Goal: Transaction & Acquisition: Purchase product/service

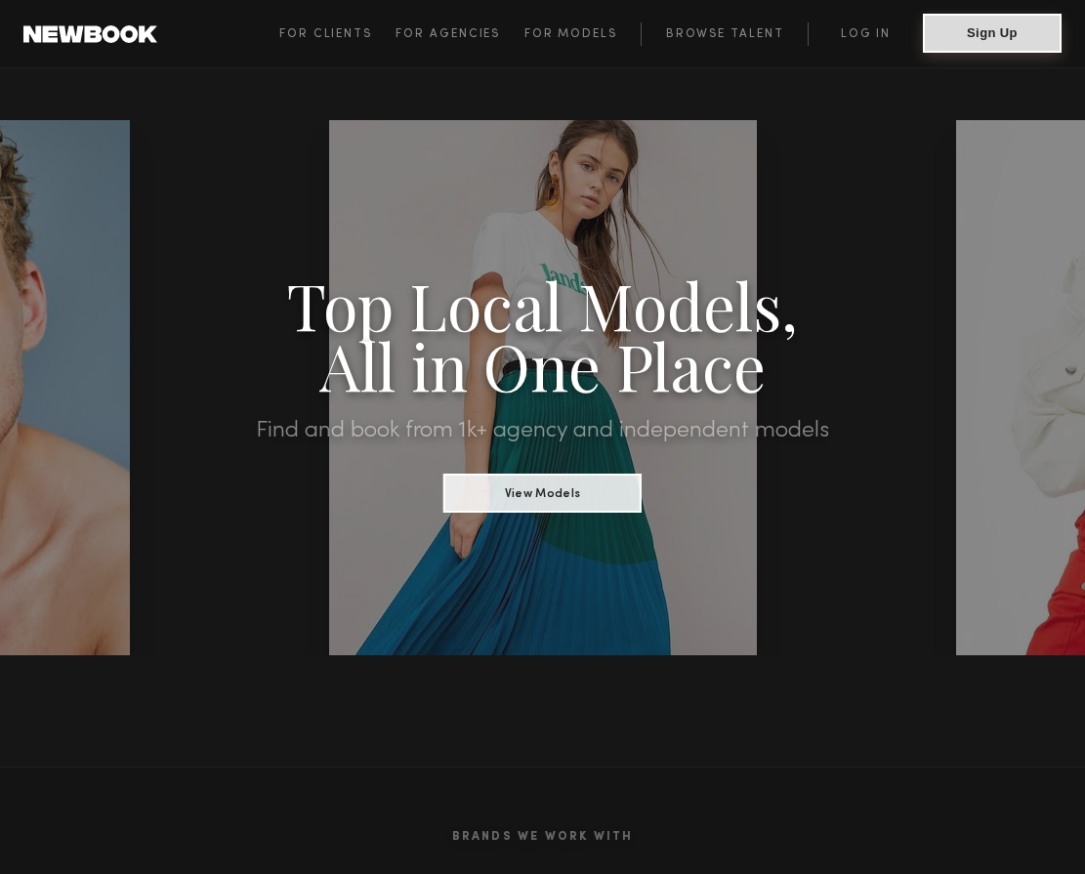
click at [977, 52] on button "Sign Up" at bounding box center [992, 33] width 139 height 39
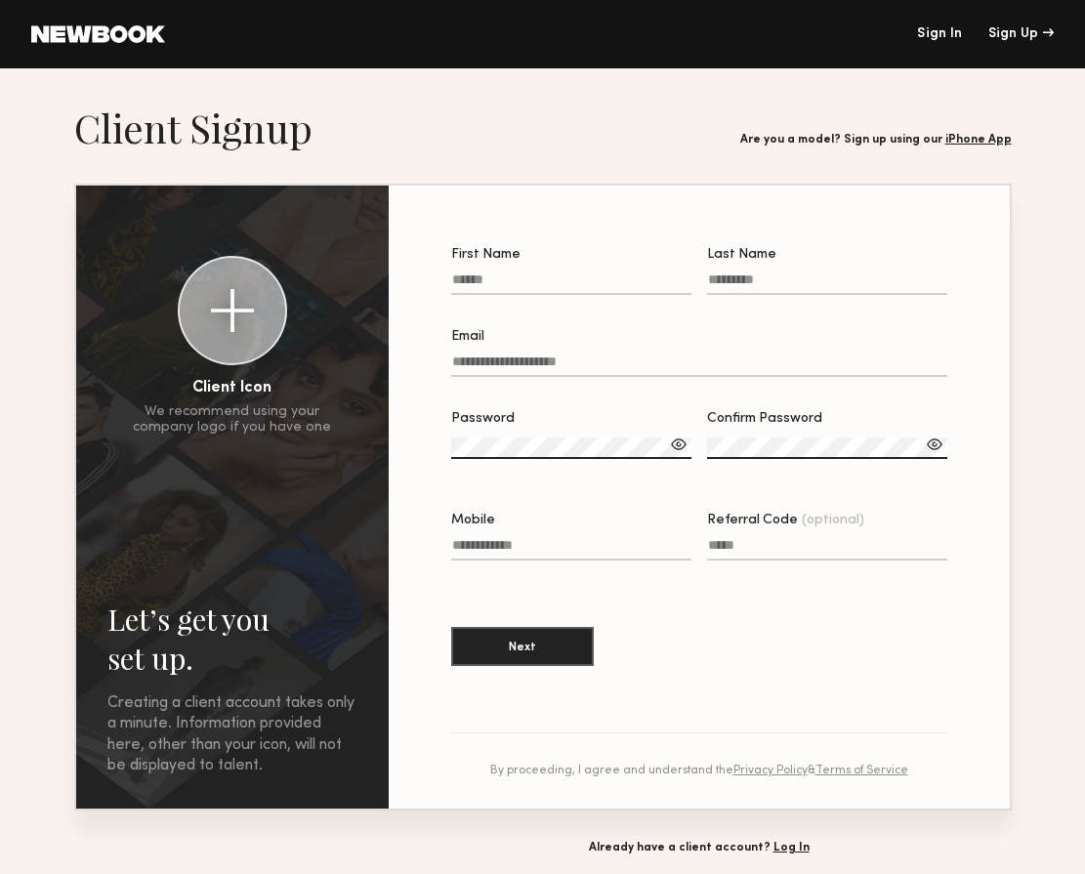
click at [946, 41] on header "Sign In Sign Up" at bounding box center [542, 34] width 1085 height 68
click at [945, 33] on link "Sign In" at bounding box center [939, 34] width 45 height 14
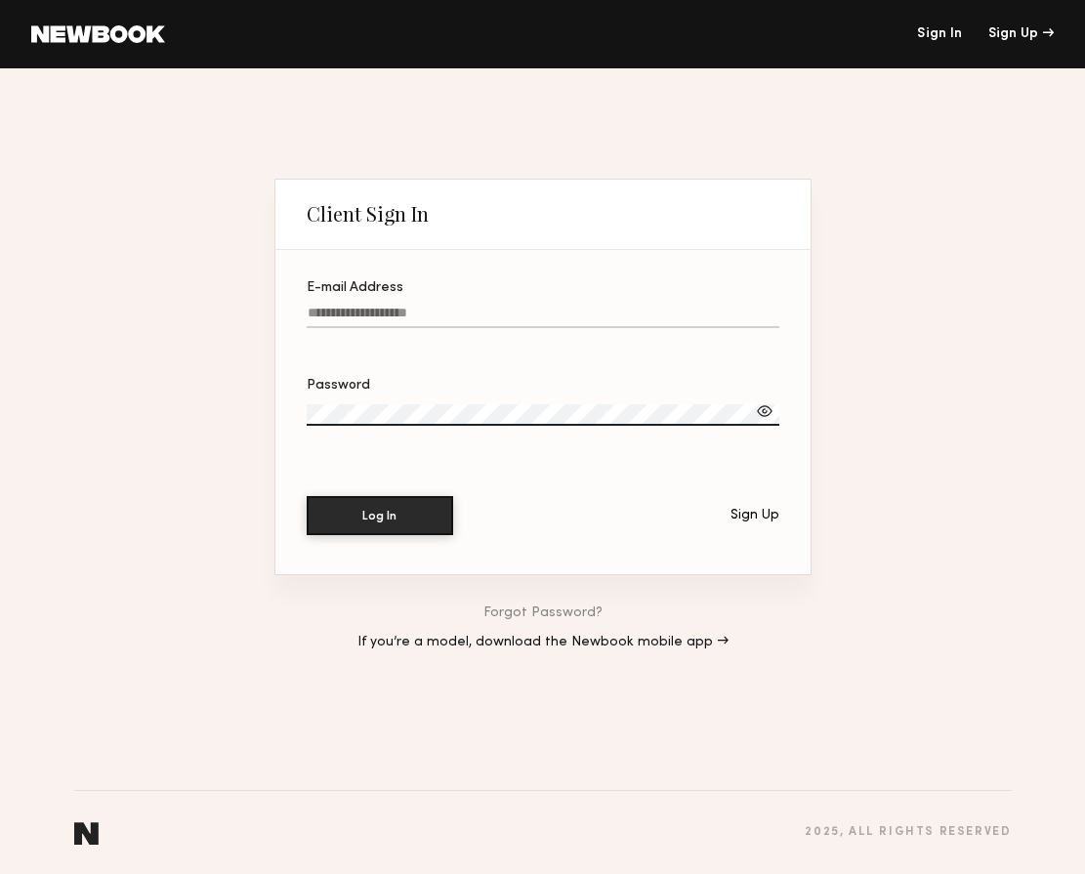
click at [448, 306] on input "E-mail Address" at bounding box center [543, 317] width 473 height 22
paste input "**********"
type input "**********"
click at [779, 416] on section "**********" at bounding box center [542, 412] width 535 height 324
click at [763, 414] on div at bounding box center [765, 411] width 20 height 20
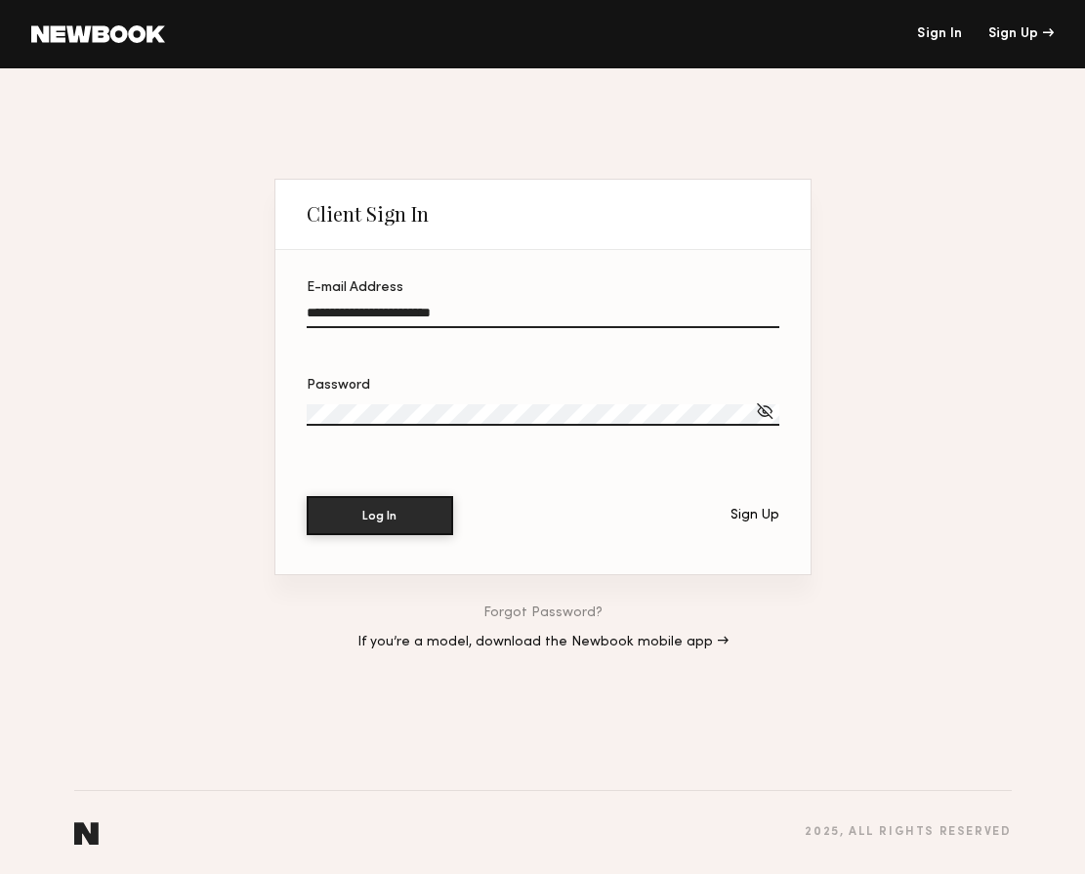
click at [763, 414] on div at bounding box center [765, 411] width 20 height 20
click at [392, 512] on button "Log In" at bounding box center [380, 514] width 146 height 39
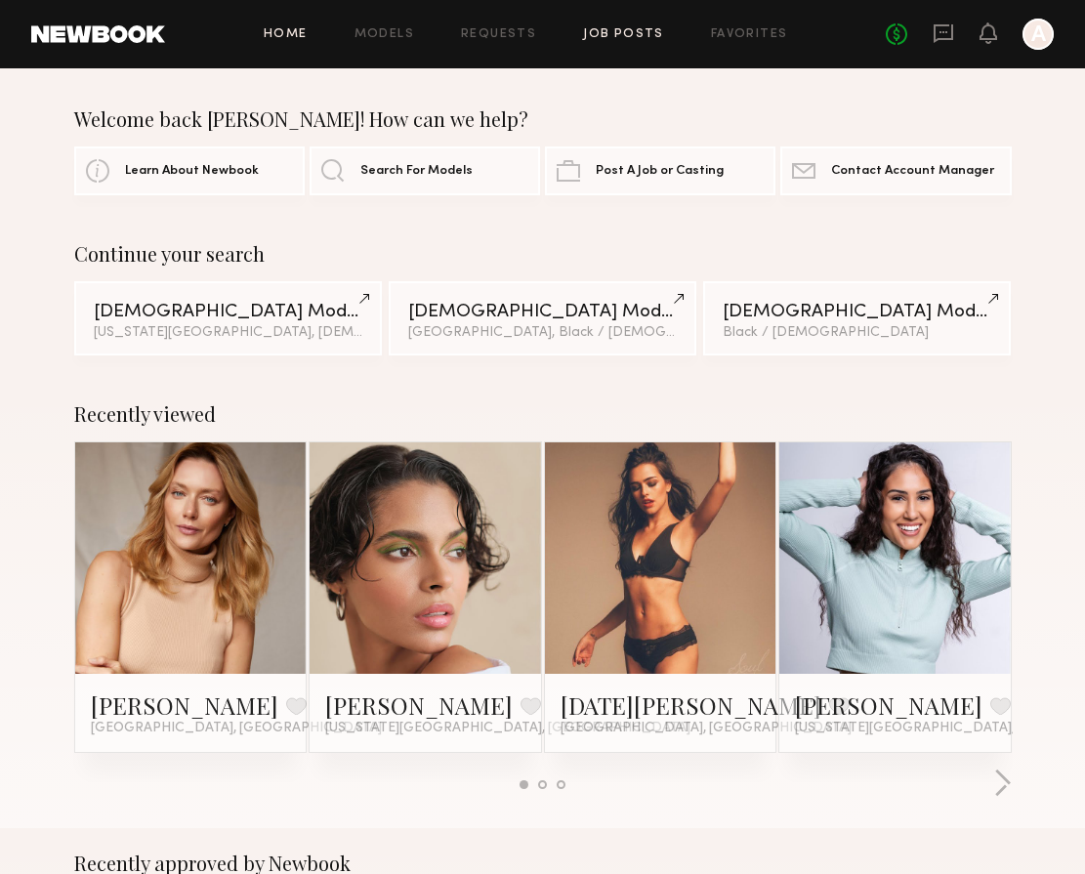
click at [640, 36] on link "Job Posts" at bounding box center [623, 34] width 81 height 13
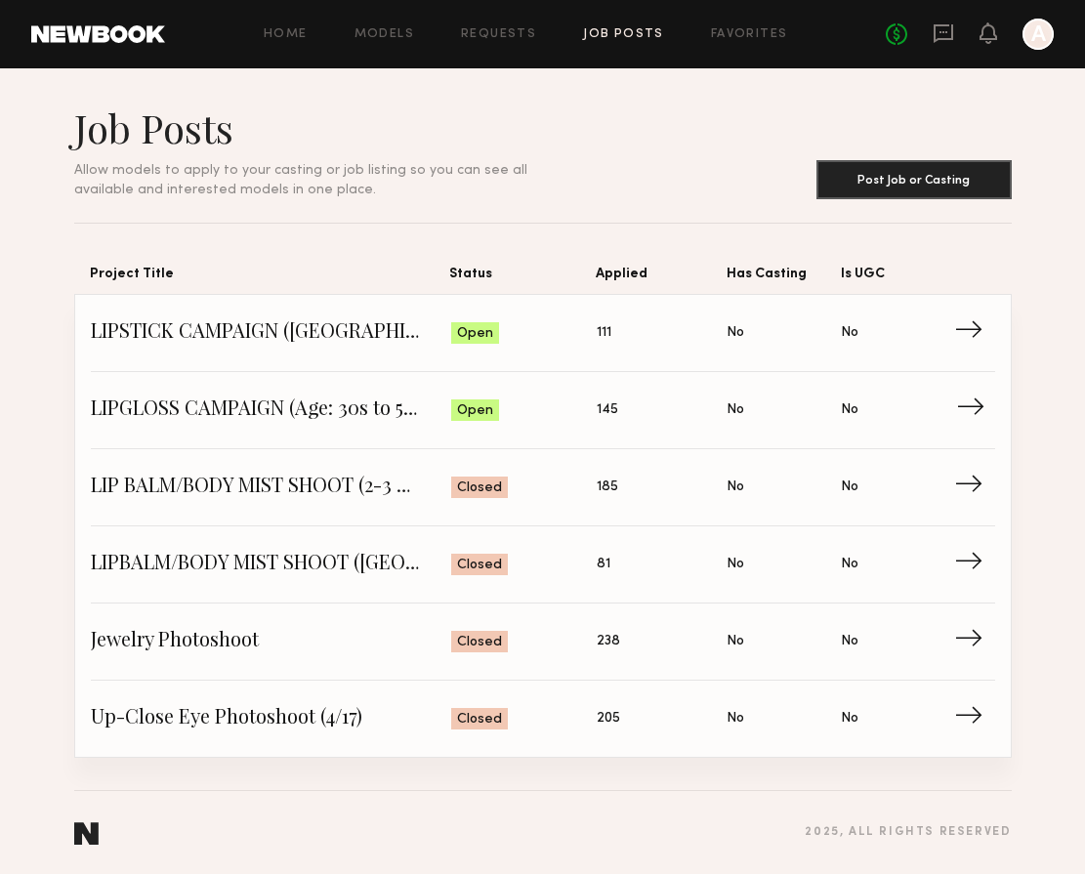
click at [189, 412] on span "LIPGLOSS CAMPAIGN (Age: 30s to 50s)" at bounding box center [271, 409] width 360 height 29
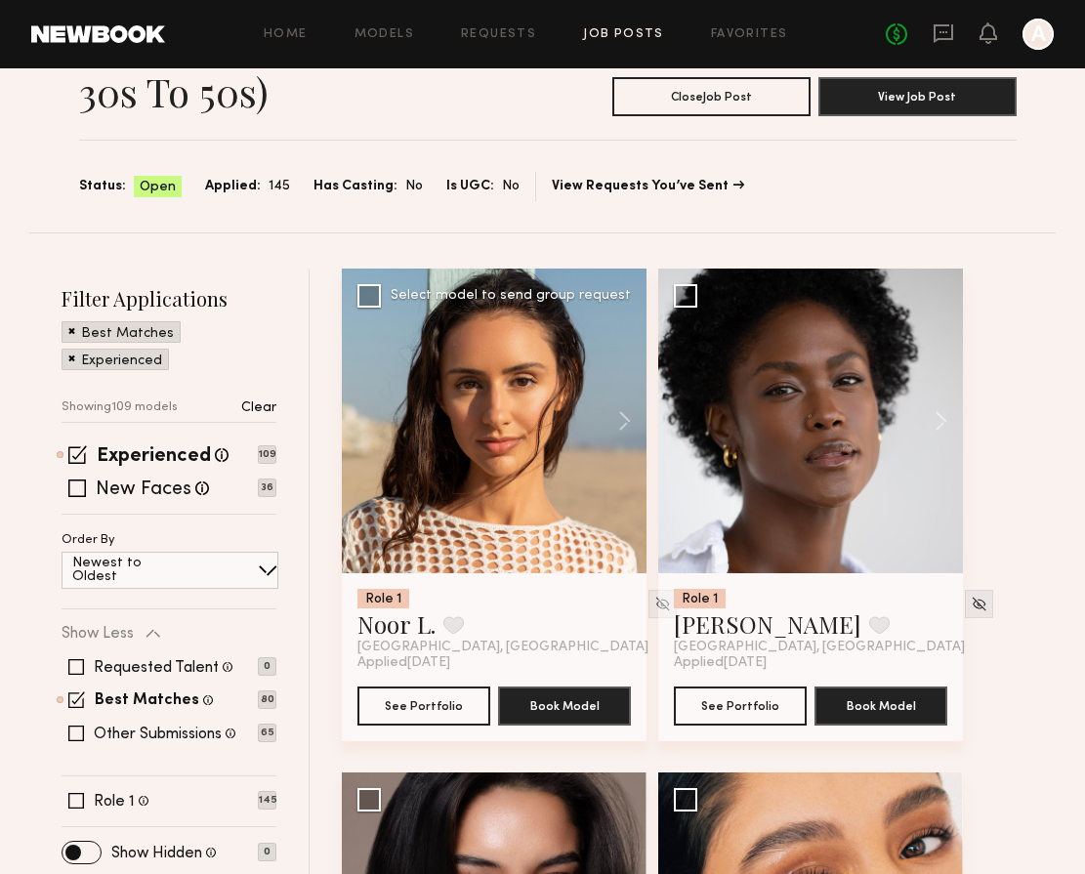
scroll to position [54, 0]
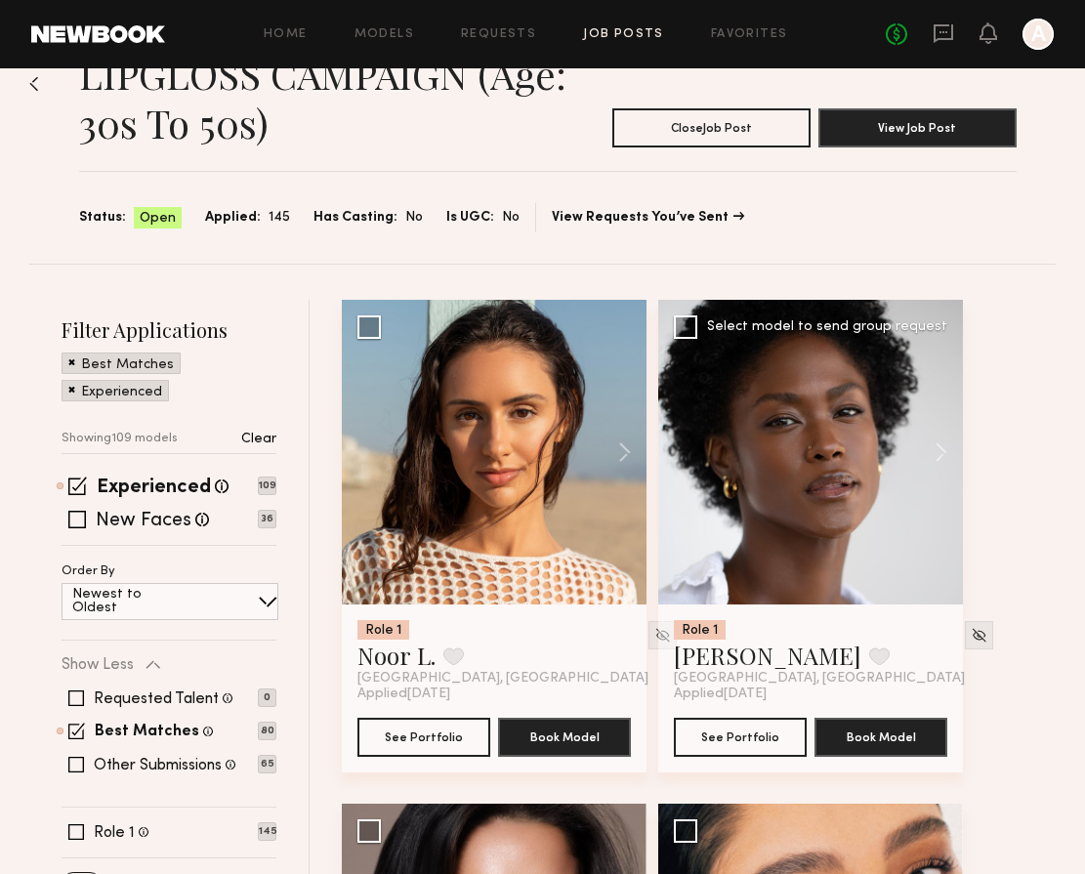
click at [822, 475] on div at bounding box center [810, 452] width 305 height 305
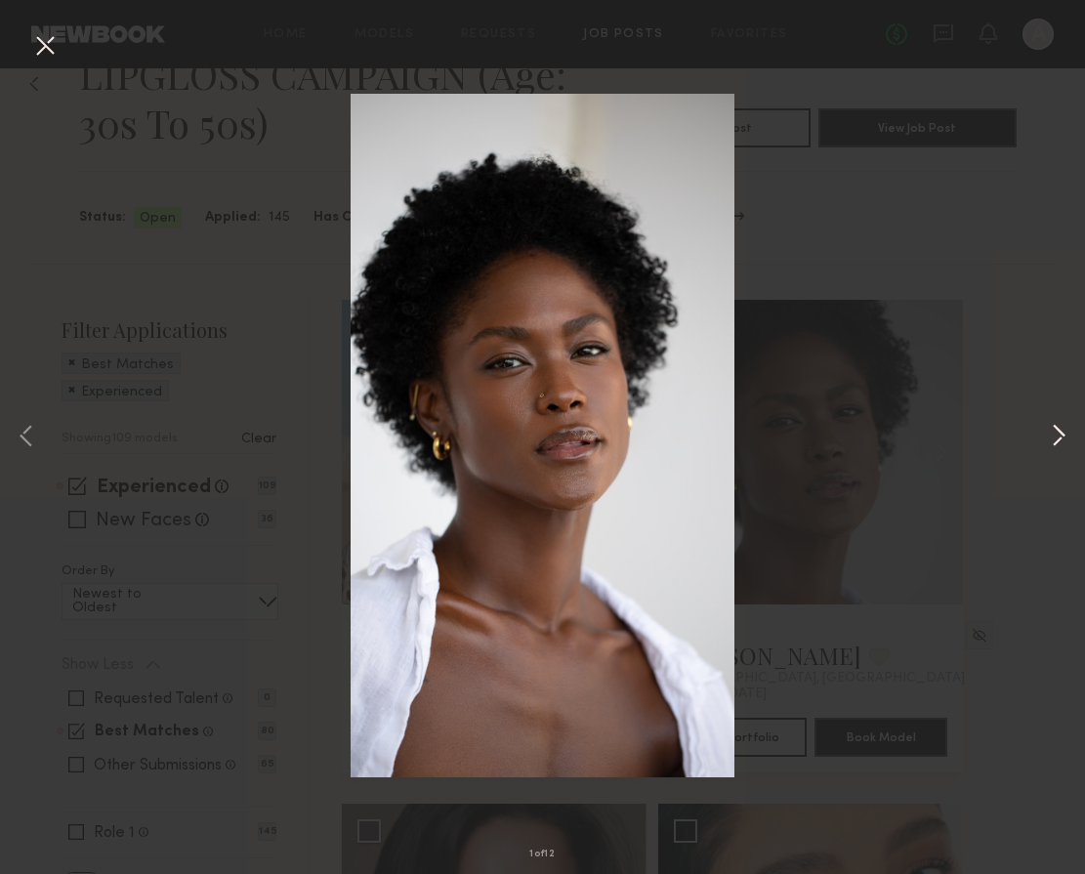
click at [1051, 448] on button at bounding box center [1058, 437] width 23 height 699
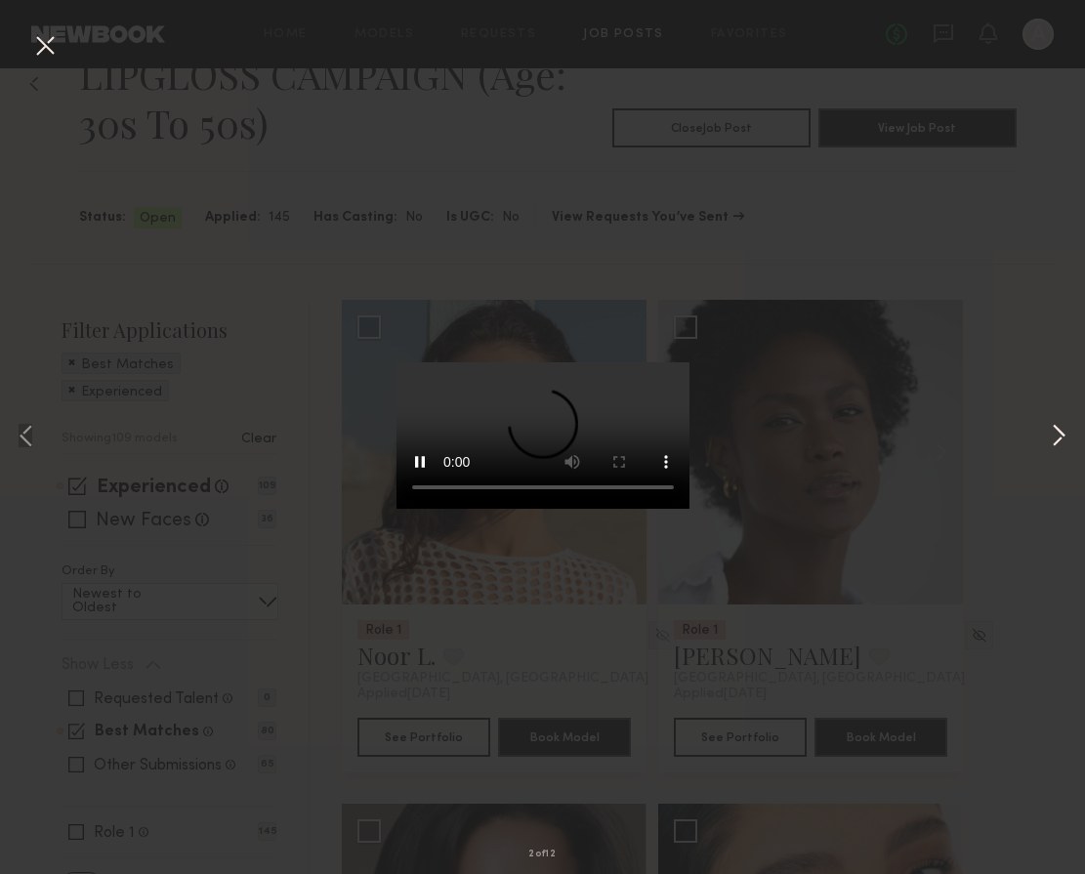
click at [1056, 448] on button at bounding box center [1058, 437] width 23 height 699
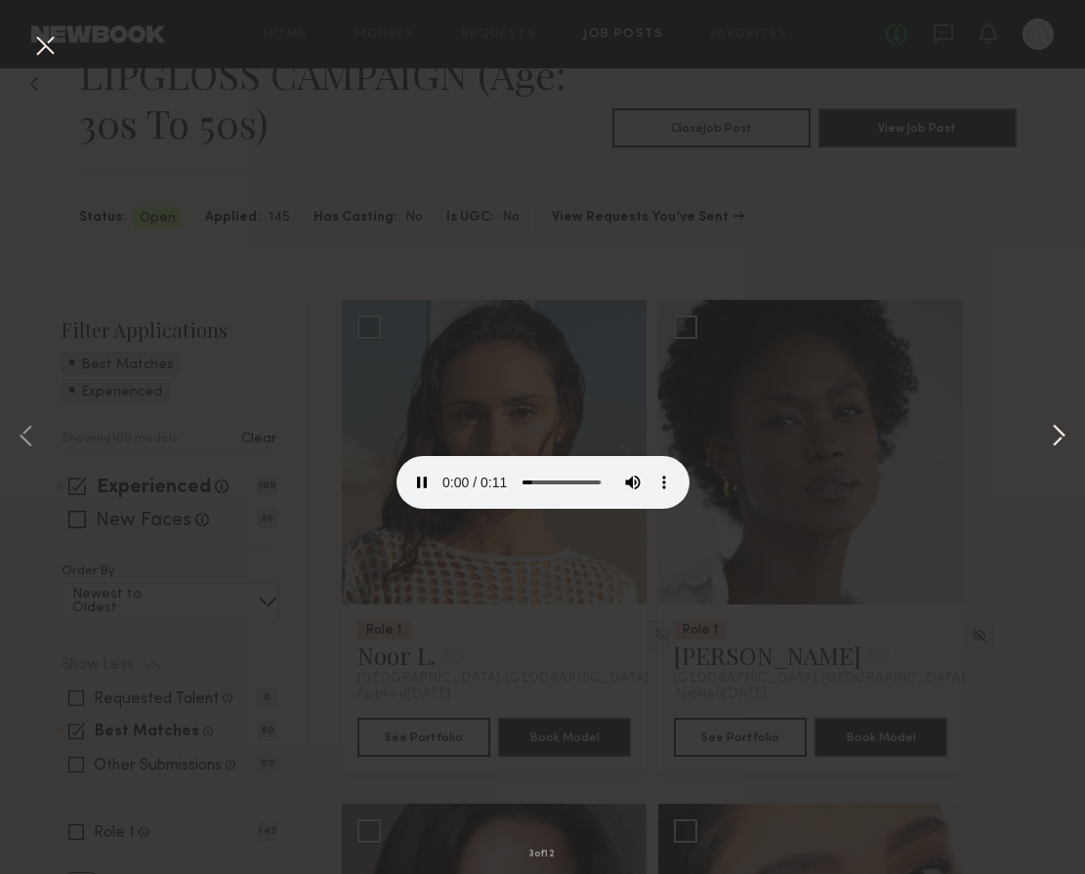
click at [1055, 448] on button at bounding box center [1058, 437] width 23 height 699
click at [1055, 449] on button at bounding box center [1058, 437] width 23 height 699
click at [947, 568] on div "5 of 12" at bounding box center [542, 437] width 1085 height 874
click at [867, 256] on div "5 of 12" at bounding box center [542, 437] width 1085 height 874
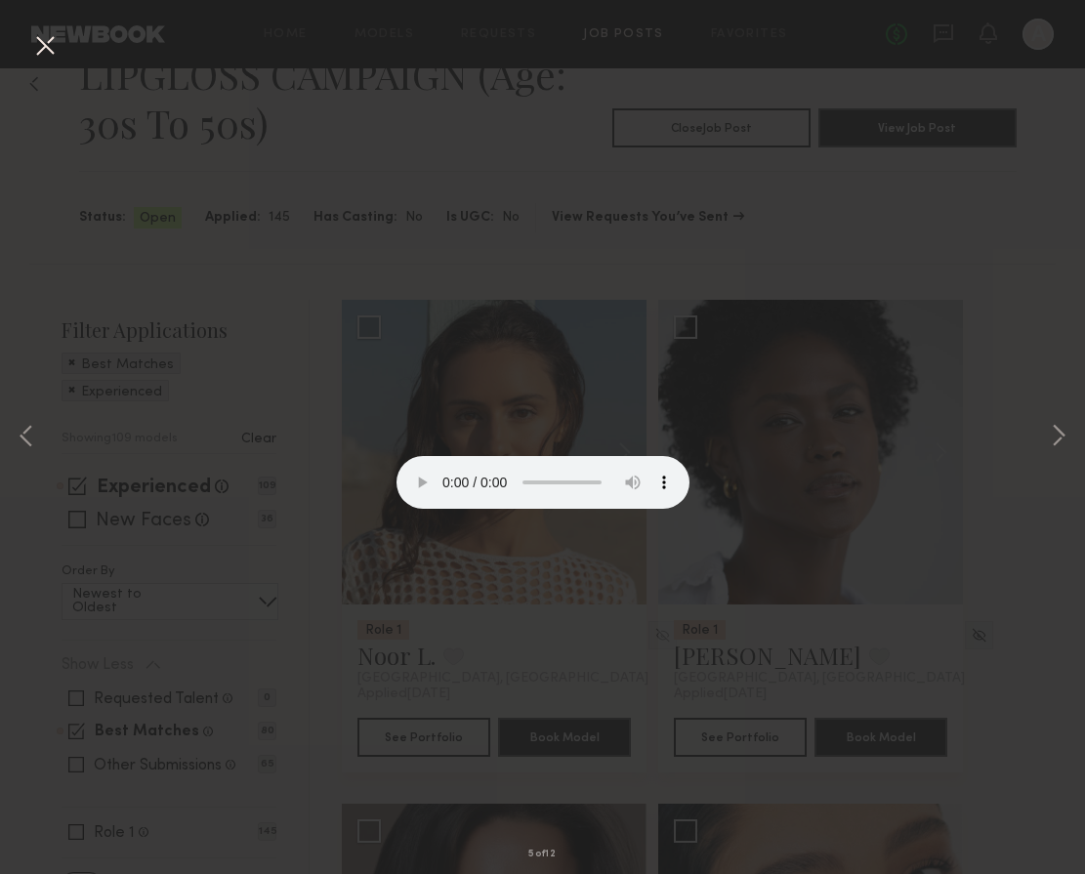
click at [47, 46] on button at bounding box center [44, 46] width 31 height 35
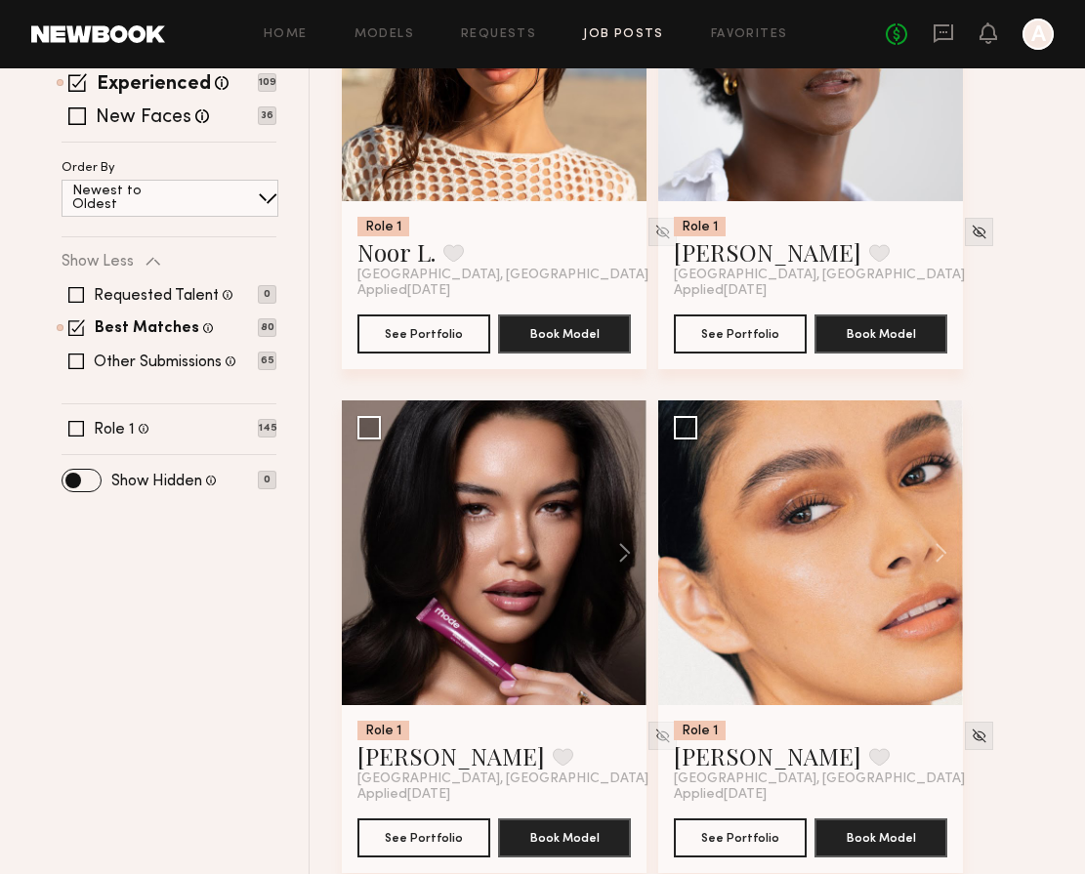
scroll to position [462, 0]
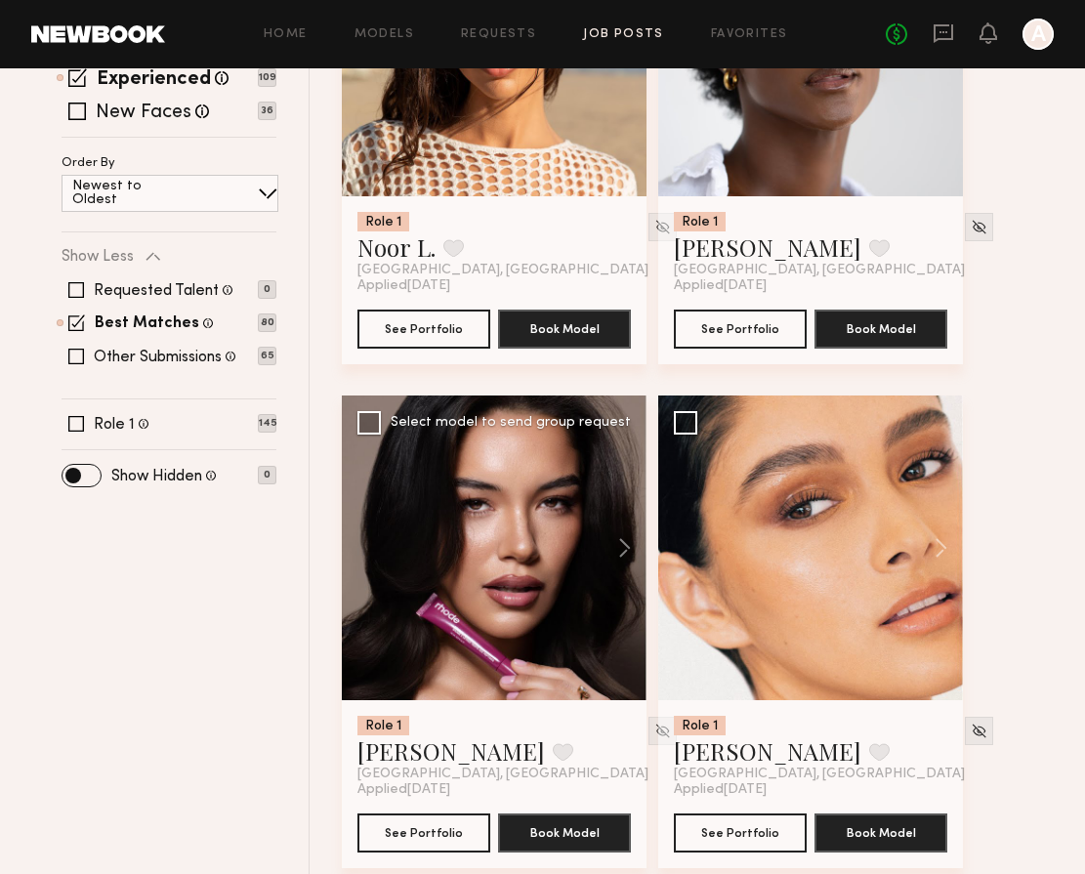
click at [525, 641] on div at bounding box center [494, 547] width 305 height 305
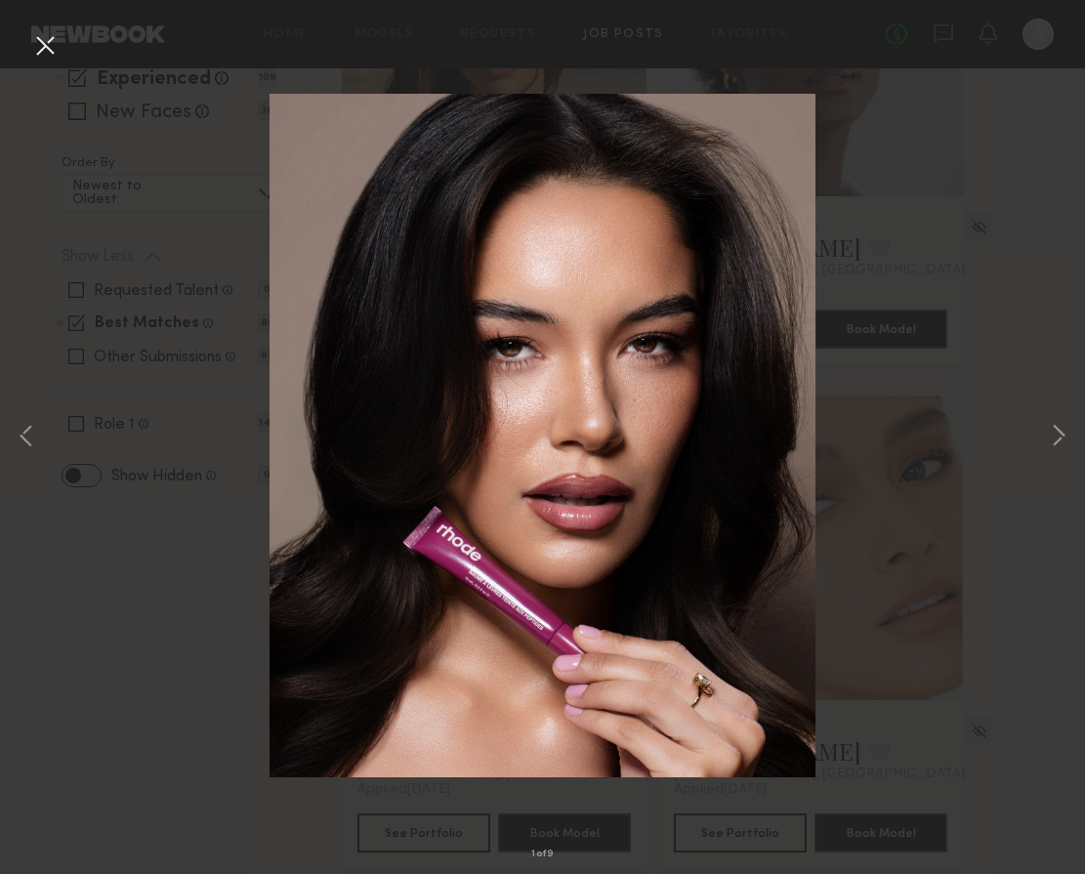
click at [39, 52] on button at bounding box center [44, 46] width 31 height 35
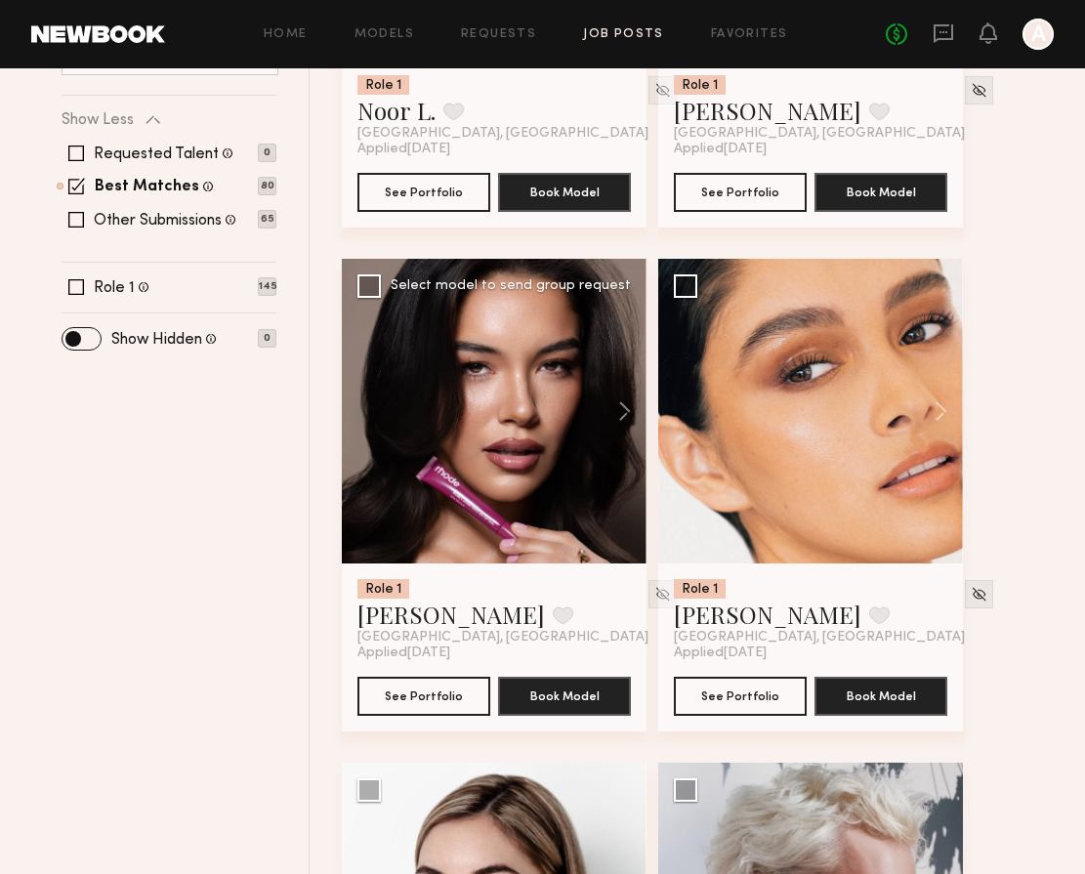
scroll to position [602, 0]
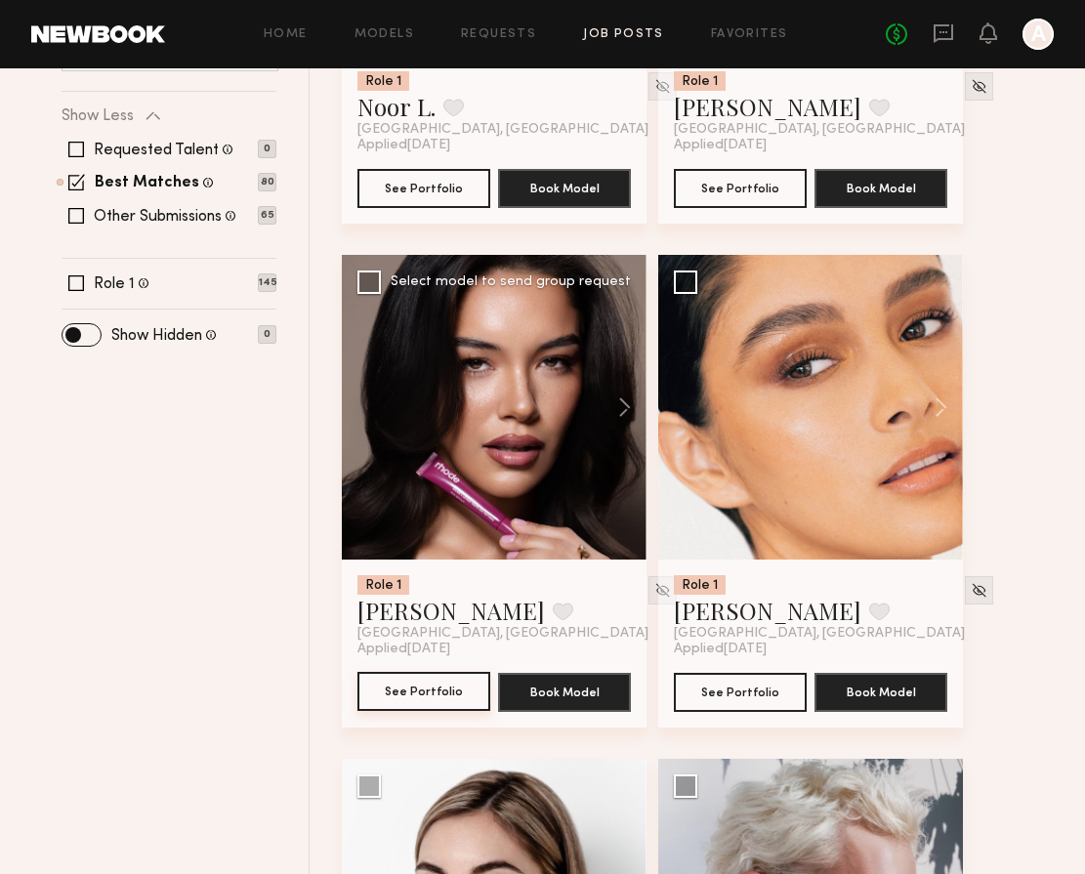
click at [440, 690] on button "See Portfolio" at bounding box center [423, 691] width 133 height 39
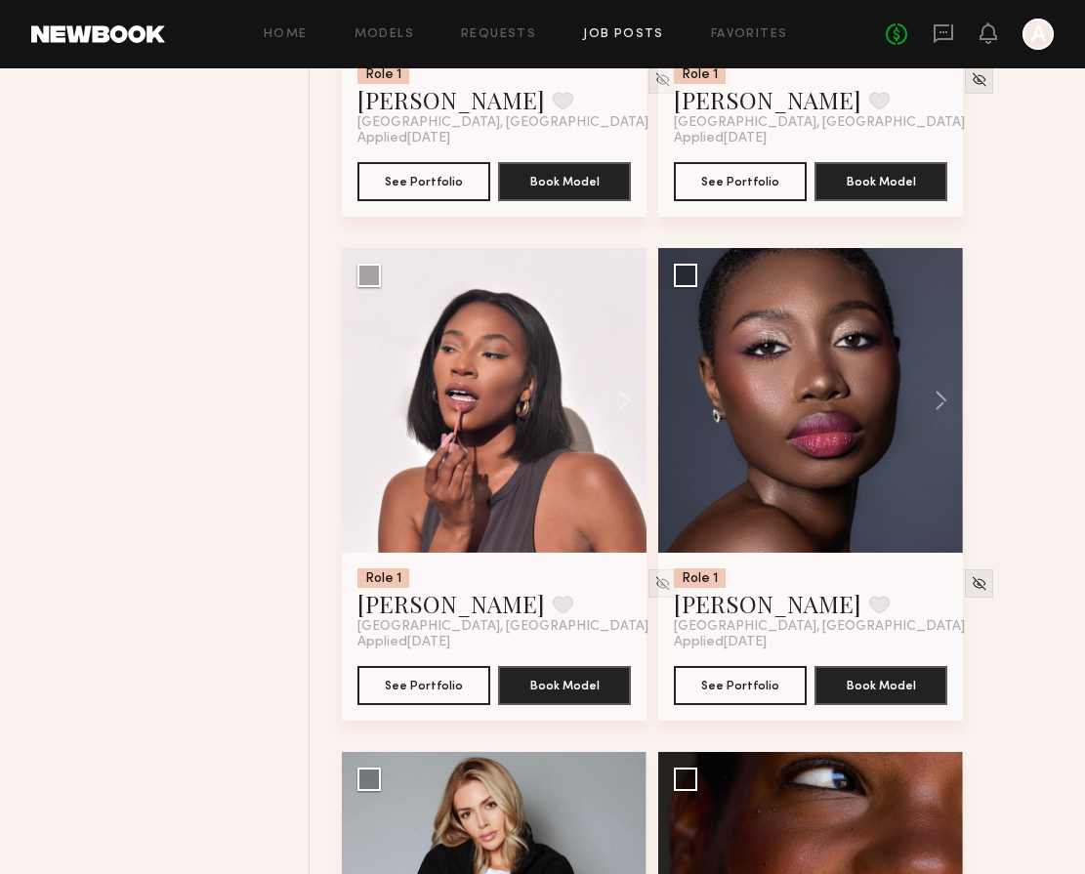
scroll to position [1646, 0]
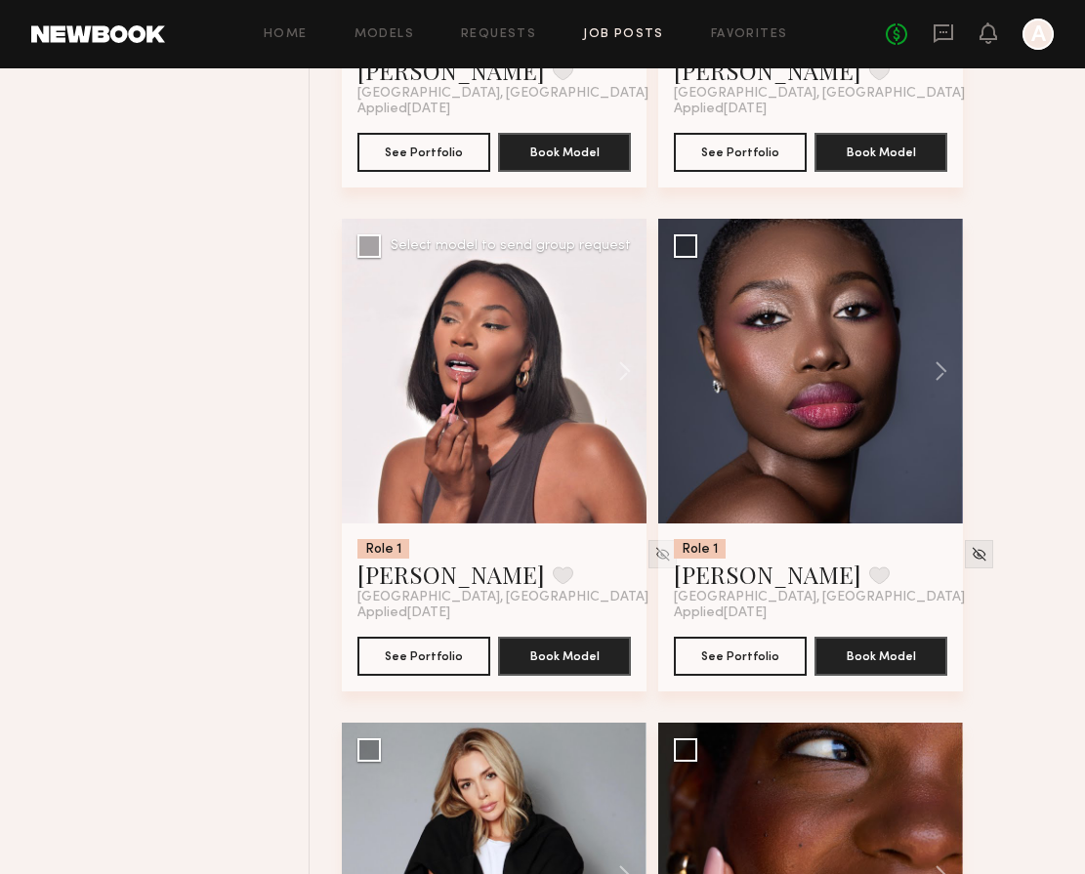
click at [579, 449] on div at bounding box center [494, 371] width 305 height 305
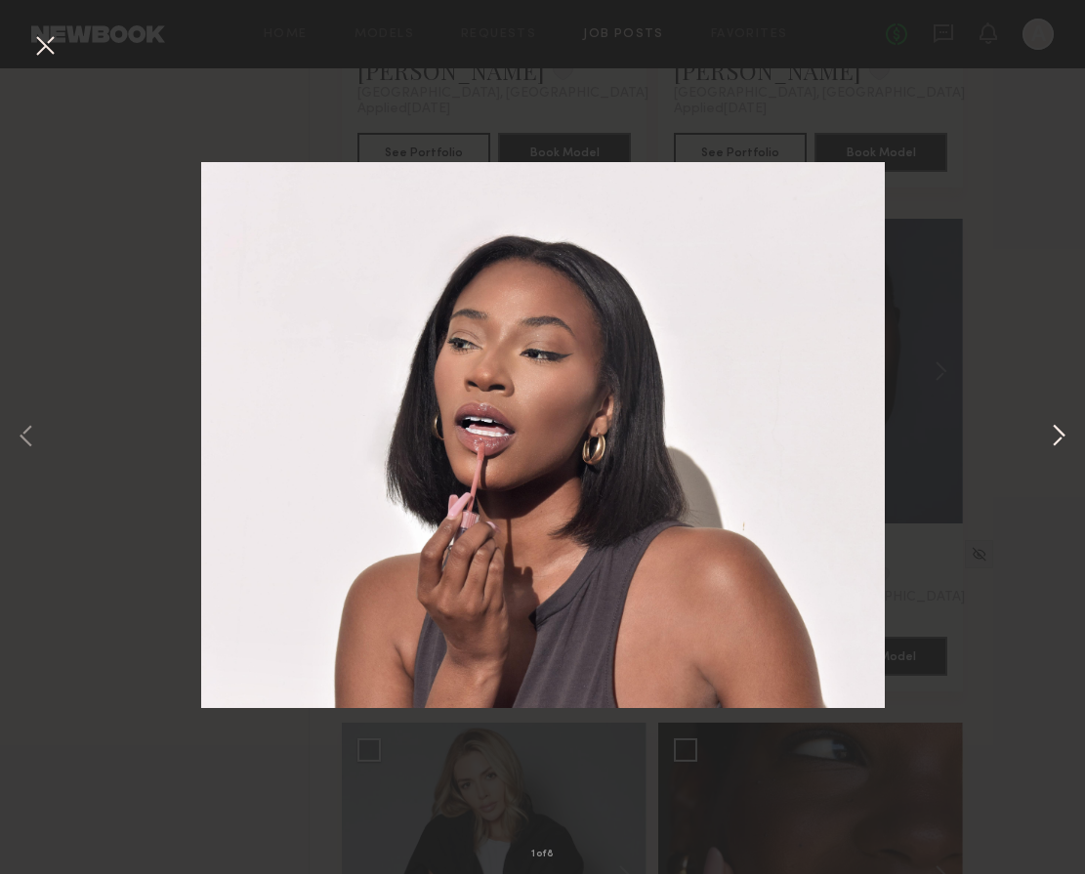
click at [1061, 434] on button at bounding box center [1058, 437] width 23 height 699
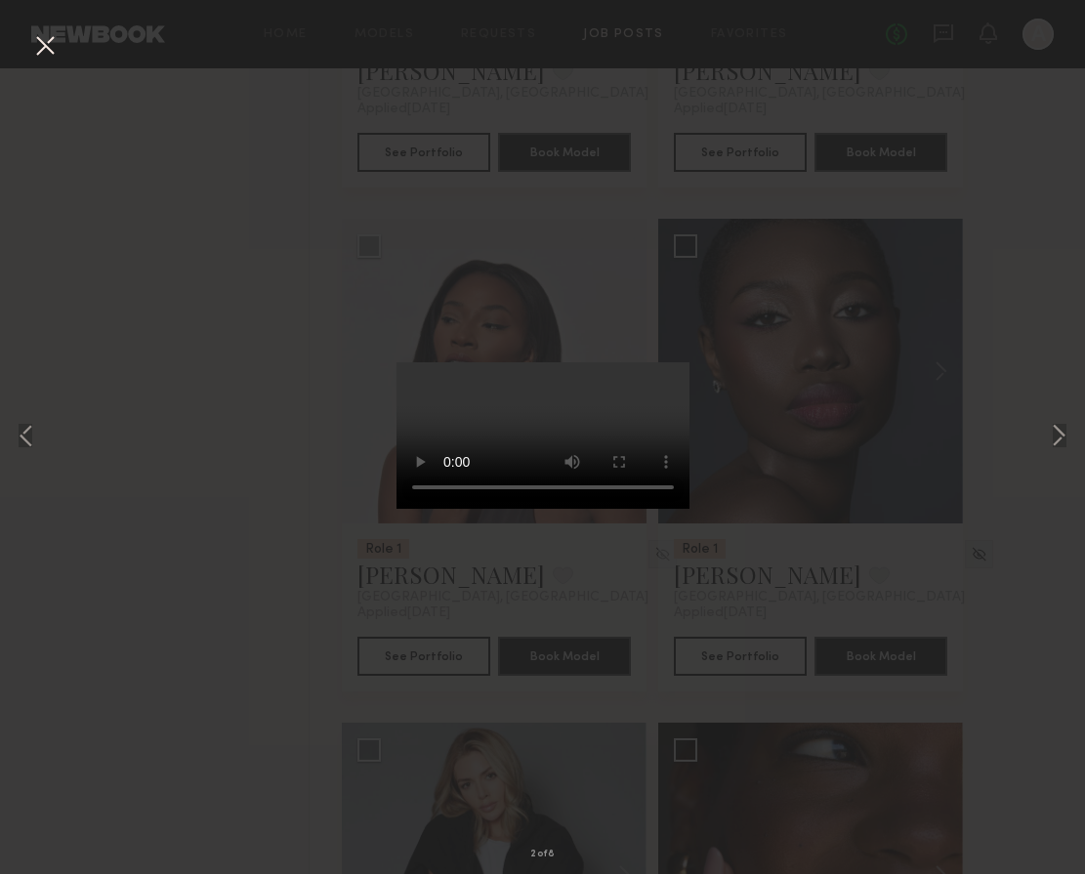
click at [1035, 179] on div "2 of 8" at bounding box center [542, 437] width 1085 height 874
click at [230, 380] on div "2 of 8" at bounding box center [542, 437] width 1085 height 874
click at [38, 54] on button at bounding box center [44, 46] width 31 height 35
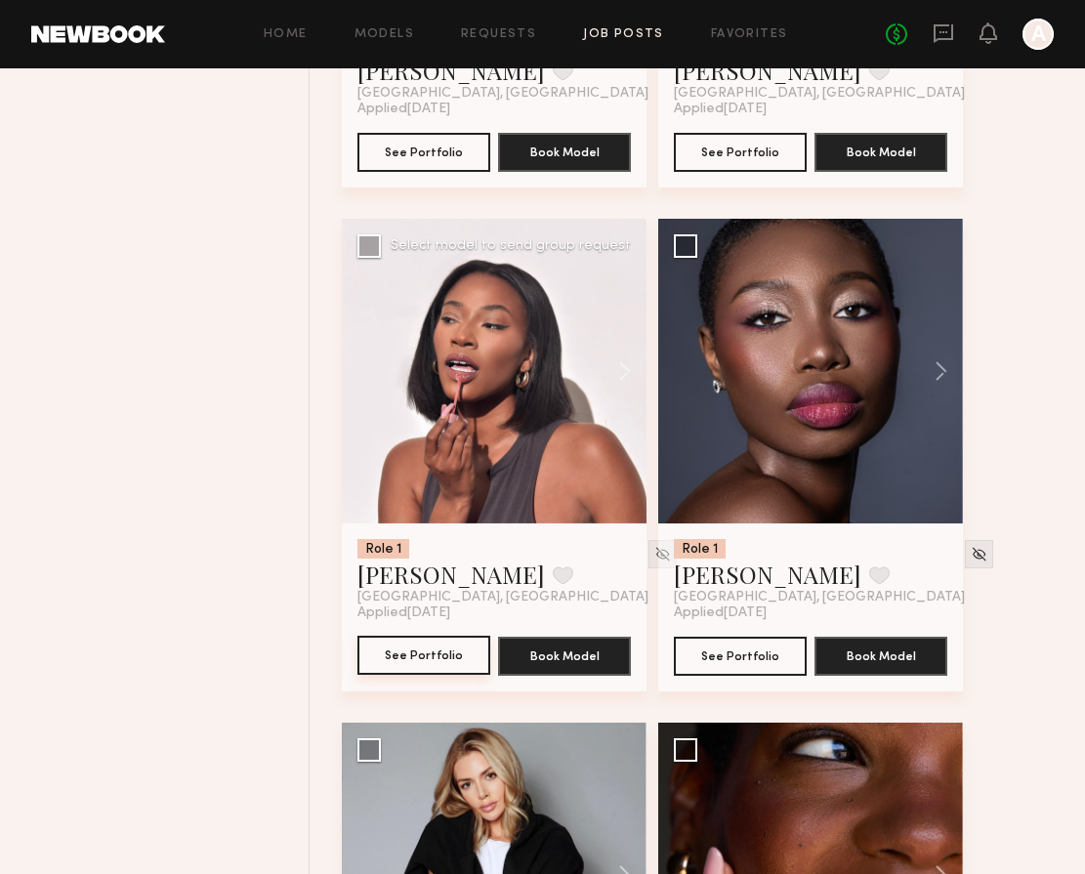
click at [421, 662] on button "See Portfolio" at bounding box center [423, 655] width 133 height 39
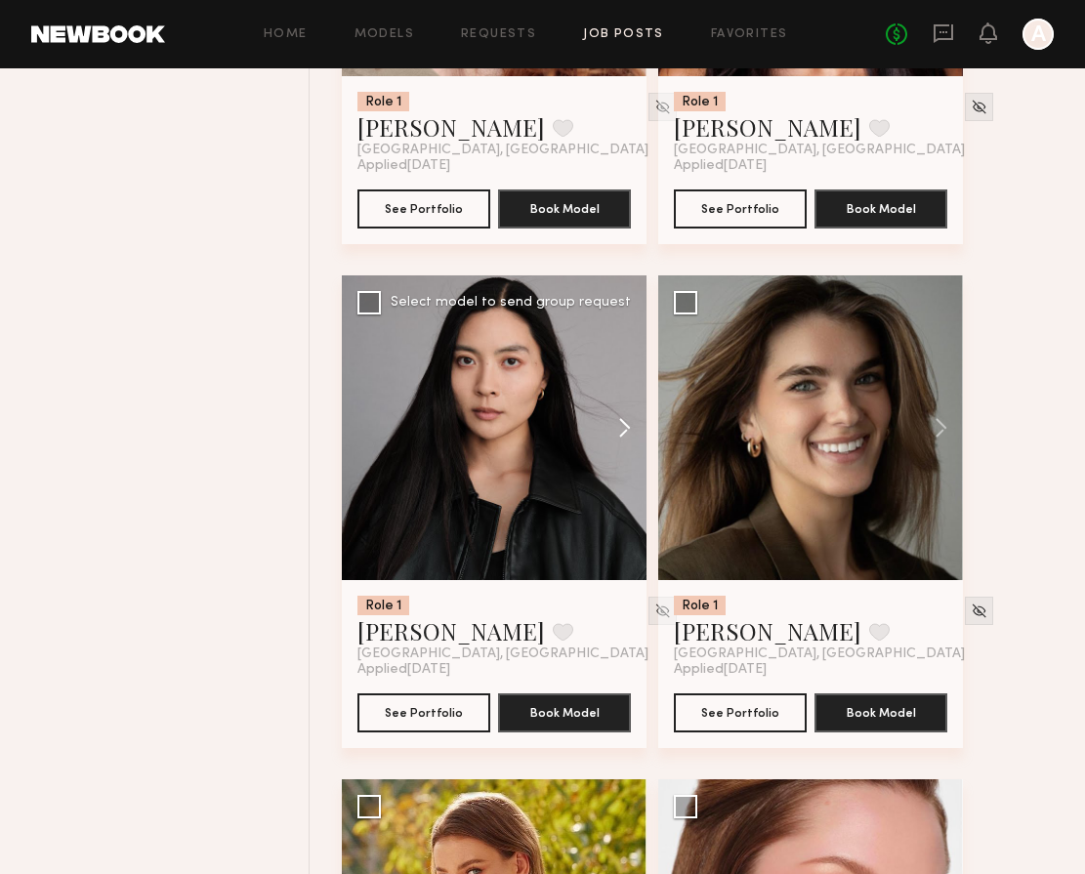
scroll to position [3097, 0]
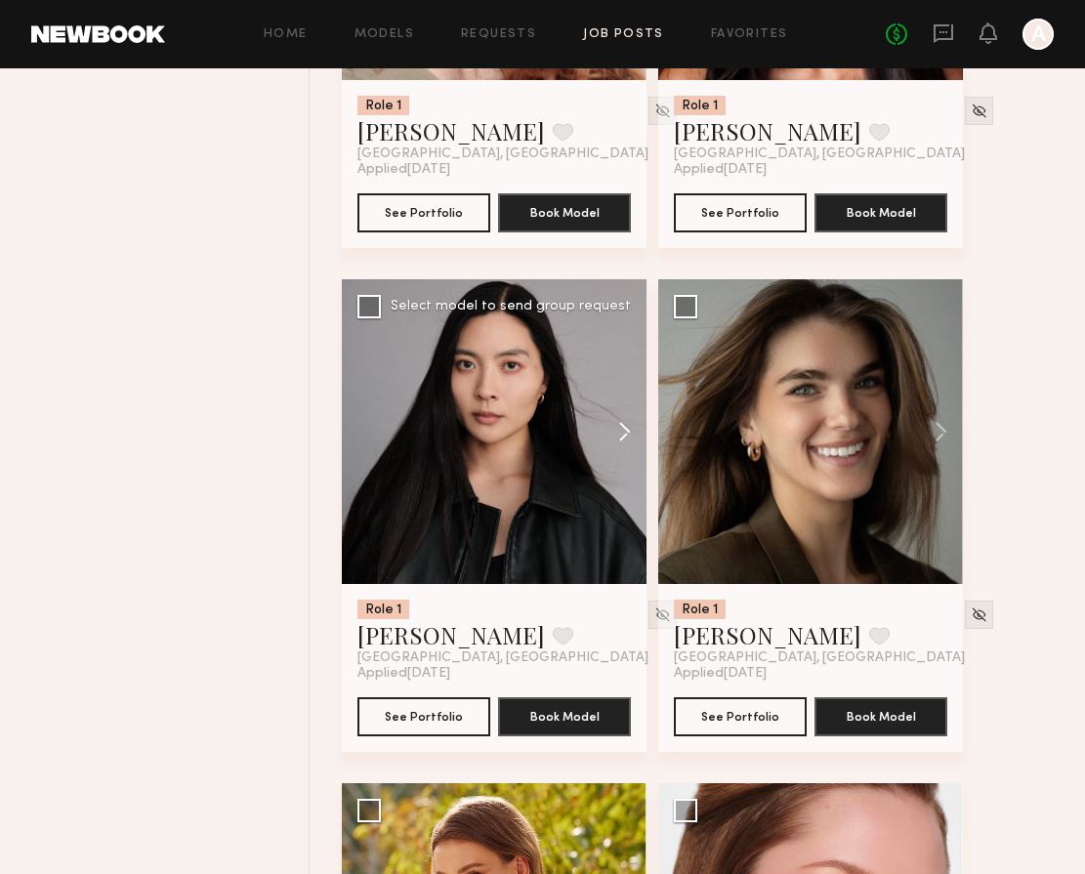
click at [627, 426] on button at bounding box center [615, 431] width 62 height 305
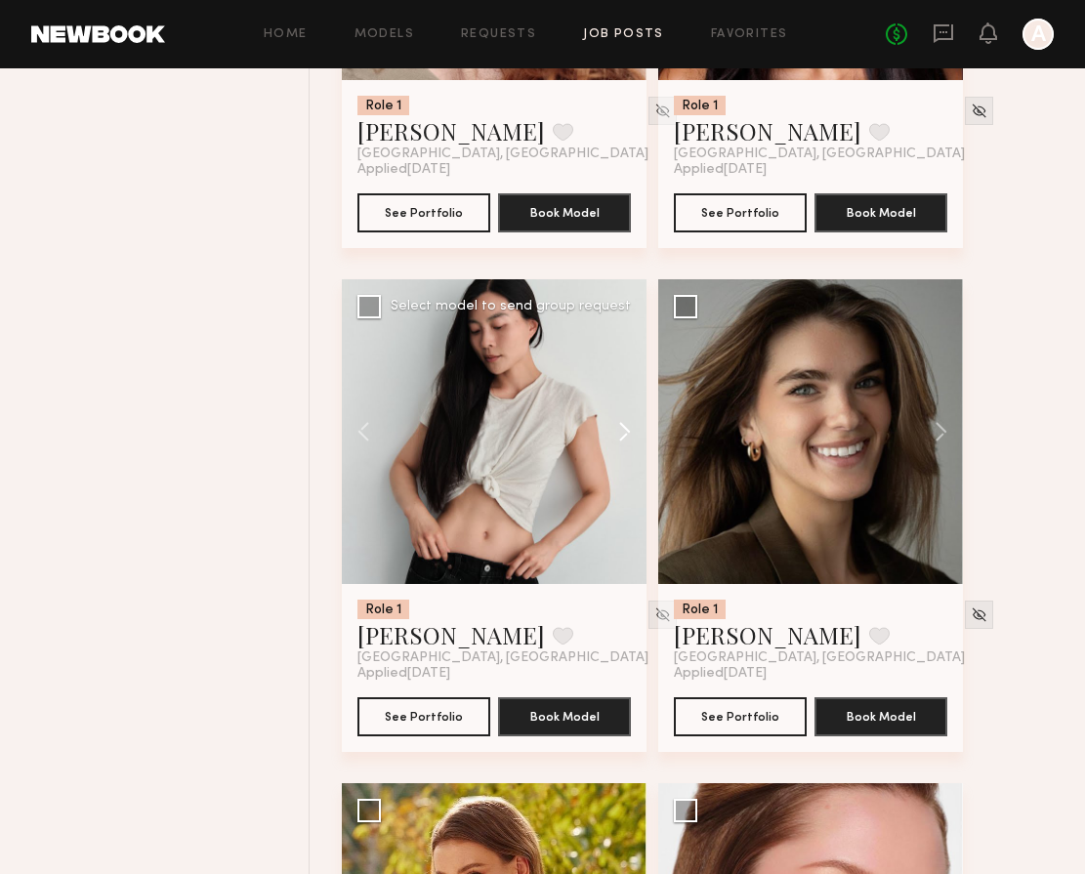
click at [627, 426] on button at bounding box center [615, 431] width 62 height 305
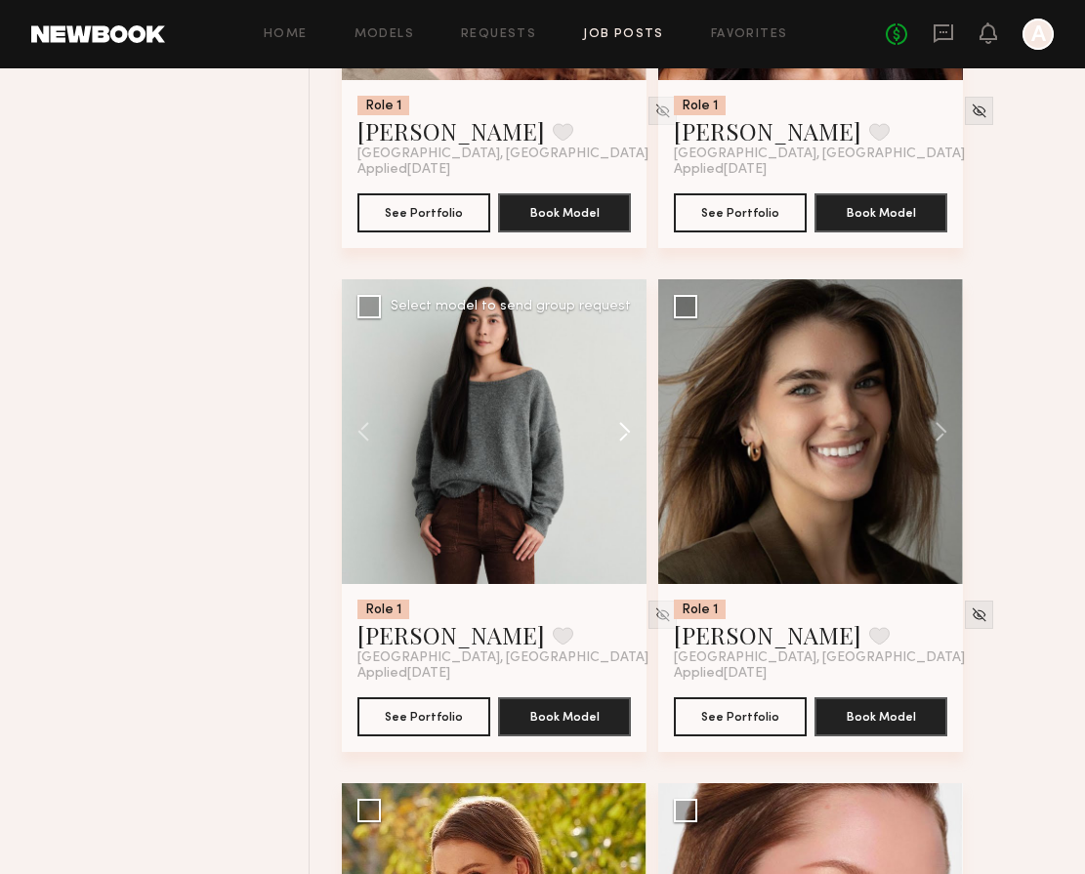
click at [627, 426] on button at bounding box center [615, 431] width 62 height 305
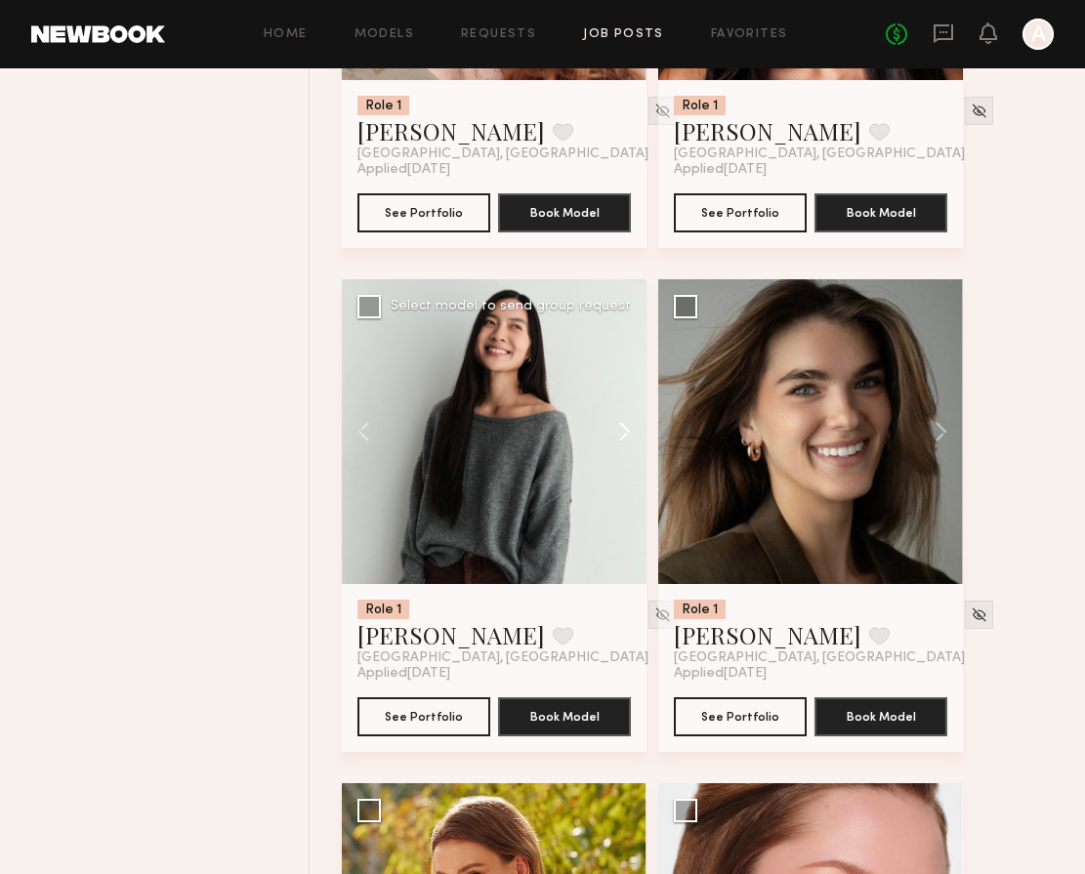
click at [627, 426] on button at bounding box center [615, 431] width 62 height 305
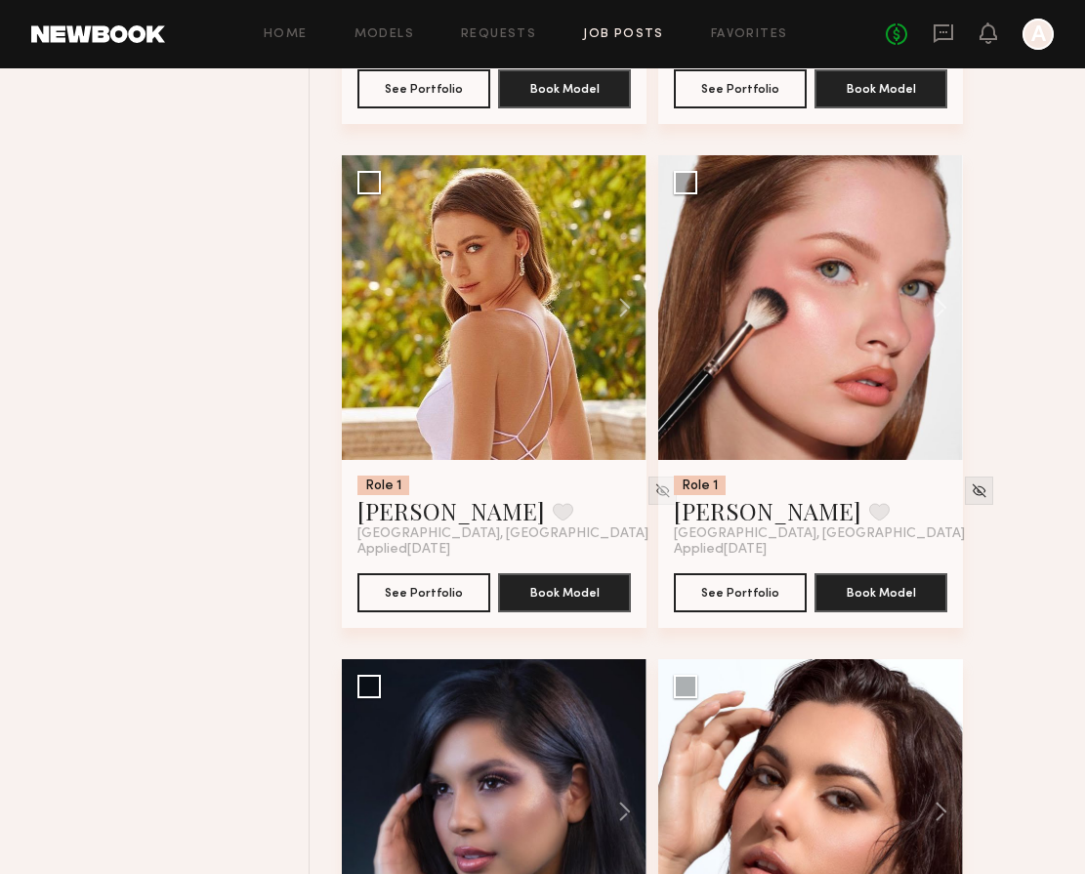
scroll to position [3711, 0]
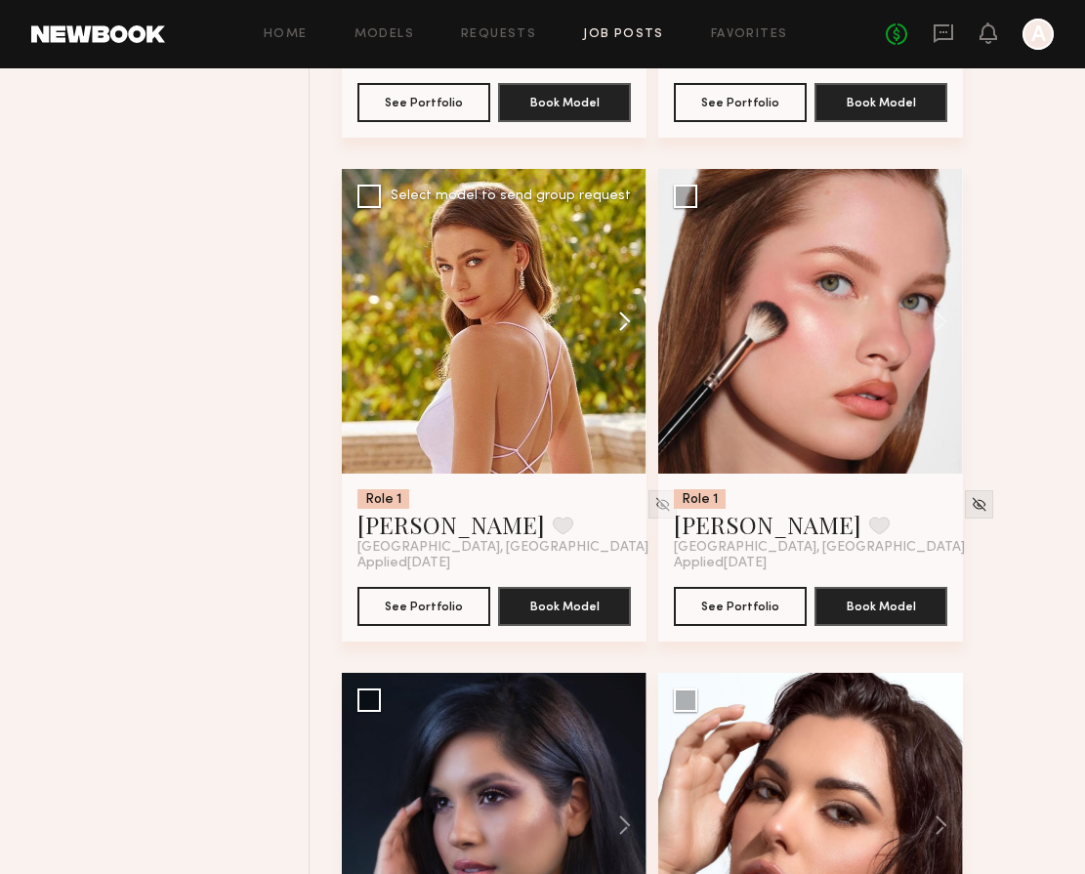
click at [635, 337] on button at bounding box center [615, 321] width 62 height 305
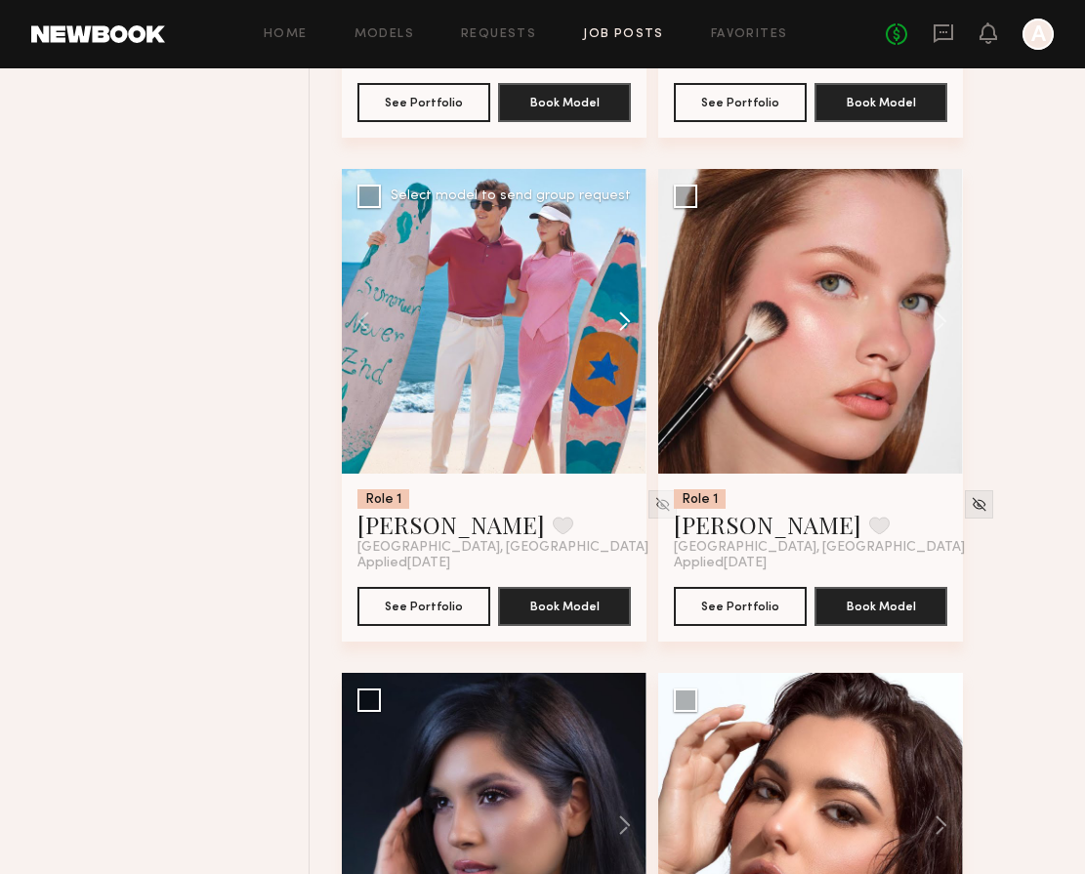
click at [632, 332] on button at bounding box center [615, 321] width 62 height 305
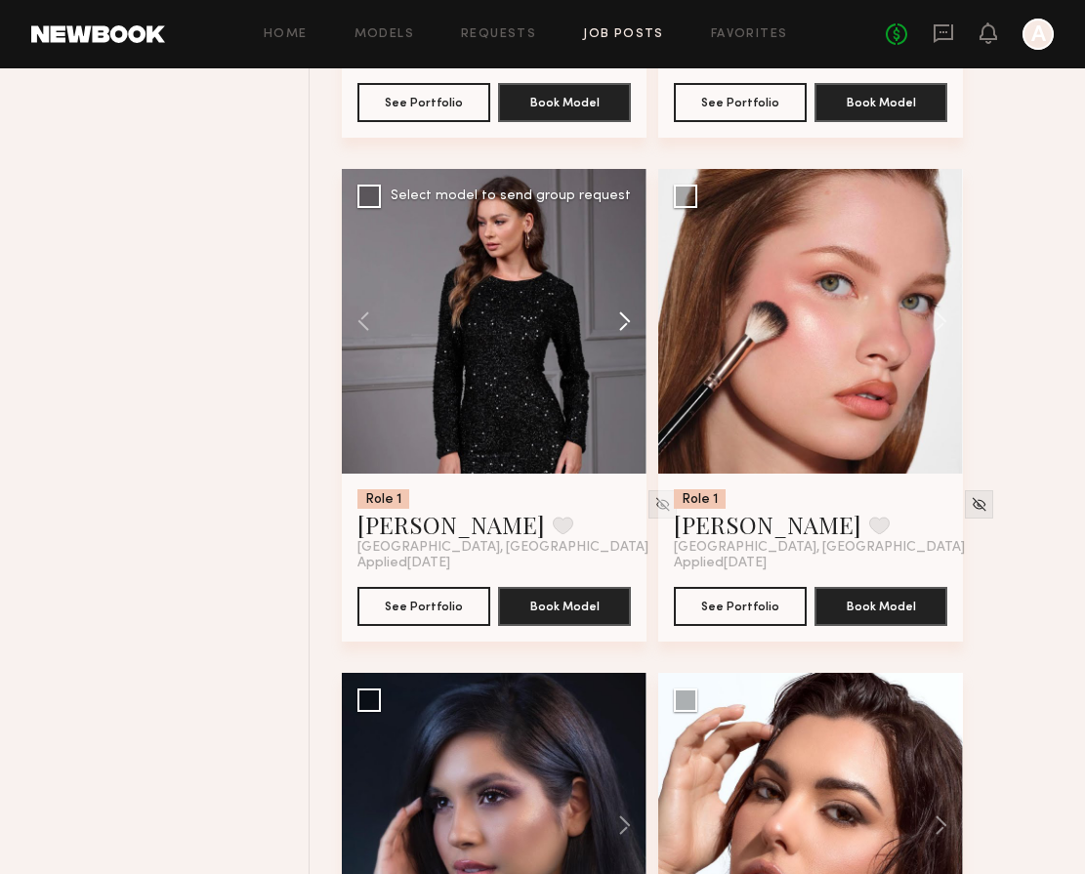
click at [632, 332] on button at bounding box center [615, 321] width 62 height 305
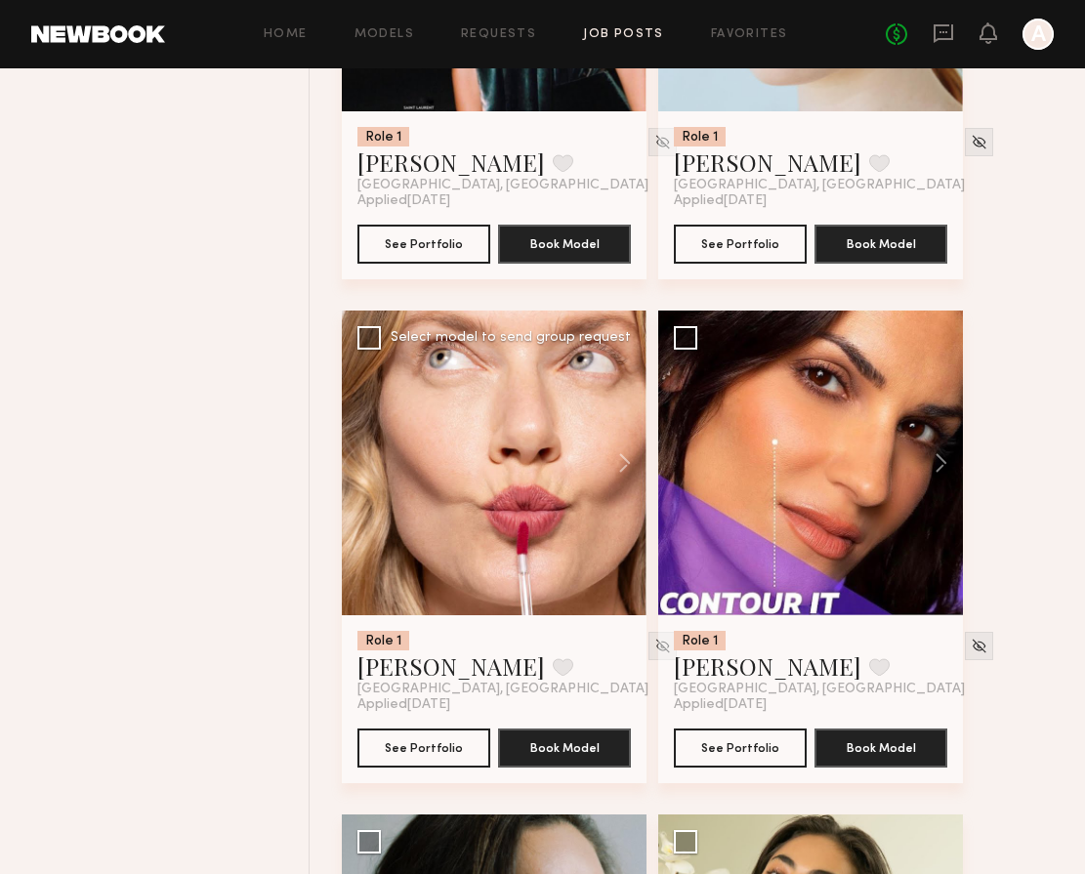
scroll to position [6082, 0]
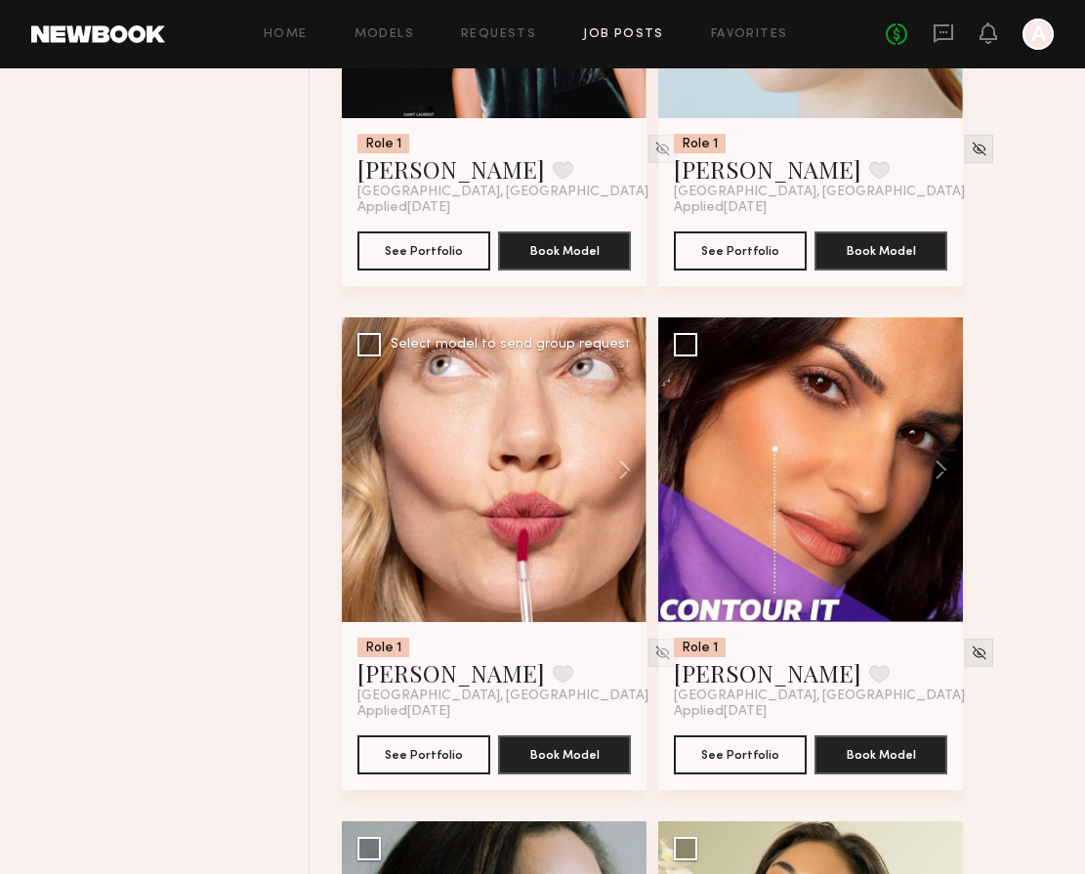
click at [480, 405] on div at bounding box center [494, 469] width 305 height 305
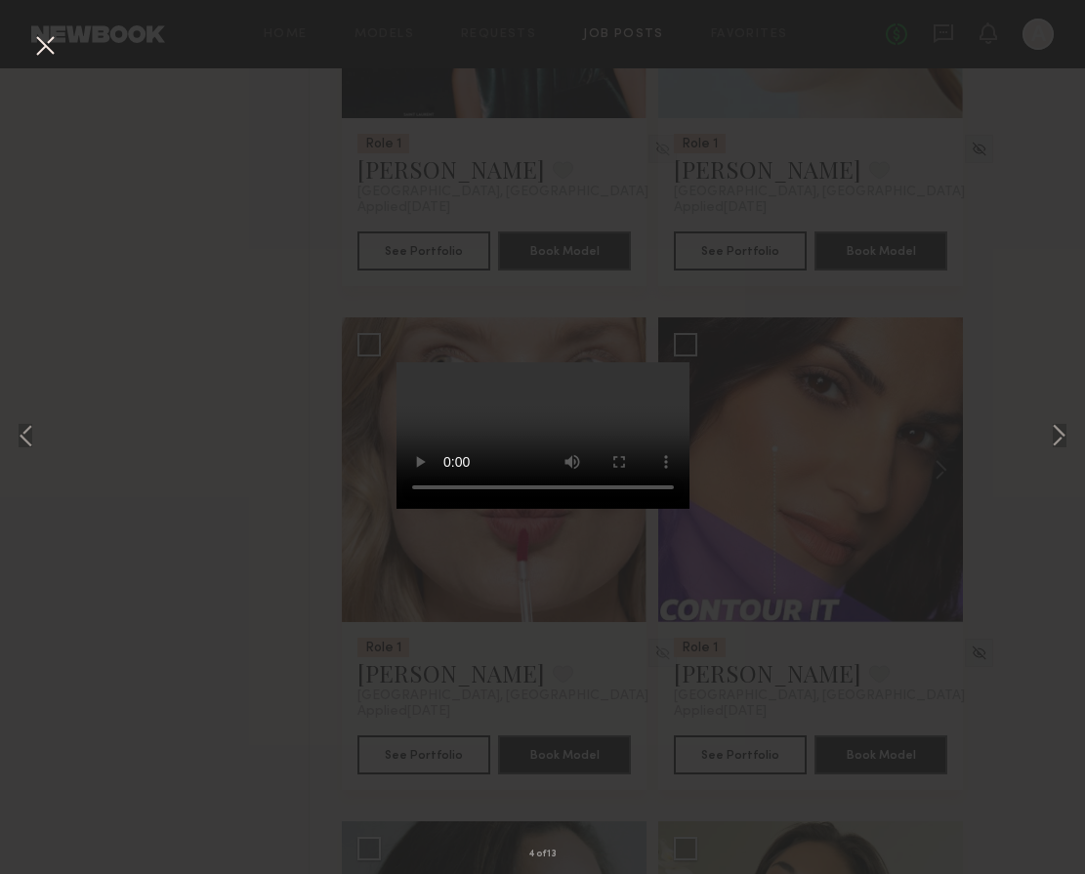
click at [1015, 237] on div "4 of 13" at bounding box center [542, 437] width 1085 height 874
click at [39, 48] on button at bounding box center [44, 46] width 31 height 35
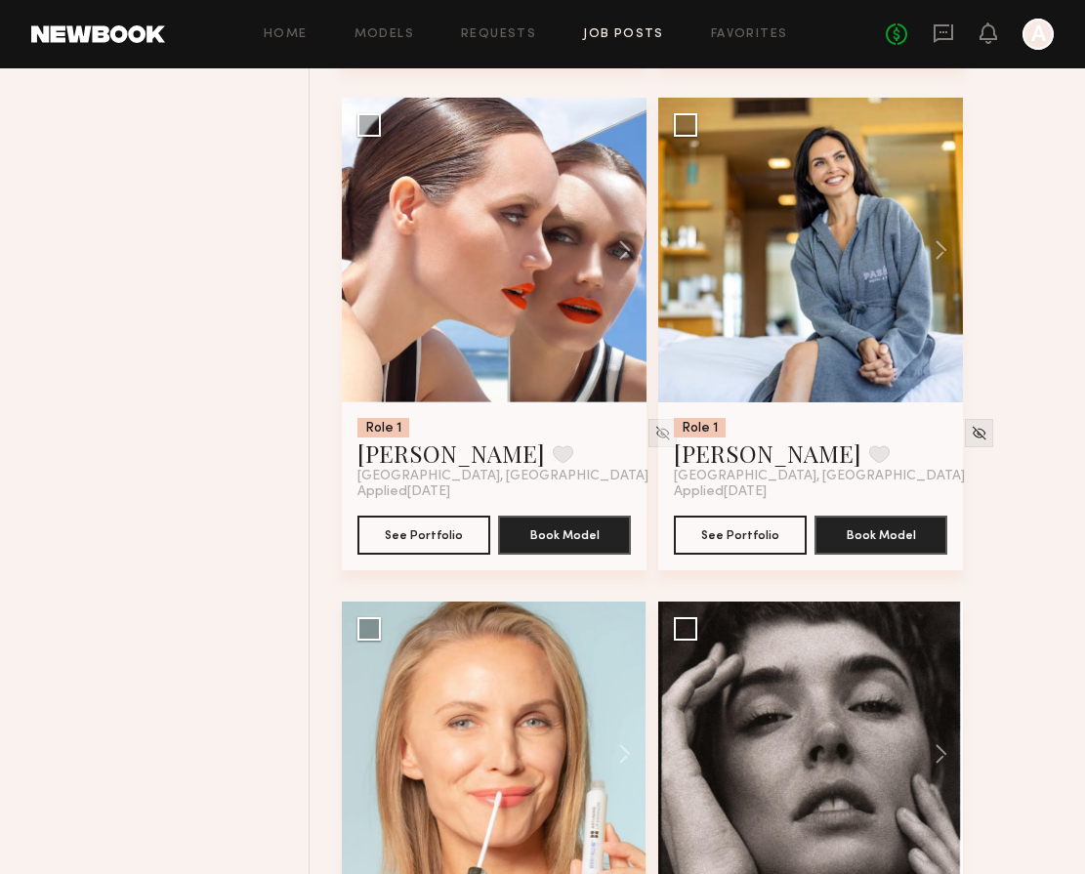
scroll to position [7857, 0]
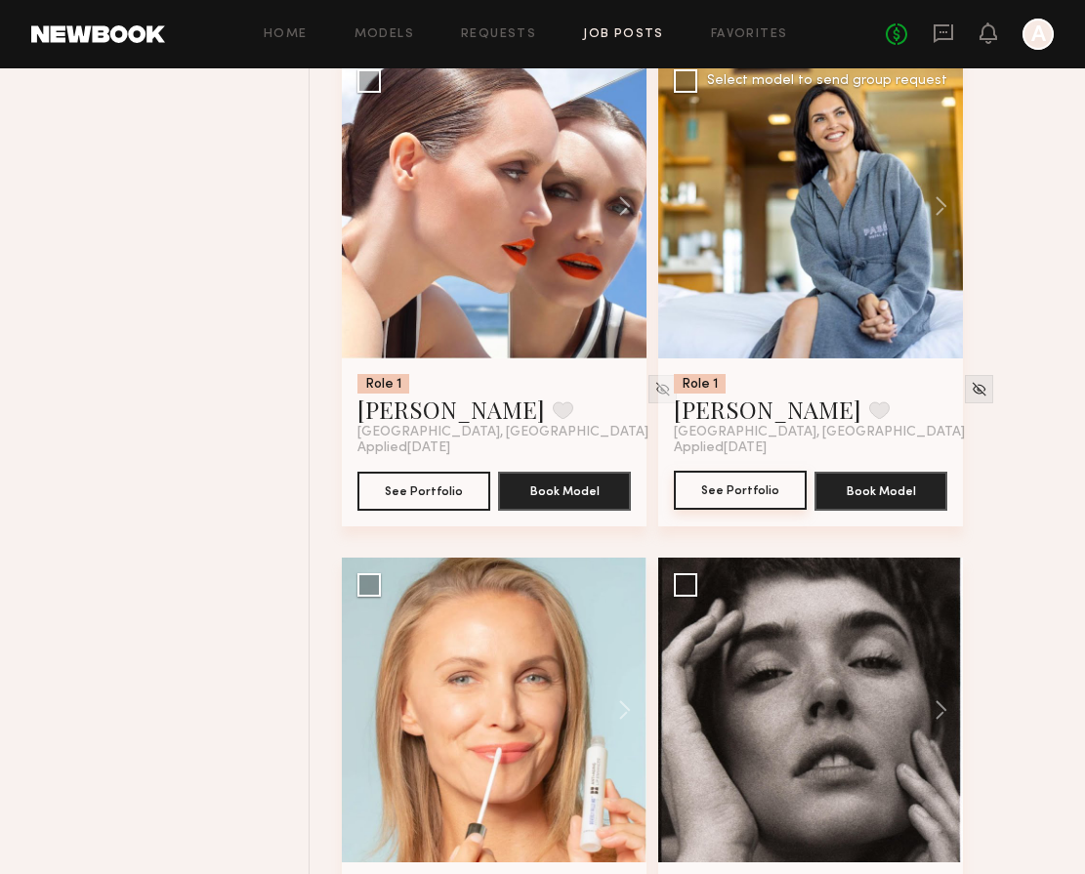
click at [752, 509] on button "See Portfolio" at bounding box center [740, 490] width 133 height 39
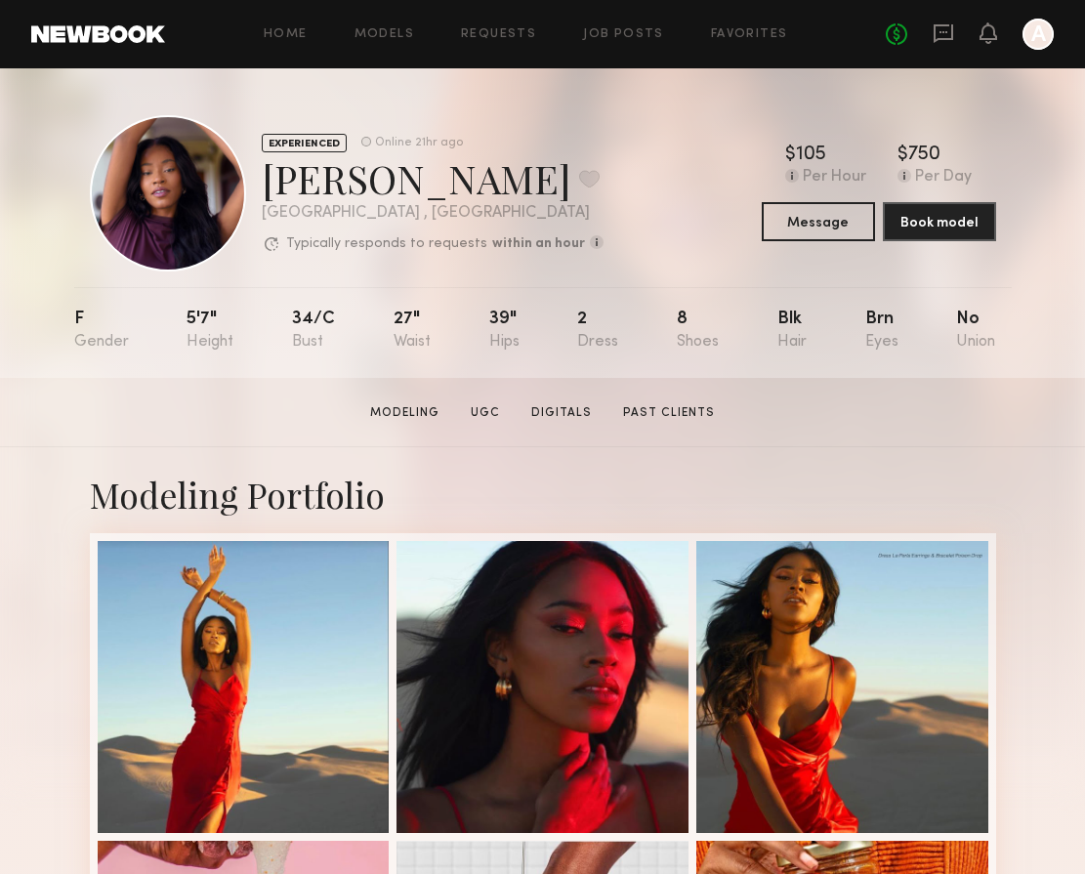
click at [648, 26] on div "Home Models Requests Job Posts Favorites Sign Out No fees up to $5,000 A" at bounding box center [609, 34] width 888 height 31
click at [640, 41] on div "Home Models Requests Job Posts Favorites Sign Out No fees up to $5,000 A" at bounding box center [609, 34] width 888 height 31
click at [627, 29] on link "Job Posts" at bounding box center [623, 34] width 81 height 13
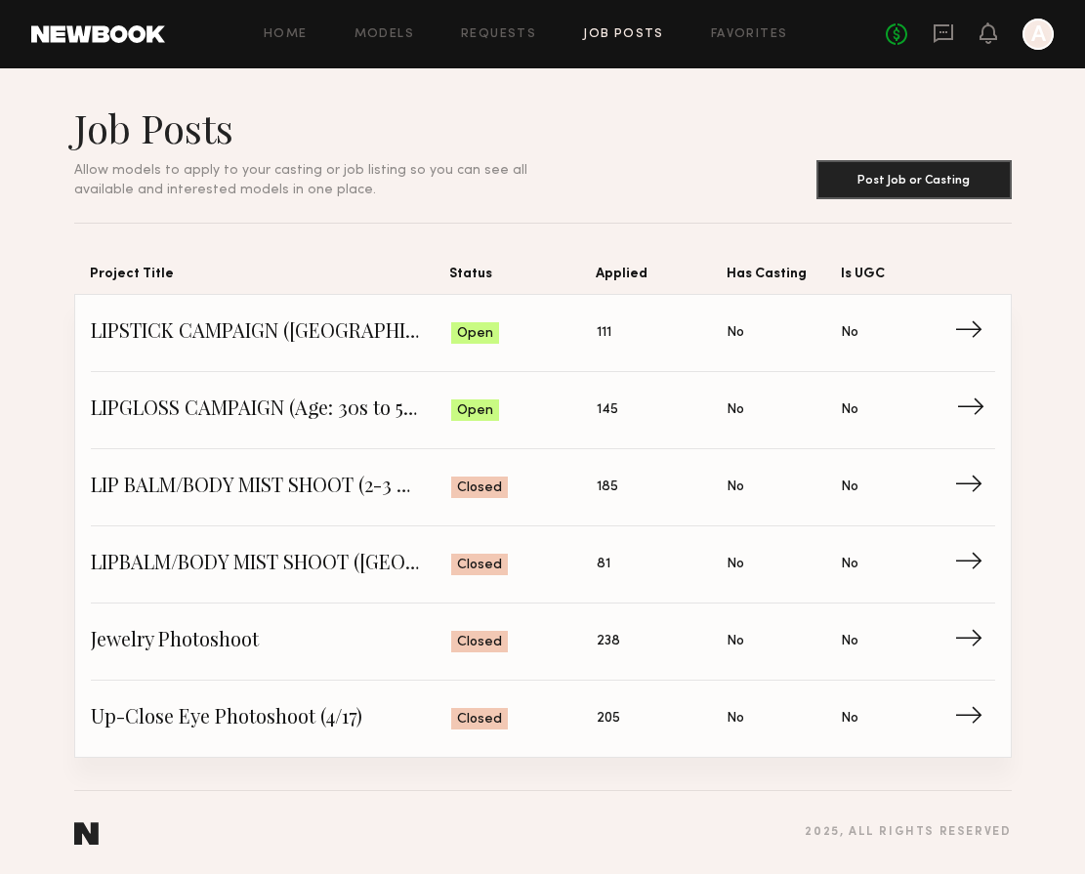
click at [986, 409] on span "→" at bounding box center [976, 409] width 40 height 29
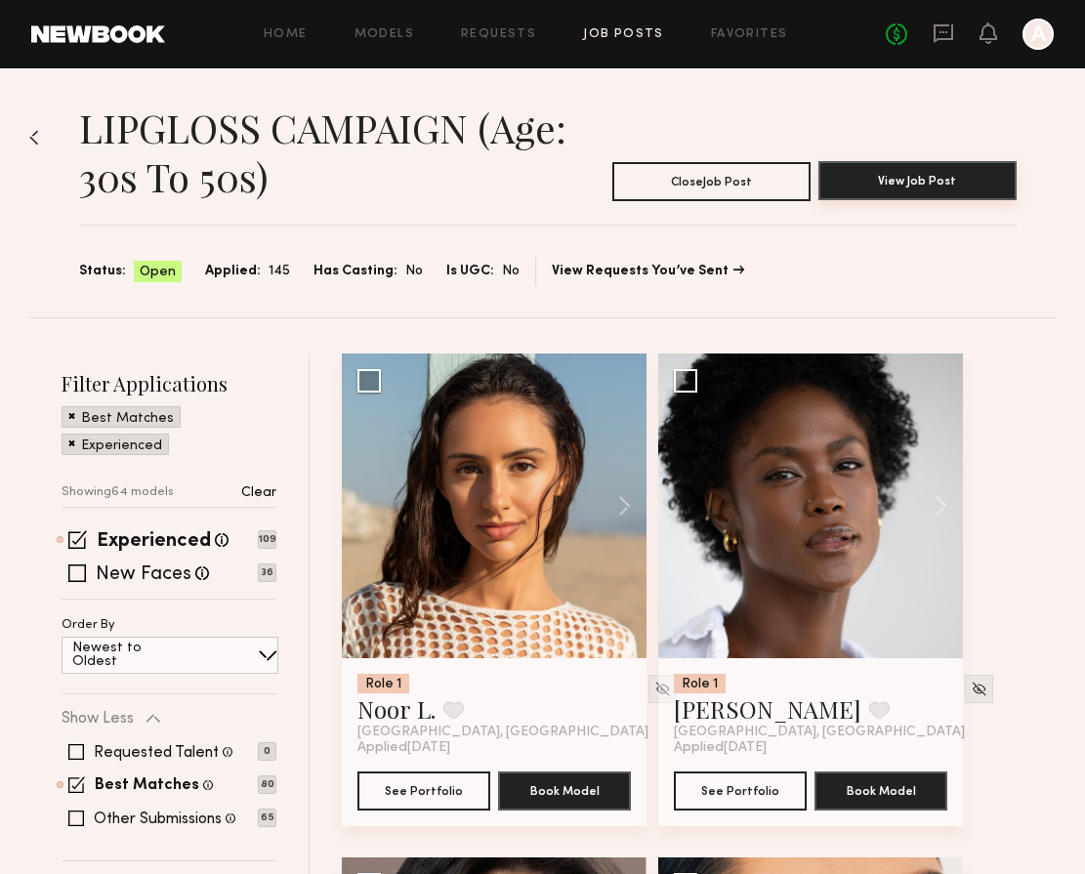
click at [930, 172] on button "View Job Post" at bounding box center [917, 180] width 198 height 39
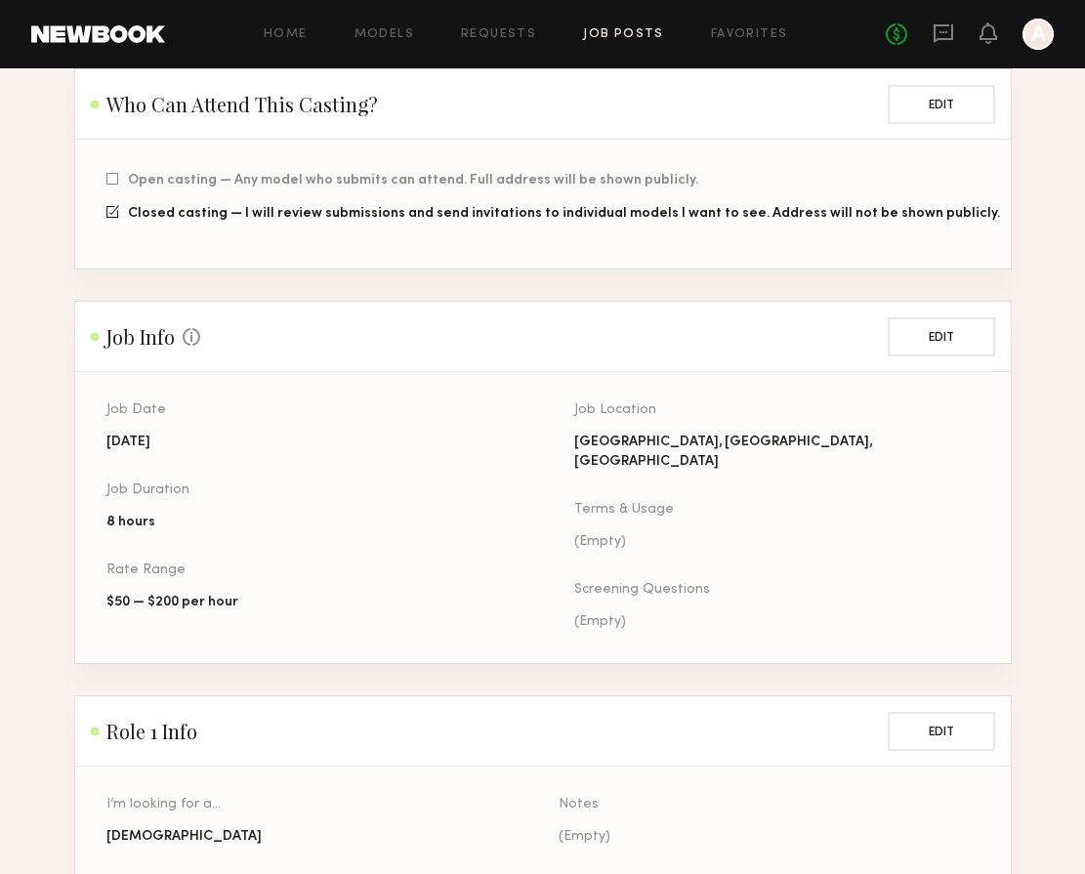
scroll to position [509, 0]
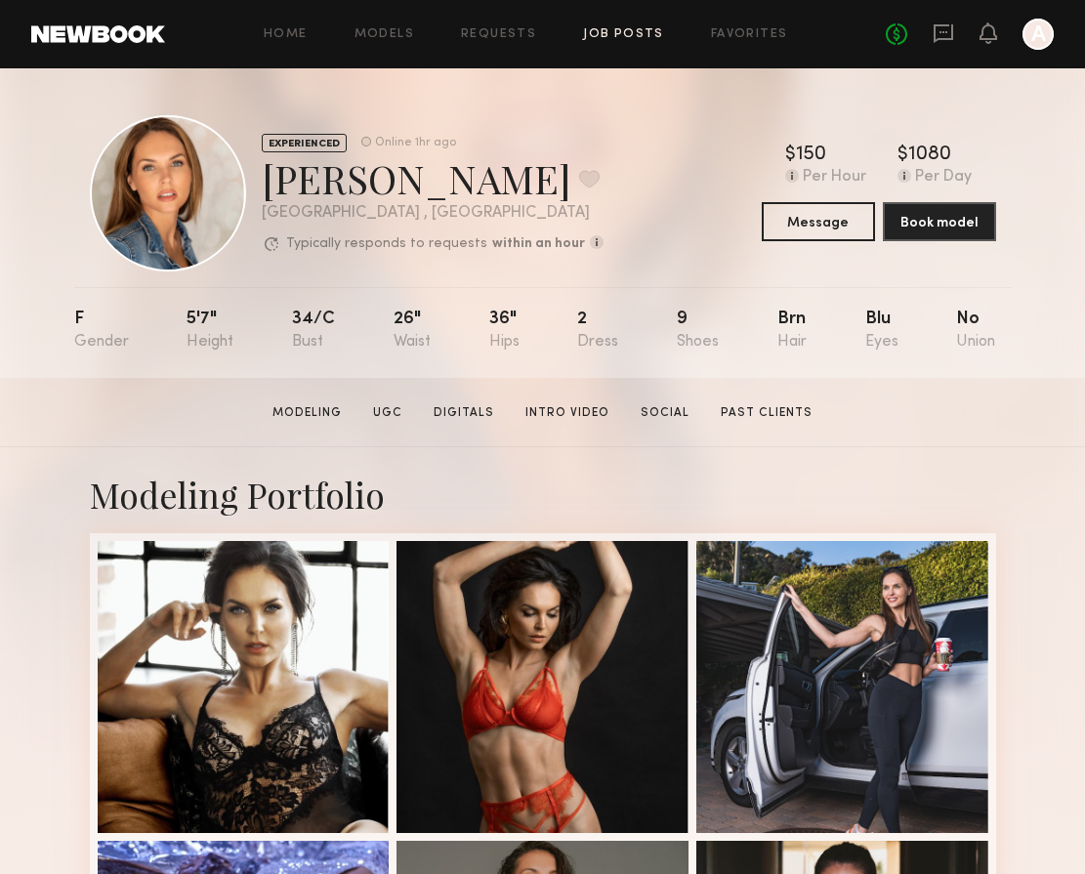
click at [620, 35] on link "Job Posts" at bounding box center [623, 34] width 81 height 13
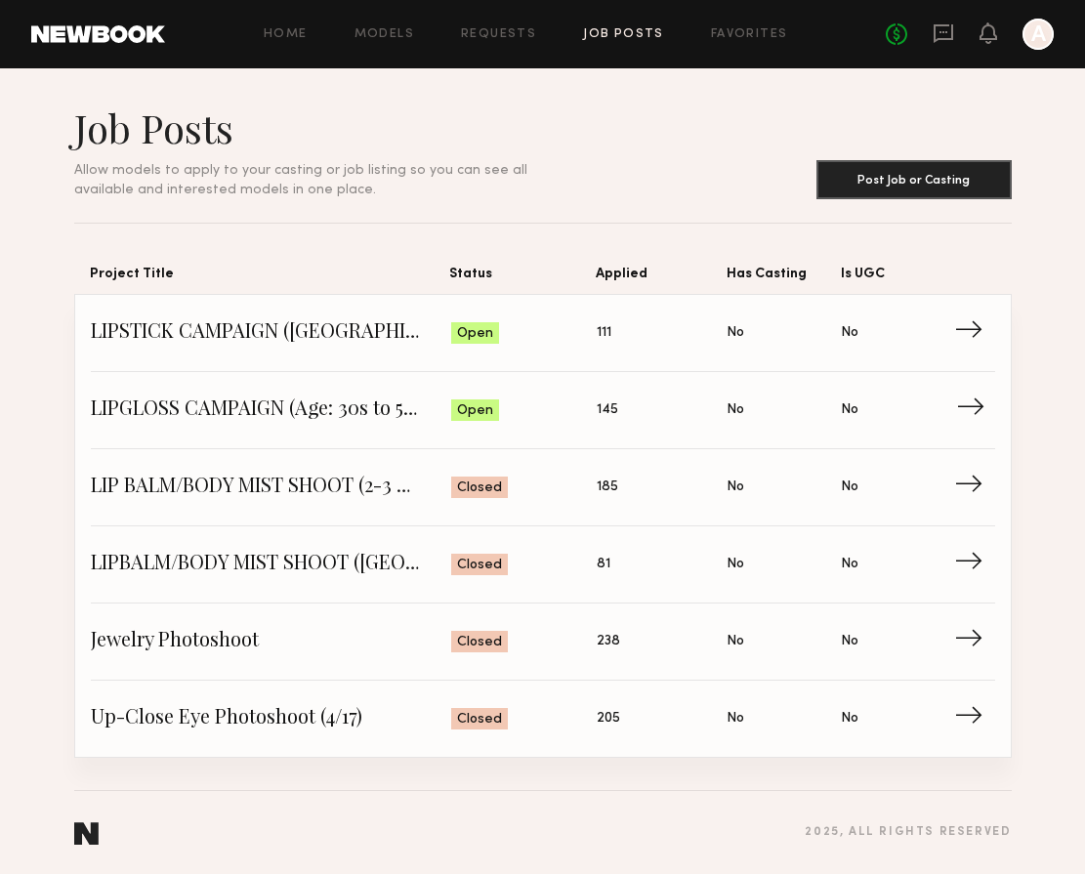
click at [555, 413] on span "Status: Open" at bounding box center [524, 409] width 146 height 29
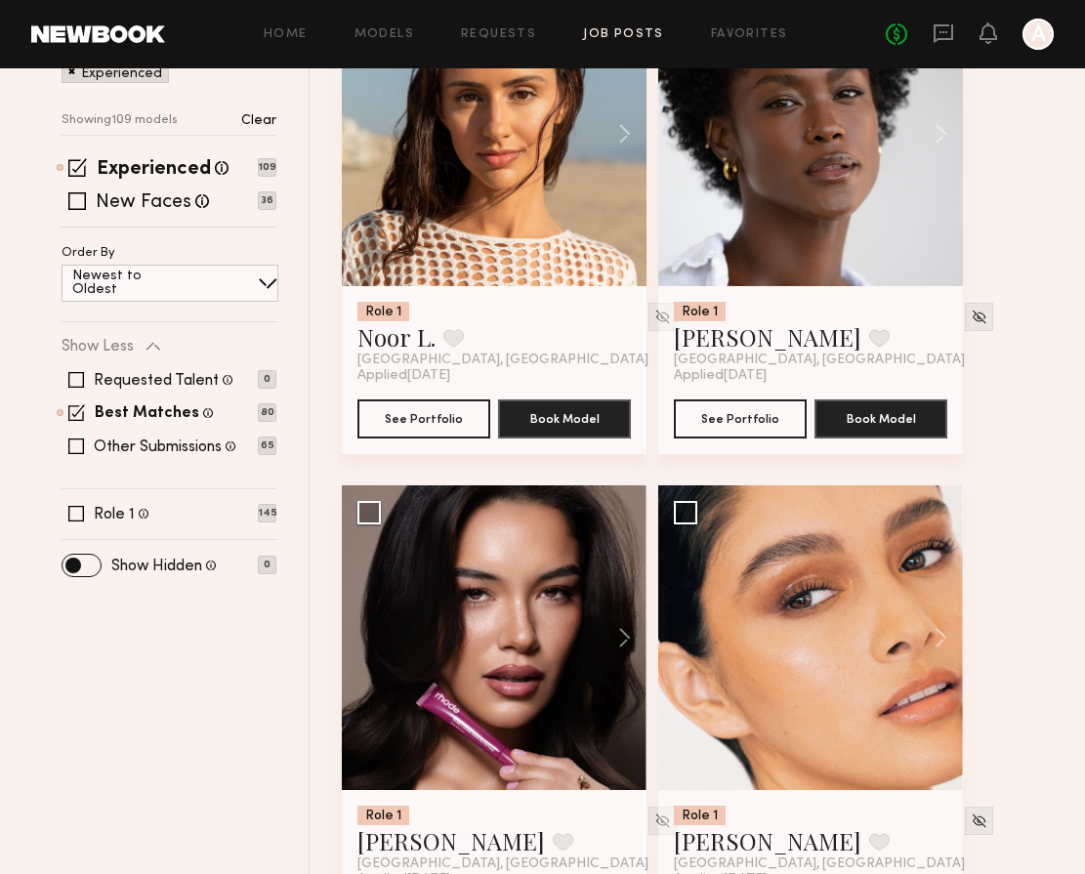
scroll to position [371, 0]
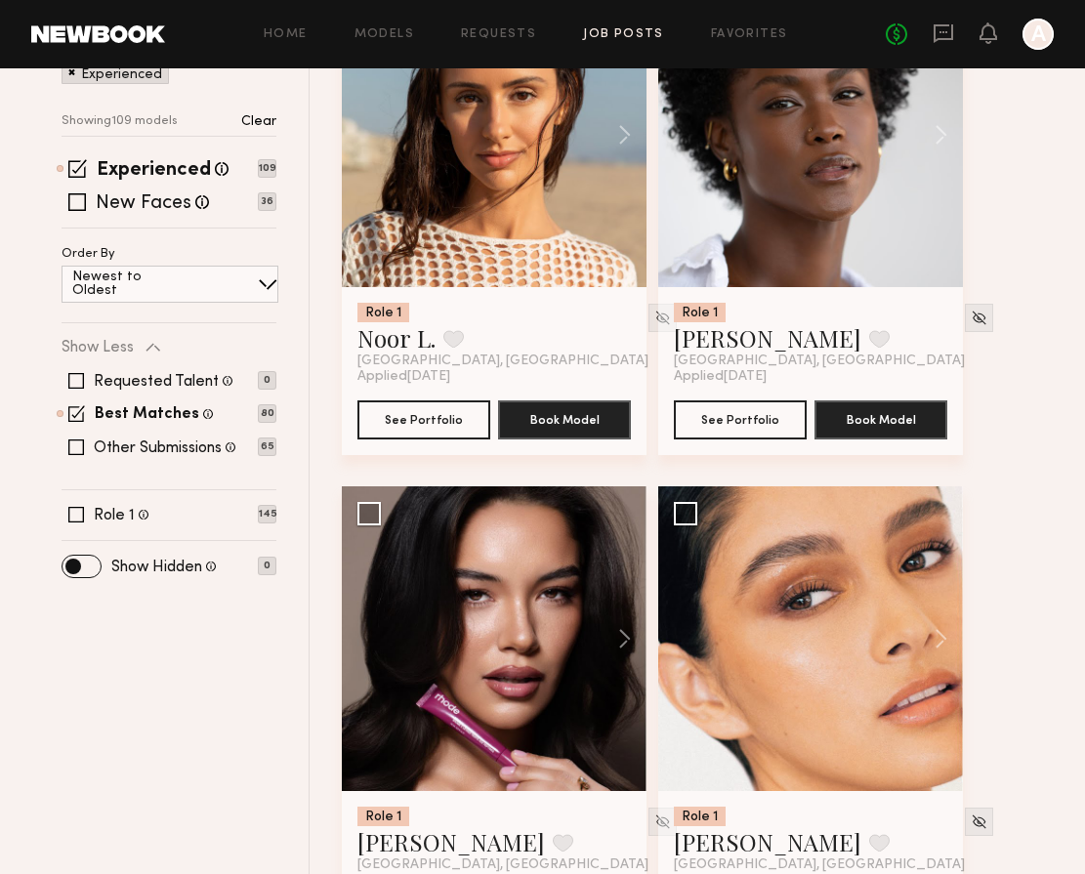
click at [832, 311] on div "Role 1 Rose L. Favorite Los Angeles, CA" at bounding box center [810, 336] width 273 height 66
click at [700, 316] on div "Role 1" at bounding box center [700, 313] width 52 height 20
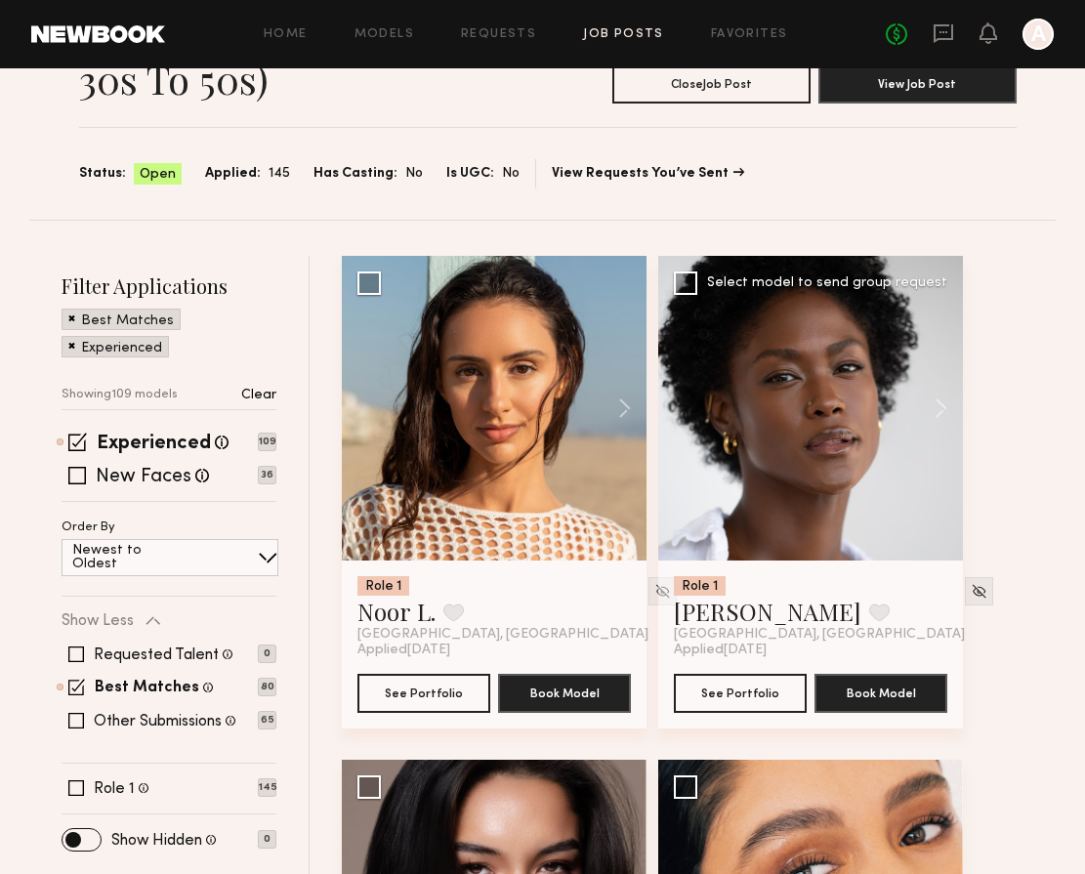
scroll to position [104, 0]
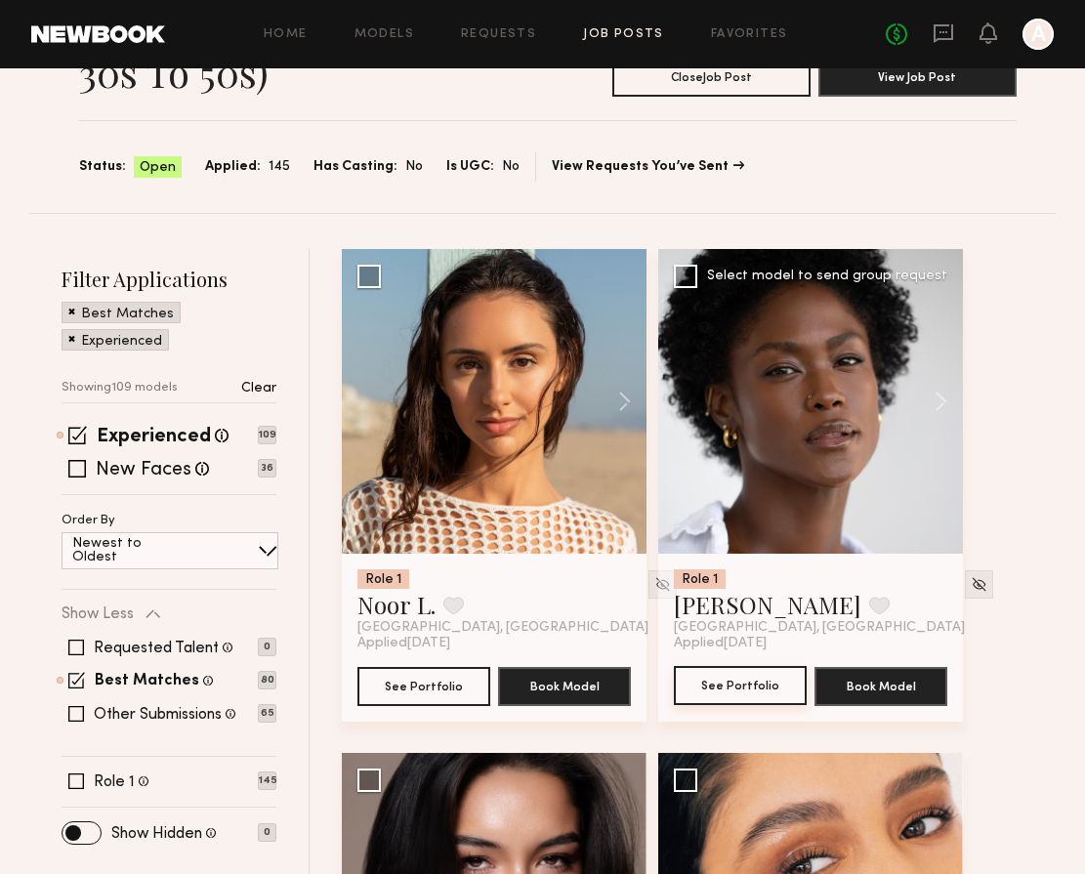
click at [737, 676] on button "See Portfolio" at bounding box center [740, 685] width 133 height 39
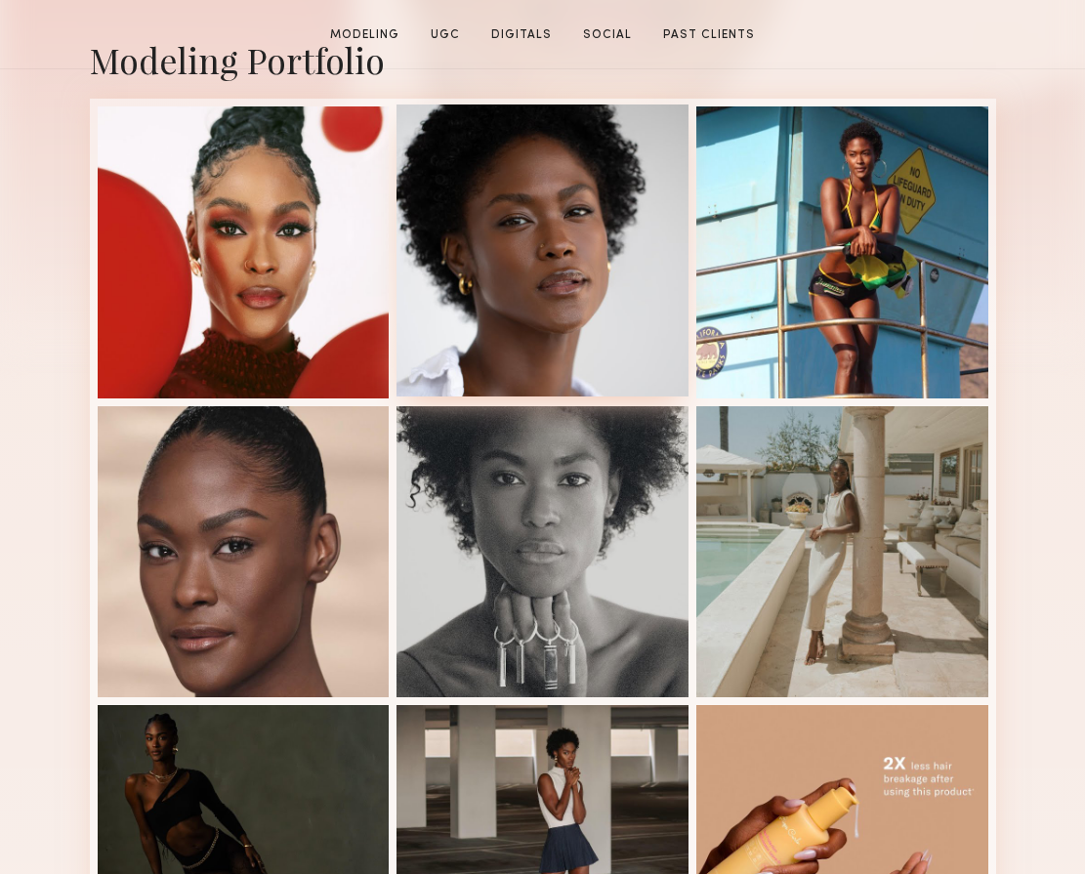
scroll to position [758, 0]
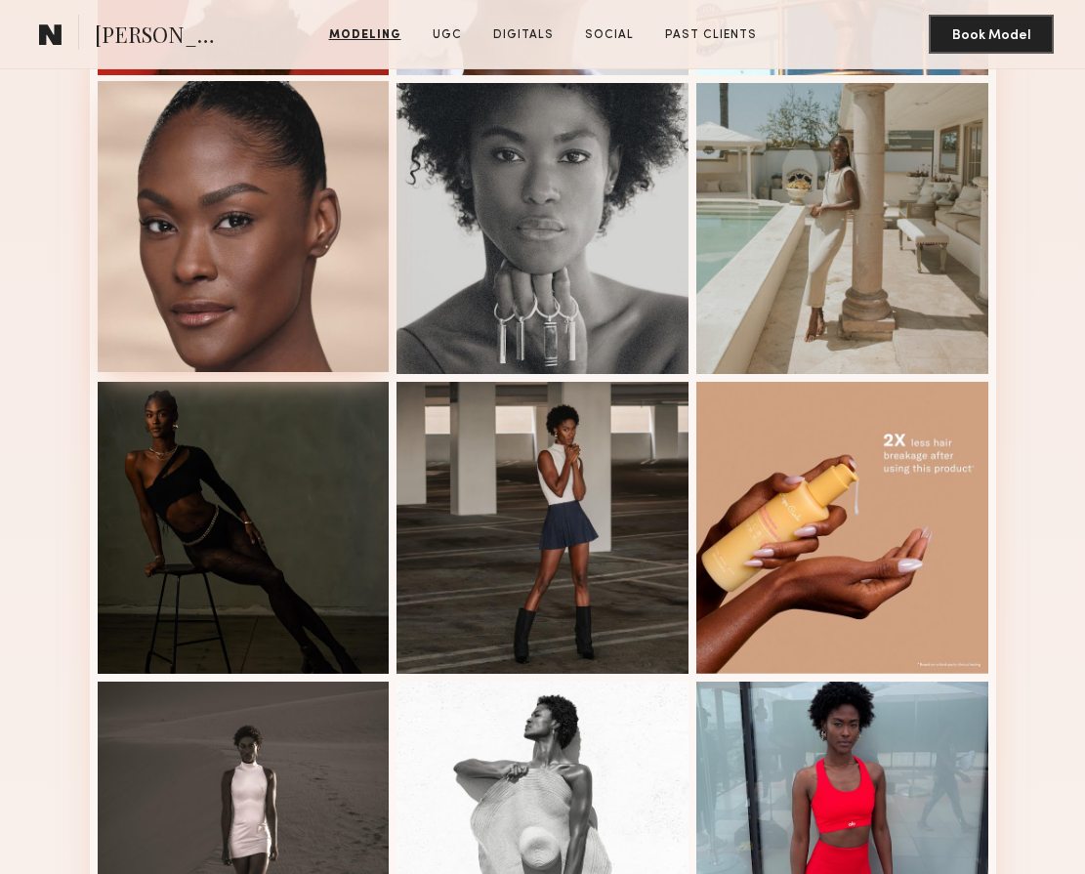
click at [215, 333] on div at bounding box center [244, 227] width 292 height 292
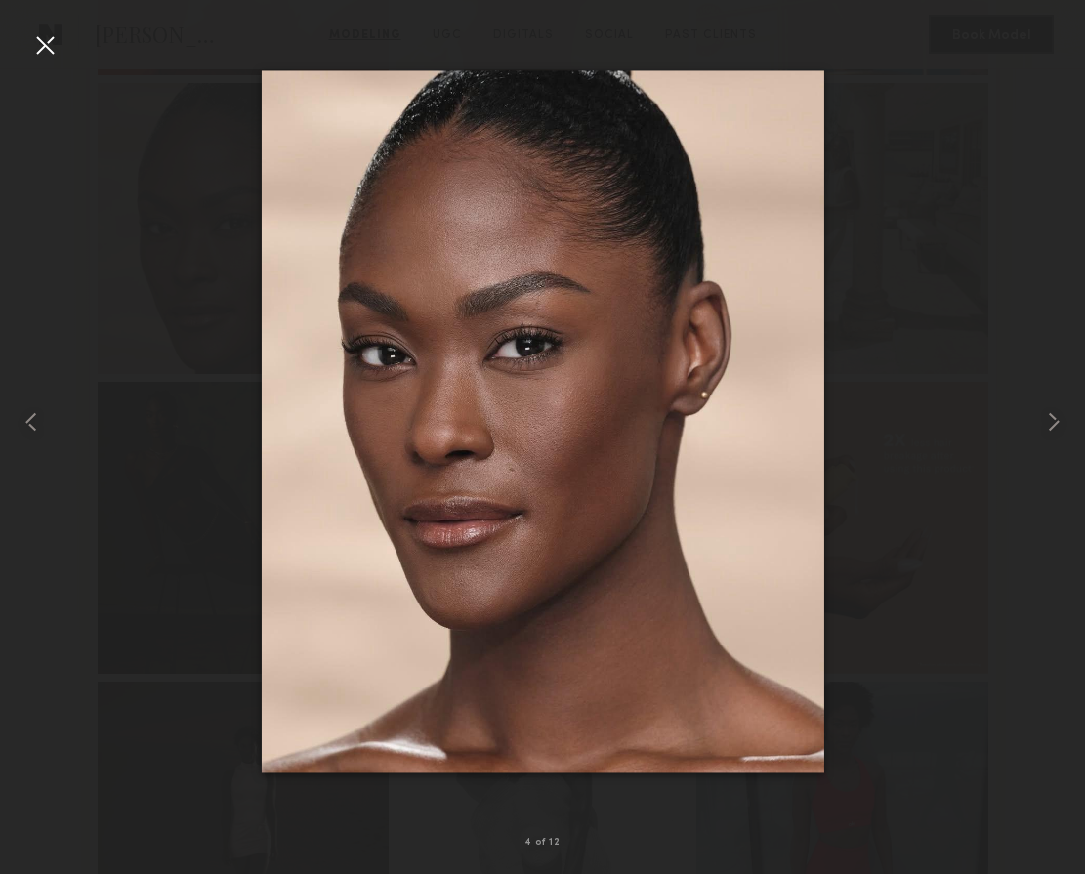
click at [1002, 90] on div at bounding box center [542, 421] width 1085 height 780
click at [45, 57] on div at bounding box center [44, 44] width 31 height 31
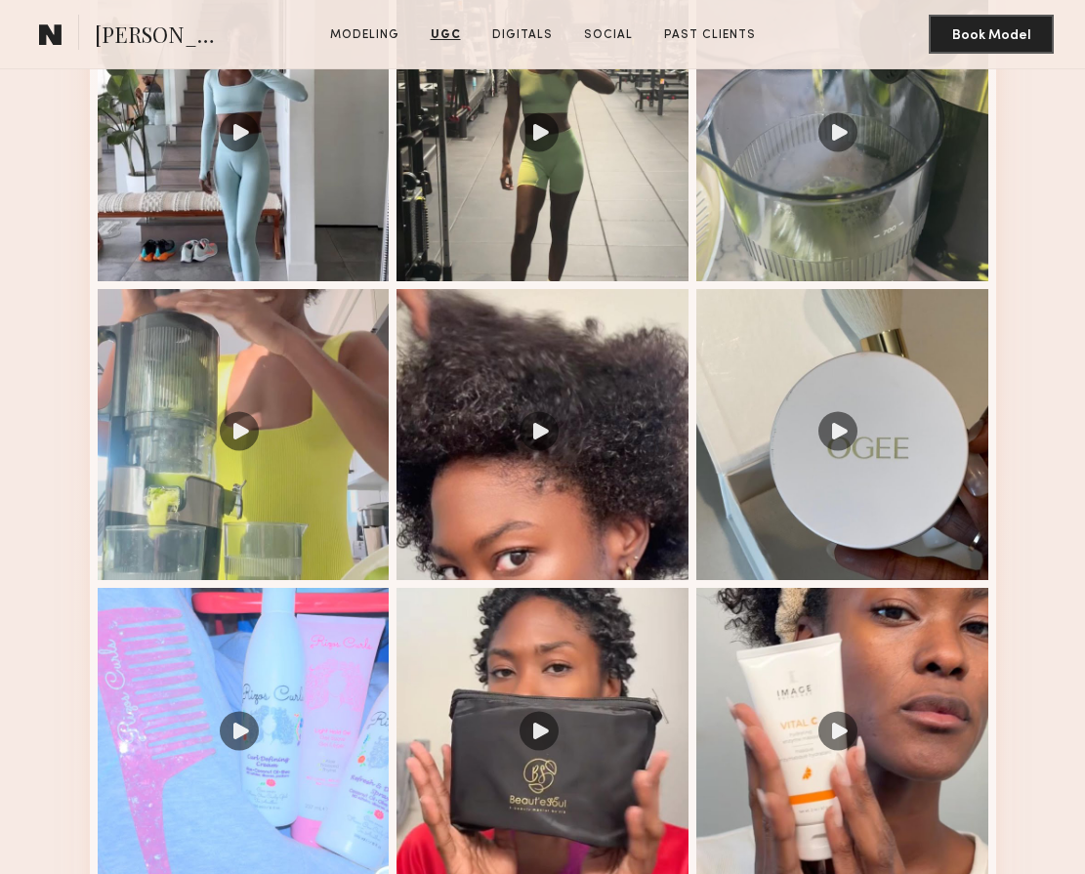
scroll to position [1977, 0]
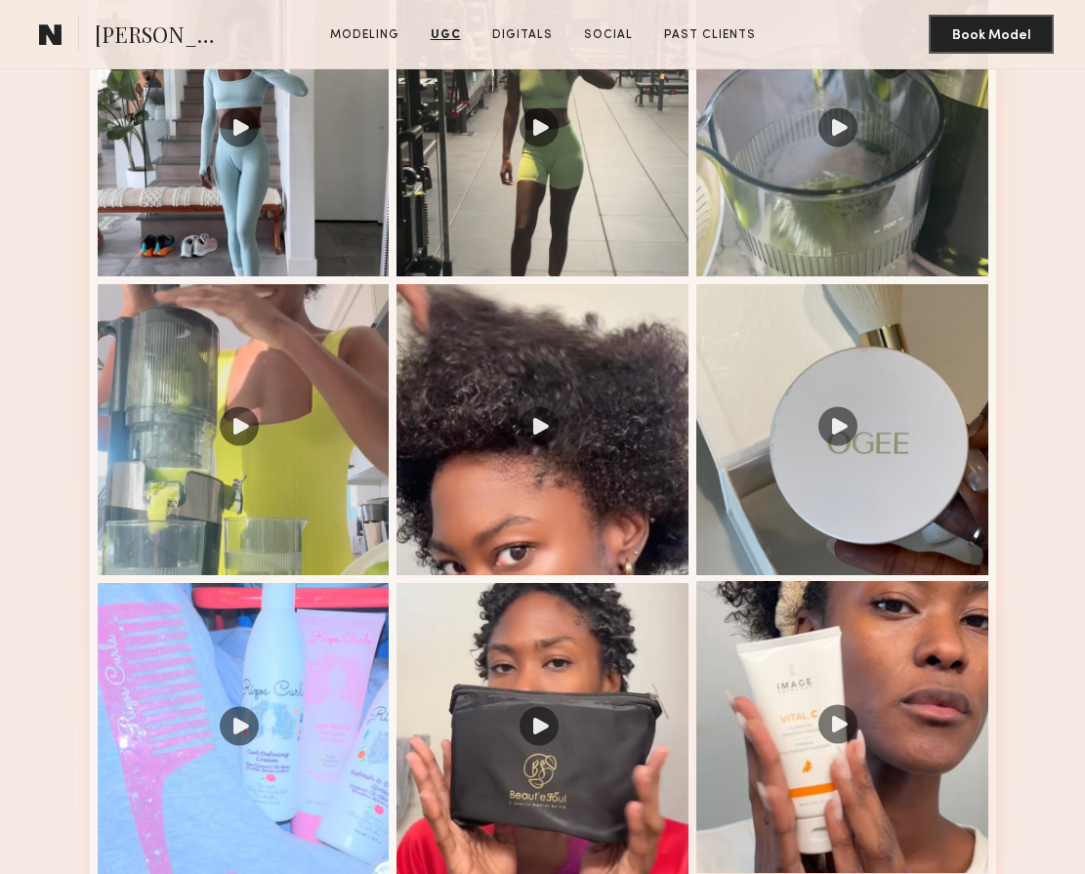
click at [847, 718] on div at bounding box center [842, 727] width 292 height 292
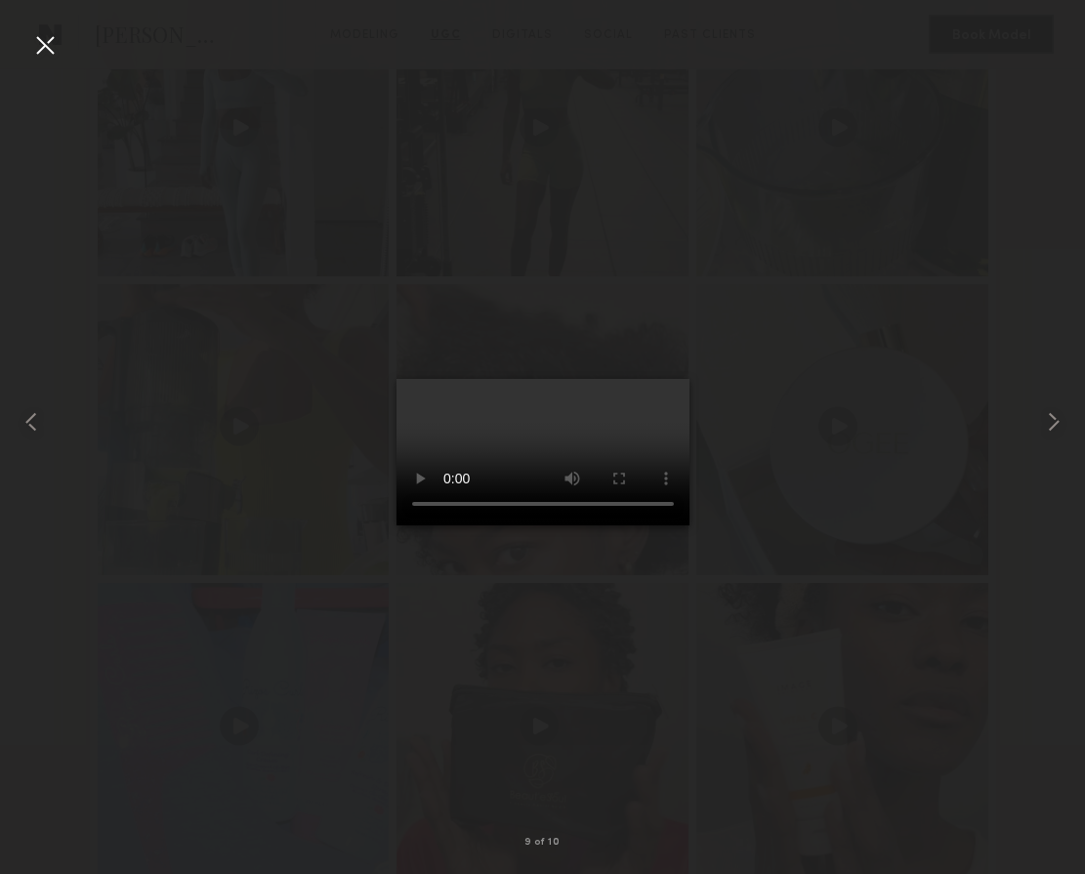
click at [1010, 83] on div at bounding box center [542, 421] width 1085 height 780
click at [50, 41] on div at bounding box center [44, 44] width 31 height 31
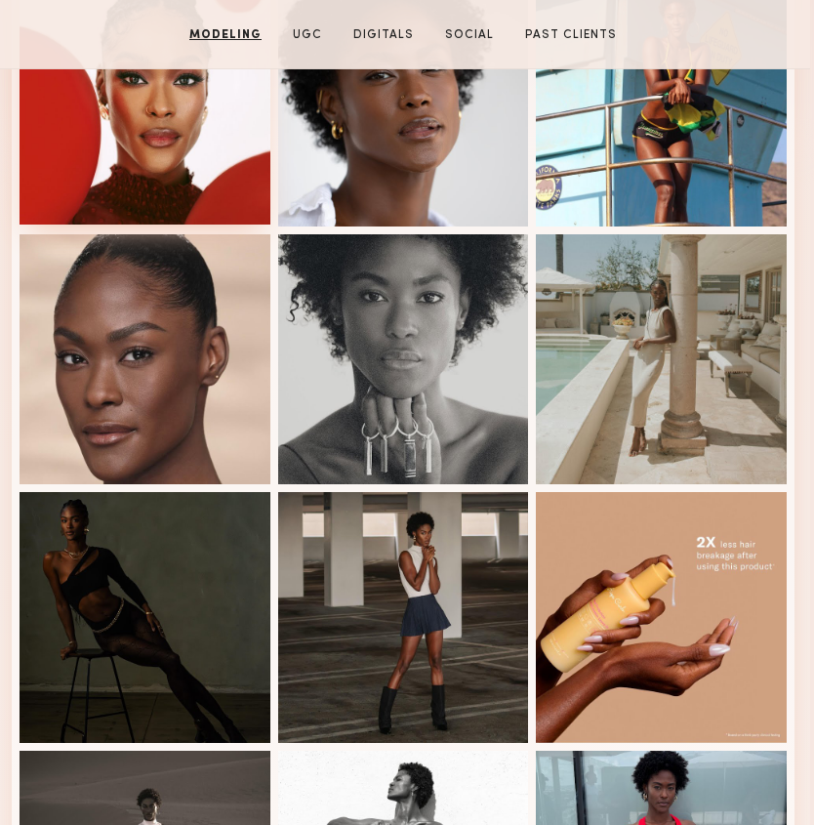
scroll to position [629, 4]
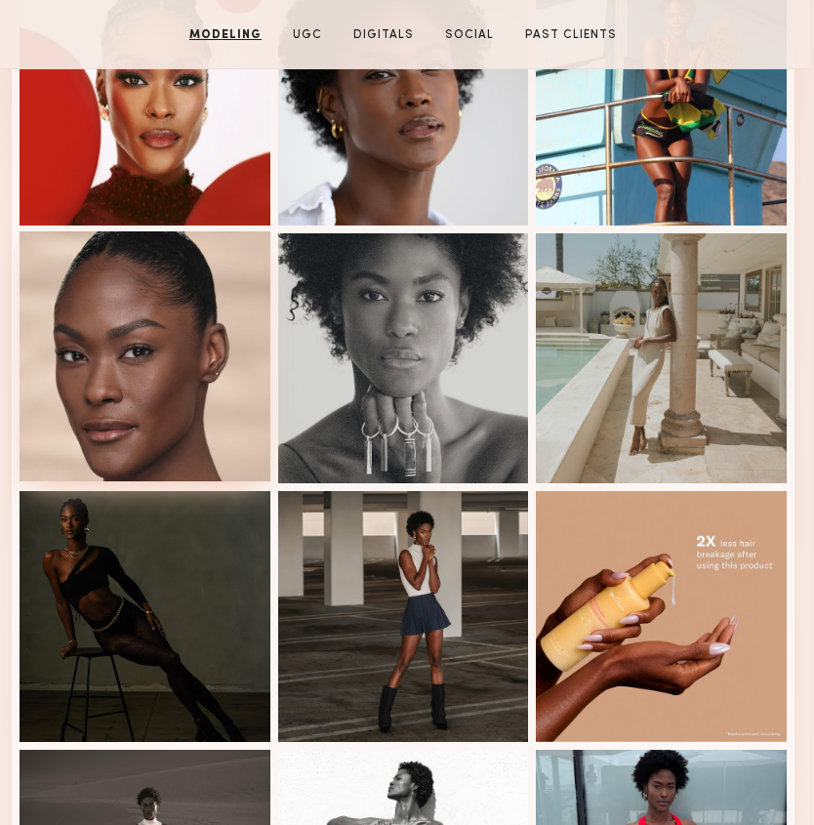
click at [206, 399] on div at bounding box center [145, 356] width 251 height 251
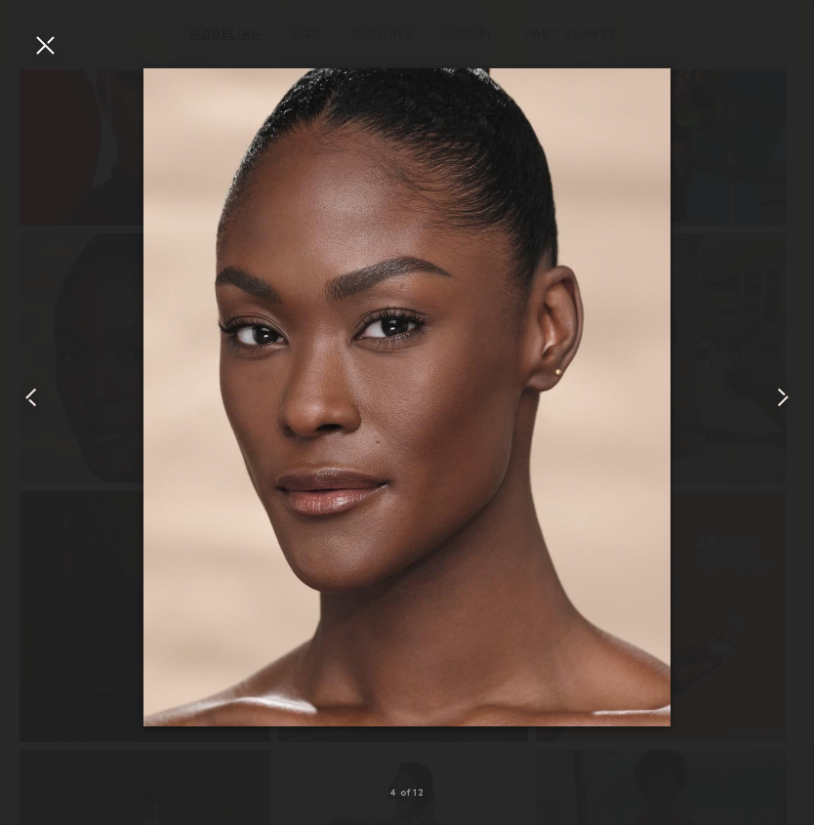
click at [716, 662] on div at bounding box center [407, 396] width 814 height 731
click at [49, 48] on div at bounding box center [44, 44] width 31 height 31
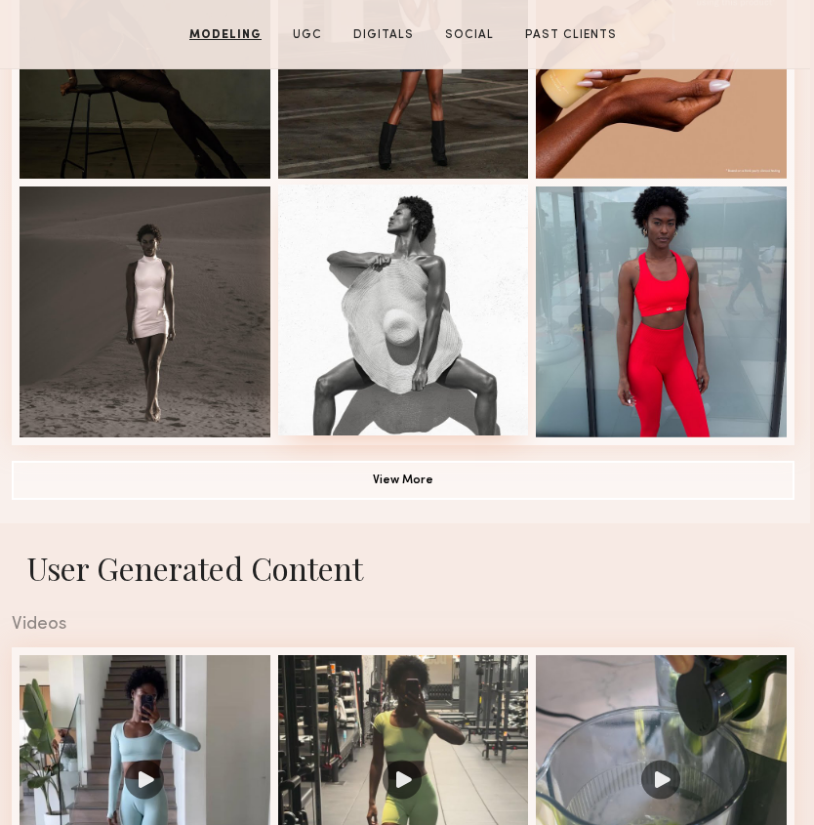
scroll to position [1288, 4]
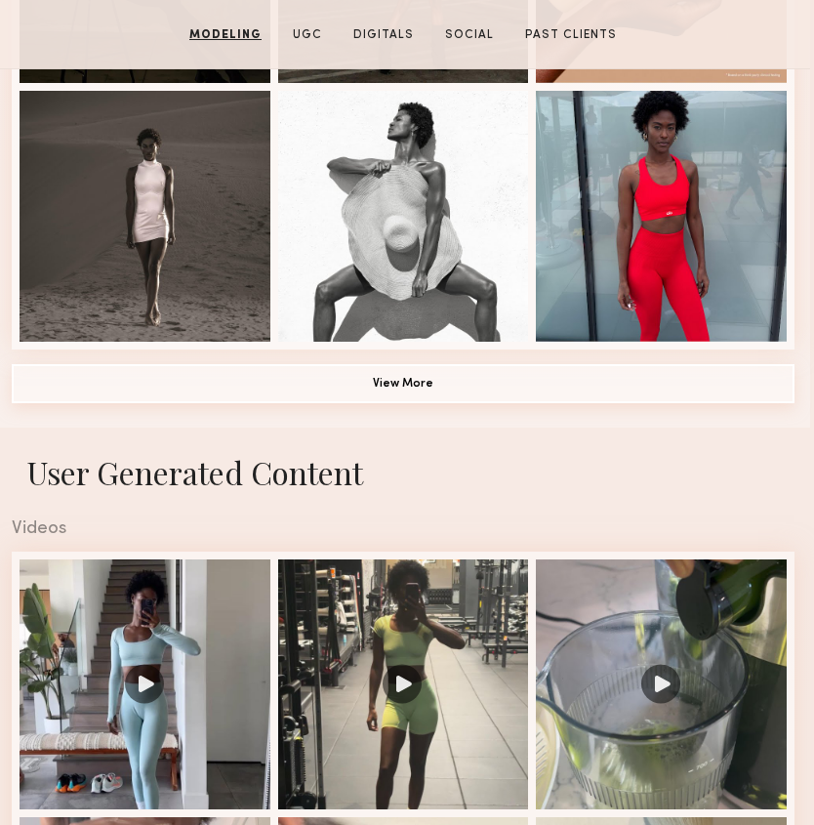
click at [409, 394] on button "View More" at bounding box center [403, 383] width 783 height 39
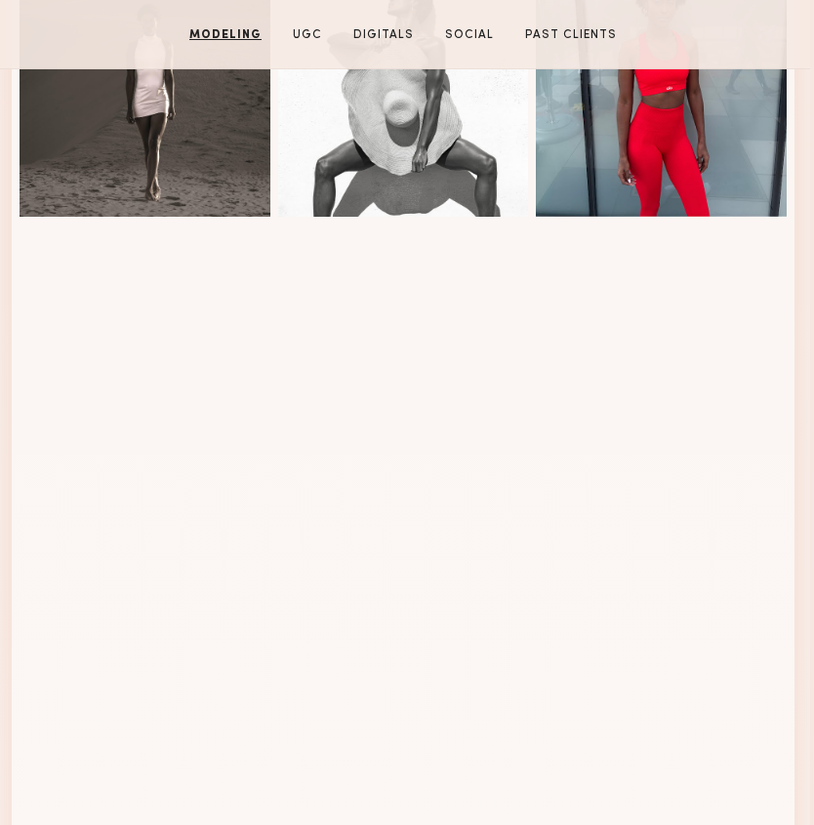
scroll to position [1415, 4]
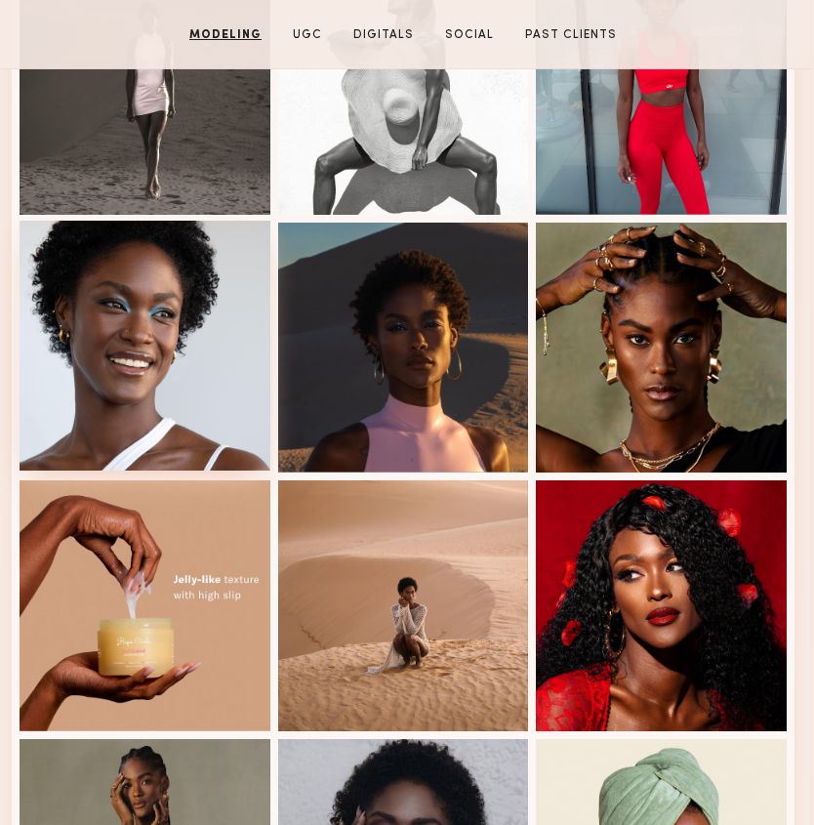
click at [191, 382] on div at bounding box center [145, 346] width 251 height 251
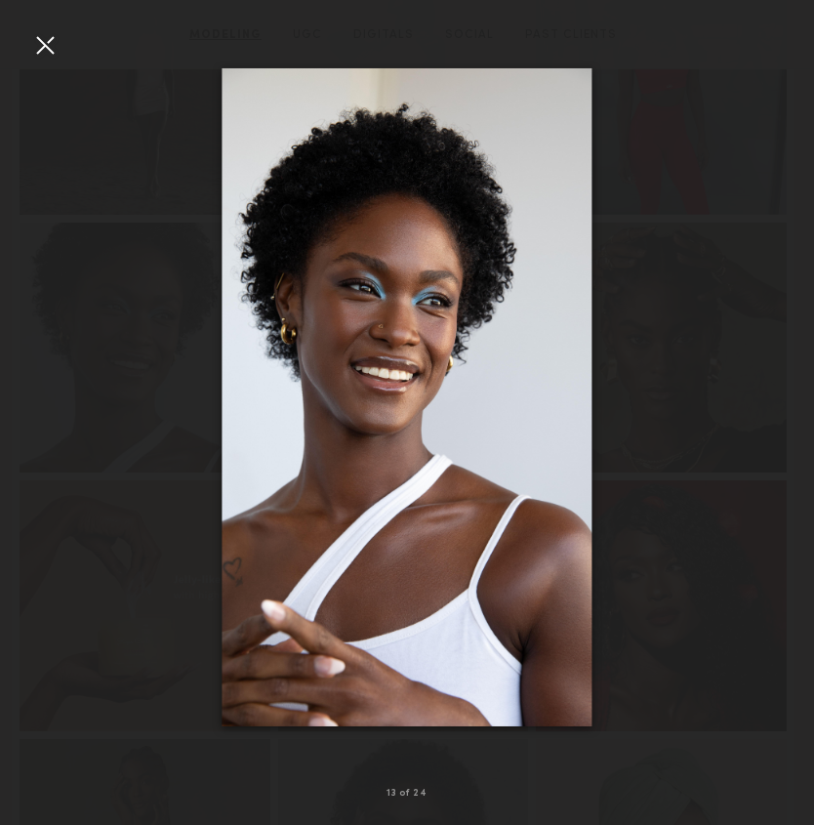
click at [41, 39] on div at bounding box center [44, 44] width 31 height 31
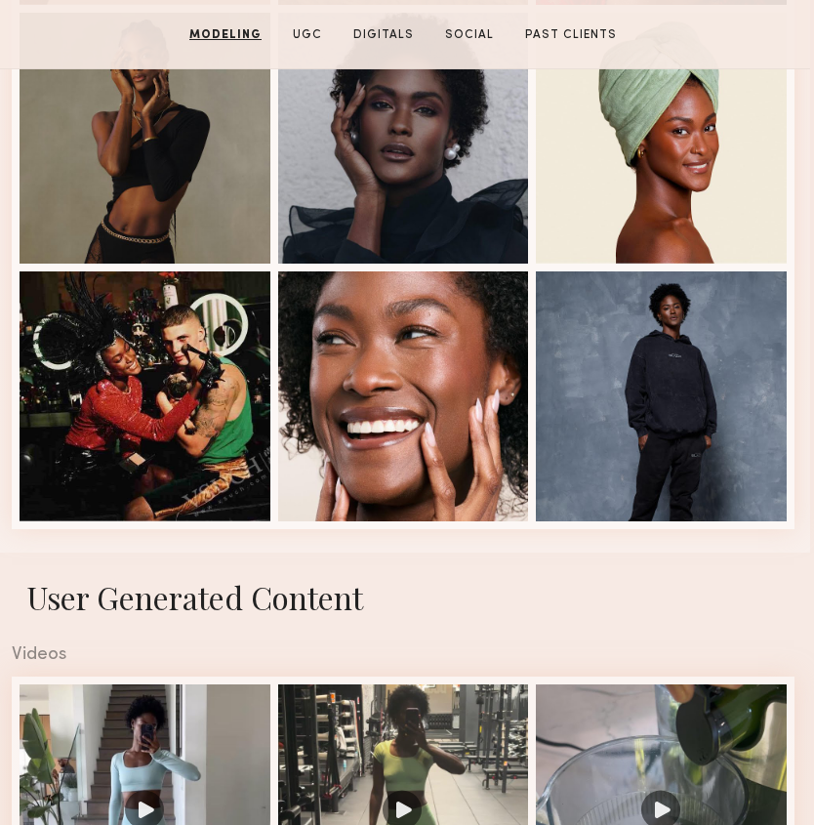
scroll to position [2161, 4]
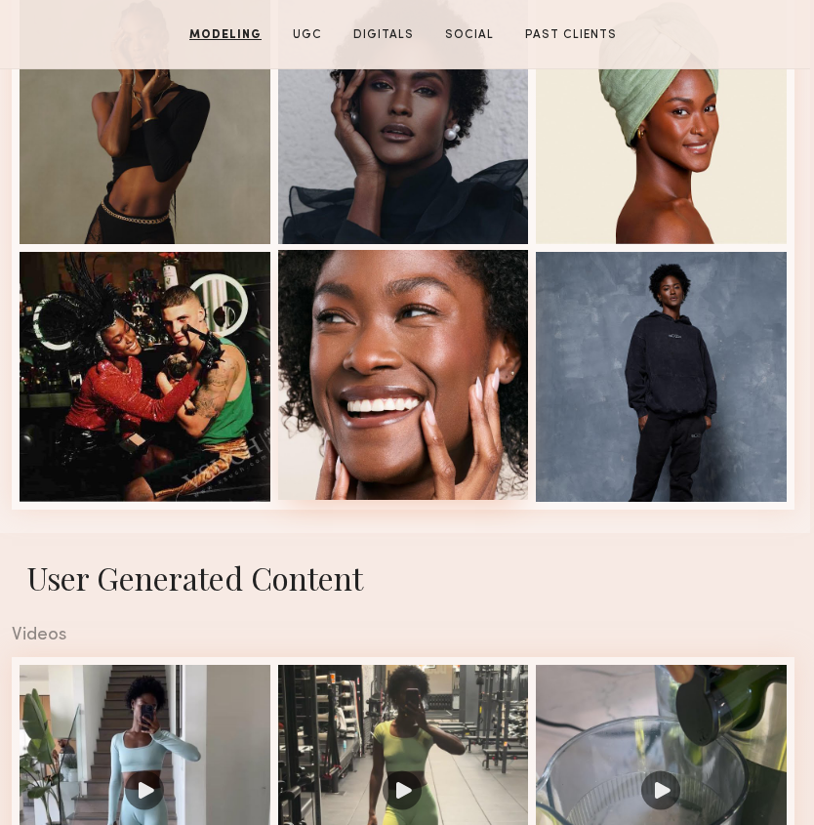
click at [392, 389] on div at bounding box center [403, 375] width 251 height 251
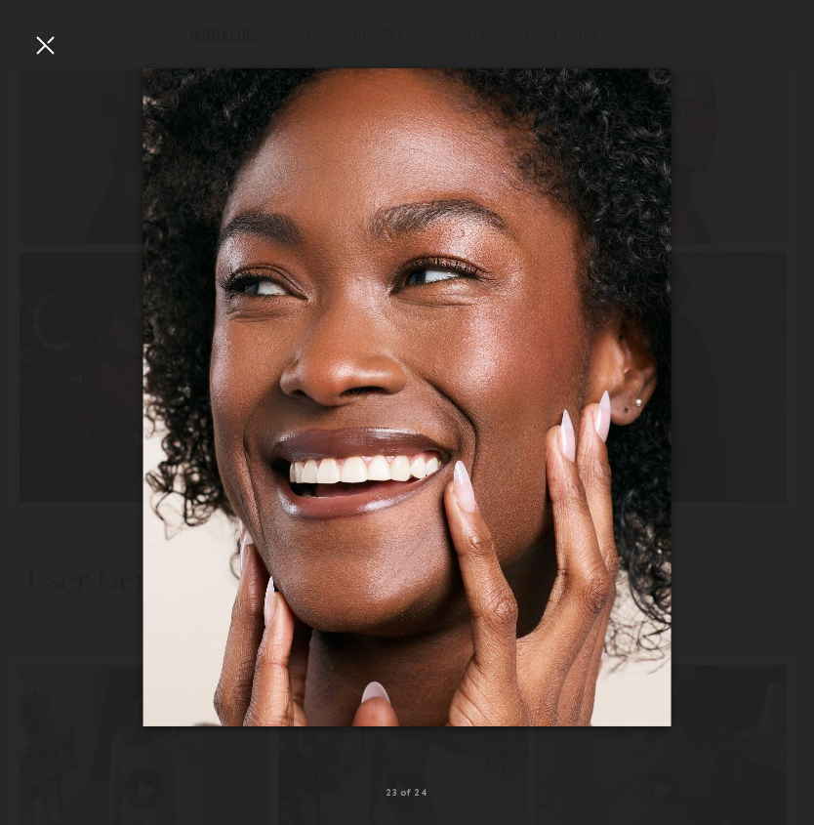
click at [50, 32] on div at bounding box center [44, 44] width 31 height 31
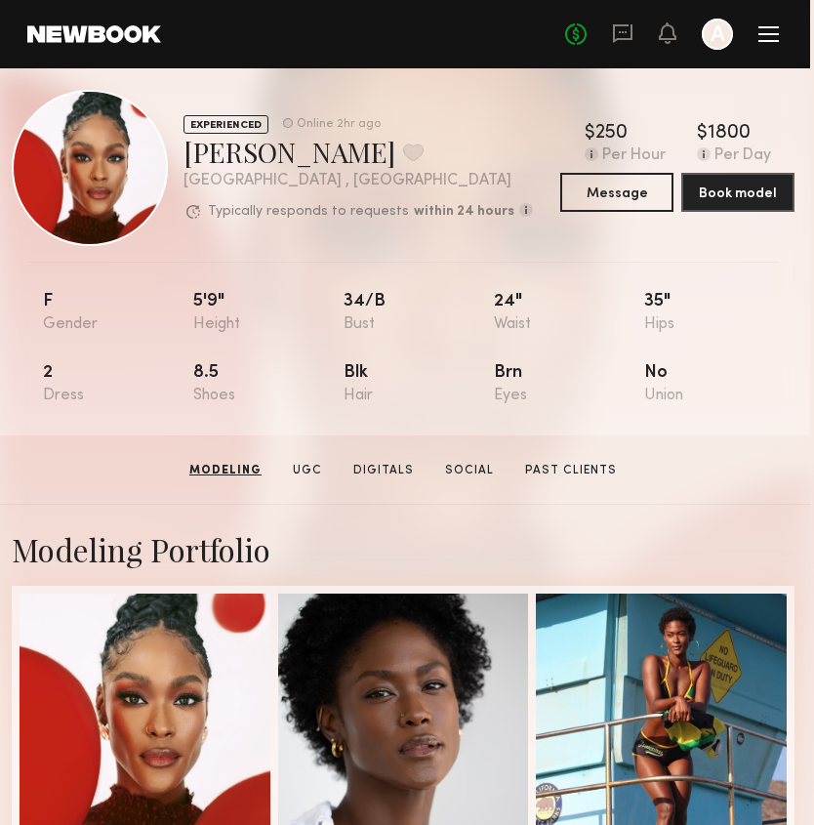
scroll to position [0, 4]
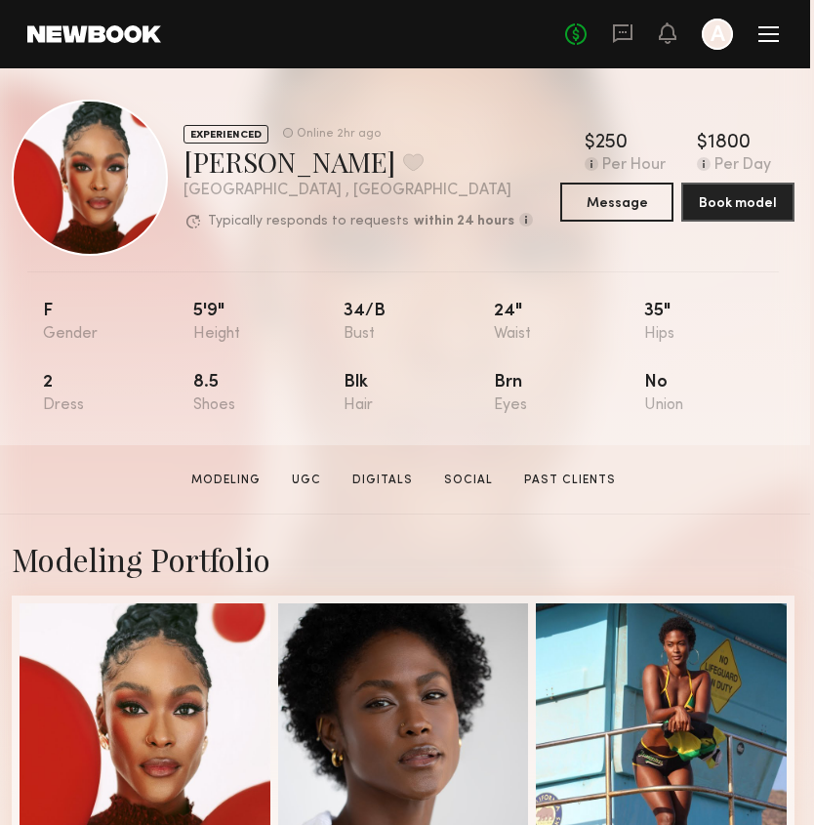
click at [711, 43] on div at bounding box center [717, 34] width 31 height 31
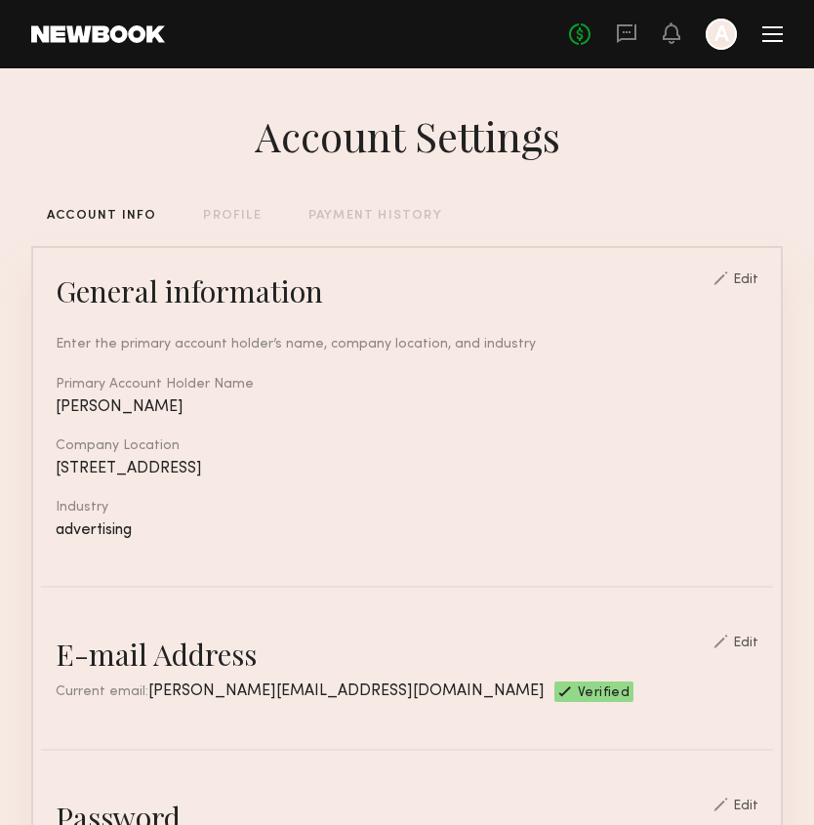
click at [121, 26] on link at bounding box center [98, 34] width 134 height 18
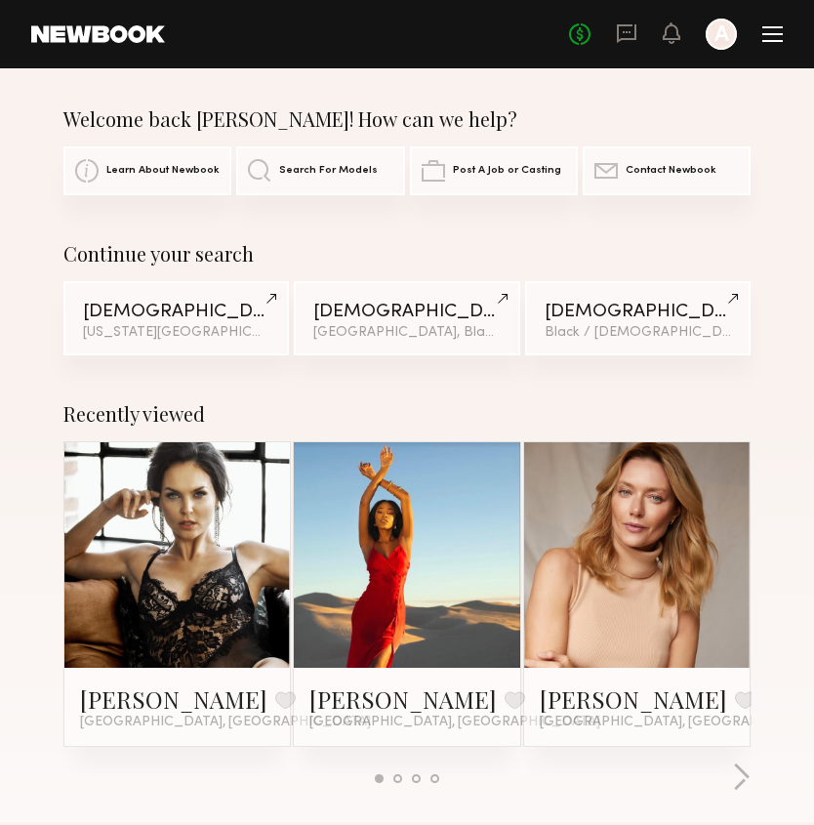
click at [718, 30] on div at bounding box center [721, 34] width 31 height 31
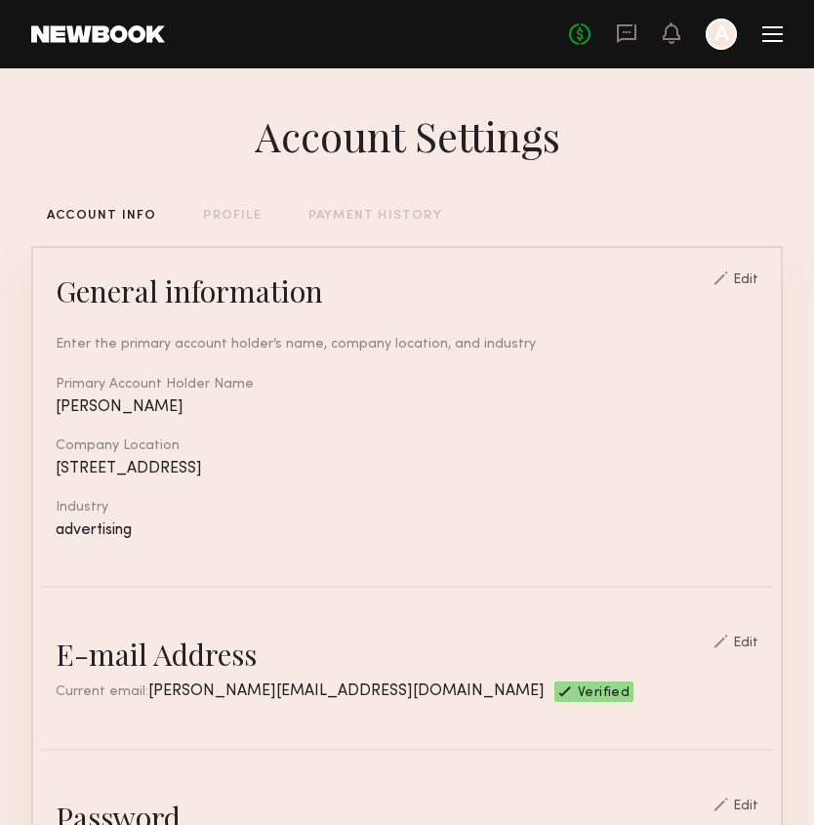
click at [223, 214] on div "PROFILE" at bounding box center [232, 216] width 58 height 13
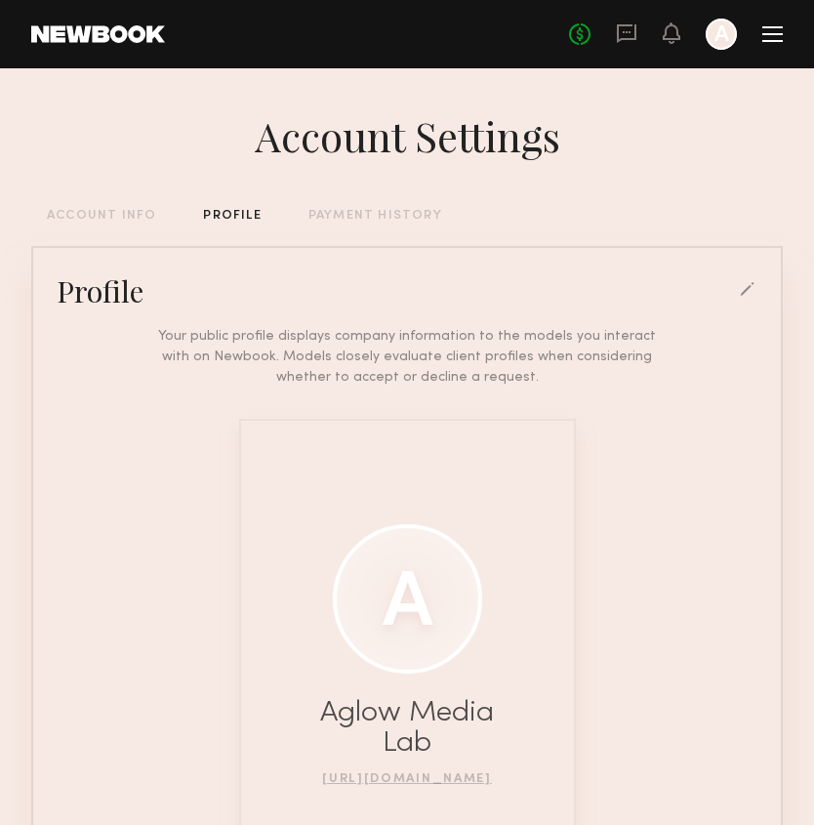
click at [117, 37] on link at bounding box center [98, 34] width 134 height 18
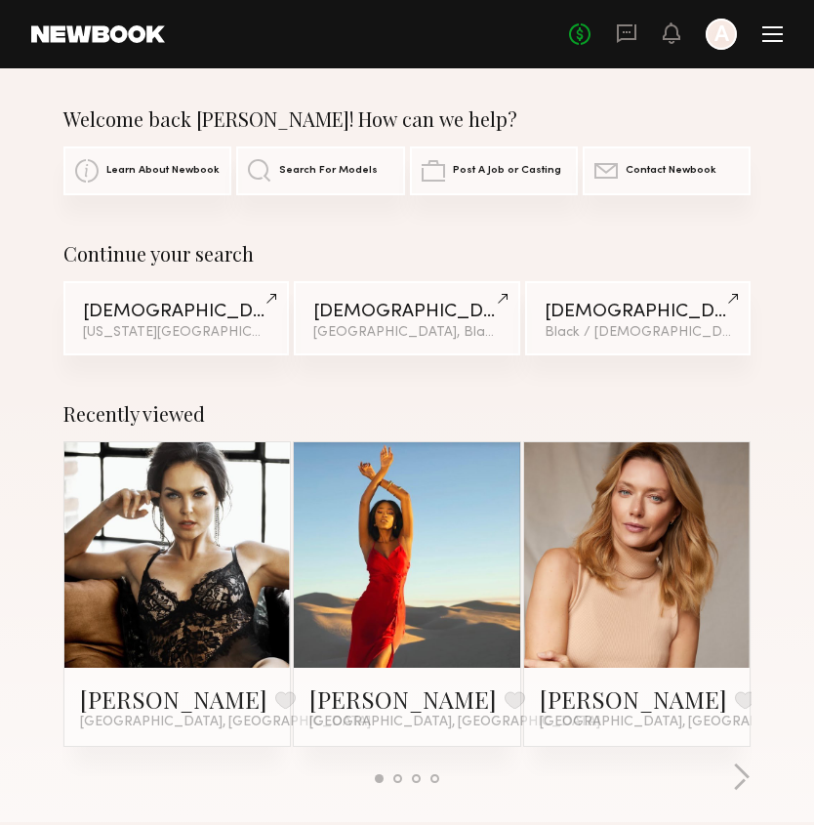
click at [731, 32] on div at bounding box center [721, 34] width 31 height 31
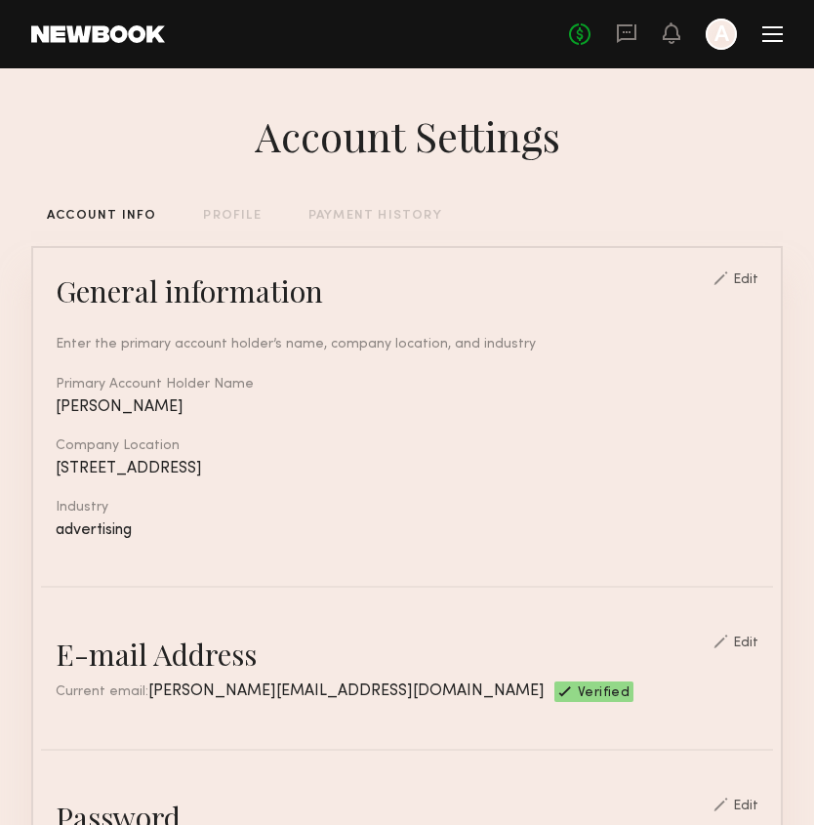
click at [113, 35] on link at bounding box center [98, 34] width 134 height 18
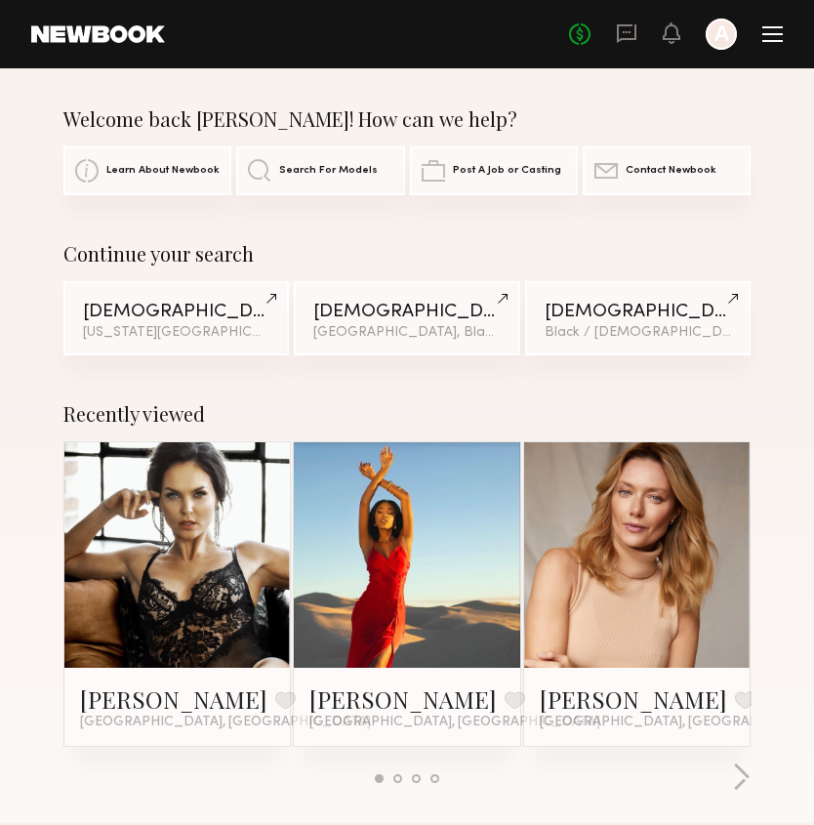
click at [173, 47] on div "Home Models Requests Job Posts Favorites Sign Out No fees up to $5,000 A" at bounding box center [474, 34] width 618 height 31
click at [121, 28] on link at bounding box center [98, 34] width 134 height 18
click at [717, 46] on div at bounding box center [721, 34] width 31 height 31
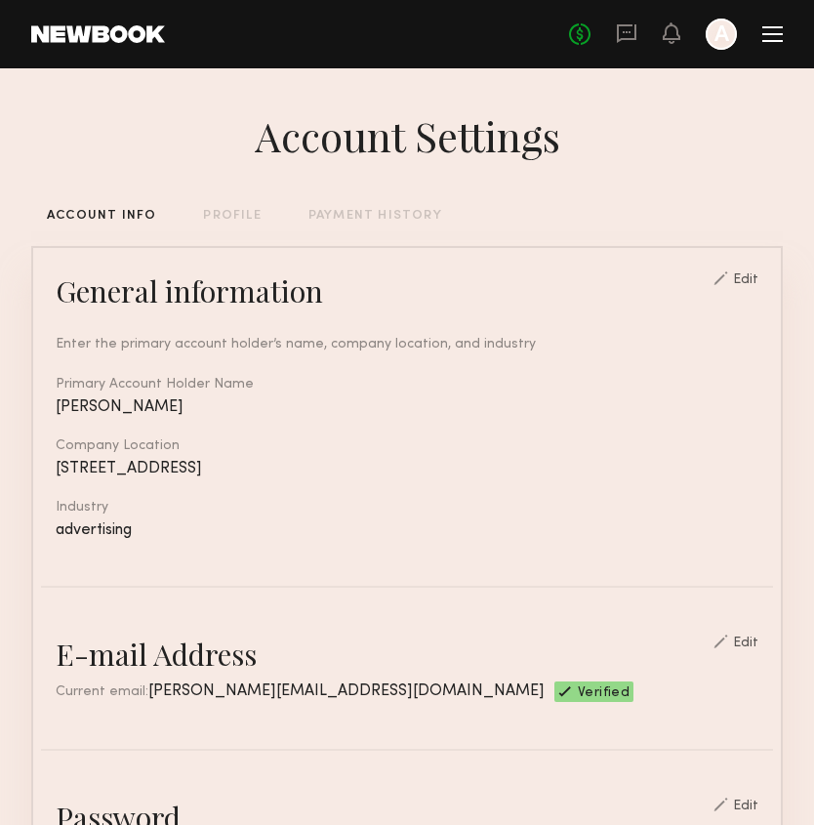
click at [226, 215] on div "PROFILE" at bounding box center [232, 216] width 58 height 13
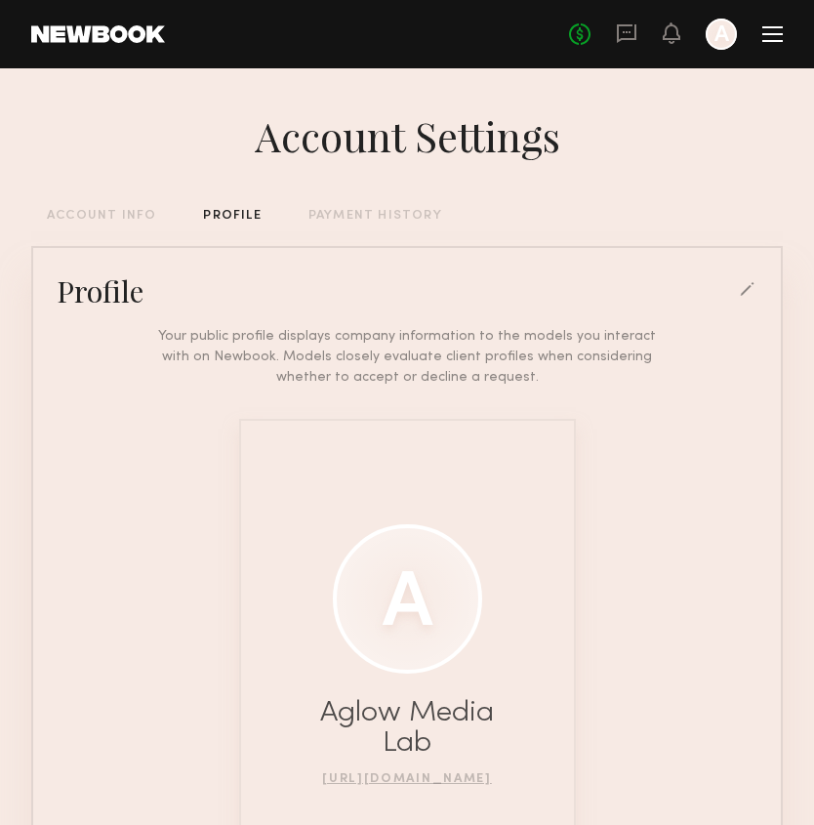
click at [786, 41] on header "Home Models Requests Job Posts Favorites Sign Out No fees up to $5,000 A" at bounding box center [407, 34] width 814 height 68
click at [771, 40] on div at bounding box center [773, 41] width 21 height 2
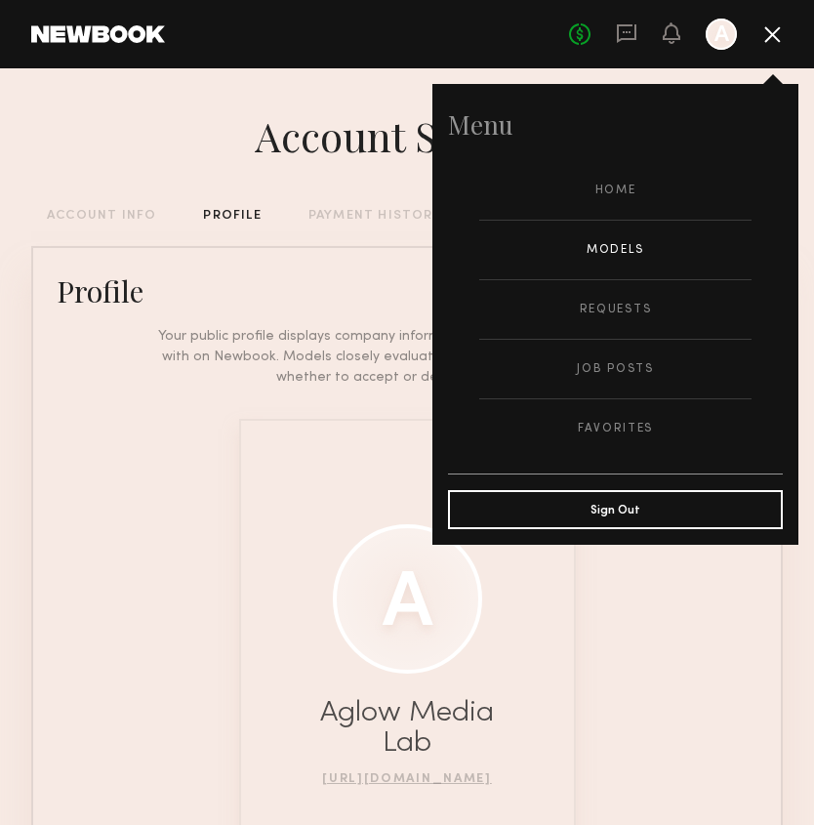
click at [628, 250] on link "Models" at bounding box center [615, 250] width 272 height 59
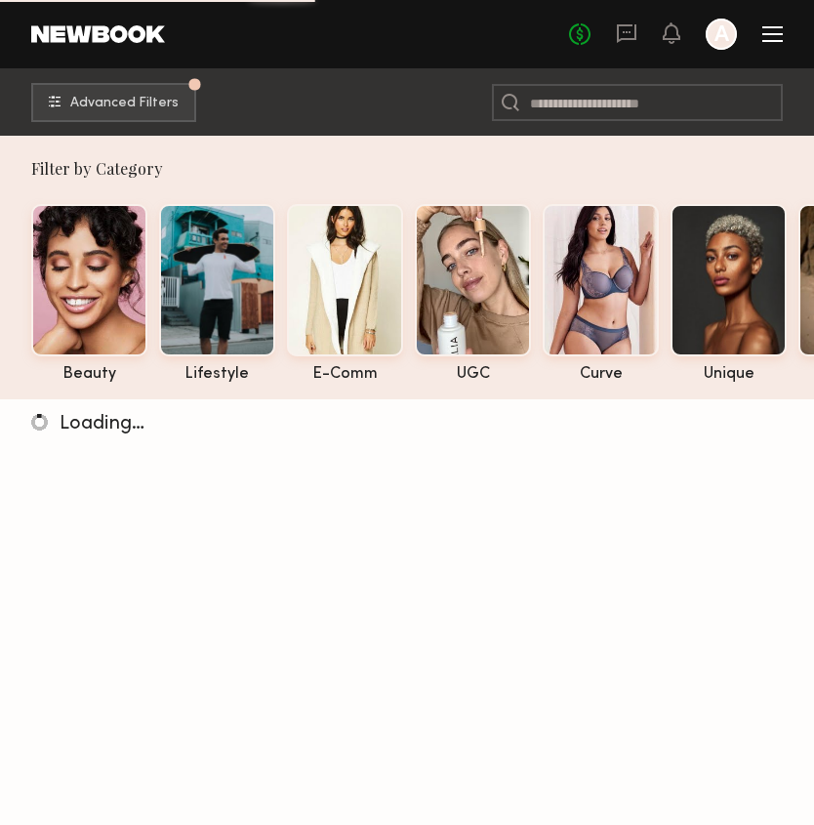
click at [758, 28] on div "No fees up to $5,000 A" at bounding box center [676, 34] width 214 height 31
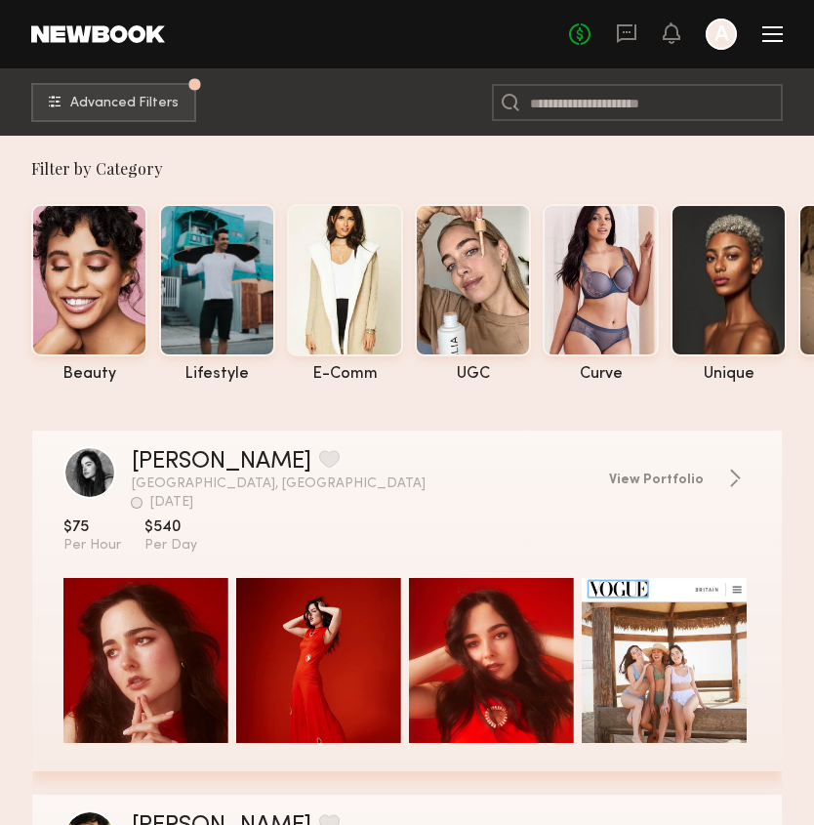
click at [773, 44] on div "No fees up to $5,000 A" at bounding box center [676, 34] width 214 height 31
click at [768, 40] on div at bounding box center [773, 41] width 21 height 2
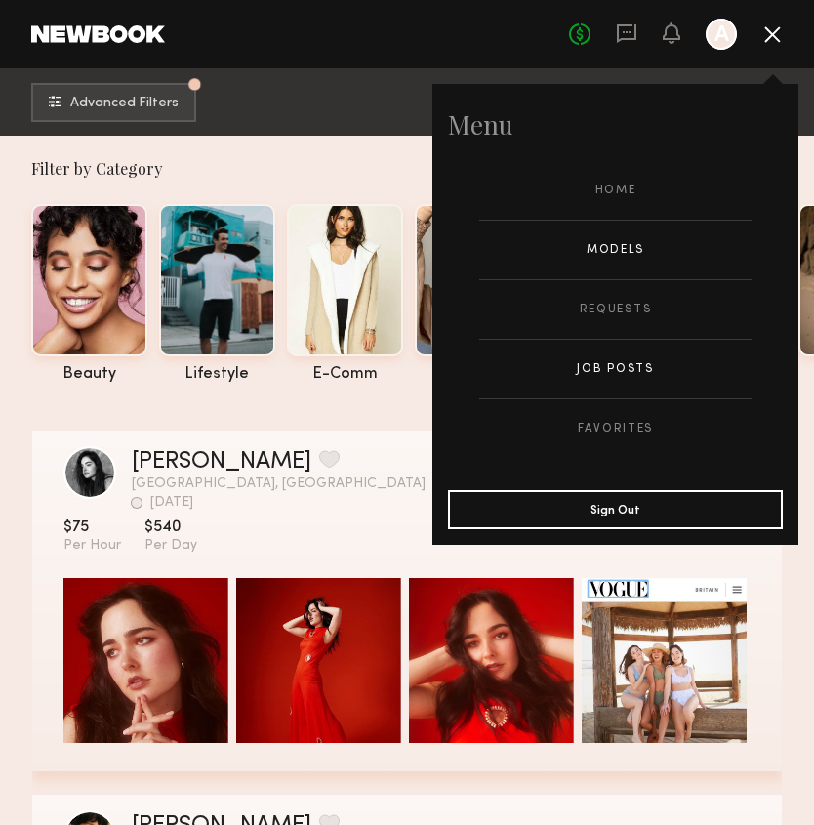
click at [623, 372] on link "Job Posts" at bounding box center [615, 369] width 272 height 59
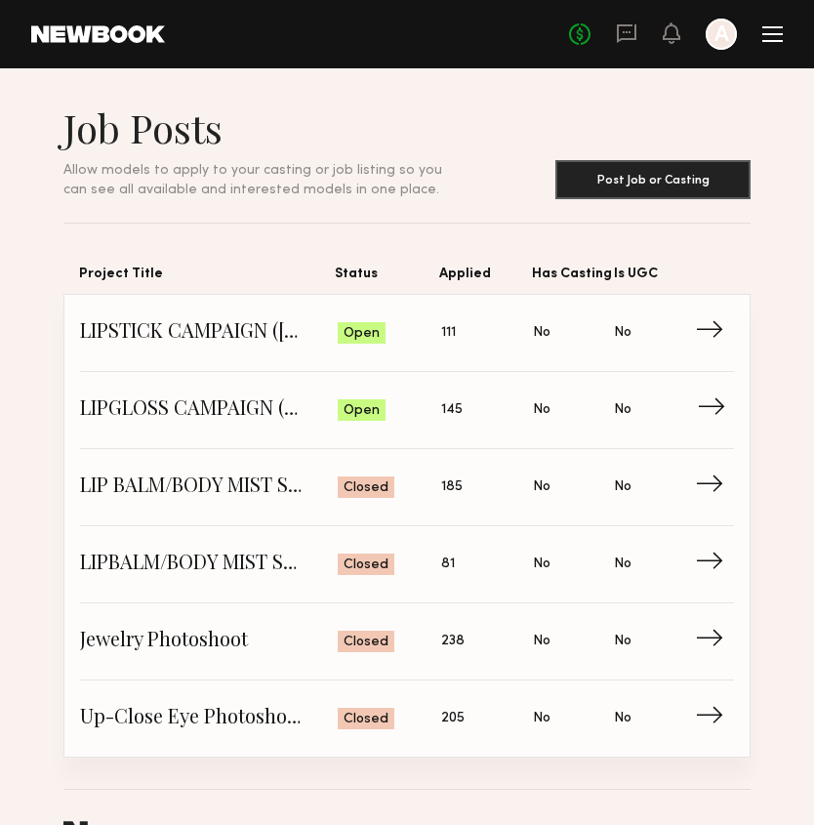
click at [178, 398] on span "LIPGLOSS CAMPAIGN (Age: 30s to 50s)" at bounding box center [209, 409] width 258 height 29
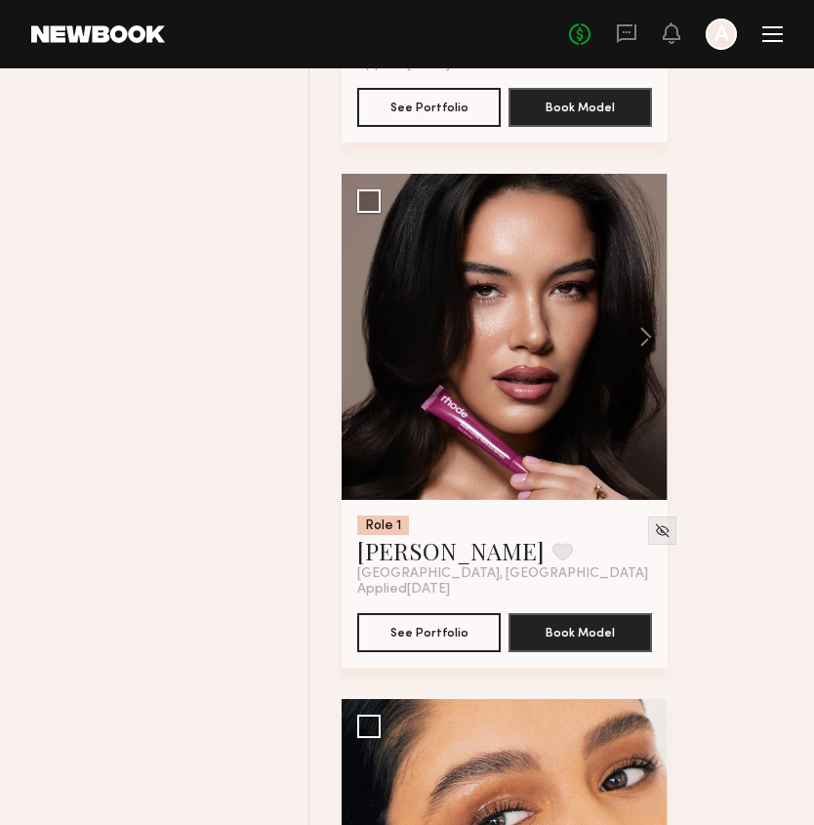
scroll to position [1217, 0]
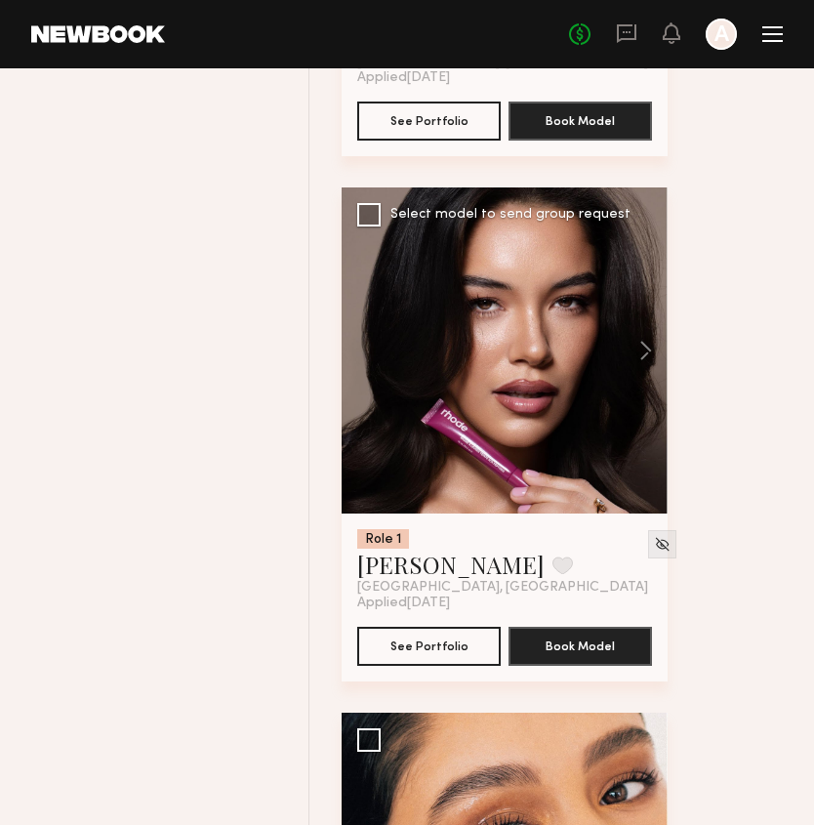
click at [565, 436] on div at bounding box center [505, 350] width 326 height 326
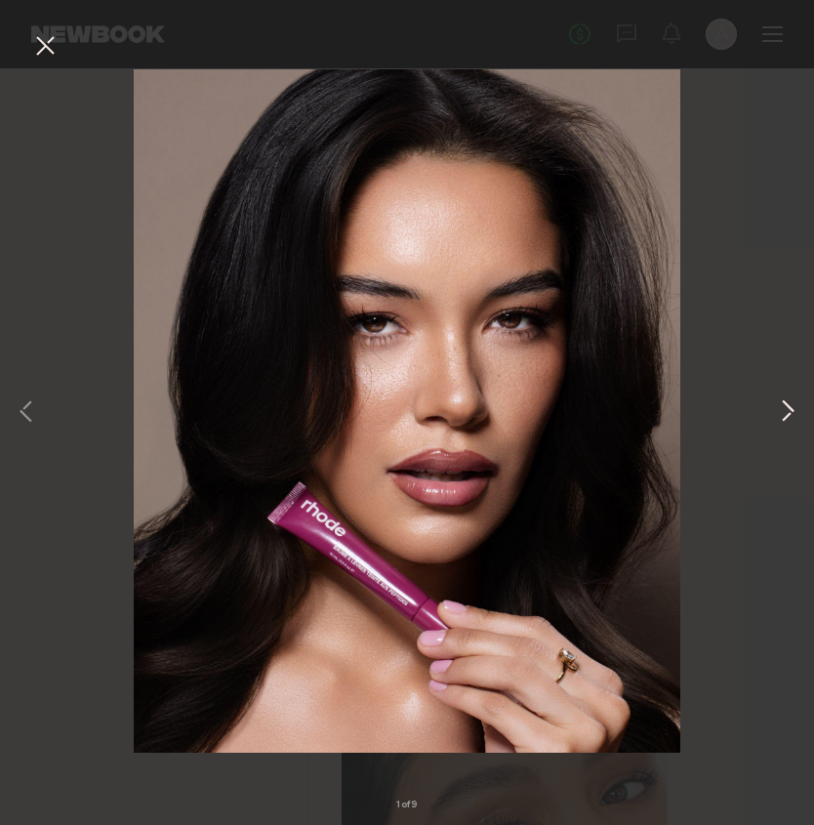
click at [796, 410] on button at bounding box center [787, 413] width 23 height 660
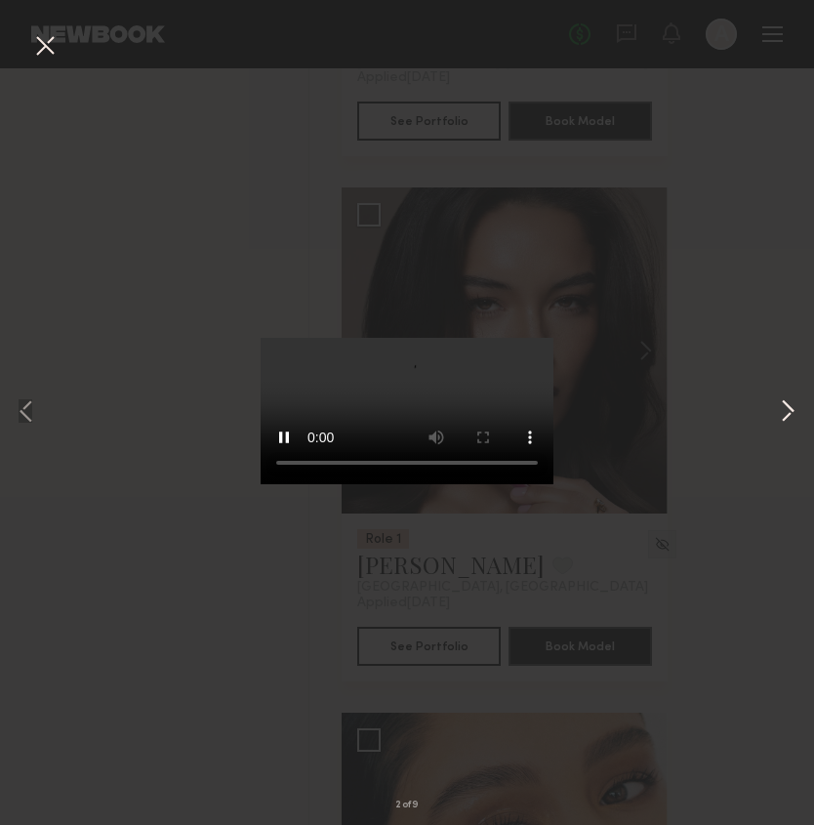
click at [796, 410] on button at bounding box center [787, 413] width 23 height 660
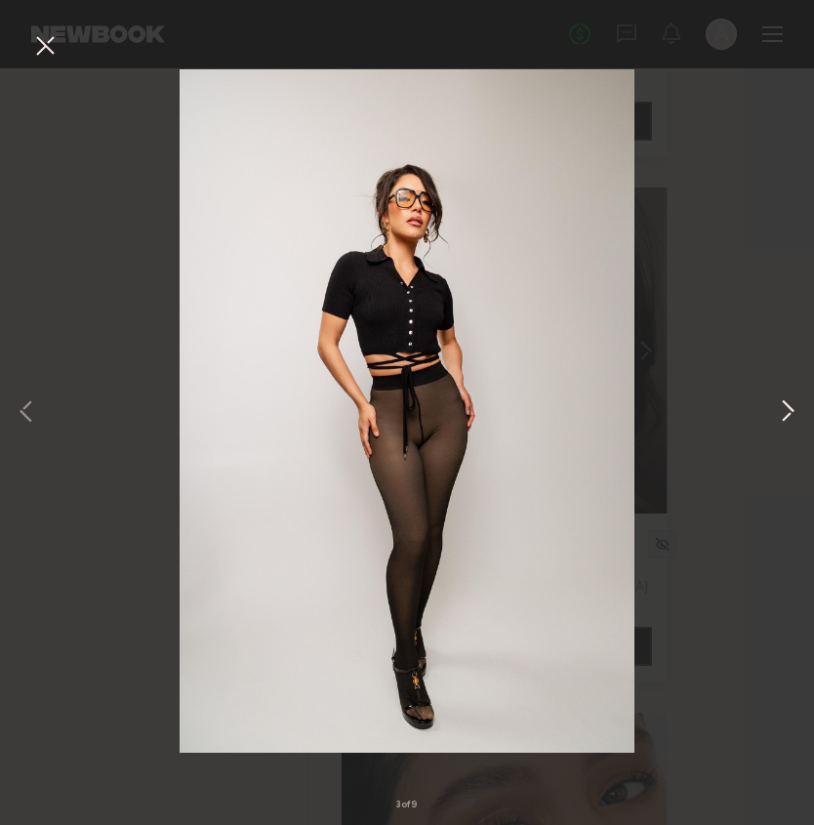
click at [796, 410] on button at bounding box center [787, 413] width 23 height 660
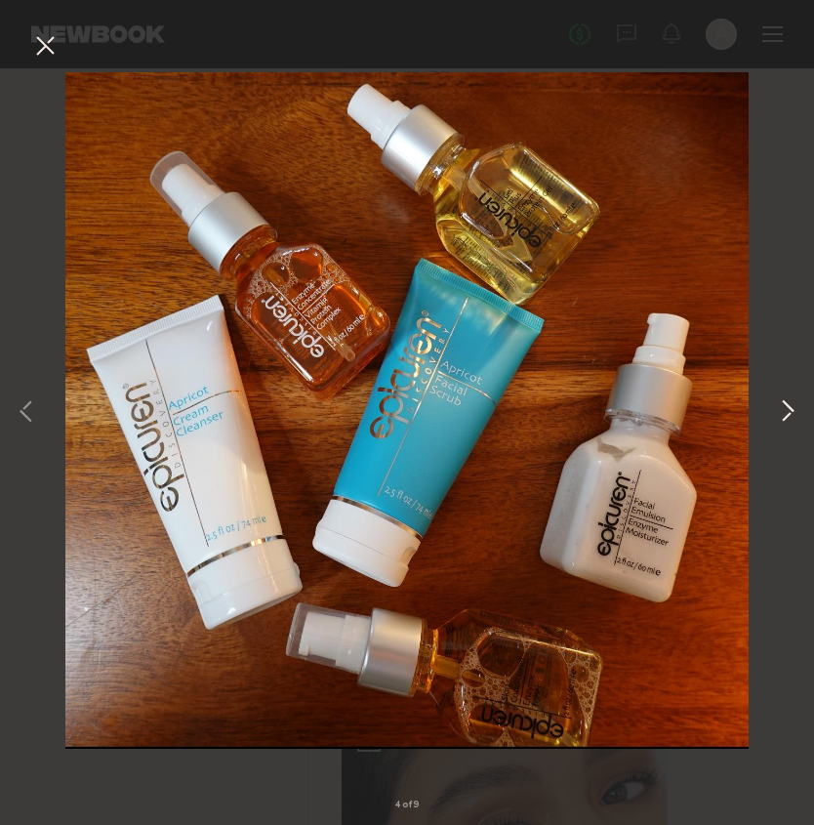
click at [796, 410] on button at bounding box center [787, 413] width 23 height 660
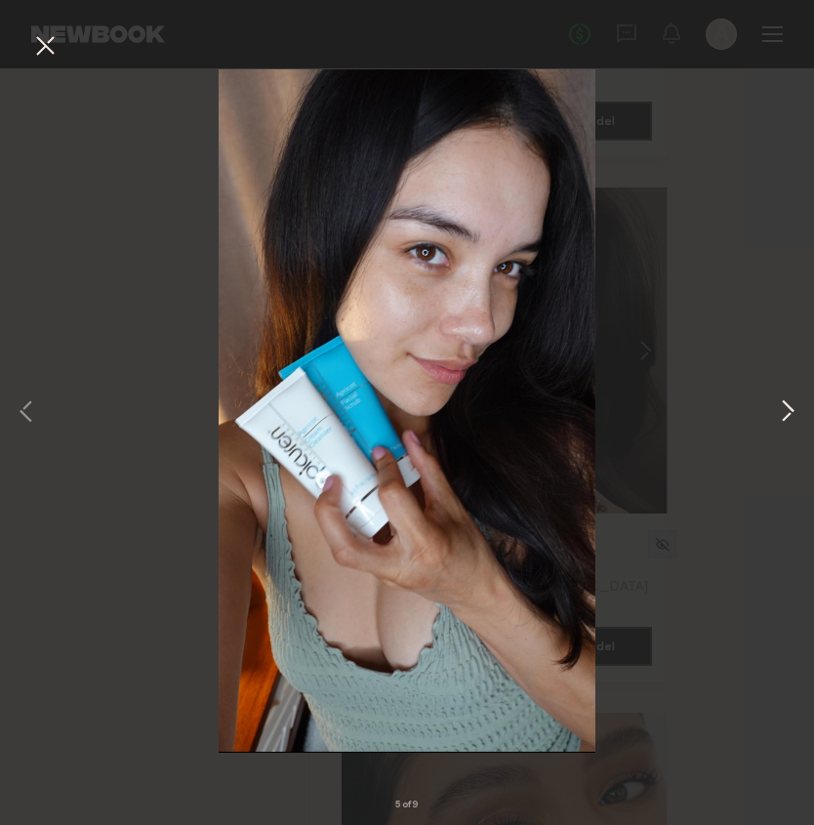
click at [796, 415] on button at bounding box center [787, 413] width 23 height 660
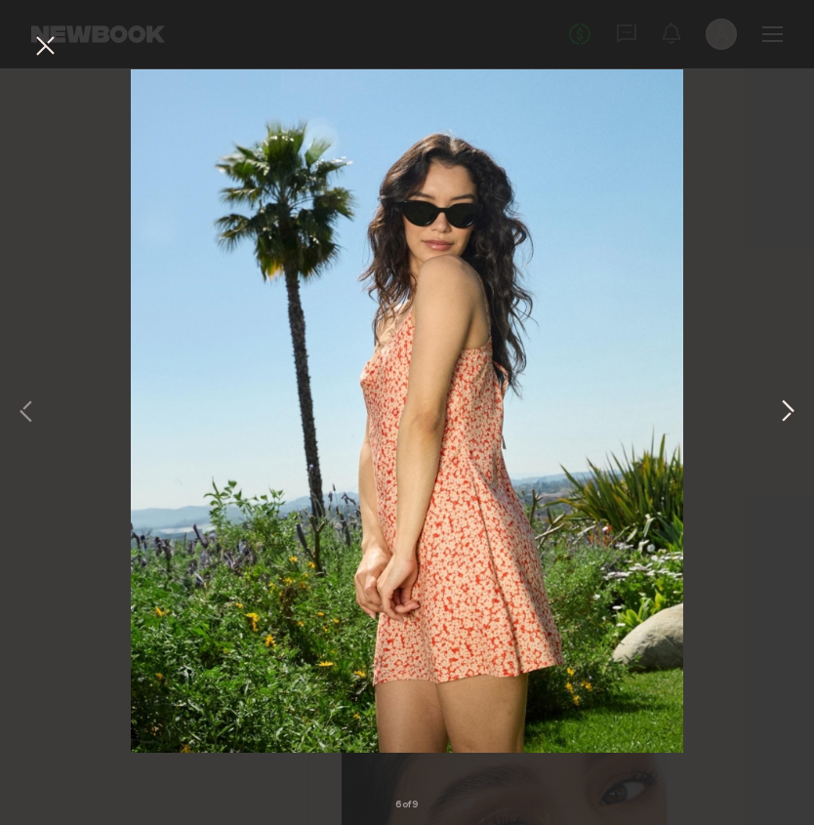
click at [796, 415] on button at bounding box center [787, 413] width 23 height 660
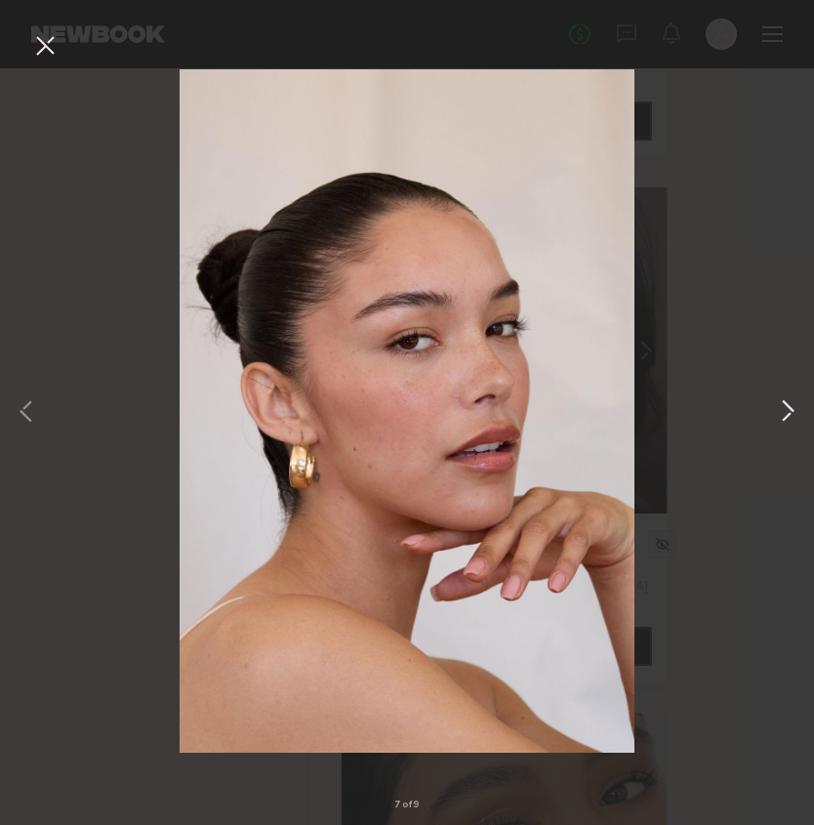
click at [796, 415] on button at bounding box center [787, 413] width 23 height 660
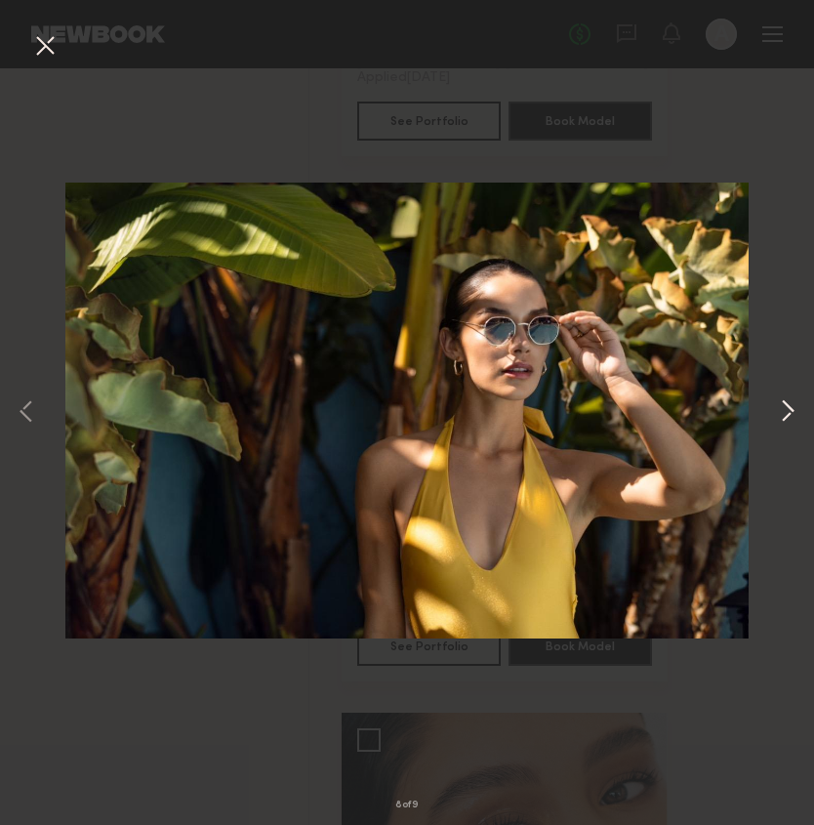
click at [794, 415] on button at bounding box center [787, 413] width 23 height 660
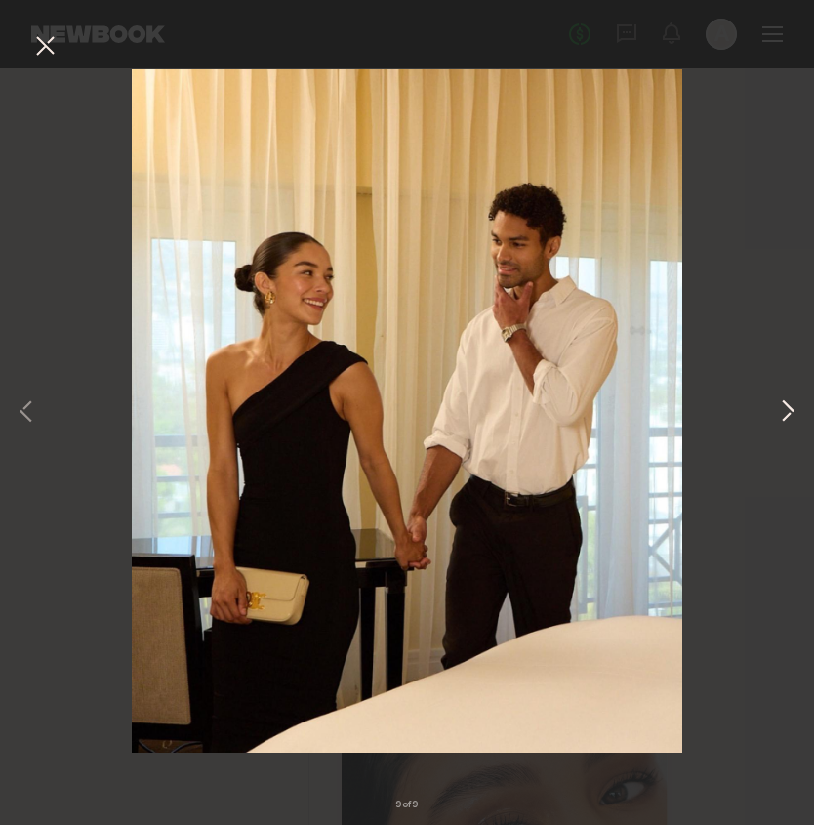
click at [794, 415] on button at bounding box center [787, 413] width 23 height 660
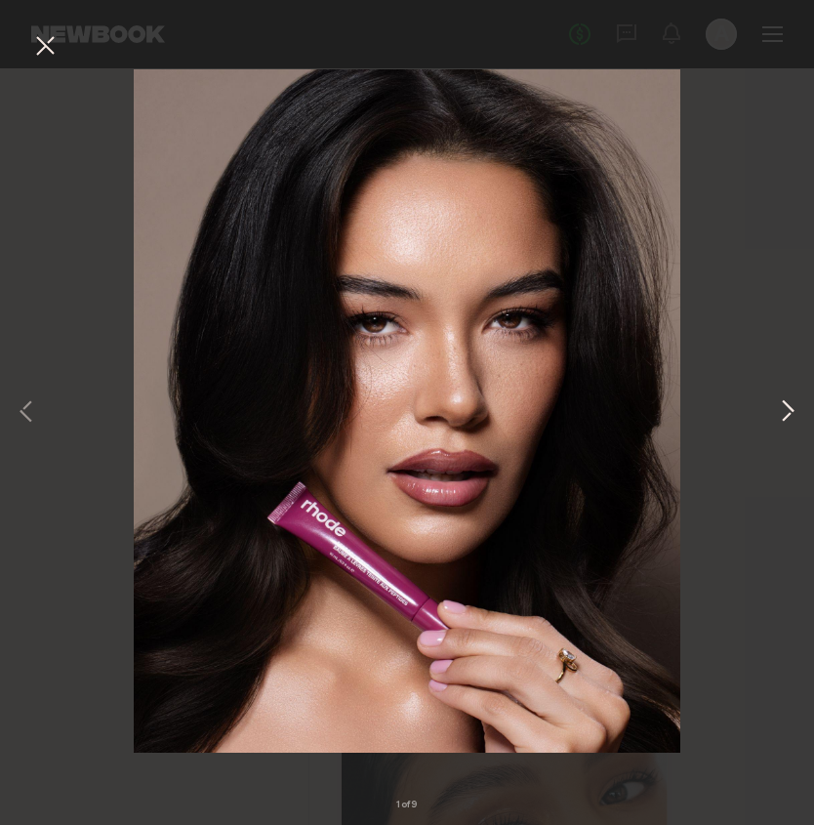
click at [794, 415] on button at bounding box center [787, 413] width 23 height 660
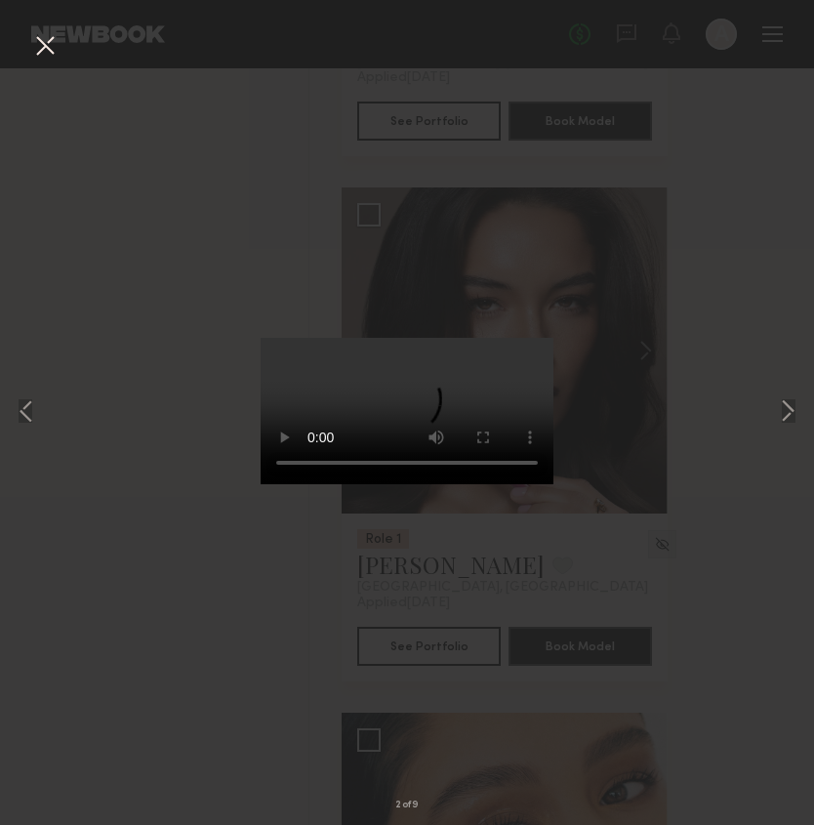
click at [766, 321] on div "2 of 9" at bounding box center [407, 412] width 814 height 825
click at [40, 44] on button at bounding box center [44, 46] width 31 height 35
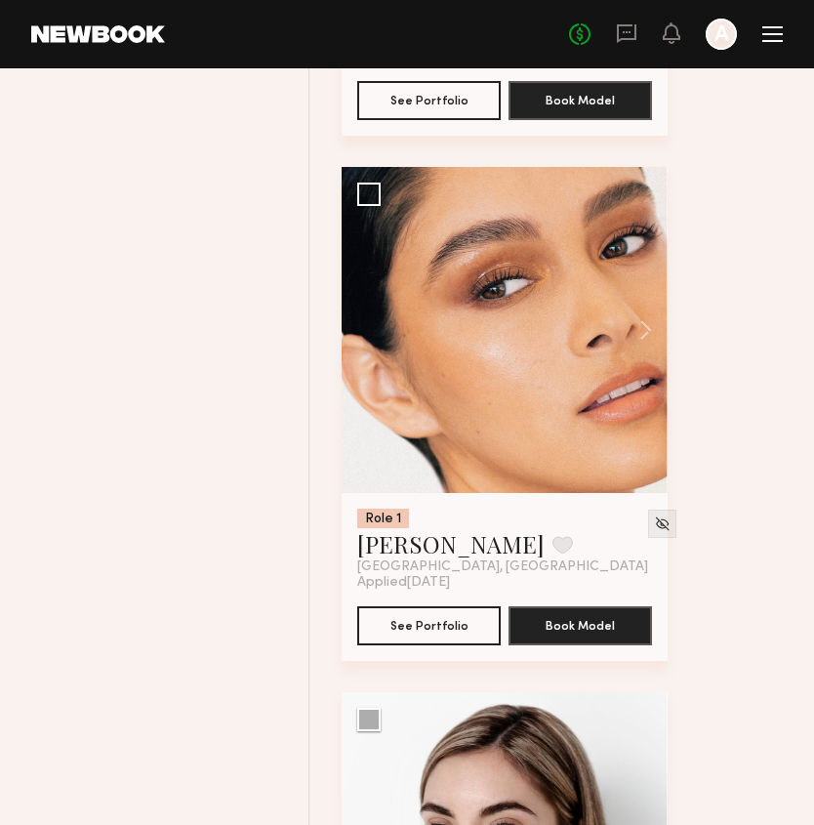
scroll to position [1733, 0]
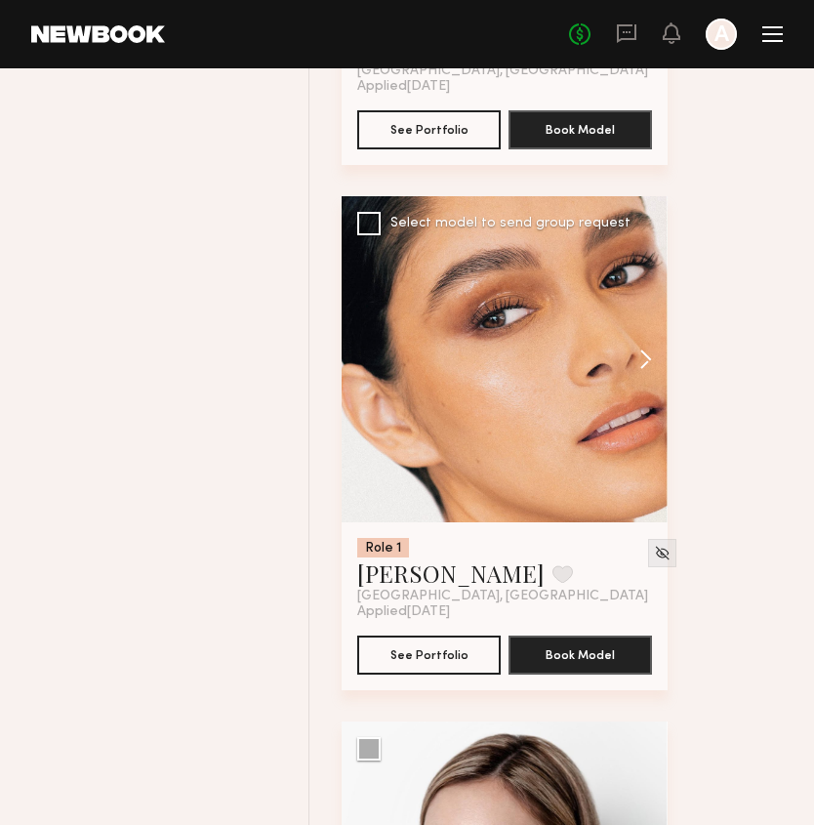
click at [637, 360] on button at bounding box center [636, 359] width 62 height 326
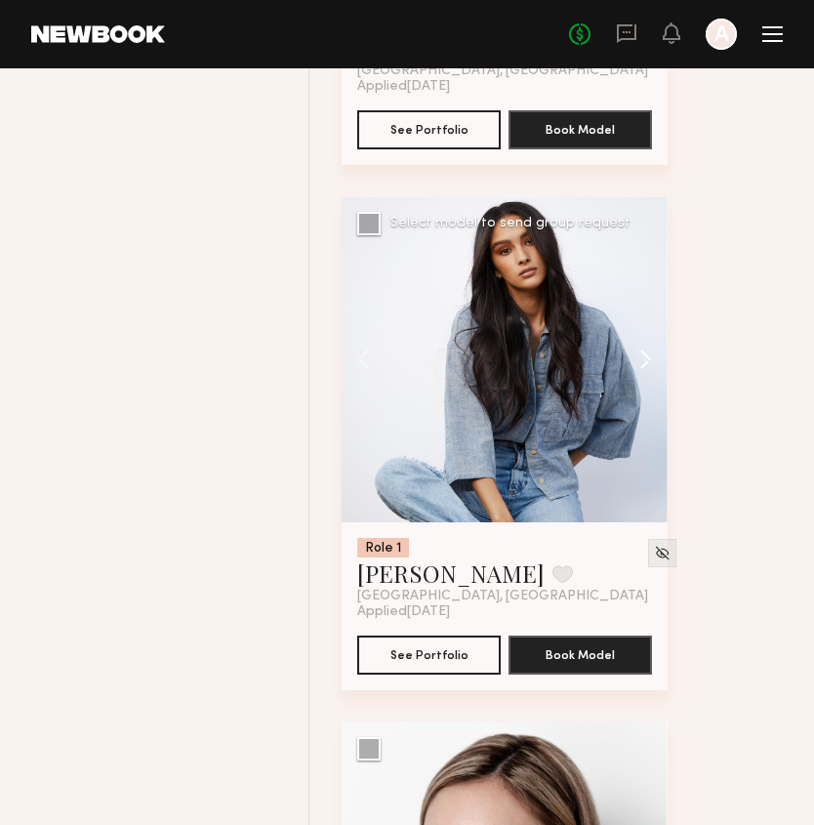
click at [637, 360] on button at bounding box center [636, 359] width 62 height 326
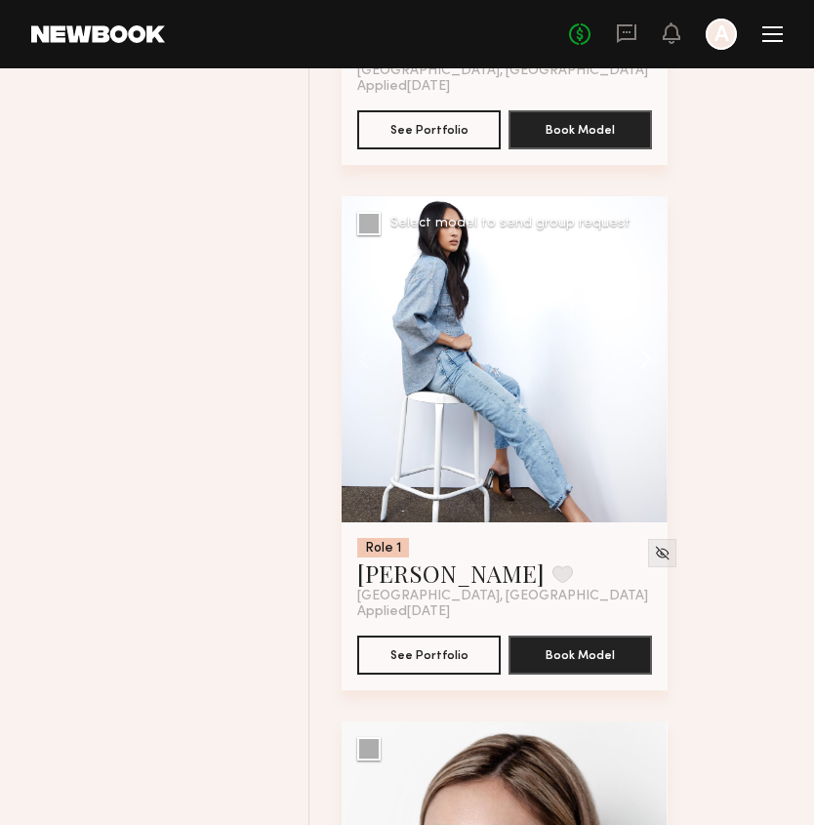
click at [637, 360] on button at bounding box center [636, 359] width 62 height 326
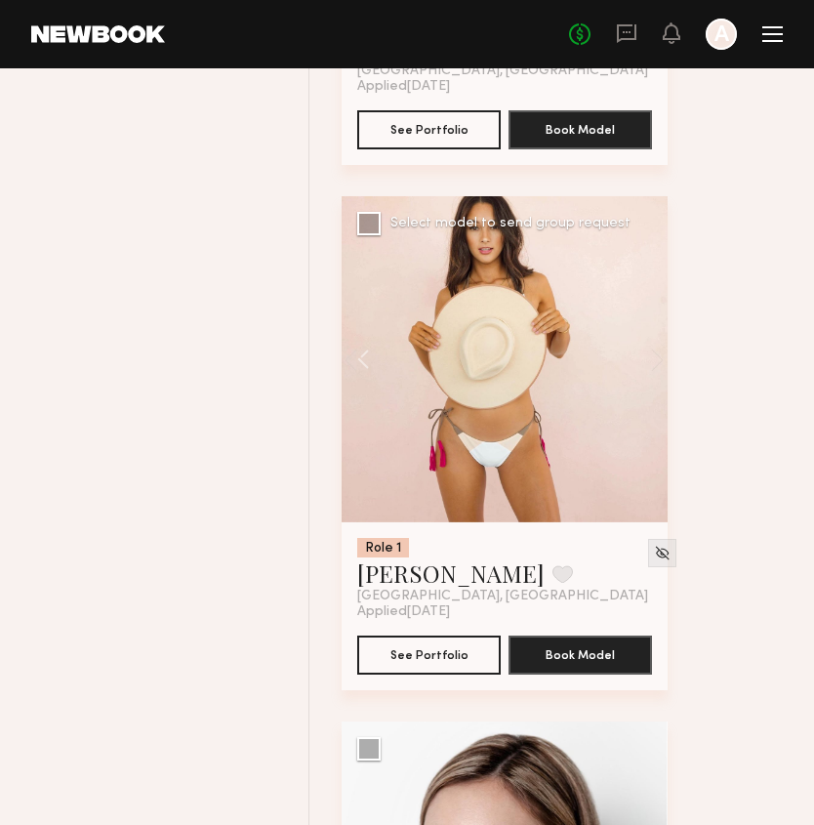
click at [637, 360] on div at bounding box center [505, 359] width 326 height 326
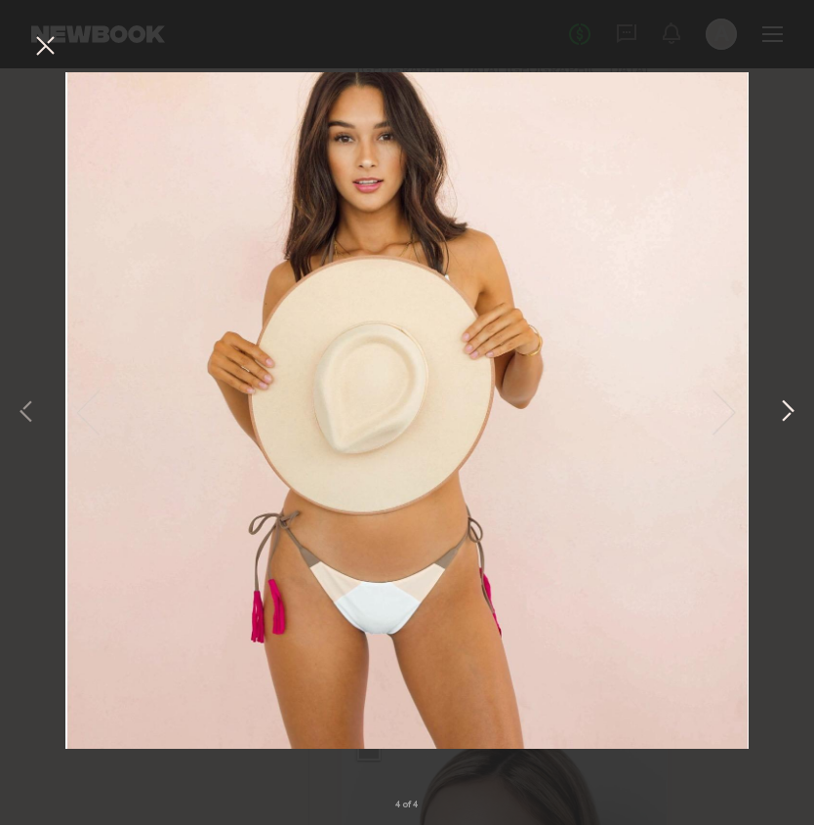
click at [797, 412] on button at bounding box center [787, 413] width 23 height 660
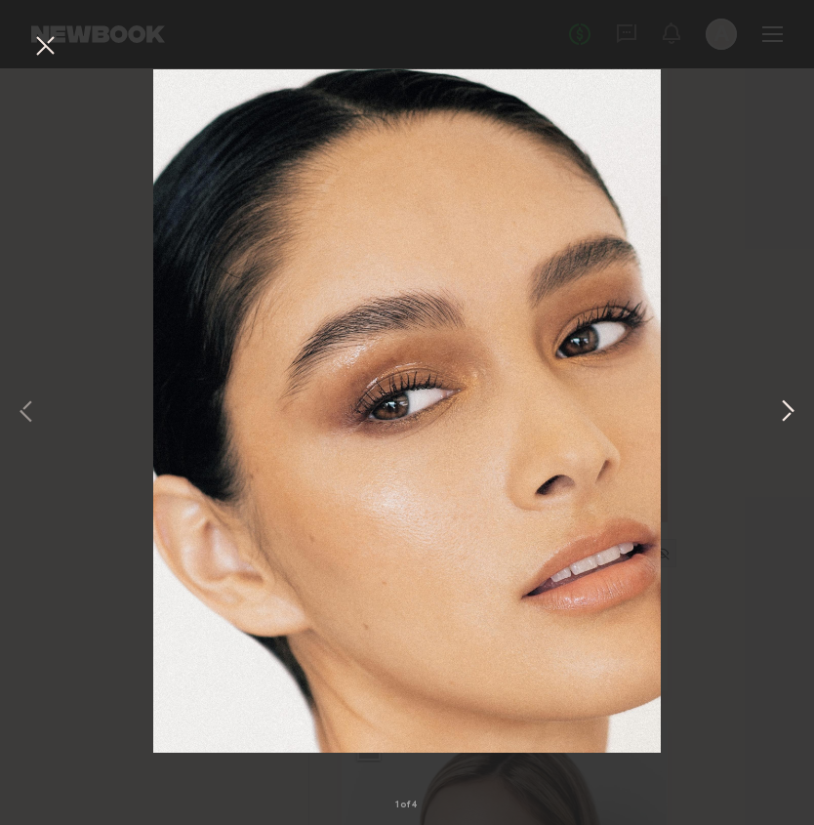
click at [781, 417] on button at bounding box center [787, 413] width 23 height 660
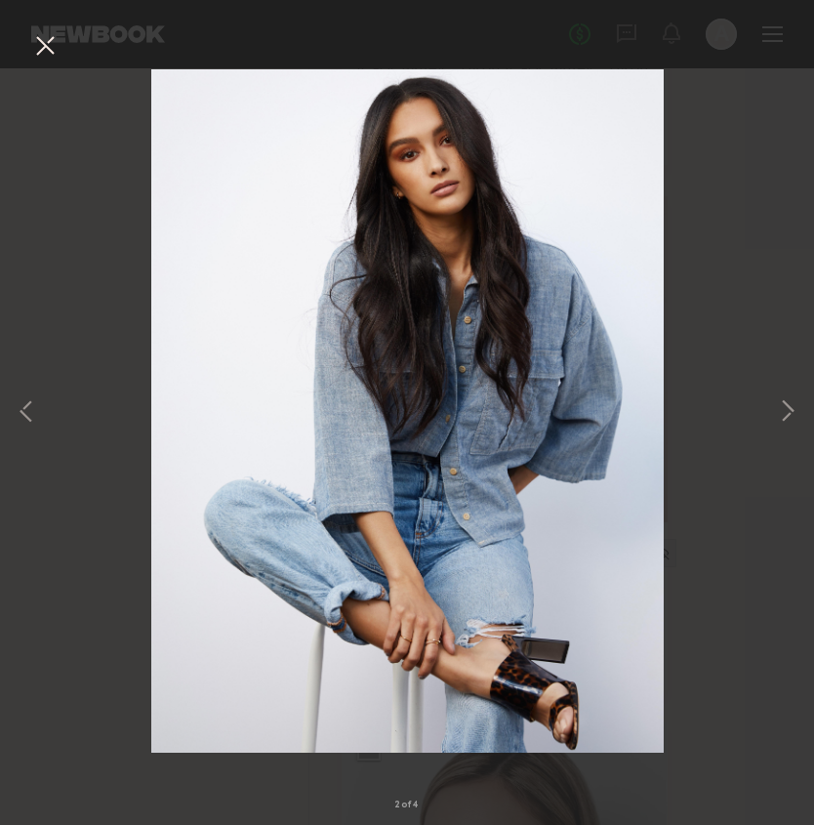
click at [35, 35] on button at bounding box center [44, 46] width 31 height 35
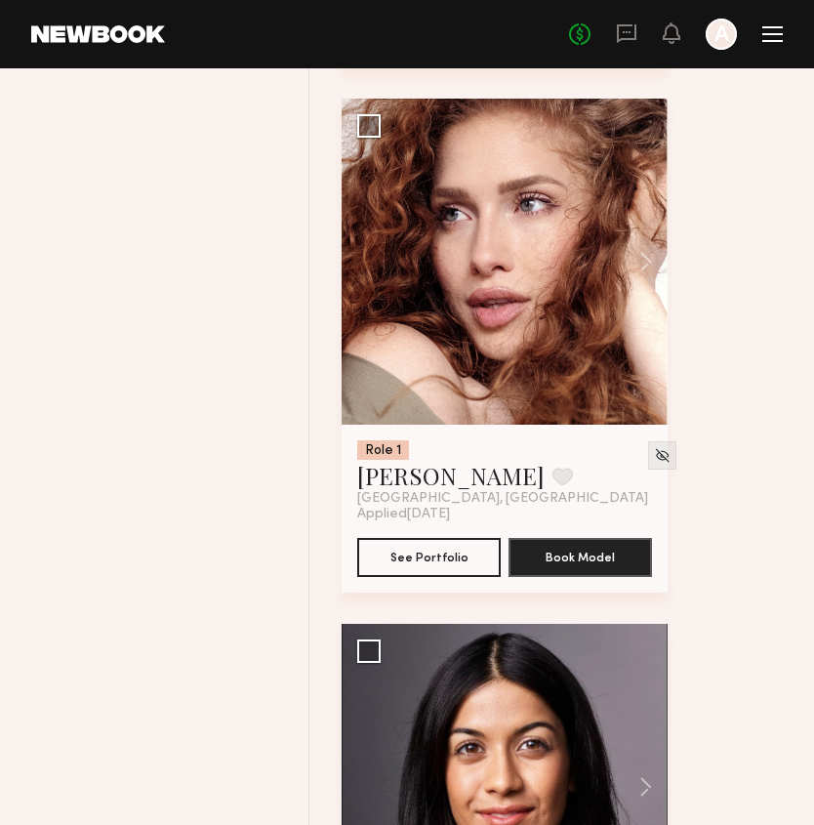
scroll to position [5493, 0]
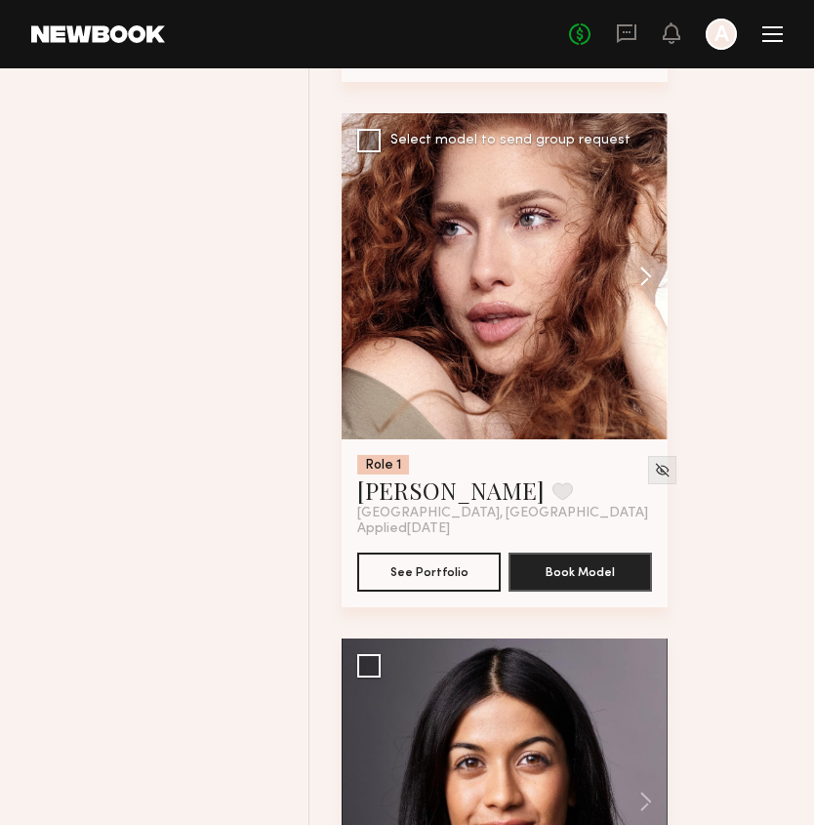
click at [654, 283] on button at bounding box center [636, 276] width 62 height 326
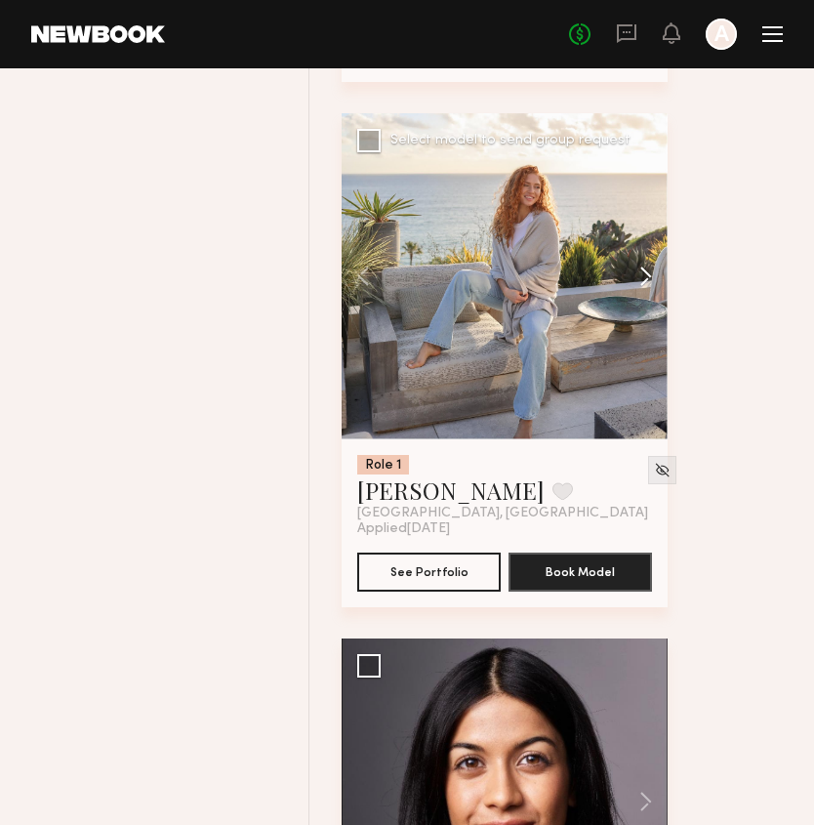
click at [654, 283] on button at bounding box center [636, 276] width 62 height 326
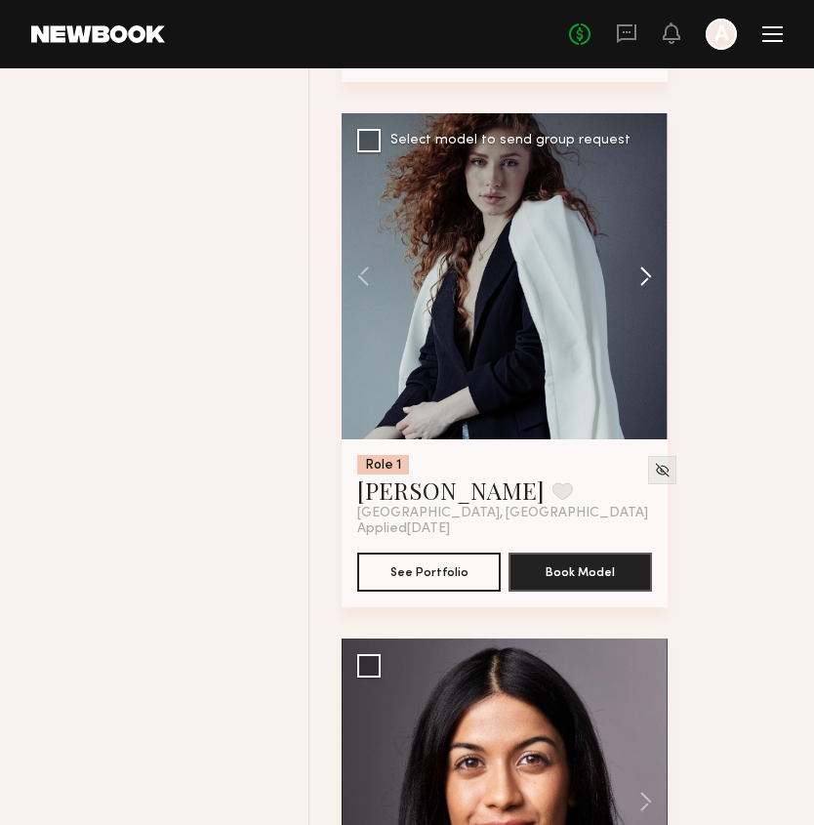
click at [654, 283] on button at bounding box center [636, 276] width 62 height 326
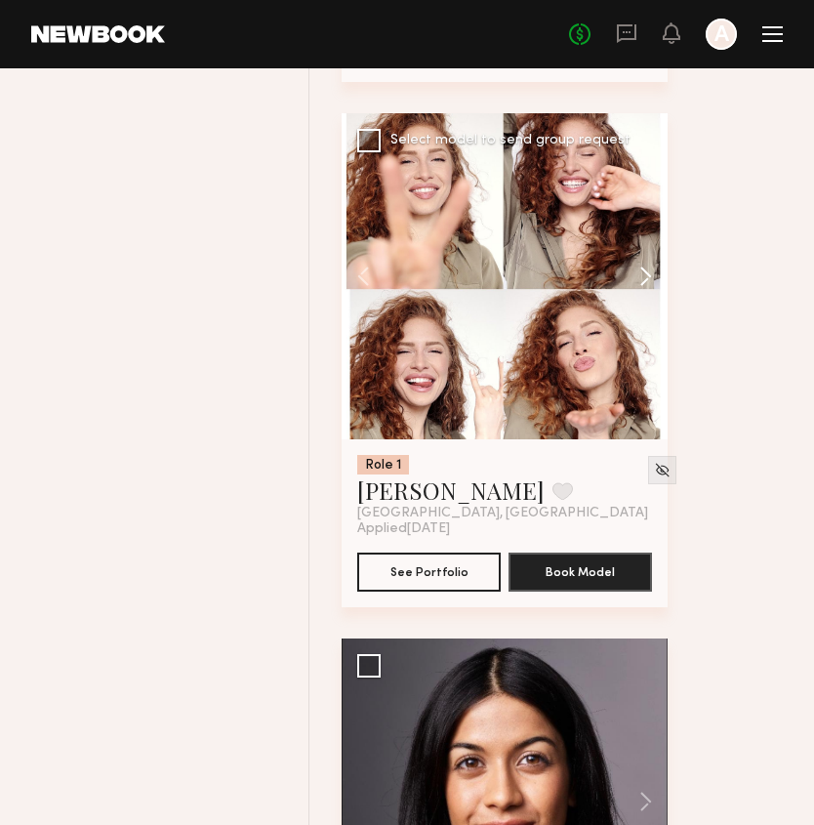
click at [654, 283] on button at bounding box center [636, 276] width 62 height 326
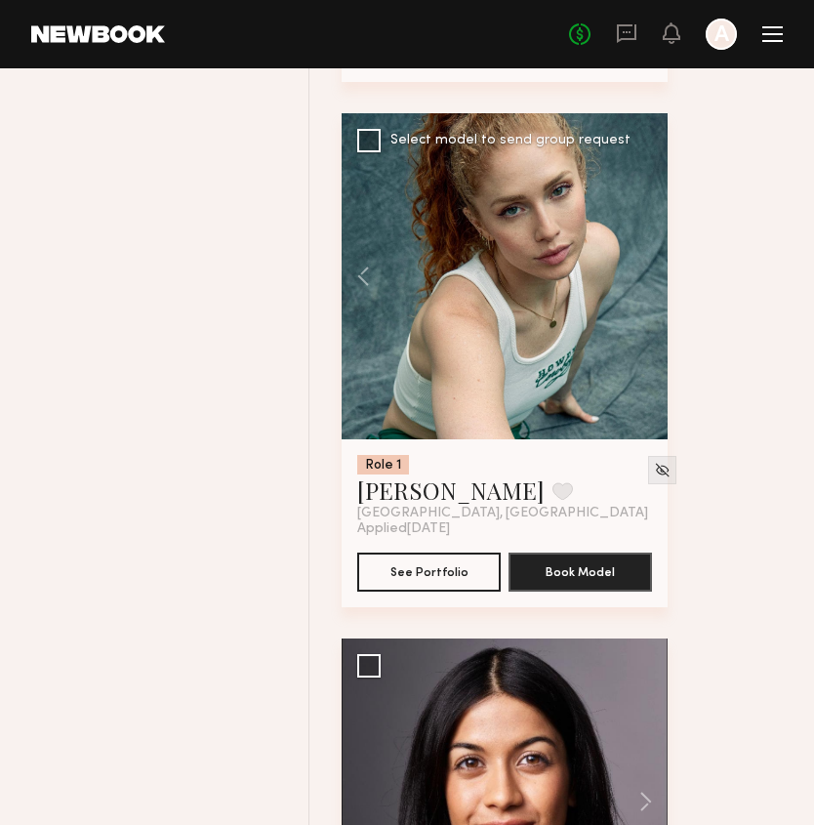
click at [654, 283] on div at bounding box center [505, 276] width 326 height 326
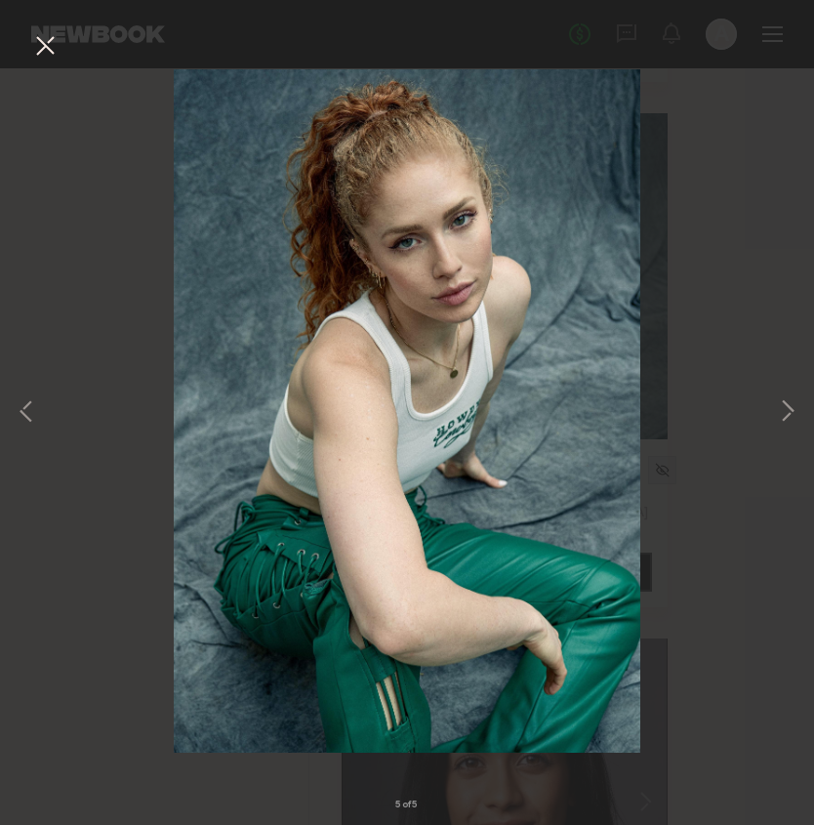
click at [769, 261] on div "5 of 5" at bounding box center [407, 412] width 814 height 825
click at [55, 46] on button at bounding box center [44, 46] width 31 height 35
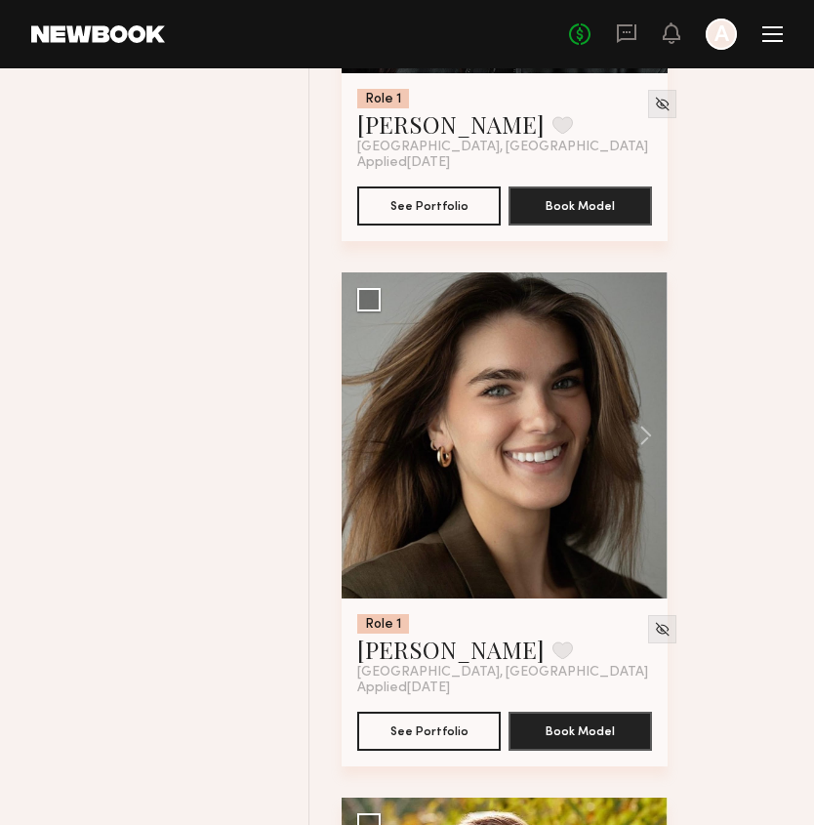
scroll to position [7095, 0]
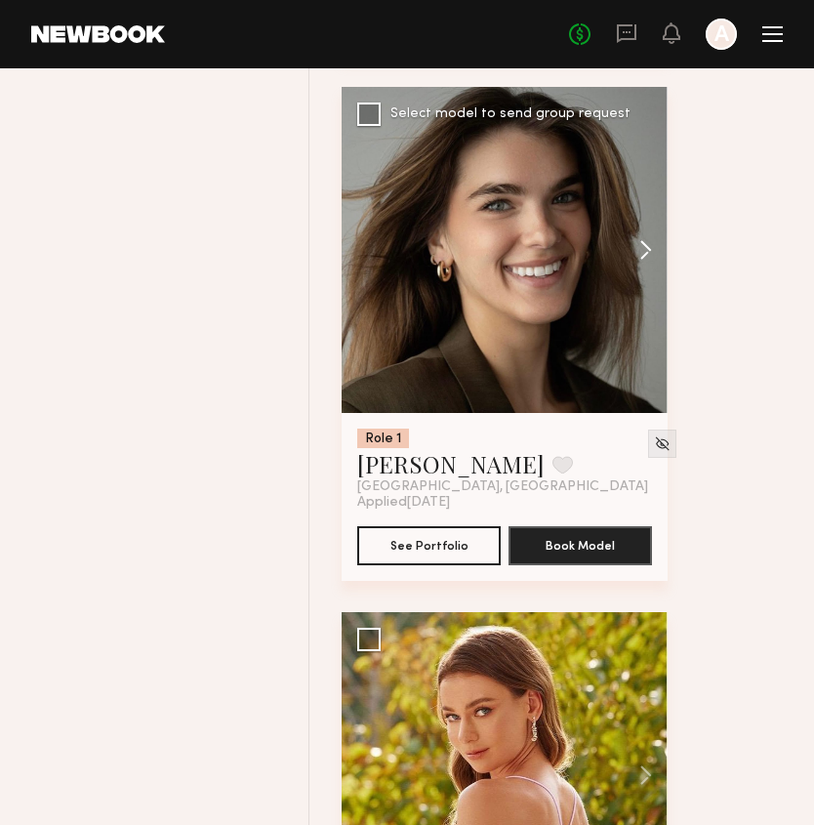
click at [648, 261] on button at bounding box center [636, 250] width 62 height 326
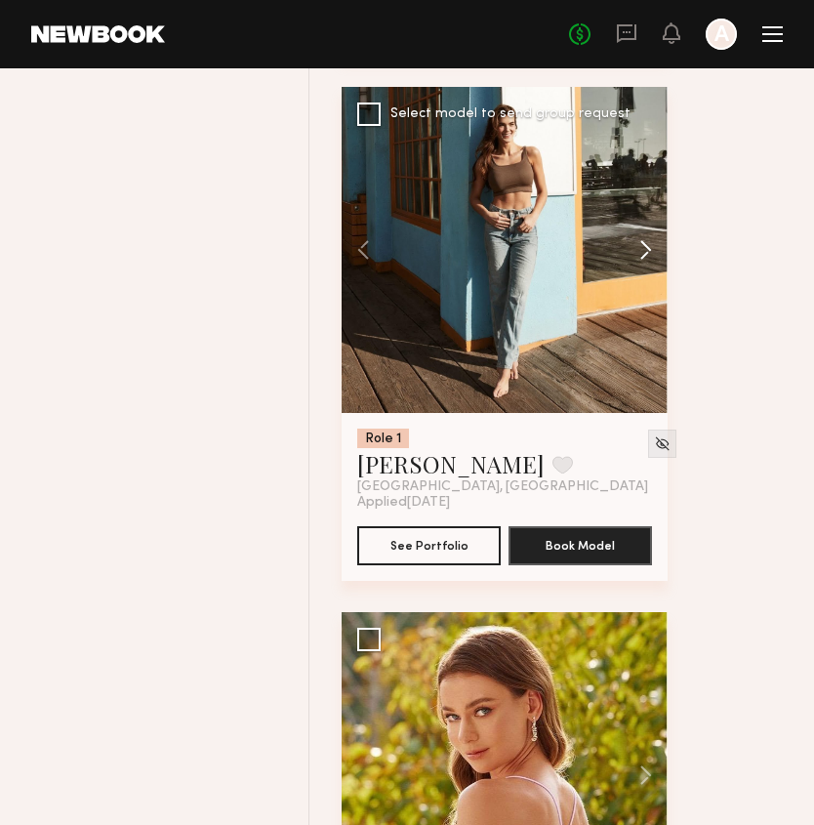
click at [649, 262] on button at bounding box center [636, 250] width 62 height 326
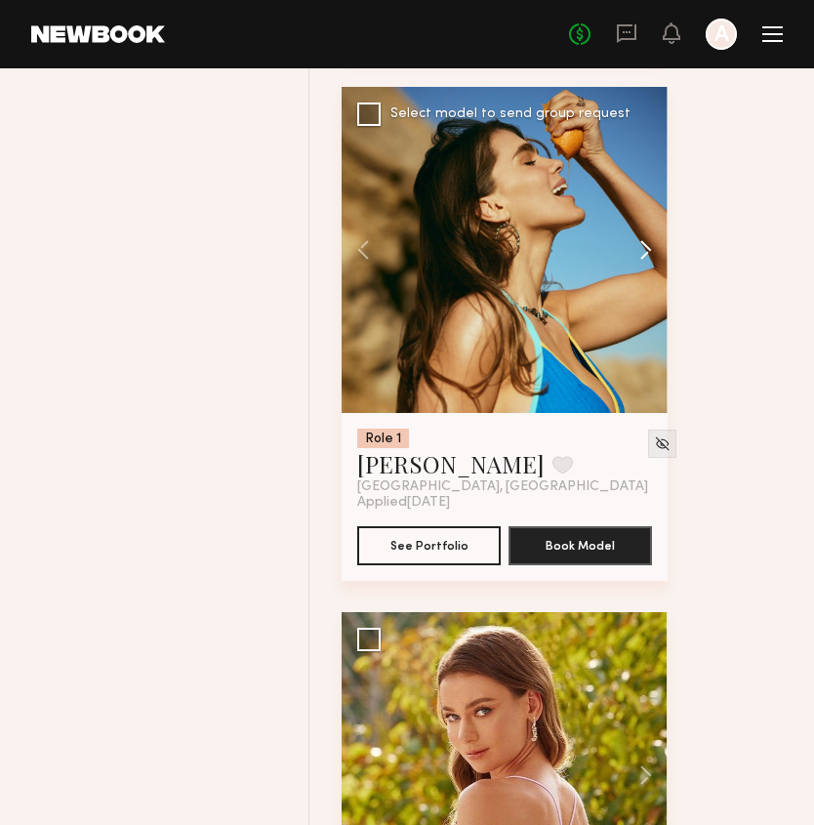
click at [649, 262] on button at bounding box center [636, 250] width 62 height 326
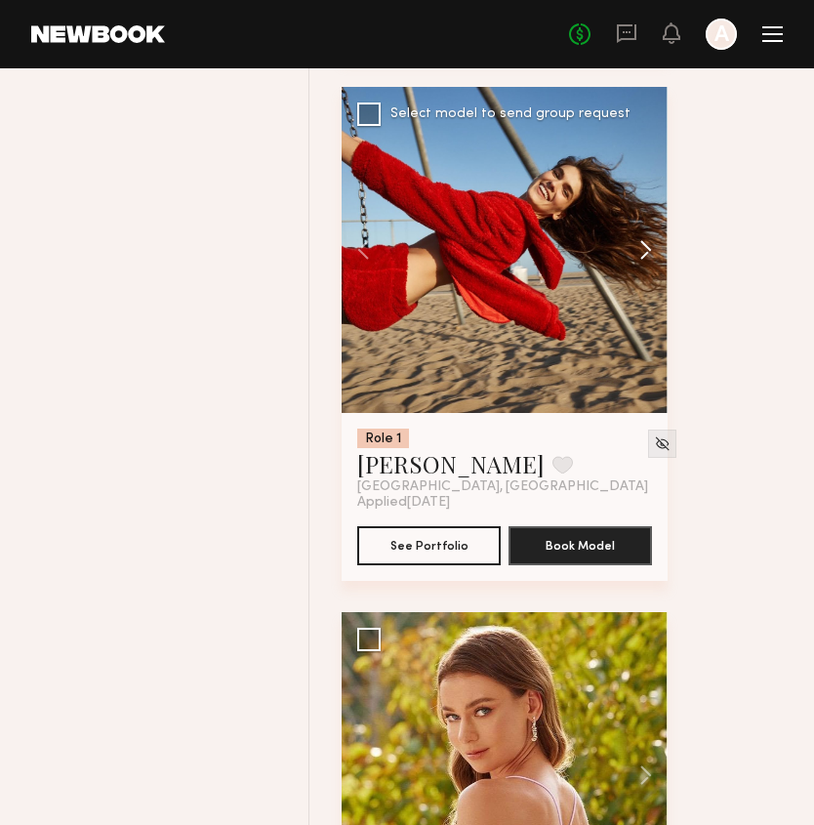
click at [650, 263] on button at bounding box center [636, 250] width 62 height 326
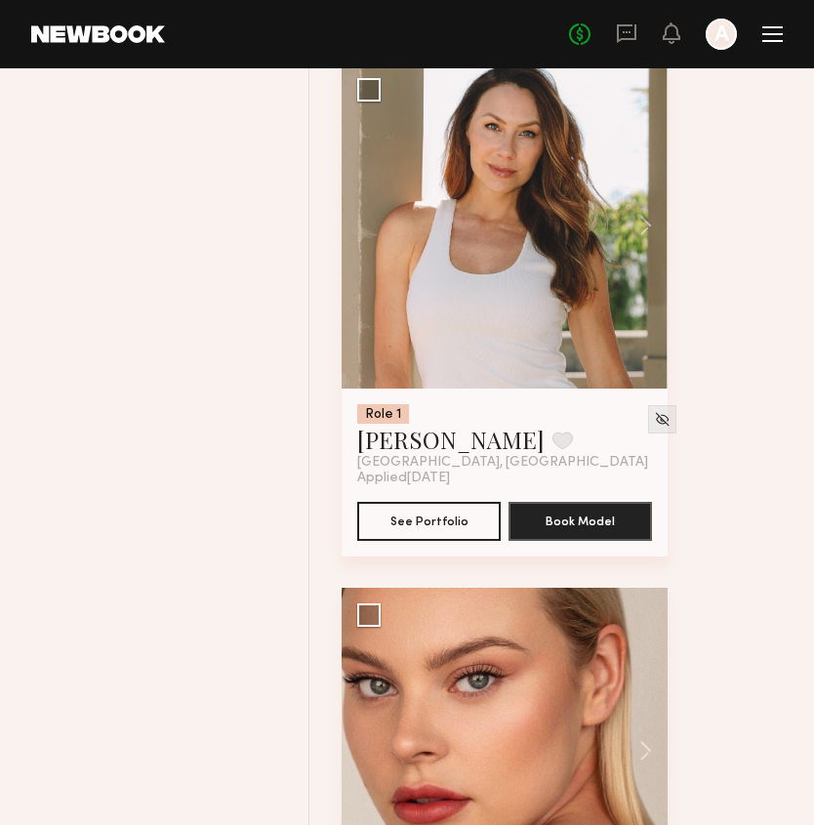
scroll to position [10292, 0]
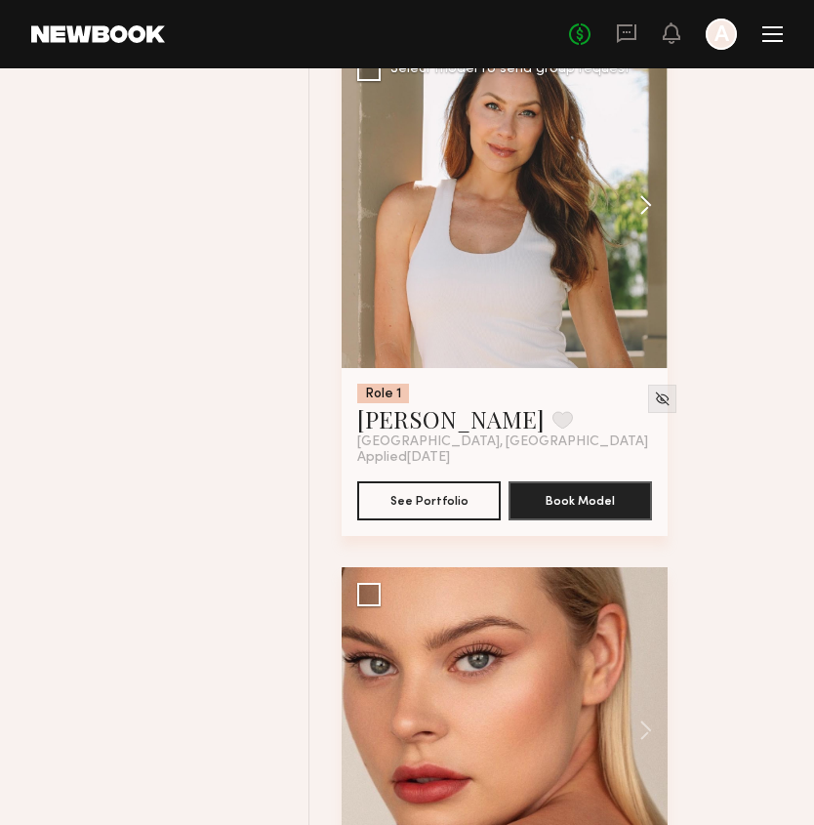
click at [642, 209] on button at bounding box center [636, 205] width 62 height 326
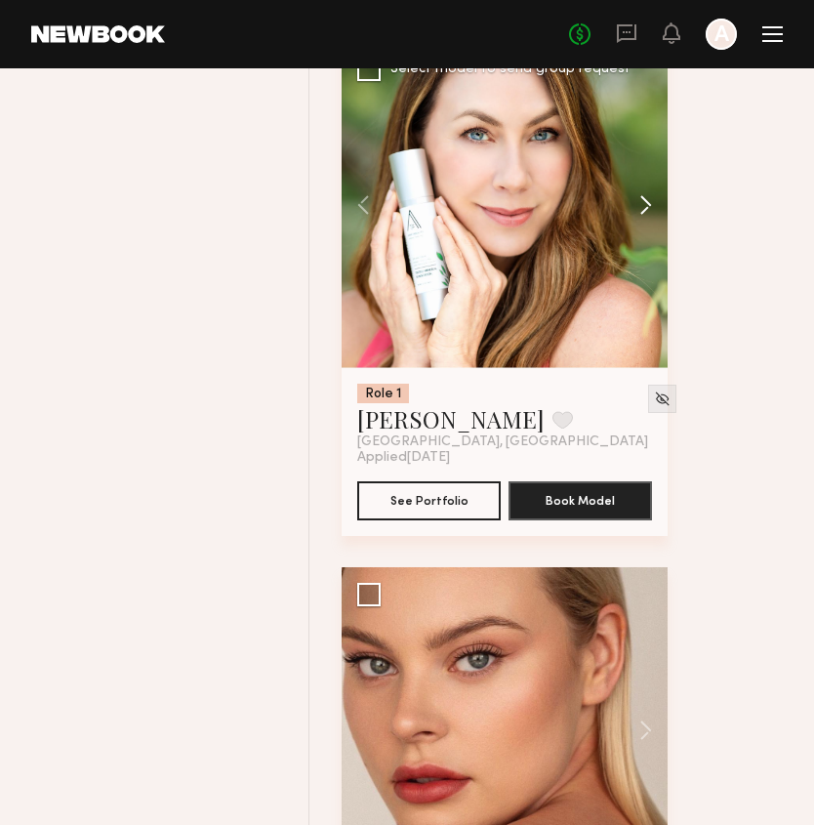
click at [642, 209] on button at bounding box center [636, 205] width 62 height 326
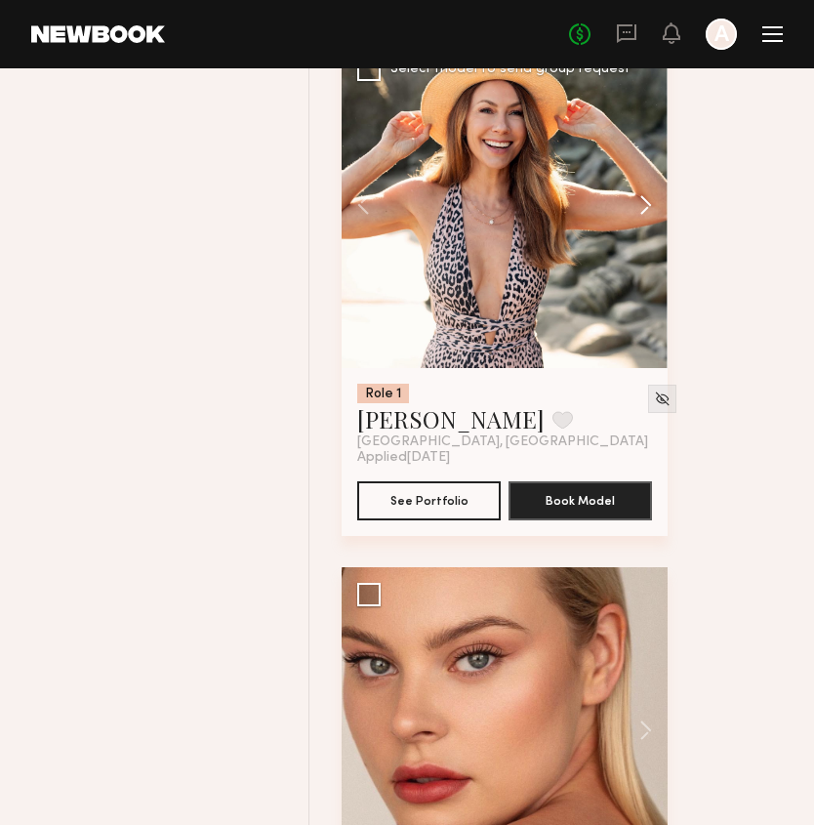
click at [642, 209] on button at bounding box center [636, 205] width 62 height 326
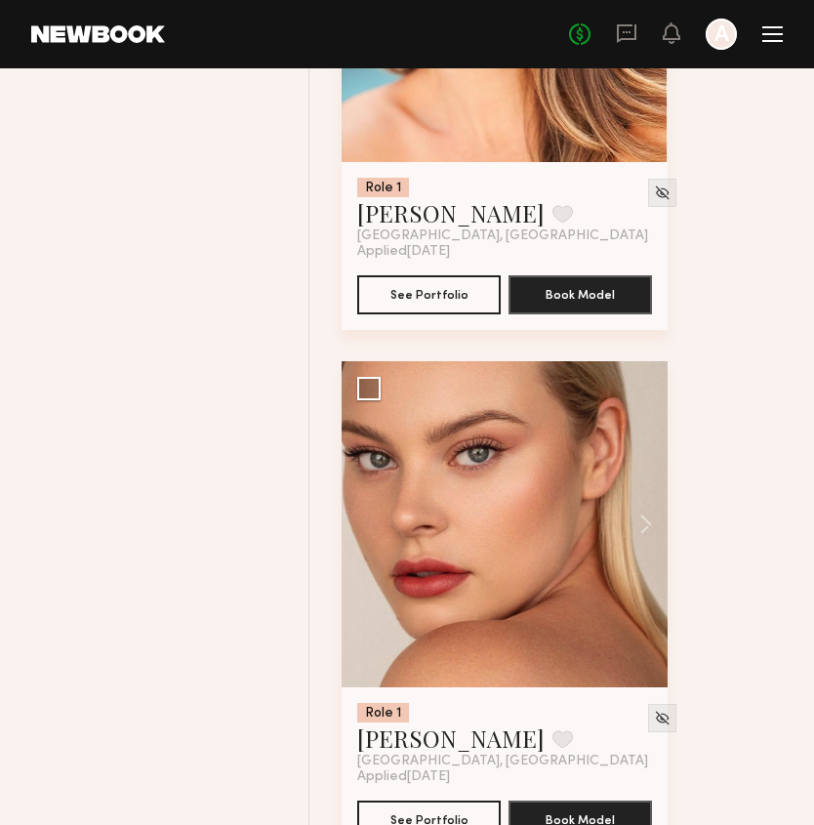
scroll to position [10519, 0]
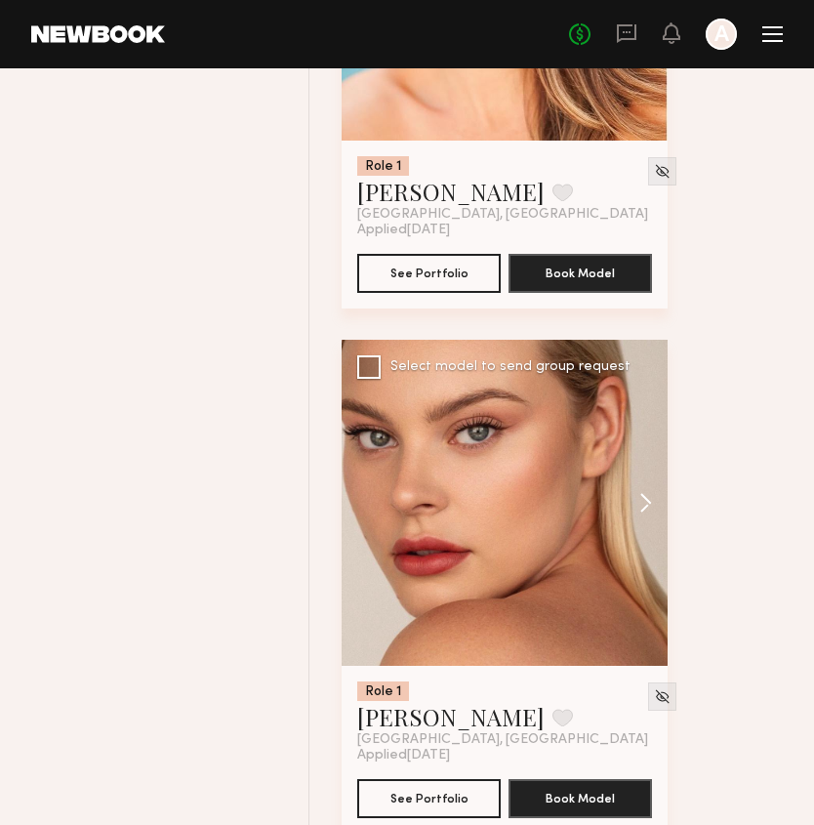
click at [627, 524] on button at bounding box center [636, 503] width 62 height 326
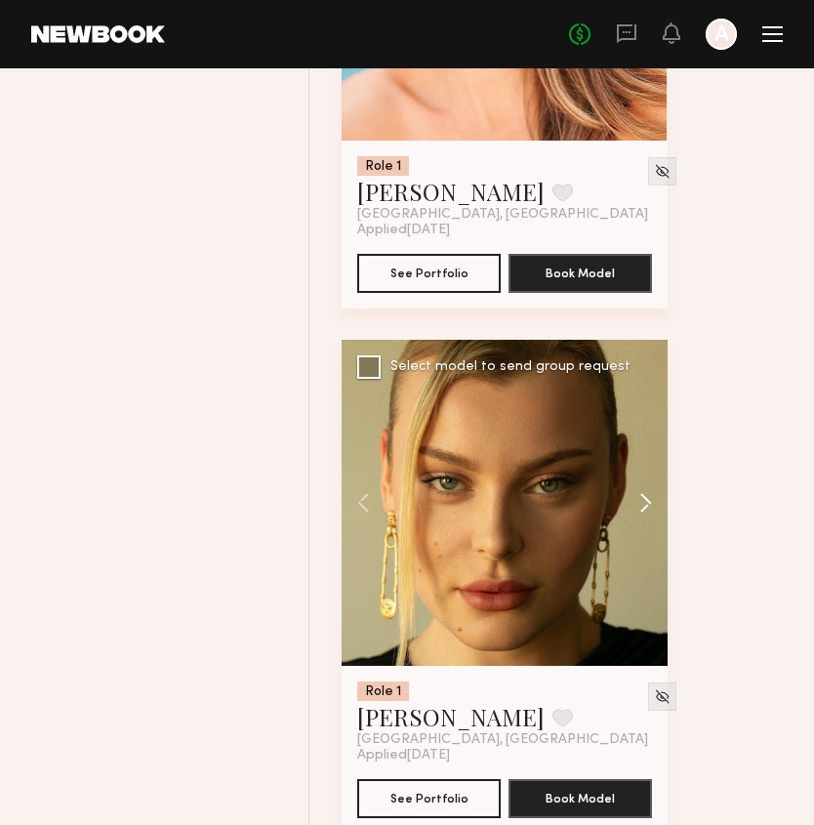
click at [627, 524] on button at bounding box center [636, 503] width 62 height 326
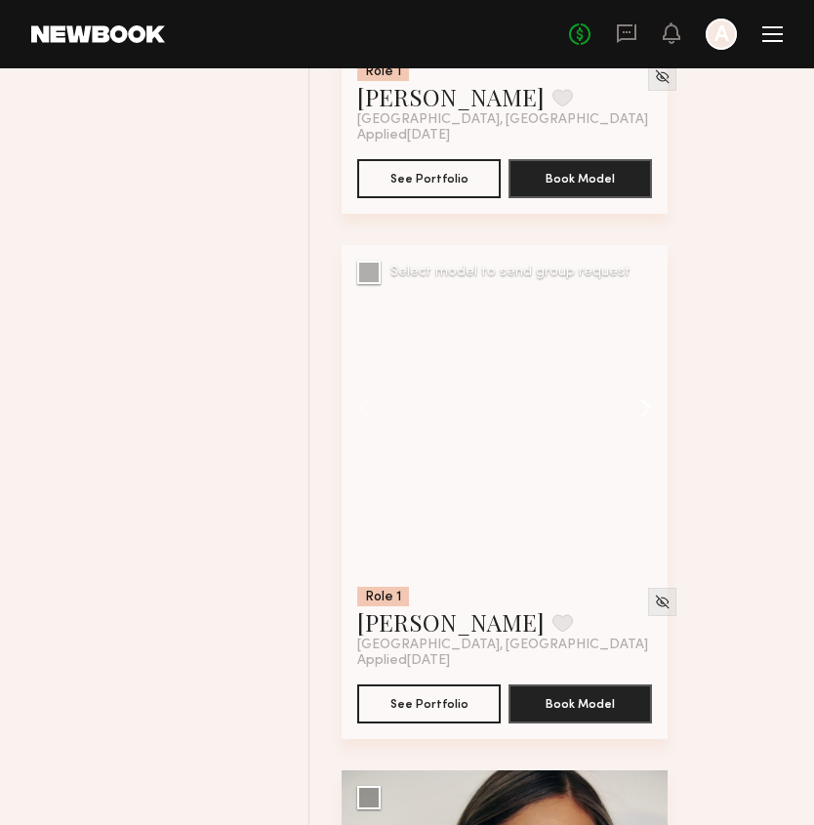
scroll to position [10622, 0]
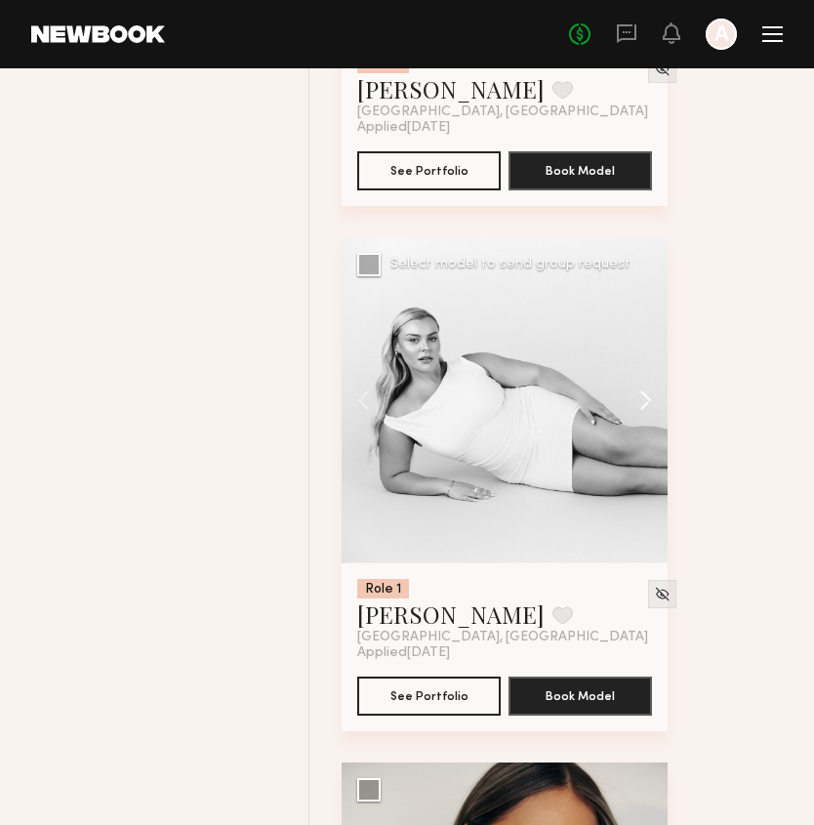
click at [639, 403] on button at bounding box center [636, 400] width 62 height 326
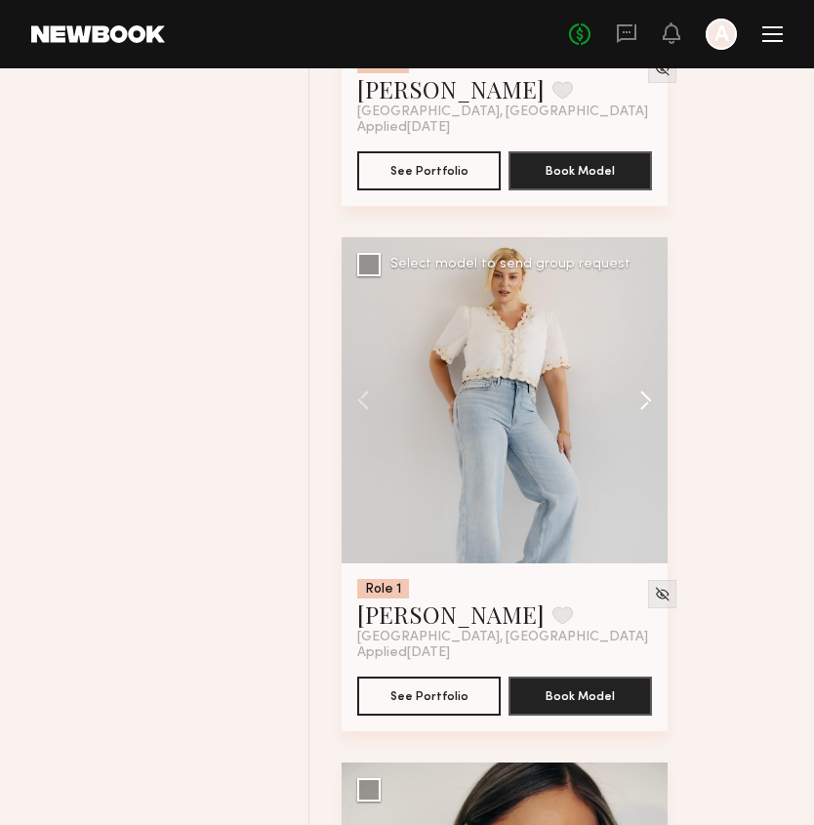
click at [639, 403] on button at bounding box center [636, 400] width 62 height 326
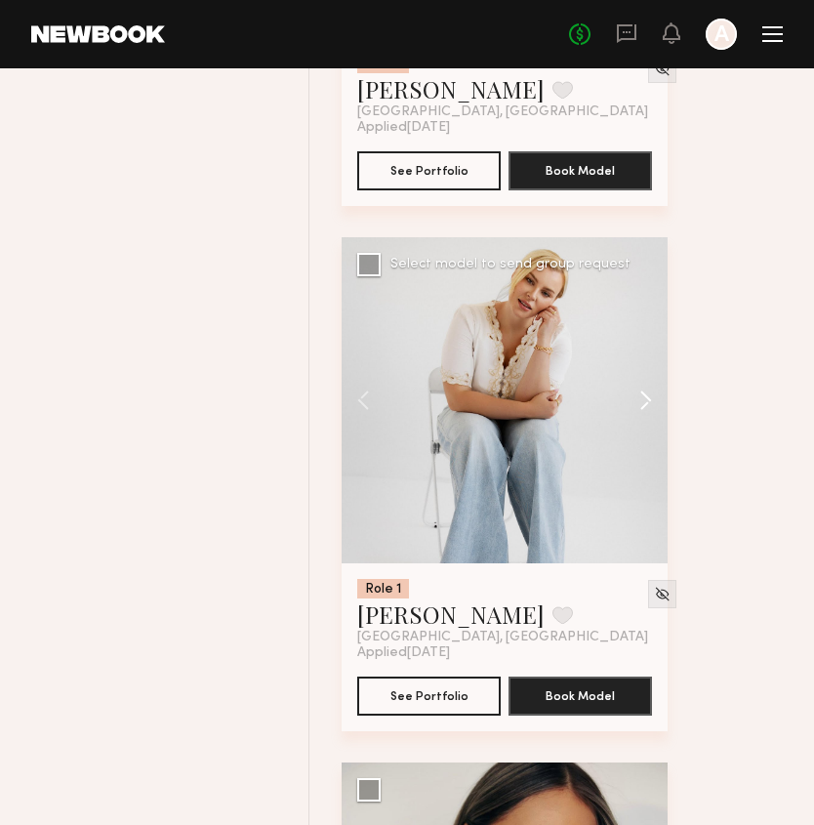
click at [639, 403] on button at bounding box center [636, 400] width 62 height 326
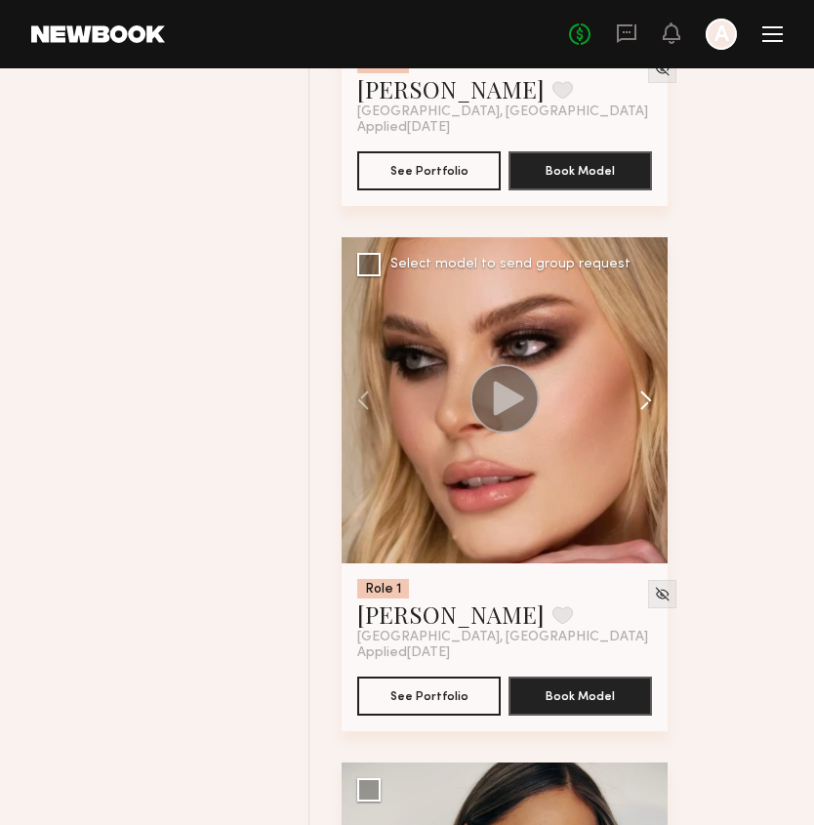
click at [639, 403] on button at bounding box center [636, 400] width 62 height 326
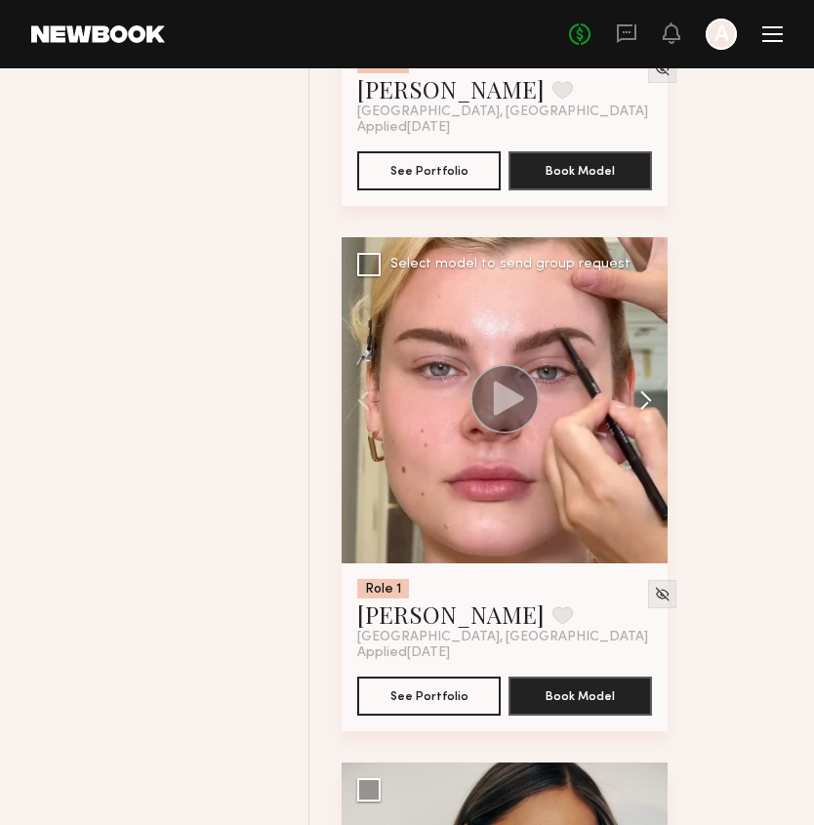
click at [639, 403] on button at bounding box center [636, 400] width 62 height 326
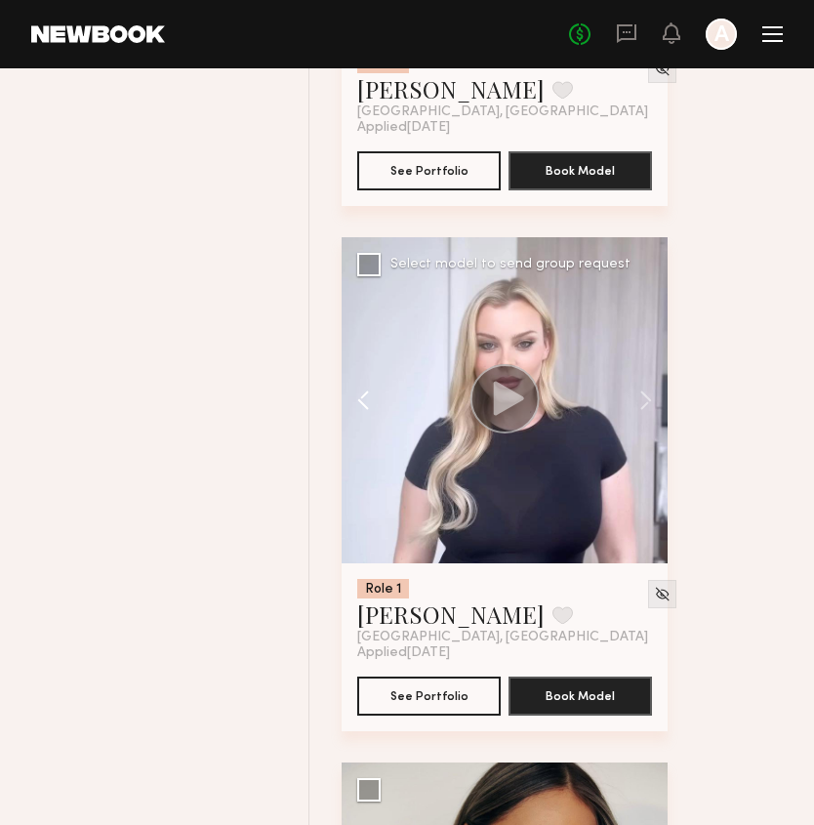
click at [374, 426] on button at bounding box center [373, 400] width 62 height 326
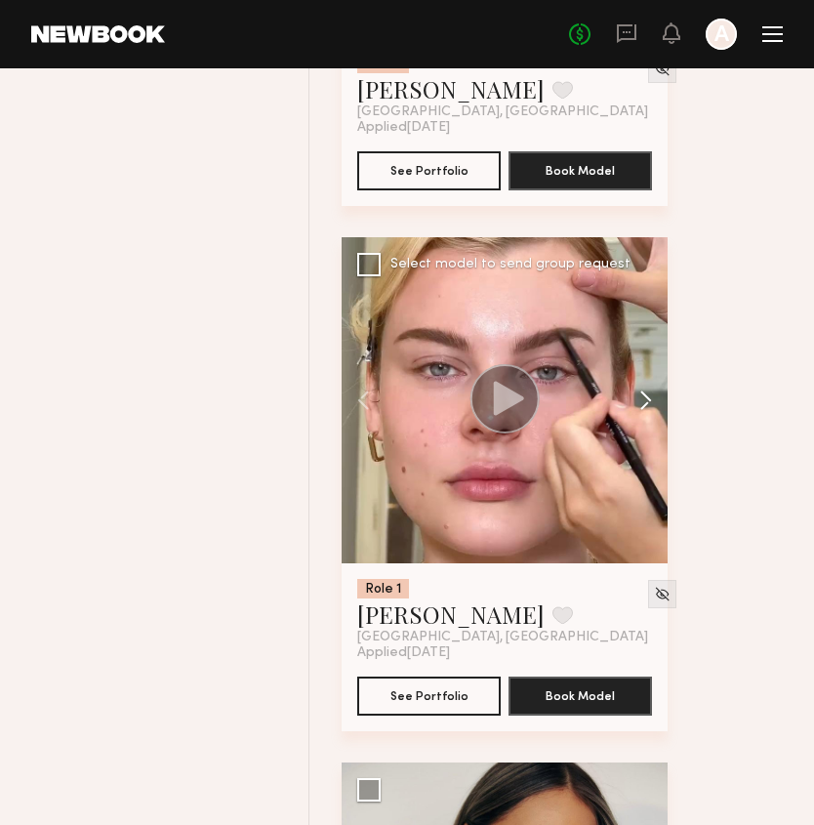
click at [644, 423] on button at bounding box center [636, 400] width 62 height 326
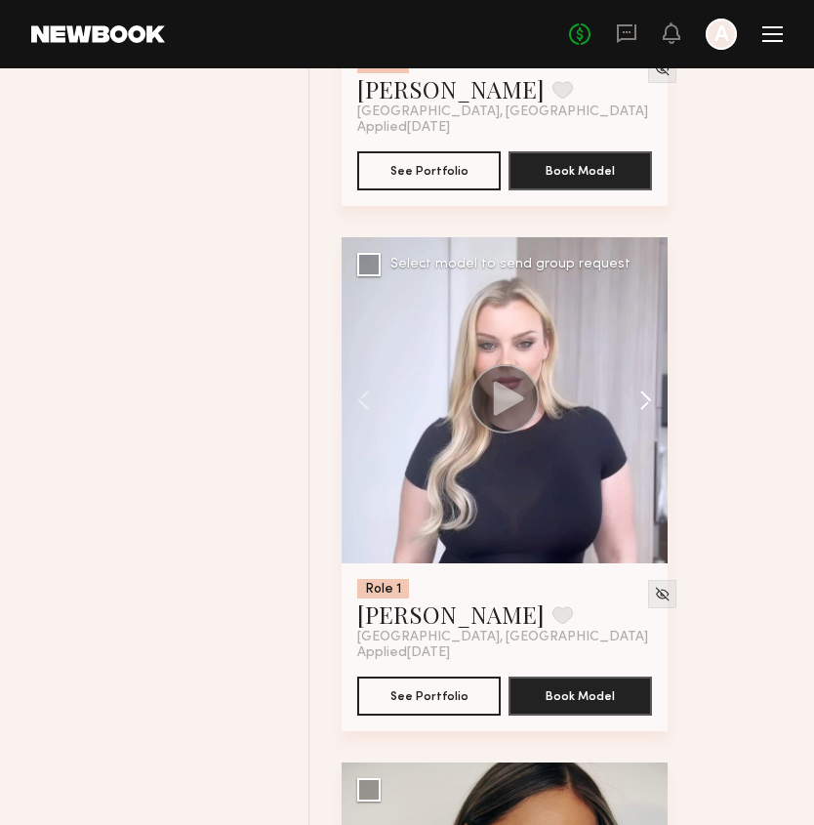
click at [644, 423] on button at bounding box center [636, 400] width 62 height 326
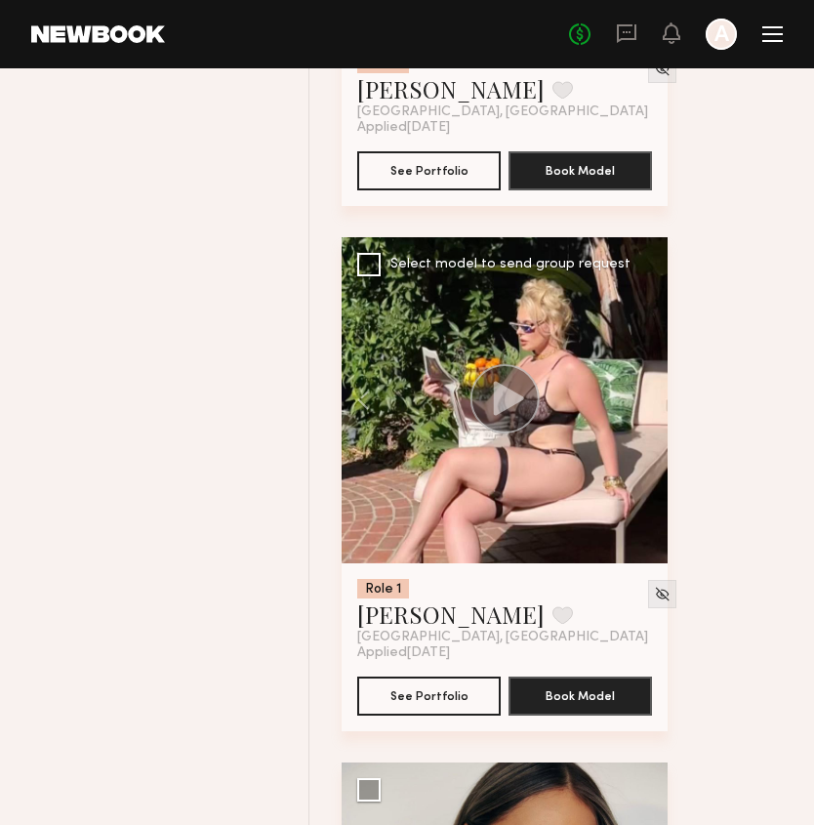
click at [644, 423] on div at bounding box center [505, 400] width 326 height 326
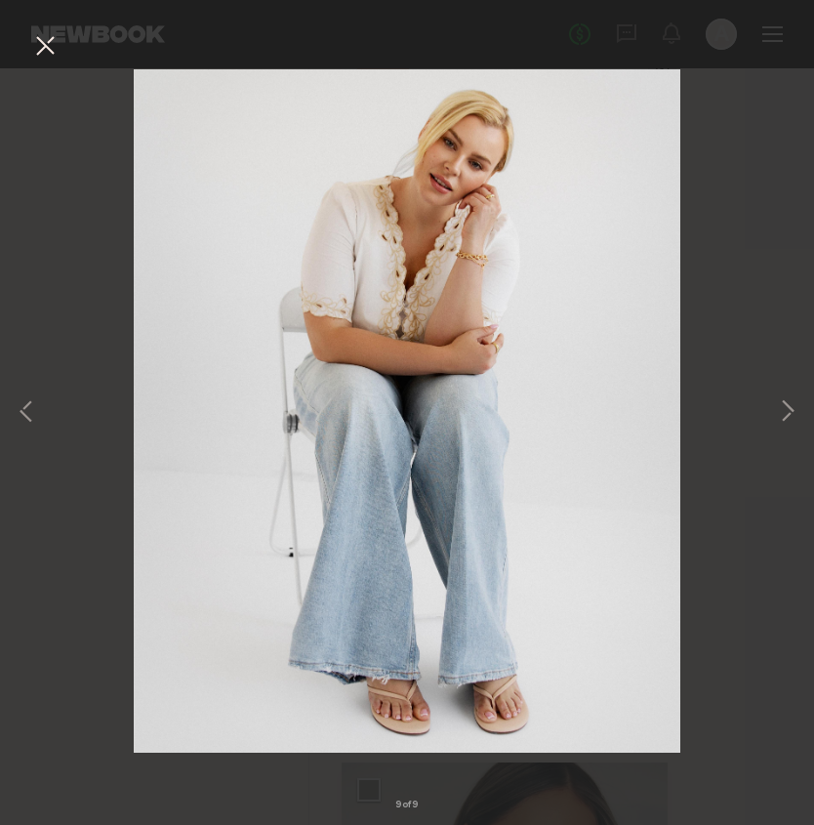
click at [745, 396] on div "9 of 9" at bounding box center [407, 412] width 814 height 825
click at [797, 413] on button at bounding box center [787, 413] width 23 height 660
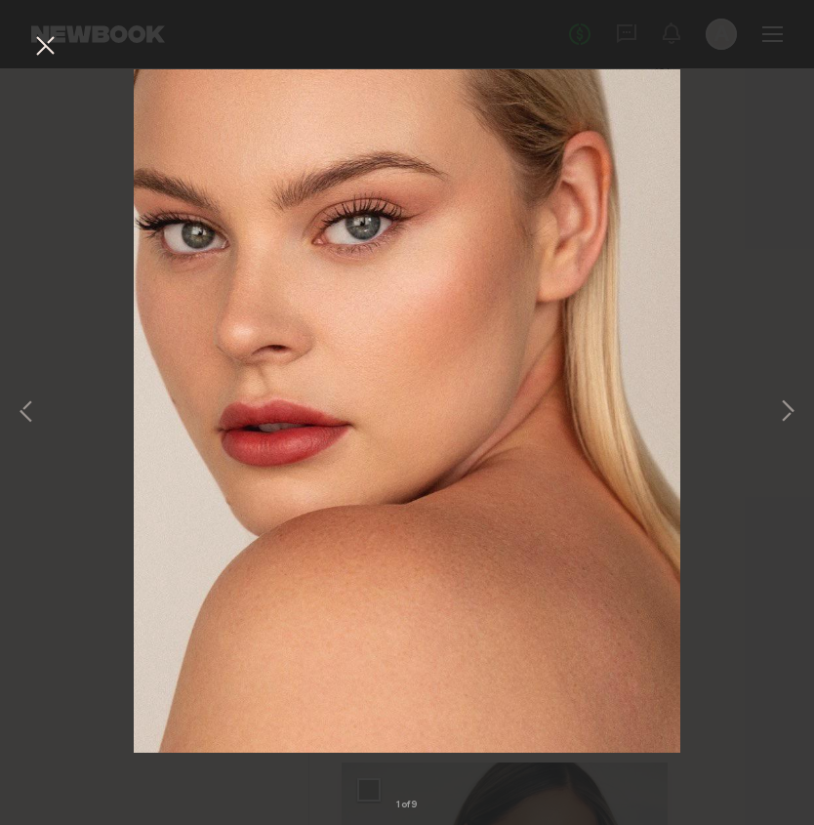
click at [773, 420] on div "1 of 9" at bounding box center [407, 412] width 814 height 825
click at [45, 52] on button at bounding box center [44, 46] width 31 height 35
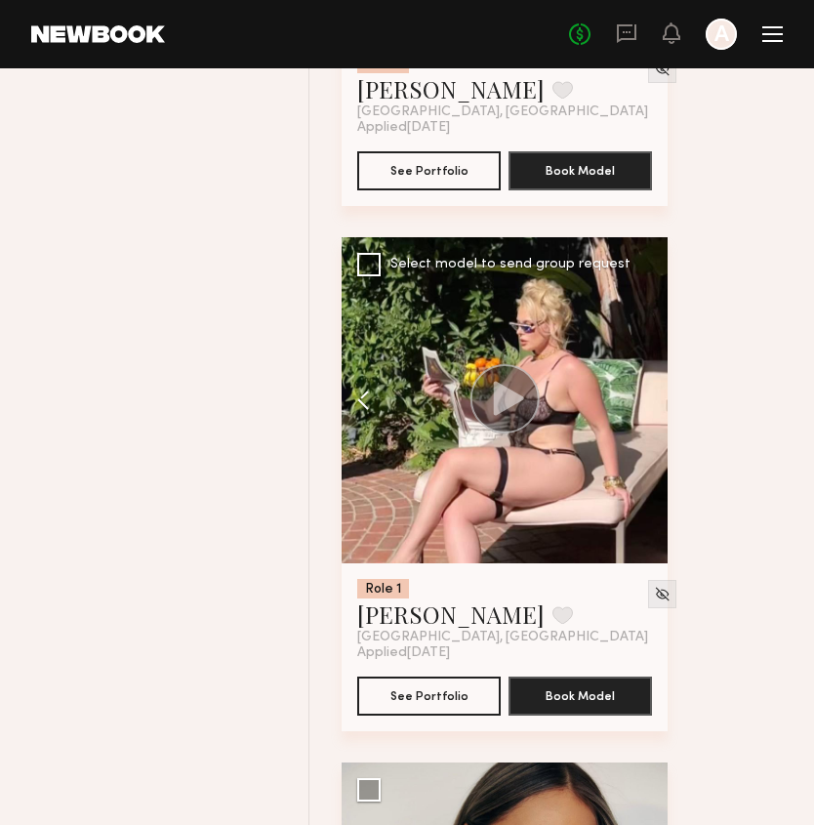
click at [367, 422] on button at bounding box center [373, 400] width 62 height 326
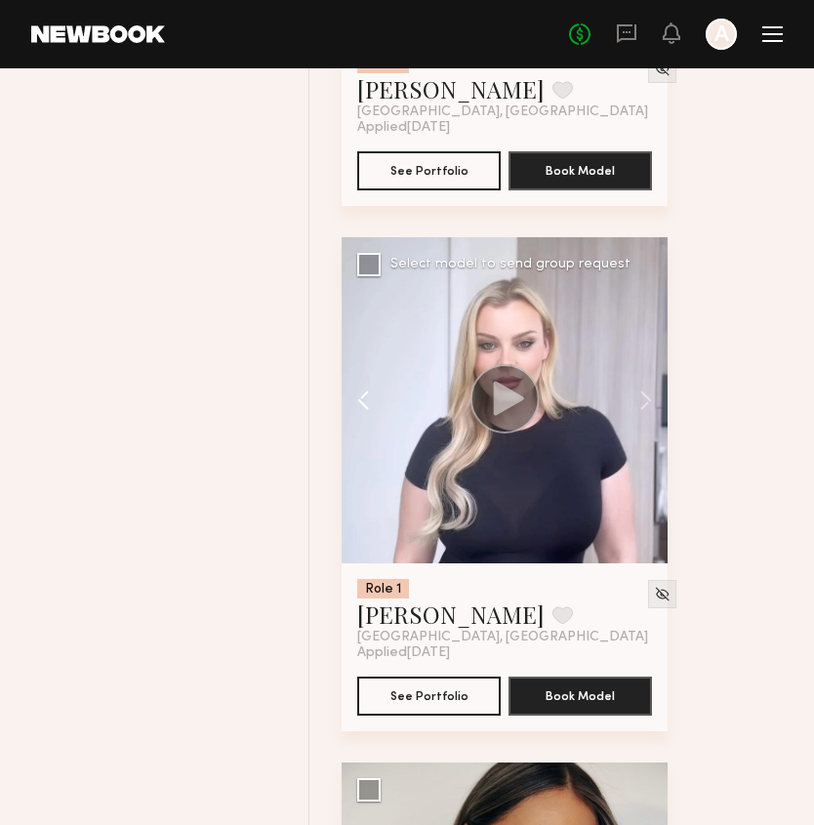
click at [367, 422] on button at bounding box center [373, 400] width 62 height 326
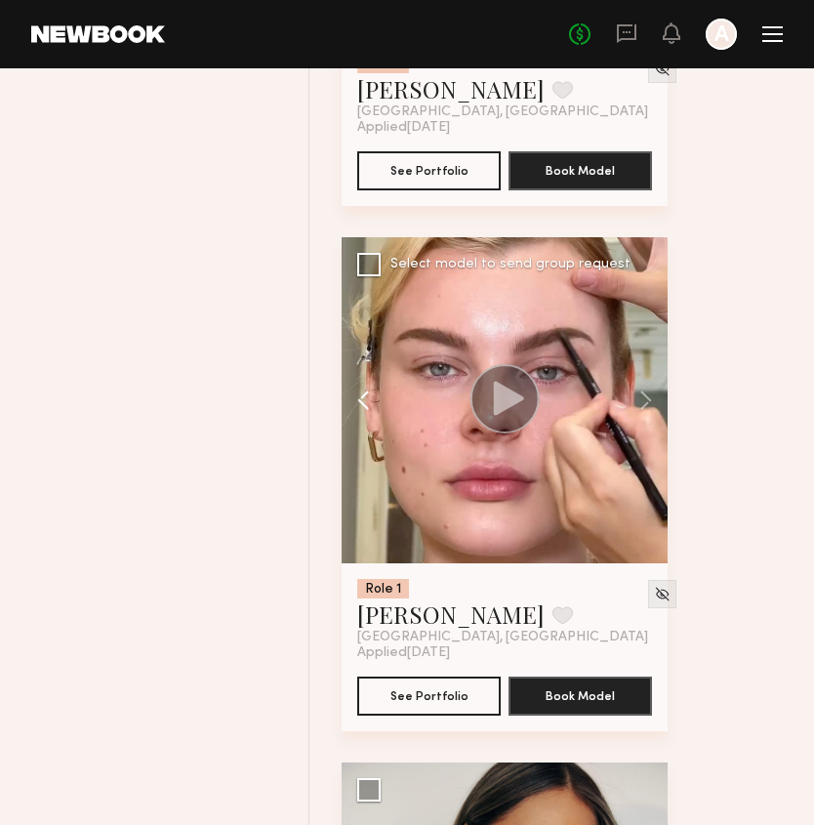
click at [367, 422] on button at bounding box center [373, 400] width 62 height 326
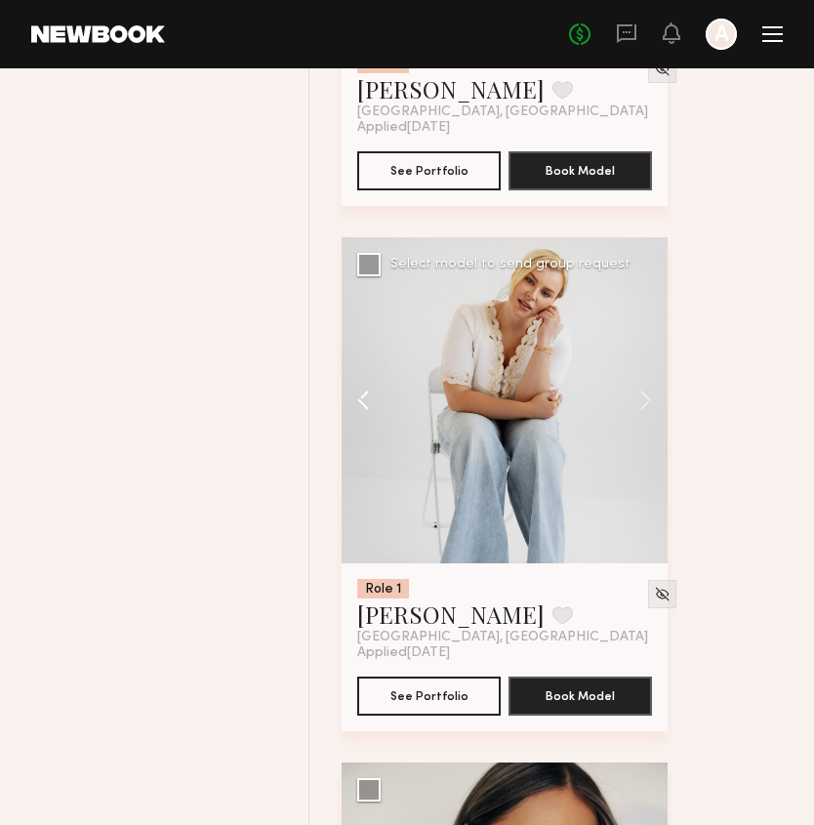
click at [367, 422] on button at bounding box center [373, 400] width 62 height 326
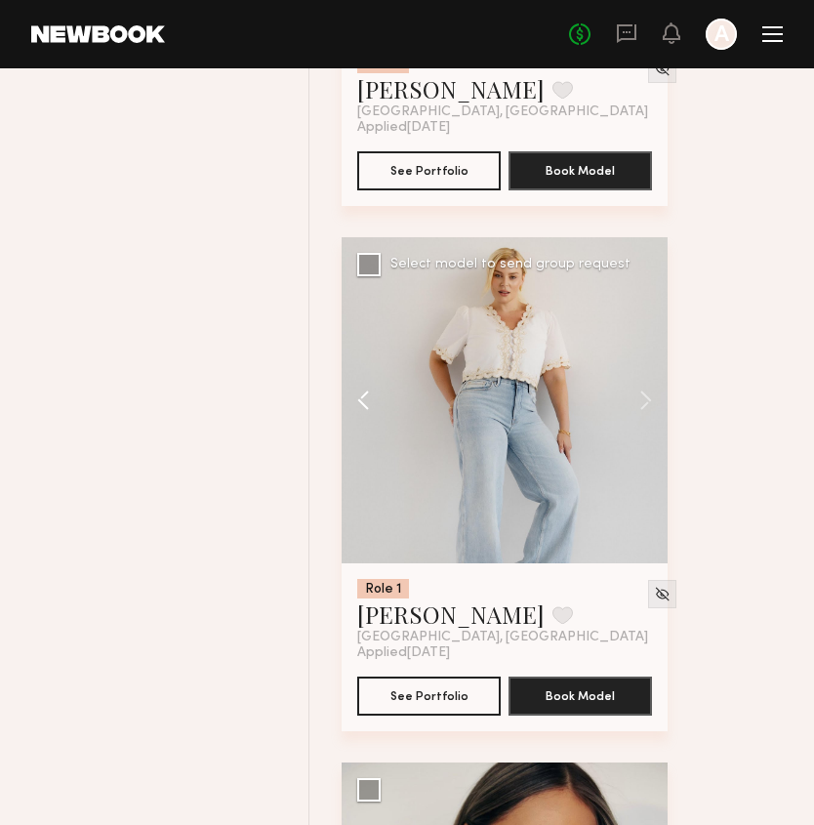
click at [367, 422] on button at bounding box center [373, 400] width 62 height 326
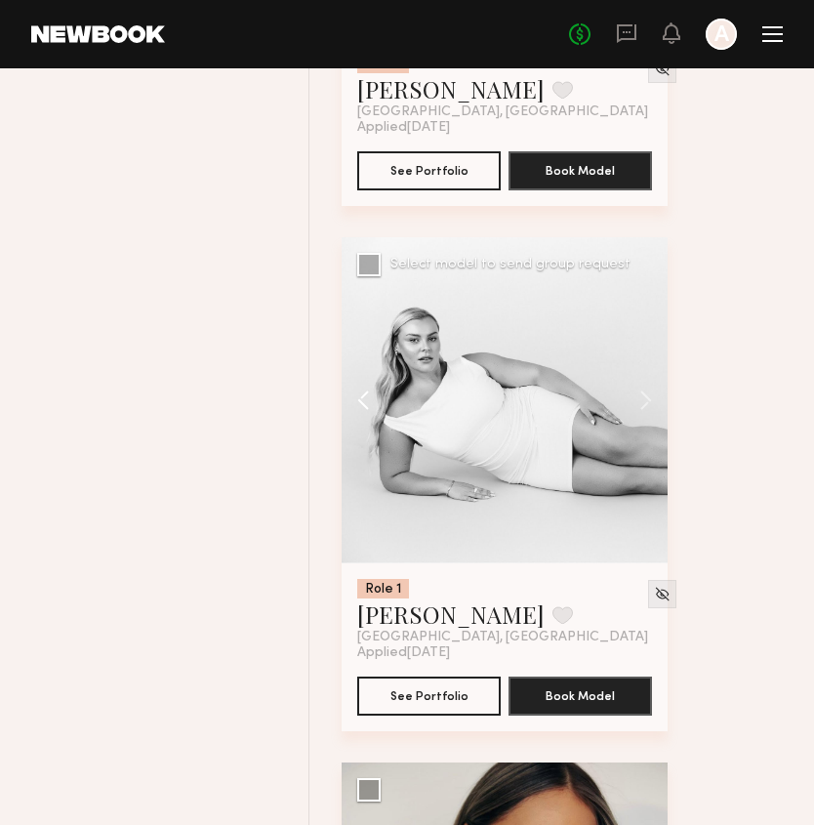
click at [367, 422] on button at bounding box center [373, 400] width 62 height 326
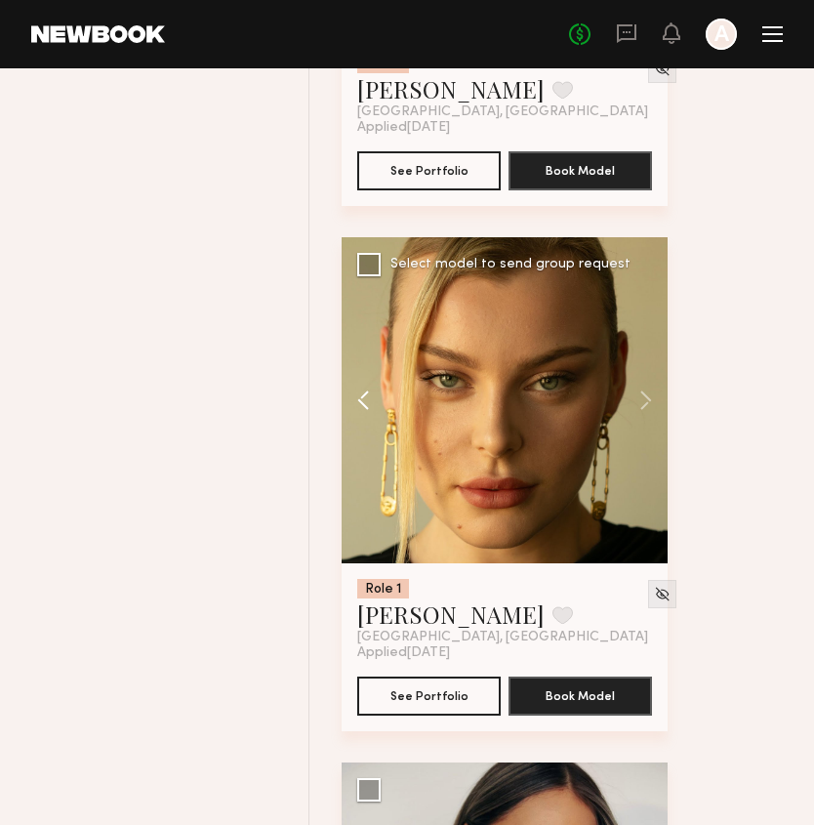
click at [367, 422] on button at bounding box center [373, 400] width 62 height 326
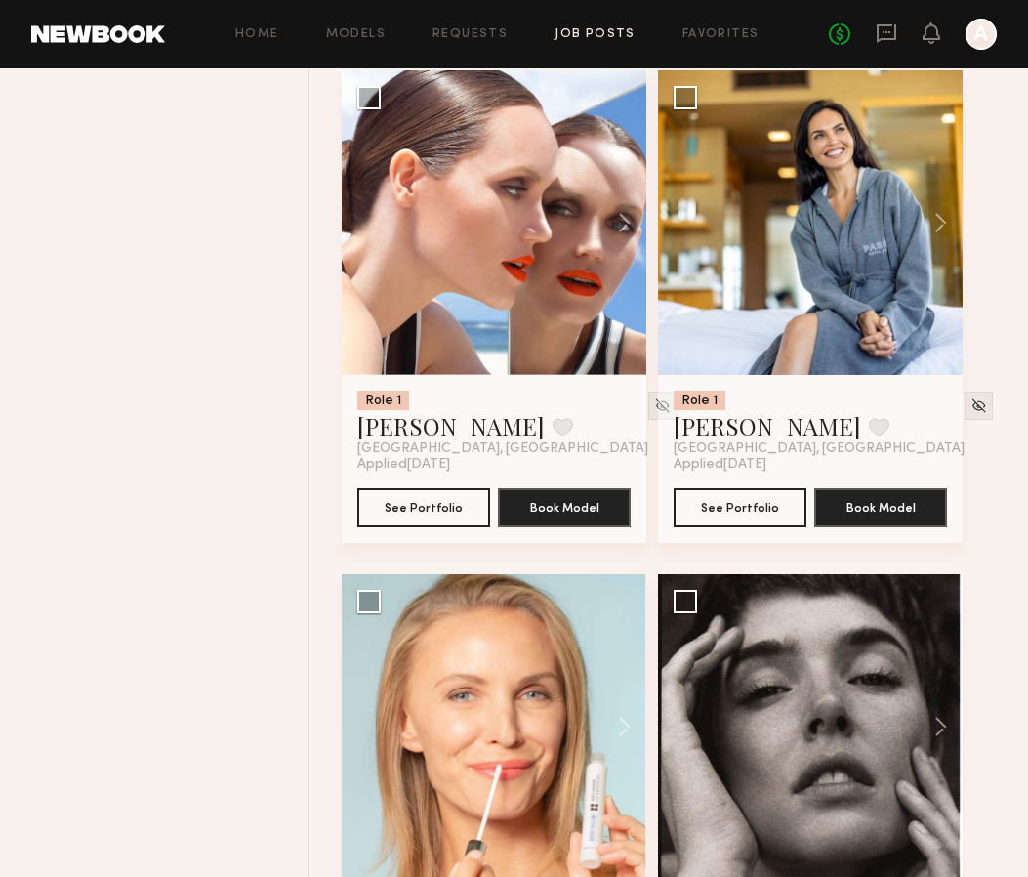
scroll to position [7857, 0]
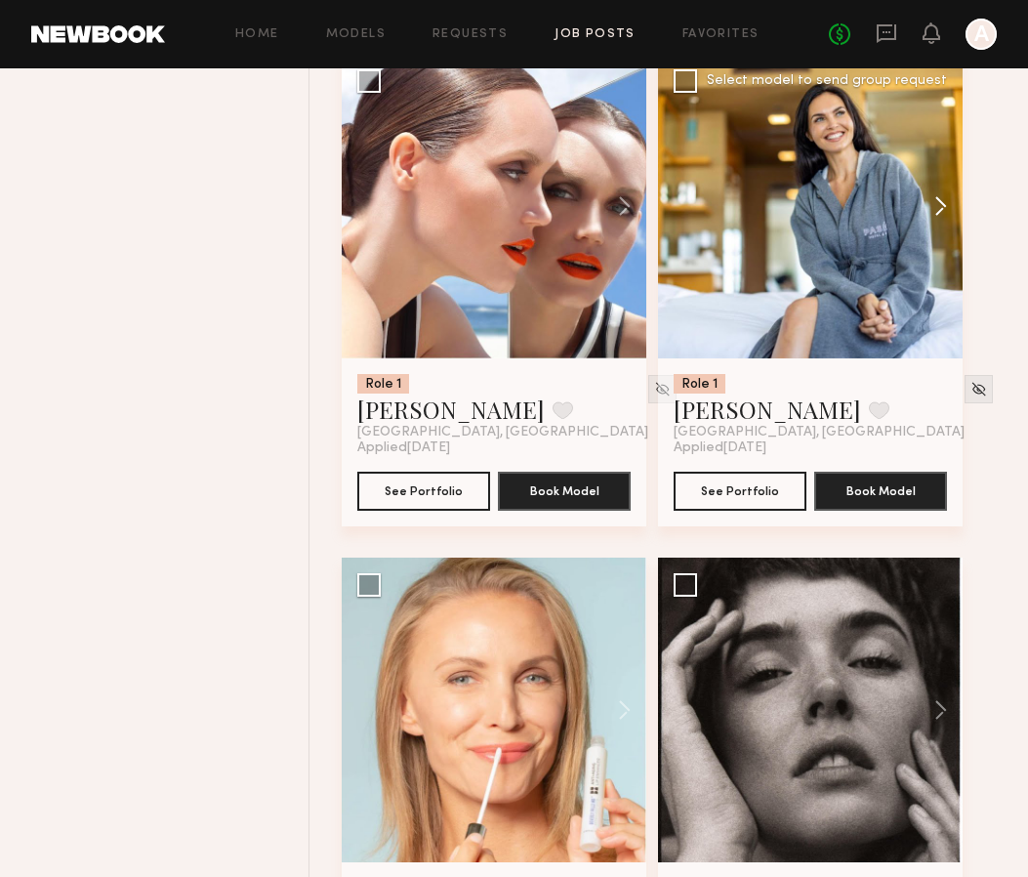
click at [934, 210] on button at bounding box center [931, 206] width 62 height 305
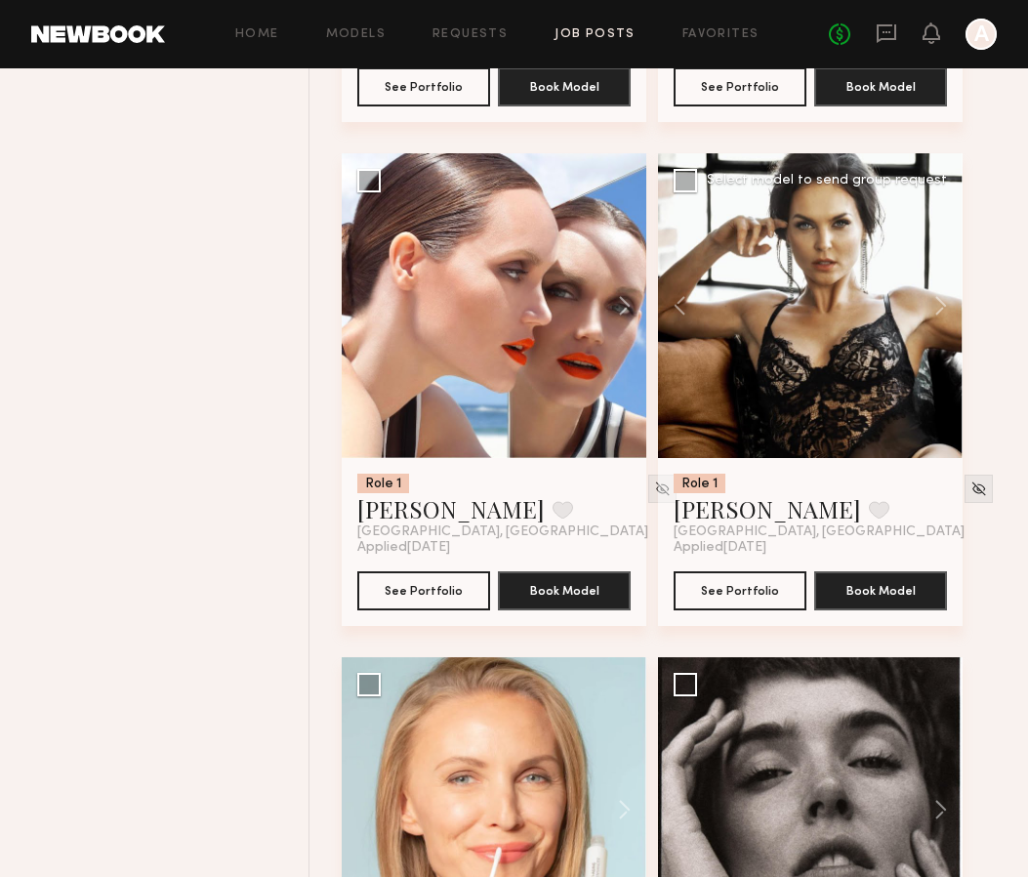
scroll to position [7758, 0]
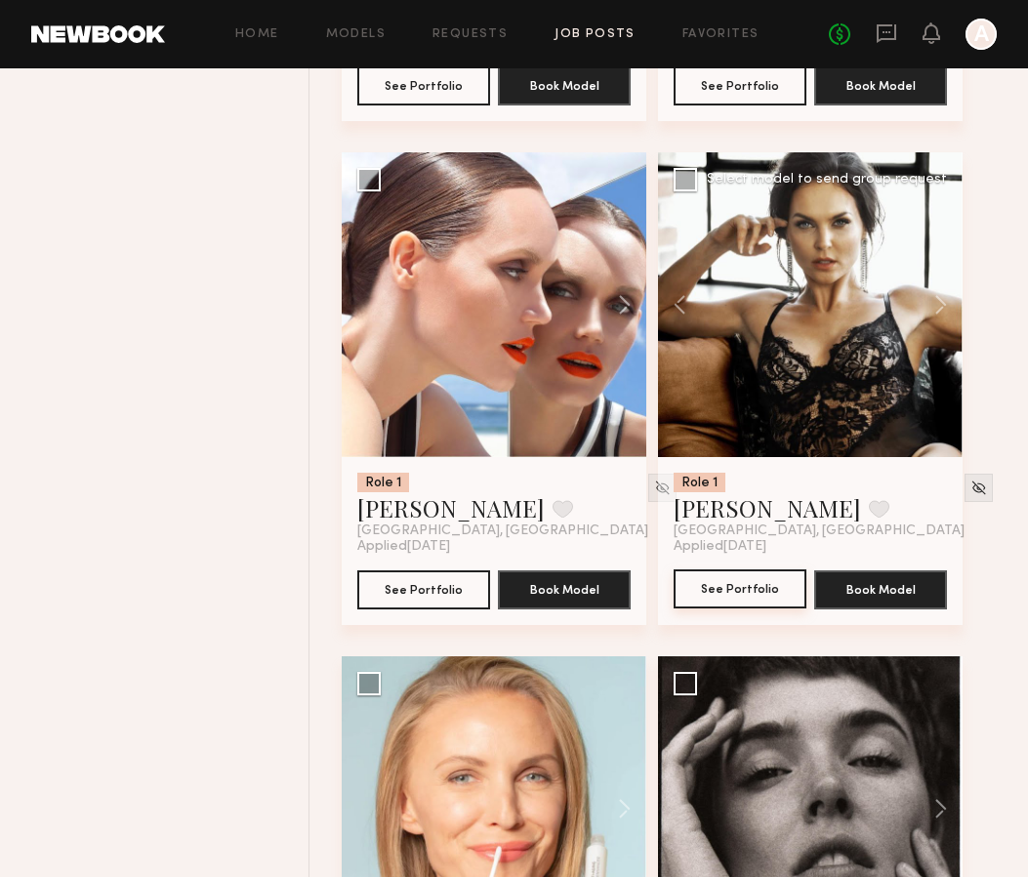
click at [718, 596] on button "See Portfolio" at bounding box center [740, 588] width 133 height 39
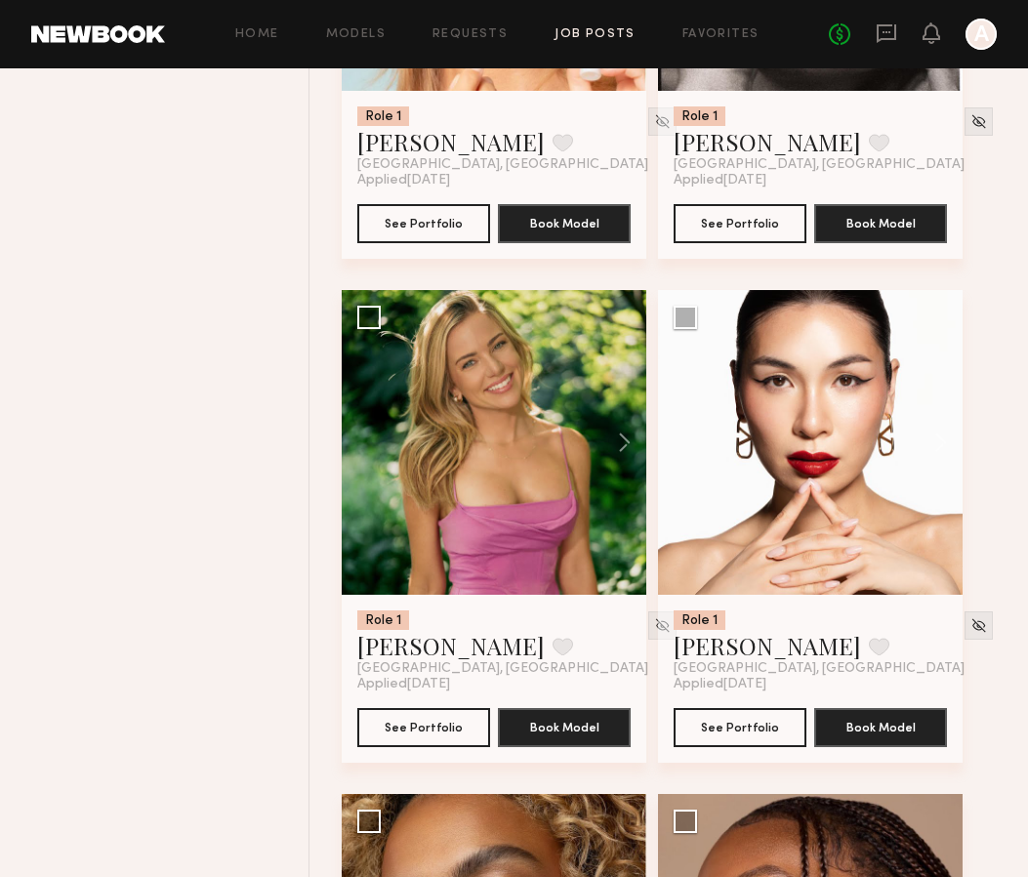
scroll to position [8659, 0]
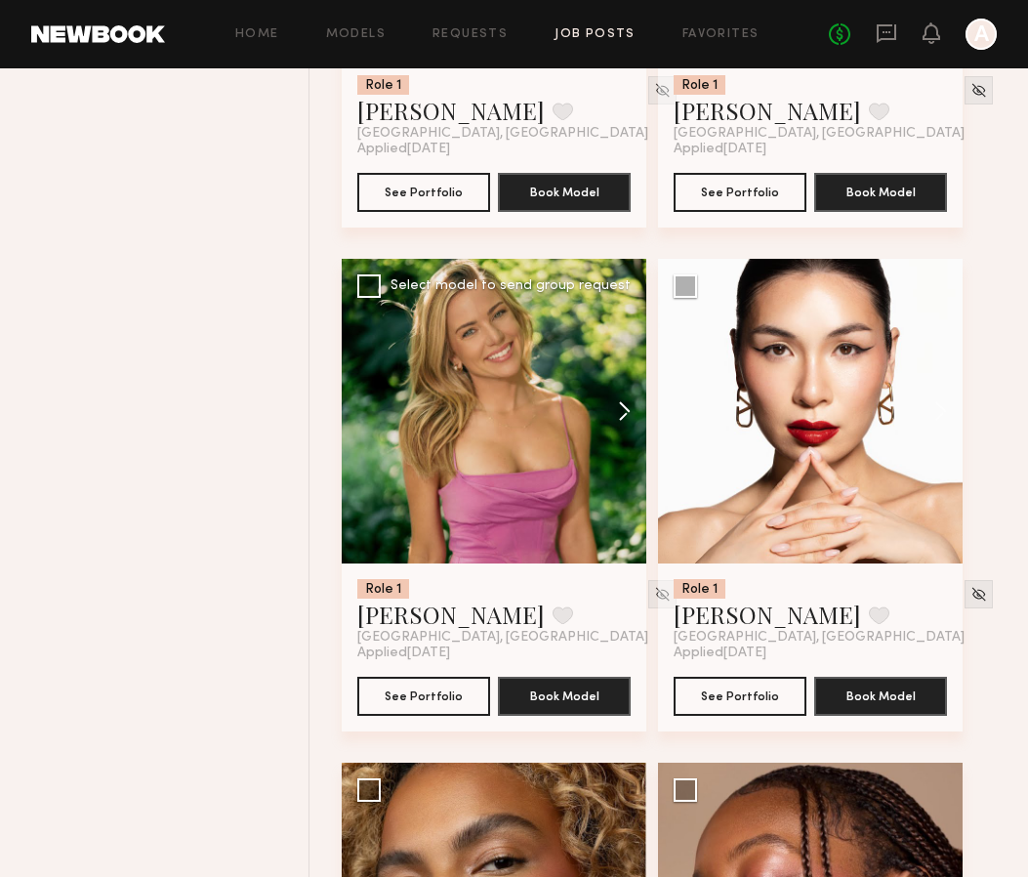
click at [628, 422] on button at bounding box center [615, 411] width 62 height 305
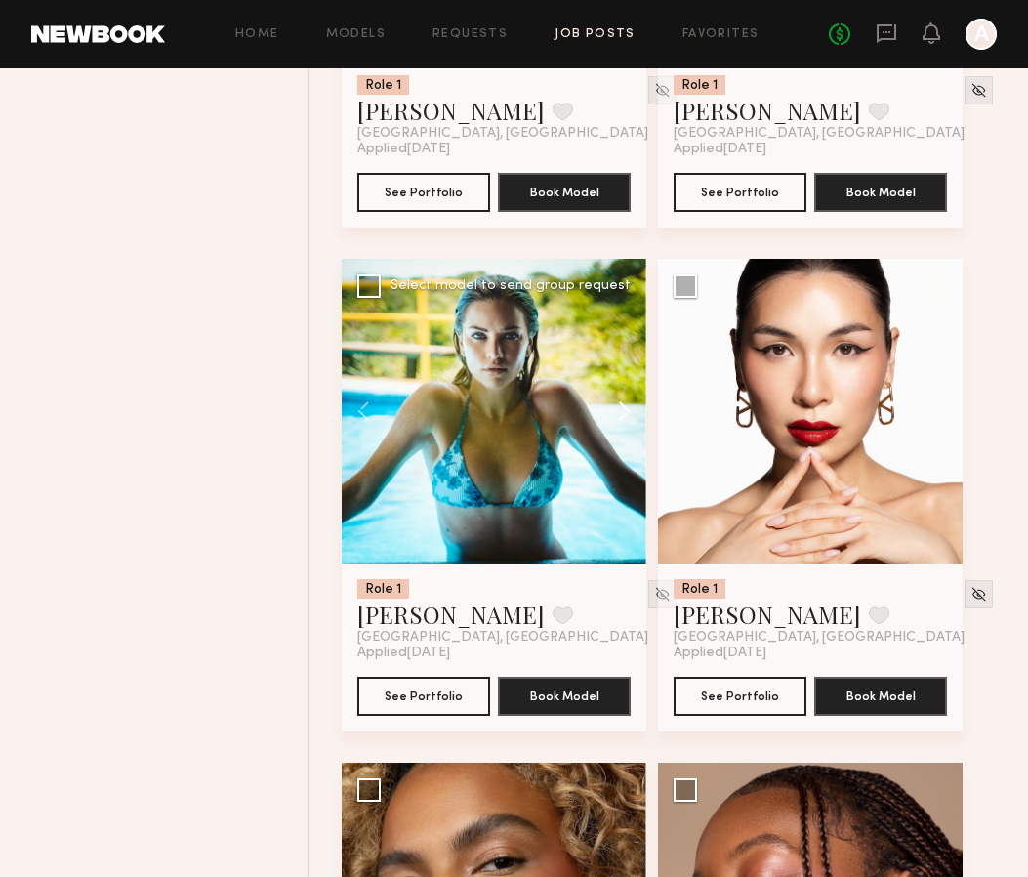
click at [629, 423] on button at bounding box center [615, 411] width 62 height 305
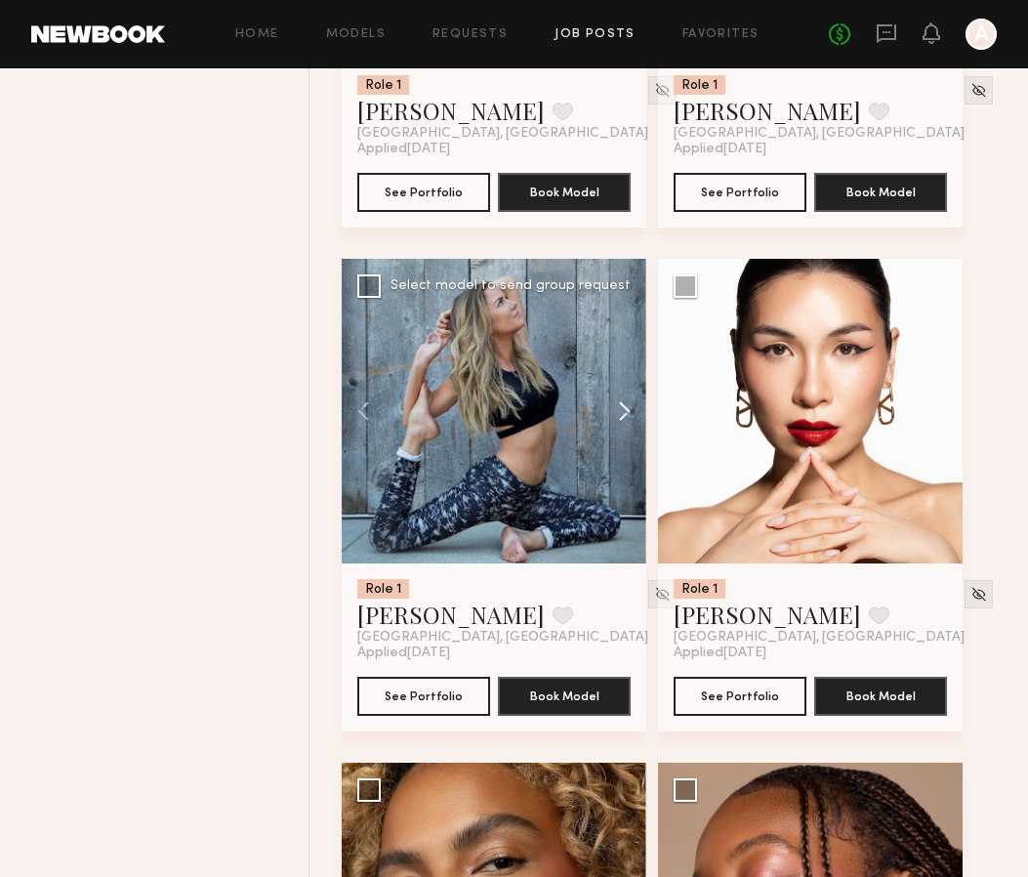
click at [629, 423] on button at bounding box center [615, 411] width 62 height 305
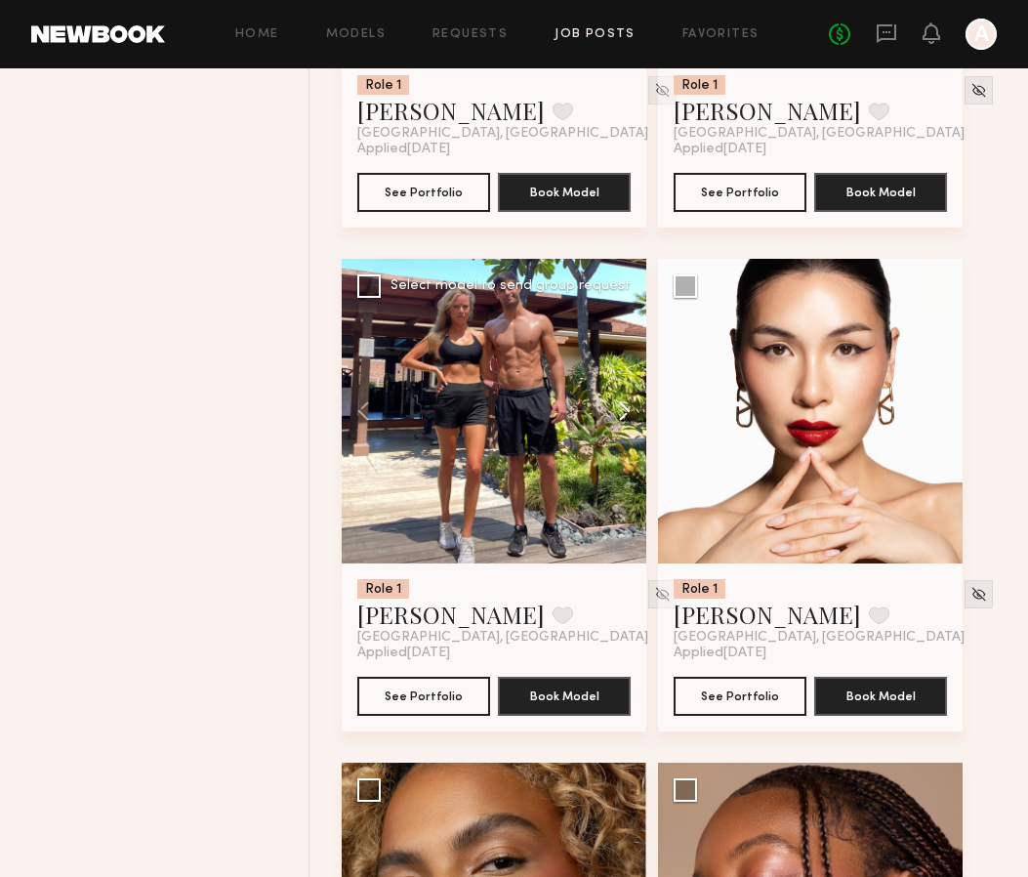
click at [629, 423] on button at bounding box center [615, 411] width 62 height 305
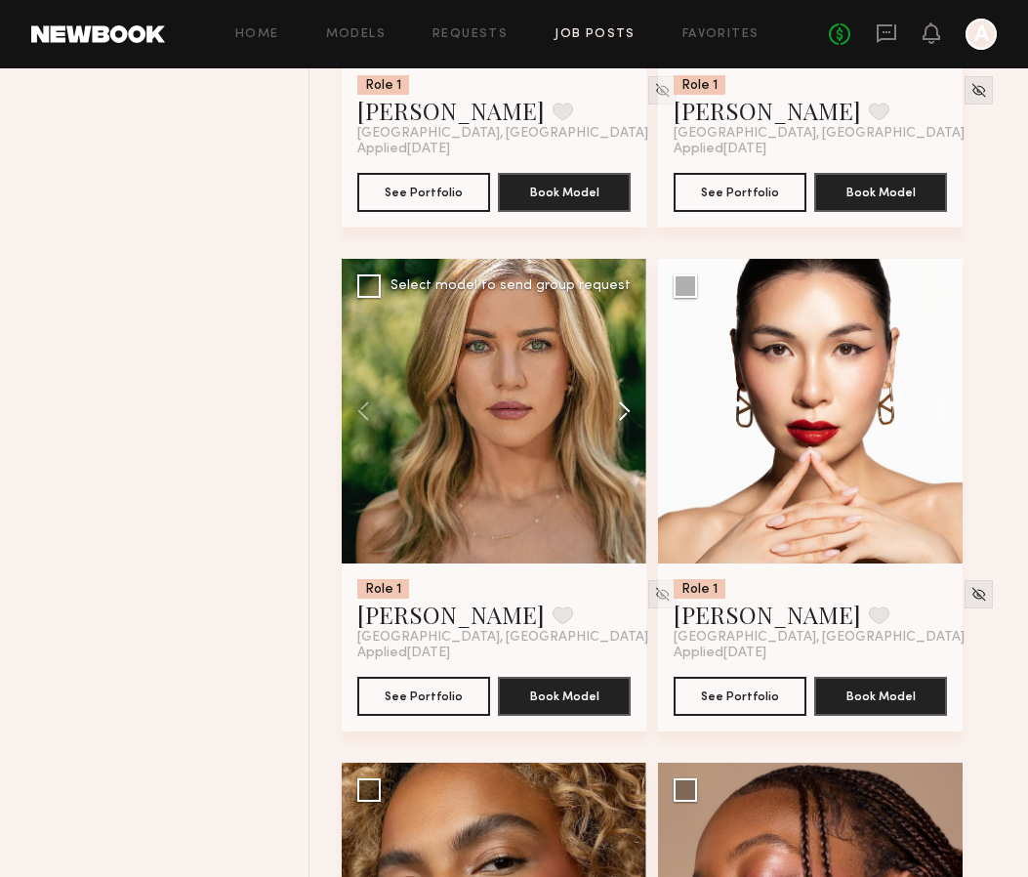
click at [629, 423] on button at bounding box center [615, 411] width 62 height 305
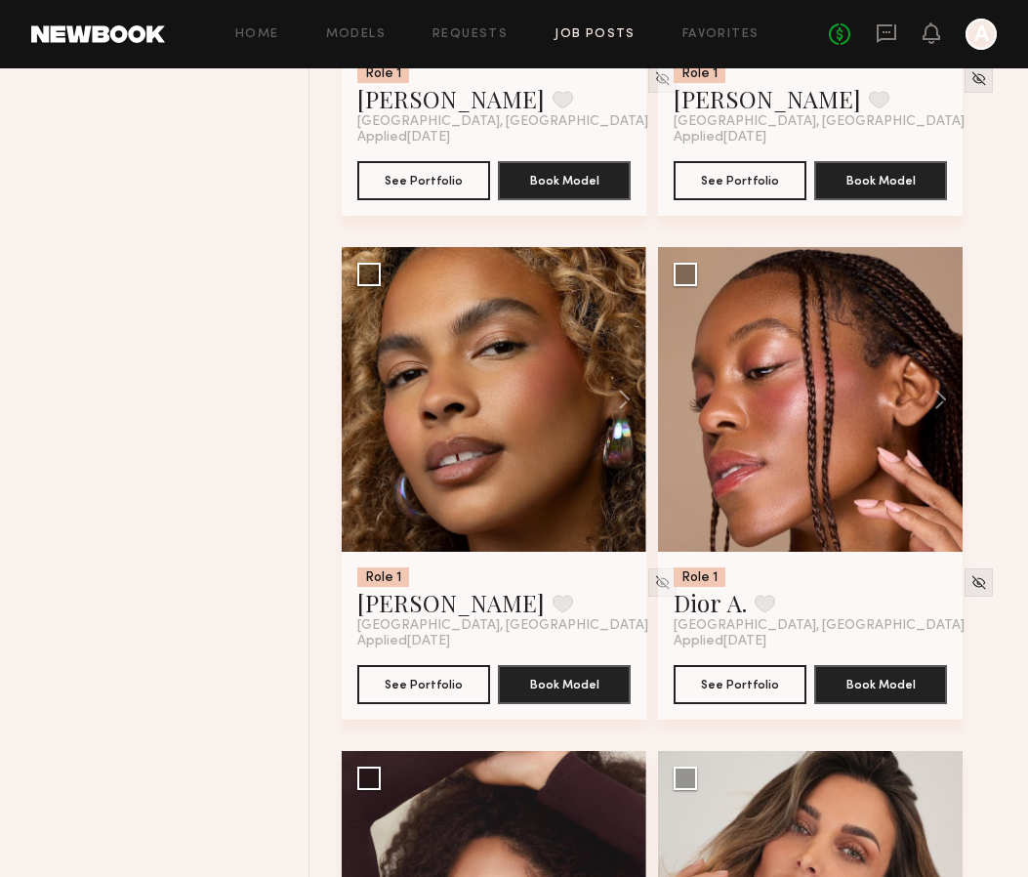
scroll to position [9180, 0]
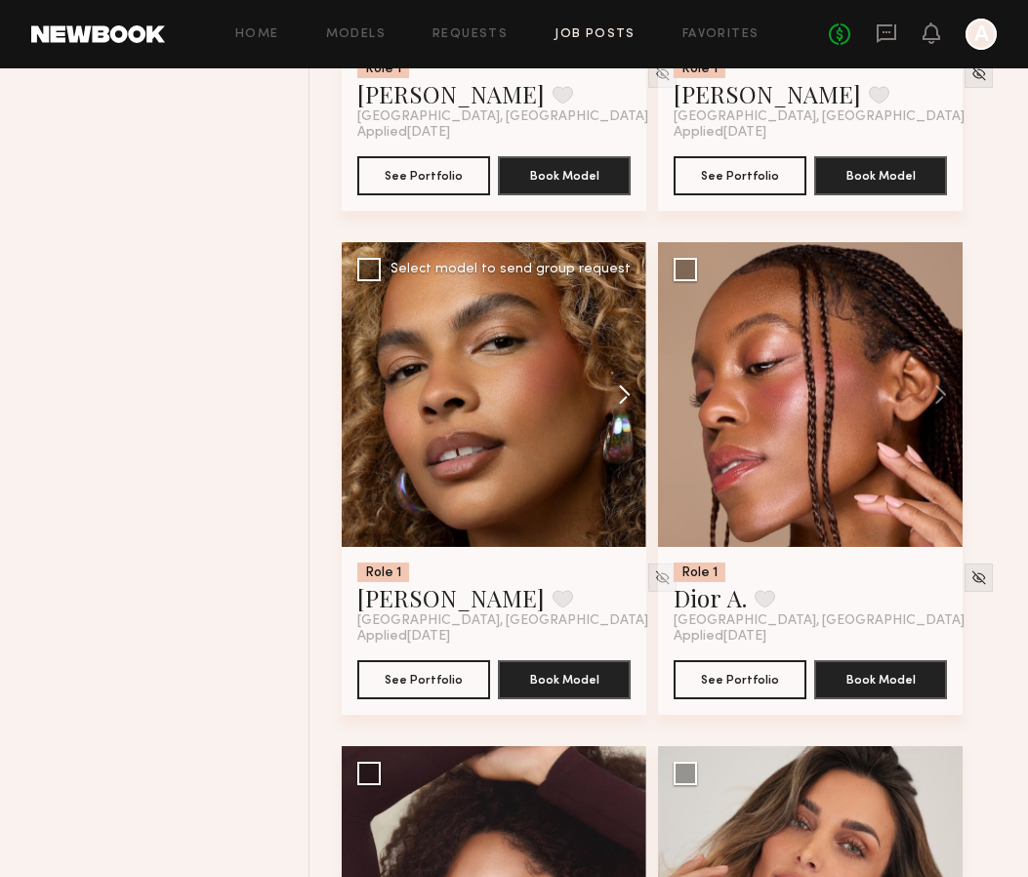
click at [619, 405] on button at bounding box center [615, 394] width 62 height 305
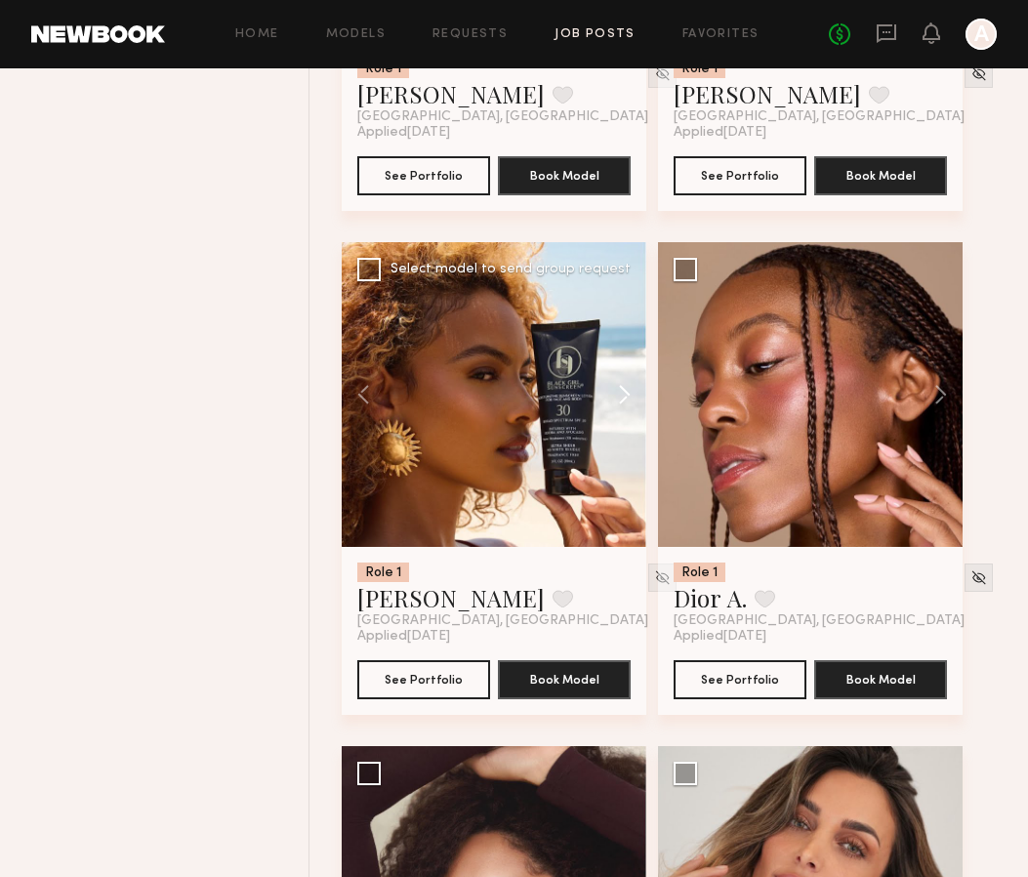
click at [619, 405] on button at bounding box center [615, 394] width 62 height 305
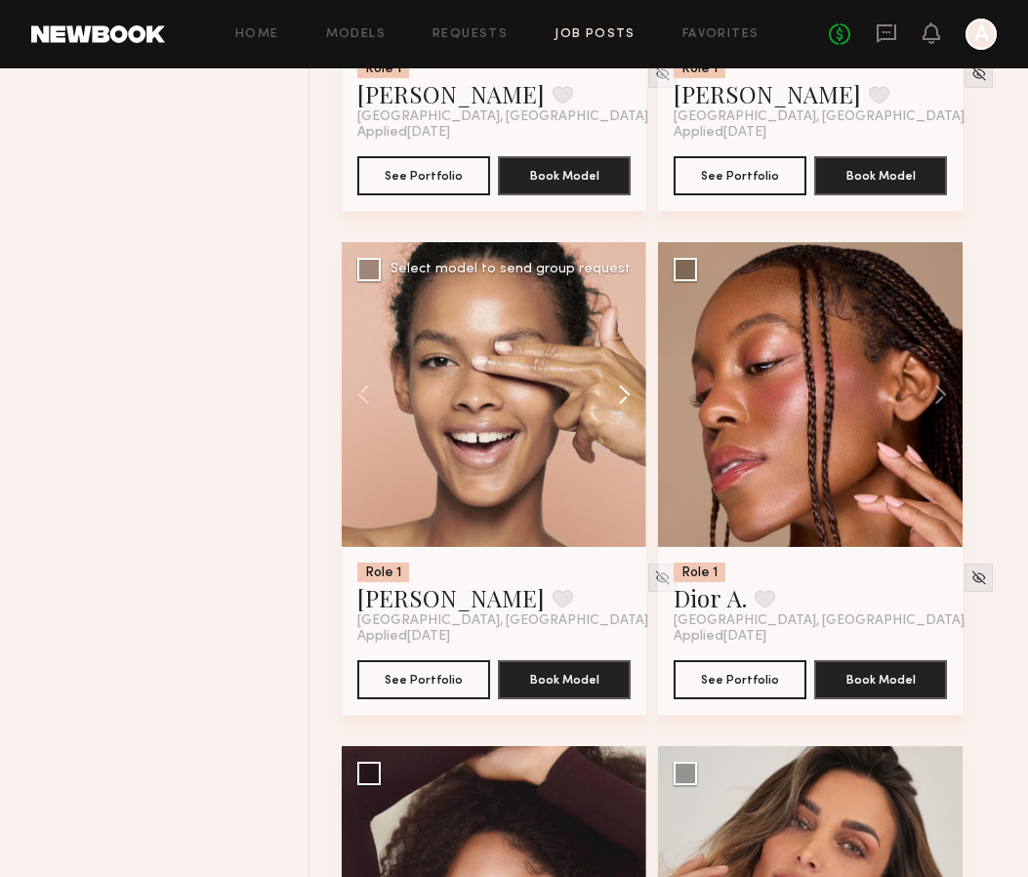
click at [620, 405] on button at bounding box center [615, 394] width 62 height 305
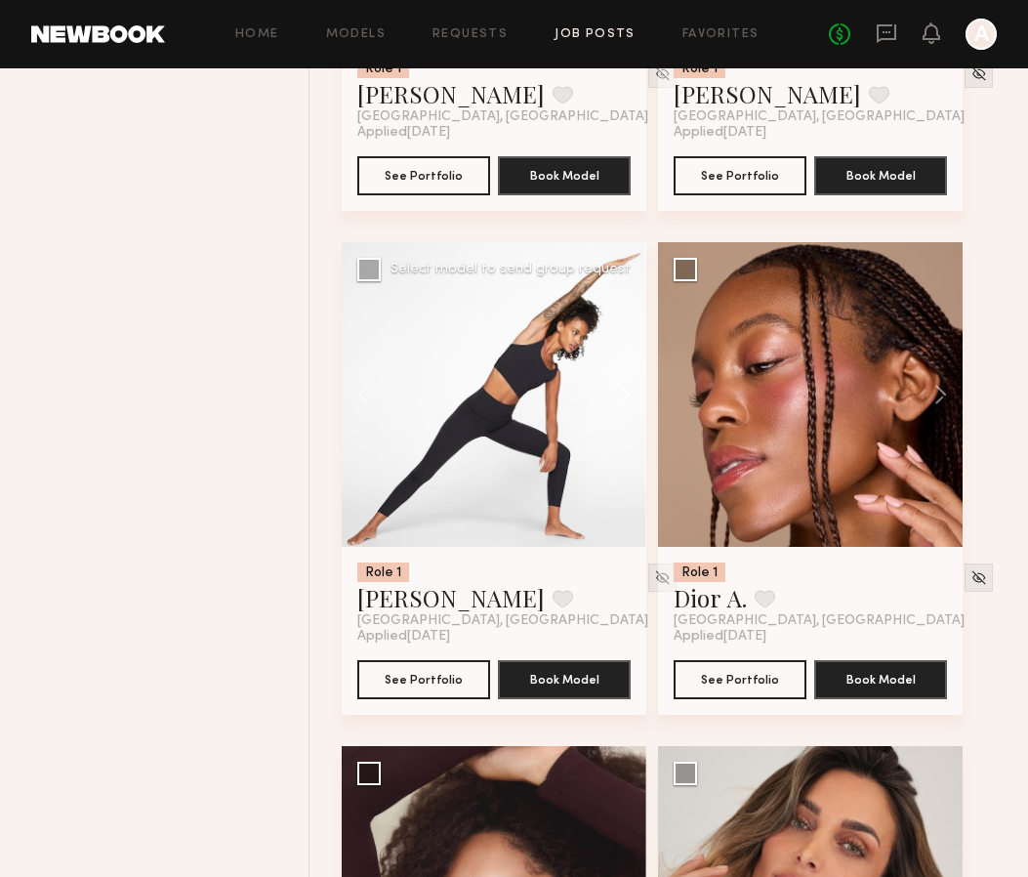
click at [621, 406] on button at bounding box center [615, 394] width 62 height 305
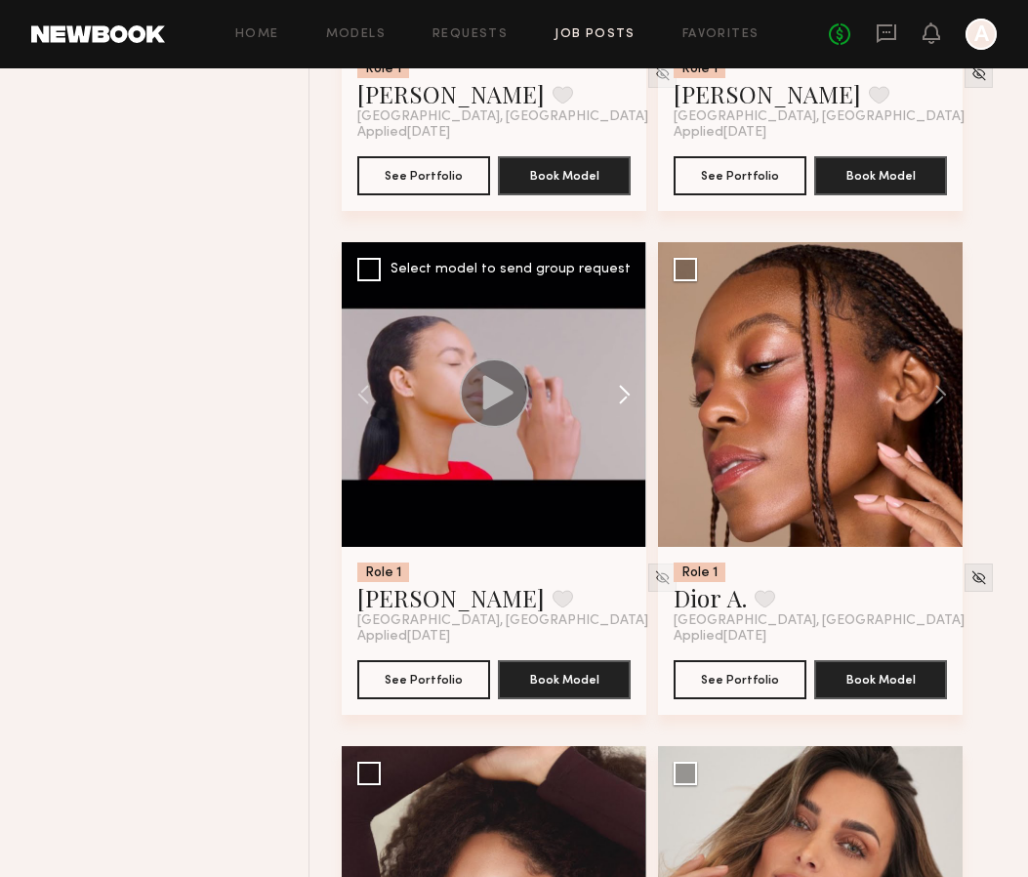
click at [623, 407] on button at bounding box center [615, 394] width 62 height 305
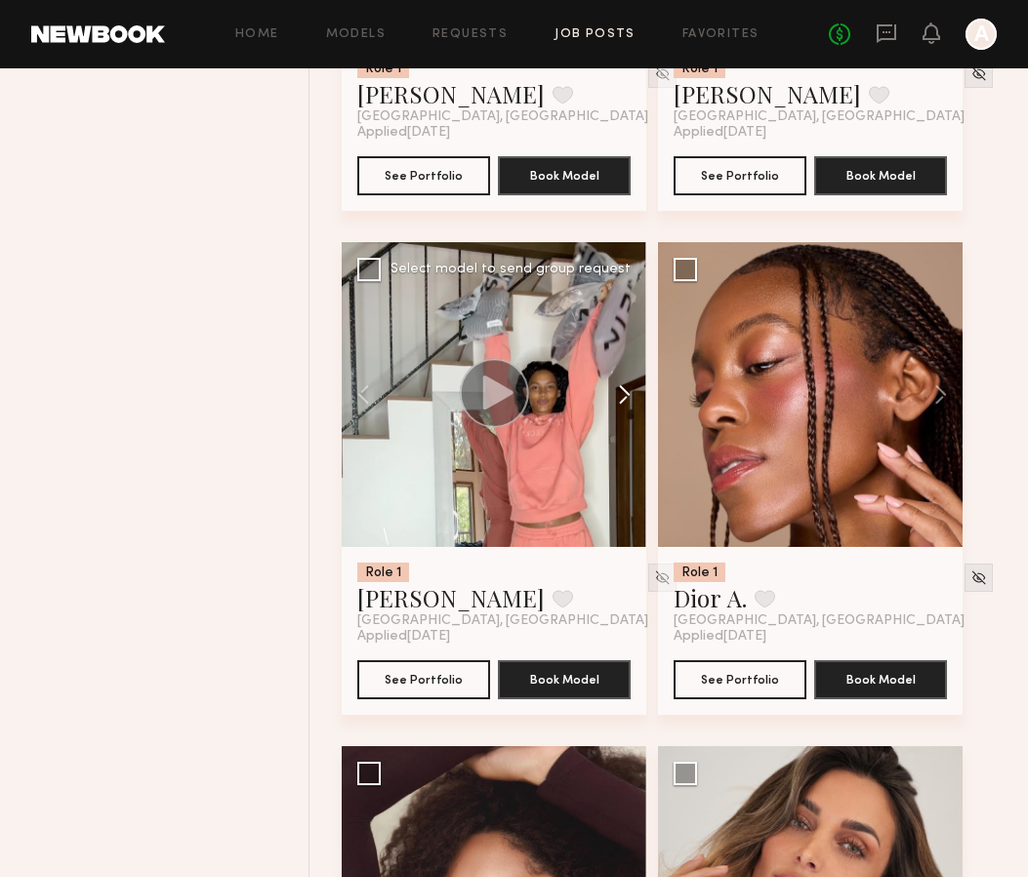
click at [624, 407] on button at bounding box center [615, 394] width 62 height 305
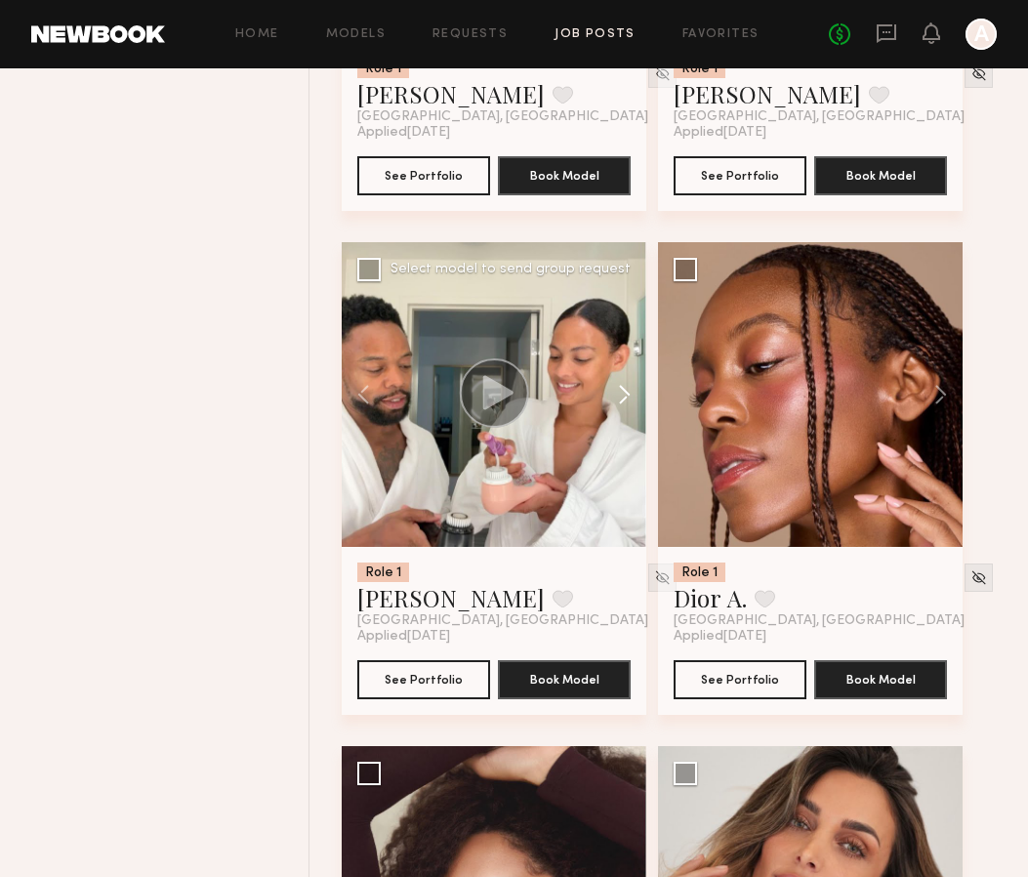
click at [627, 407] on button at bounding box center [615, 394] width 62 height 305
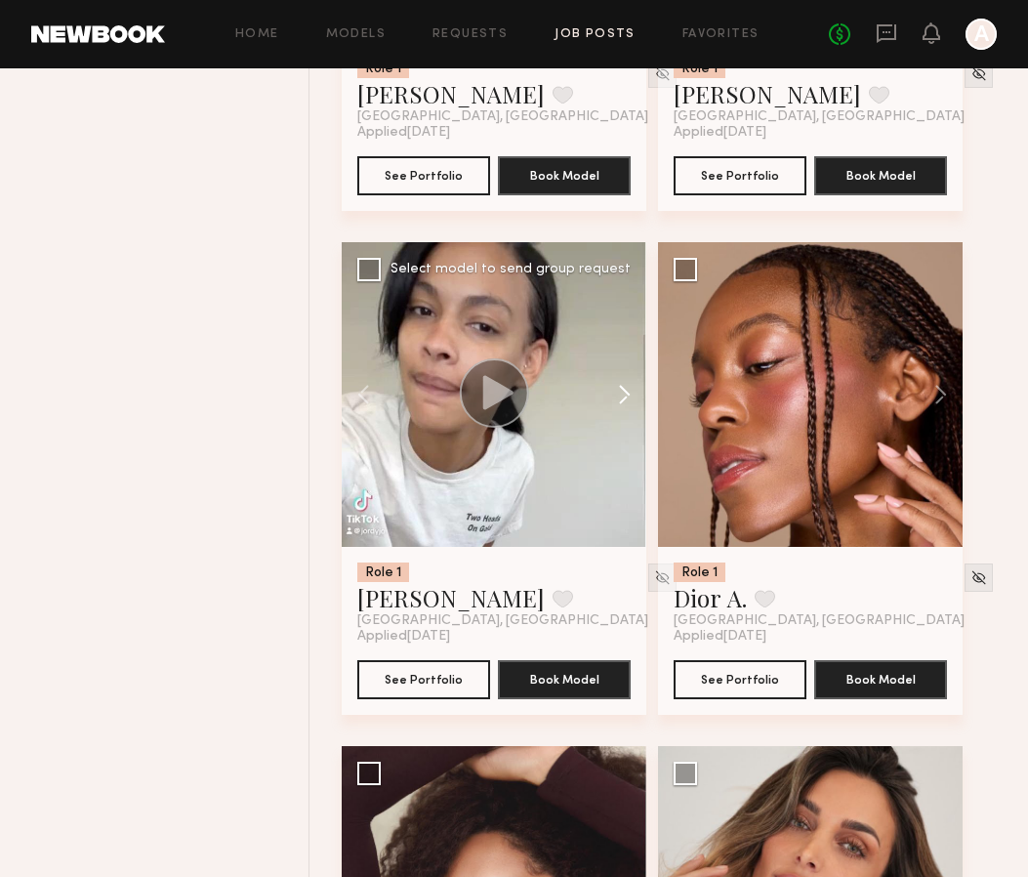
click at [627, 407] on button at bounding box center [615, 394] width 62 height 305
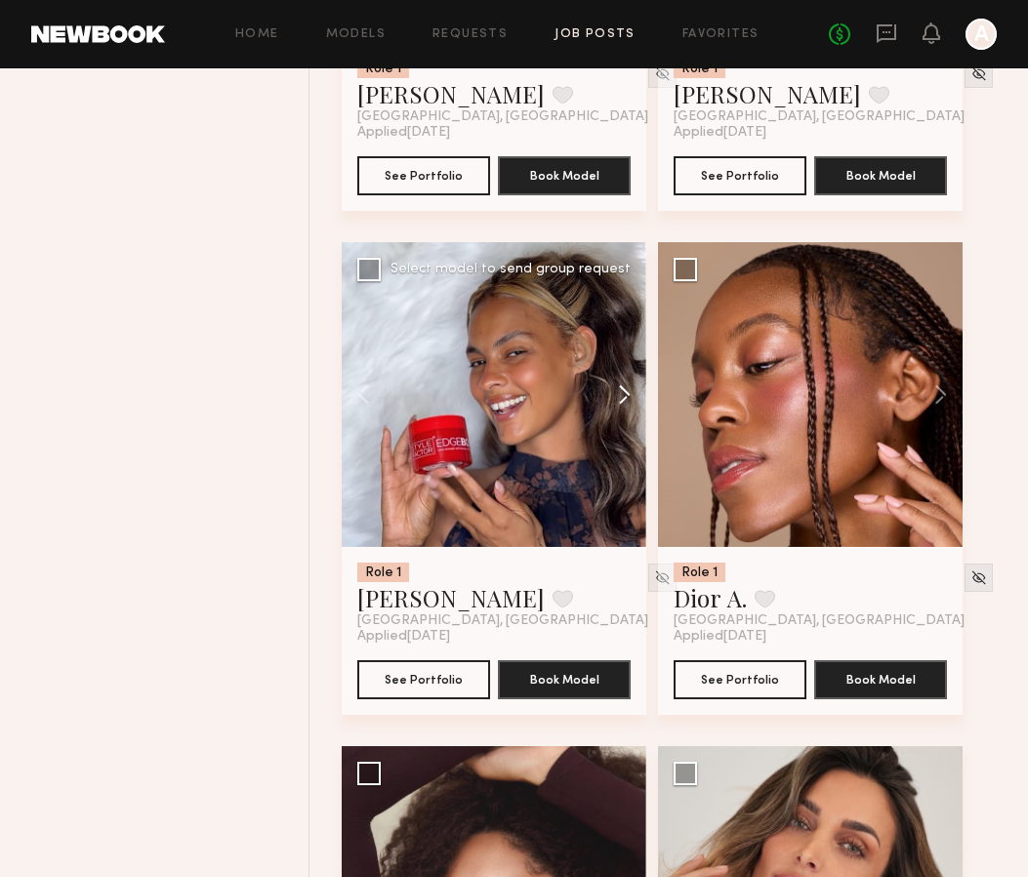
click at [627, 407] on button at bounding box center [615, 394] width 62 height 305
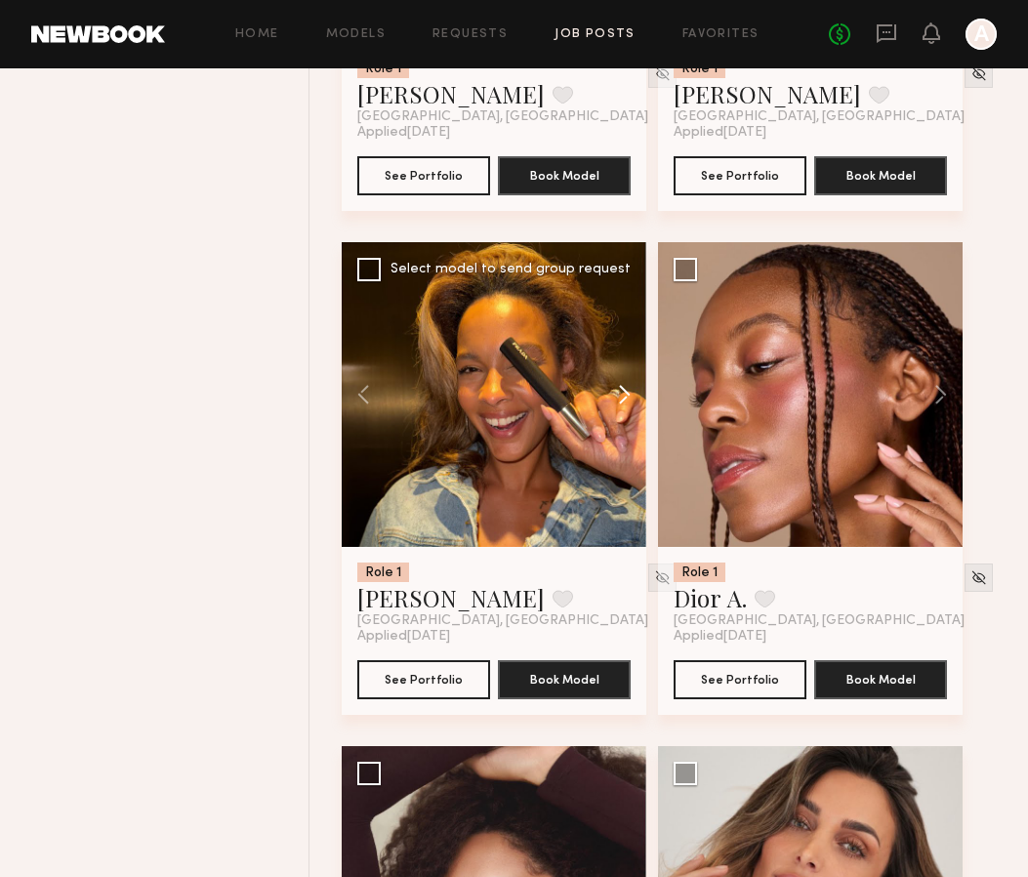
click at [627, 407] on button at bounding box center [615, 394] width 62 height 305
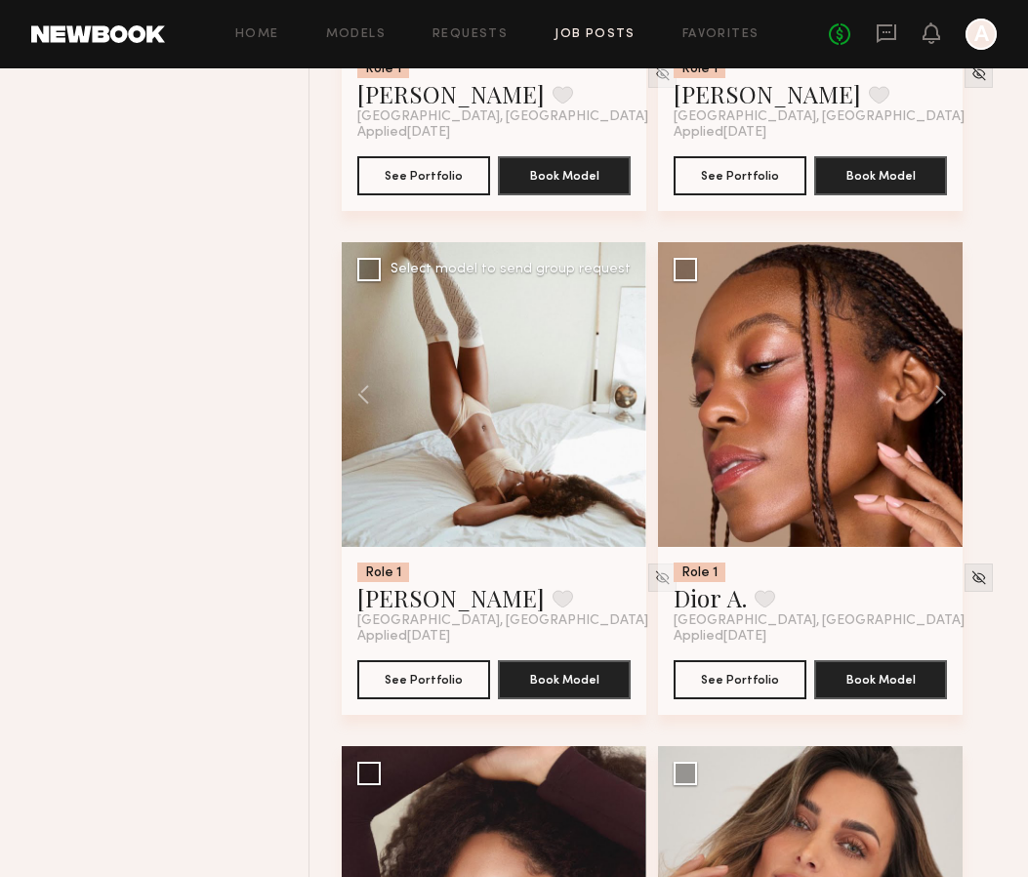
click at [627, 407] on div at bounding box center [494, 394] width 305 height 305
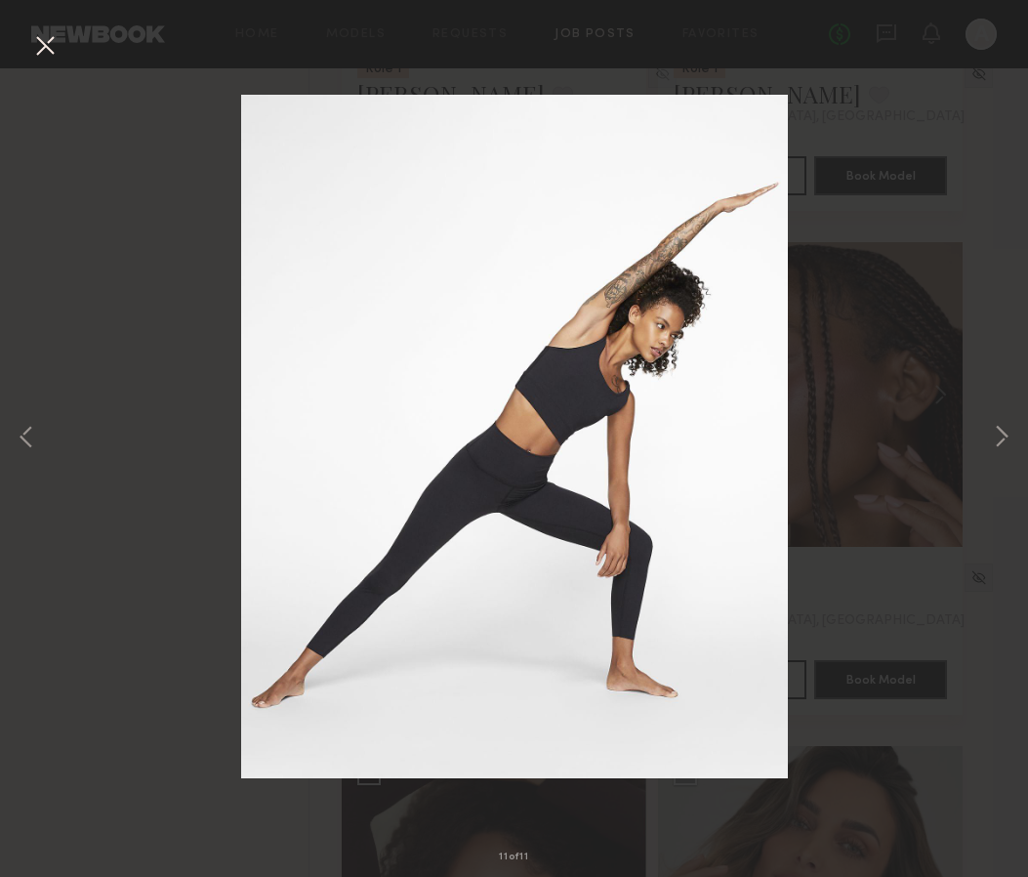
click at [979, 429] on div "11 of 11" at bounding box center [514, 438] width 1028 height 877
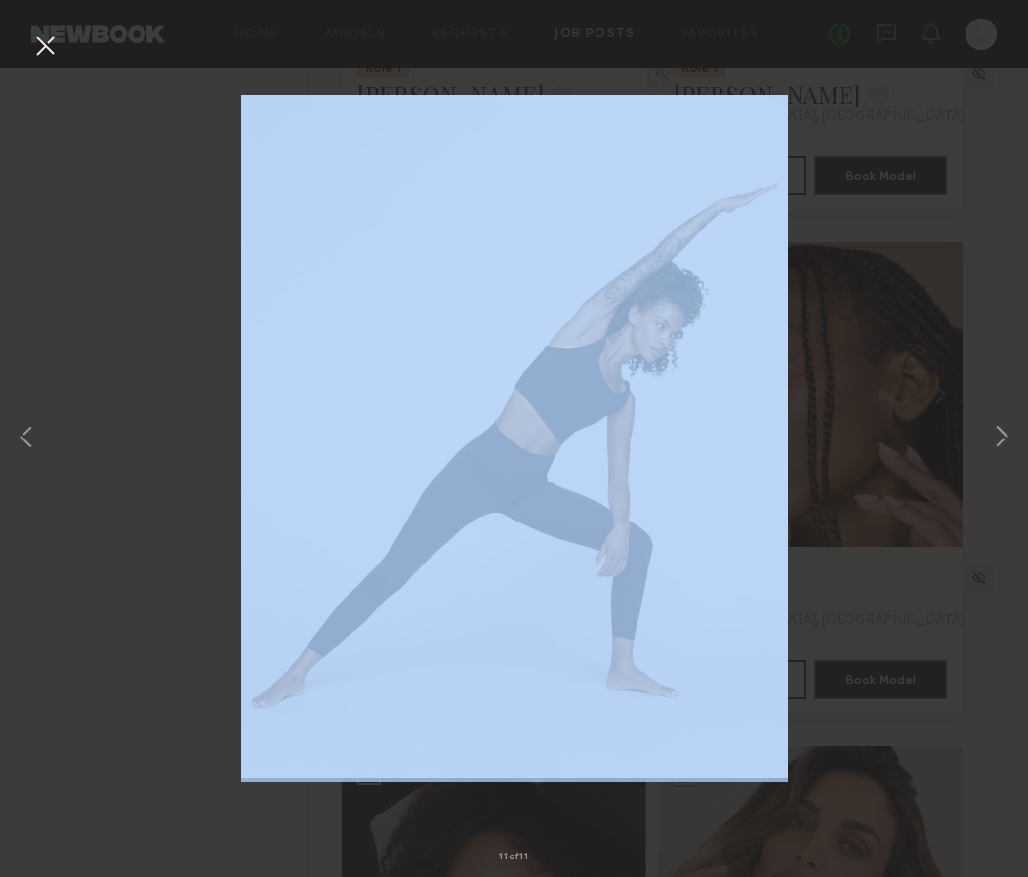
click at [979, 429] on div "11 of 11" at bounding box center [514, 438] width 1028 height 877
click at [1005, 431] on button at bounding box center [1001, 438] width 23 height 701
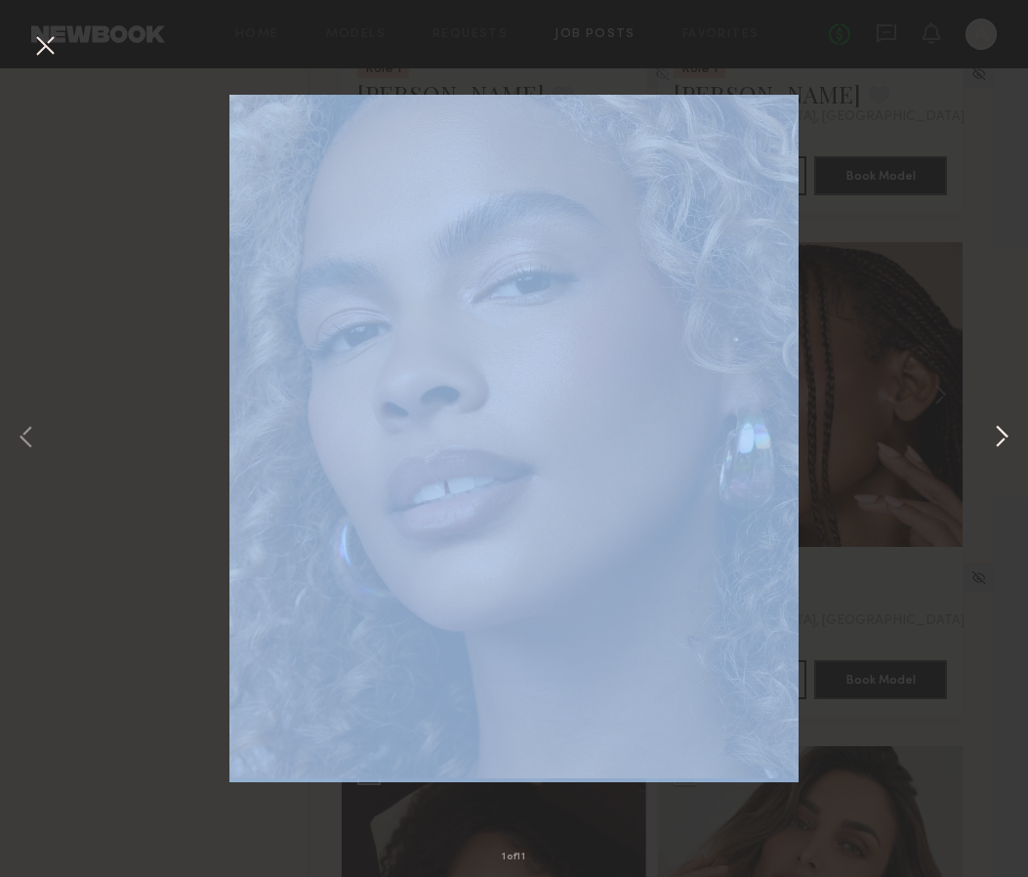
click at [1005, 431] on button at bounding box center [1001, 438] width 23 height 701
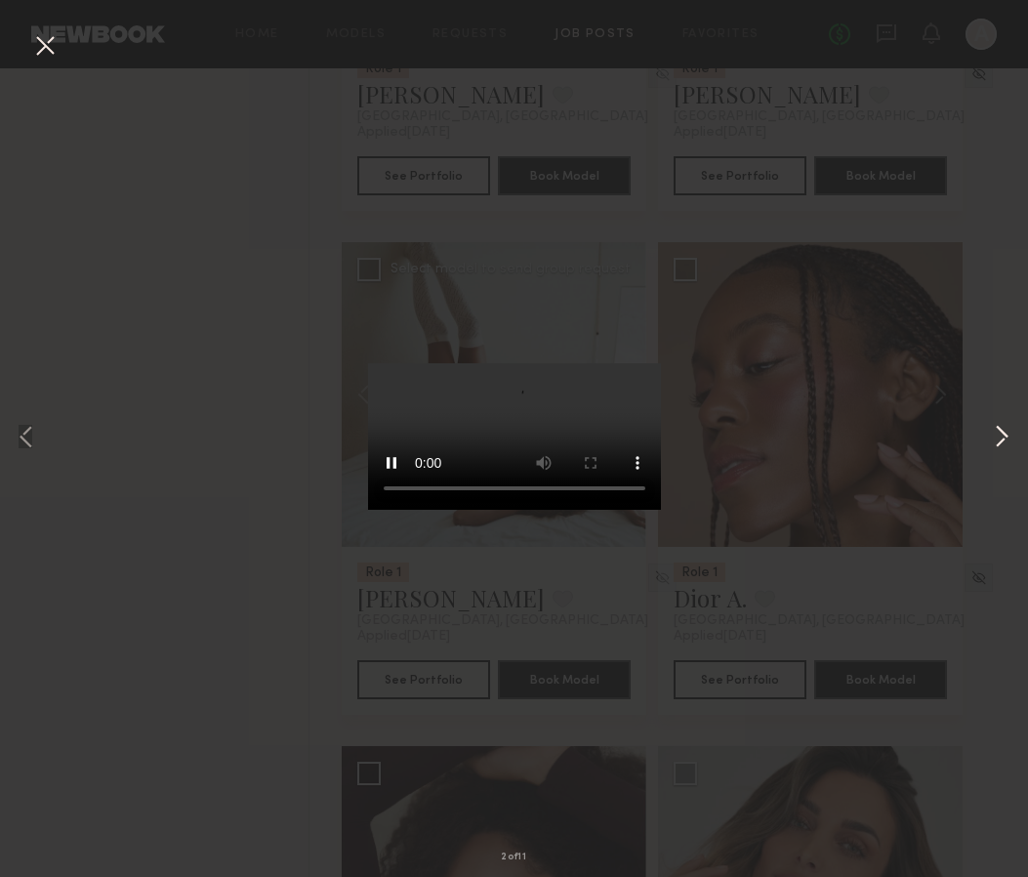
click at [1005, 431] on button at bounding box center [1001, 438] width 23 height 701
click at [1005, 432] on button at bounding box center [1001, 438] width 23 height 701
click at [46, 51] on button at bounding box center [44, 46] width 31 height 35
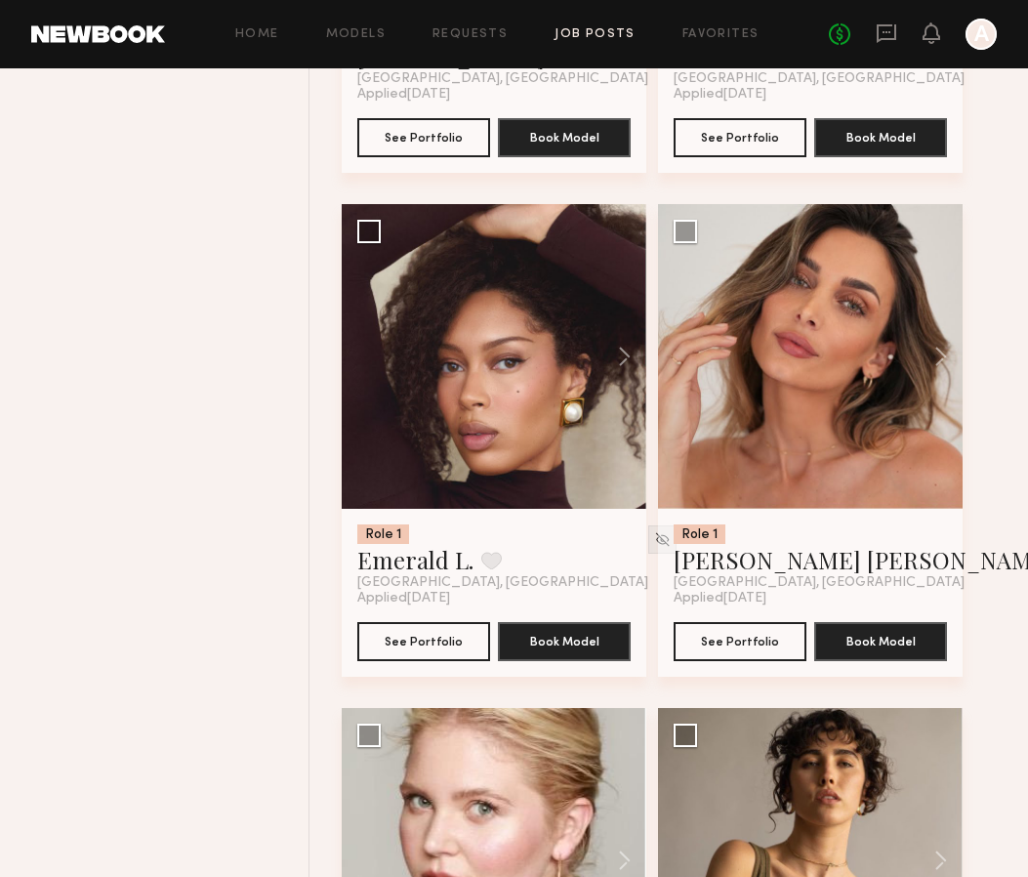
scroll to position [9746, 0]
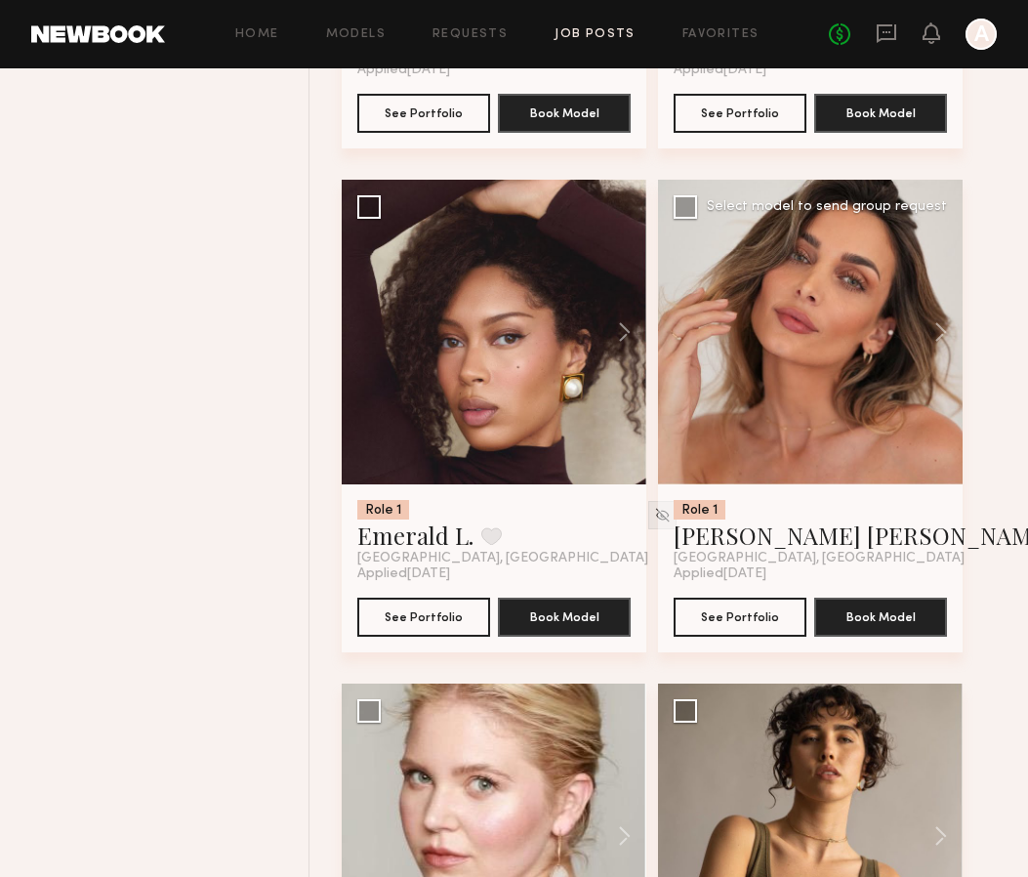
click at [818, 383] on div at bounding box center [810, 332] width 305 height 305
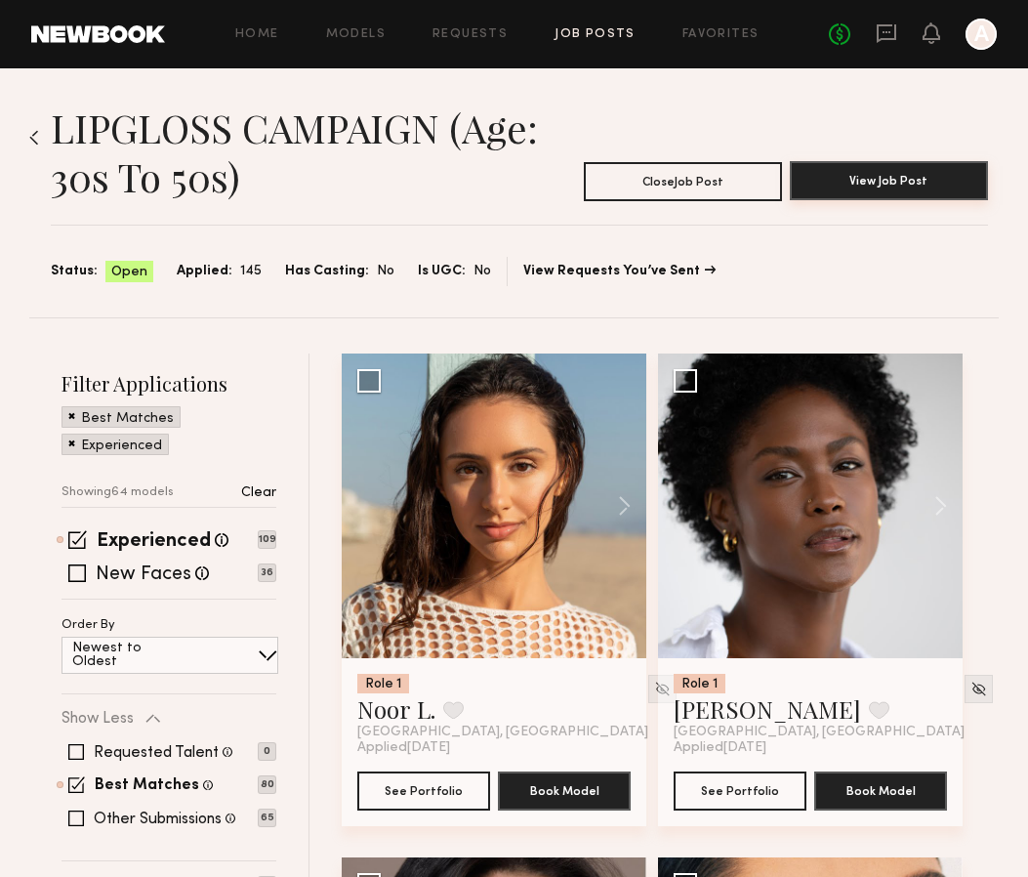
click at [887, 169] on button "View Job Post" at bounding box center [889, 180] width 198 height 39
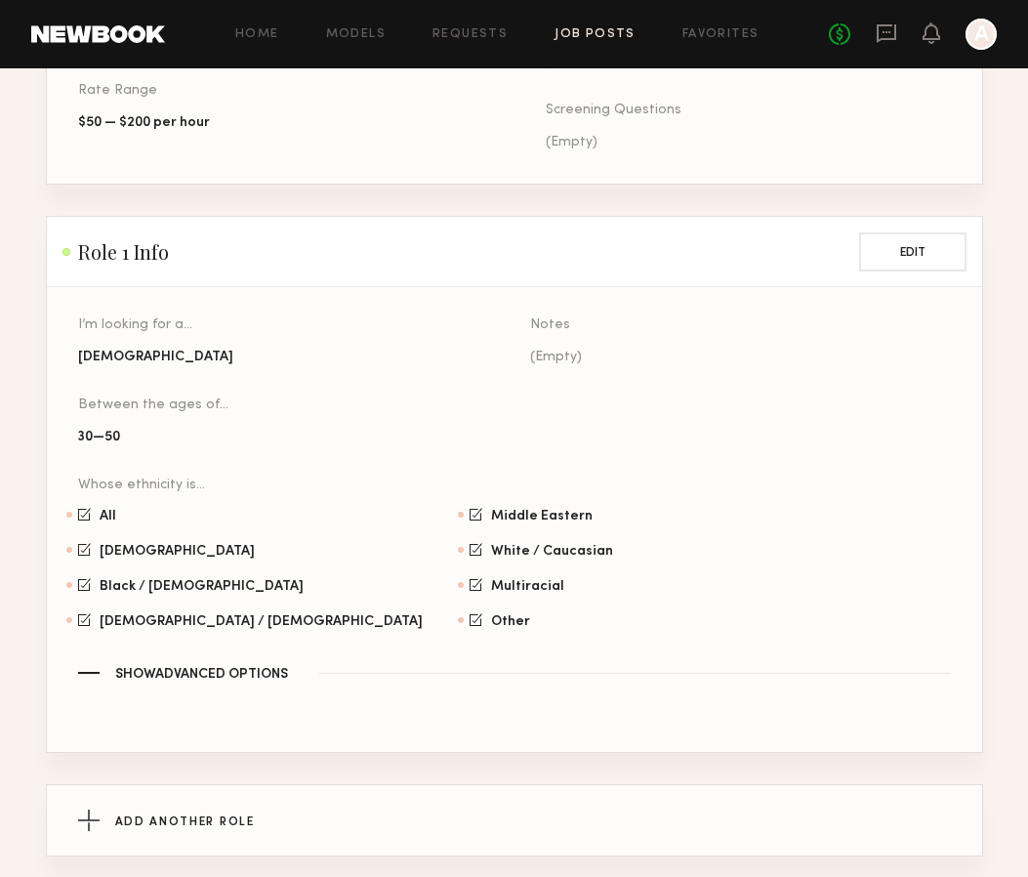
scroll to position [1097, 0]
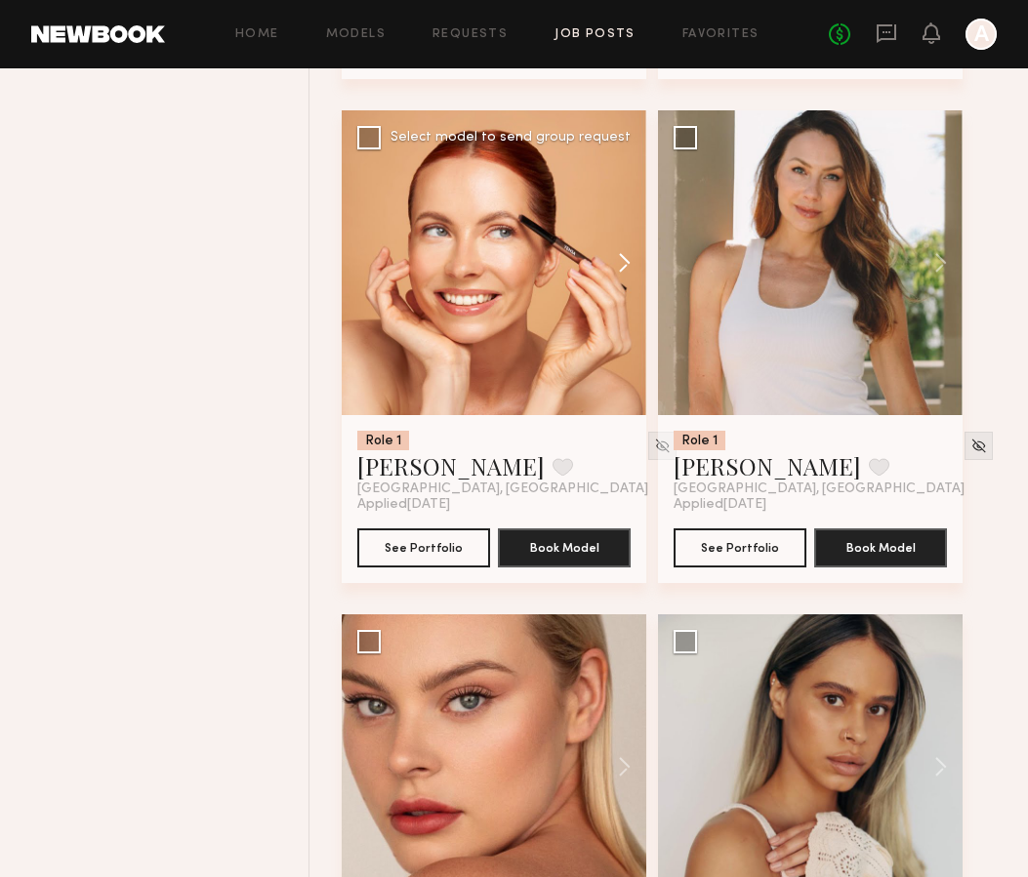
scroll to position [4775, 0]
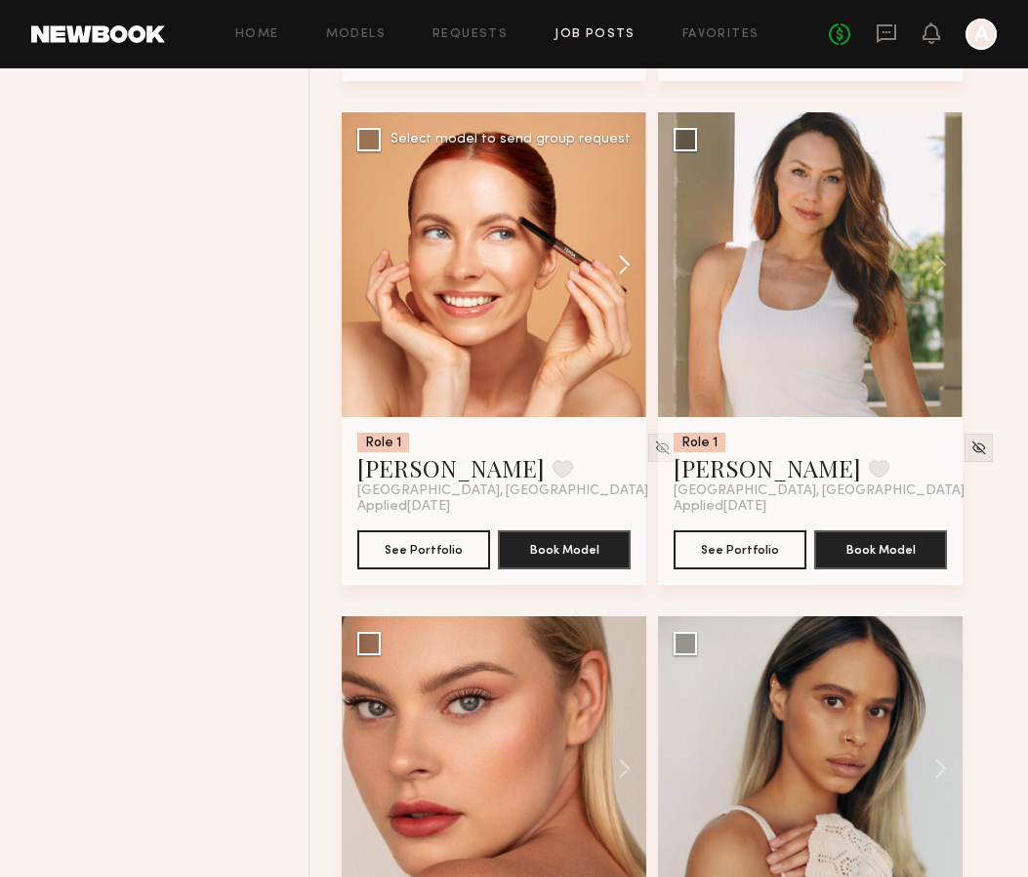
click at [625, 283] on button at bounding box center [615, 264] width 62 height 305
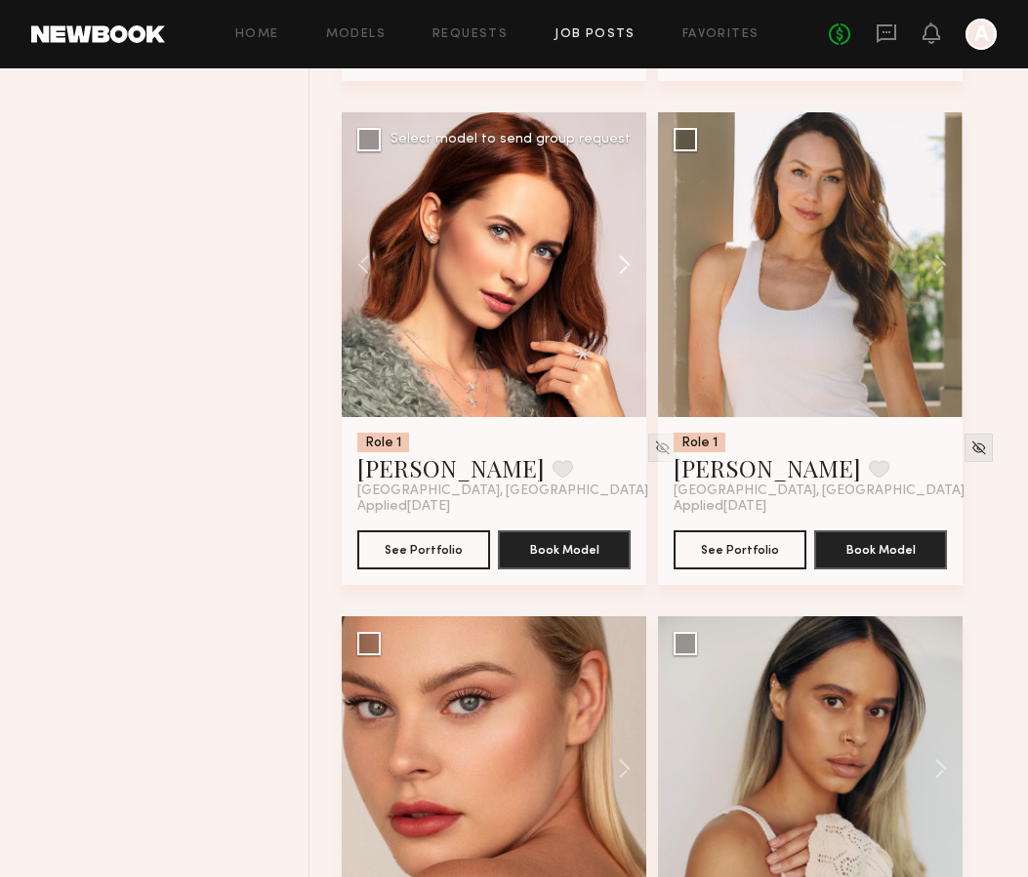
click at [625, 271] on button at bounding box center [615, 264] width 62 height 305
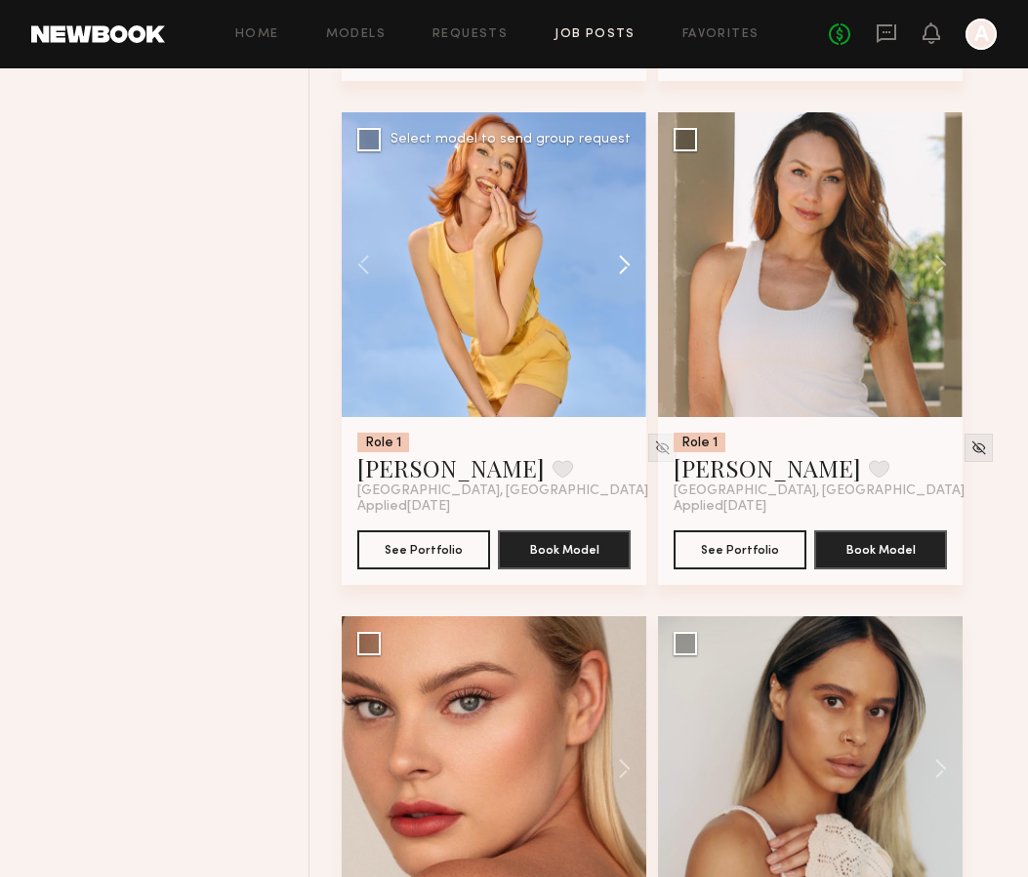
click at [625, 271] on button at bounding box center [615, 264] width 62 height 305
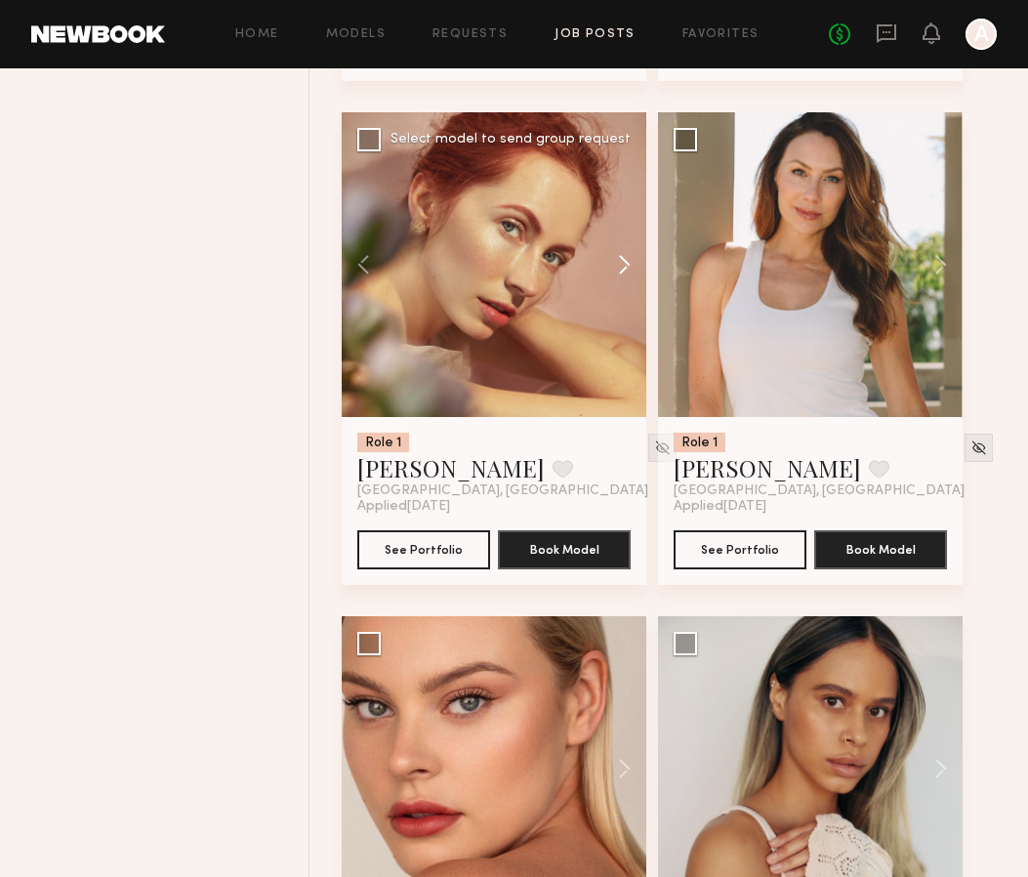
click at [625, 271] on button at bounding box center [615, 264] width 62 height 305
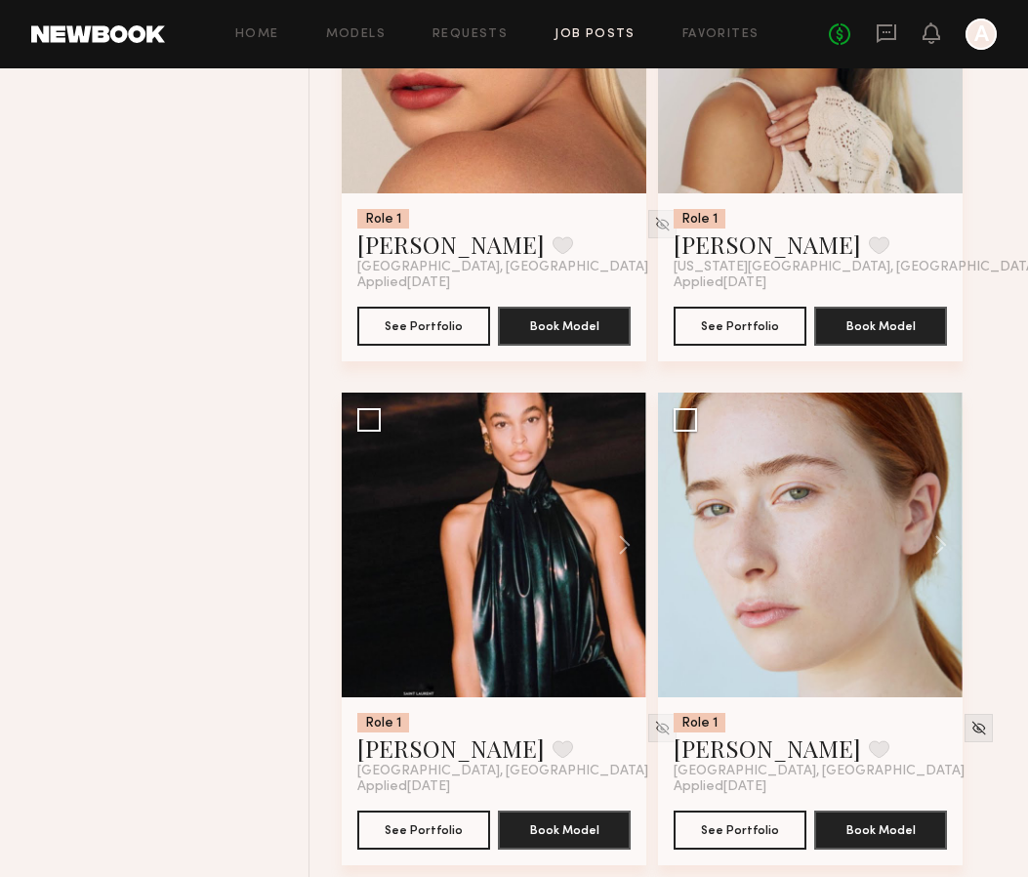
scroll to position [5511, 0]
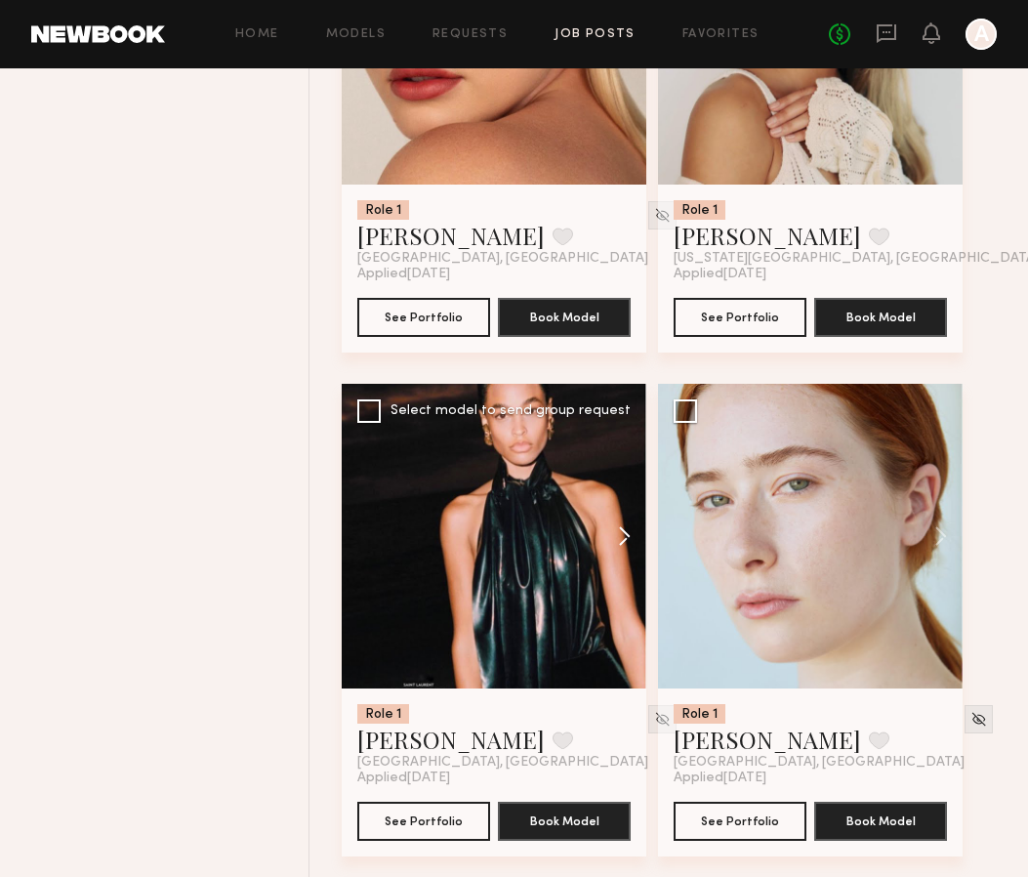
click at [622, 542] on button at bounding box center [615, 536] width 62 height 305
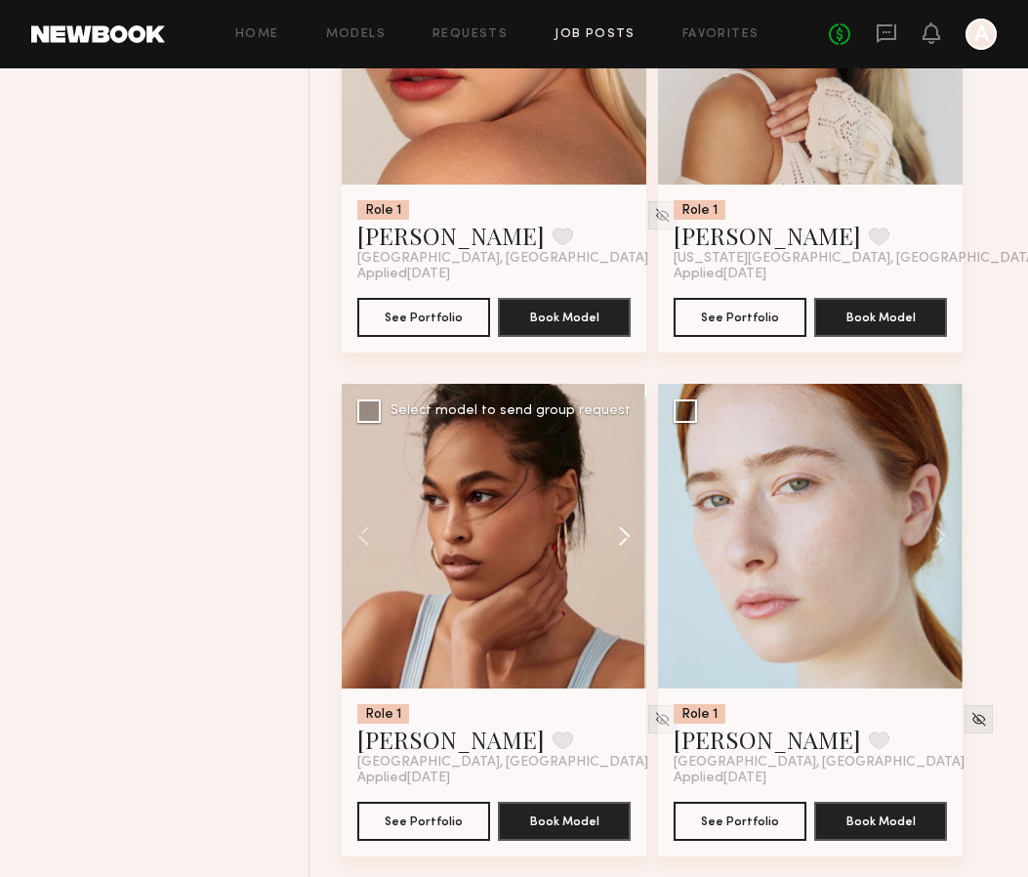
click at [622, 542] on button at bounding box center [615, 536] width 62 height 305
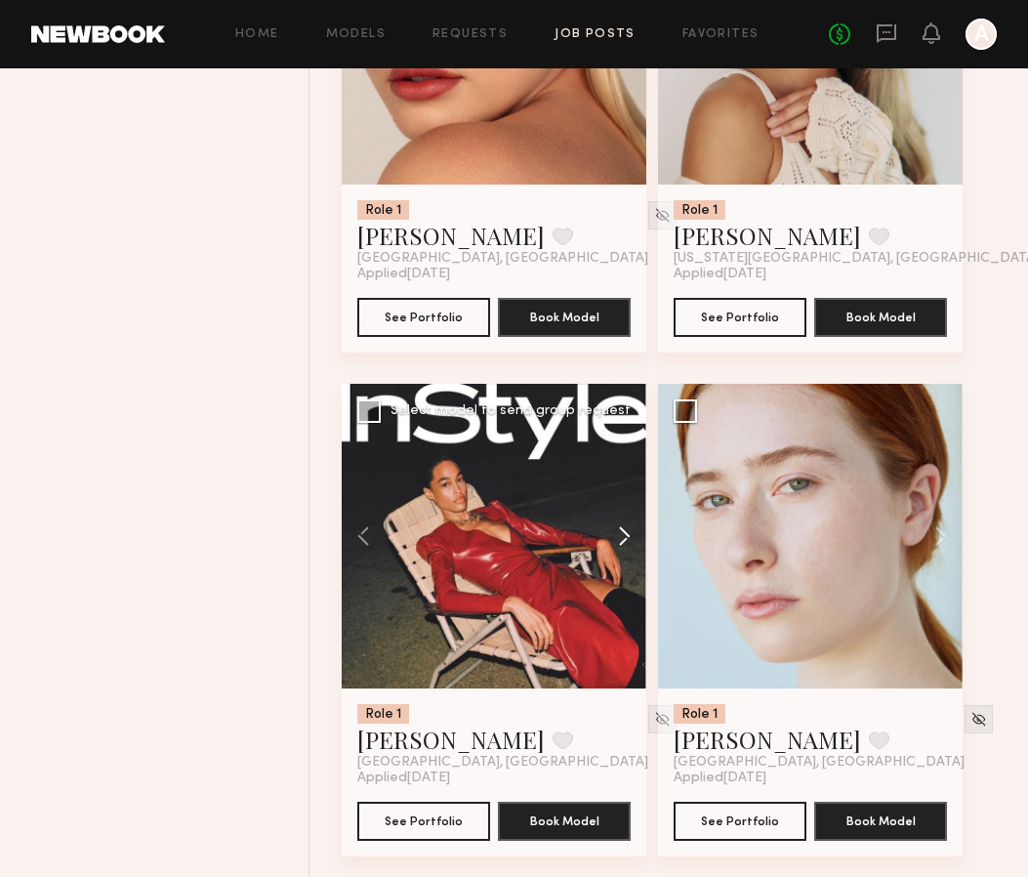
click at [622, 542] on button at bounding box center [615, 536] width 62 height 305
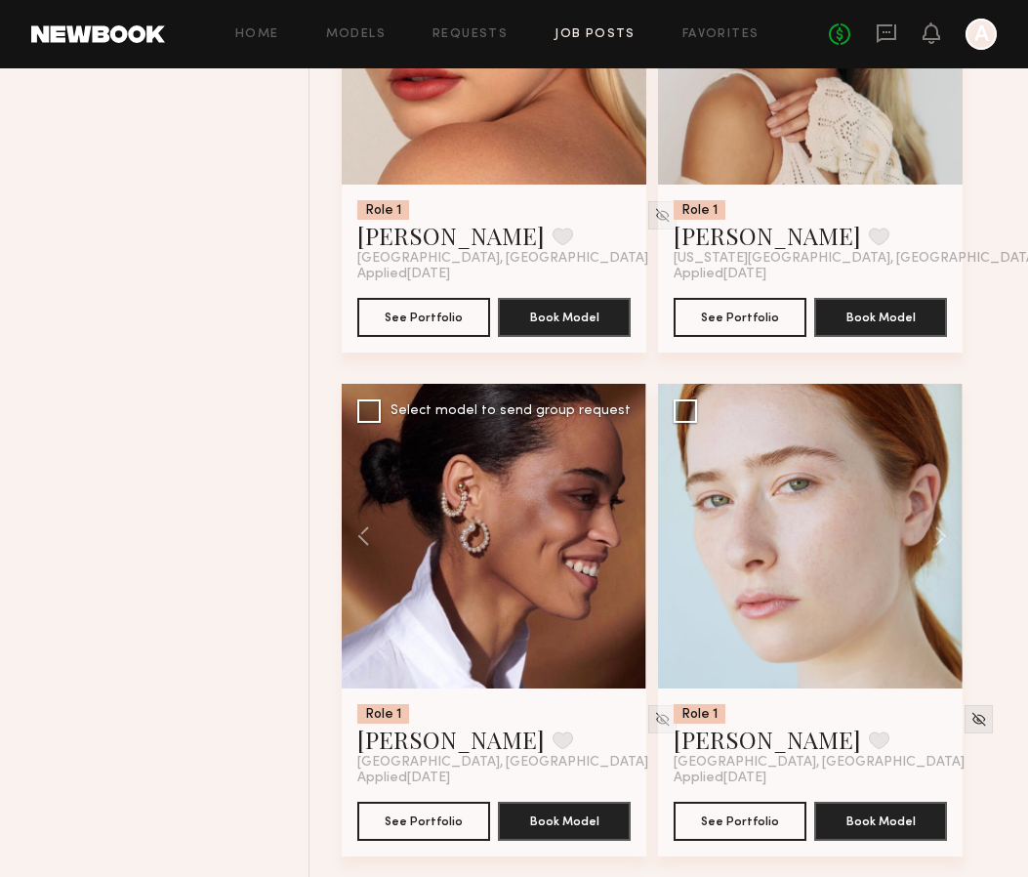
click at [622, 542] on div at bounding box center [494, 536] width 305 height 305
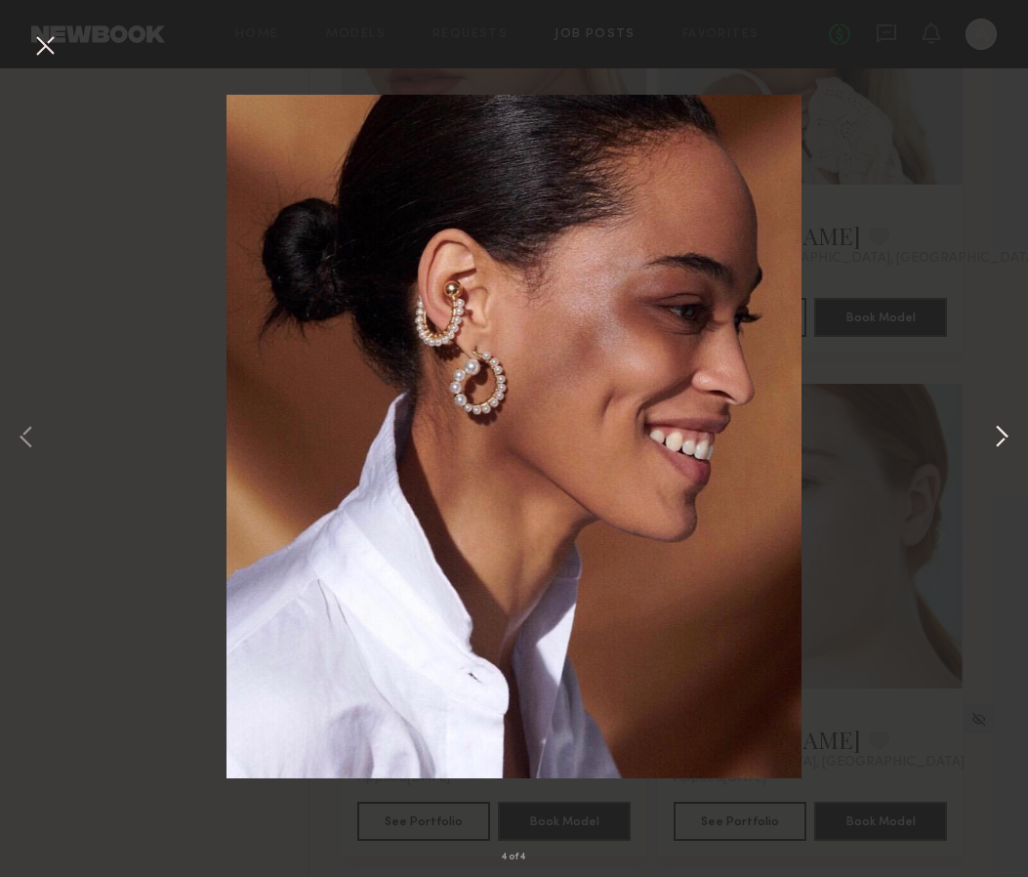
click at [1008, 444] on button at bounding box center [1001, 438] width 23 height 701
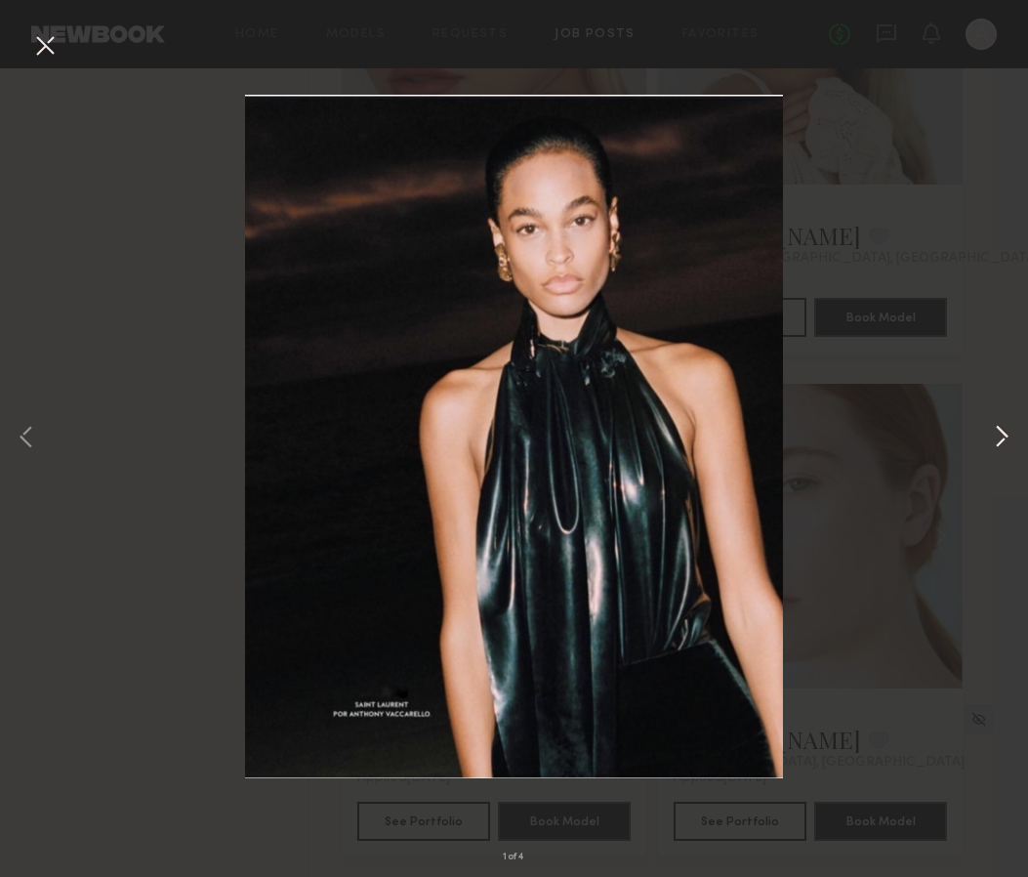
click at [1008, 444] on button at bounding box center [1001, 438] width 23 height 701
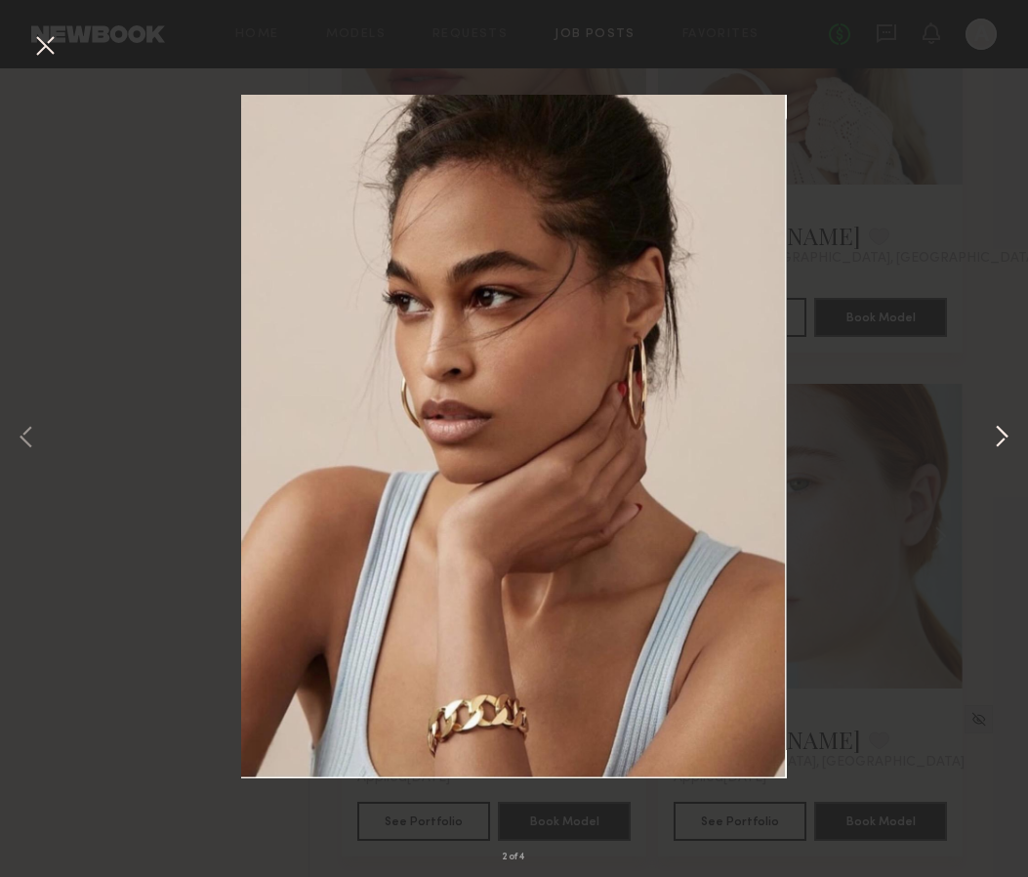
click at [1008, 445] on button at bounding box center [1001, 438] width 23 height 701
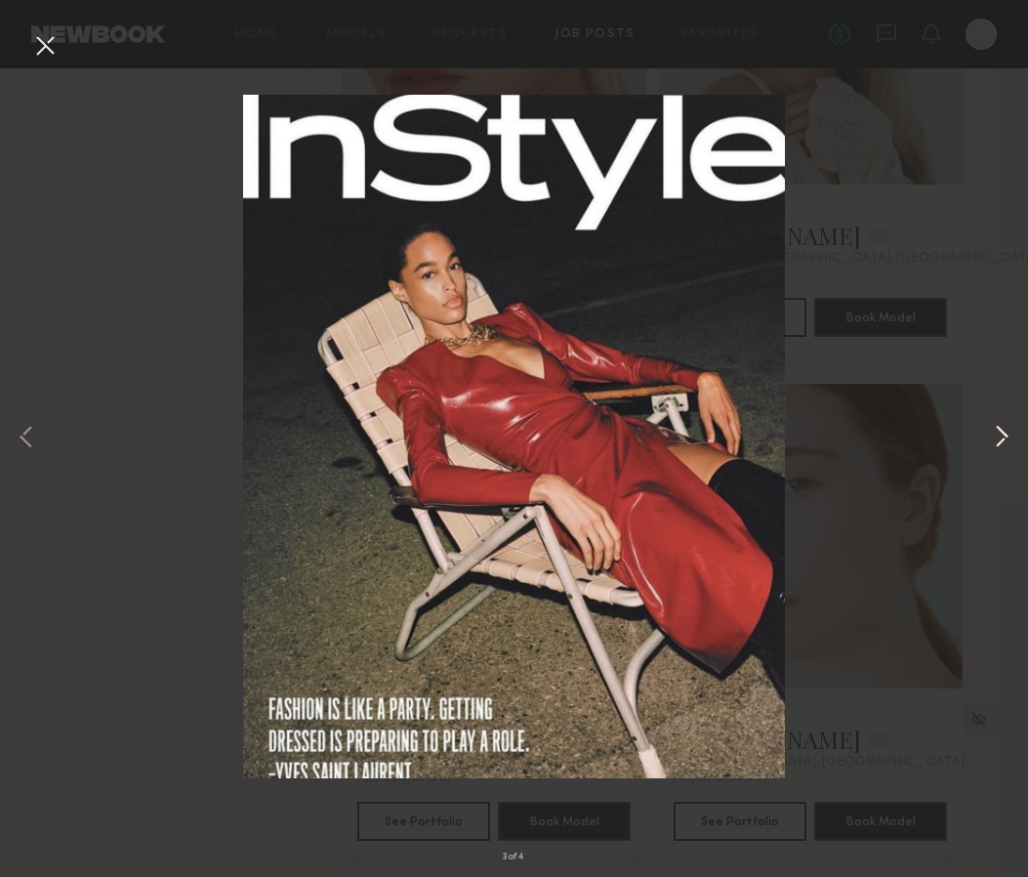
click at [1008, 445] on button at bounding box center [1001, 438] width 23 height 701
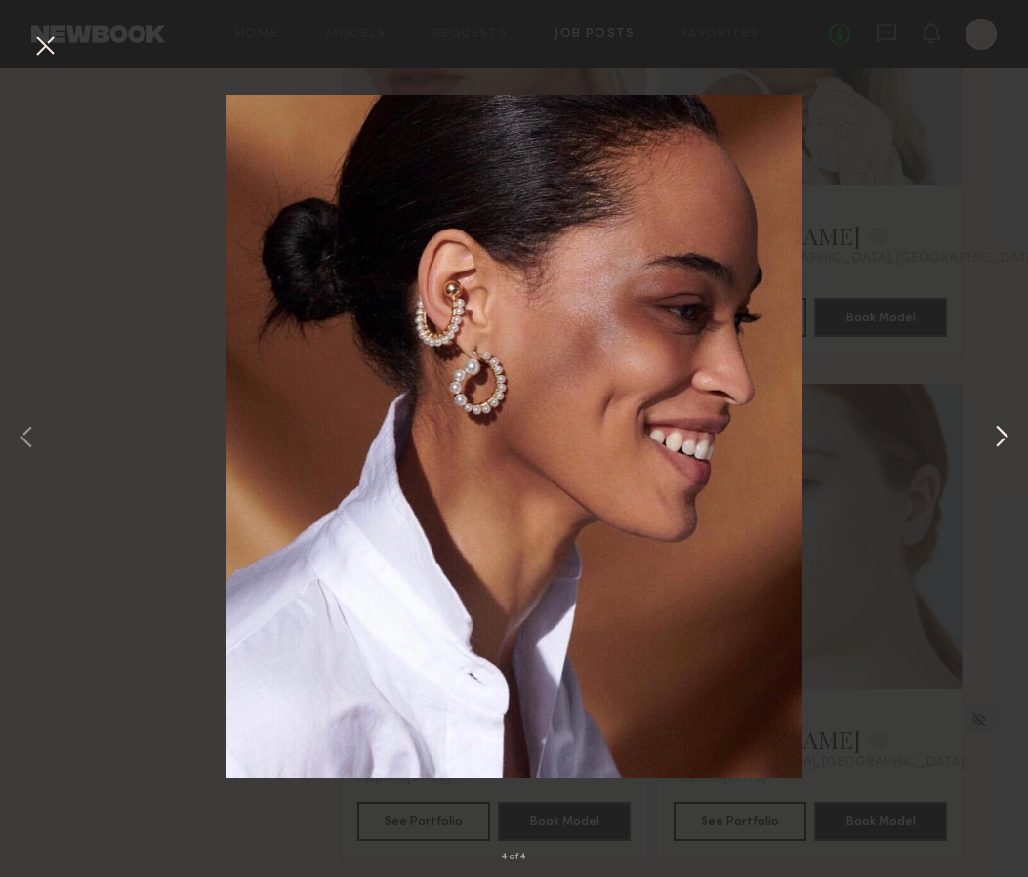
click at [1008, 445] on button at bounding box center [1001, 438] width 23 height 701
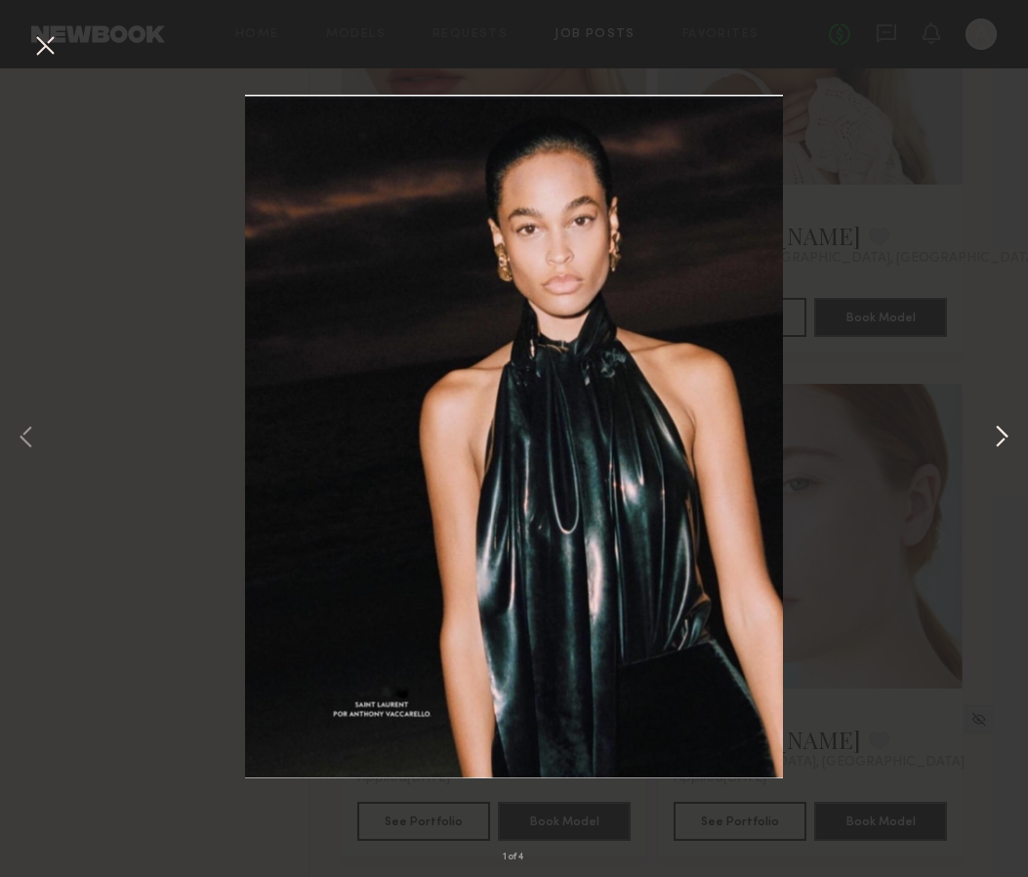
click at [1008, 445] on button at bounding box center [1001, 438] width 23 height 701
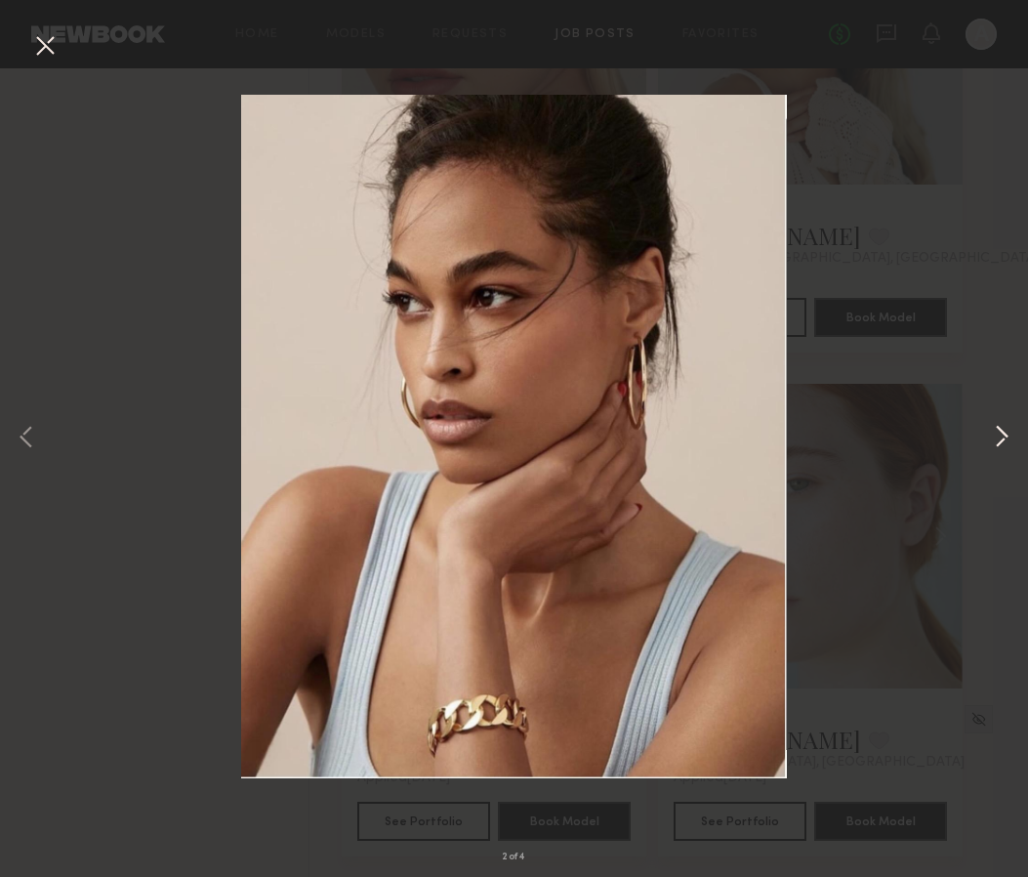
click at [1008, 445] on button at bounding box center [1001, 438] width 23 height 701
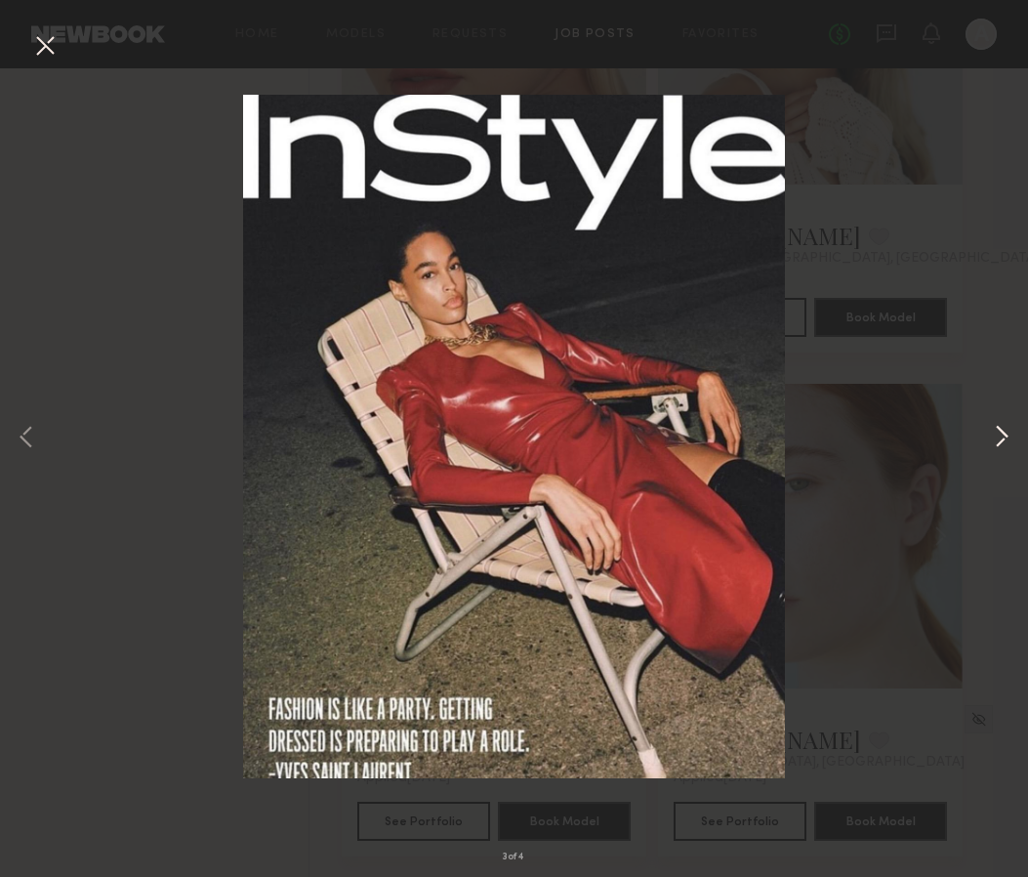
click at [995, 183] on button at bounding box center [1001, 438] width 23 height 701
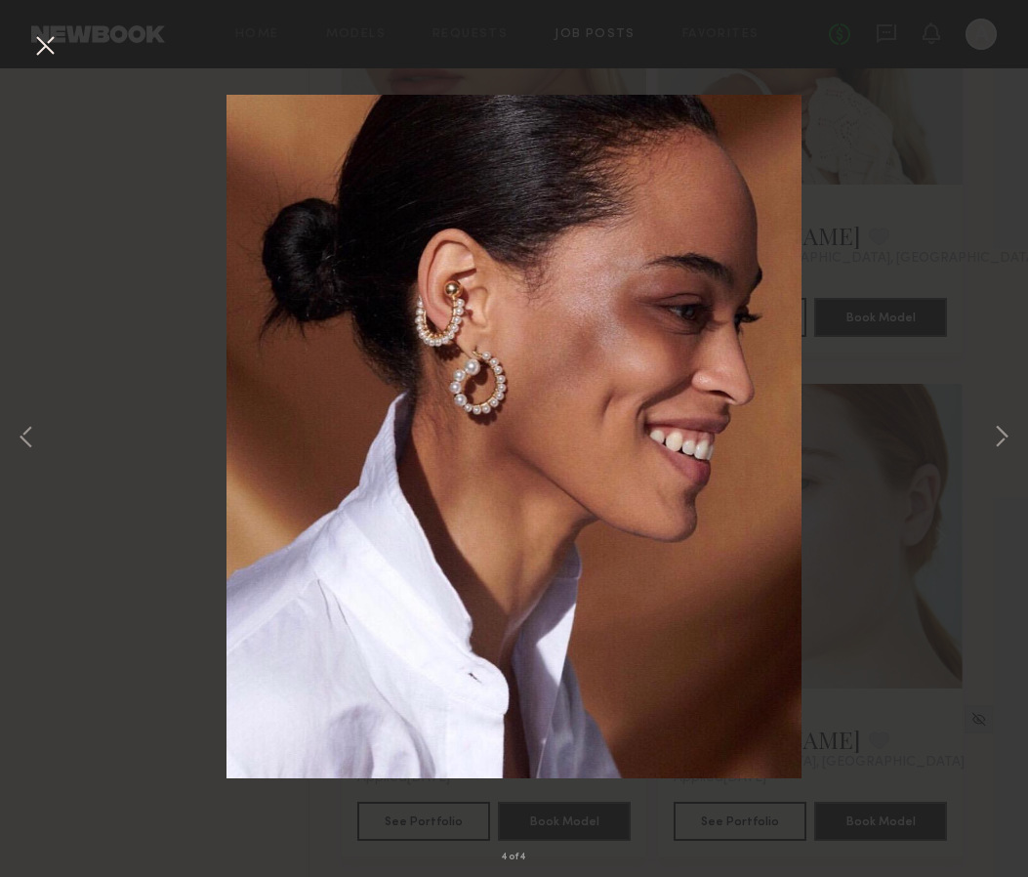
click at [48, 62] on button at bounding box center [44, 46] width 31 height 35
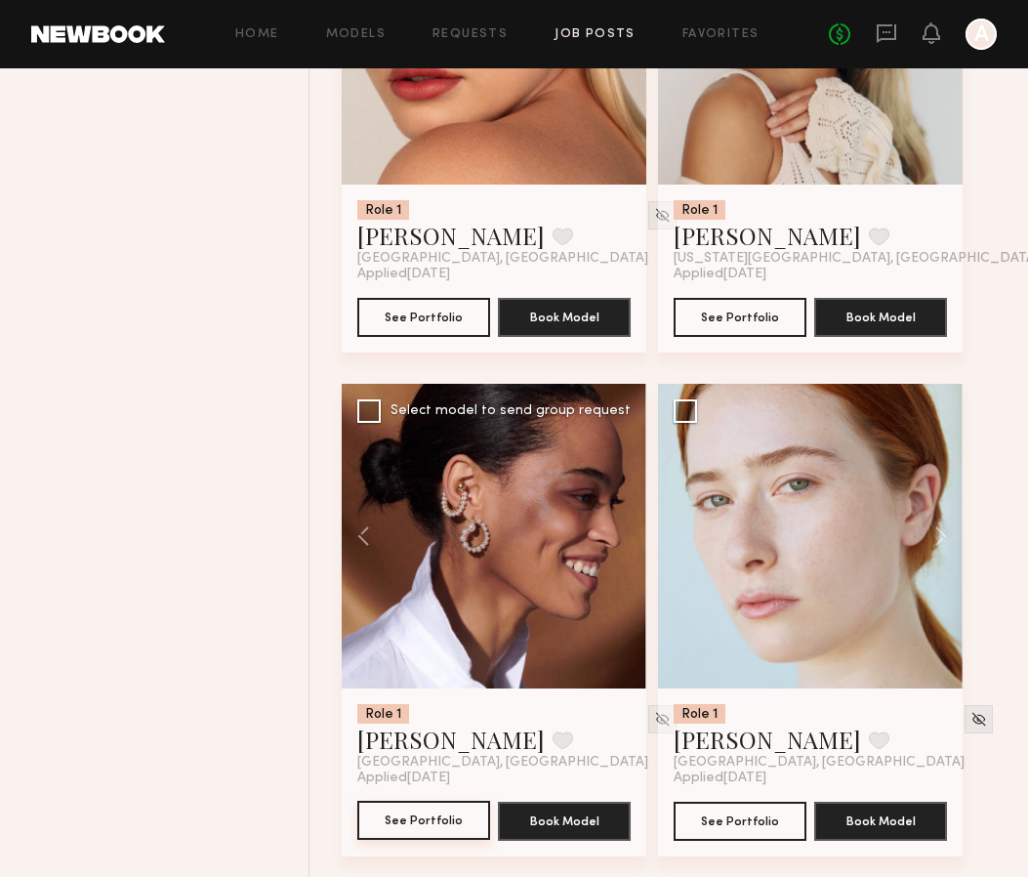
click at [434, 830] on button "See Portfolio" at bounding box center [423, 820] width 133 height 39
click at [366, 545] on button at bounding box center [373, 536] width 62 height 305
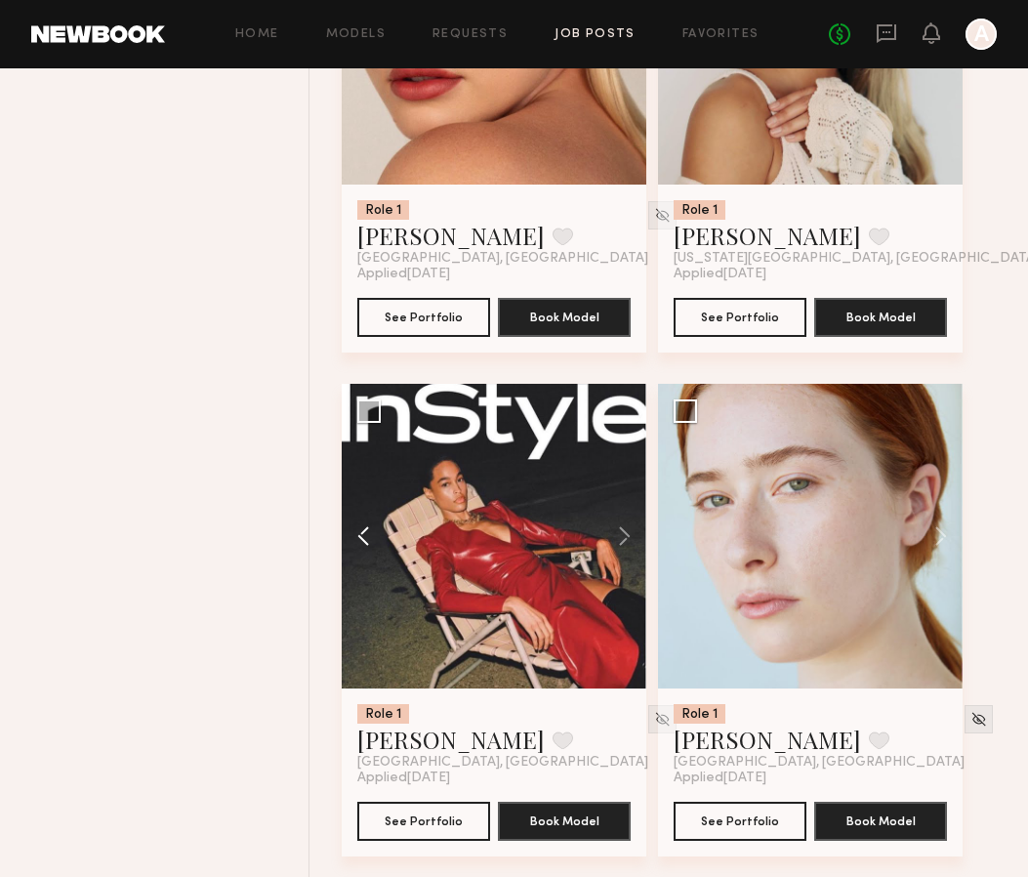
click at [366, 545] on button at bounding box center [373, 536] width 62 height 305
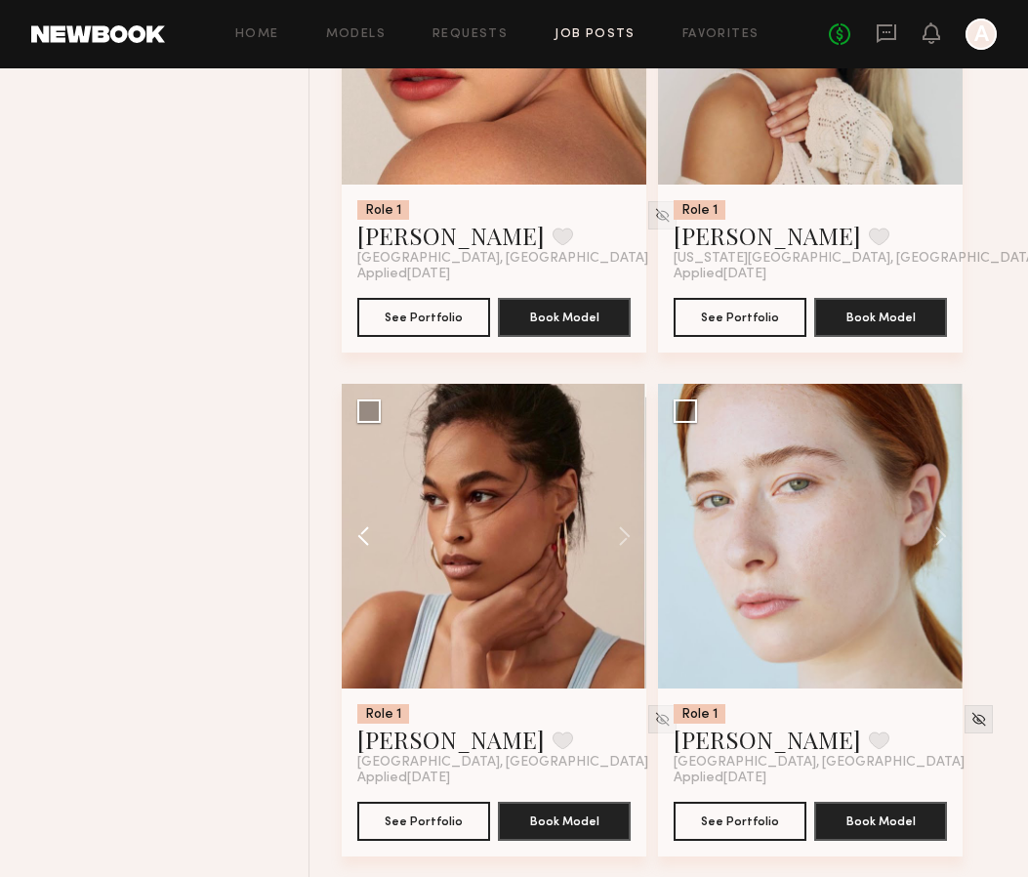
click at [366, 545] on button at bounding box center [373, 536] width 62 height 305
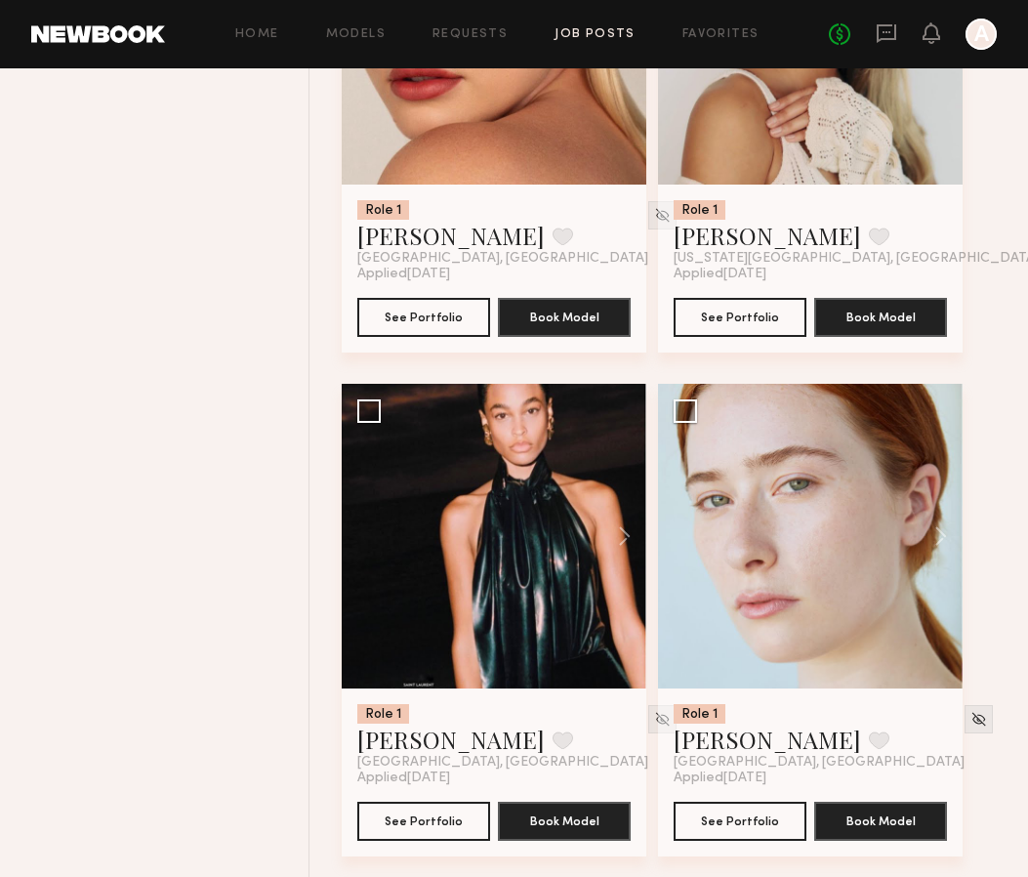
click at [366, 545] on div at bounding box center [494, 536] width 305 height 305
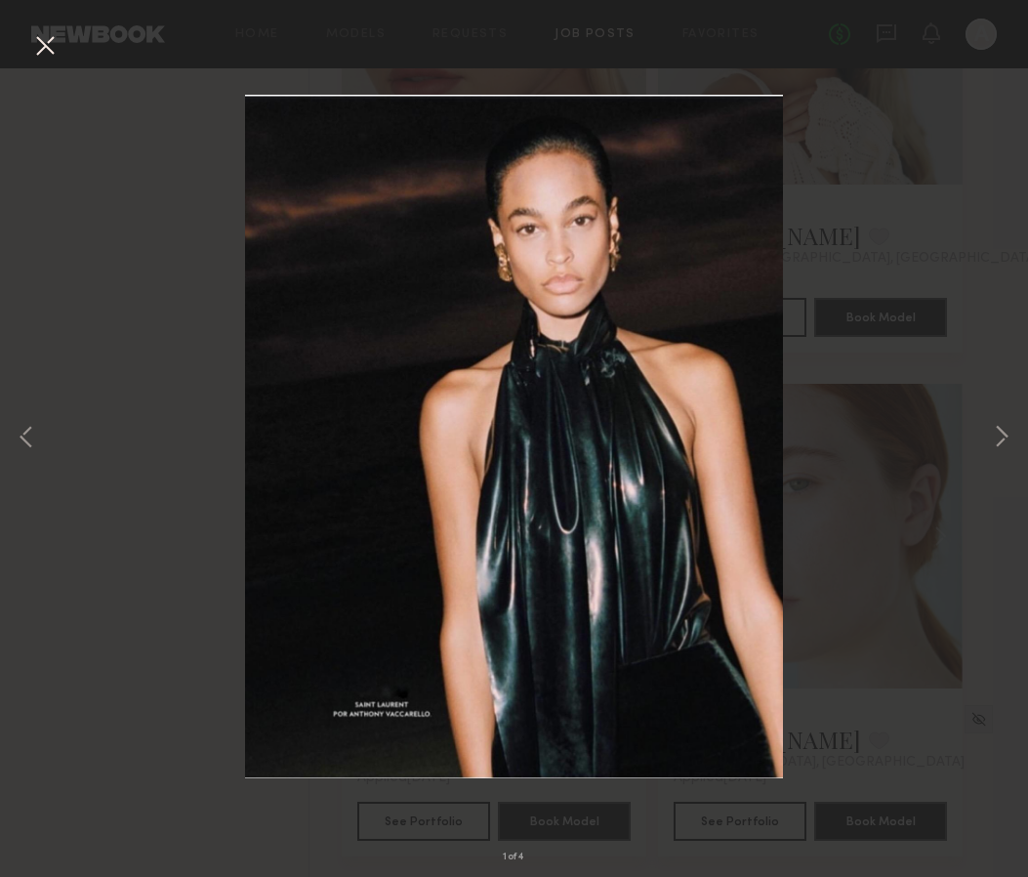
click at [51, 38] on button at bounding box center [44, 46] width 31 height 35
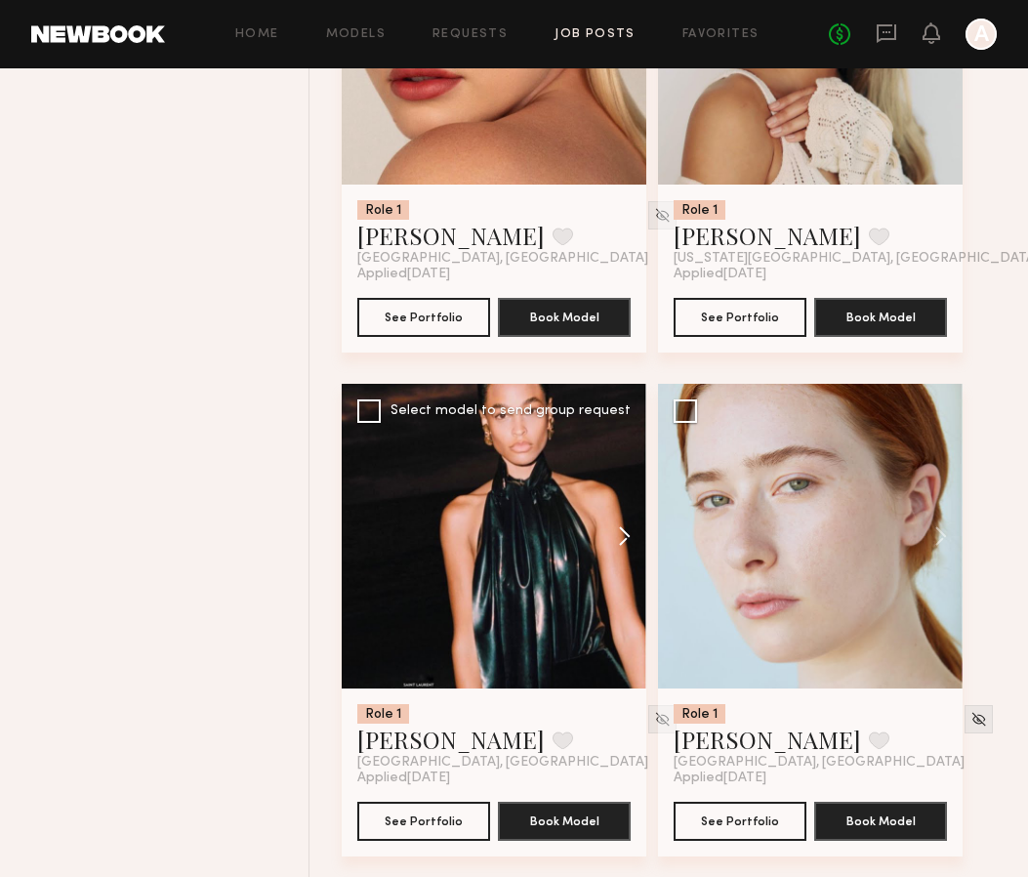
click at [629, 539] on button at bounding box center [615, 536] width 62 height 305
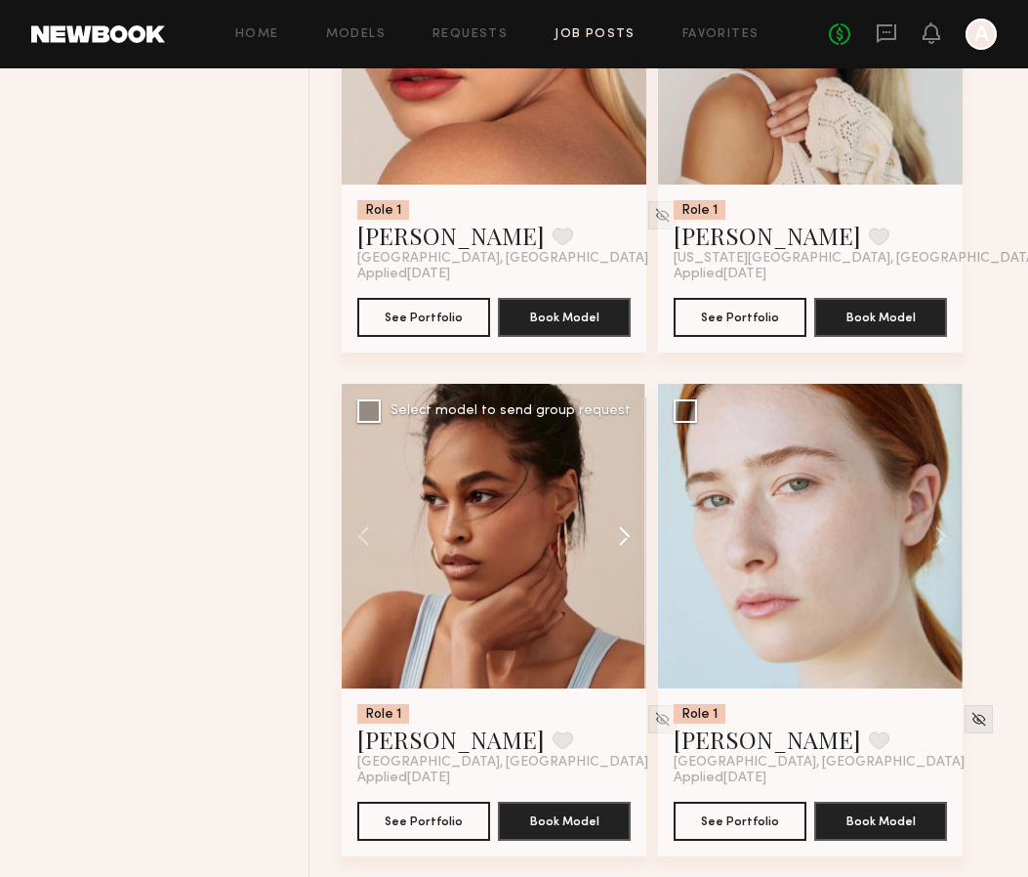
click at [629, 539] on button at bounding box center [615, 536] width 62 height 305
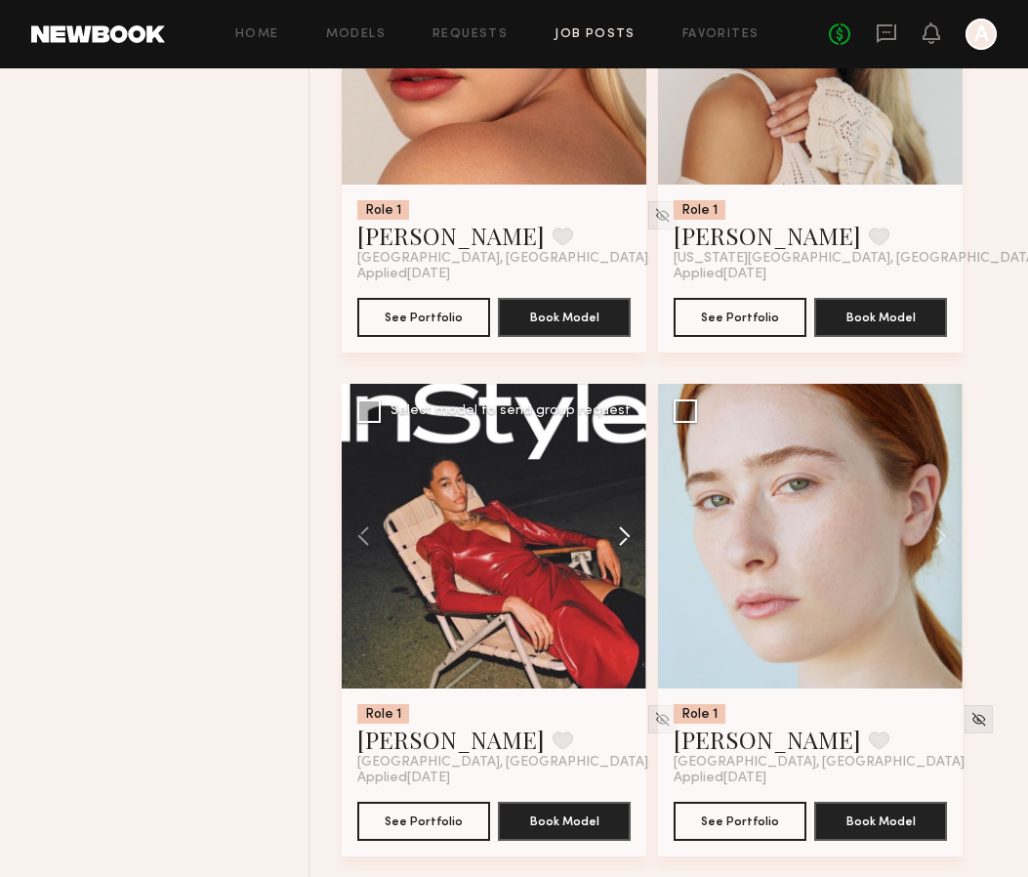
click at [629, 539] on button at bounding box center [615, 536] width 62 height 305
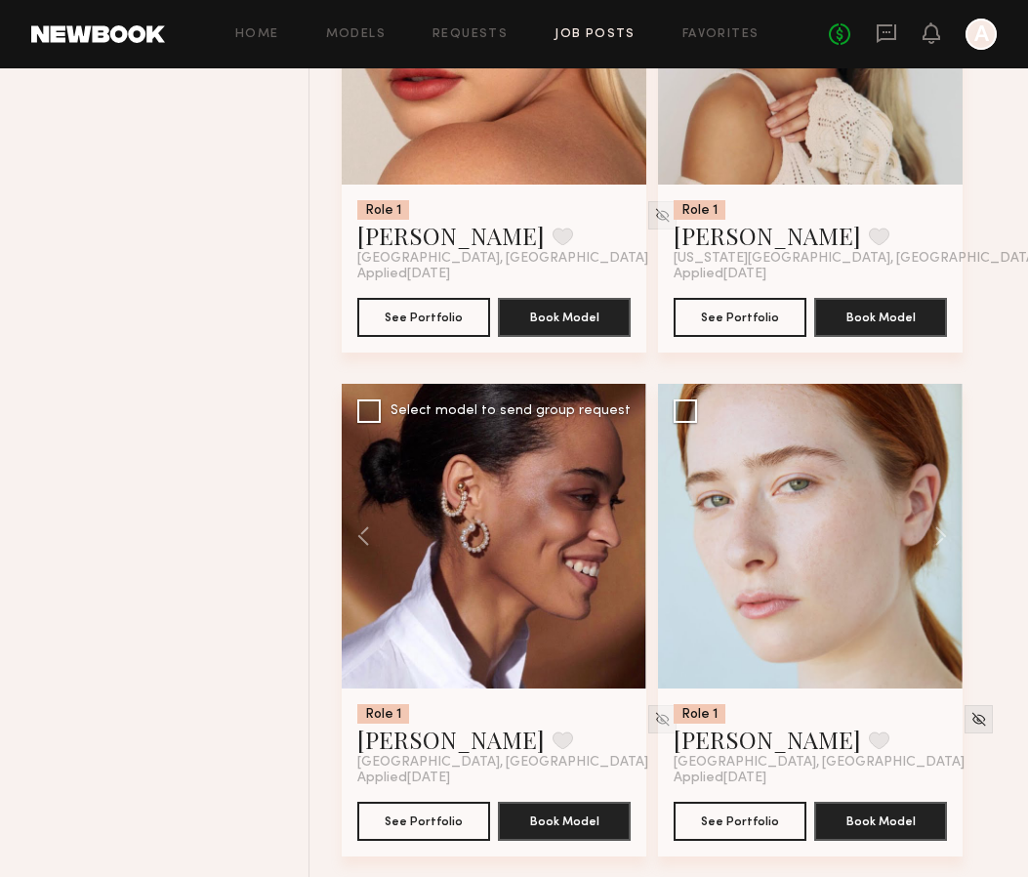
click at [629, 539] on div at bounding box center [494, 536] width 305 height 305
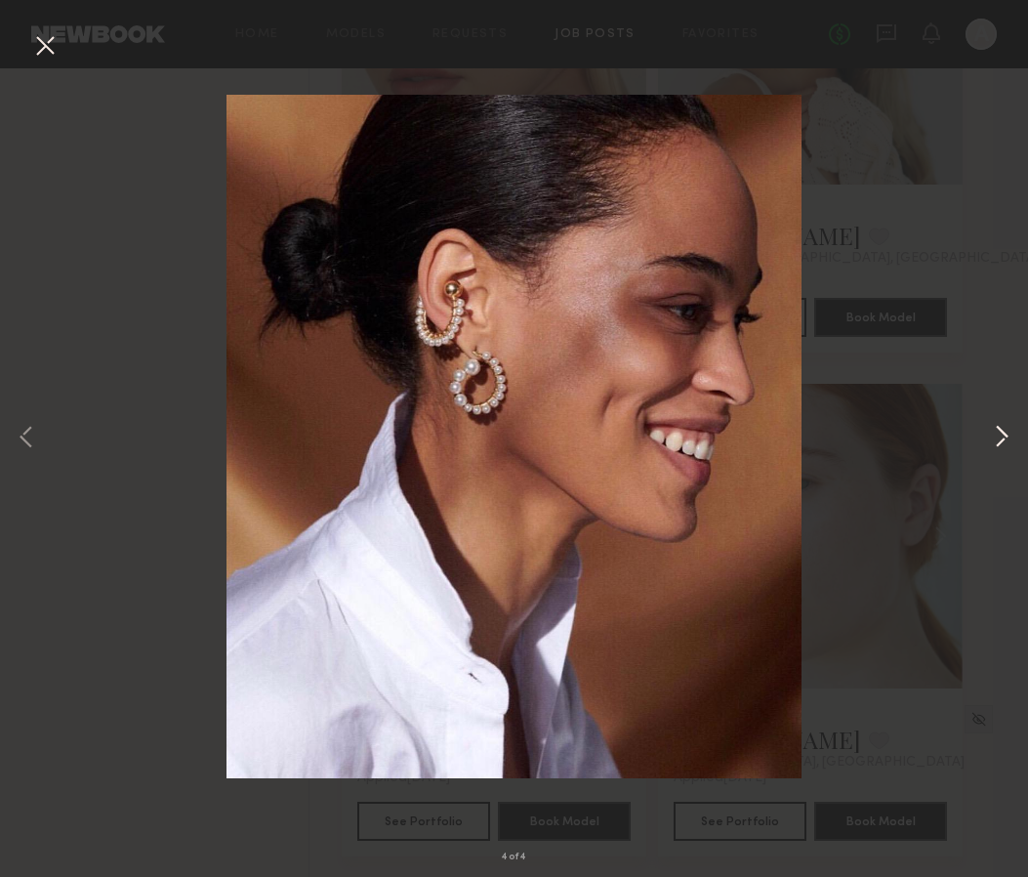
click at [999, 440] on button at bounding box center [1001, 438] width 23 height 701
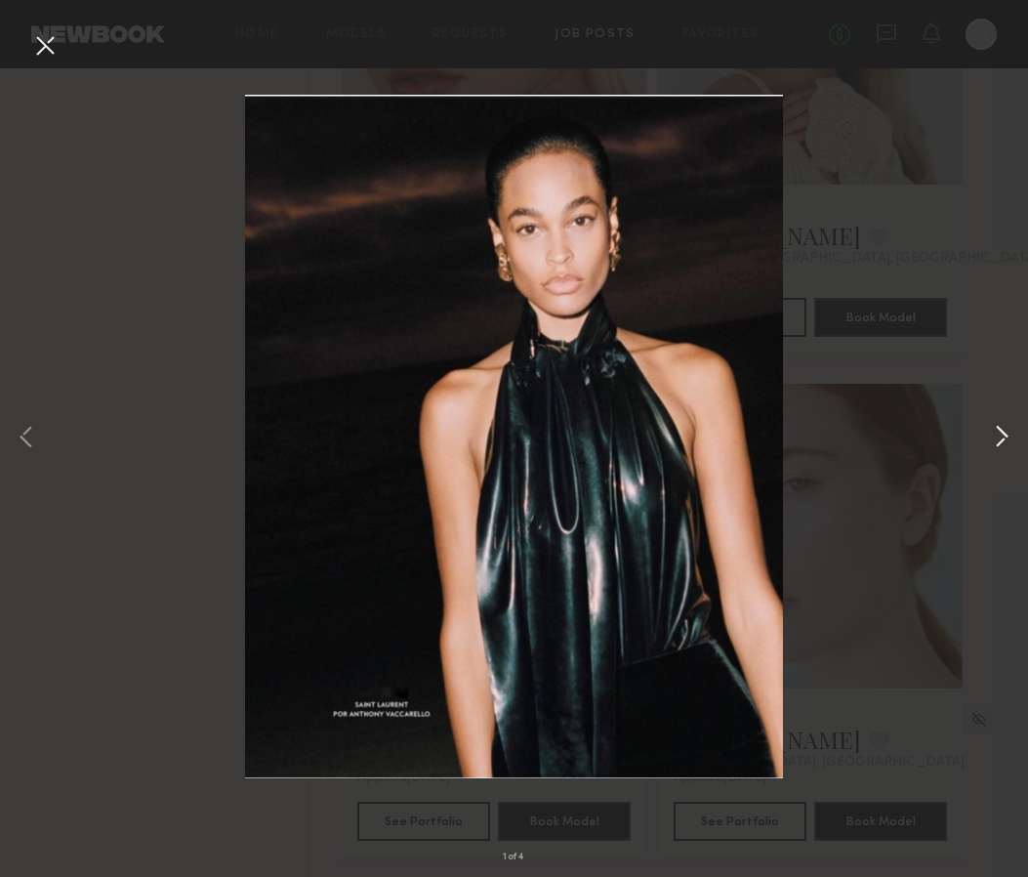
click at [999, 440] on button at bounding box center [1001, 438] width 23 height 701
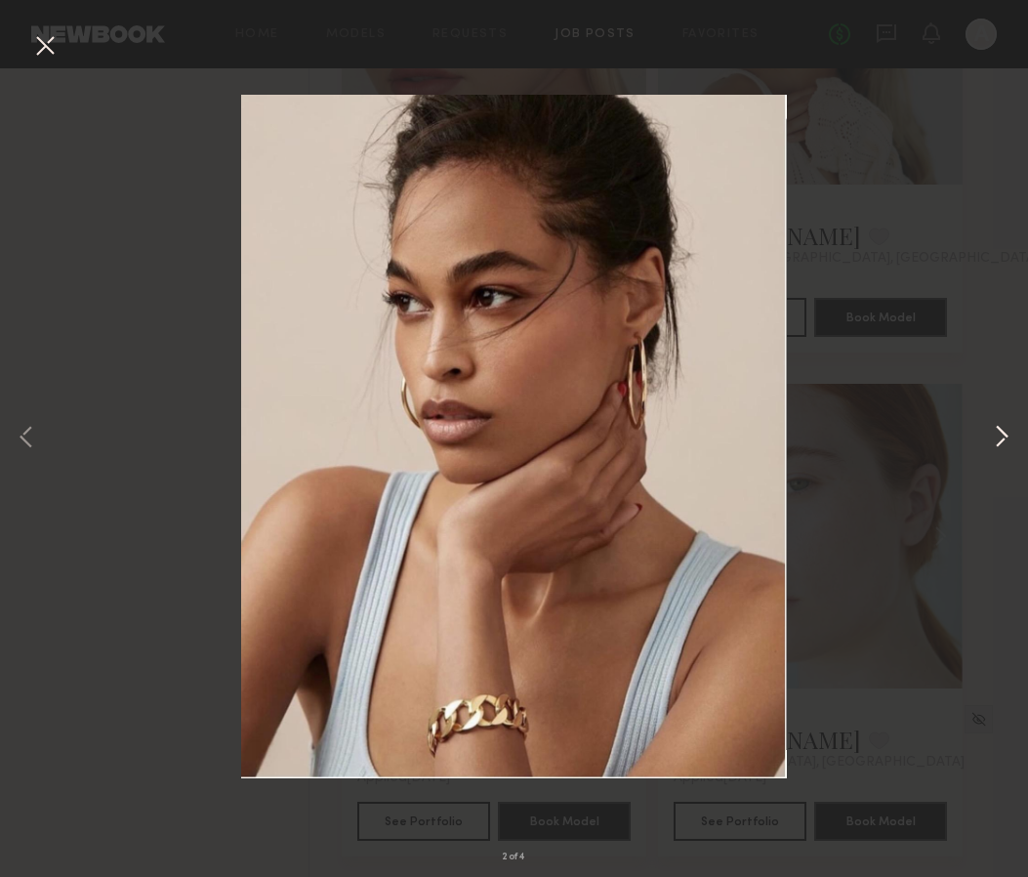
click at [999, 440] on button at bounding box center [1001, 438] width 23 height 701
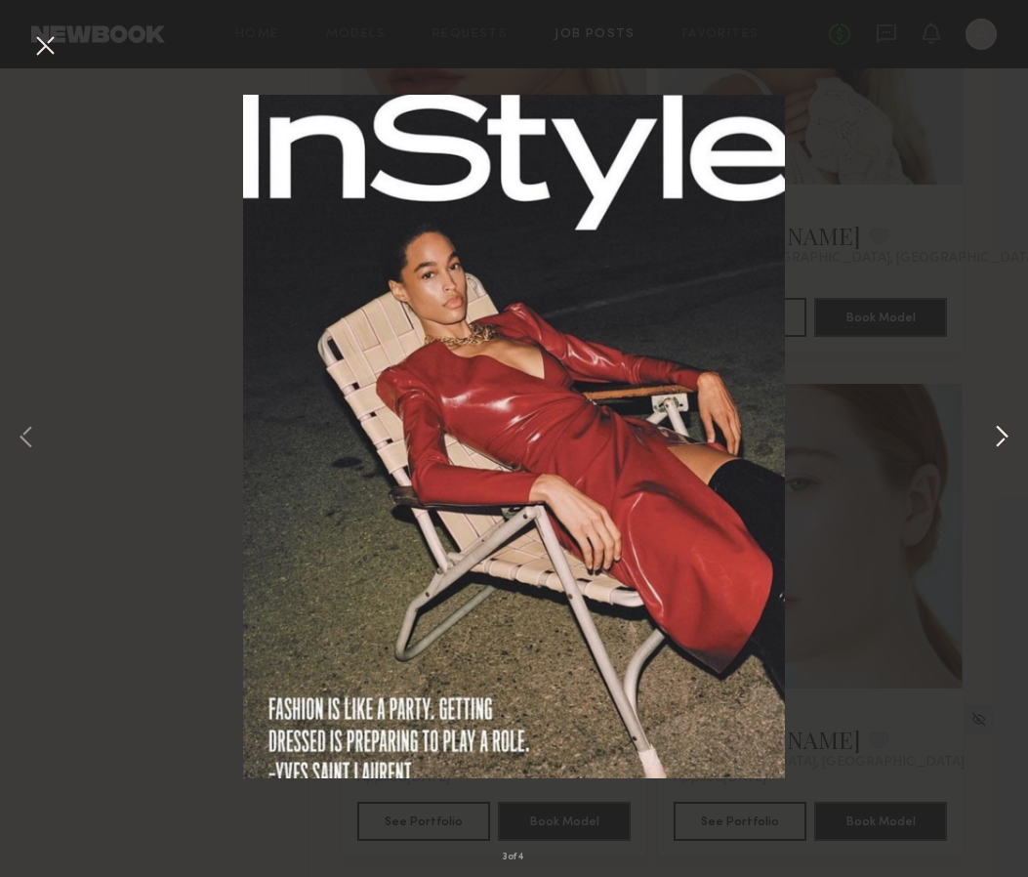
click at [999, 440] on button at bounding box center [1001, 438] width 23 height 701
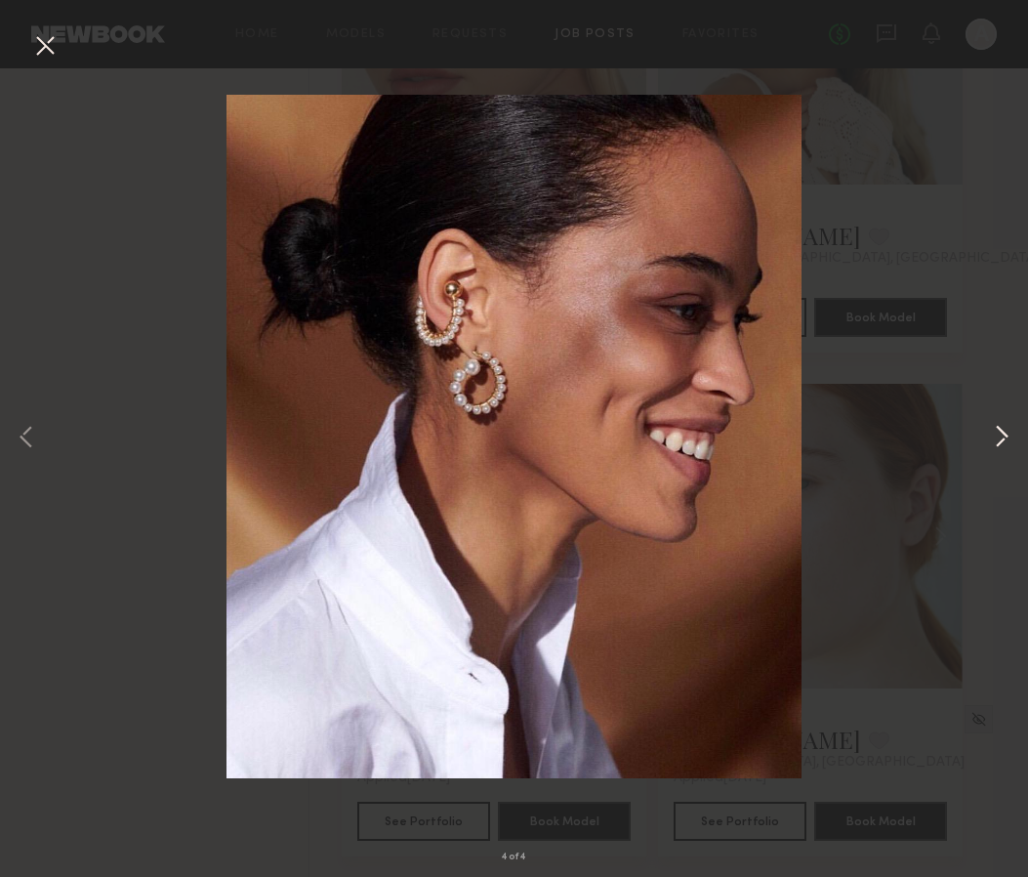
click at [999, 440] on button at bounding box center [1001, 438] width 23 height 701
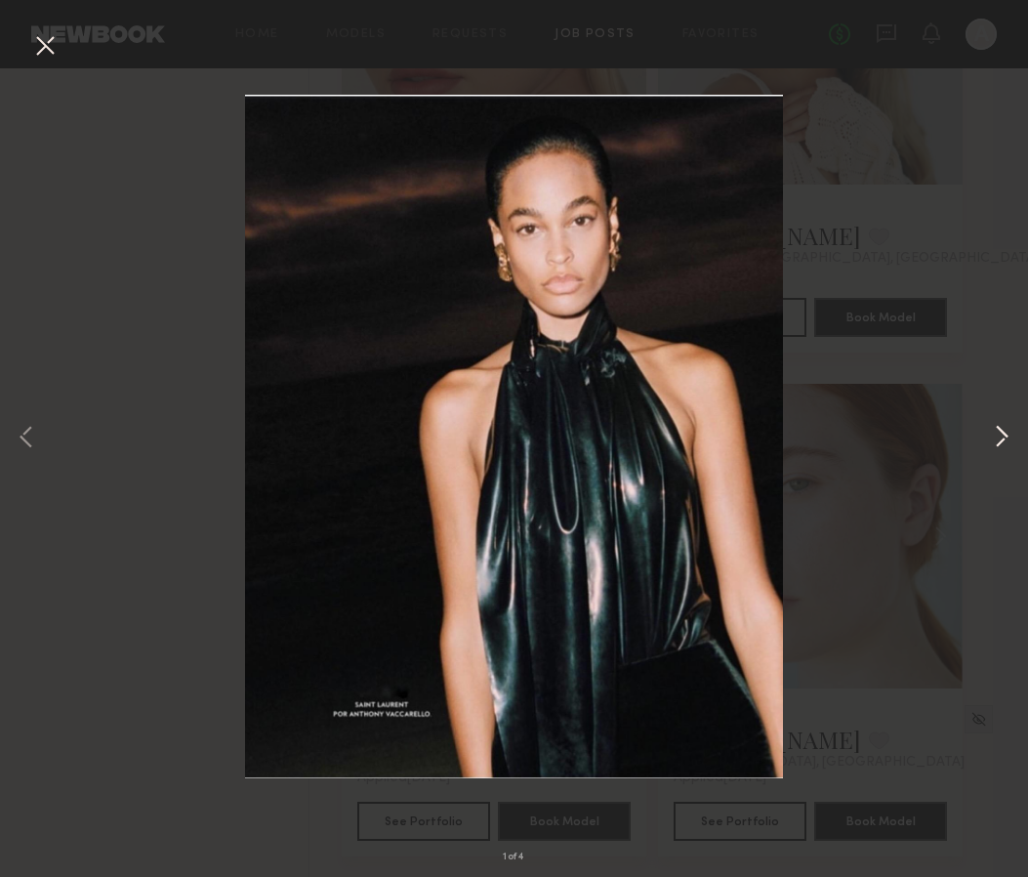
click at [999, 440] on button at bounding box center [1001, 438] width 23 height 701
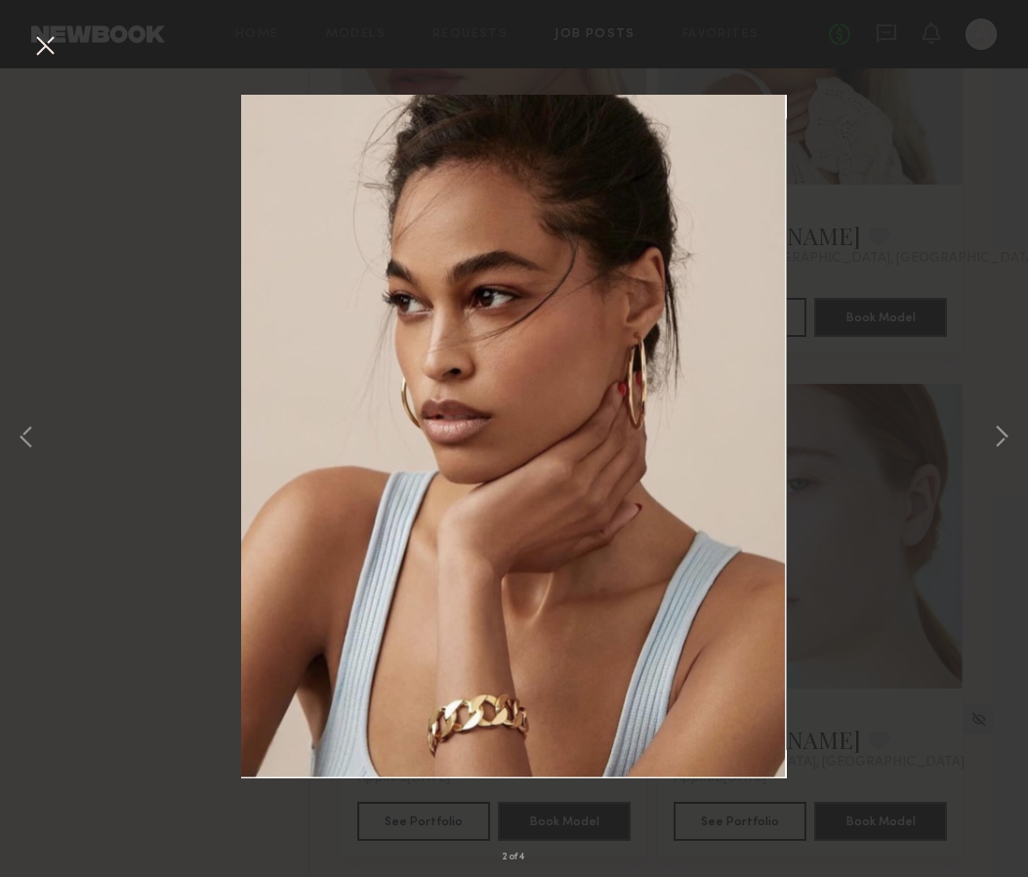
click at [42, 50] on button at bounding box center [44, 46] width 31 height 35
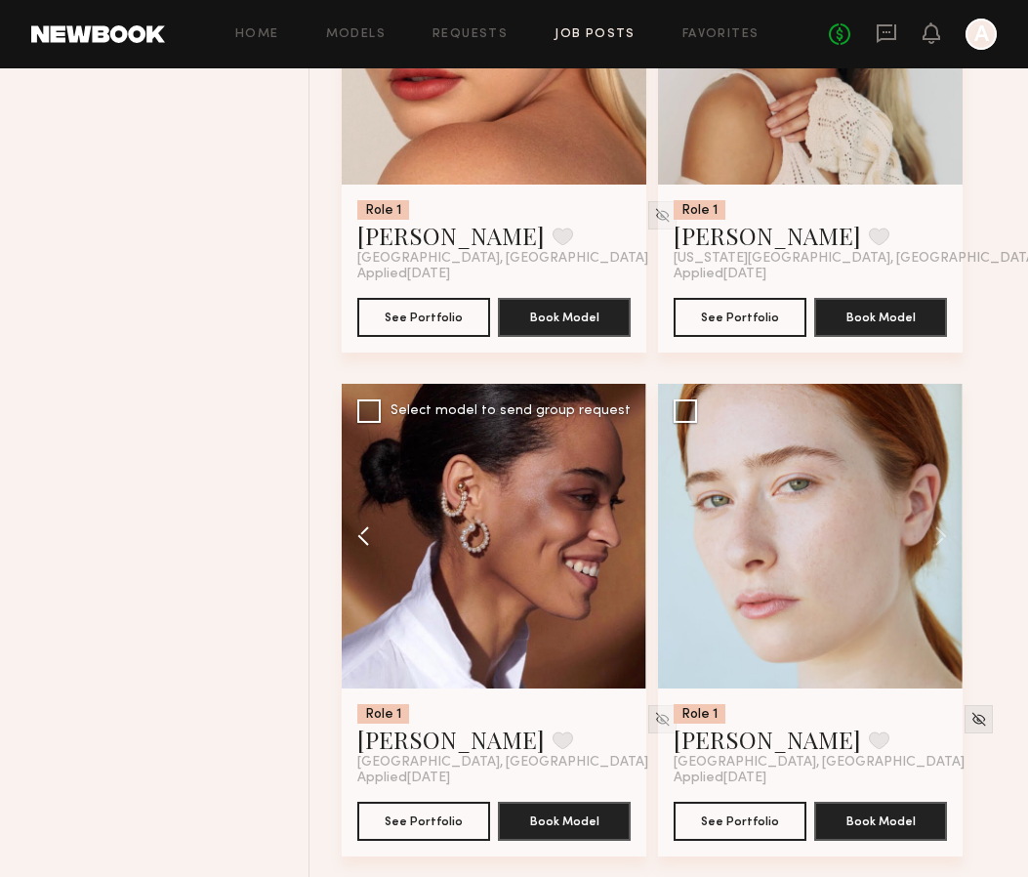
click at [373, 546] on button at bounding box center [373, 536] width 62 height 305
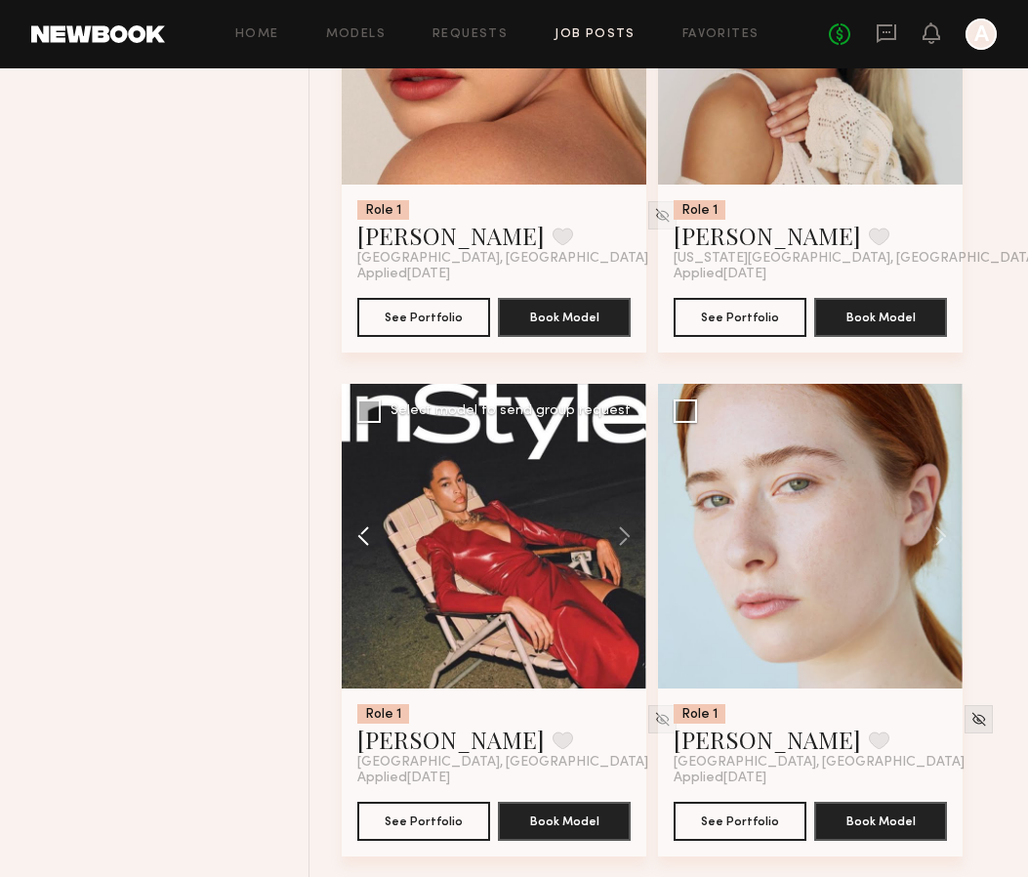
click at [359, 548] on button at bounding box center [373, 536] width 62 height 305
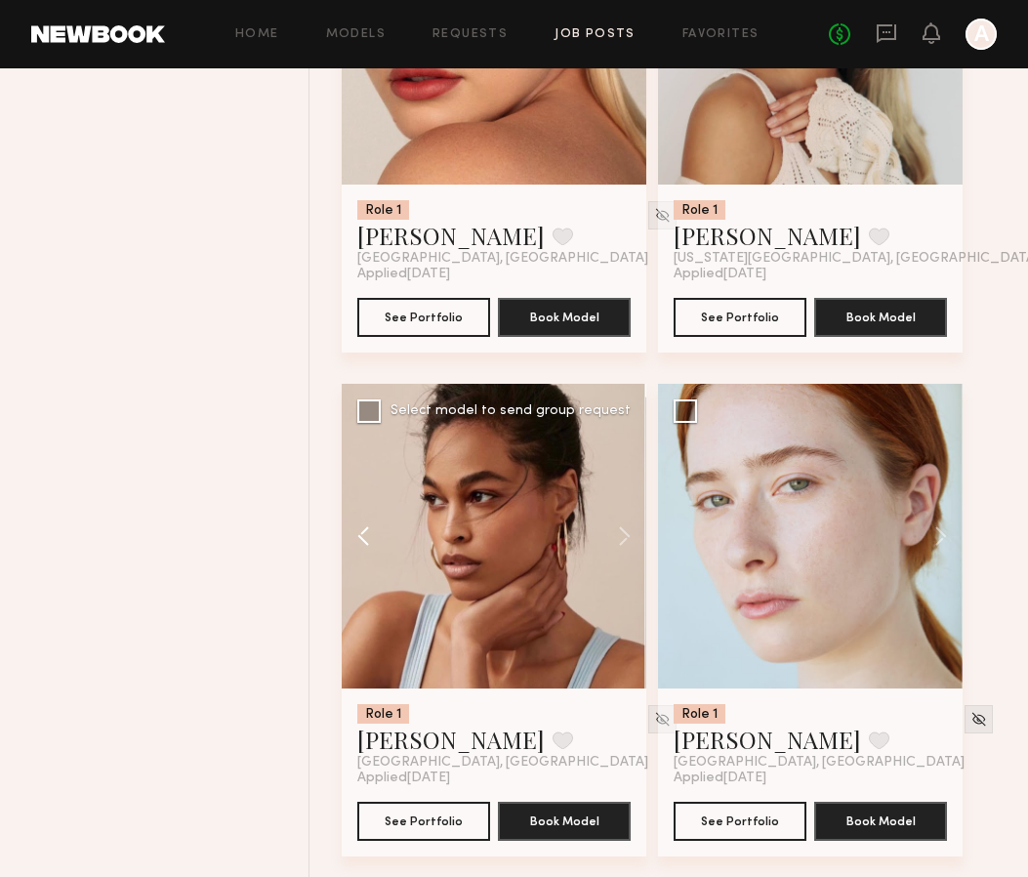
click at [359, 548] on button at bounding box center [373, 536] width 62 height 305
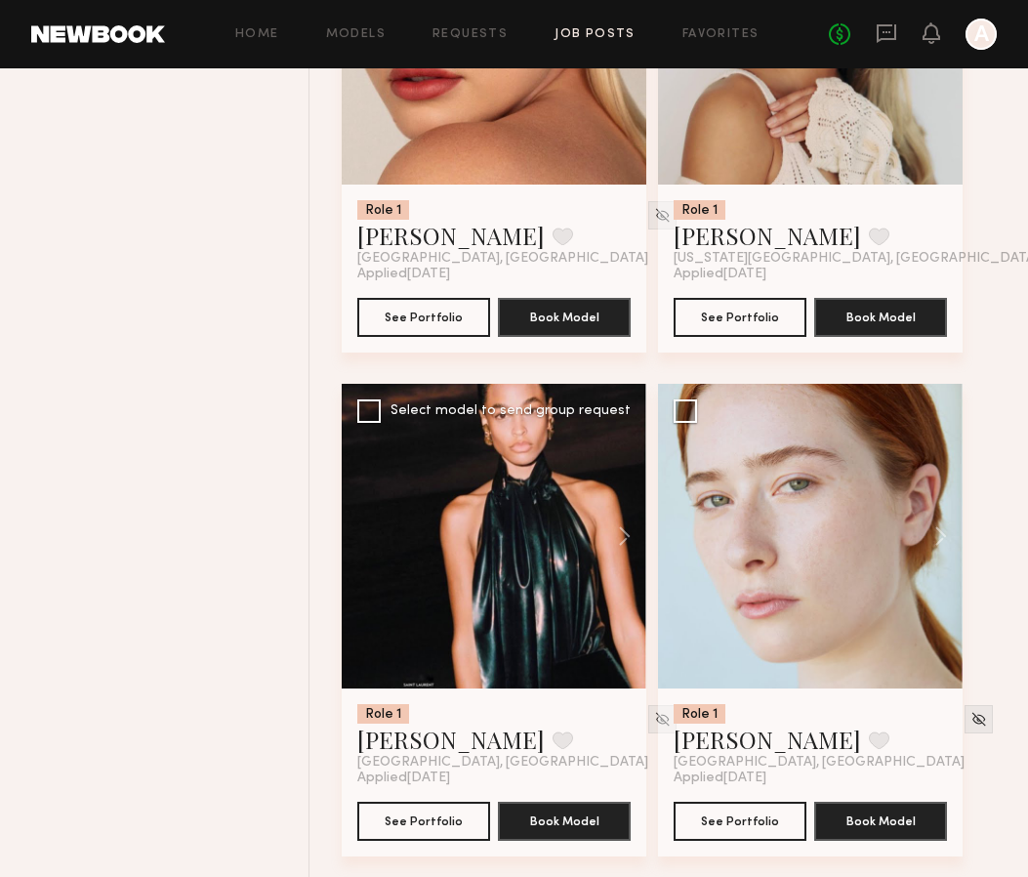
click at [359, 548] on div at bounding box center [494, 536] width 305 height 305
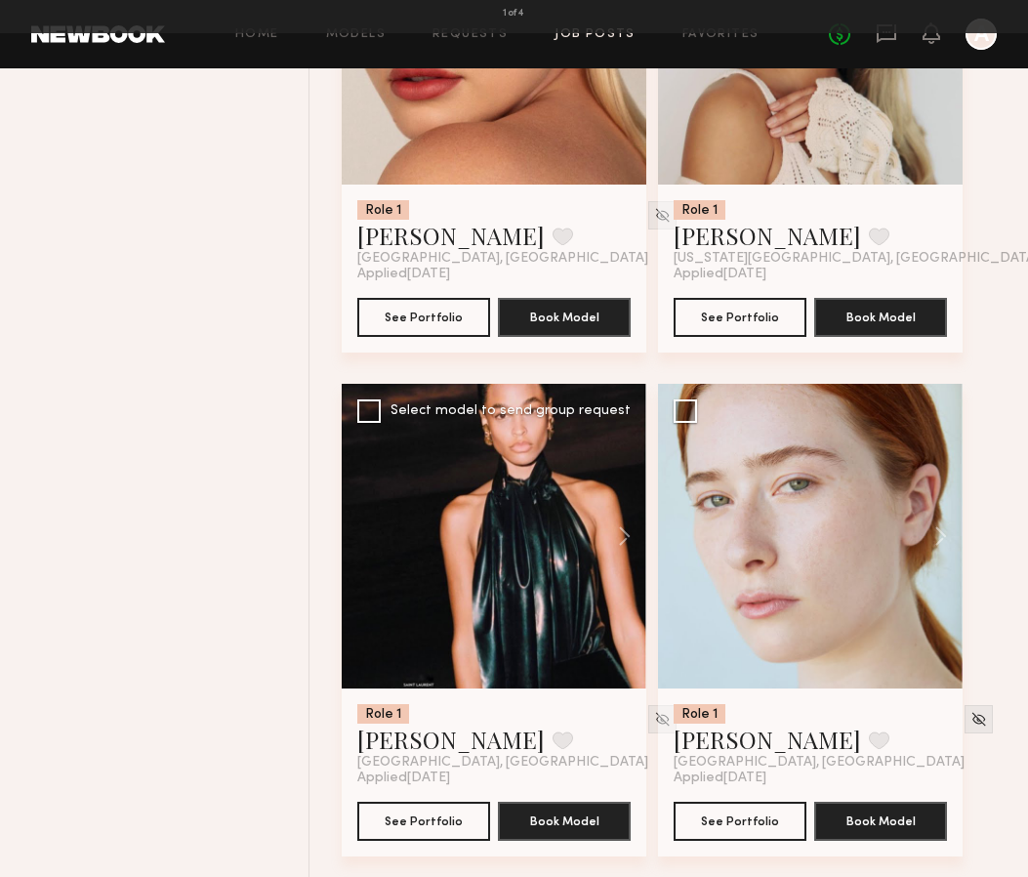
click at [41, 53] on button at bounding box center [44, 46] width 31 height 35
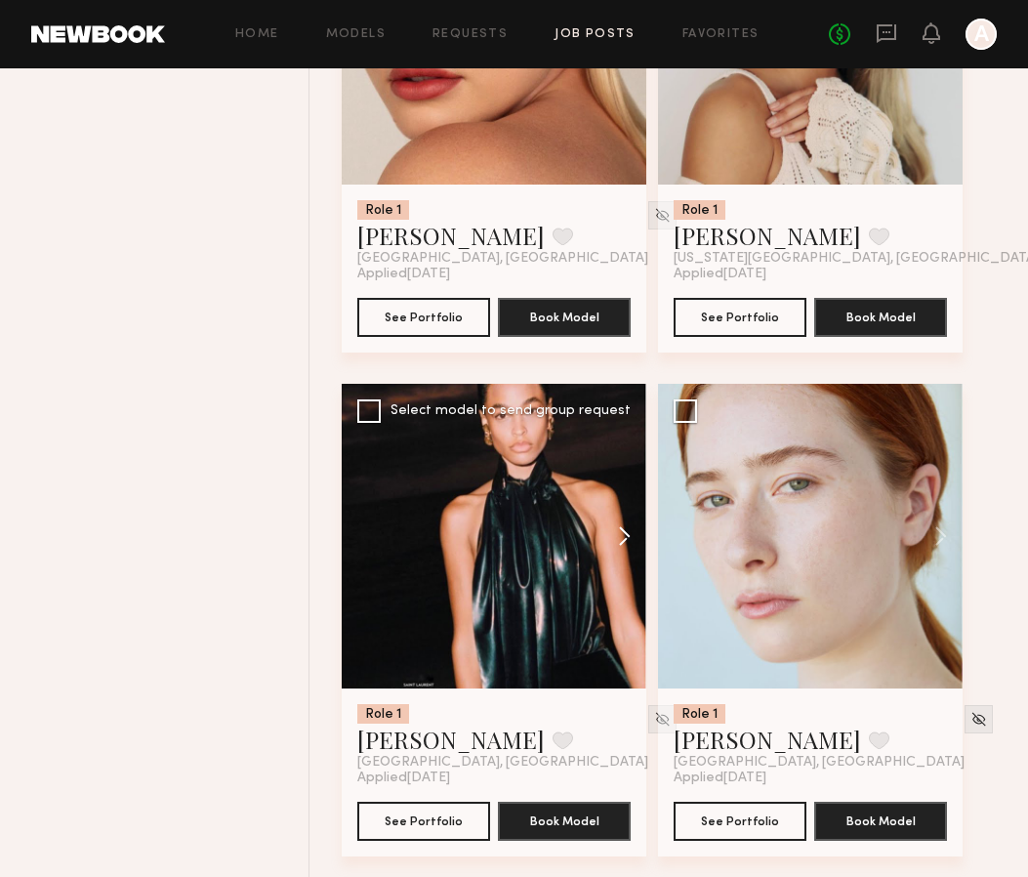
click at [624, 544] on button at bounding box center [615, 536] width 62 height 305
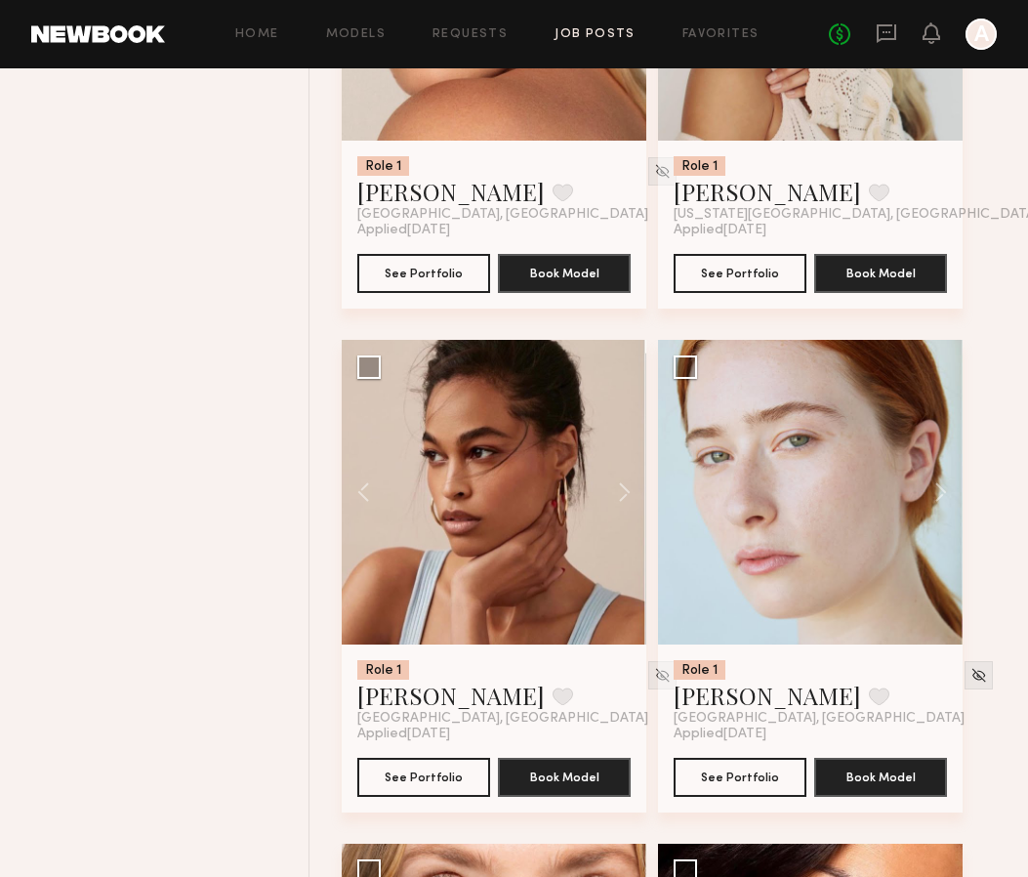
scroll to position [5560, 0]
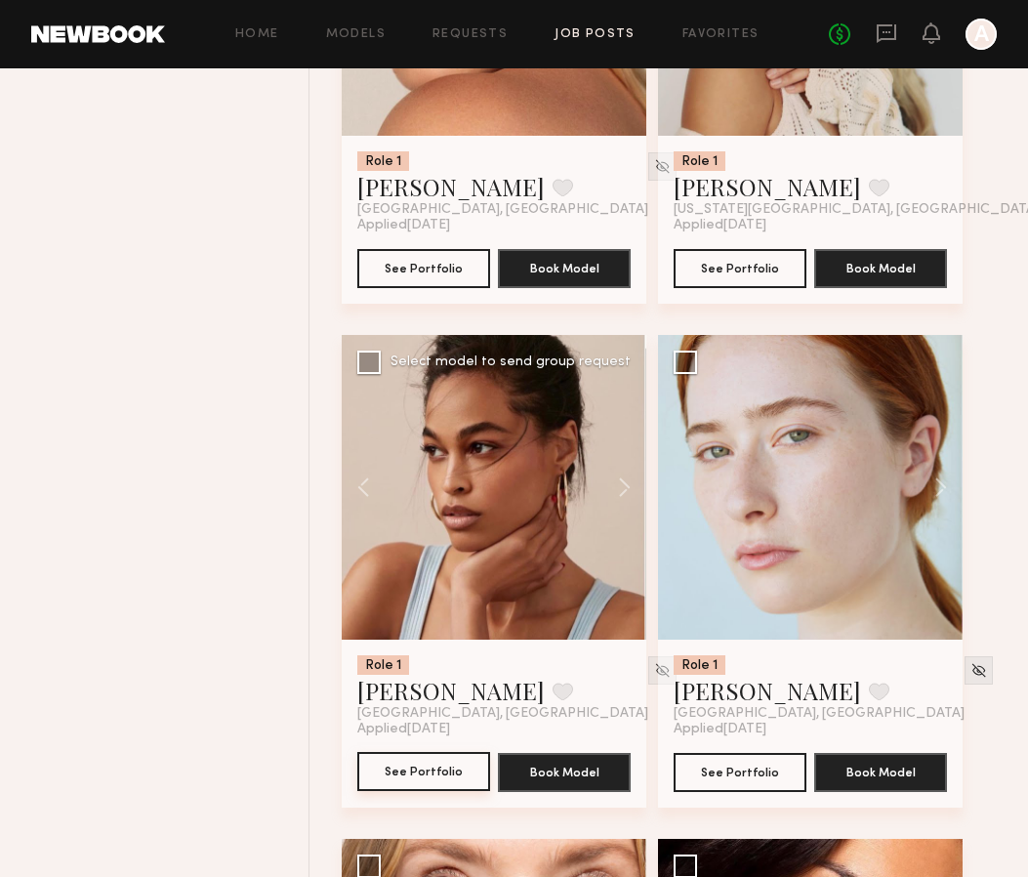
click at [447, 781] on button "See Portfolio" at bounding box center [423, 771] width 133 height 39
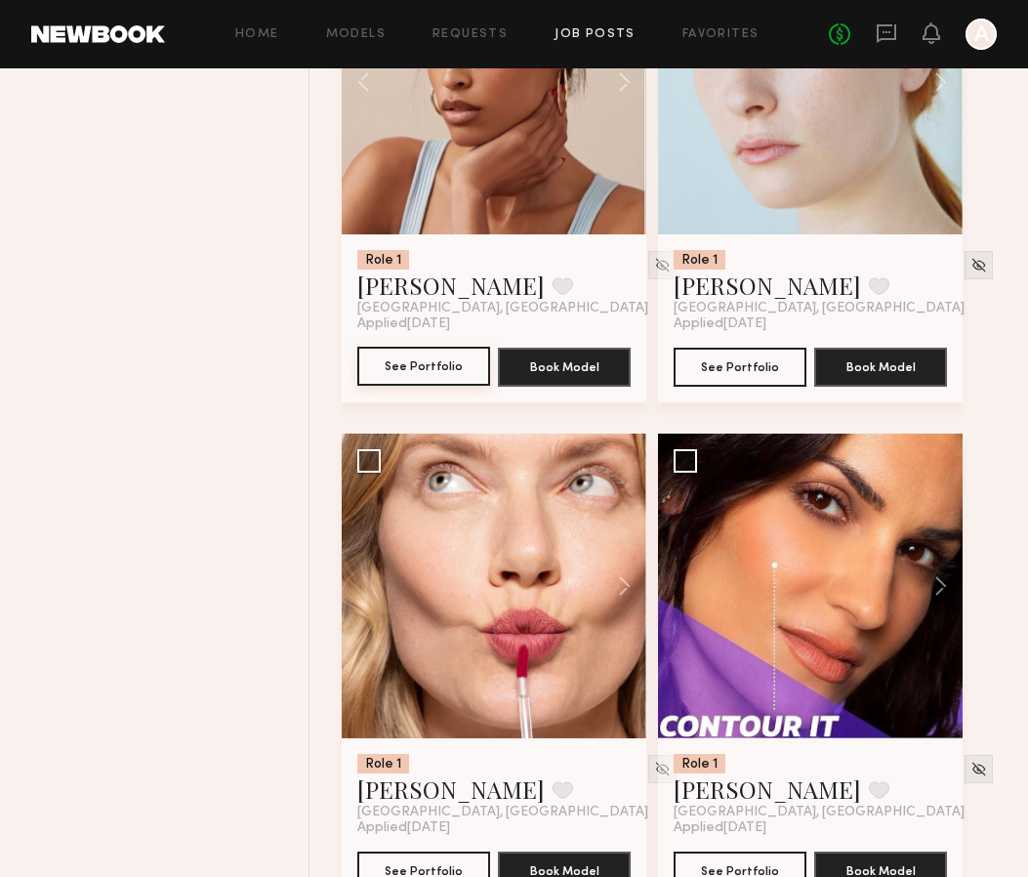
scroll to position [5966, 0]
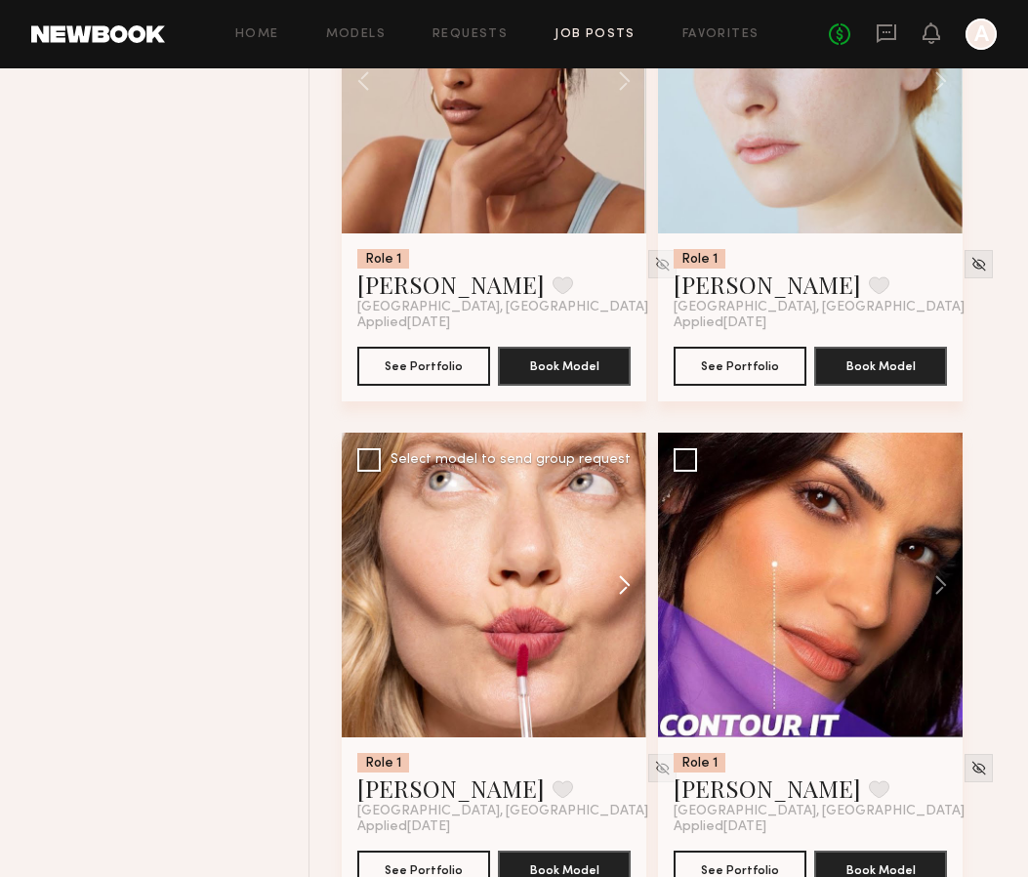
click at [622, 588] on button at bounding box center [615, 585] width 62 height 305
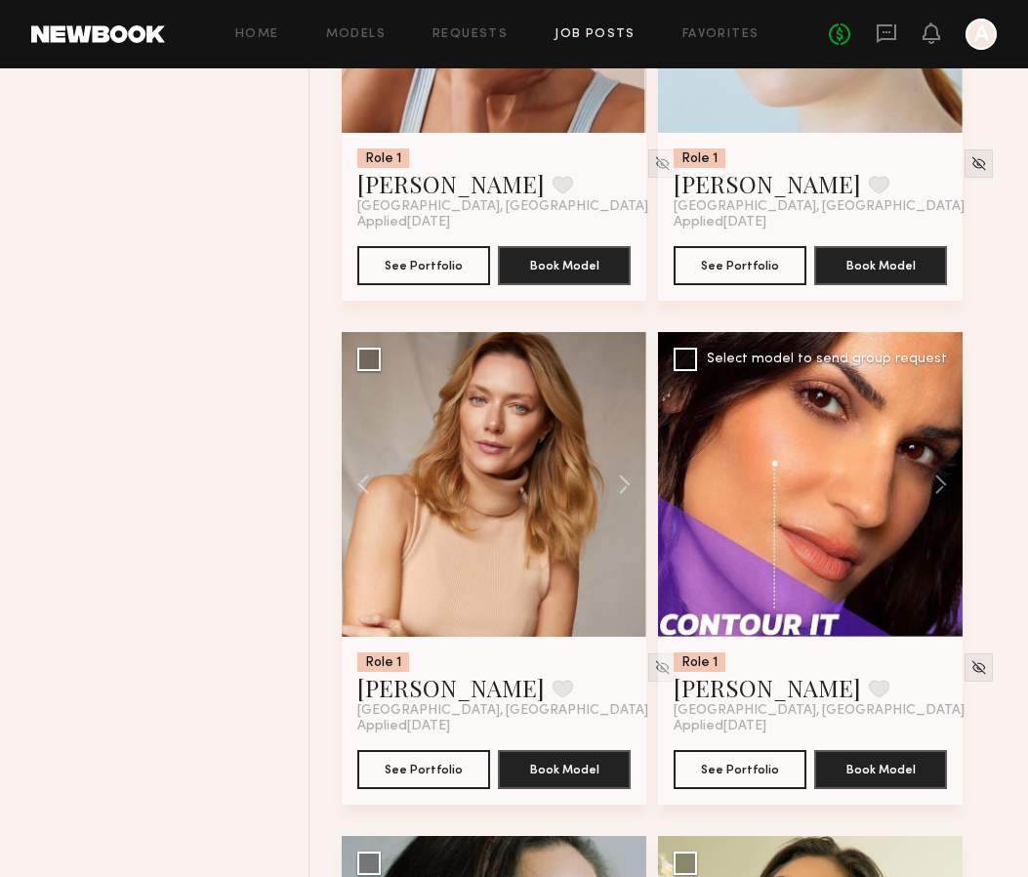
scroll to position [6072, 0]
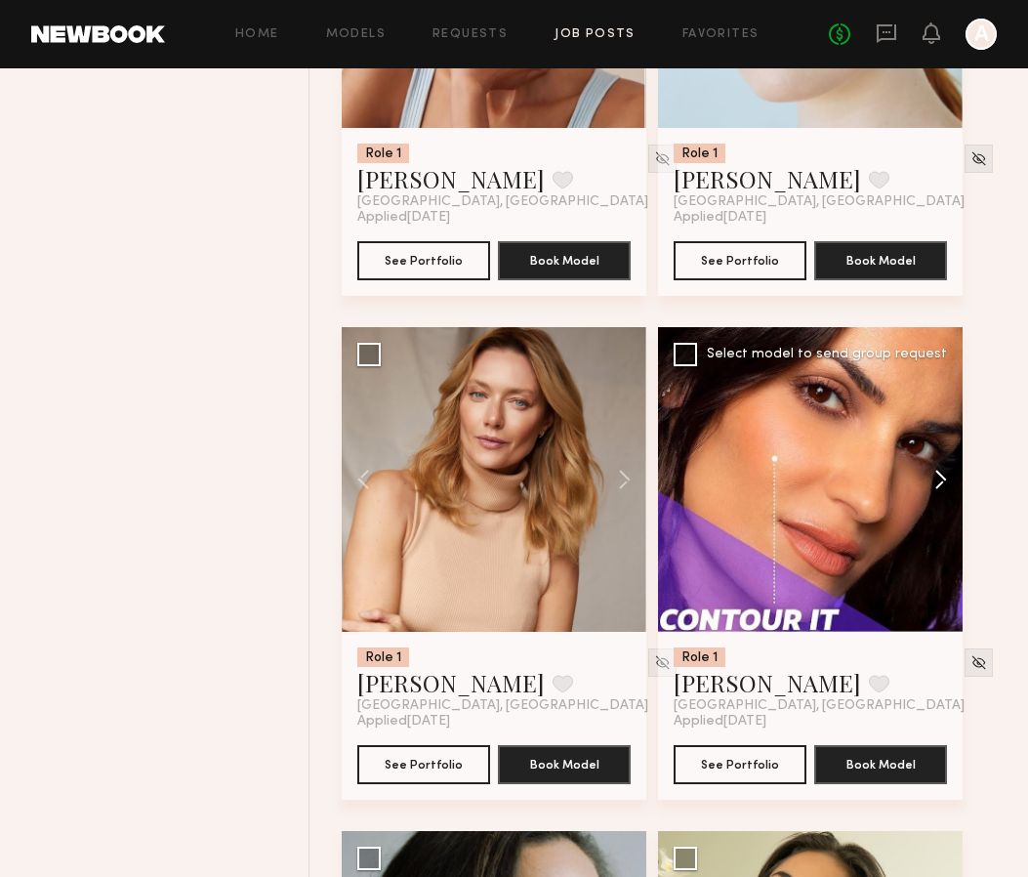
click at [932, 488] on button at bounding box center [931, 479] width 62 height 305
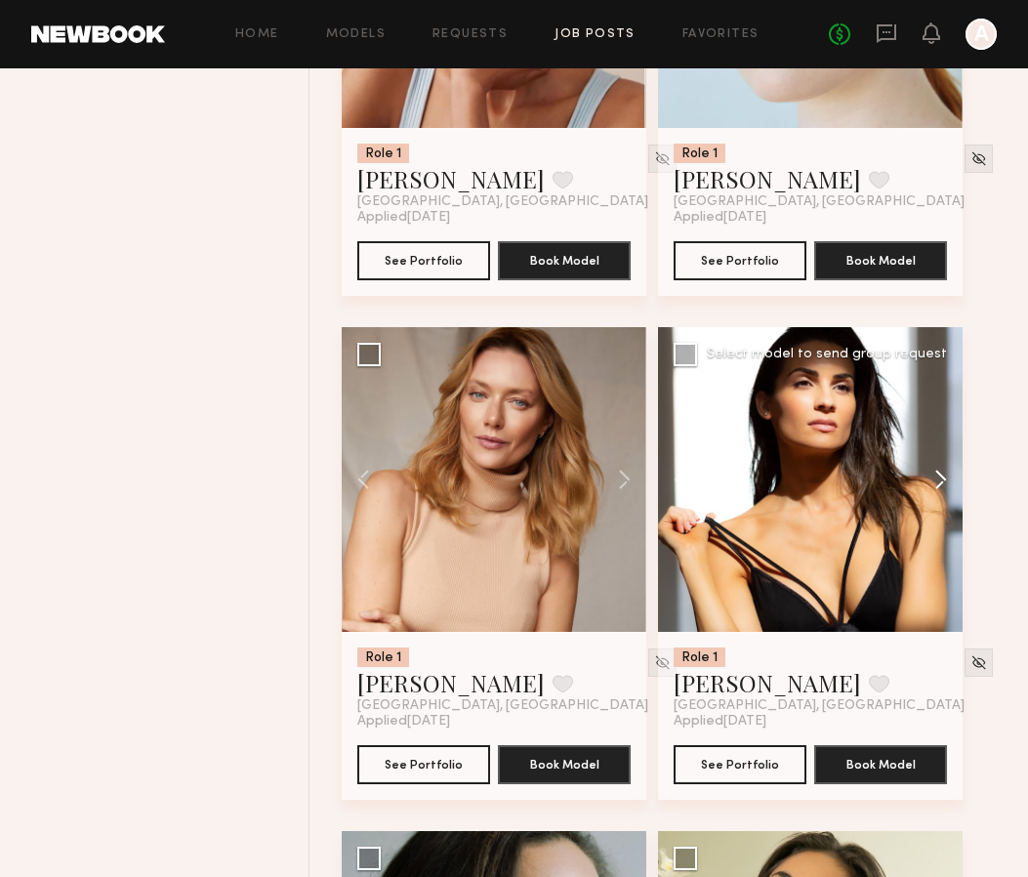
click at [932, 488] on button at bounding box center [931, 479] width 62 height 305
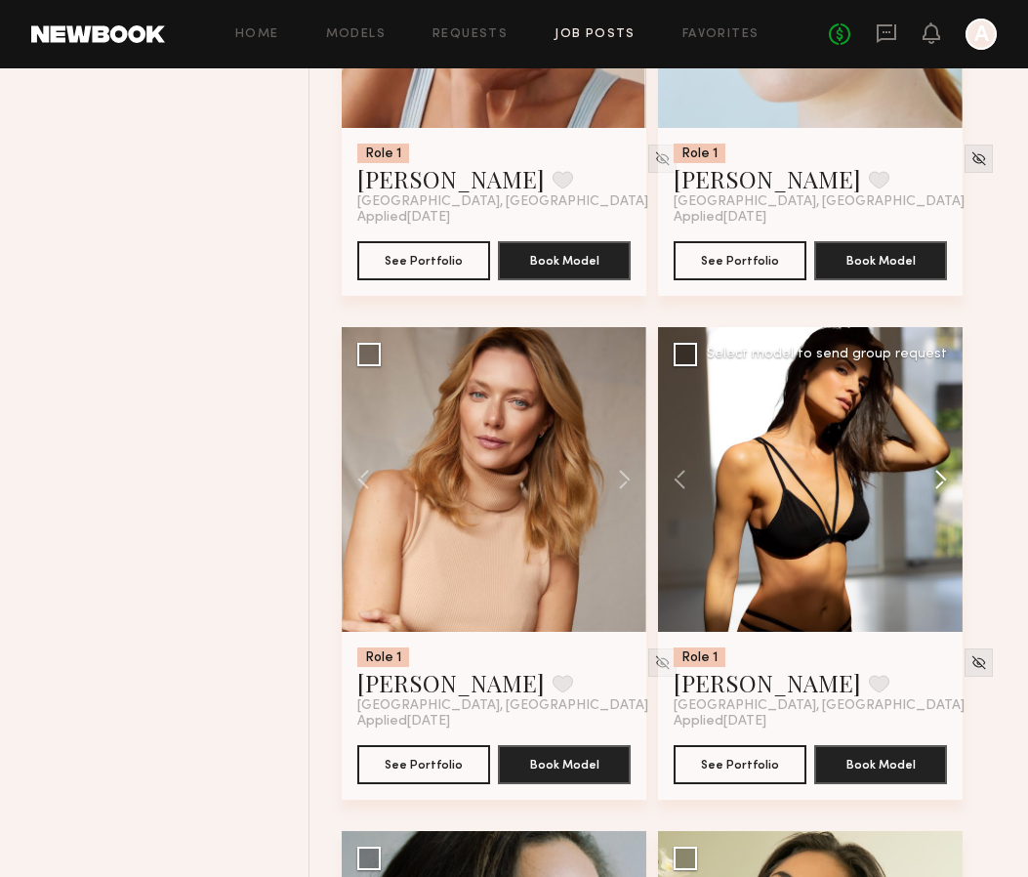
click at [932, 488] on button at bounding box center [931, 479] width 62 height 305
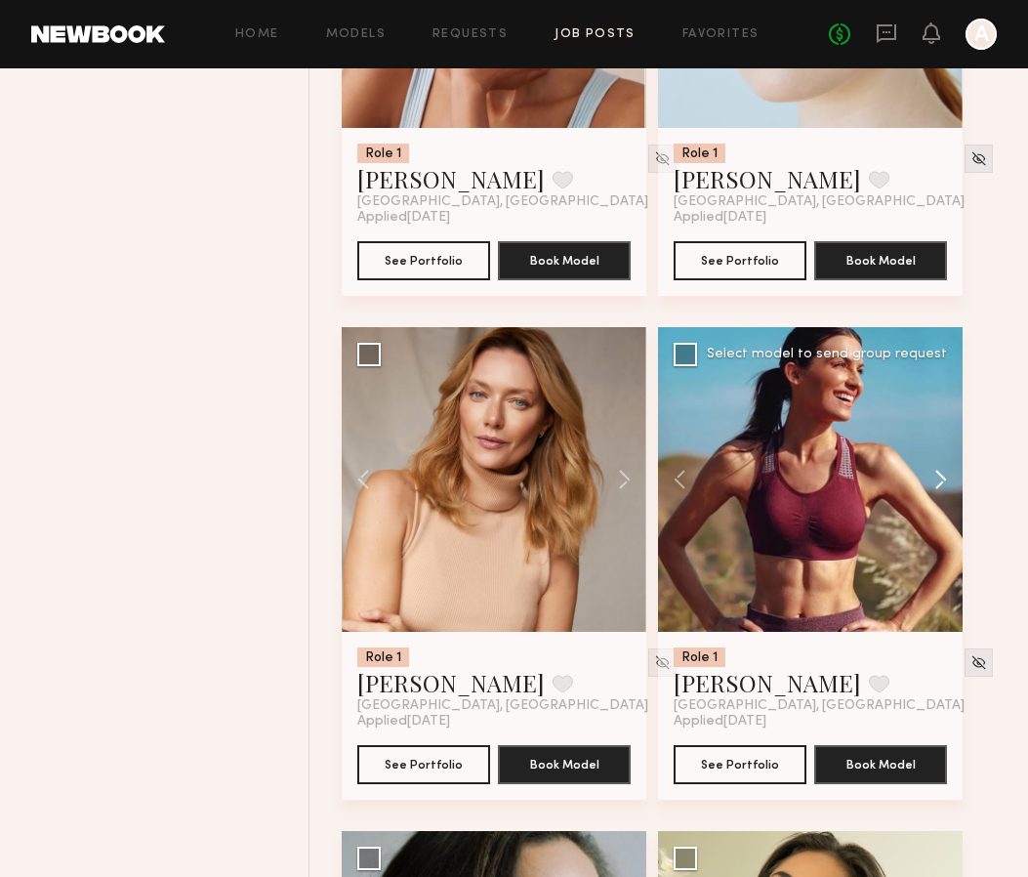
click at [934, 490] on button at bounding box center [931, 479] width 62 height 305
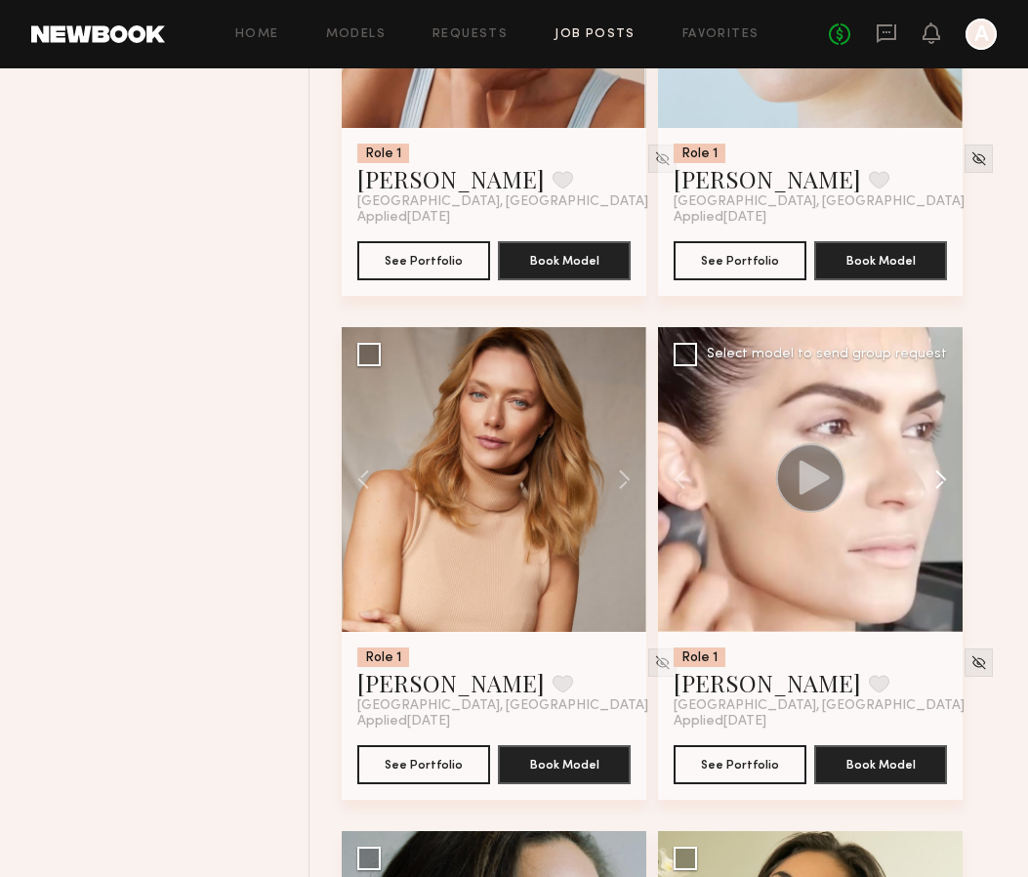
click at [934, 490] on button at bounding box center [931, 479] width 62 height 305
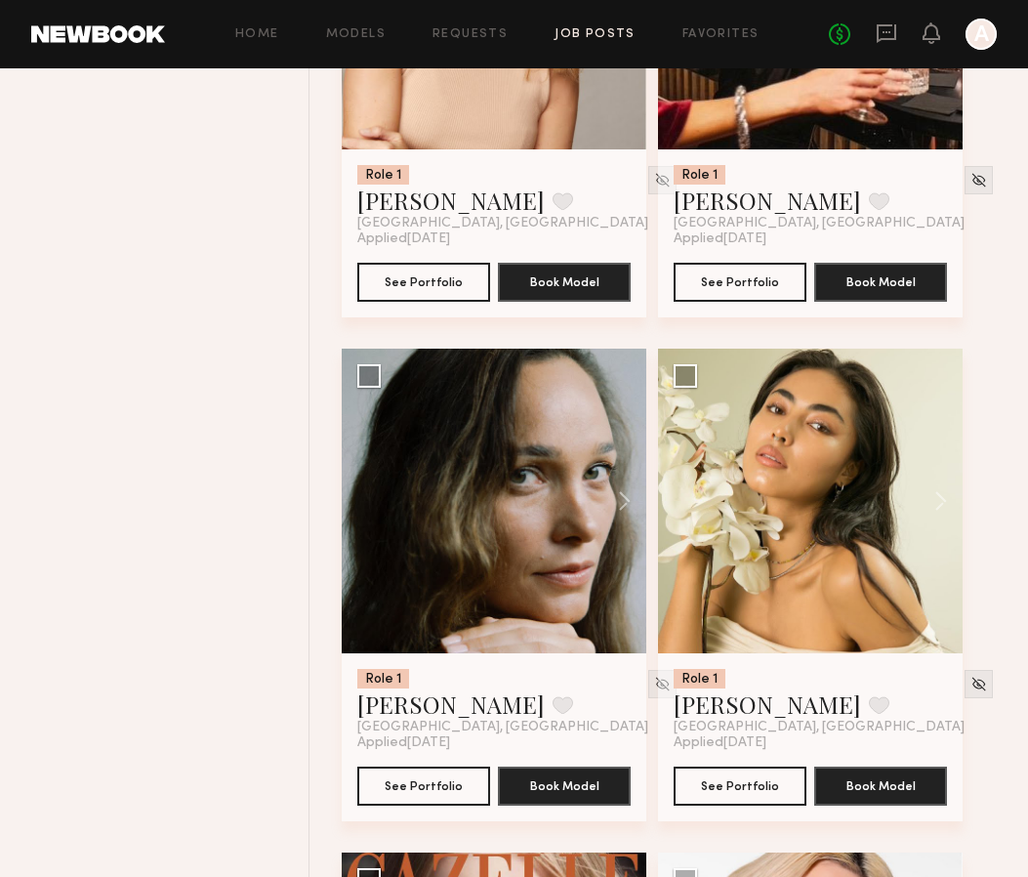
scroll to position [6562, 0]
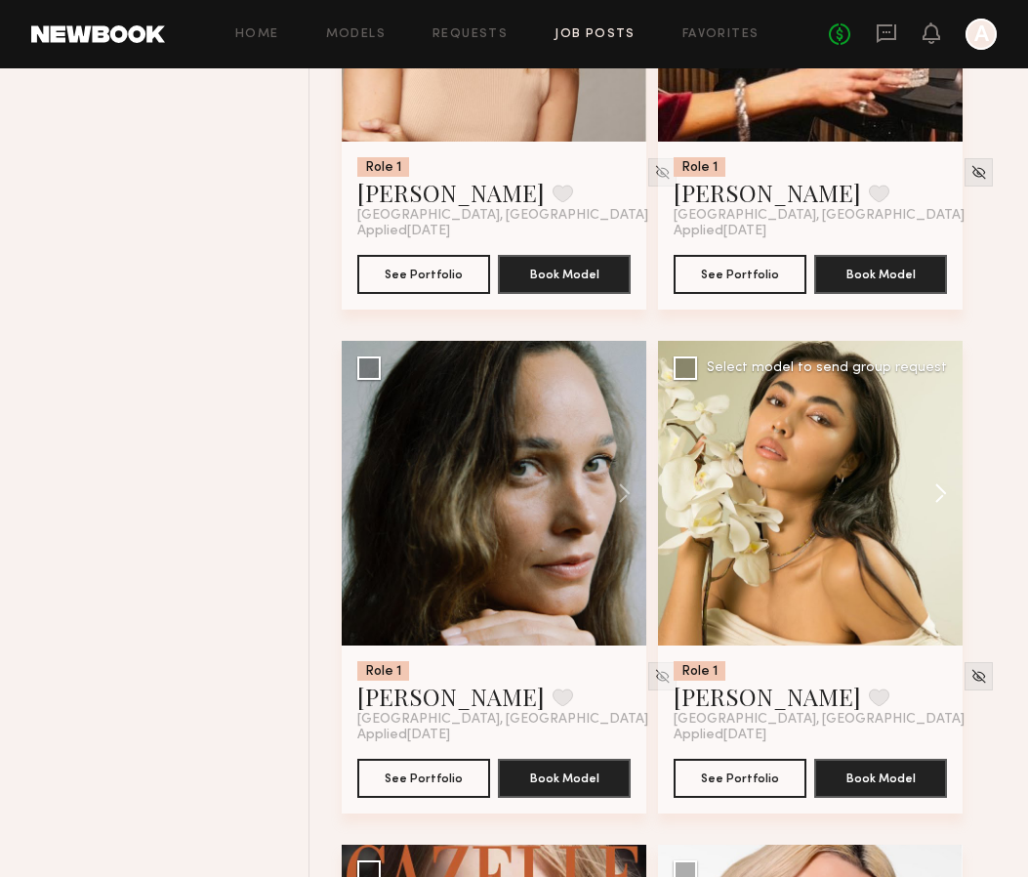
click at [942, 501] on button at bounding box center [931, 493] width 62 height 305
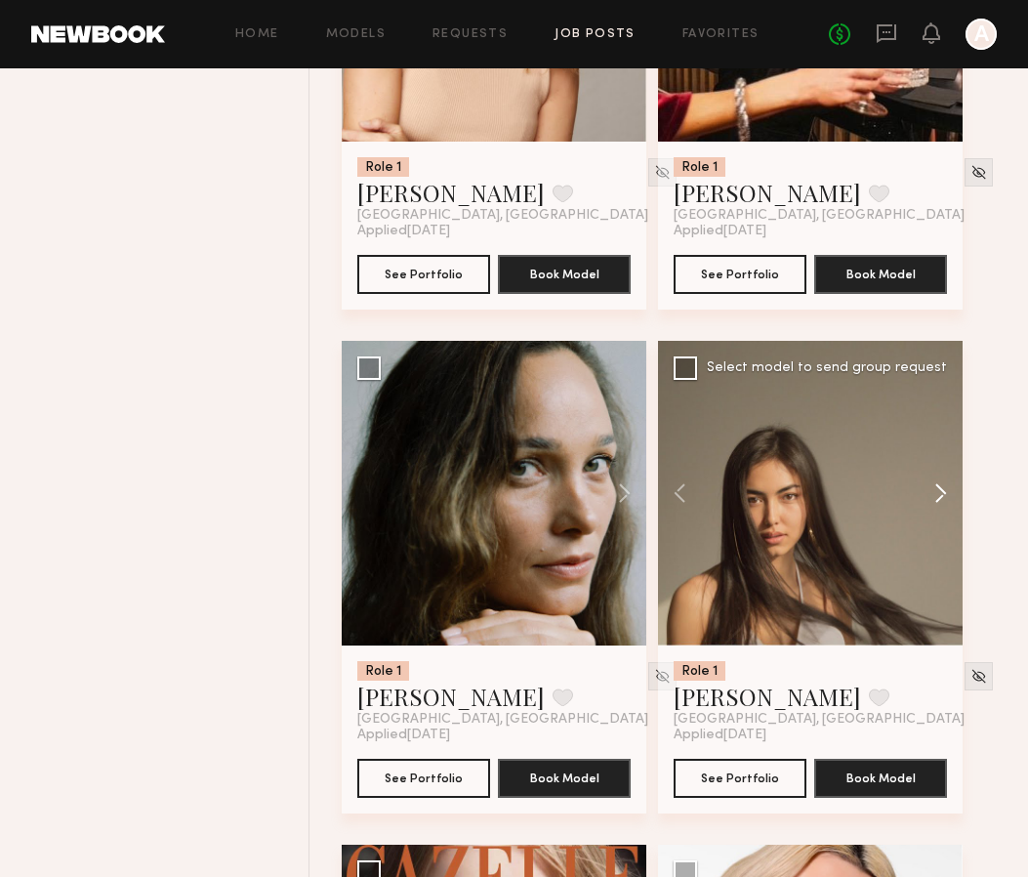
click at [943, 502] on button at bounding box center [931, 493] width 62 height 305
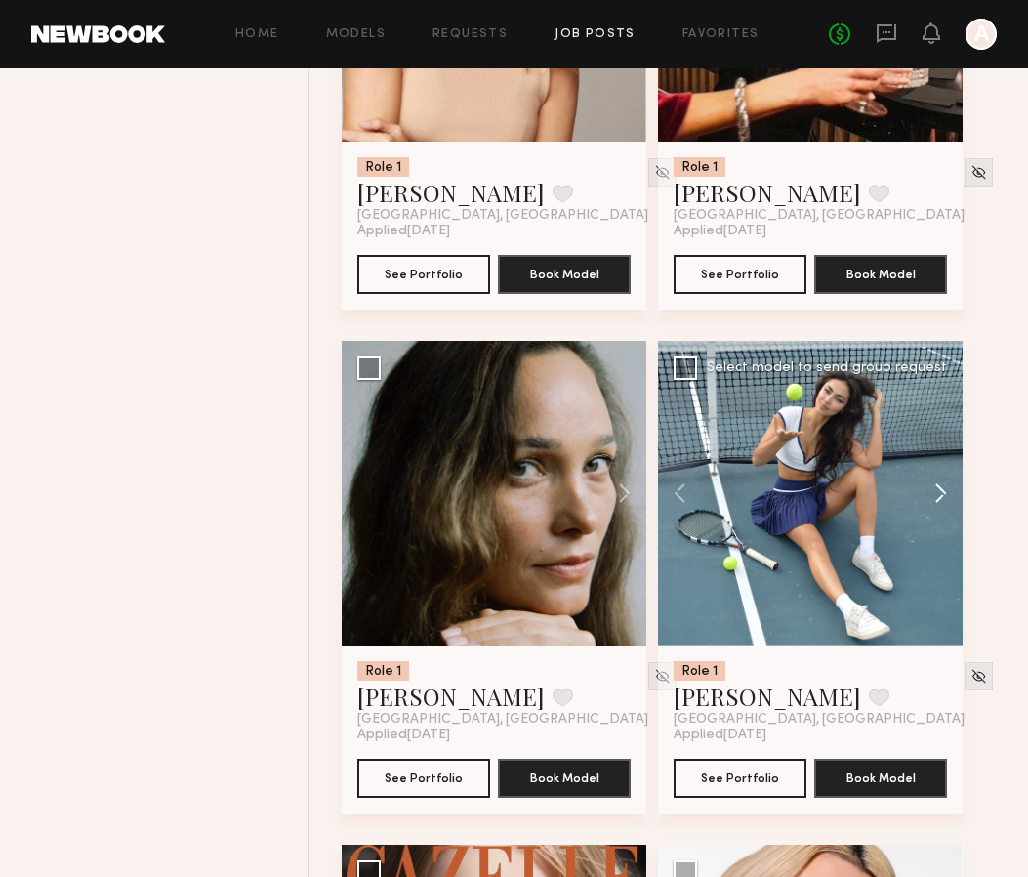
click at [943, 502] on button at bounding box center [931, 493] width 62 height 305
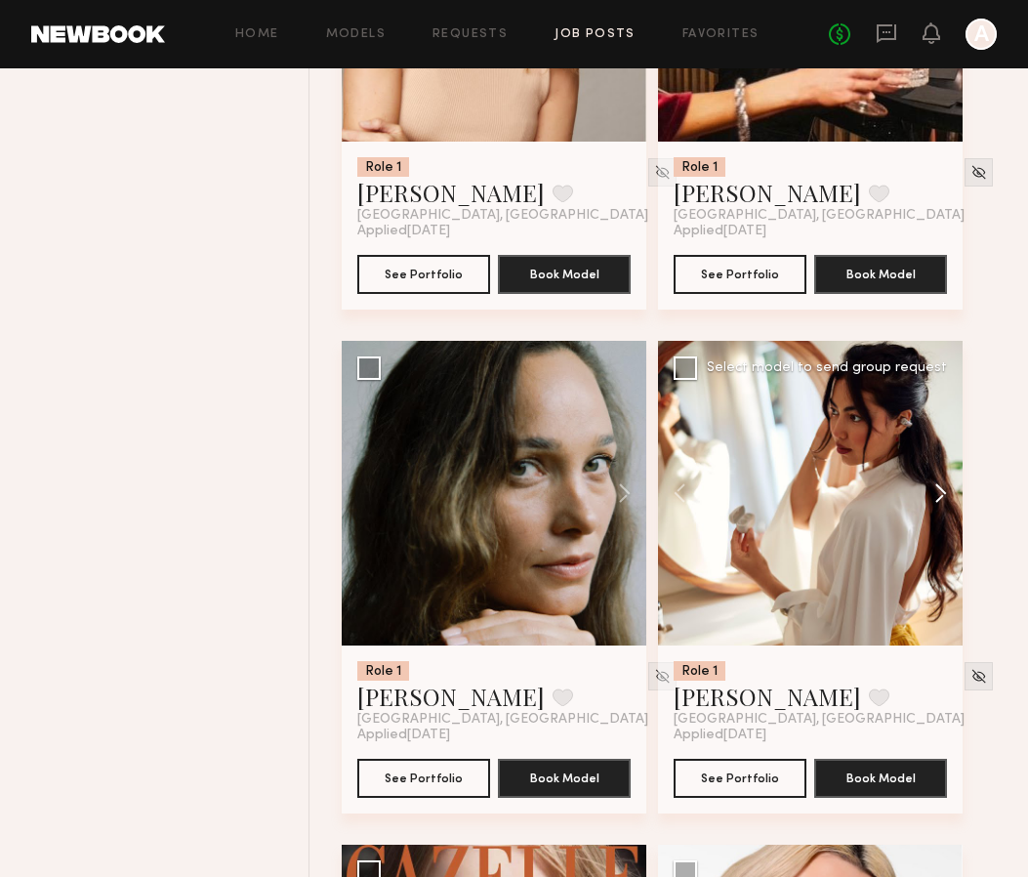
click at [943, 502] on button at bounding box center [931, 493] width 62 height 305
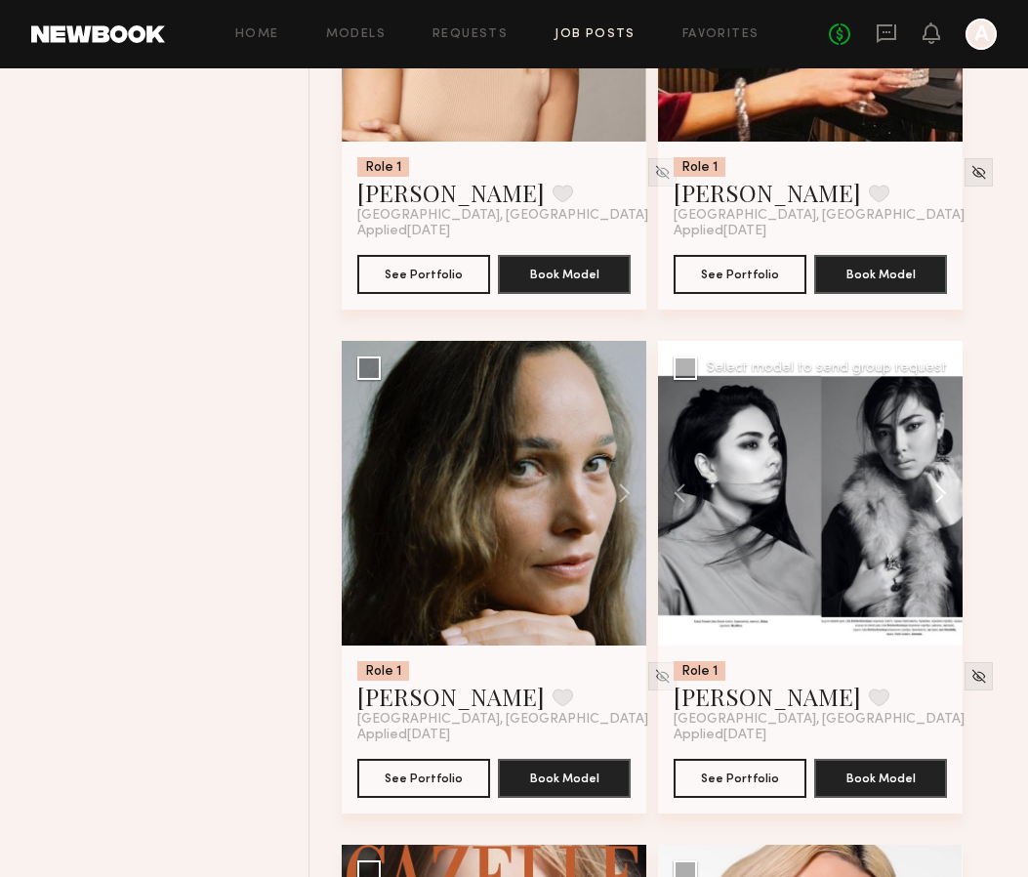
click at [943, 502] on button at bounding box center [931, 493] width 62 height 305
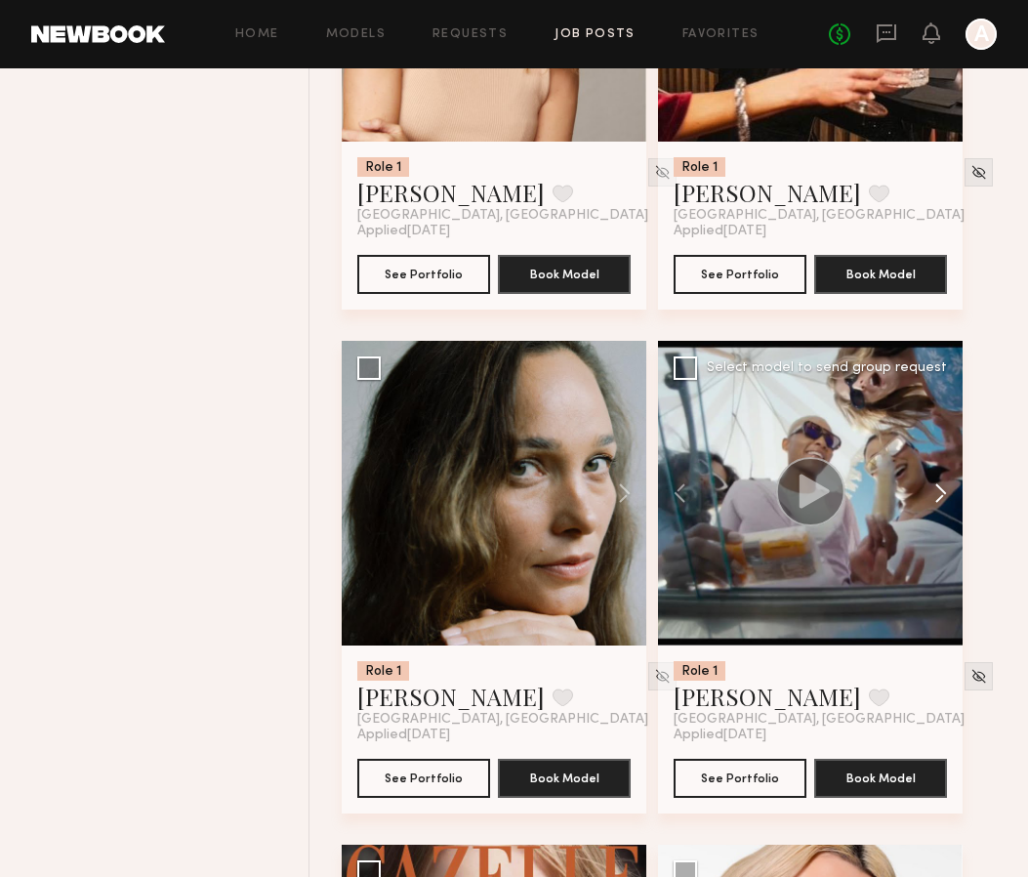
click at [943, 502] on button at bounding box center [931, 493] width 62 height 305
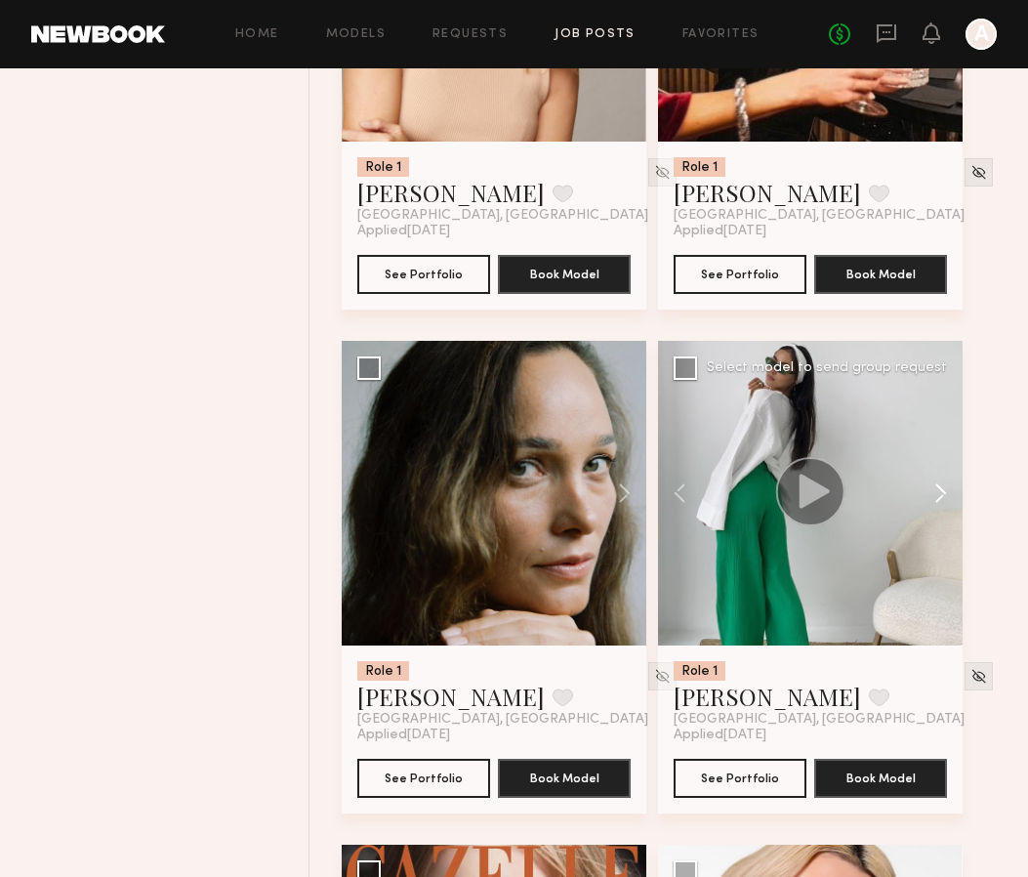
click at [943, 502] on button at bounding box center [931, 493] width 62 height 305
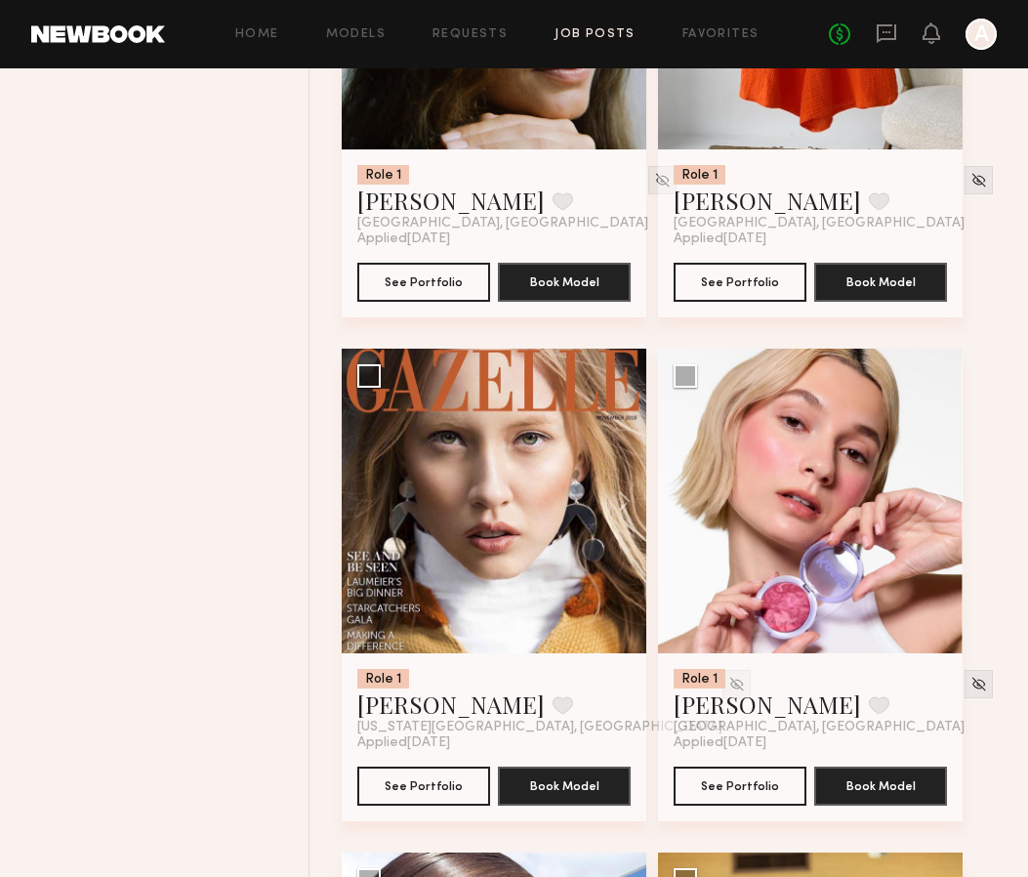
scroll to position [7060, 0]
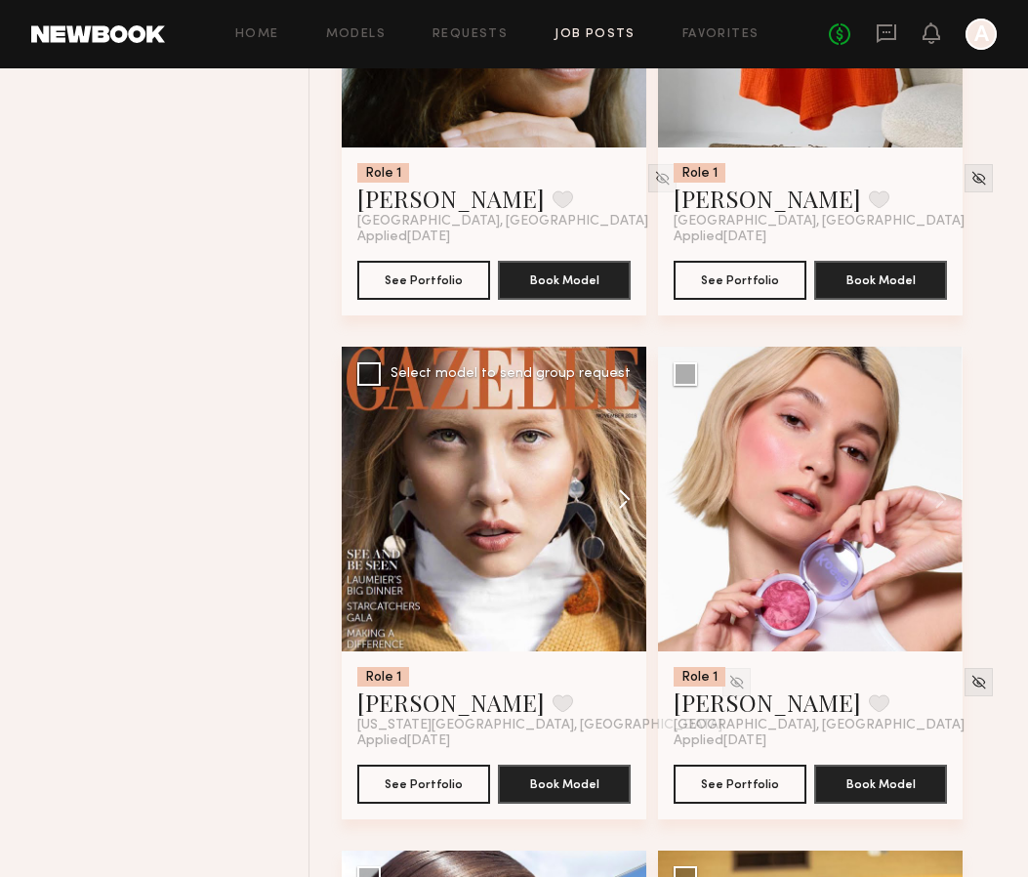
click at [626, 525] on button at bounding box center [615, 499] width 62 height 305
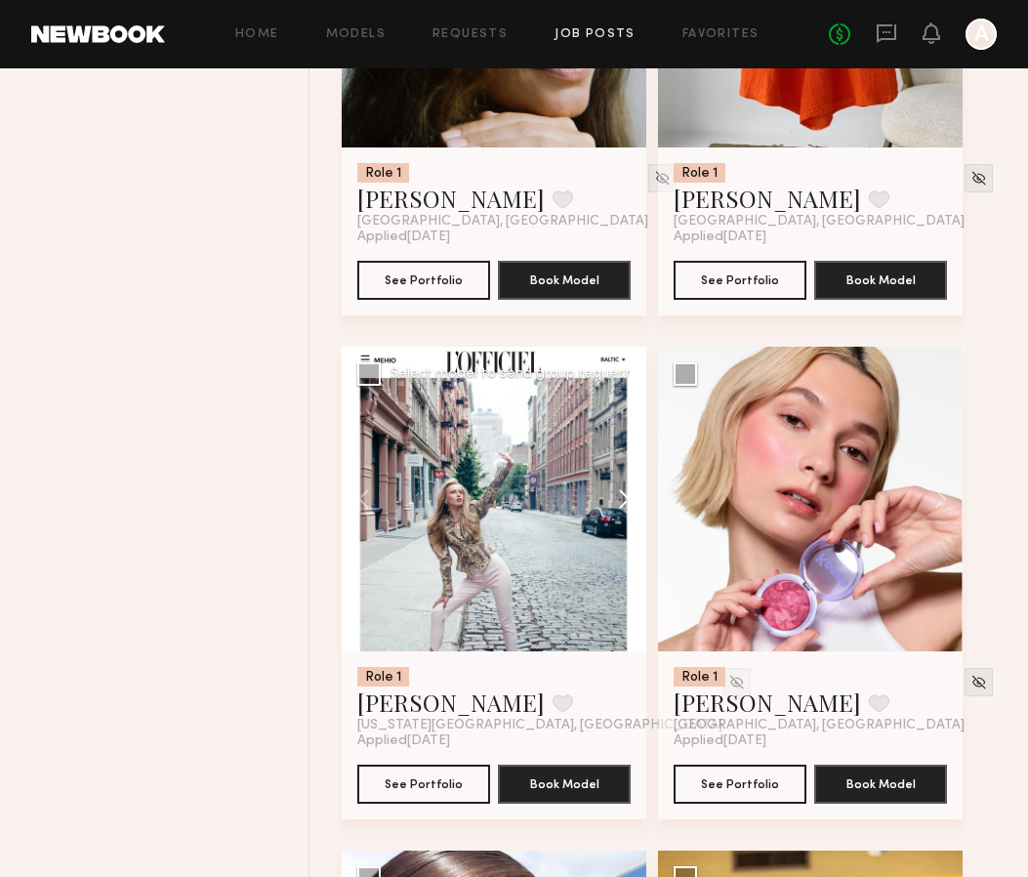
click at [626, 525] on button at bounding box center [615, 499] width 62 height 305
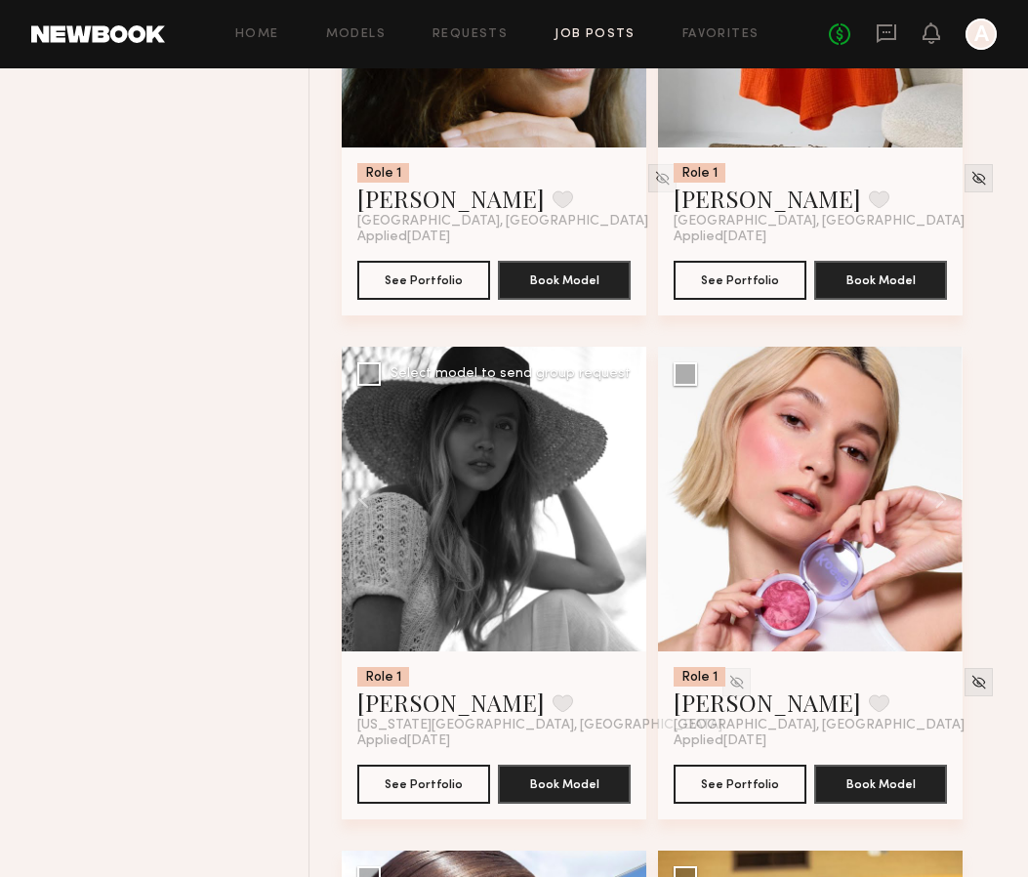
click at [626, 525] on button at bounding box center [615, 499] width 62 height 305
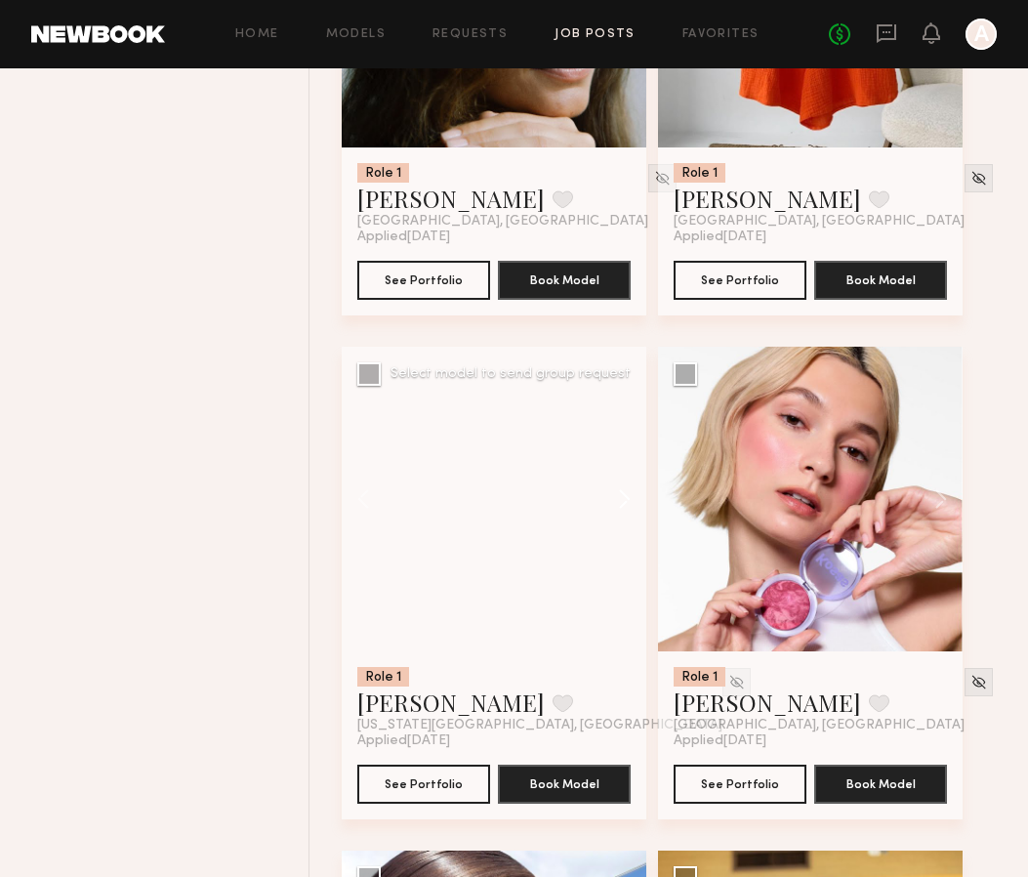
click at [626, 525] on button at bounding box center [615, 499] width 62 height 305
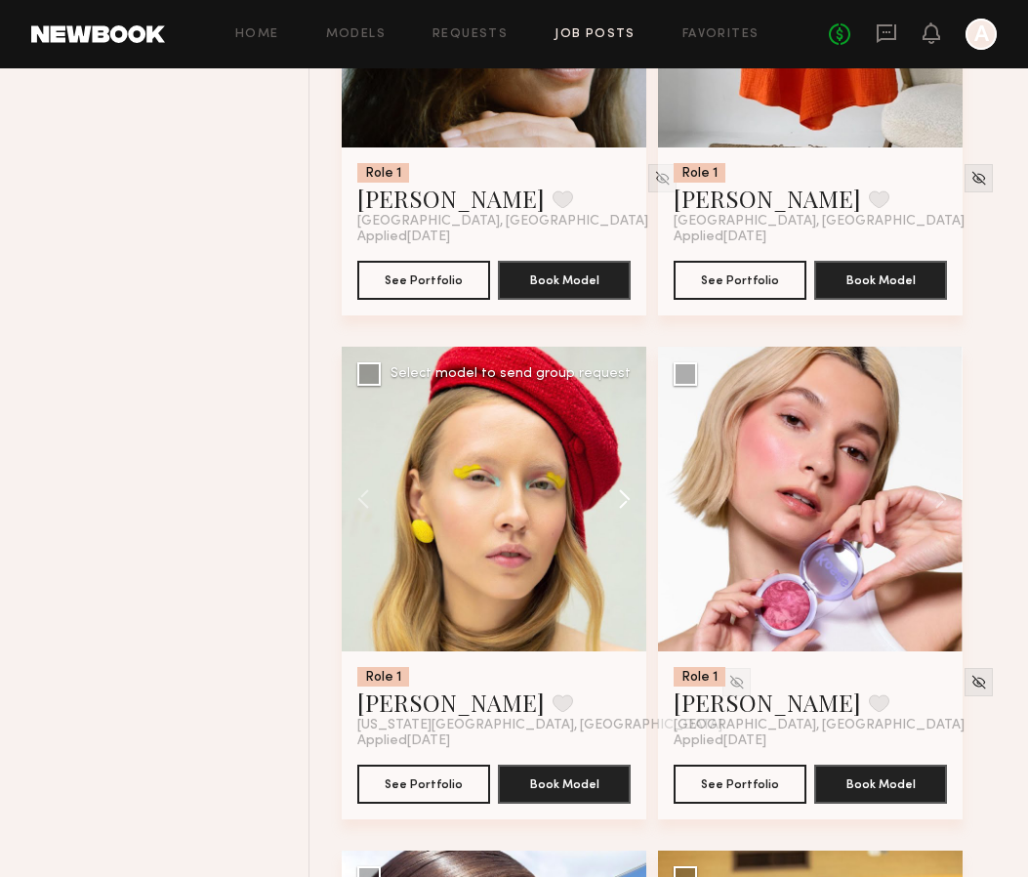
click at [626, 525] on button at bounding box center [615, 499] width 62 height 305
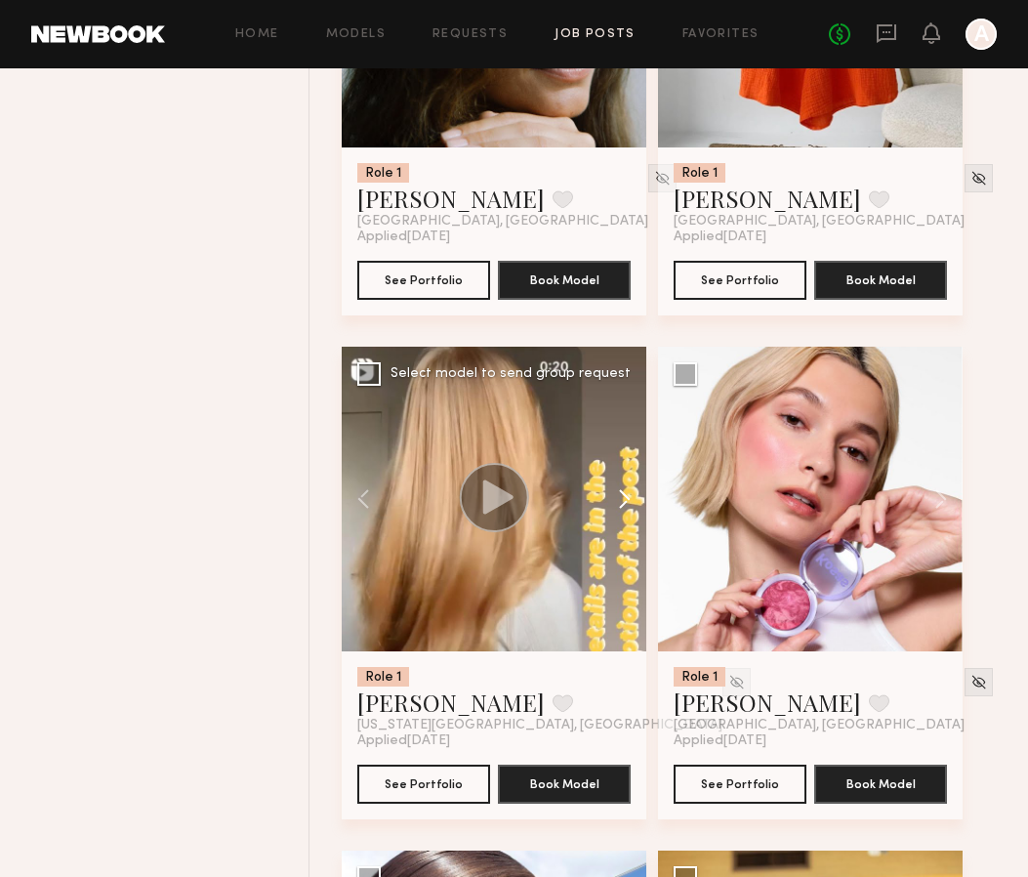
click at [626, 525] on button at bounding box center [615, 499] width 62 height 305
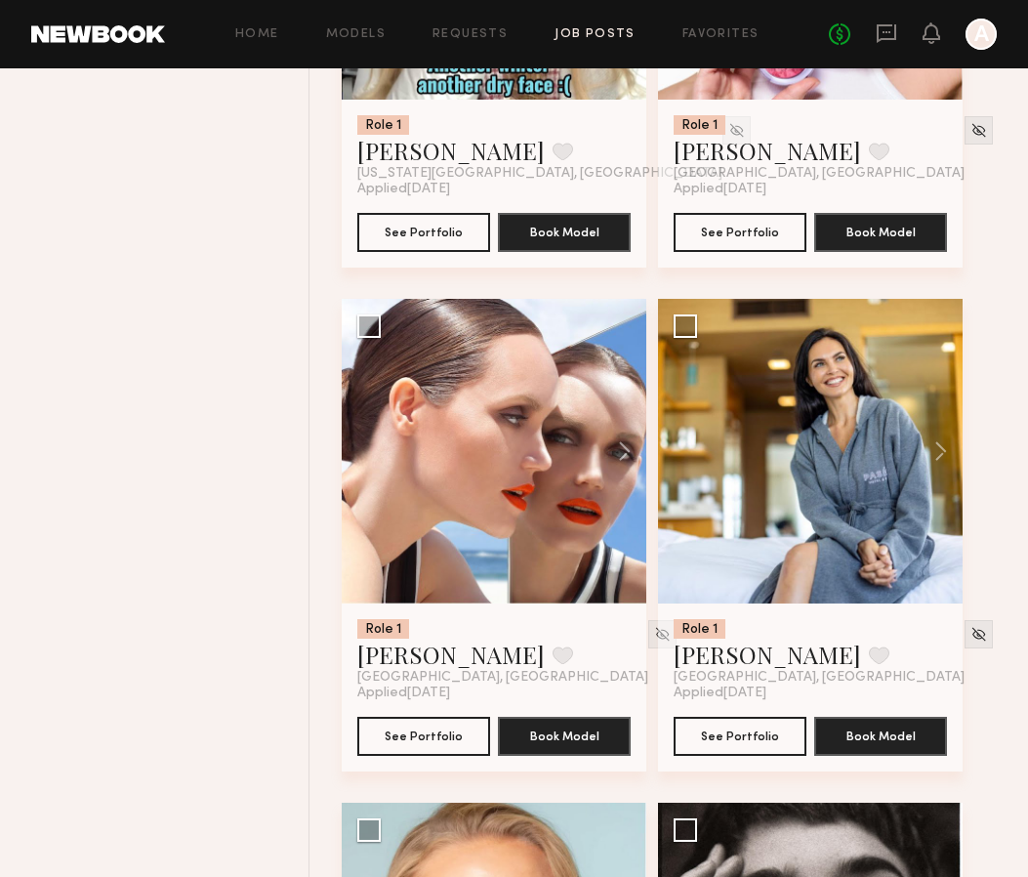
scroll to position [7645, 0]
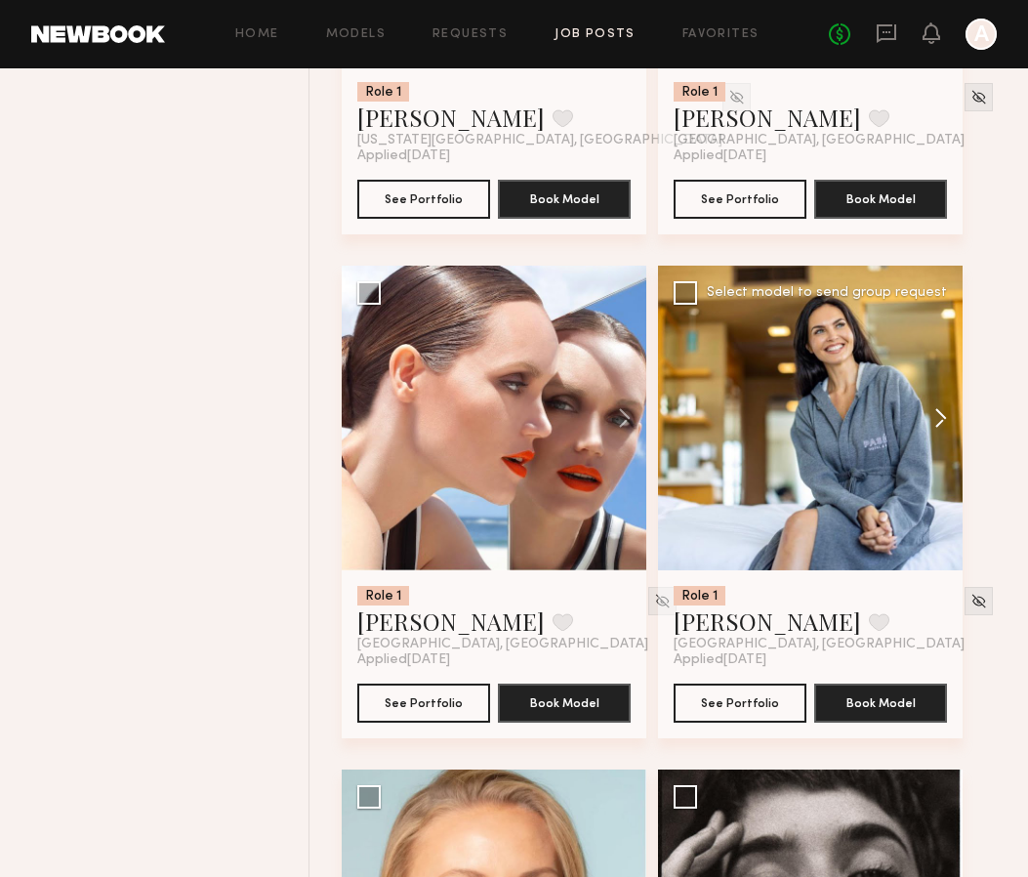
click at [938, 422] on button at bounding box center [931, 418] width 62 height 305
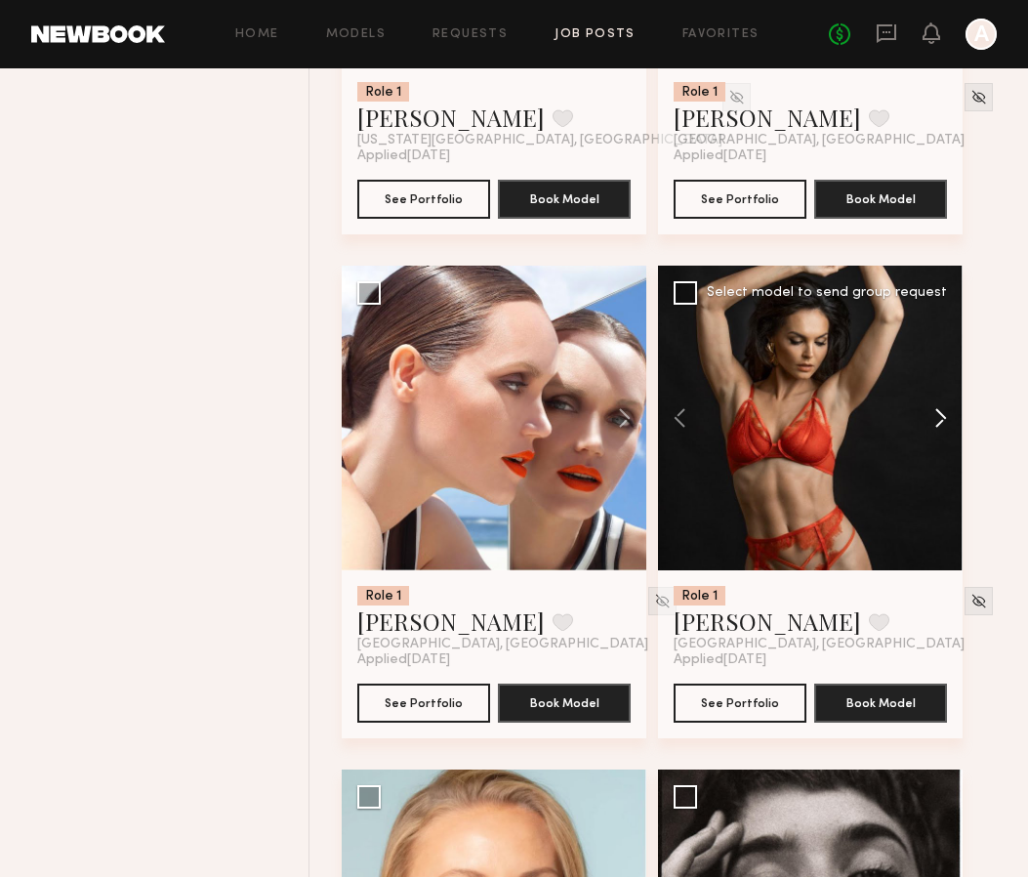
click at [938, 422] on button at bounding box center [931, 418] width 62 height 305
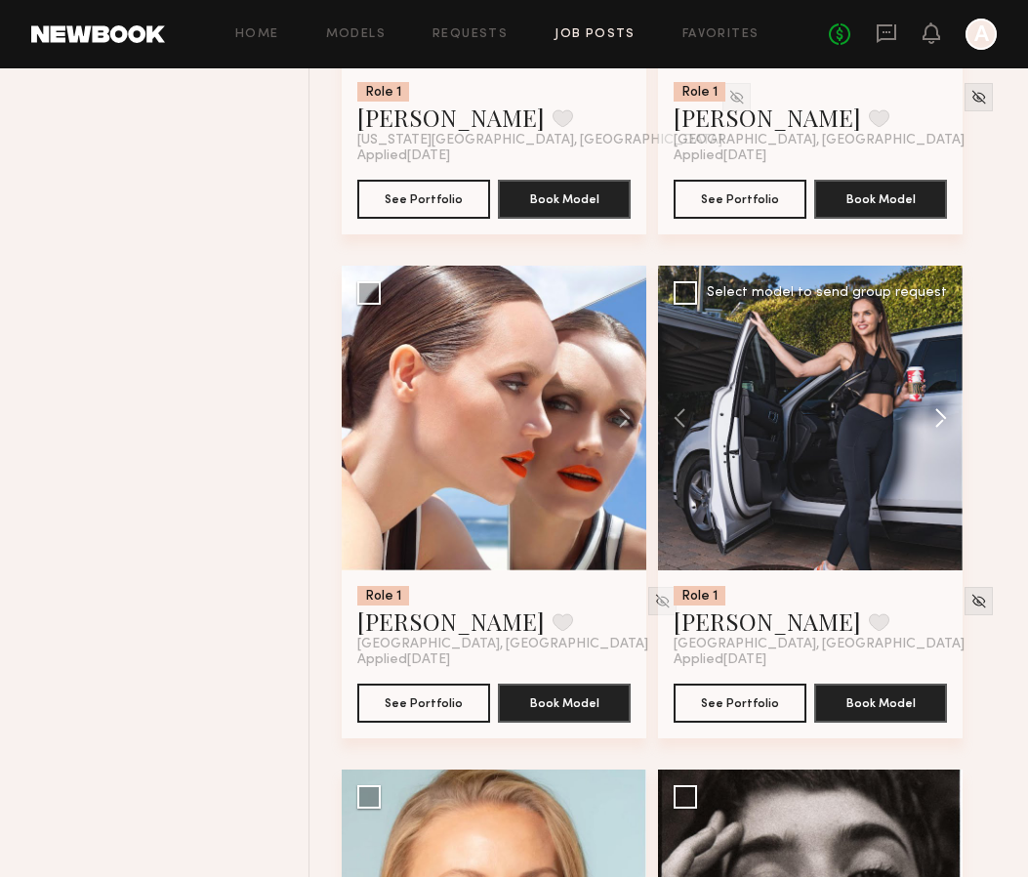
click at [938, 422] on button at bounding box center [931, 418] width 62 height 305
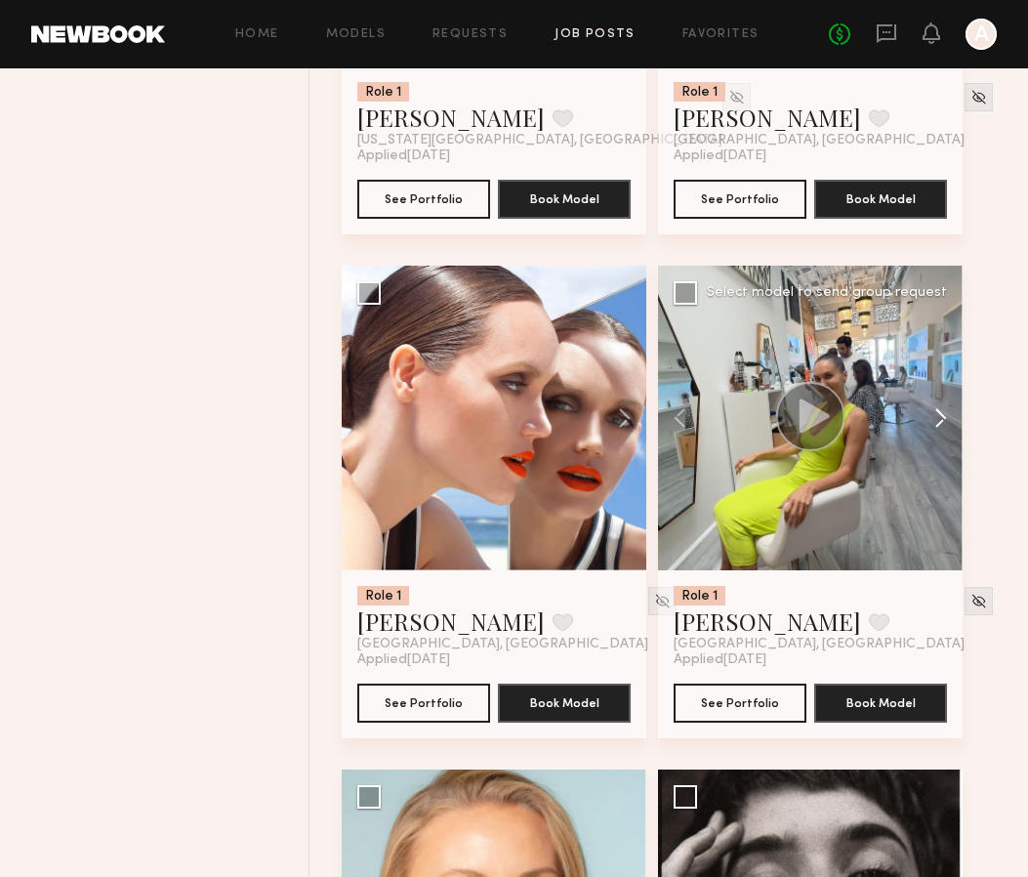
click at [940, 415] on button at bounding box center [931, 418] width 62 height 305
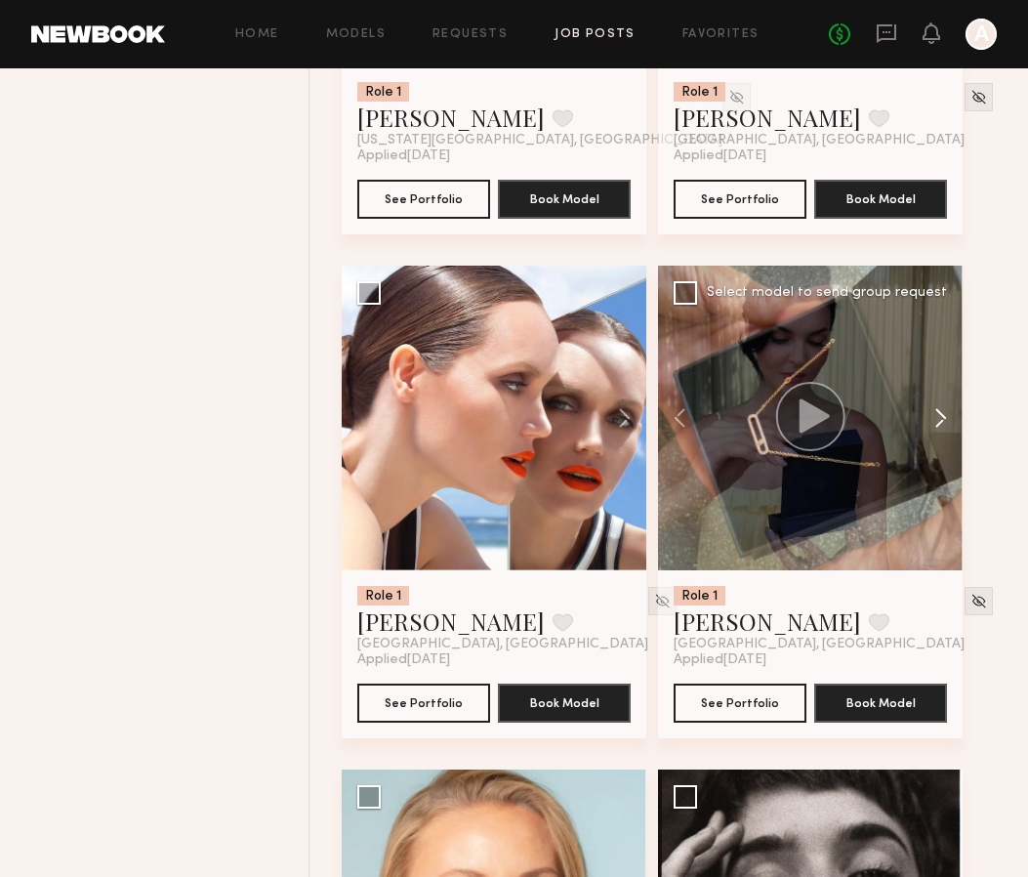
click at [940, 416] on button at bounding box center [931, 418] width 62 height 305
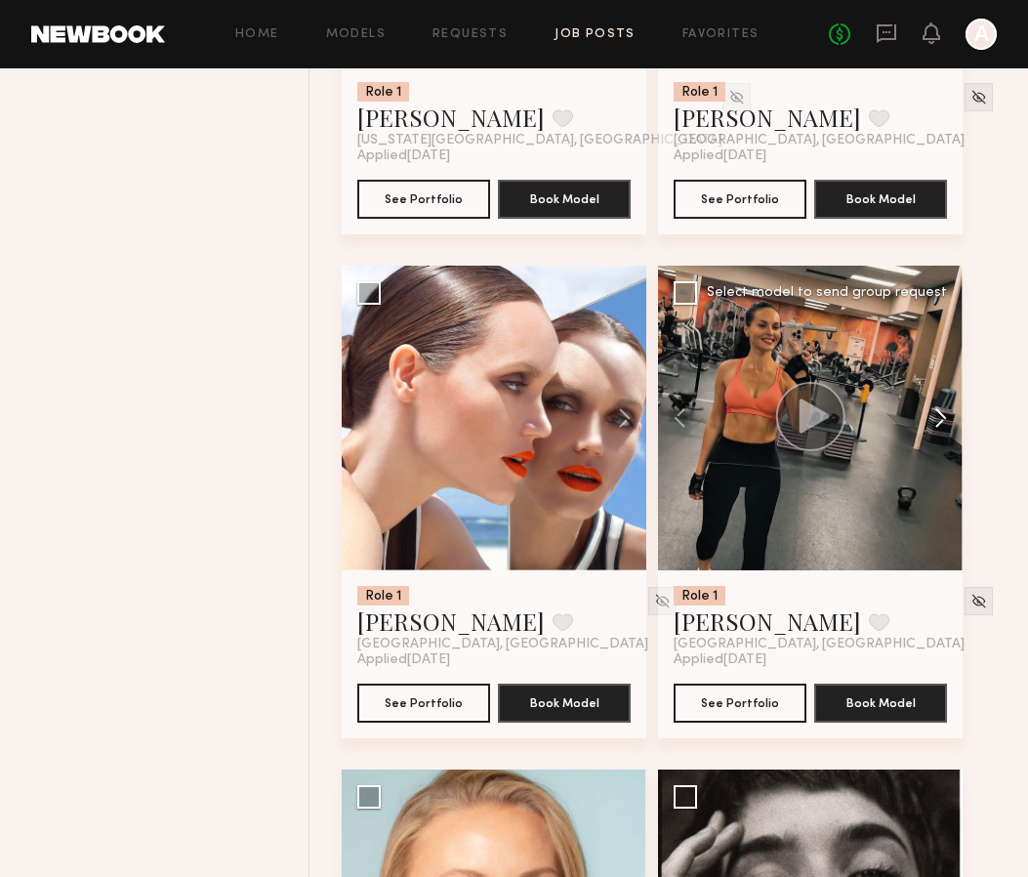
click at [940, 416] on button at bounding box center [931, 418] width 62 height 305
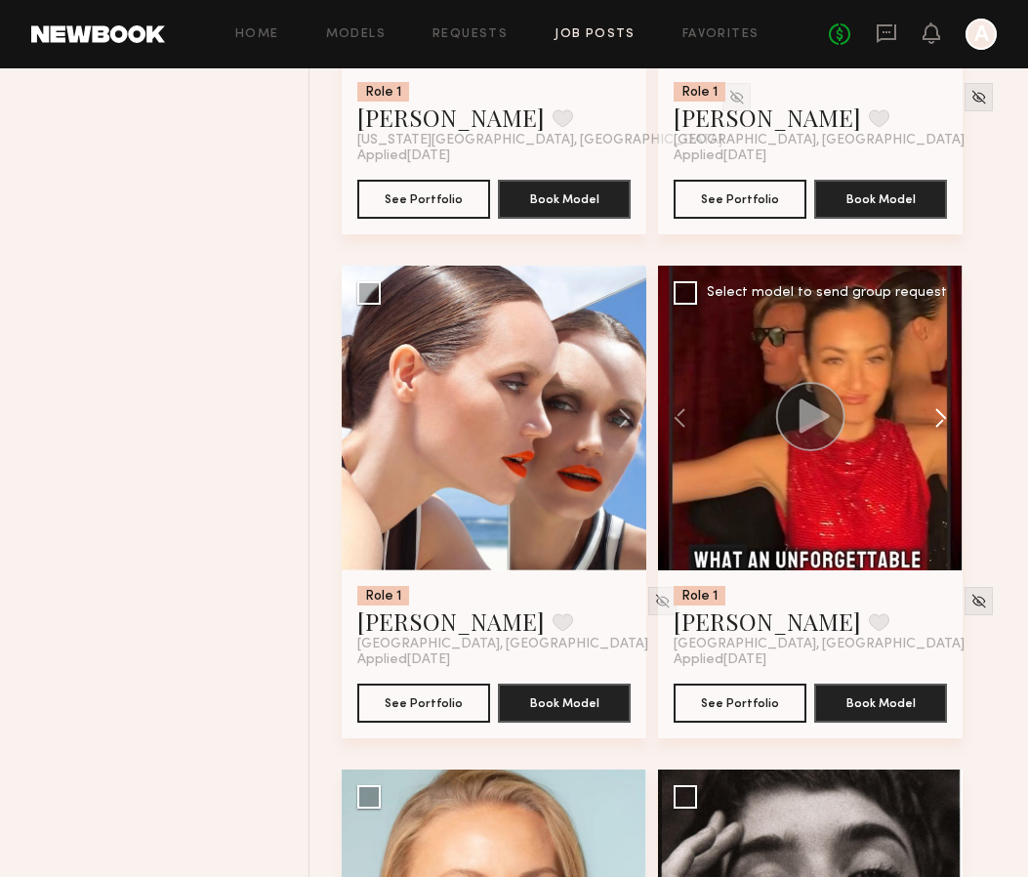
click at [940, 416] on button at bounding box center [931, 418] width 62 height 305
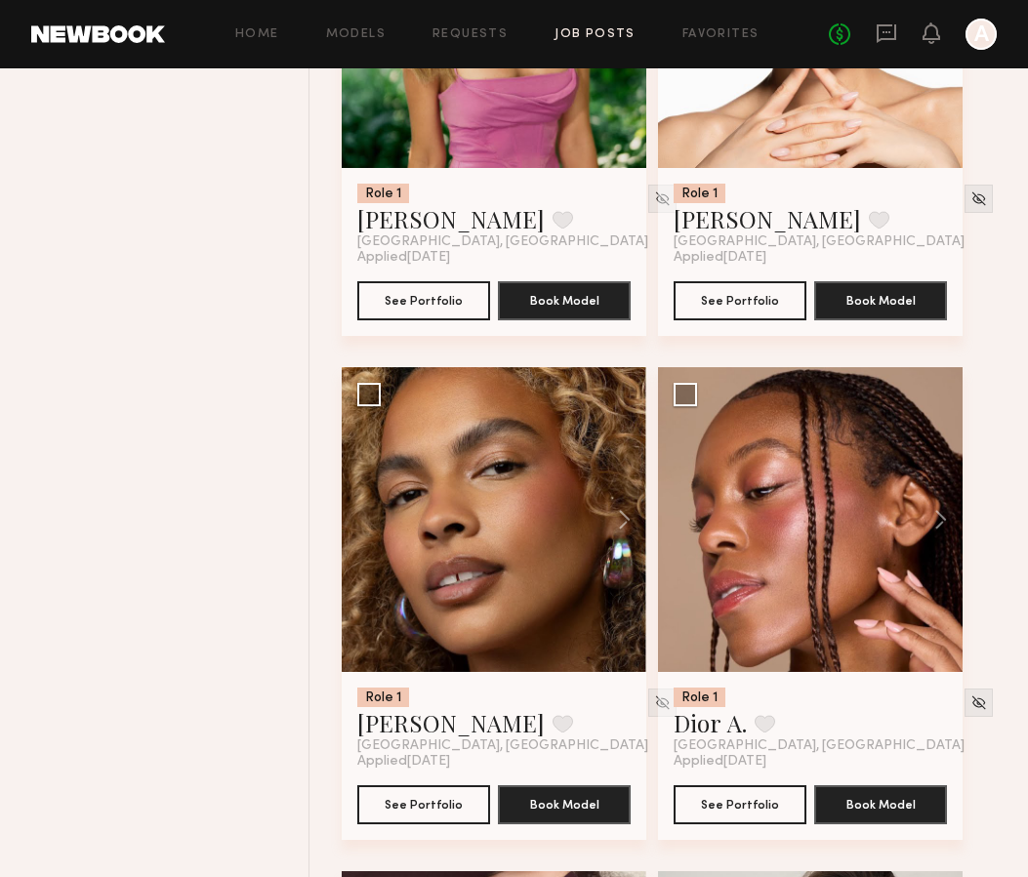
scroll to position [9056, 0]
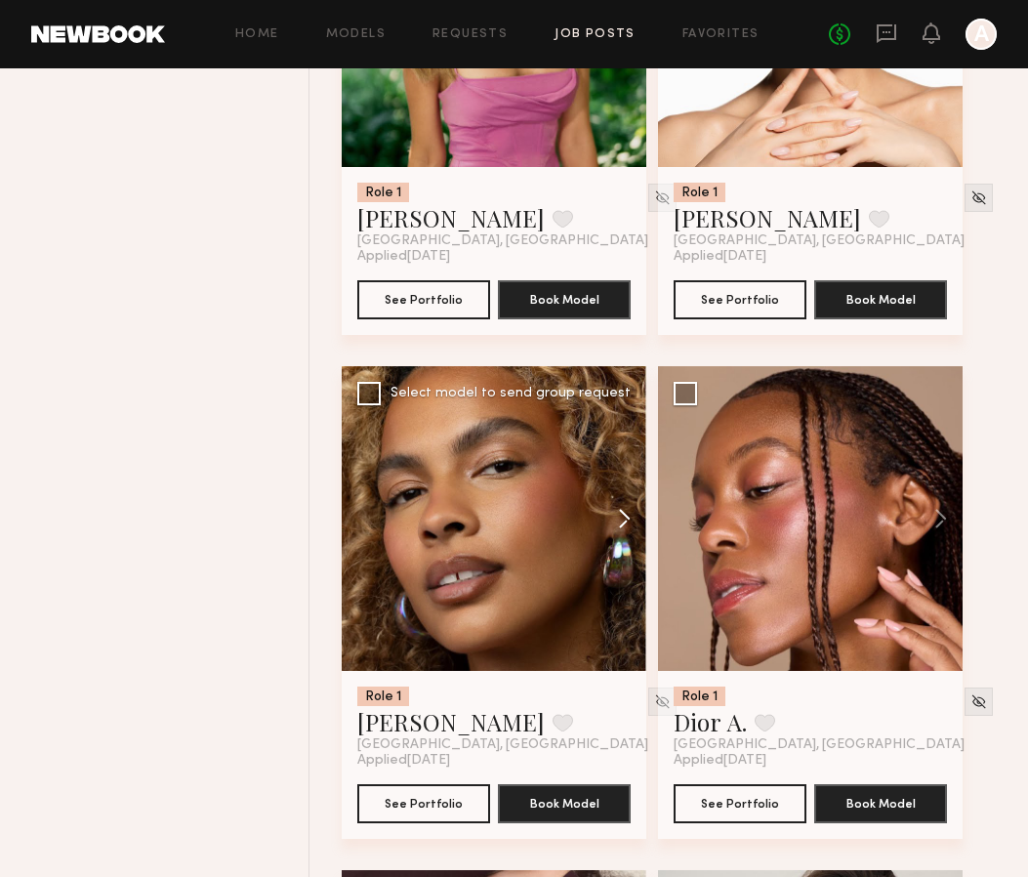
click at [630, 518] on button at bounding box center [615, 518] width 62 height 305
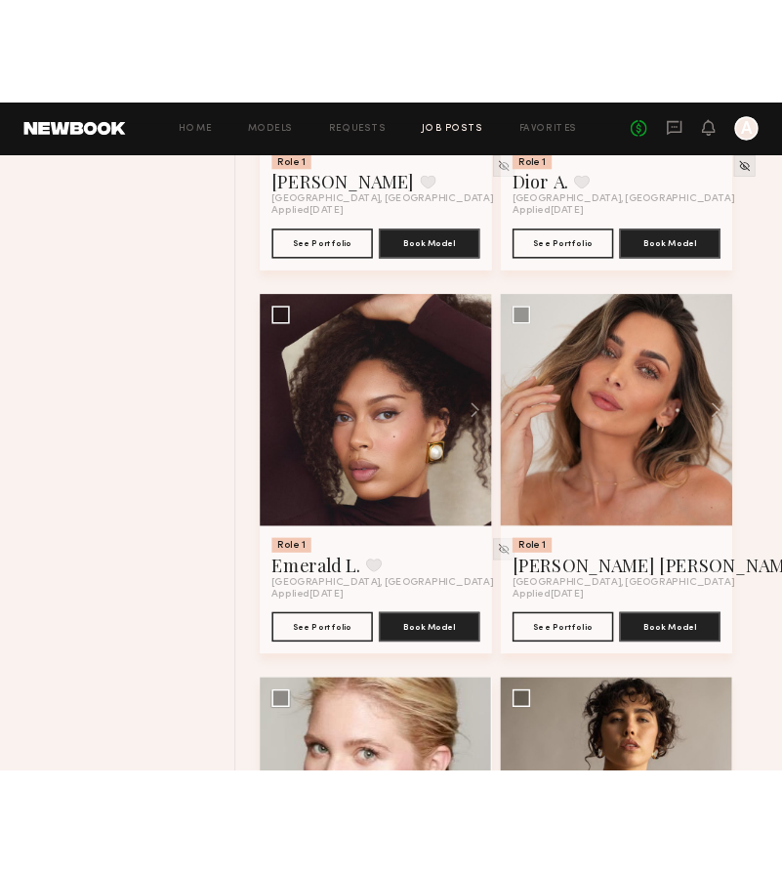
scroll to position [9681, 0]
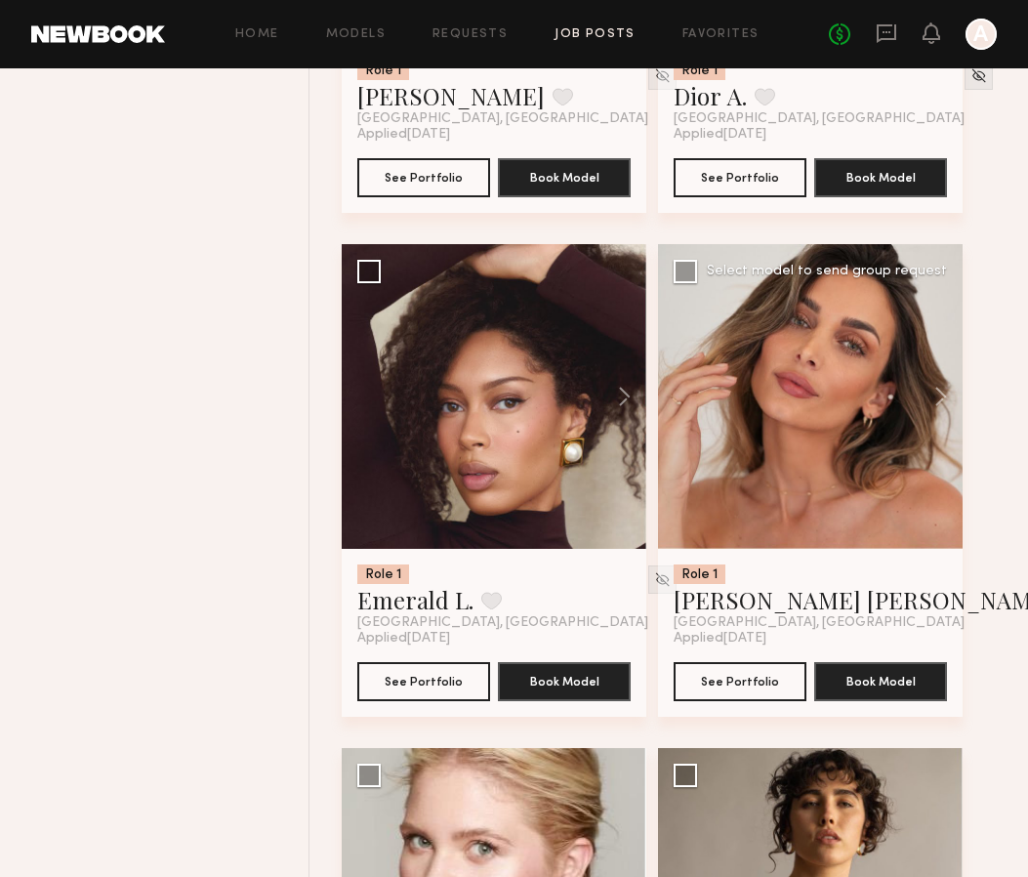
click at [809, 475] on div at bounding box center [810, 396] width 305 height 305
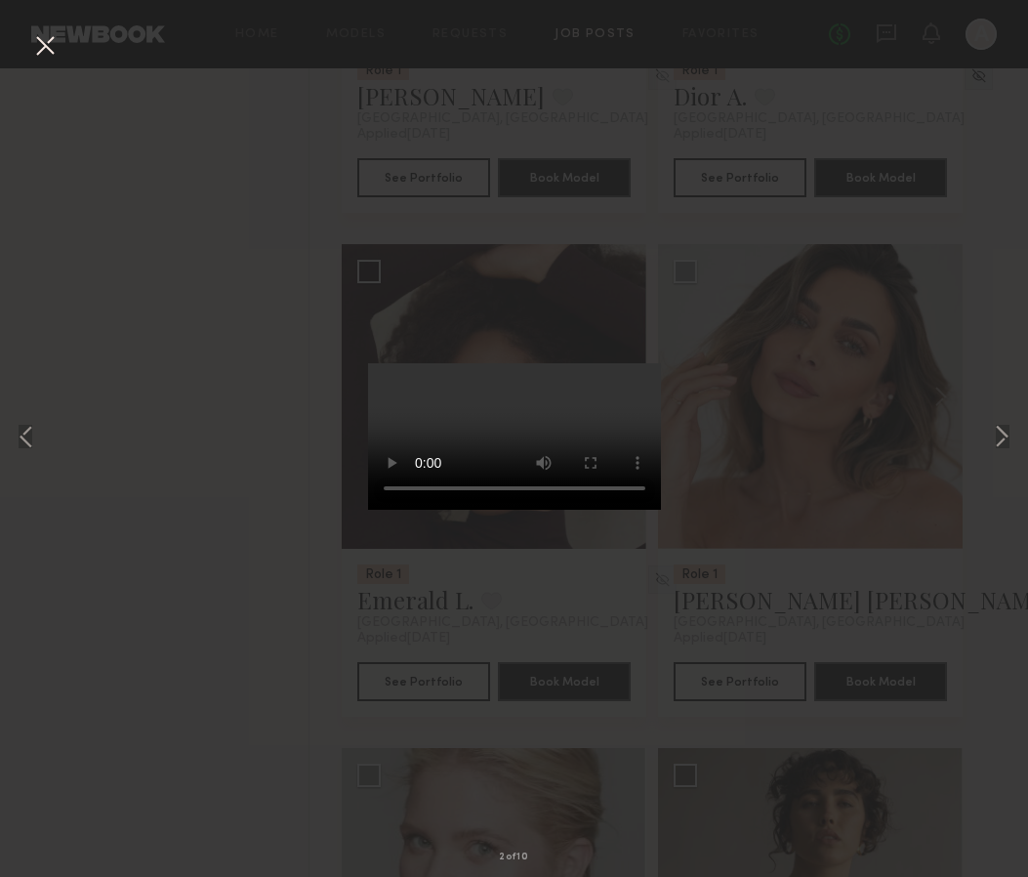
click at [44, 49] on button at bounding box center [44, 46] width 31 height 35
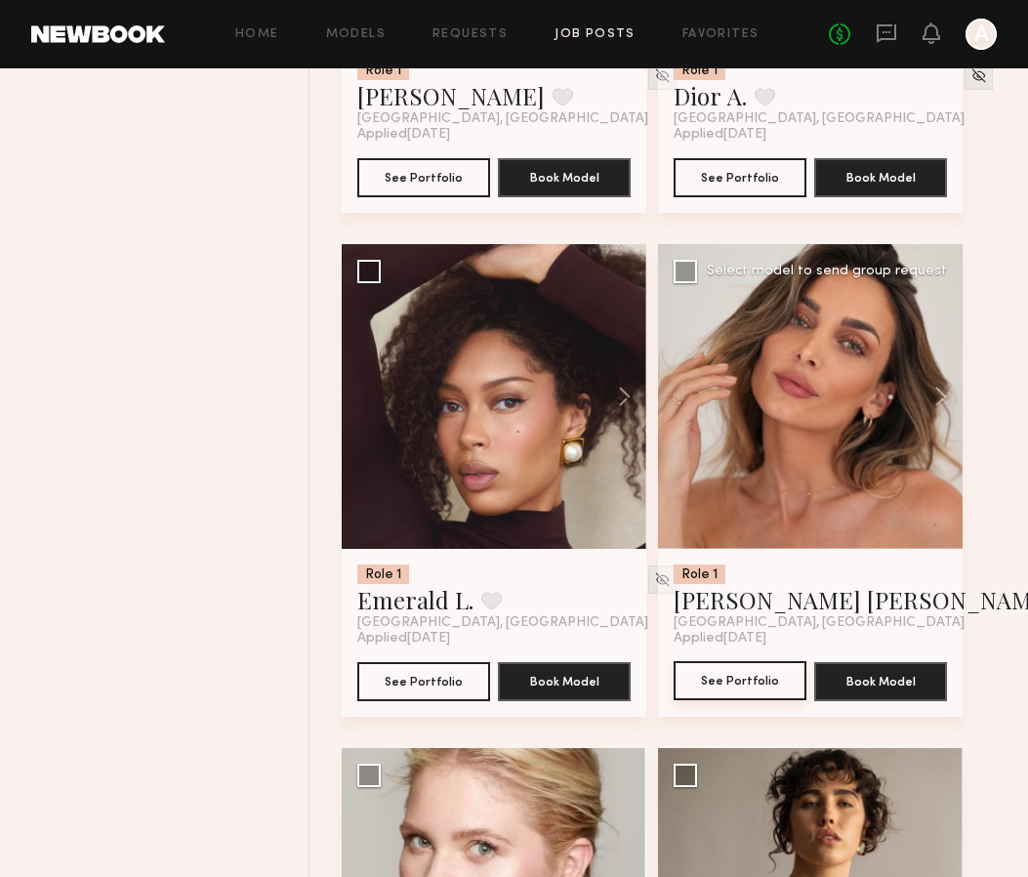
click at [736, 695] on button "See Portfolio" at bounding box center [740, 680] width 133 height 39
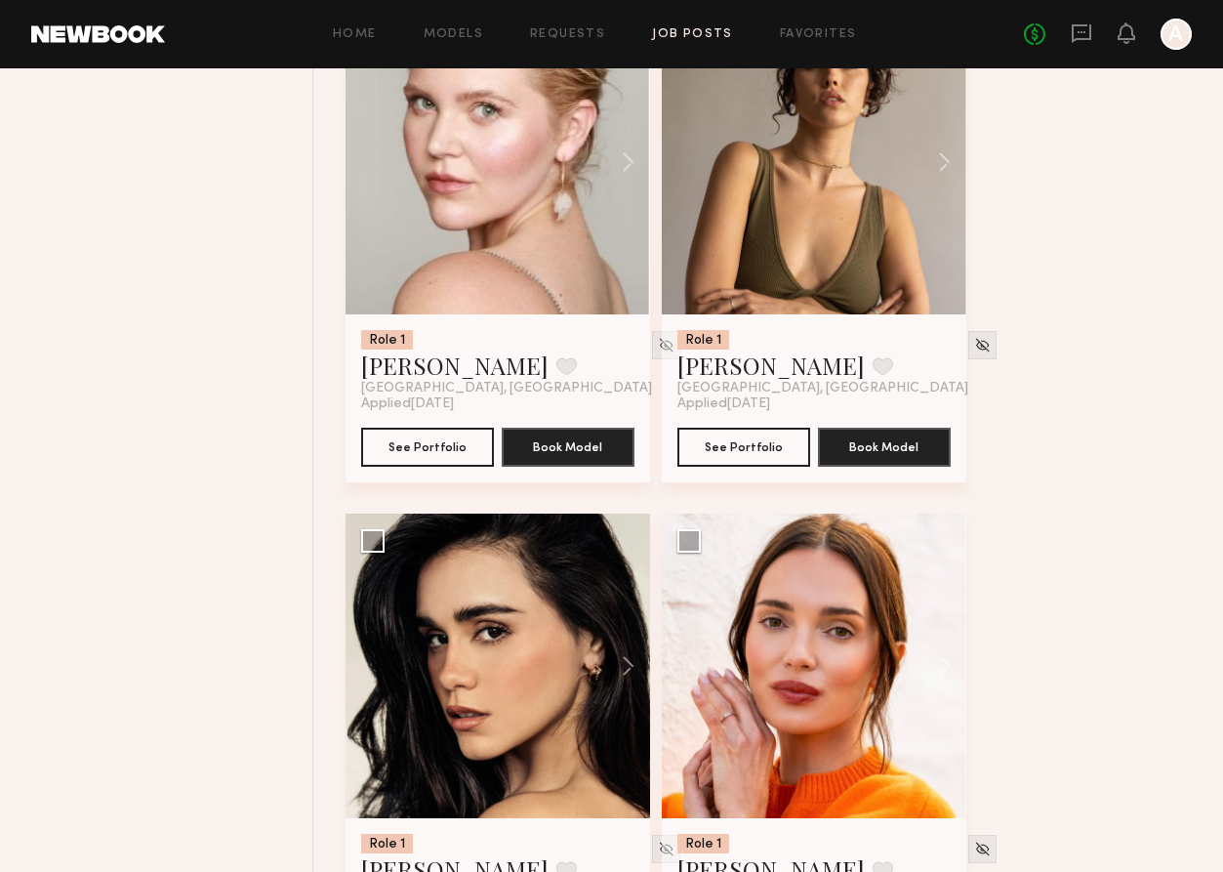
scroll to position [10423, 0]
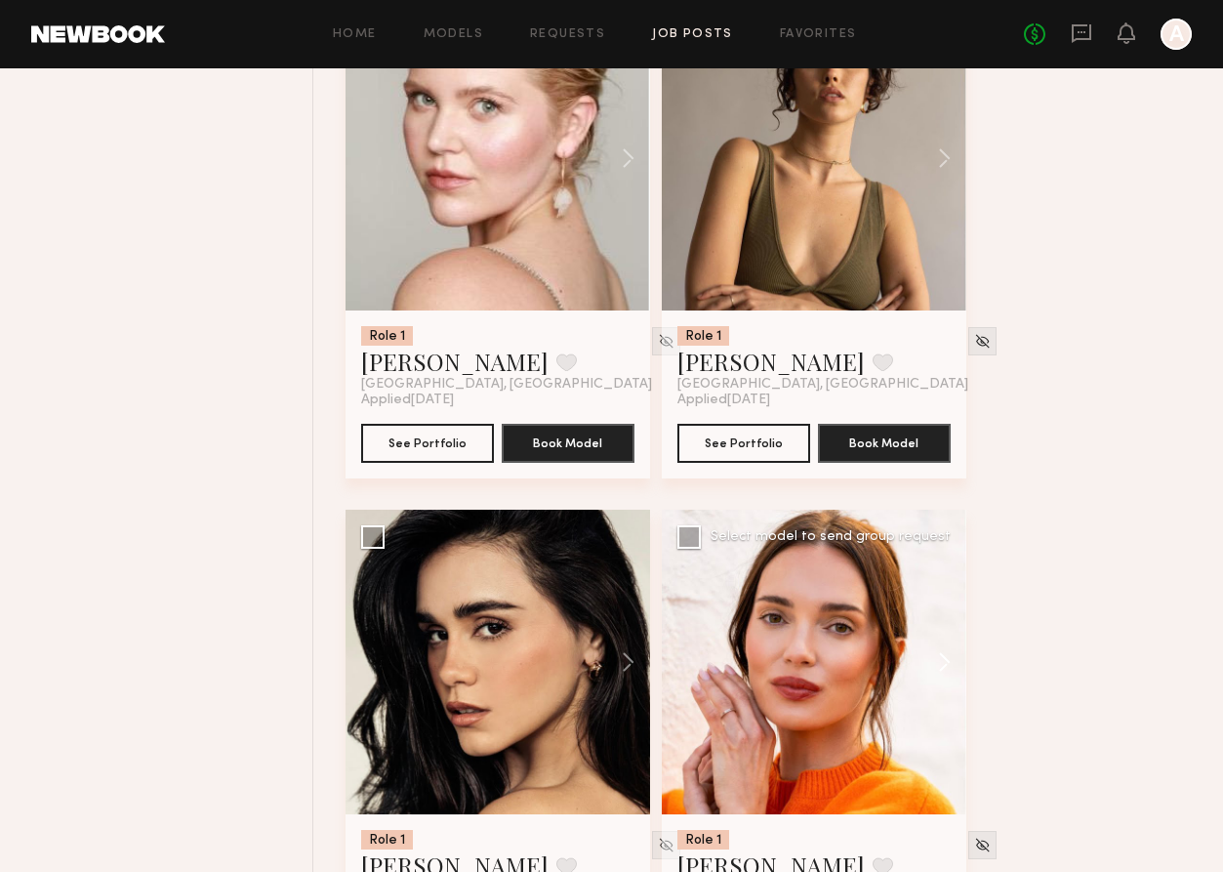
click at [949, 673] on button at bounding box center [935, 662] width 62 height 305
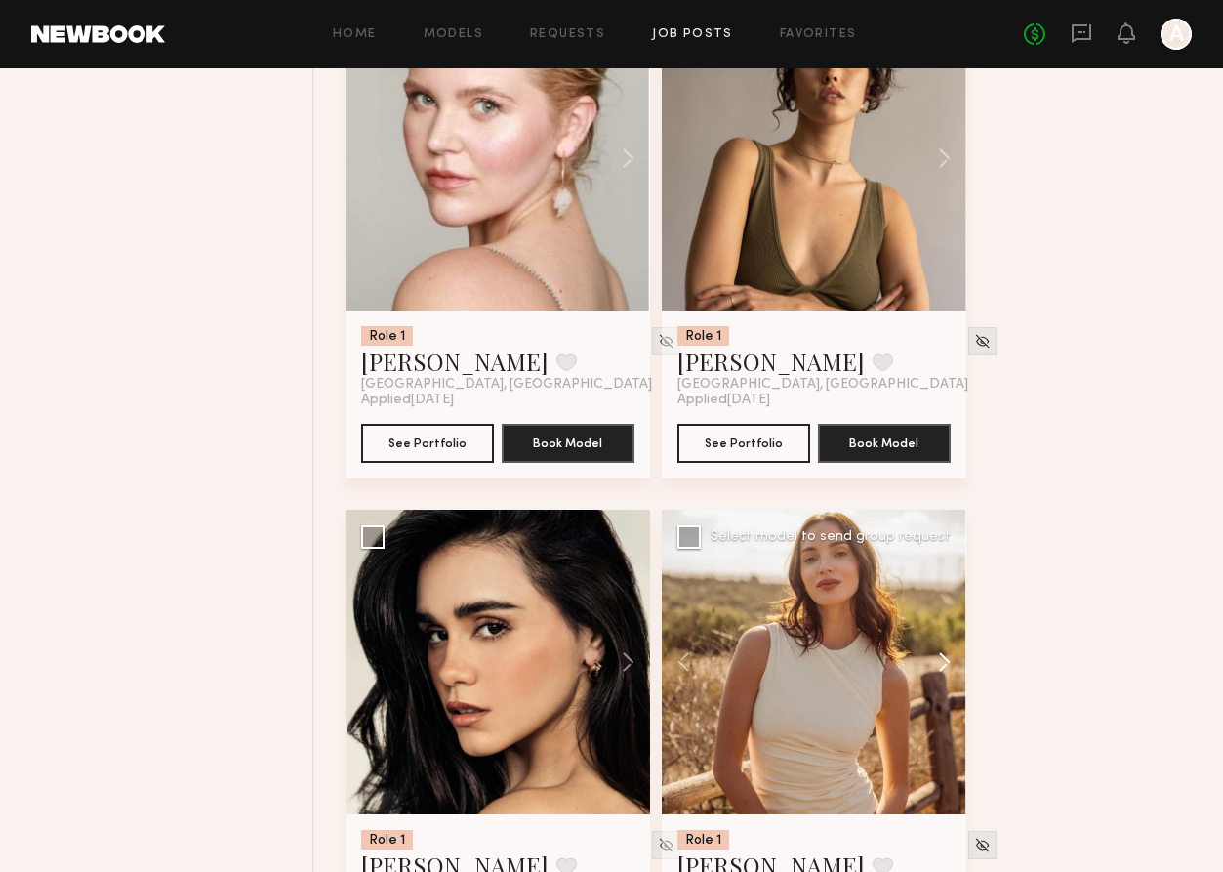
click at [949, 673] on button at bounding box center [935, 662] width 62 height 305
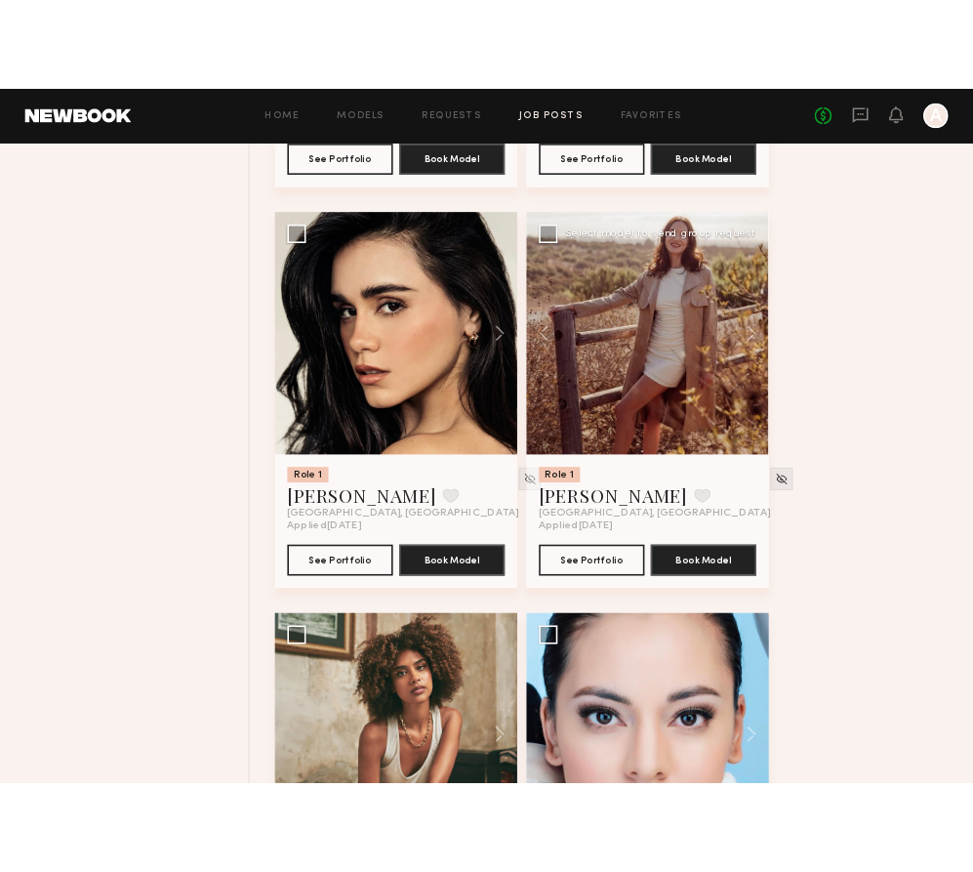
scroll to position [10795, 0]
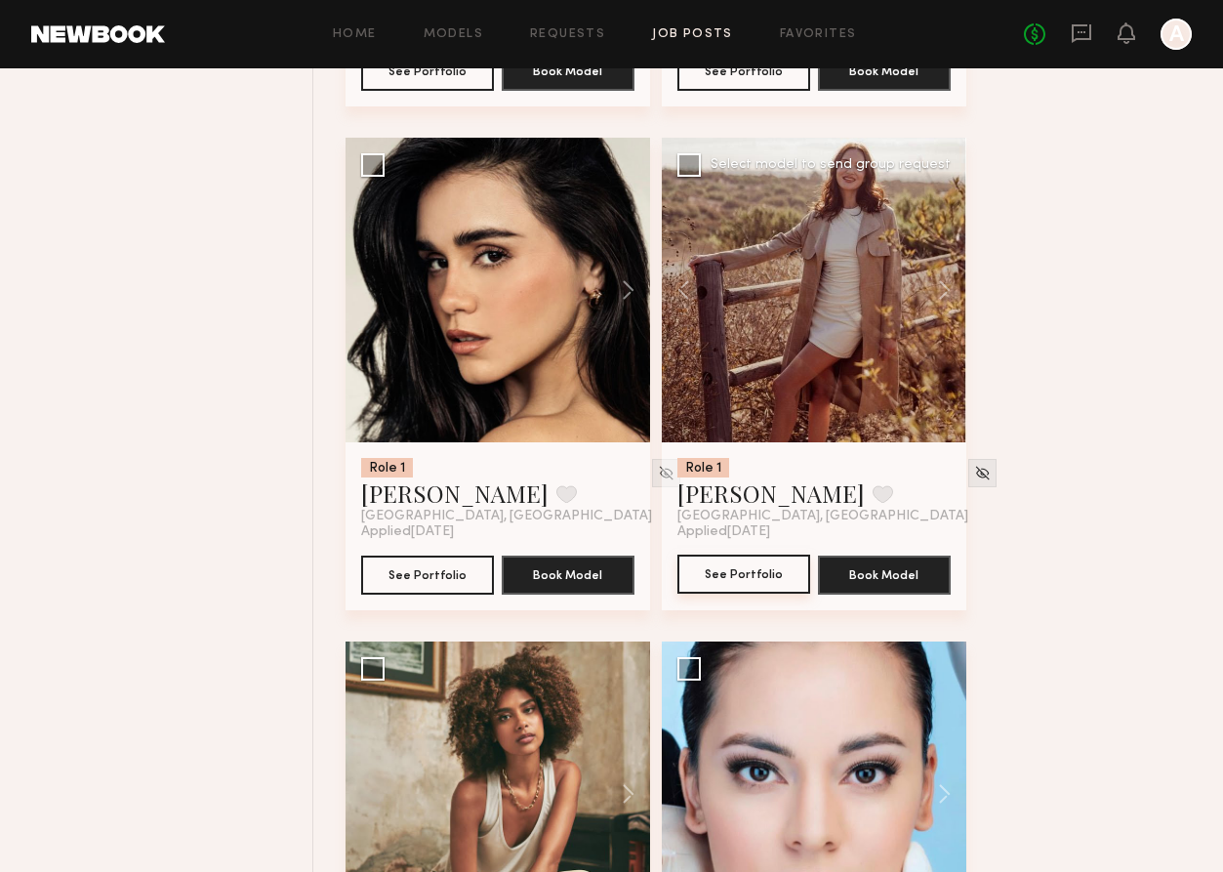
click at [725, 594] on button "See Portfolio" at bounding box center [744, 574] width 133 height 39
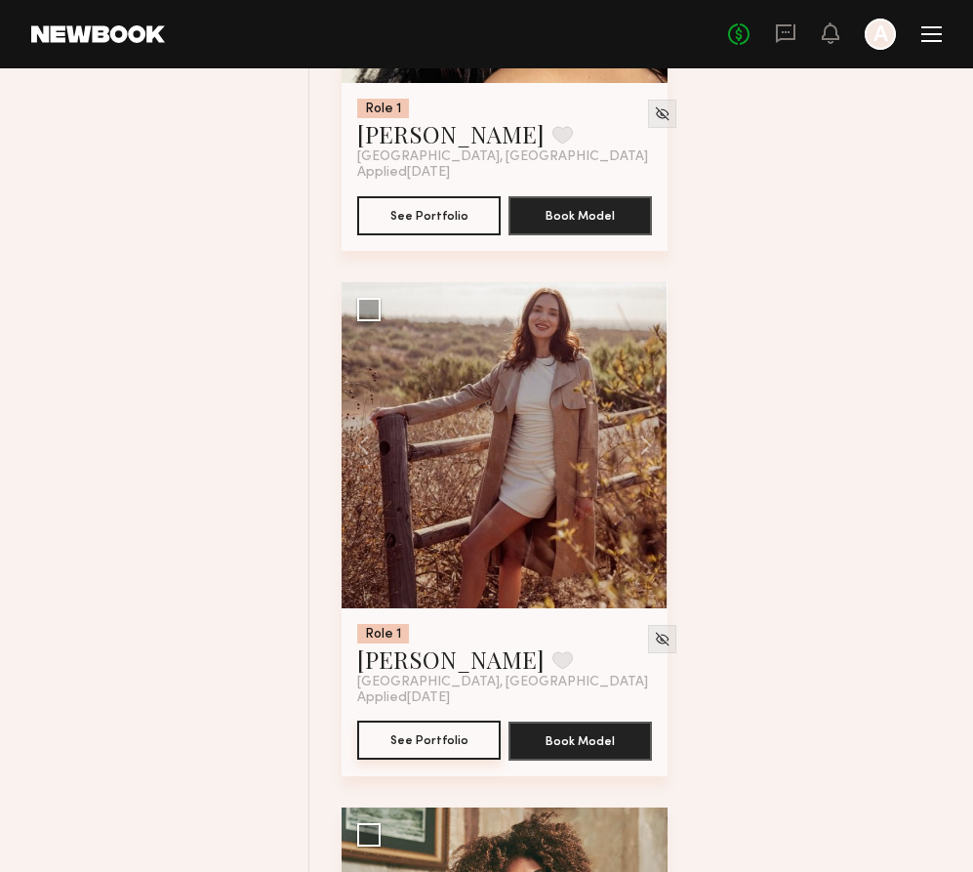
scroll to position [22766, 0]
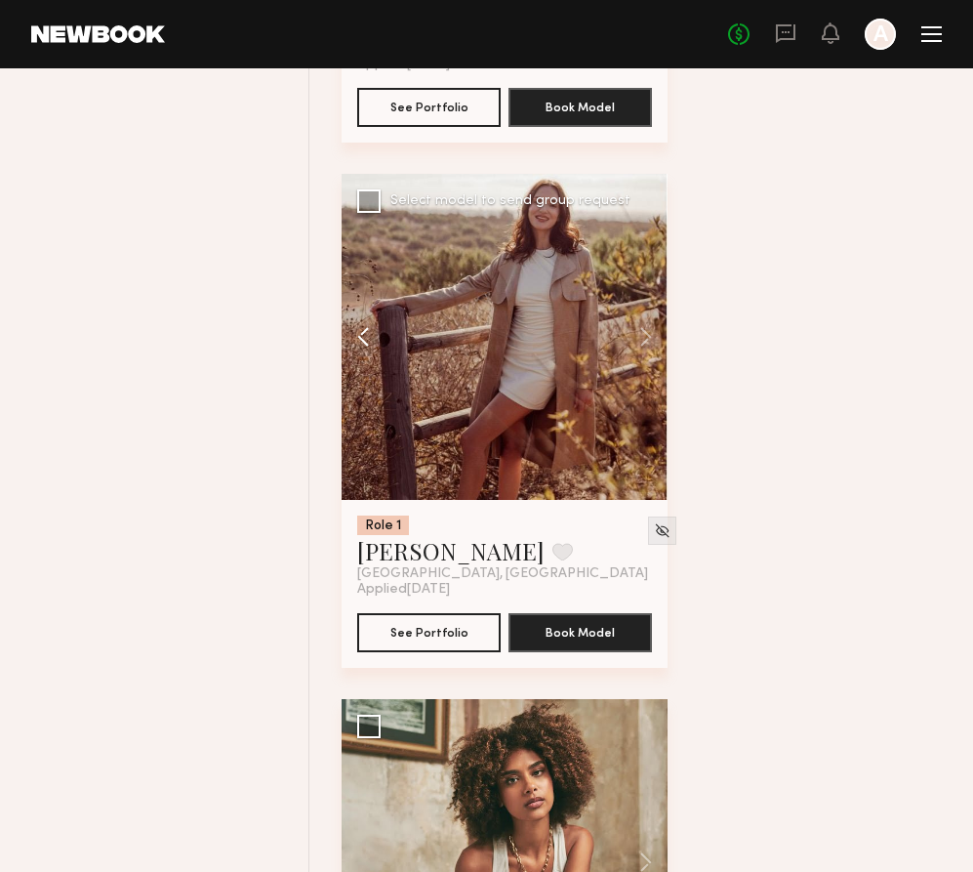
click at [364, 358] on button at bounding box center [373, 337] width 62 height 326
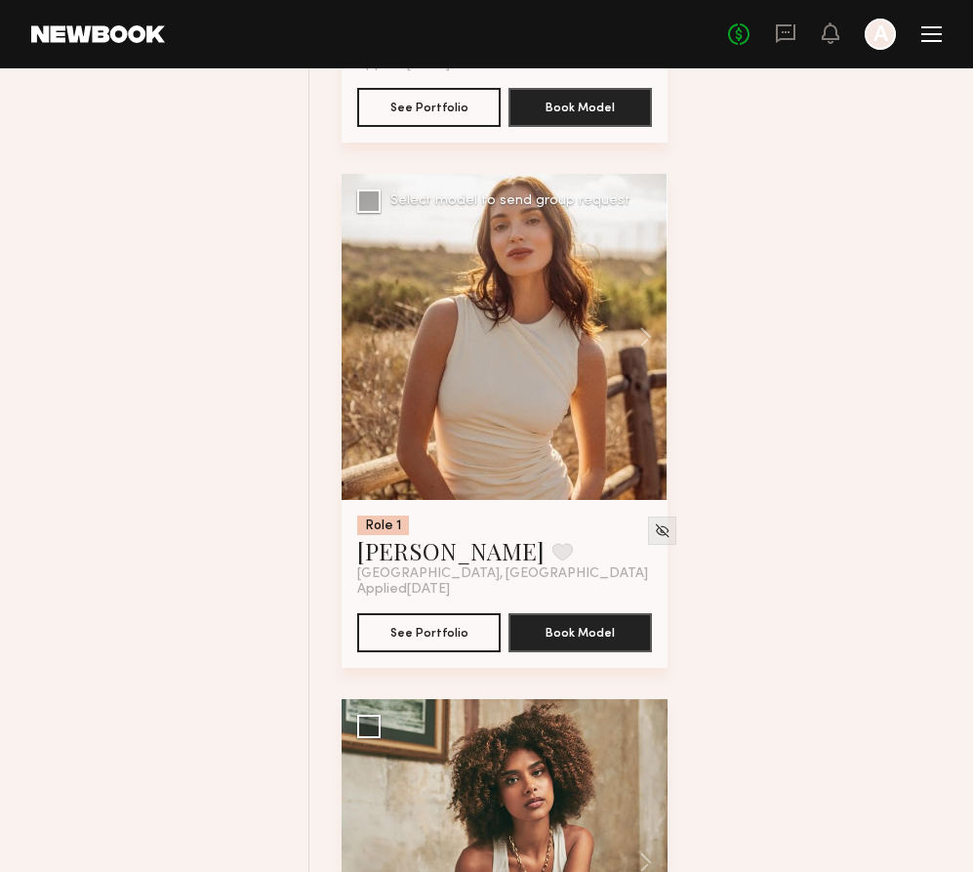
click at [364, 358] on div at bounding box center [505, 337] width 326 height 326
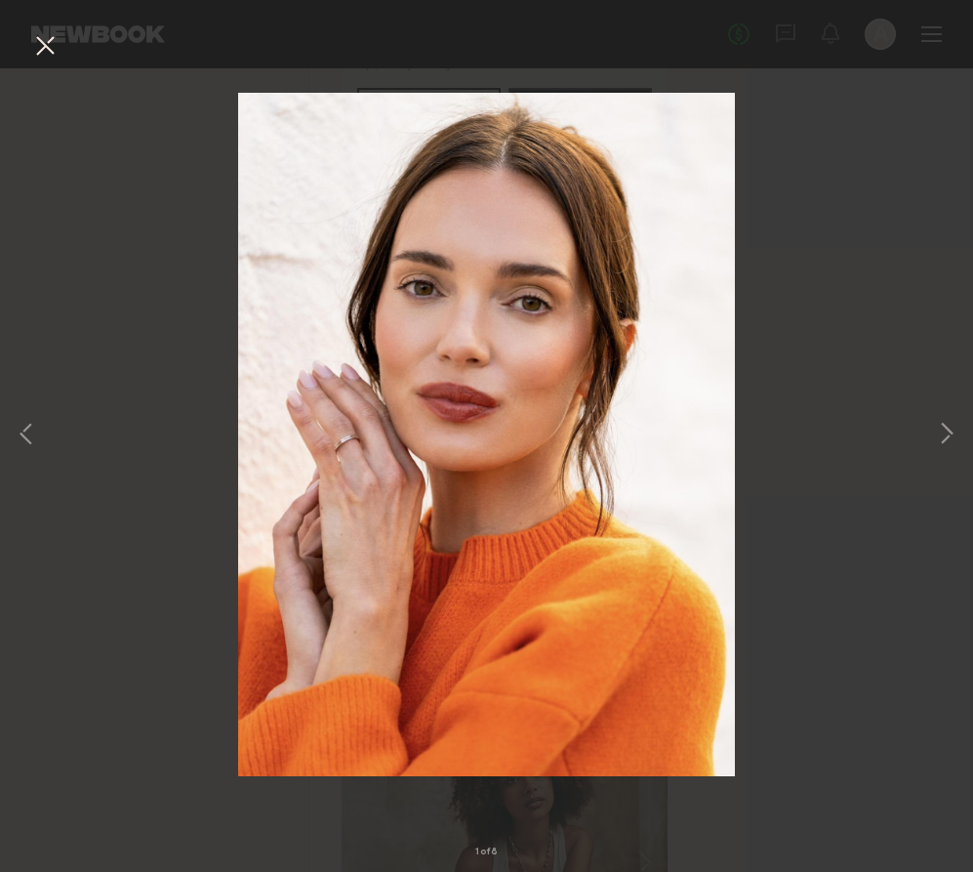
click at [41, 30] on button at bounding box center [44, 46] width 31 height 35
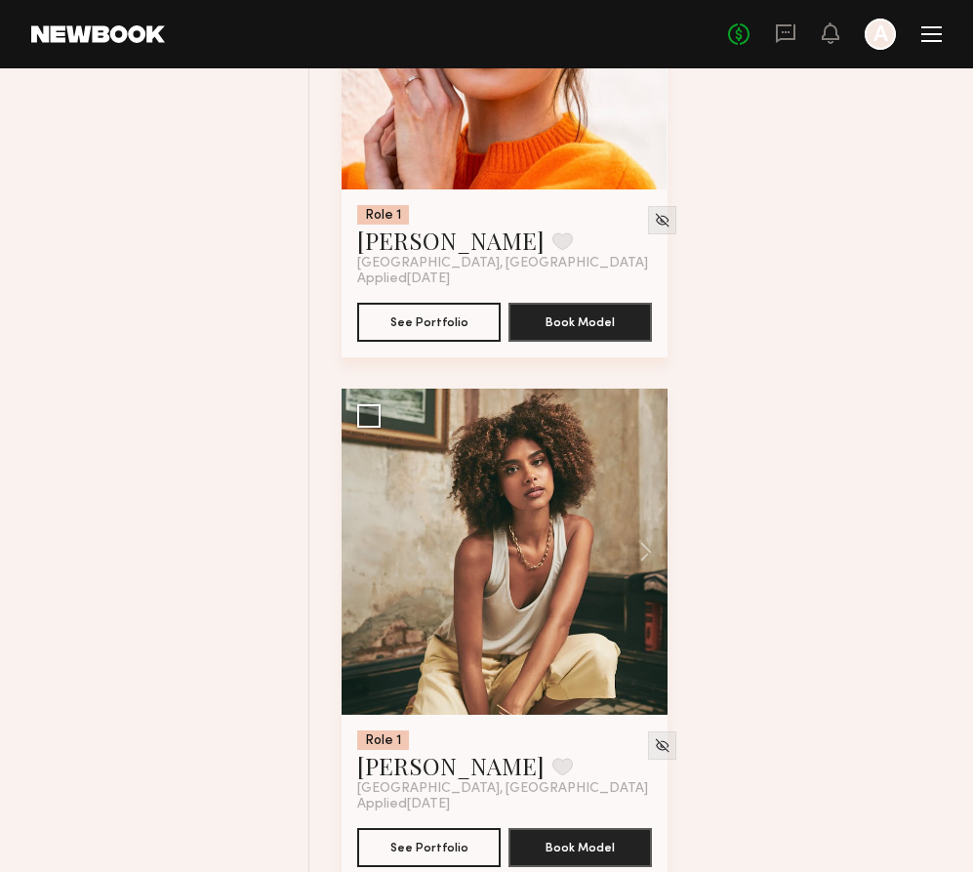
scroll to position [23080, 0]
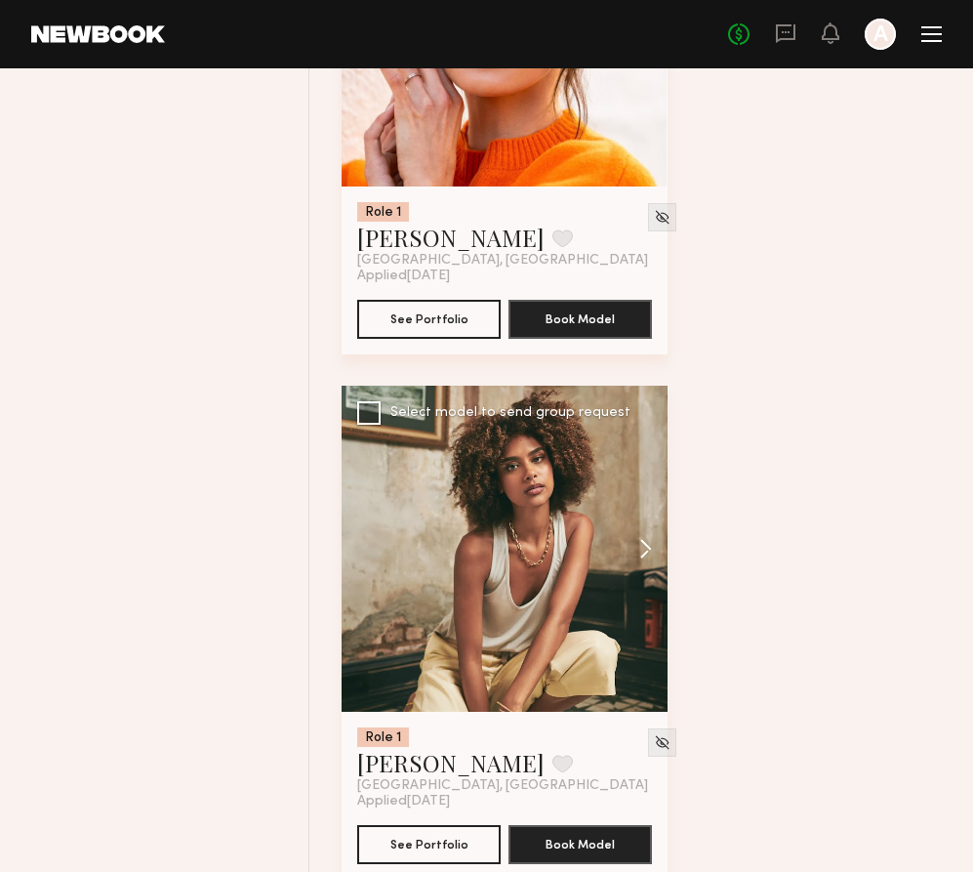
click at [646, 580] on button at bounding box center [636, 549] width 62 height 326
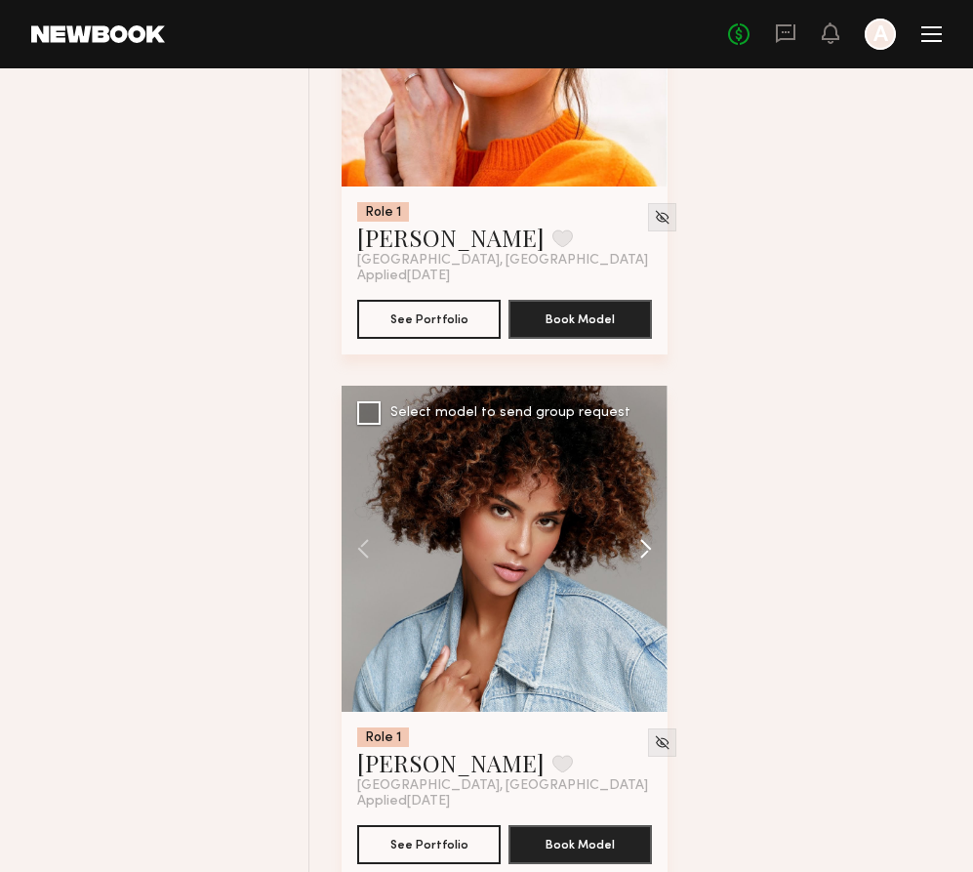
click at [644, 575] on button at bounding box center [636, 549] width 62 height 326
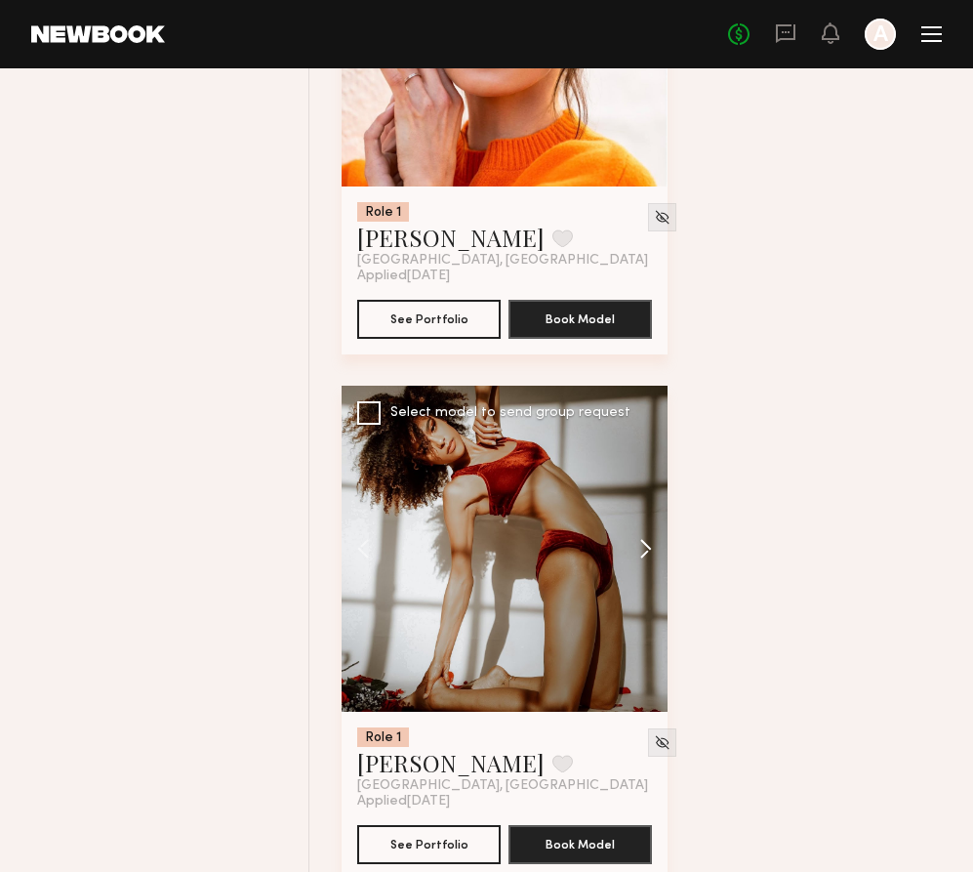
click at [644, 575] on button at bounding box center [636, 549] width 62 height 326
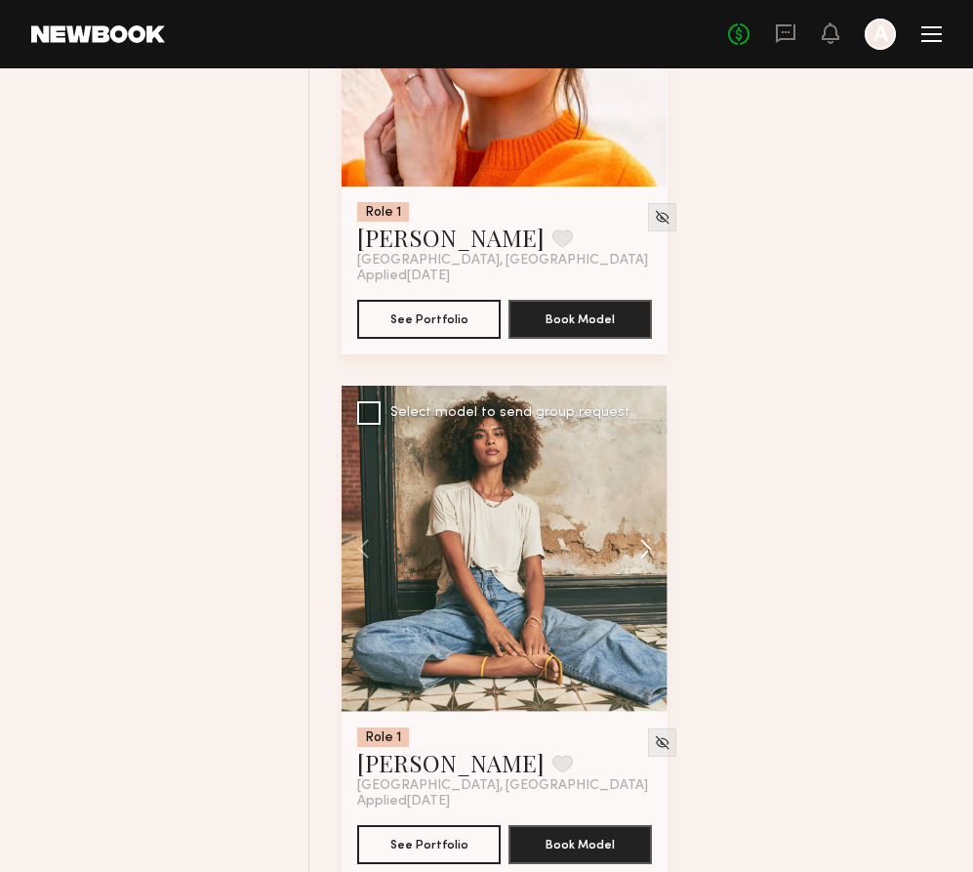
click at [644, 575] on button at bounding box center [636, 549] width 62 height 326
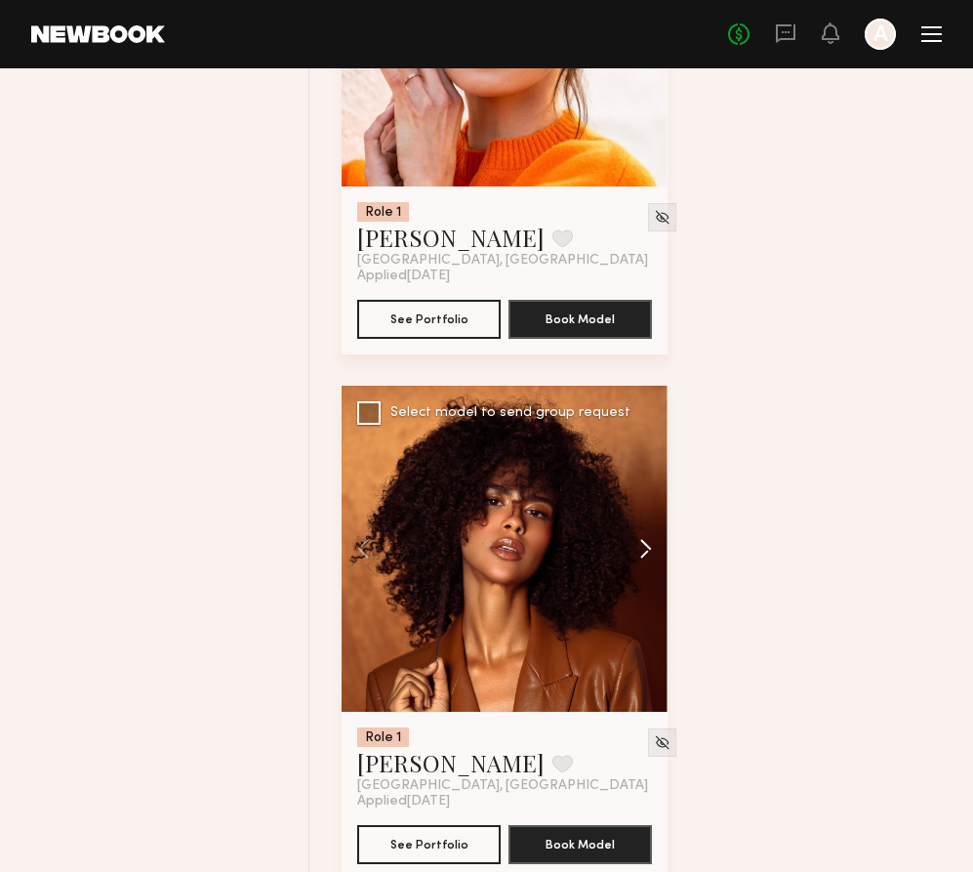
click at [644, 575] on button at bounding box center [636, 549] width 62 height 326
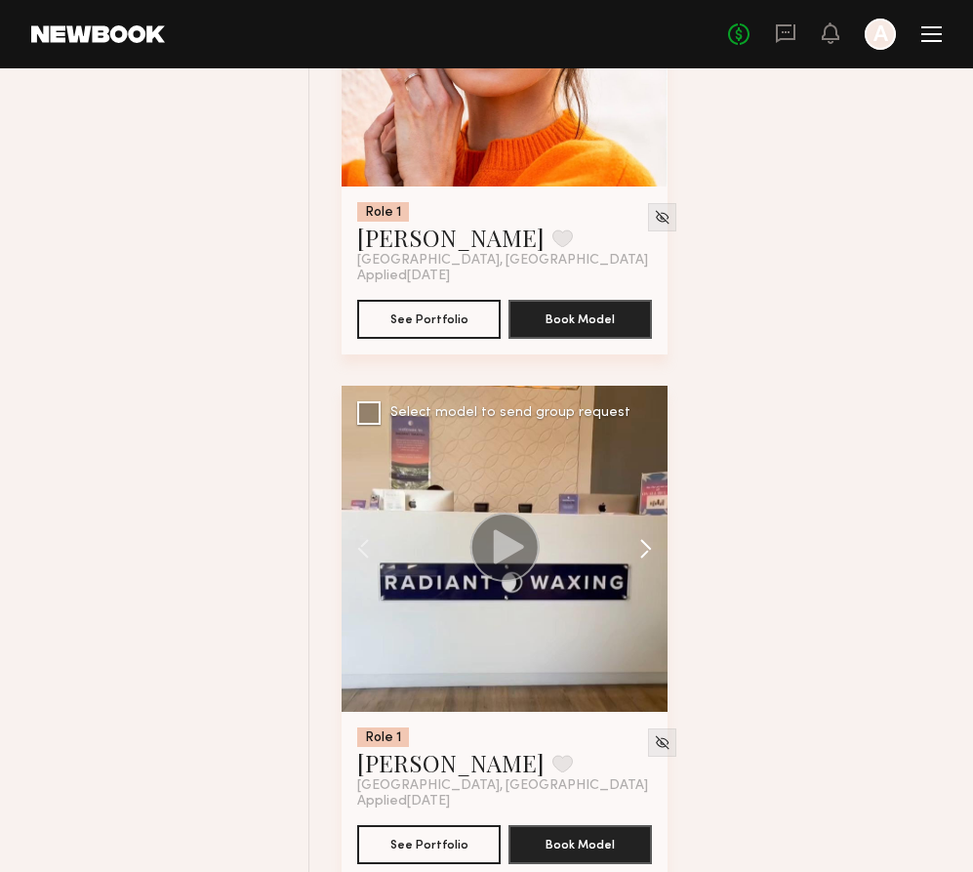
click at [644, 575] on button at bounding box center [636, 549] width 62 height 326
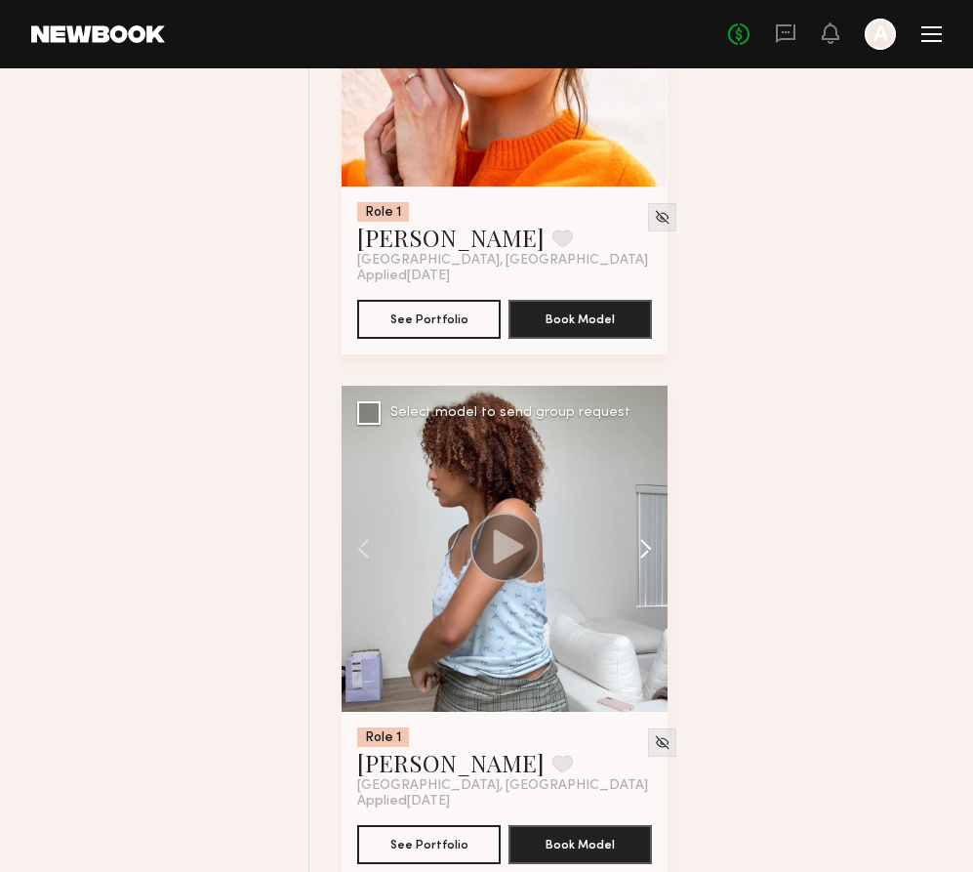
click at [644, 576] on button at bounding box center [636, 549] width 62 height 326
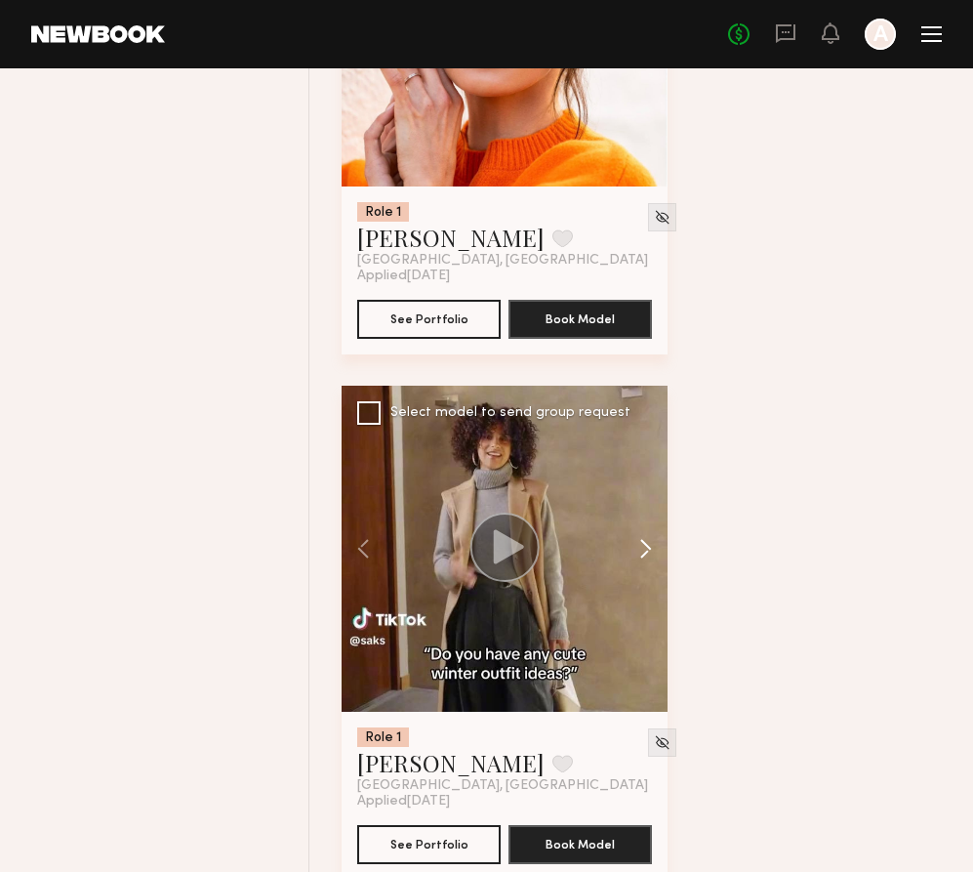
click at [644, 576] on button at bounding box center [636, 549] width 62 height 326
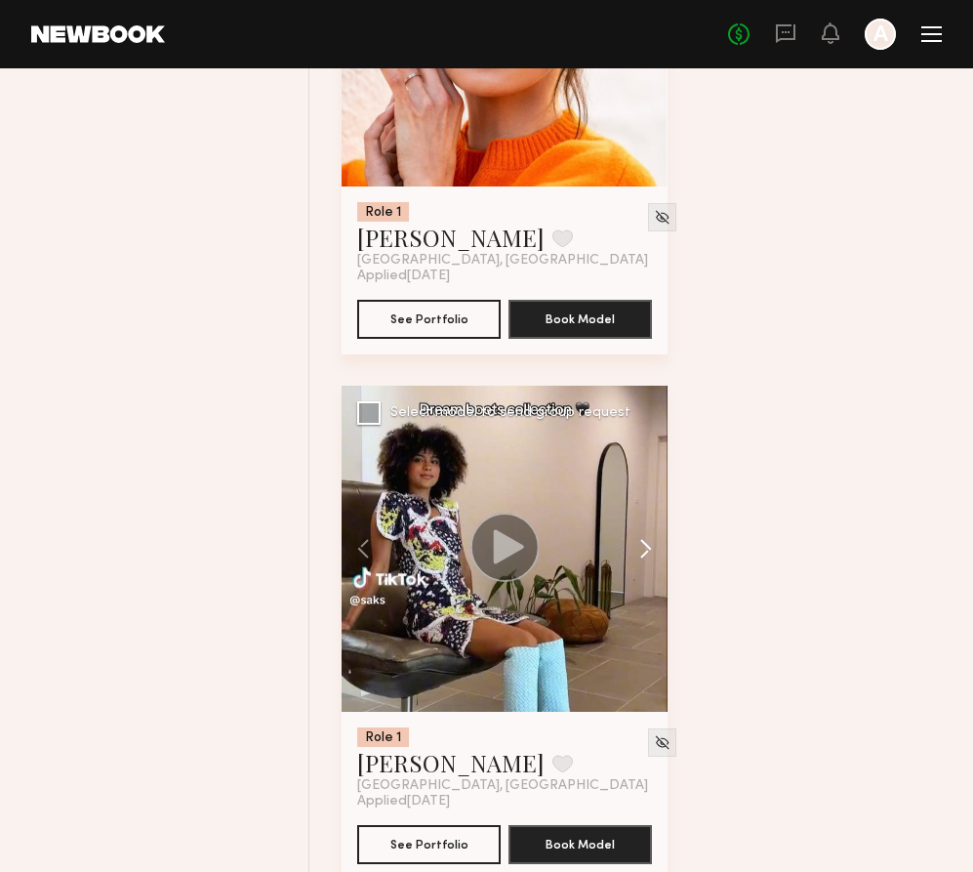
click at [644, 576] on button at bounding box center [636, 549] width 62 height 326
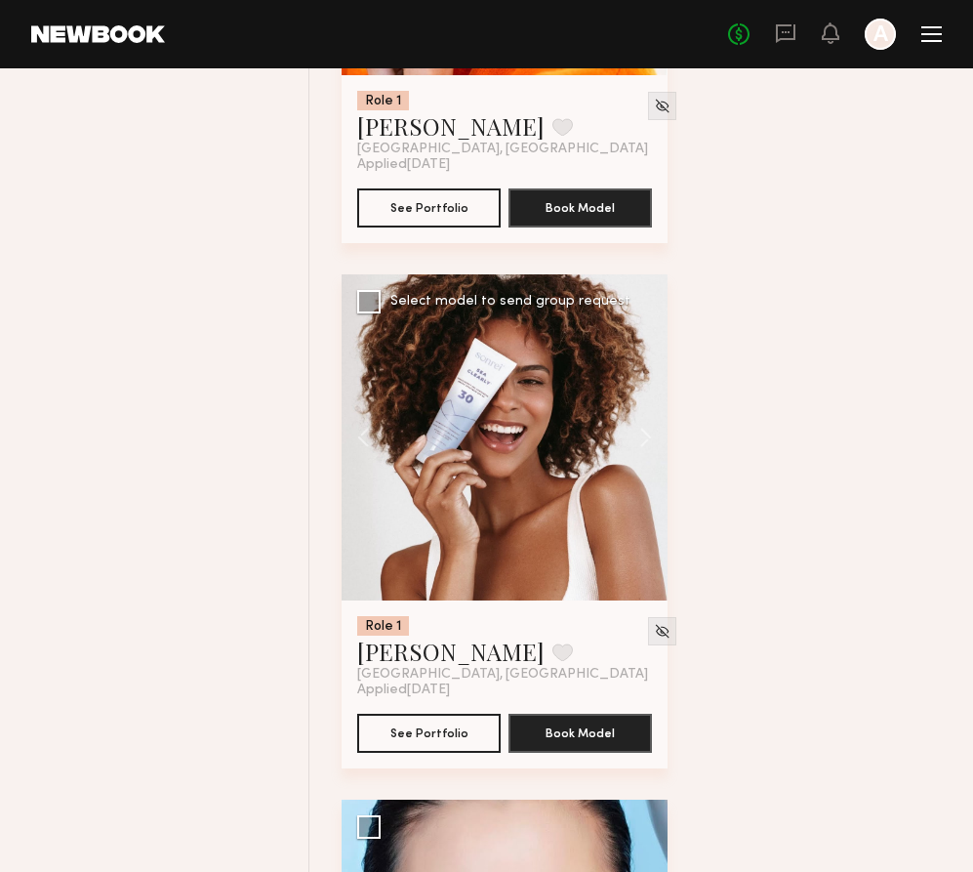
scroll to position [23199, 0]
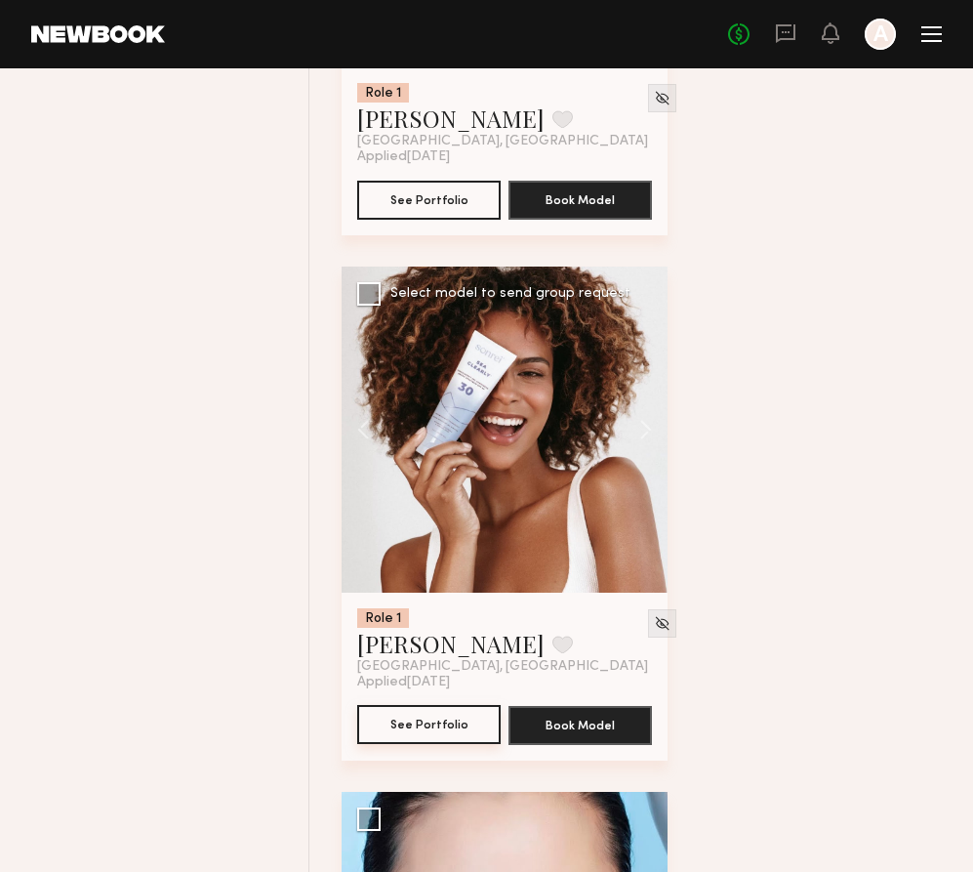
click at [424, 744] on button "See Portfolio" at bounding box center [429, 724] width 144 height 39
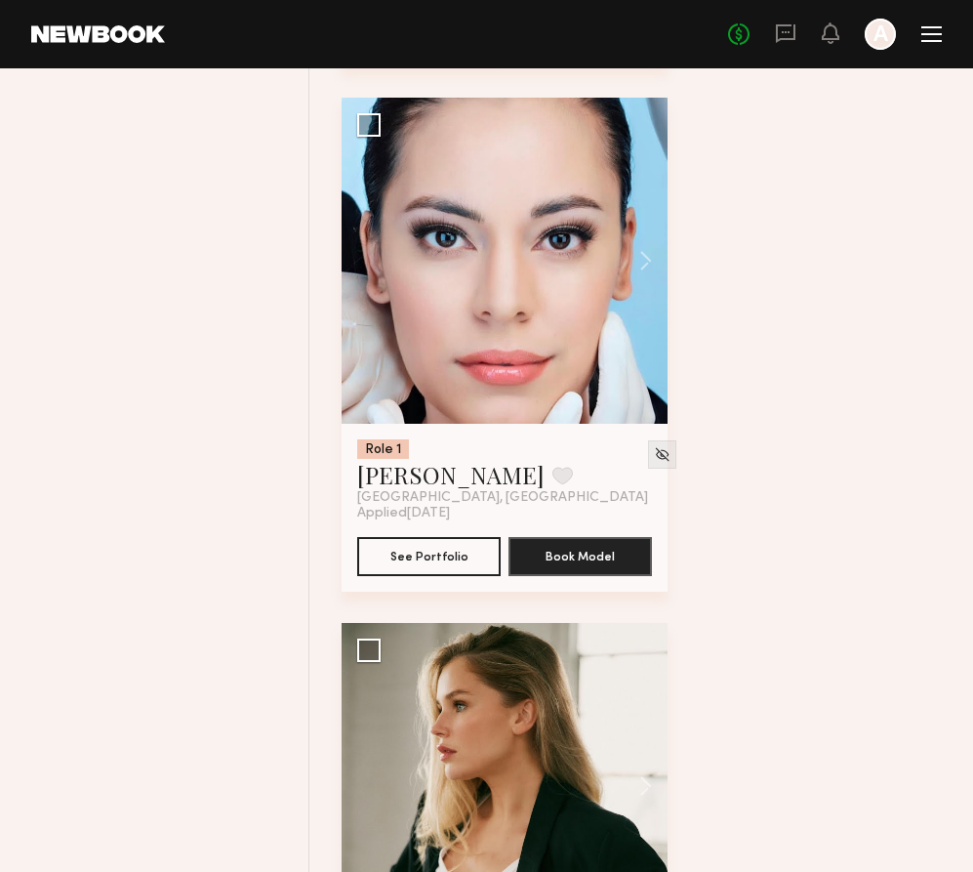
scroll to position [23915, 0]
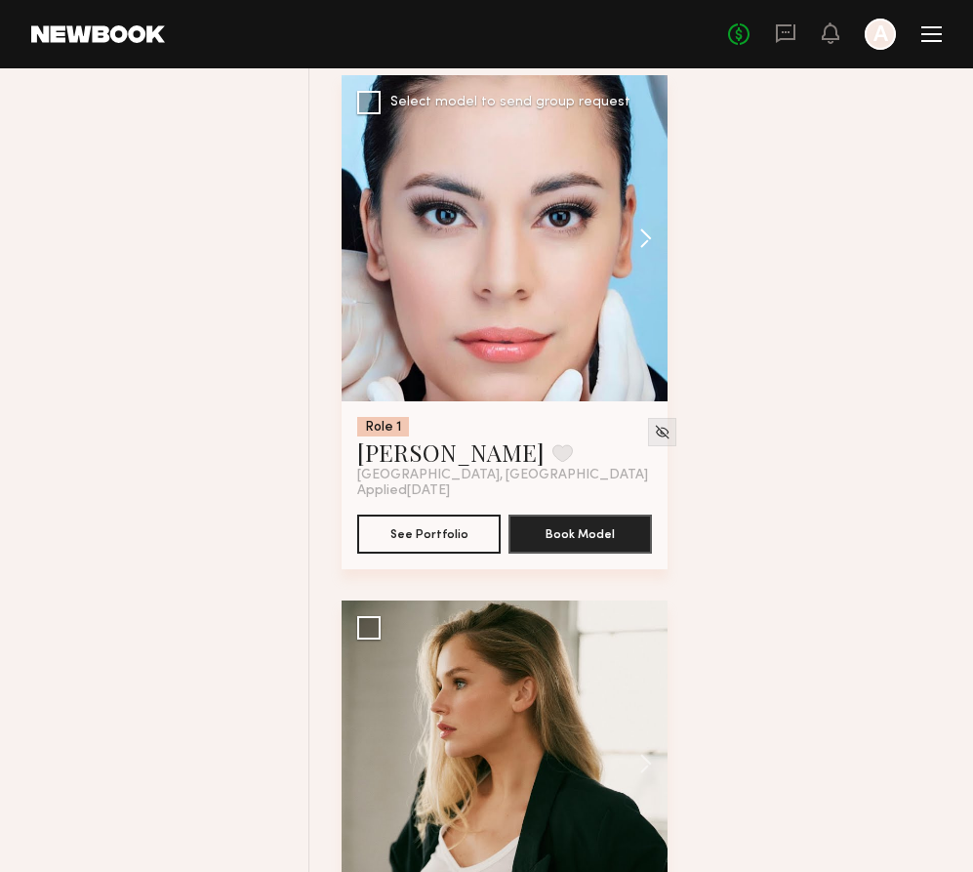
click at [640, 259] on button at bounding box center [636, 238] width 62 height 326
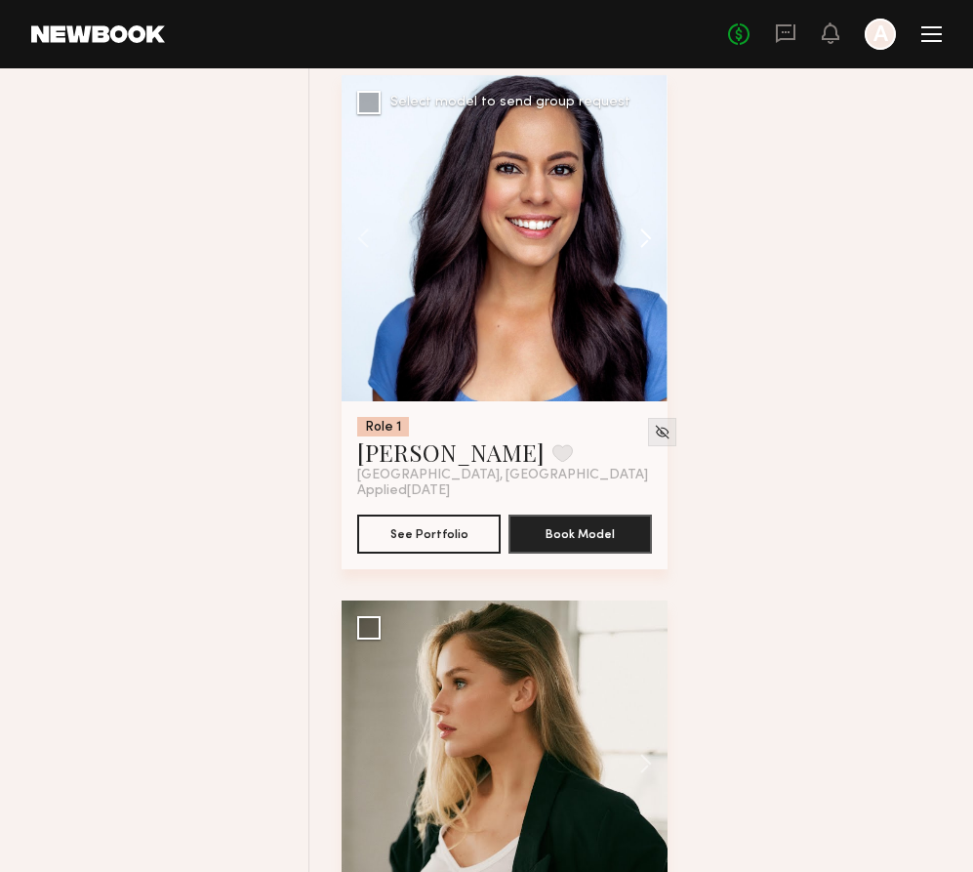
click at [645, 264] on button at bounding box center [636, 238] width 62 height 326
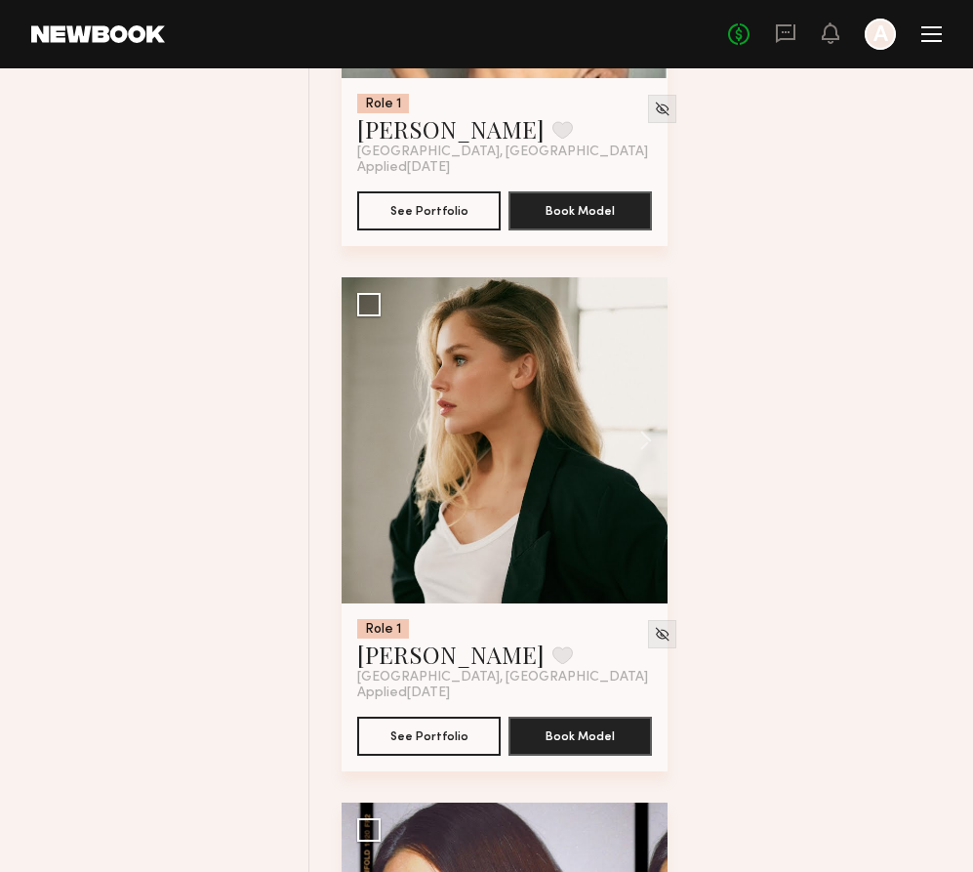
scroll to position [24241, 0]
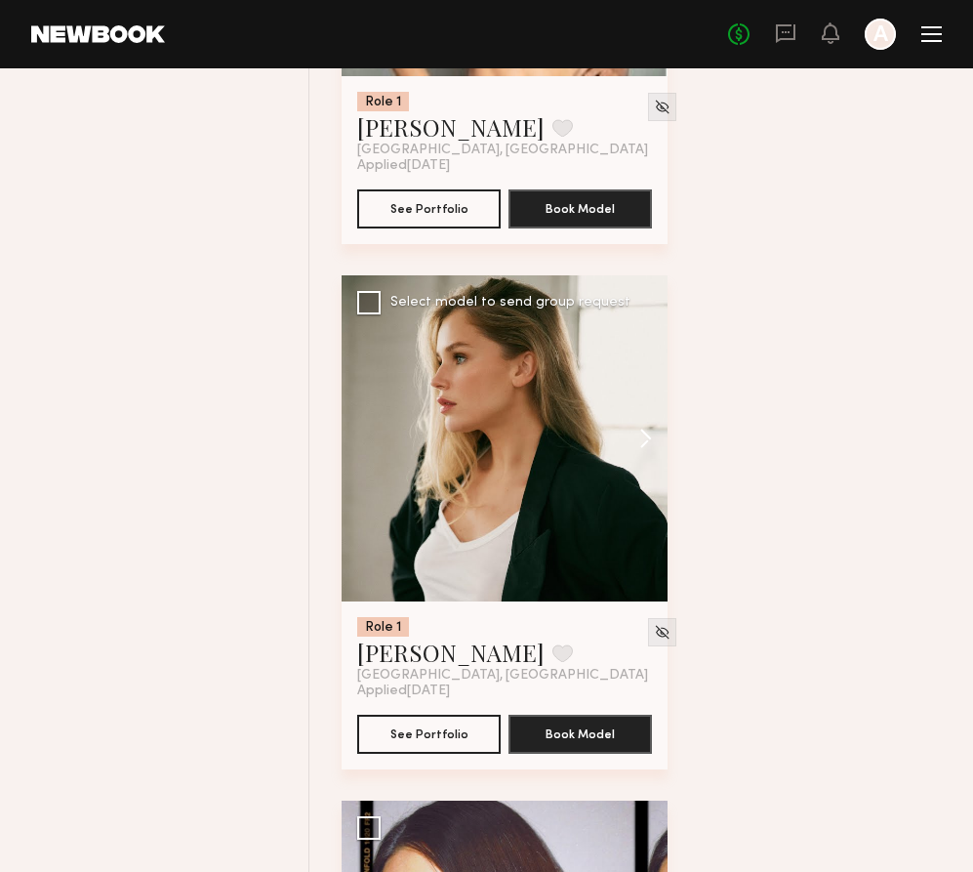
click at [642, 466] on button at bounding box center [636, 438] width 62 height 326
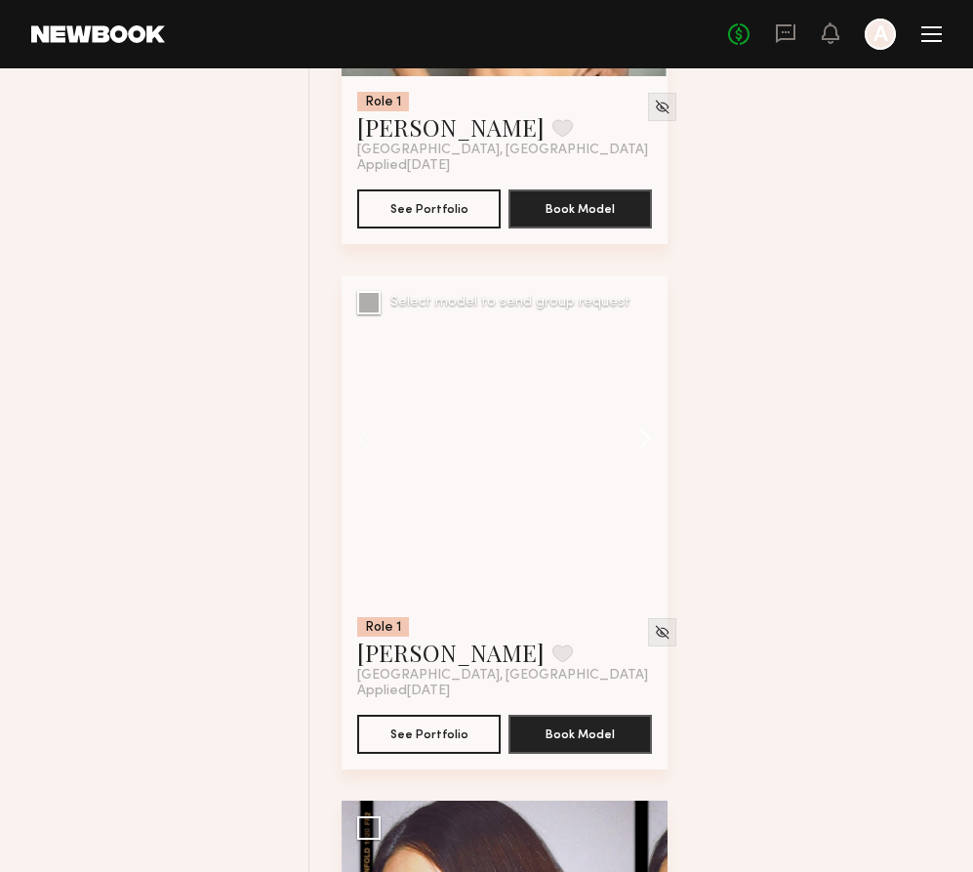
click at [642, 466] on button at bounding box center [636, 438] width 62 height 326
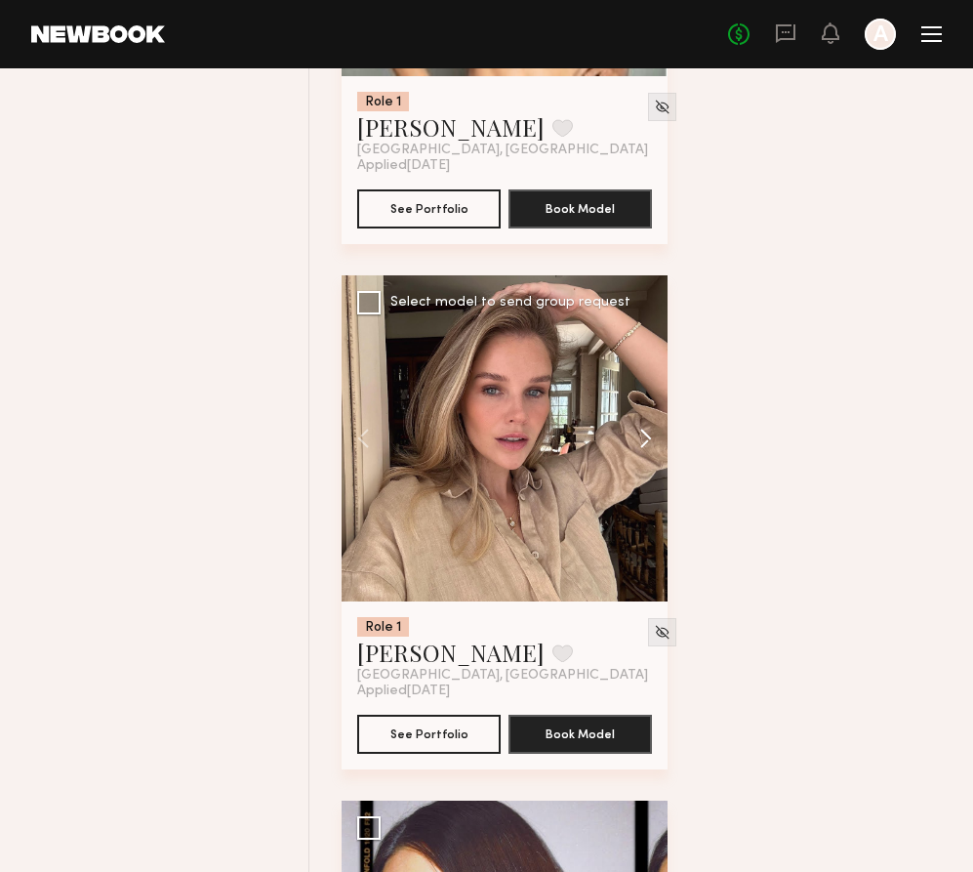
click at [642, 466] on button at bounding box center [636, 438] width 62 height 326
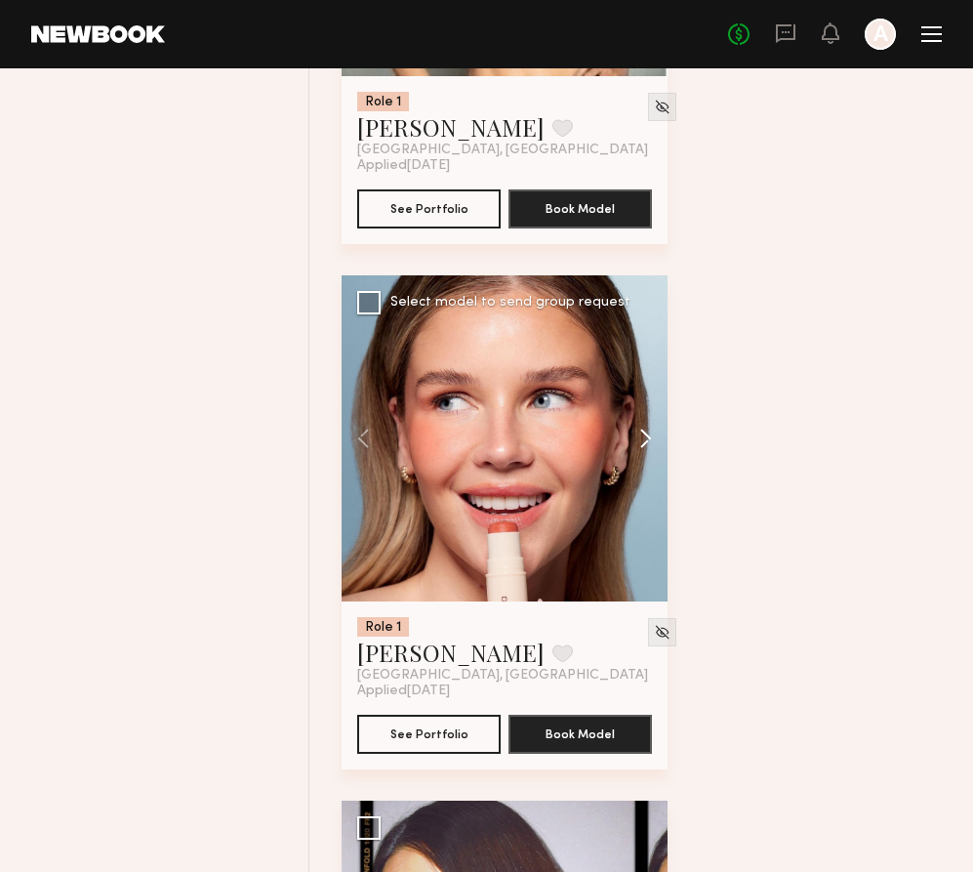
click at [642, 466] on button at bounding box center [636, 438] width 62 height 326
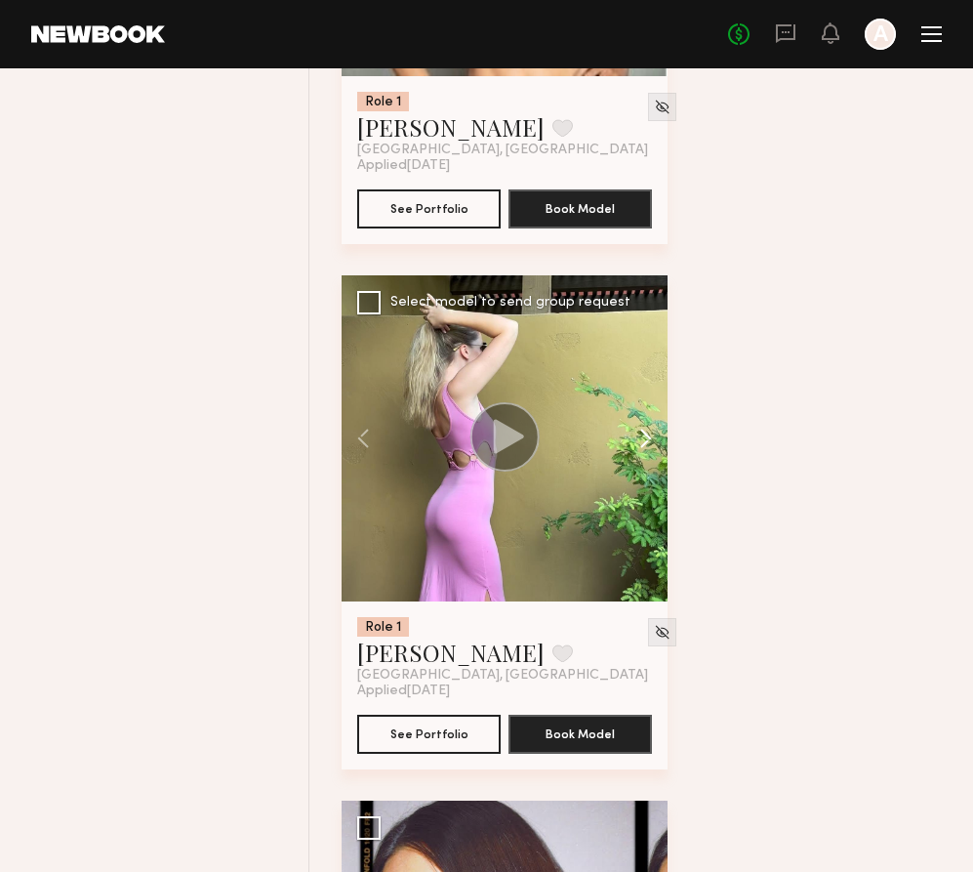
click at [642, 466] on button at bounding box center [636, 438] width 62 height 326
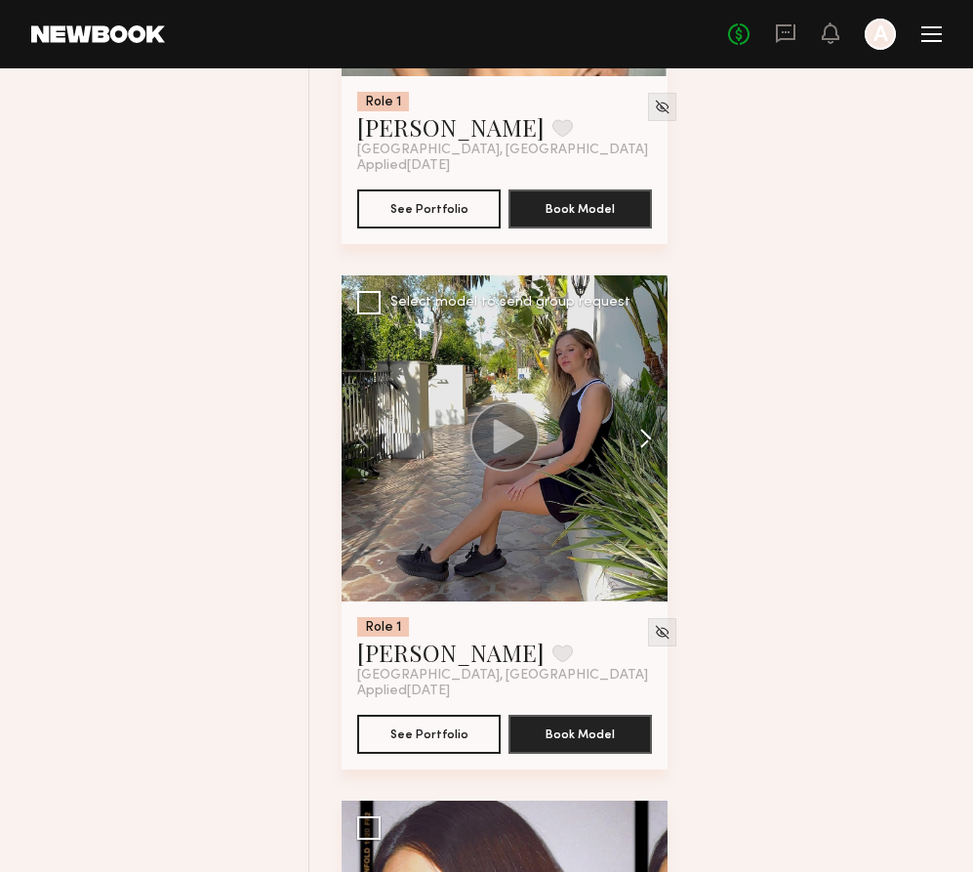
click at [642, 466] on button at bounding box center [636, 438] width 62 height 326
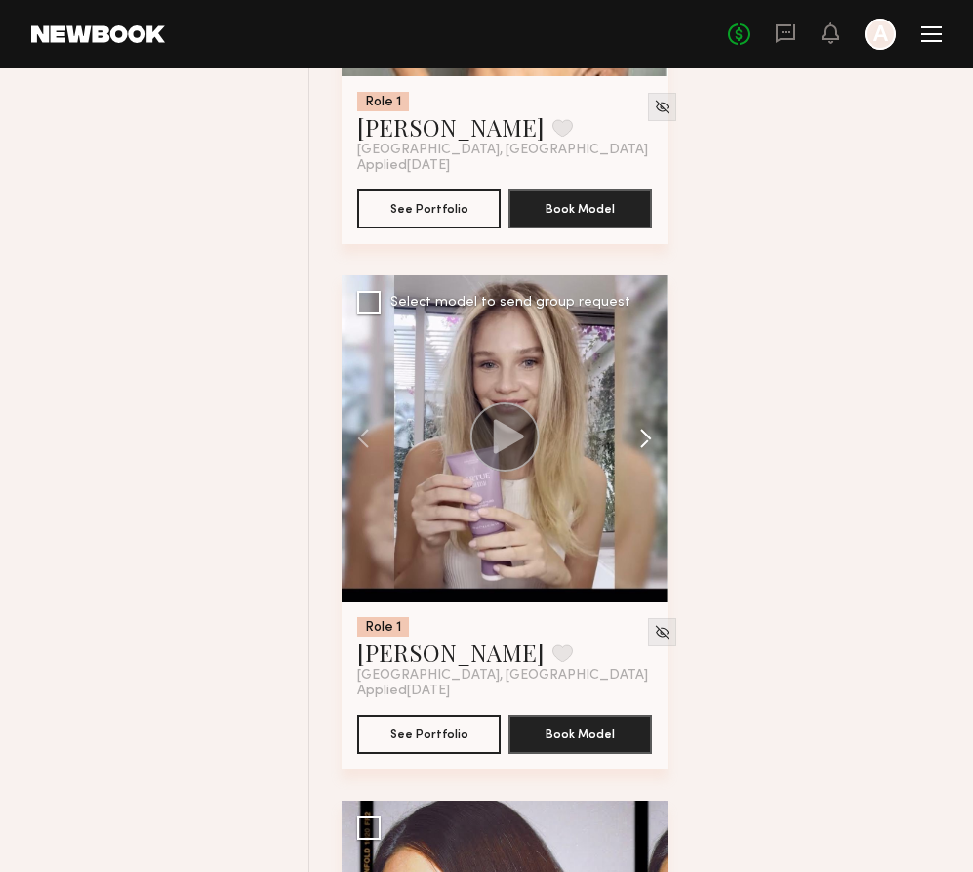
click at [642, 466] on button at bounding box center [636, 438] width 62 height 326
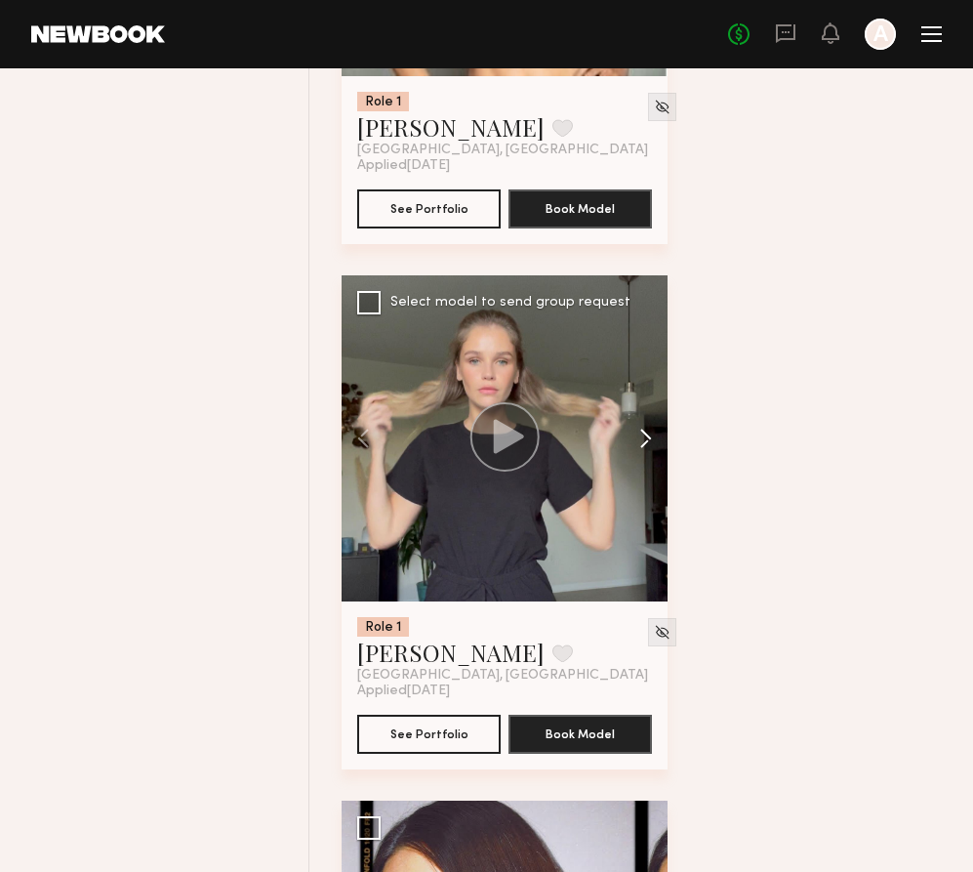
click at [642, 466] on button at bounding box center [636, 438] width 62 height 326
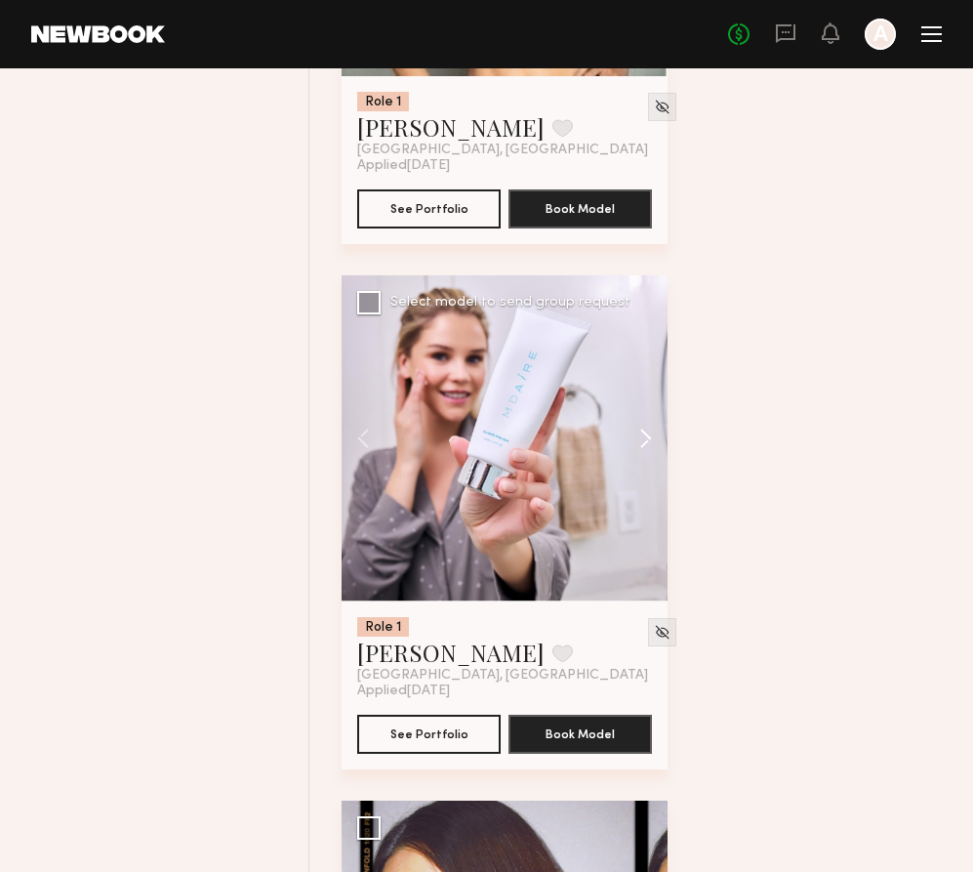
click at [642, 466] on button at bounding box center [636, 438] width 62 height 326
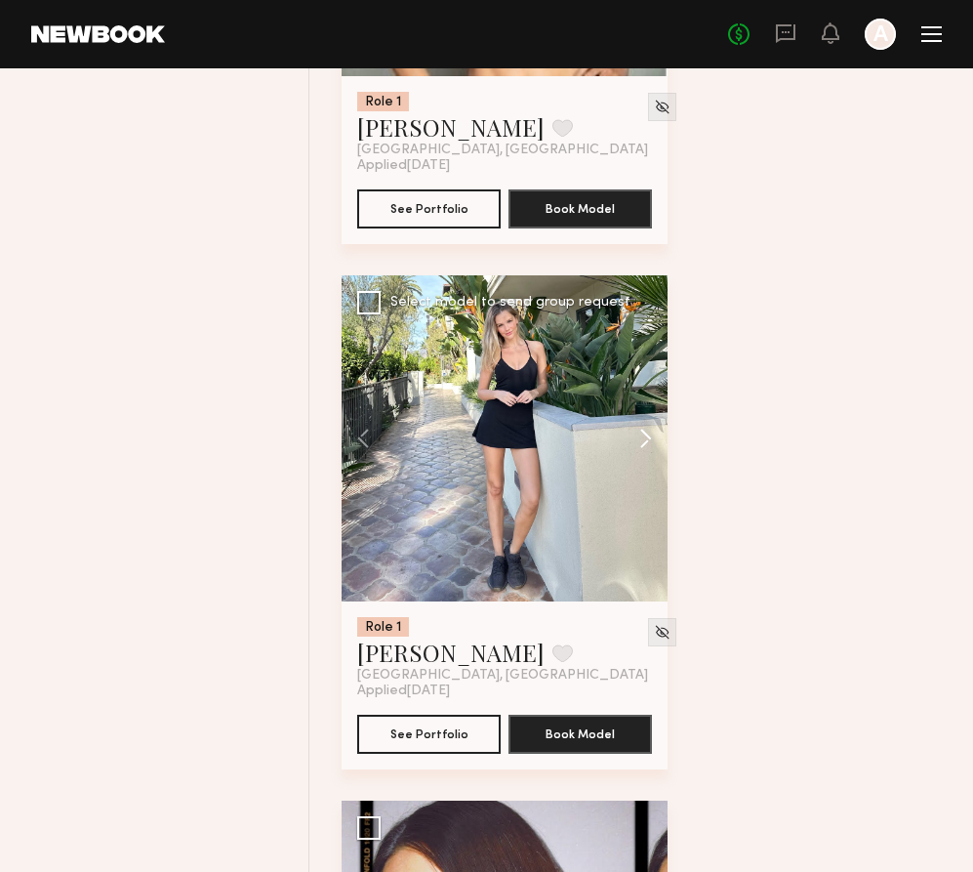
click at [642, 466] on button at bounding box center [636, 438] width 62 height 326
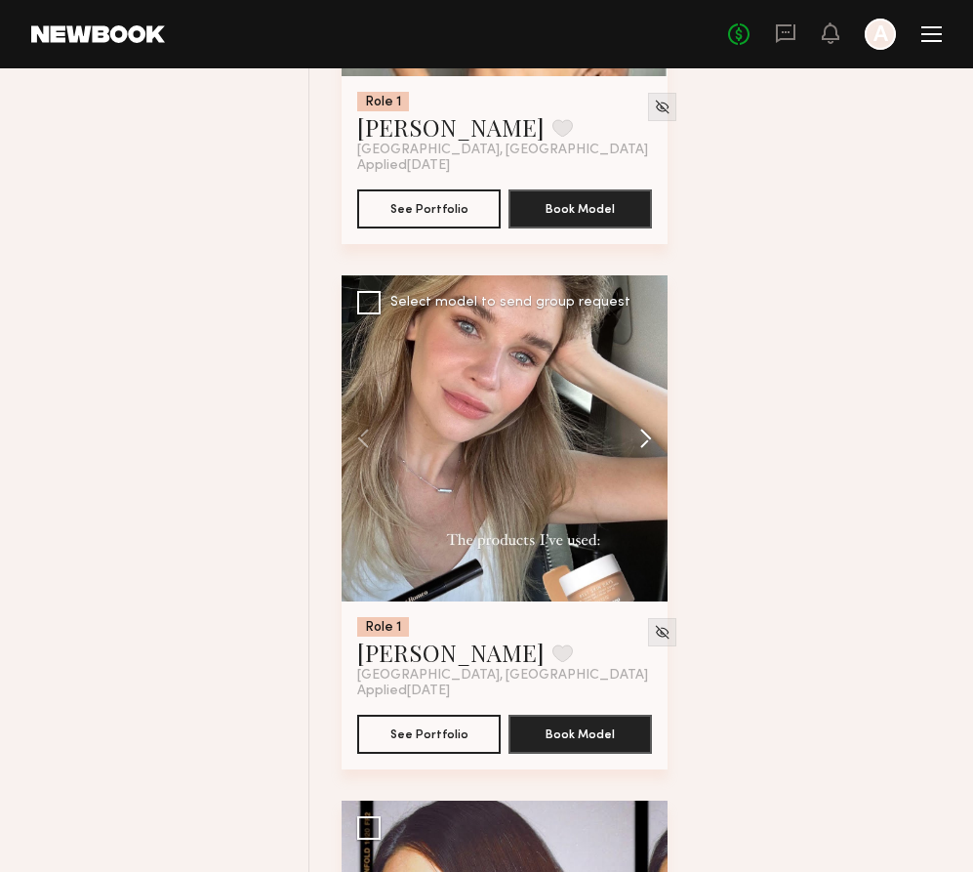
click at [642, 466] on button at bounding box center [636, 438] width 62 height 326
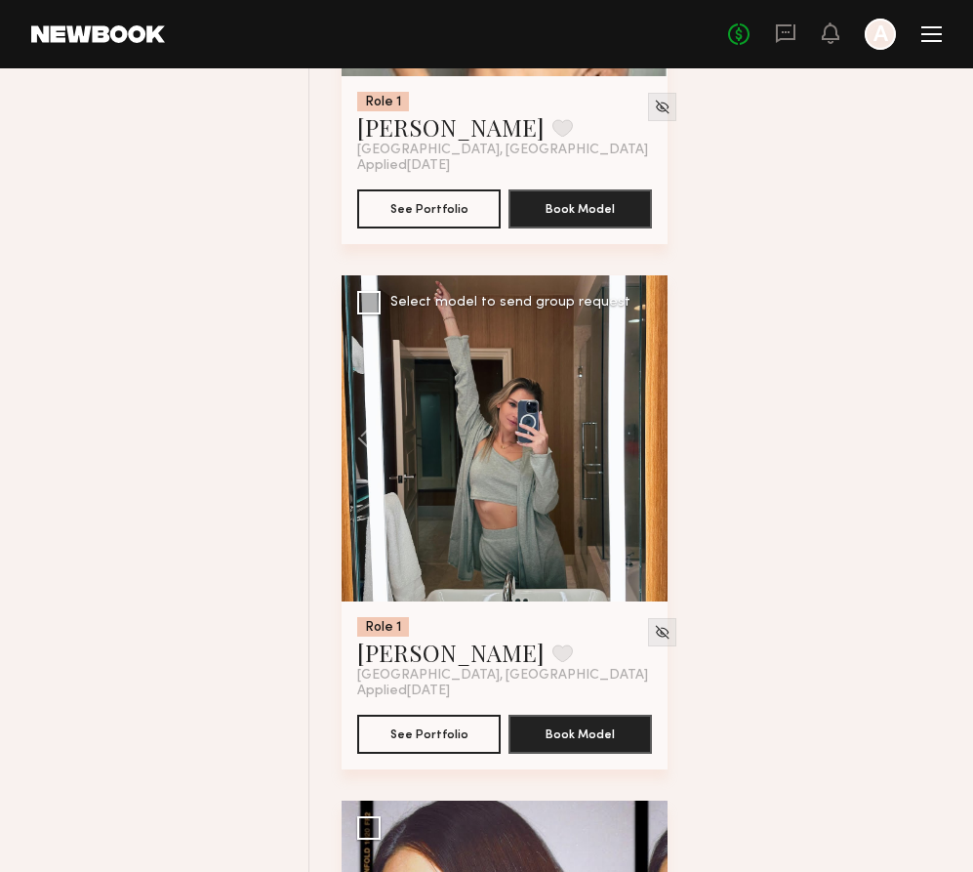
click at [642, 466] on div at bounding box center [505, 438] width 326 height 326
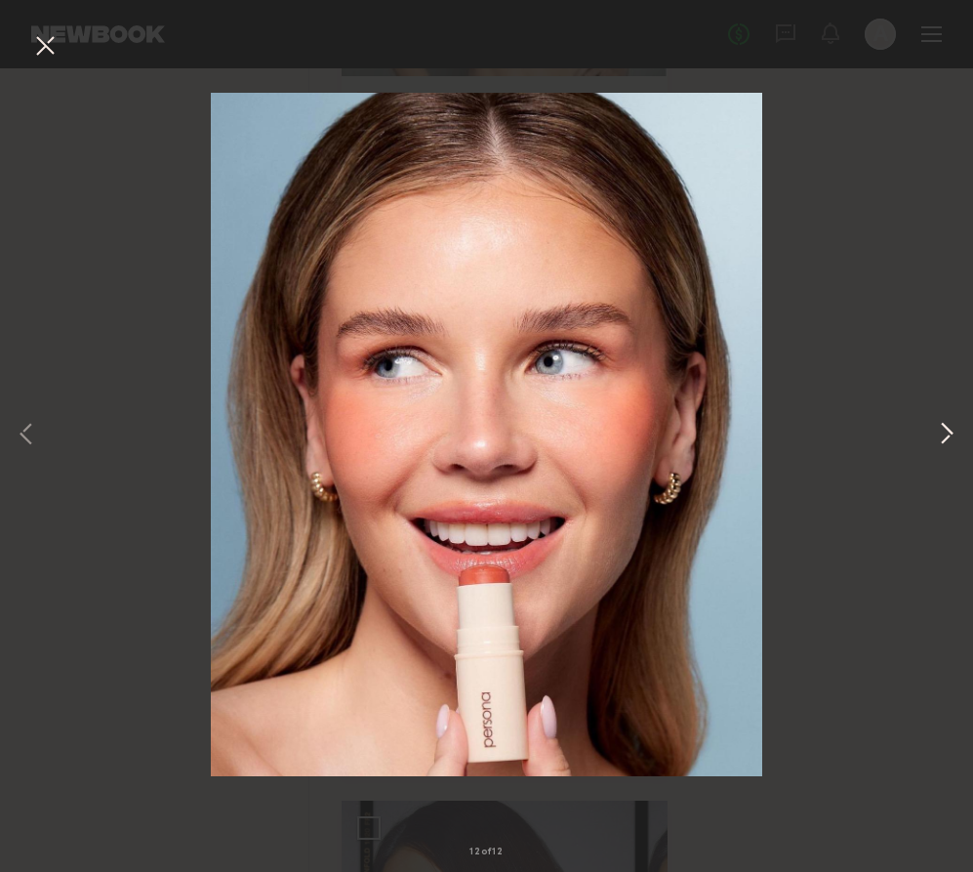
click at [956, 444] on button at bounding box center [946, 435] width 23 height 697
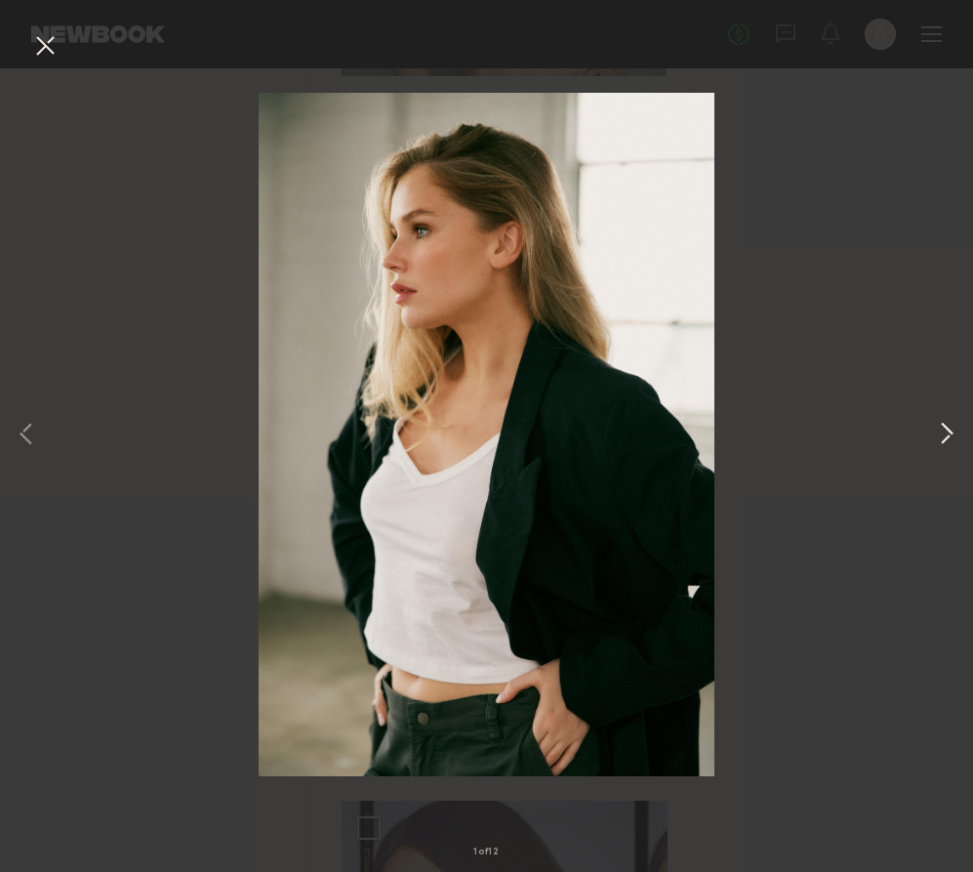
click at [941, 442] on button at bounding box center [946, 435] width 23 height 697
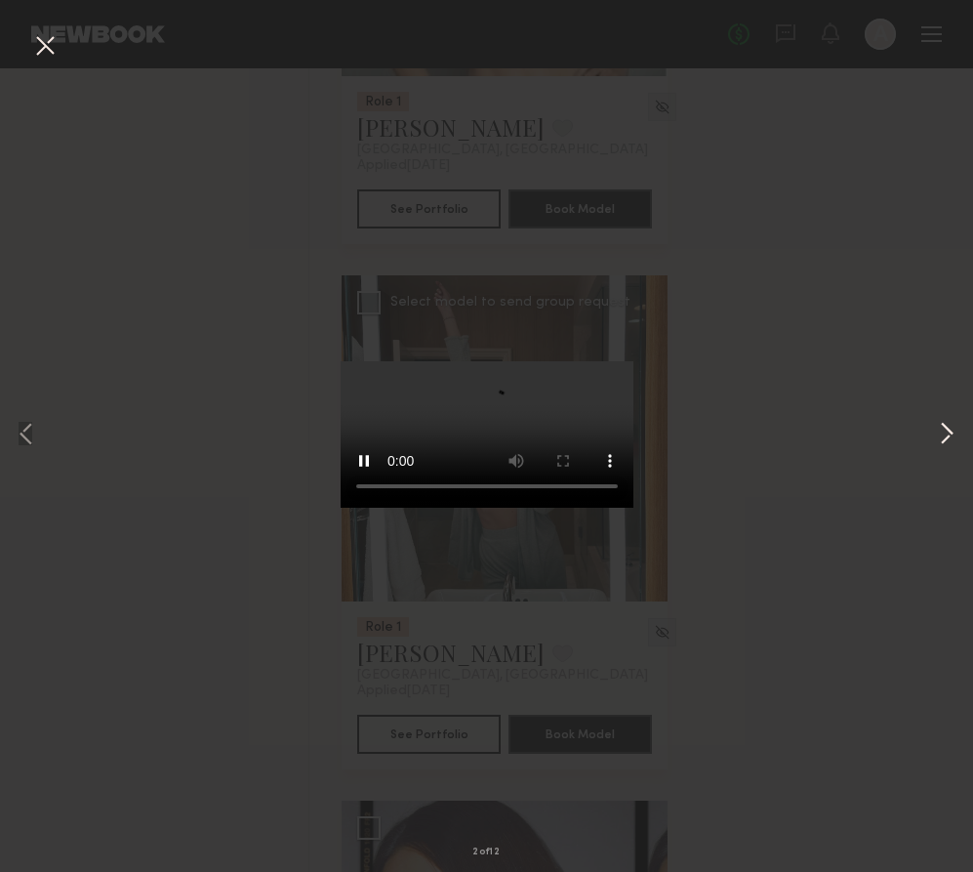
click at [941, 442] on button at bounding box center [946, 435] width 23 height 697
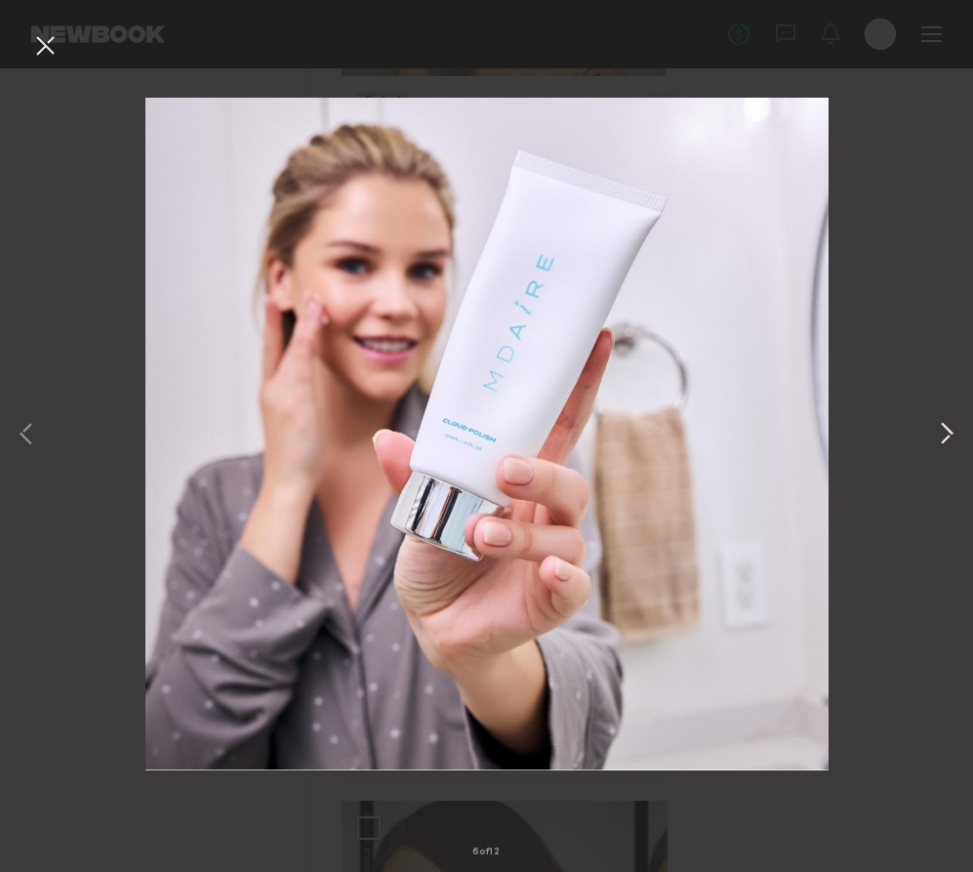
click at [941, 442] on button at bounding box center [946, 435] width 23 height 697
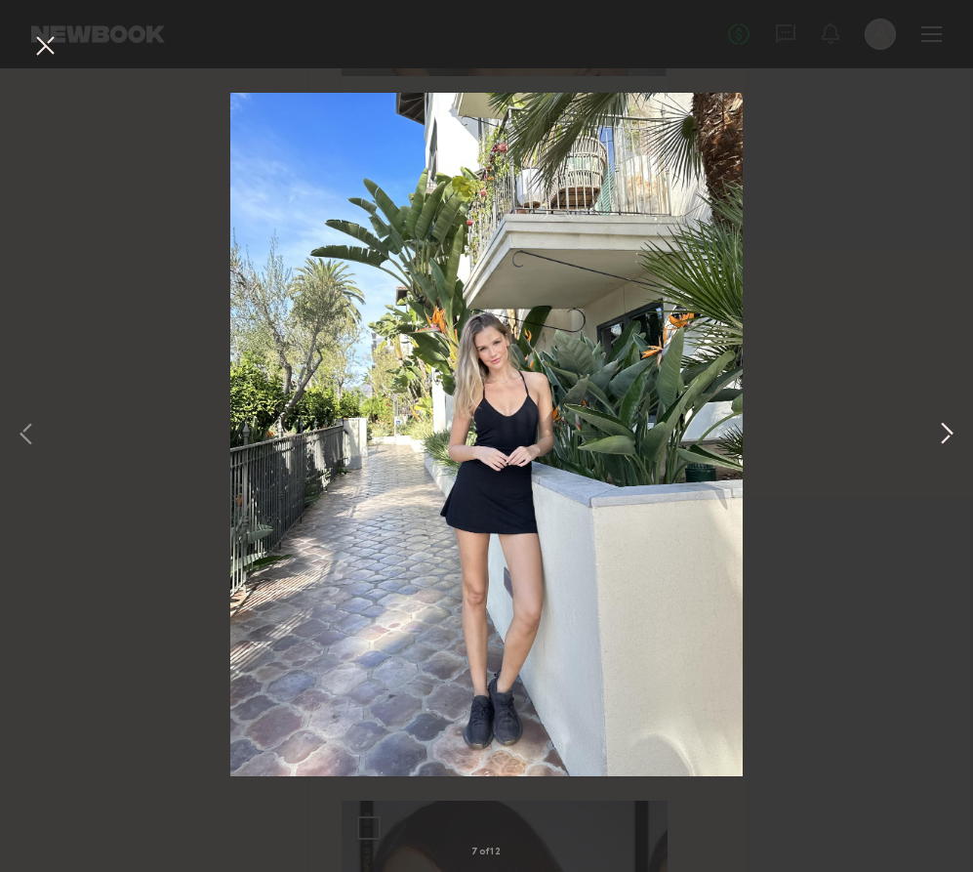
click at [947, 426] on button at bounding box center [946, 435] width 23 height 697
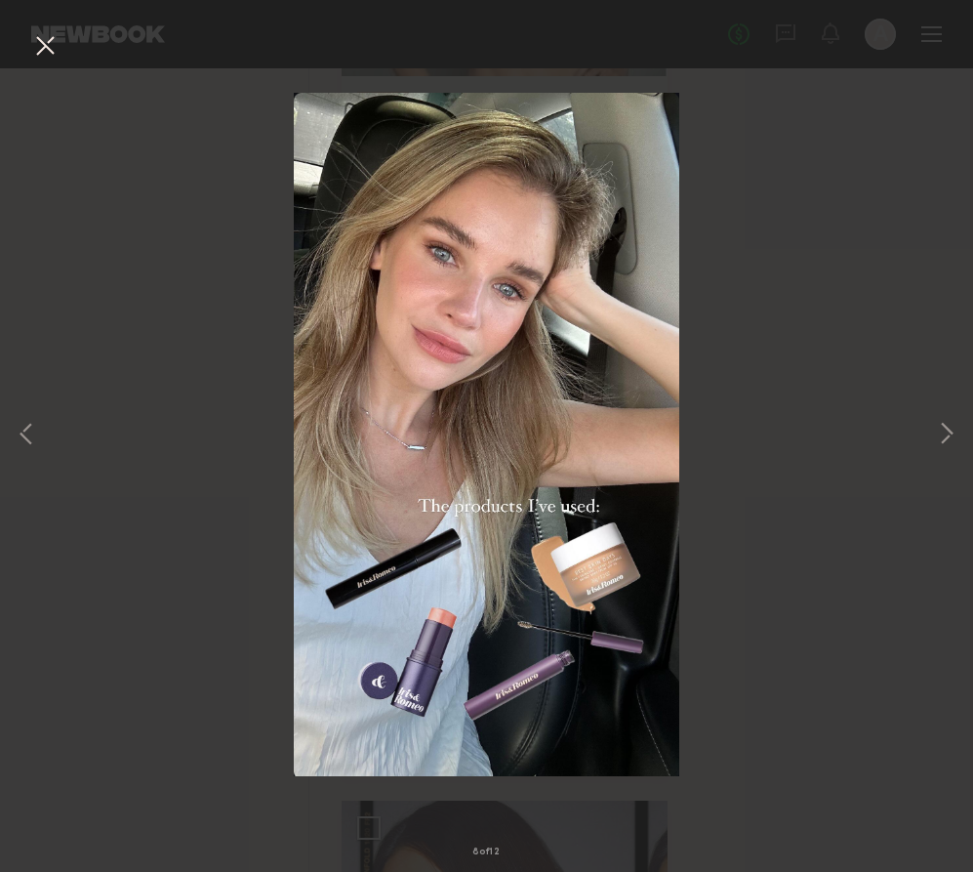
click at [49, 39] on button at bounding box center [44, 46] width 31 height 35
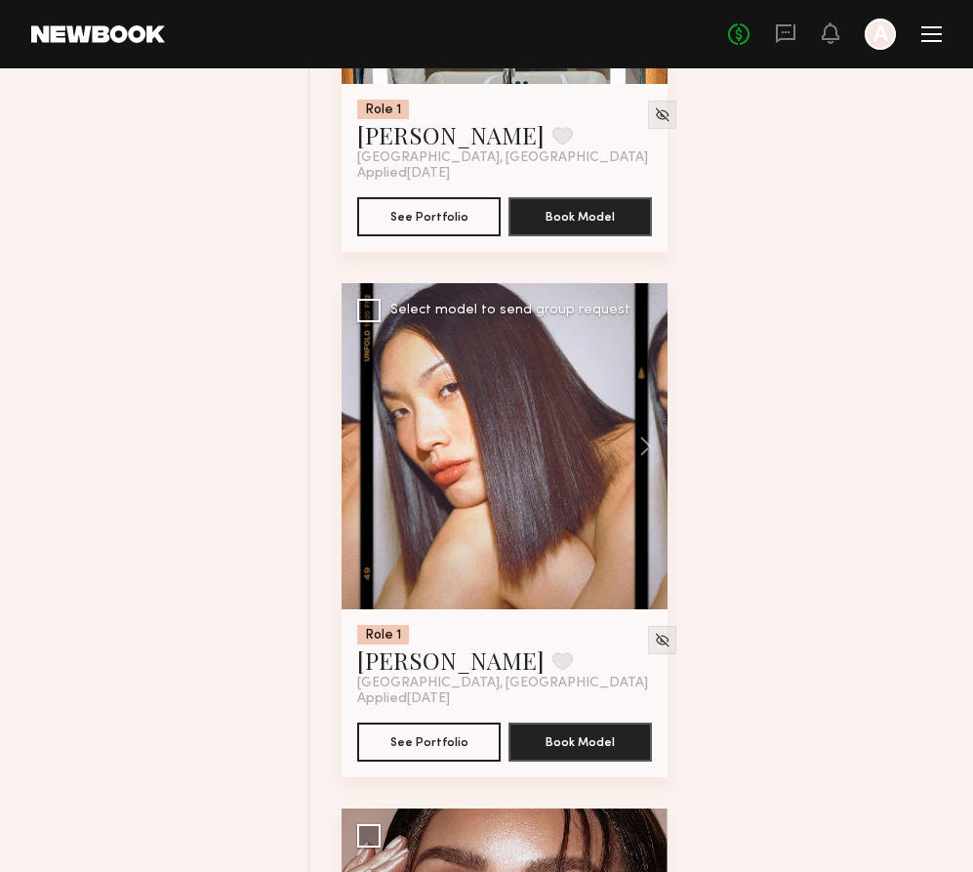
scroll to position [24764, 0]
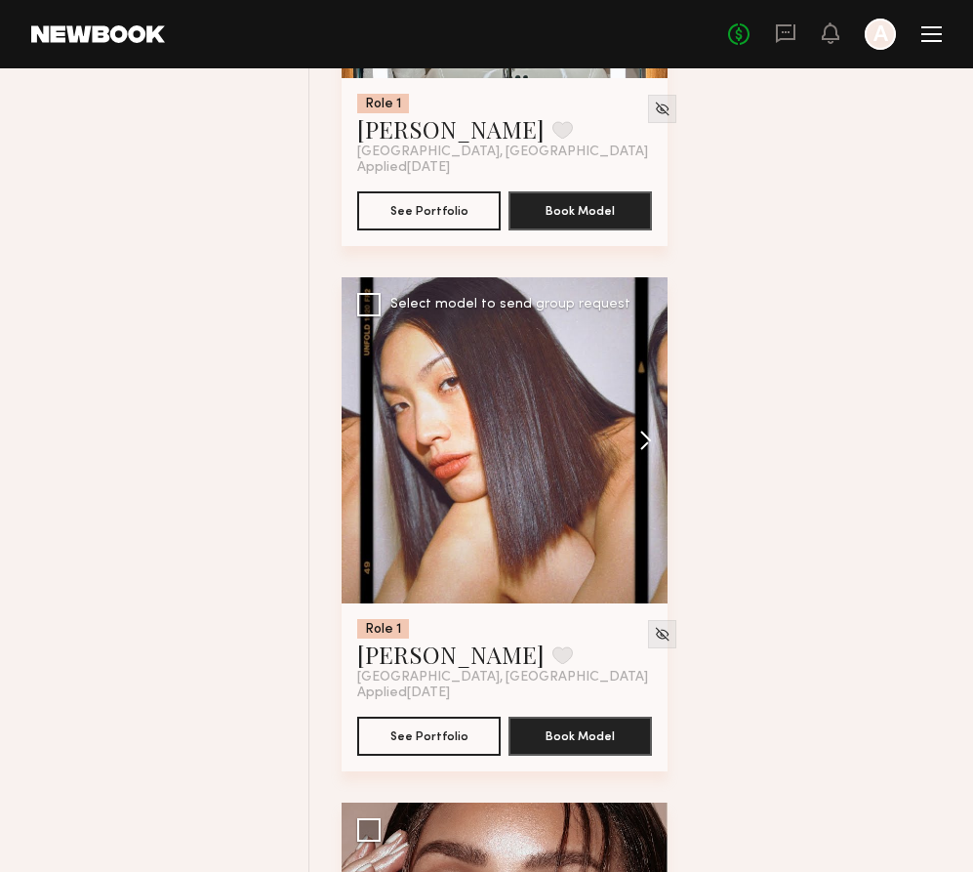
click at [642, 466] on button at bounding box center [636, 440] width 62 height 326
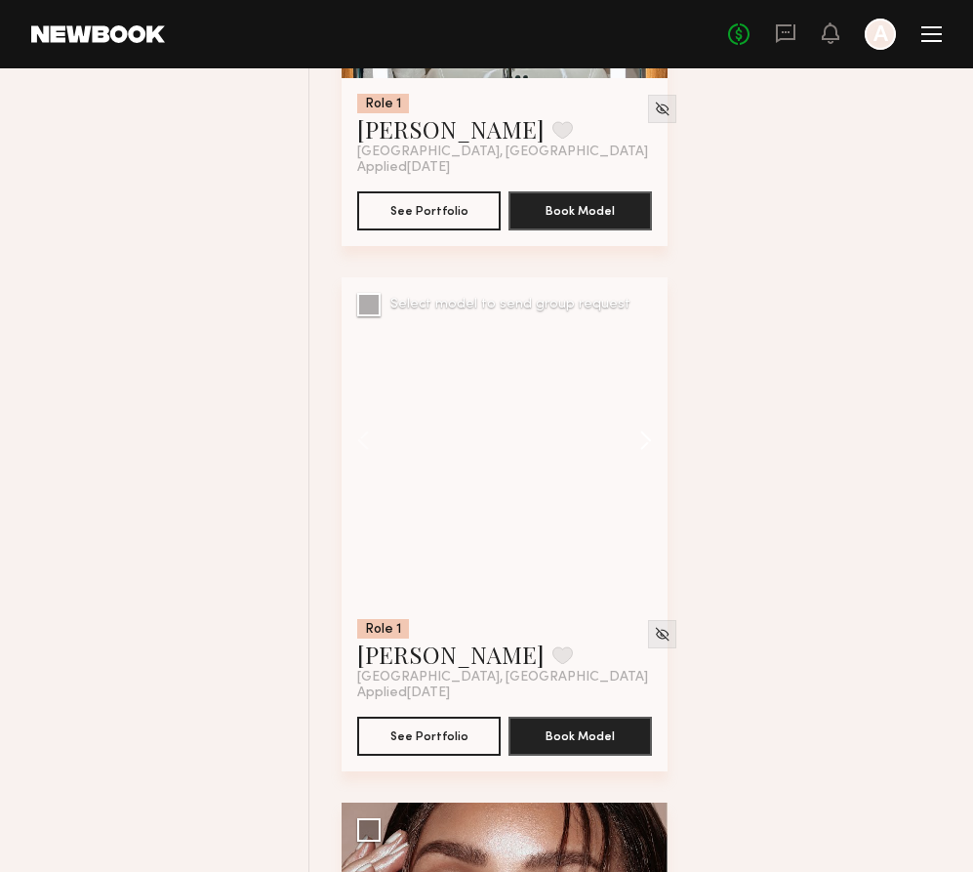
click at [642, 466] on button at bounding box center [636, 440] width 62 height 326
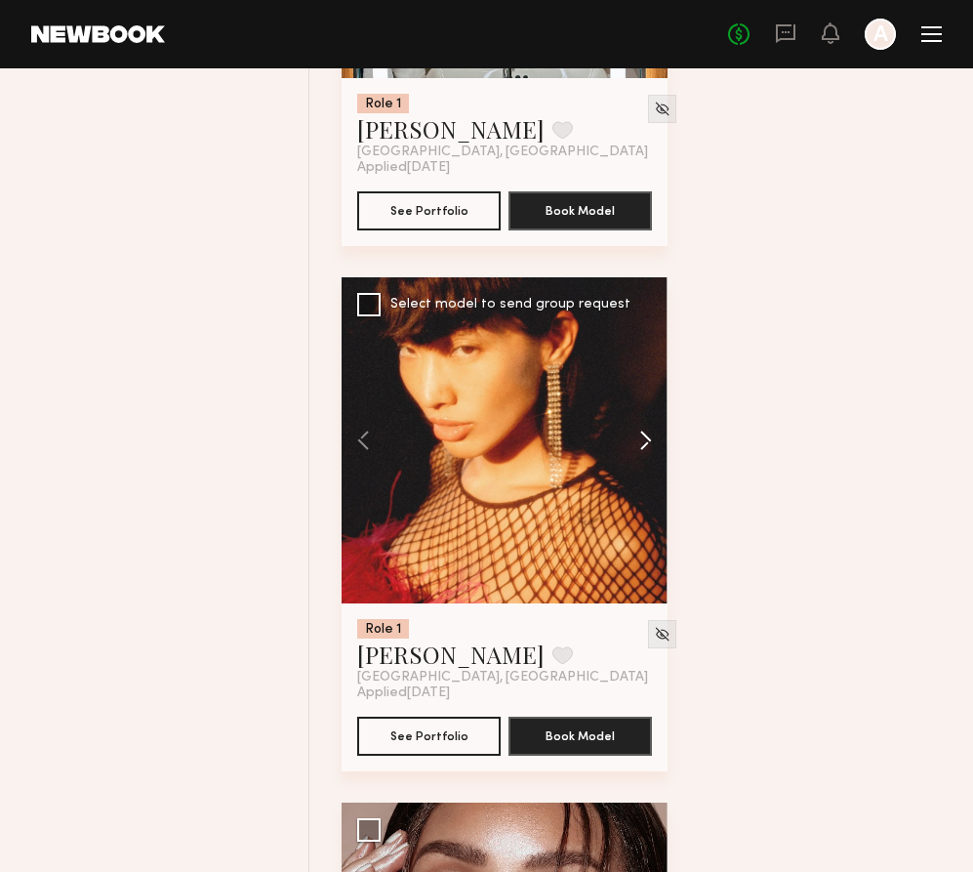
click at [642, 466] on button at bounding box center [636, 440] width 62 height 326
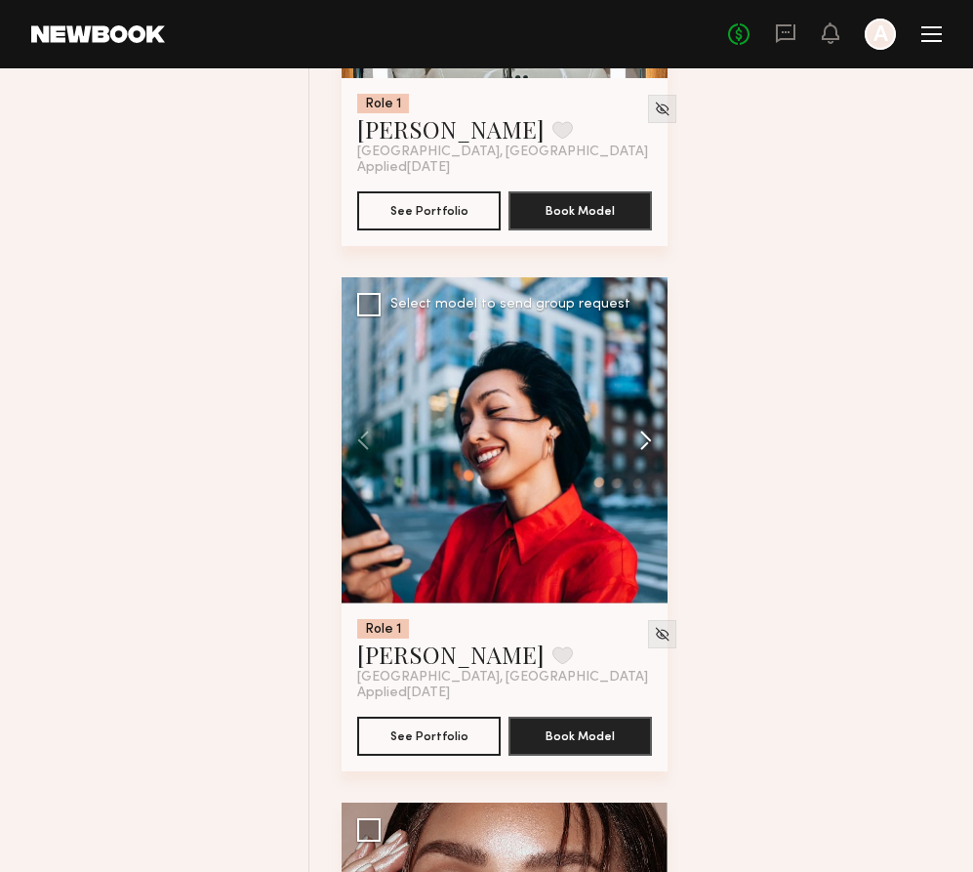
click at [642, 466] on button at bounding box center [636, 440] width 62 height 326
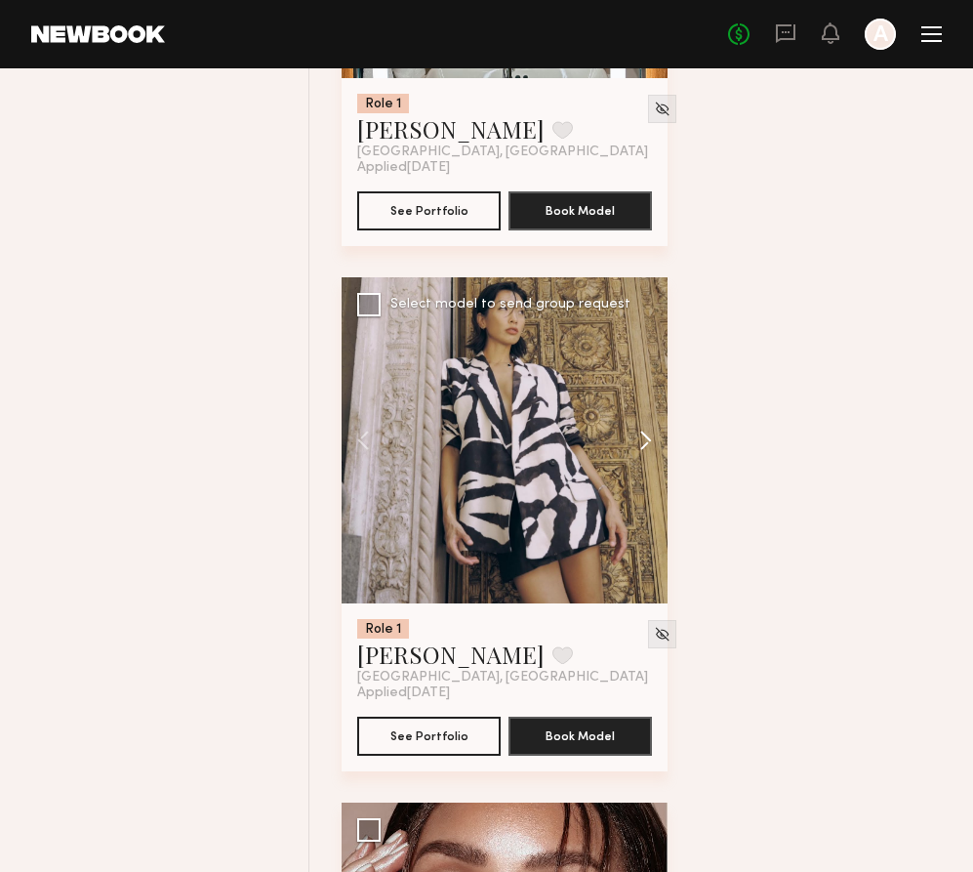
click at [642, 466] on button at bounding box center [636, 440] width 62 height 326
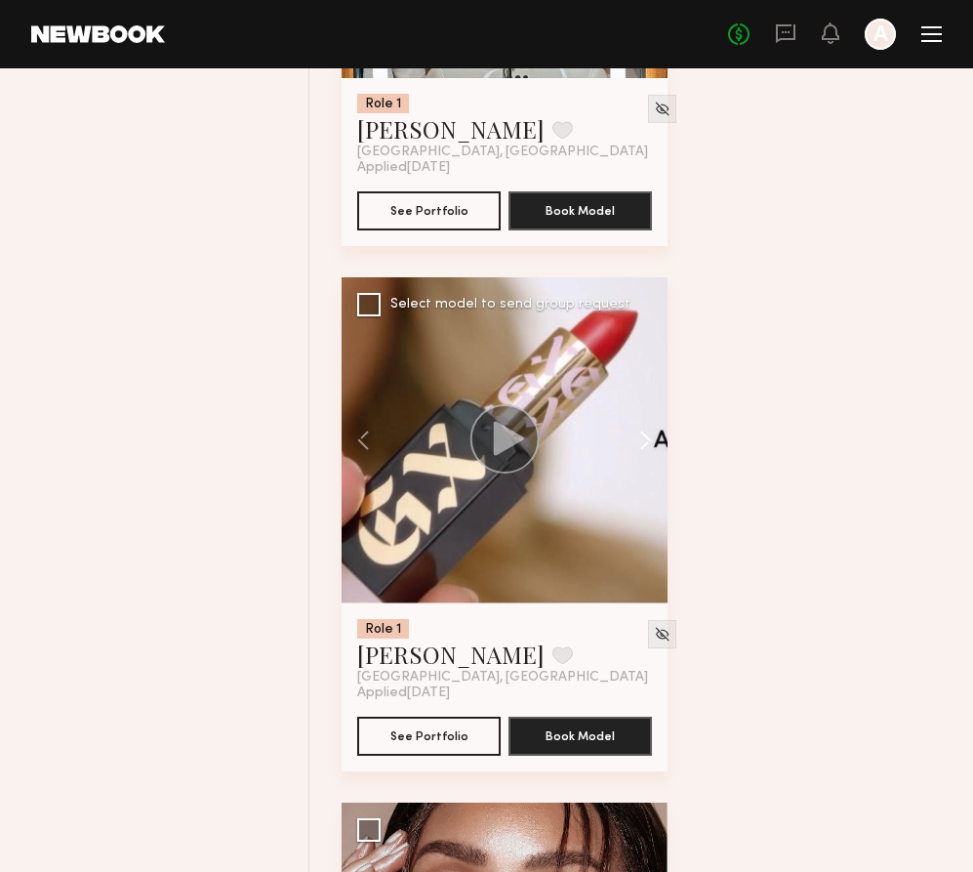
click at [642, 466] on button at bounding box center [636, 440] width 62 height 326
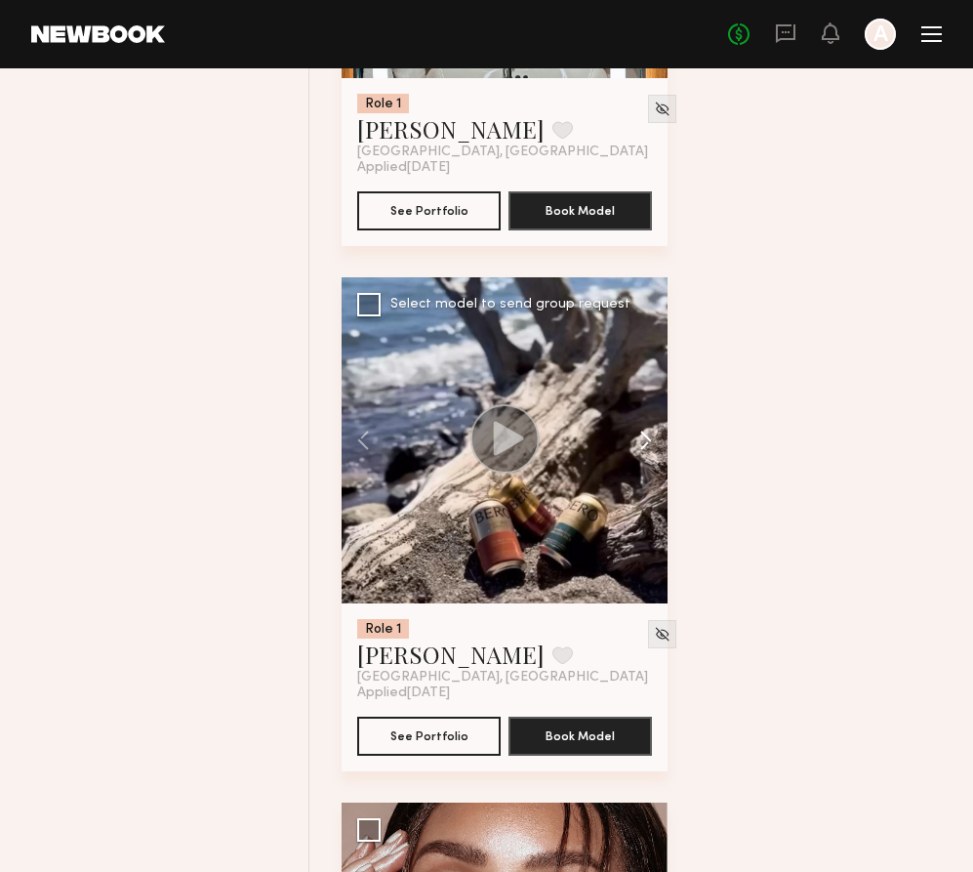
click at [642, 467] on button at bounding box center [636, 440] width 62 height 326
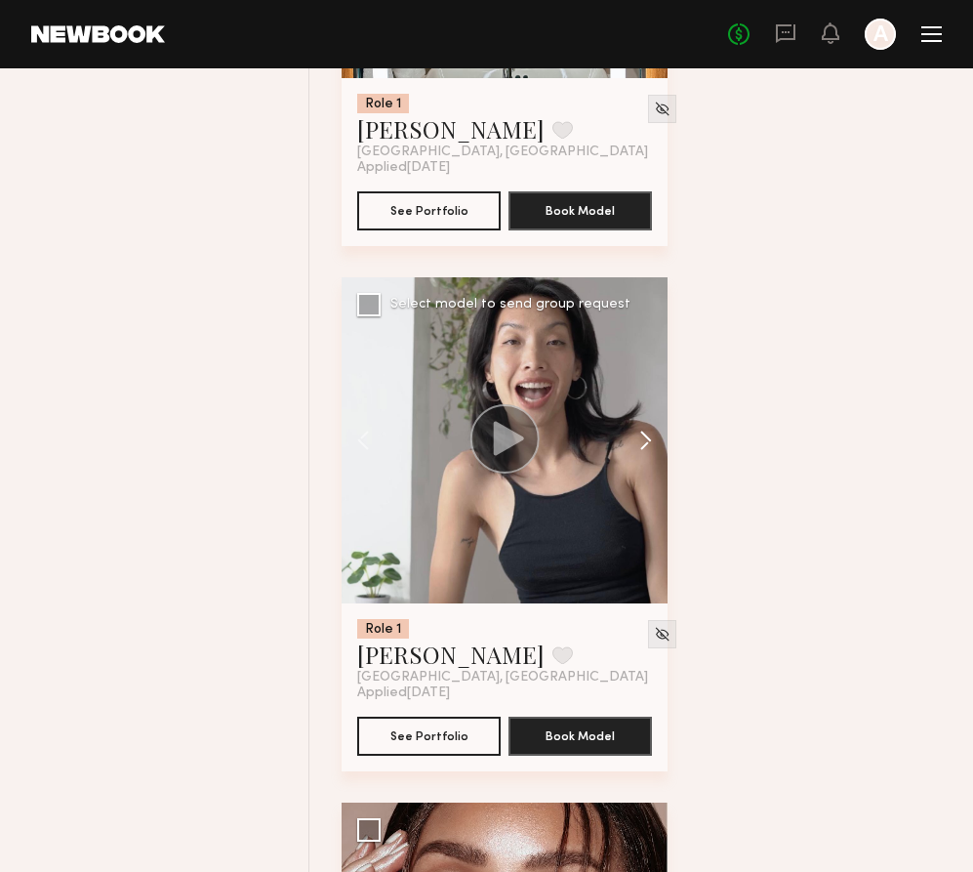
click at [642, 467] on button at bounding box center [636, 440] width 62 height 326
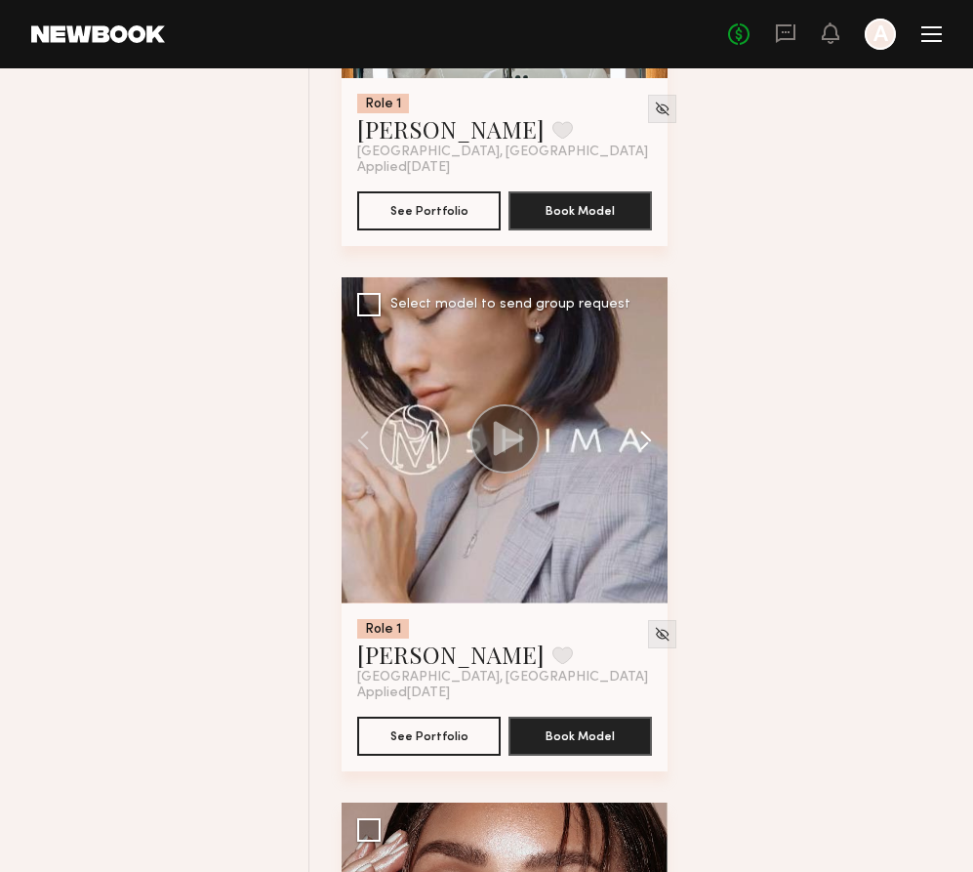
click at [642, 467] on button at bounding box center [636, 440] width 62 height 326
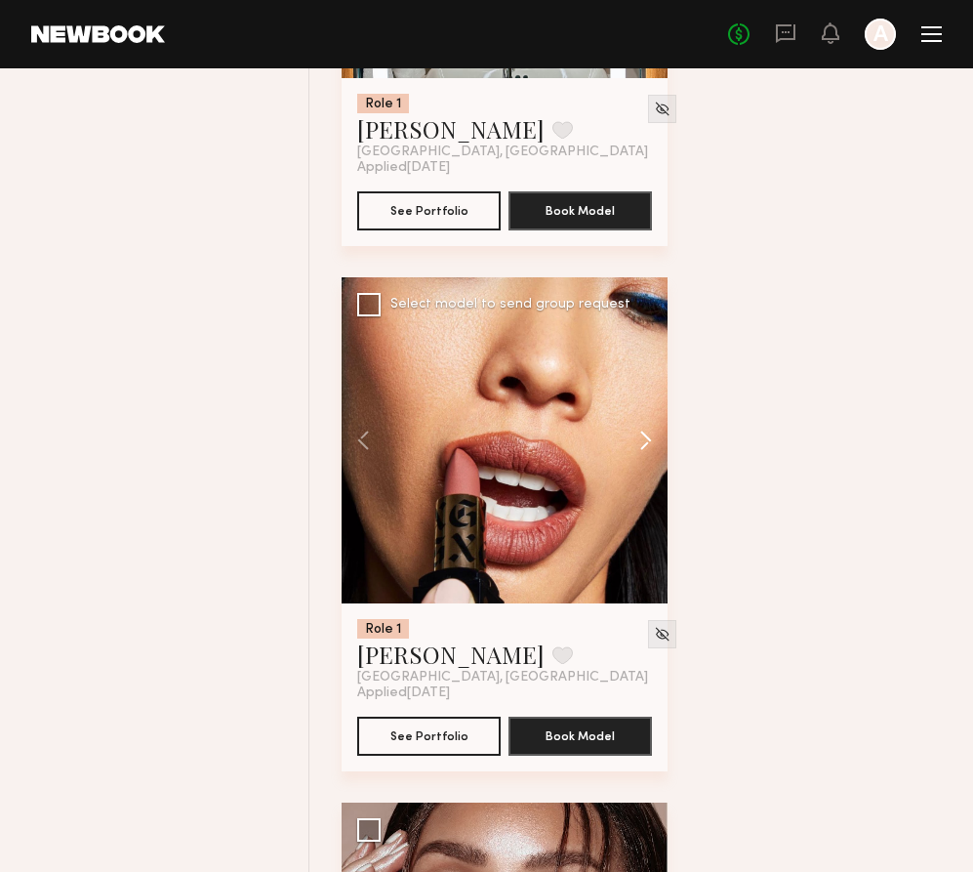
click at [642, 467] on button at bounding box center [636, 440] width 62 height 326
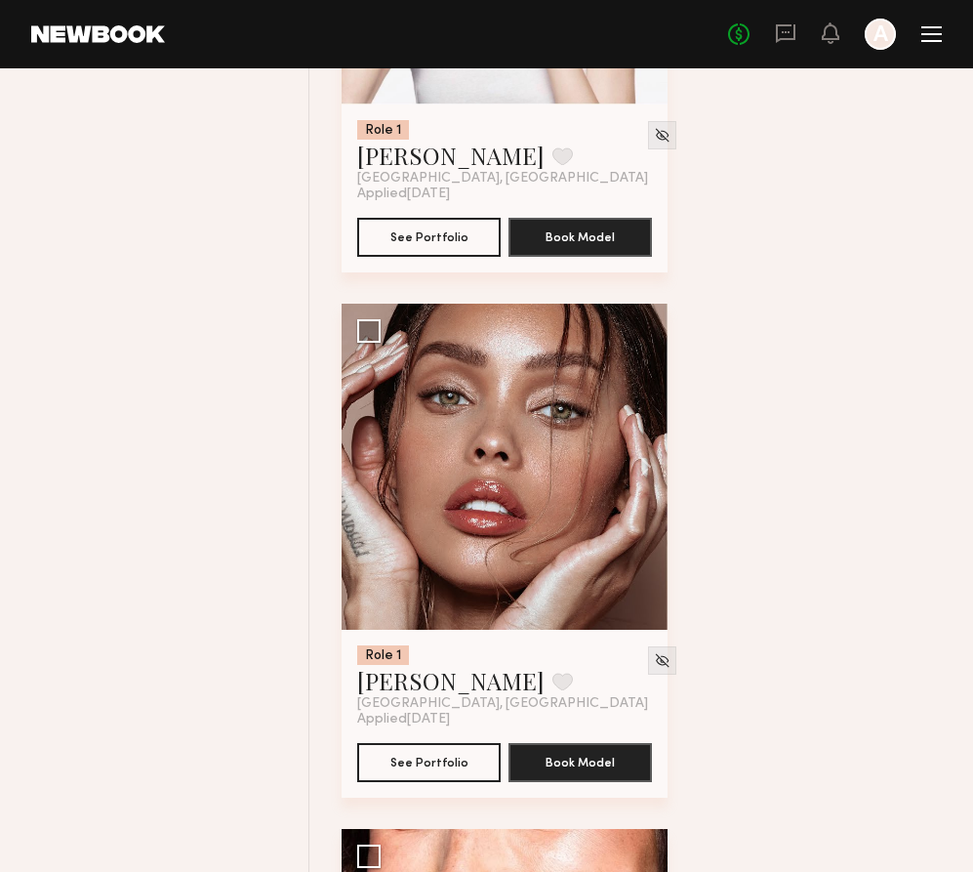
scroll to position [25265, 0]
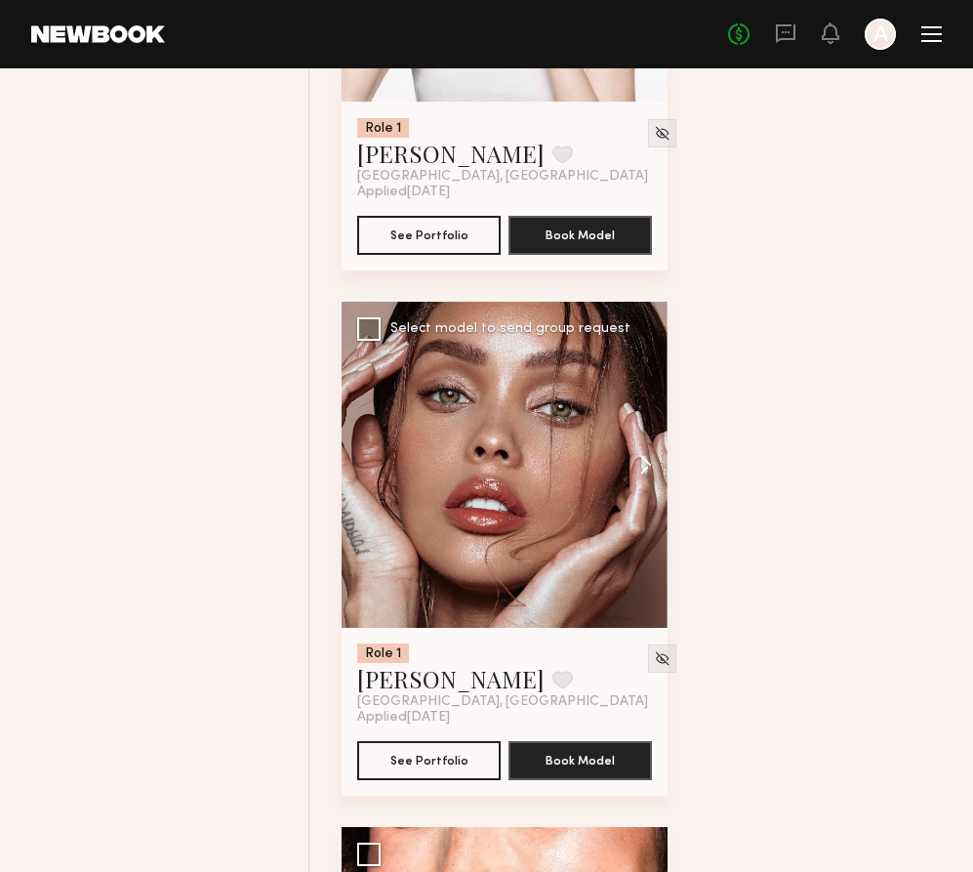
click at [638, 492] on button at bounding box center [636, 465] width 62 height 326
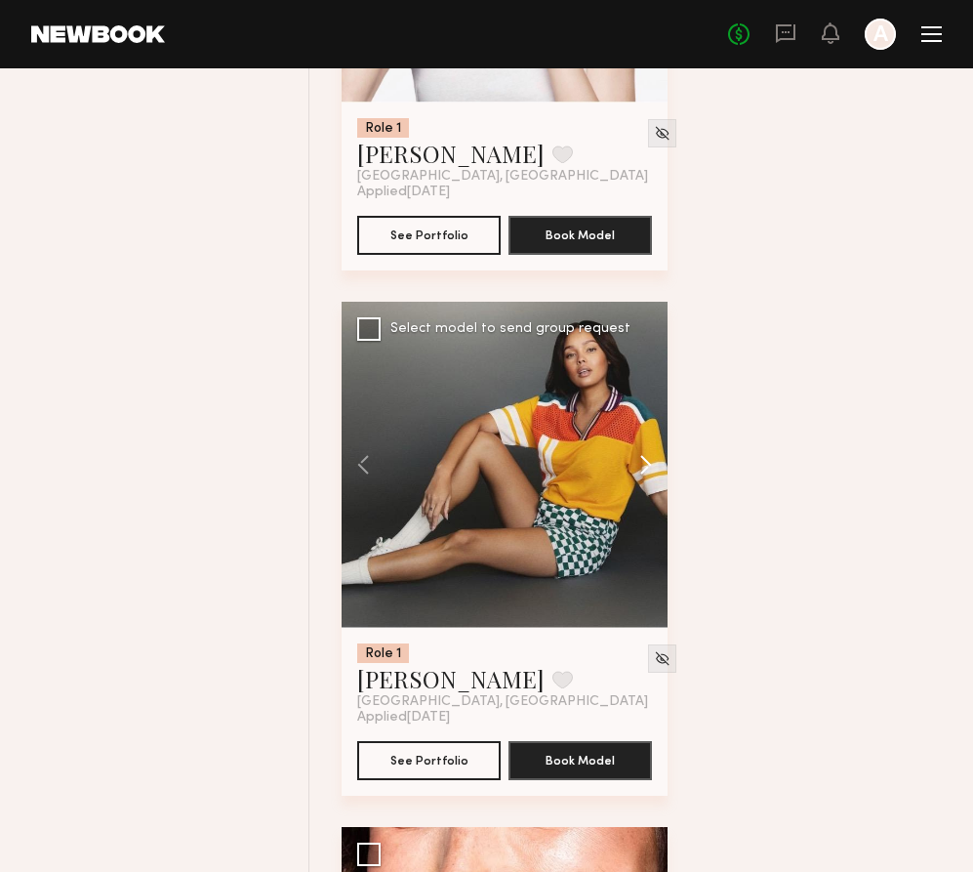
click at [645, 490] on button at bounding box center [636, 465] width 62 height 326
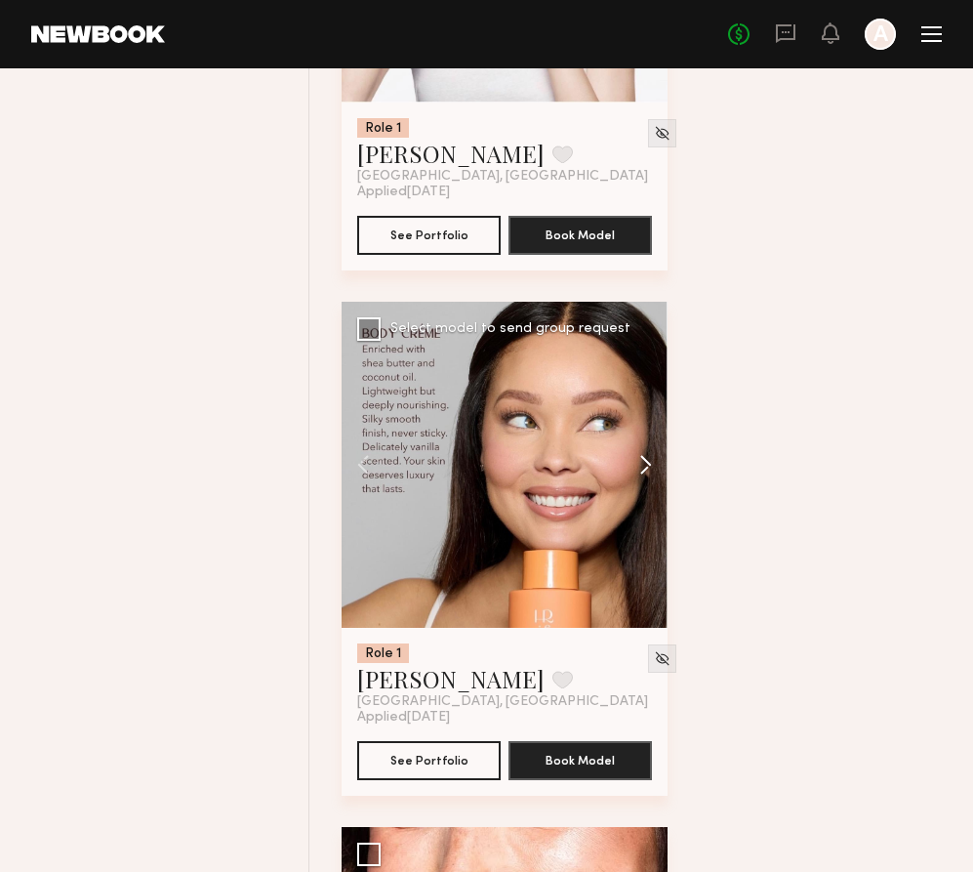
click at [645, 490] on button at bounding box center [636, 465] width 62 height 326
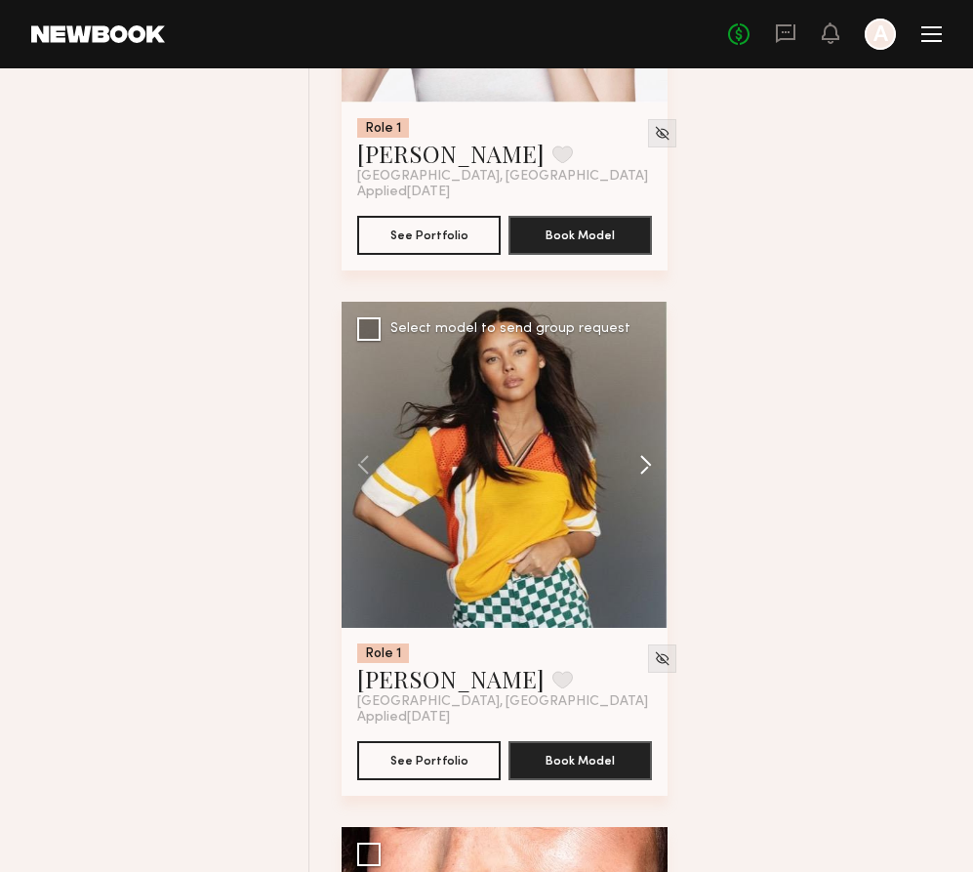
click at [645, 490] on button at bounding box center [636, 465] width 62 height 326
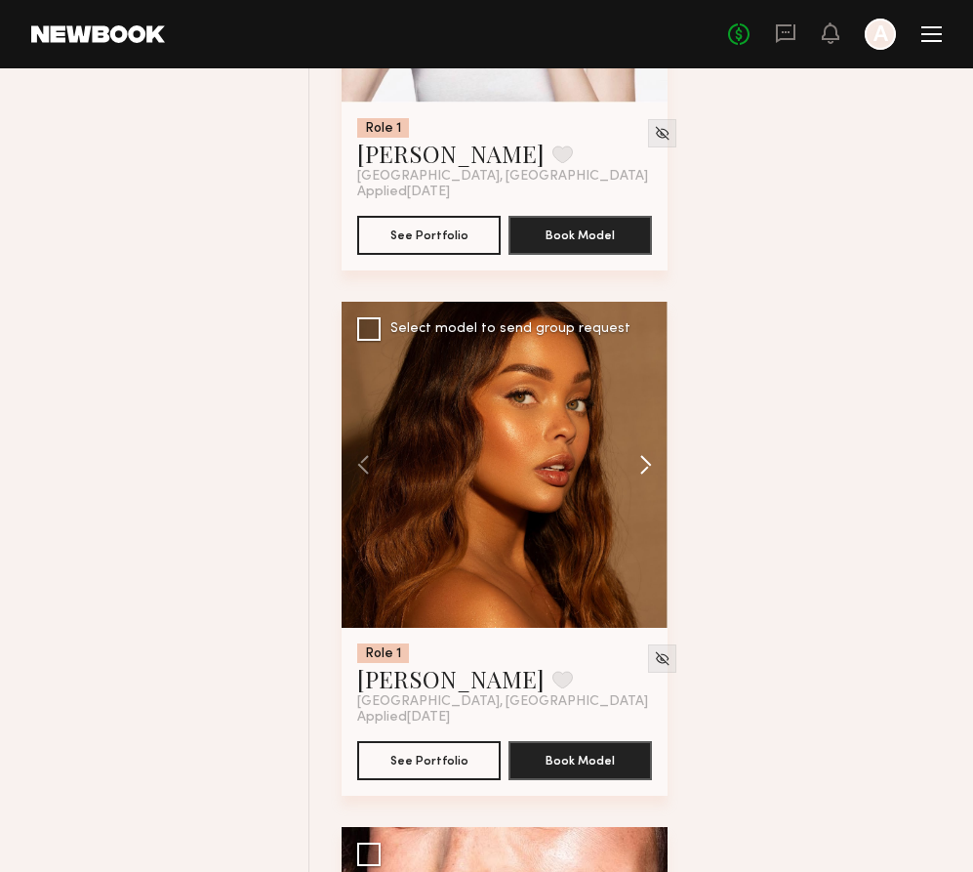
click at [645, 490] on button at bounding box center [636, 465] width 62 height 326
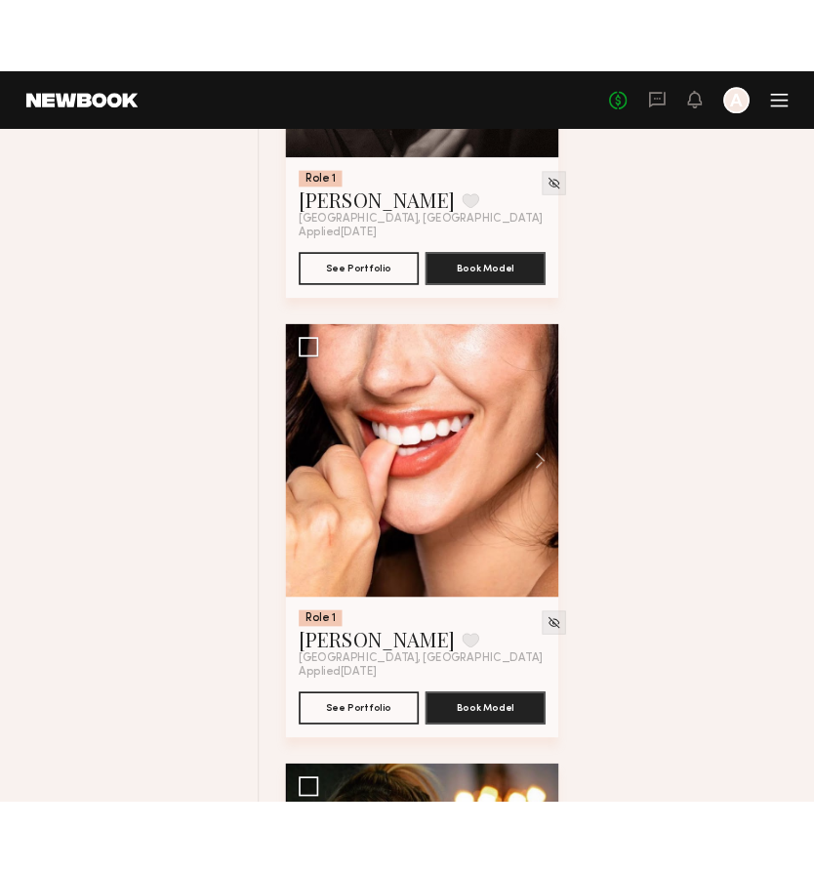
scroll to position [25801, 0]
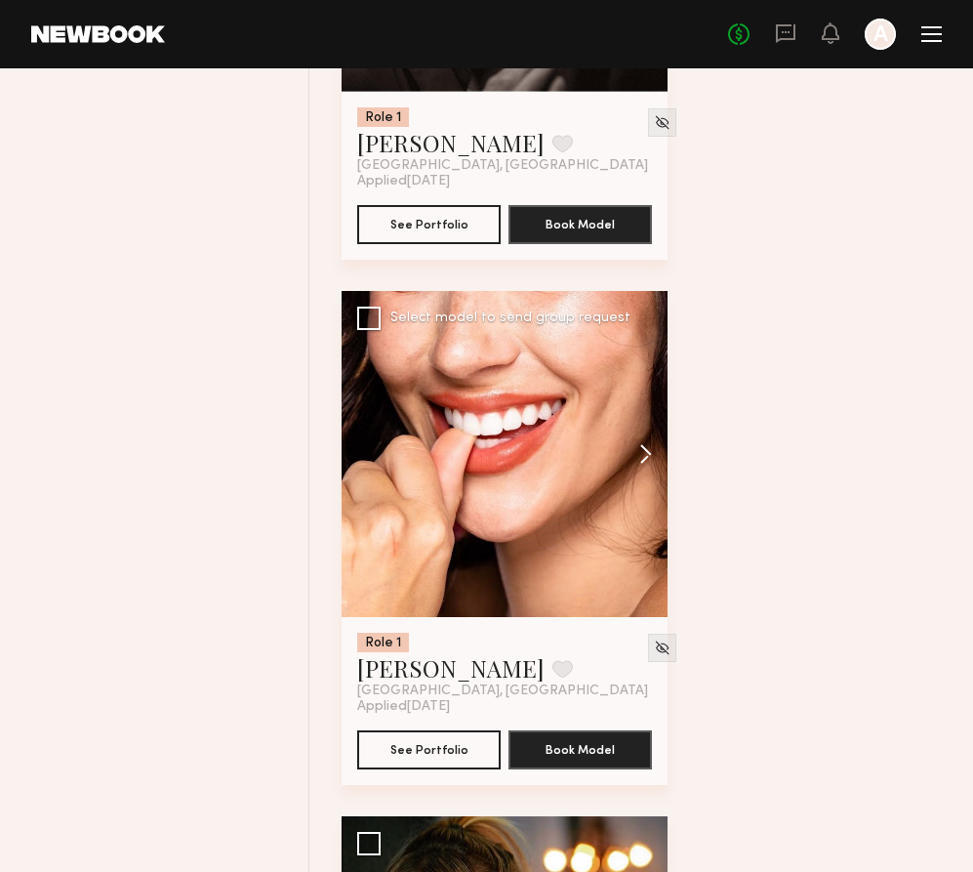
click at [644, 476] on button at bounding box center [636, 454] width 62 height 326
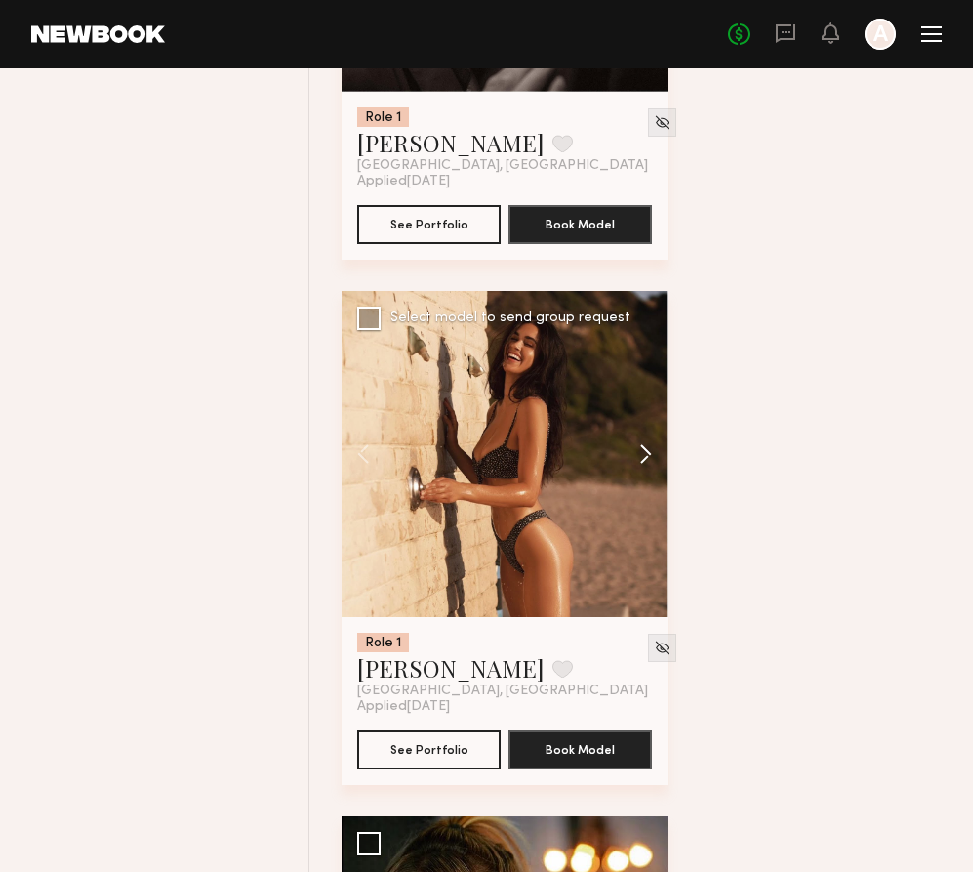
click at [644, 476] on button at bounding box center [636, 454] width 62 height 326
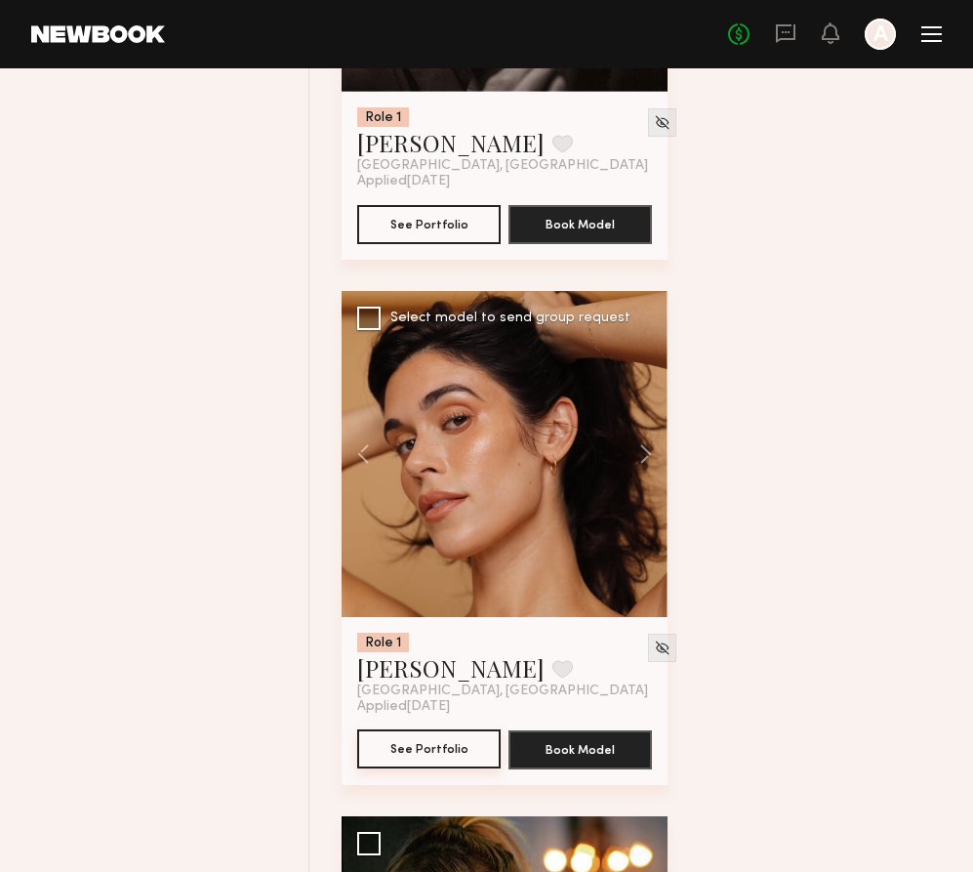
click at [444, 768] on button "See Portfolio" at bounding box center [429, 748] width 144 height 39
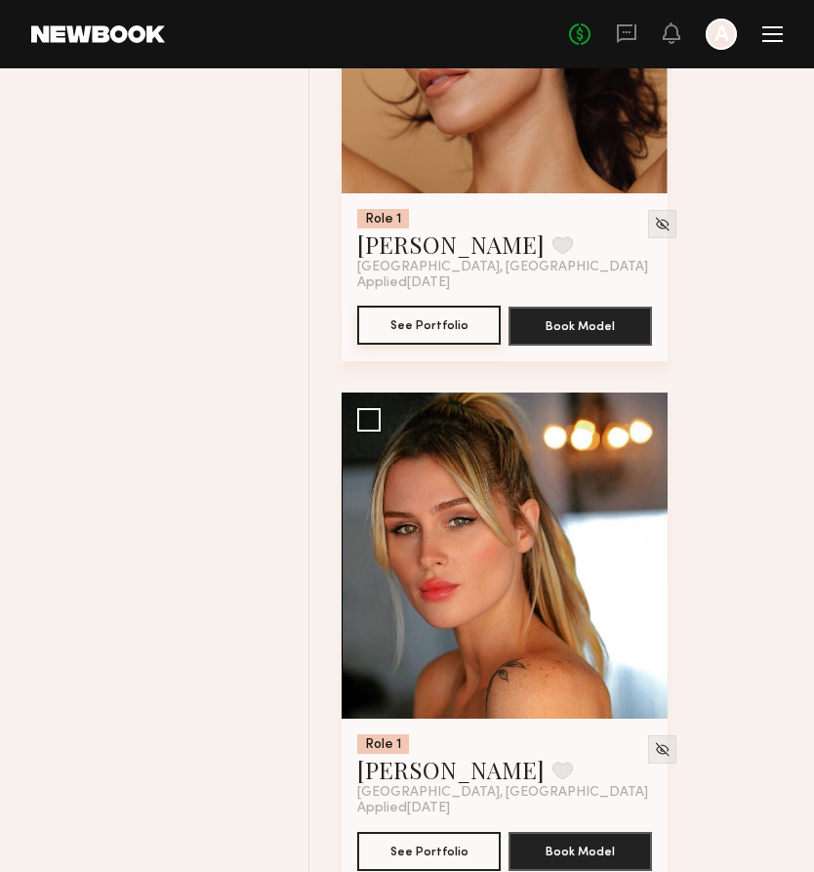
scroll to position [26362, 0]
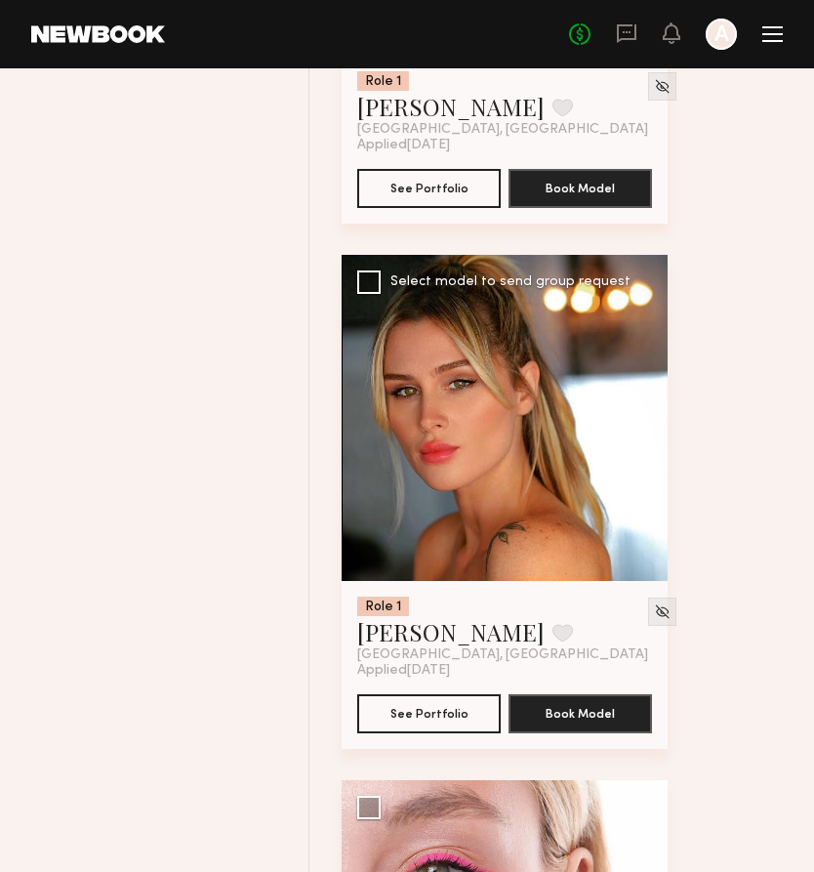
click at [646, 445] on button at bounding box center [636, 418] width 62 height 326
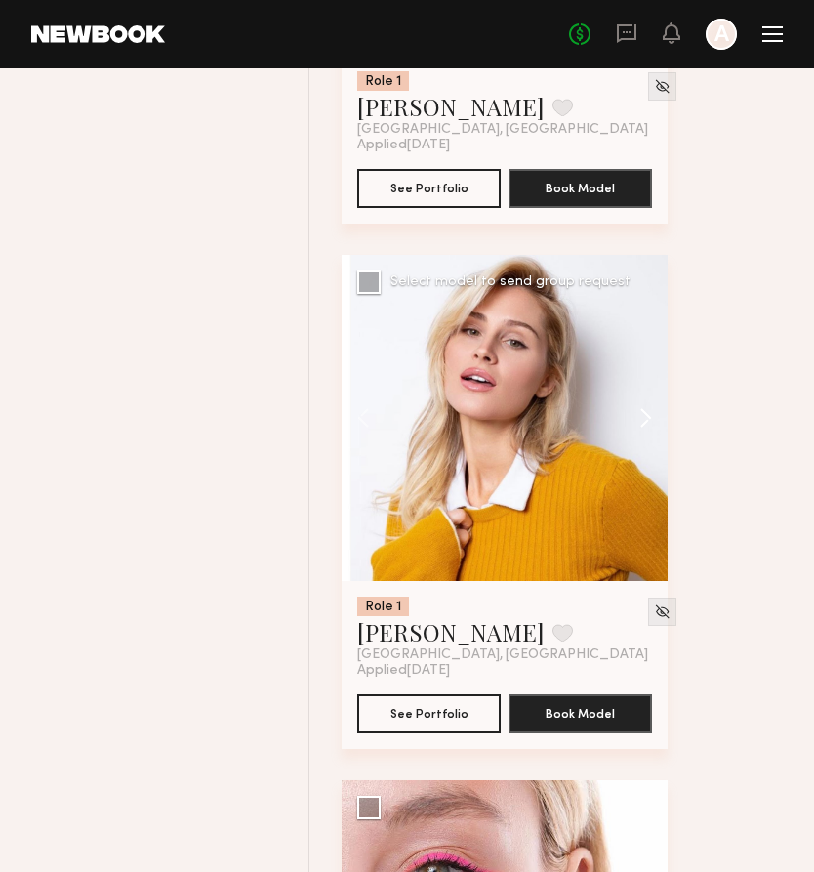
click at [646, 445] on button at bounding box center [636, 418] width 62 height 326
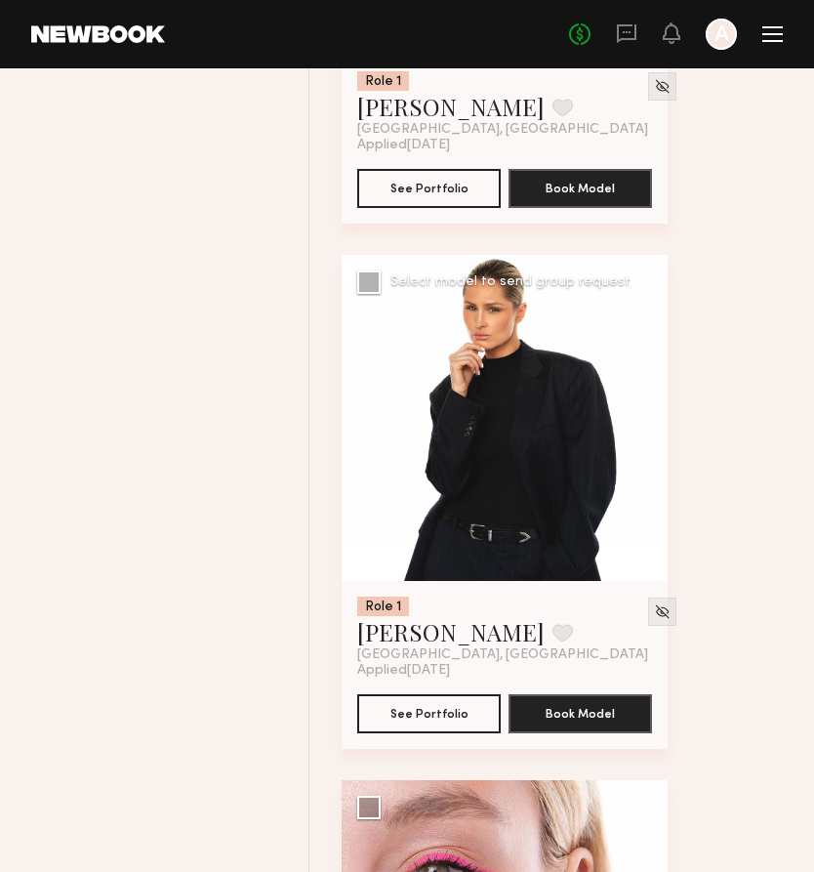
click at [646, 445] on button at bounding box center [636, 418] width 62 height 326
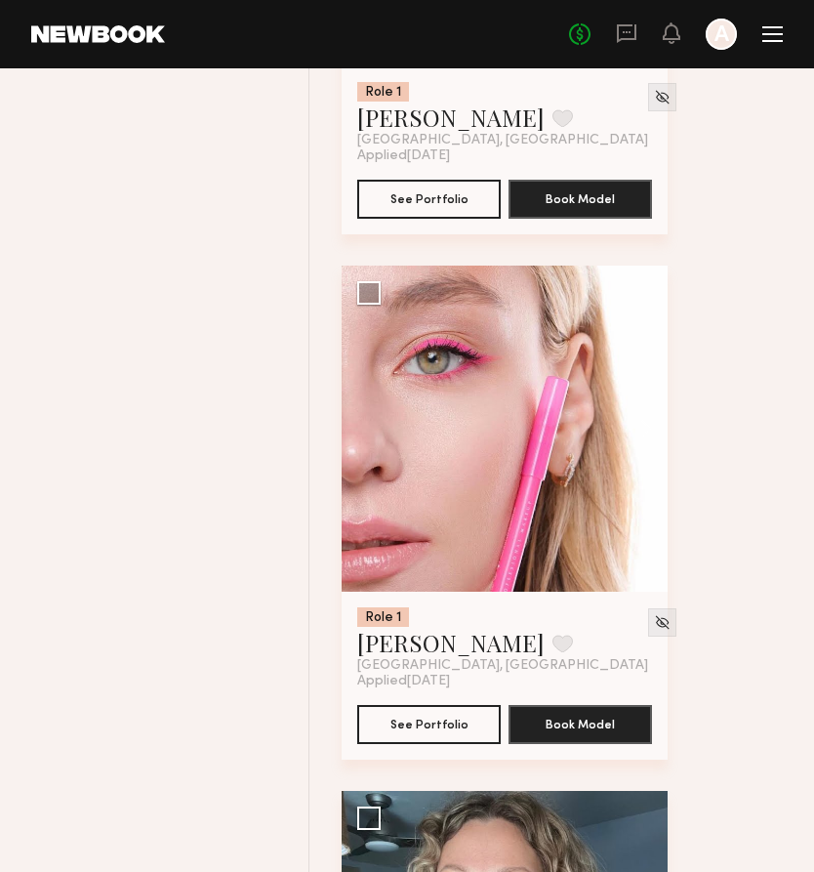
scroll to position [26881, 0]
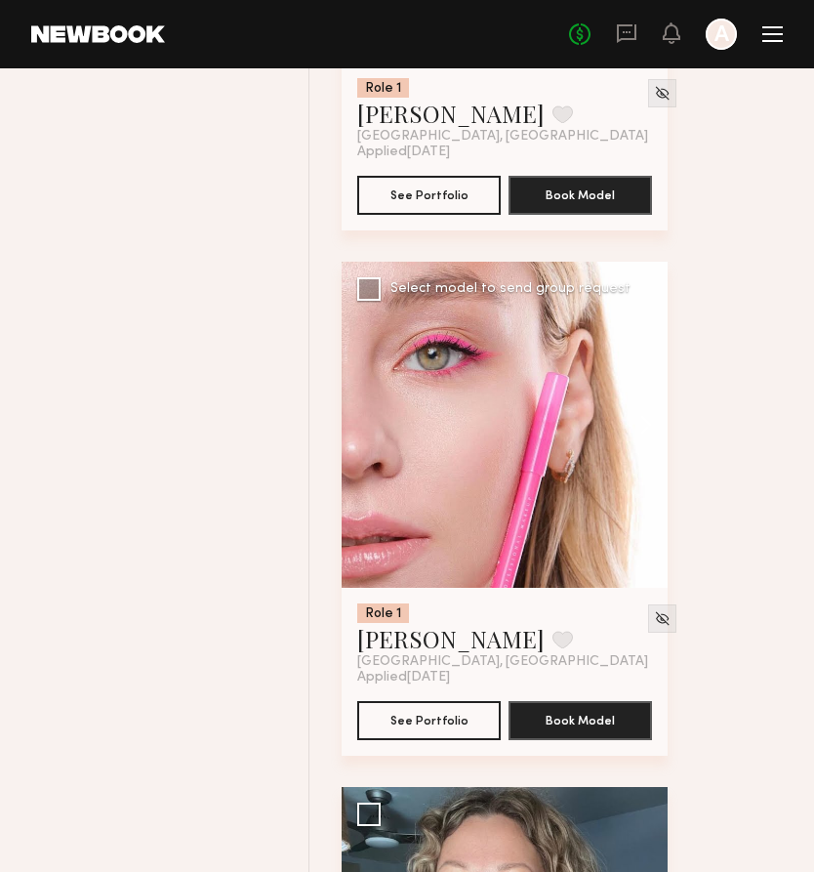
click at [640, 440] on button at bounding box center [636, 425] width 62 height 326
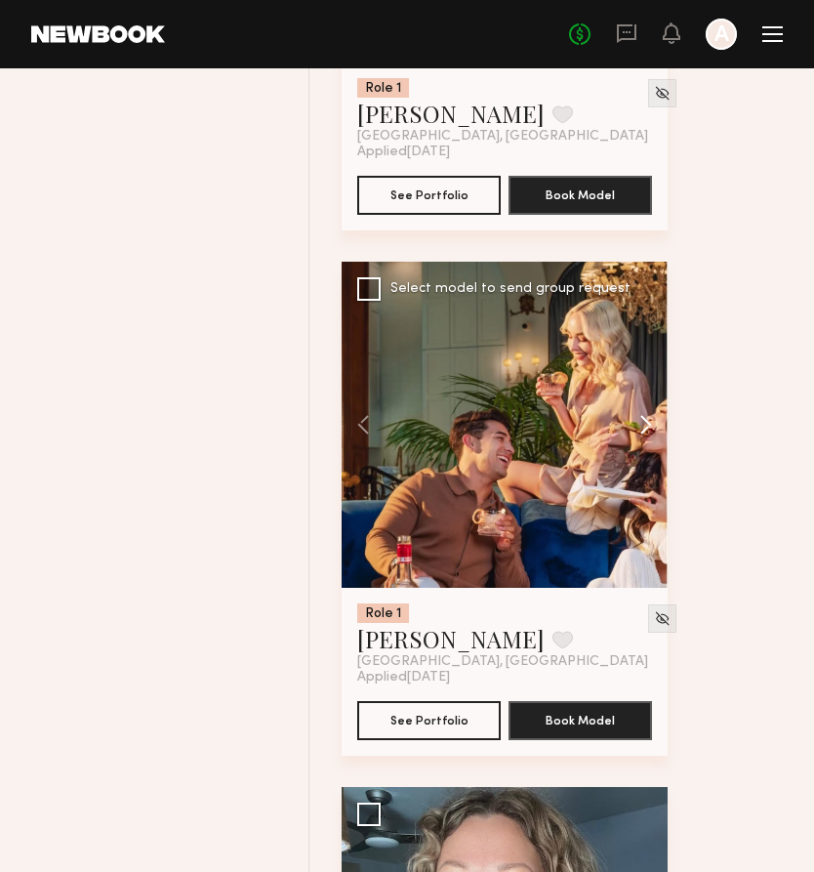
click at [640, 440] on button at bounding box center [636, 425] width 62 height 326
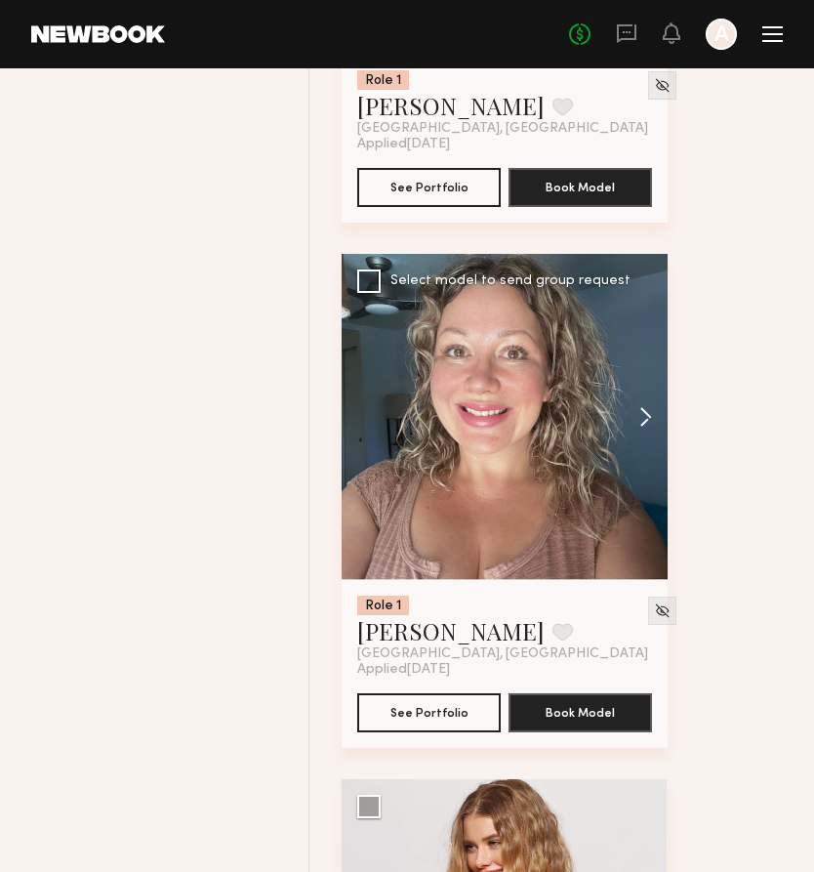
scroll to position [27412, 0]
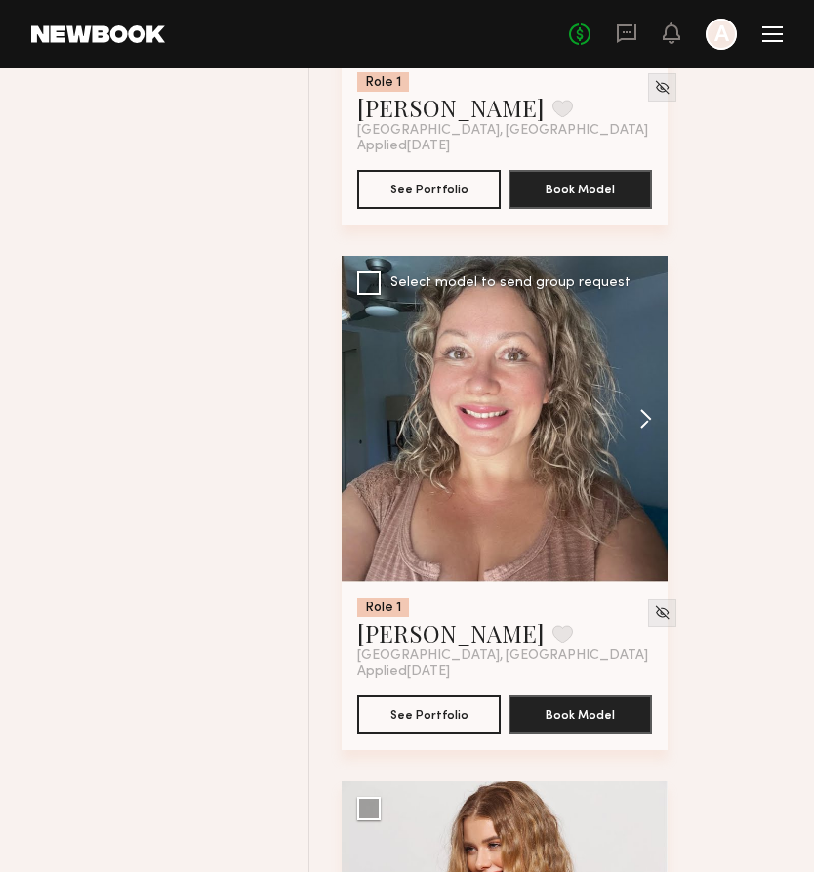
click at [645, 443] on button at bounding box center [636, 419] width 62 height 326
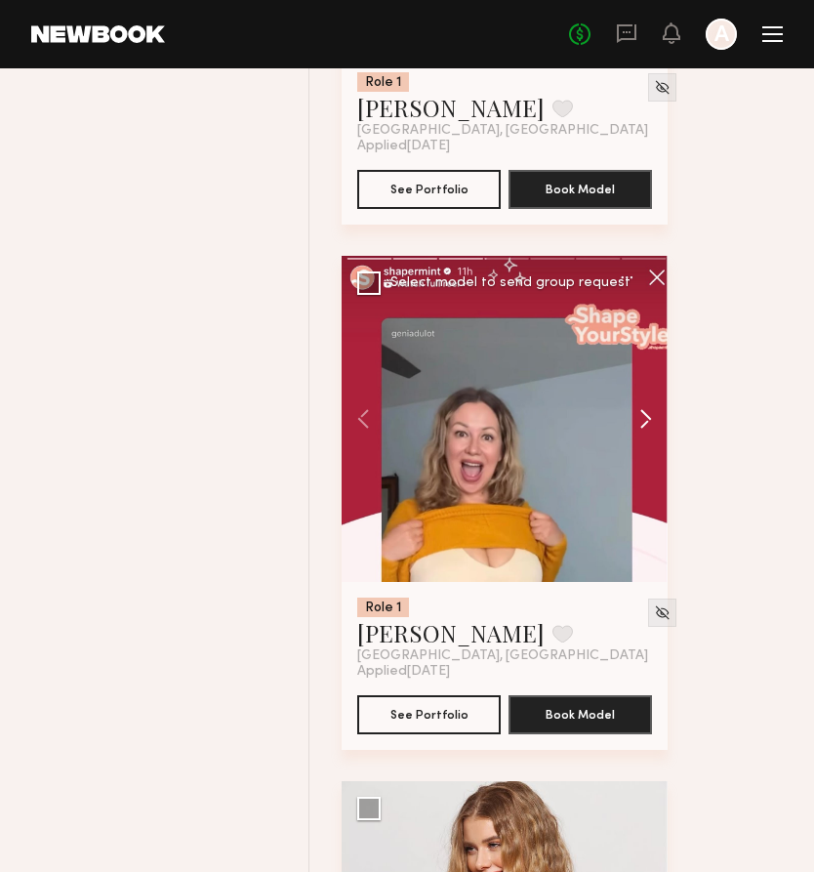
click at [645, 443] on button at bounding box center [636, 419] width 62 height 326
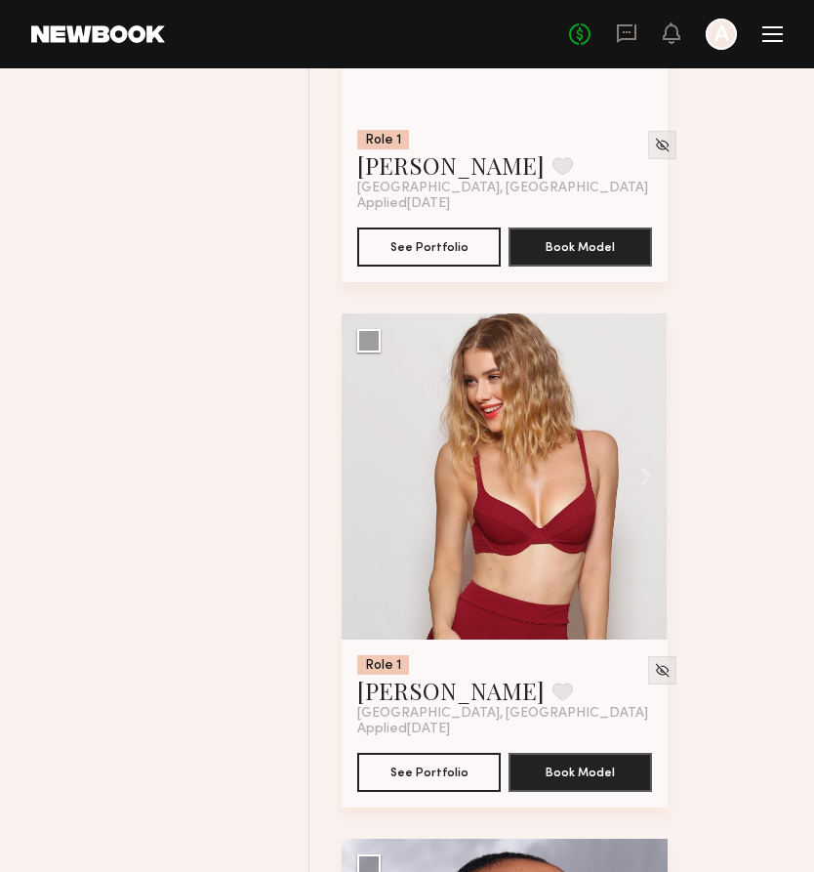
scroll to position [28044, 0]
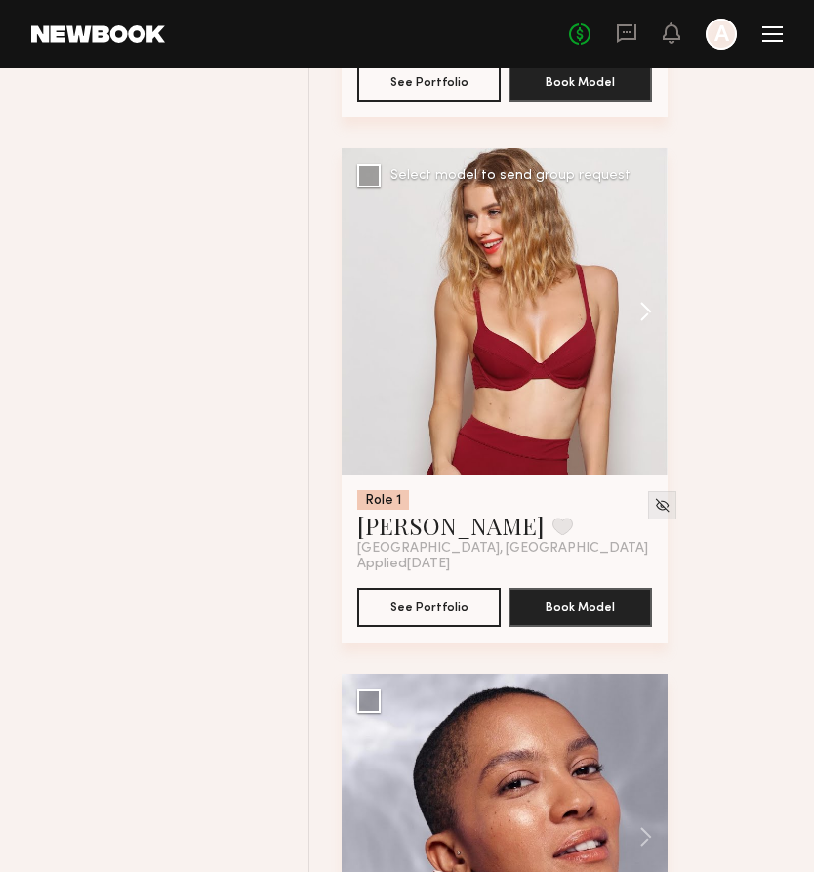
click at [645, 343] on button at bounding box center [636, 311] width 62 height 326
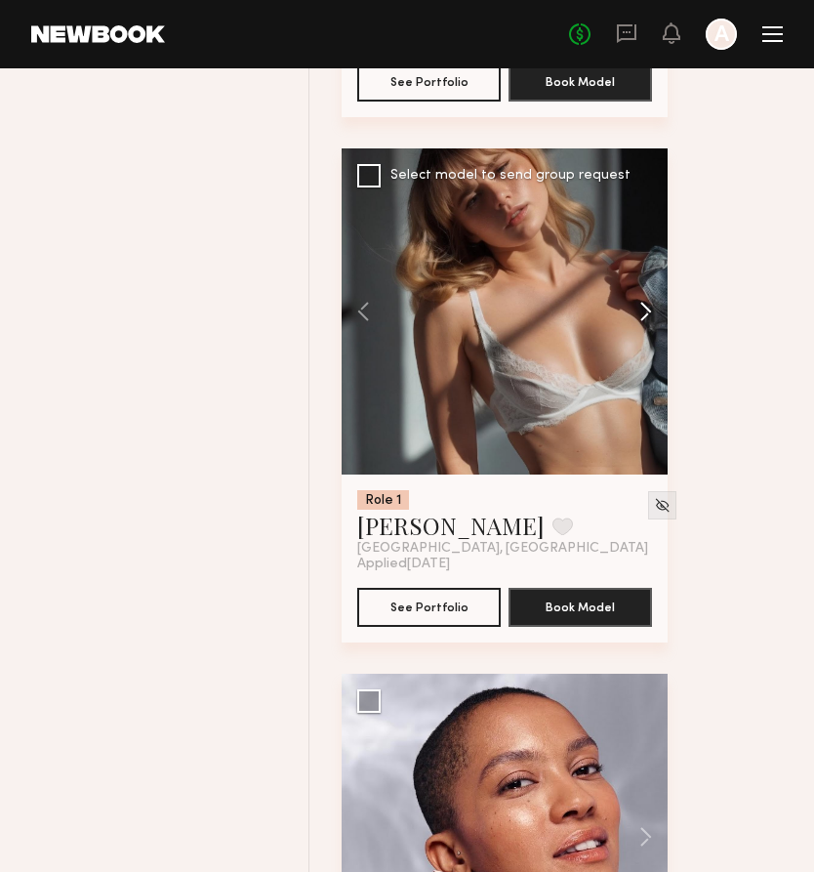
click at [645, 343] on button at bounding box center [636, 311] width 62 height 326
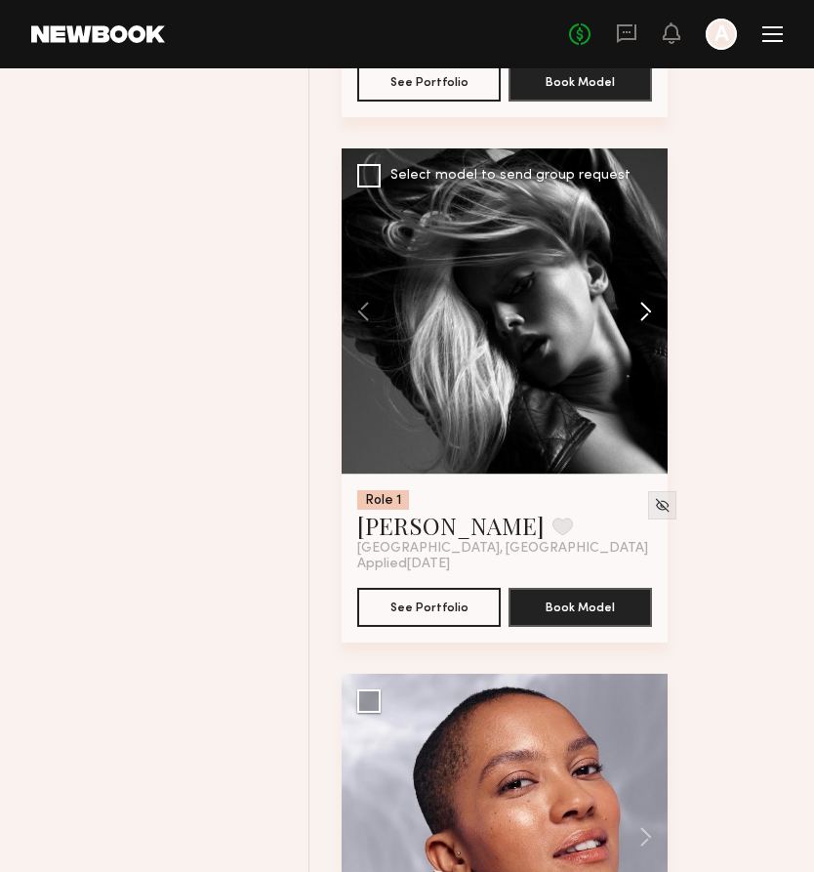
click at [645, 343] on button at bounding box center [636, 311] width 62 height 326
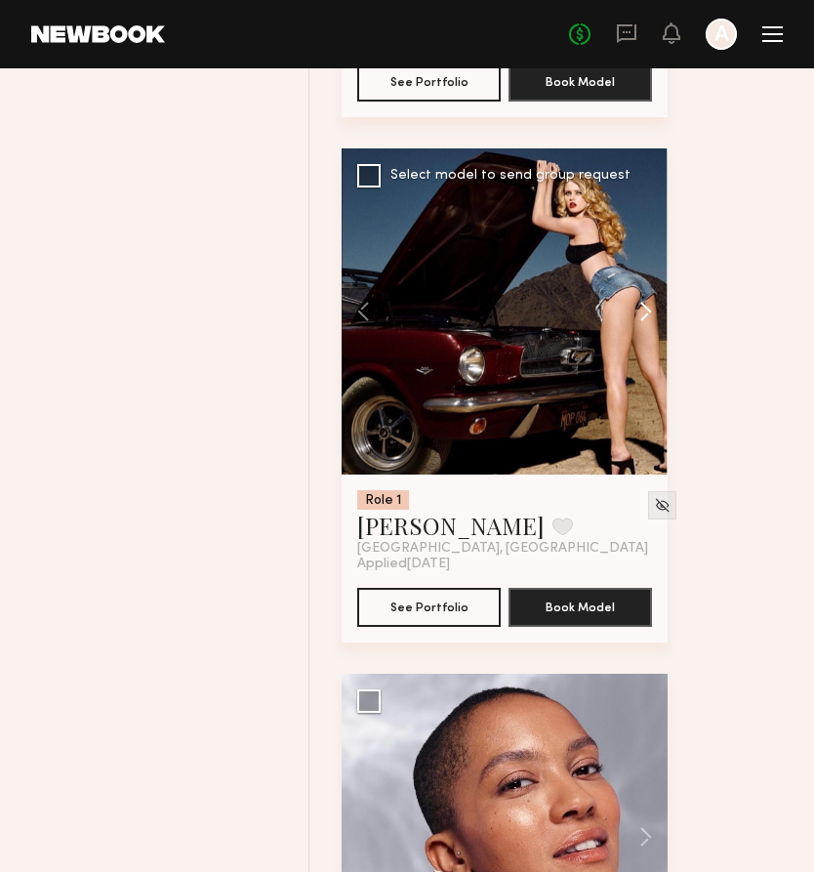
click at [645, 343] on button at bounding box center [636, 311] width 62 height 326
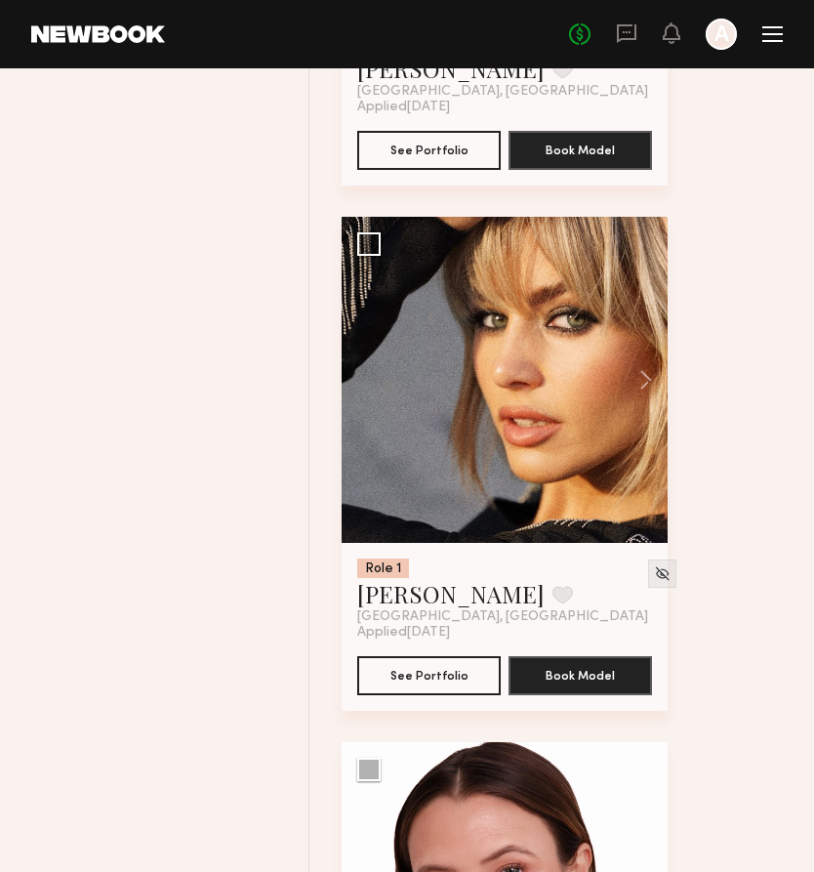
scroll to position [29061, 0]
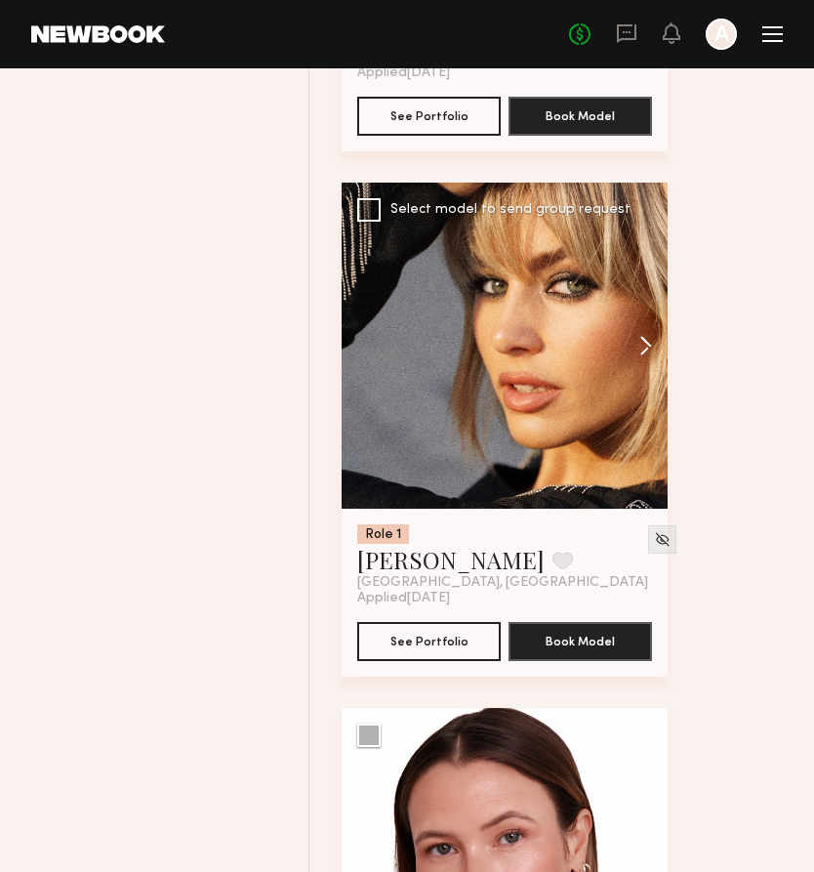
click at [654, 370] on button at bounding box center [636, 346] width 62 height 326
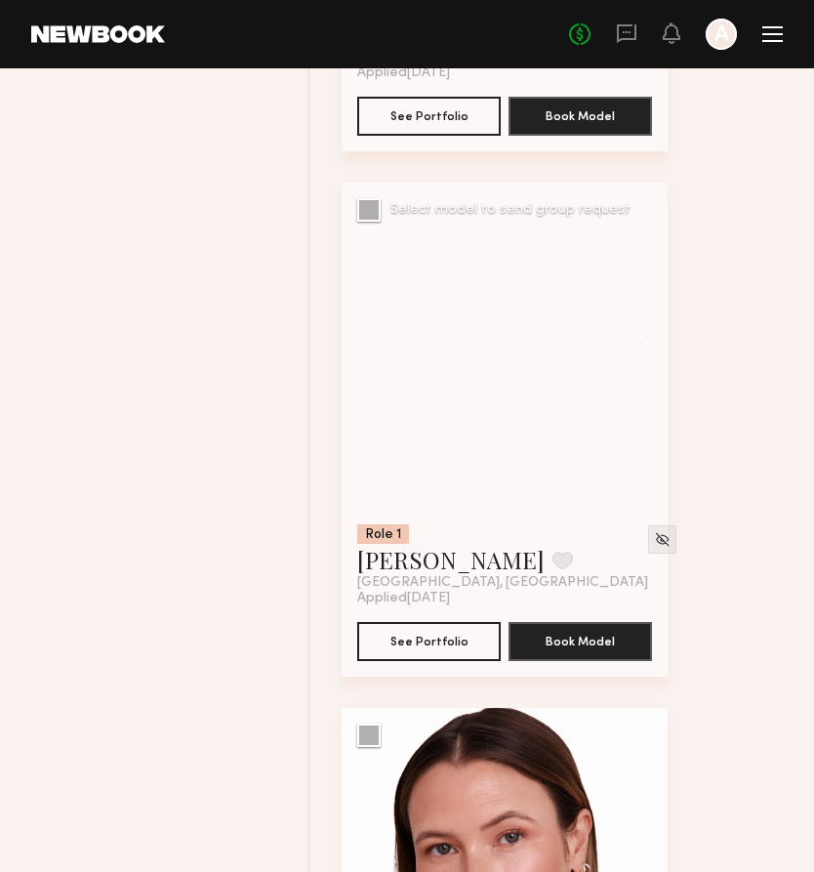
click at [654, 370] on button at bounding box center [636, 346] width 62 height 326
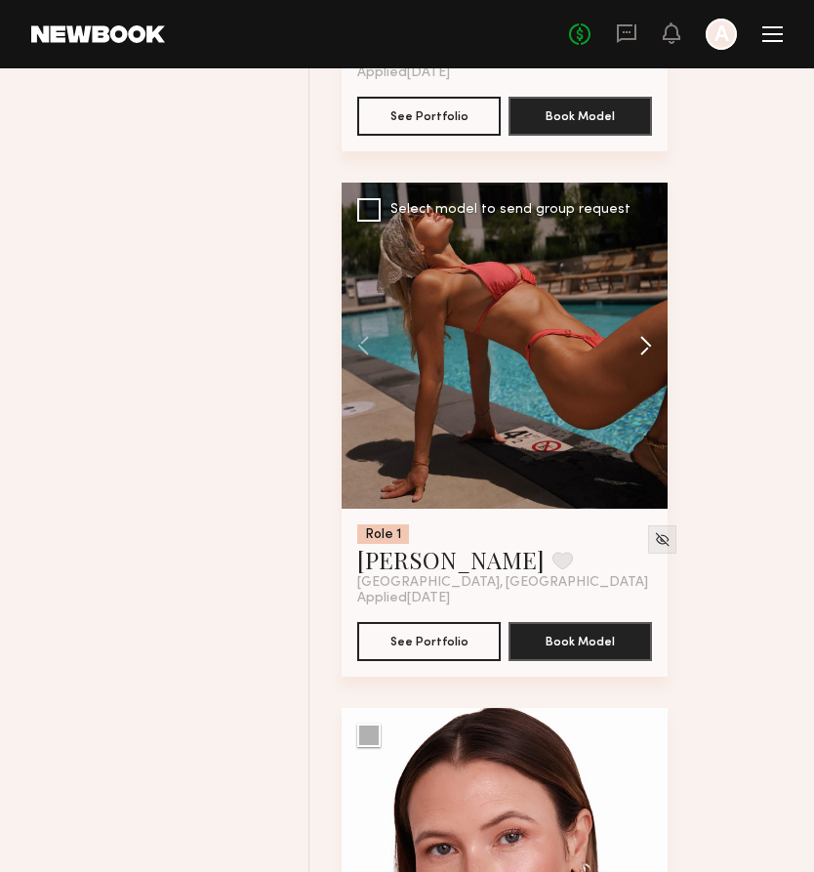
click at [654, 370] on button at bounding box center [636, 346] width 62 height 326
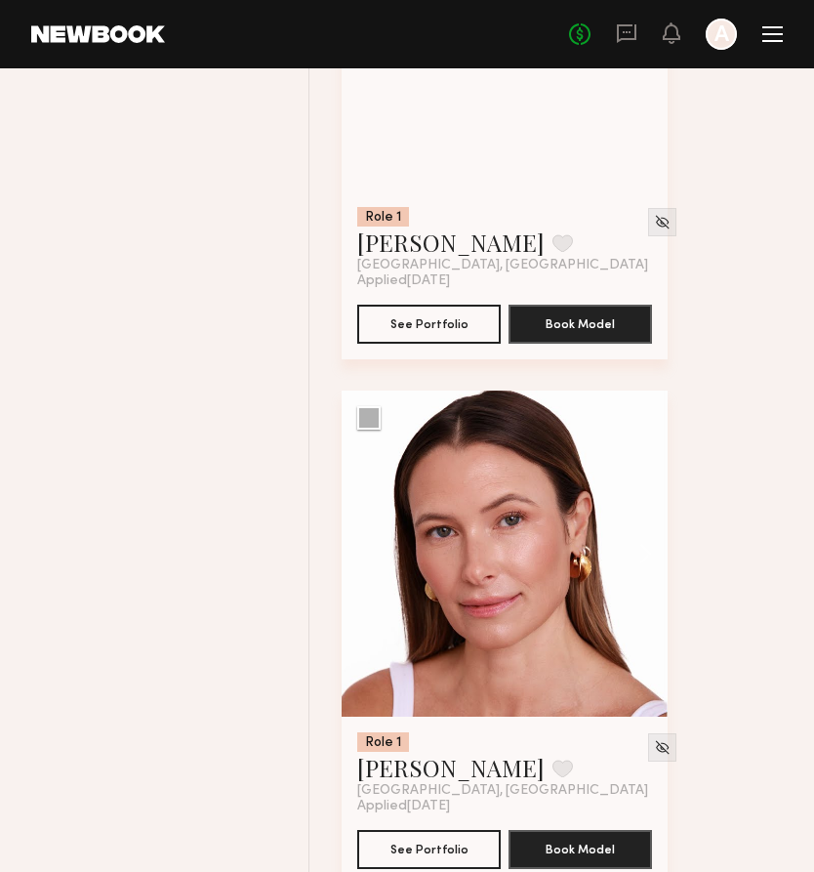
scroll to position [29381, 0]
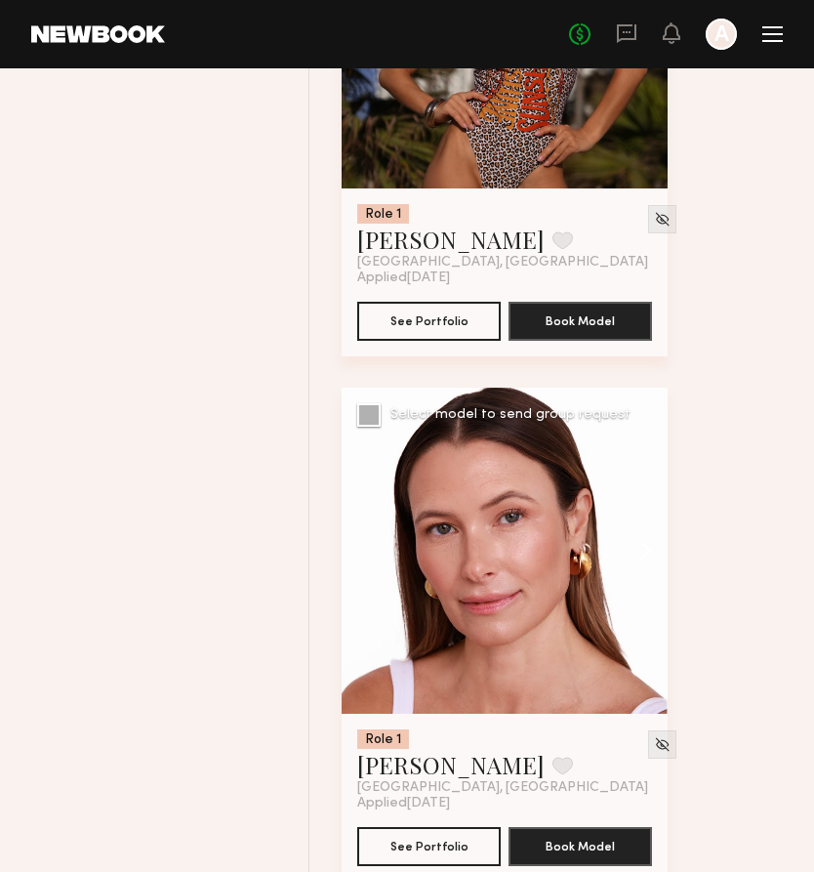
click at [641, 570] on button at bounding box center [636, 551] width 62 height 326
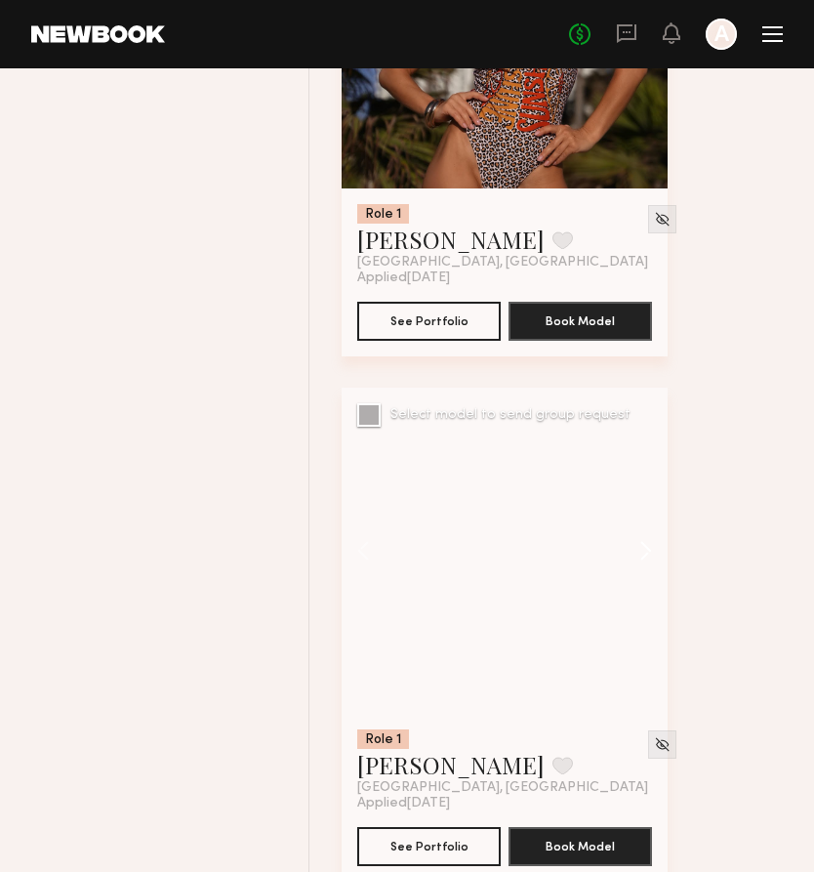
click at [642, 571] on button at bounding box center [636, 551] width 62 height 326
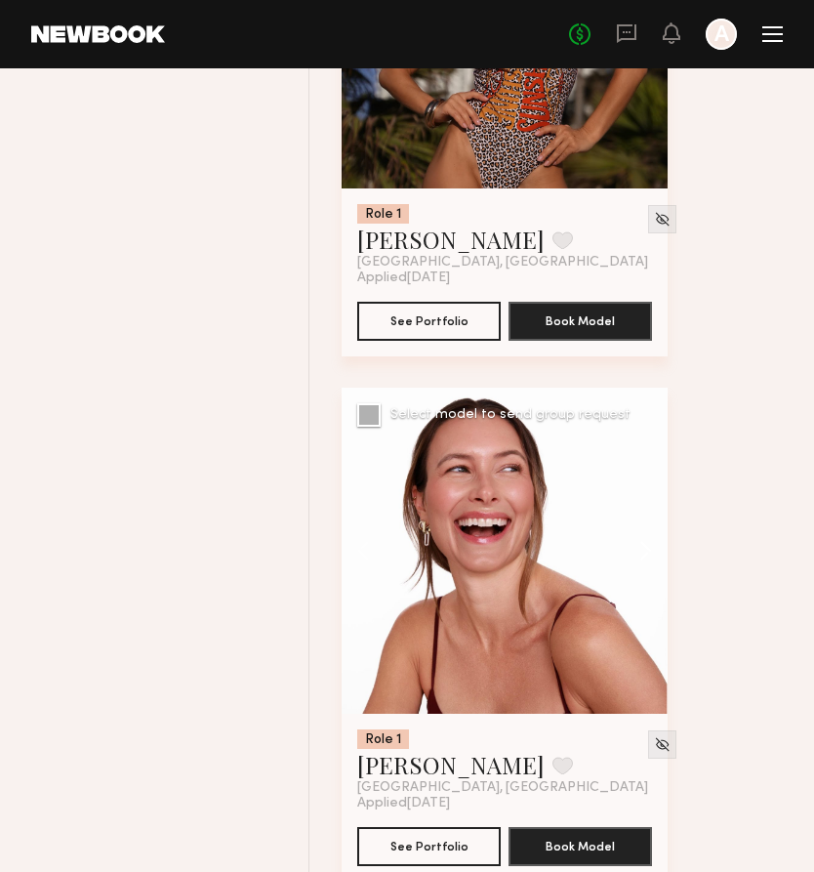
click at [642, 571] on button at bounding box center [636, 551] width 62 height 326
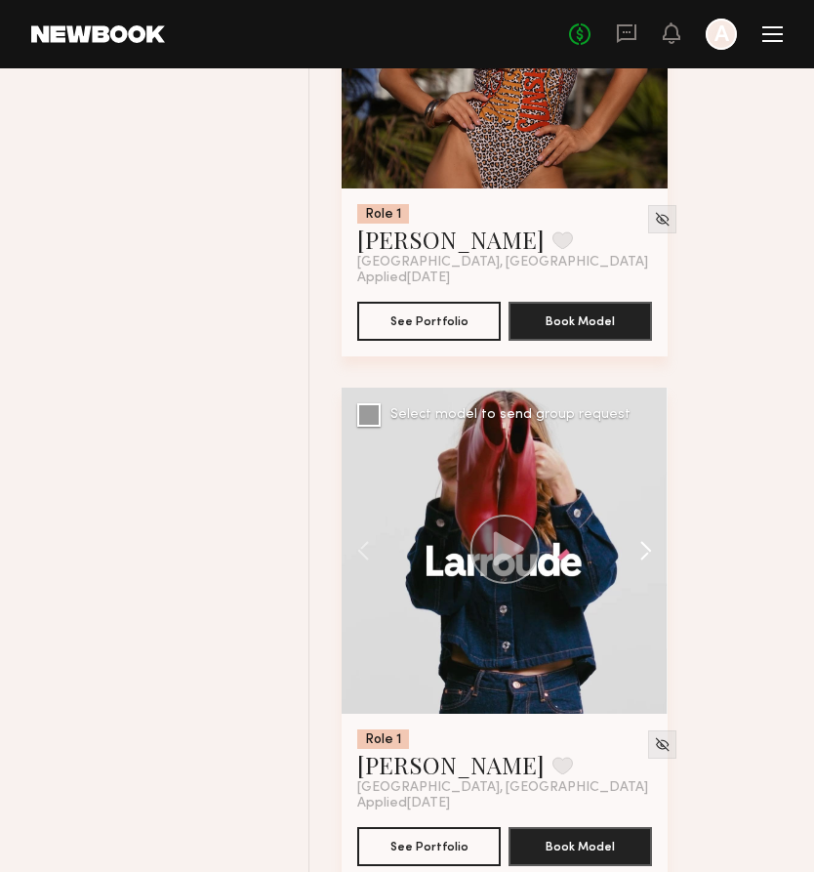
click at [642, 571] on button at bounding box center [636, 551] width 62 height 326
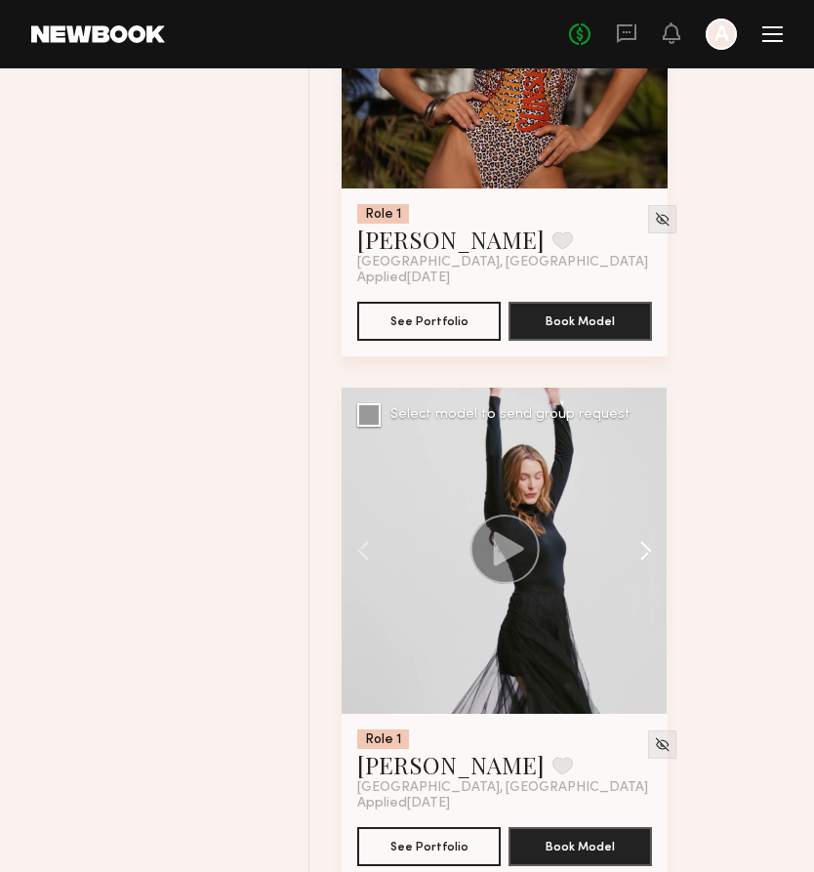
click at [642, 571] on button at bounding box center [636, 551] width 62 height 326
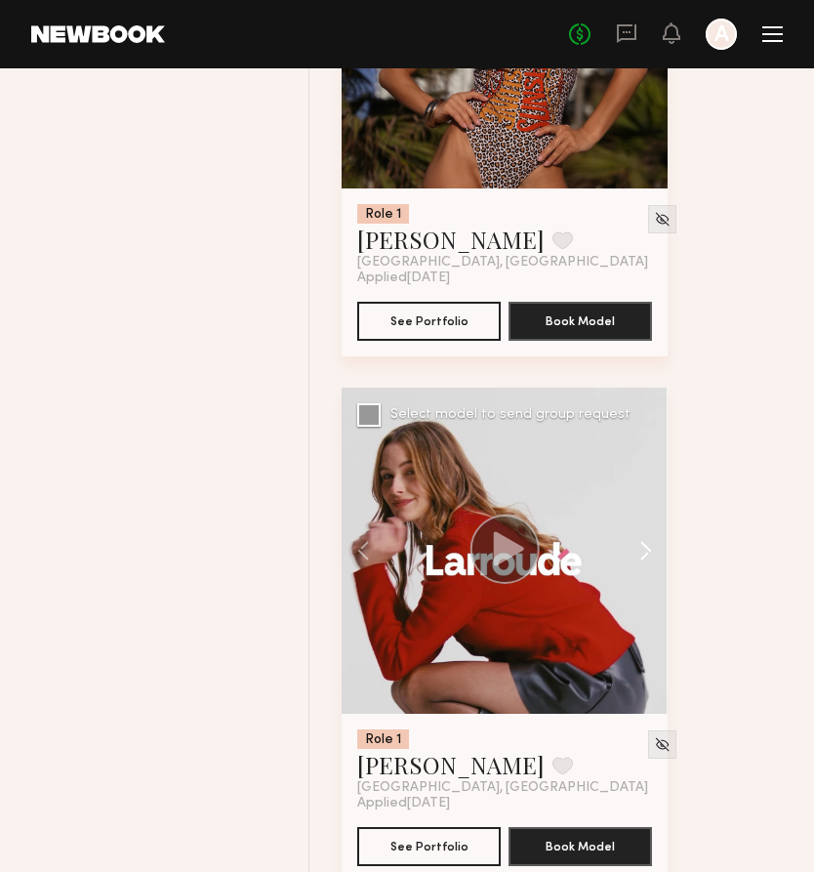
click at [642, 571] on button at bounding box center [636, 551] width 62 height 326
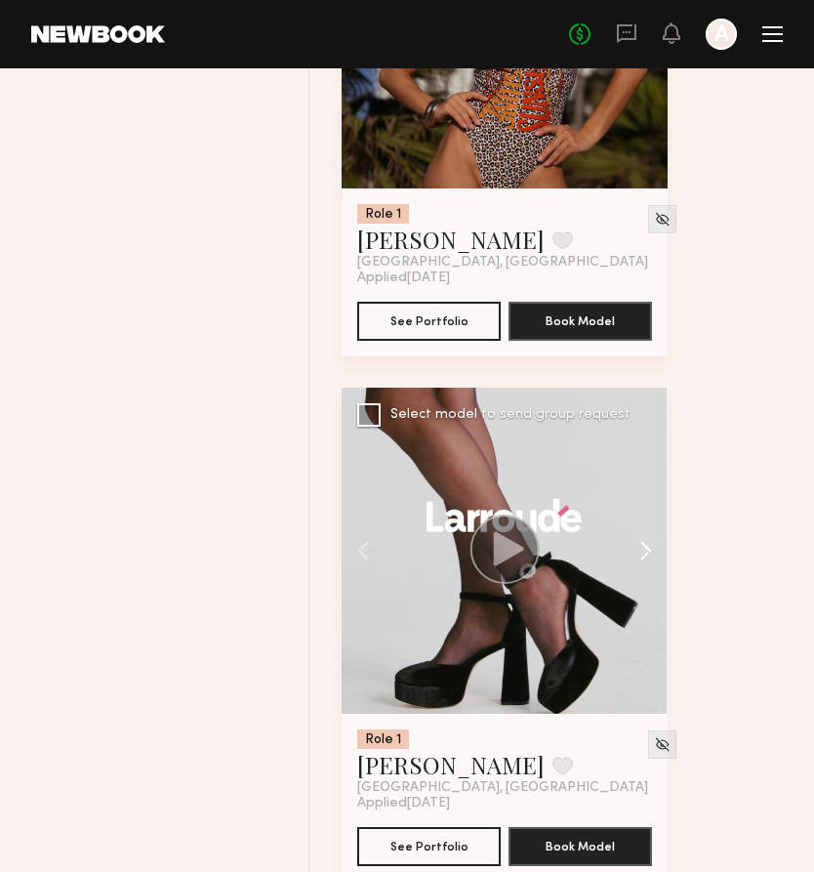
click at [643, 571] on button at bounding box center [636, 551] width 62 height 326
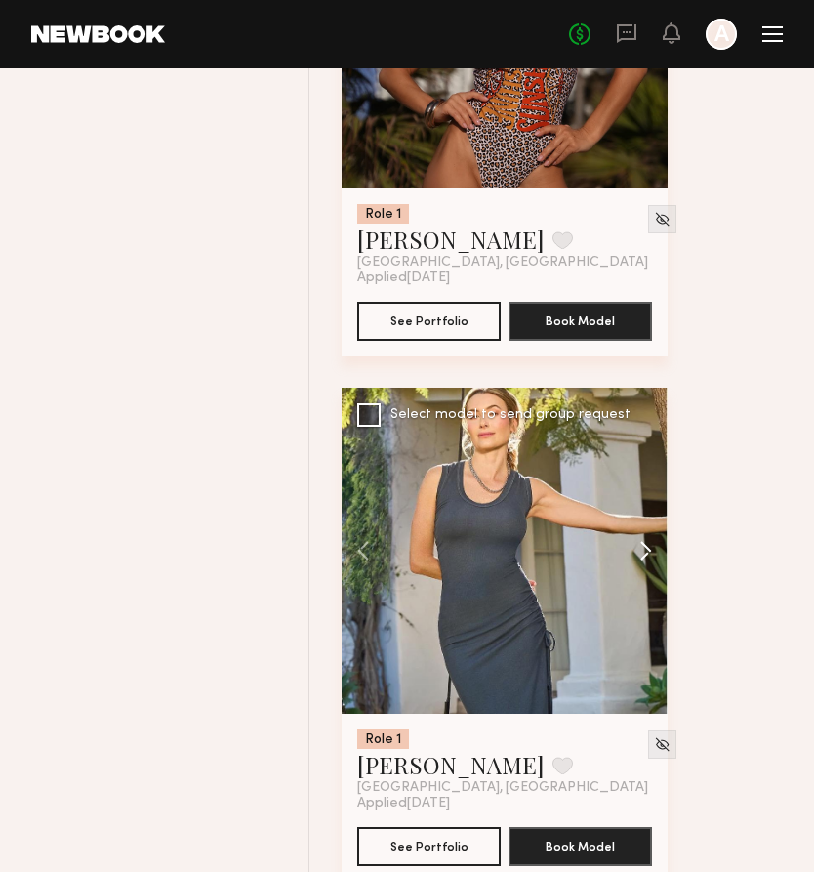
click at [643, 571] on button at bounding box center [636, 551] width 62 height 326
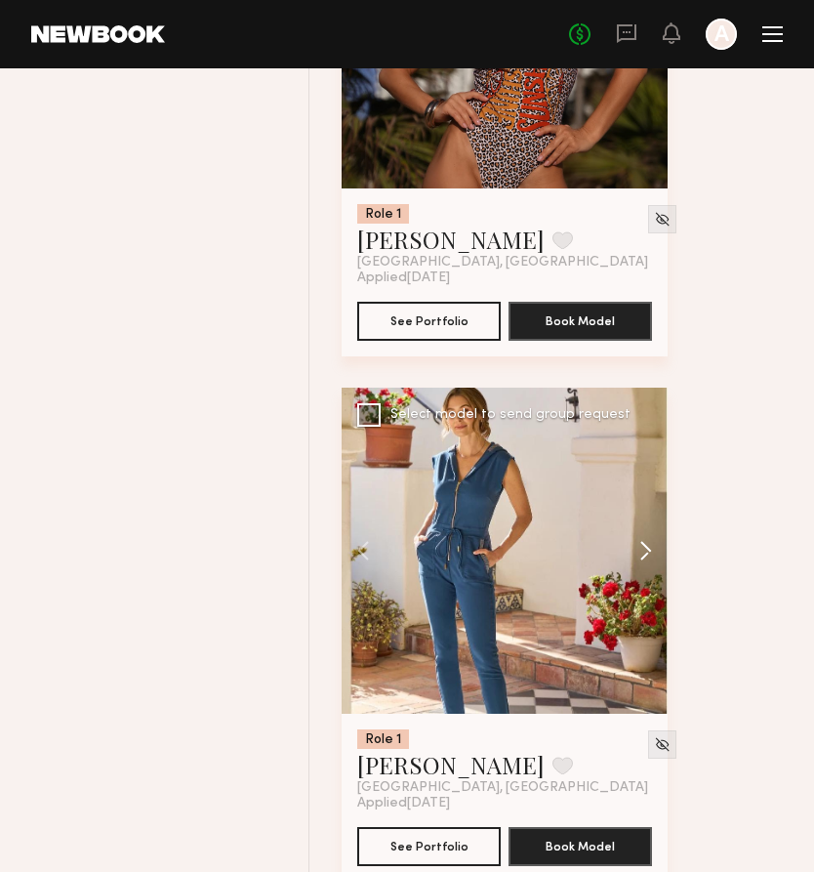
click at [643, 571] on button at bounding box center [636, 551] width 62 height 326
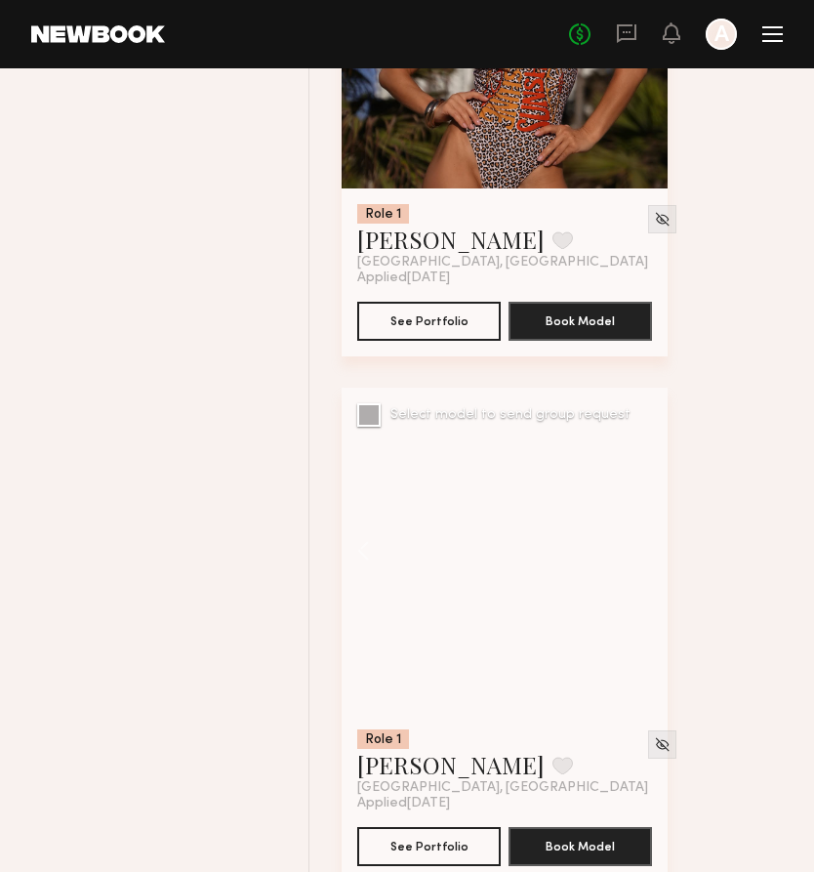
click at [643, 571] on div at bounding box center [505, 551] width 326 height 326
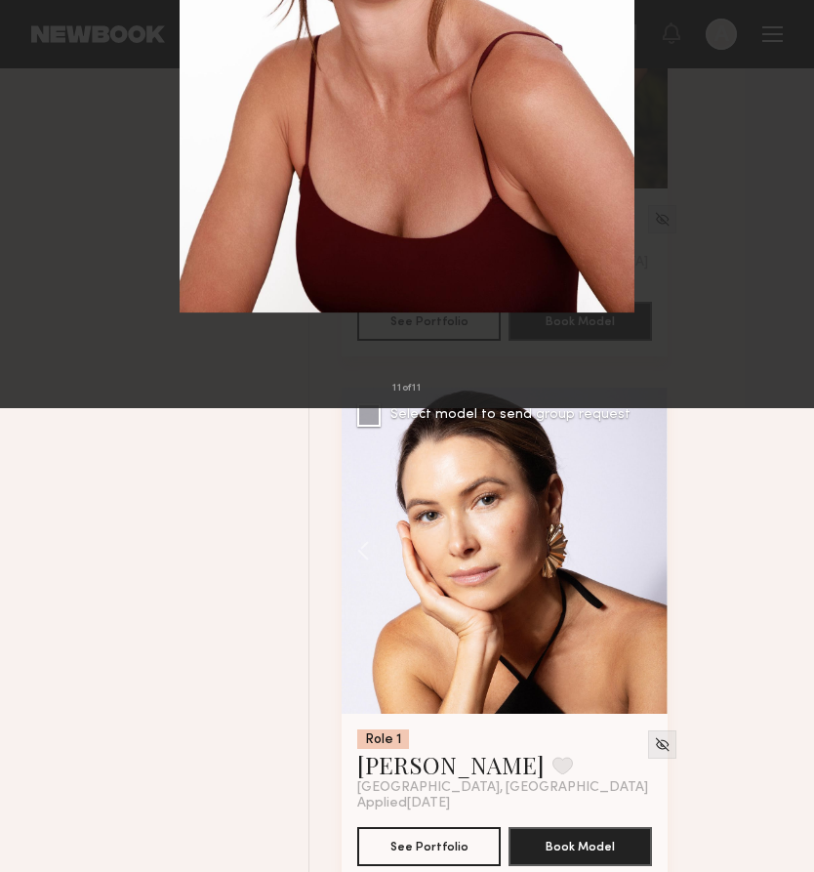
click at [788, 456] on button at bounding box center [787, 435] width 23 height 697
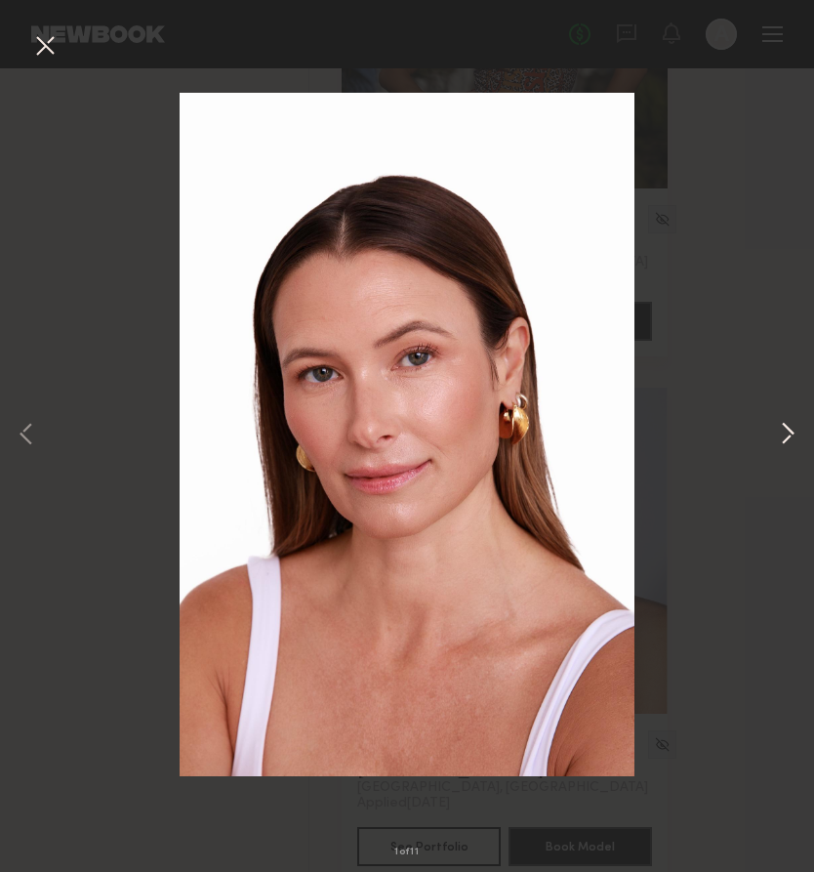
click at [784, 435] on button at bounding box center [787, 435] width 23 height 697
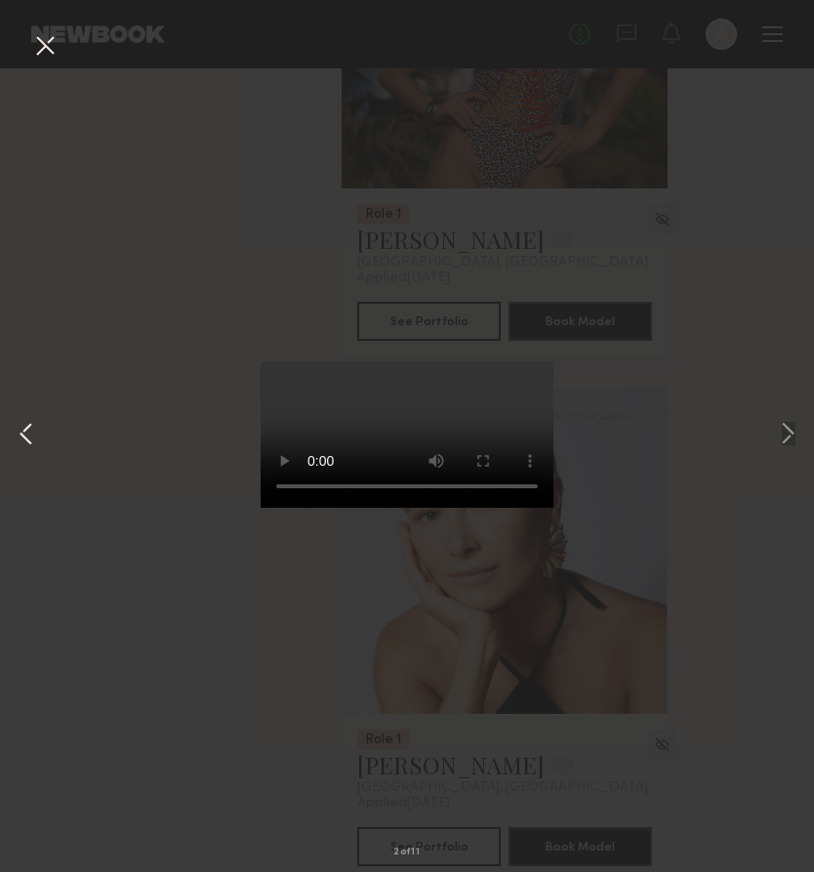
click at [35, 431] on button at bounding box center [26, 435] width 23 height 697
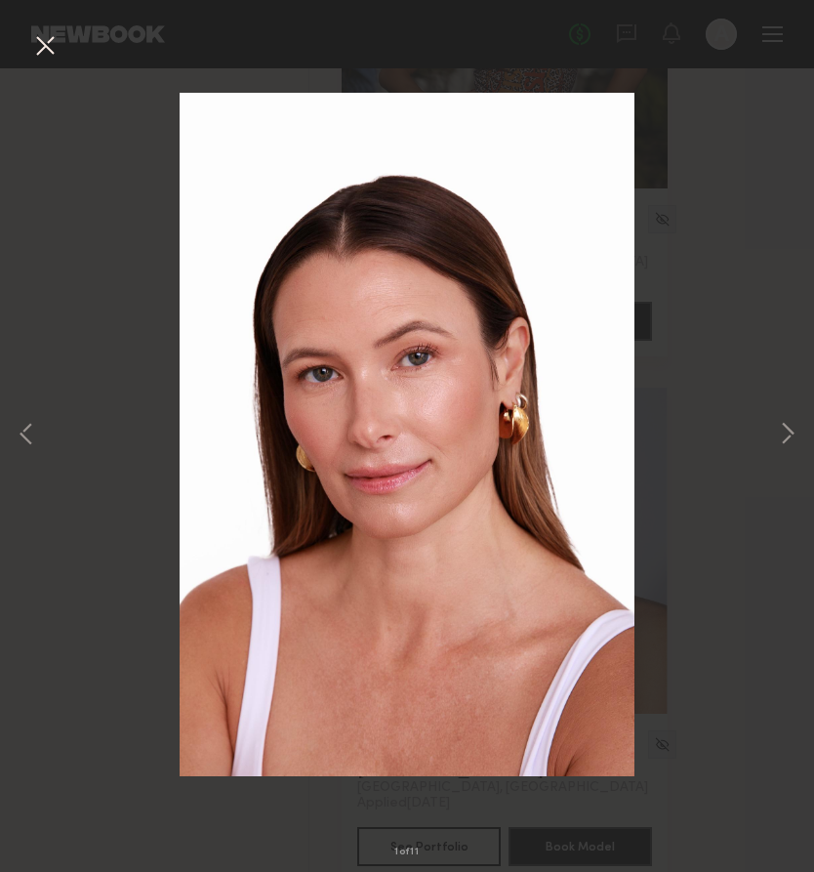
click at [44, 45] on button at bounding box center [44, 46] width 31 height 35
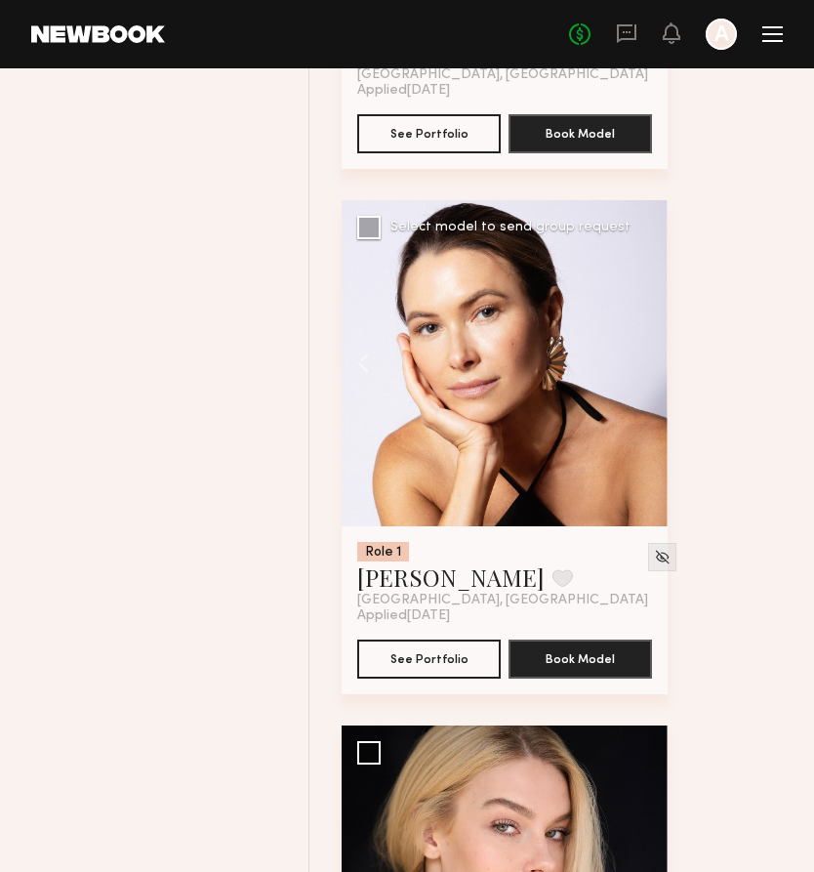
scroll to position [29581, 0]
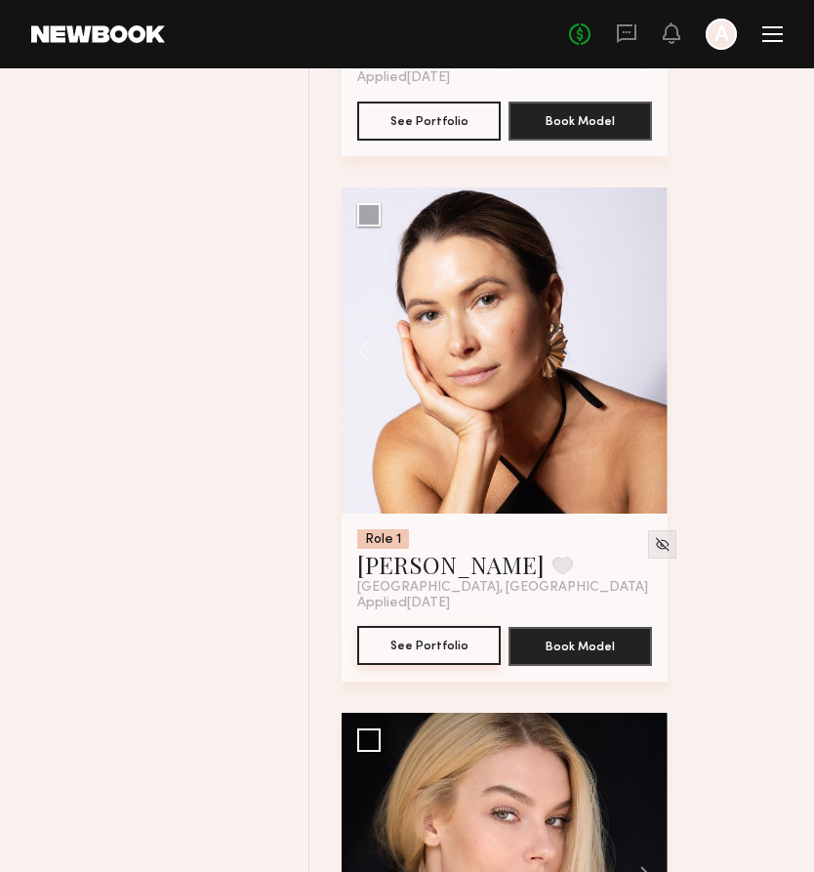
click at [413, 665] on button "See Portfolio" at bounding box center [429, 645] width 144 height 39
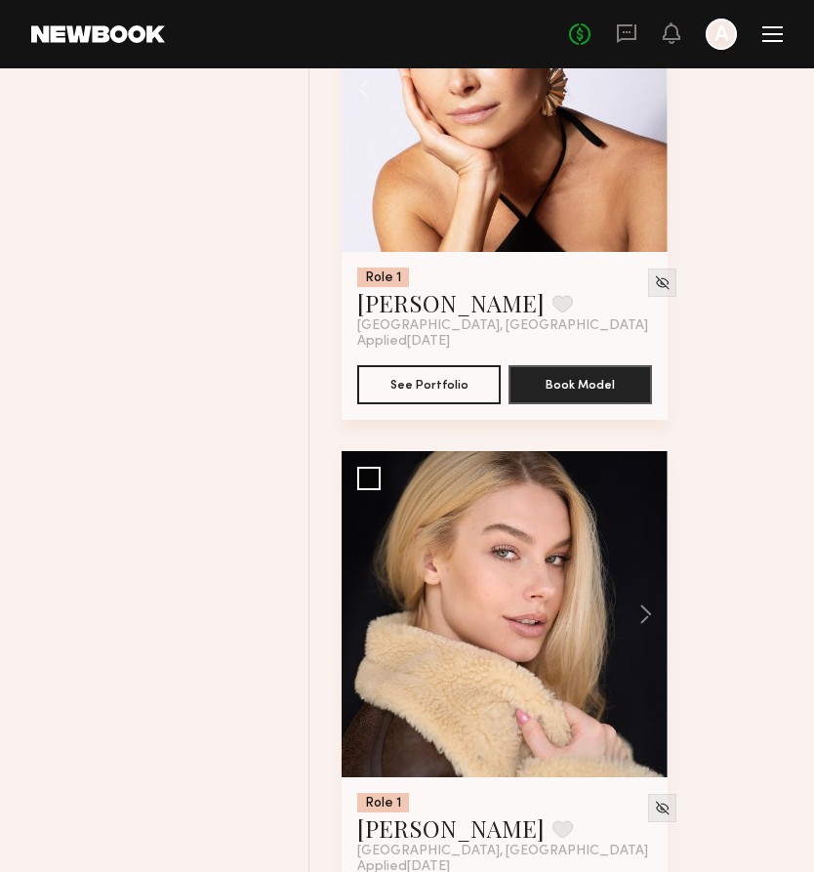
scroll to position [29888, 0]
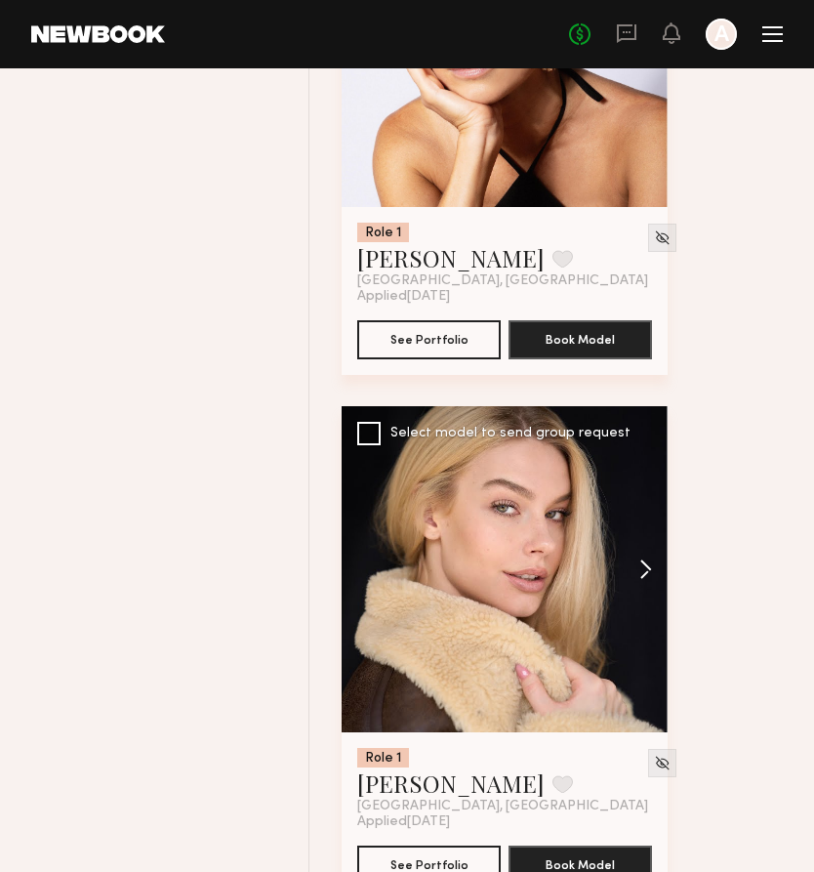
click at [646, 598] on button at bounding box center [636, 569] width 62 height 326
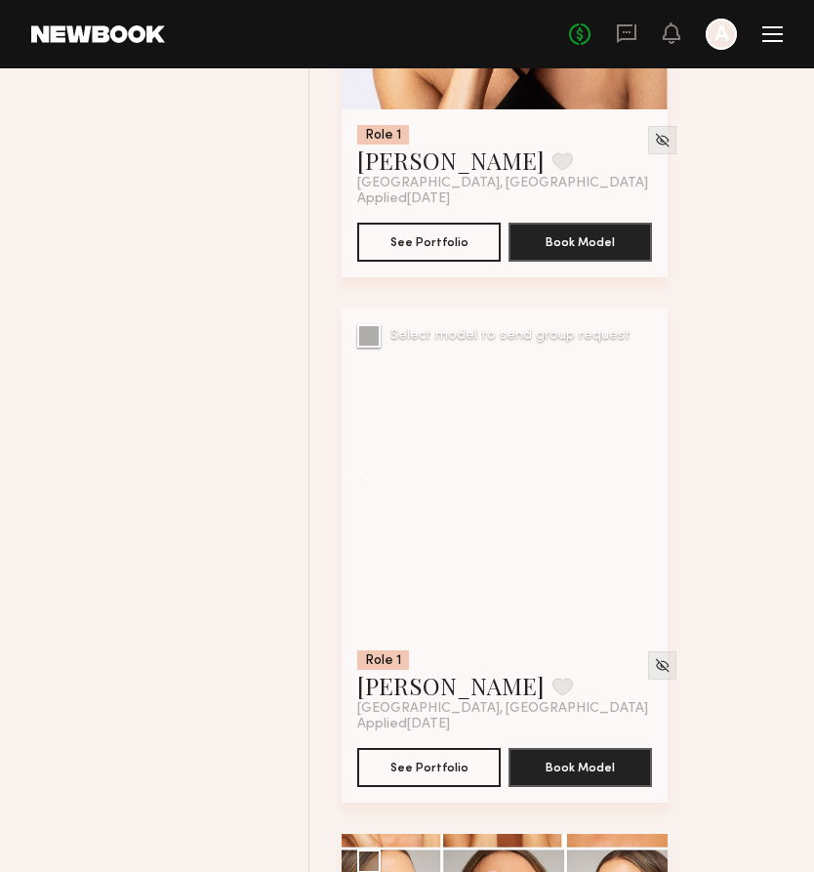
scroll to position [30020, 0]
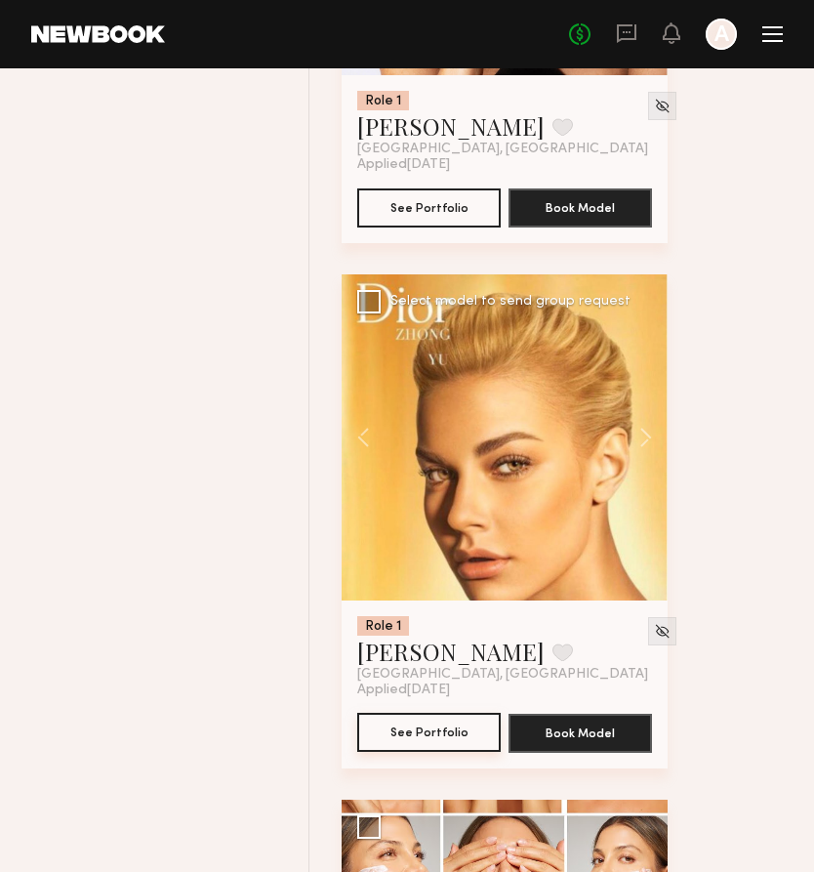
click at [438, 752] on button "See Portfolio" at bounding box center [429, 732] width 144 height 39
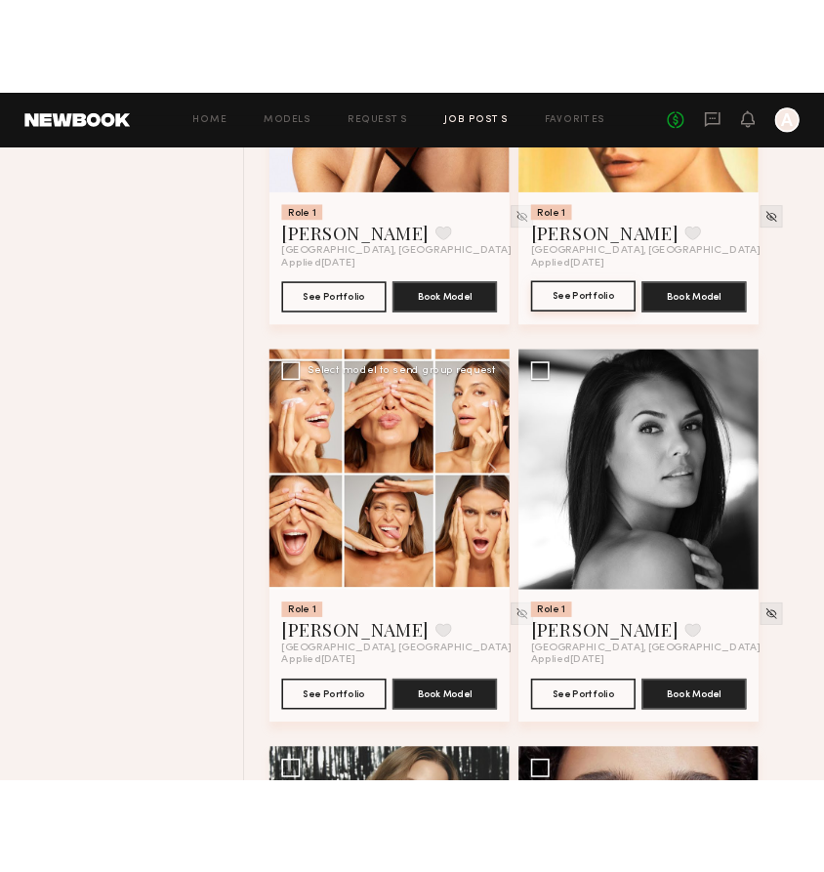
scroll to position [14698, 0]
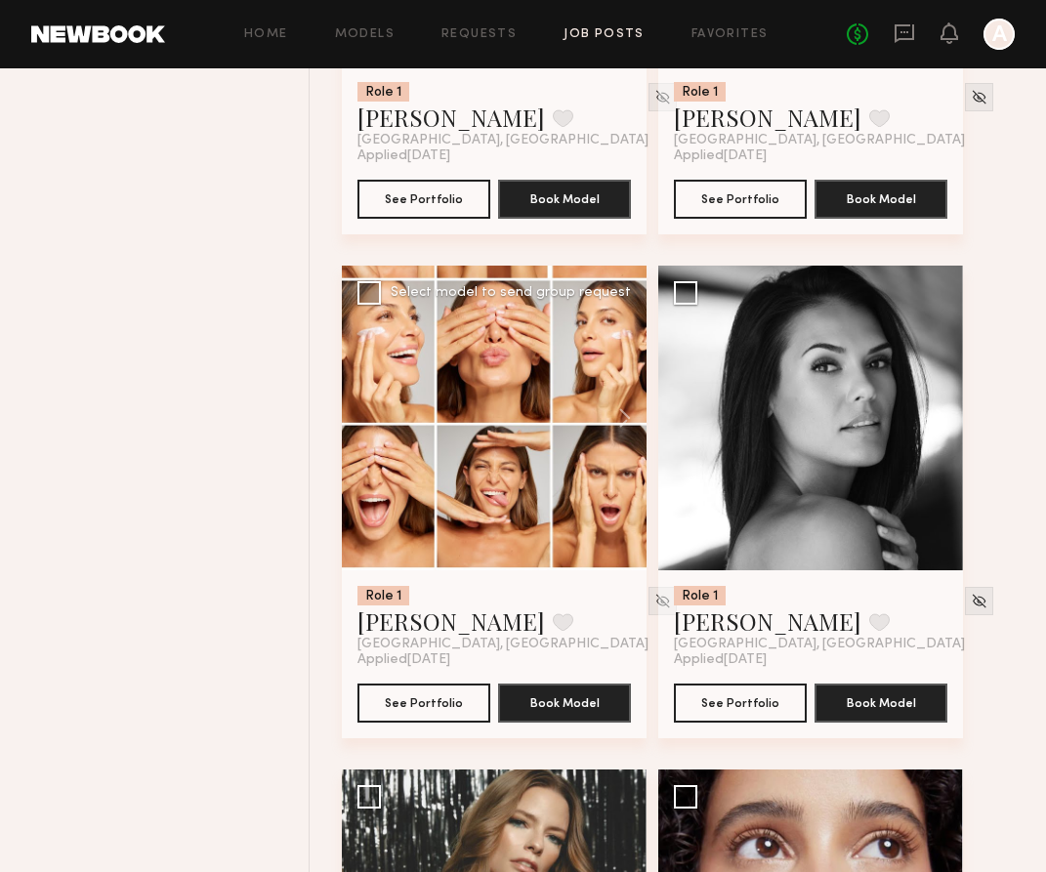
click at [477, 516] on div at bounding box center [494, 418] width 305 height 305
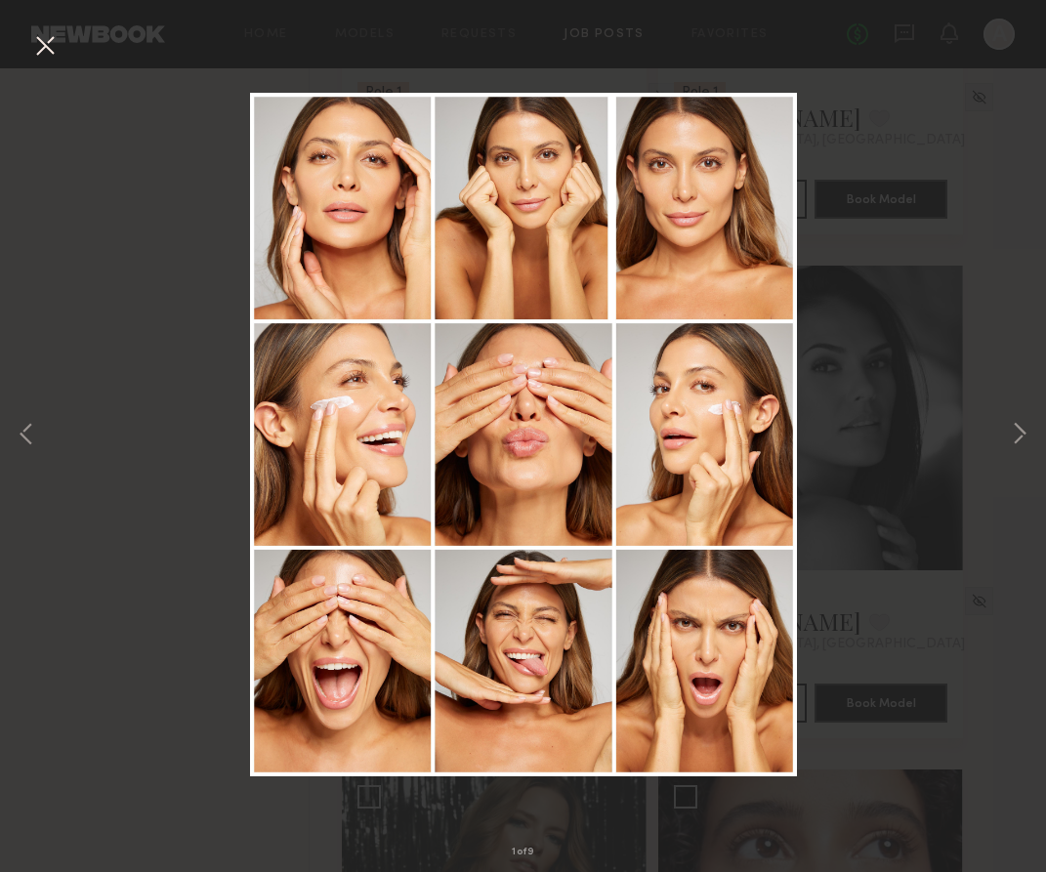
click at [976, 156] on div "1 of 9" at bounding box center [523, 436] width 1046 height 872
click at [22, 437] on button at bounding box center [26, 435] width 23 height 697
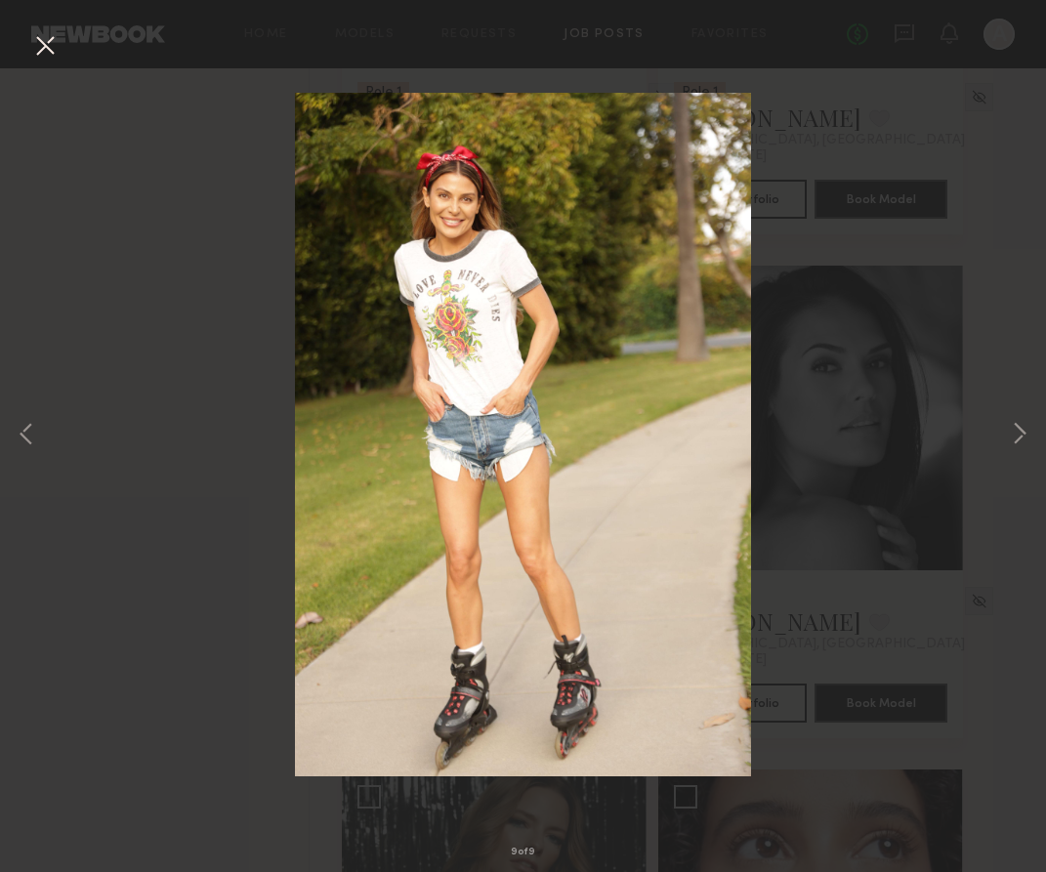
click at [43, 65] on div "9 of 9" at bounding box center [523, 436] width 1046 height 872
click at [42, 53] on button at bounding box center [44, 46] width 31 height 35
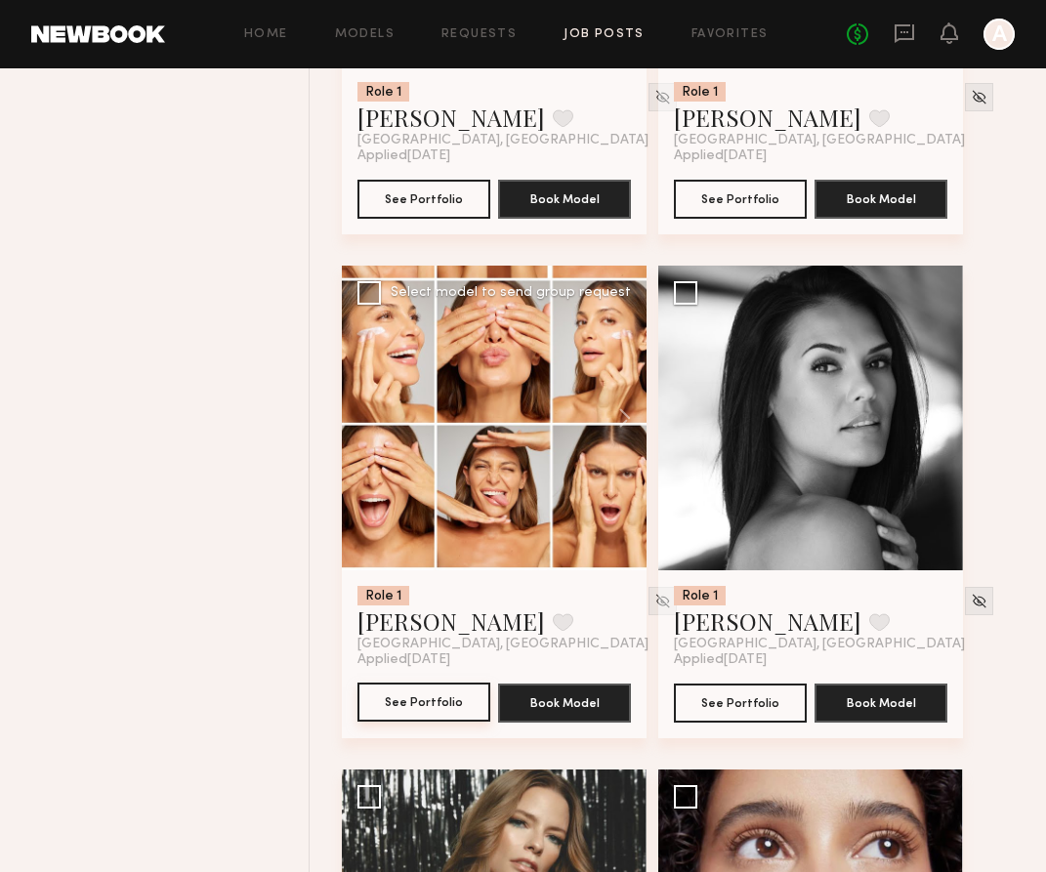
click at [416, 719] on button "See Portfolio" at bounding box center [423, 701] width 133 height 39
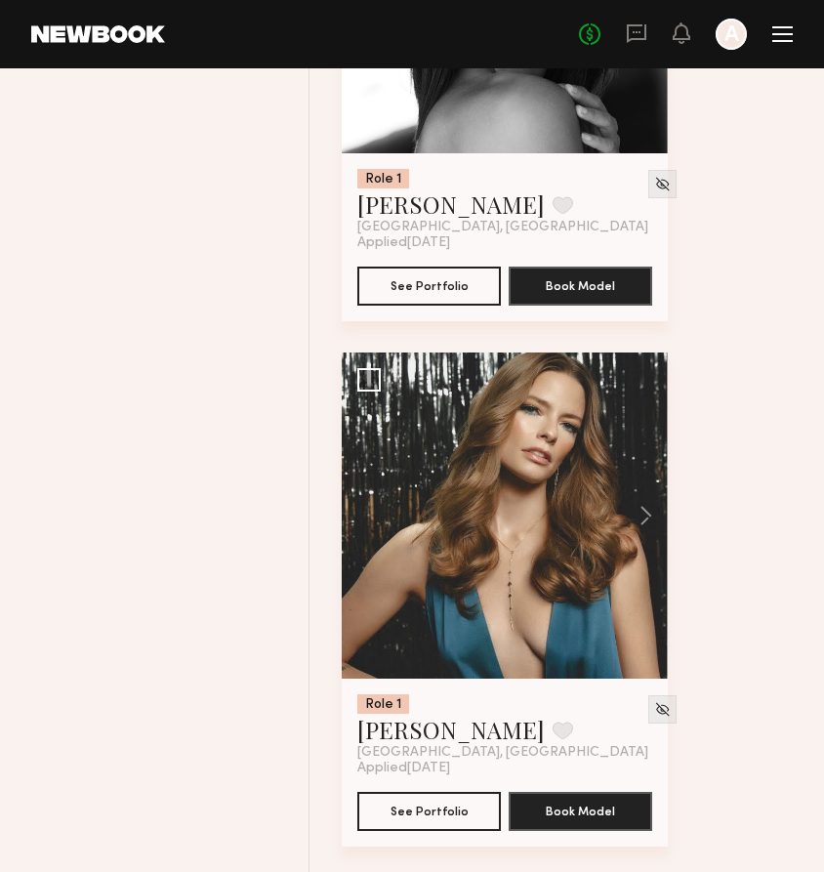
scroll to position [31519, 0]
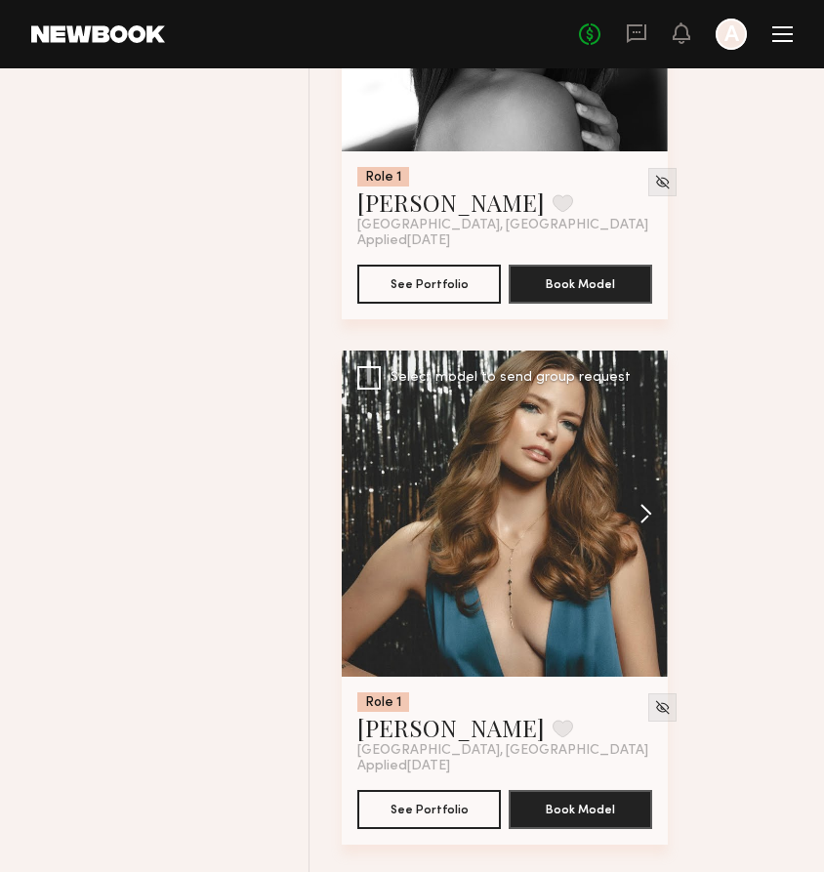
click at [645, 536] on button at bounding box center [636, 514] width 62 height 326
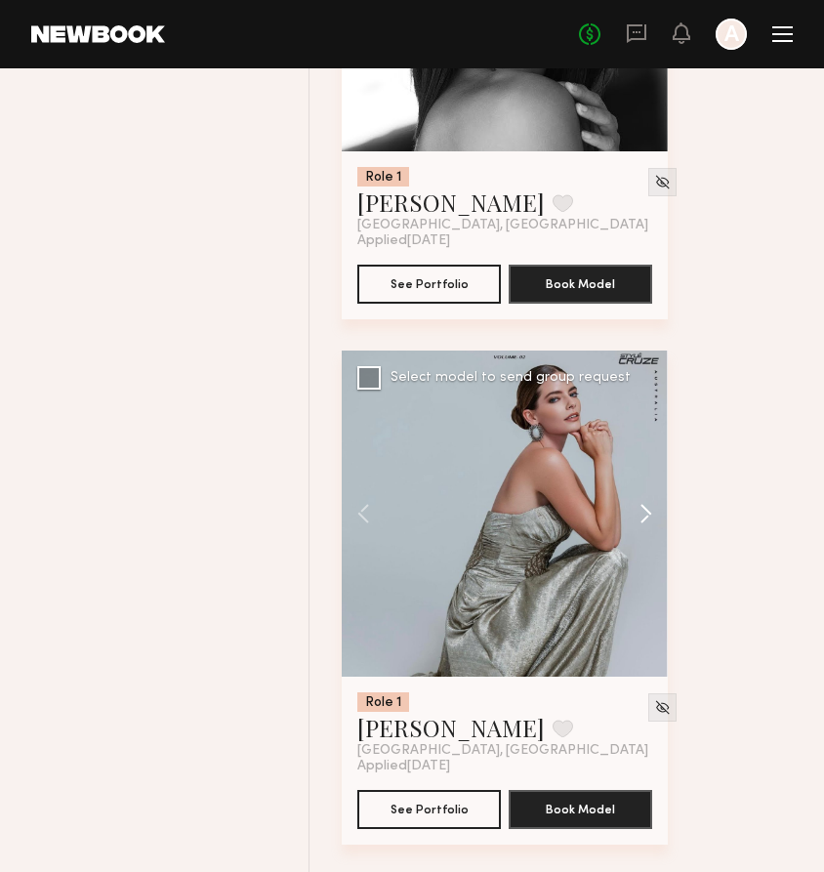
click at [645, 541] on button at bounding box center [636, 514] width 62 height 326
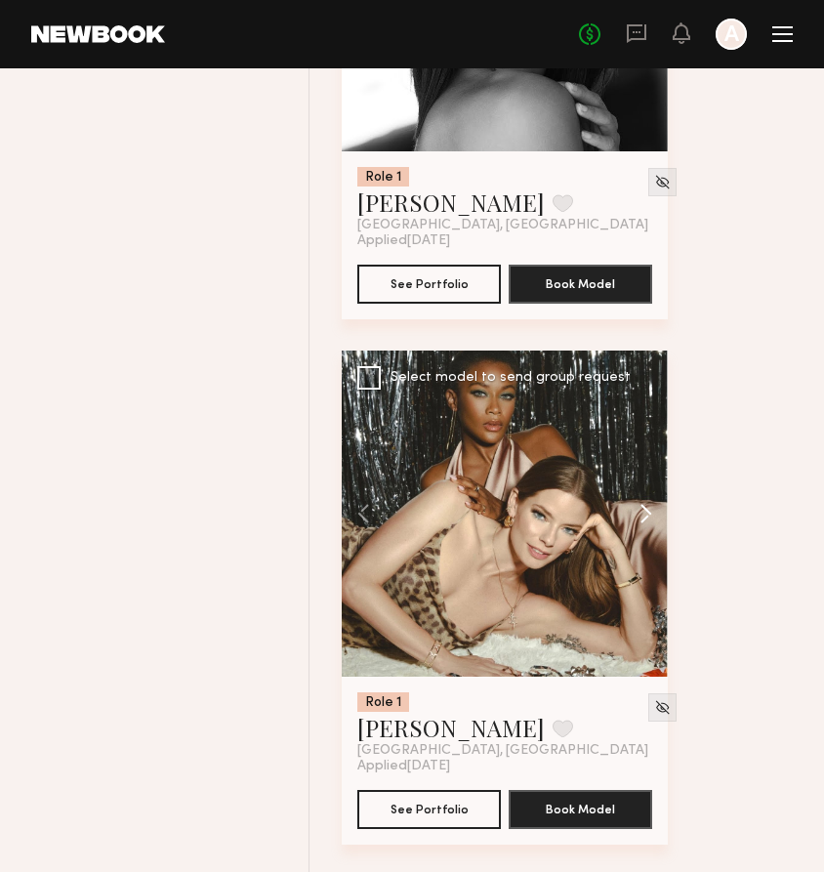
click at [645, 541] on button at bounding box center [636, 514] width 62 height 326
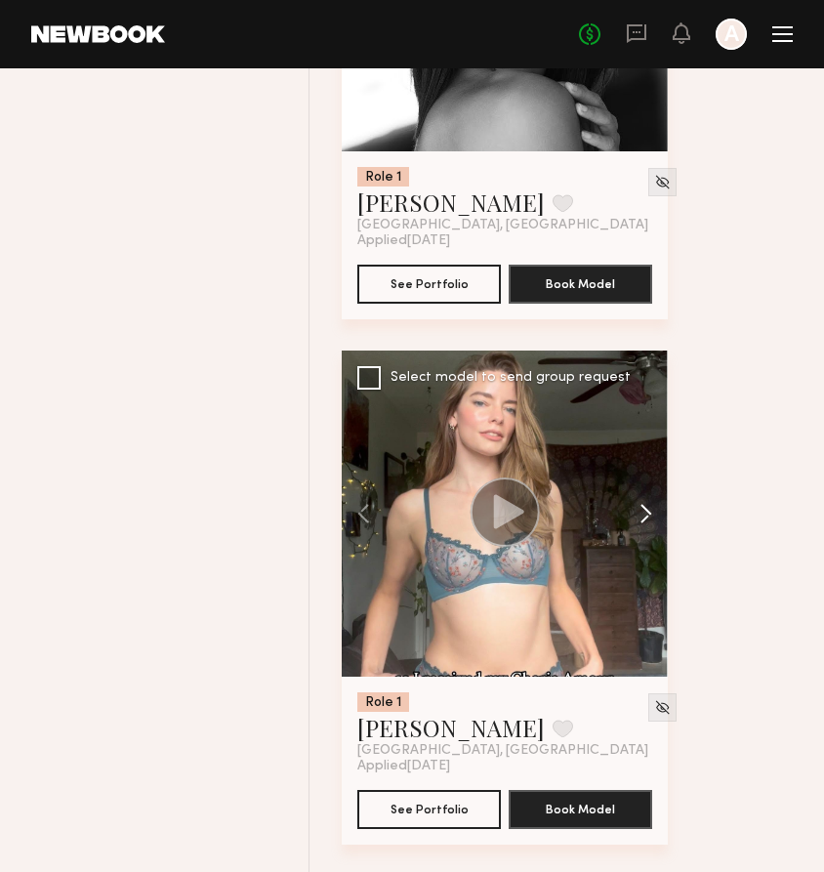
click at [645, 541] on button at bounding box center [636, 514] width 62 height 326
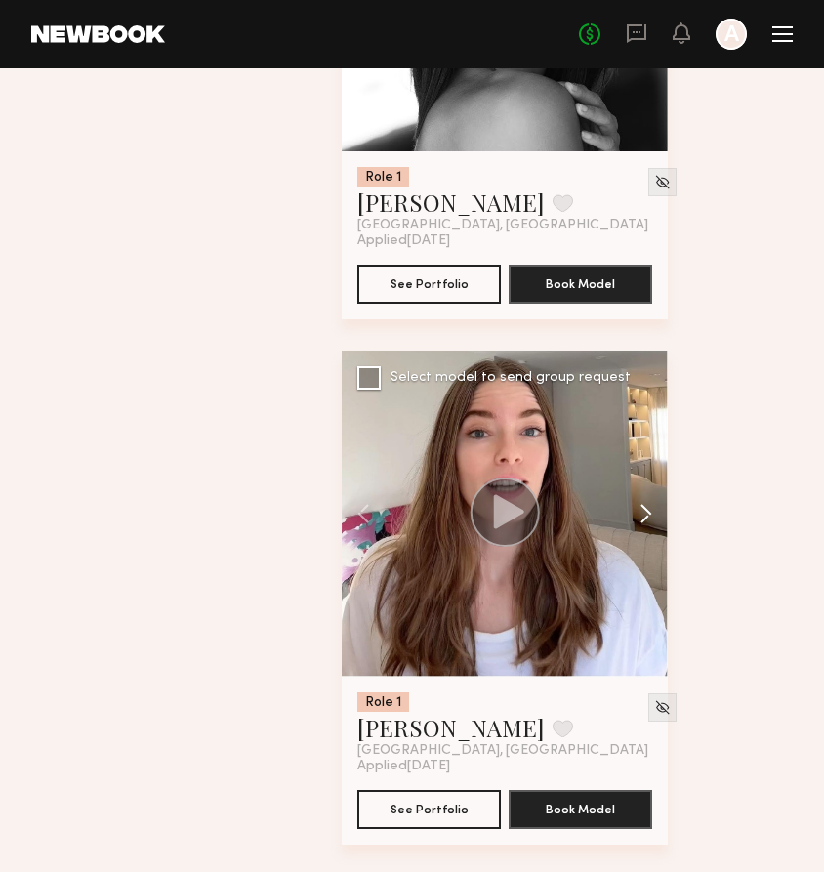
click at [645, 541] on button at bounding box center [636, 514] width 62 height 326
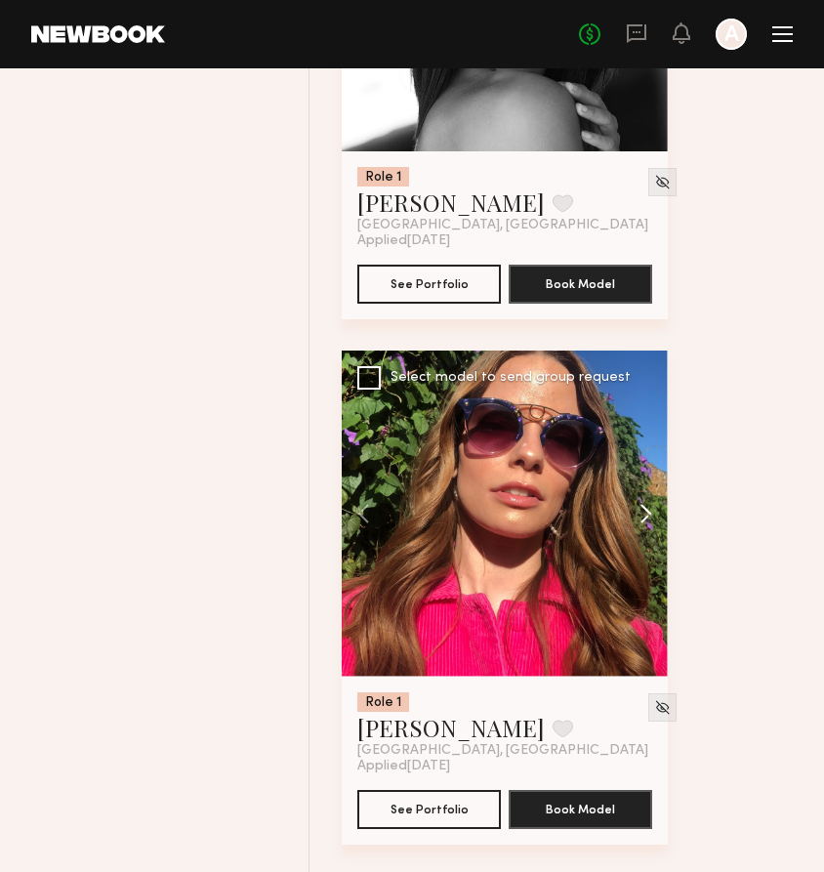
click at [645, 541] on button at bounding box center [636, 514] width 62 height 326
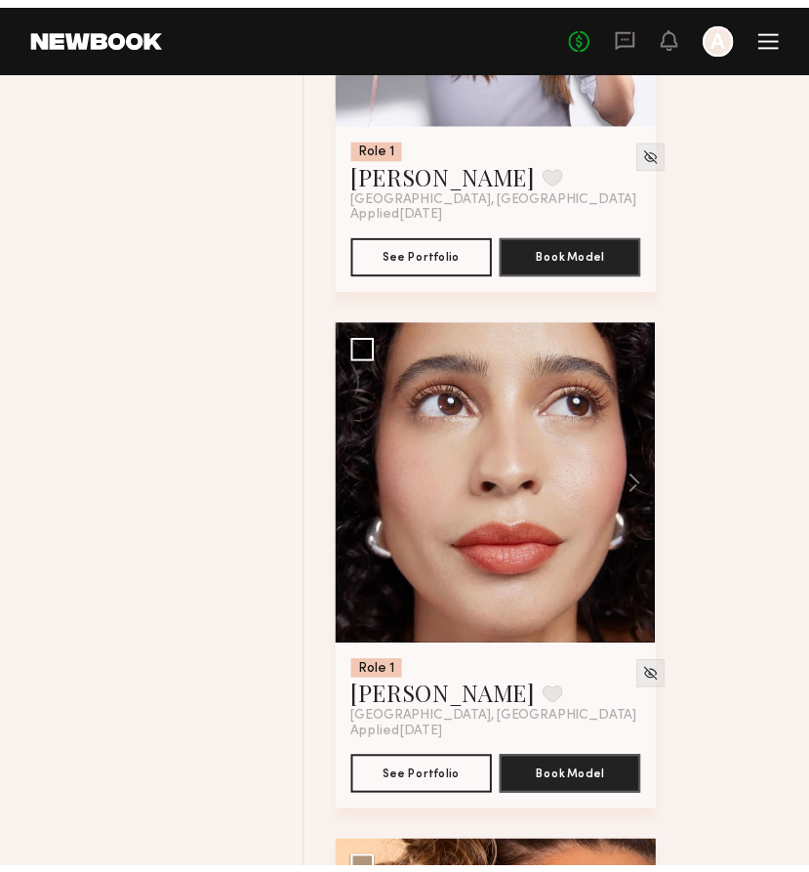
scroll to position [32093, 0]
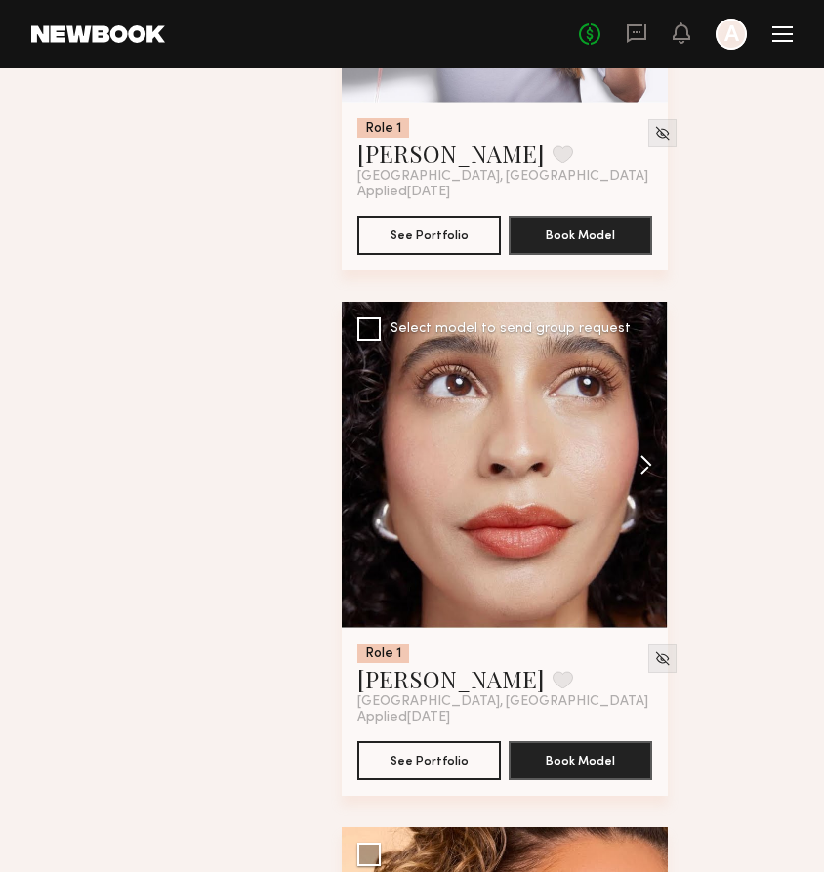
click at [637, 508] on button at bounding box center [636, 465] width 62 height 326
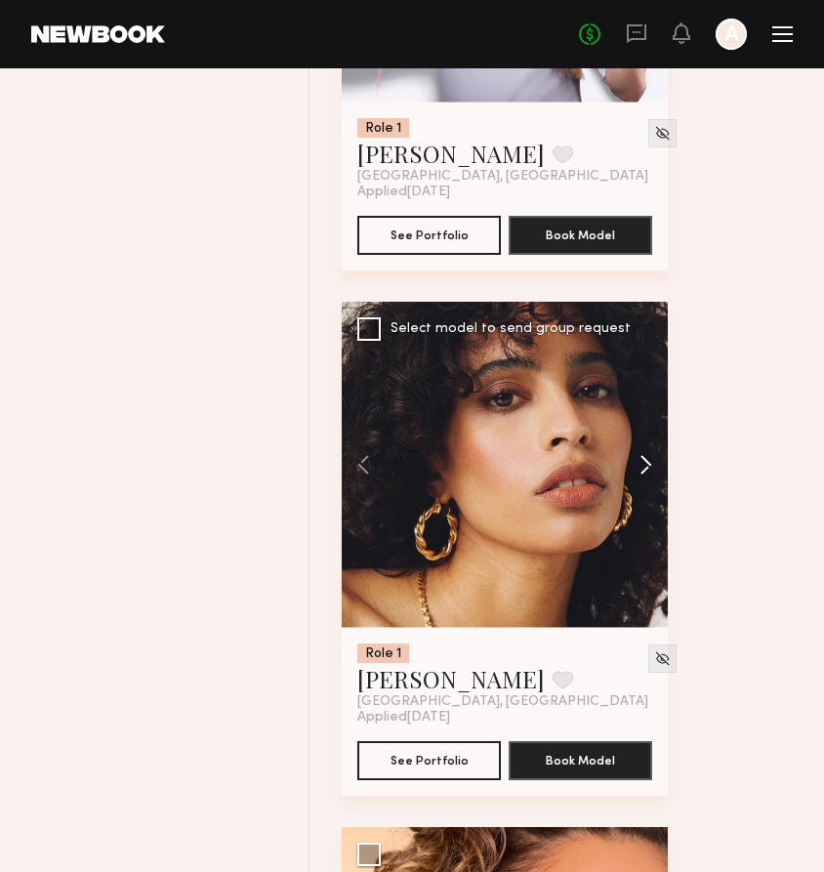
click at [637, 494] on button at bounding box center [636, 465] width 62 height 326
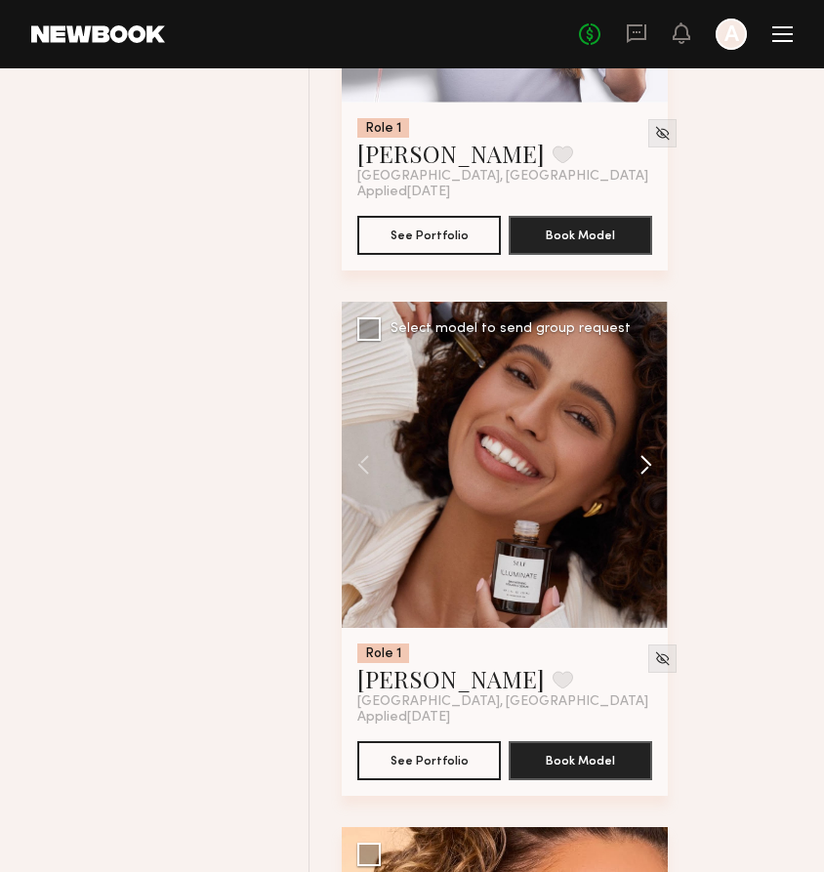
click at [637, 494] on button at bounding box center [636, 465] width 62 height 326
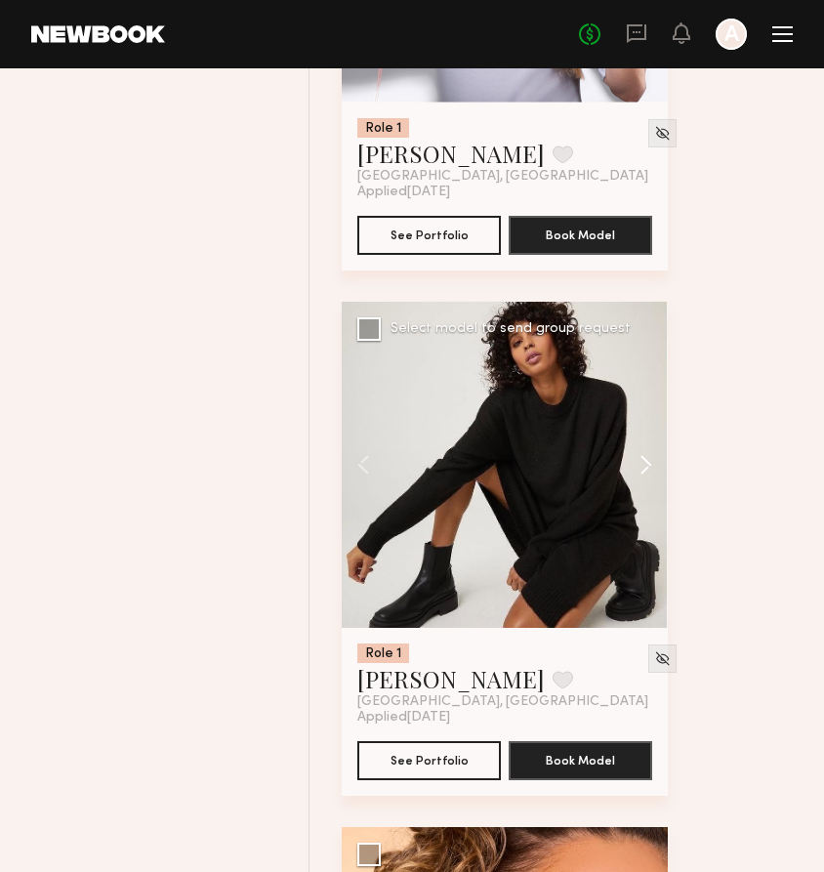
click at [637, 494] on button at bounding box center [636, 465] width 62 height 326
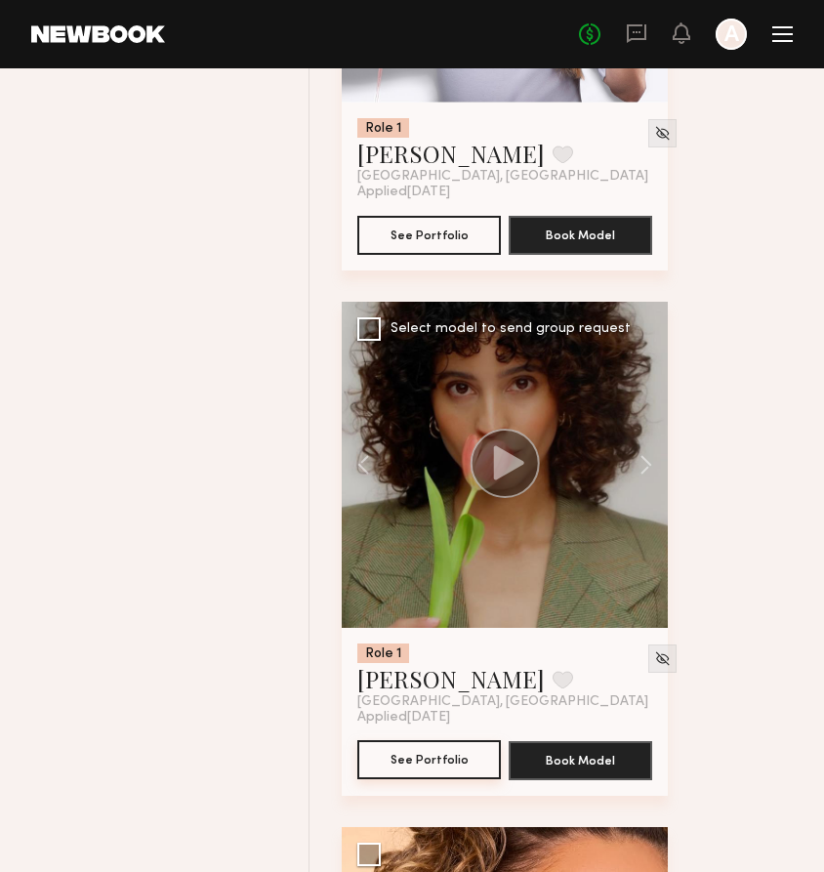
click at [398, 779] on button "See Portfolio" at bounding box center [429, 759] width 144 height 39
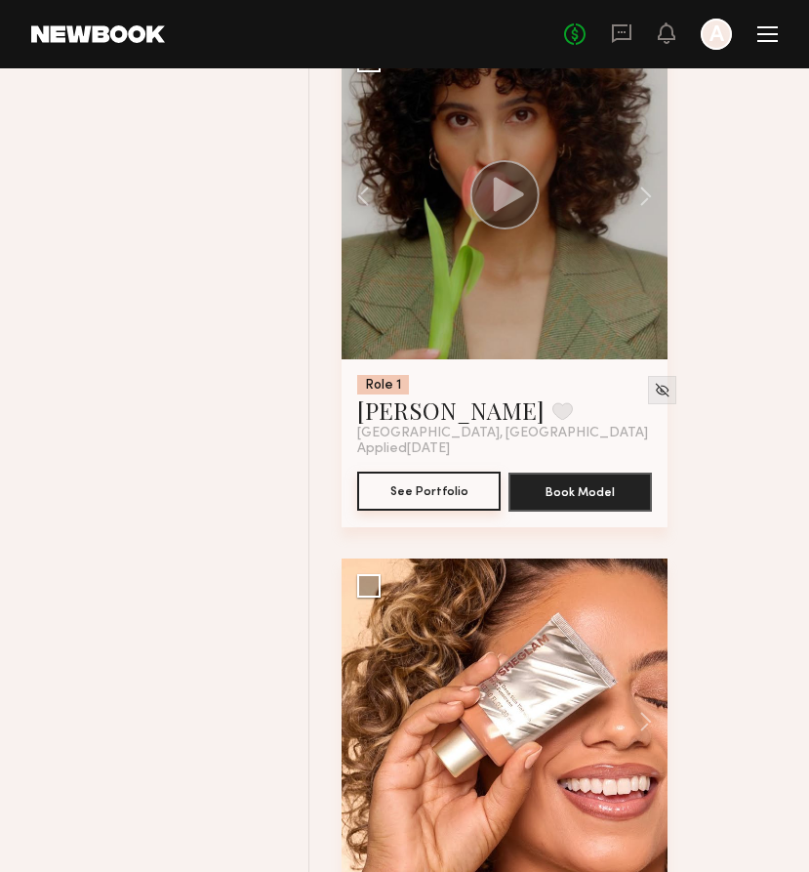
scroll to position [32355, 0]
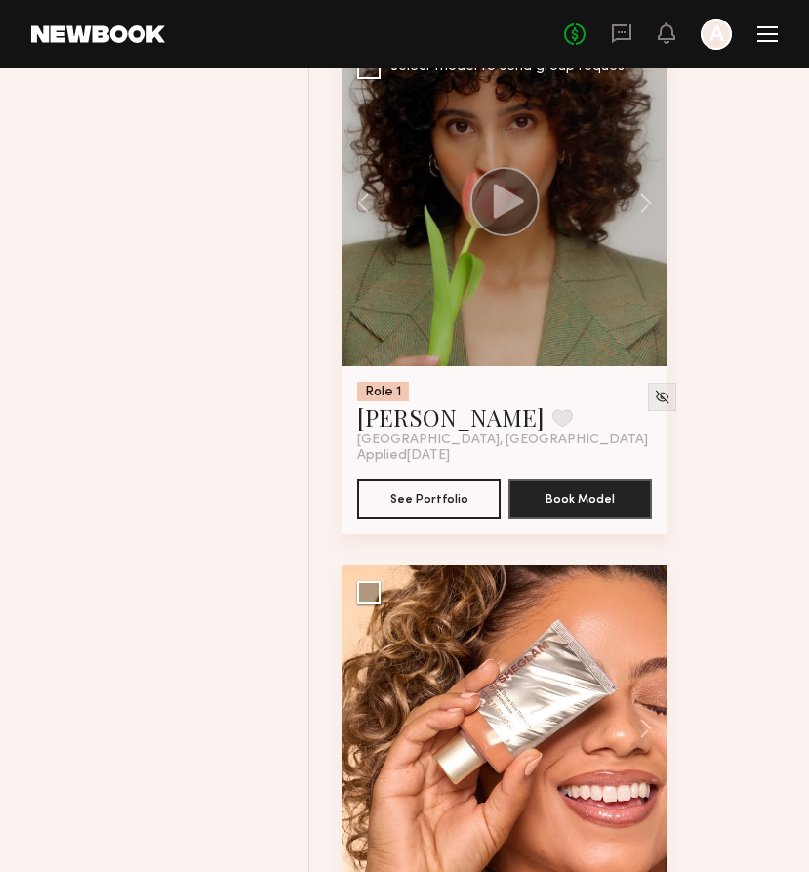
click at [505, 216] on circle at bounding box center [505, 201] width 69 height 69
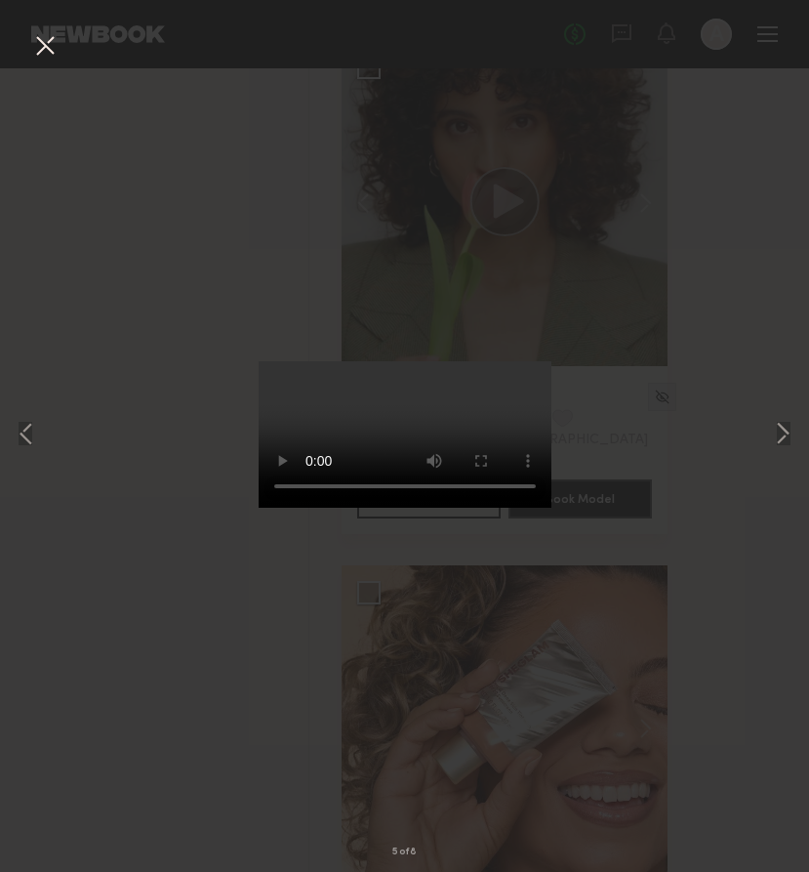
click at [45, 46] on button at bounding box center [44, 46] width 31 height 35
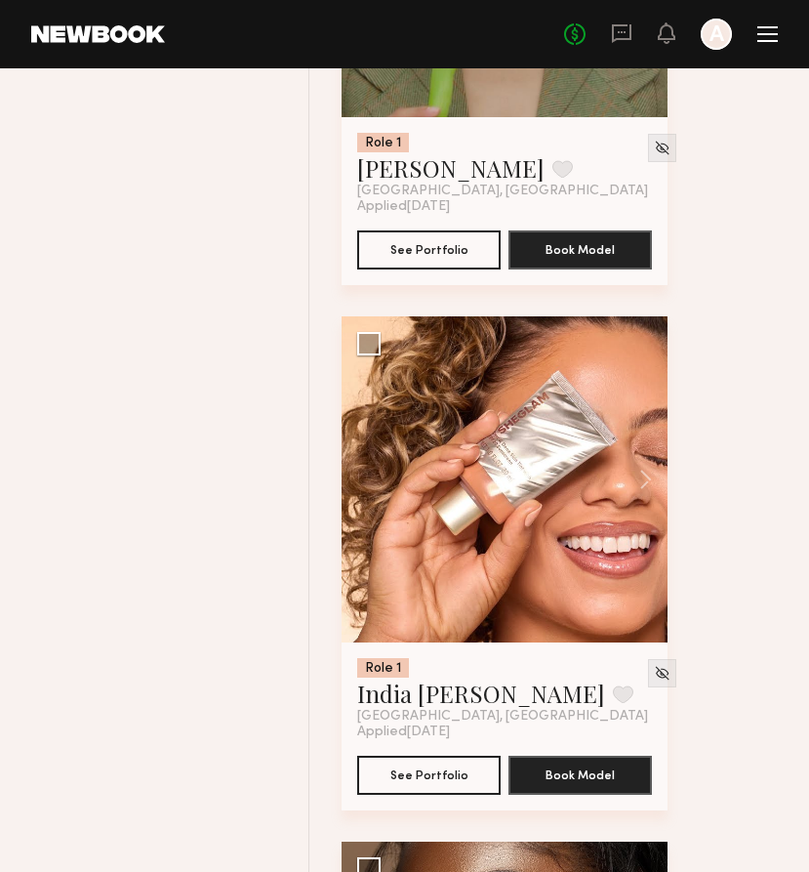
scroll to position [32606, 0]
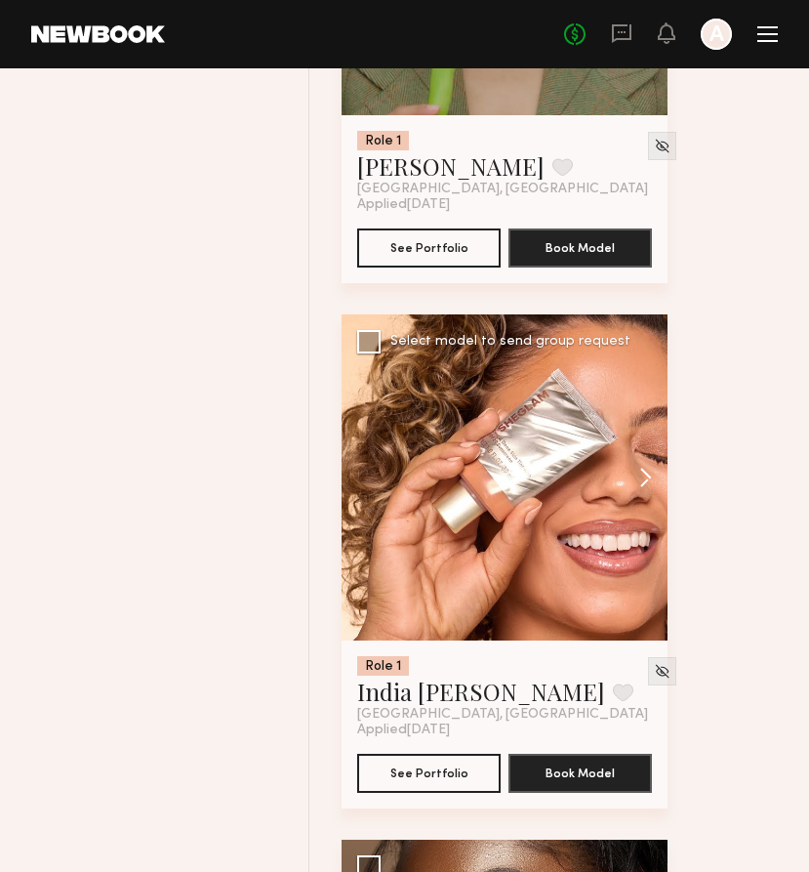
click at [641, 509] on button at bounding box center [636, 477] width 62 height 326
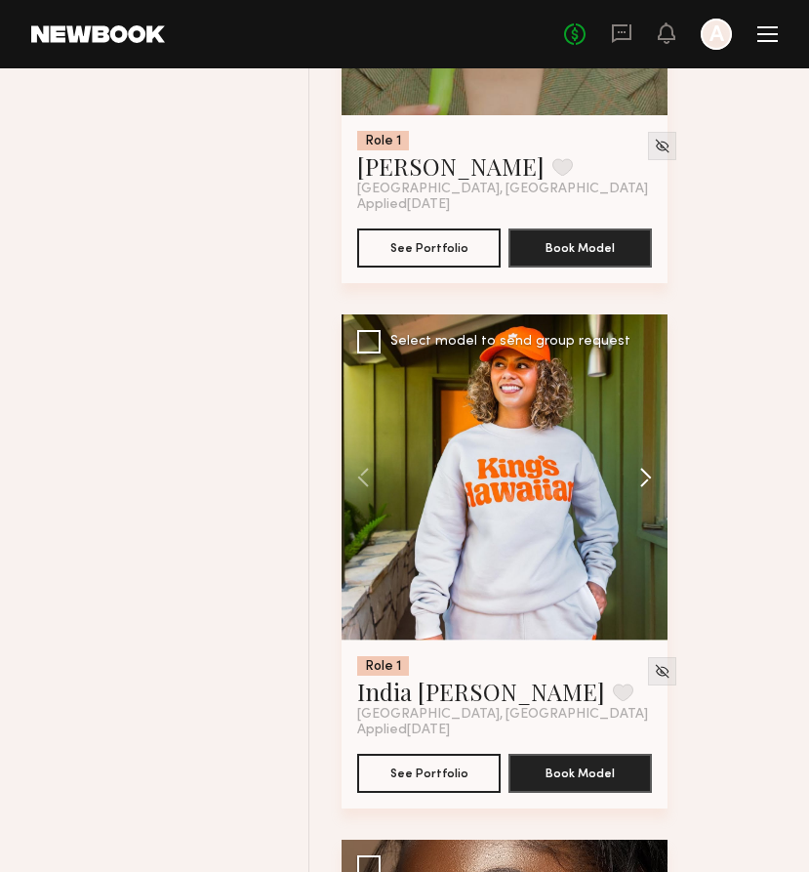
click at [647, 511] on button at bounding box center [636, 477] width 62 height 326
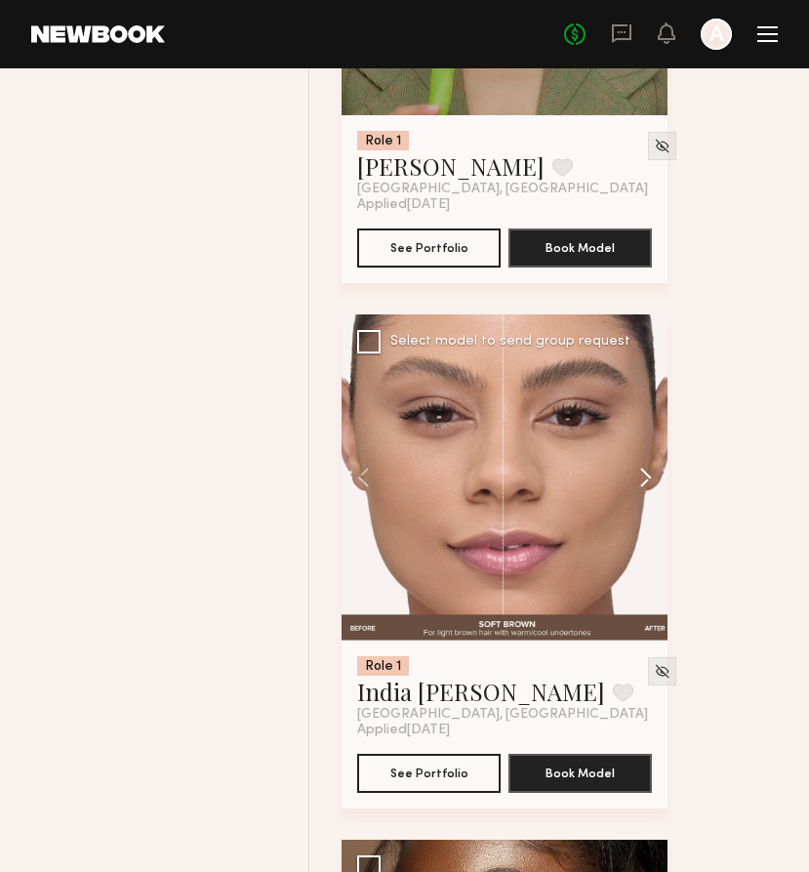
click at [647, 511] on button at bounding box center [636, 477] width 62 height 326
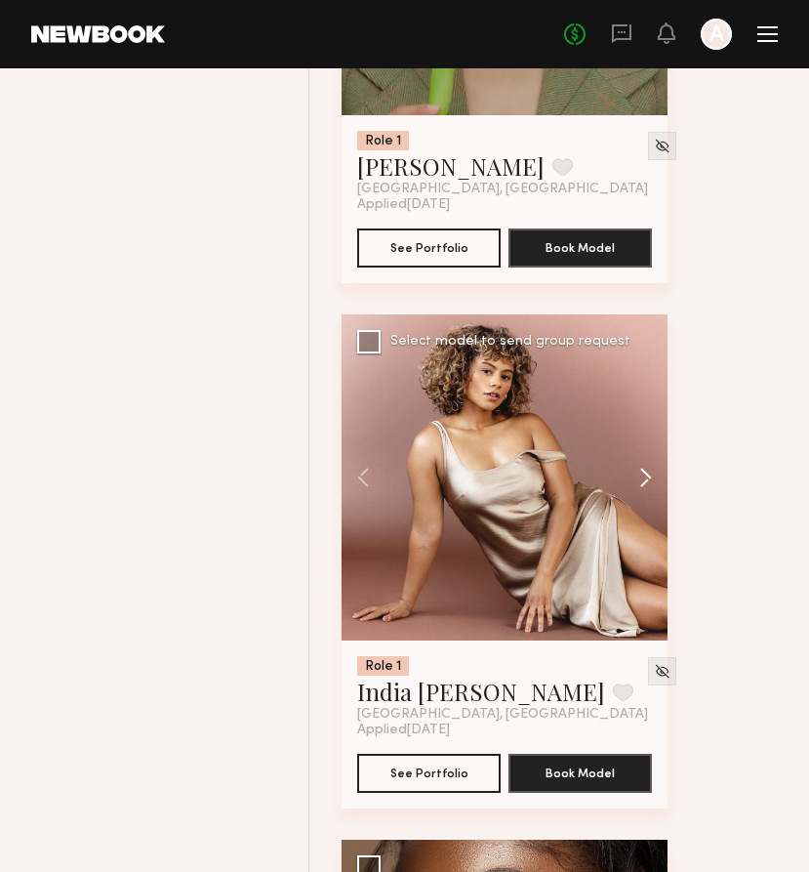
click at [647, 511] on button at bounding box center [636, 477] width 62 height 326
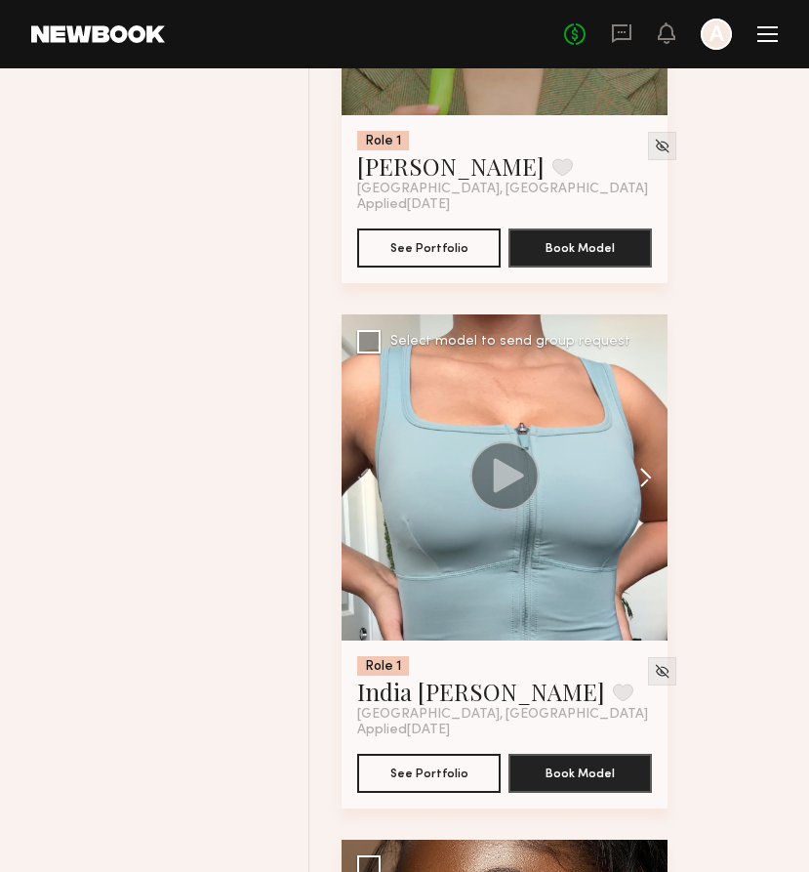
click at [647, 511] on button at bounding box center [636, 477] width 62 height 326
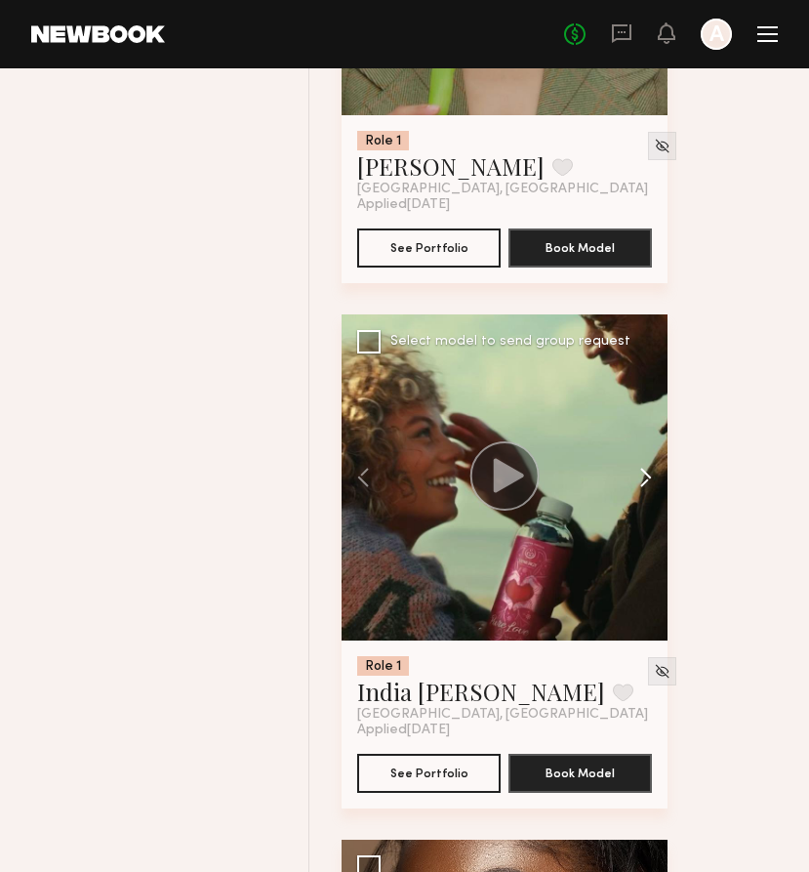
click at [647, 511] on button at bounding box center [636, 477] width 62 height 326
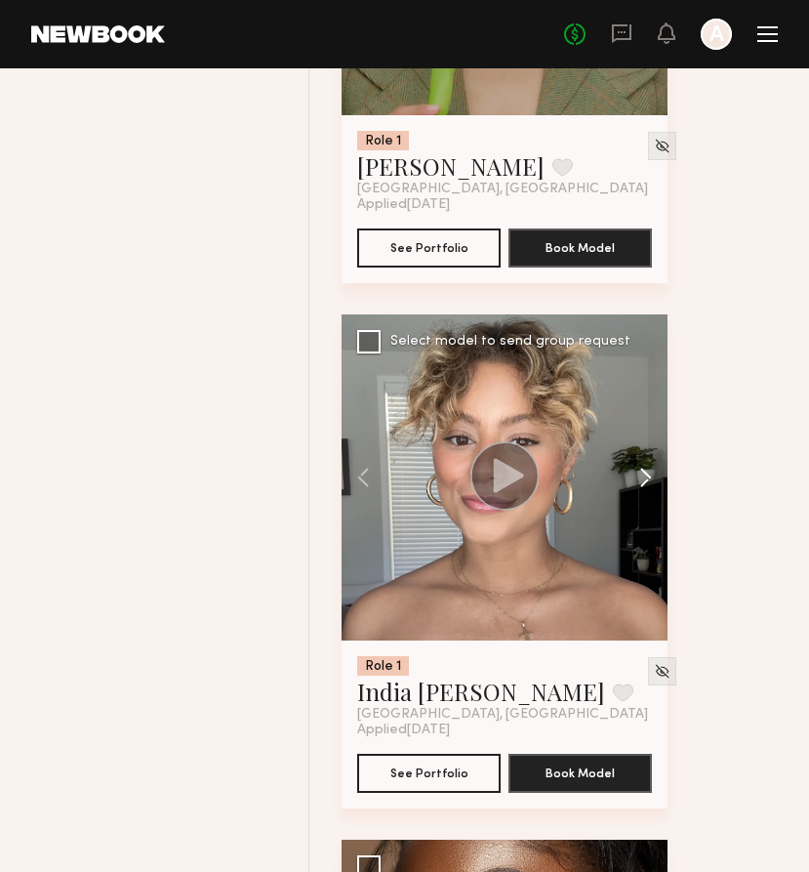
click at [647, 511] on button at bounding box center [636, 477] width 62 height 326
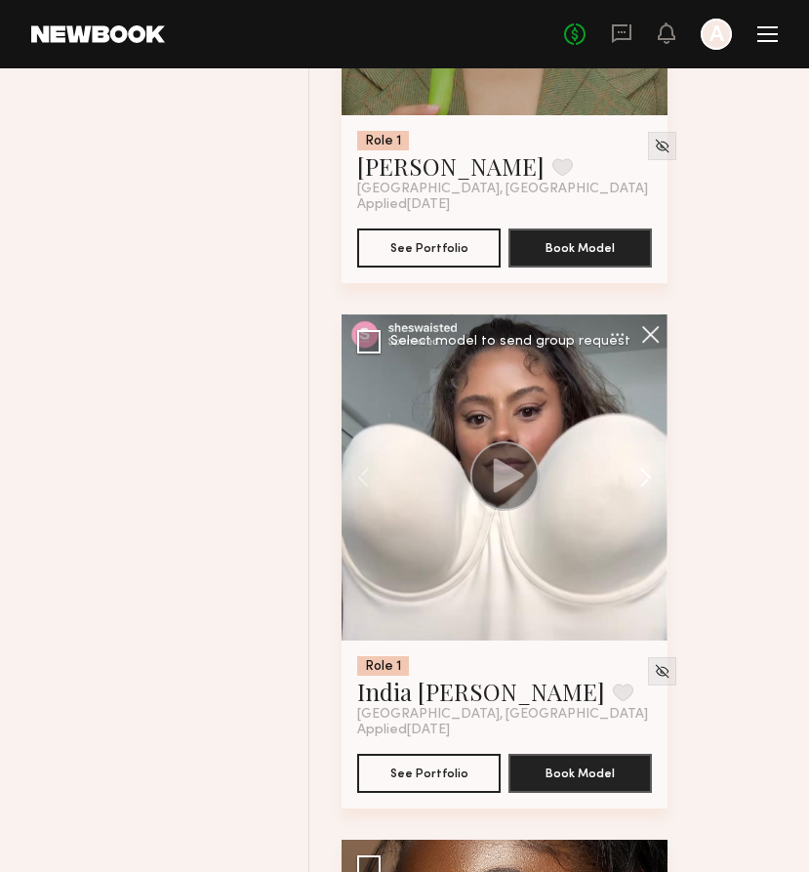
click at [647, 511] on button at bounding box center [636, 477] width 62 height 326
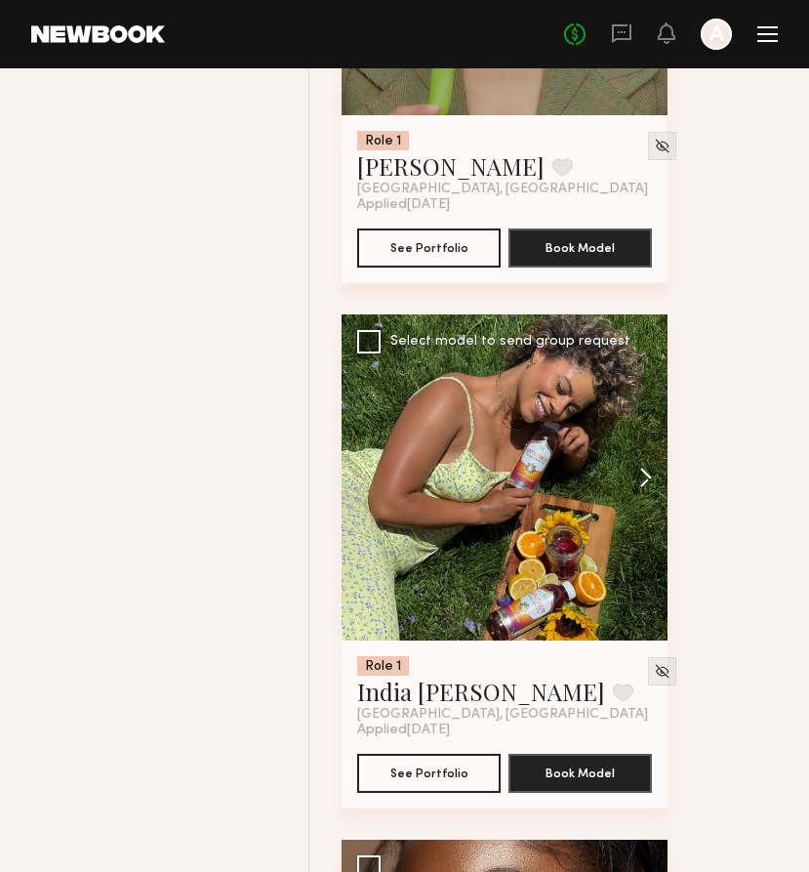
click at [647, 511] on button at bounding box center [636, 477] width 62 height 326
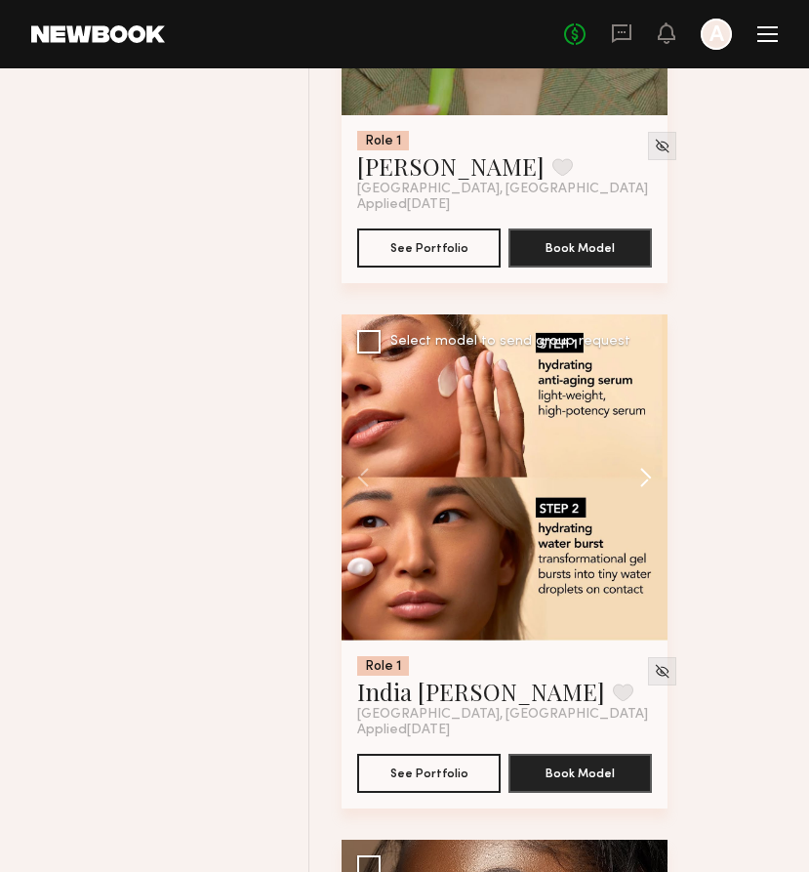
click at [647, 511] on button at bounding box center [636, 477] width 62 height 326
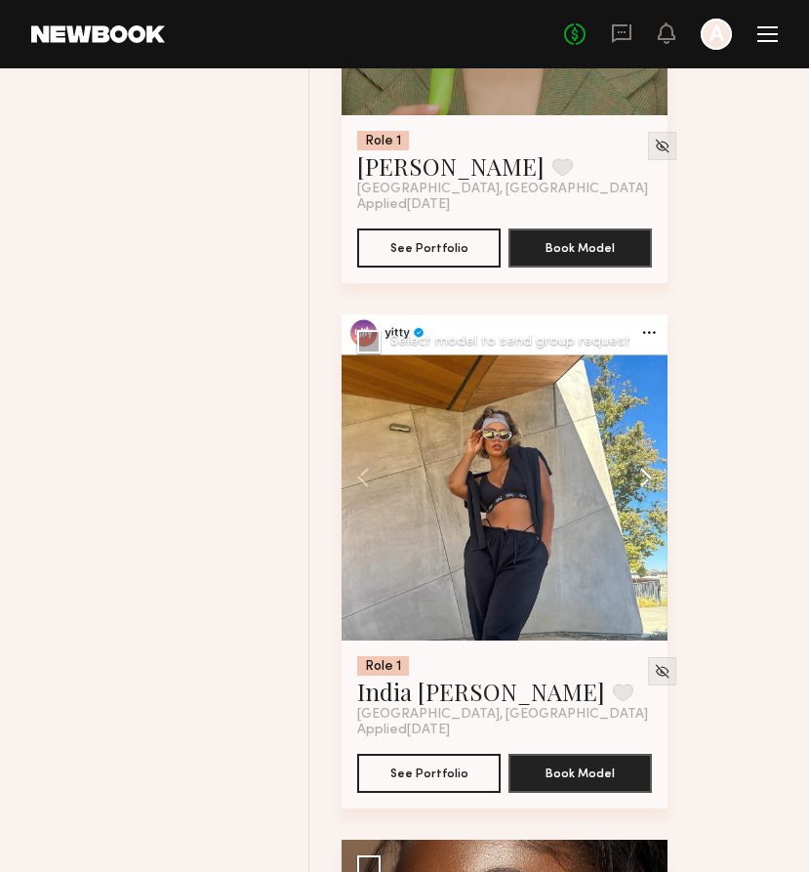
click at [647, 511] on button at bounding box center [636, 477] width 62 height 326
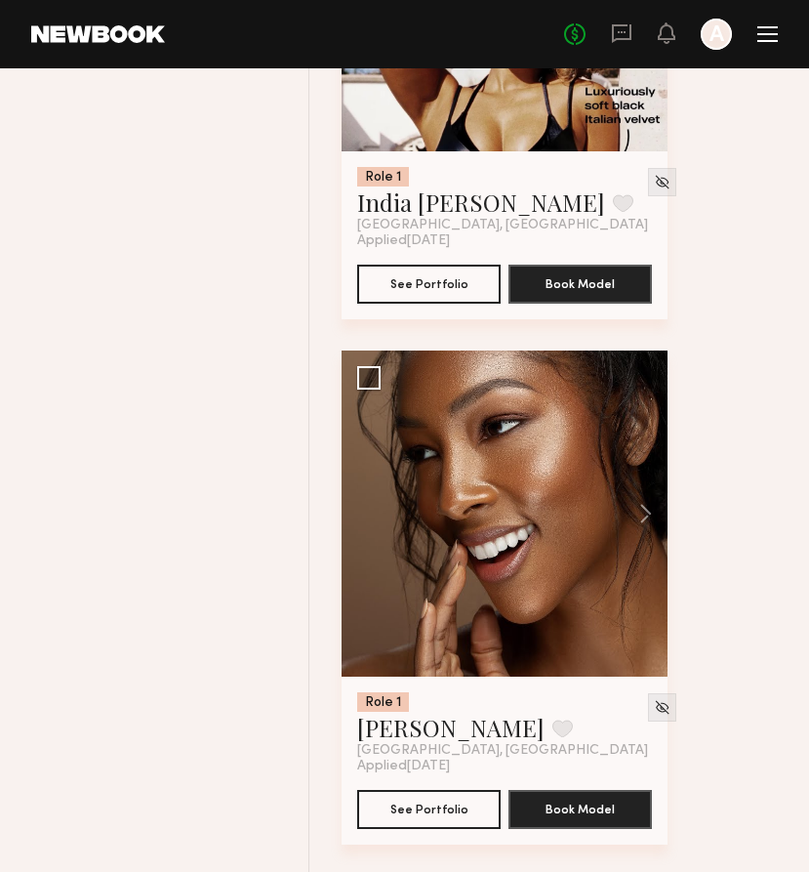
scroll to position [33129, 0]
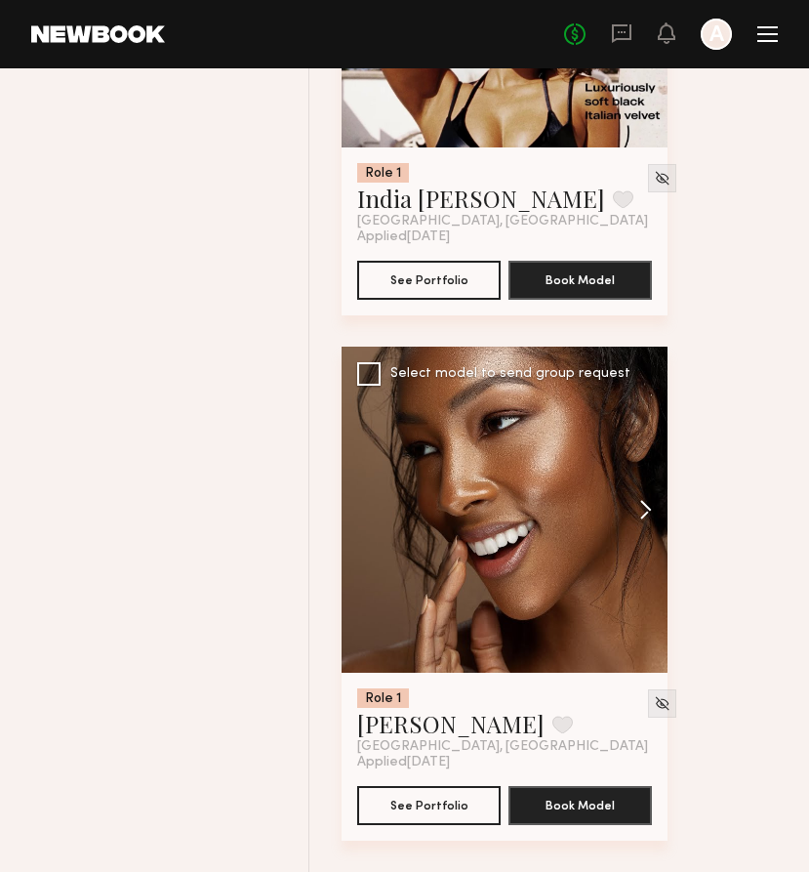
click at [645, 525] on button at bounding box center [636, 510] width 62 height 326
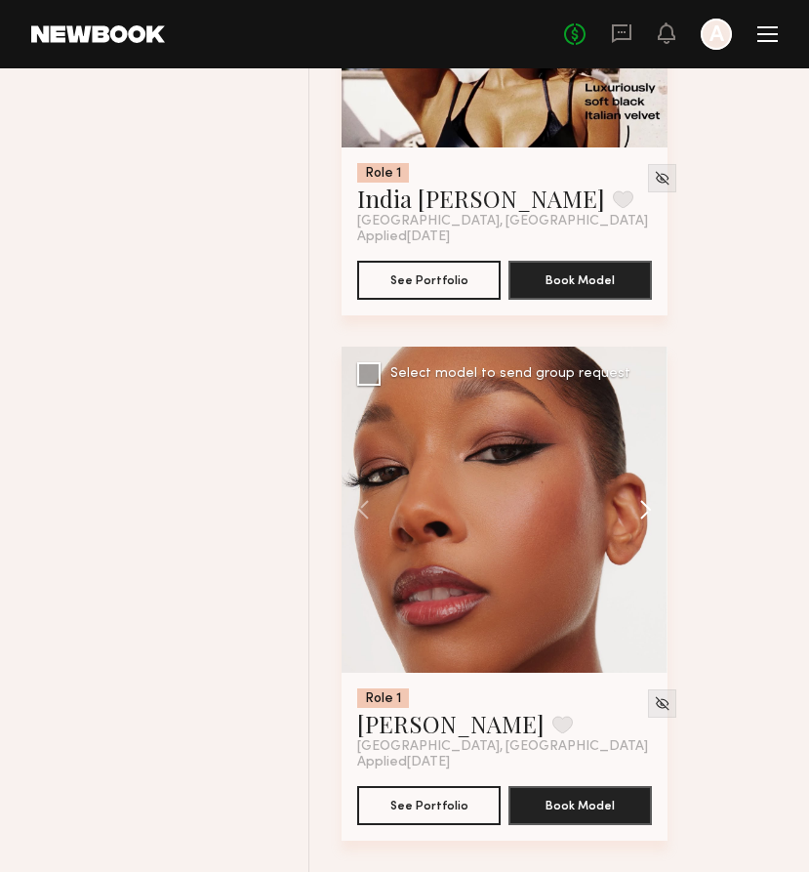
click at [645, 525] on button at bounding box center [636, 510] width 62 height 326
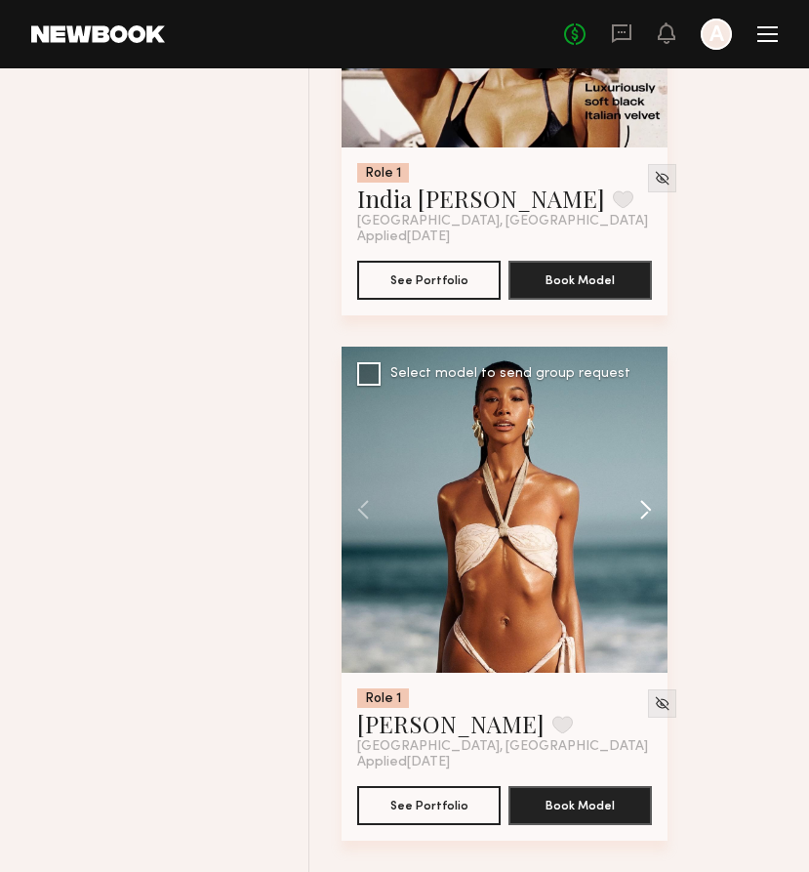
click at [645, 525] on button at bounding box center [636, 510] width 62 height 326
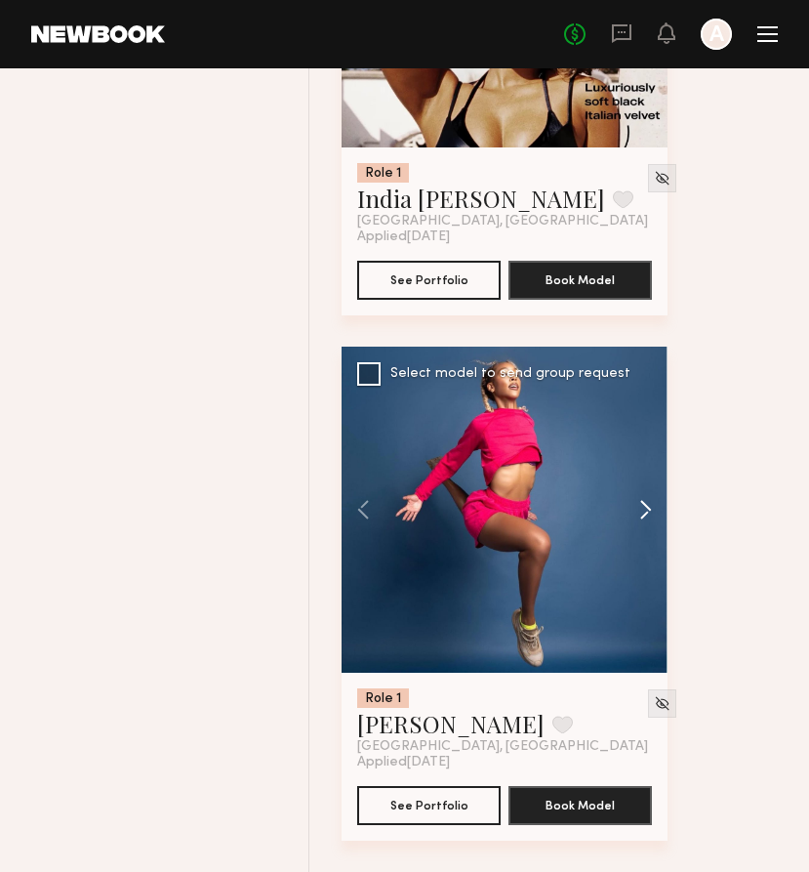
click at [645, 525] on button at bounding box center [636, 510] width 62 height 326
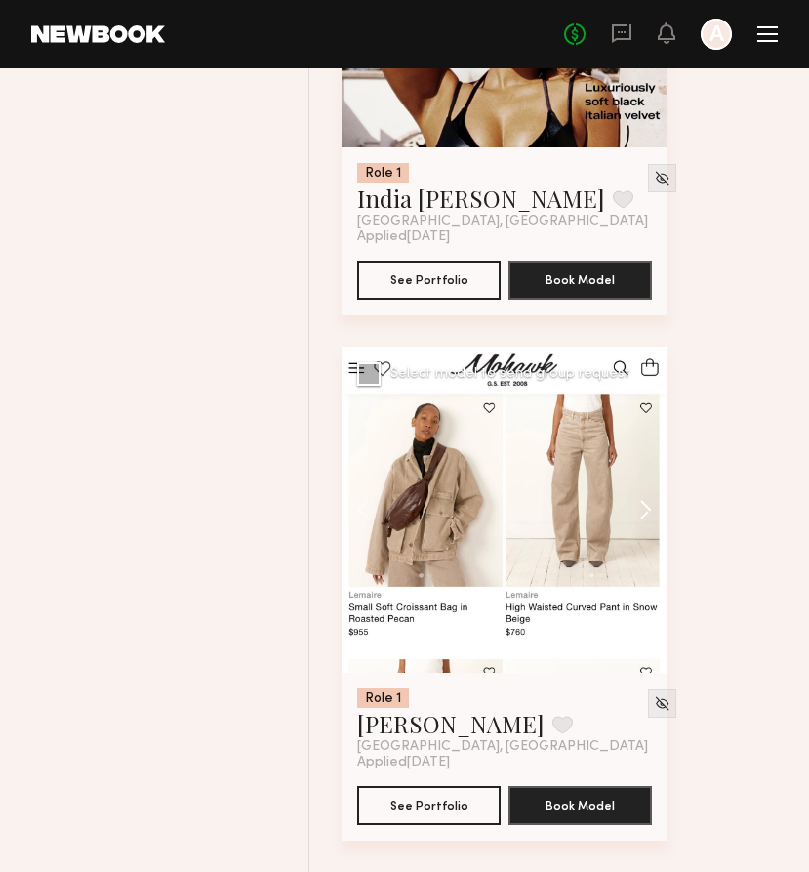
click at [645, 525] on button at bounding box center [636, 510] width 62 height 326
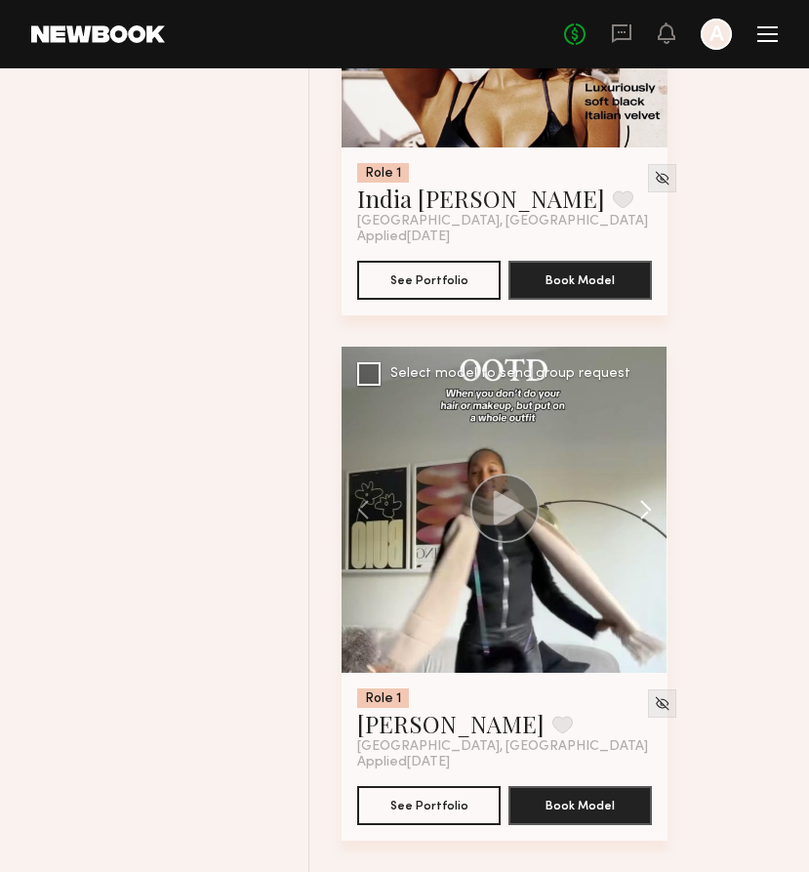
click at [645, 525] on button at bounding box center [636, 510] width 62 height 326
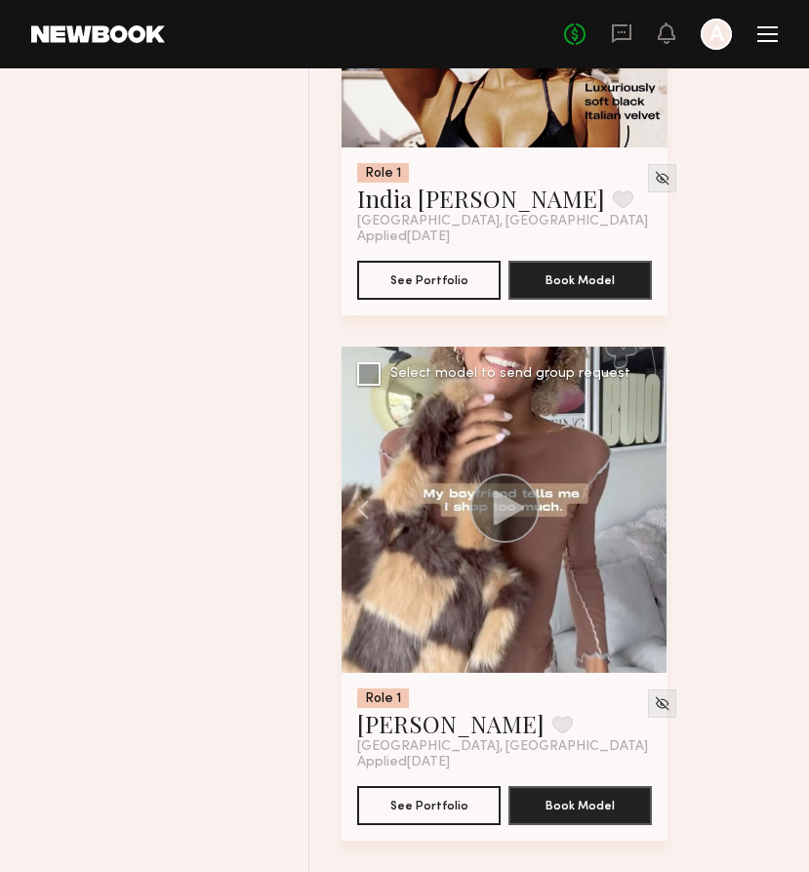
click at [645, 525] on div at bounding box center [505, 510] width 326 height 326
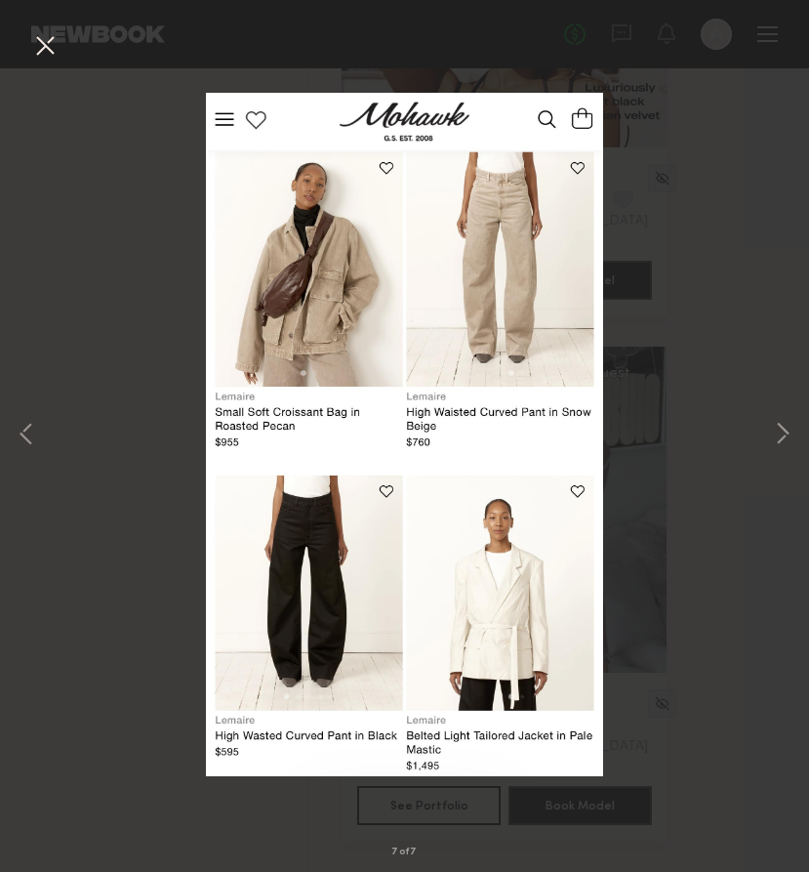
click at [55, 37] on button at bounding box center [44, 46] width 31 height 35
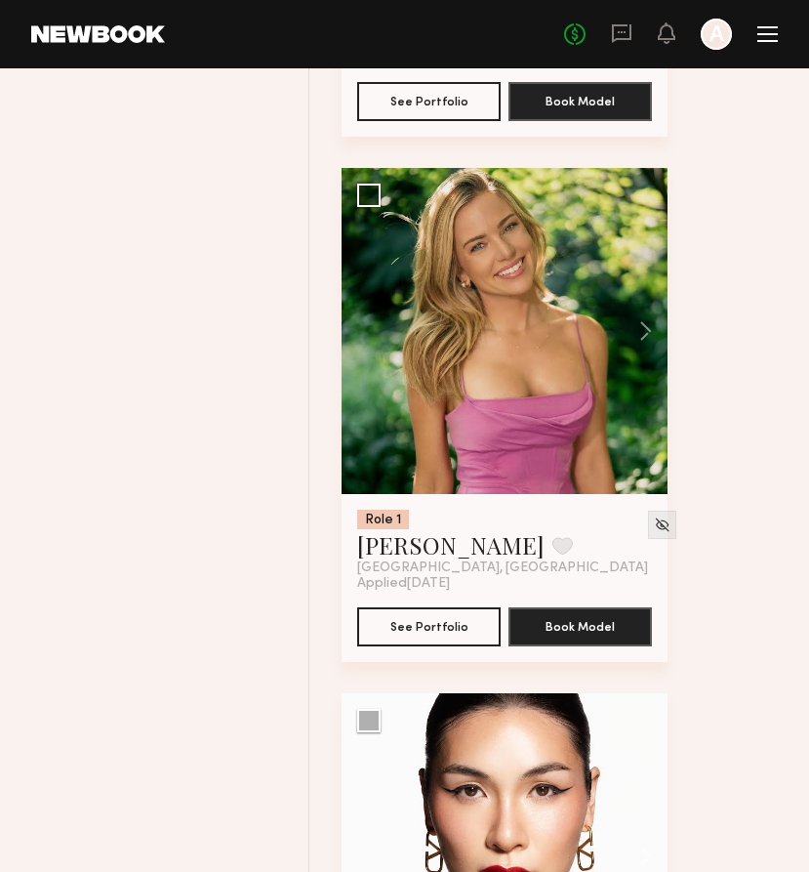
scroll to position [15570, 0]
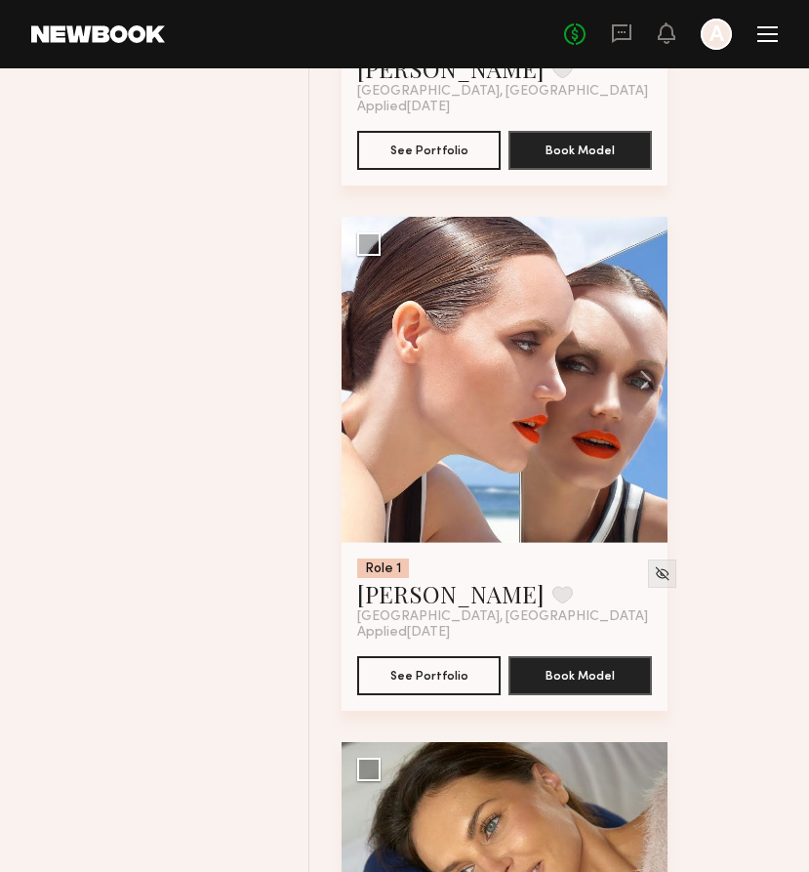
drag, startPoint x: 805, startPoint y: 599, endPoint x: 805, endPoint y: -155, distance: 754.7
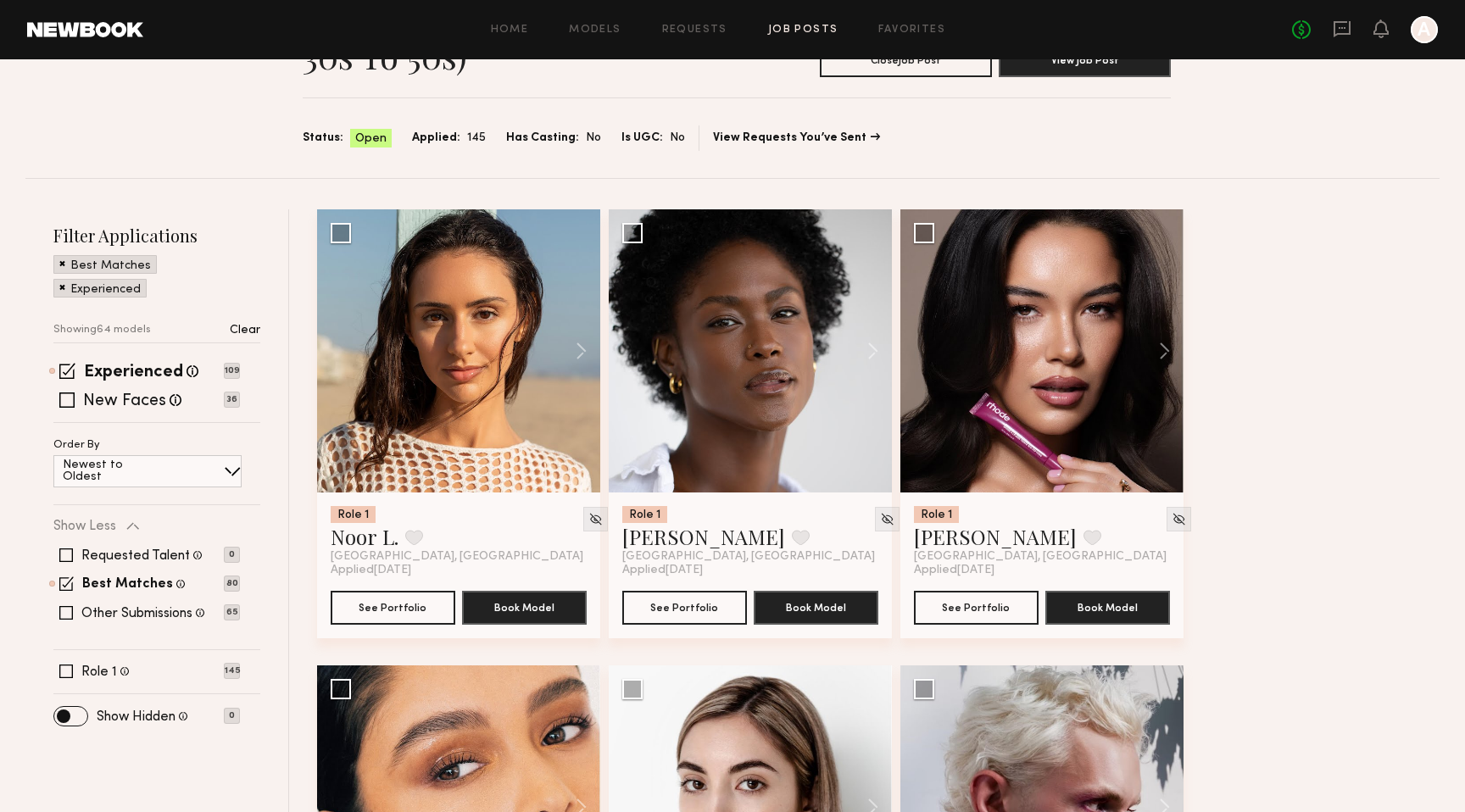
scroll to position [99, 0]
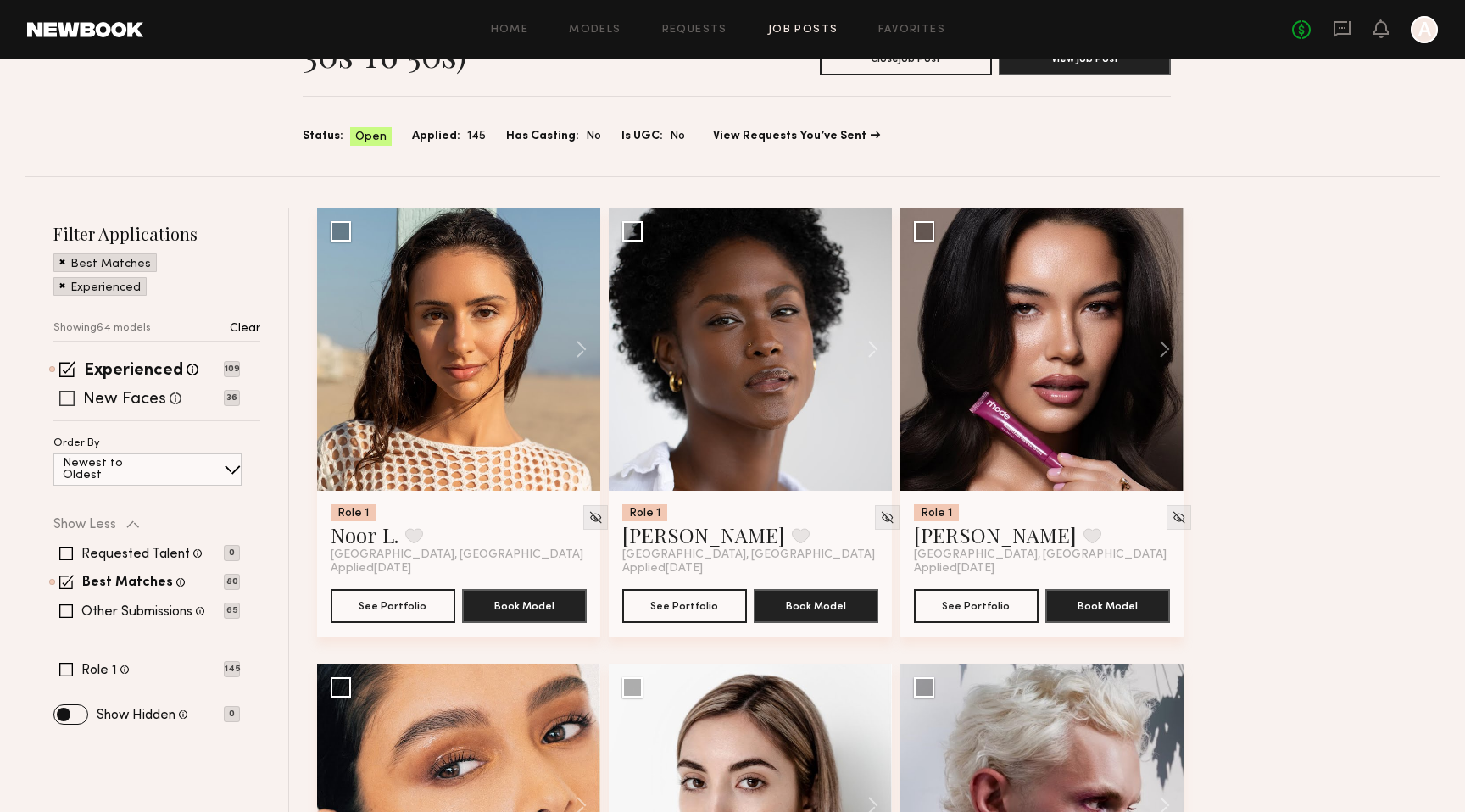
click at [70, 404] on span at bounding box center [67, 399] width 16 height 16
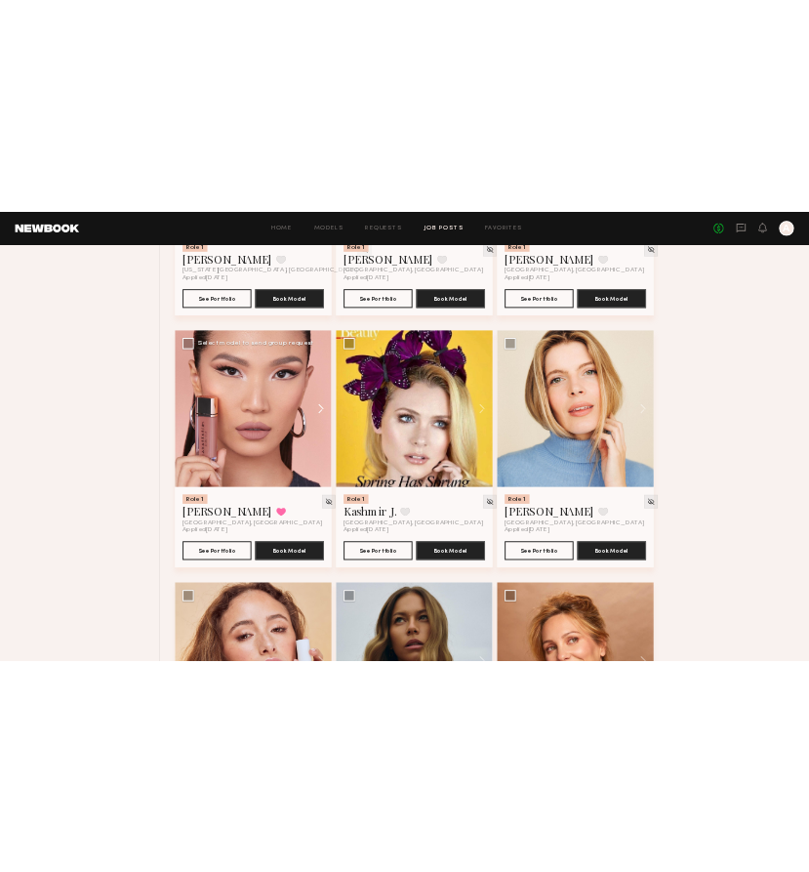
scroll to position [3794, 0]
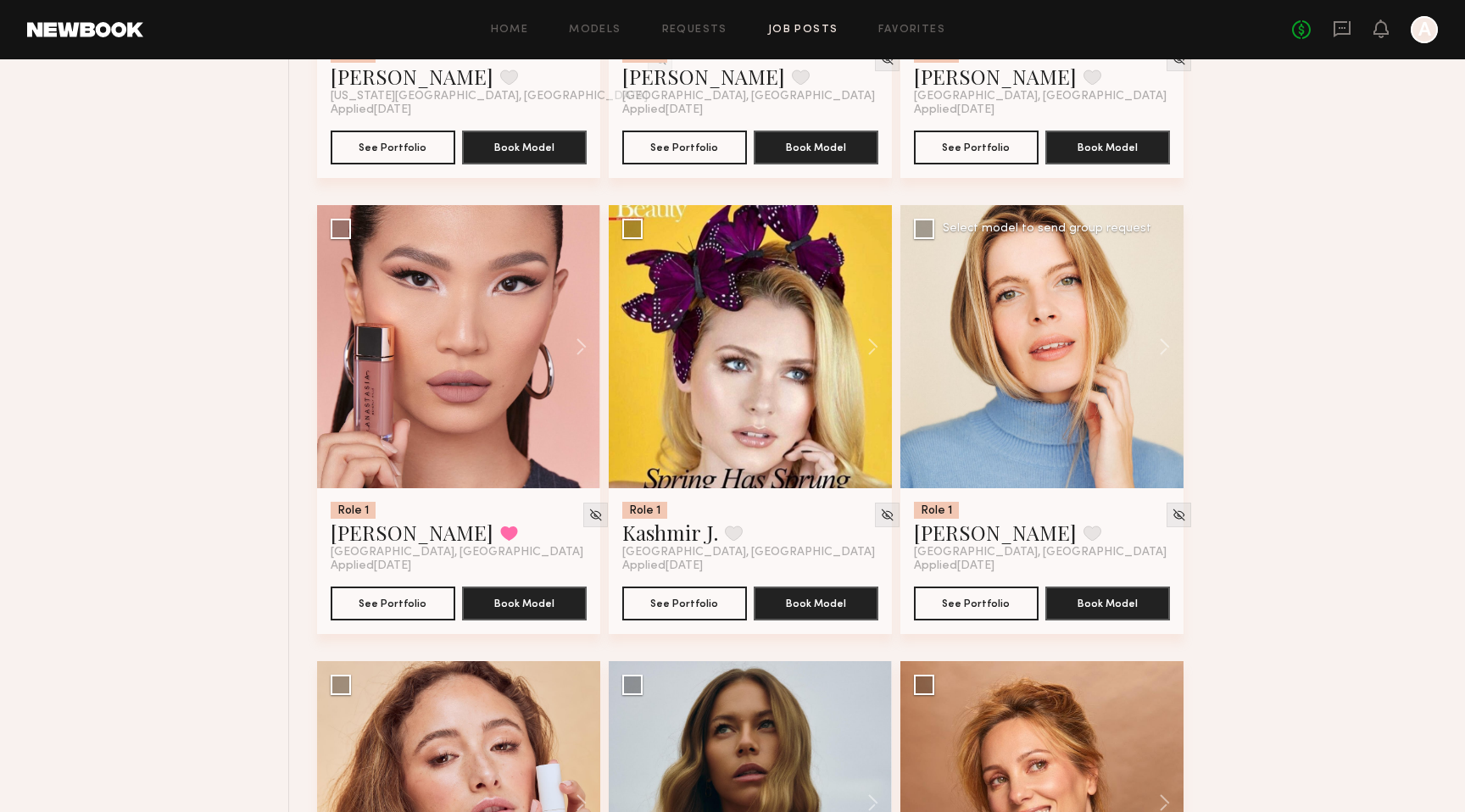
click at [941, 417] on div at bounding box center [1042, 347] width 283 height 283
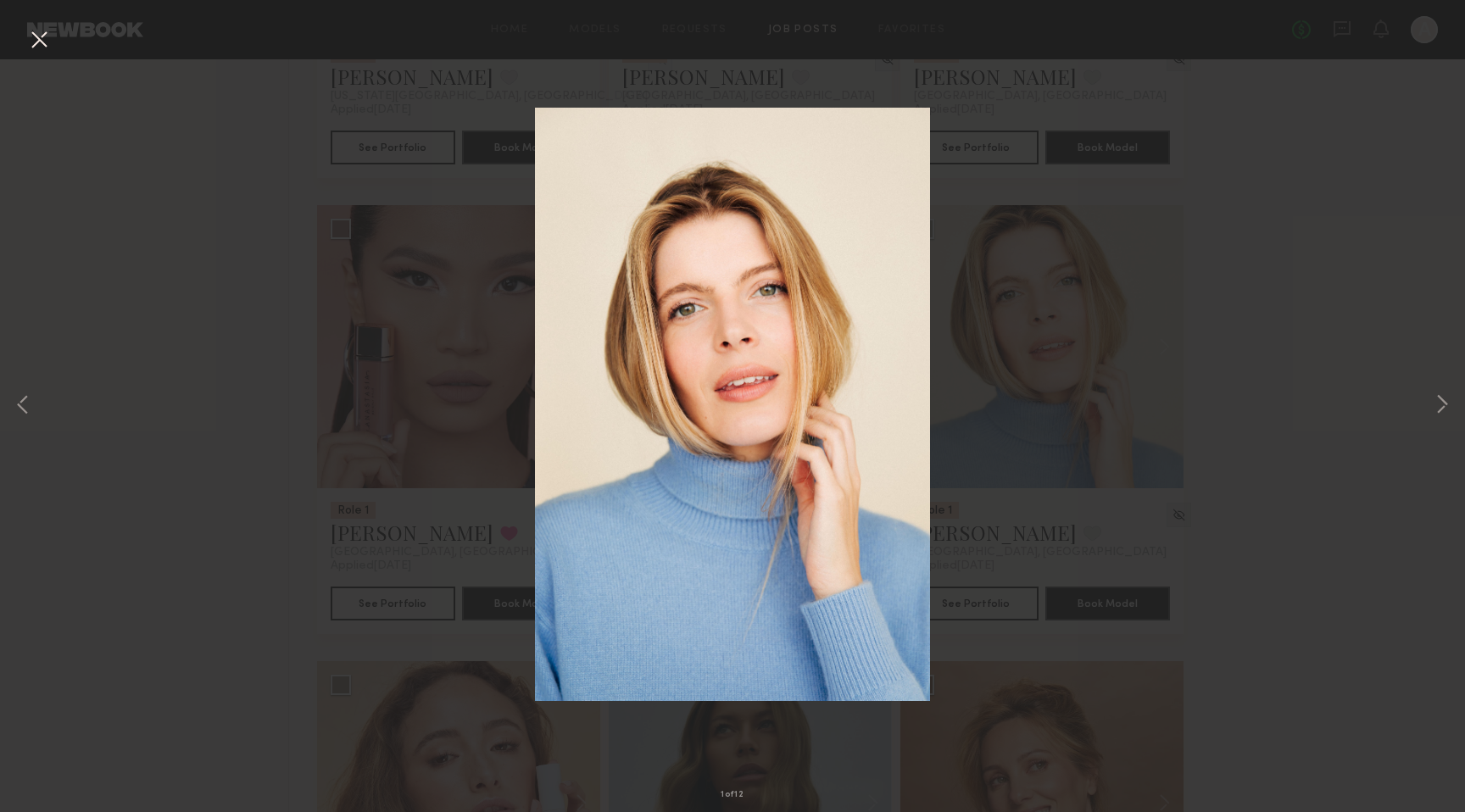
click at [941, 185] on div "1 of 12" at bounding box center [732, 406] width 1465 height 812
click at [941, 604] on div "1 of 12" at bounding box center [732, 406] width 1465 height 812
click at [40, 47] on button at bounding box center [38, 40] width 27 height 30
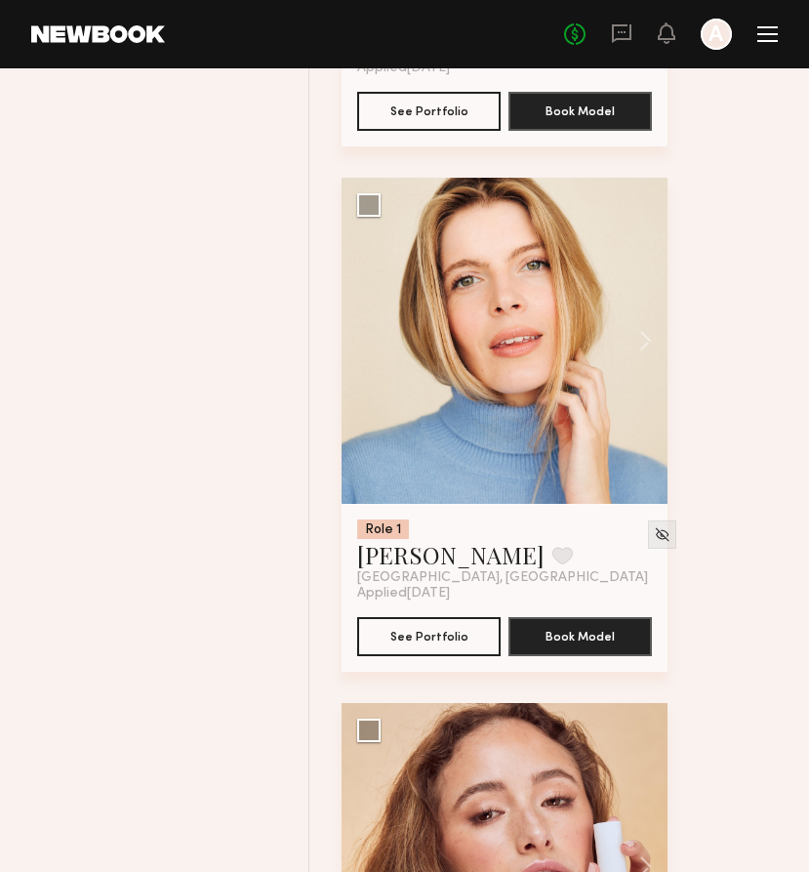
scroll to position [12260, 0]
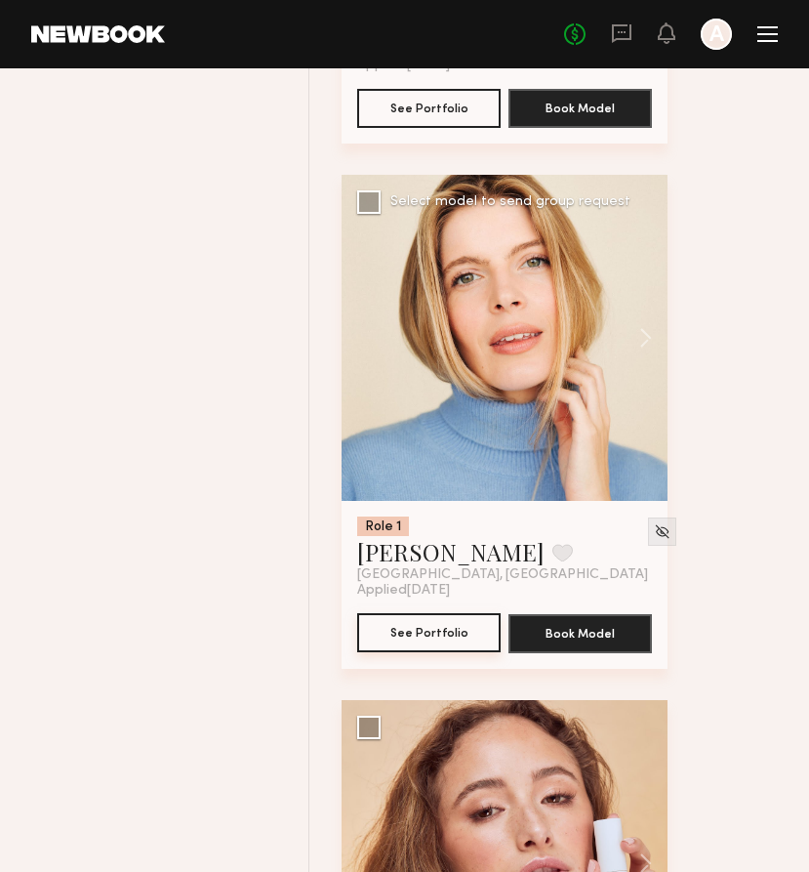
click at [438, 650] on button "See Portfolio" at bounding box center [429, 632] width 144 height 39
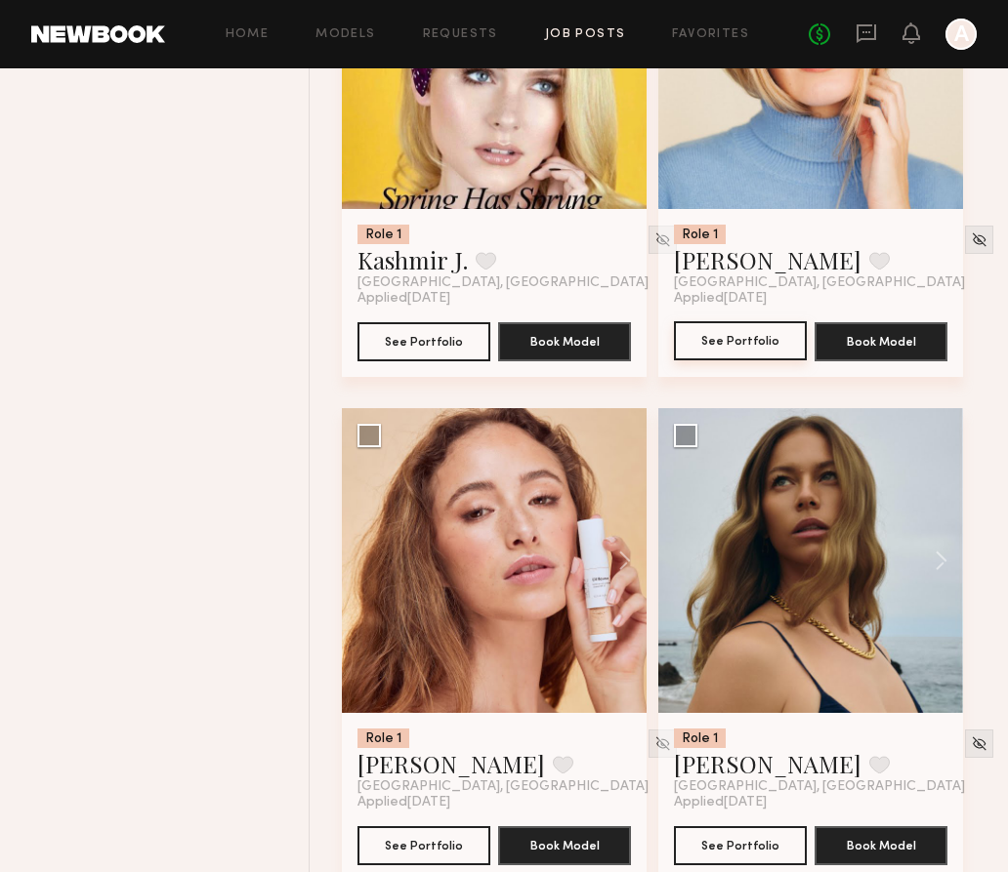
scroll to position [6019, 0]
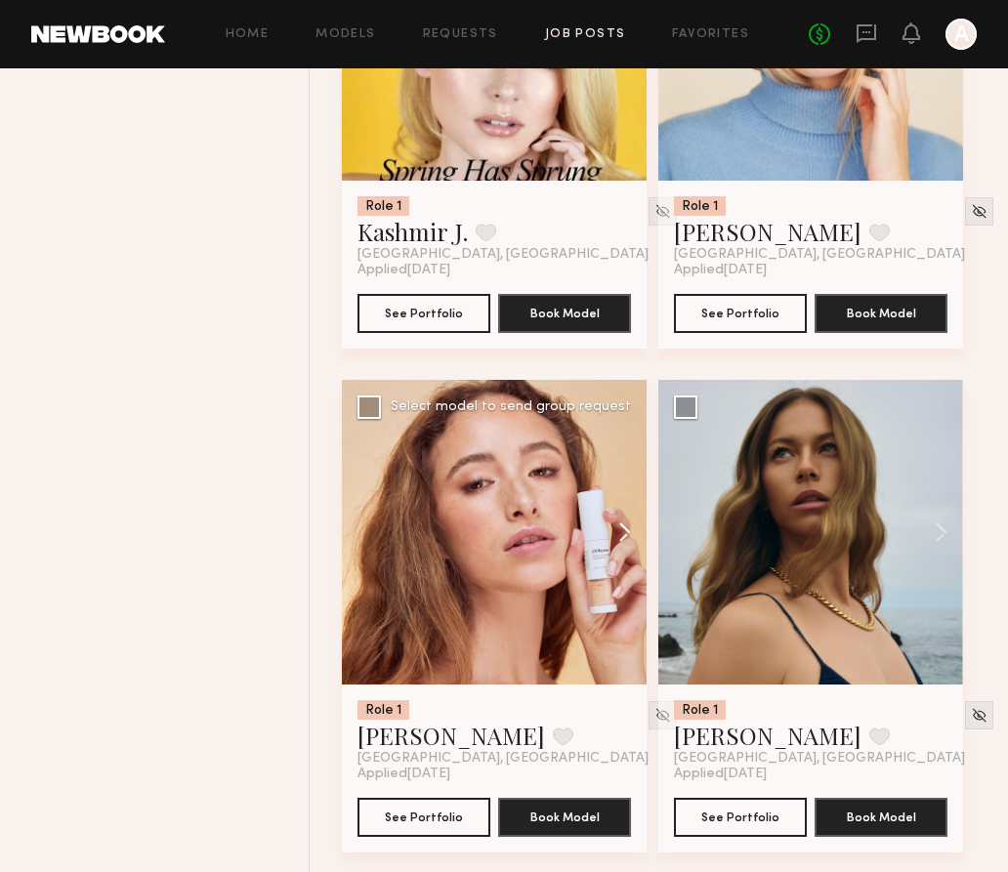
click at [622, 530] on button at bounding box center [615, 532] width 62 height 305
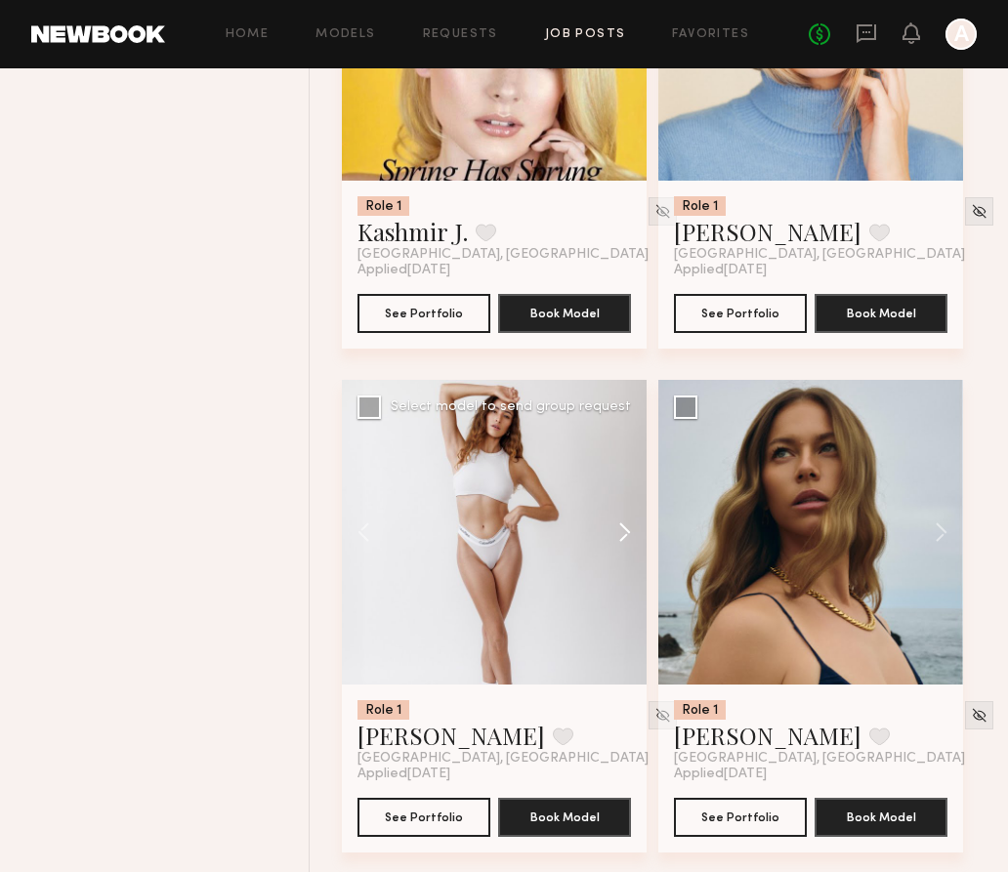
click at [622, 530] on button at bounding box center [615, 532] width 62 height 305
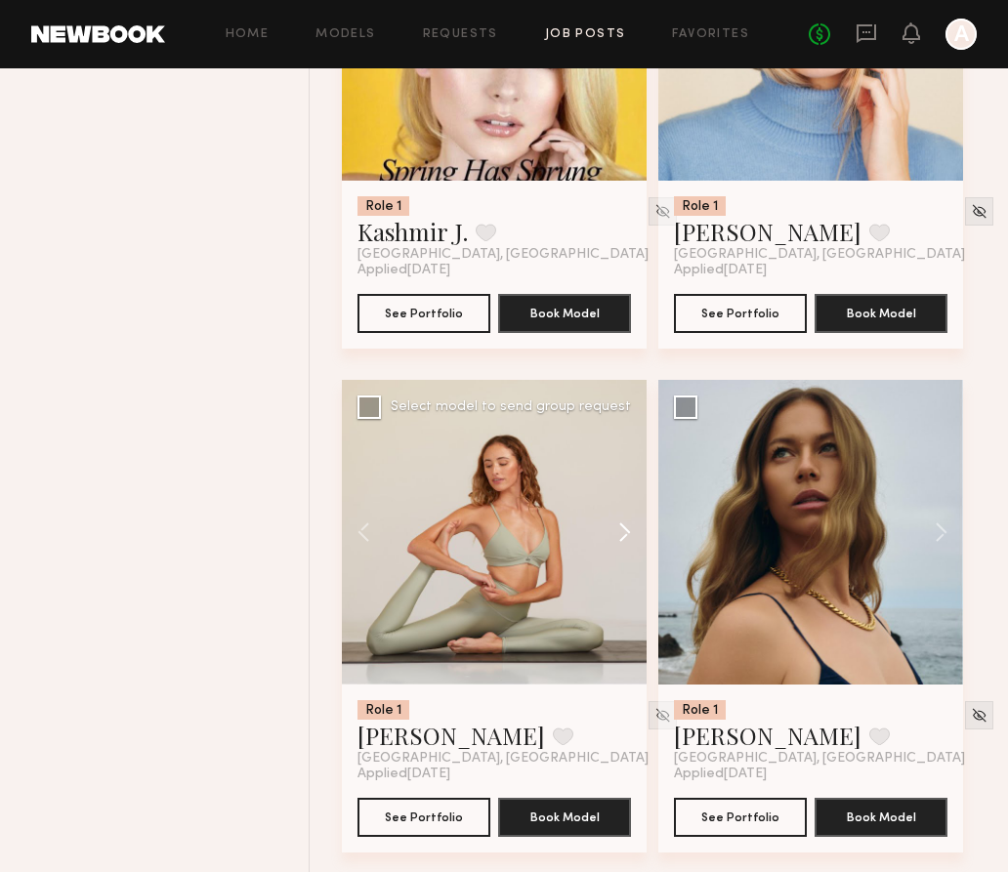
click at [622, 530] on button at bounding box center [615, 532] width 62 height 305
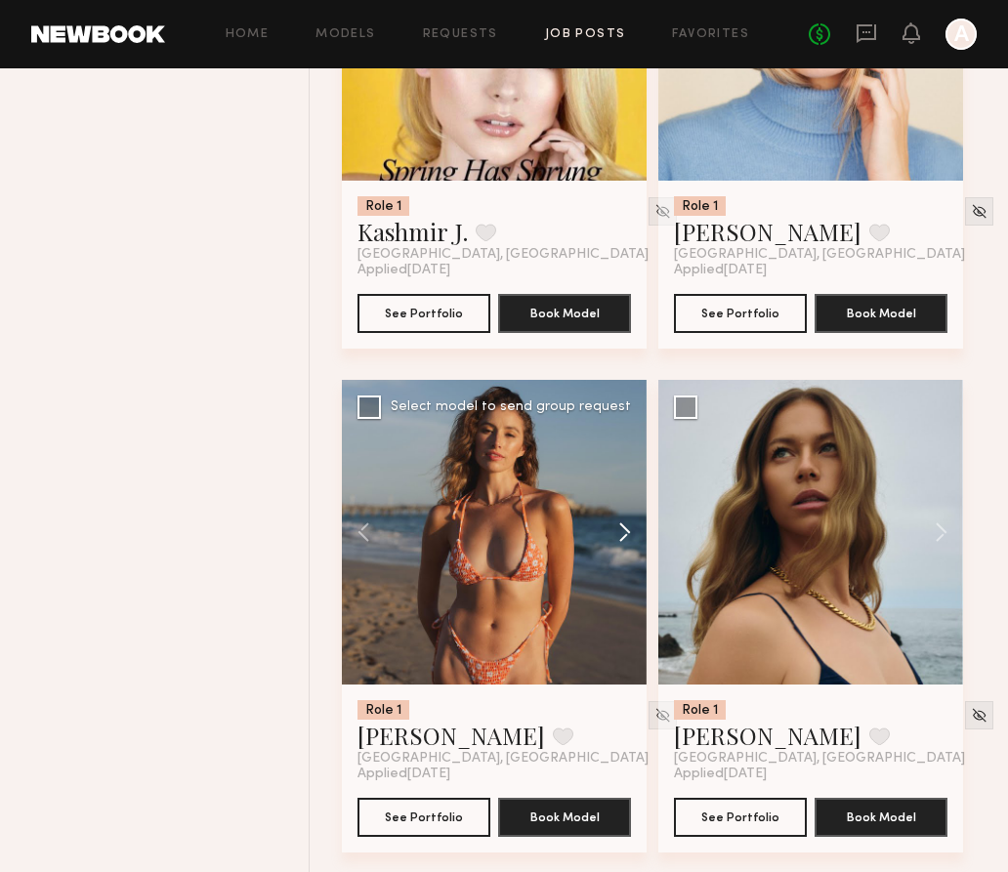
click at [622, 530] on button at bounding box center [615, 532] width 62 height 305
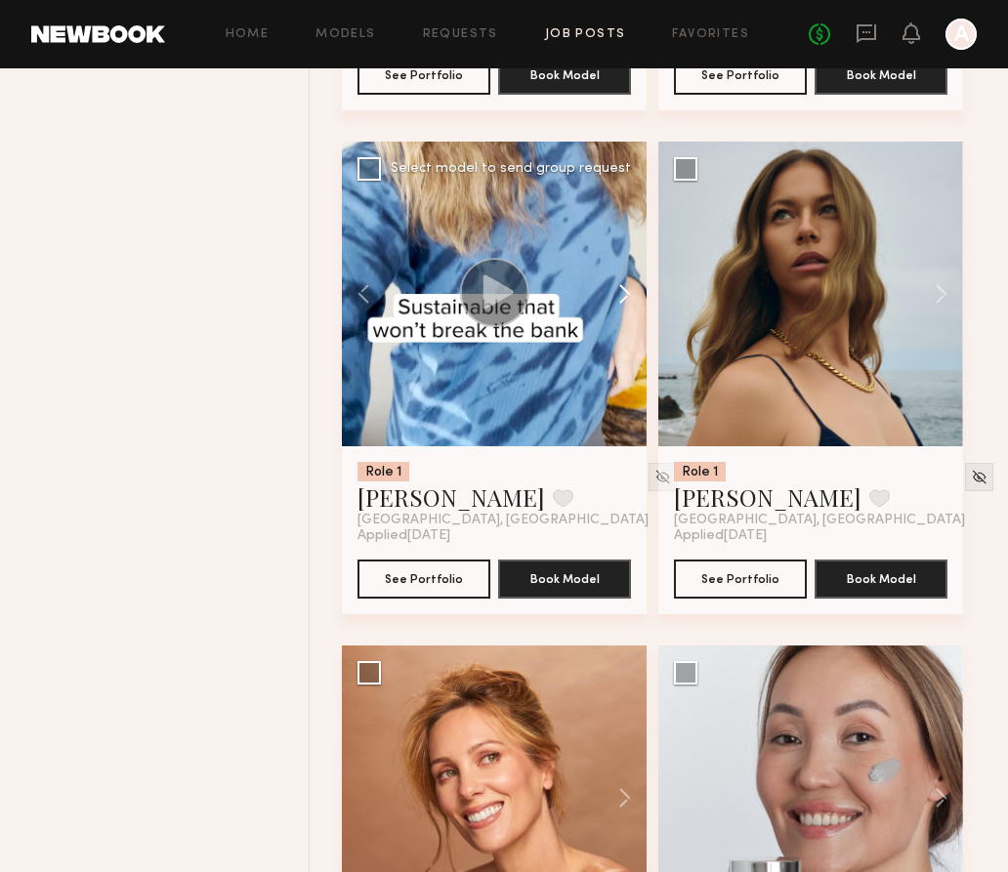
scroll to position [6278, 0]
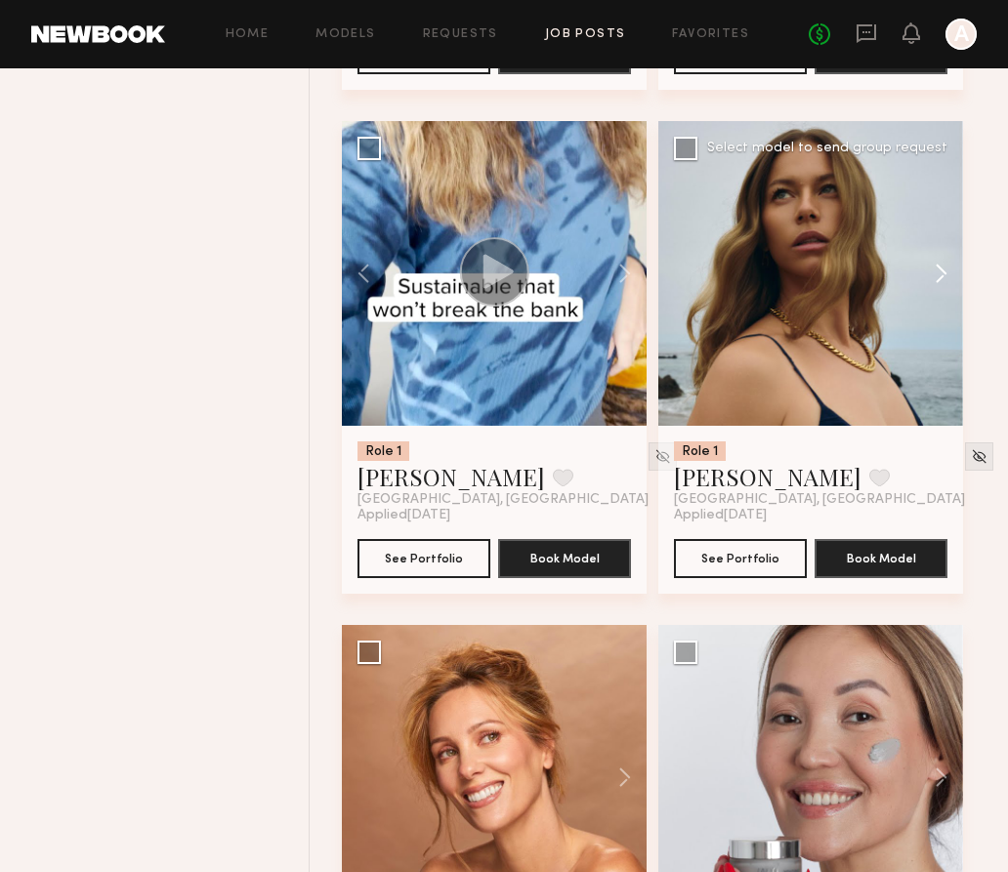
click at [943, 265] on button at bounding box center [931, 273] width 62 height 305
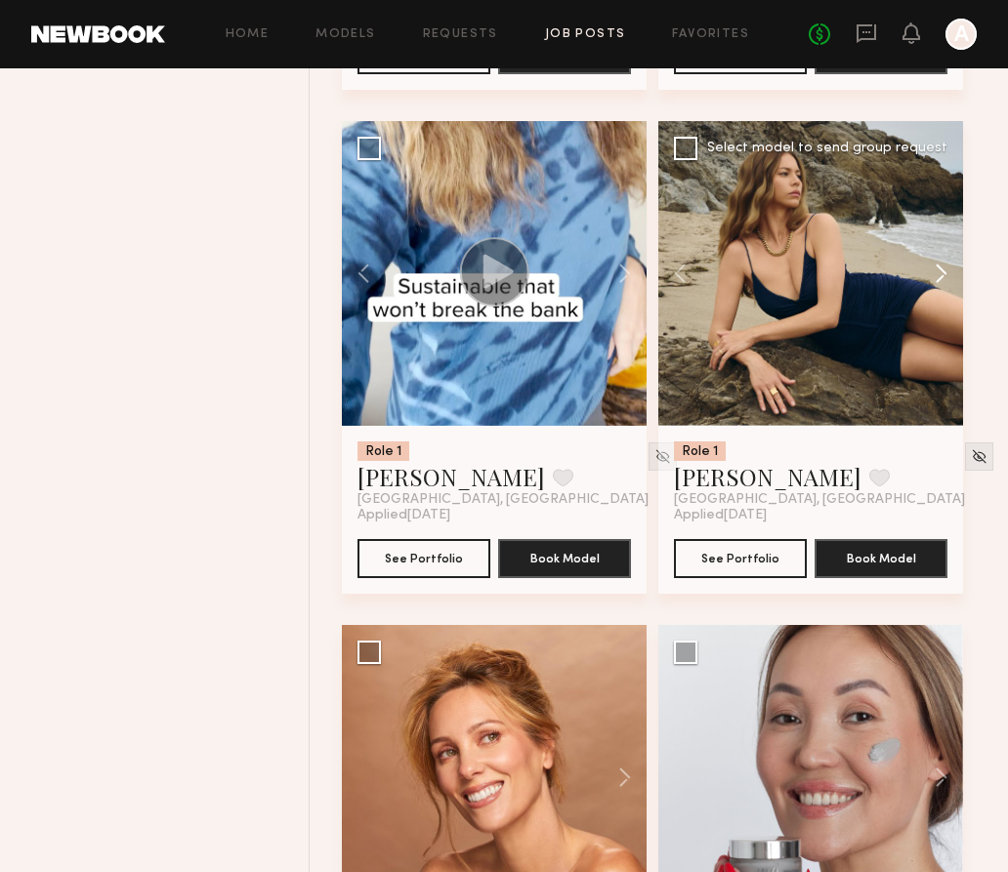
click at [943, 265] on button at bounding box center [931, 273] width 62 height 305
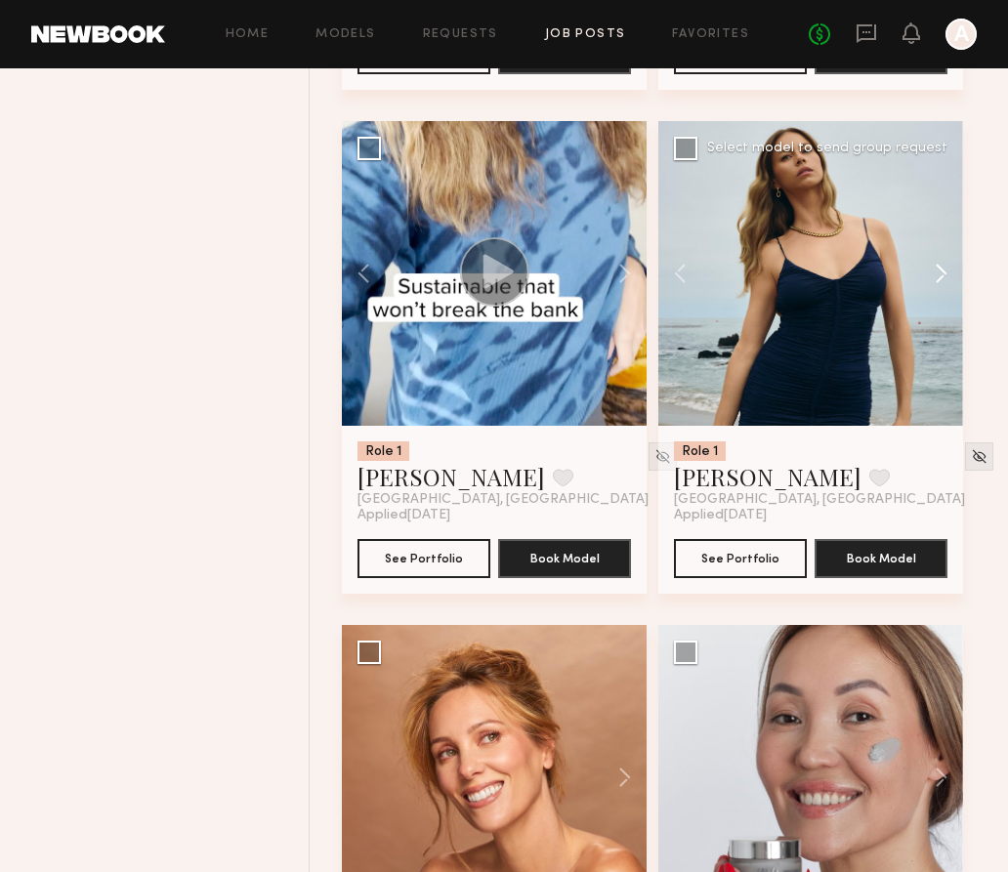
click at [943, 265] on button at bounding box center [931, 273] width 62 height 305
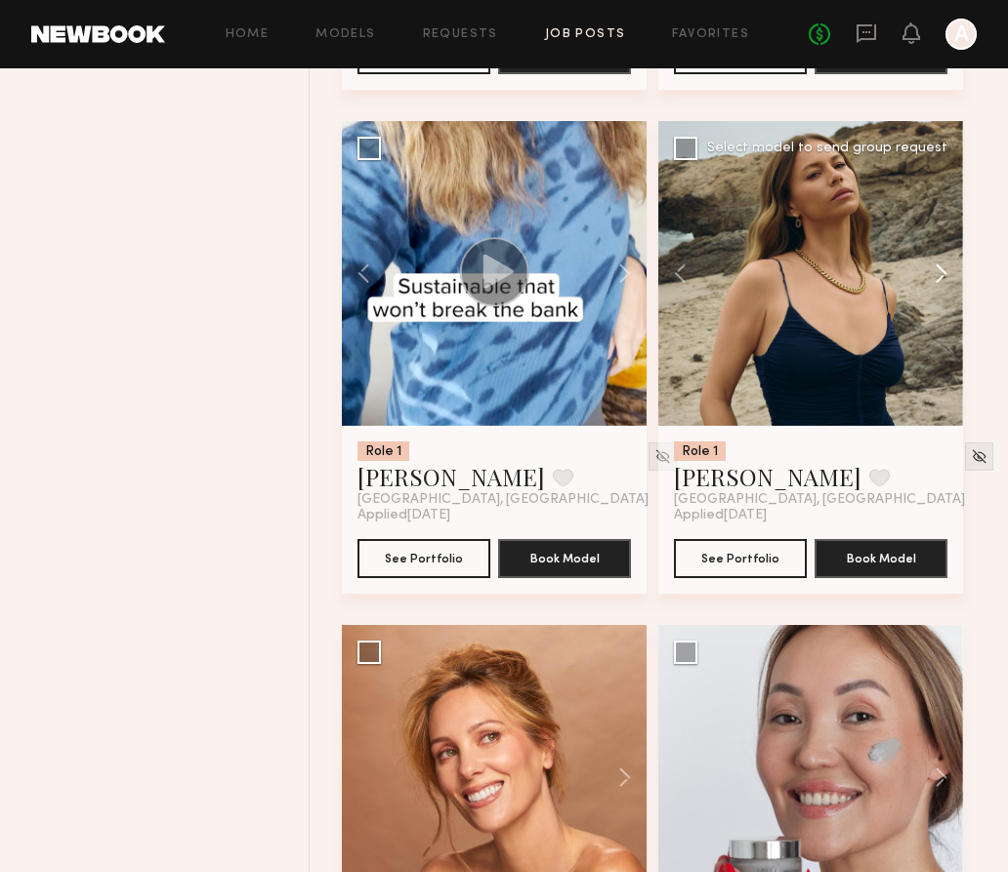
click at [943, 265] on button at bounding box center [931, 273] width 62 height 305
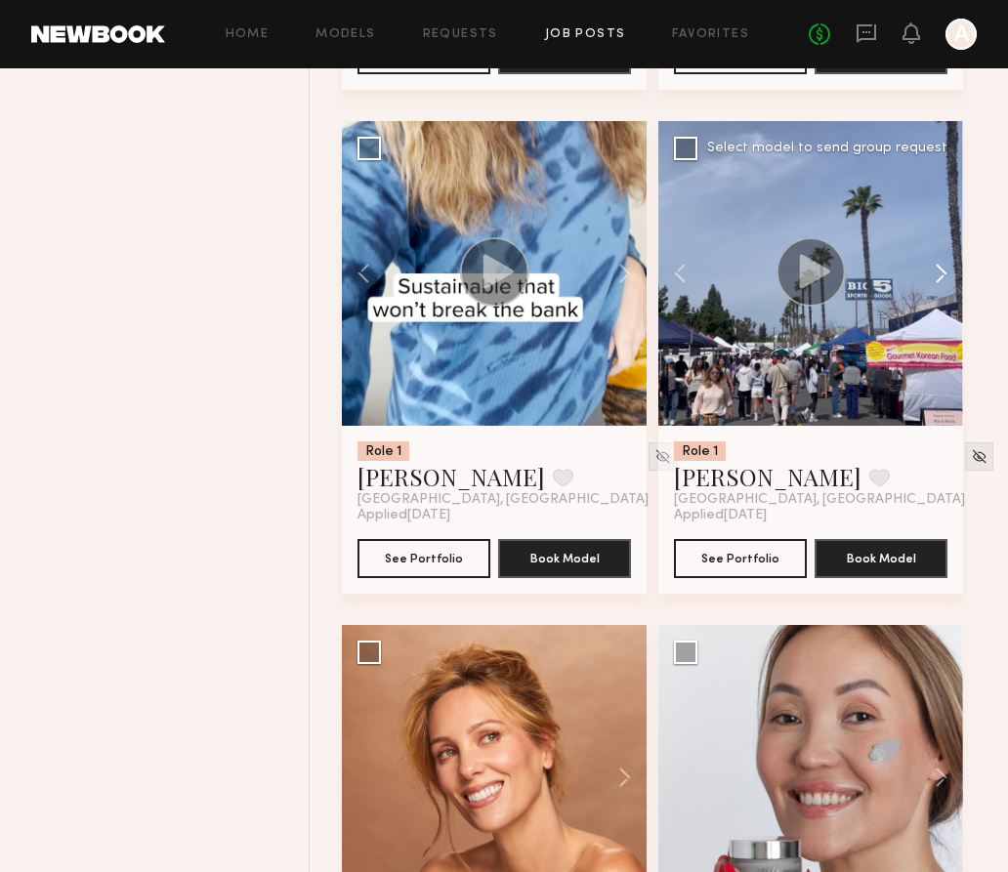
click at [943, 265] on button at bounding box center [931, 273] width 62 height 305
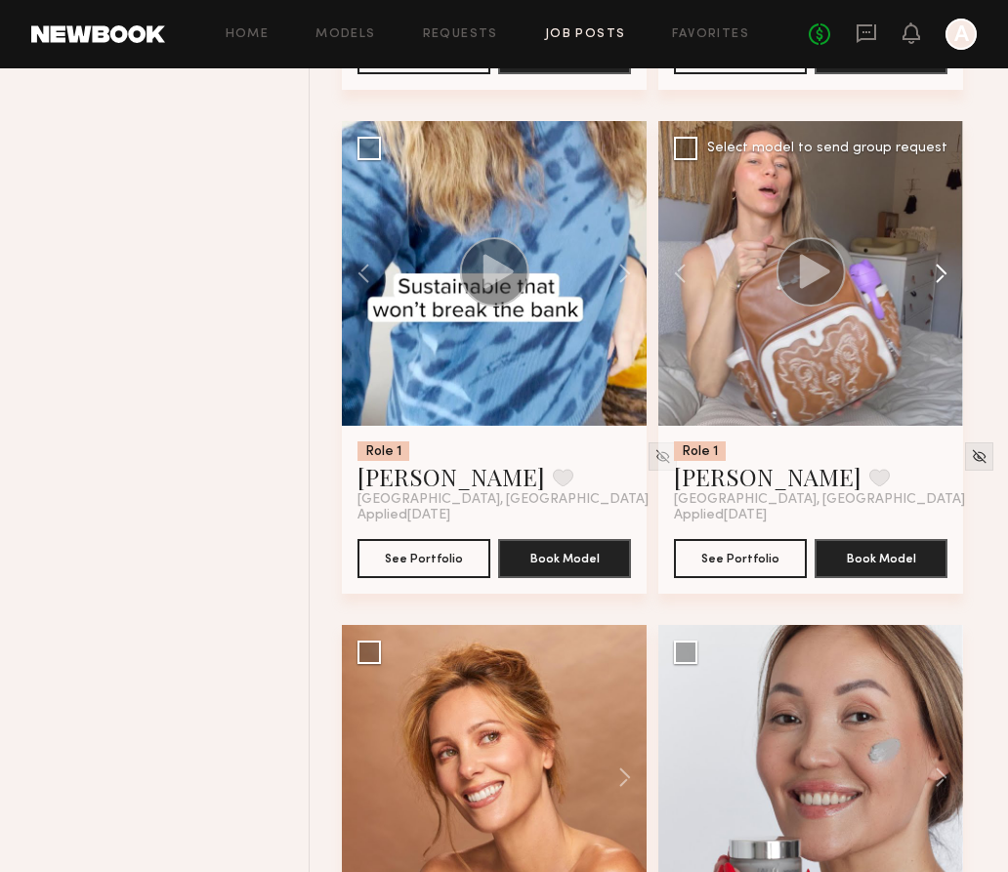
click at [943, 265] on button at bounding box center [931, 273] width 62 height 305
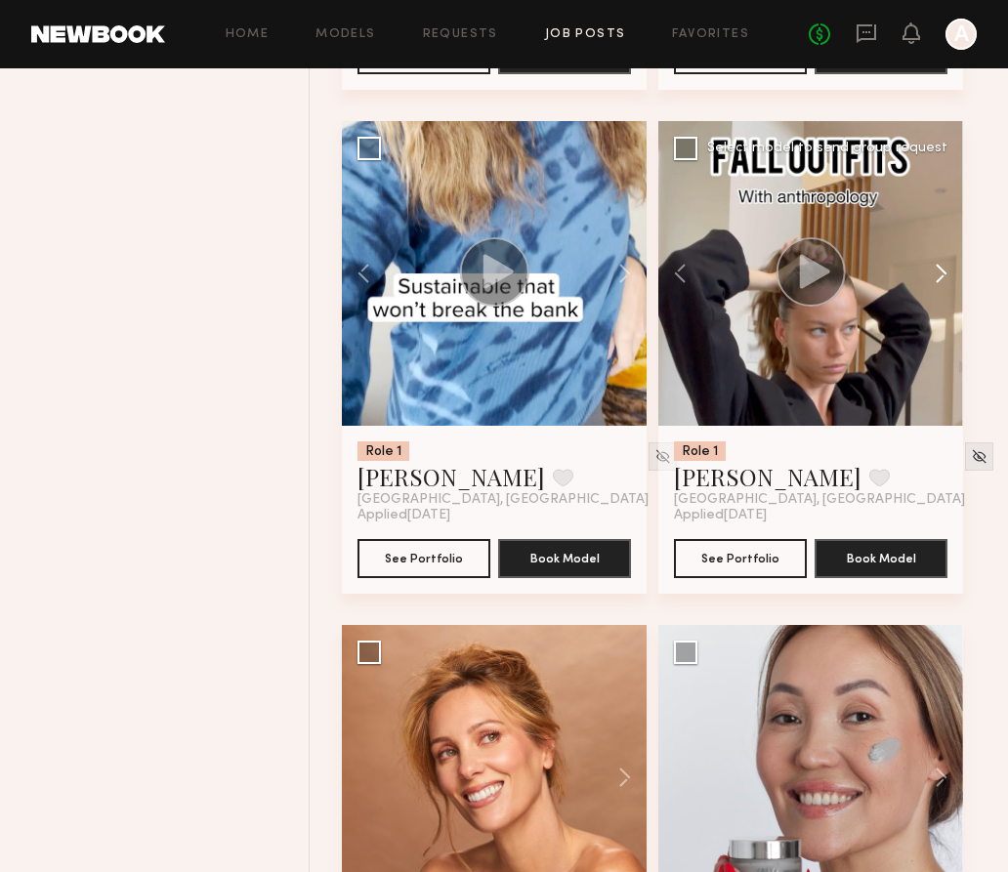
click at [943, 266] on button at bounding box center [931, 273] width 62 height 305
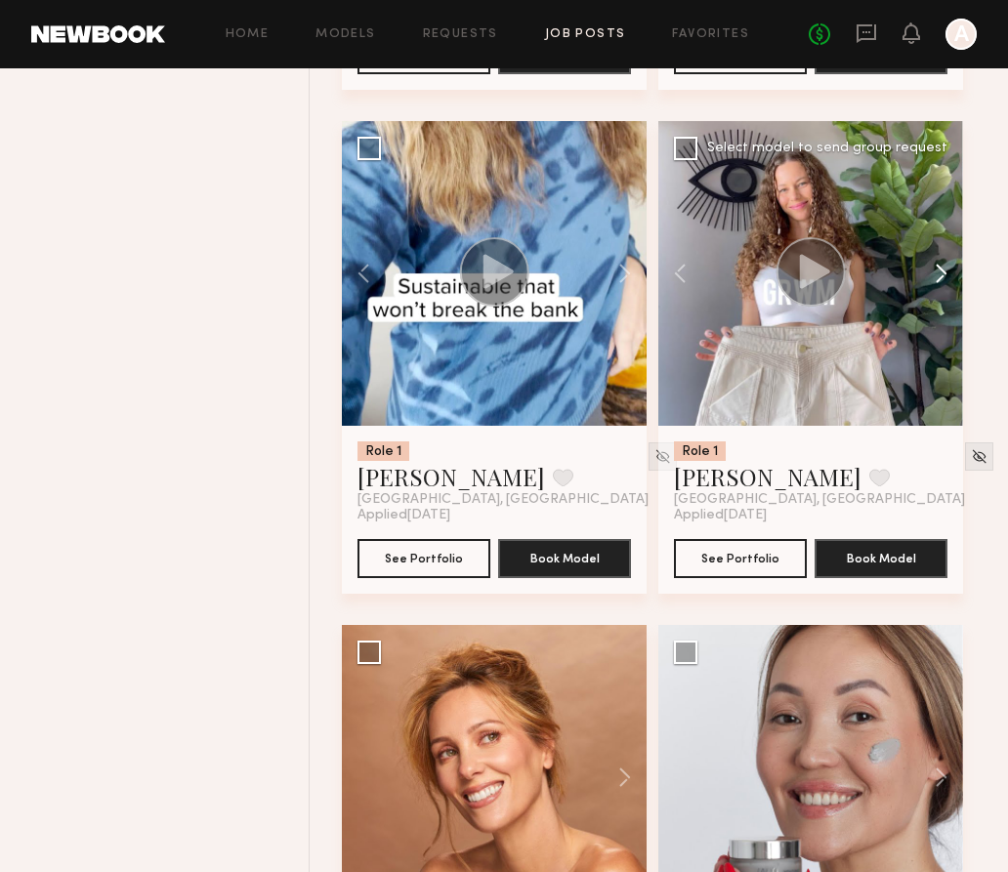
click at [943, 266] on button at bounding box center [931, 273] width 62 height 305
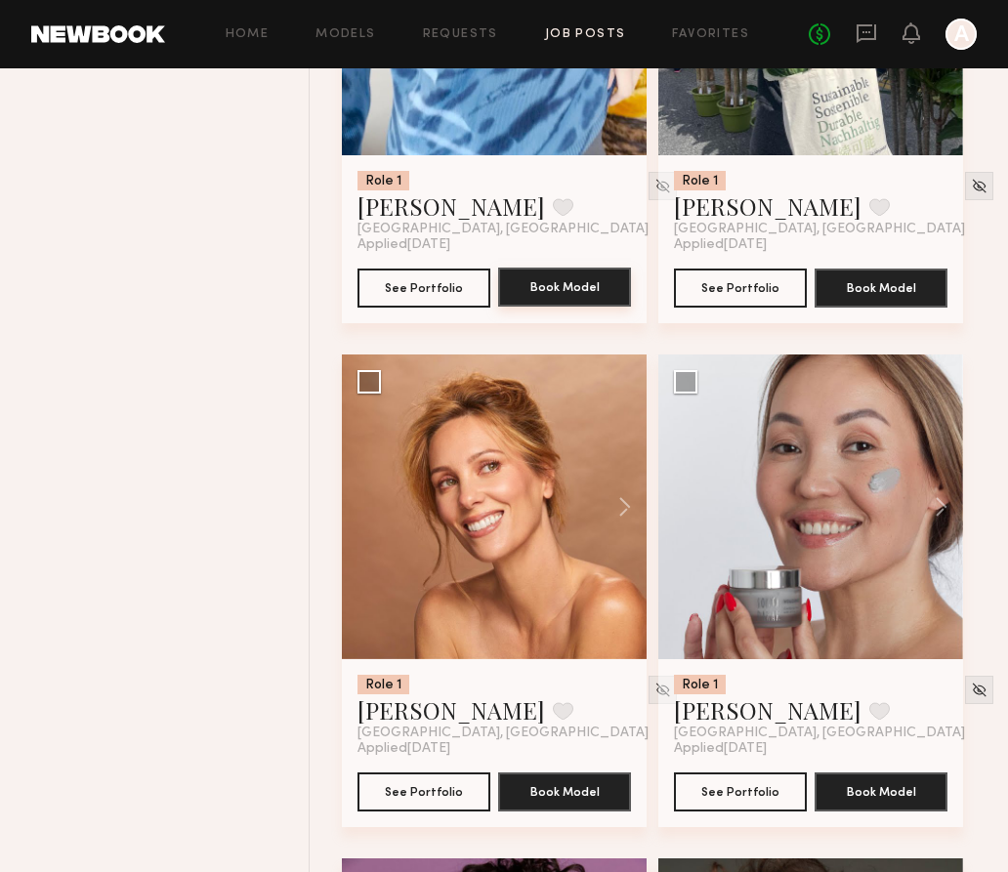
scroll to position [6580, 0]
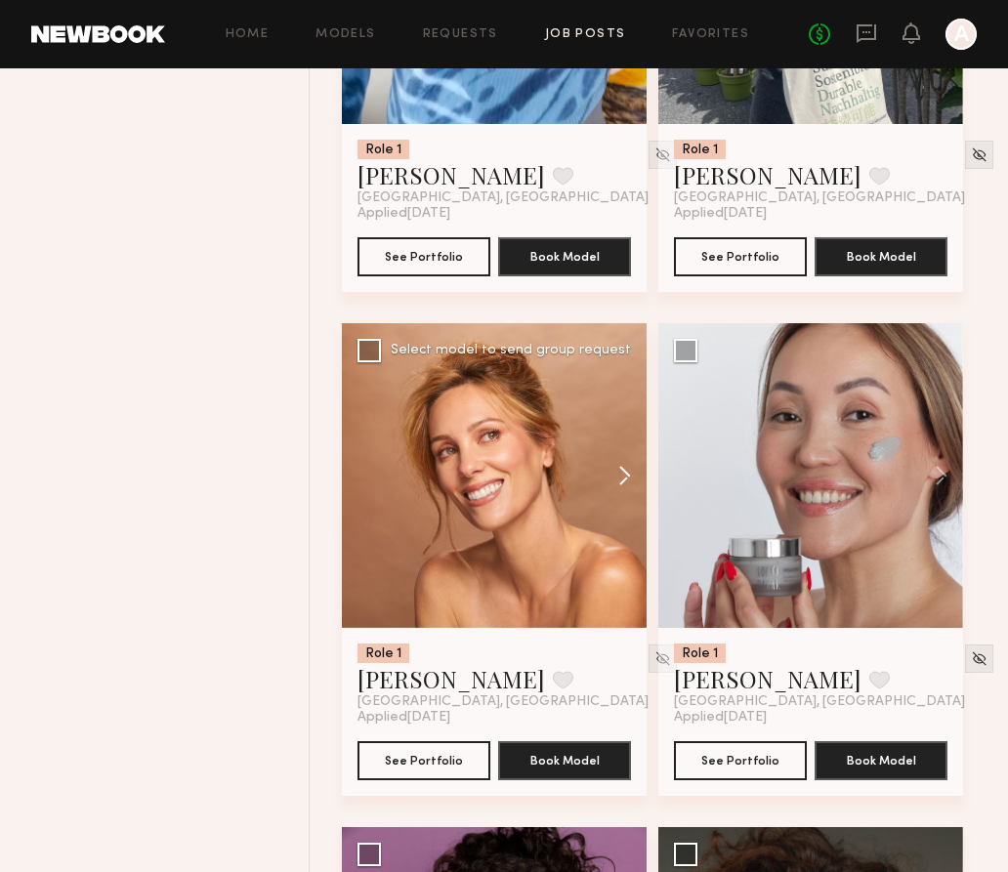
click at [613, 477] on button at bounding box center [615, 475] width 62 height 305
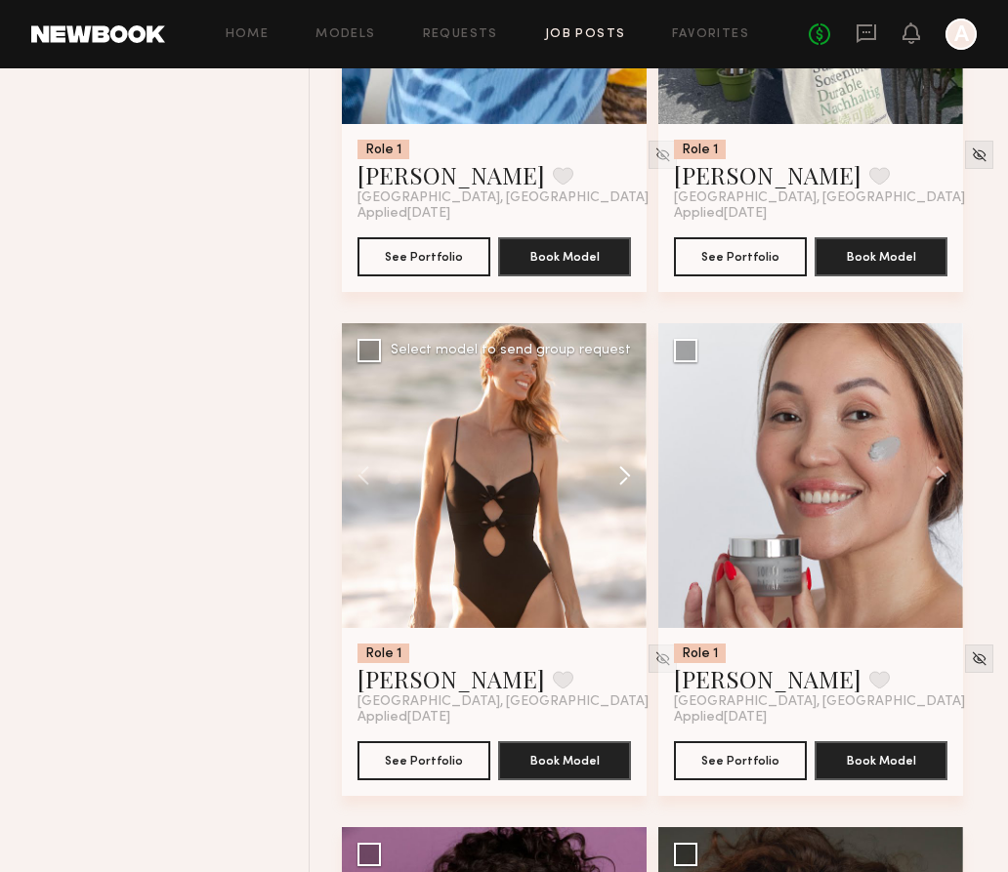
click at [616, 477] on button at bounding box center [615, 475] width 62 height 305
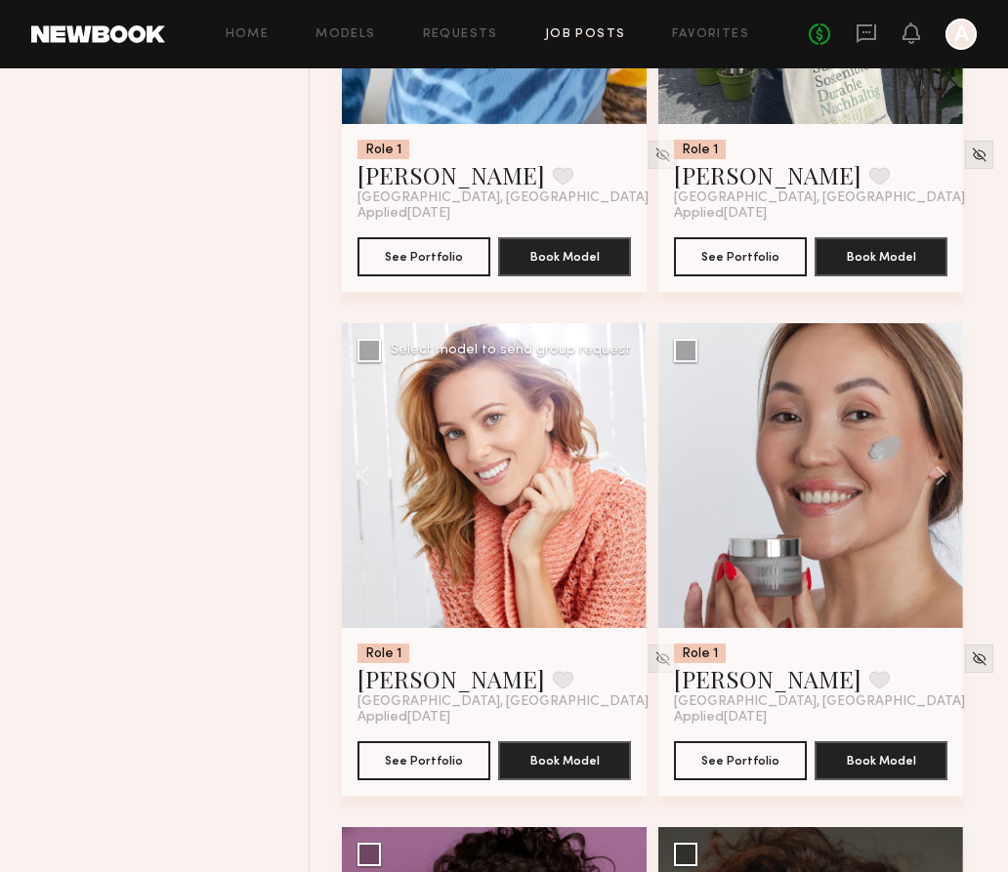
click at [616, 477] on button at bounding box center [615, 475] width 62 height 305
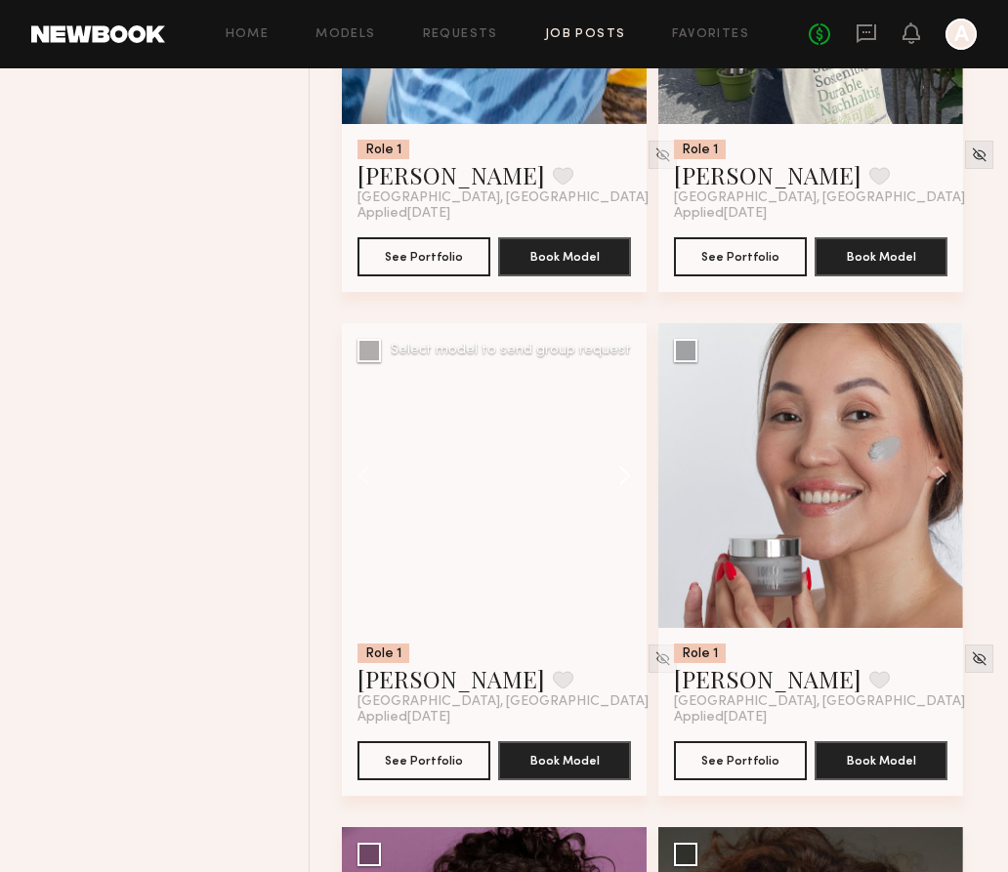
click at [616, 477] on button at bounding box center [615, 475] width 62 height 305
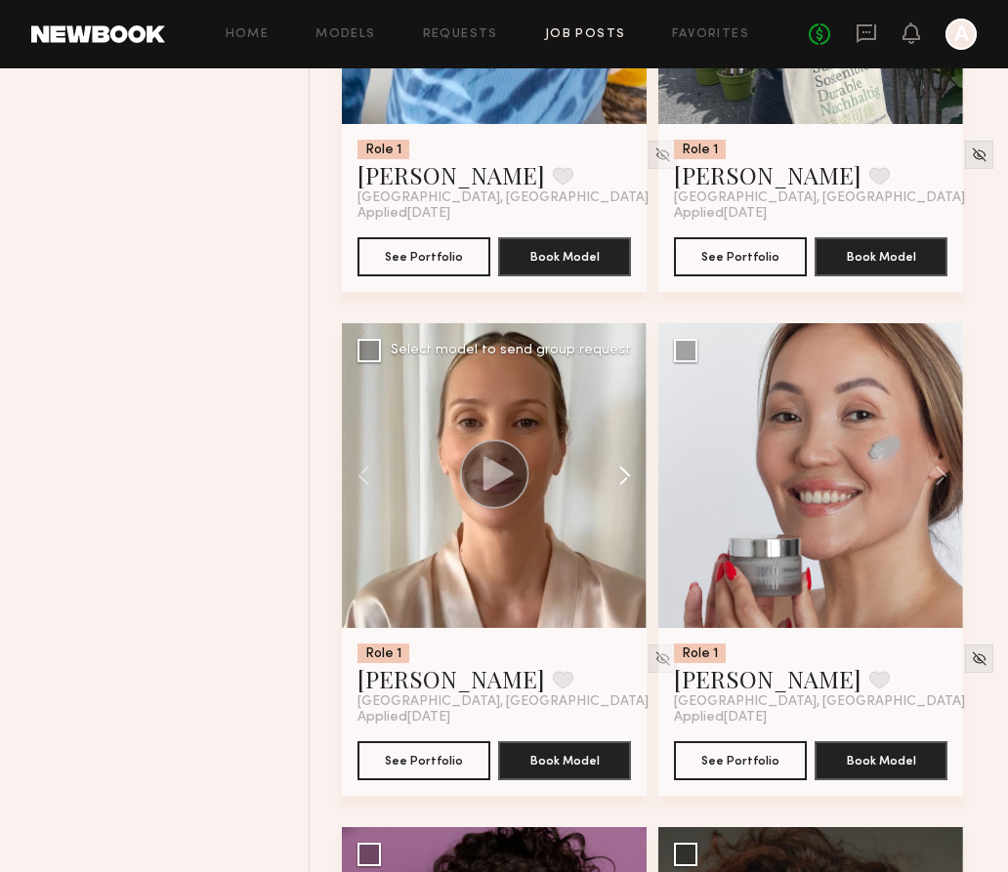
click at [616, 477] on button at bounding box center [615, 475] width 62 height 305
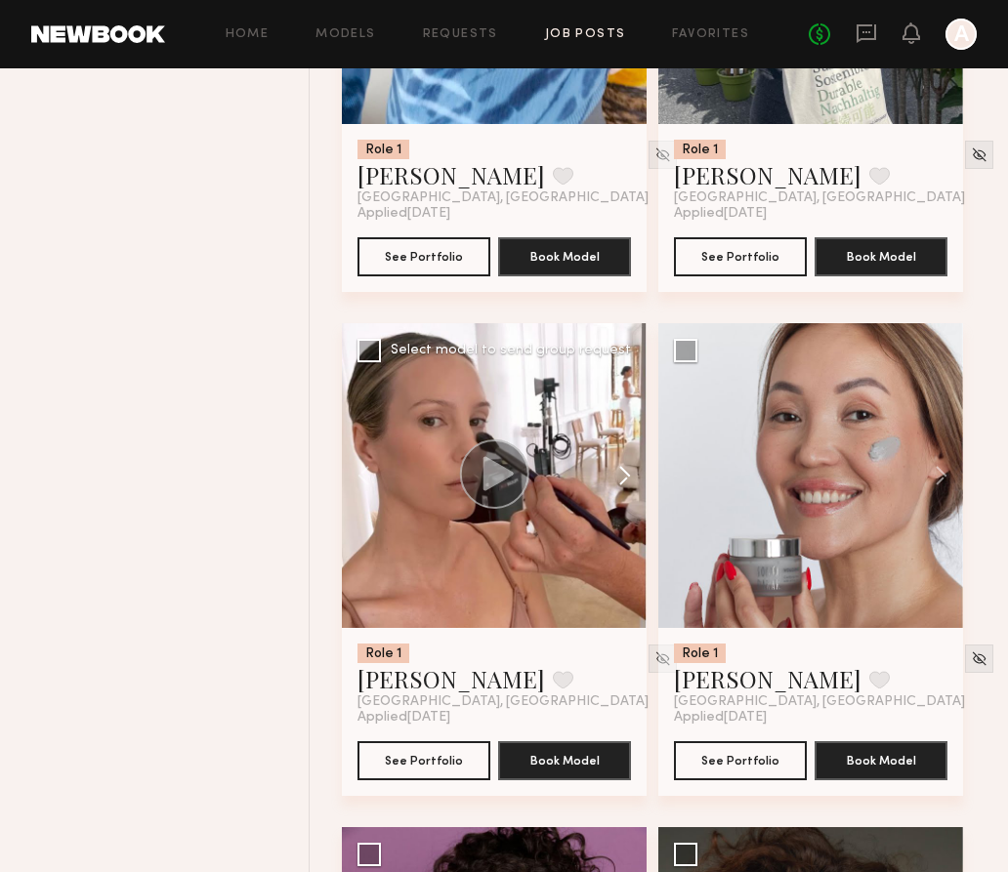
click at [616, 477] on button at bounding box center [615, 475] width 62 height 305
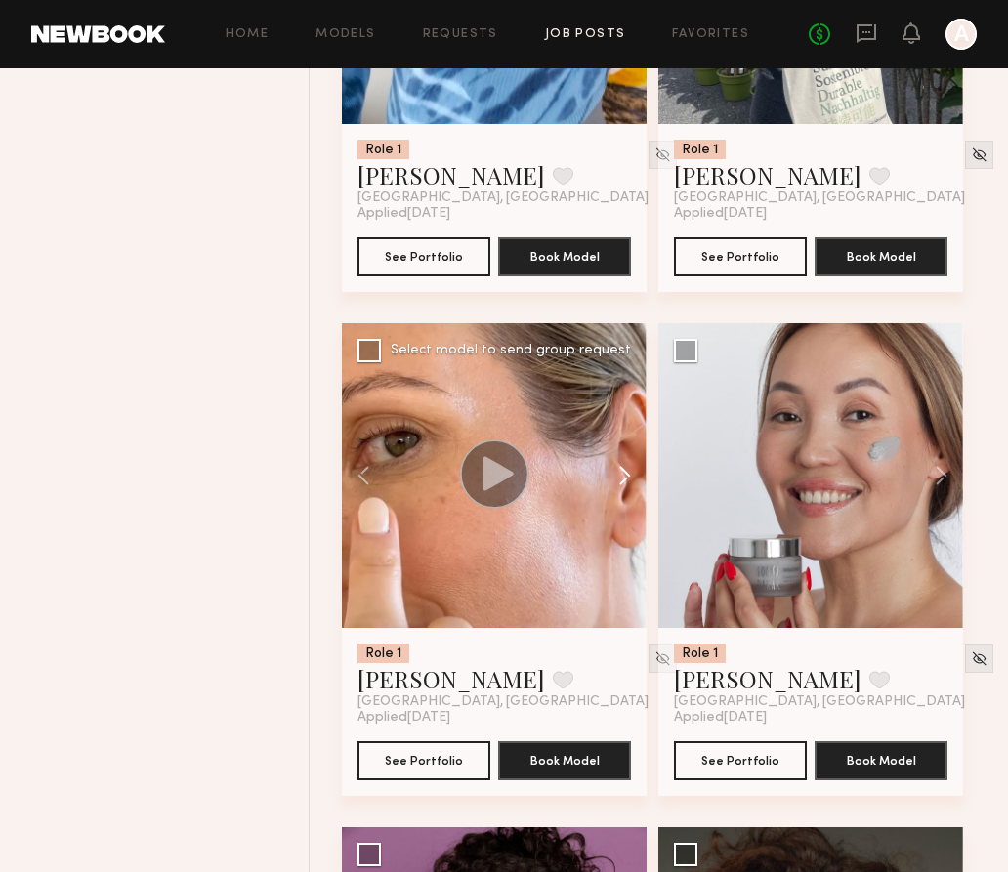
click at [616, 477] on button at bounding box center [615, 475] width 62 height 305
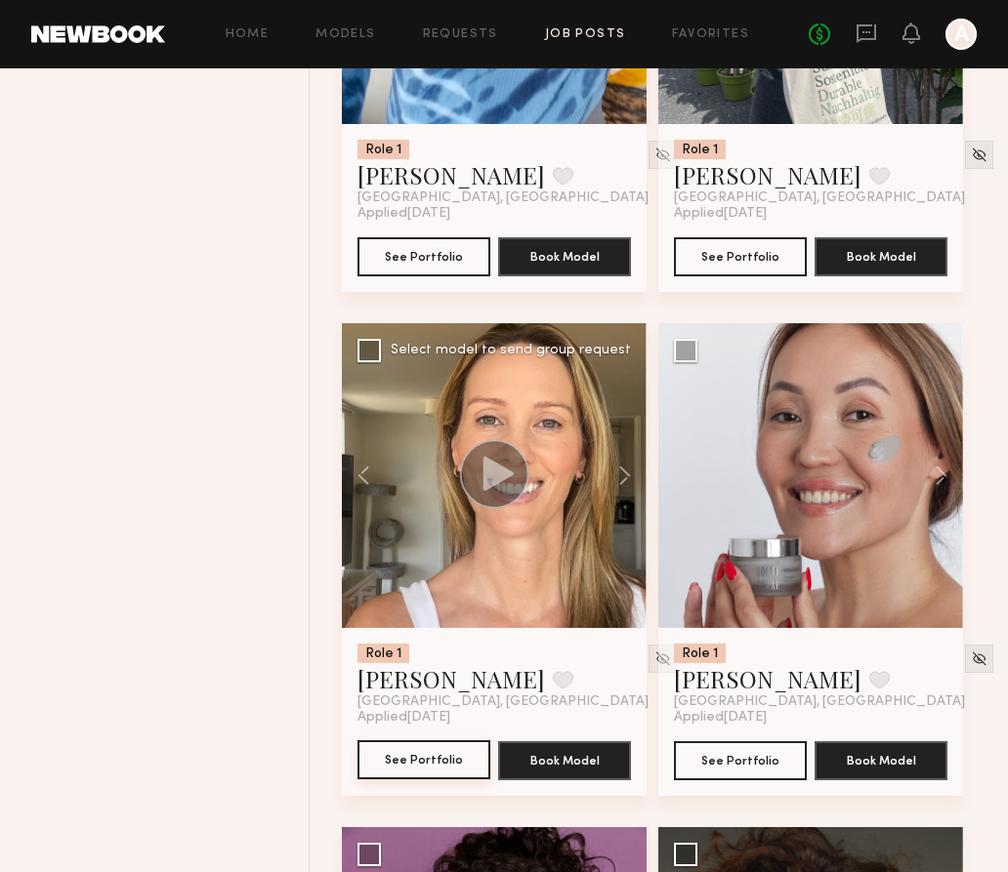
click at [411, 771] on button "See Portfolio" at bounding box center [423, 759] width 133 height 39
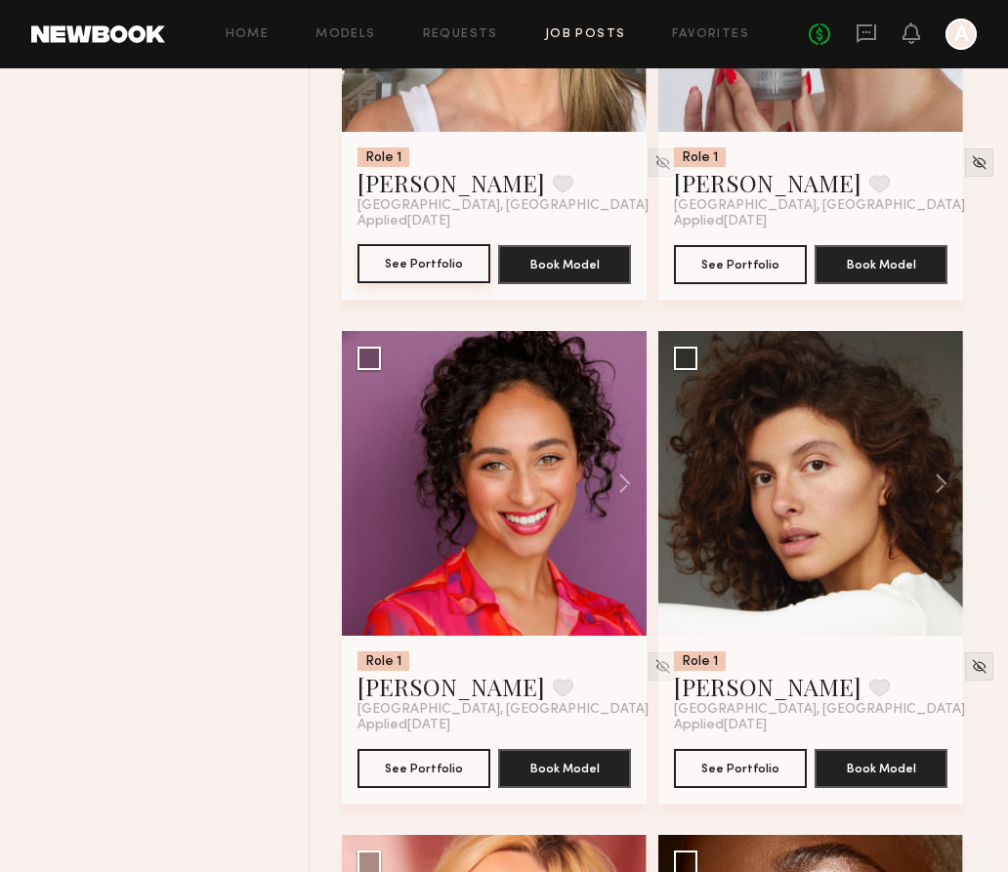
scroll to position [7219, 0]
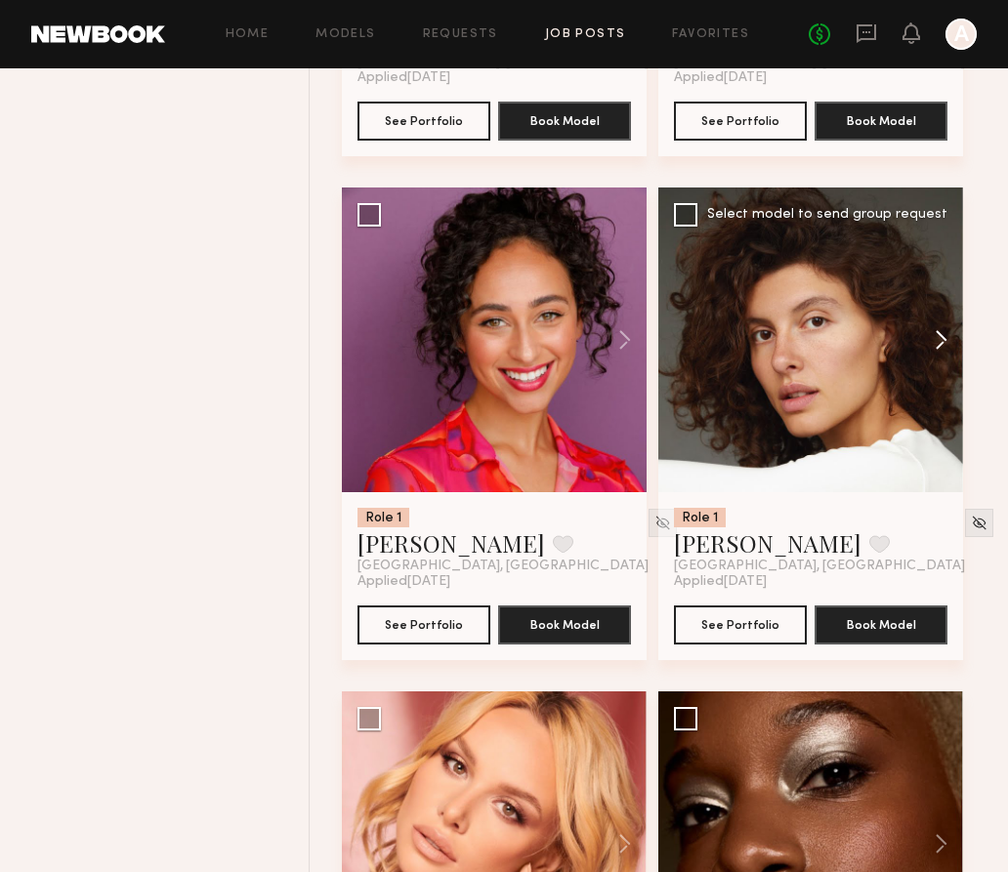
click at [943, 343] on button at bounding box center [931, 339] width 62 height 305
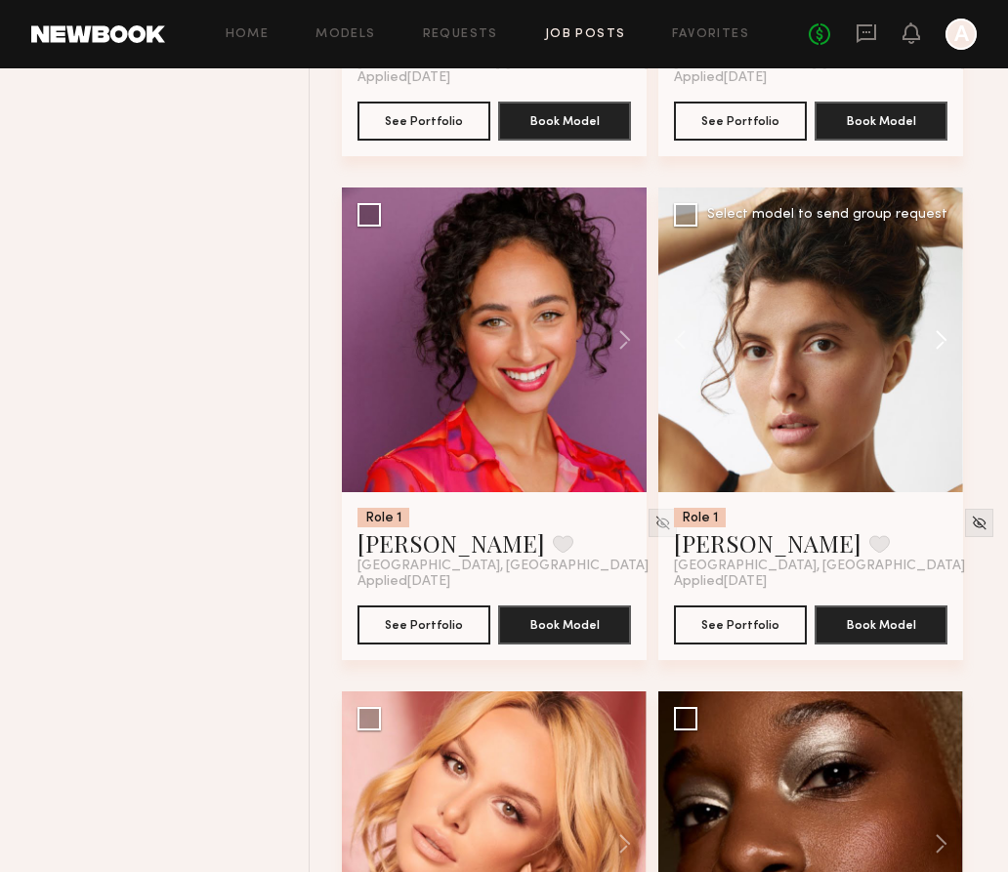
click at [943, 343] on button at bounding box center [931, 339] width 62 height 305
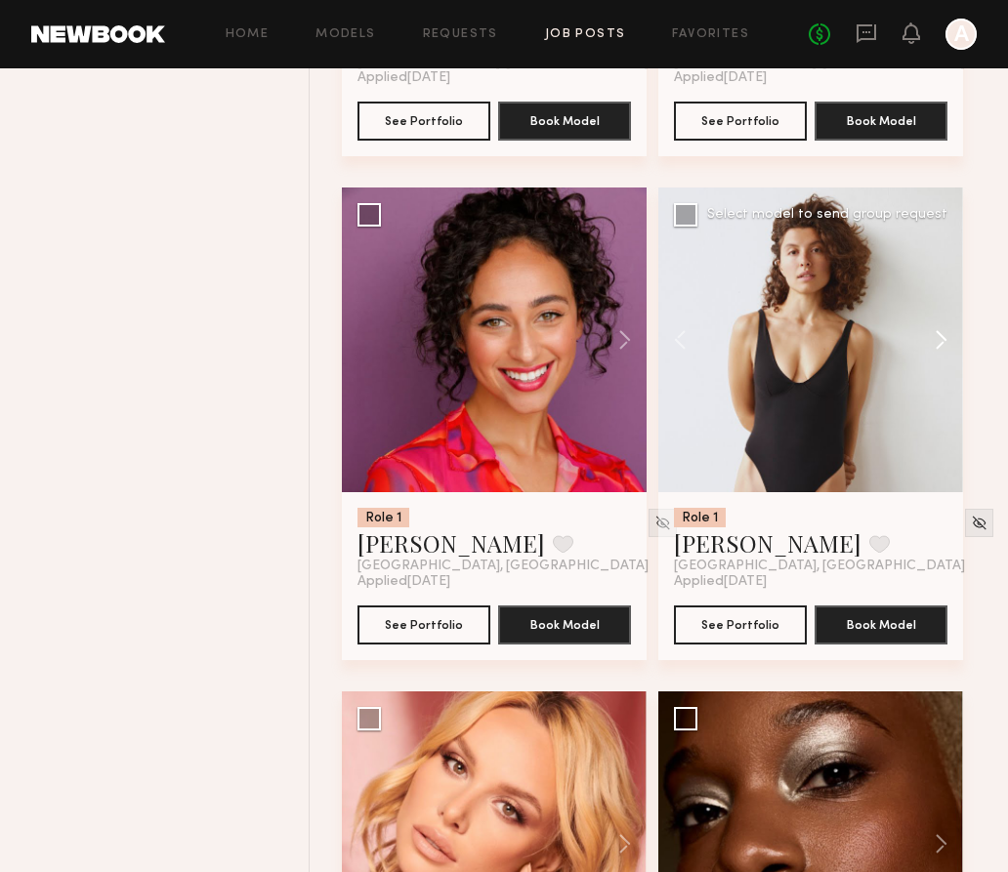
click at [943, 344] on button at bounding box center [931, 339] width 62 height 305
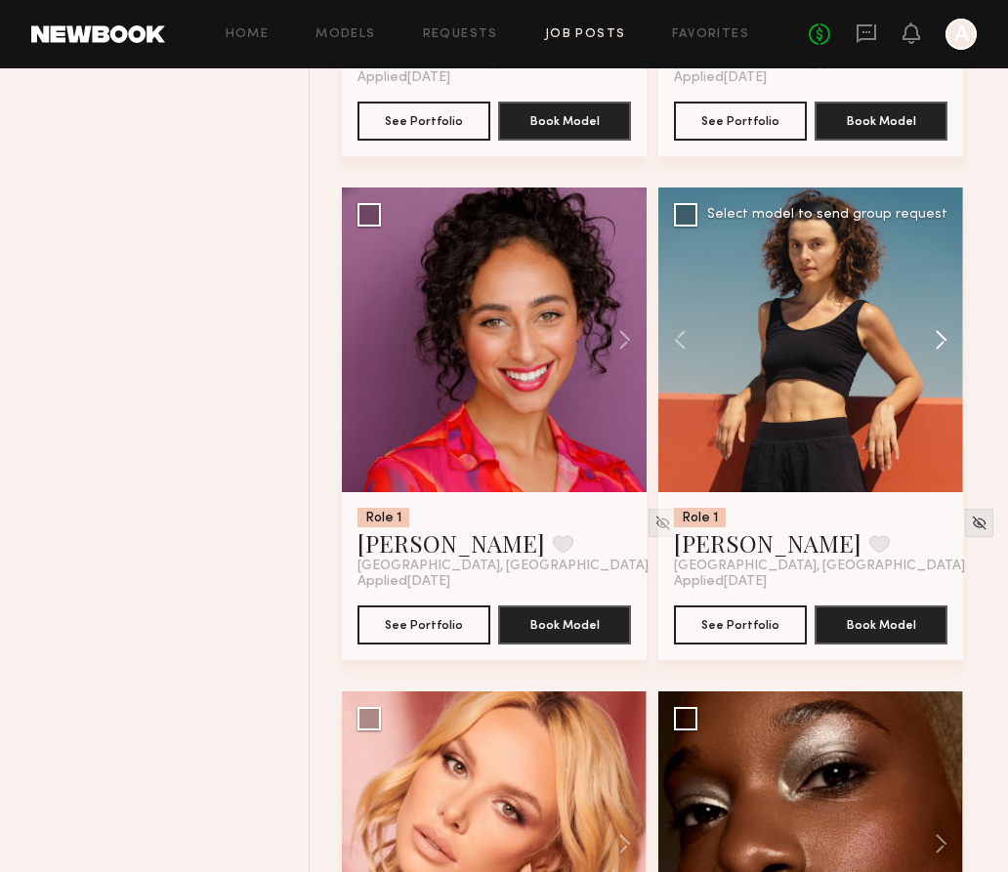
click at [943, 344] on button at bounding box center [931, 339] width 62 height 305
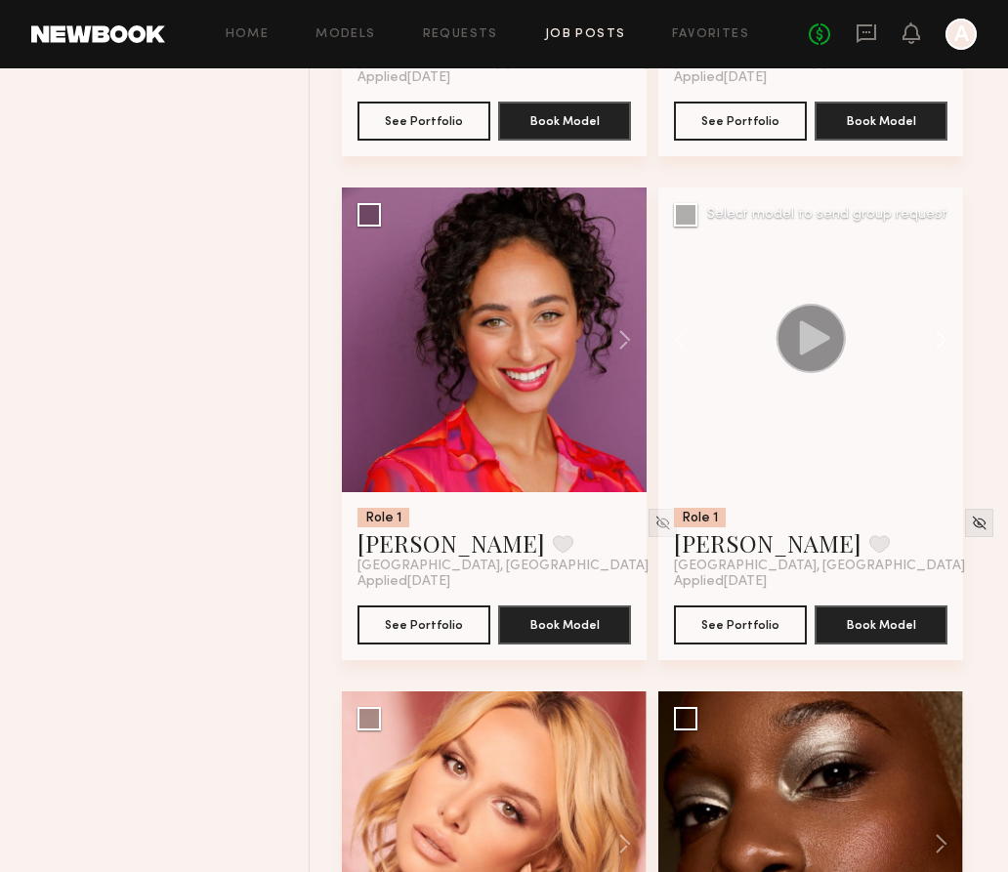
click at [943, 344] on button at bounding box center [931, 339] width 62 height 305
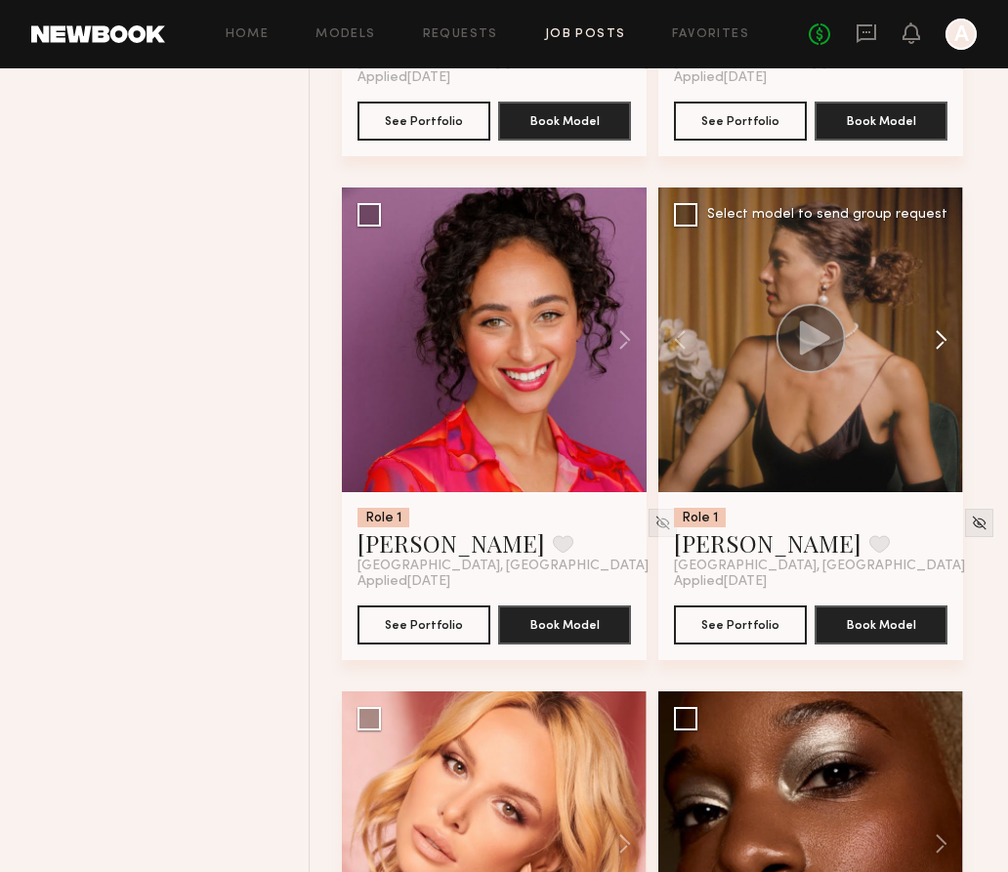
click at [943, 344] on button at bounding box center [931, 339] width 62 height 305
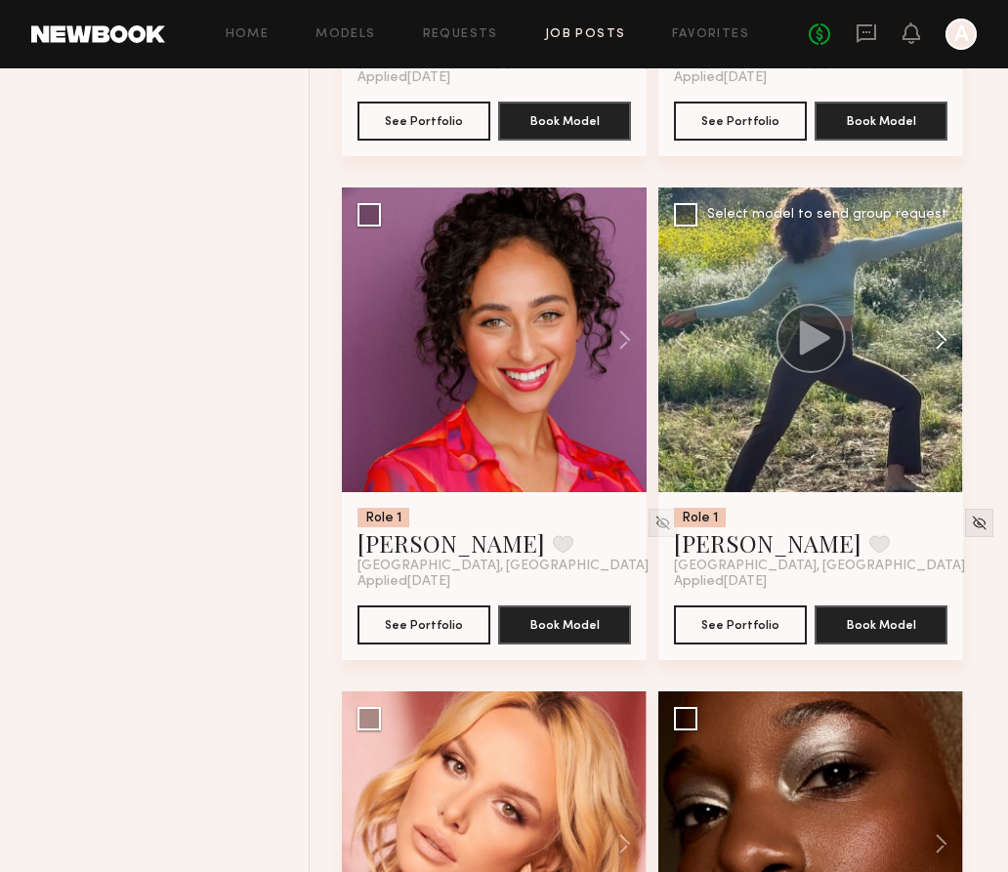
click at [943, 344] on button at bounding box center [931, 339] width 62 height 305
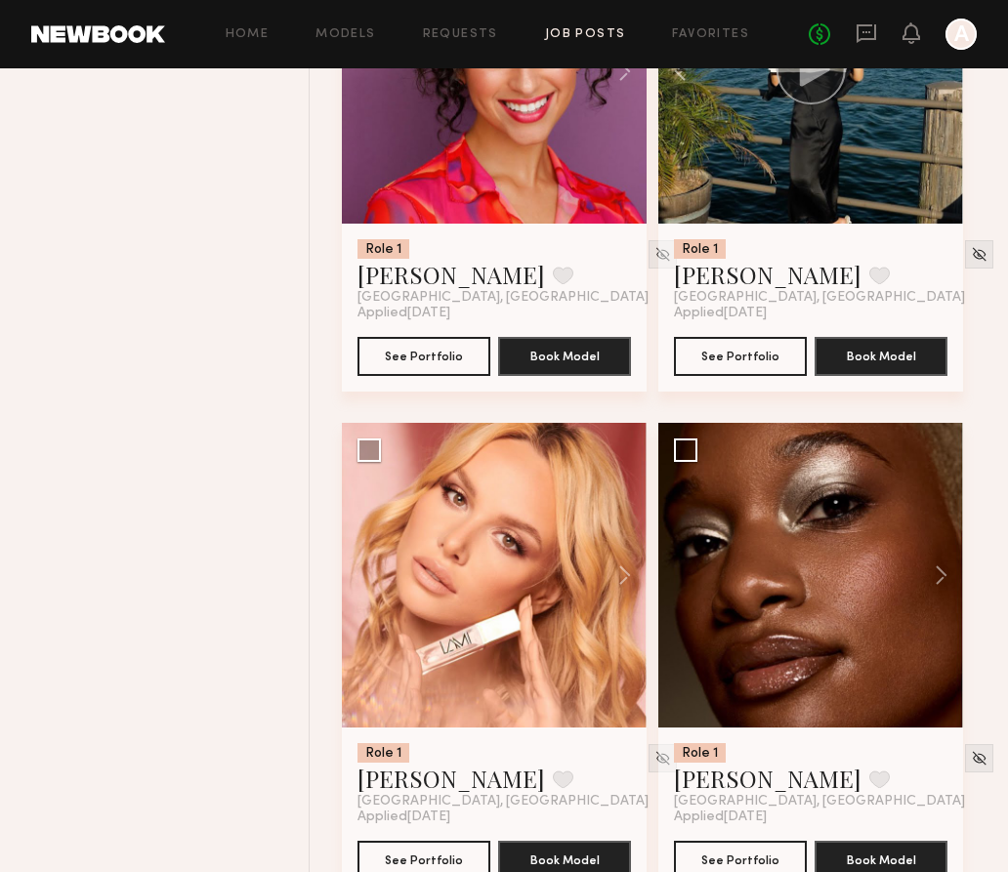
scroll to position [7507, 0]
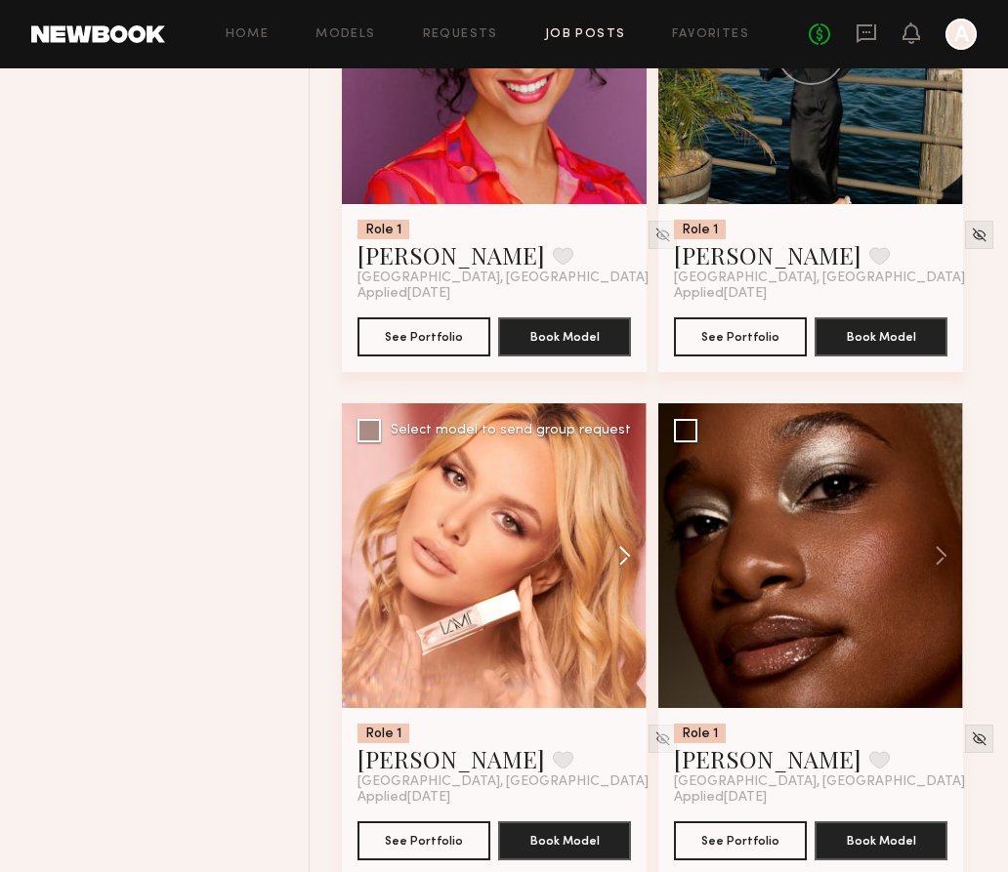
click at [612, 569] on button at bounding box center [615, 555] width 62 height 305
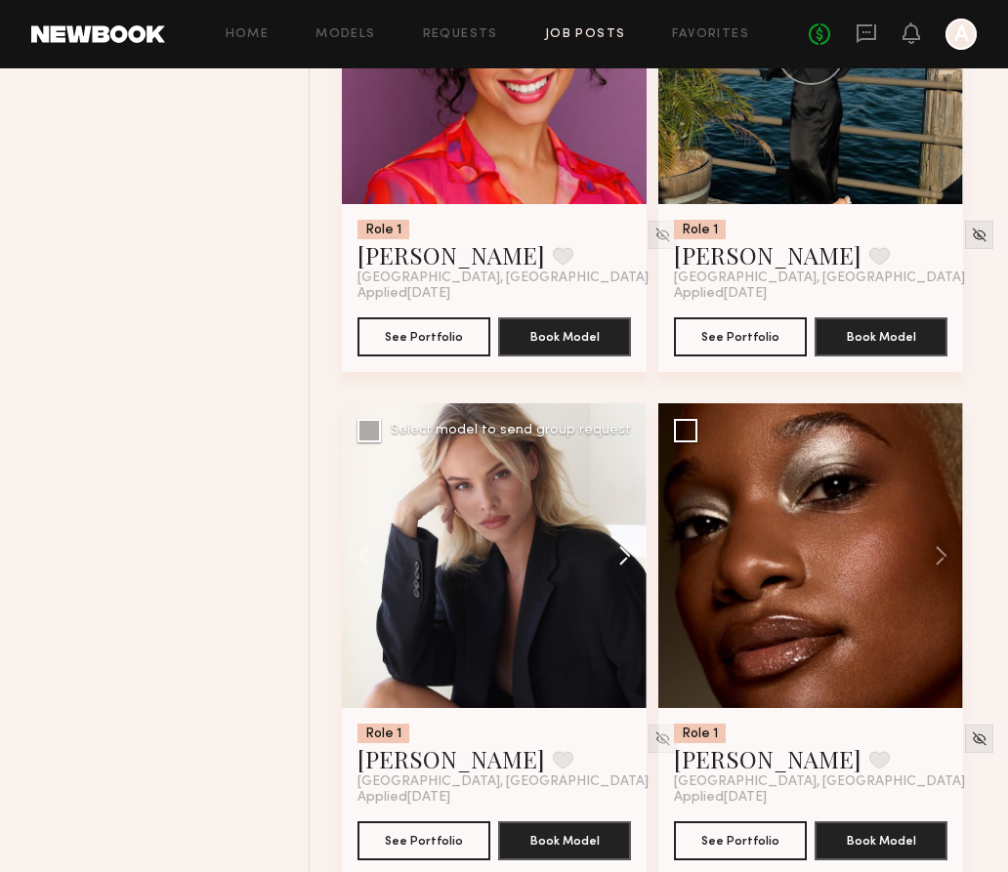
click at [612, 569] on button at bounding box center [615, 555] width 62 height 305
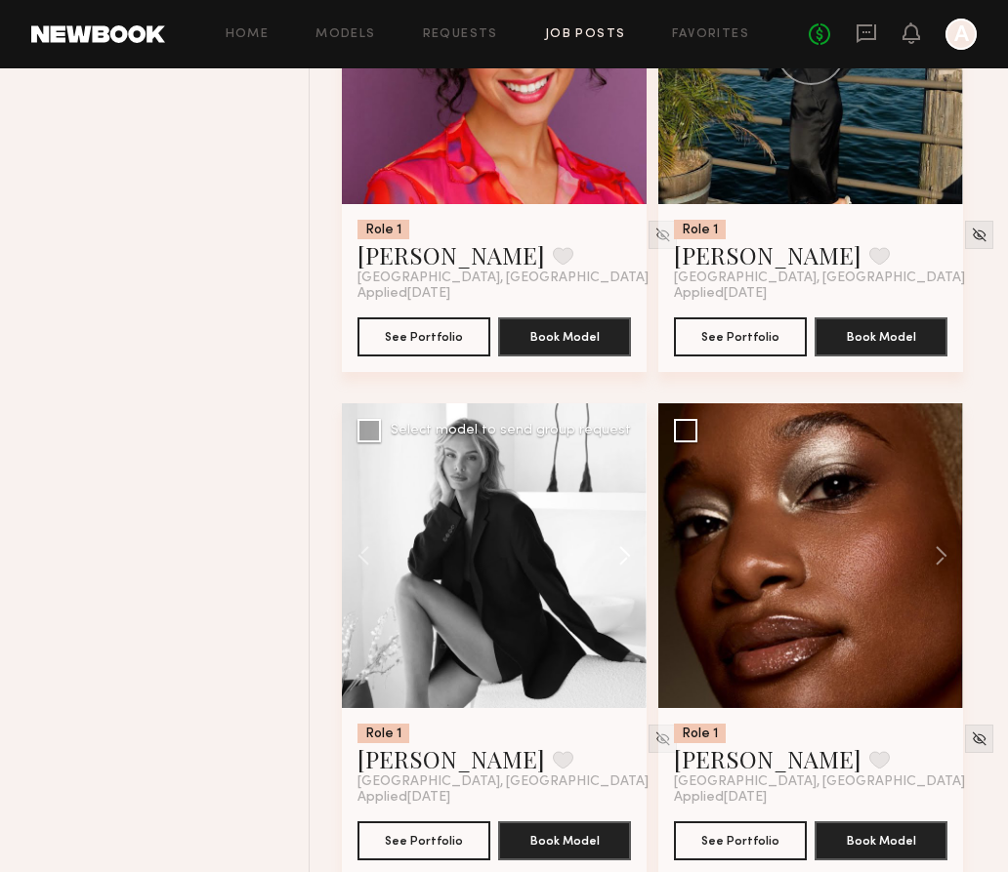
click at [613, 570] on button at bounding box center [615, 555] width 62 height 305
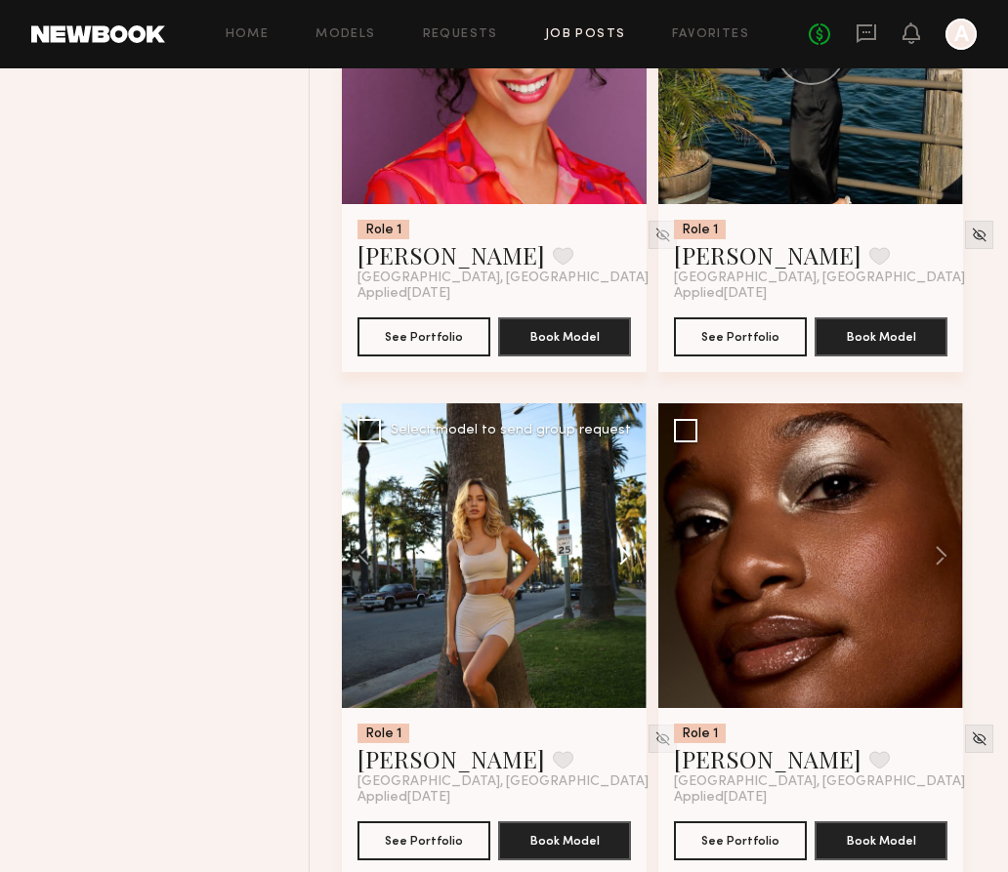
click at [614, 570] on button at bounding box center [615, 555] width 62 height 305
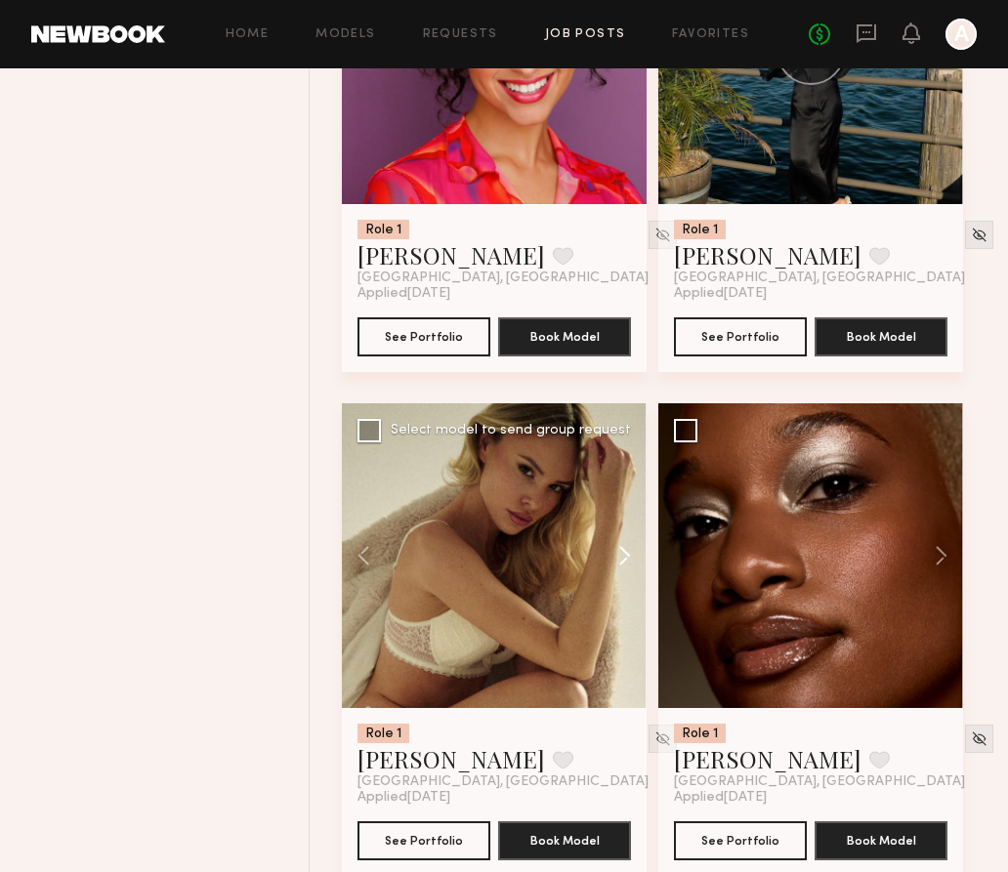
click at [614, 570] on button at bounding box center [615, 555] width 62 height 305
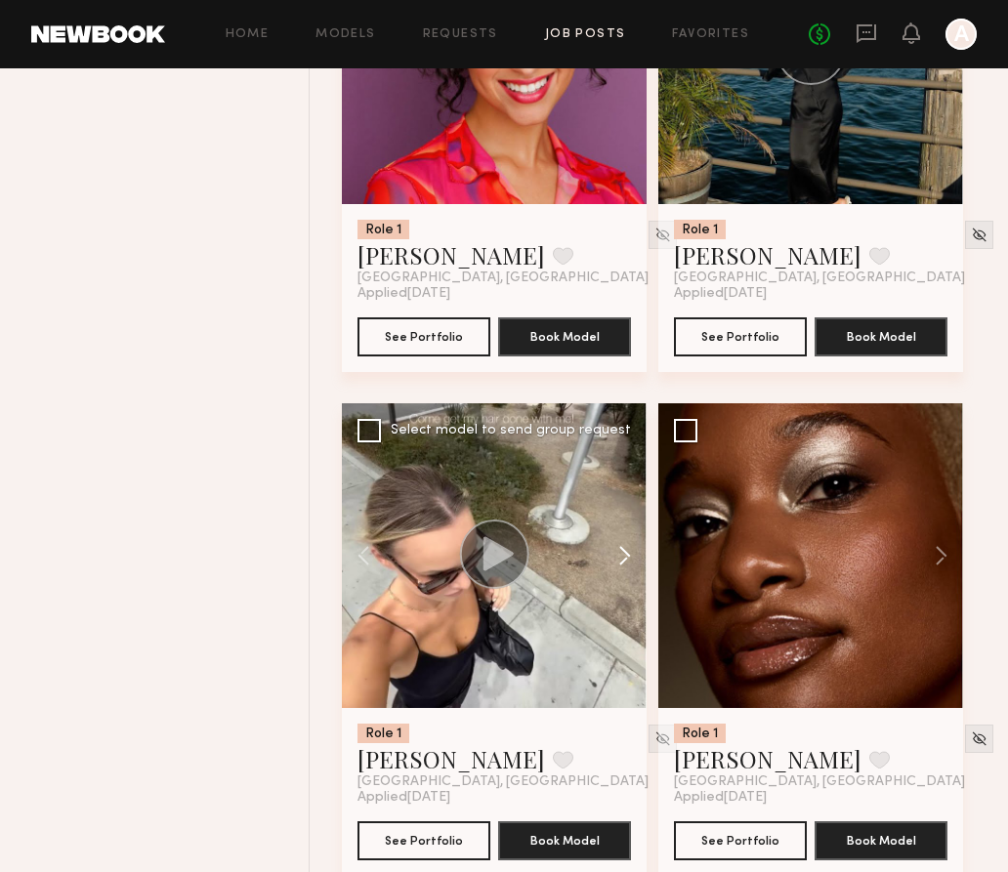
click at [615, 570] on button at bounding box center [615, 555] width 62 height 305
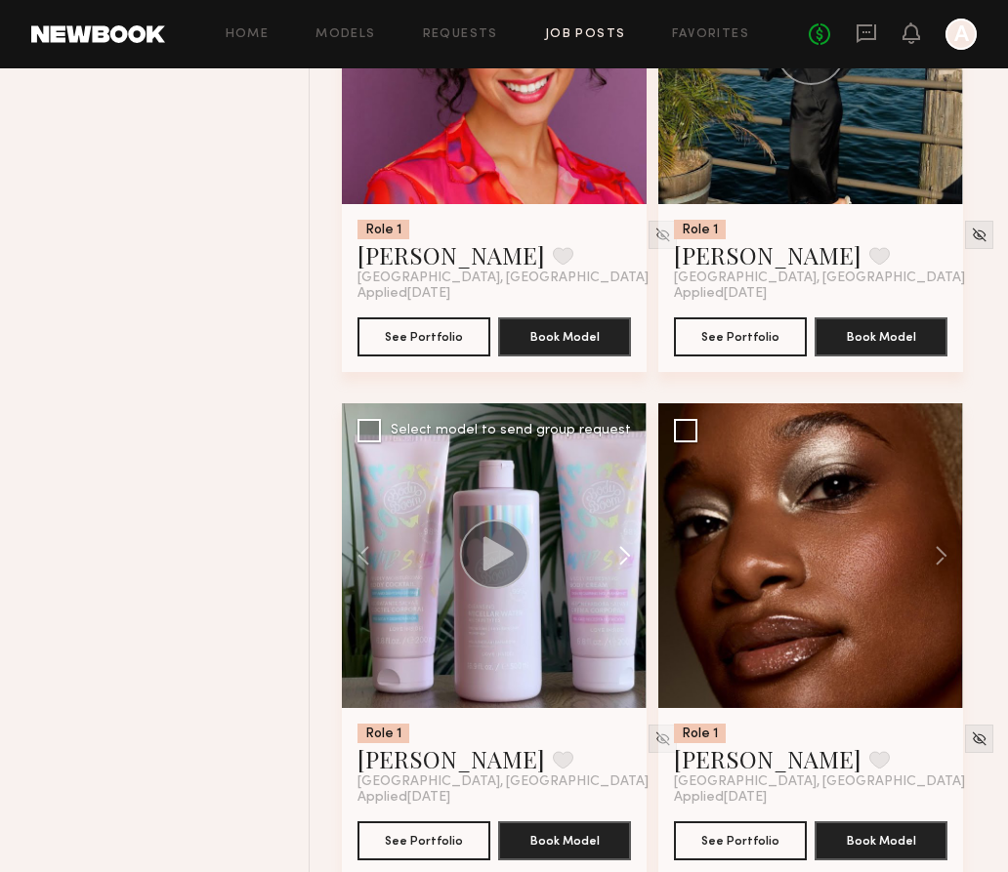
click at [616, 570] on button at bounding box center [615, 555] width 62 height 305
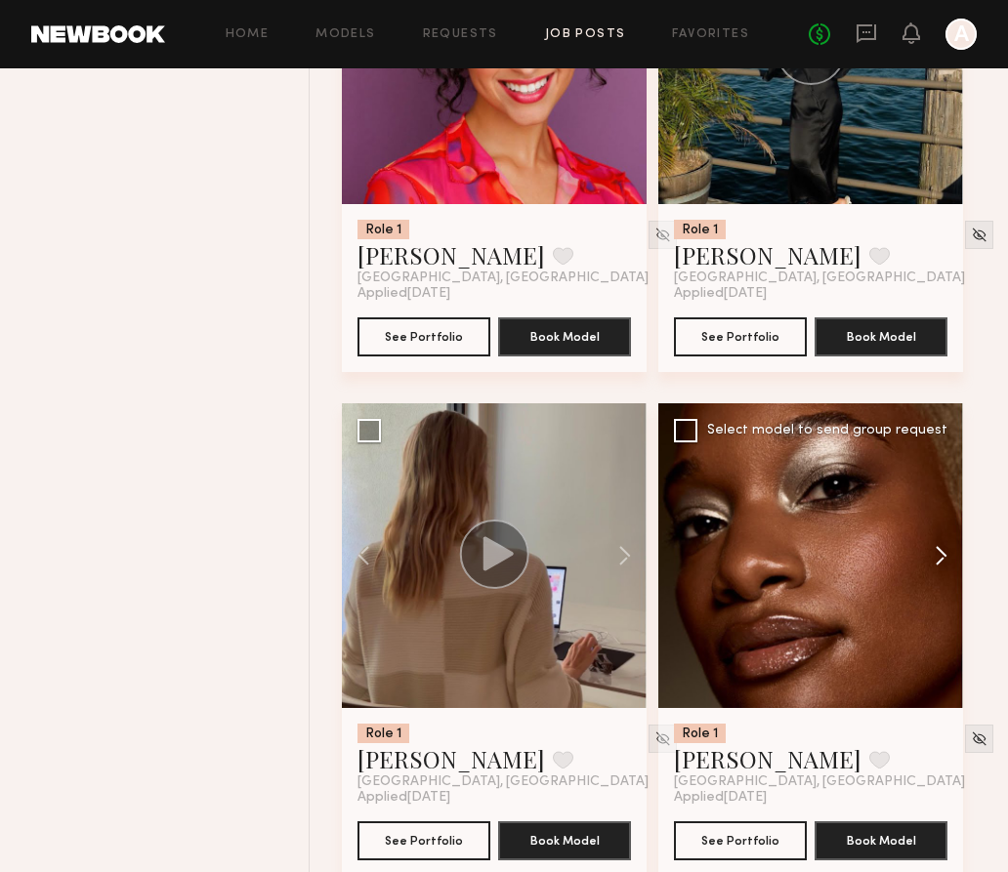
click at [940, 560] on button at bounding box center [931, 555] width 62 height 305
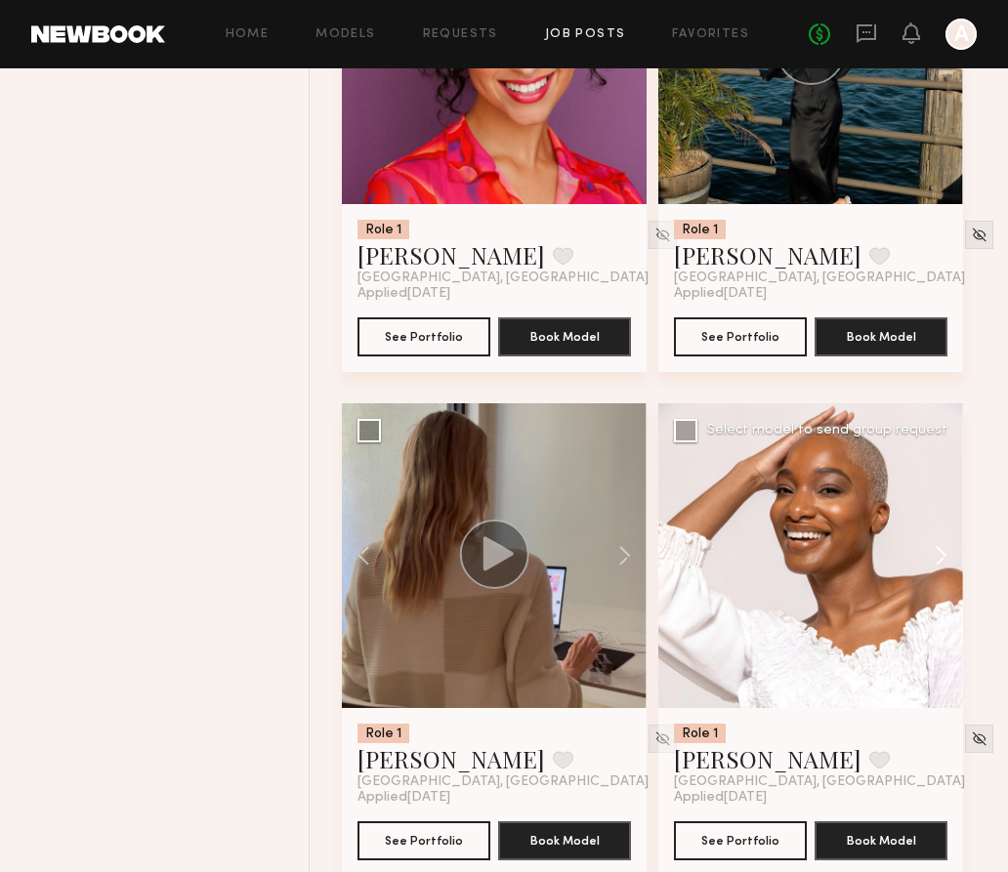
click at [940, 560] on button at bounding box center [931, 555] width 62 height 305
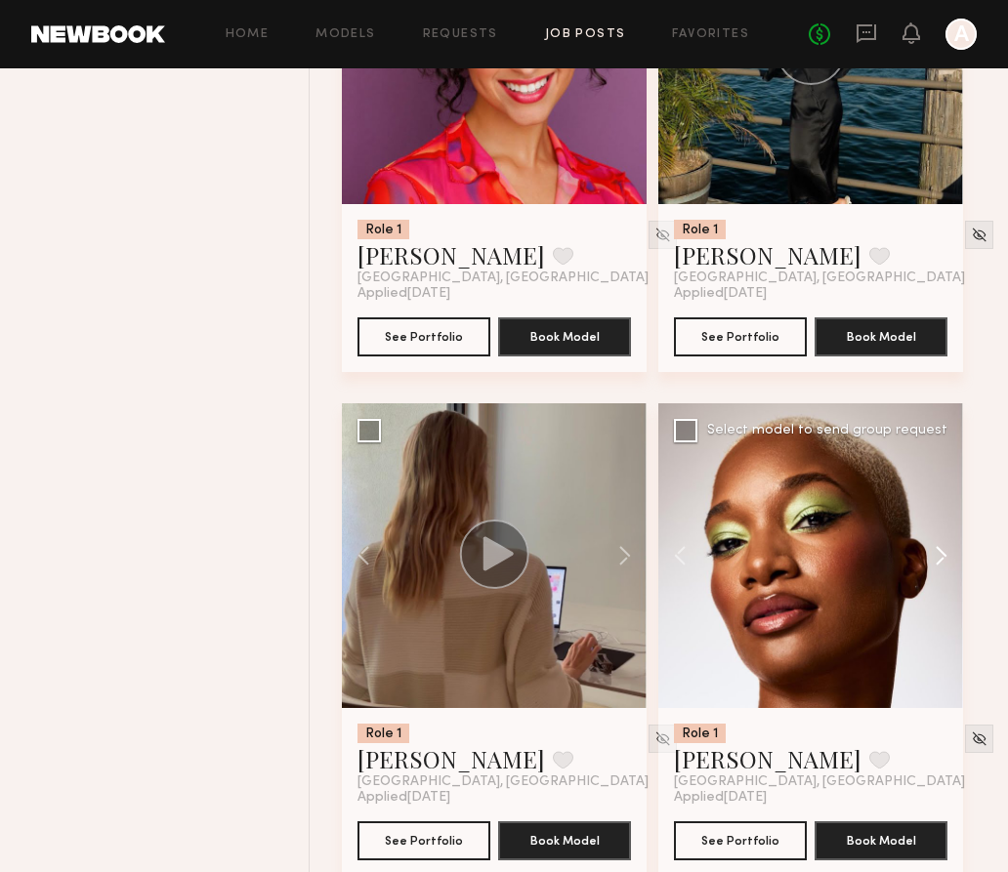
click at [940, 560] on button at bounding box center [931, 555] width 62 height 305
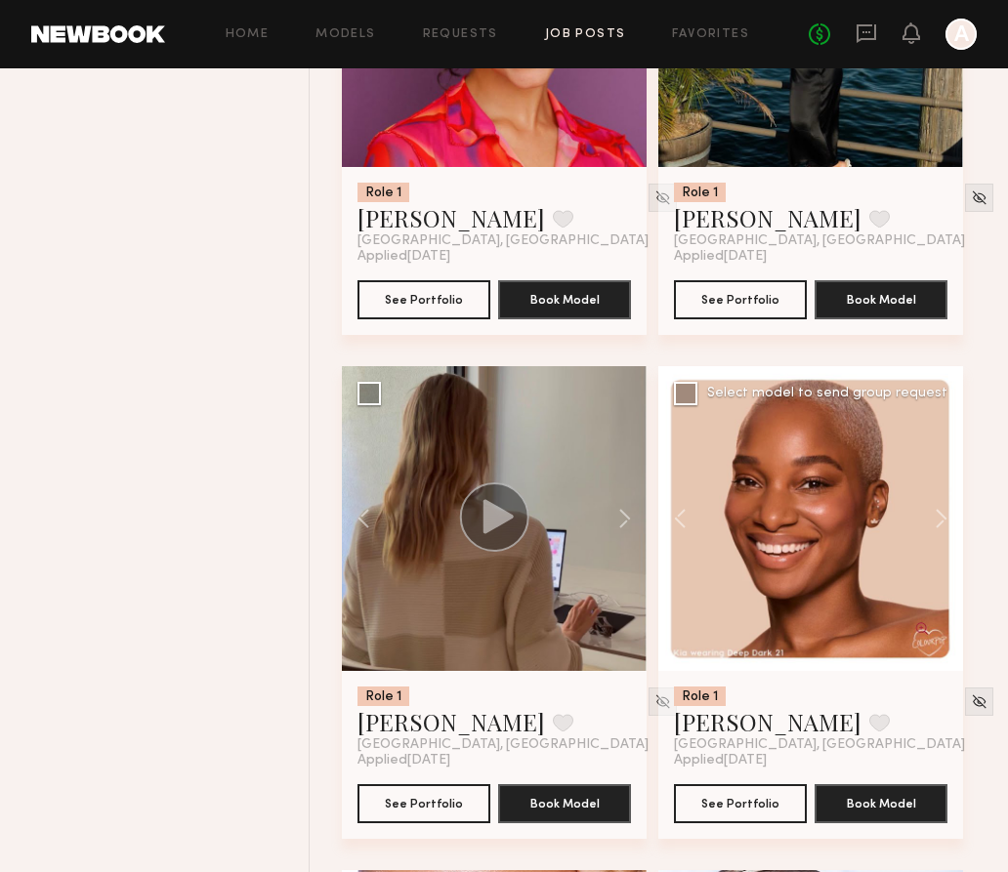
scroll to position [7555, 0]
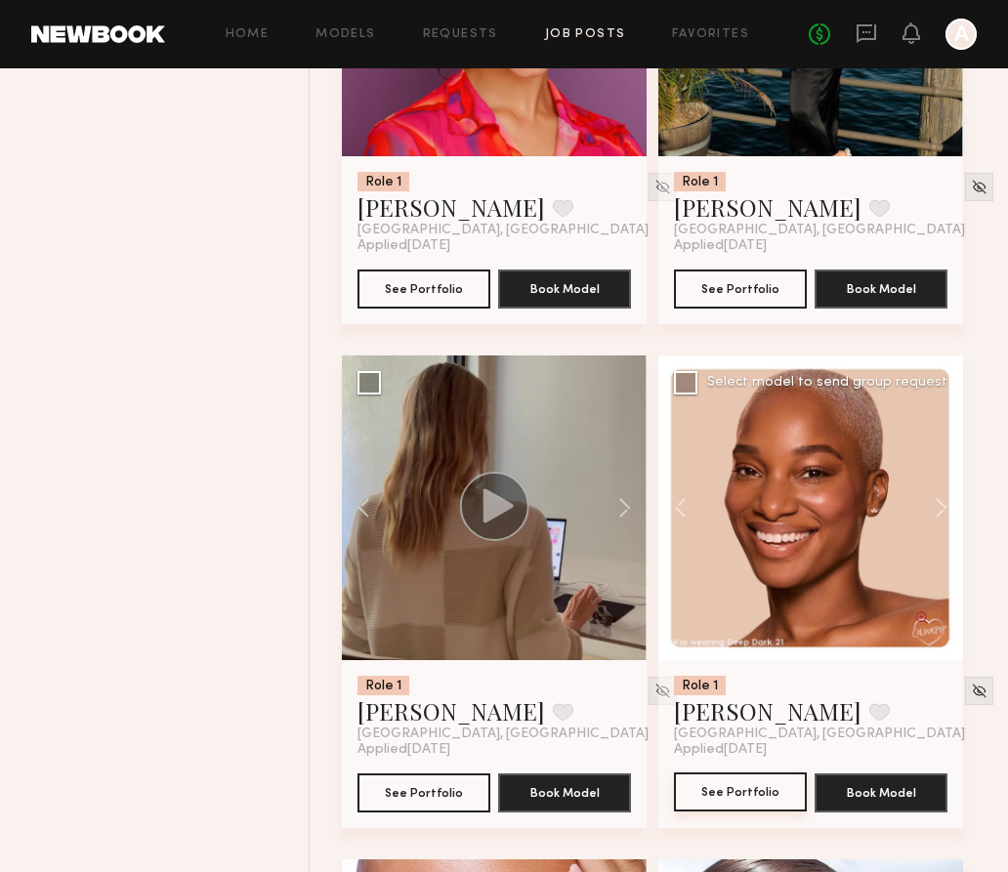
click at [734, 793] on button "See Portfolio" at bounding box center [740, 791] width 133 height 39
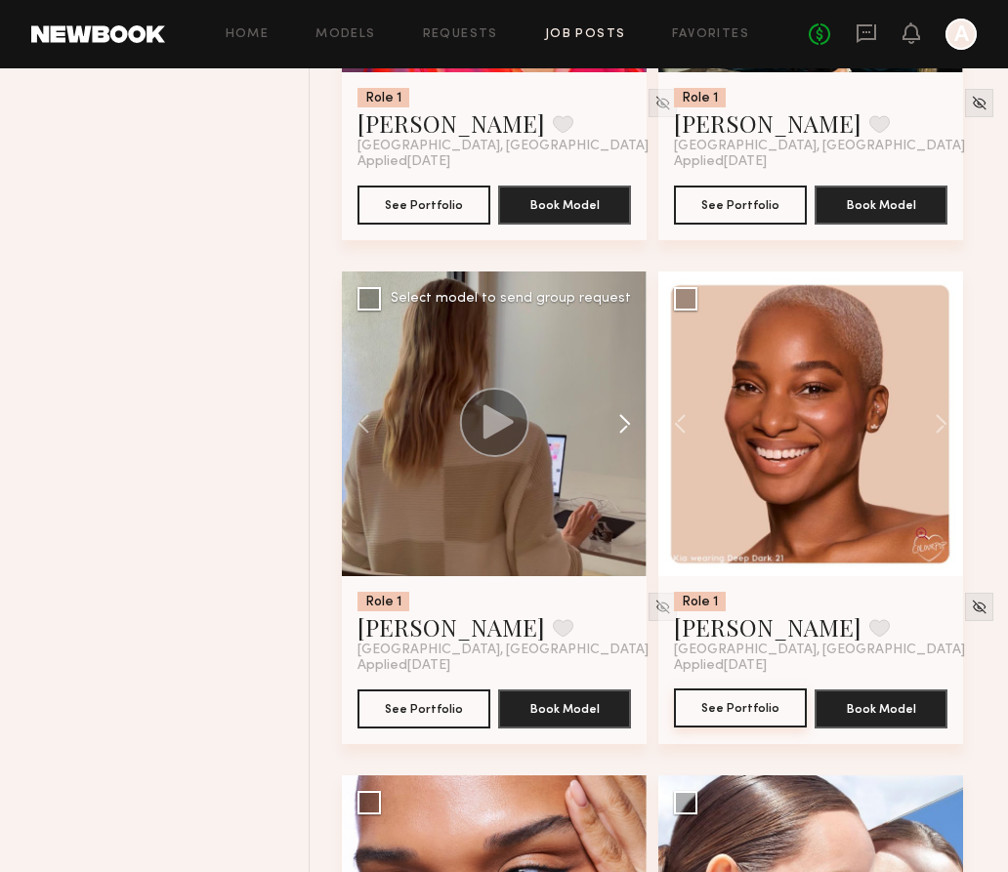
scroll to position [7644, 0]
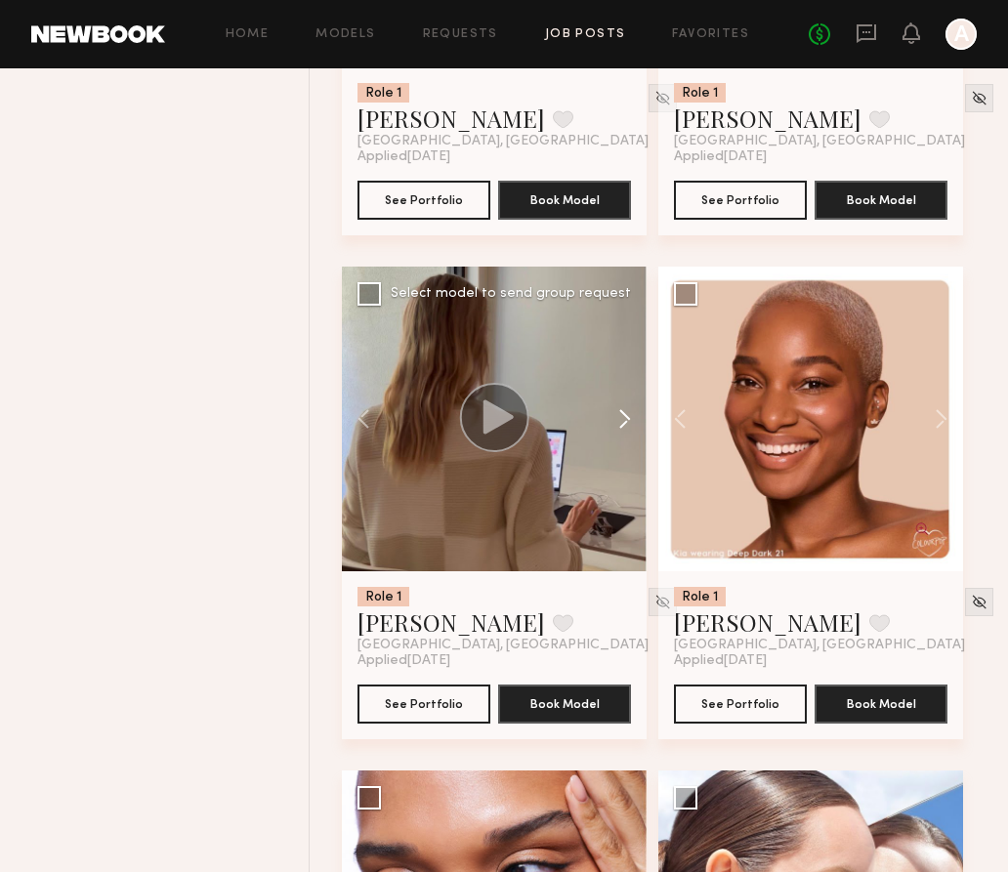
click at [620, 431] on button at bounding box center [615, 419] width 62 height 305
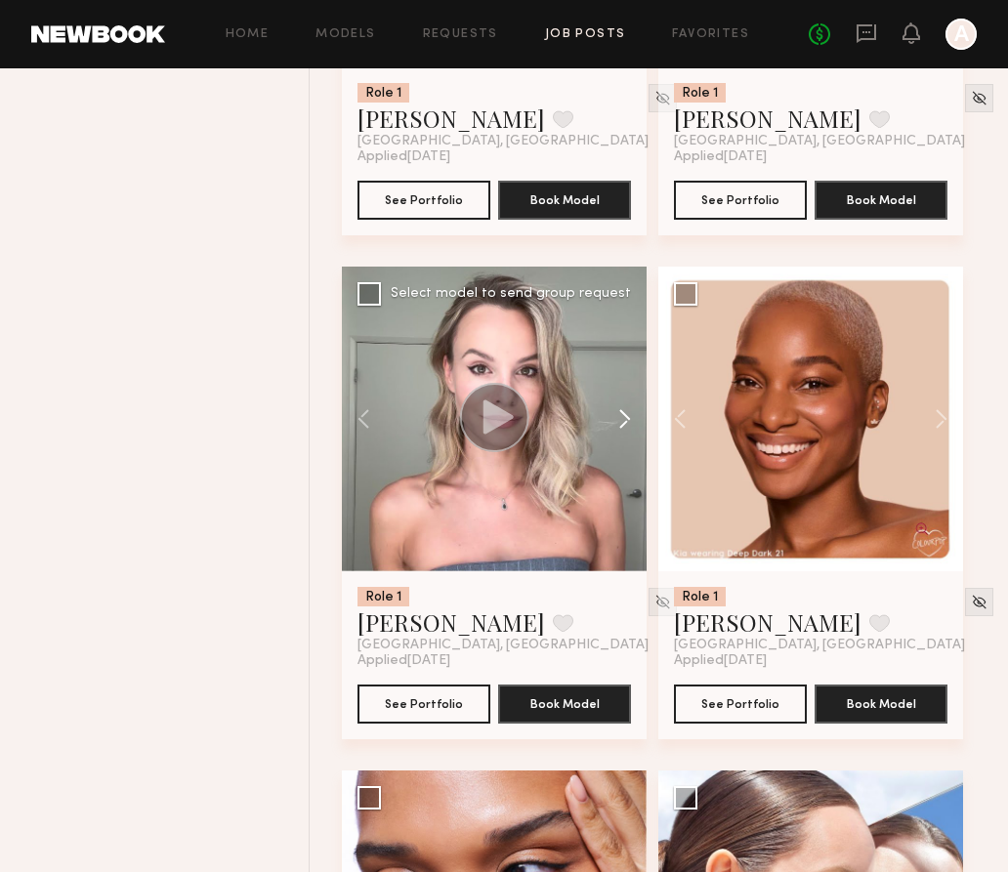
click at [620, 431] on button at bounding box center [615, 419] width 62 height 305
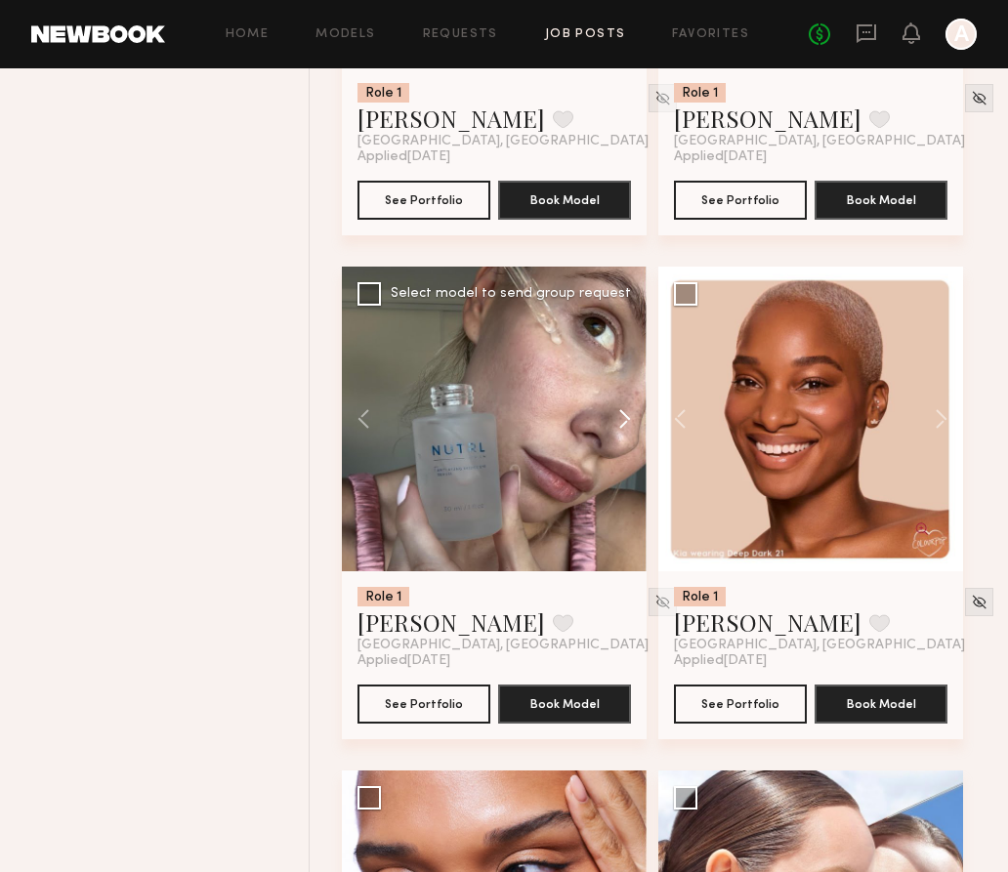
click at [620, 431] on button at bounding box center [615, 419] width 62 height 305
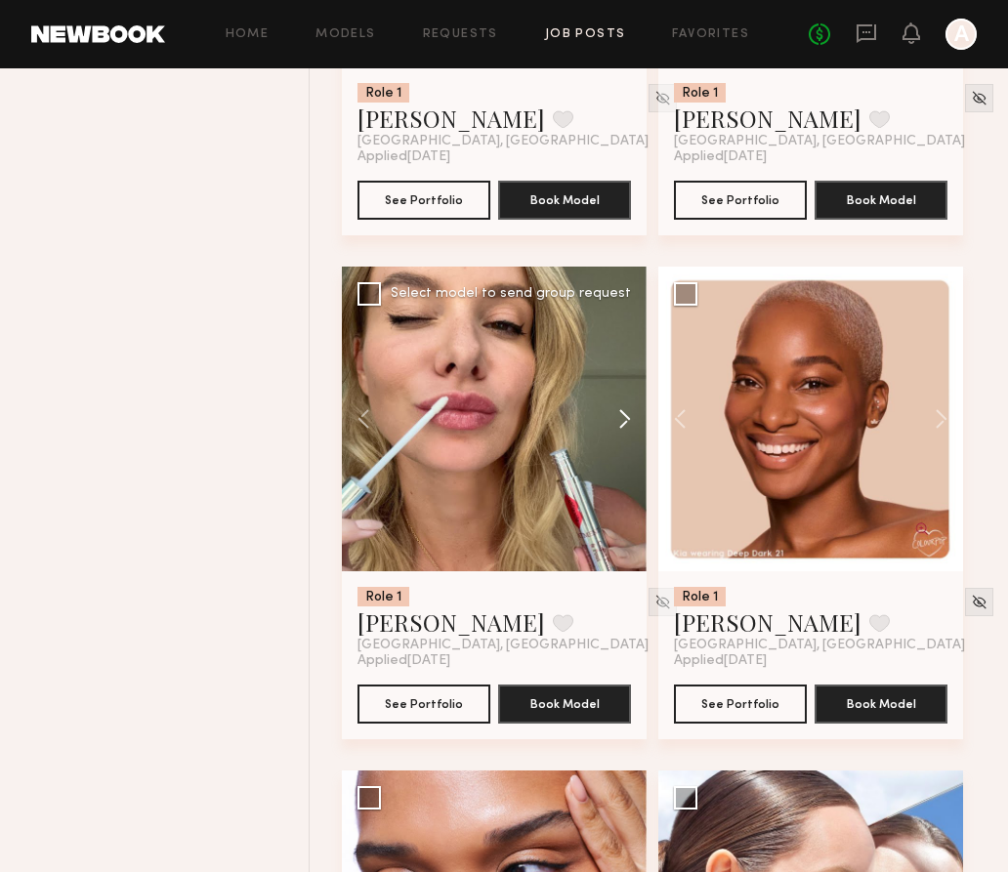
click at [620, 431] on button at bounding box center [615, 419] width 62 height 305
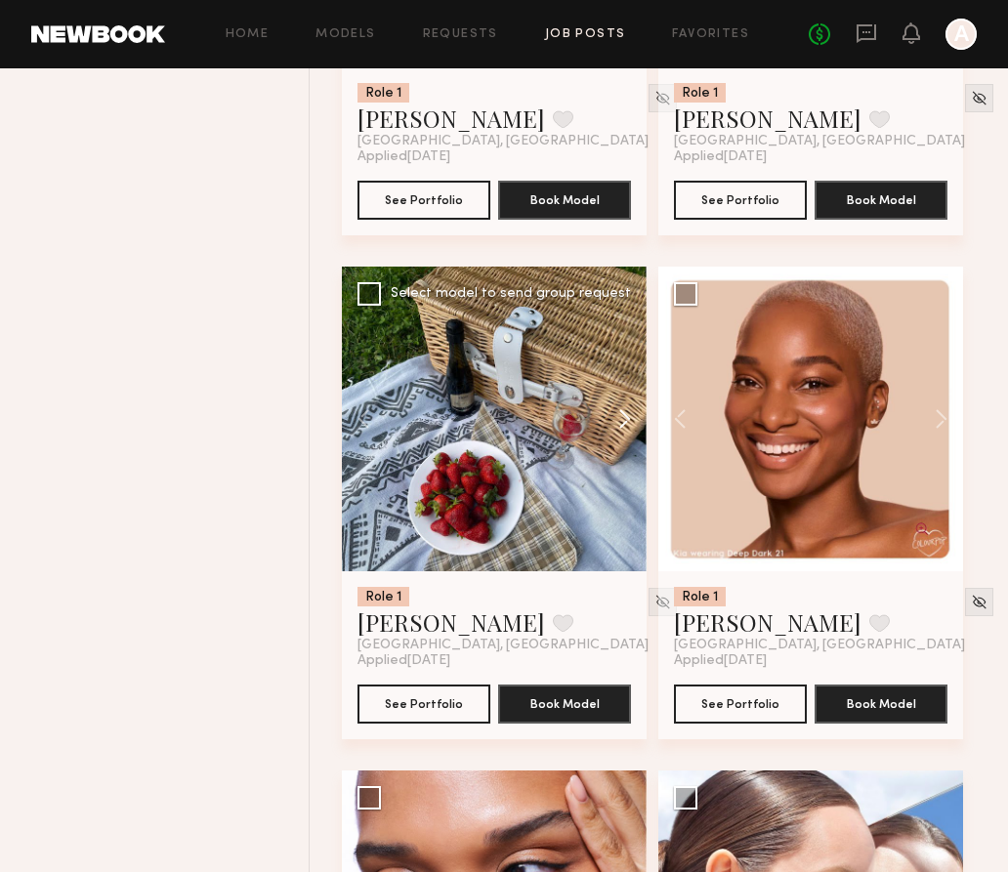
click at [620, 431] on button at bounding box center [615, 419] width 62 height 305
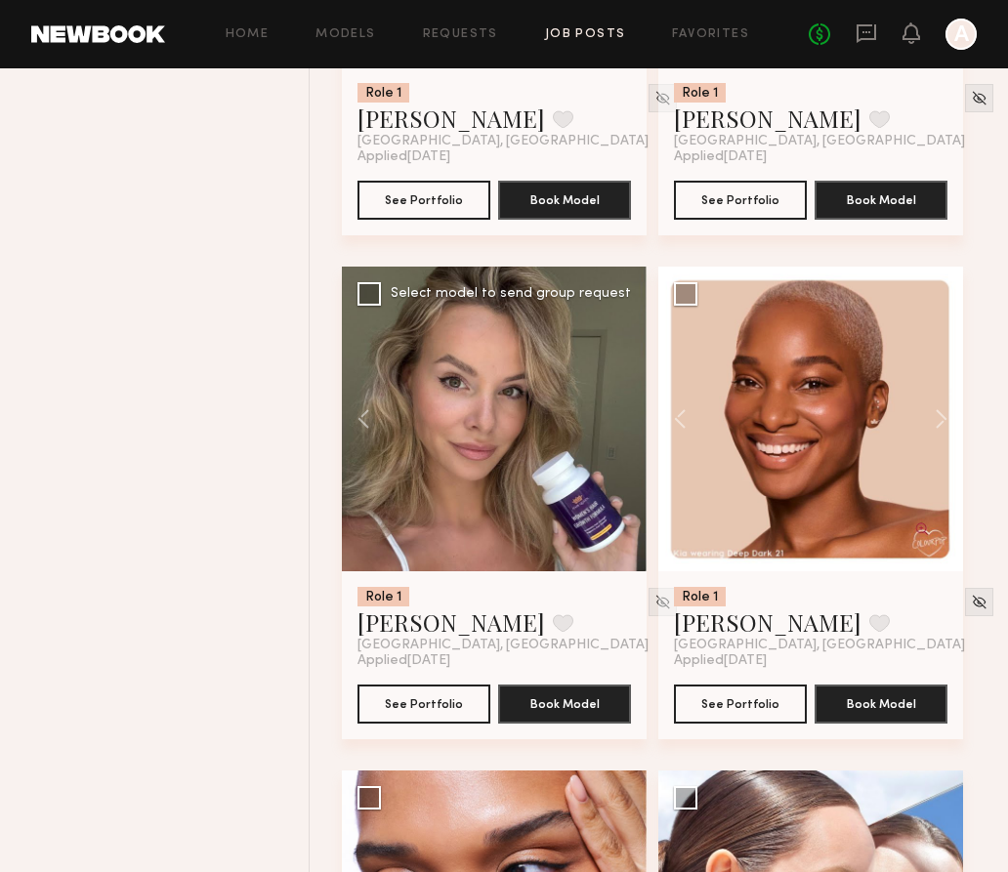
click at [620, 431] on div at bounding box center [494, 419] width 305 height 305
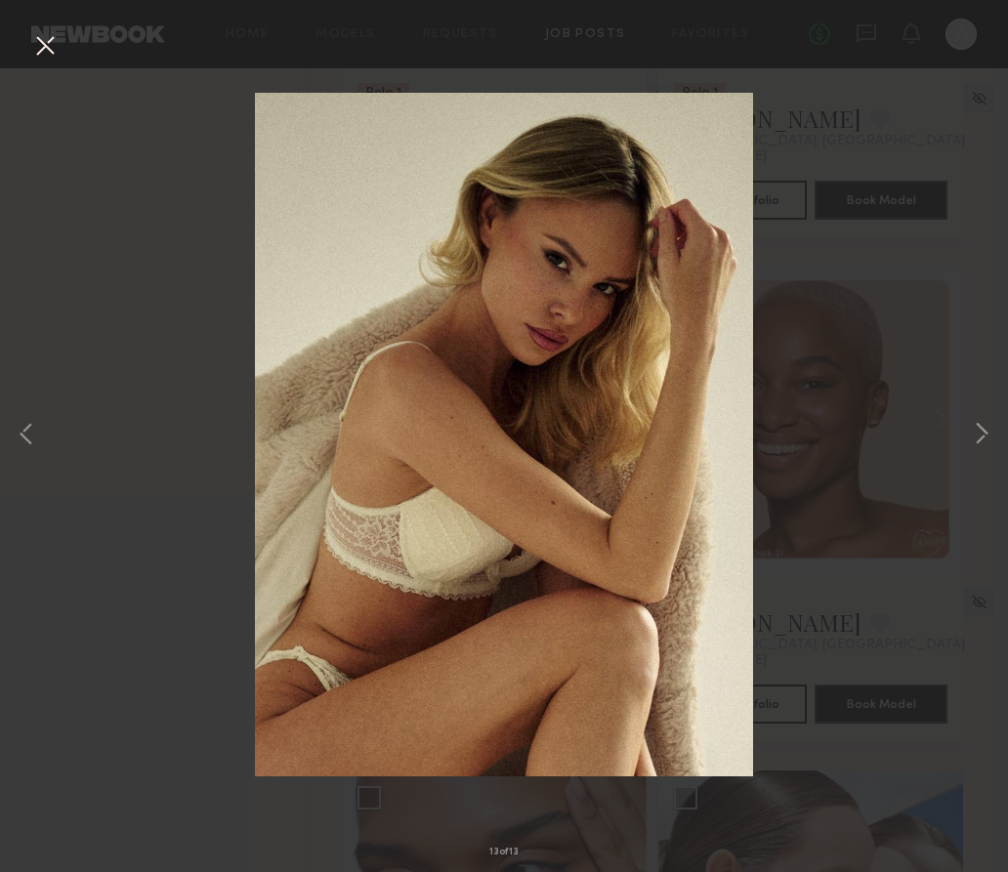
click at [48, 43] on button at bounding box center [44, 46] width 31 height 35
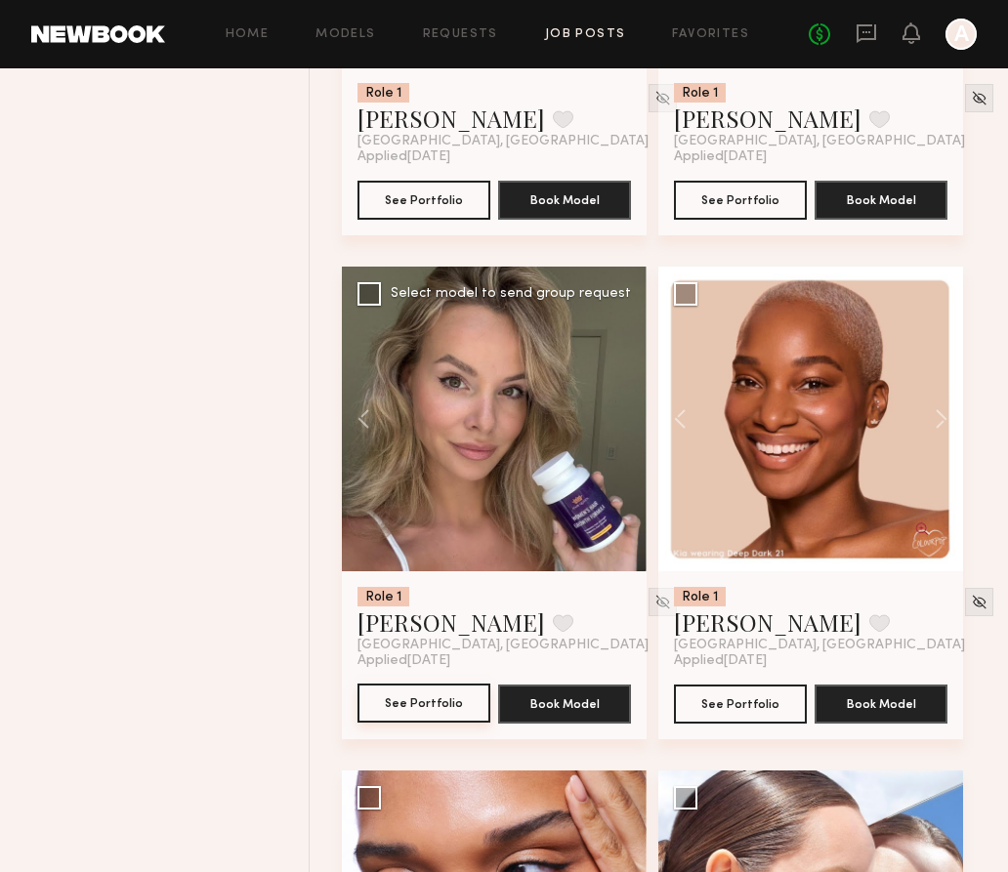
click at [438, 722] on button "See Portfolio" at bounding box center [423, 702] width 133 height 39
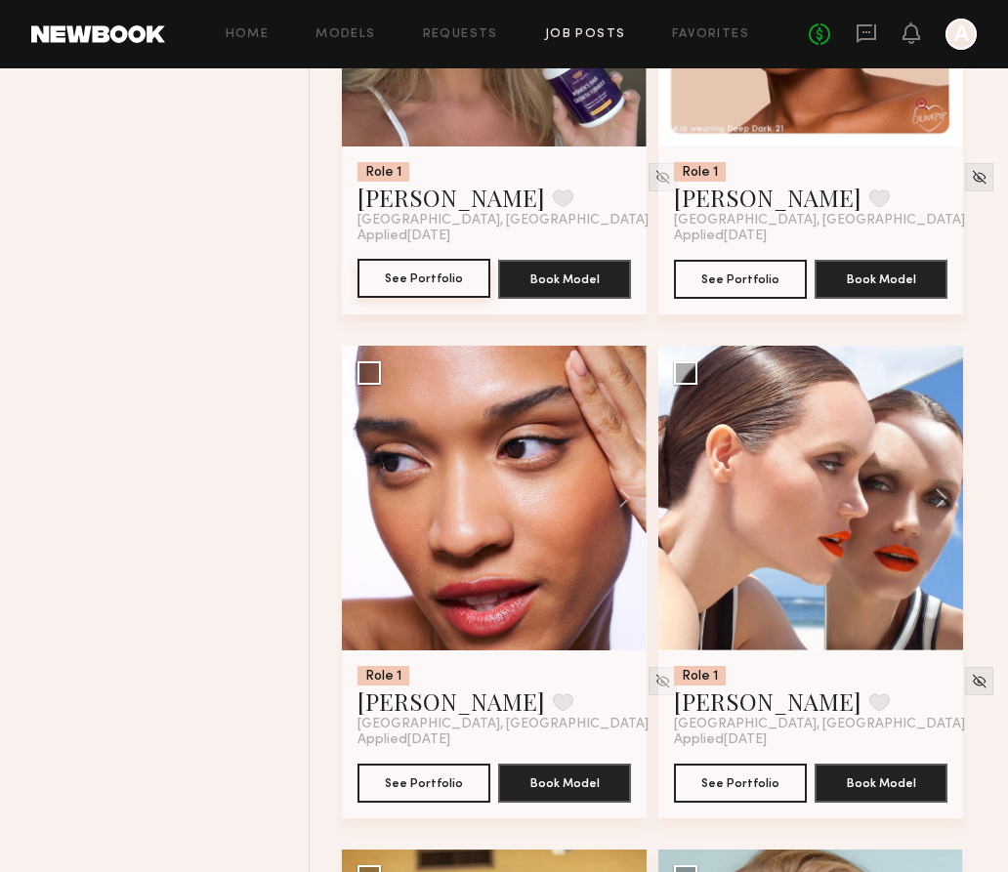
scroll to position [8069, 0]
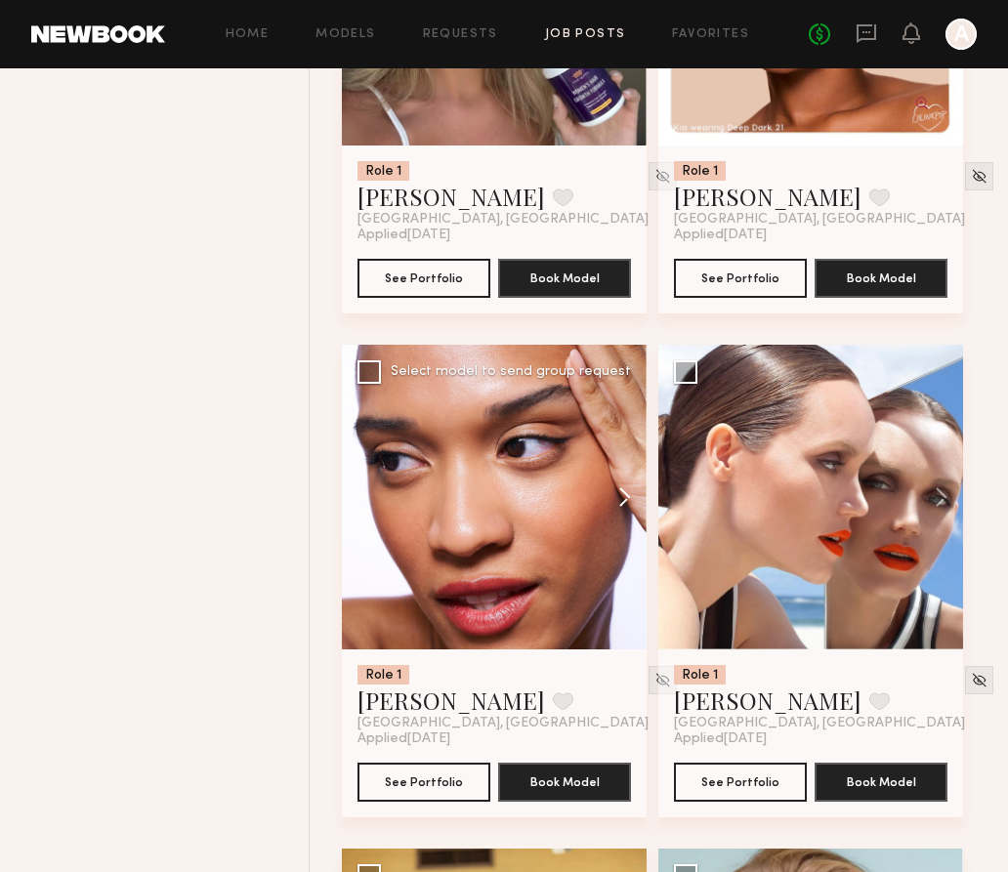
click at [621, 508] on button at bounding box center [615, 497] width 62 height 305
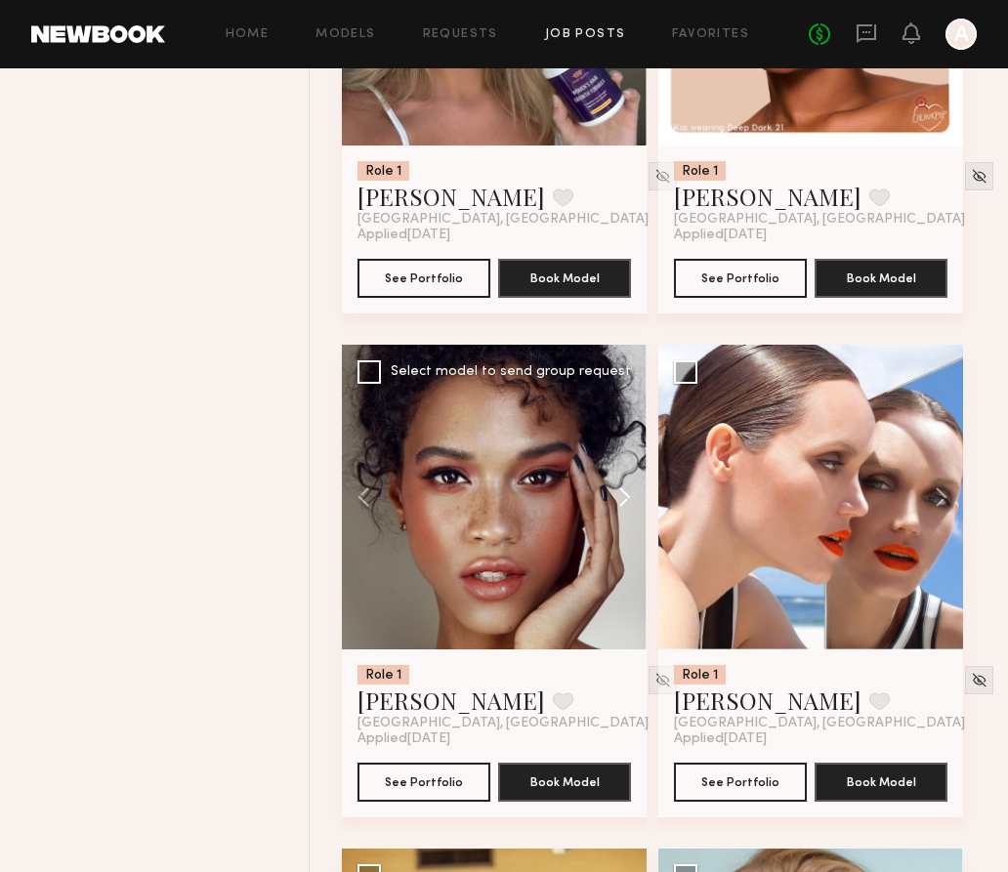
click at [621, 508] on button at bounding box center [615, 497] width 62 height 305
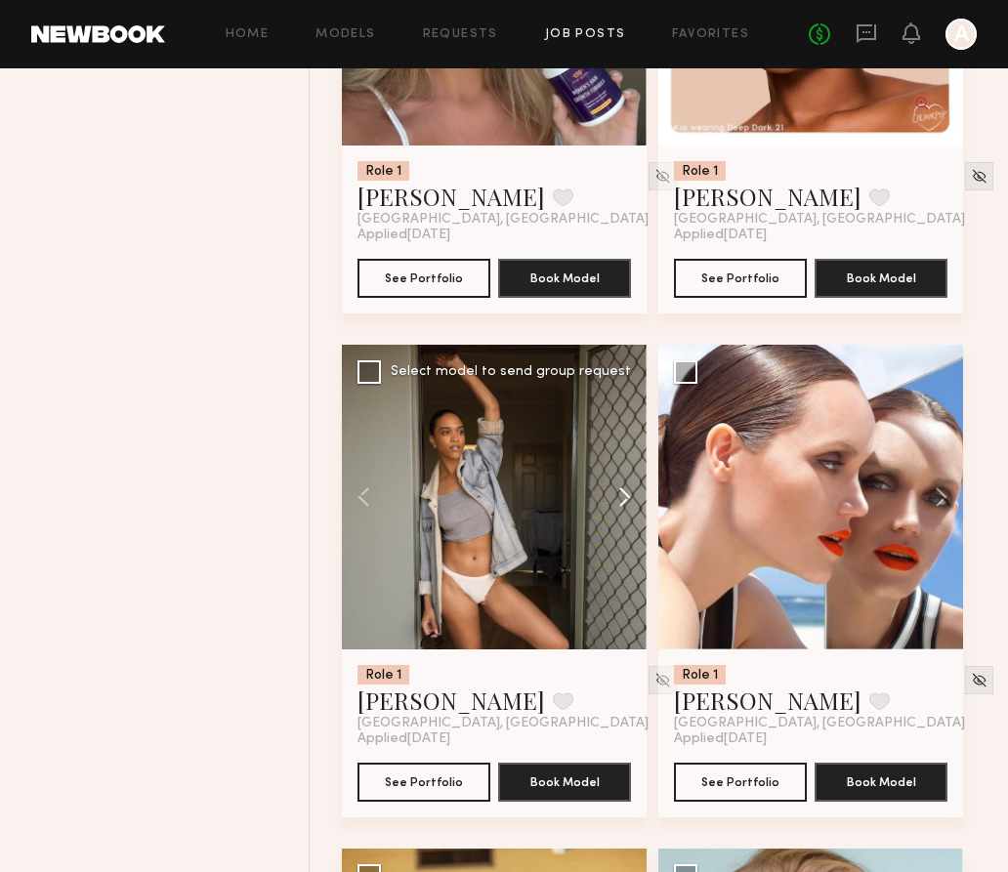
click at [621, 508] on button at bounding box center [615, 497] width 62 height 305
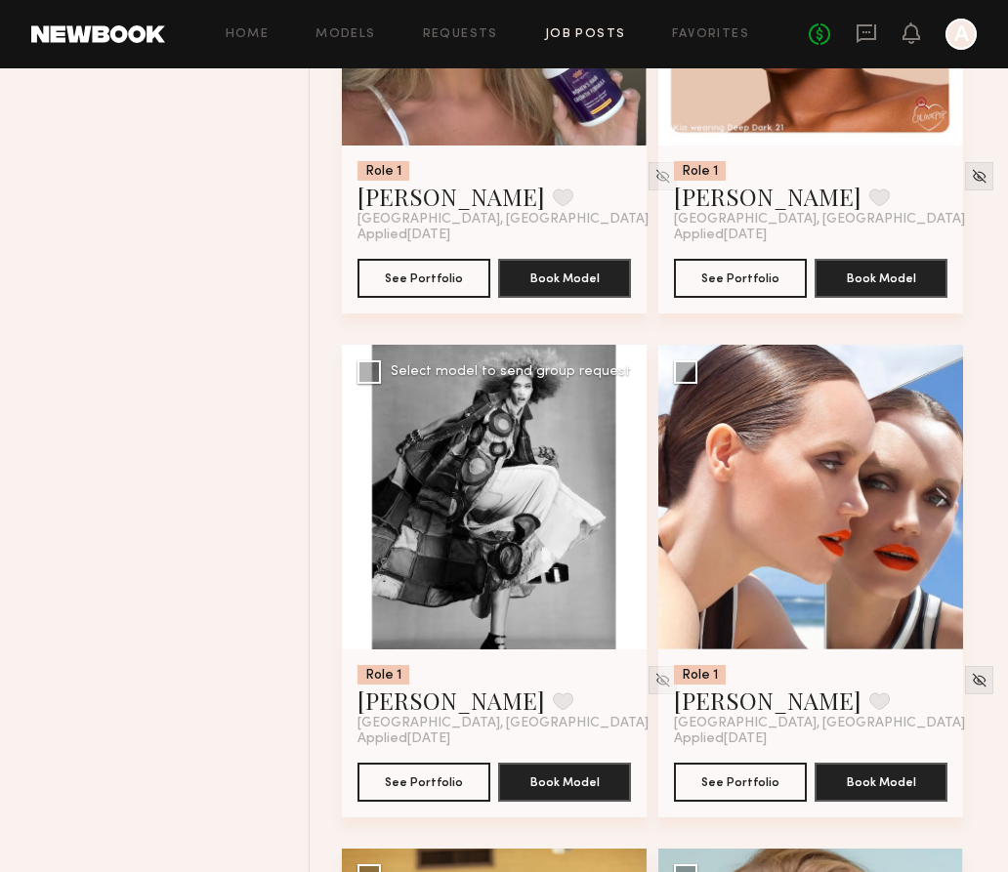
click at [621, 508] on button at bounding box center [615, 497] width 62 height 305
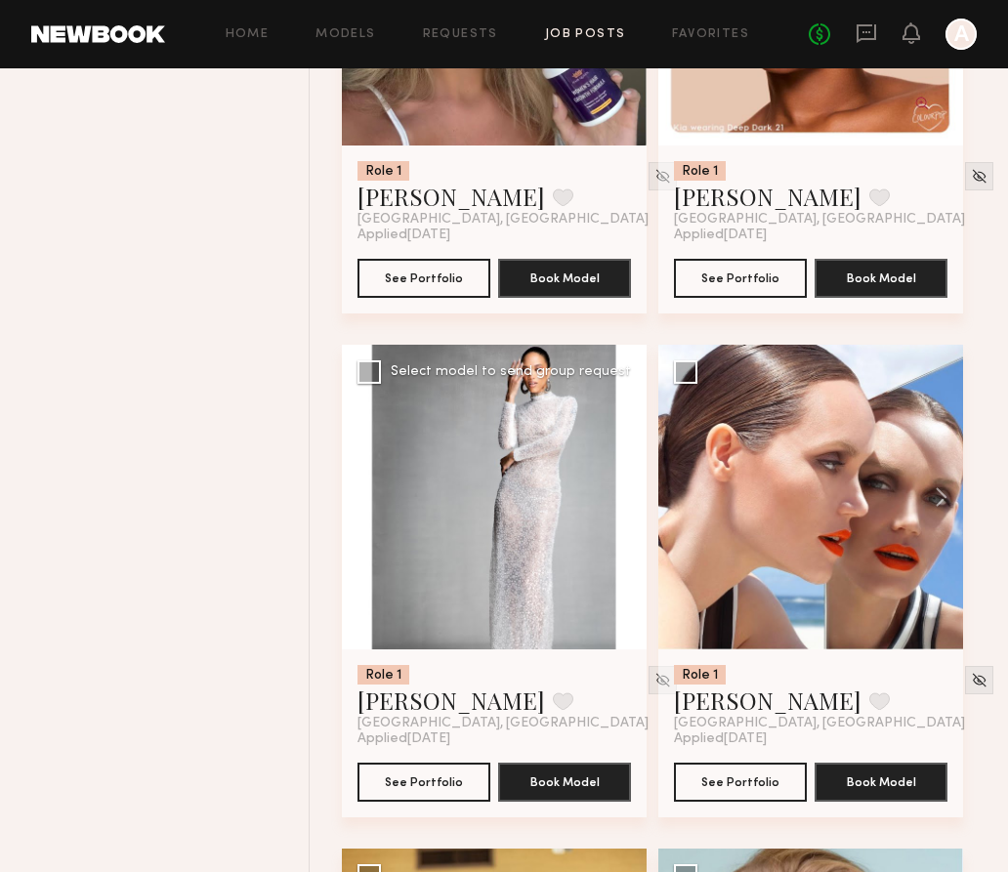
click at [621, 508] on button at bounding box center [615, 497] width 62 height 305
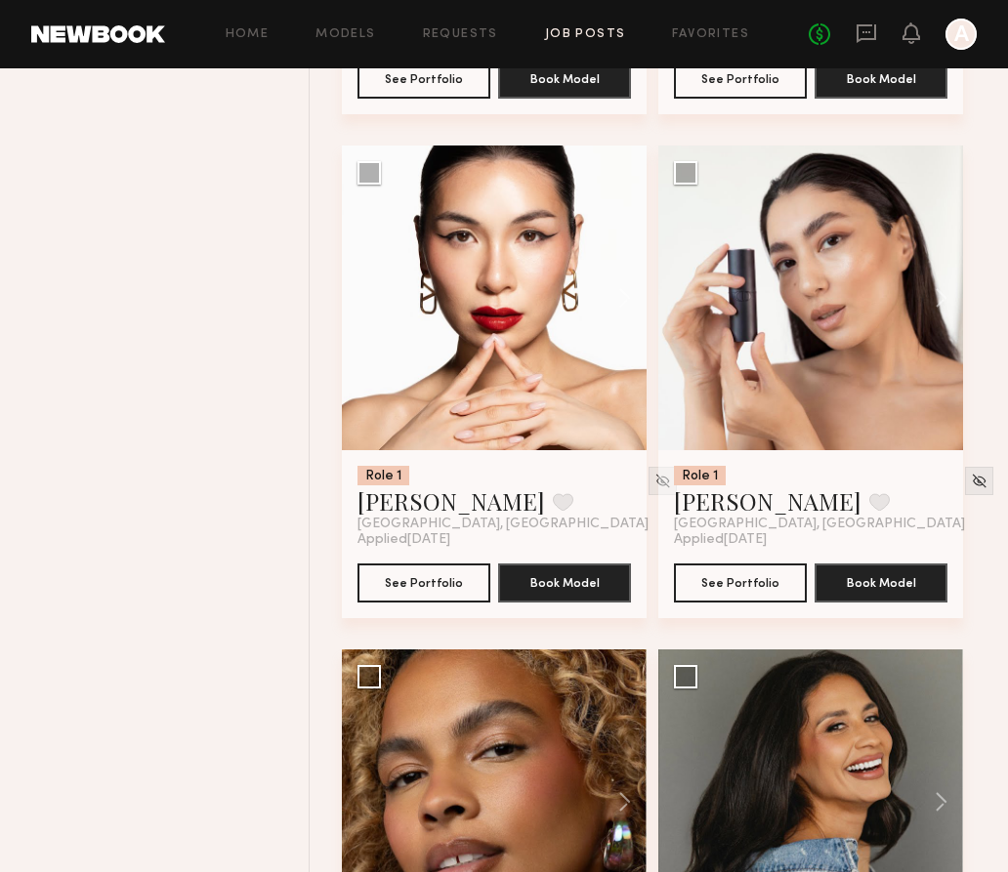
scroll to position [9770, 0]
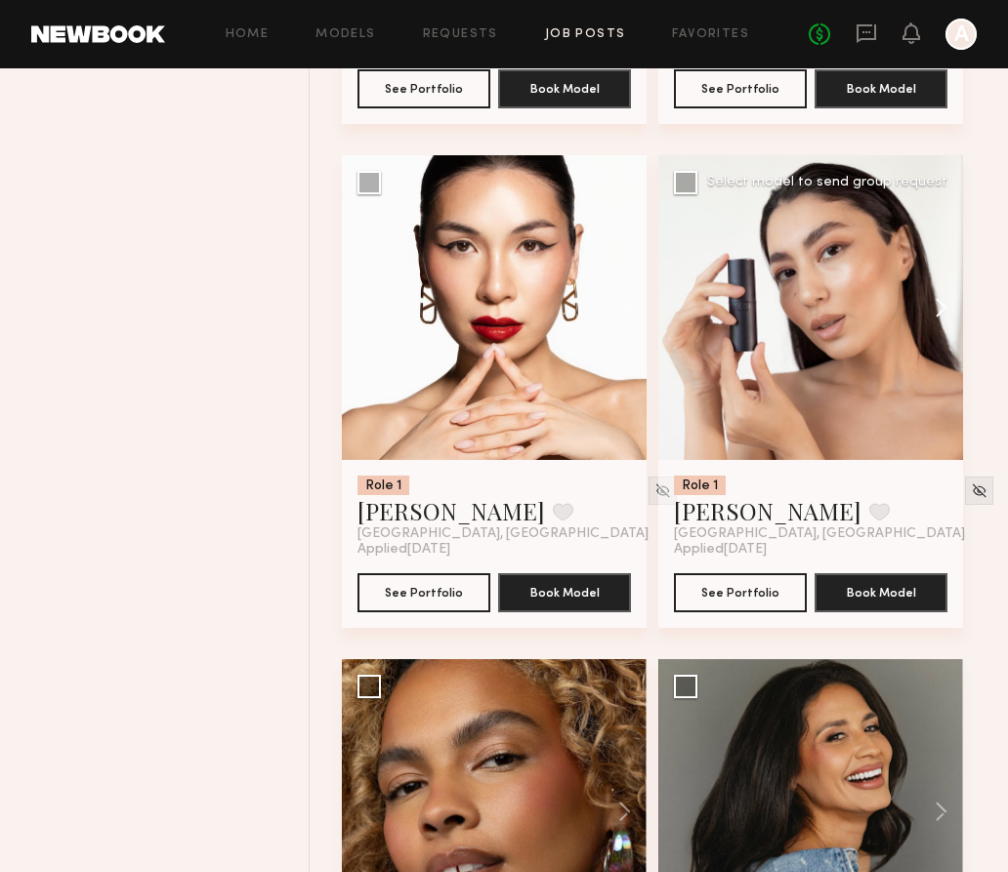
click at [941, 312] on button at bounding box center [931, 307] width 62 height 305
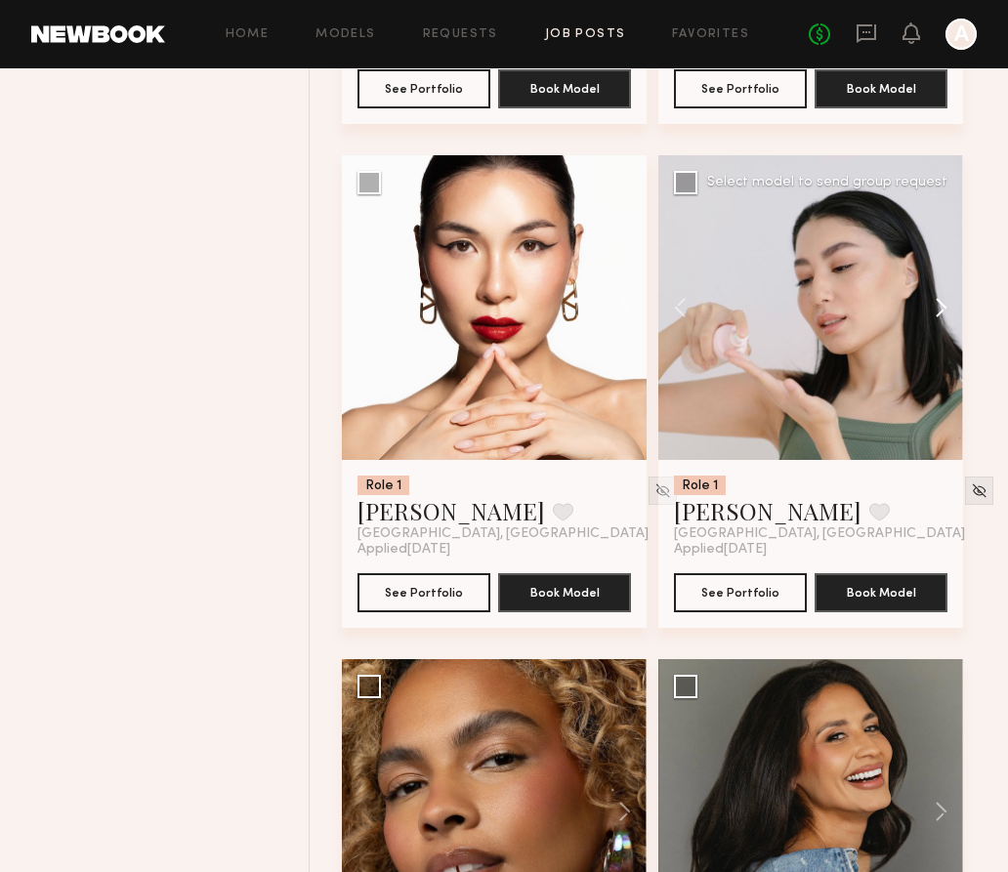
click at [941, 312] on button at bounding box center [931, 307] width 62 height 305
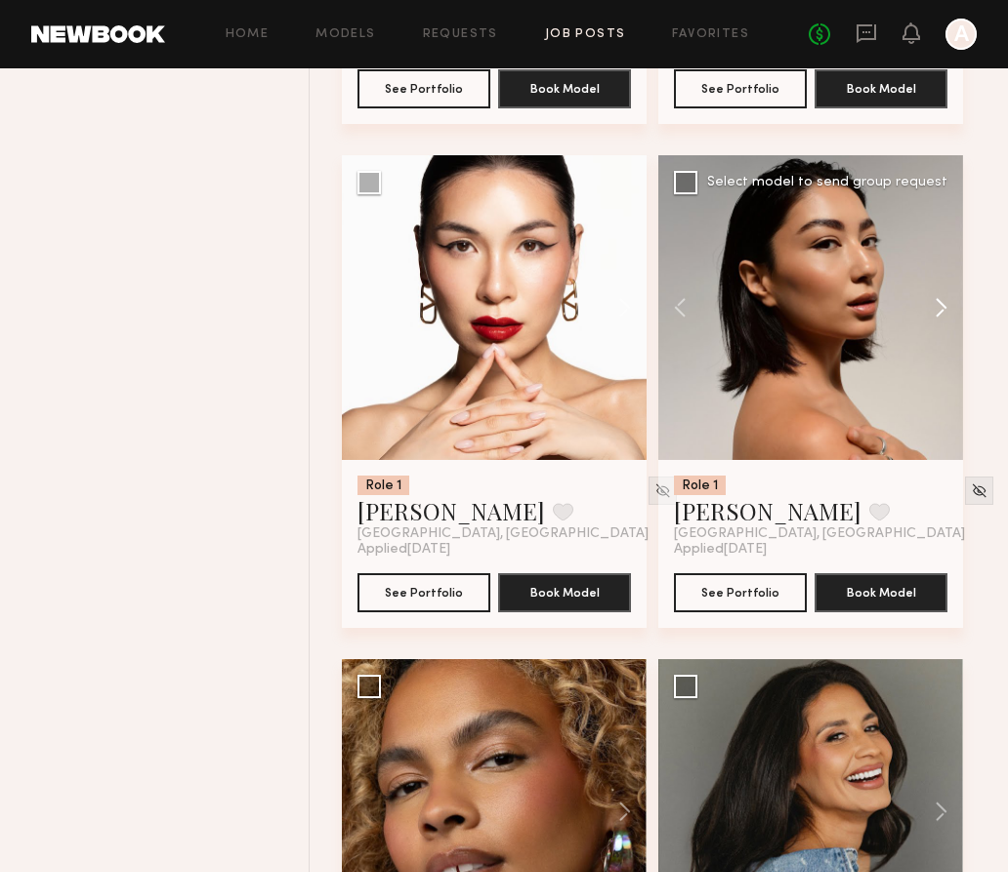
click at [941, 312] on button at bounding box center [931, 307] width 62 height 305
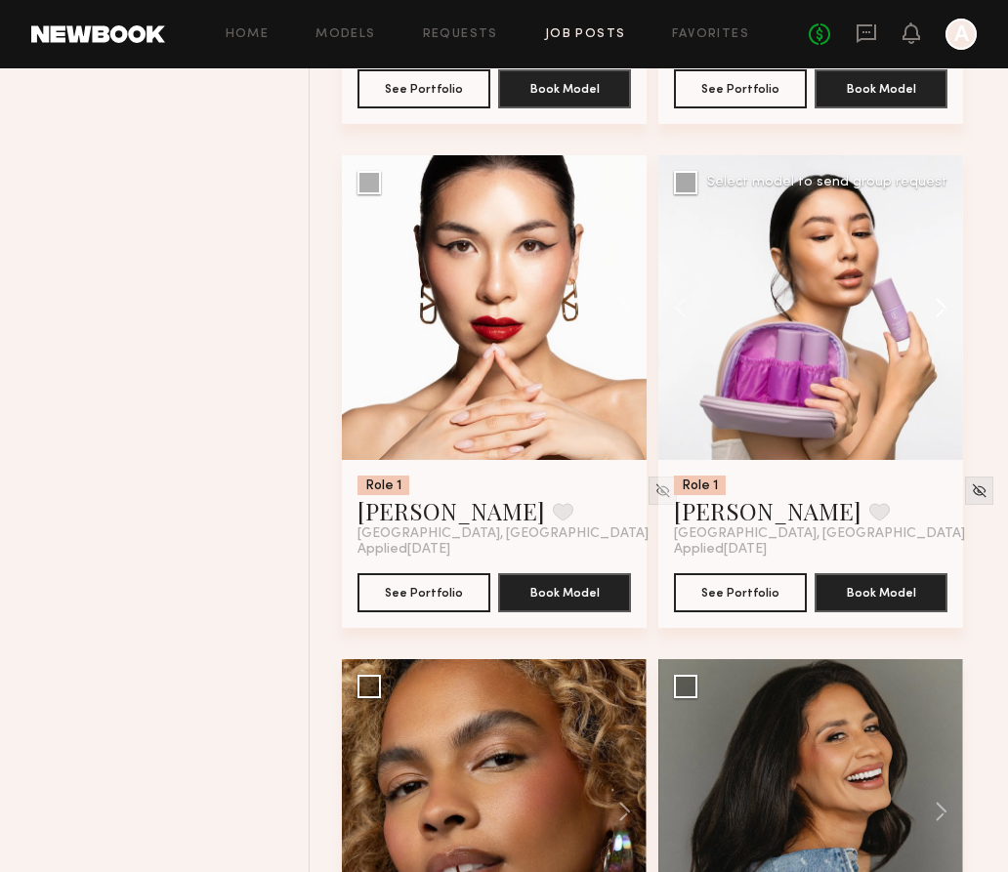
click at [941, 312] on button at bounding box center [931, 307] width 62 height 305
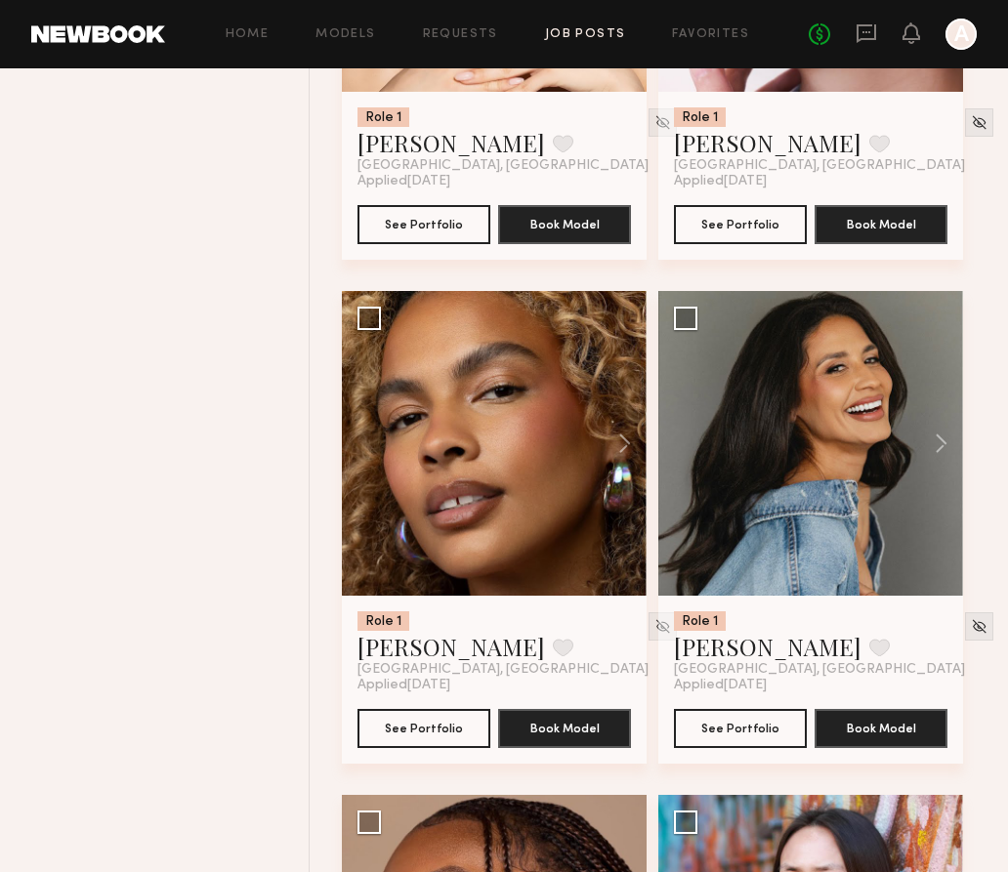
scroll to position [10149, 0]
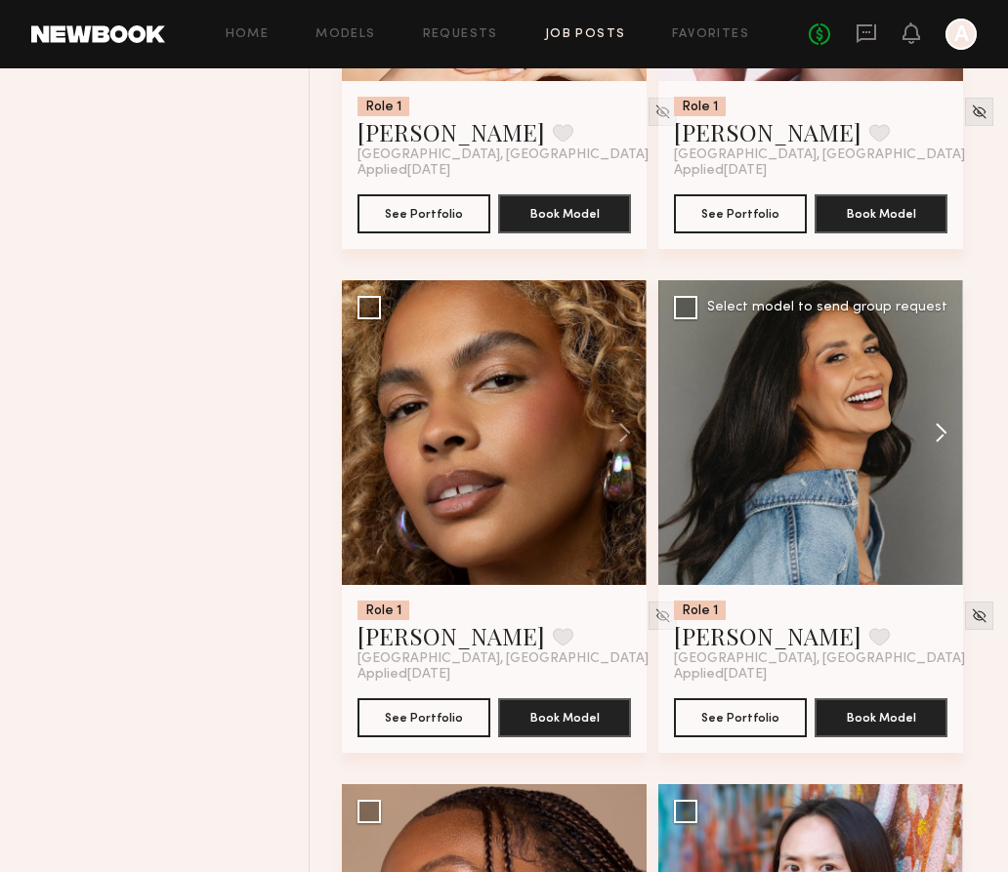
click at [928, 433] on button at bounding box center [931, 432] width 62 height 305
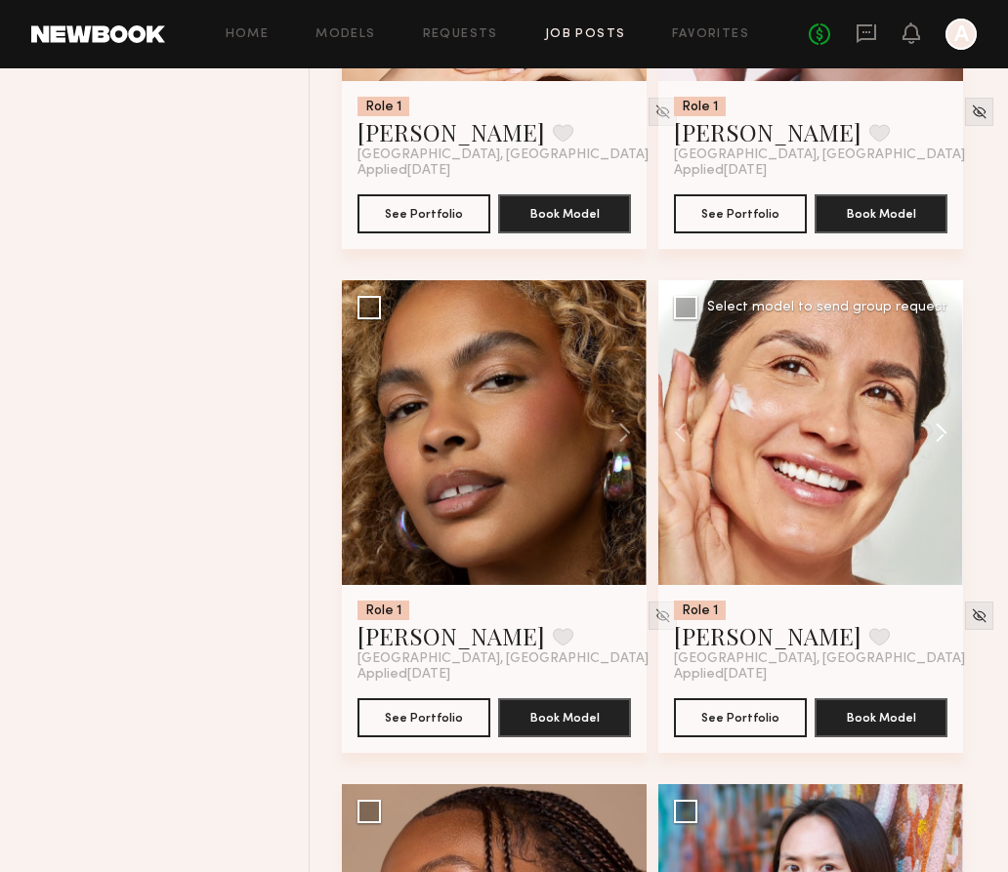
click at [929, 435] on button at bounding box center [931, 432] width 62 height 305
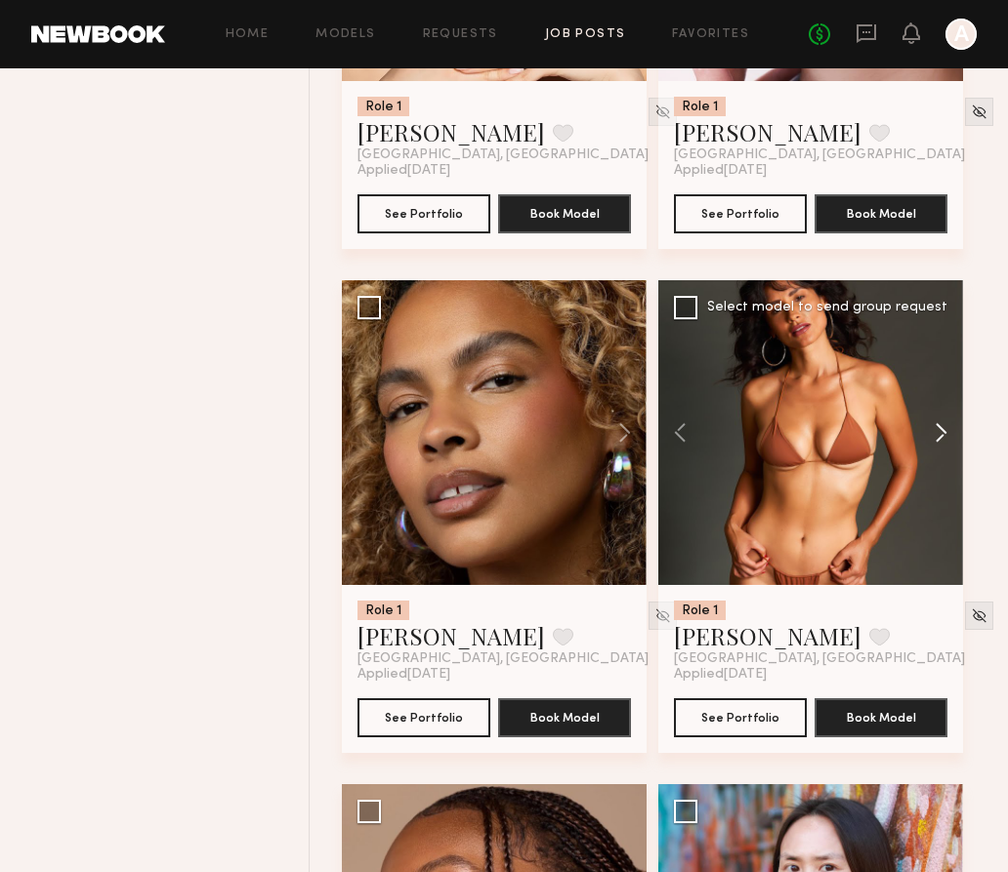
click at [929, 436] on button at bounding box center [931, 432] width 62 height 305
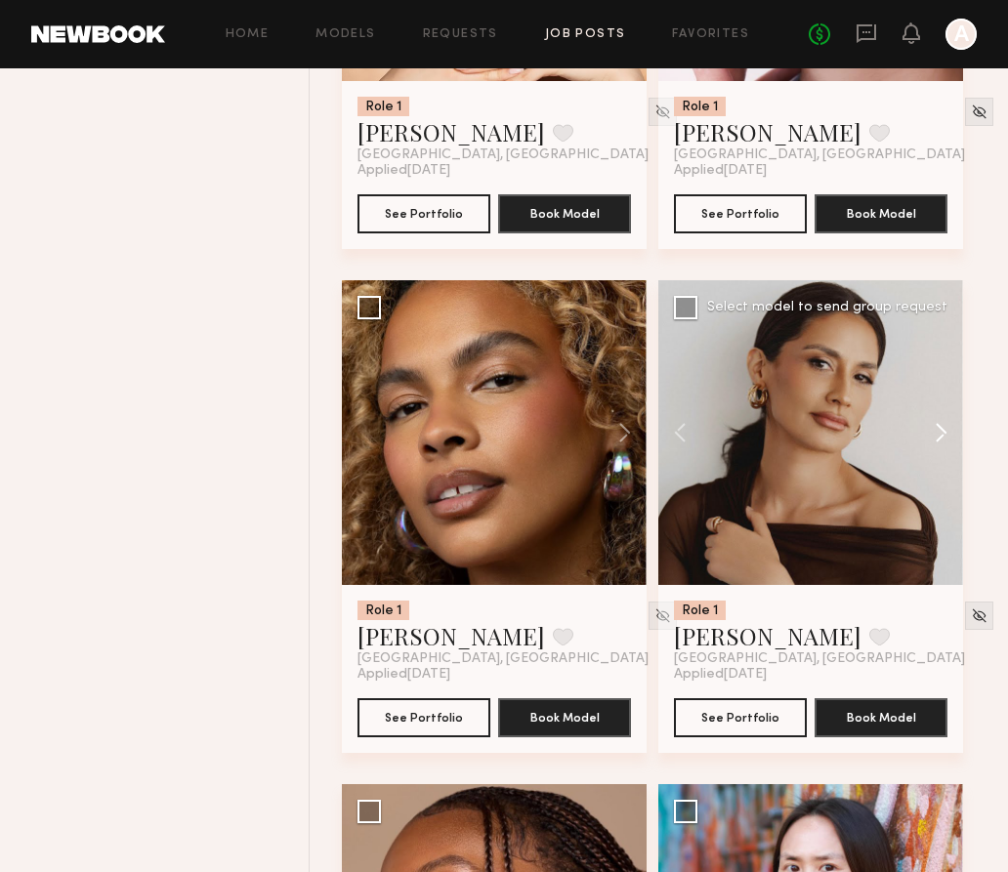
click at [929, 436] on button at bounding box center [931, 432] width 62 height 305
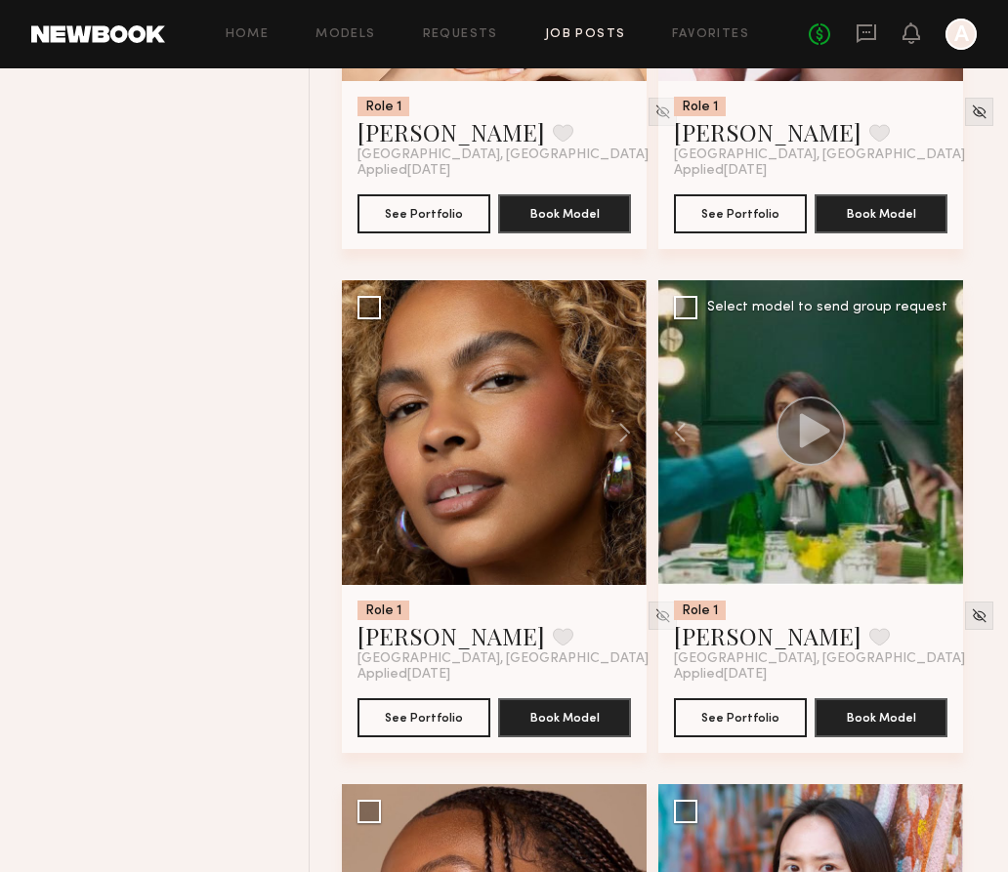
click at [929, 436] on div at bounding box center [810, 432] width 305 height 305
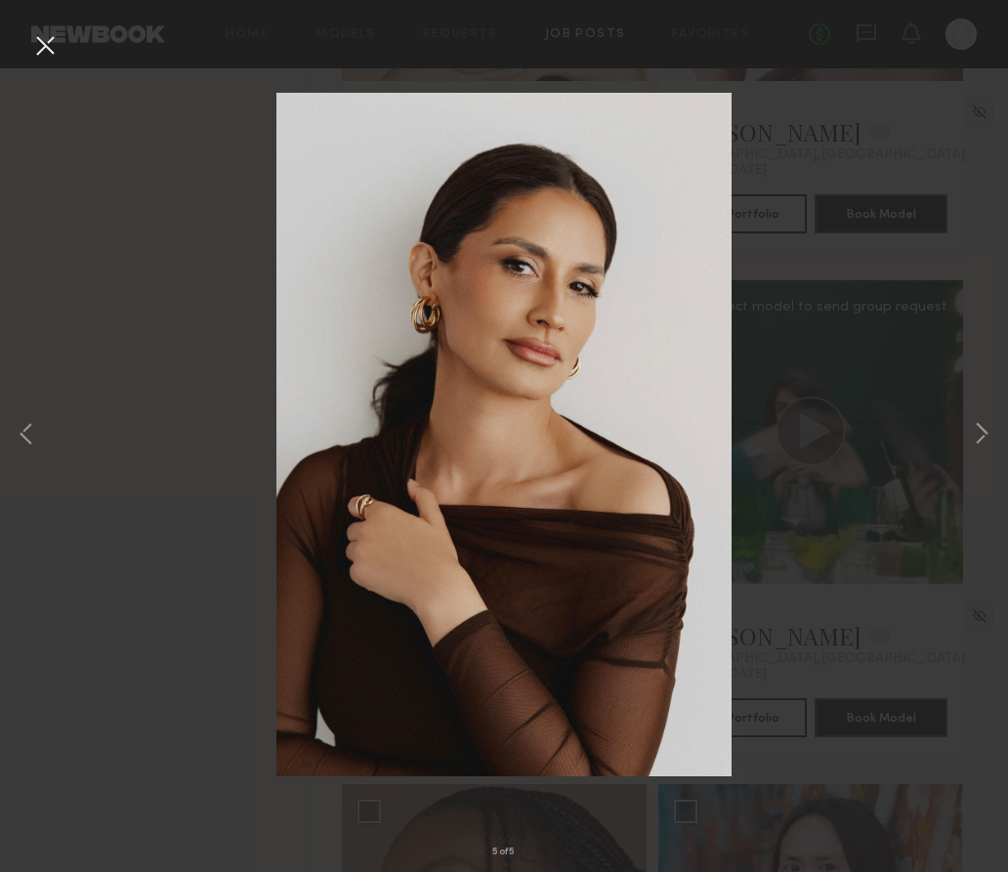
click at [38, 38] on button at bounding box center [44, 46] width 31 height 35
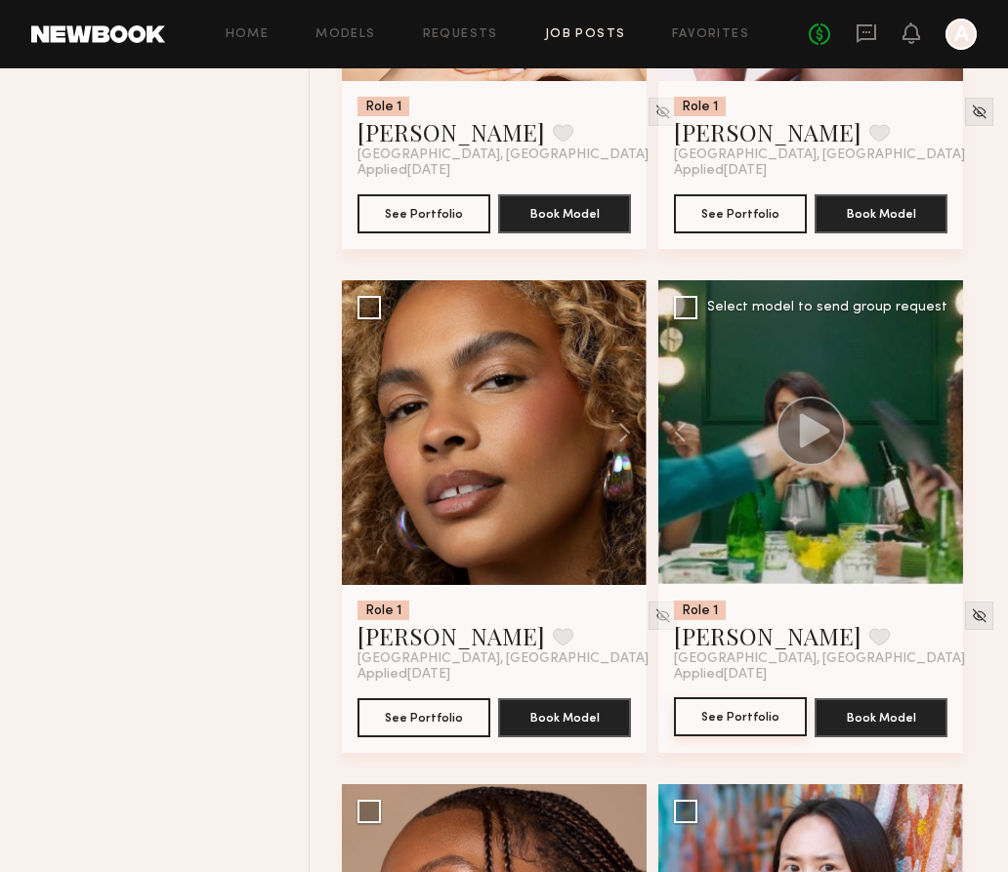
click at [725, 736] on button "See Portfolio" at bounding box center [740, 716] width 133 height 39
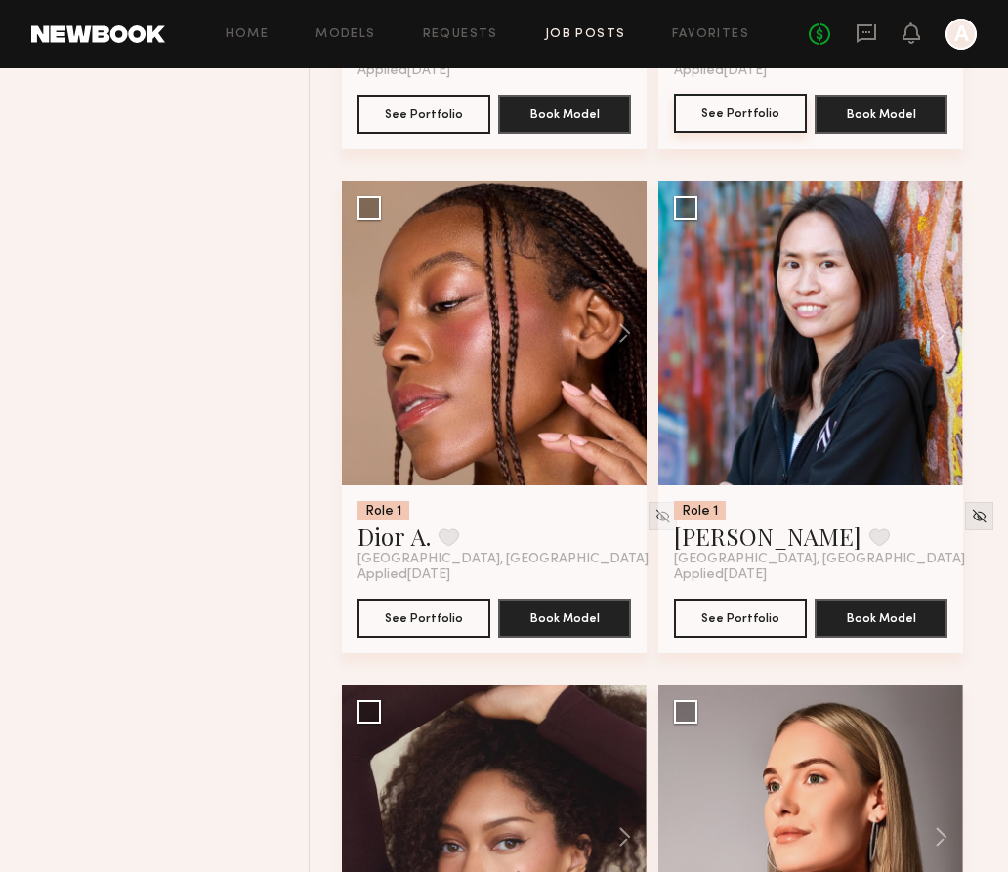
scroll to position [10725, 0]
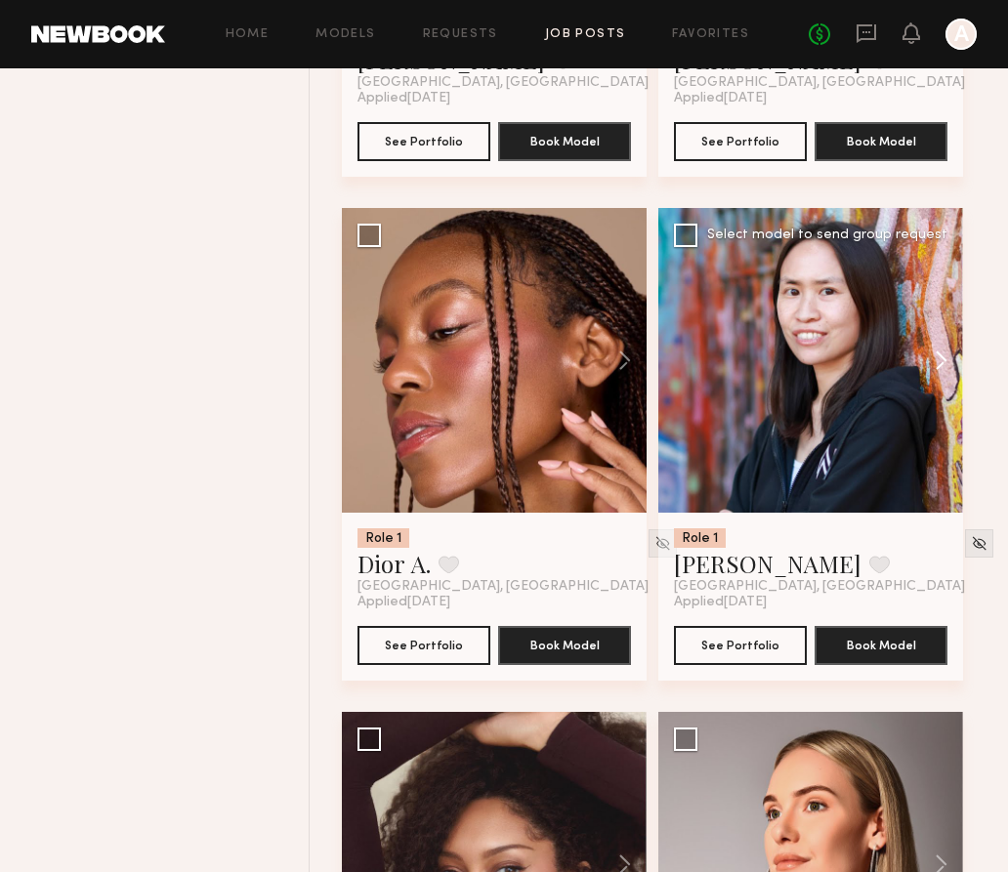
click at [948, 384] on button at bounding box center [931, 360] width 62 height 305
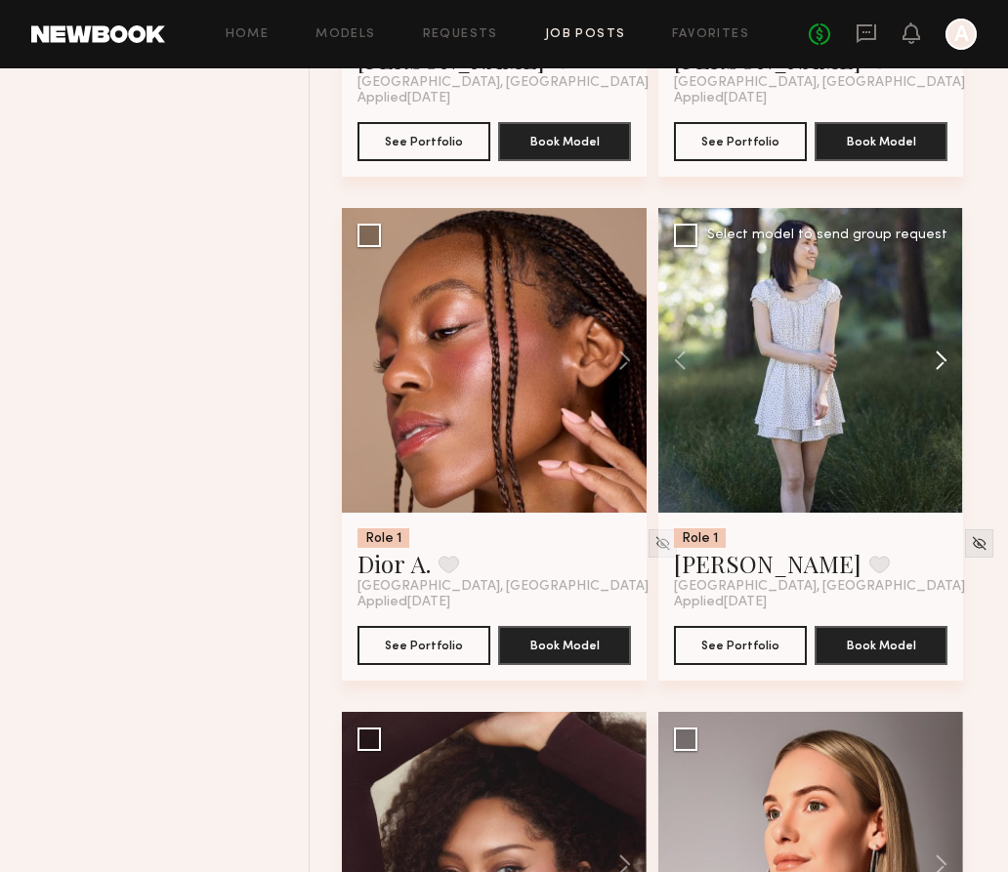
click at [948, 385] on button at bounding box center [931, 360] width 62 height 305
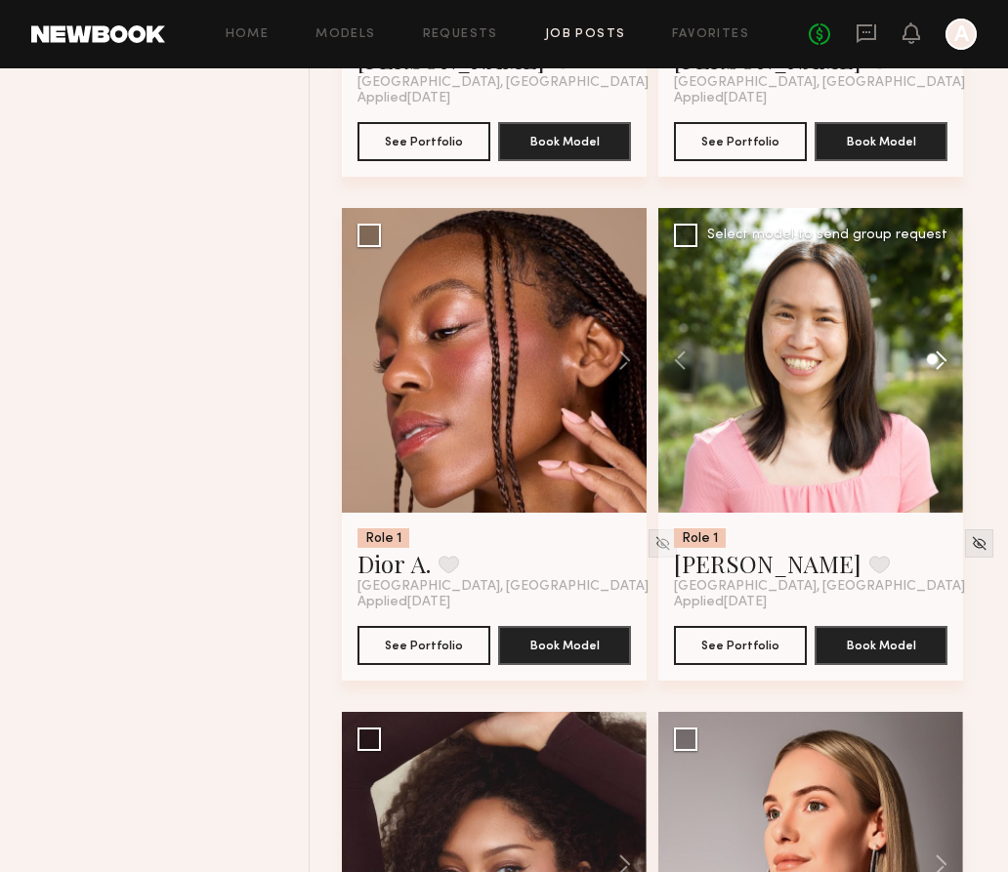
click at [948, 385] on button at bounding box center [931, 360] width 62 height 305
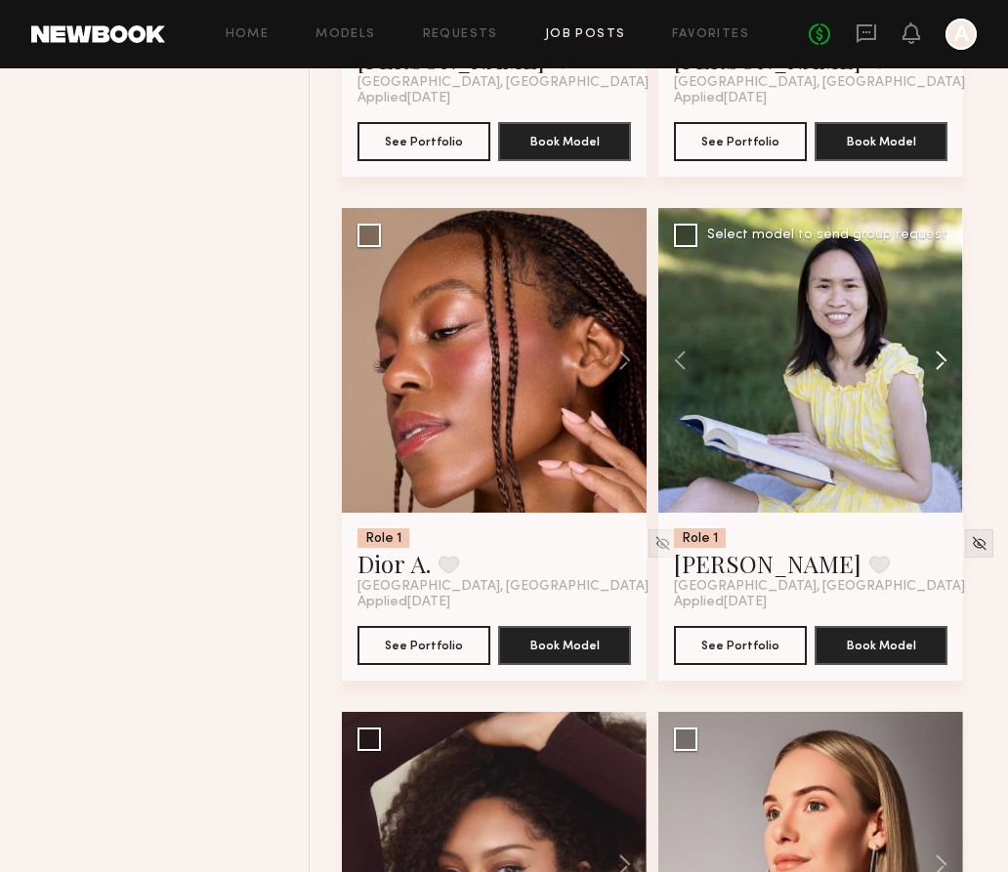
click at [948, 385] on button at bounding box center [931, 360] width 62 height 305
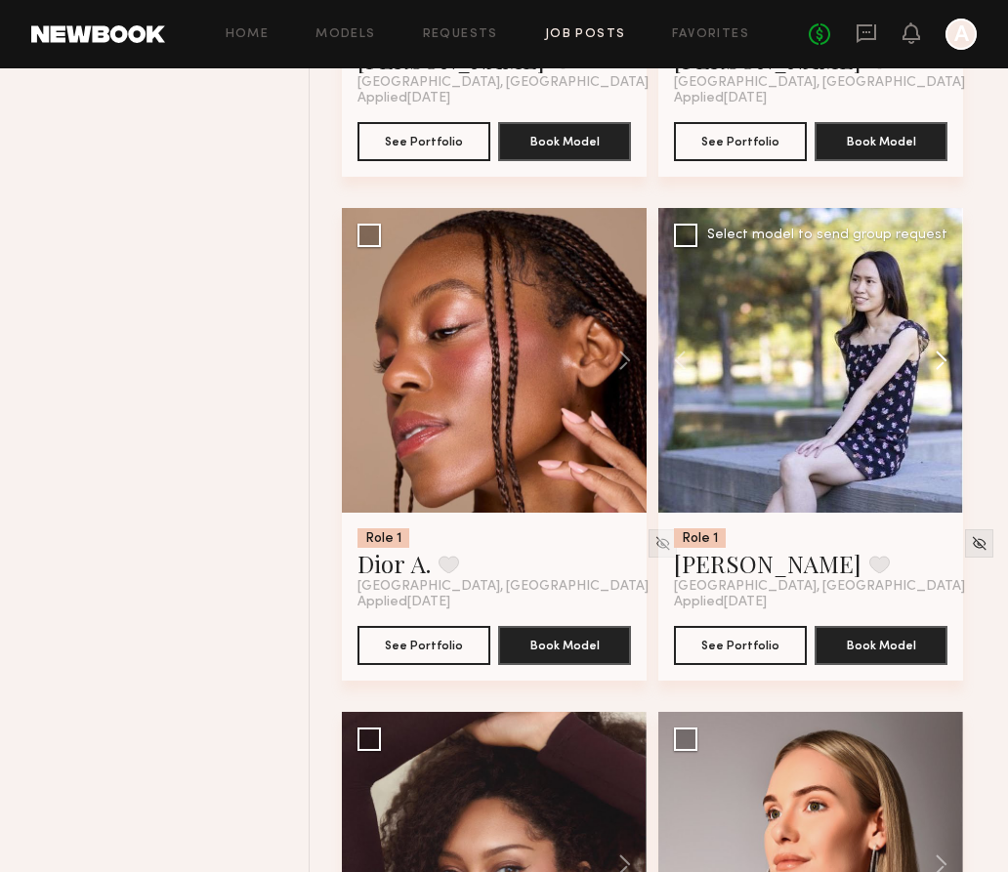
click at [948, 385] on button at bounding box center [931, 360] width 62 height 305
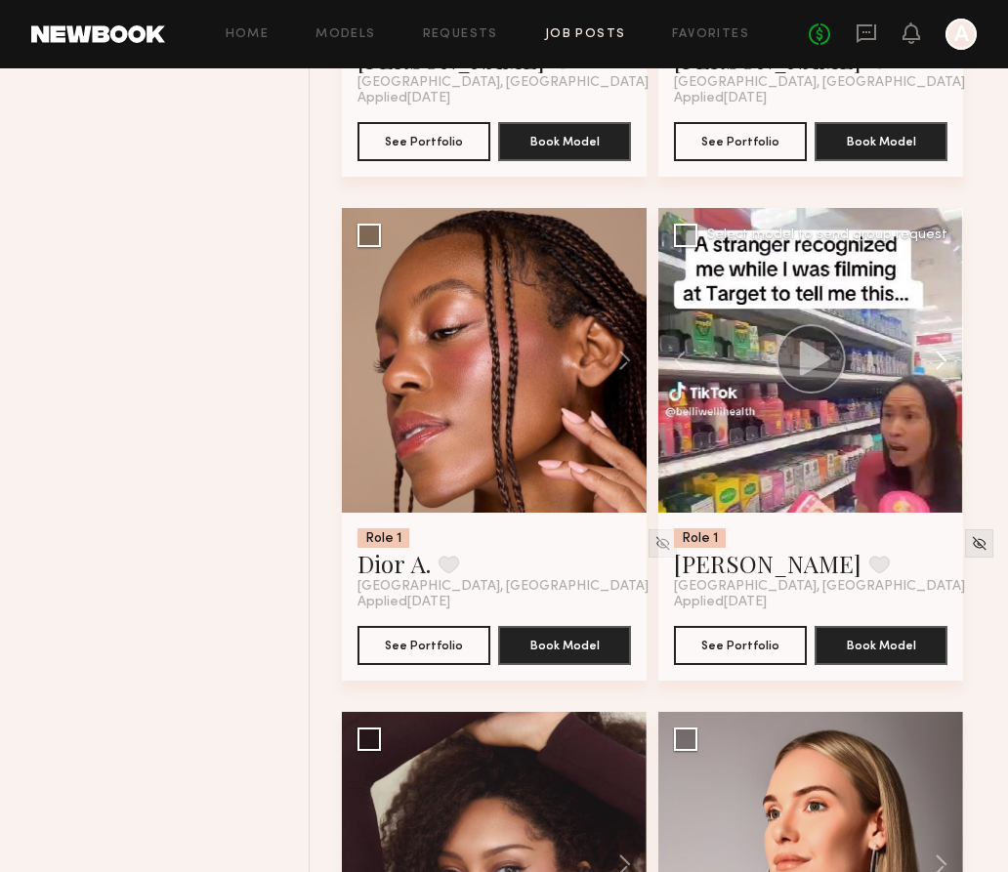
click at [938, 384] on button at bounding box center [931, 360] width 62 height 305
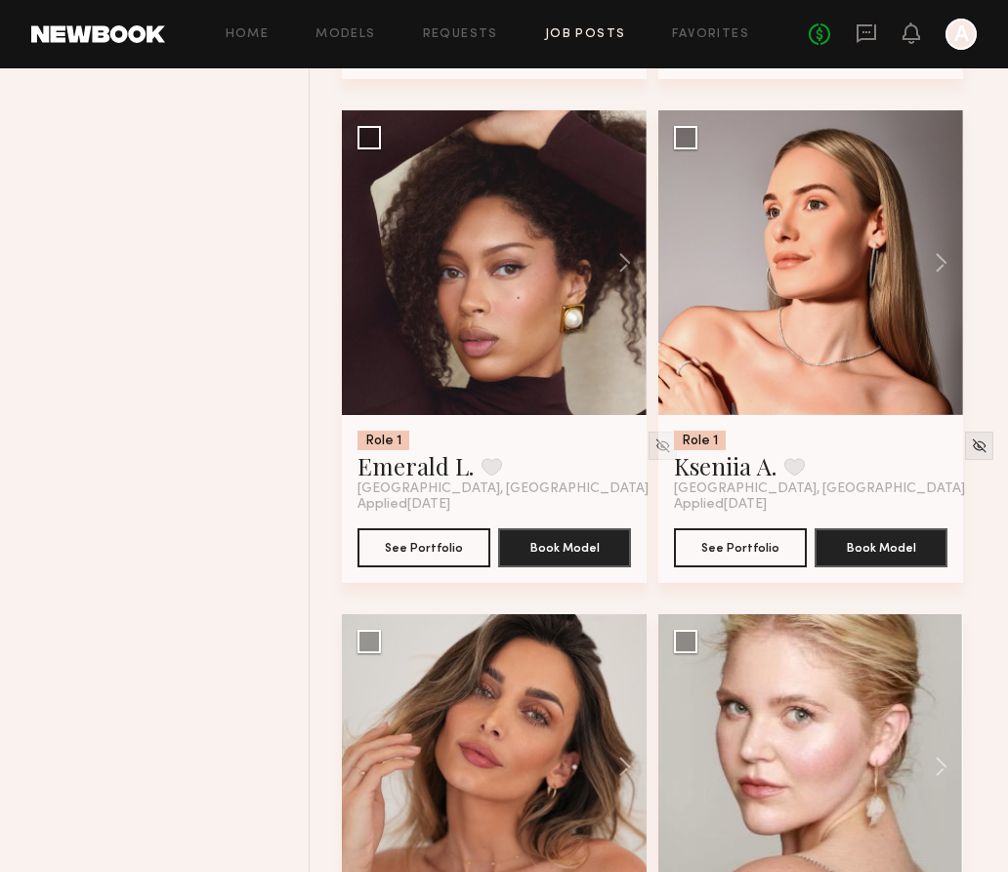
scroll to position [11339, 0]
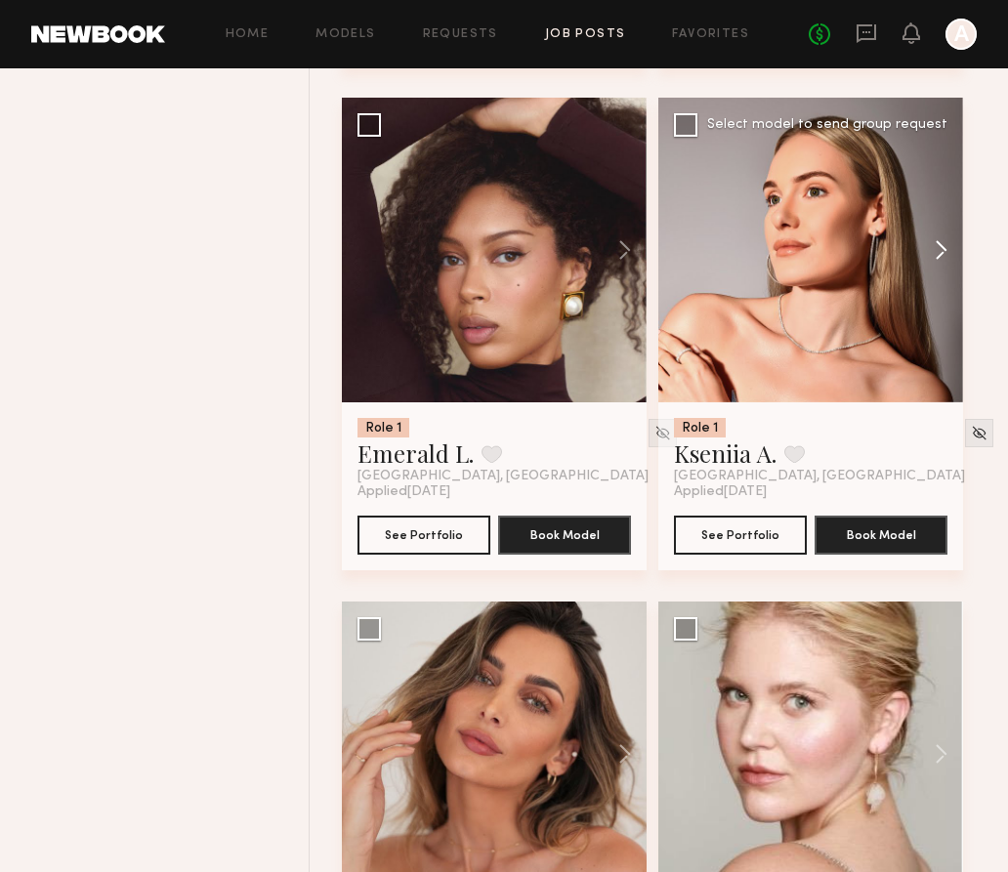
click at [930, 250] on button at bounding box center [931, 250] width 62 height 305
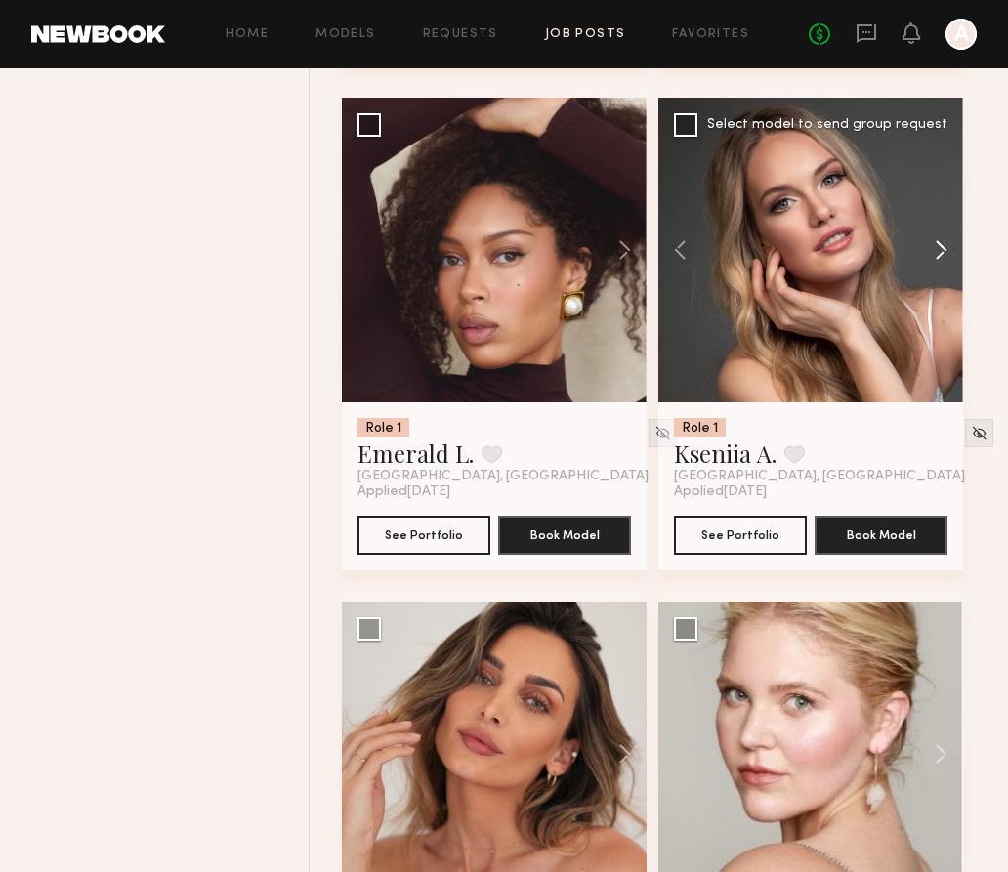
click at [930, 253] on button at bounding box center [931, 250] width 62 height 305
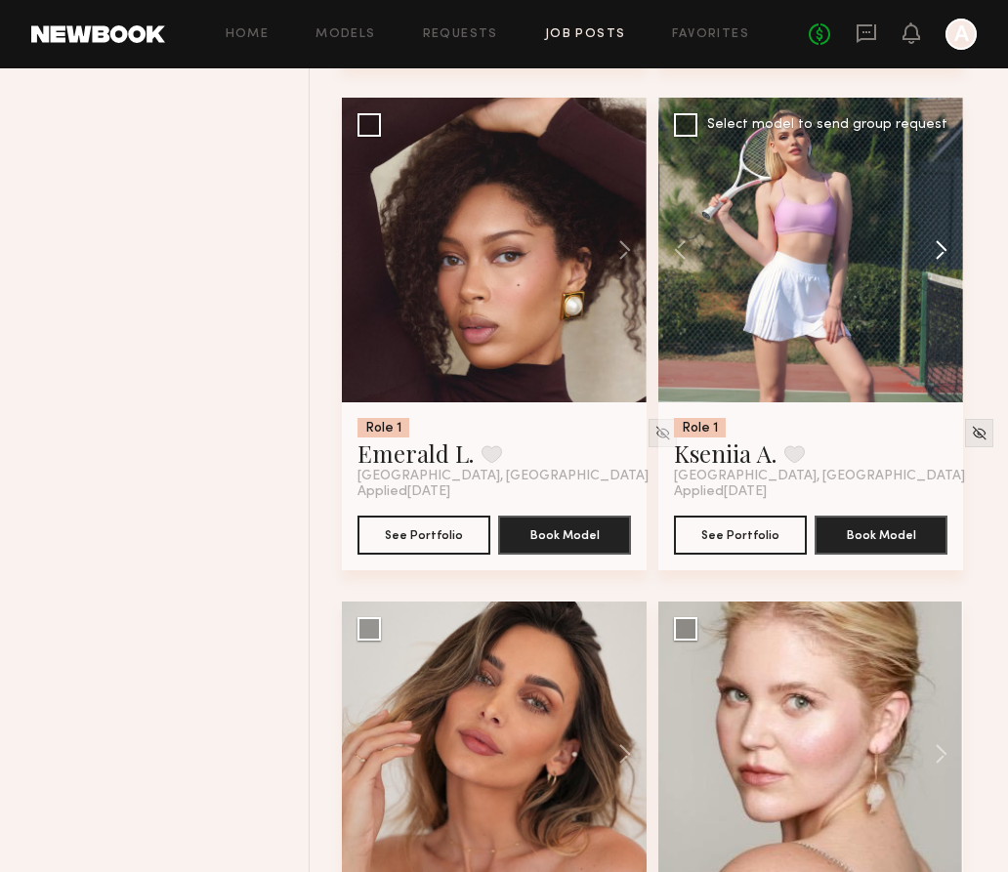
click at [930, 253] on button at bounding box center [931, 250] width 62 height 305
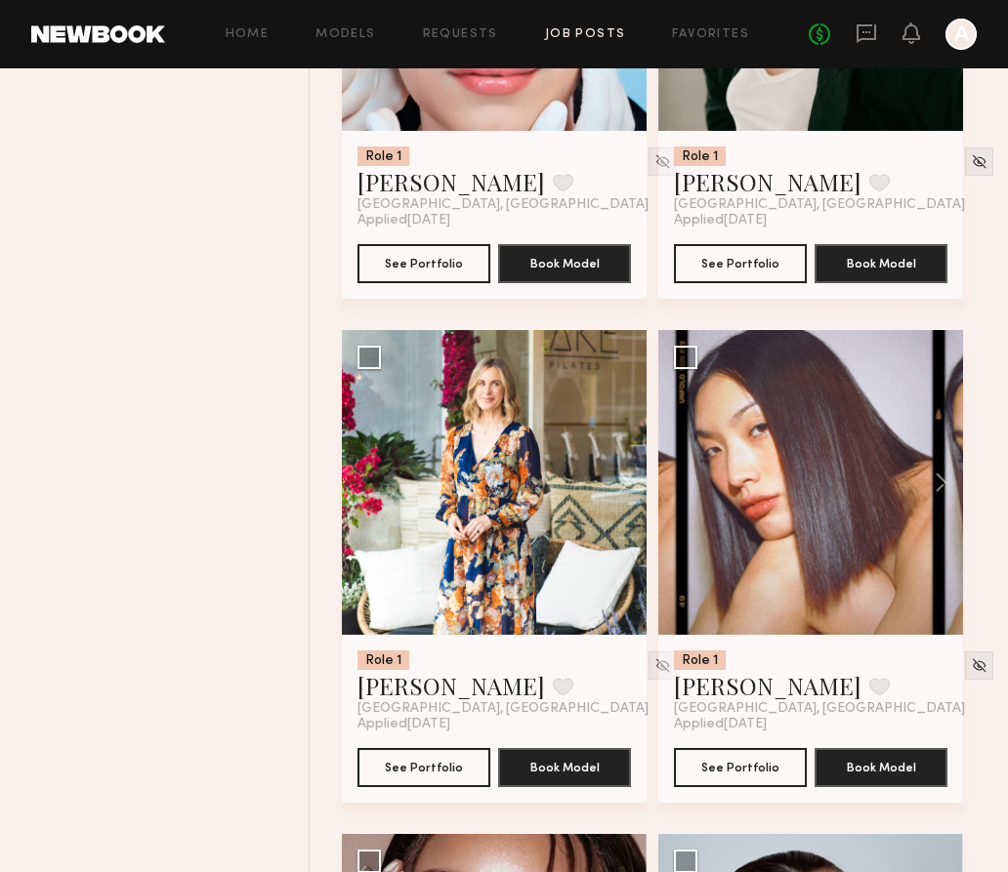
scroll to position [13625, 0]
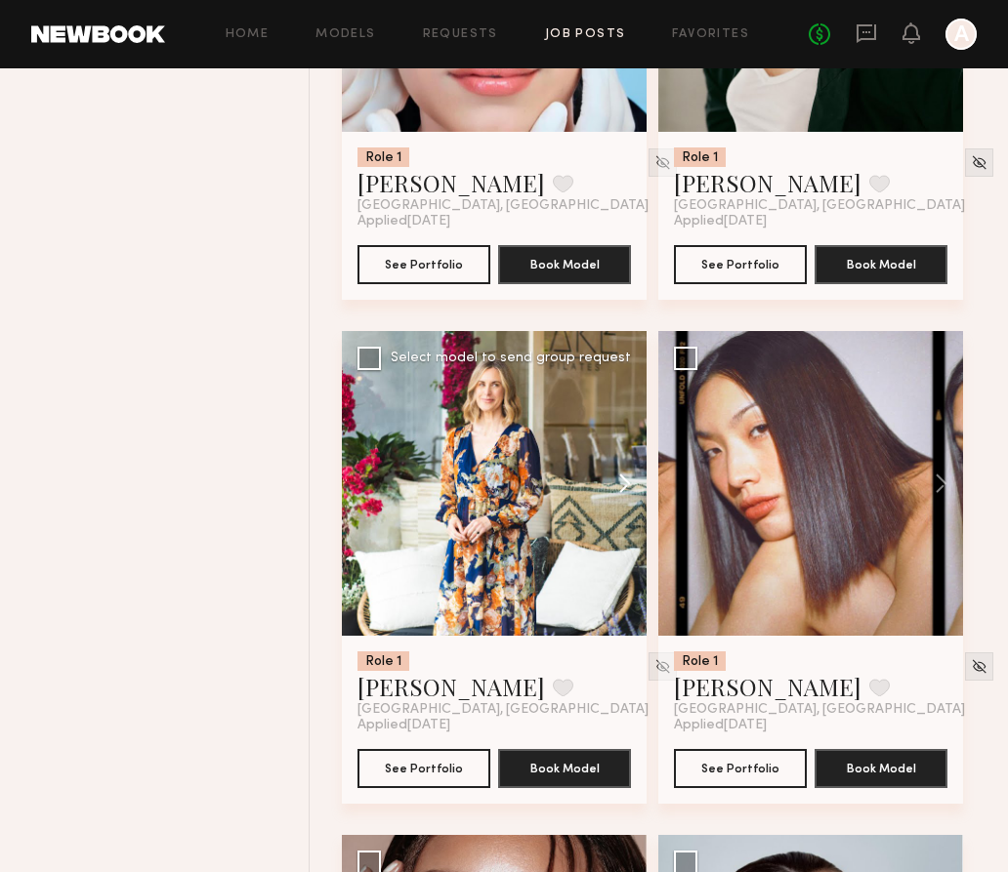
click at [636, 526] on button at bounding box center [615, 483] width 62 height 305
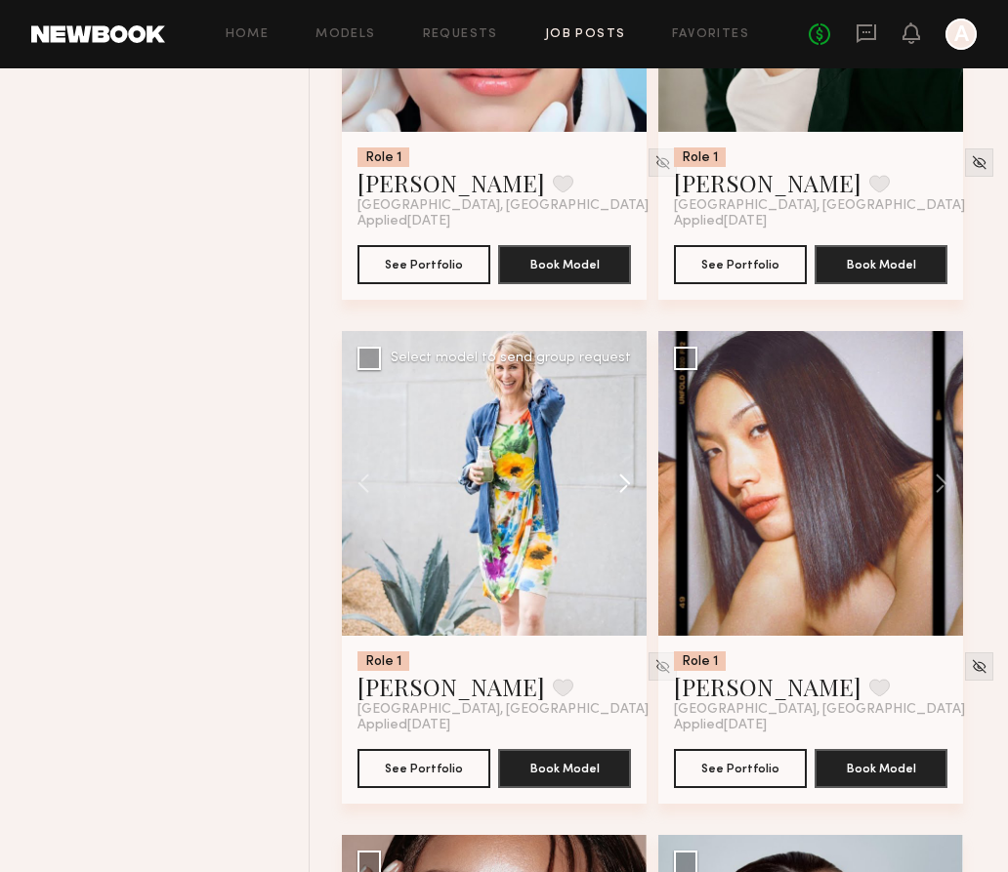
click at [621, 487] on button at bounding box center [615, 483] width 62 height 305
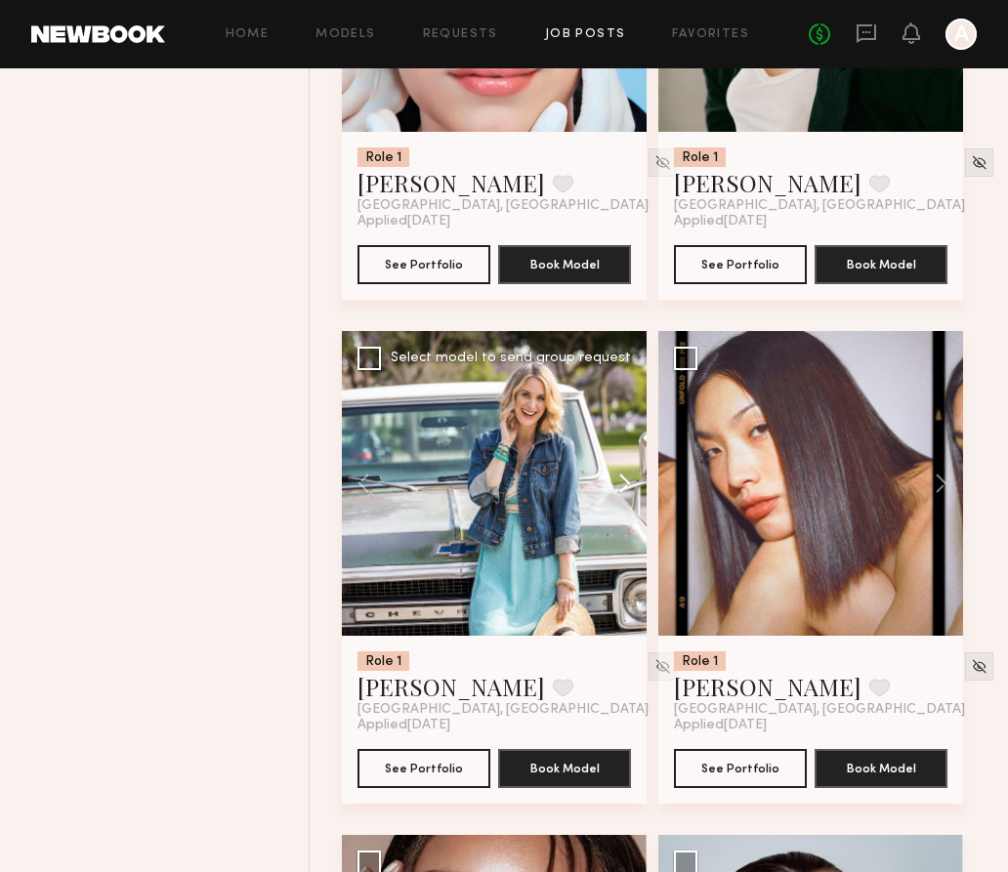
click at [621, 487] on button at bounding box center [615, 483] width 62 height 305
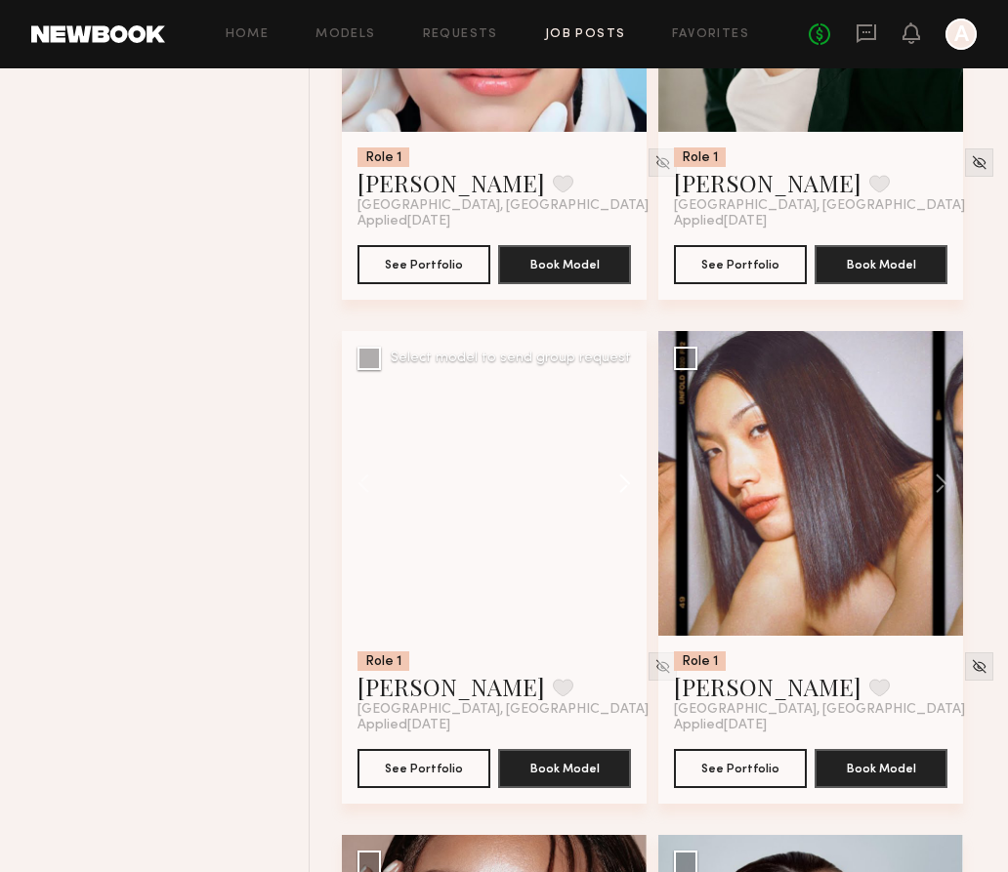
click at [621, 487] on button at bounding box center [615, 483] width 62 height 305
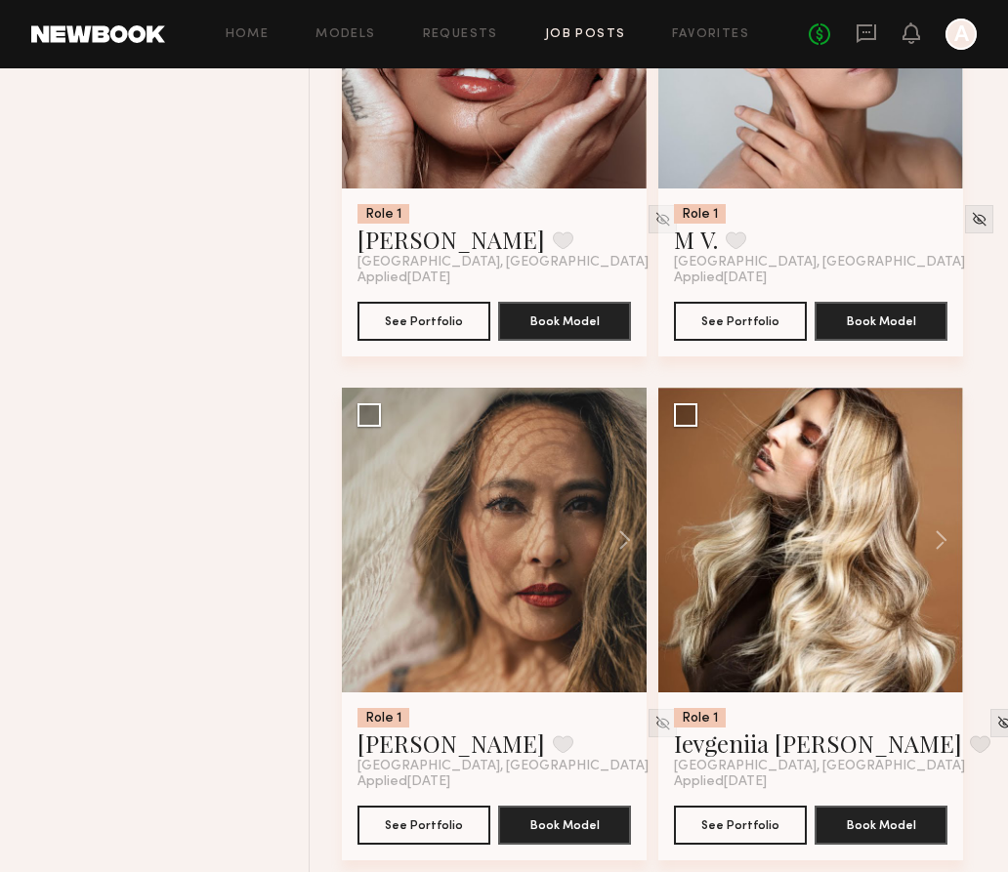
scroll to position [14586, 0]
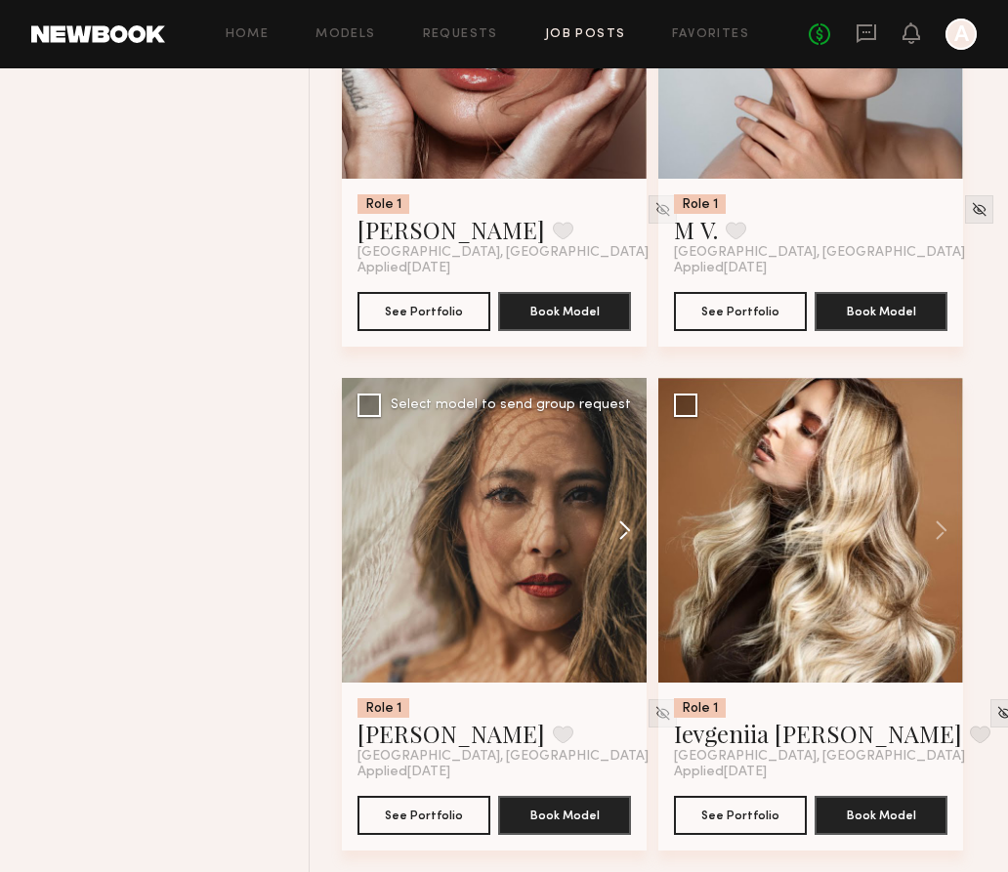
click at [620, 544] on button at bounding box center [615, 530] width 62 height 305
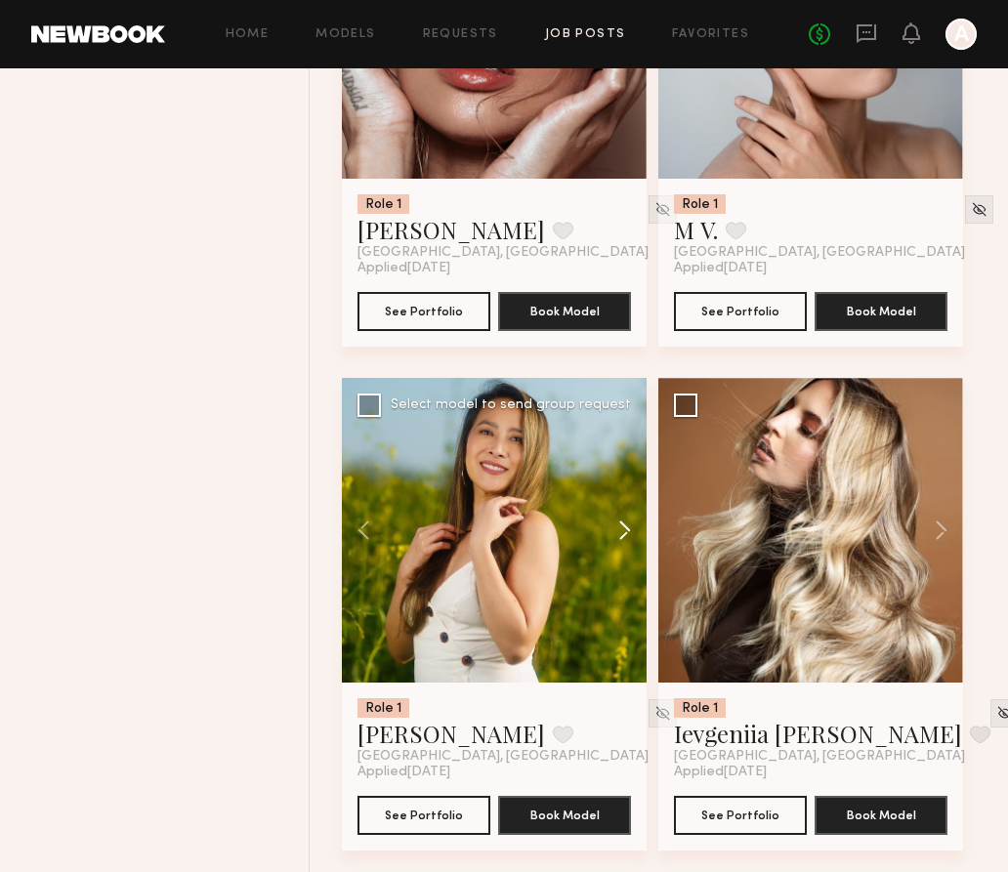
click at [620, 544] on button at bounding box center [615, 530] width 62 height 305
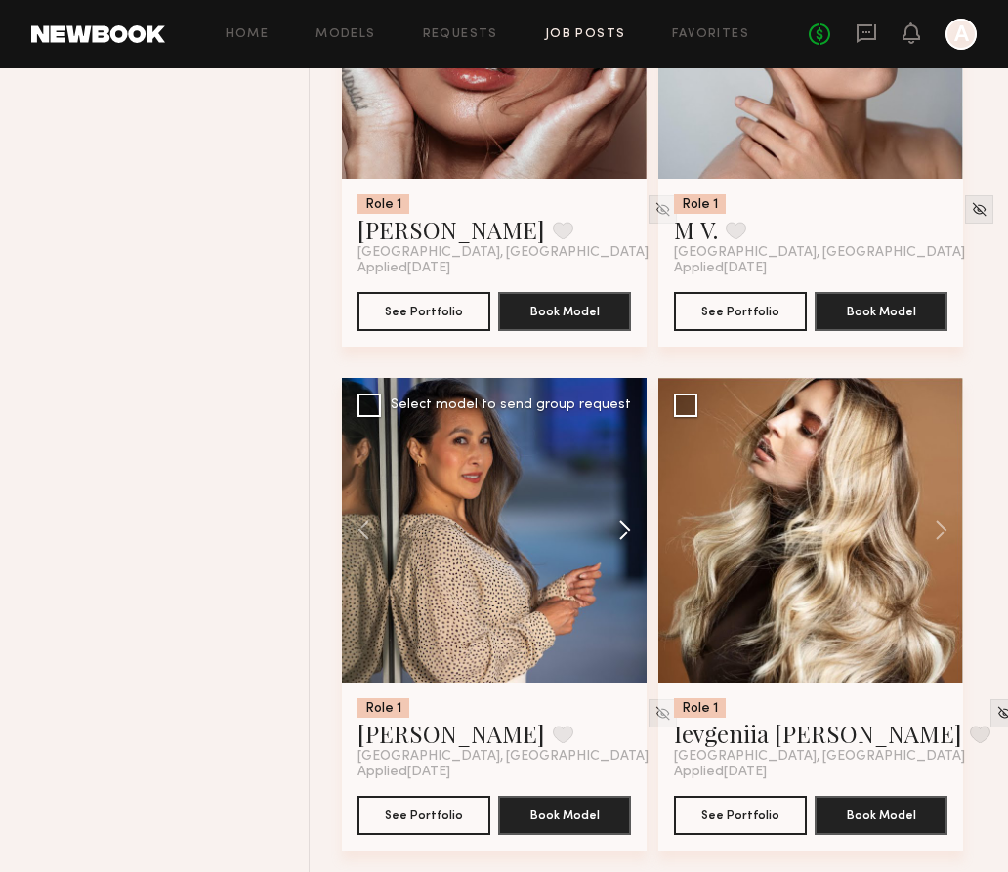
click at [620, 544] on button at bounding box center [615, 530] width 62 height 305
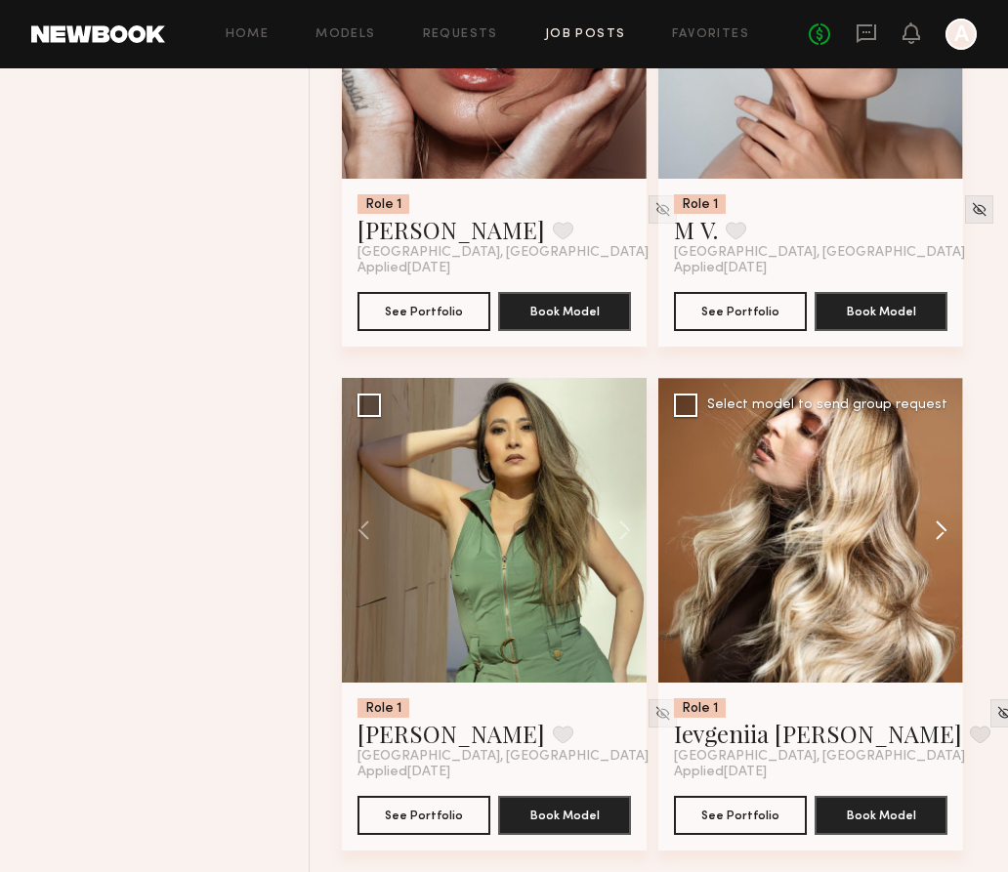
click at [932, 540] on button at bounding box center [931, 530] width 62 height 305
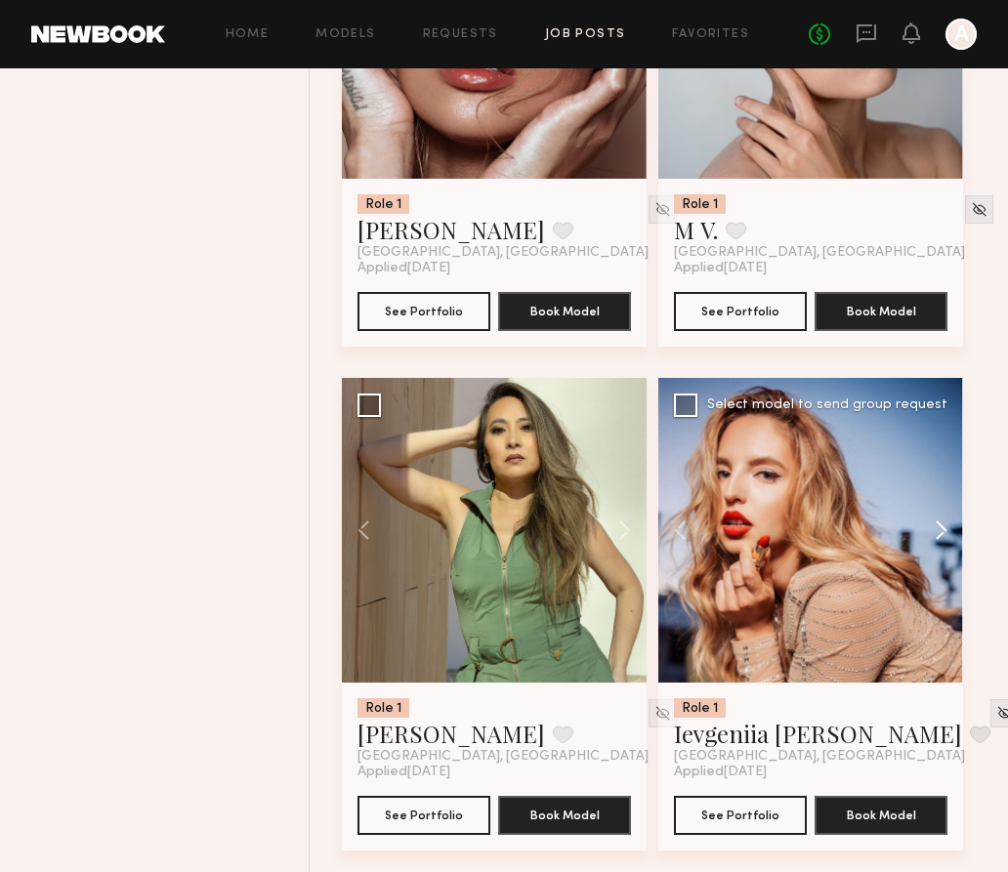
click at [932, 540] on button at bounding box center [931, 530] width 62 height 305
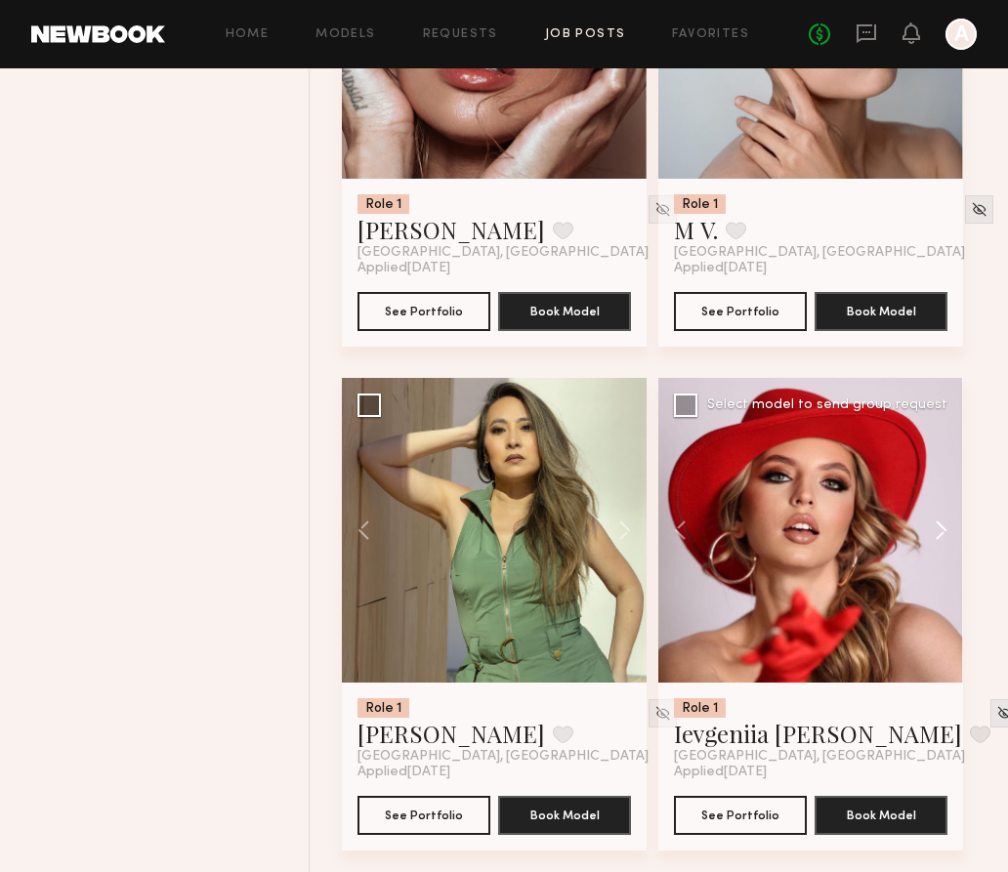
click at [932, 540] on button at bounding box center [931, 530] width 62 height 305
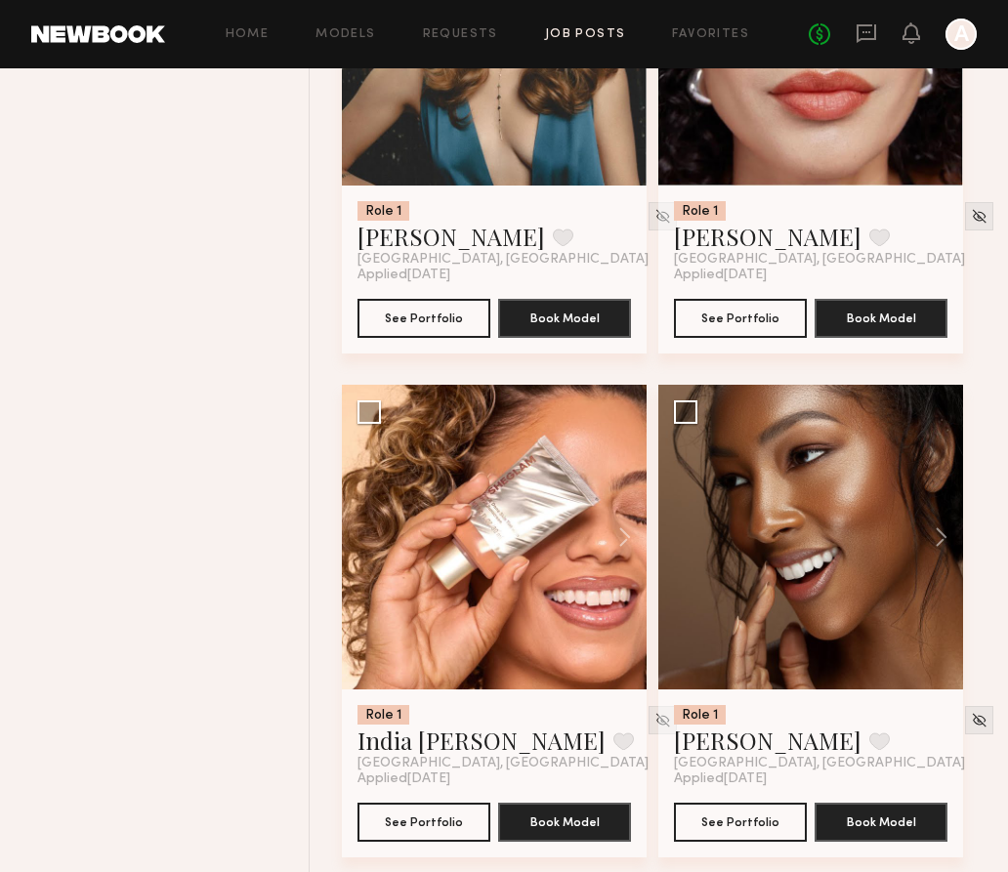
scroll to position [19653, 0]
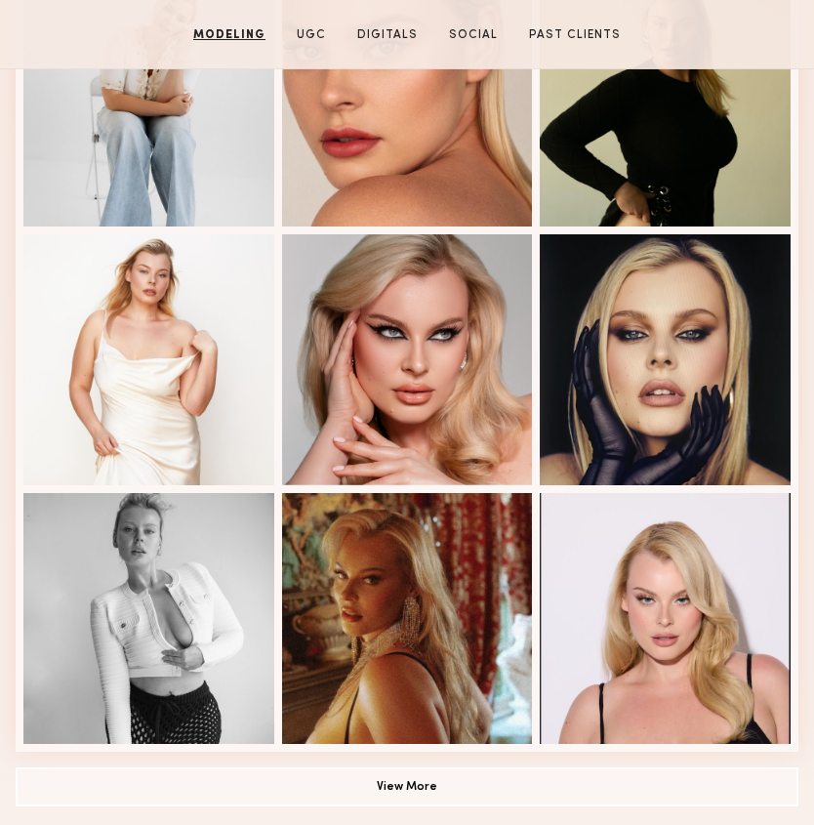
scroll to position [951, 0]
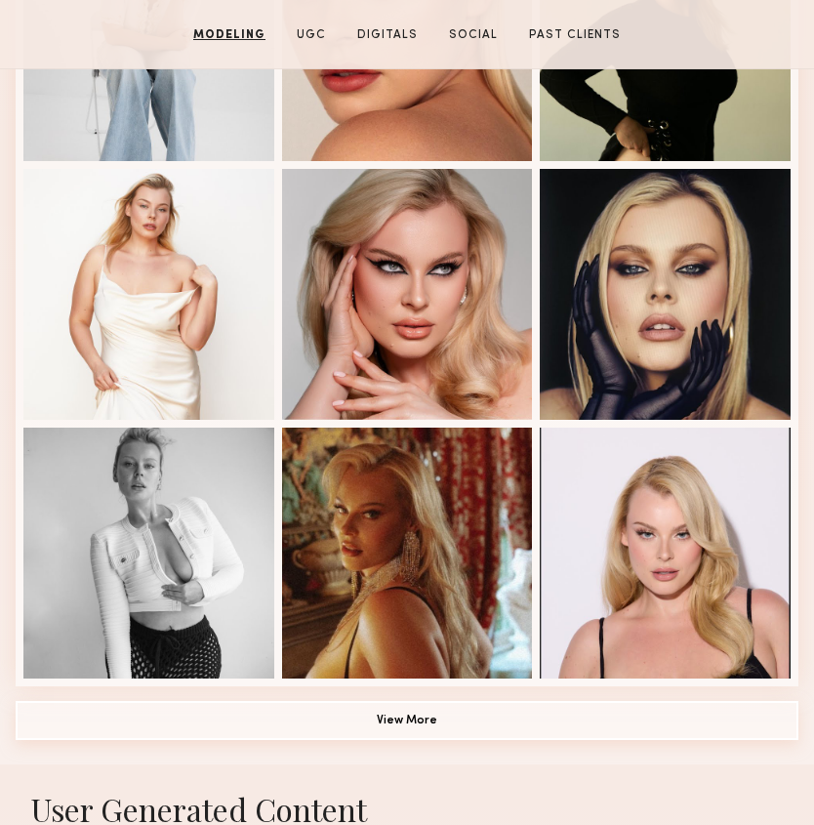
click at [362, 725] on button "View More" at bounding box center [407, 720] width 783 height 39
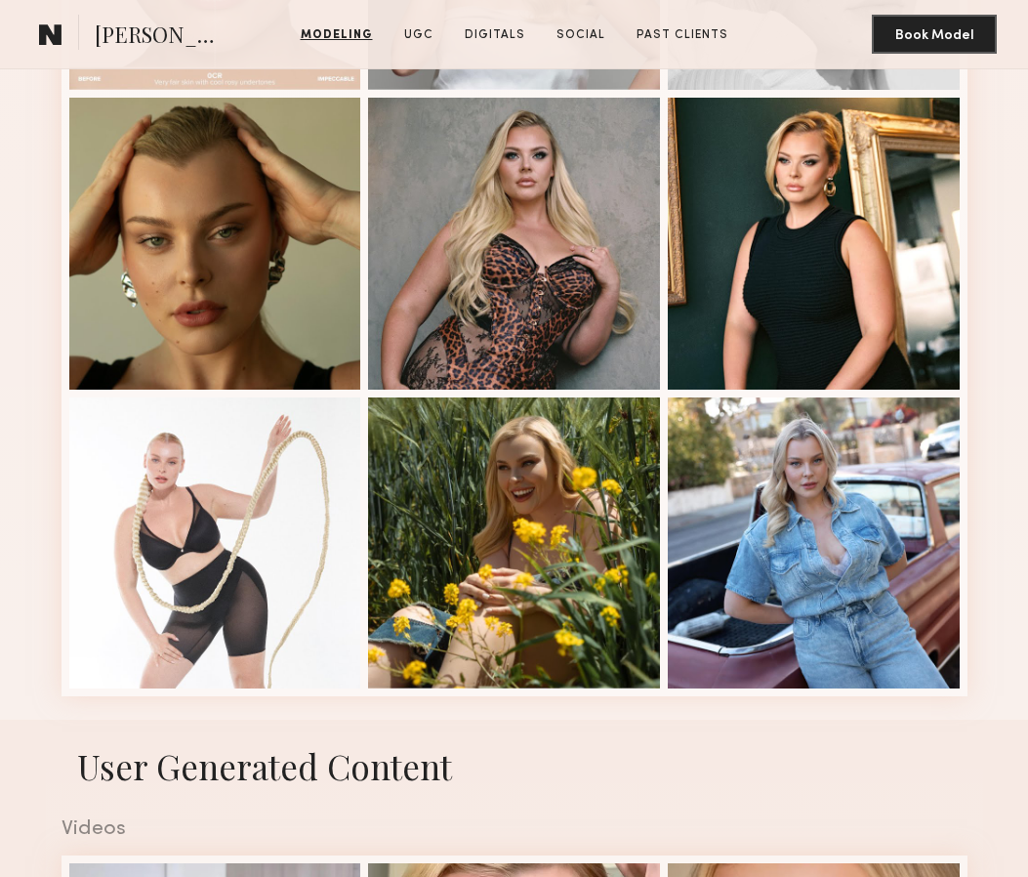
scroll to position [2131, 0]
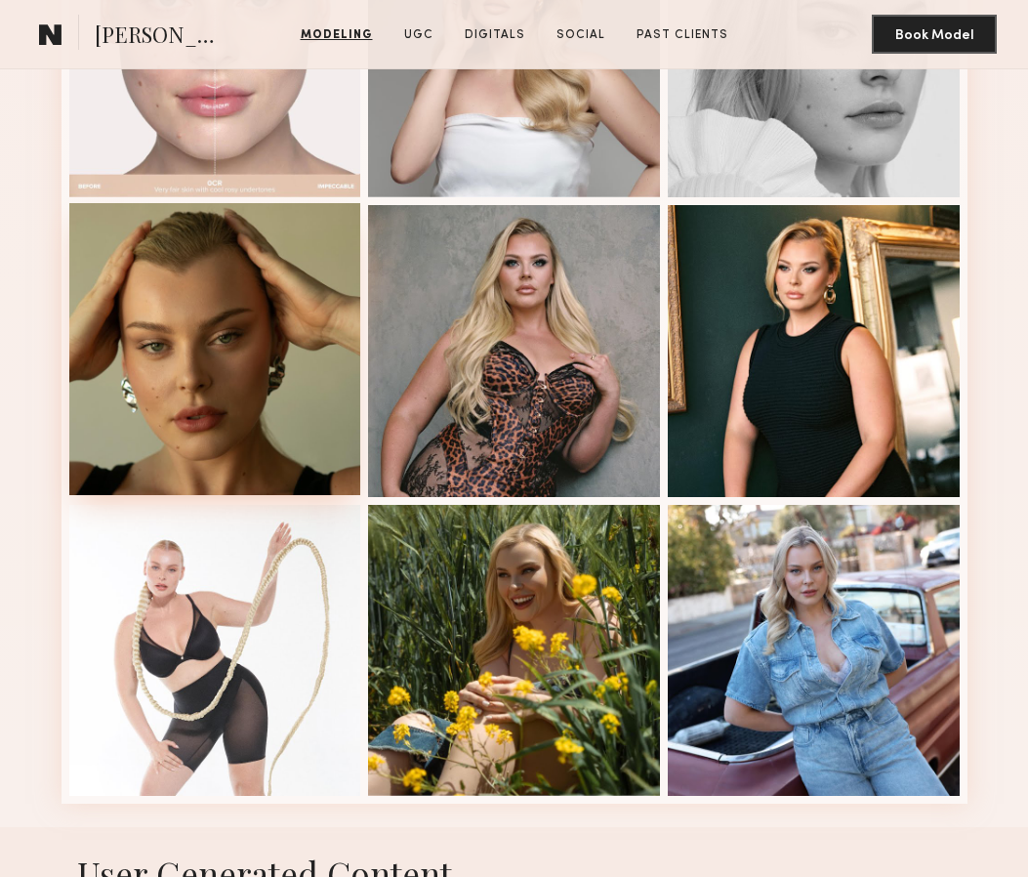
click at [264, 413] on div at bounding box center [215, 349] width 292 height 292
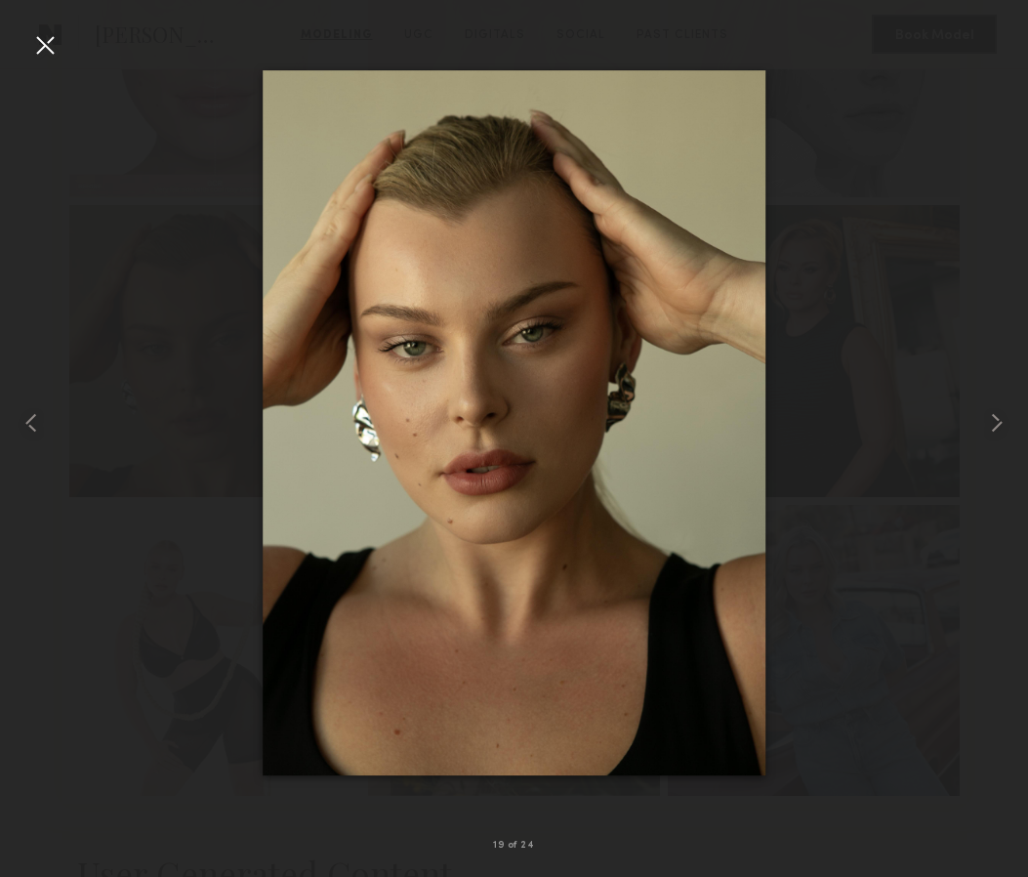
click at [42, 49] on div at bounding box center [44, 44] width 31 height 31
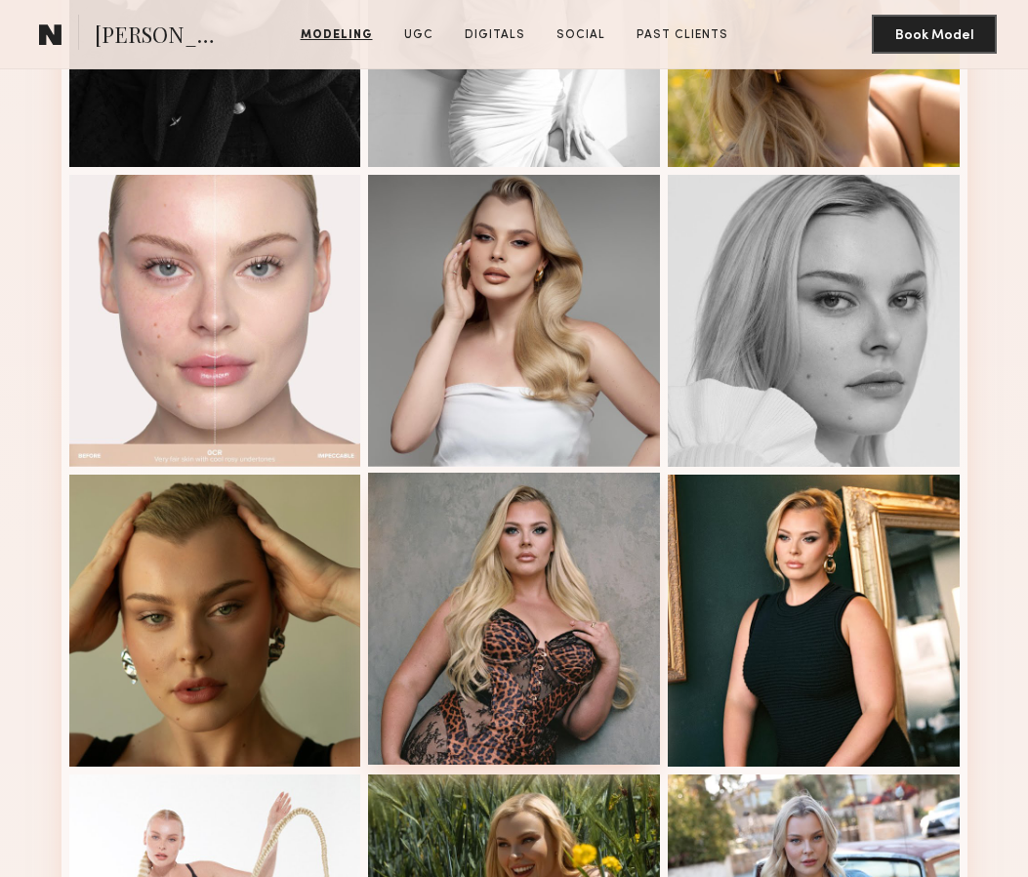
scroll to position [1847, 0]
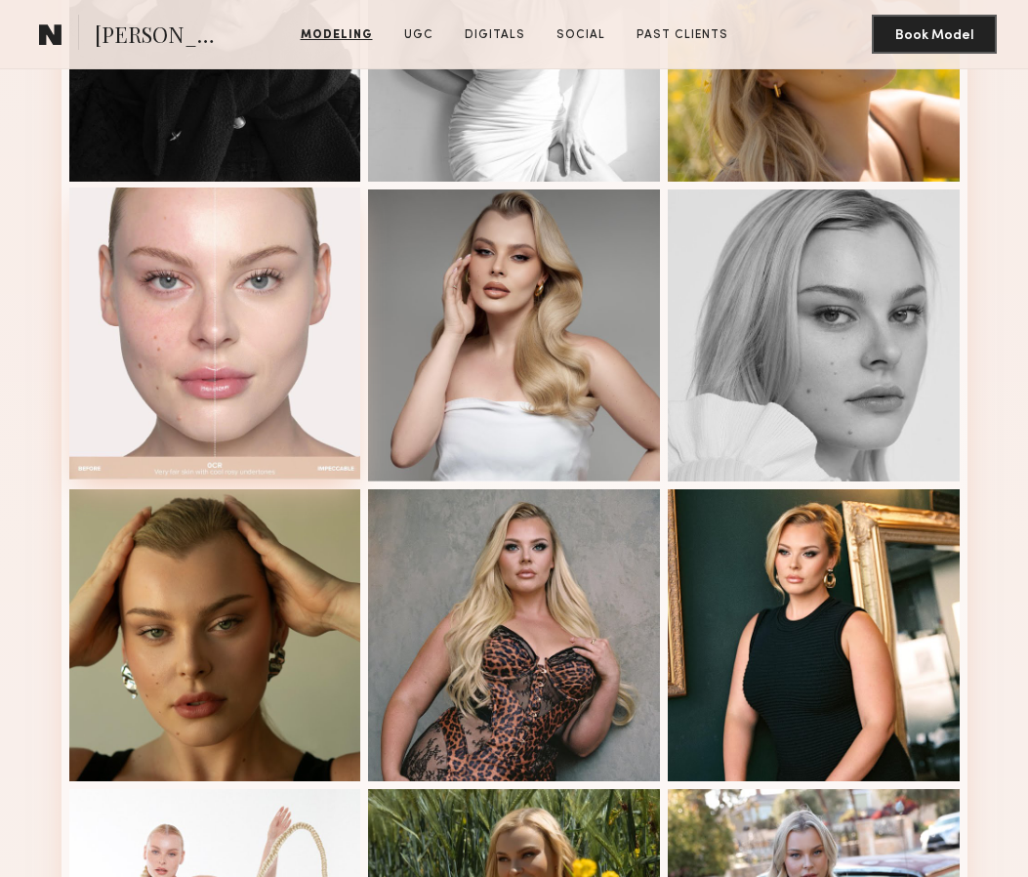
click at [248, 381] on div at bounding box center [215, 333] width 292 height 292
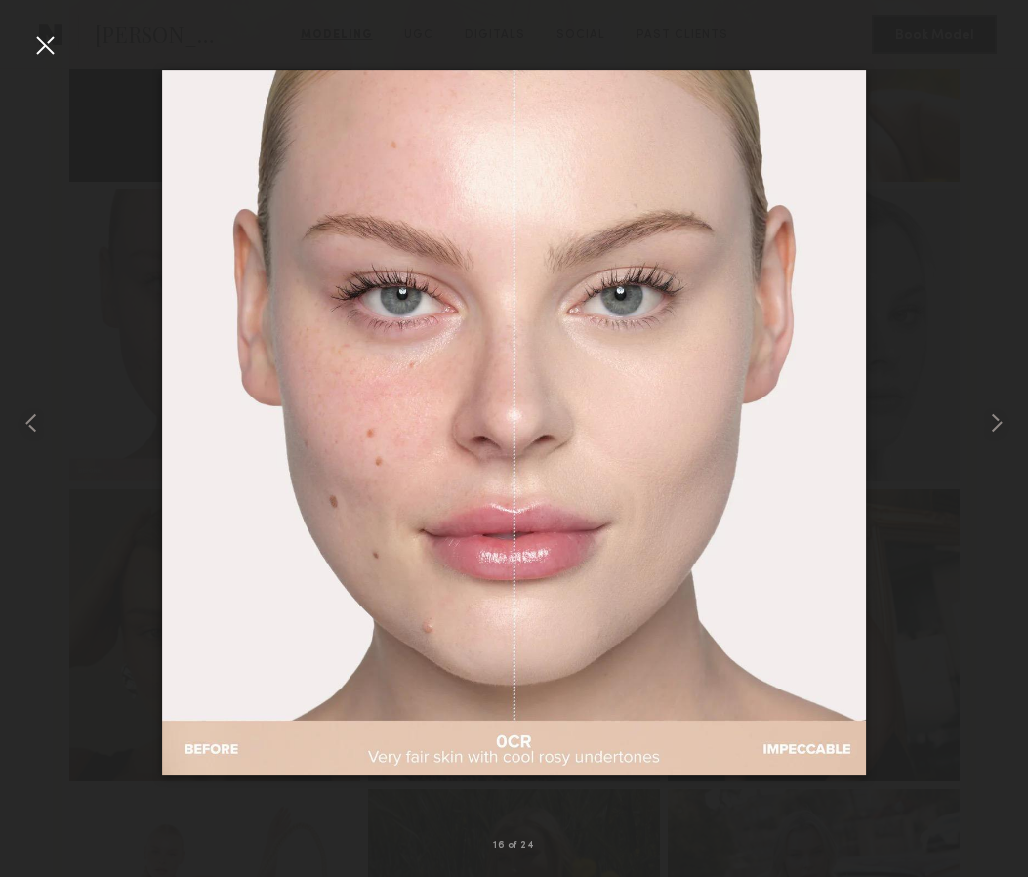
click at [31, 48] on div at bounding box center [44, 44] width 31 height 31
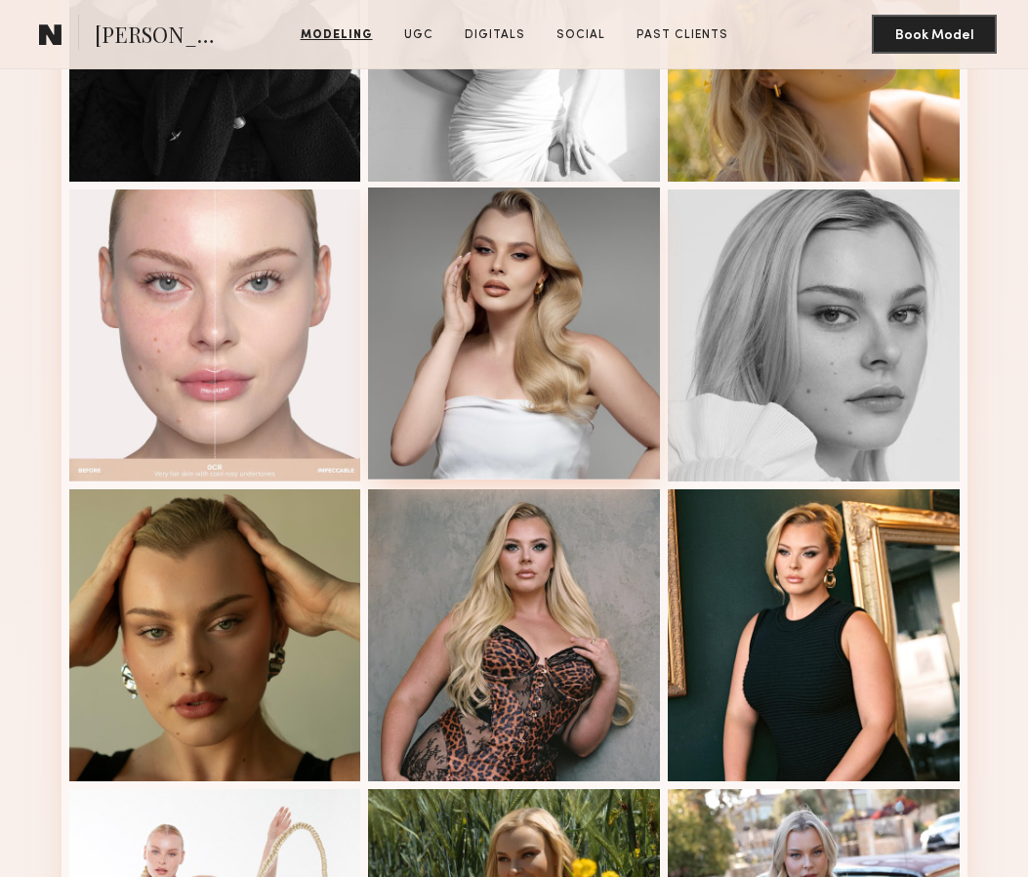
click at [514, 292] on div at bounding box center [514, 333] width 292 height 292
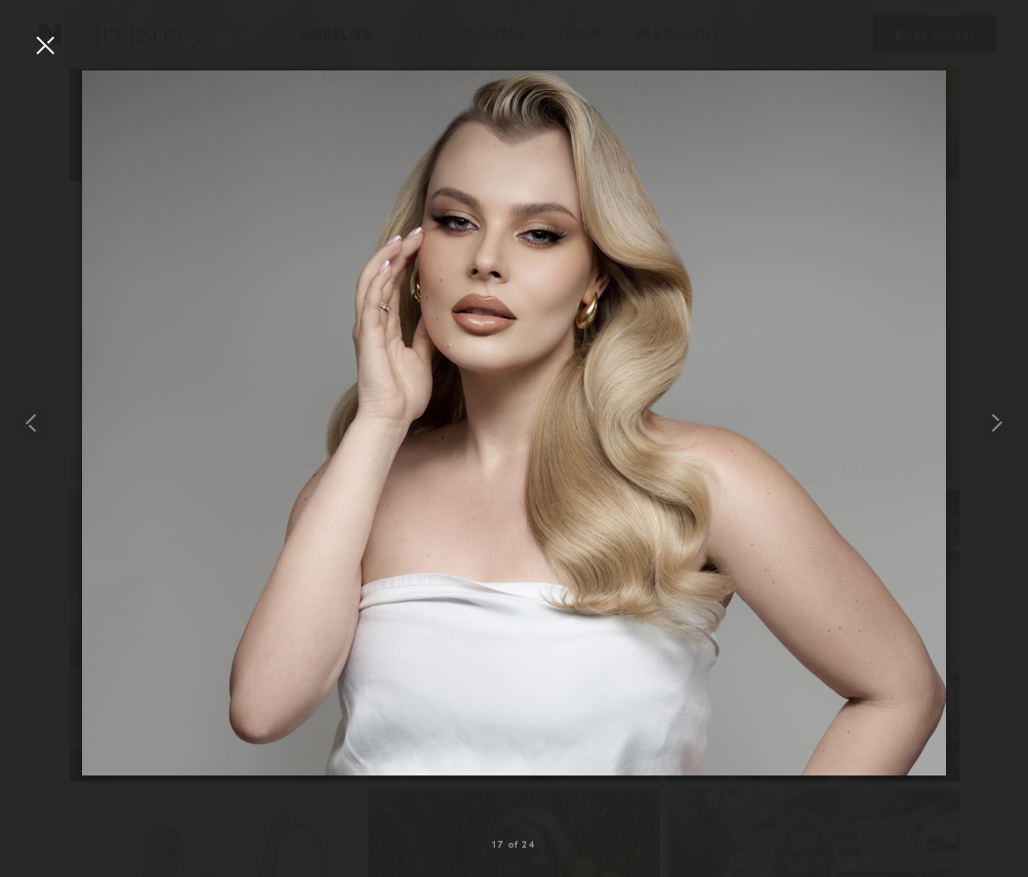
click at [41, 47] on div at bounding box center [44, 44] width 31 height 31
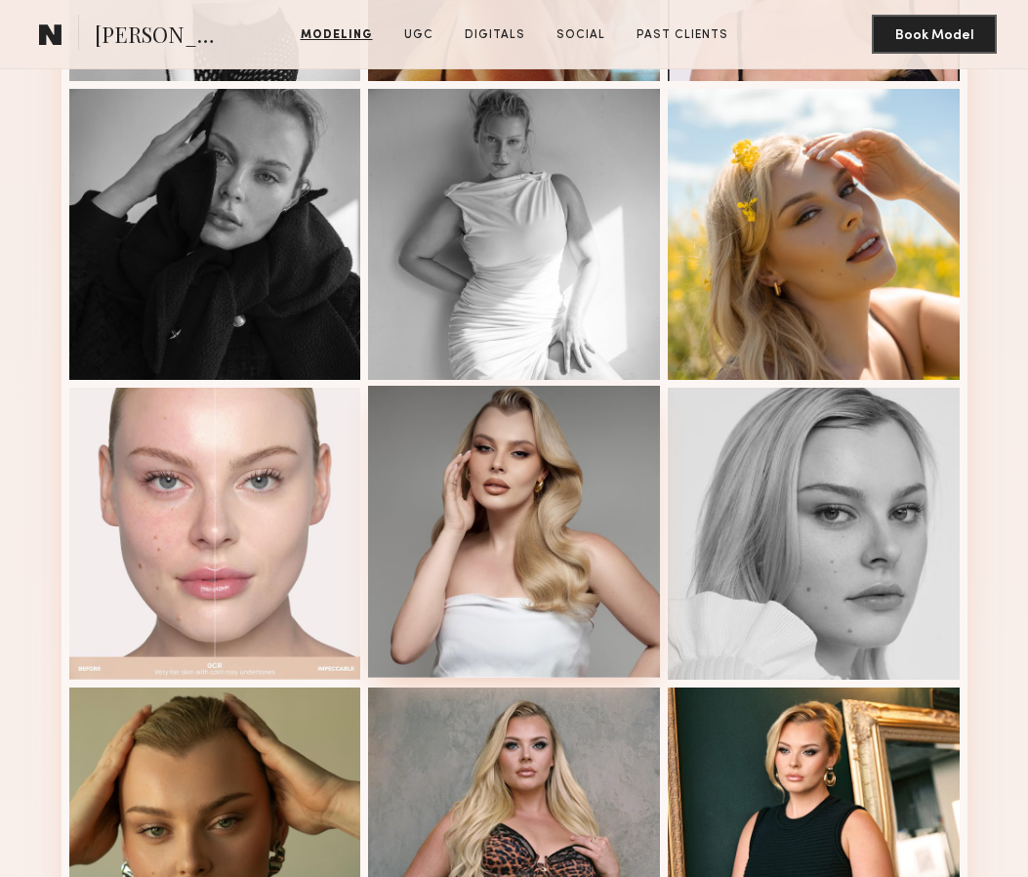
scroll to position [1647, 0]
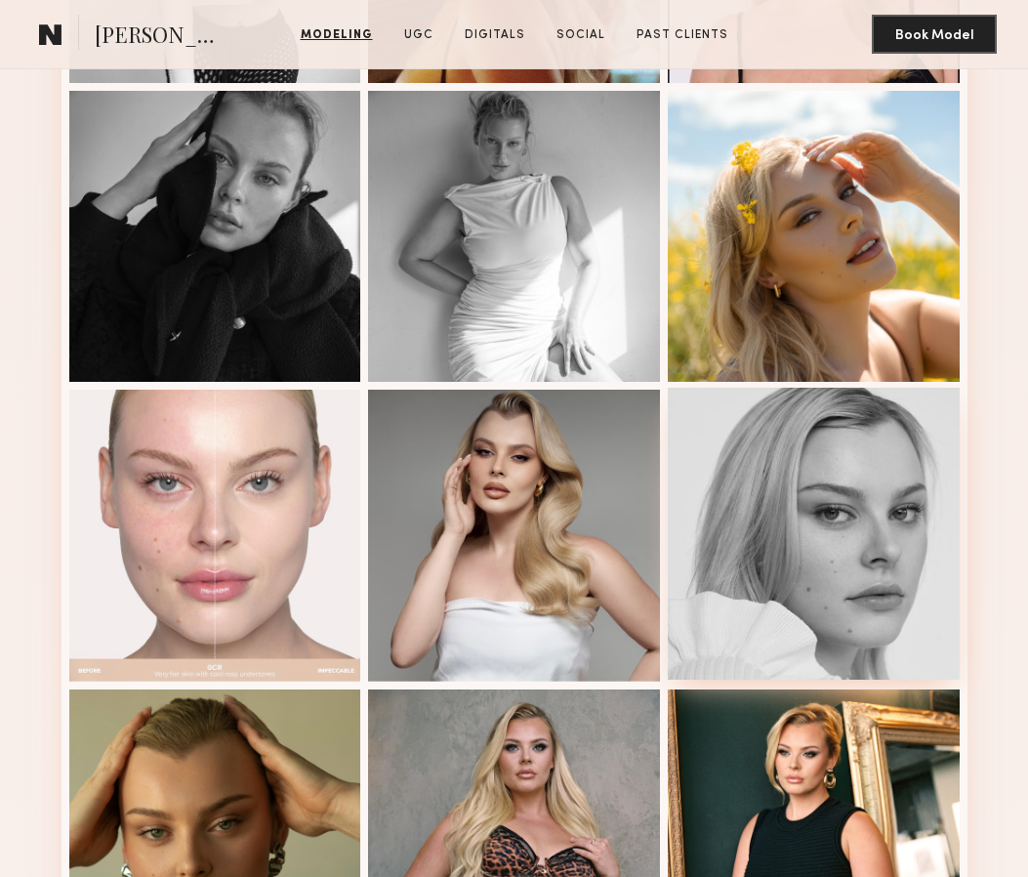
click at [813, 475] on div at bounding box center [814, 534] width 292 height 292
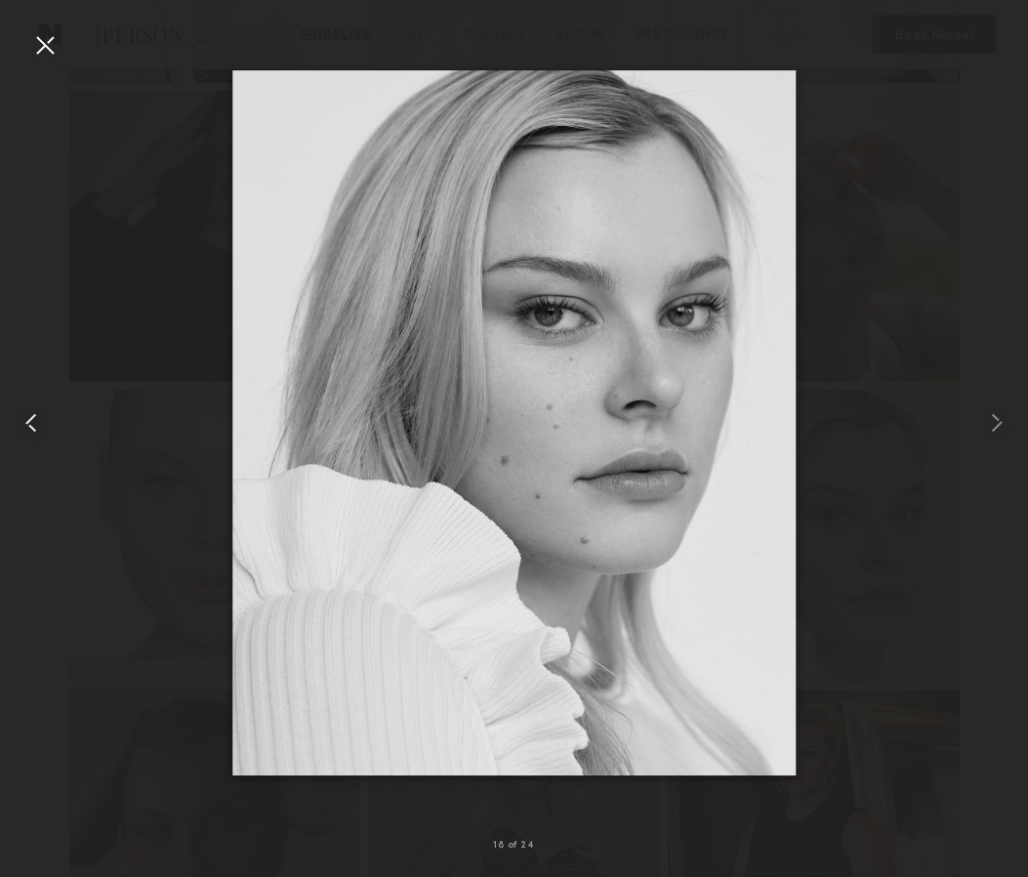
click at [22, 42] on div at bounding box center [20, 422] width 41 height 783
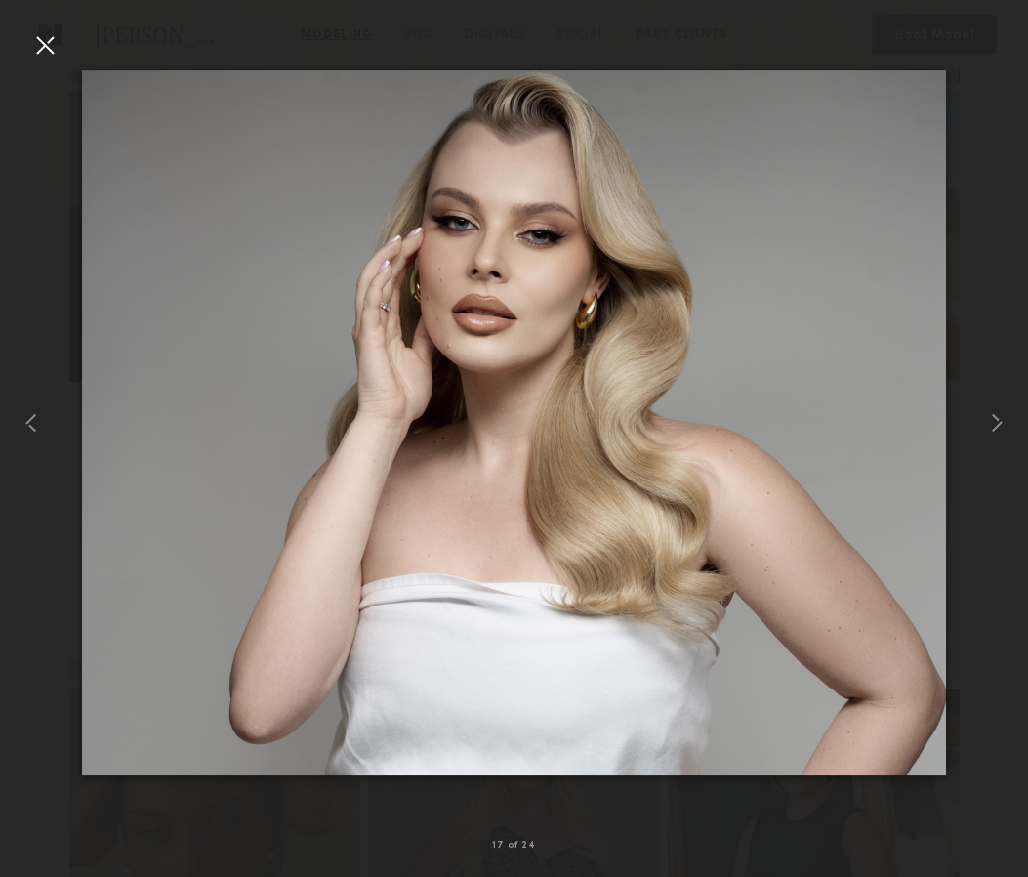
click at [49, 53] on div at bounding box center [44, 44] width 31 height 31
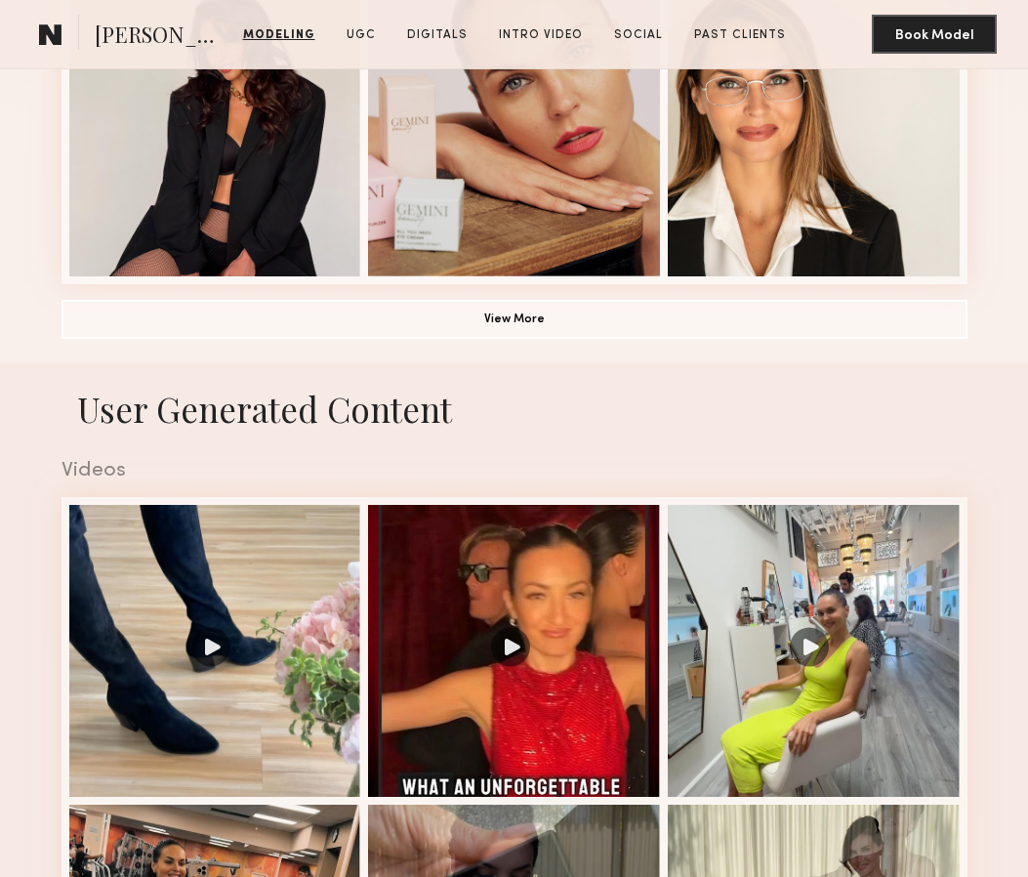
scroll to position [1469, 0]
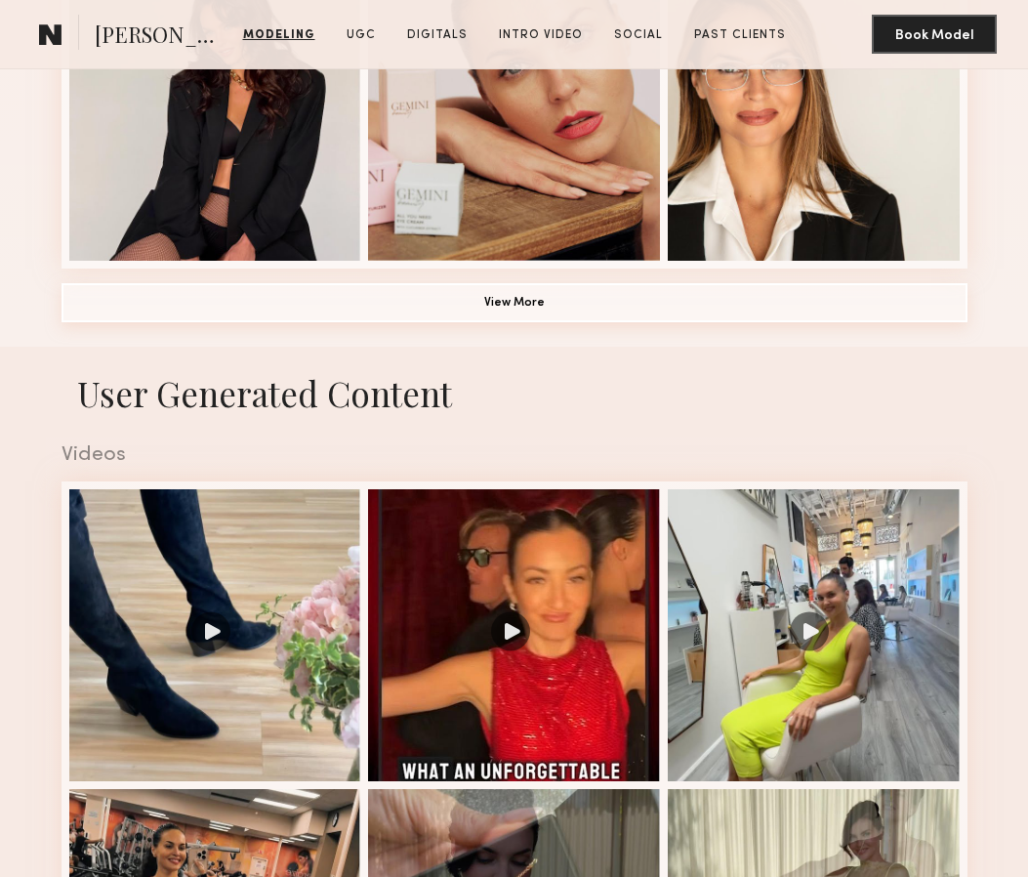
click at [566, 290] on button "View More" at bounding box center [515, 302] width 906 height 39
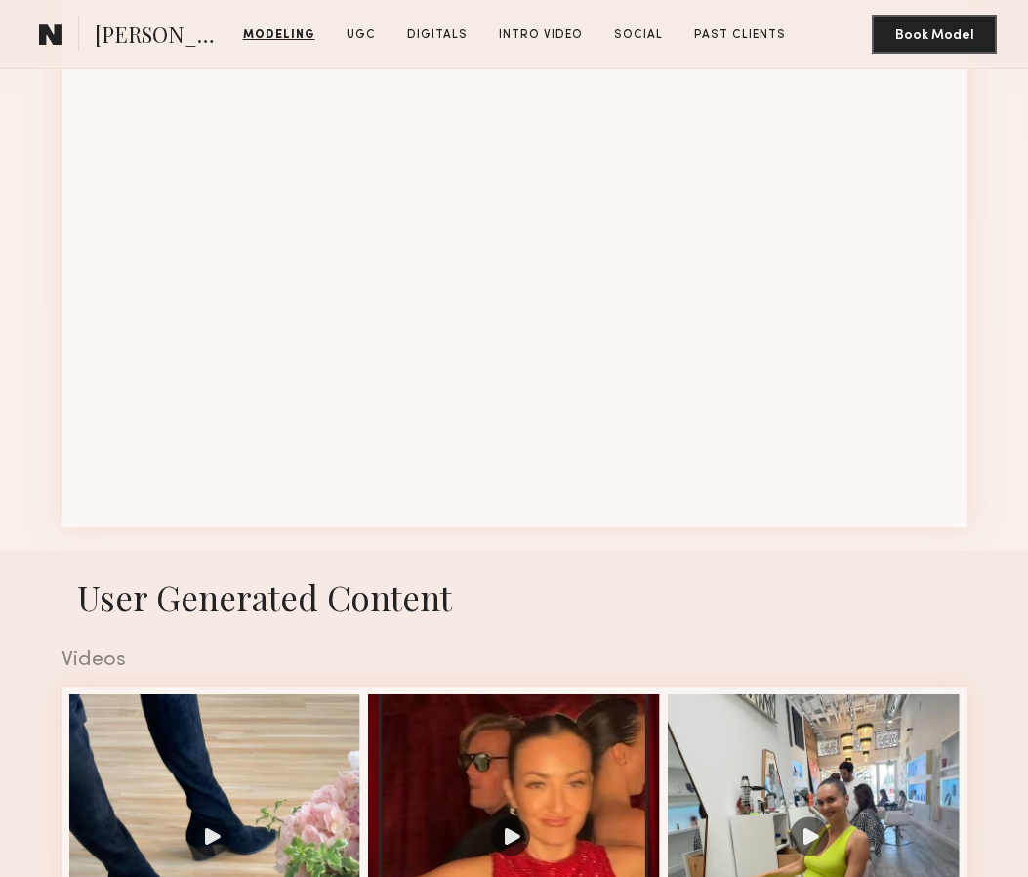
scroll to position [2431, 0]
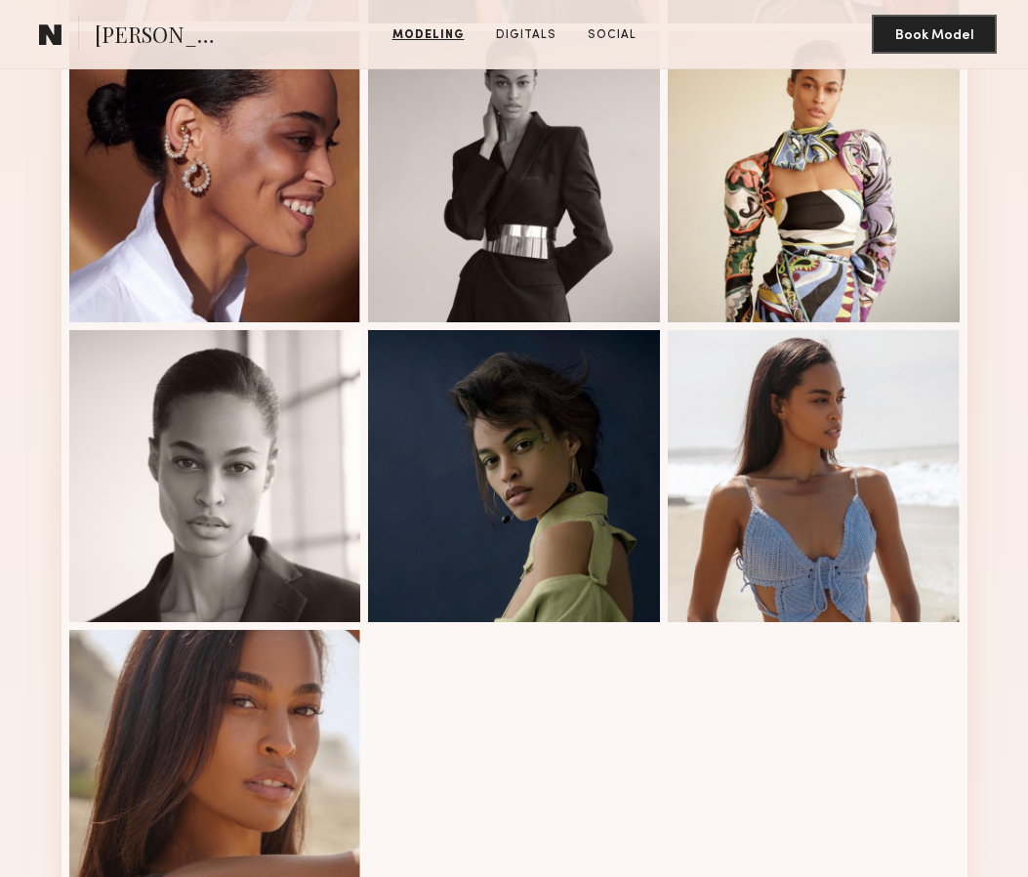
scroll to position [805, 0]
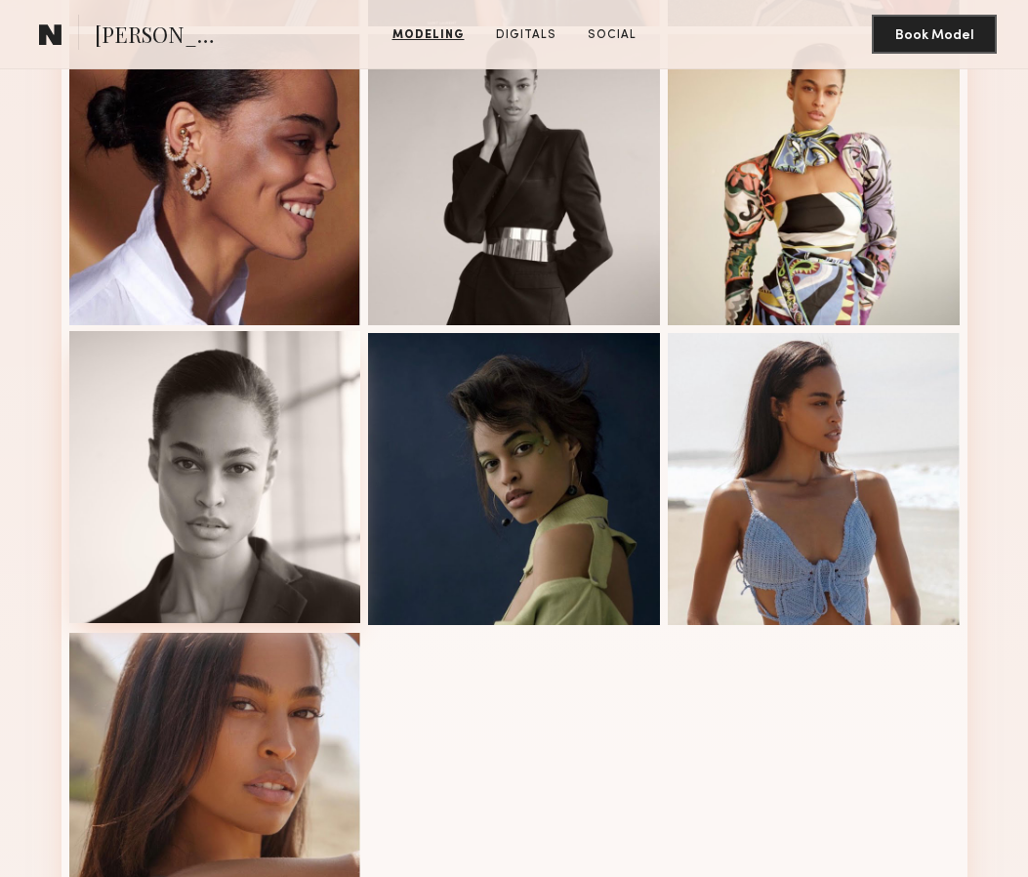
click at [273, 457] on div at bounding box center [215, 477] width 292 height 292
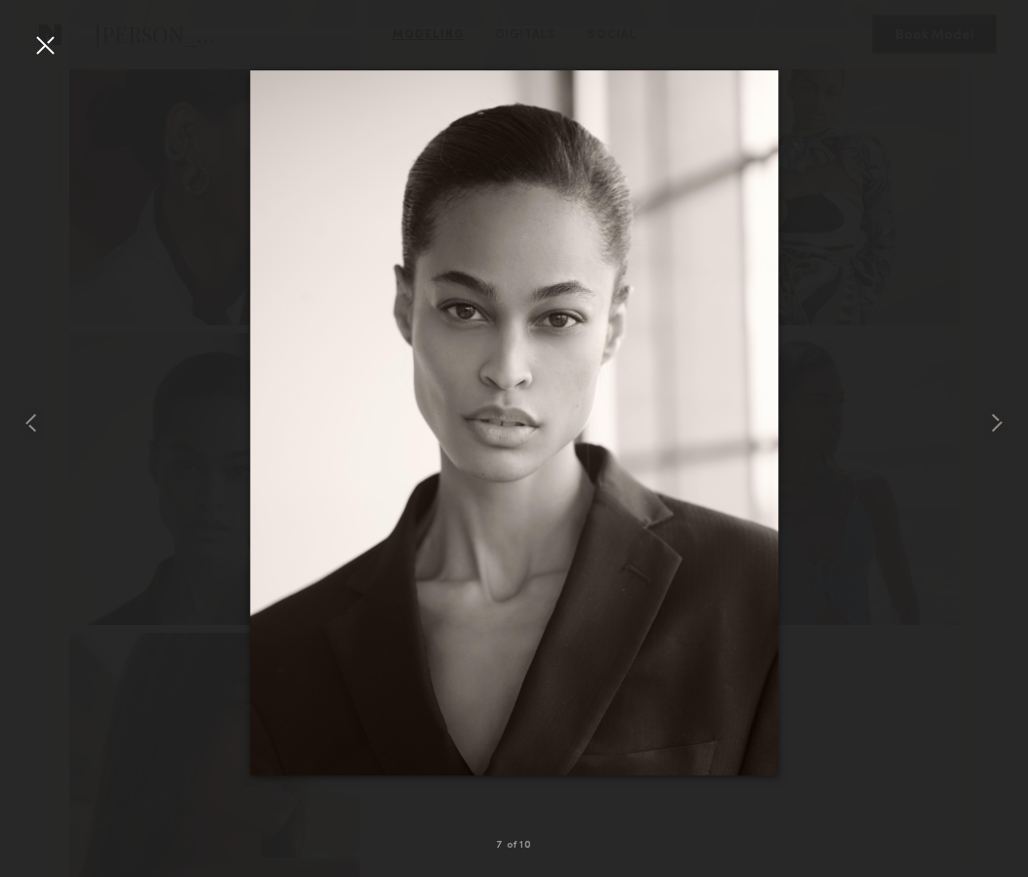
click at [46, 47] on div at bounding box center [44, 44] width 31 height 31
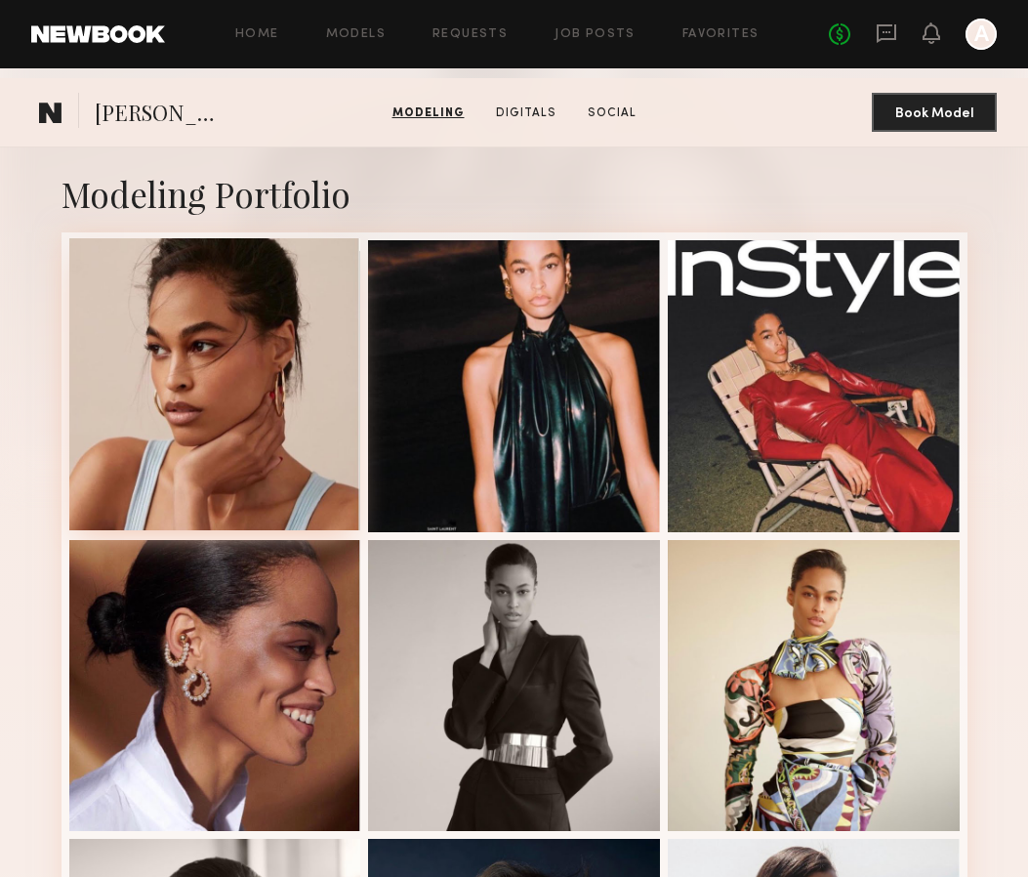
scroll to position [290, 0]
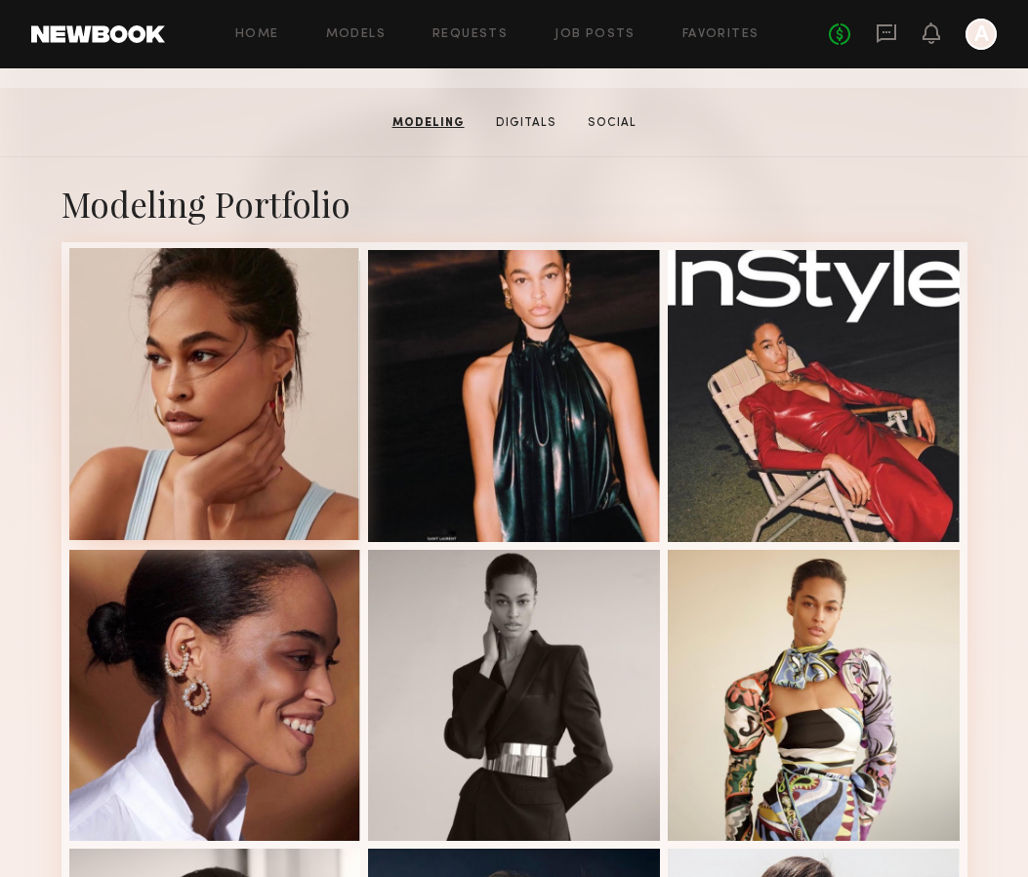
click at [232, 417] on div at bounding box center [215, 394] width 292 height 292
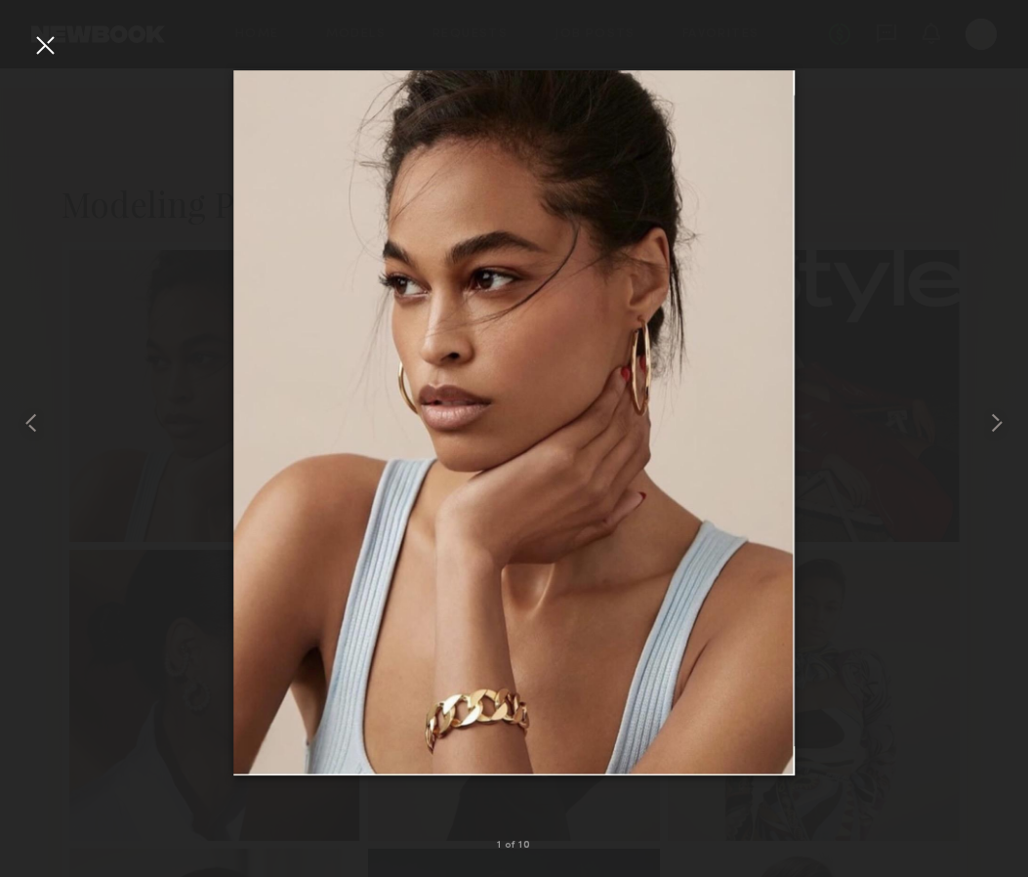
click at [51, 48] on div at bounding box center [44, 44] width 31 height 31
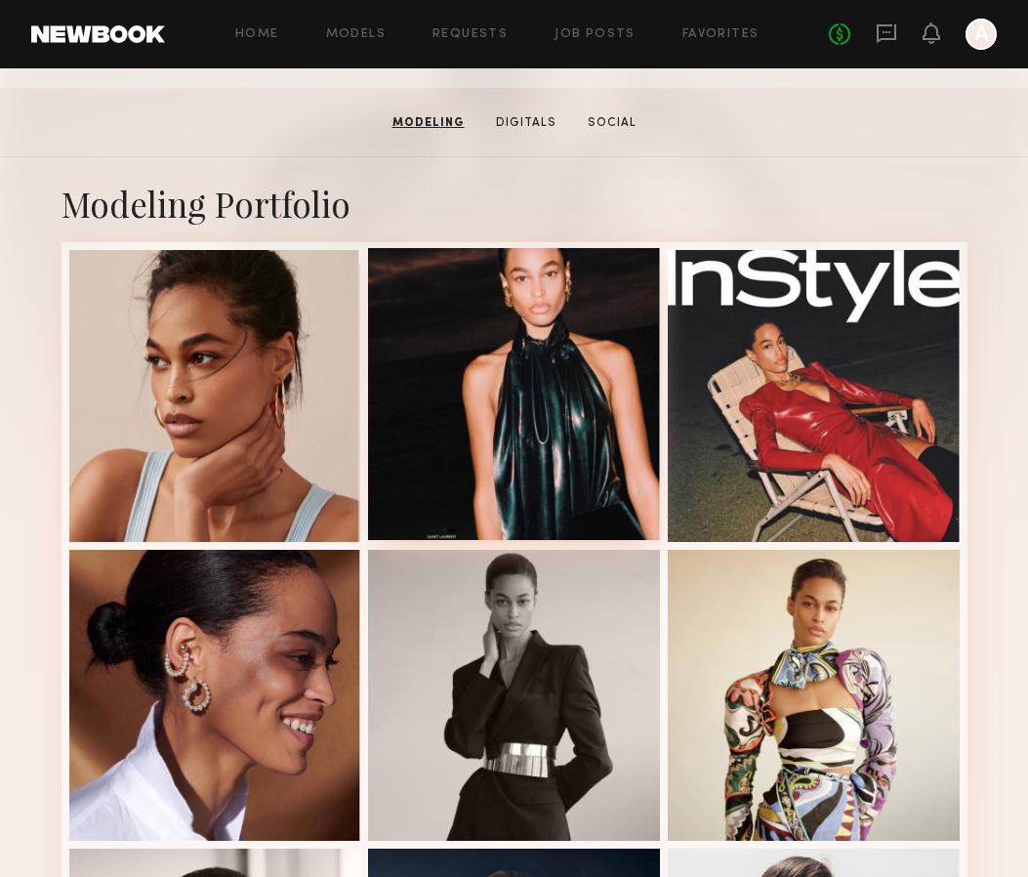
click at [590, 402] on div at bounding box center [514, 394] width 292 height 292
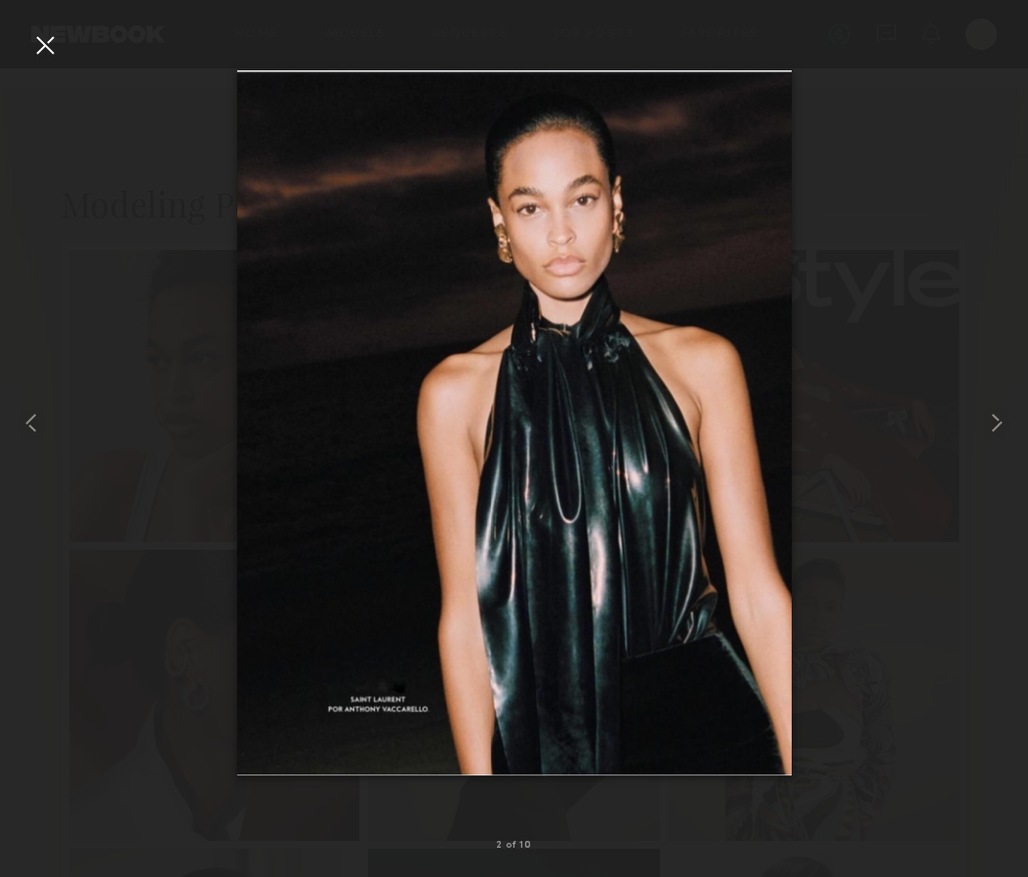
click at [50, 52] on div at bounding box center [44, 44] width 31 height 31
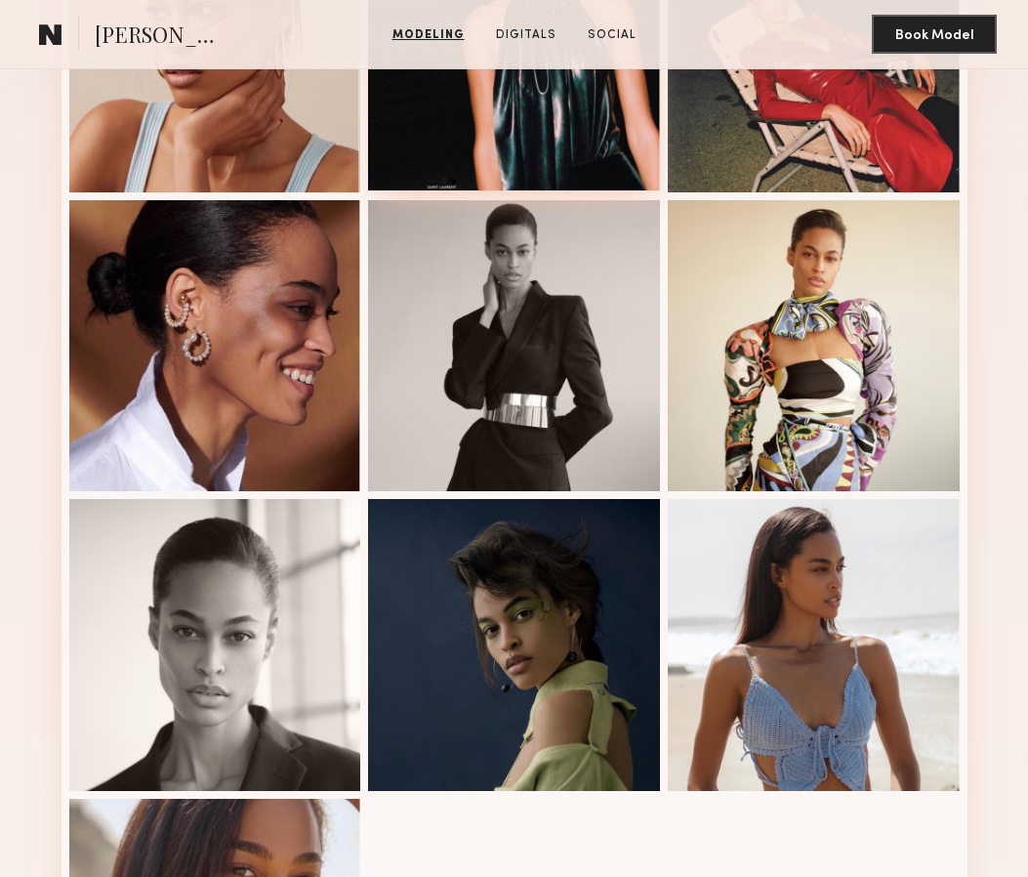
scroll to position [671, 0]
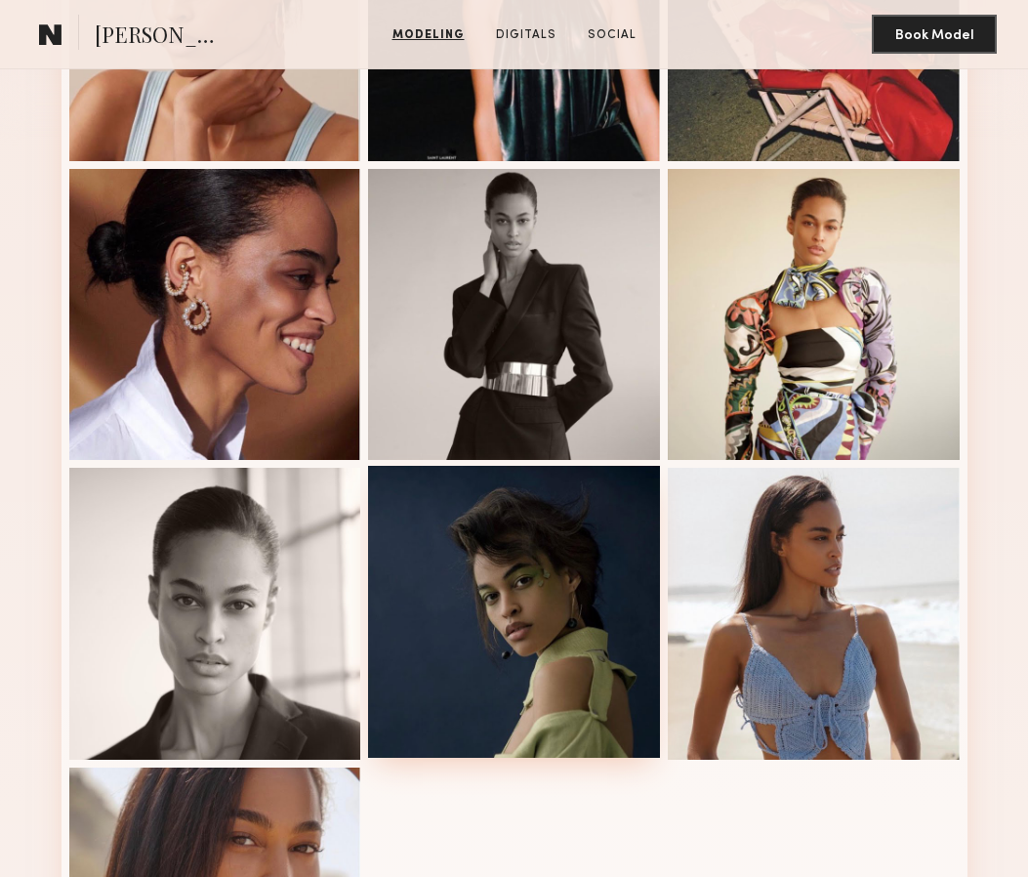
click at [521, 635] on div at bounding box center [514, 612] width 292 height 292
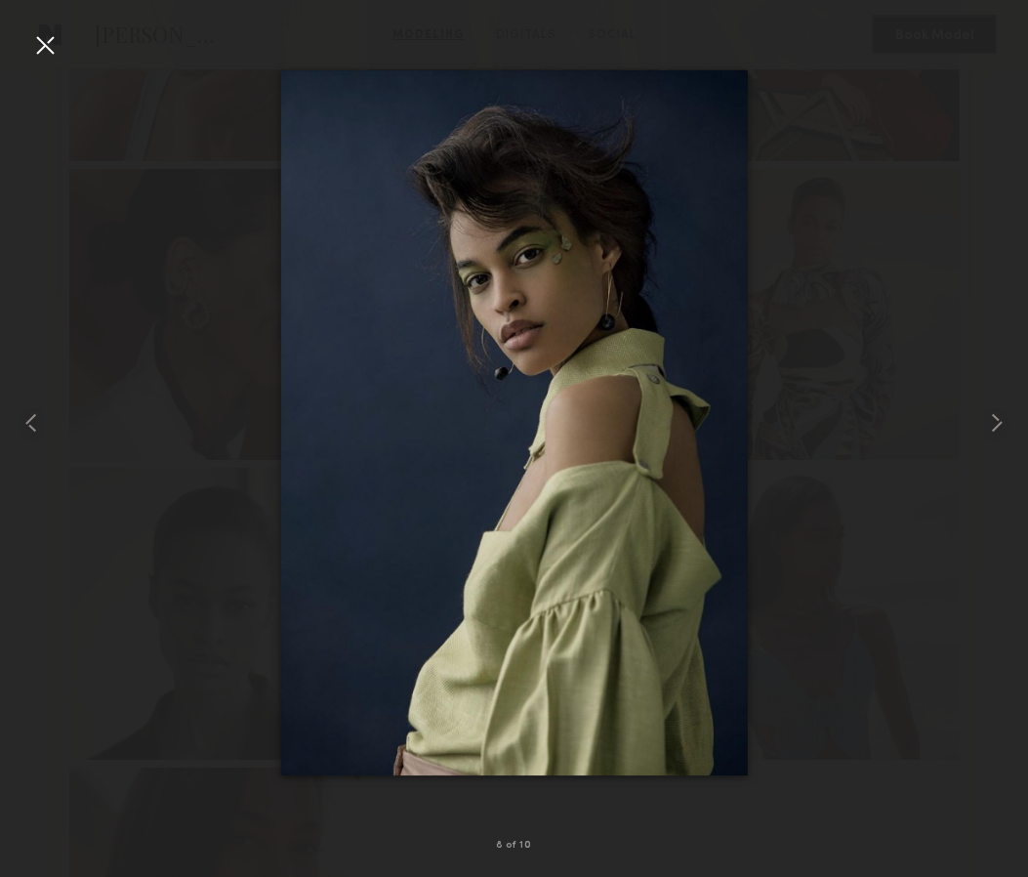
click at [50, 41] on div at bounding box center [44, 44] width 31 height 31
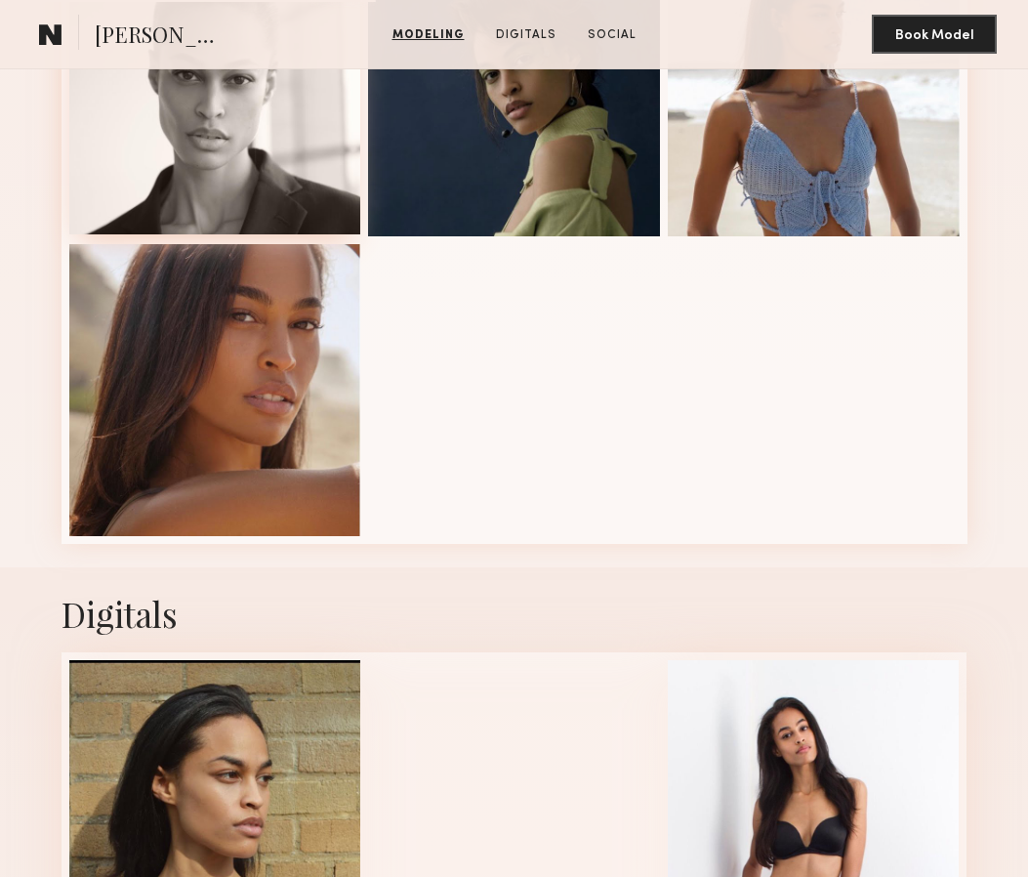
scroll to position [1239, 0]
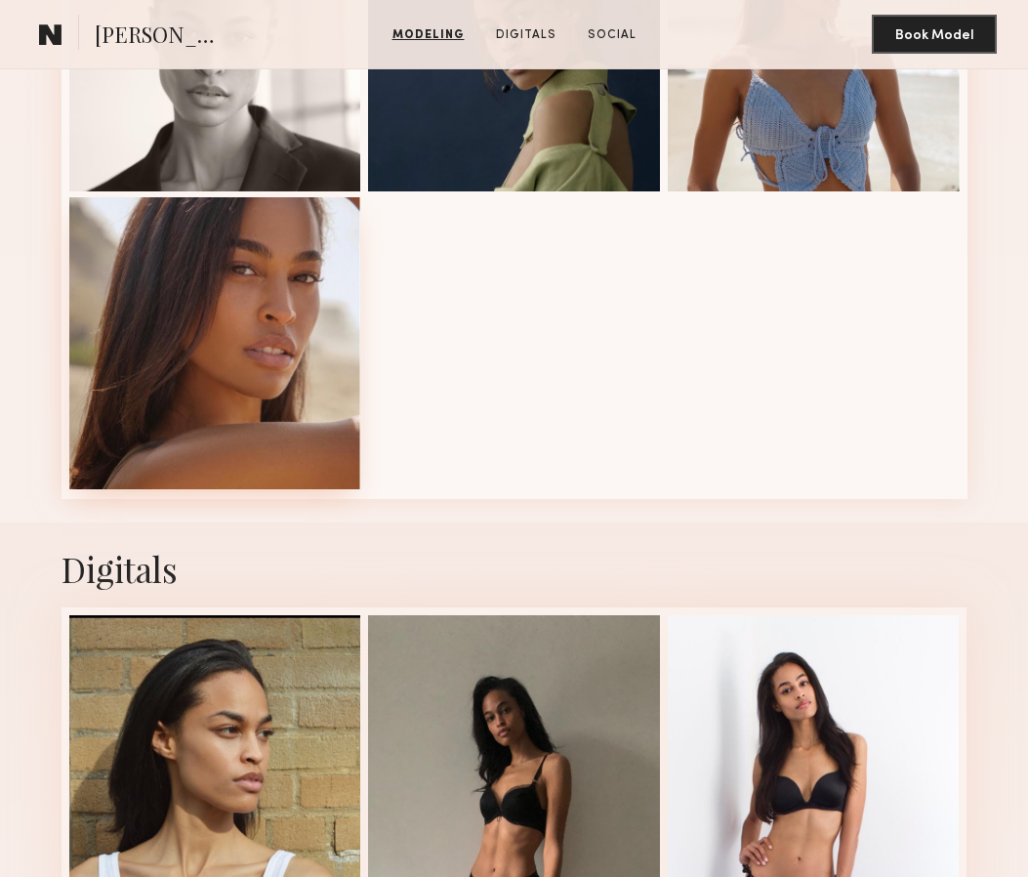
click at [251, 288] on div at bounding box center [215, 343] width 292 height 292
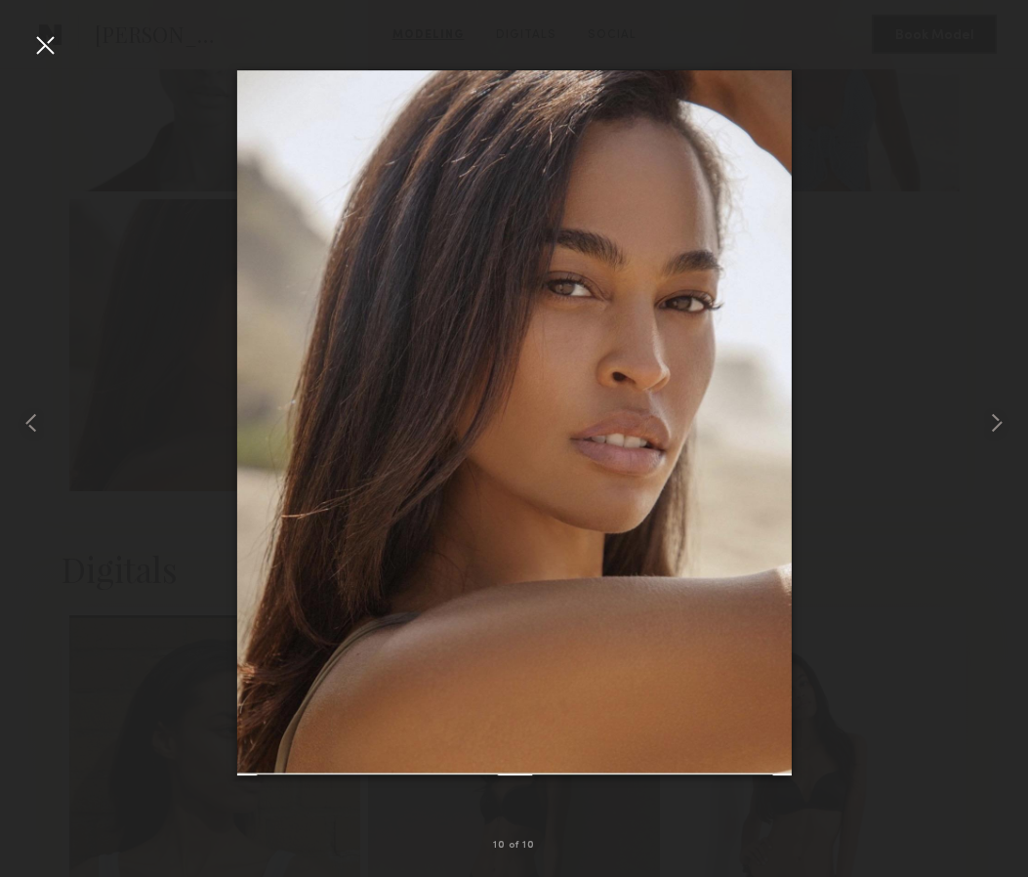
click at [50, 41] on div at bounding box center [44, 44] width 31 height 31
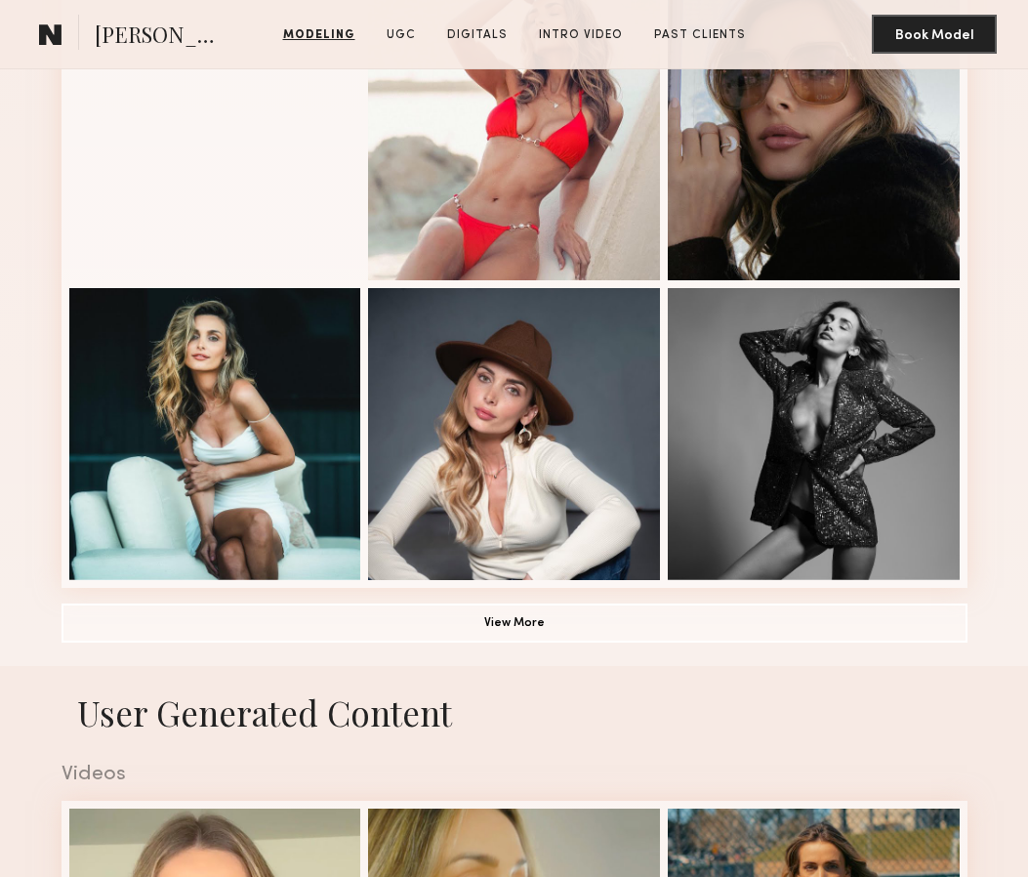
scroll to position [1175, 0]
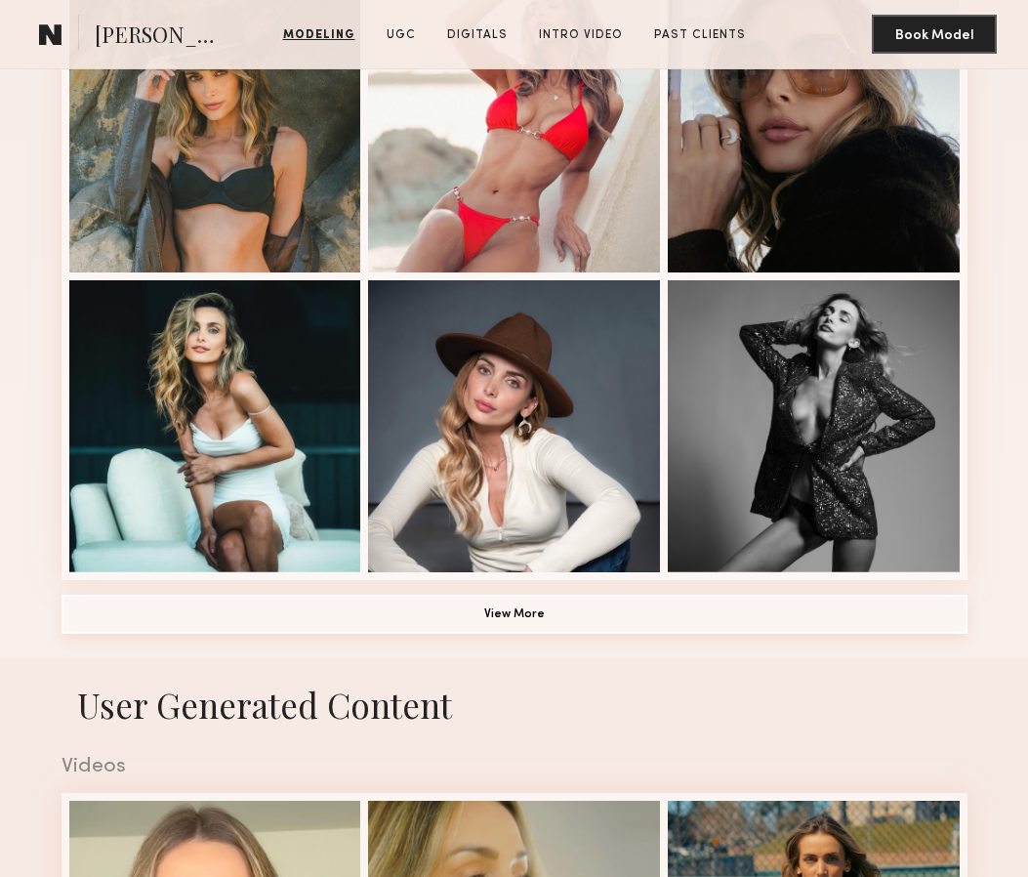
click at [547, 596] on button "View More" at bounding box center [515, 614] width 906 height 39
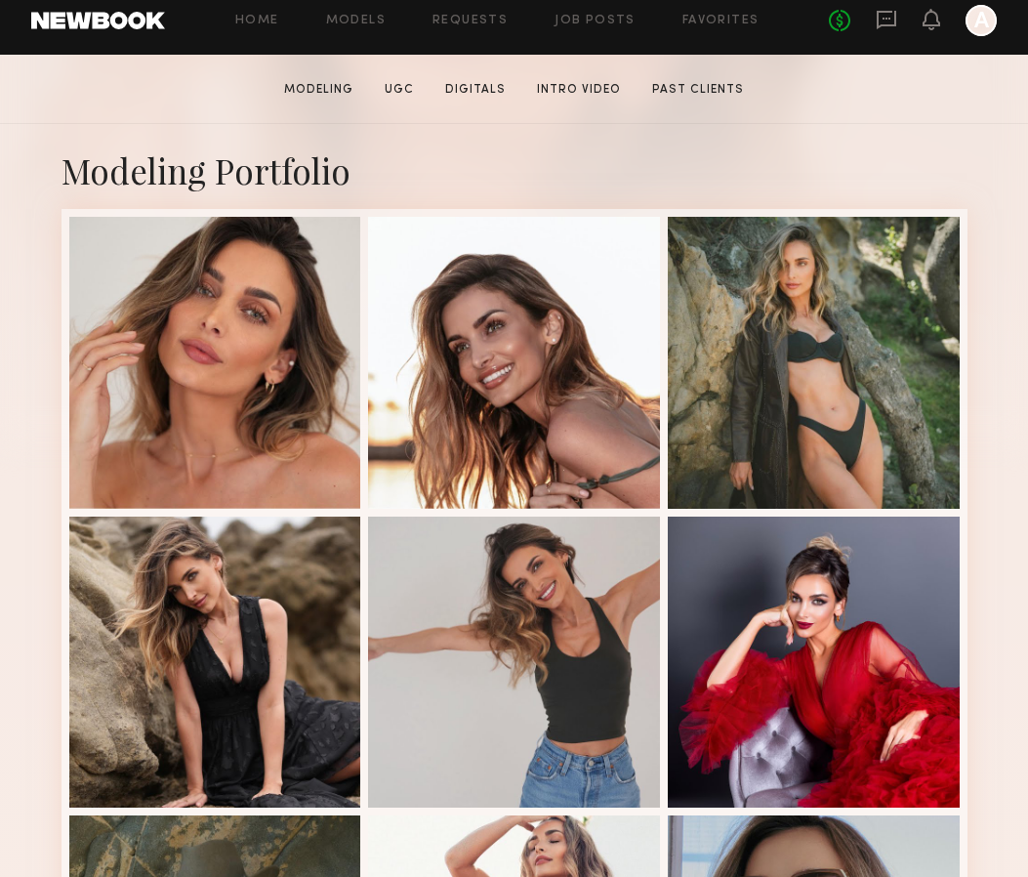
scroll to position [341, 0]
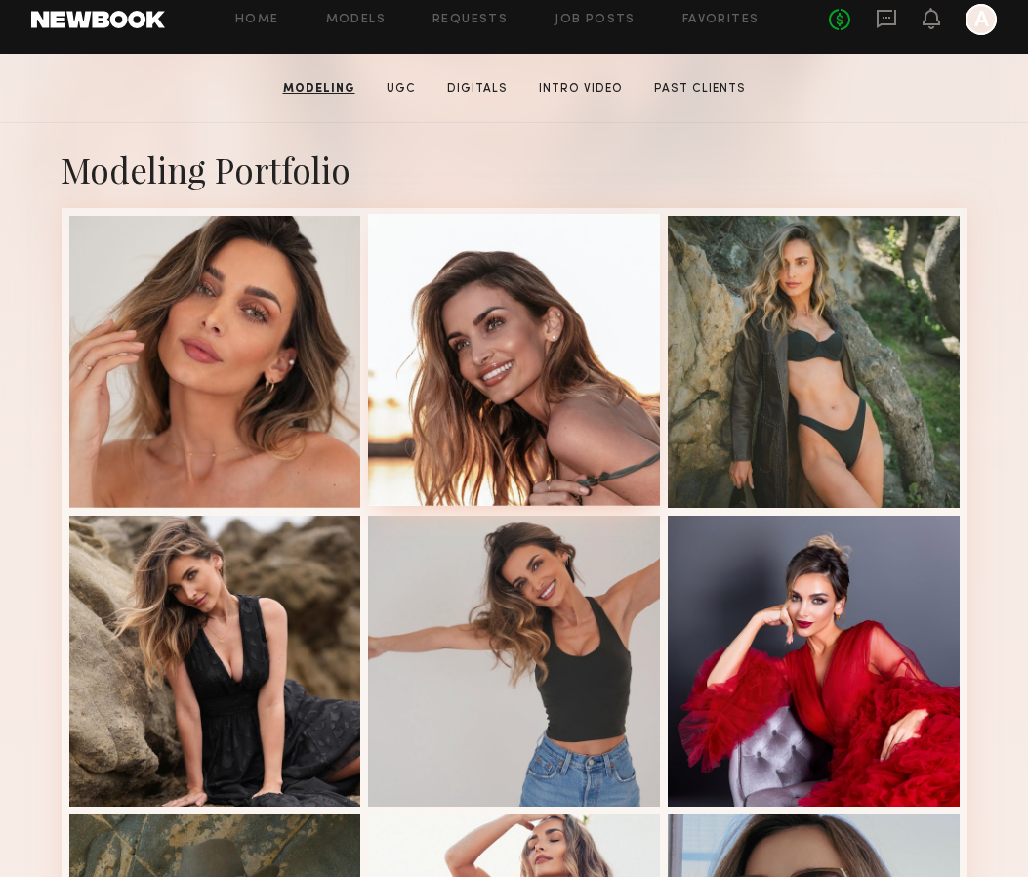
click at [516, 424] on div at bounding box center [514, 360] width 292 height 292
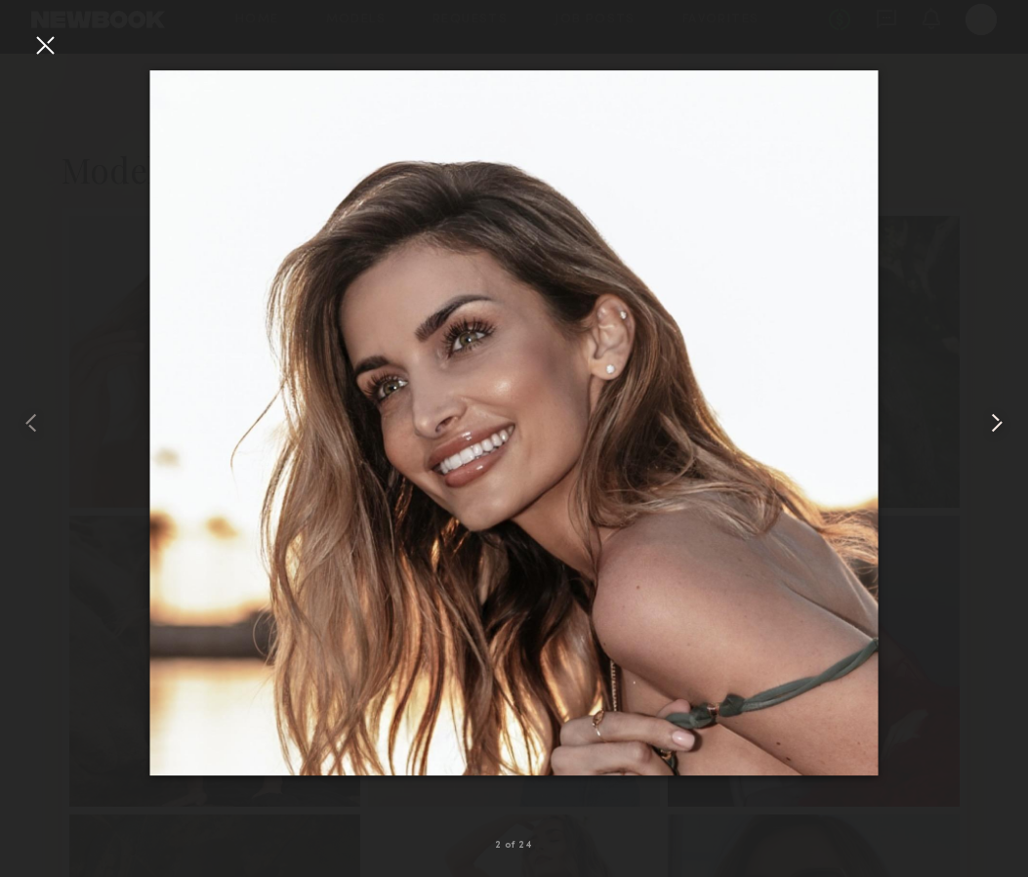
click at [1004, 429] on common-icon at bounding box center [996, 422] width 31 height 31
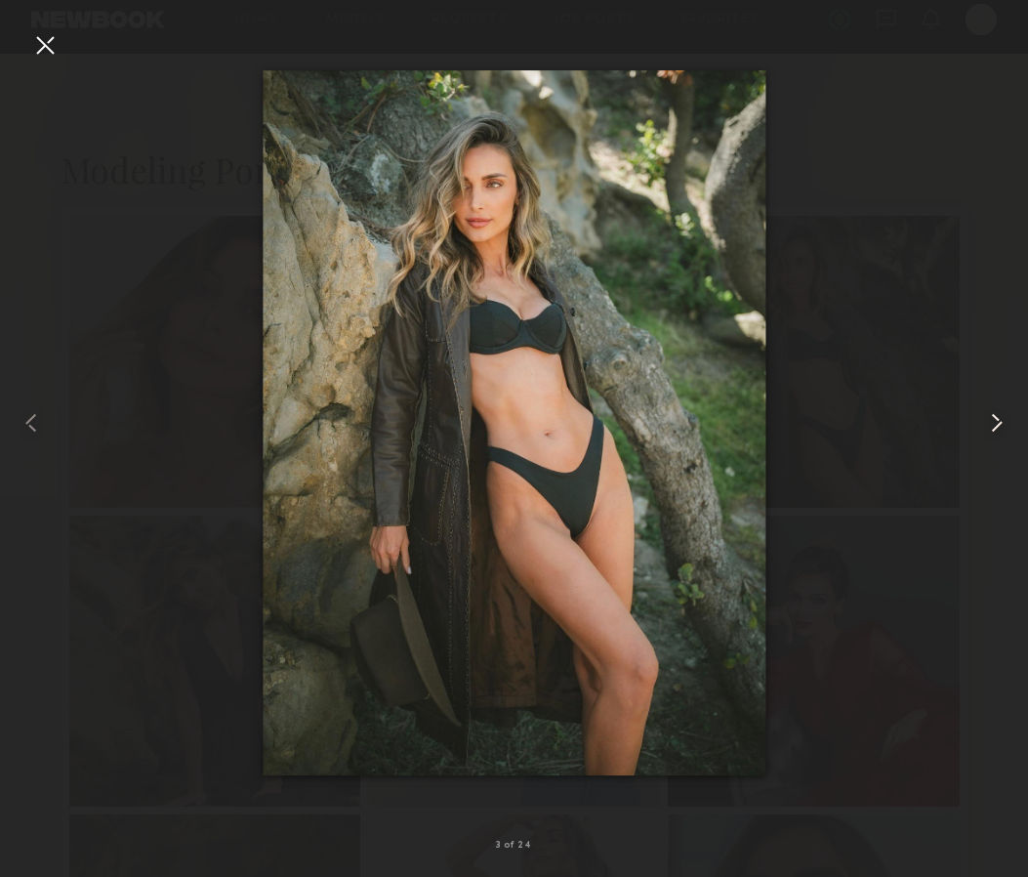
click at [1004, 429] on common-icon at bounding box center [996, 422] width 31 height 31
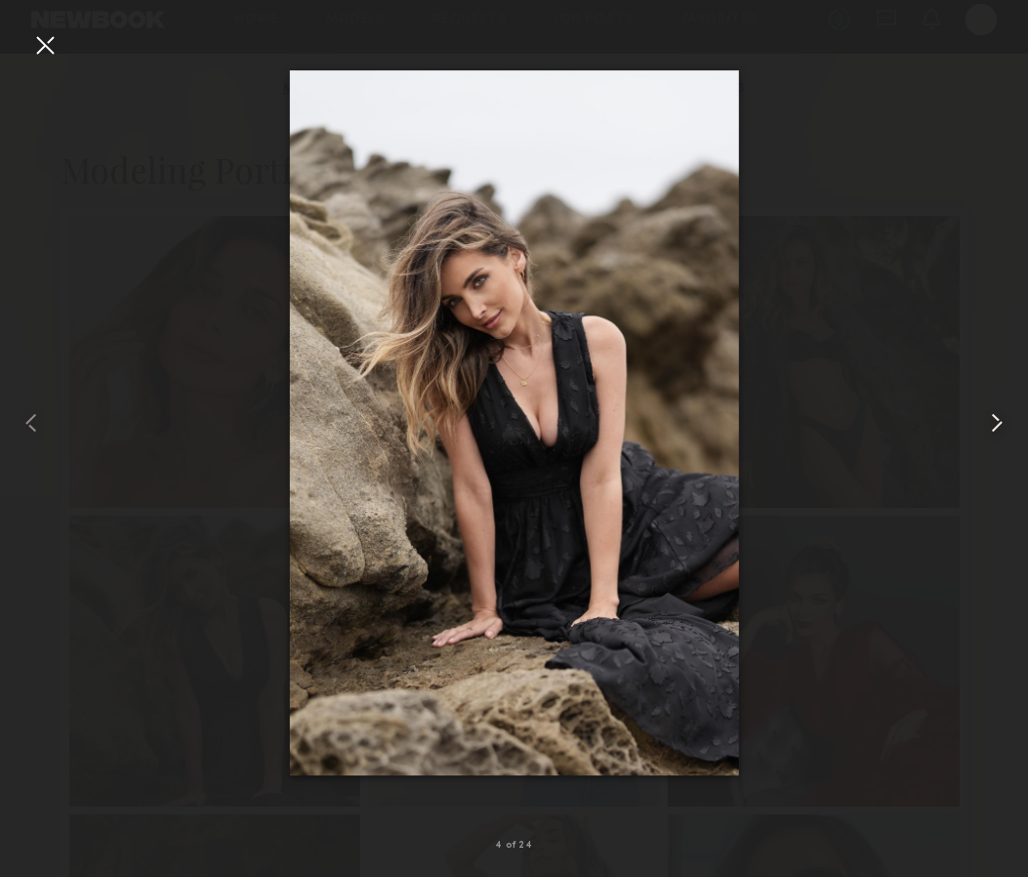
click at [1004, 429] on common-icon at bounding box center [996, 422] width 31 height 31
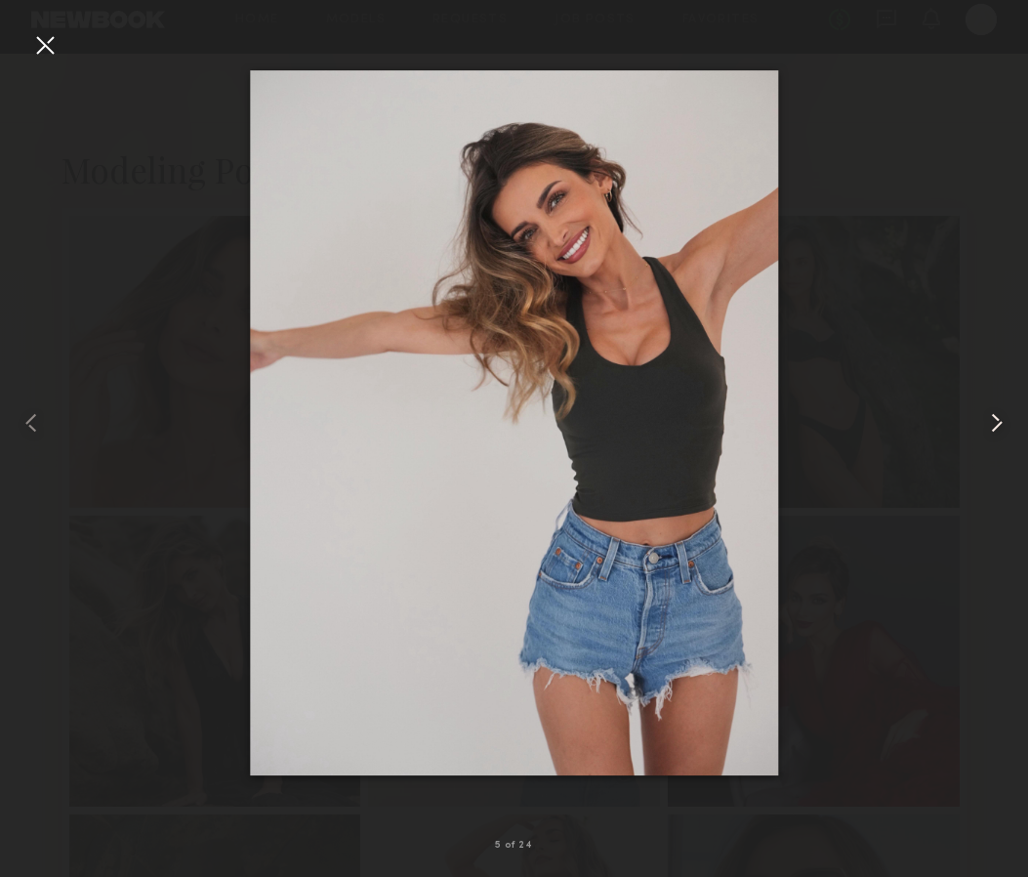
click at [1004, 429] on common-icon at bounding box center [996, 422] width 31 height 31
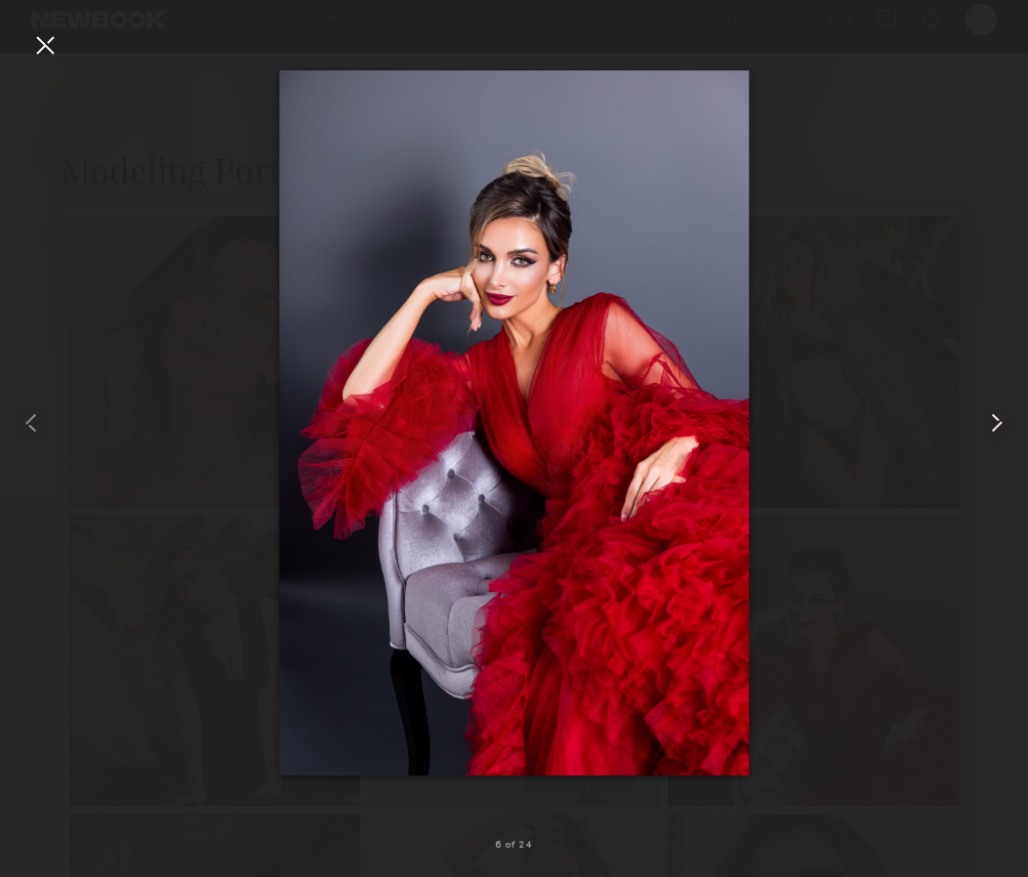
click at [1004, 429] on common-icon at bounding box center [996, 422] width 31 height 31
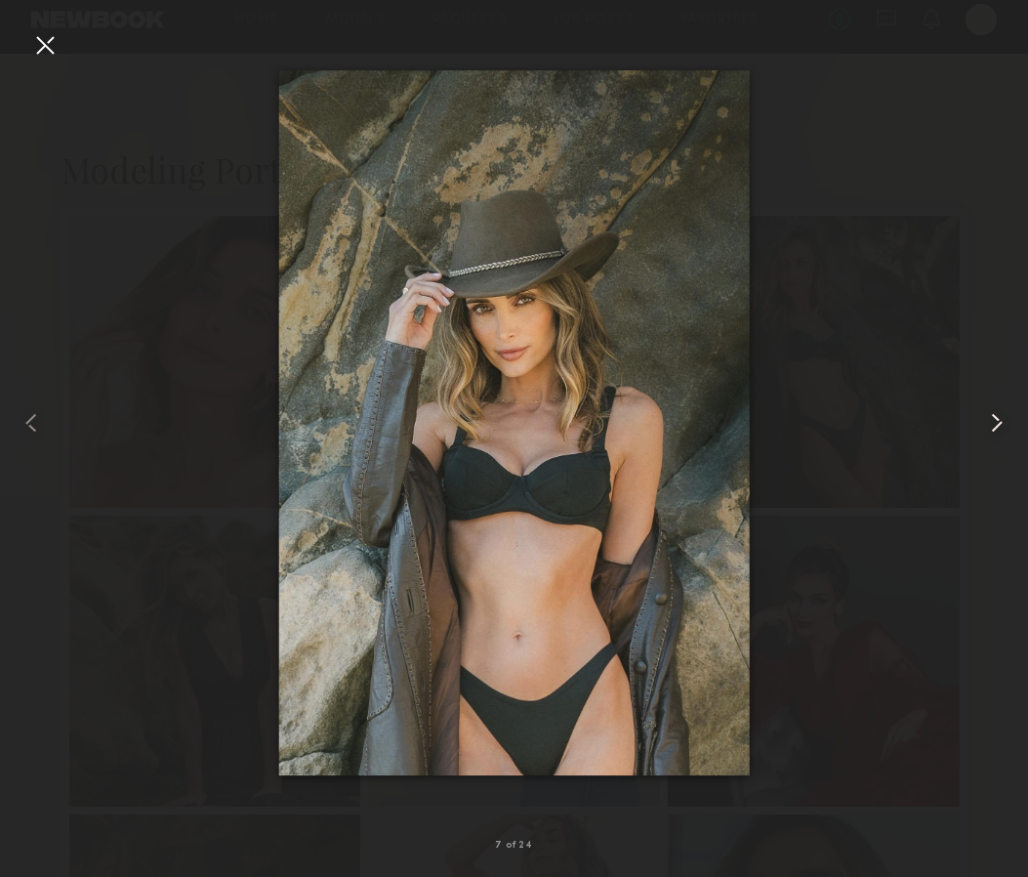
click at [1004, 429] on common-icon at bounding box center [996, 422] width 31 height 31
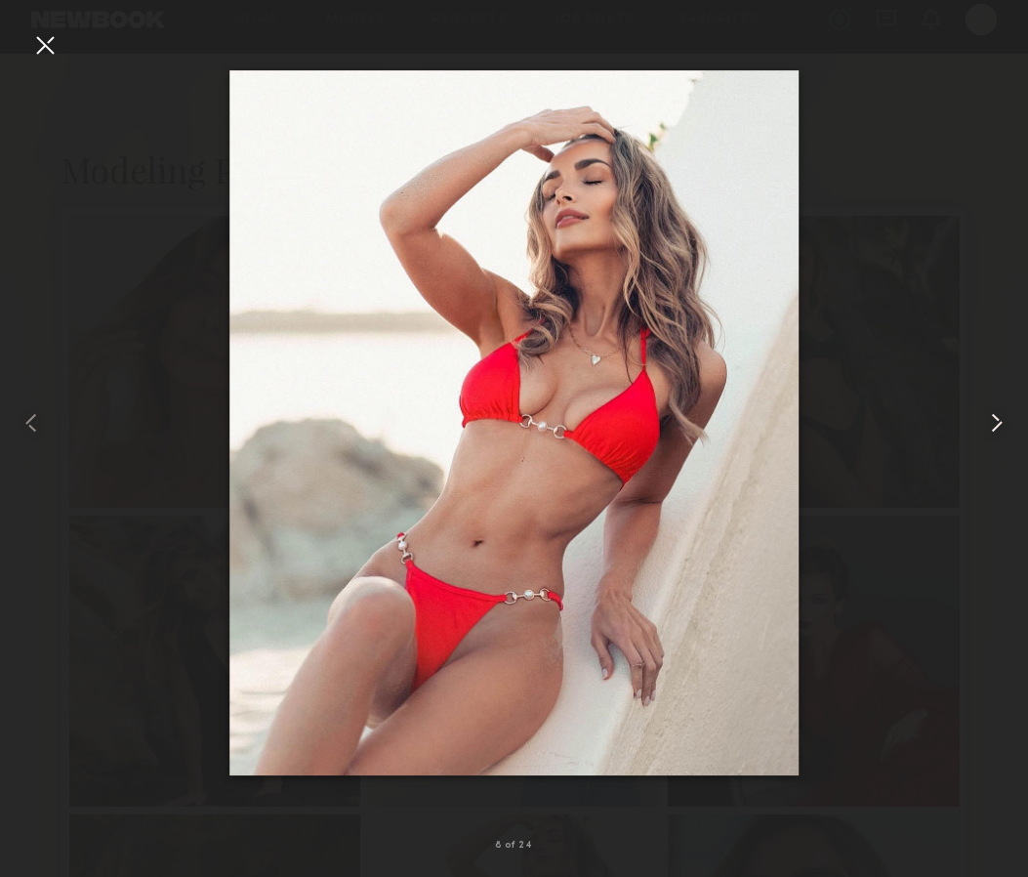
click at [1004, 429] on common-icon at bounding box center [996, 422] width 31 height 31
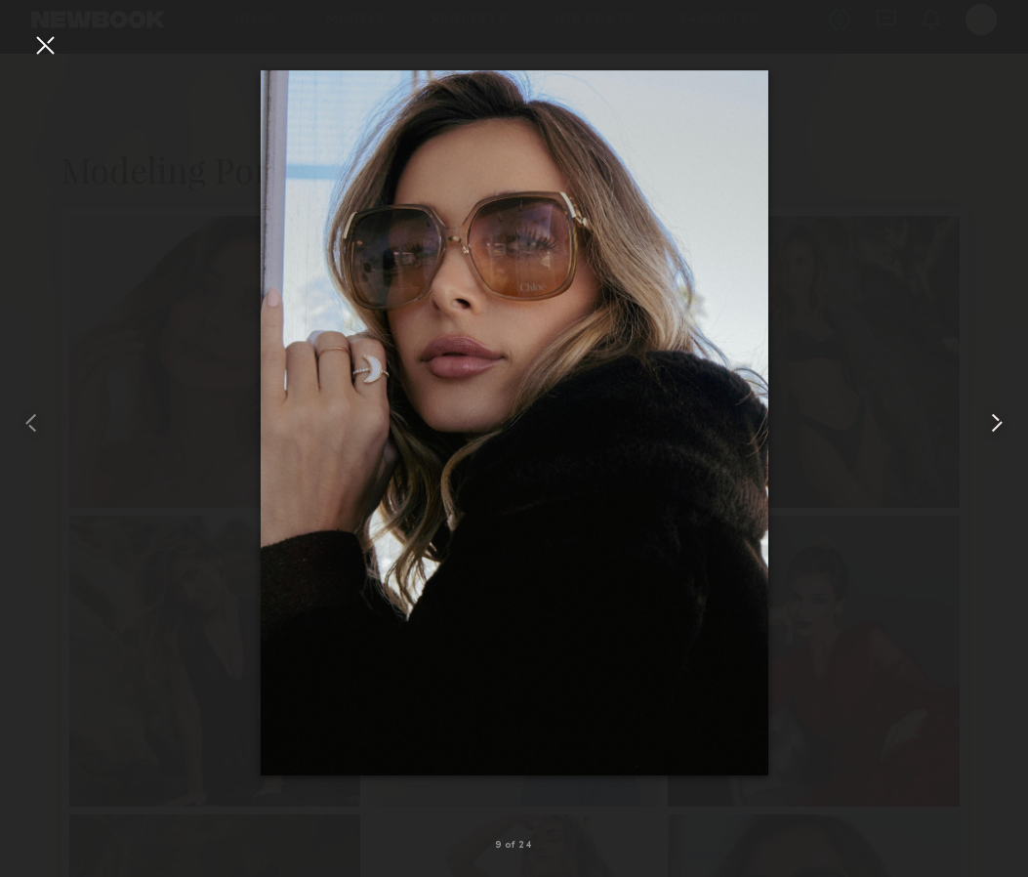
click at [1004, 429] on common-icon at bounding box center [996, 422] width 31 height 31
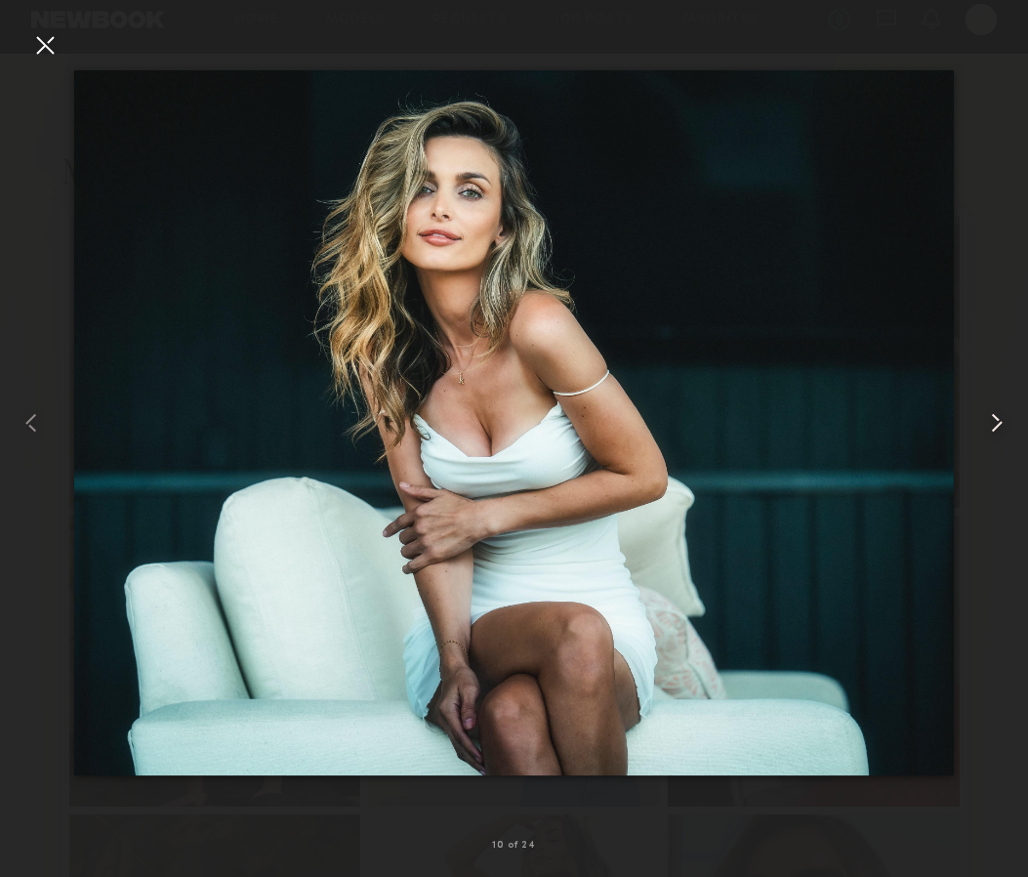
click at [1004, 429] on common-icon at bounding box center [996, 422] width 31 height 31
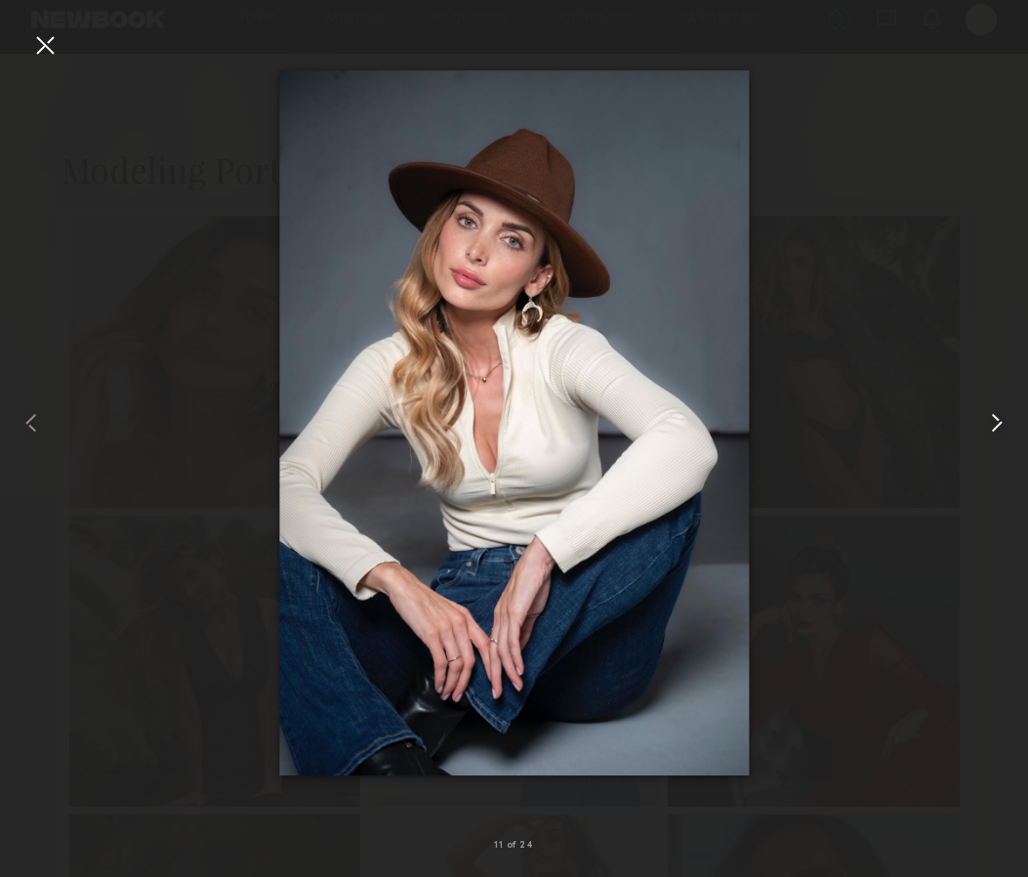
click at [1004, 429] on common-icon at bounding box center [996, 422] width 31 height 31
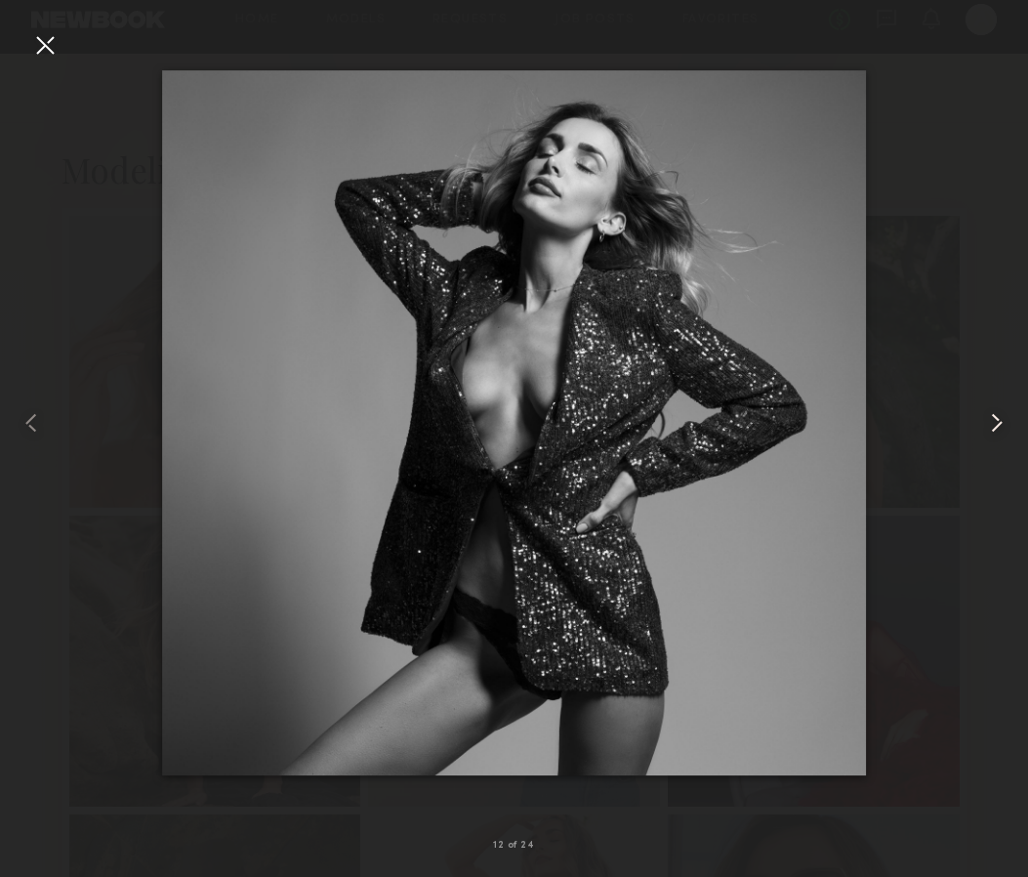
click at [1004, 429] on common-icon at bounding box center [996, 422] width 31 height 31
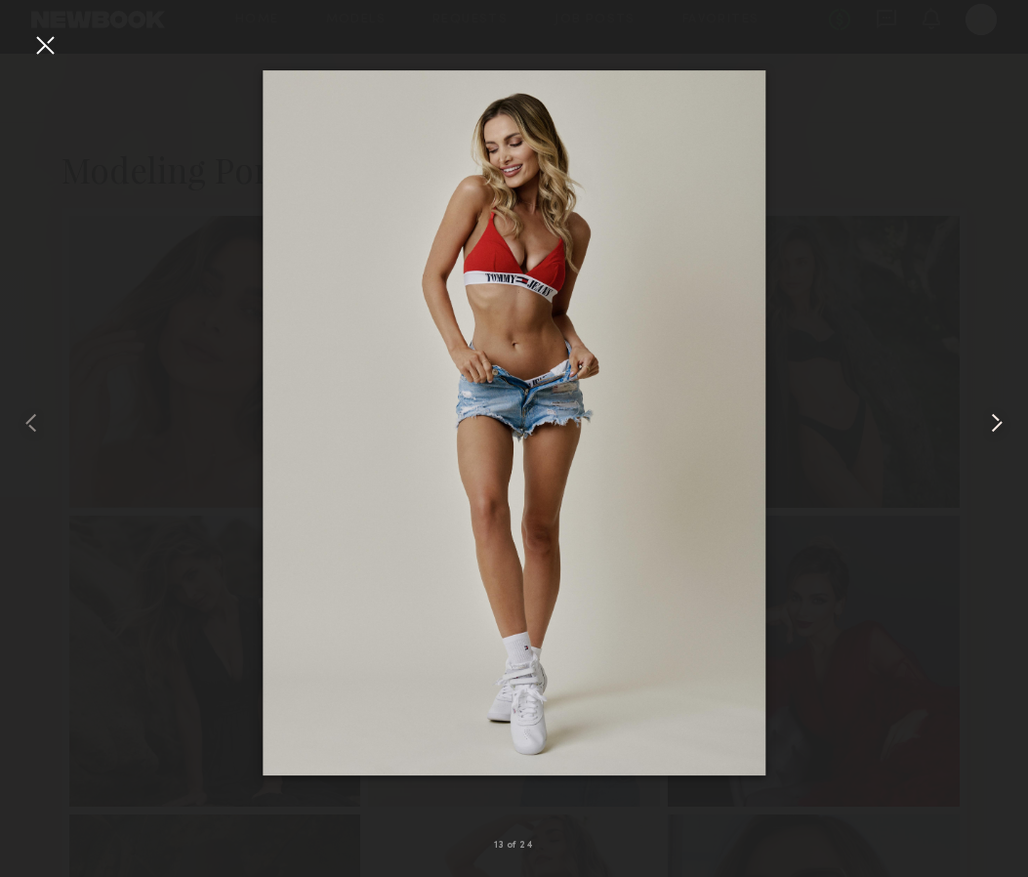
click at [1004, 429] on common-icon at bounding box center [996, 422] width 31 height 31
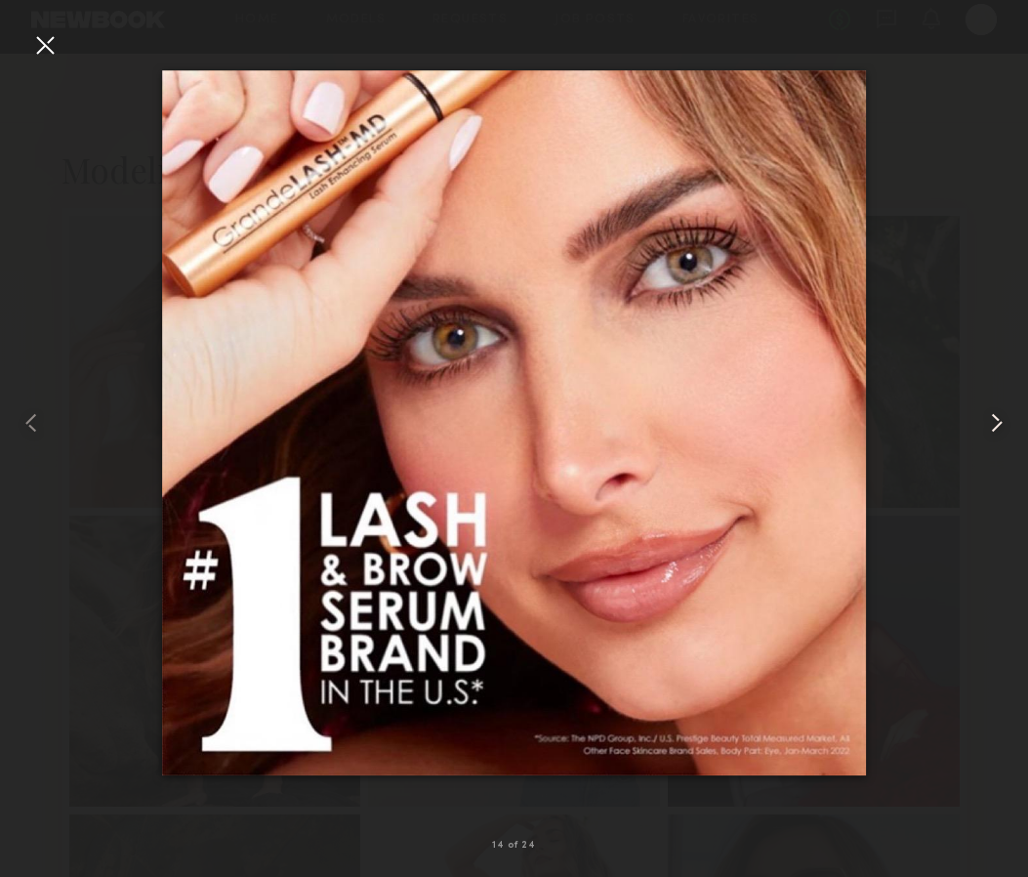
click at [1004, 429] on common-icon at bounding box center [996, 422] width 31 height 31
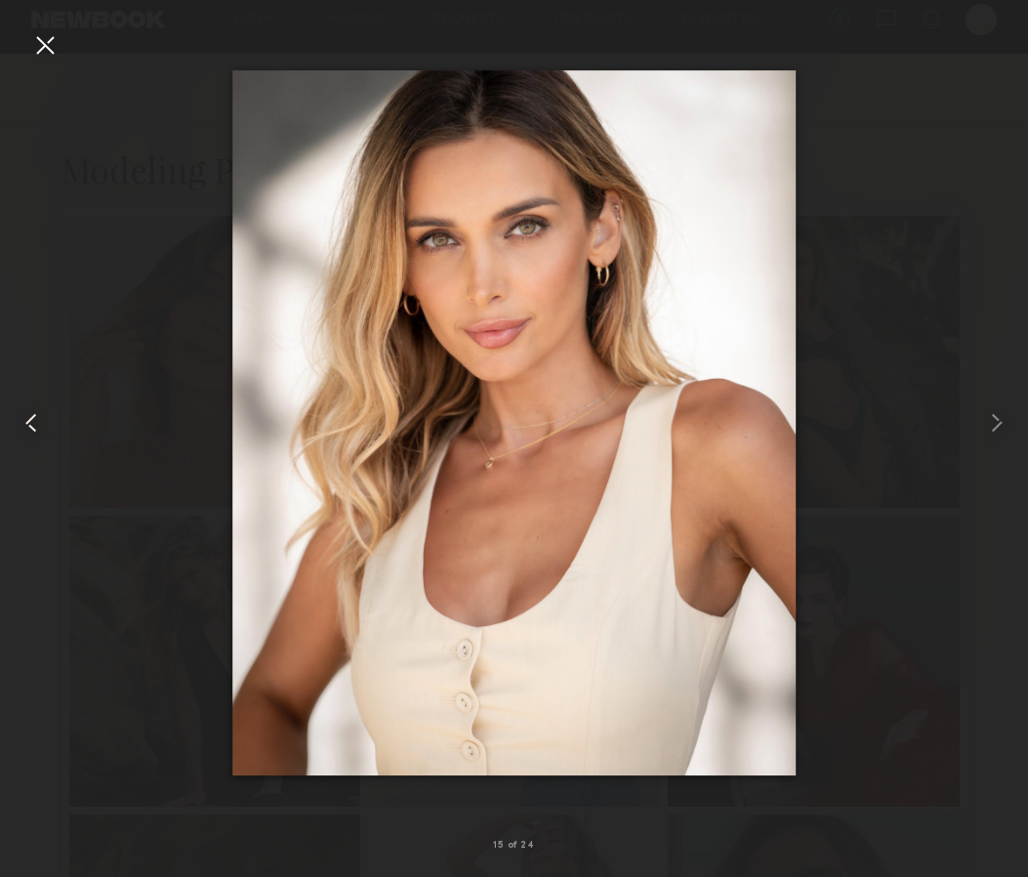
click at [12, 421] on div at bounding box center [20, 422] width 41 height 783
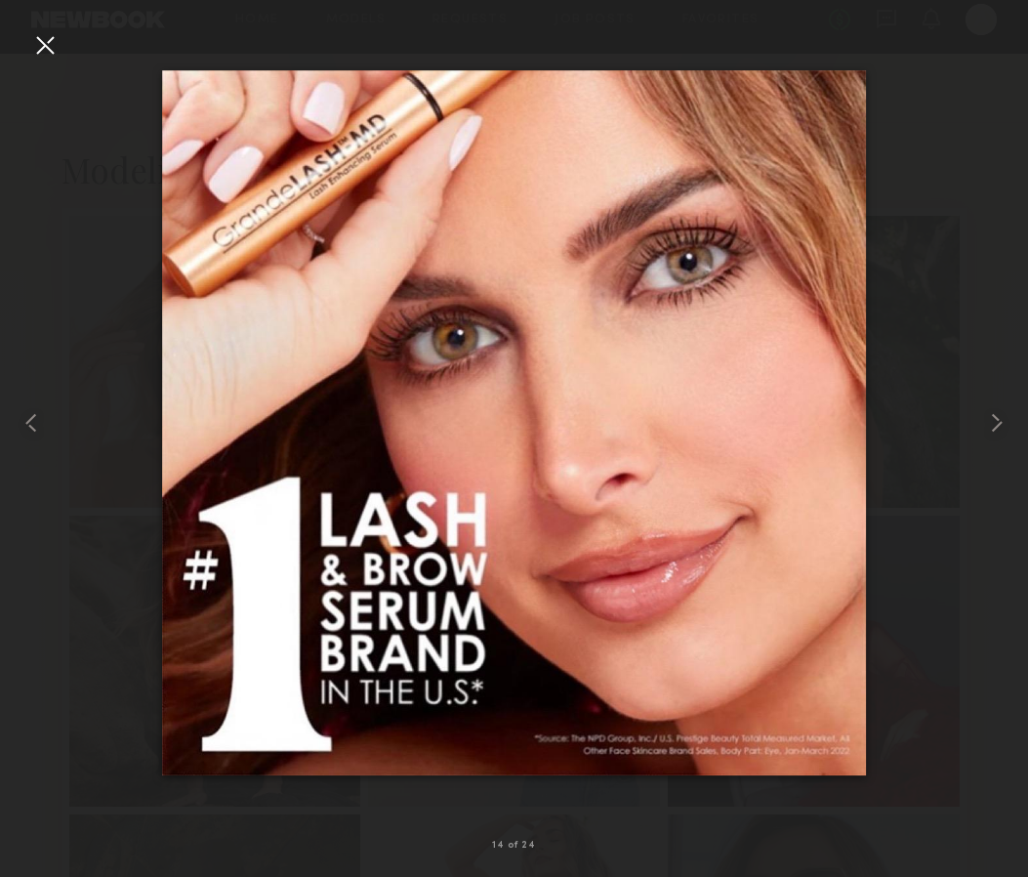
click at [42, 38] on div at bounding box center [44, 44] width 31 height 31
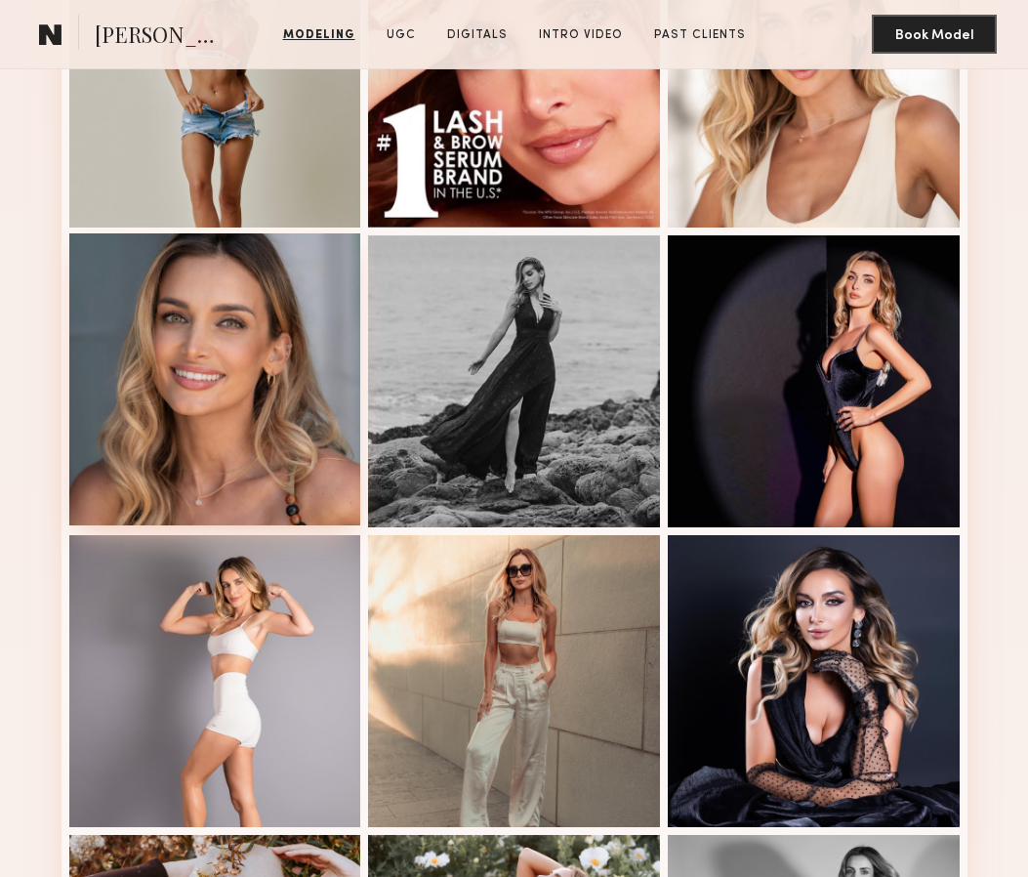
scroll to position [1824, 0]
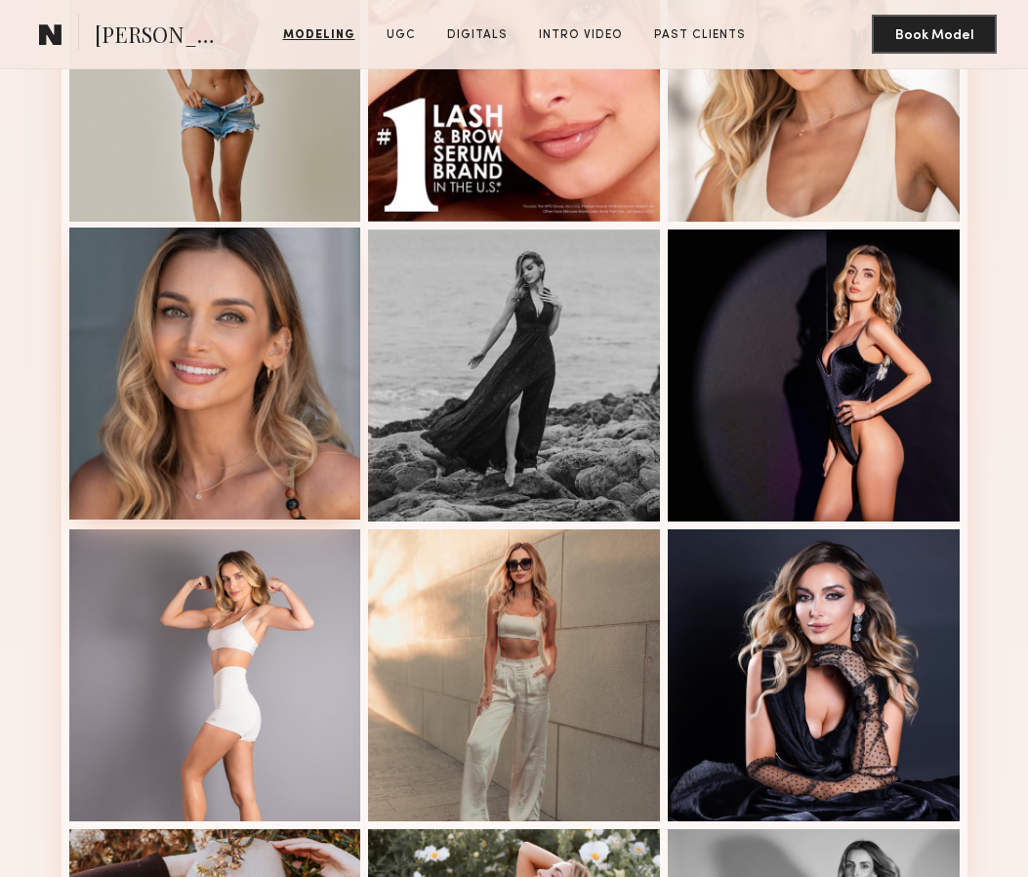
click at [220, 423] on div at bounding box center [215, 373] width 292 height 292
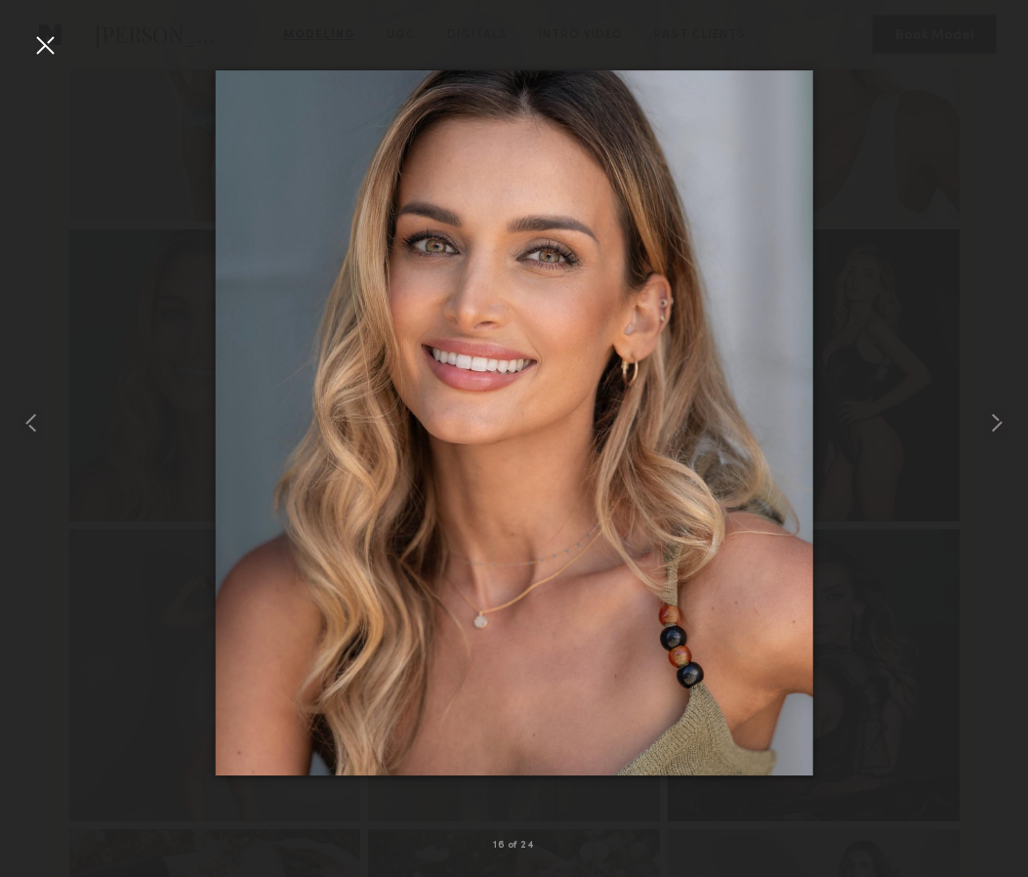
click at [45, 48] on div at bounding box center [44, 44] width 31 height 31
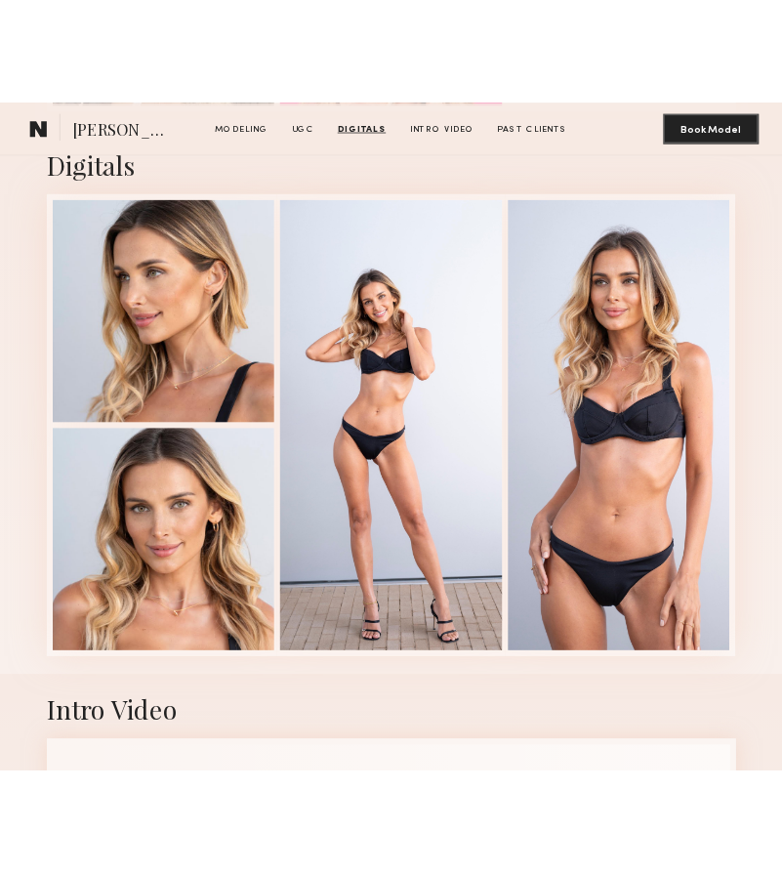
scroll to position [4698, 0]
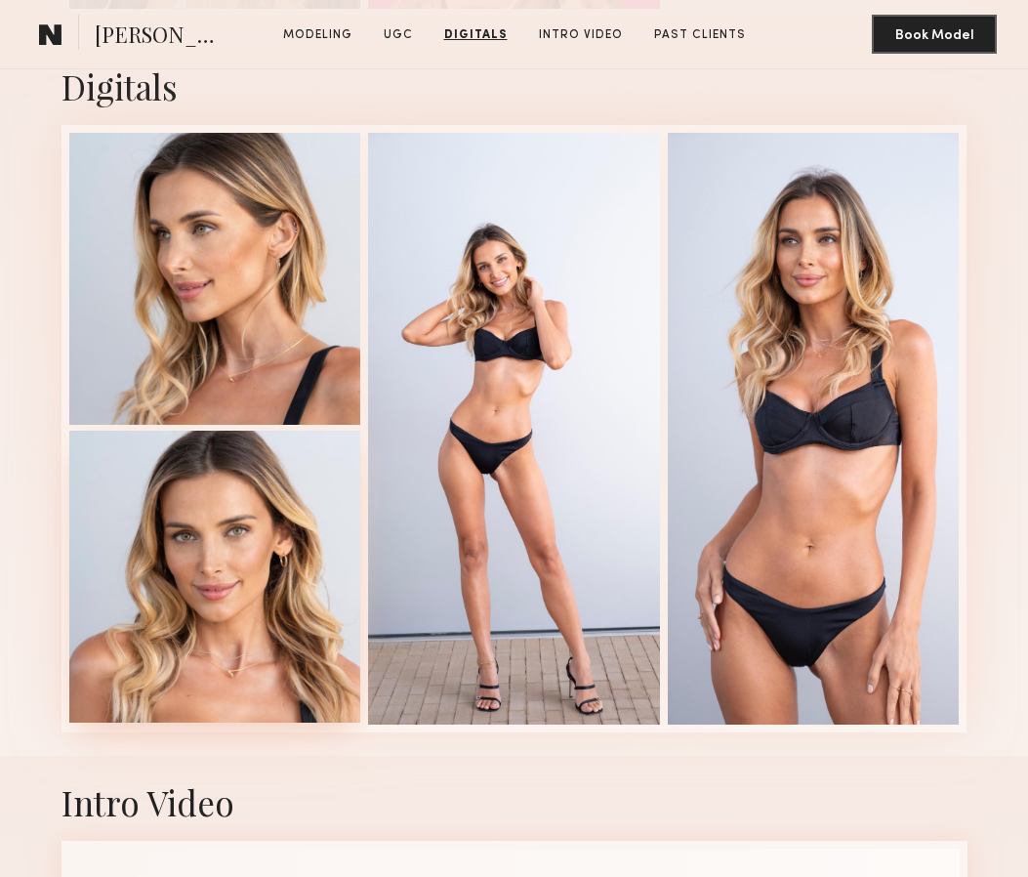
click at [277, 620] on div at bounding box center [215, 577] width 292 height 292
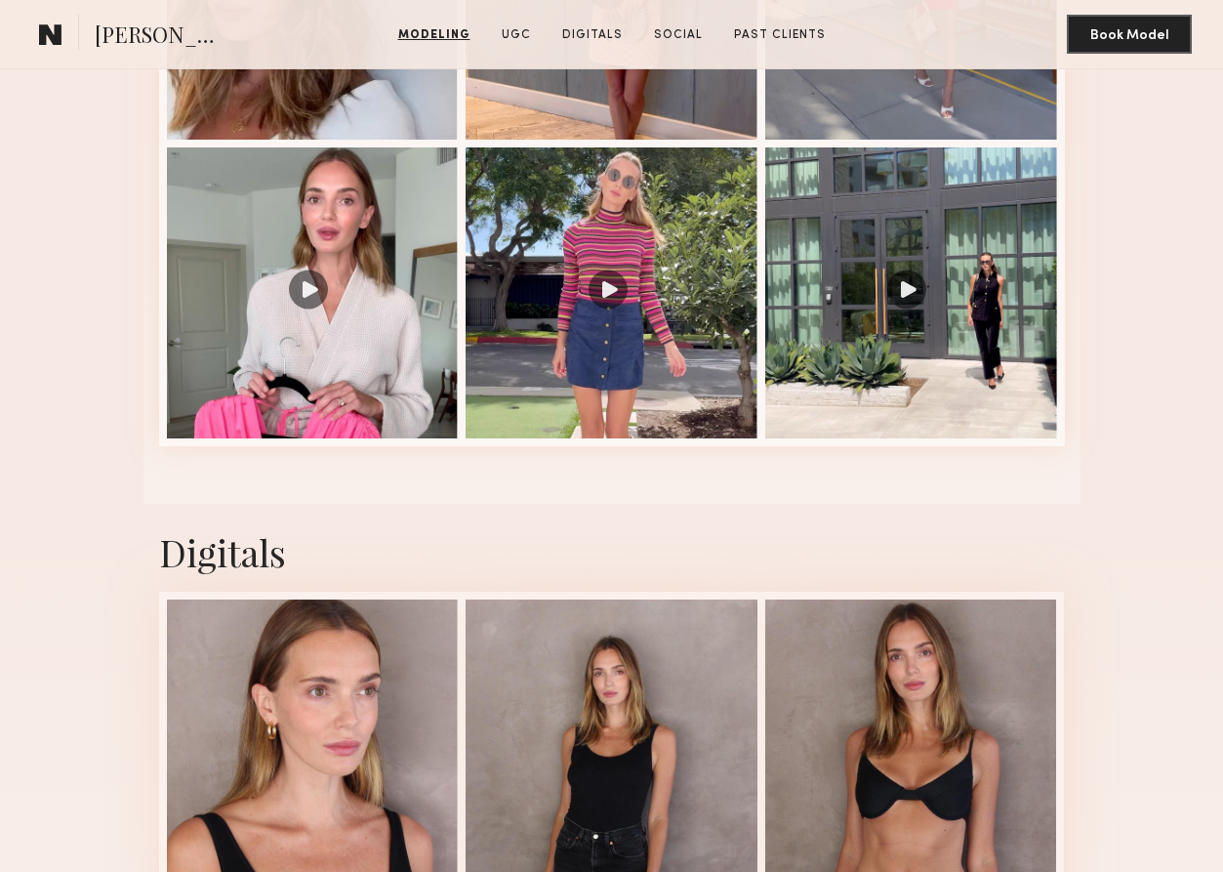
scroll to position [2134, 0]
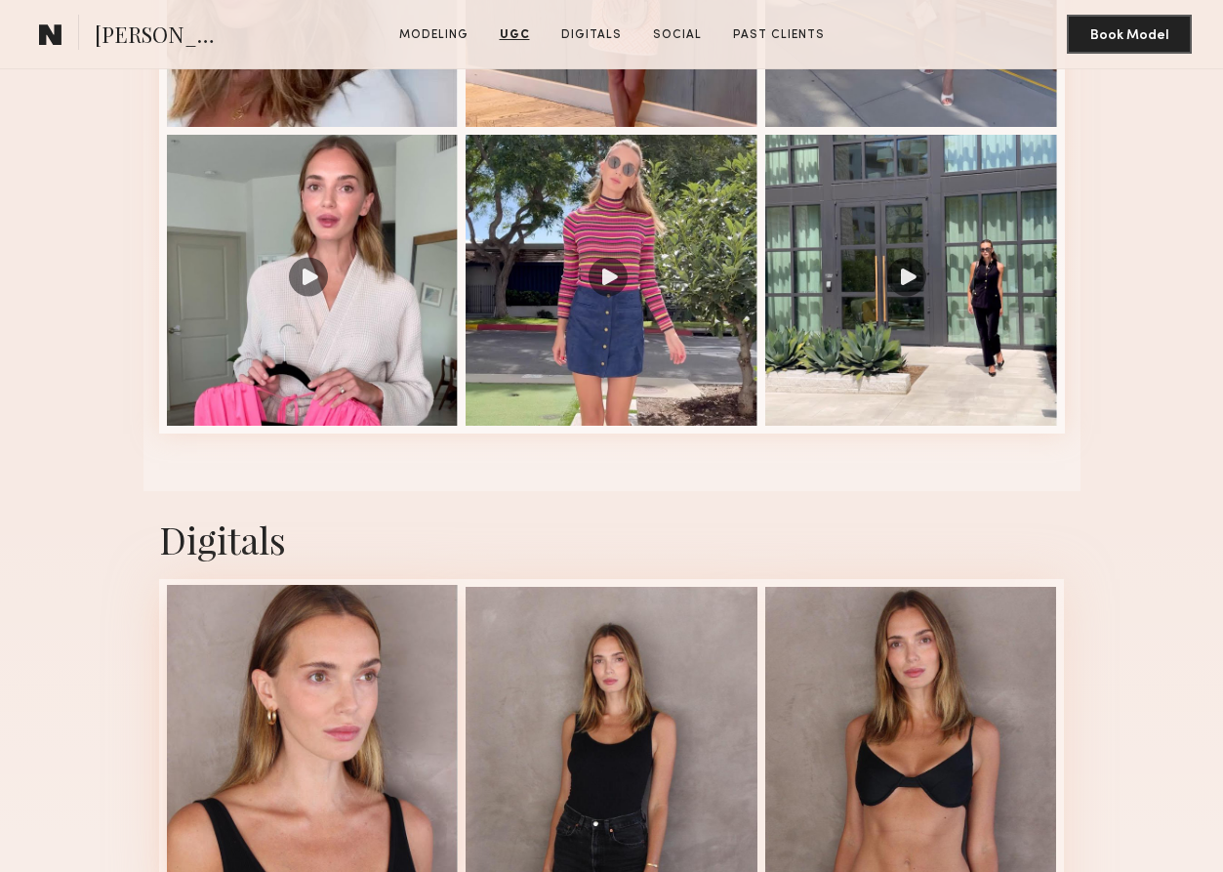
click at [367, 754] on div at bounding box center [313, 731] width 292 height 292
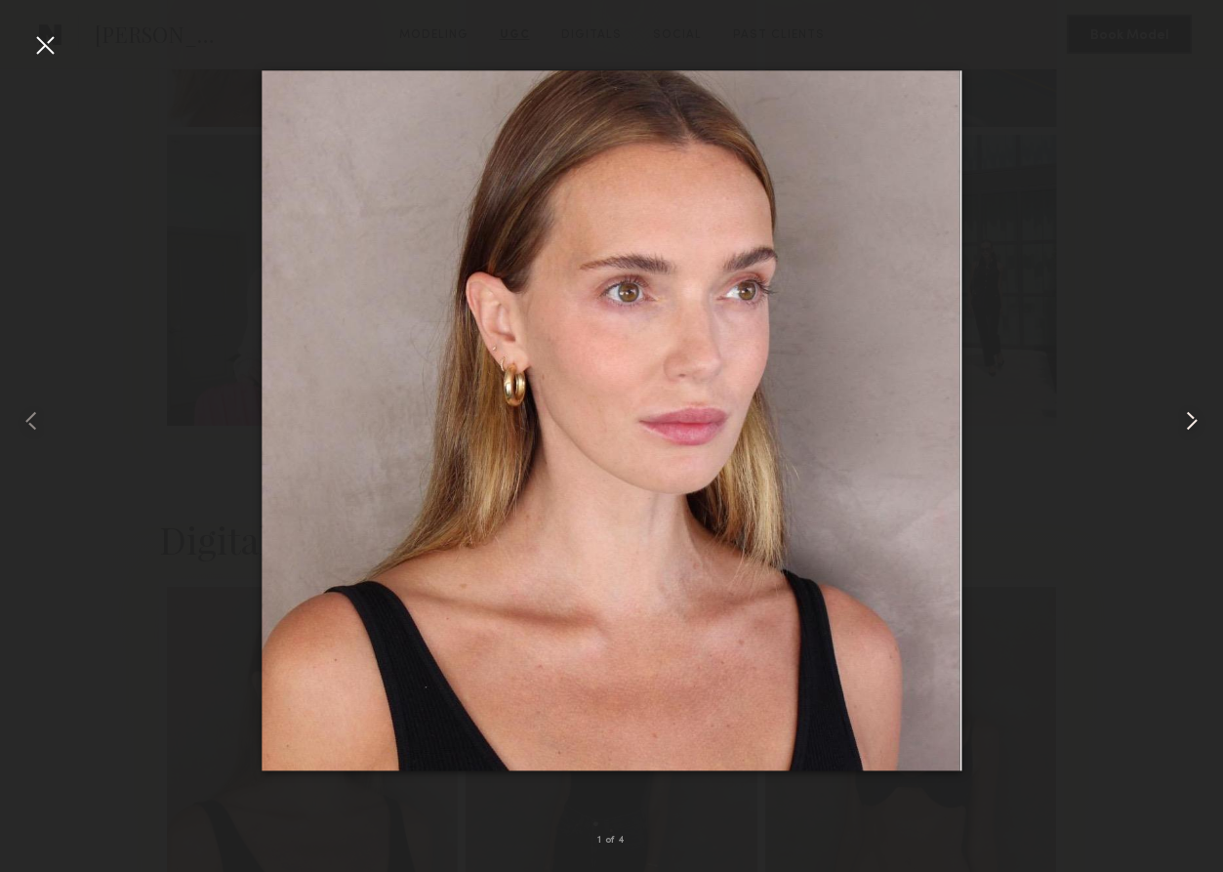
click at [1195, 440] on div at bounding box center [1199, 420] width 49 height 778
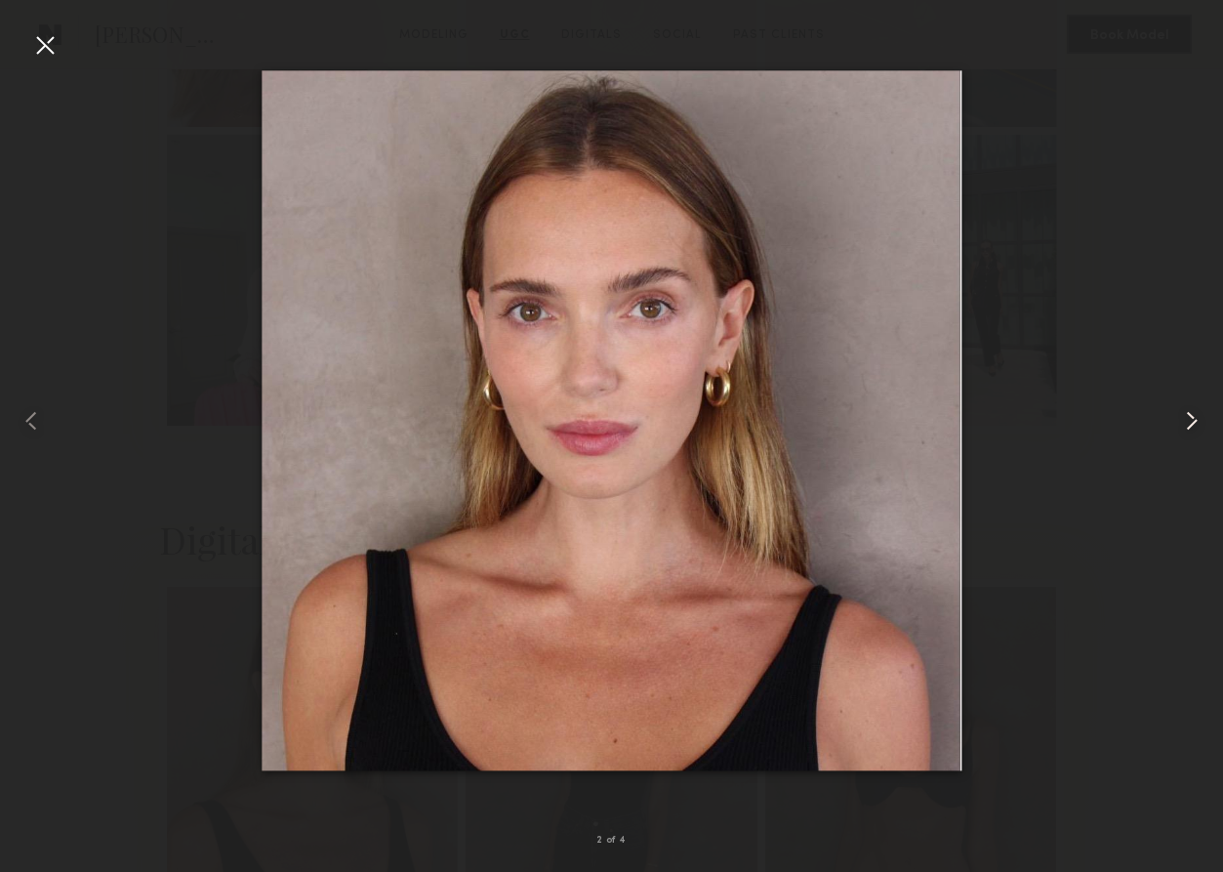
click at [1195, 440] on div at bounding box center [1199, 420] width 49 height 778
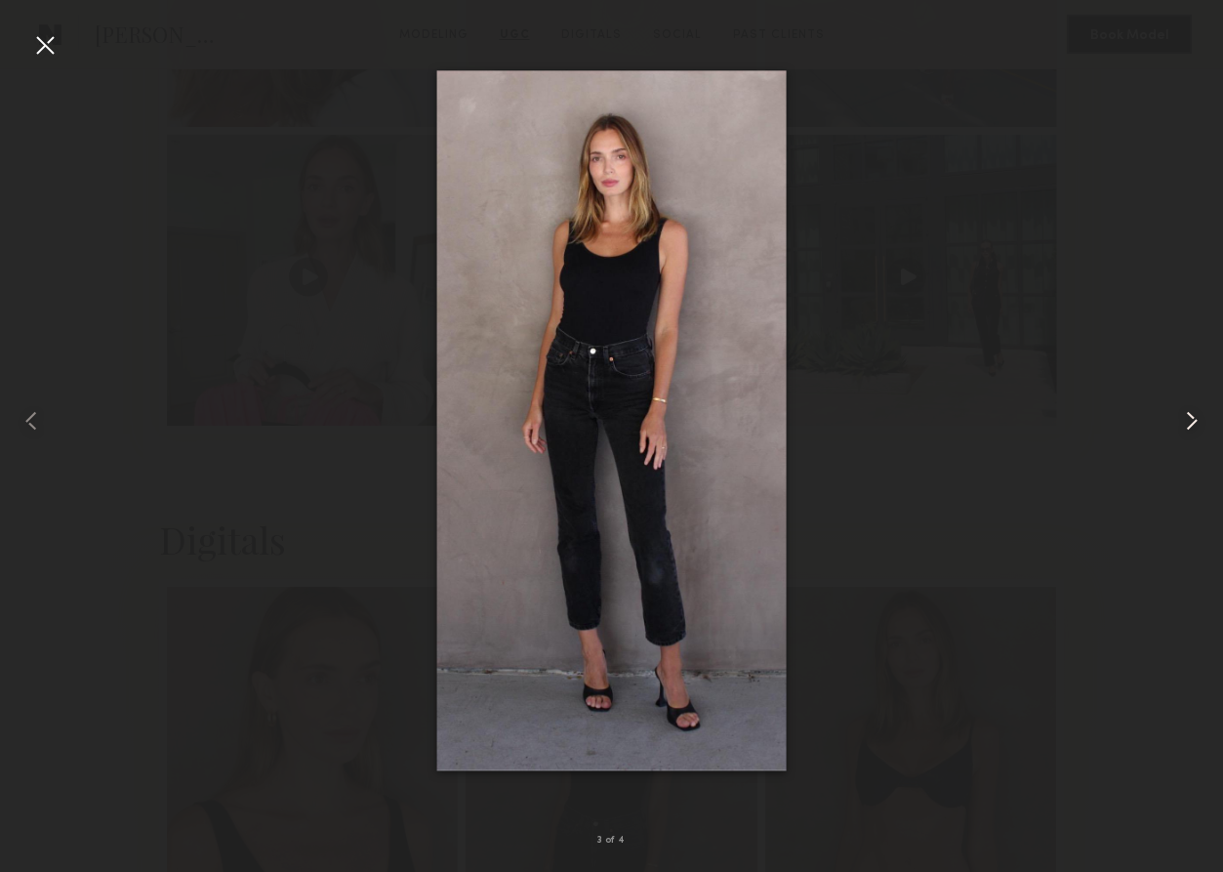
click at [1195, 440] on div at bounding box center [1199, 420] width 49 height 778
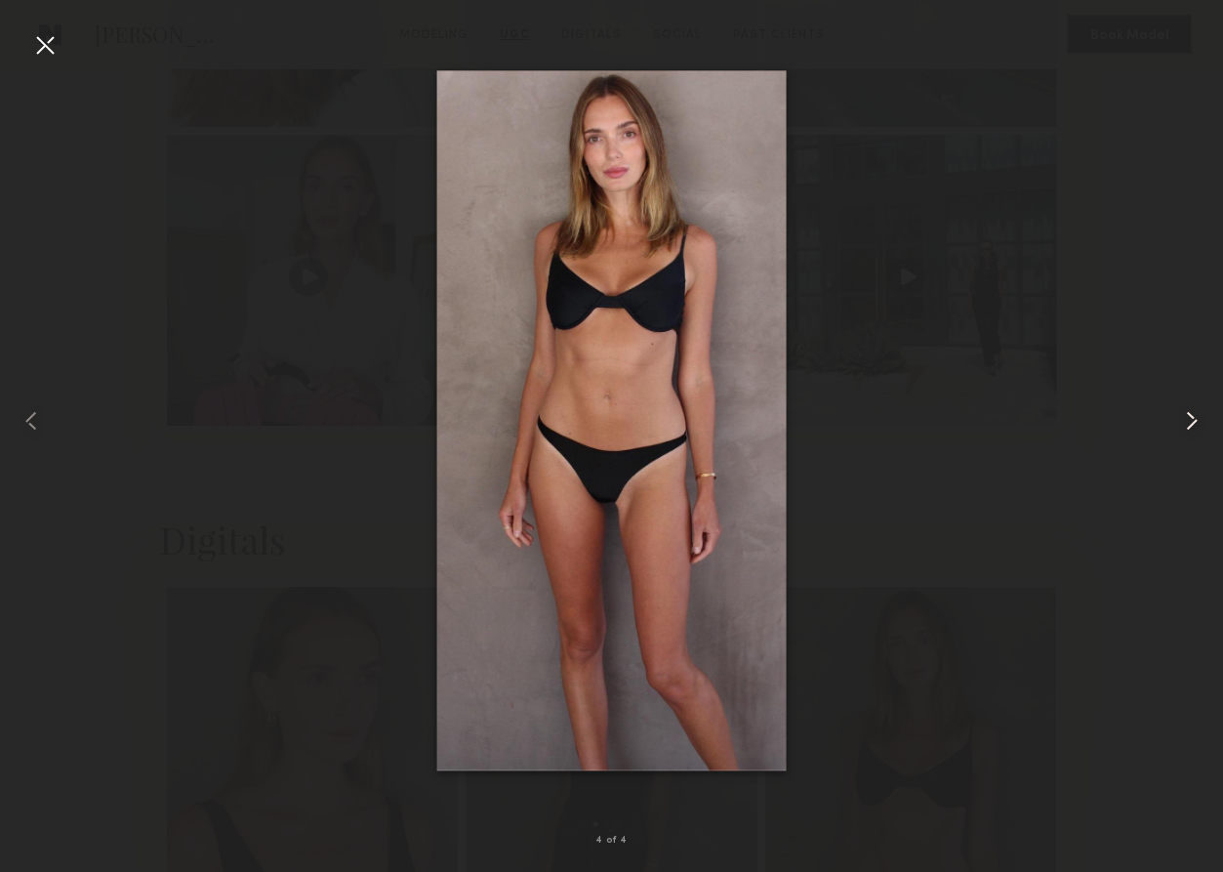
click at [1195, 440] on div at bounding box center [1199, 420] width 49 height 778
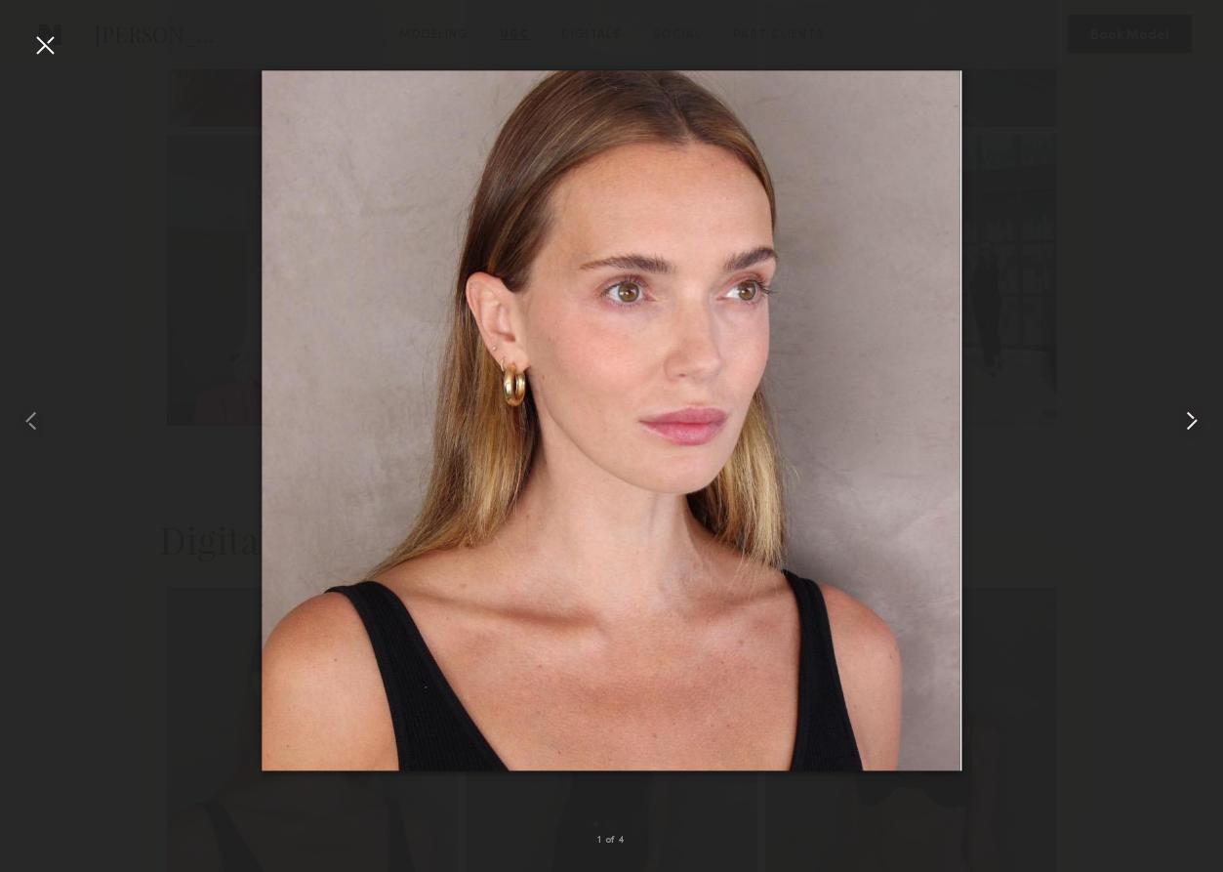
click at [1195, 440] on div at bounding box center [1199, 420] width 49 height 778
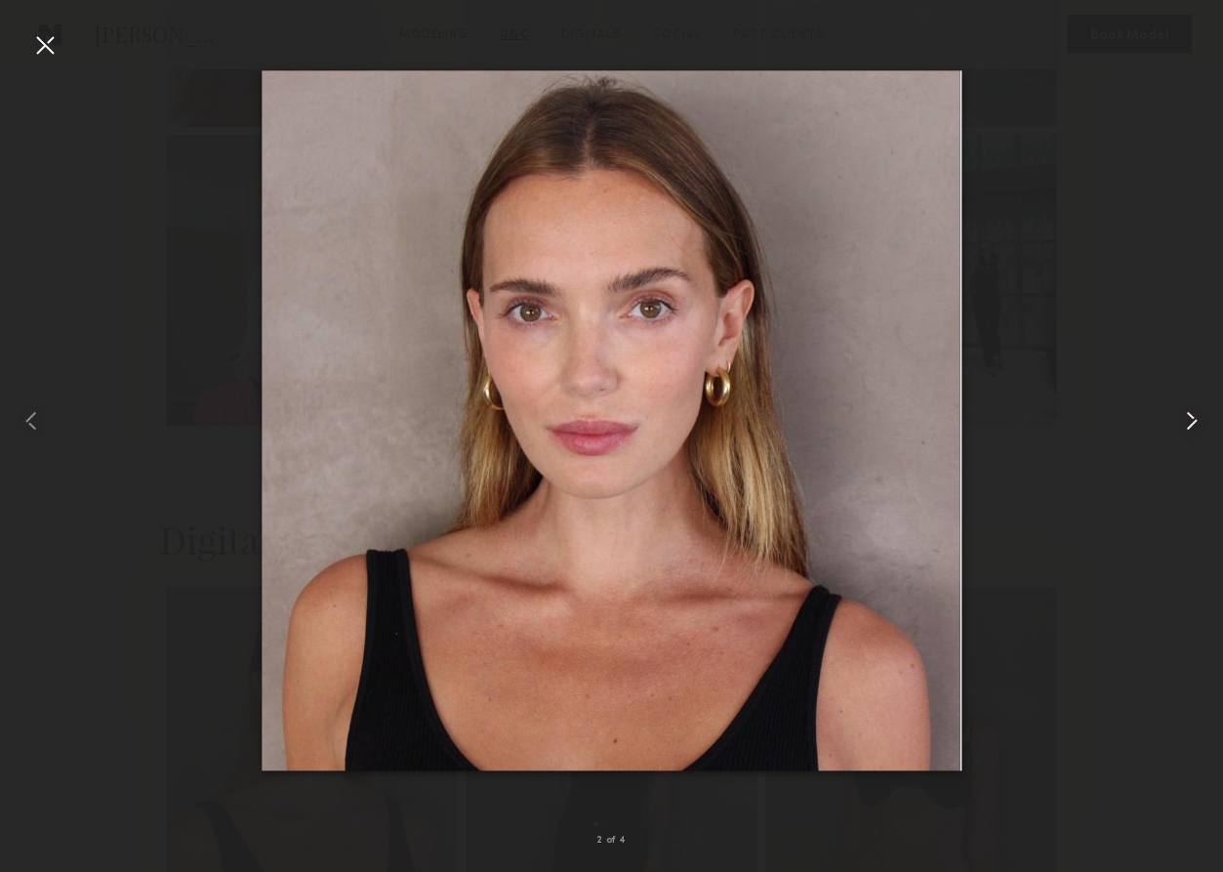
click at [1195, 440] on div at bounding box center [1199, 420] width 49 height 778
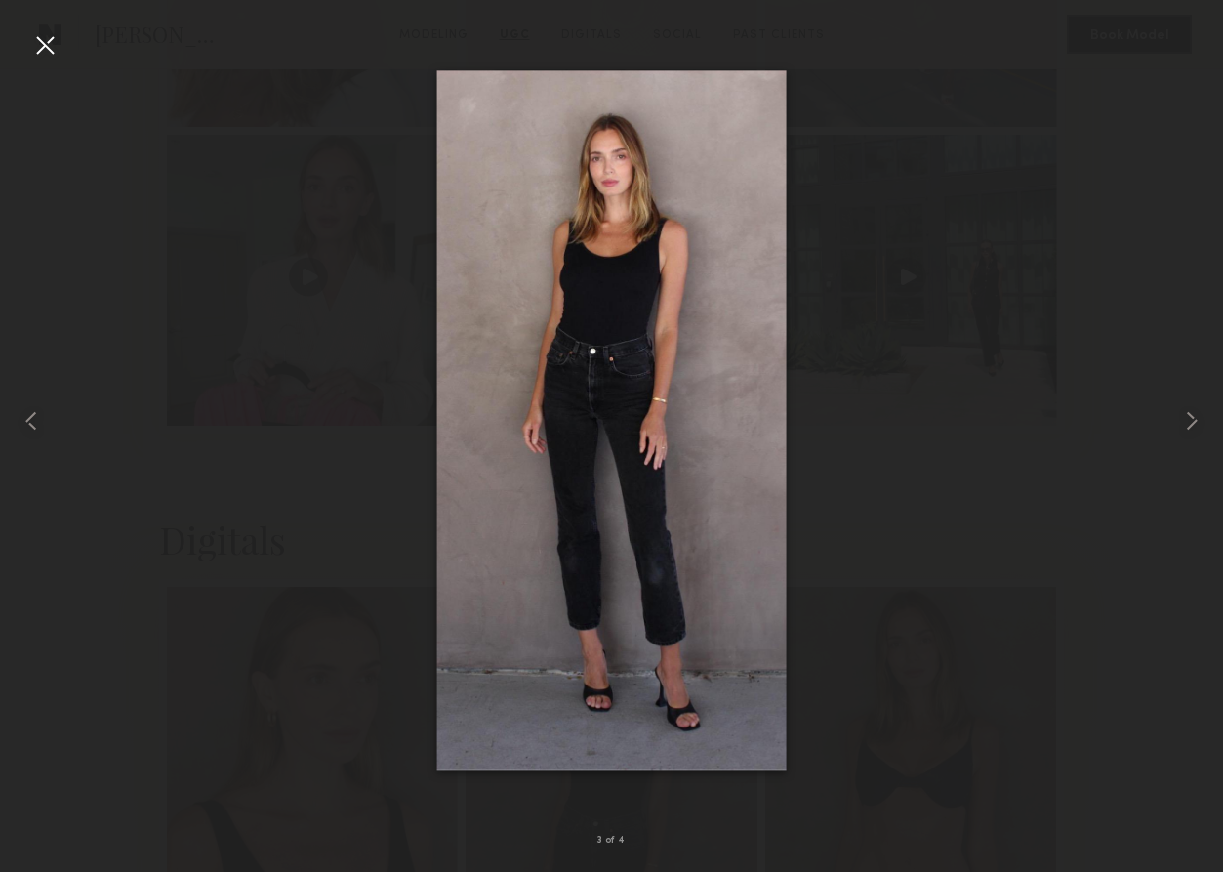
click at [40, 53] on div at bounding box center [44, 44] width 31 height 31
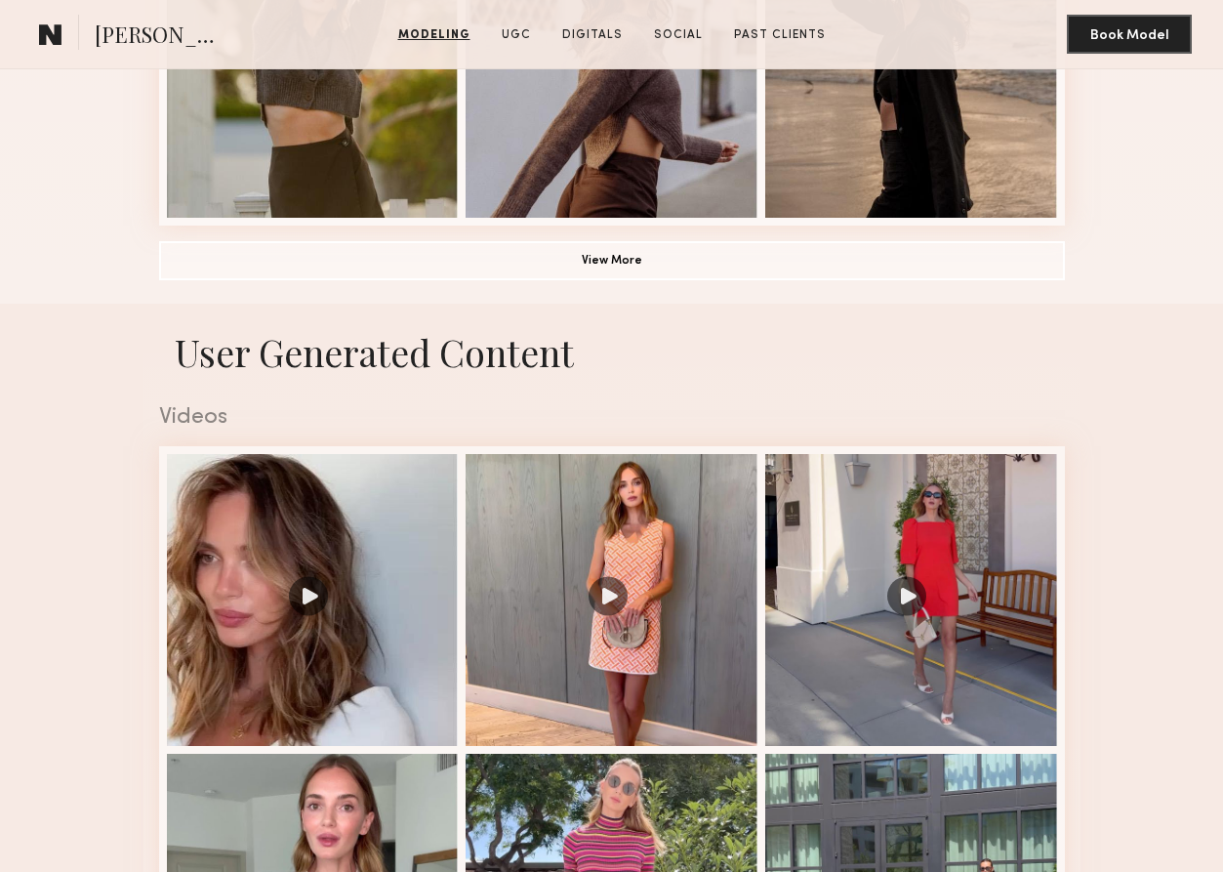
scroll to position [1509, 0]
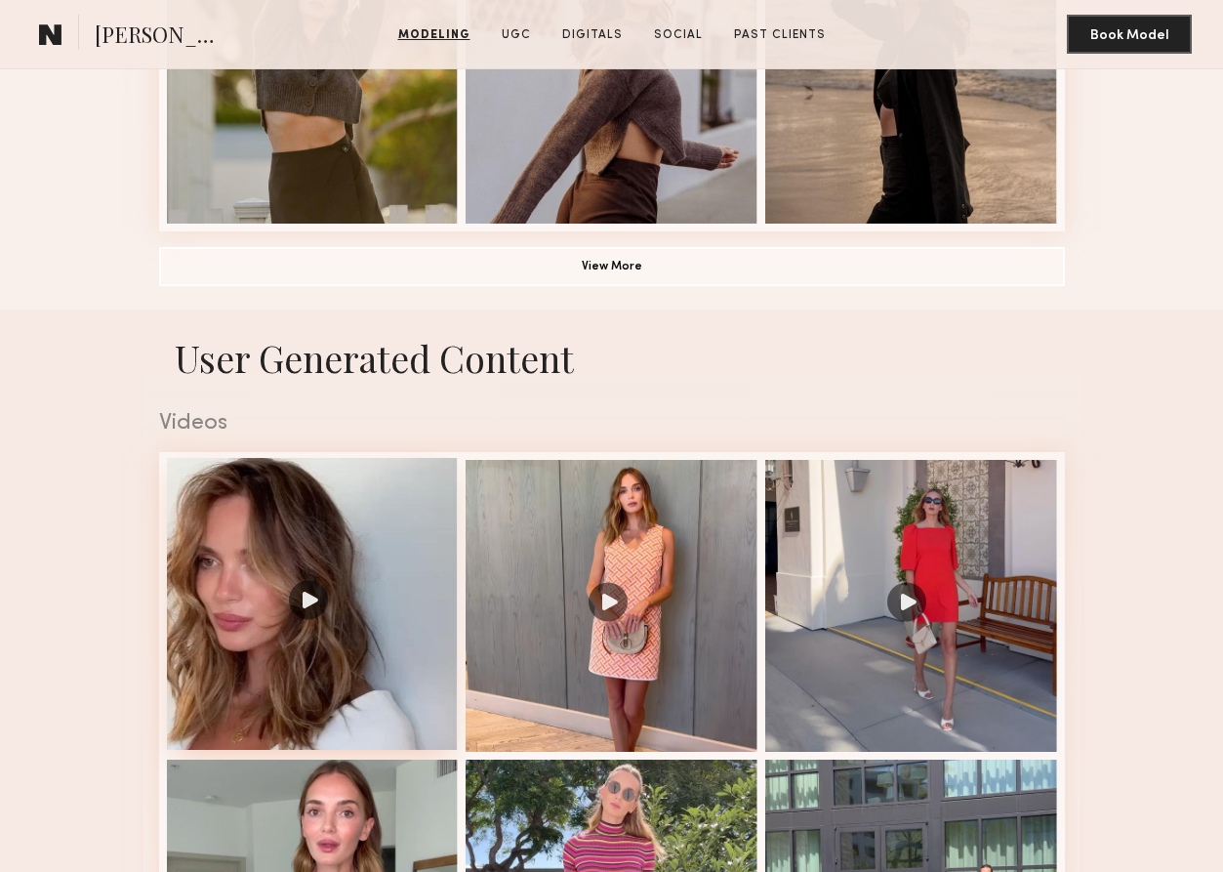
click at [295, 601] on div at bounding box center [313, 604] width 292 height 292
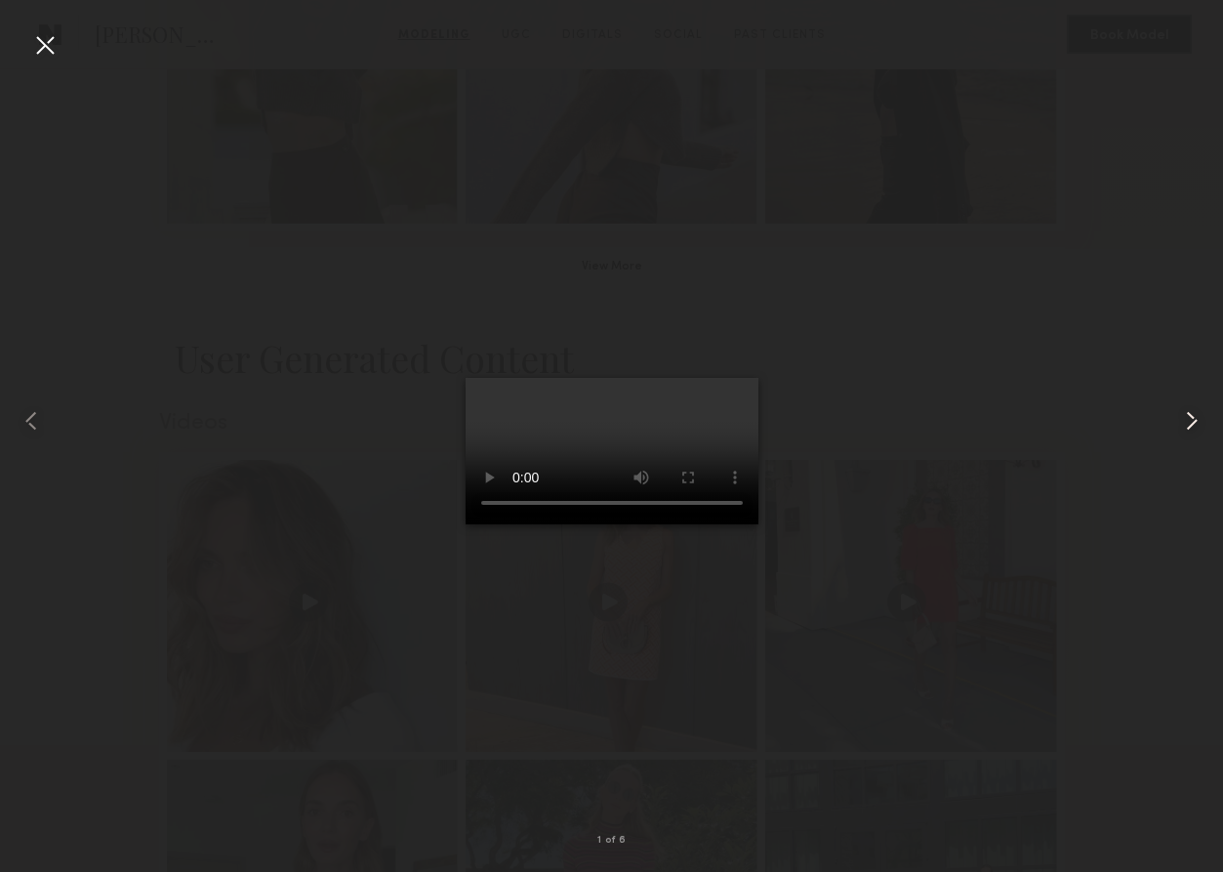
click at [1188, 421] on common-icon at bounding box center [1191, 420] width 31 height 31
click at [1194, 407] on common-icon at bounding box center [1191, 420] width 31 height 31
click at [1194, 410] on common-icon at bounding box center [1191, 420] width 31 height 31
click at [1194, 412] on common-icon at bounding box center [1191, 420] width 31 height 31
click at [1195, 421] on common-icon at bounding box center [1191, 420] width 31 height 31
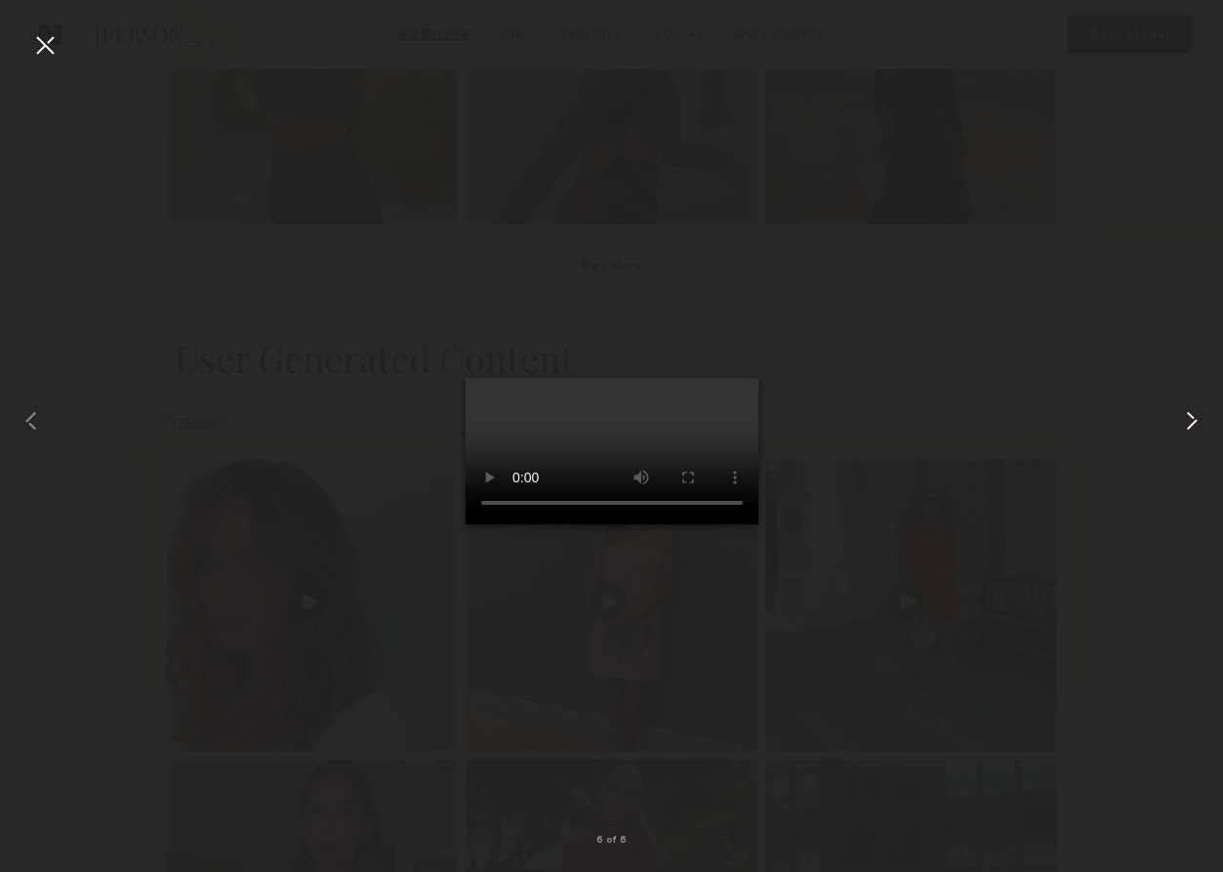
click at [1203, 424] on common-icon at bounding box center [1191, 420] width 31 height 31
click at [1013, 234] on div at bounding box center [611, 420] width 1223 height 778
click at [1031, 298] on div at bounding box center [611, 420] width 1223 height 778
click at [45, 38] on div at bounding box center [44, 44] width 31 height 31
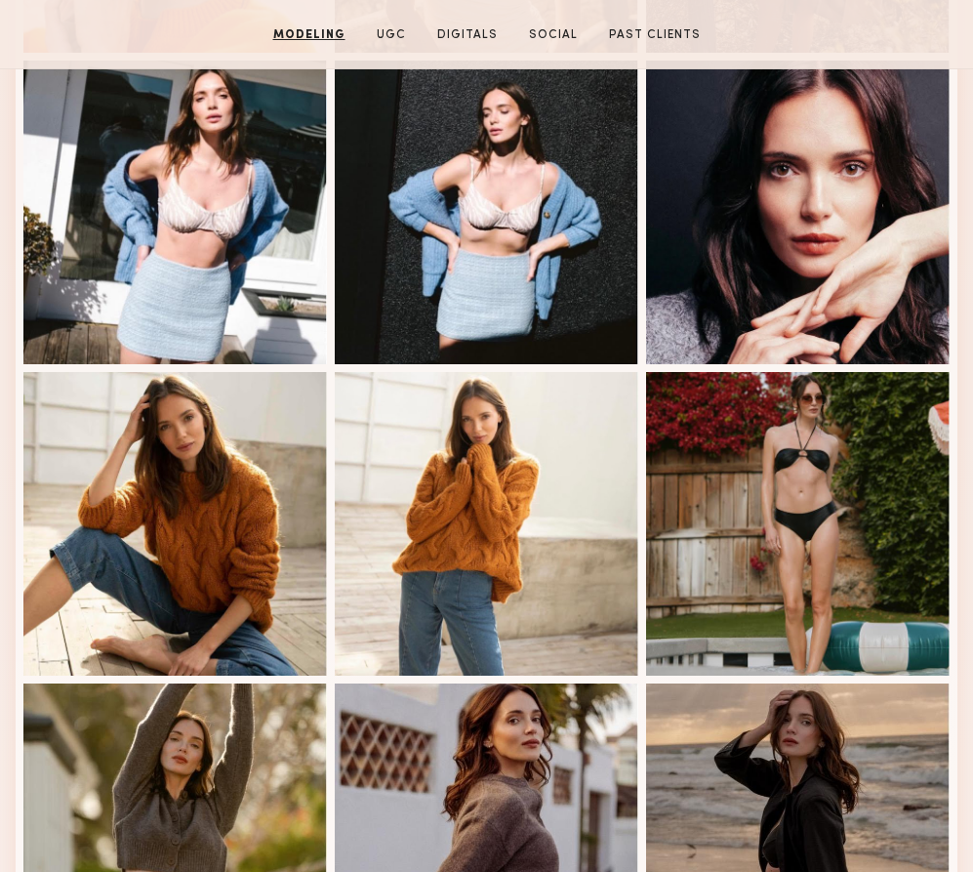
scroll to position [859, 0]
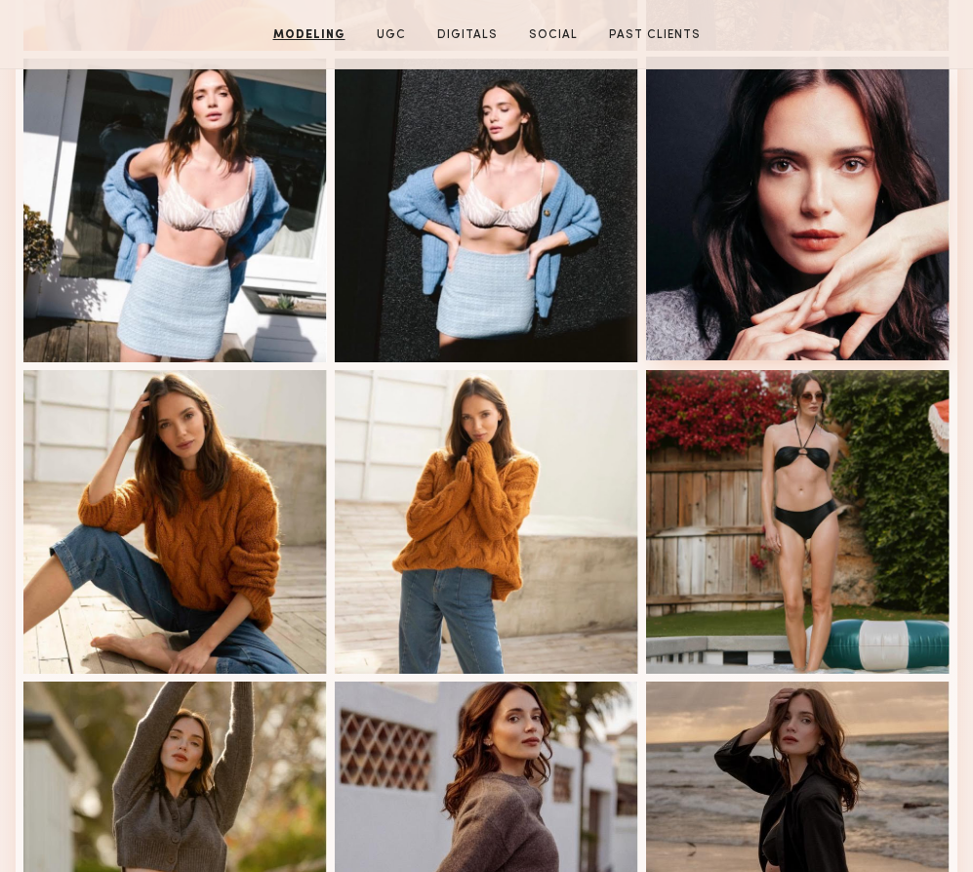
click at [840, 228] on div at bounding box center [798, 209] width 304 height 304
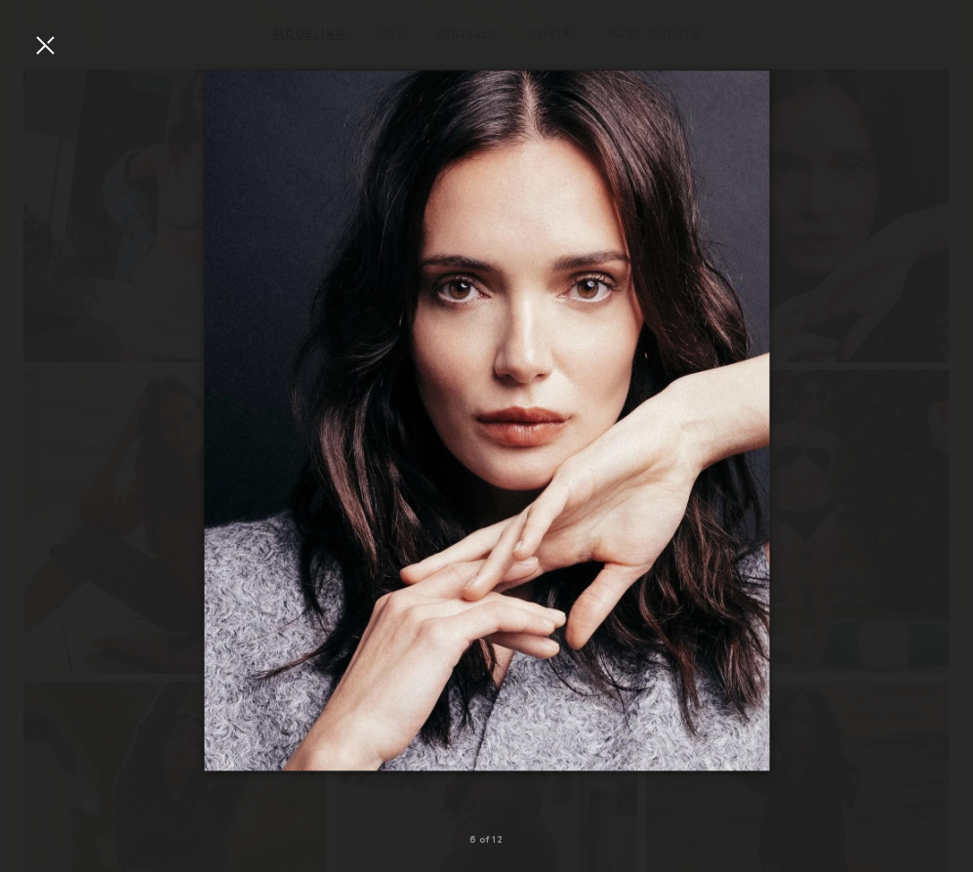
click at [52, 50] on div at bounding box center [44, 44] width 31 height 31
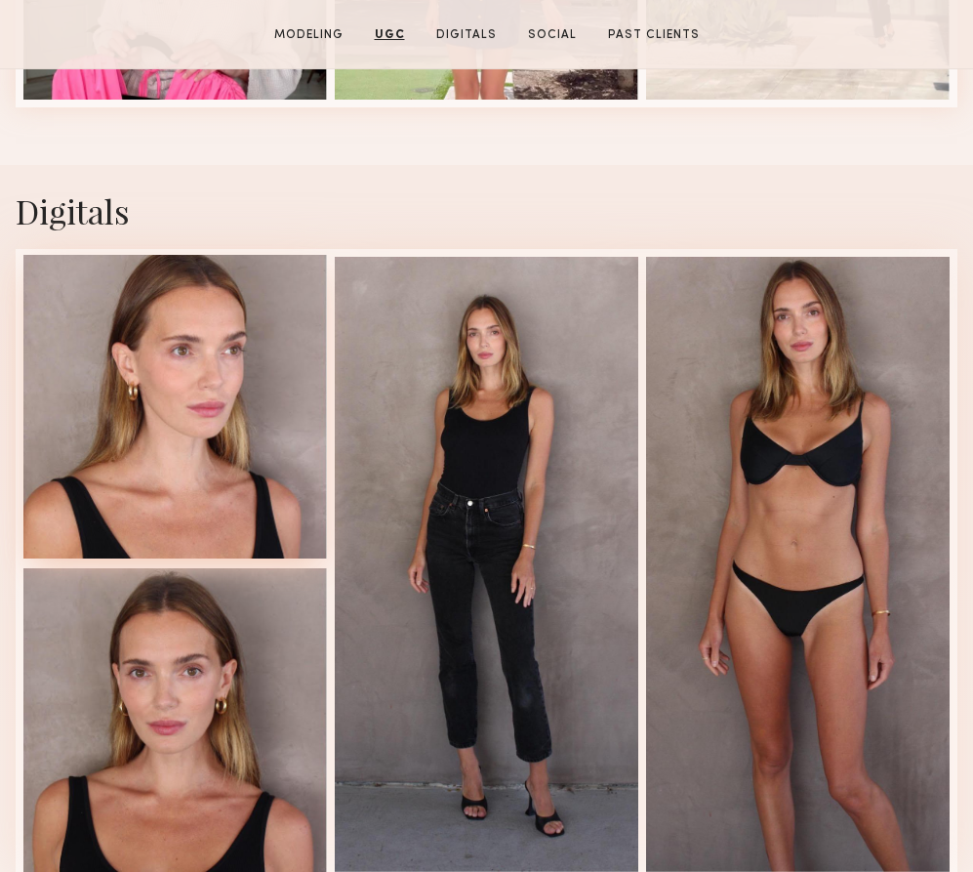
scroll to position [2606, 0]
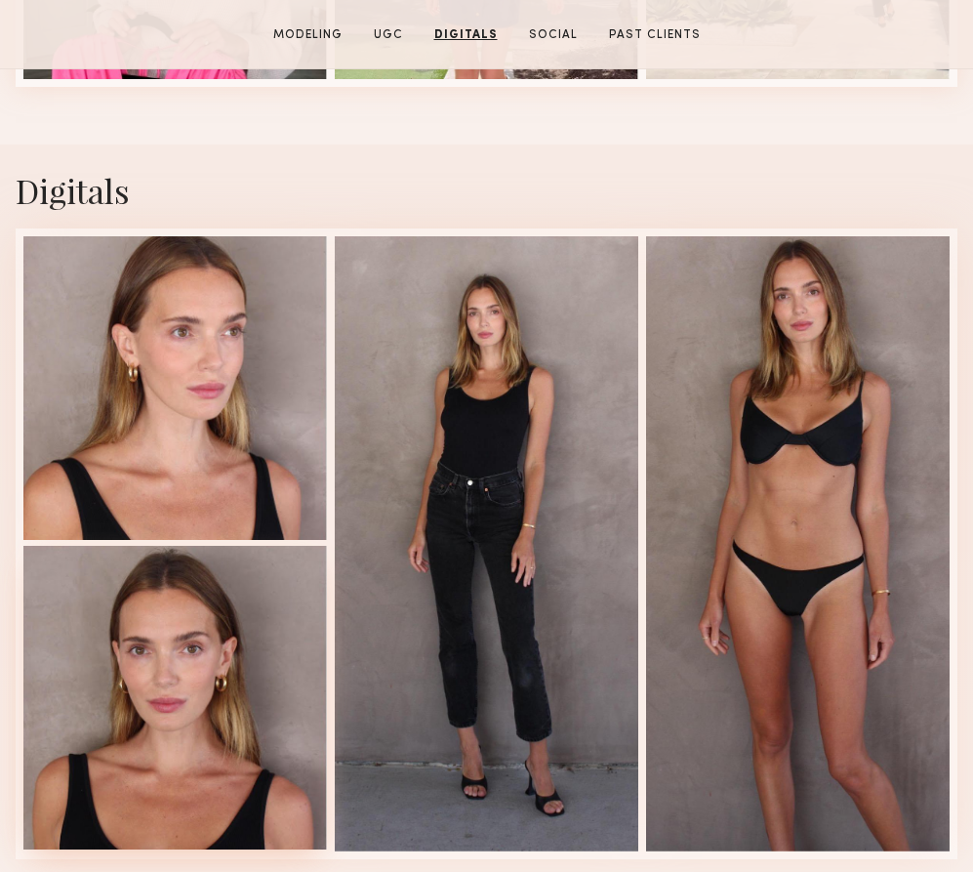
click at [181, 692] on div at bounding box center [175, 698] width 304 height 304
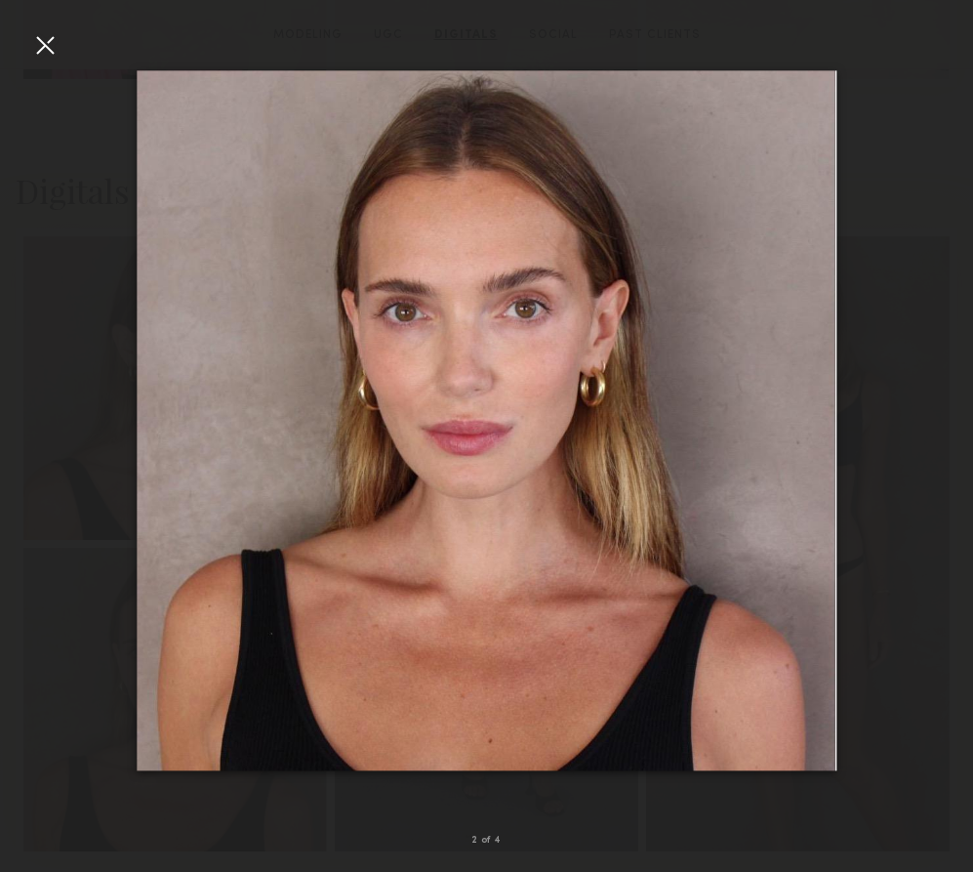
click at [39, 41] on div at bounding box center [44, 44] width 31 height 31
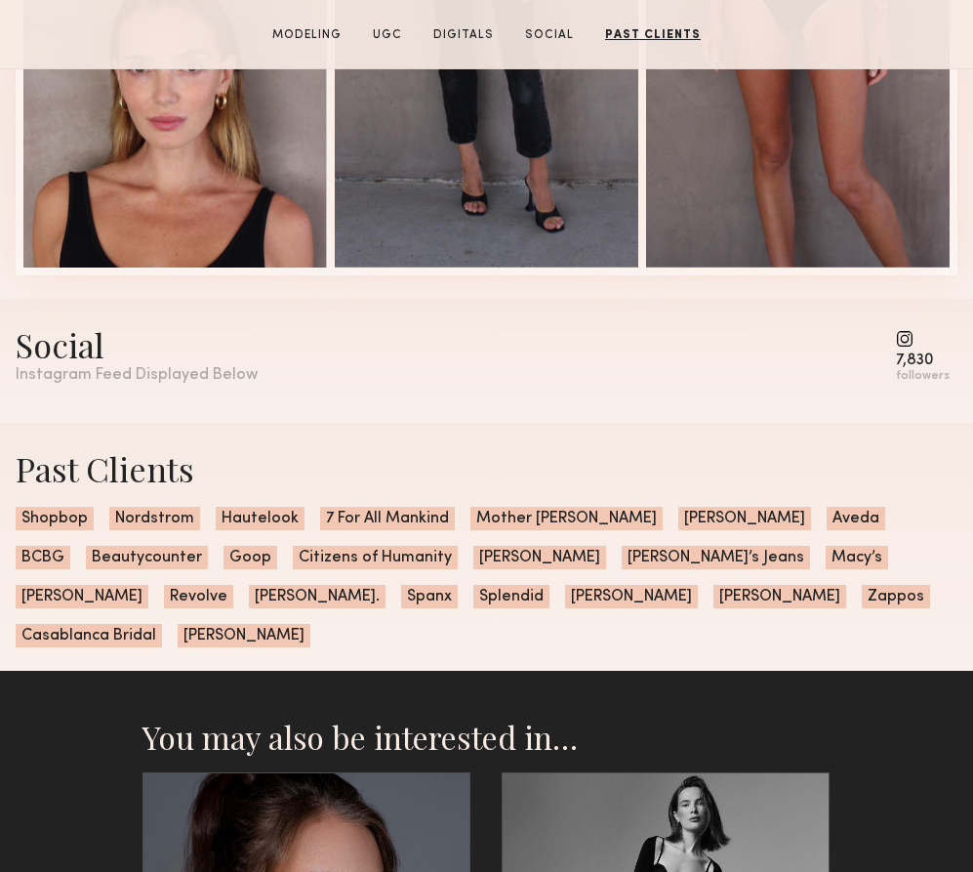
scroll to position [3174, 0]
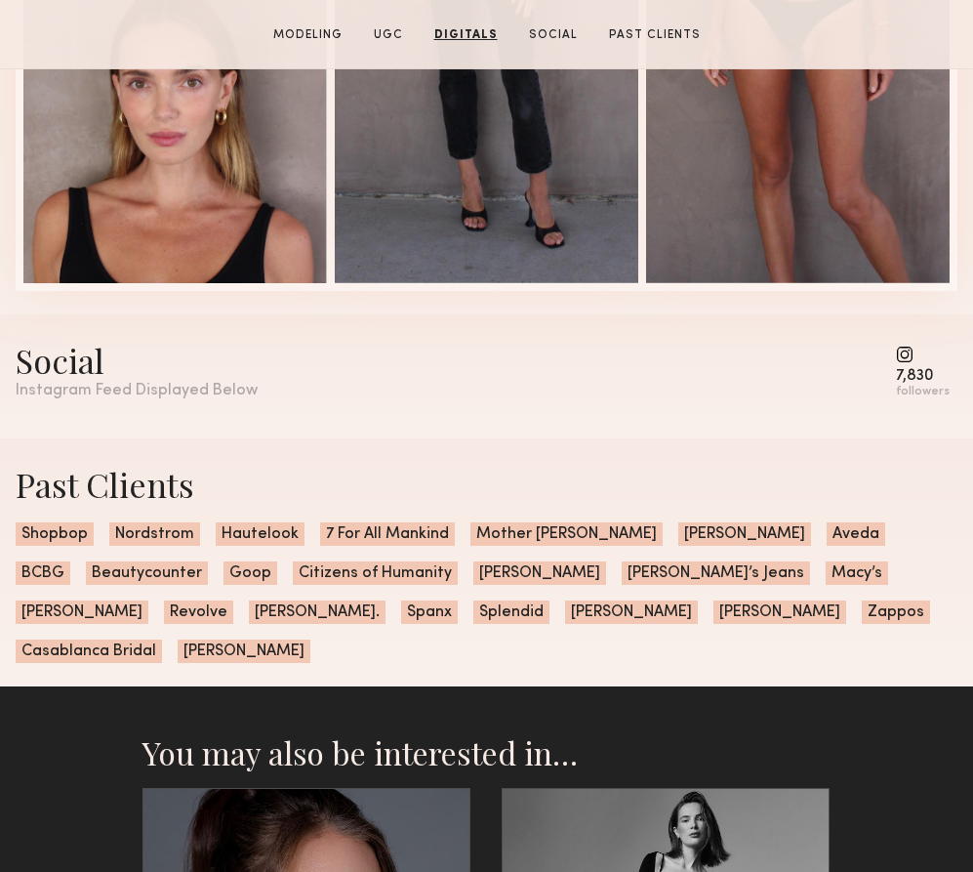
click at [907, 346] on common-icon at bounding box center [923, 355] width 54 height 18
click at [916, 377] on div "7,830" at bounding box center [923, 376] width 54 height 15
click at [70, 367] on div "Social" at bounding box center [137, 360] width 242 height 45
click at [898, 359] on div "Social Instagram Feed Displayed Below 7,830 followers" at bounding box center [487, 369] width 942 height 62
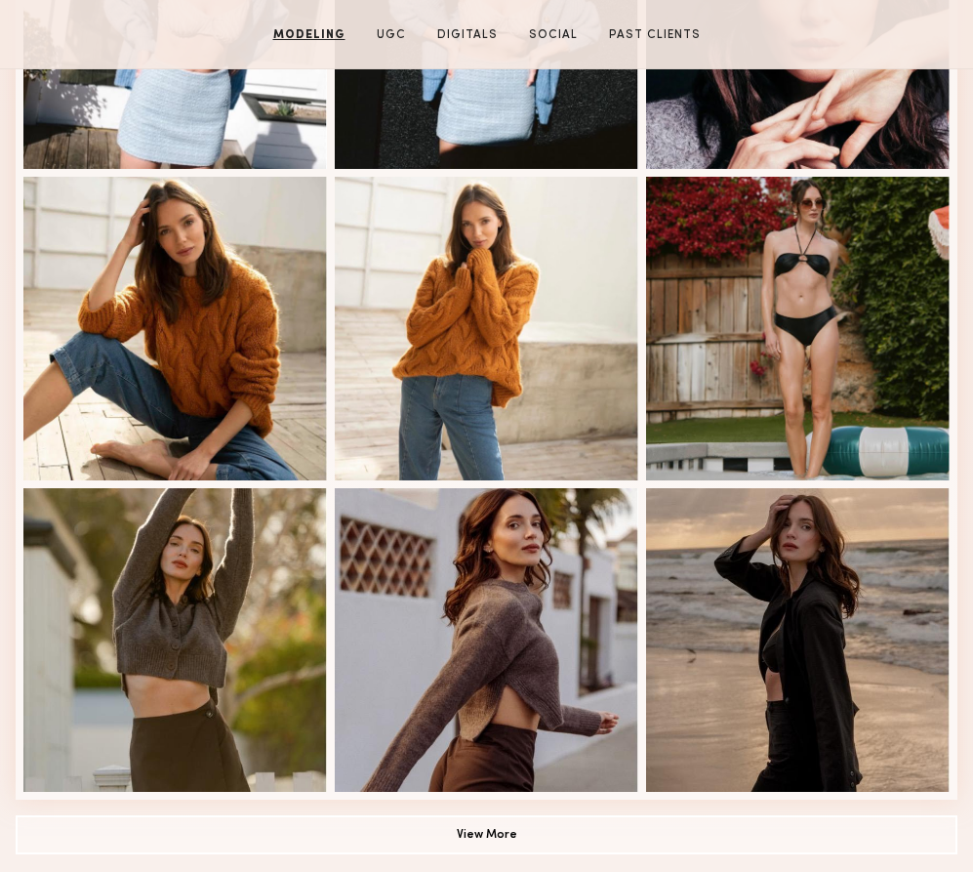
scroll to position [1083, 0]
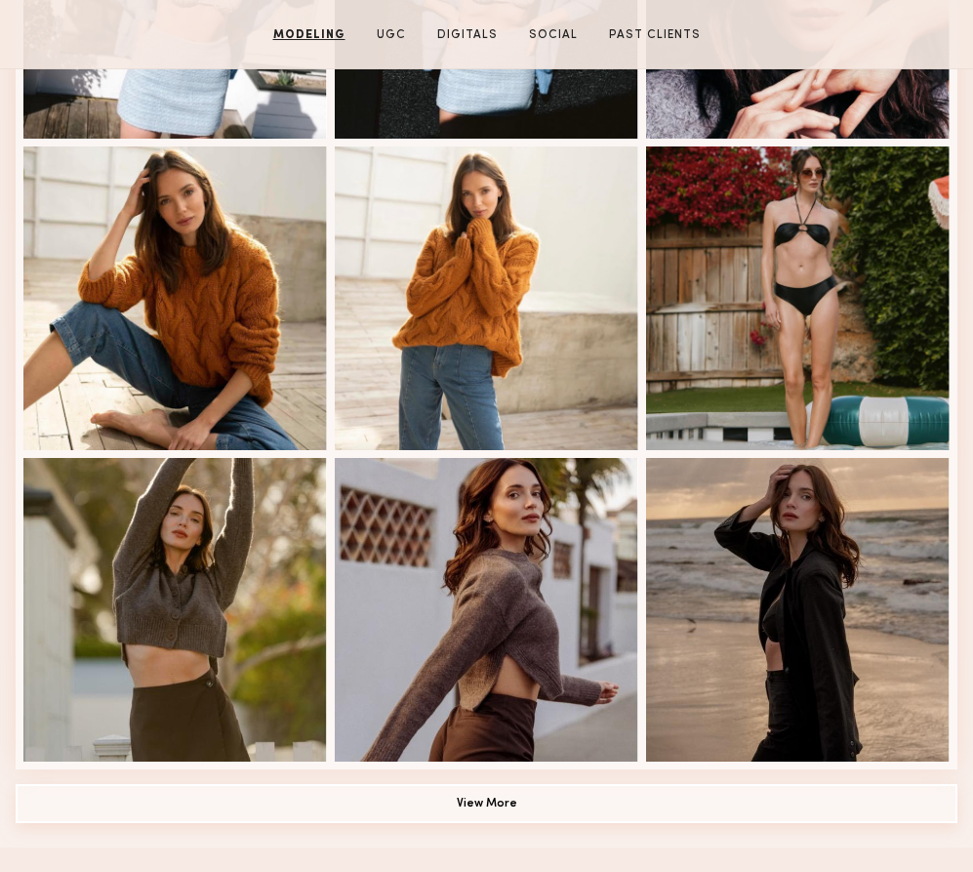
click at [500, 816] on button "View More" at bounding box center [487, 803] width 942 height 39
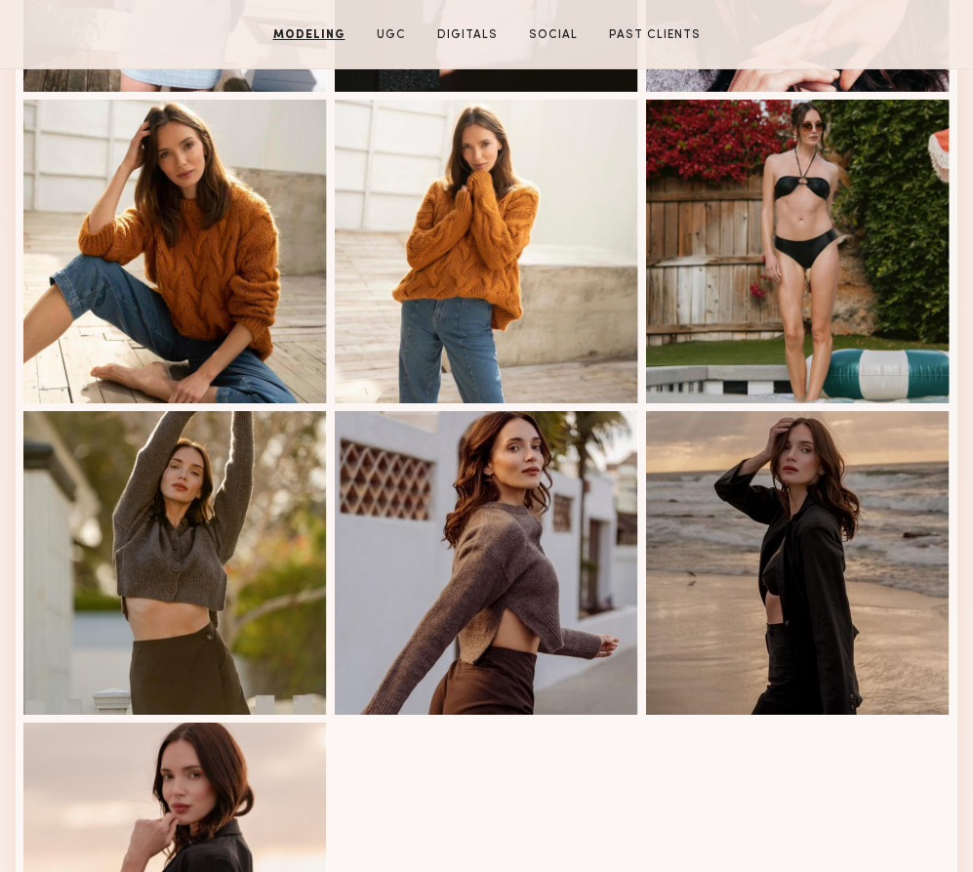
scroll to position [1121, 0]
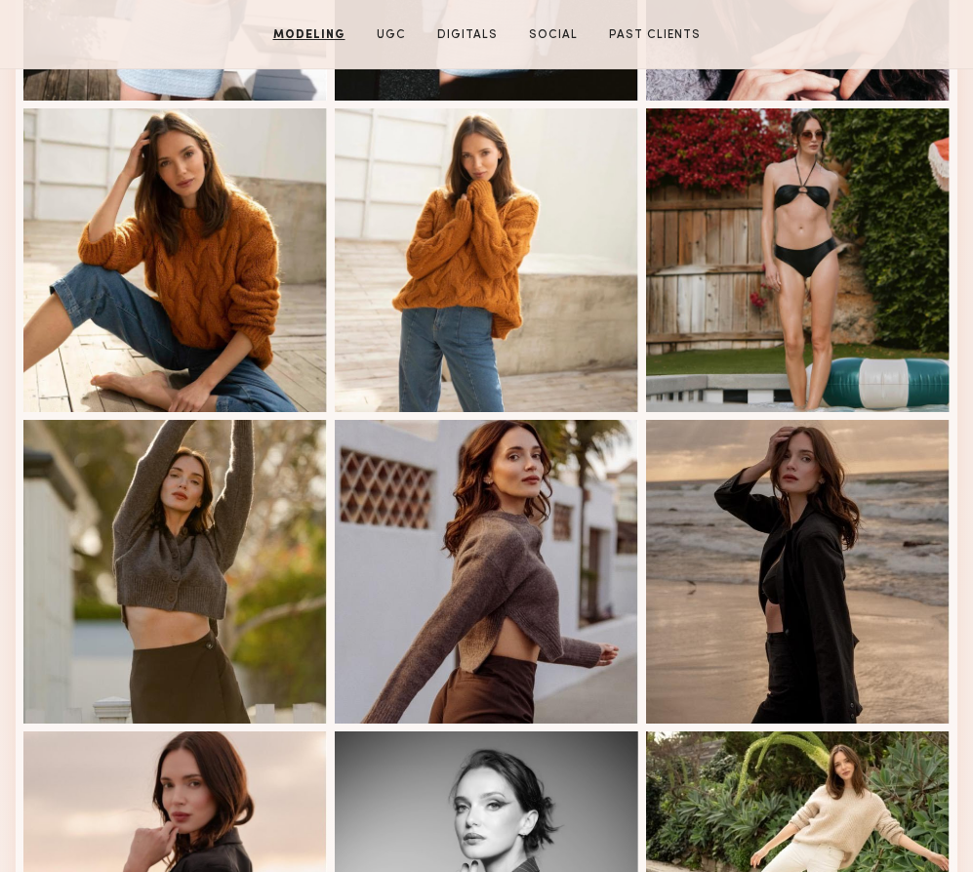
click at [491, 808] on div at bounding box center [487, 883] width 304 height 304
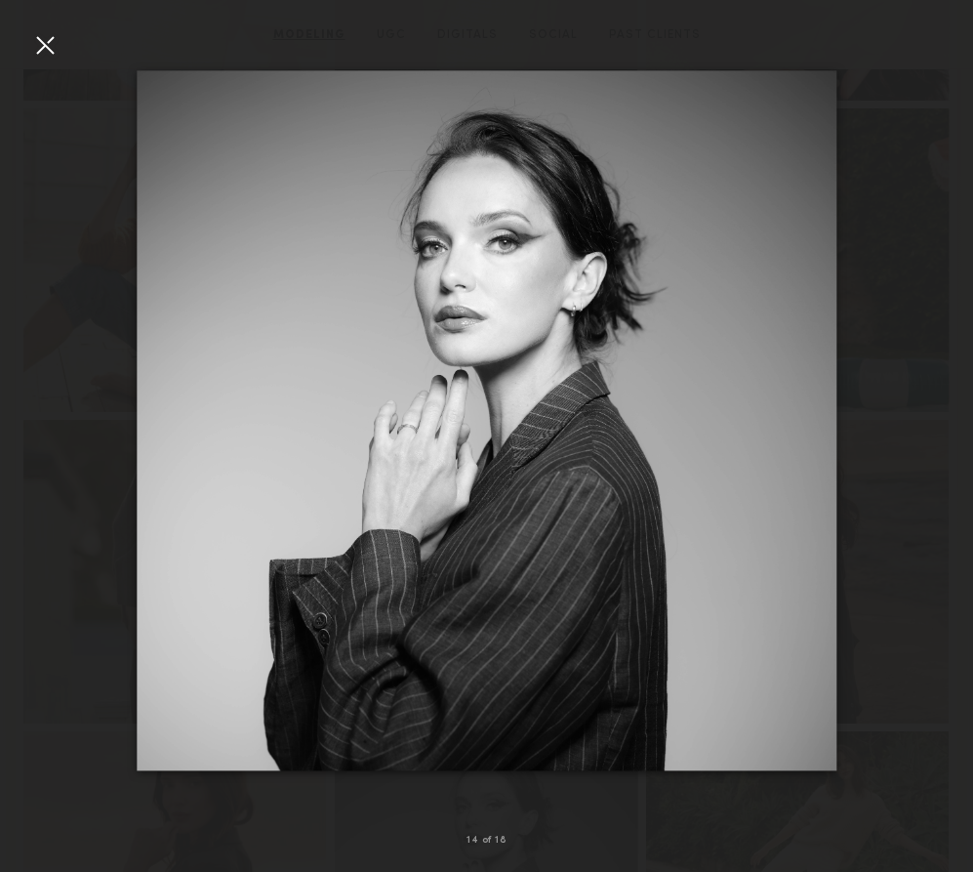
click at [38, 43] on div at bounding box center [44, 44] width 31 height 31
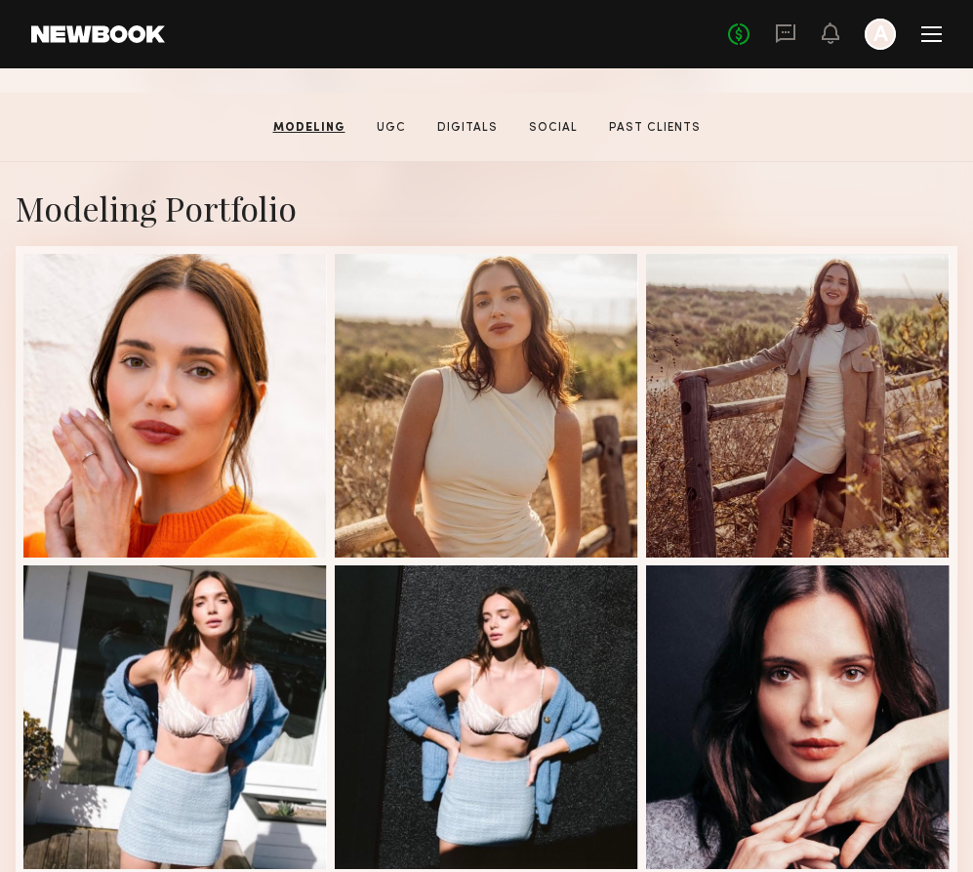
scroll to position [310, 0]
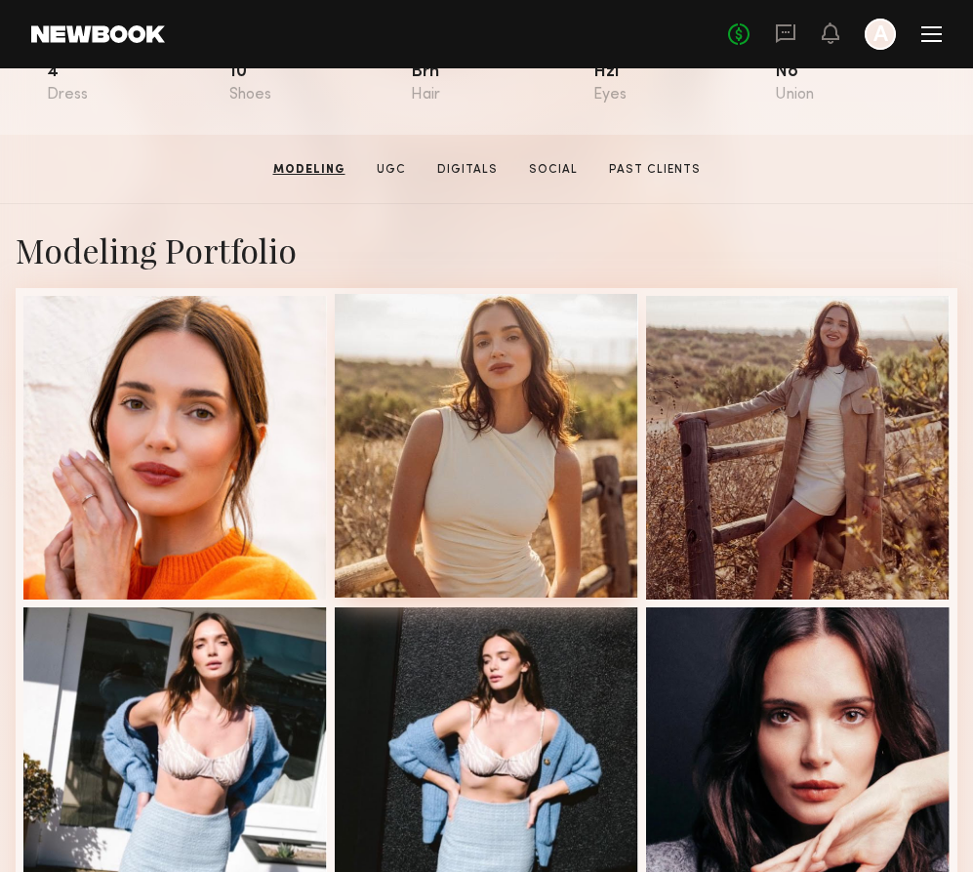
click at [527, 429] on div at bounding box center [487, 446] width 304 height 304
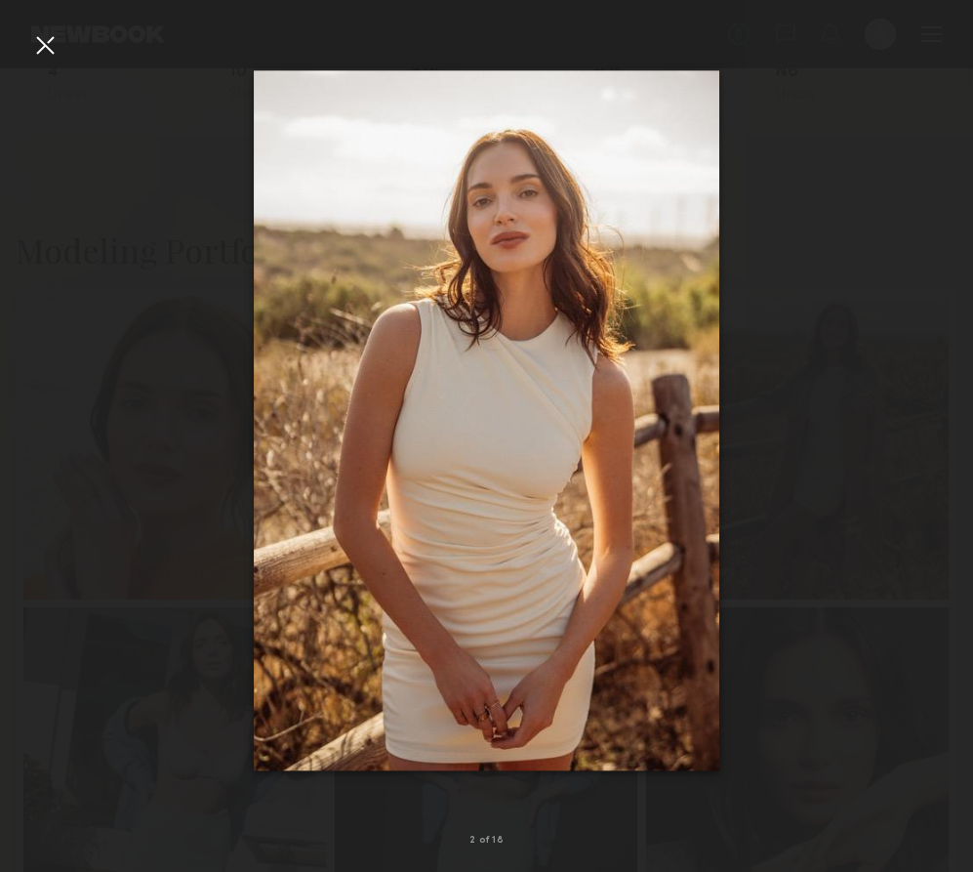
click at [47, 48] on div at bounding box center [44, 44] width 31 height 31
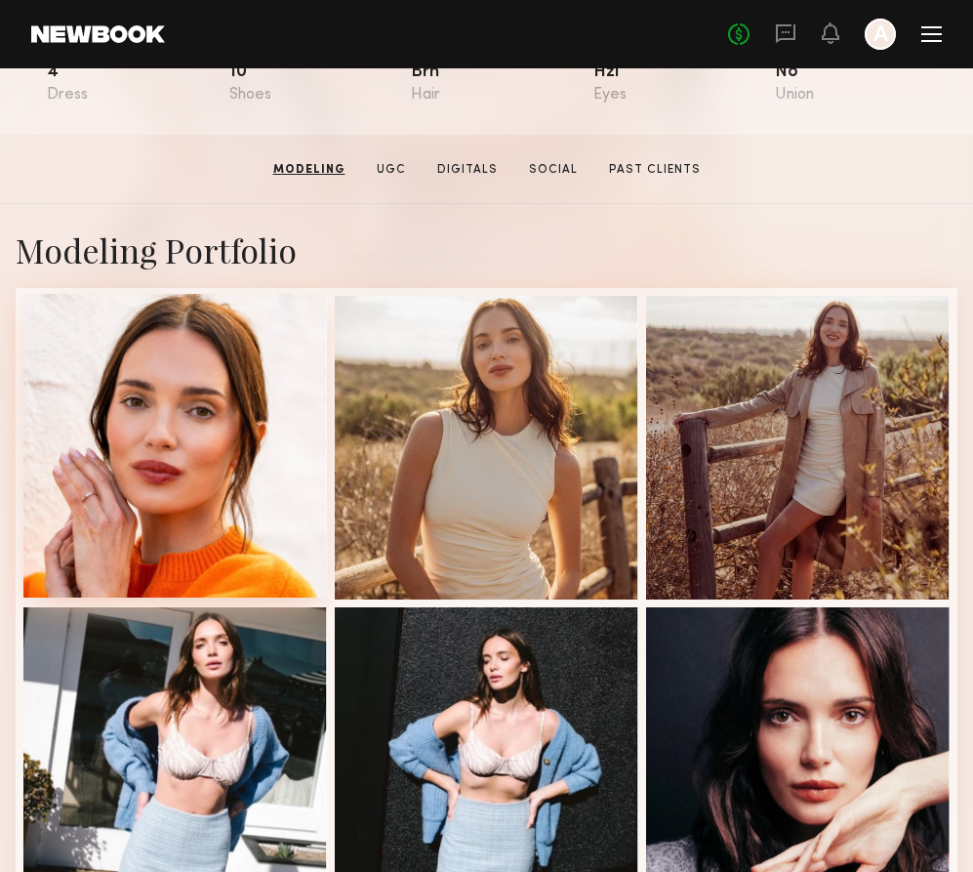
click at [262, 437] on div at bounding box center [175, 446] width 304 height 304
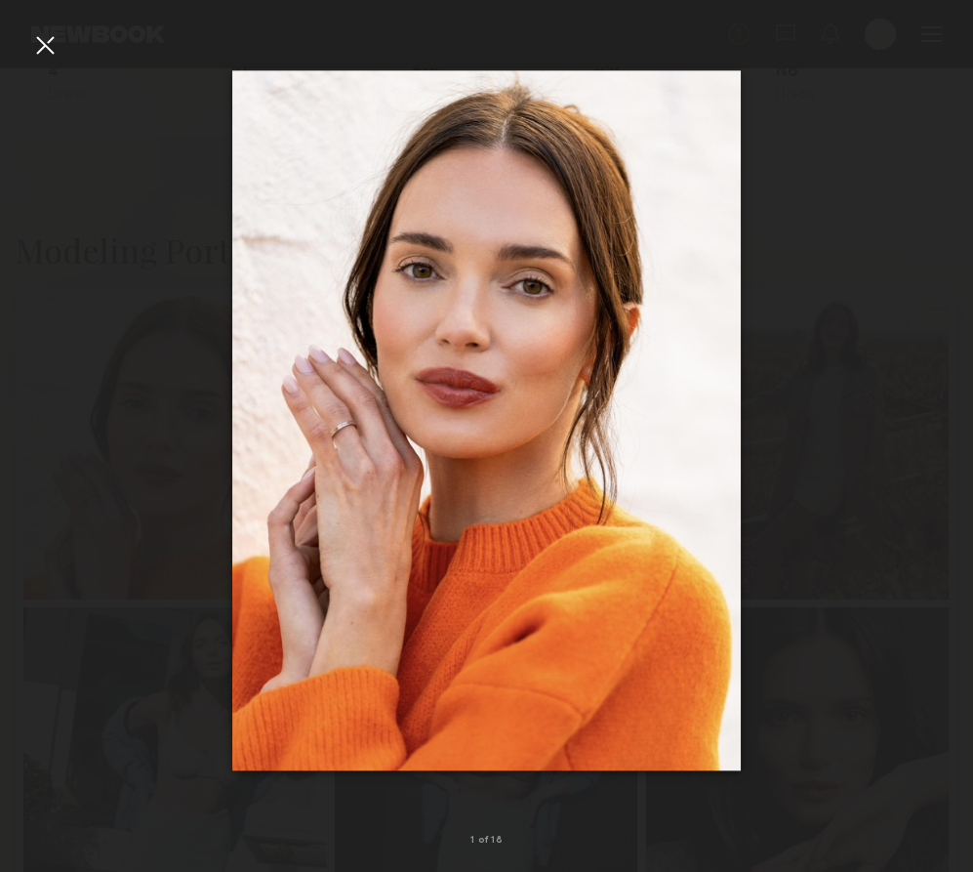
click at [24, 39] on div at bounding box center [19, 420] width 39 height 778
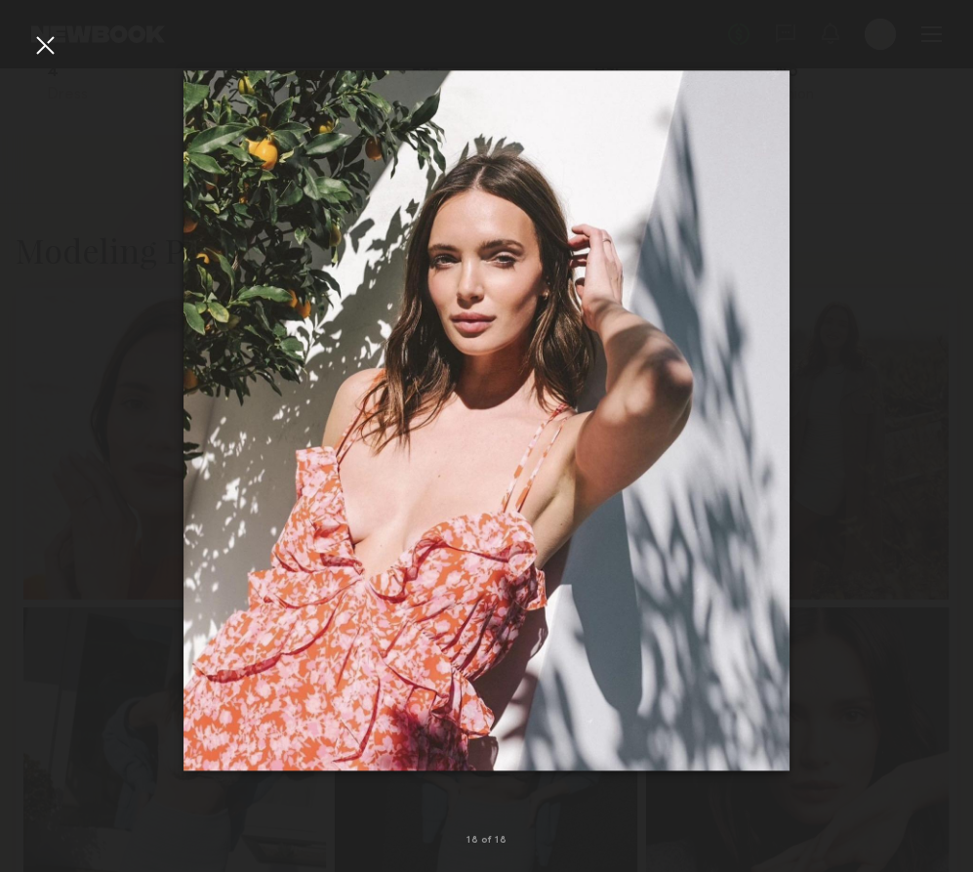
click at [37, 51] on div at bounding box center [44, 44] width 31 height 31
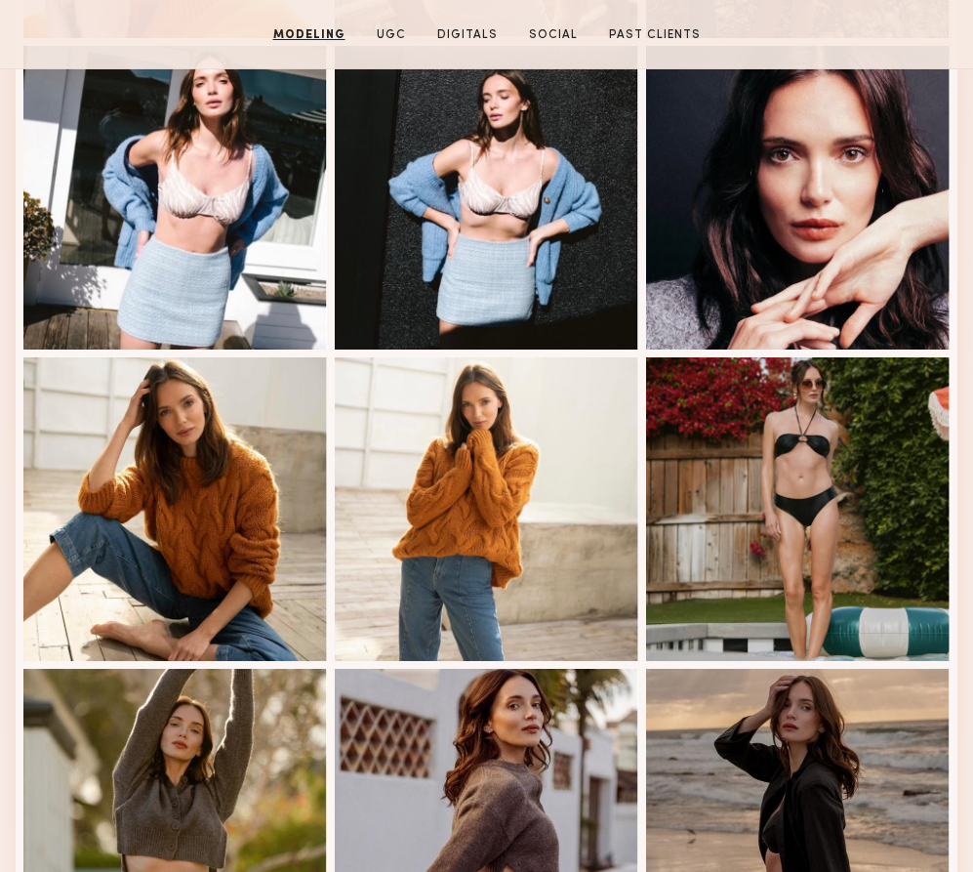
scroll to position [909, 0]
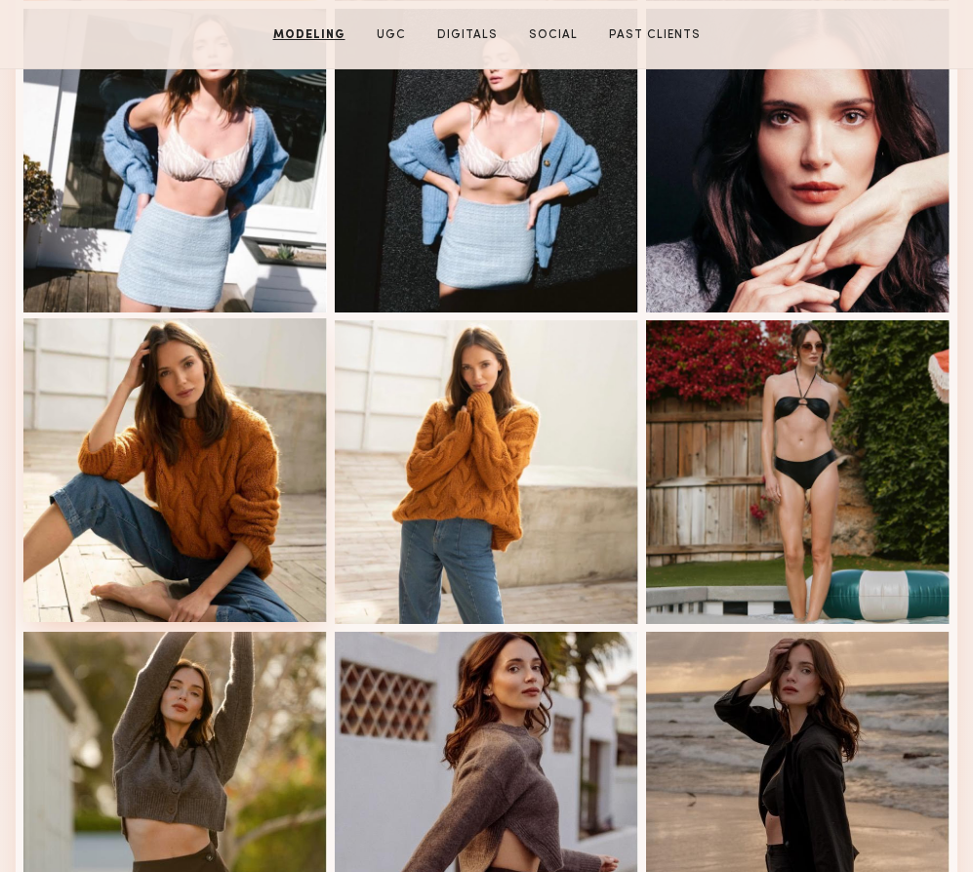
click at [202, 413] on div at bounding box center [175, 470] width 304 height 304
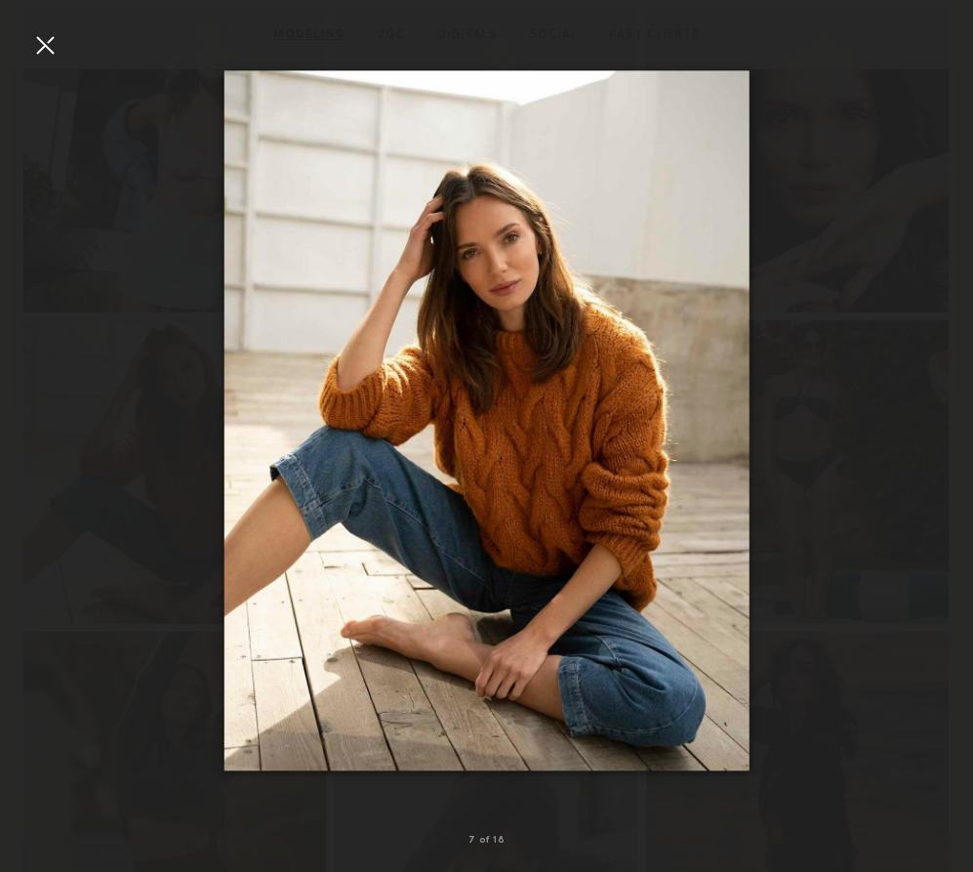
click at [40, 46] on div at bounding box center [44, 44] width 31 height 31
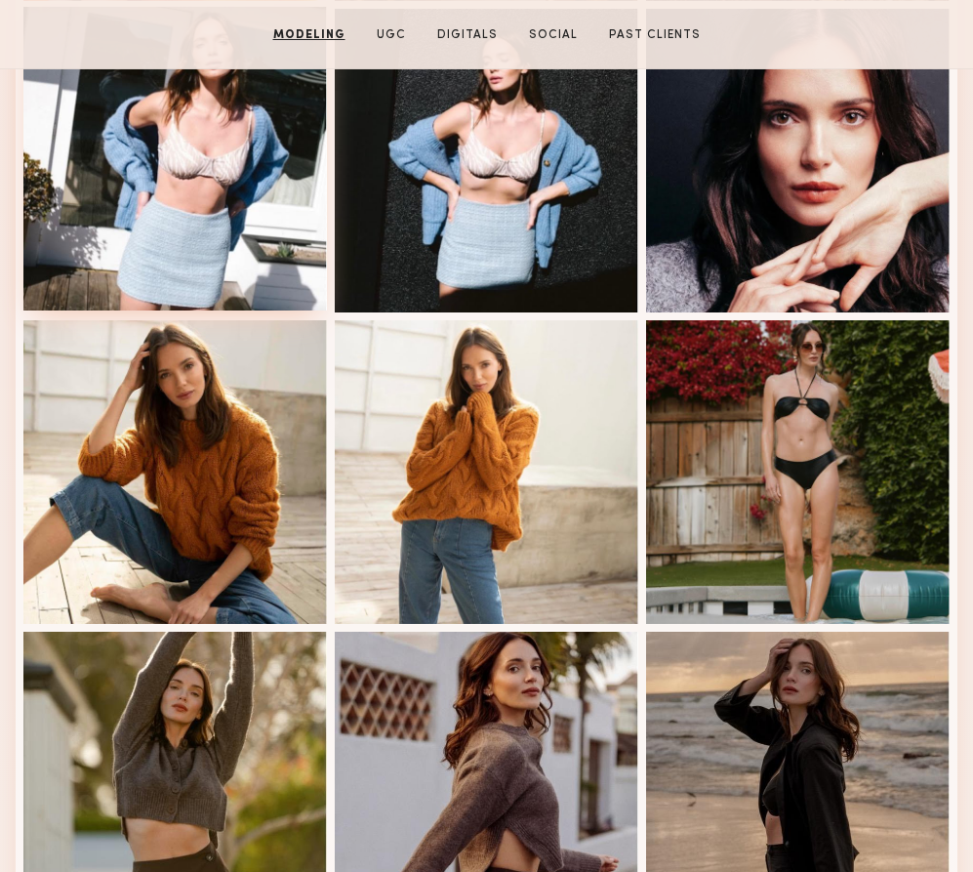
scroll to position [656, 0]
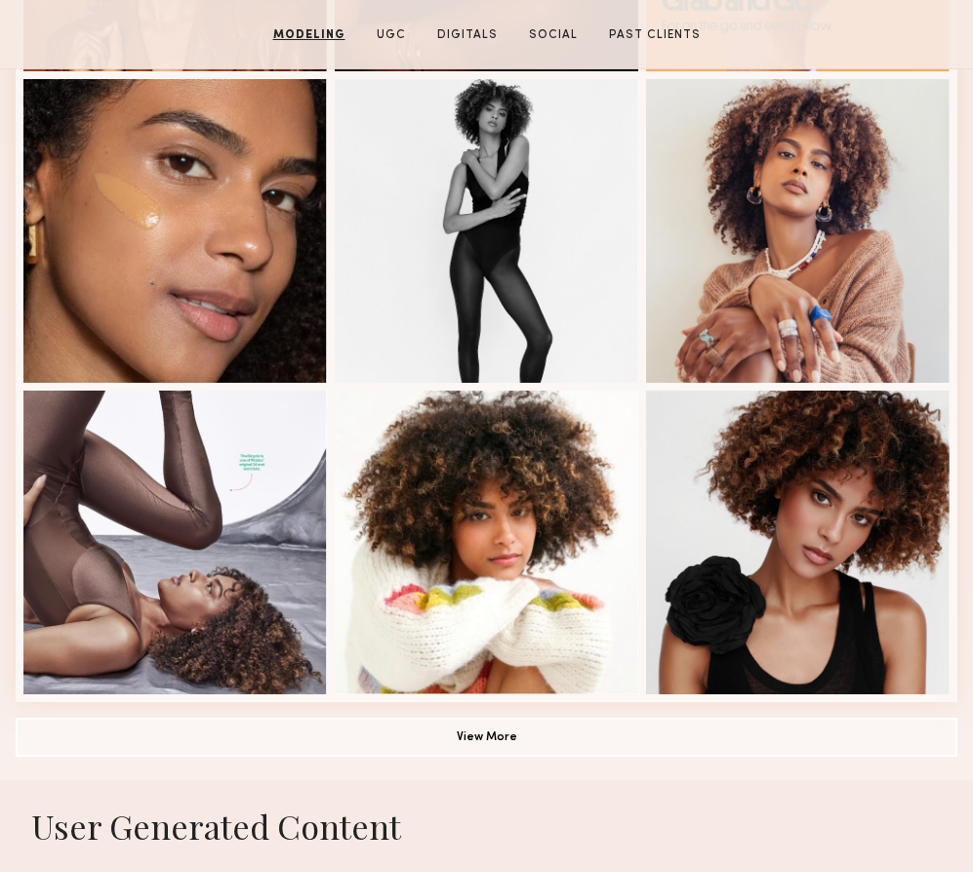
scroll to position [1169, 0]
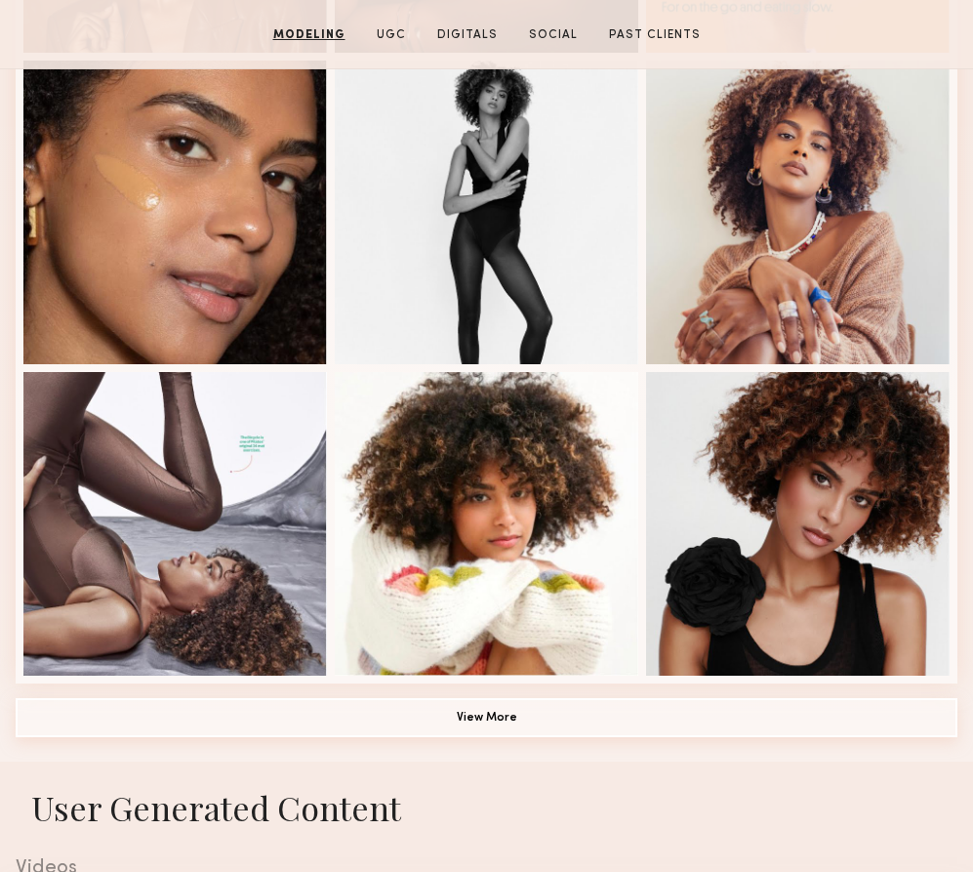
click at [457, 717] on button "View More" at bounding box center [487, 717] width 942 height 39
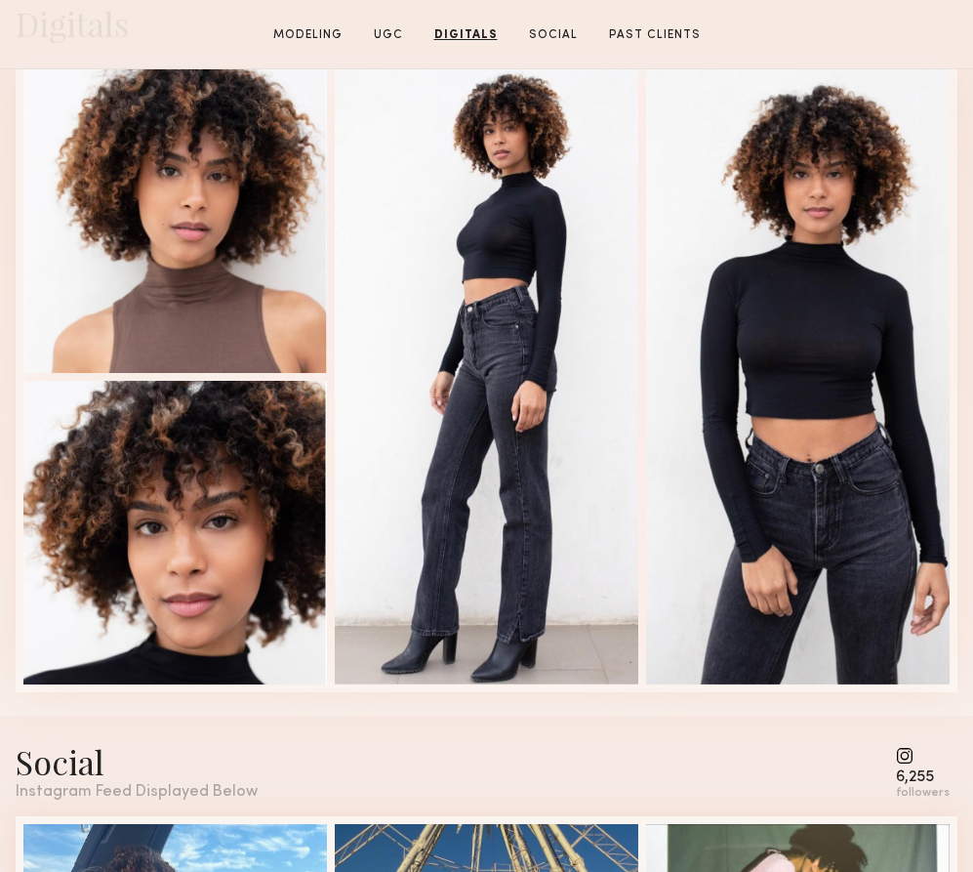
scroll to position [5275, 0]
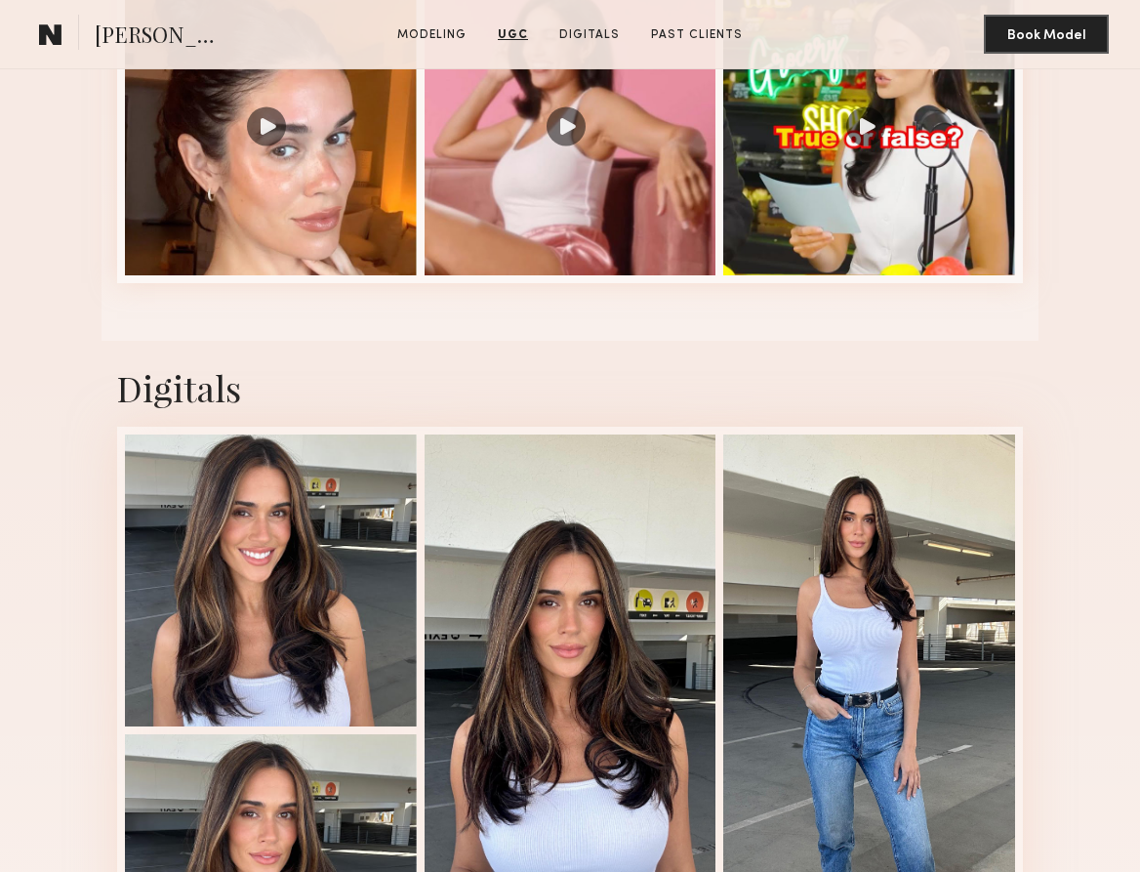
scroll to position [1986, 0]
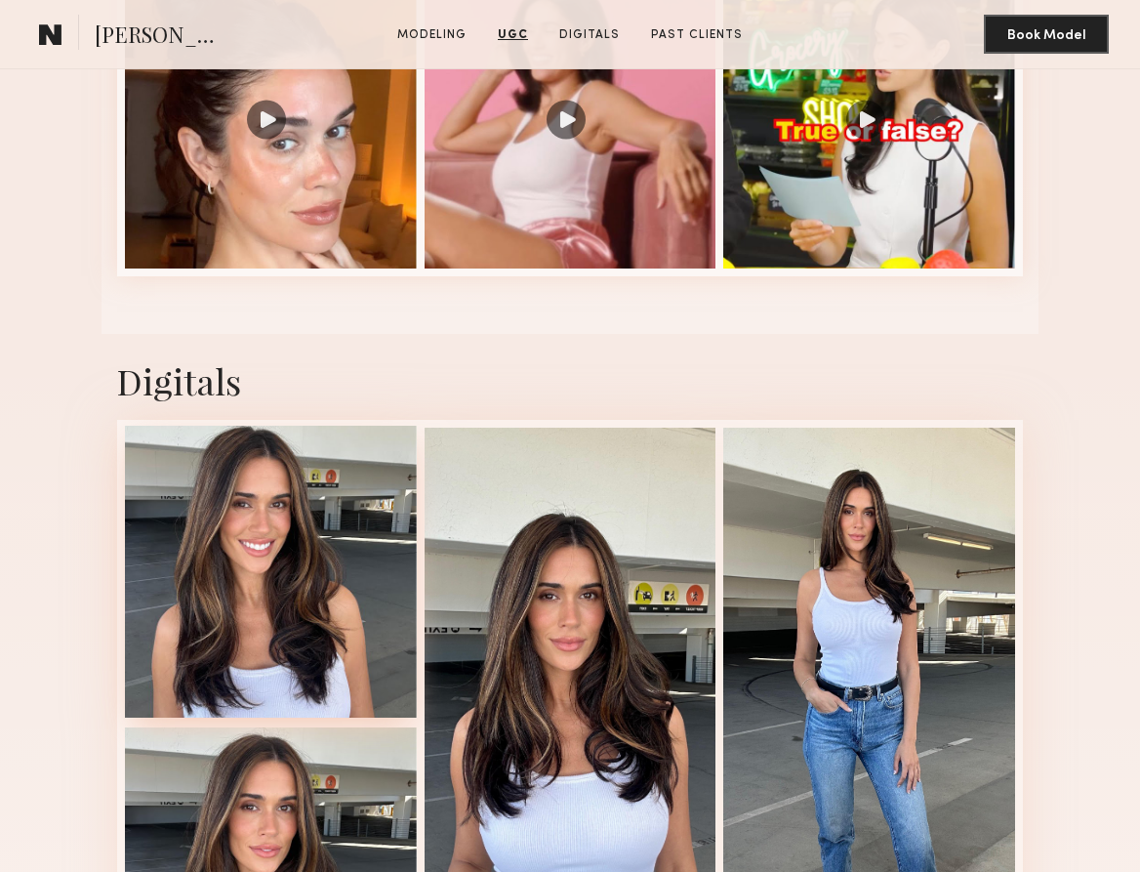
click at [286, 657] on div at bounding box center [271, 572] width 292 height 292
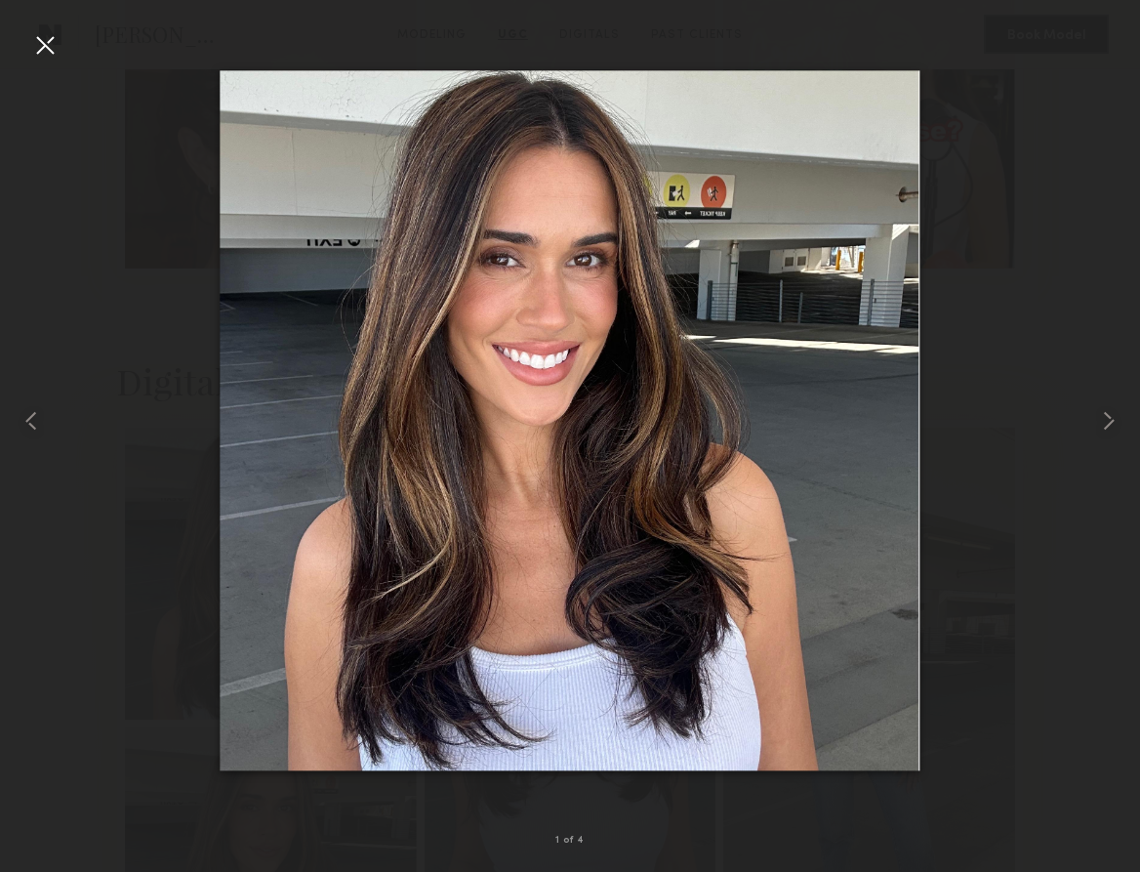
click at [50, 53] on div at bounding box center [44, 44] width 31 height 31
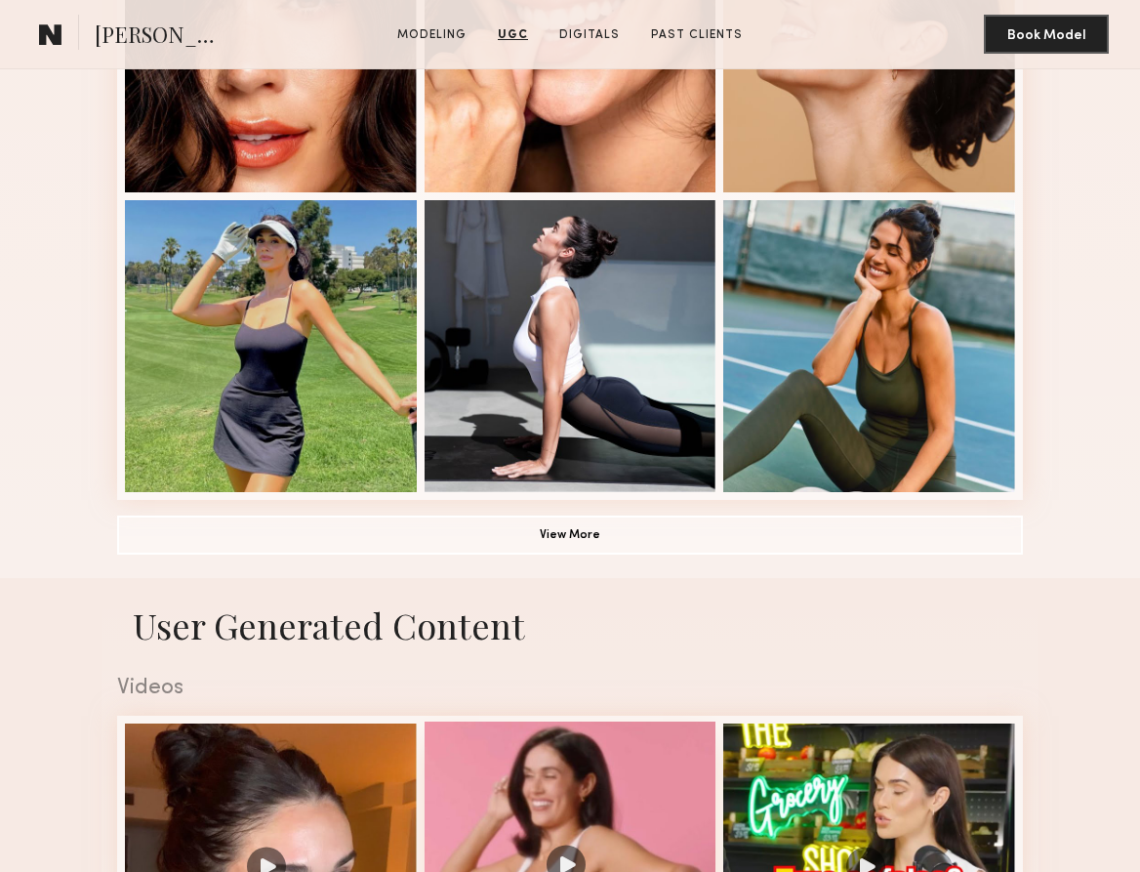
scroll to position [1062, 0]
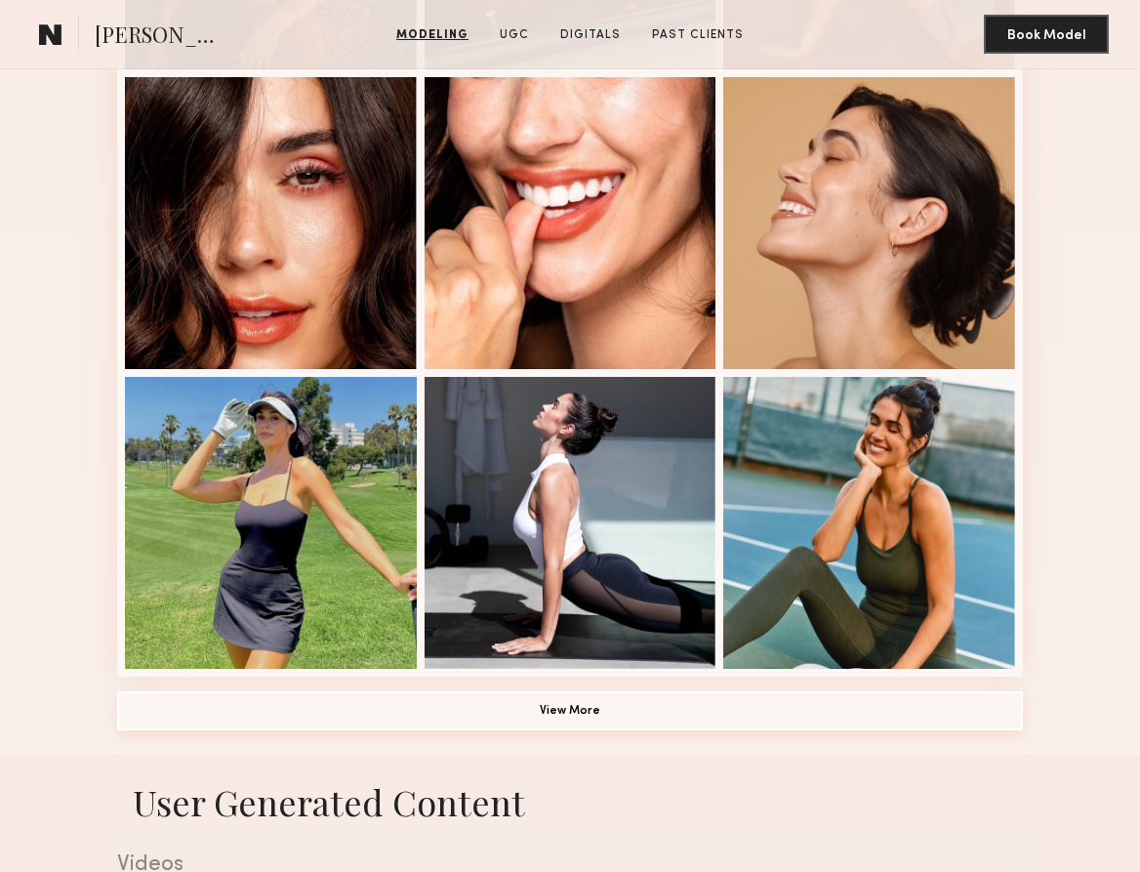
click at [503, 713] on button "View More" at bounding box center [570, 710] width 906 height 39
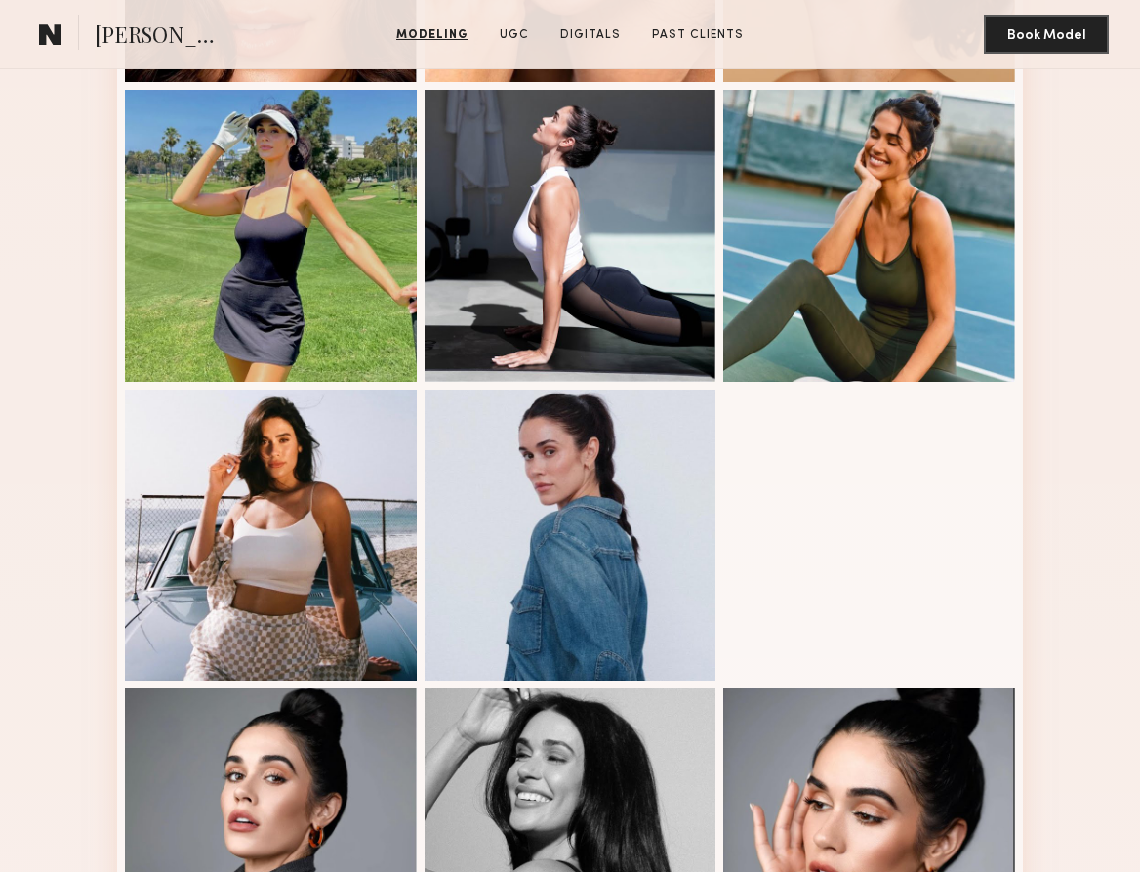
scroll to position [1362, 0]
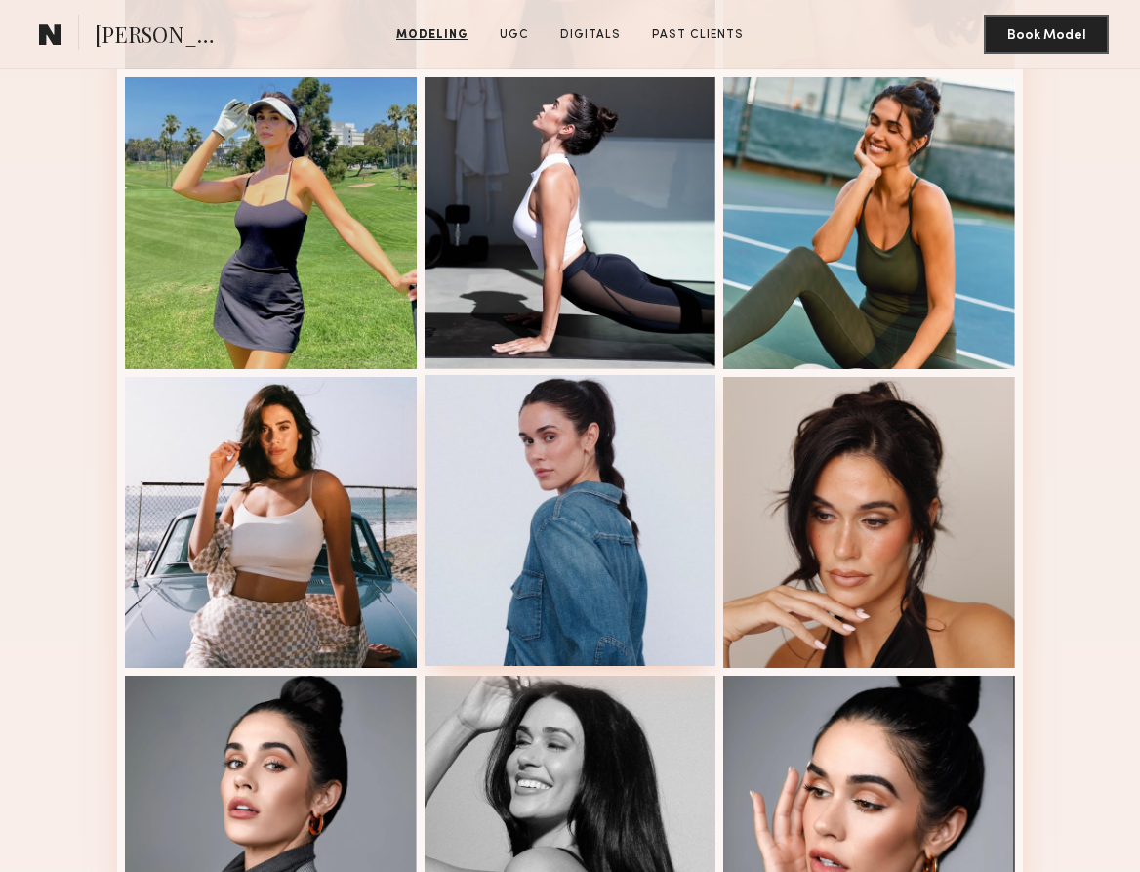
click at [558, 471] on div at bounding box center [571, 521] width 292 height 292
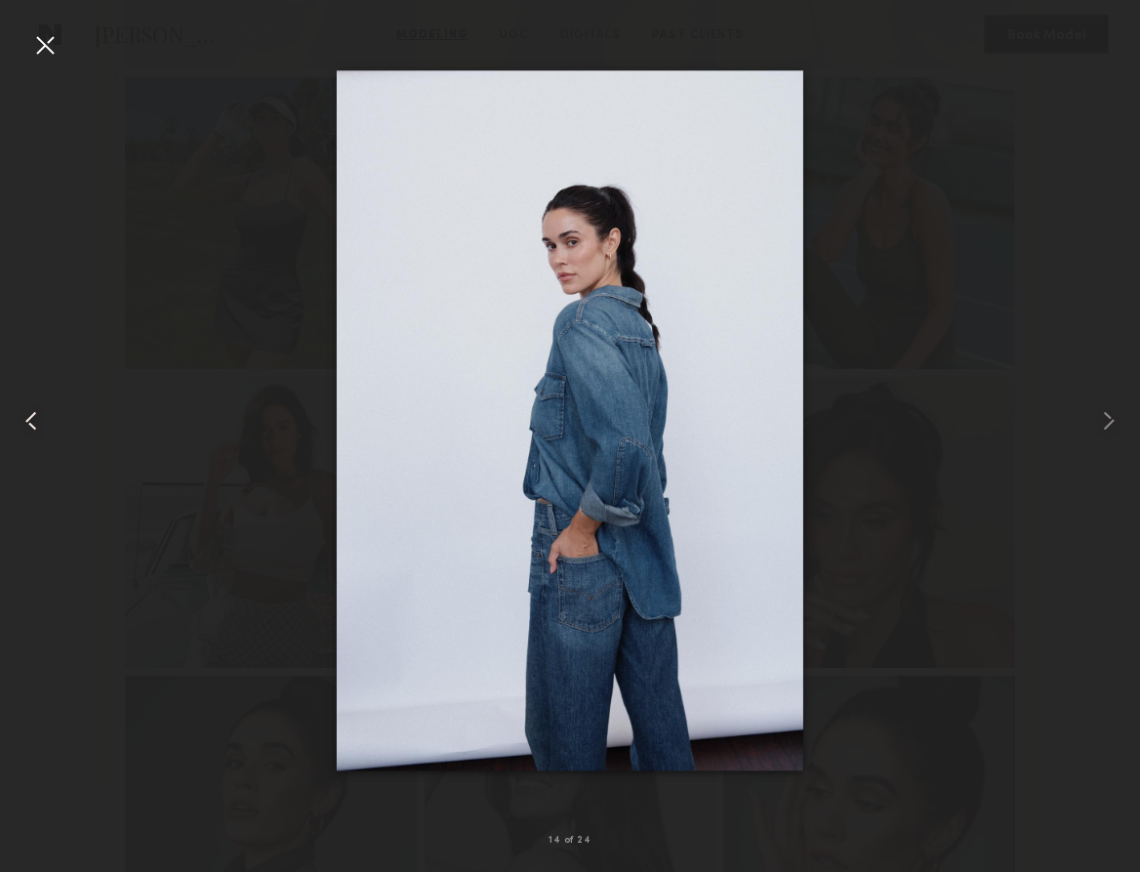
click at [47, 36] on div at bounding box center [44, 44] width 31 height 31
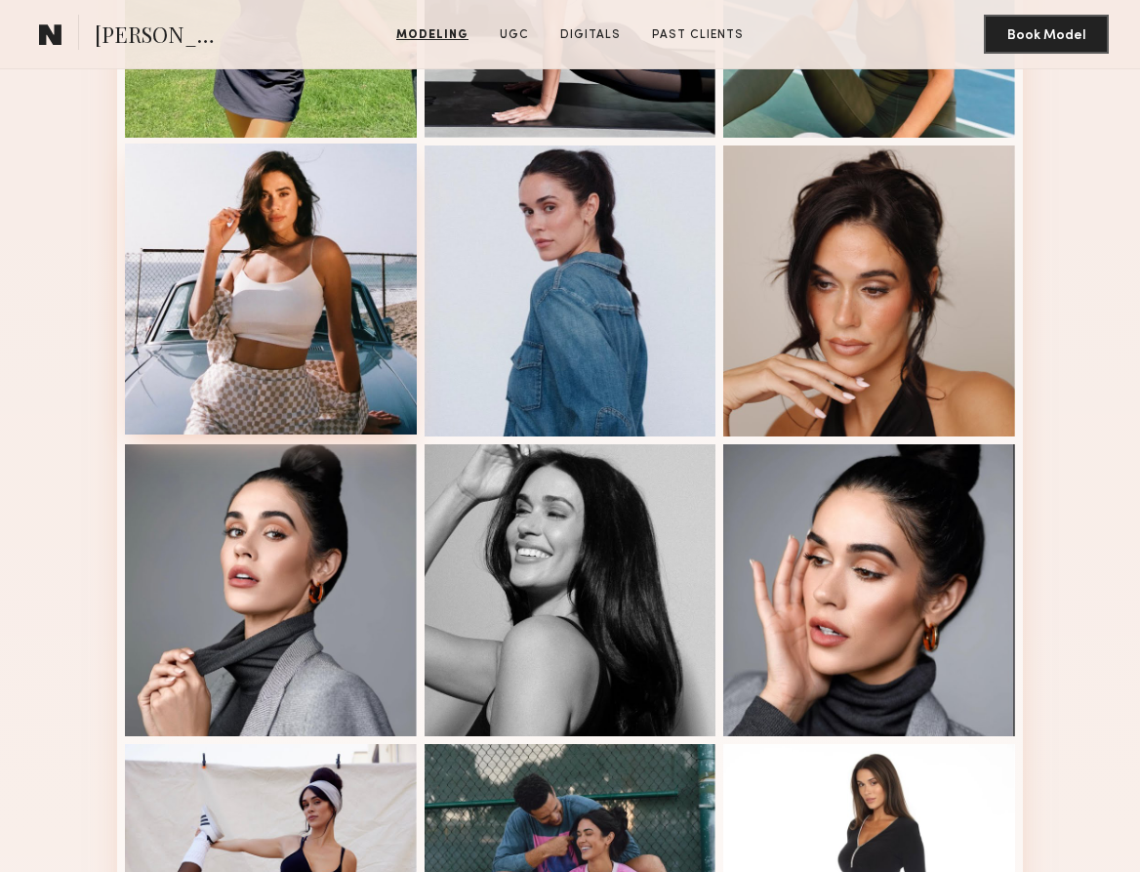
scroll to position [1628, 0]
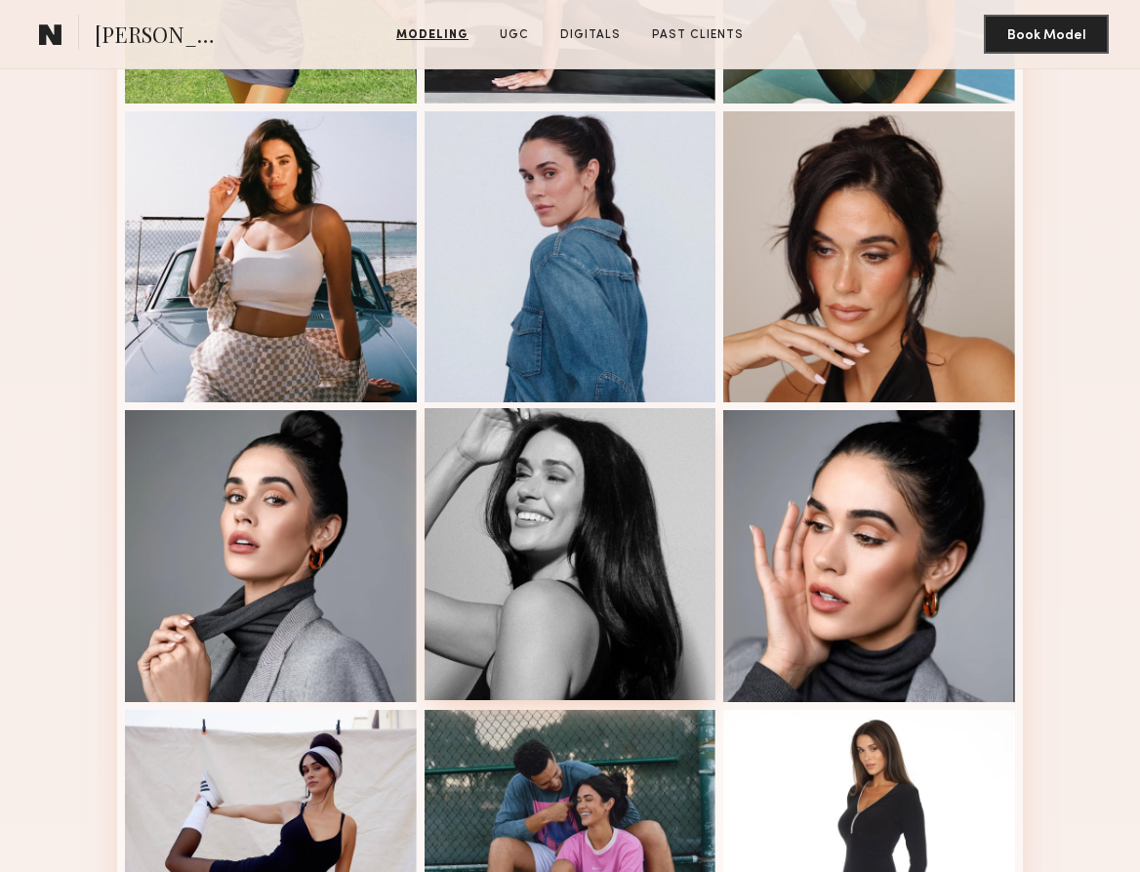
click at [576, 594] on div at bounding box center [571, 554] width 292 height 292
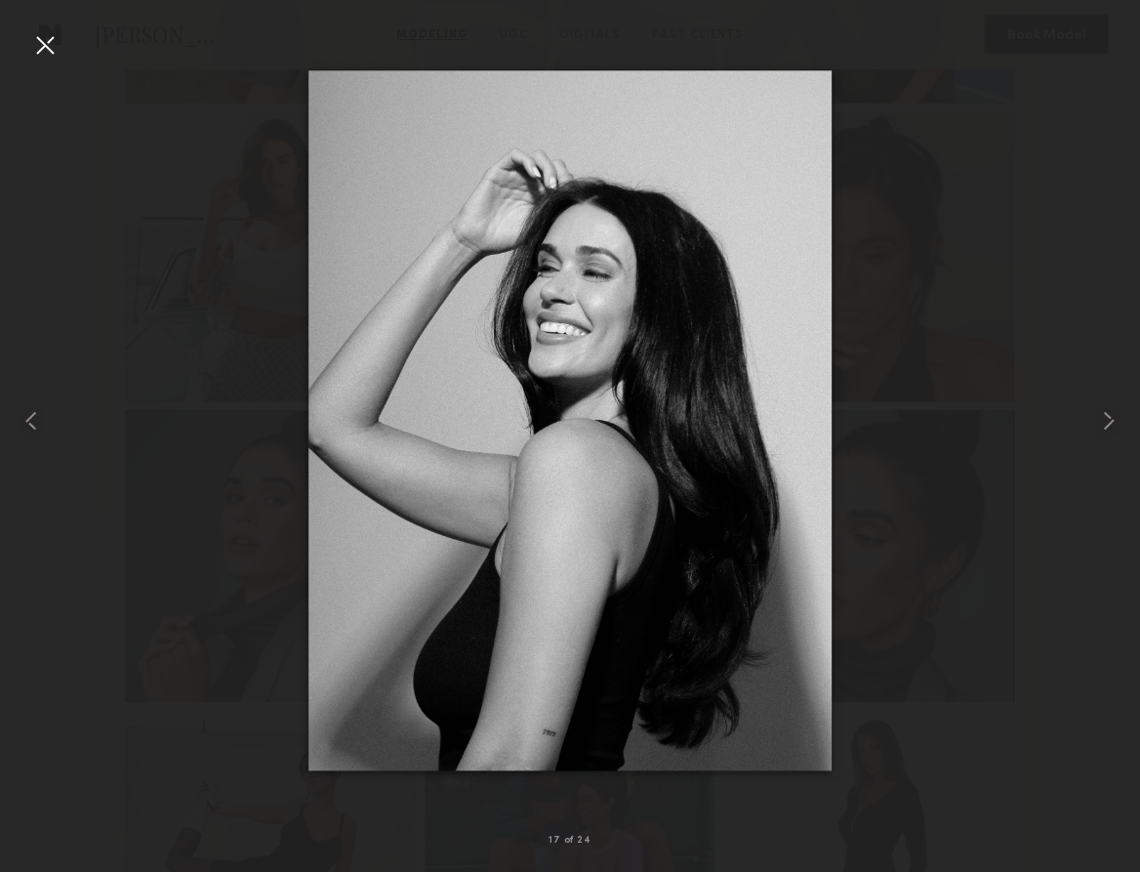
click at [34, 49] on div at bounding box center [44, 44] width 31 height 31
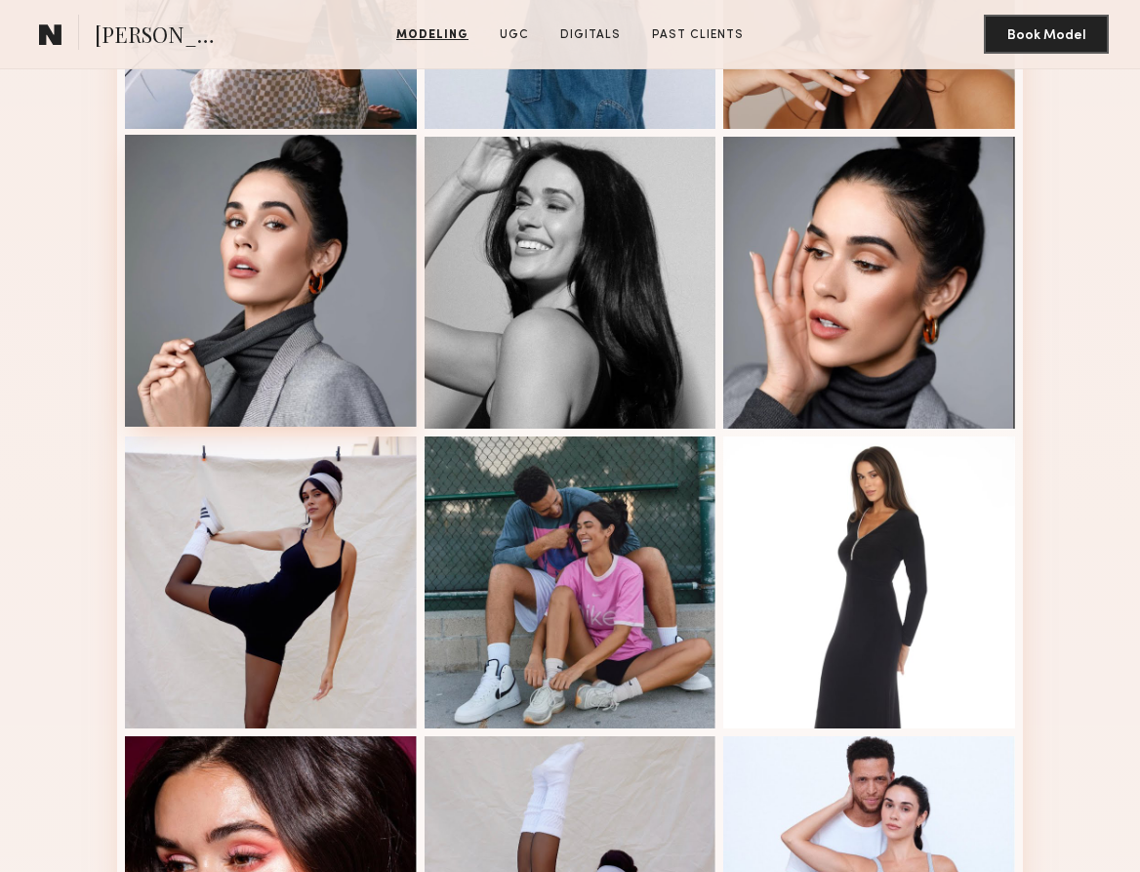
scroll to position [1917, 0]
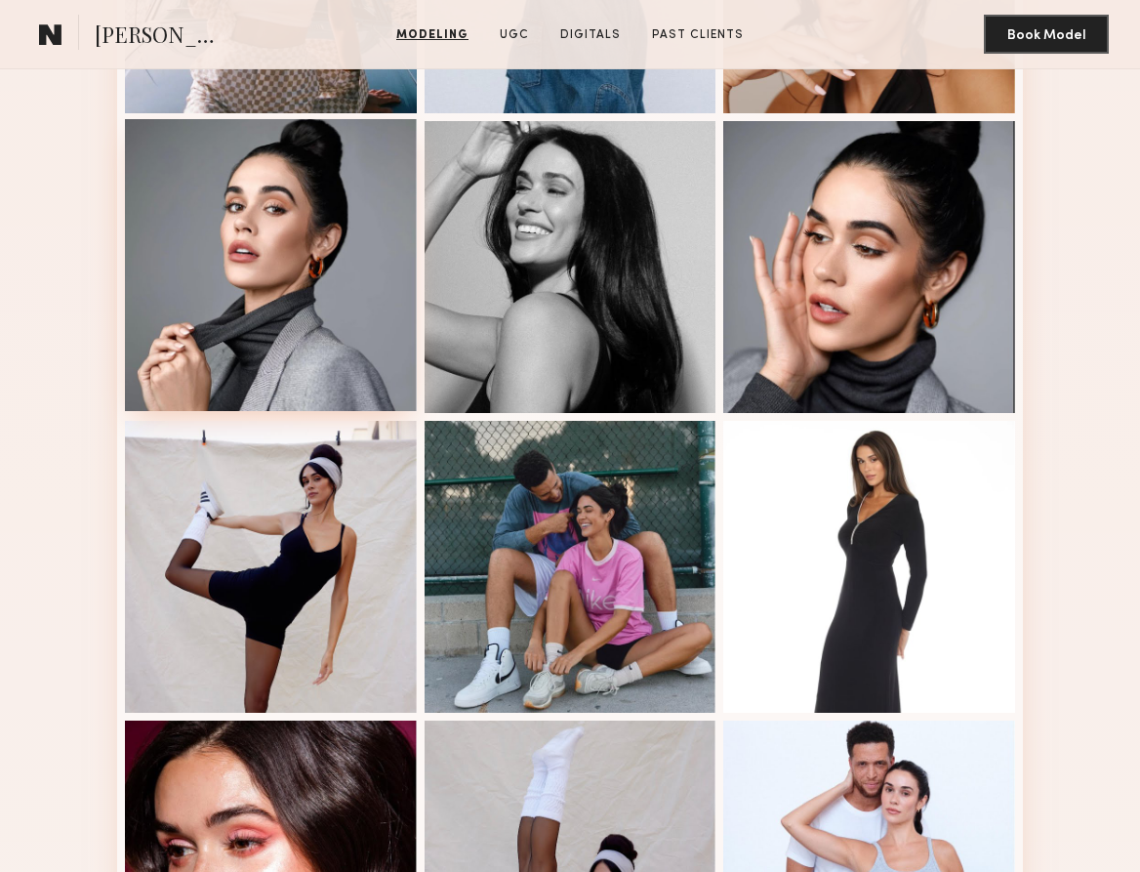
click at [285, 181] on div at bounding box center [271, 265] width 292 height 292
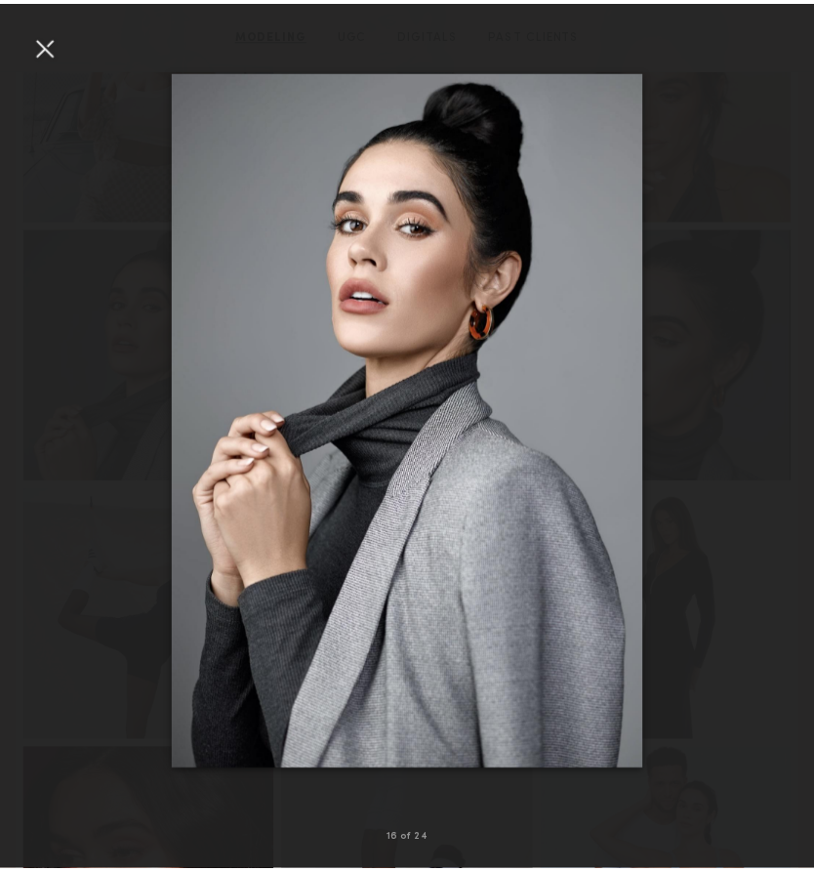
scroll to position [1670, 0]
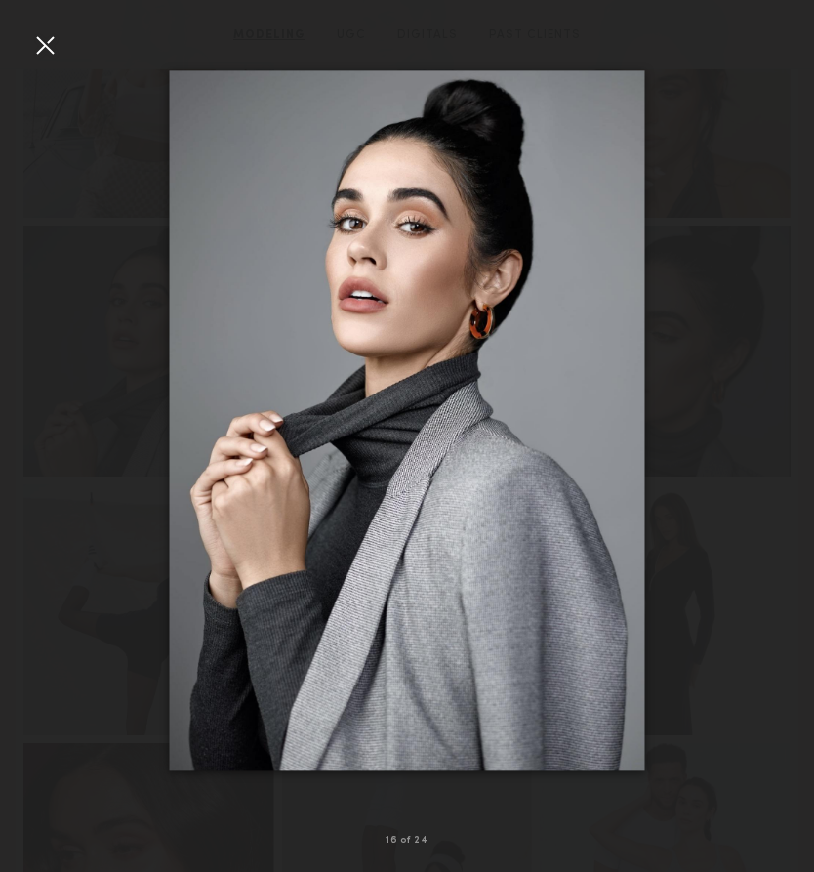
click at [44, 40] on div at bounding box center [44, 44] width 31 height 31
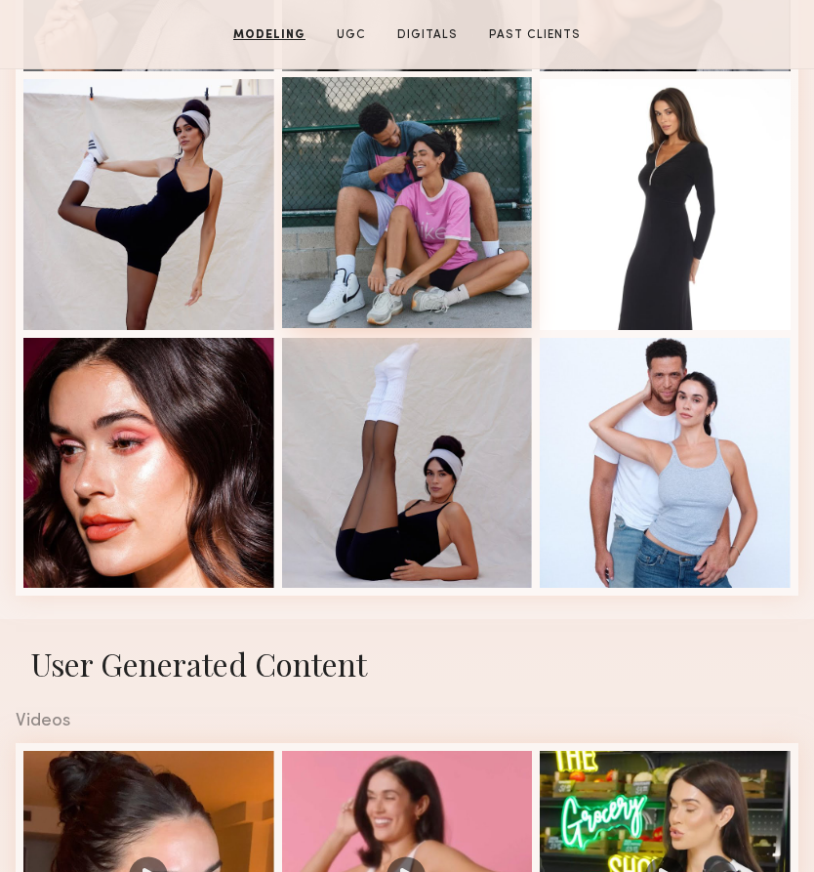
scroll to position [2078, 0]
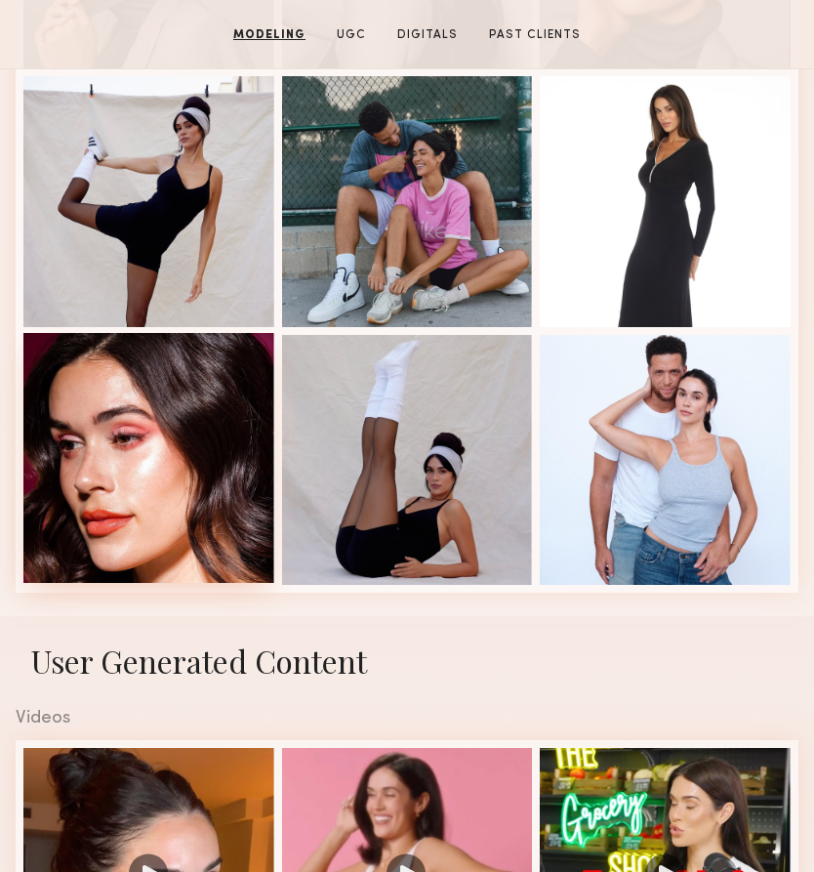
click at [128, 501] on div at bounding box center [148, 458] width 251 height 251
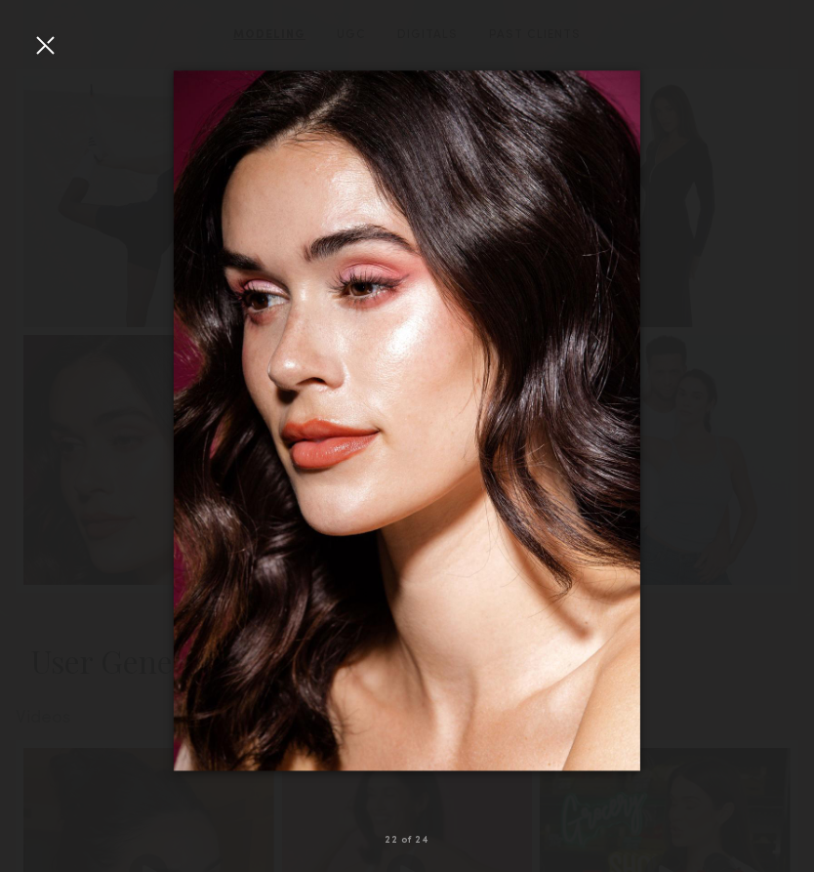
click at [53, 42] on div at bounding box center [44, 44] width 31 height 31
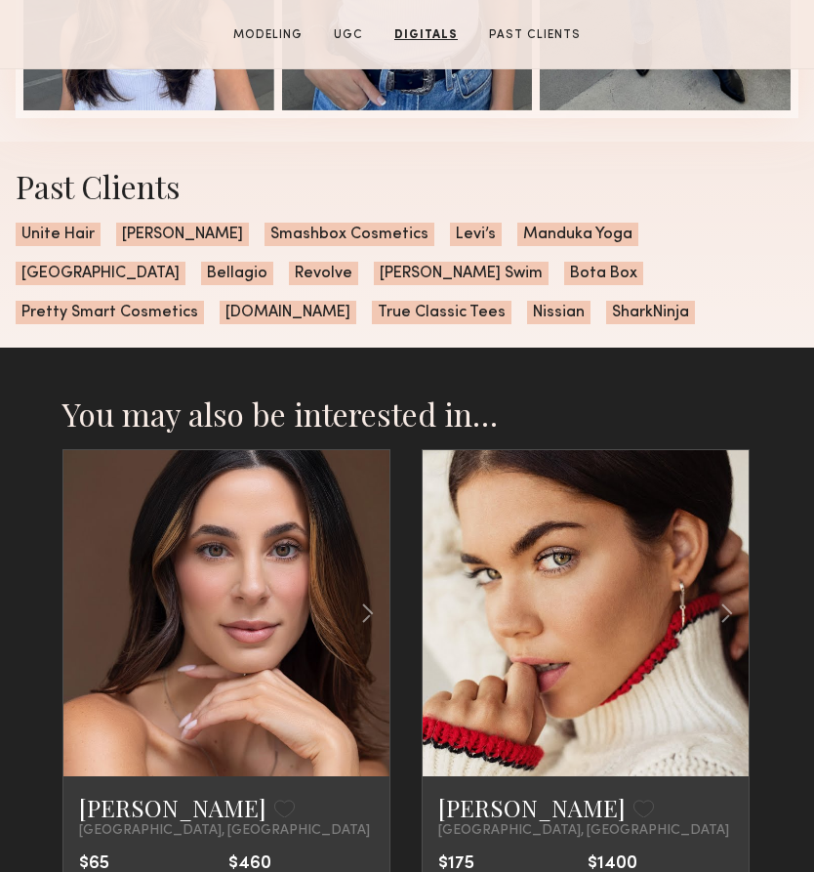
scroll to position [3885, 0]
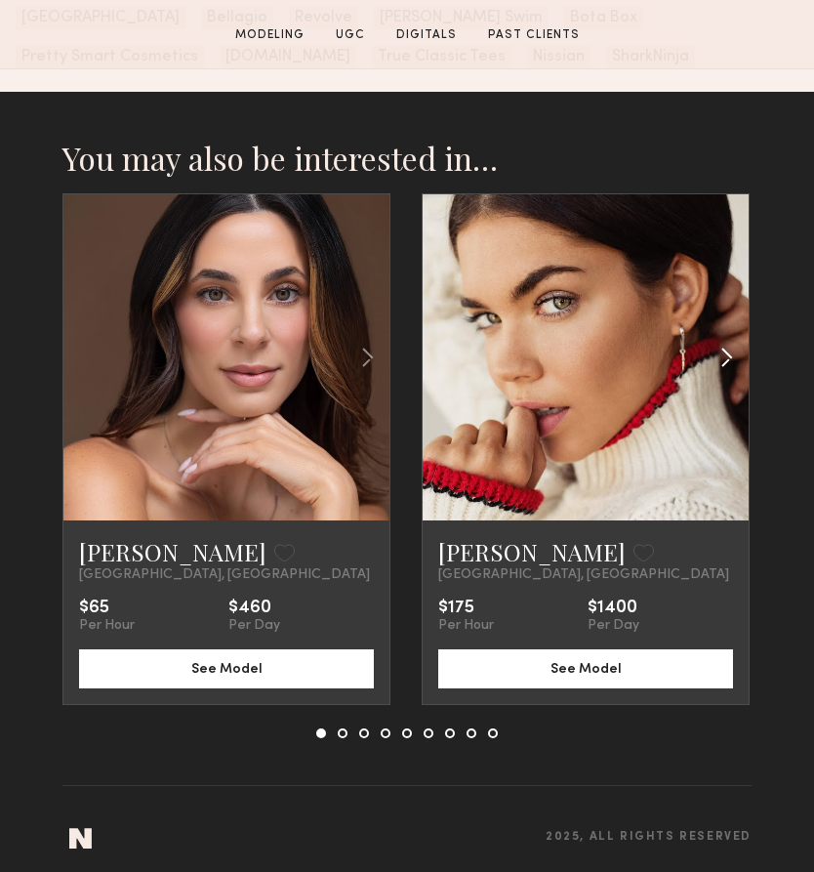
click at [726, 341] on common-icon at bounding box center [727, 357] width 28 height 37
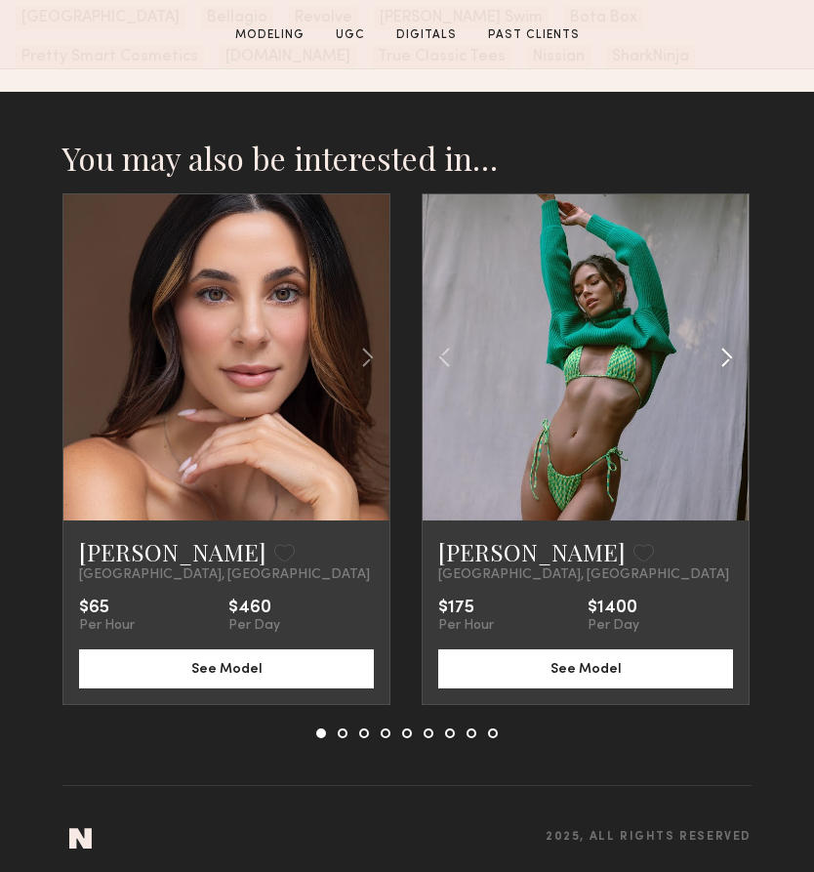
click at [726, 345] on common-icon at bounding box center [727, 357] width 28 height 37
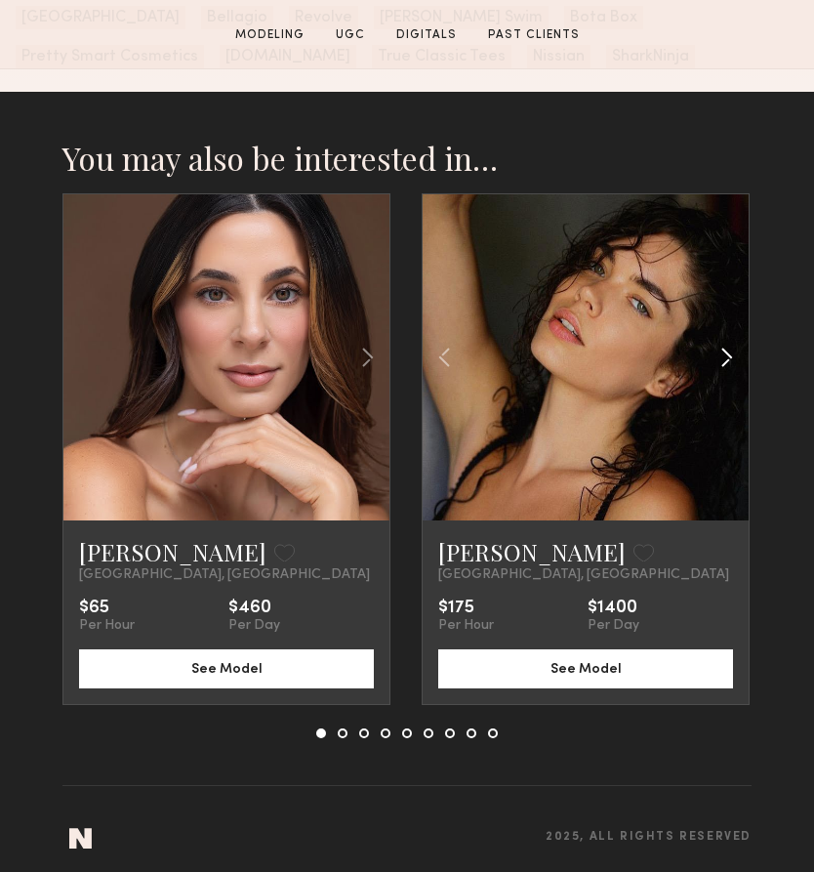
click at [726, 345] on common-icon at bounding box center [727, 357] width 28 height 37
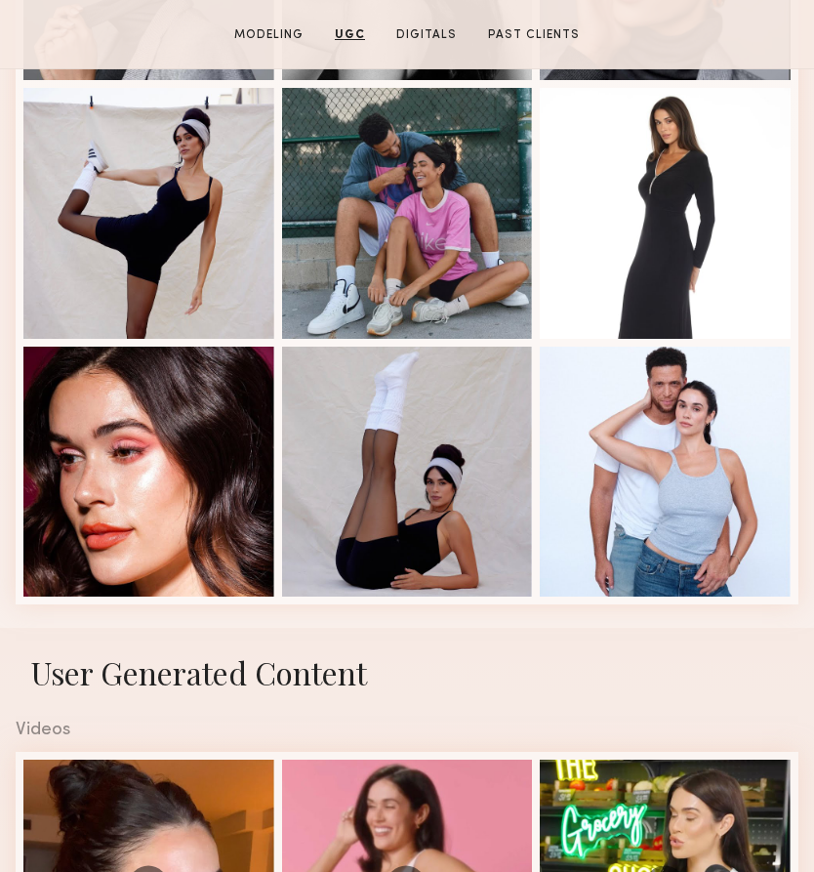
scroll to position [2048, 0]
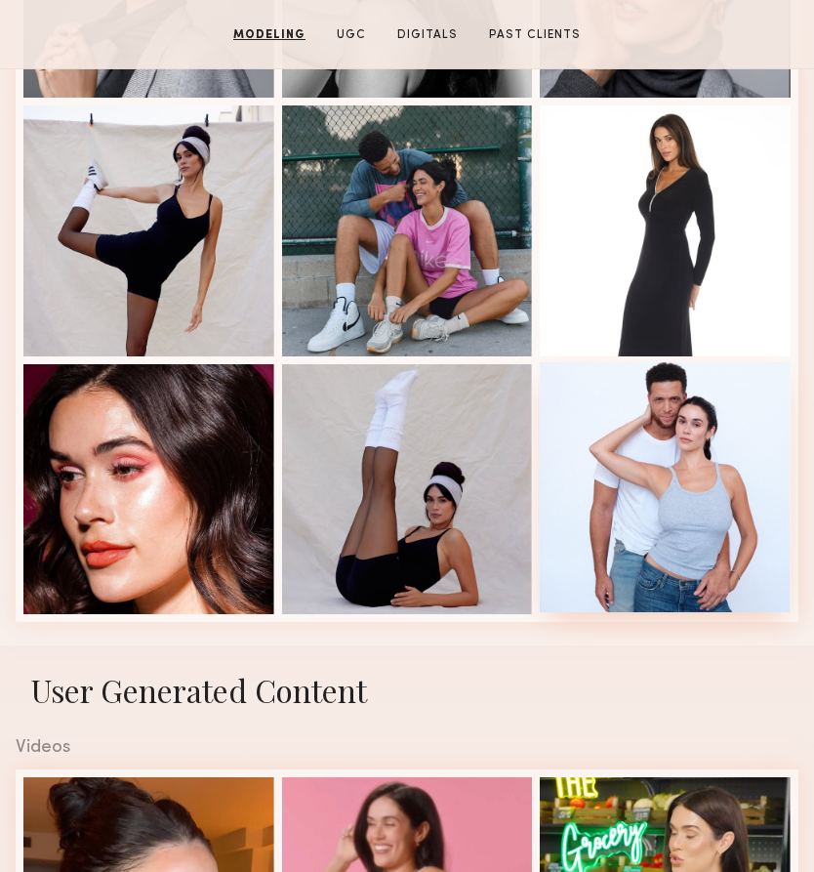
click at [690, 516] on div at bounding box center [665, 487] width 251 height 251
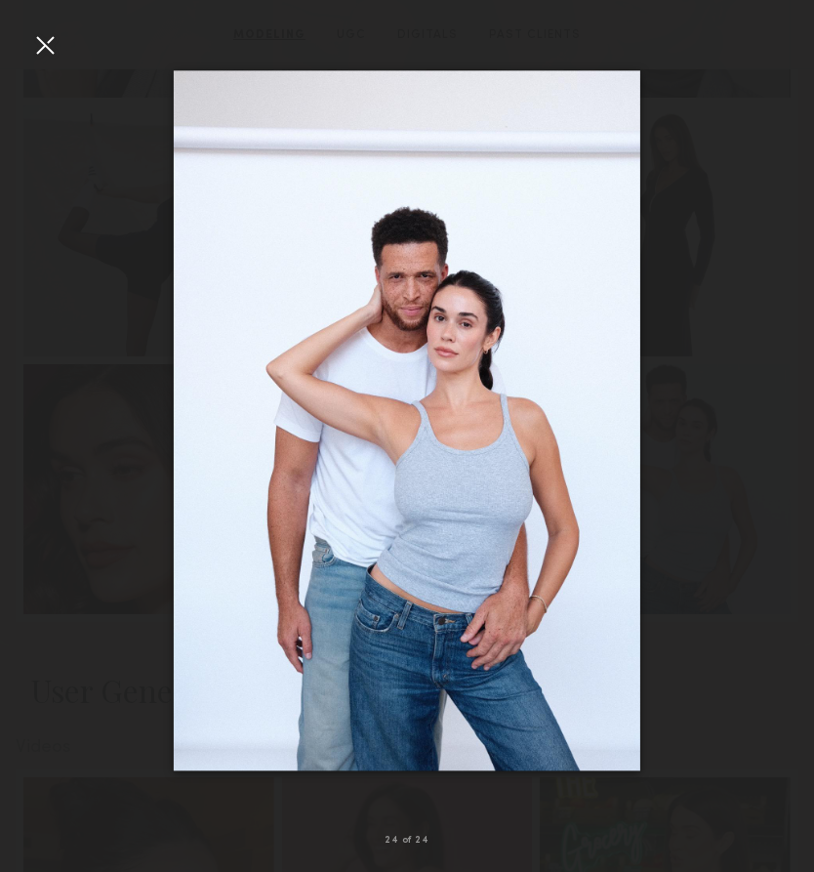
click at [62, 414] on div at bounding box center [407, 420] width 814 height 778
click at [45, 416] on common-icon at bounding box center [31, 420] width 31 height 31
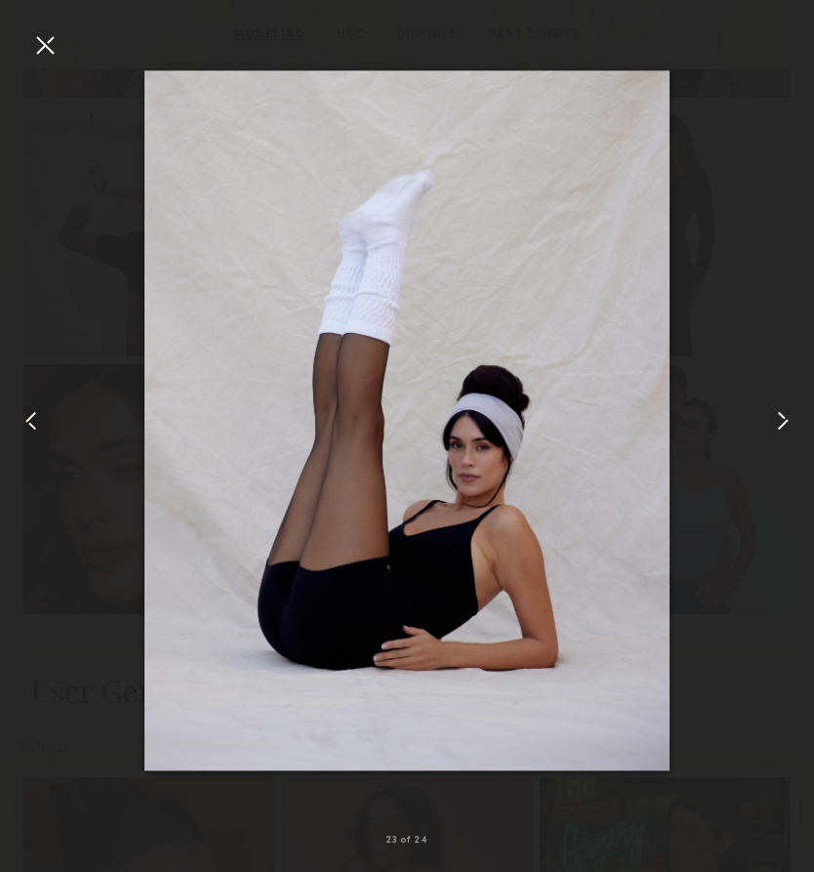
click at [45, 416] on common-icon at bounding box center [31, 420] width 31 height 31
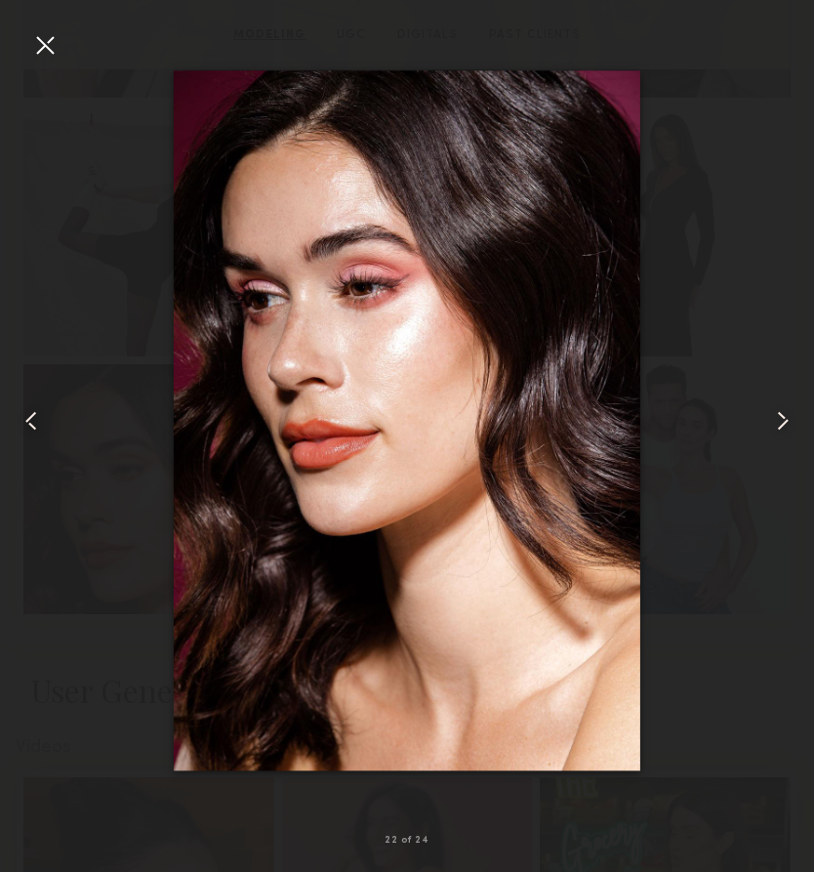
click at [45, 416] on common-icon at bounding box center [31, 420] width 31 height 31
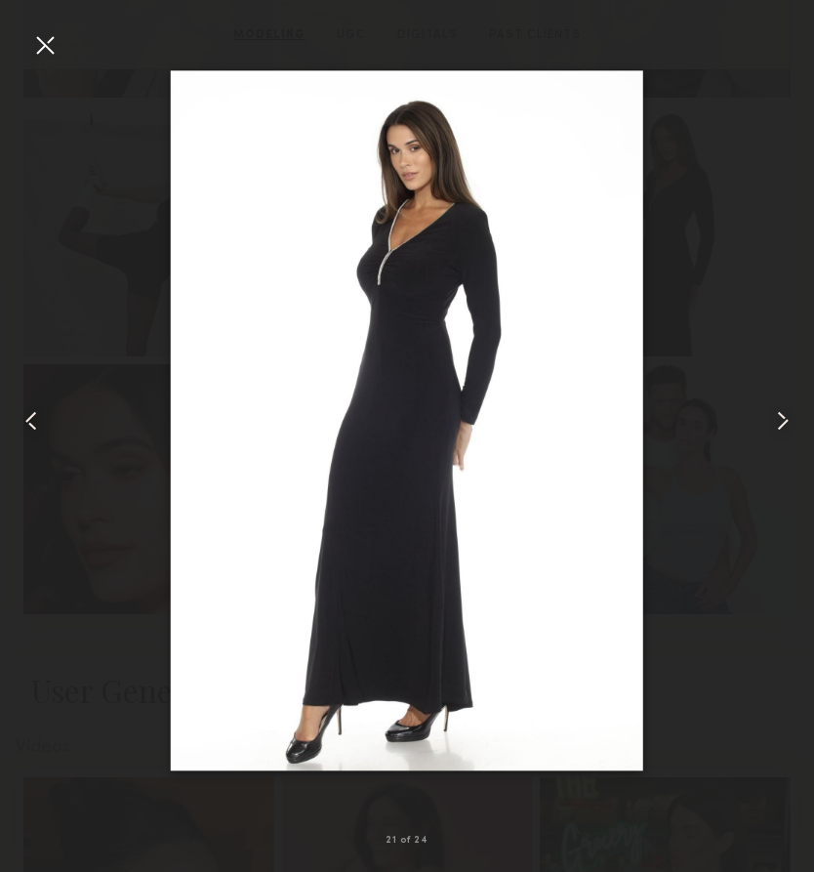
click at [45, 416] on common-icon at bounding box center [31, 420] width 31 height 31
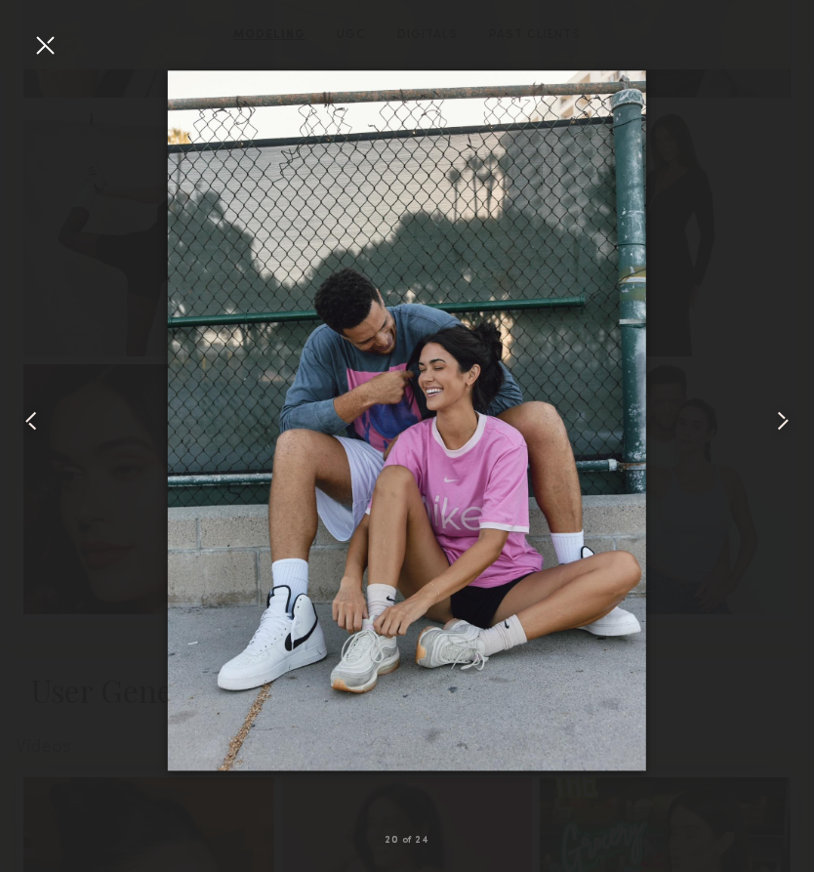
click at [44, 416] on common-icon at bounding box center [31, 420] width 31 height 31
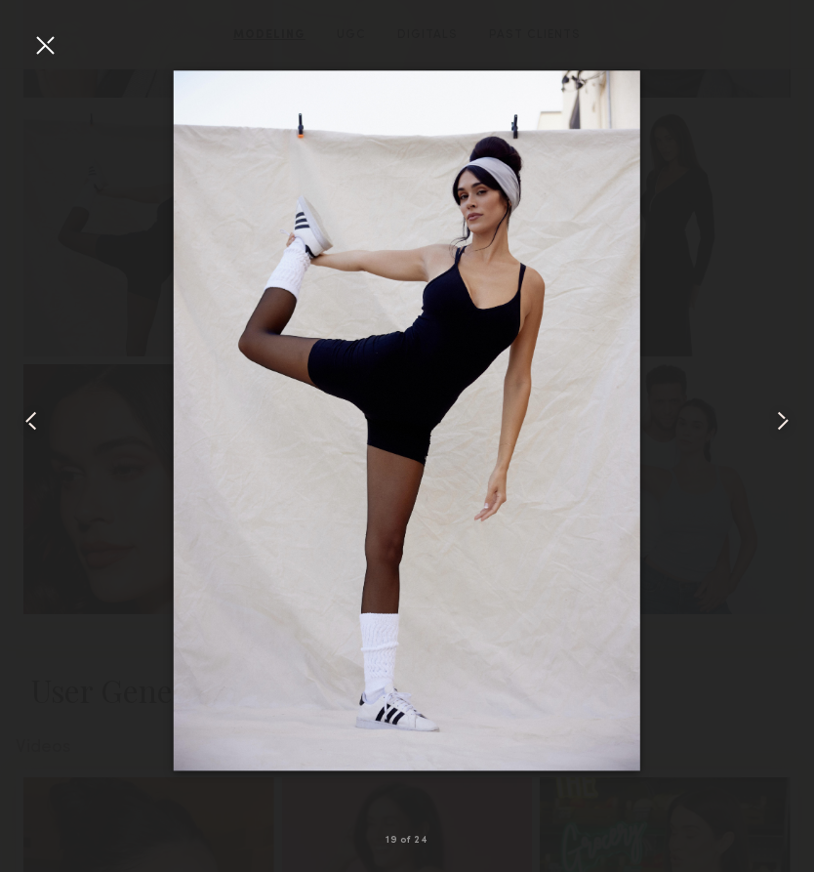
click at [44, 416] on common-icon at bounding box center [31, 420] width 31 height 31
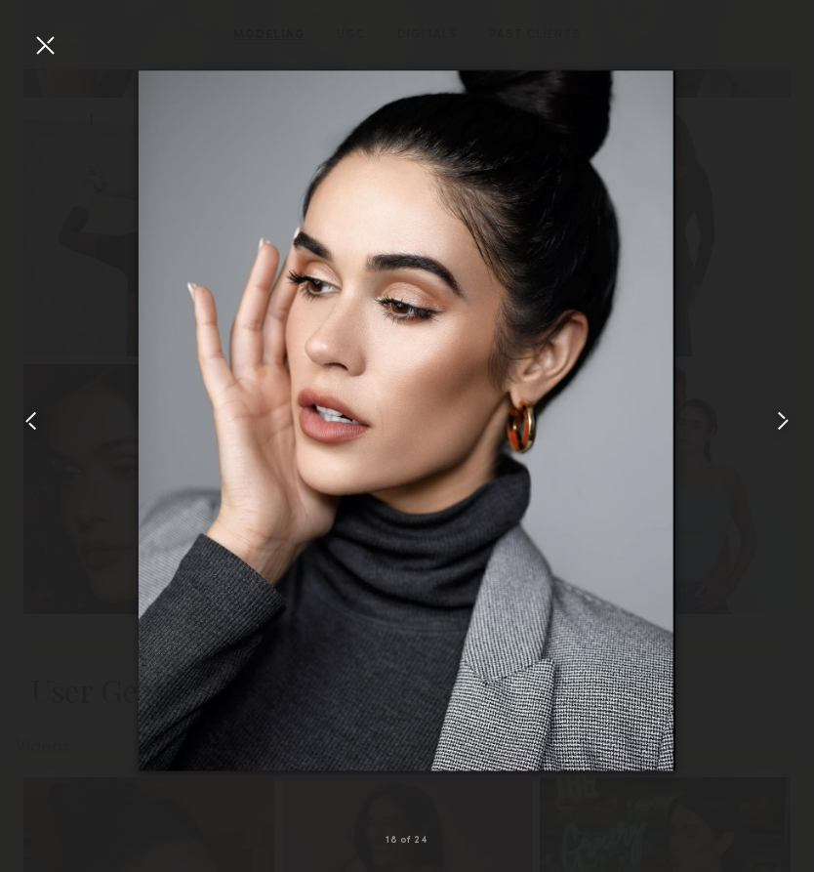
click at [44, 417] on common-icon at bounding box center [31, 420] width 31 height 31
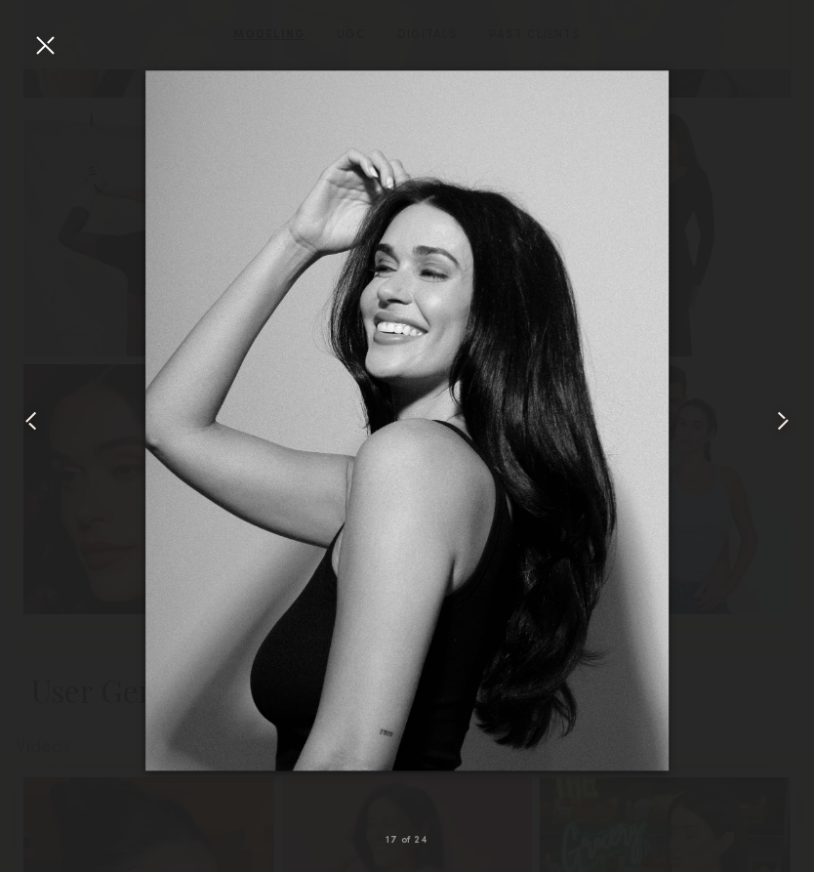
click at [44, 417] on common-icon at bounding box center [31, 420] width 31 height 31
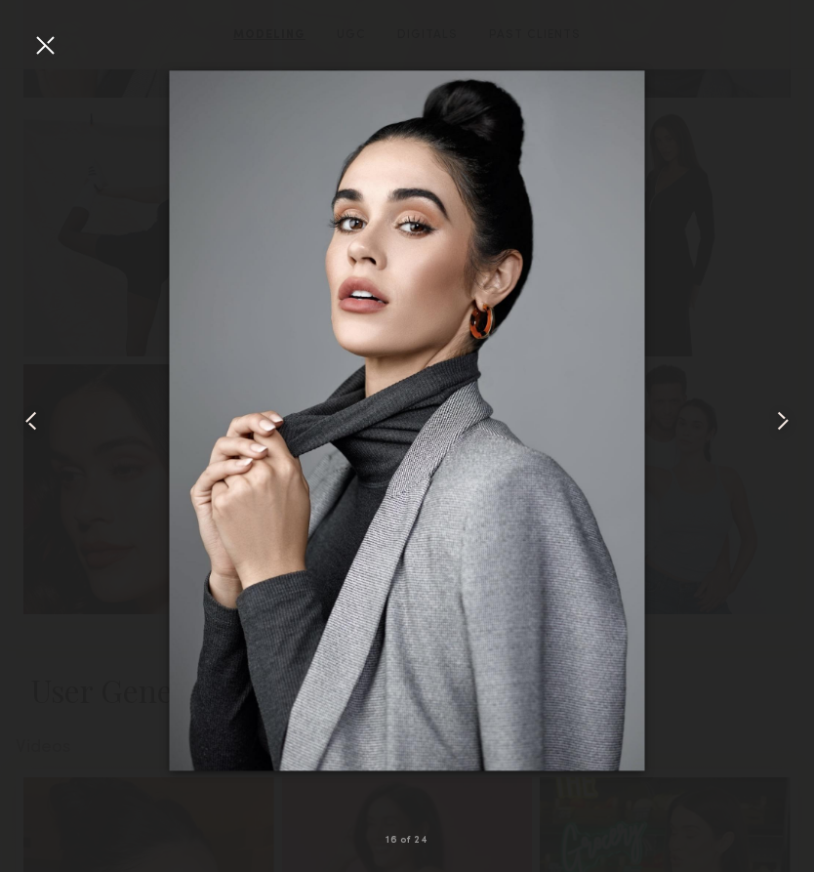
click at [45, 417] on common-icon at bounding box center [31, 420] width 31 height 31
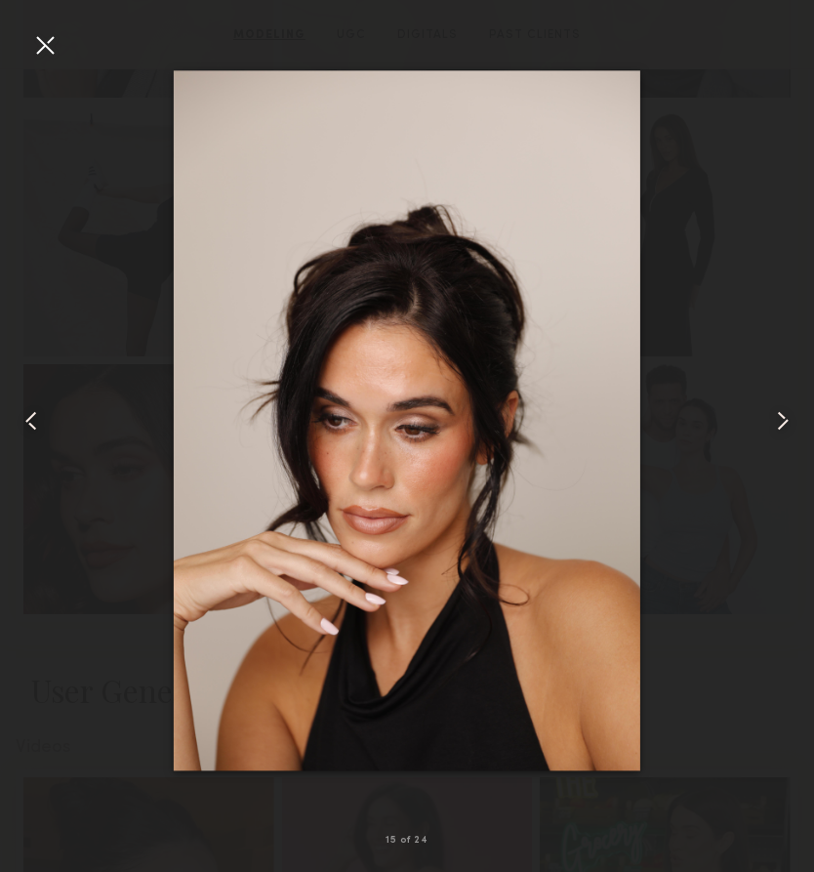
click at [45, 417] on common-icon at bounding box center [31, 420] width 31 height 31
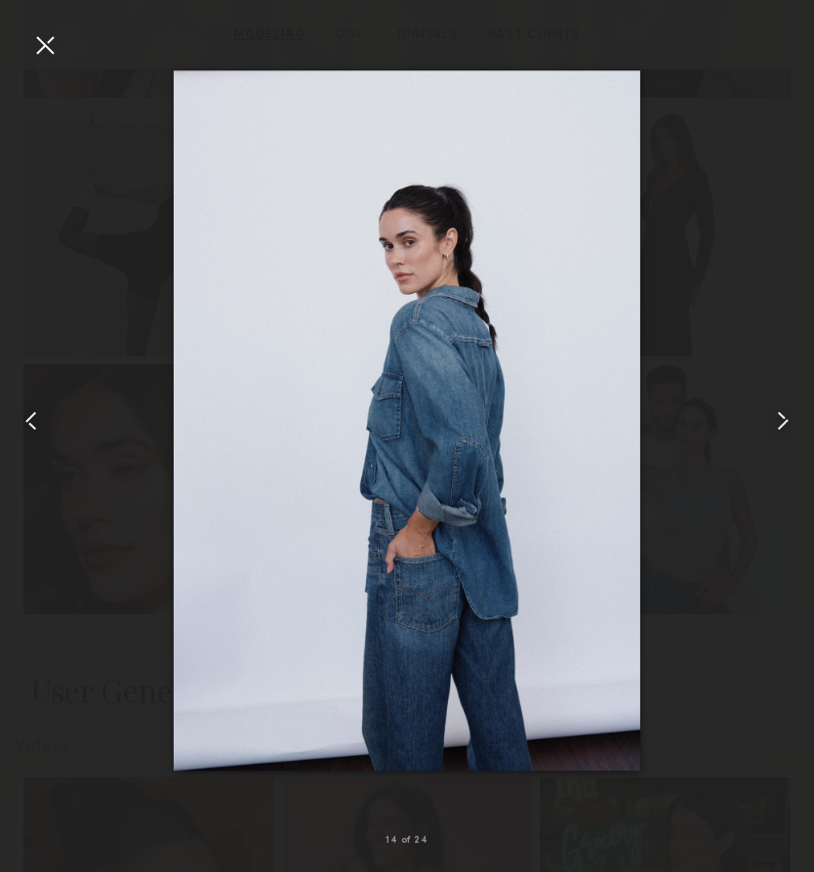
click at [45, 417] on common-icon at bounding box center [31, 420] width 31 height 31
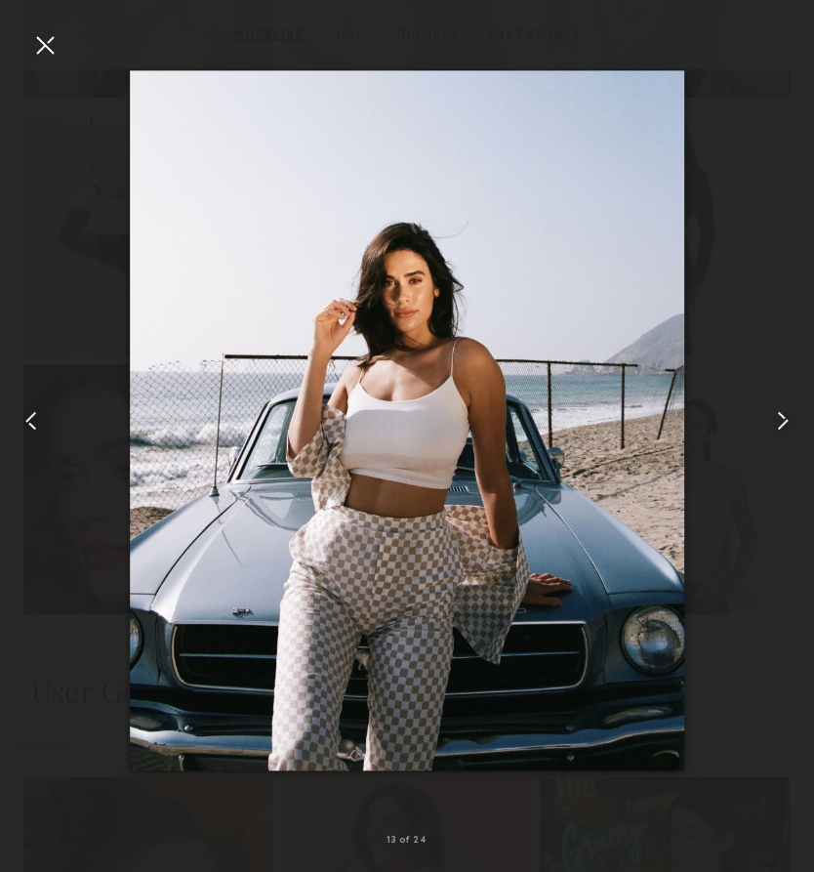
click at [45, 417] on common-icon at bounding box center [31, 420] width 31 height 31
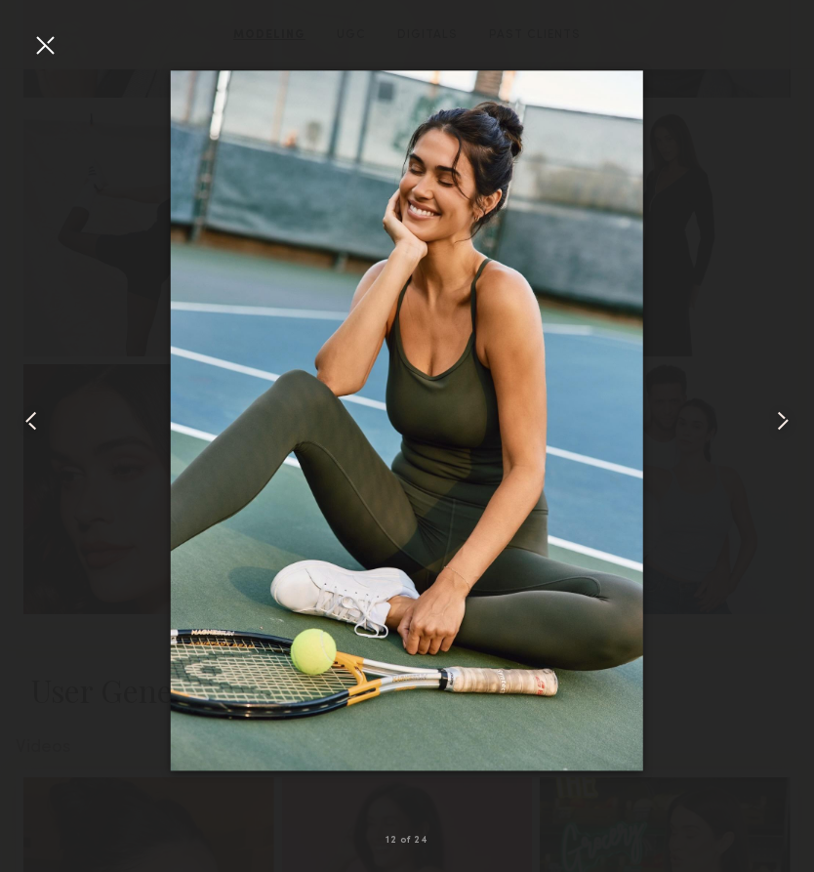
click at [45, 418] on common-icon at bounding box center [31, 420] width 31 height 31
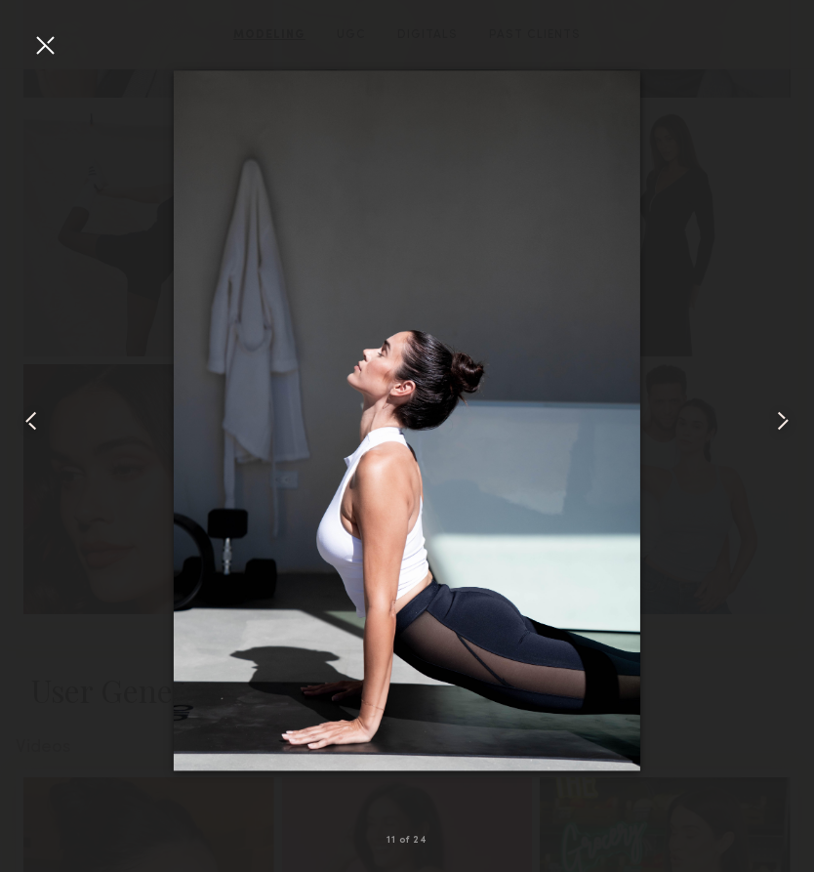
click at [45, 418] on common-icon at bounding box center [31, 420] width 31 height 31
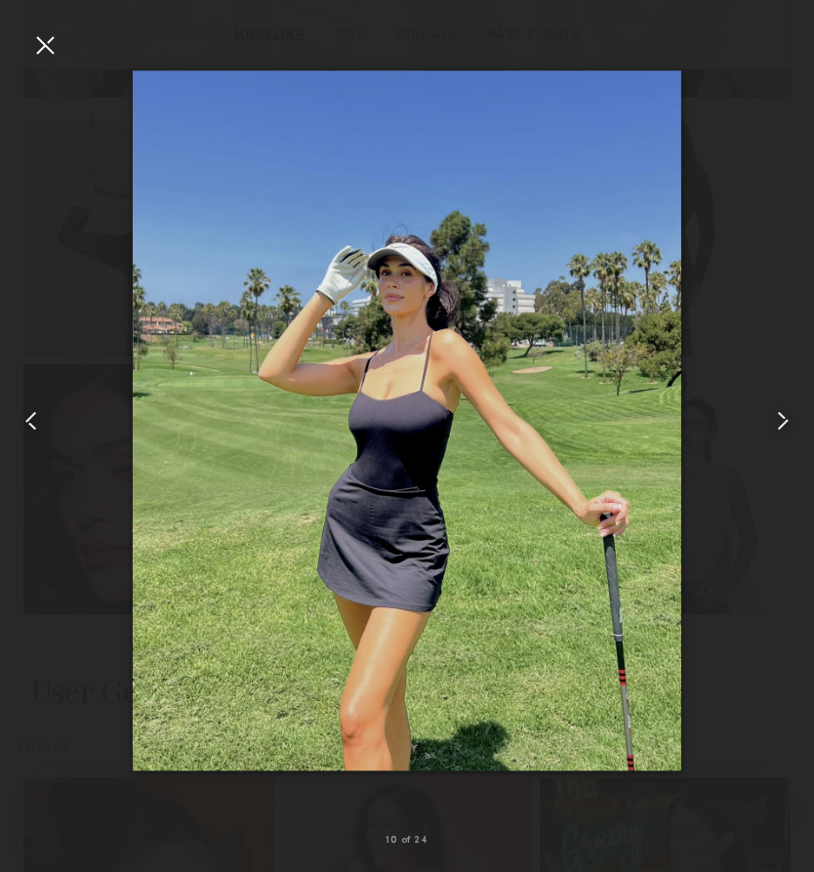
click at [45, 419] on common-icon at bounding box center [31, 420] width 31 height 31
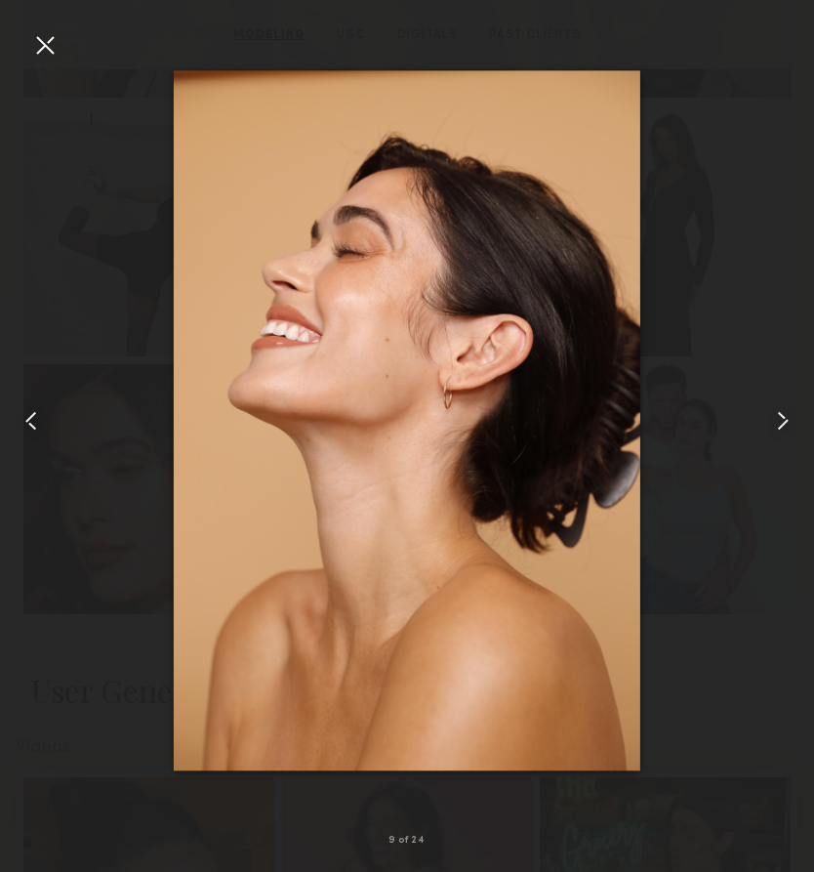
click at [44, 419] on common-icon at bounding box center [31, 420] width 31 height 31
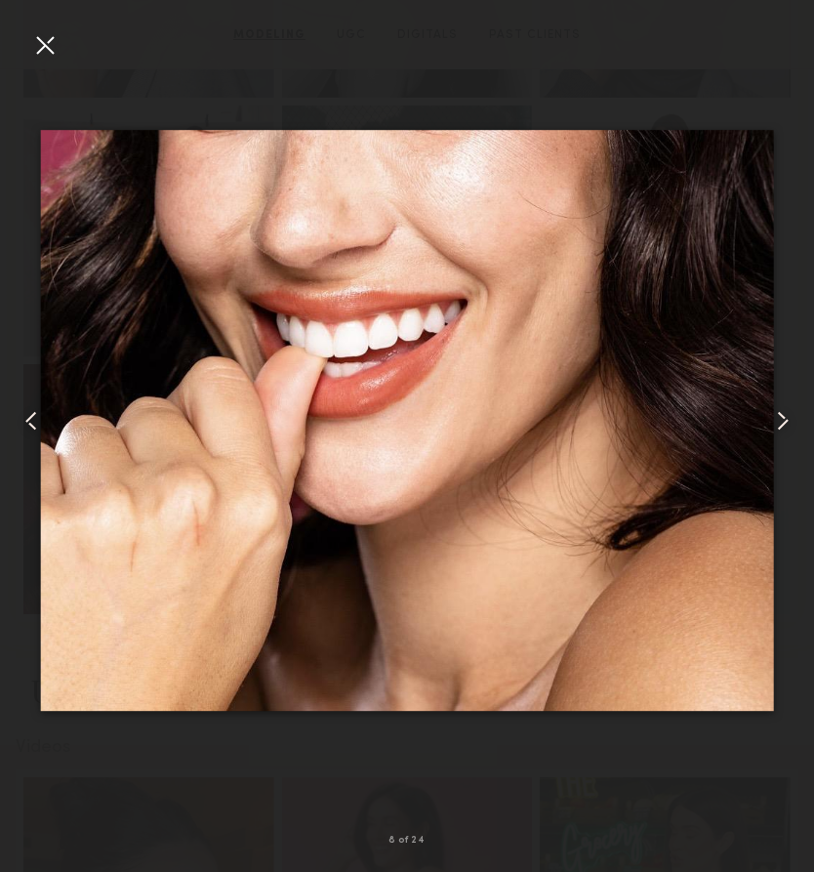
click at [45, 427] on common-icon at bounding box center [31, 420] width 31 height 31
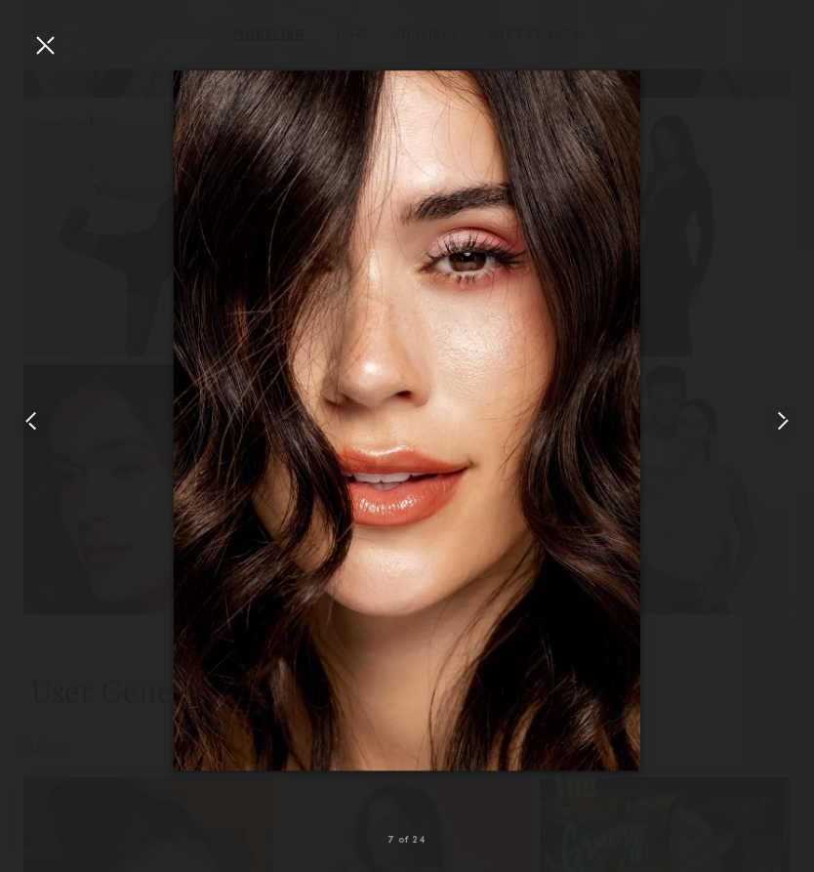
click at [45, 427] on common-icon at bounding box center [31, 420] width 31 height 31
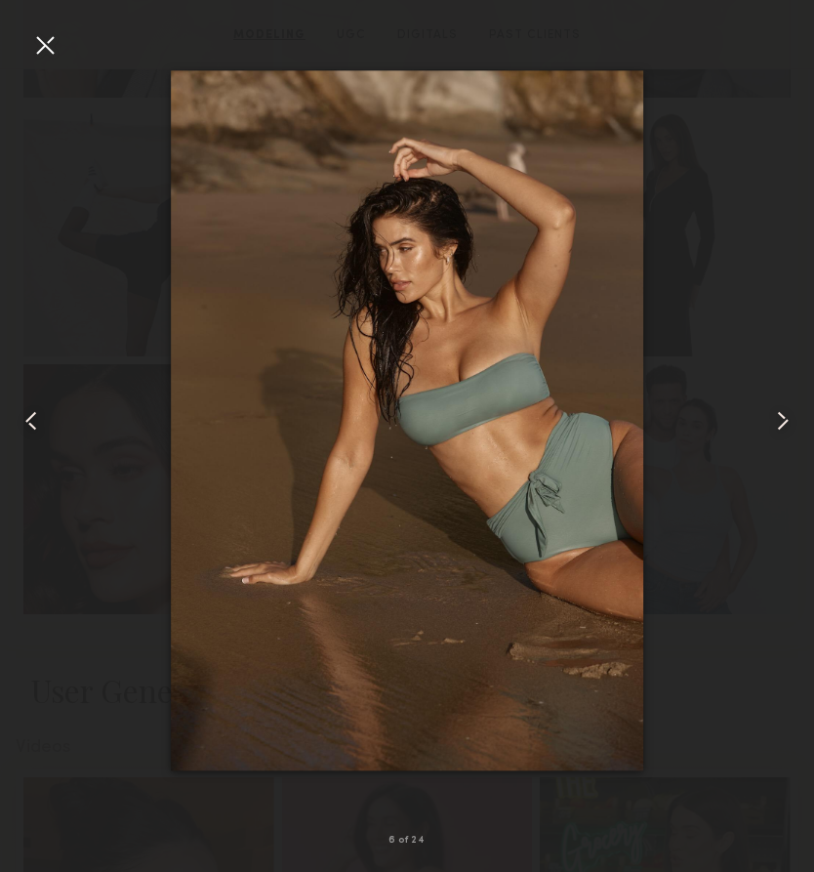
click at [805, 419] on div at bounding box center [798, 420] width 32 height 778
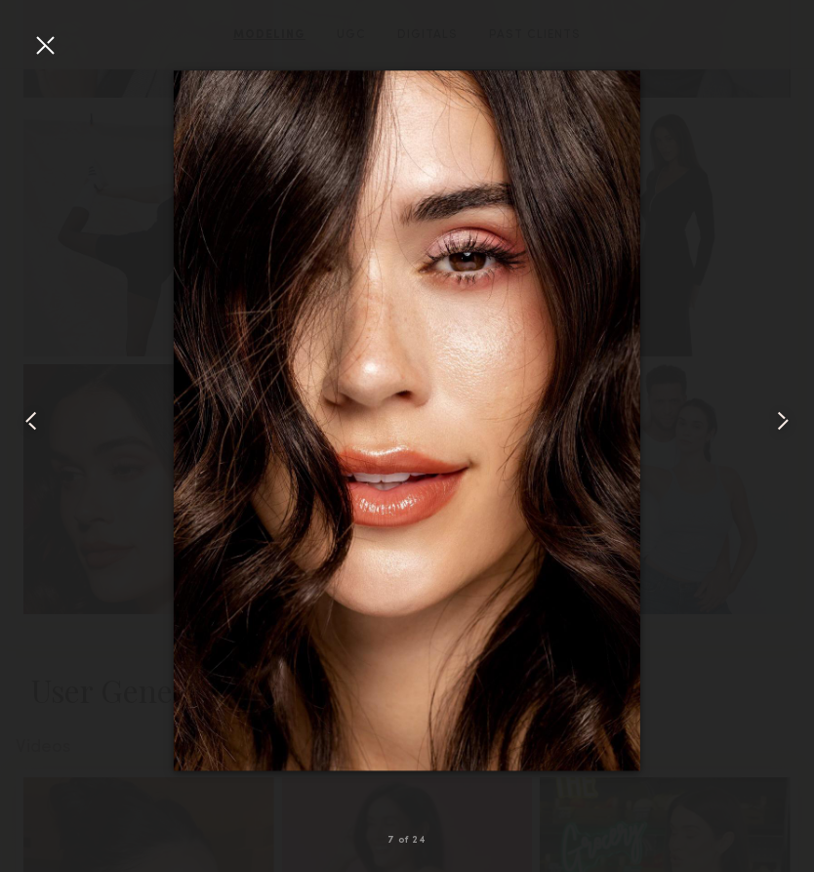
click at [31, 410] on common-icon at bounding box center [31, 420] width 31 height 31
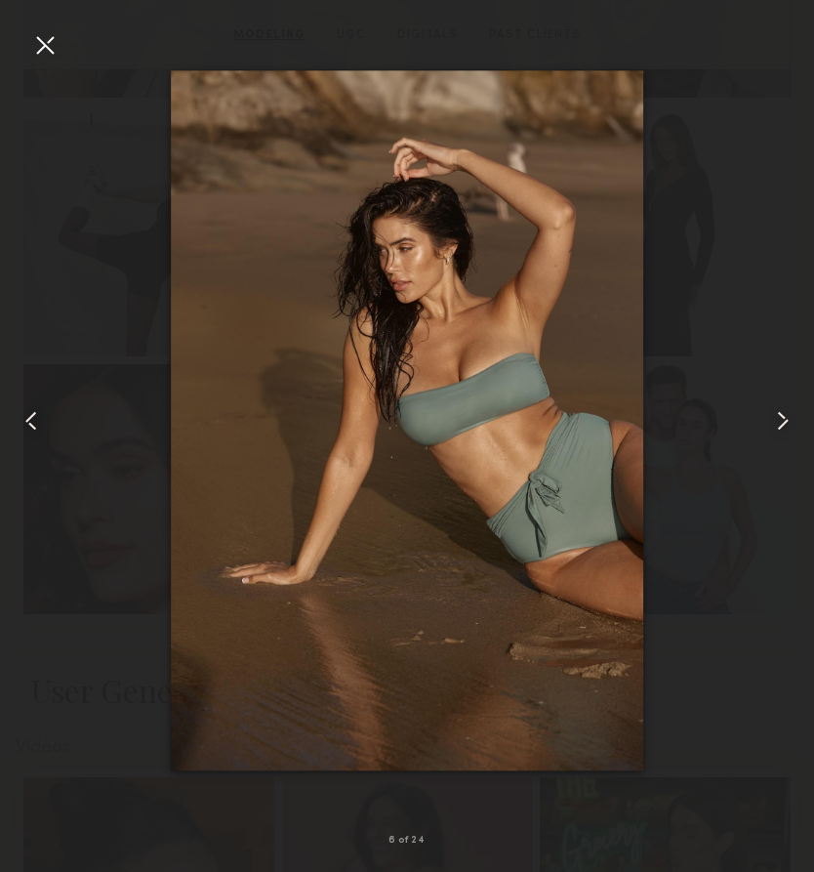
click at [31, 410] on common-icon at bounding box center [31, 420] width 31 height 31
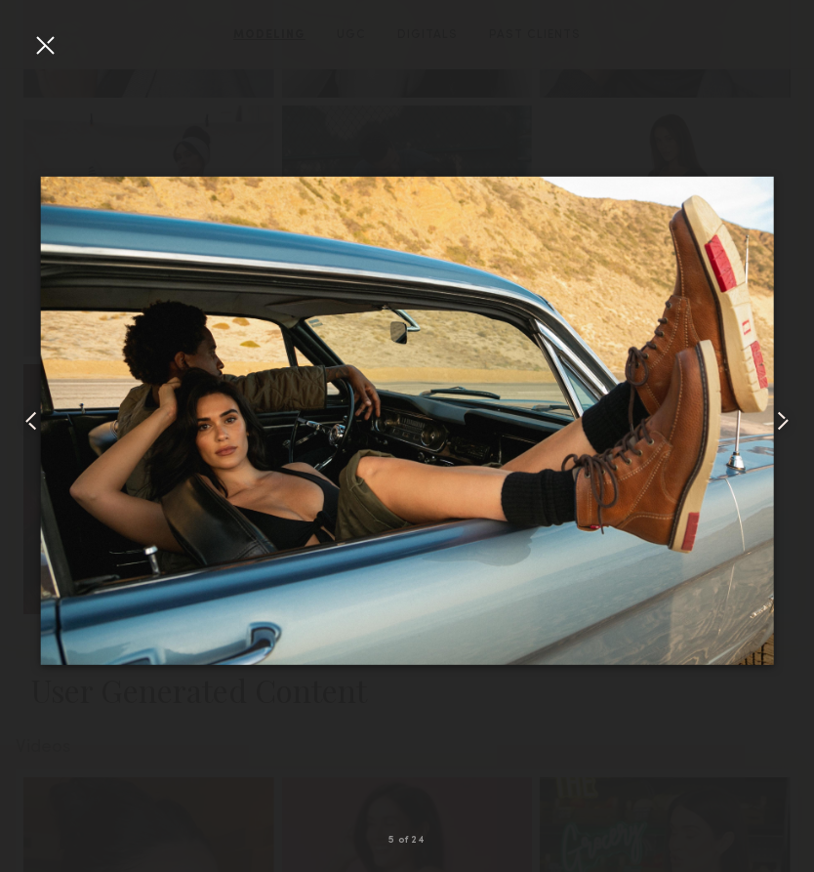
click at [31, 411] on common-icon at bounding box center [31, 420] width 31 height 31
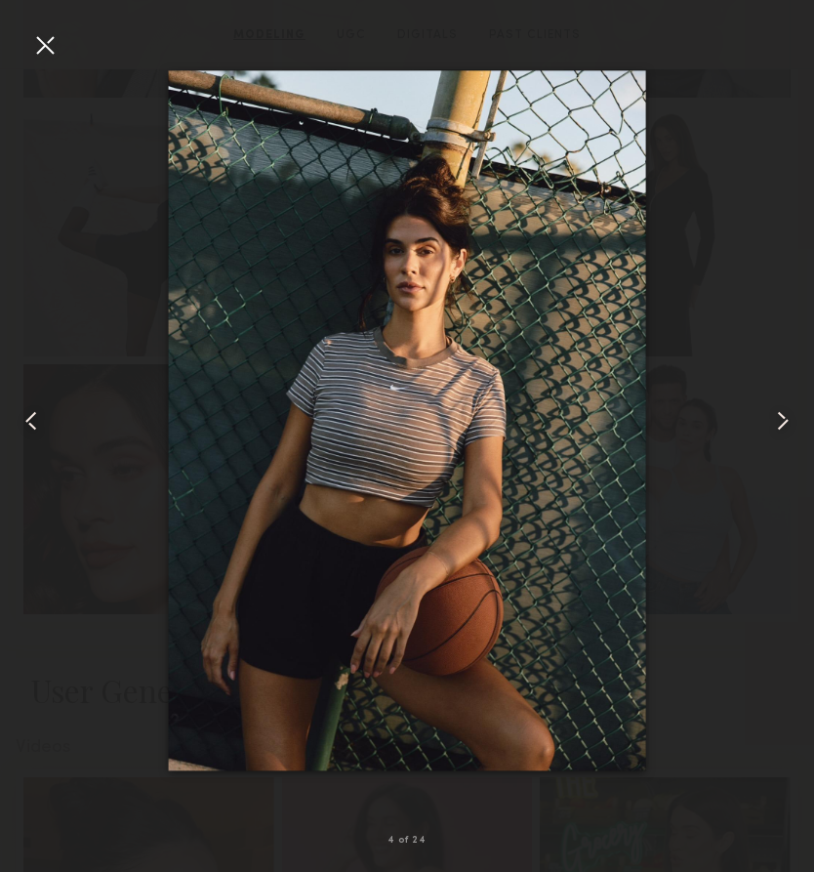
click at [31, 411] on common-icon at bounding box center [31, 420] width 31 height 31
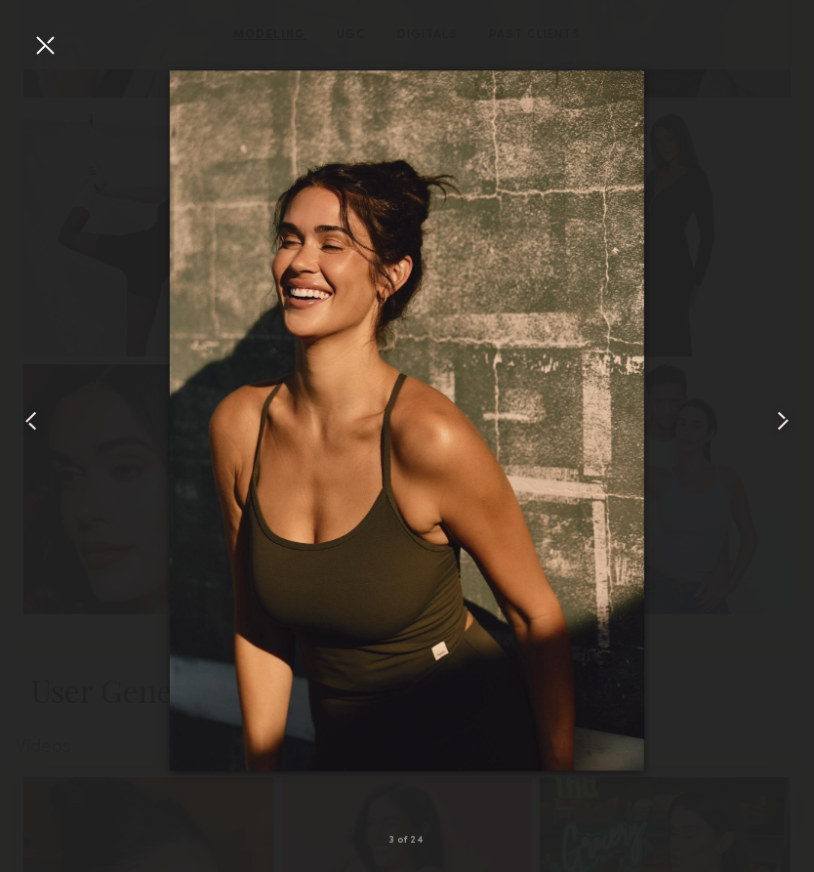
click at [31, 411] on common-icon at bounding box center [31, 420] width 31 height 31
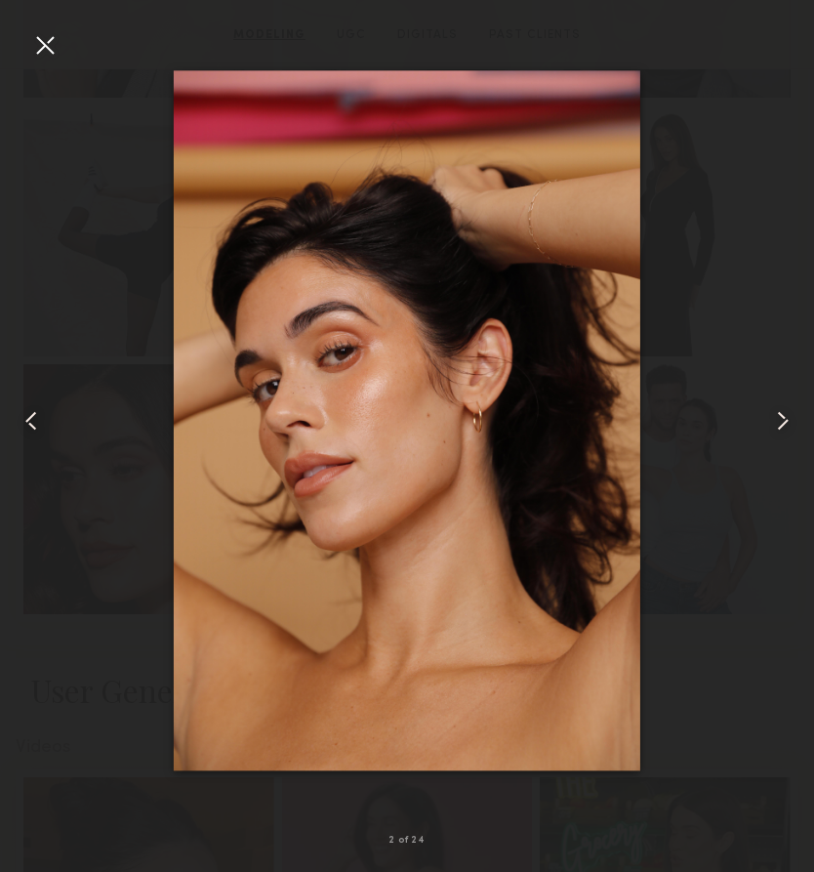
click at [32, 412] on common-icon at bounding box center [31, 420] width 31 height 31
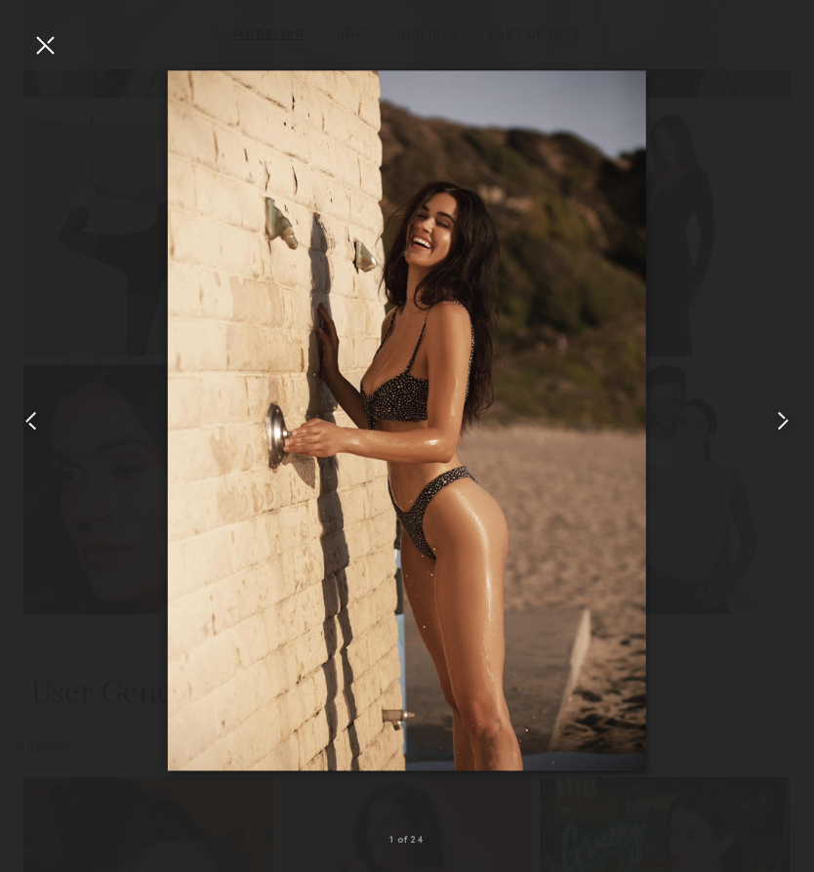
click at [32, 413] on common-icon at bounding box center [31, 420] width 31 height 31
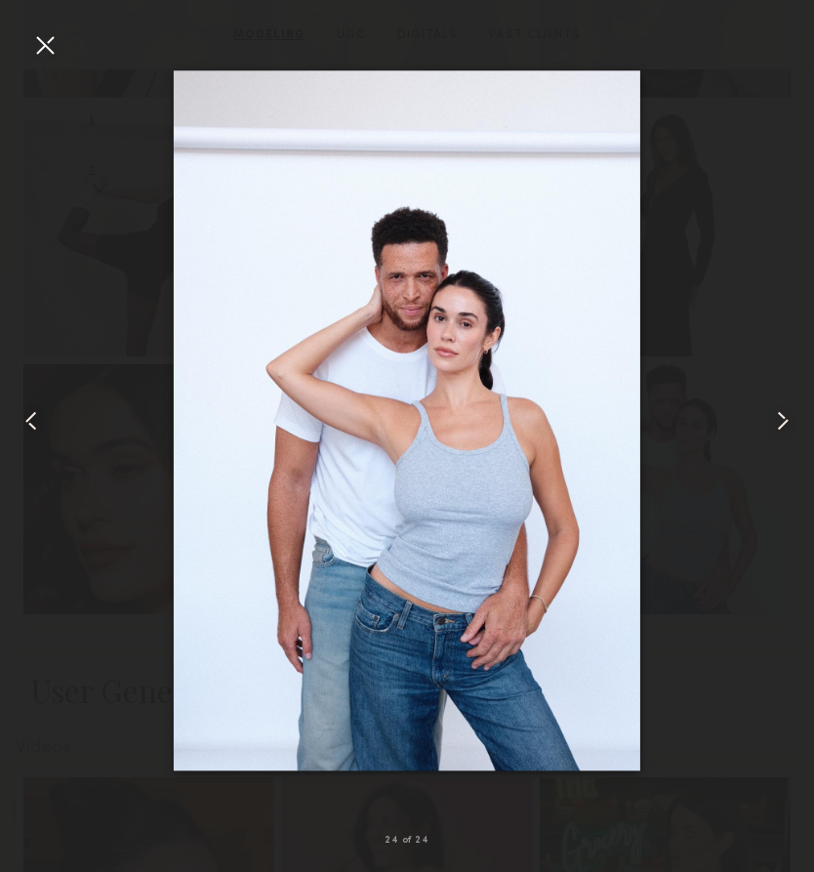
click at [32, 413] on common-icon at bounding box center [31, 420] width 31 height 31
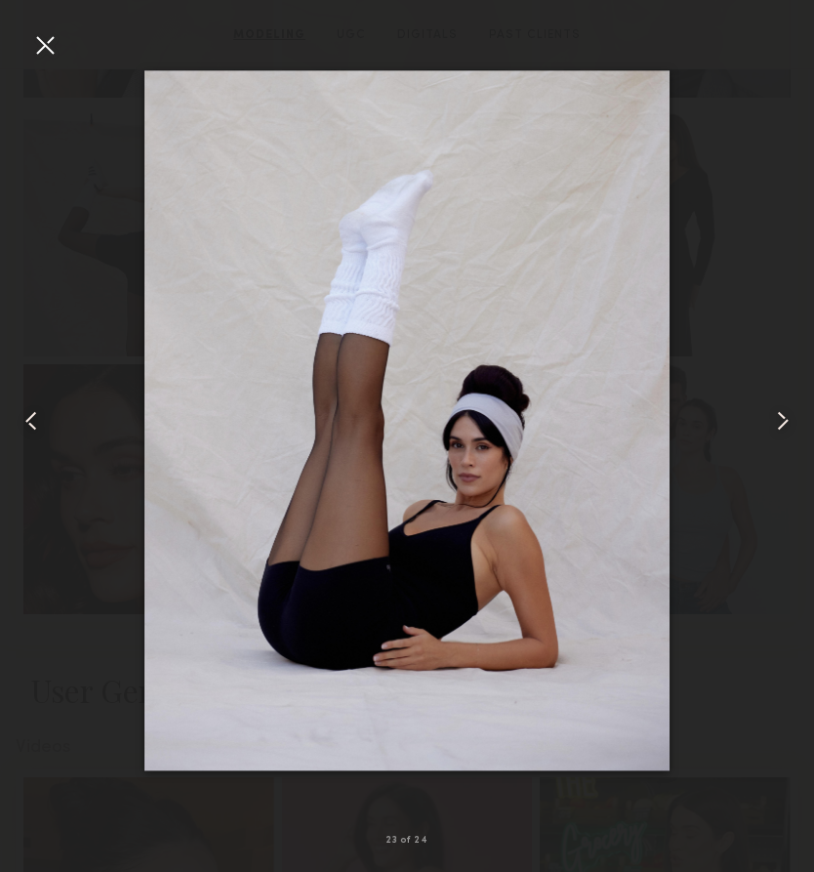
click at [776, 407] on common-icon at bounding box center [782, 420] width 31 height 31
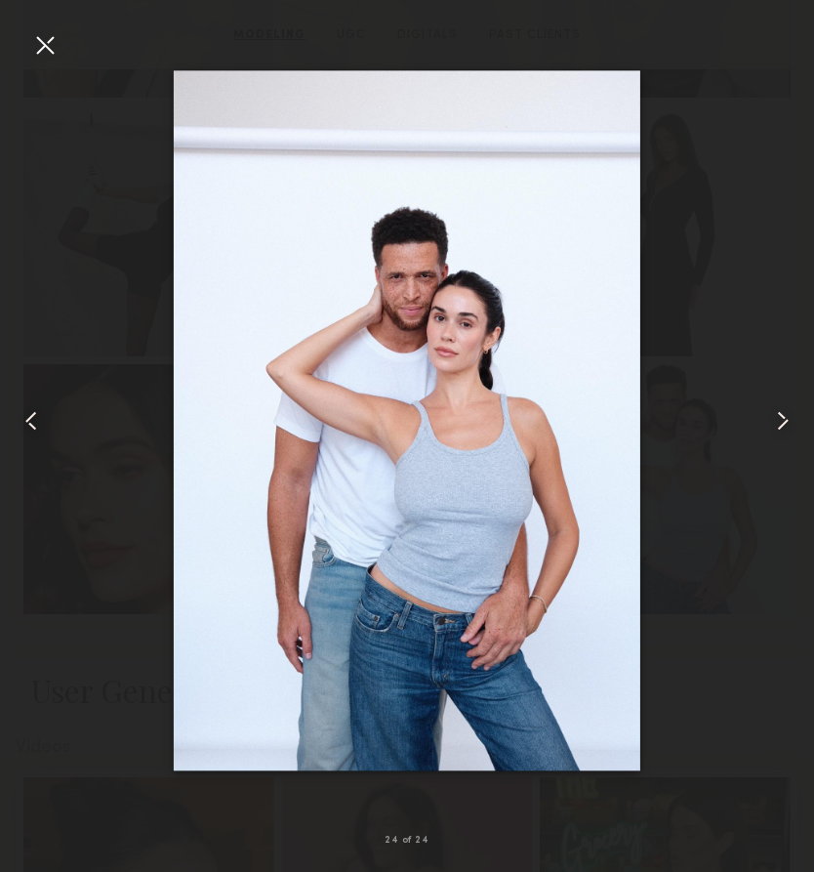
click at [776, 407] on common-icon at bounding box center [782, 420] width 31 height 31
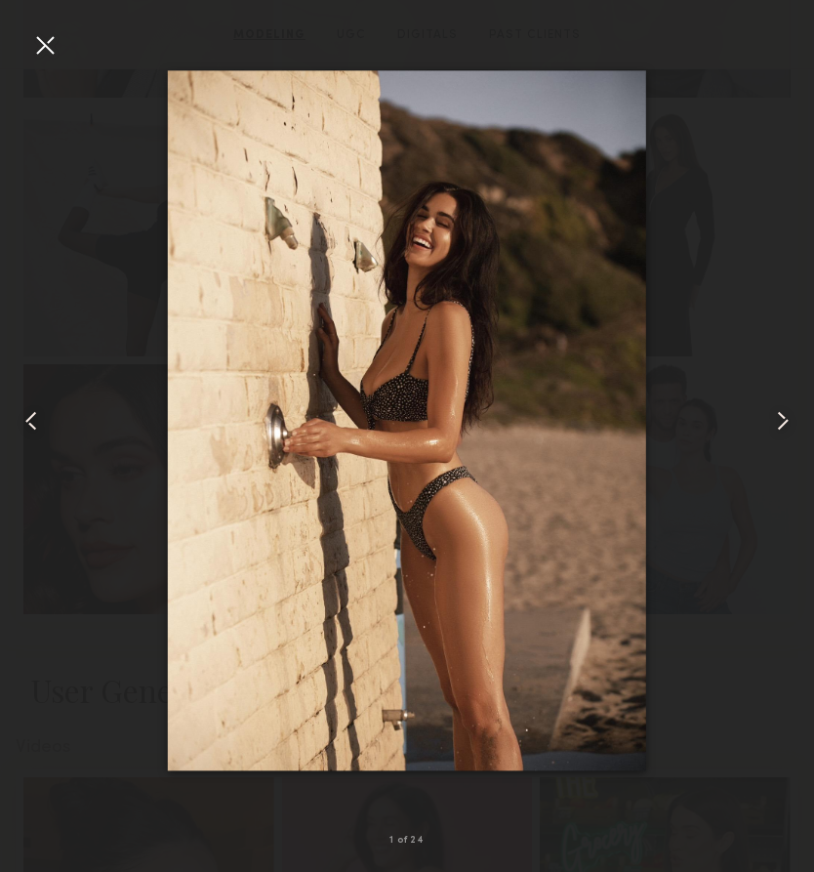
click at [776, 407] on common-icon at bounding box center [782, 420] width 31 height 31
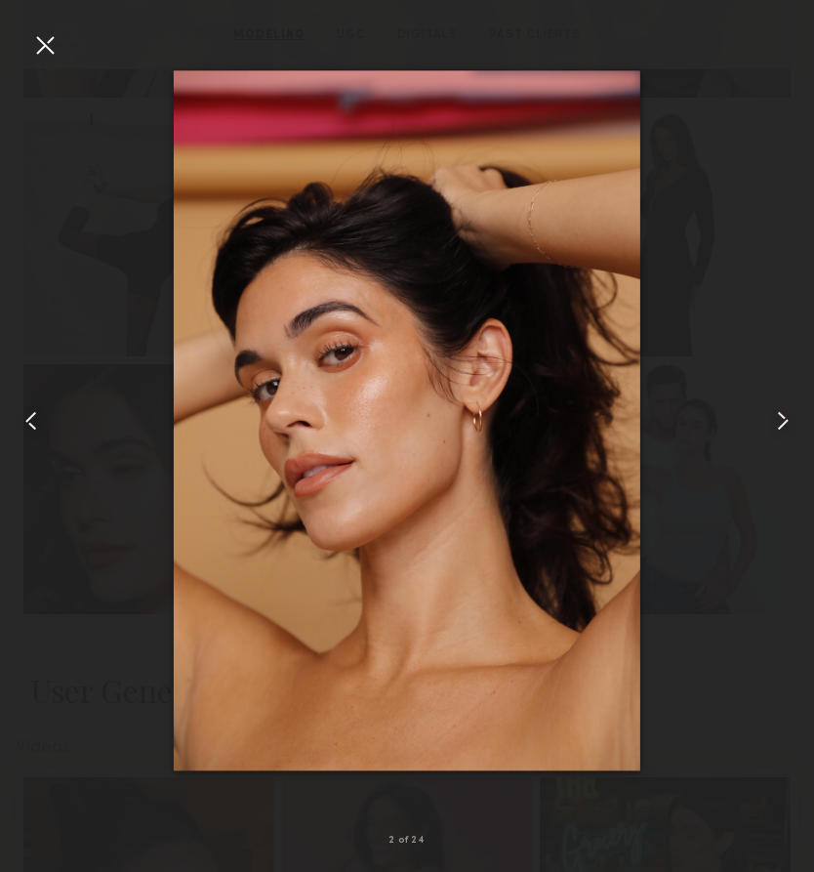
click at [776, 407] on common-icon at bounding box center [782, 420] width 31 height 31
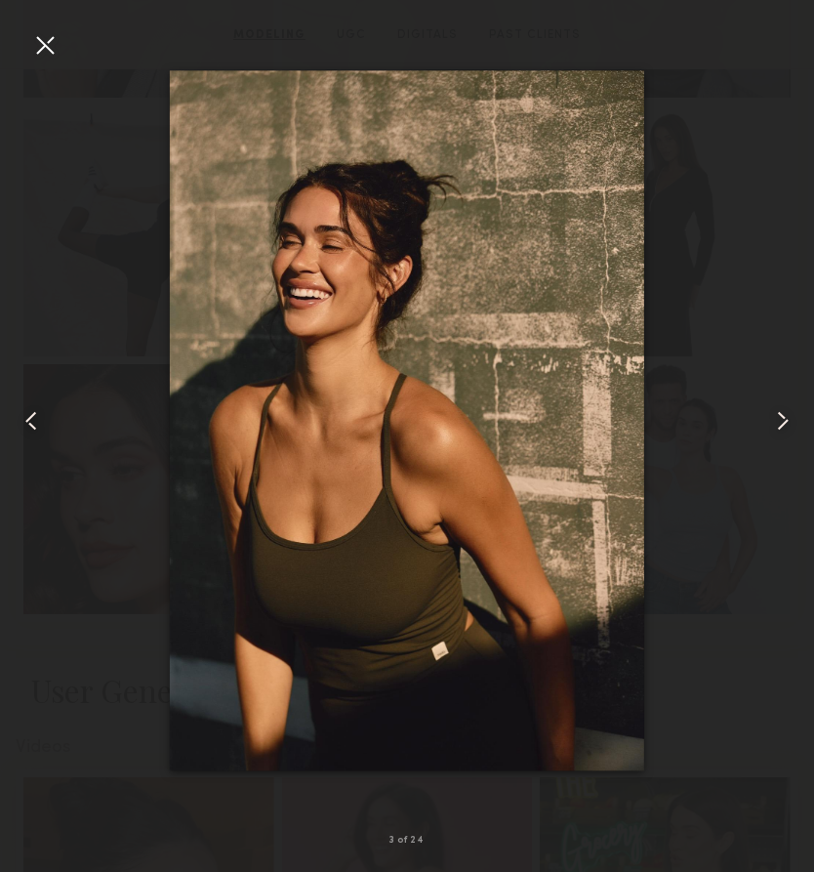
click at [776, 407] on common-icon at bounding box center [782, 420] width 31 height 31
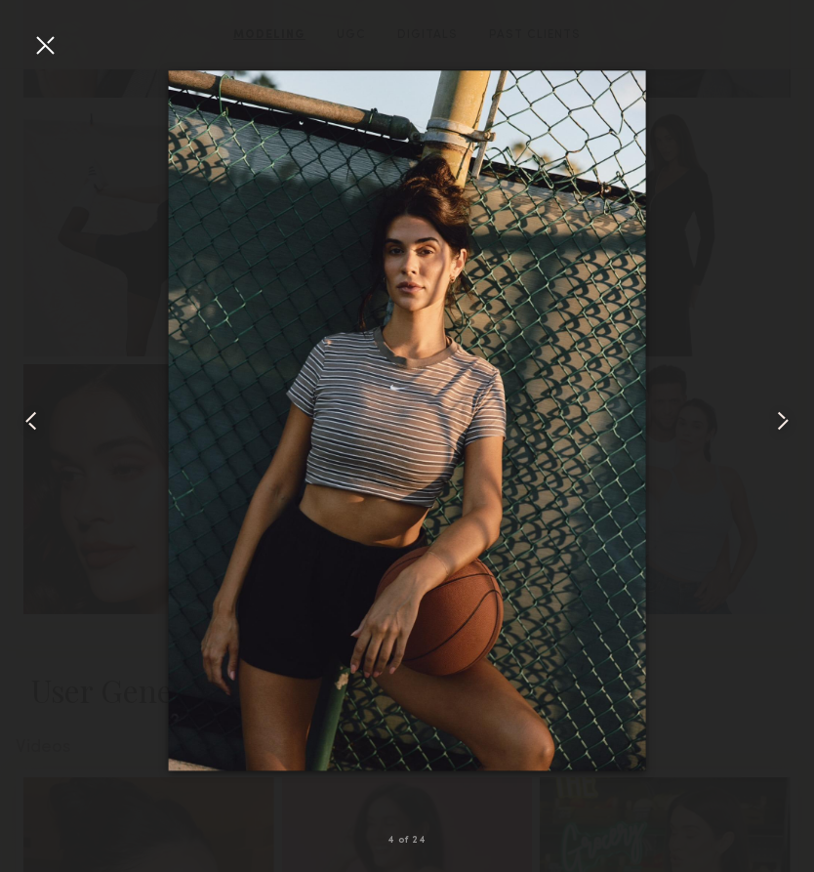
click at [776, 407] on common-icon at bounding box center [782, 420] width 31 height 31
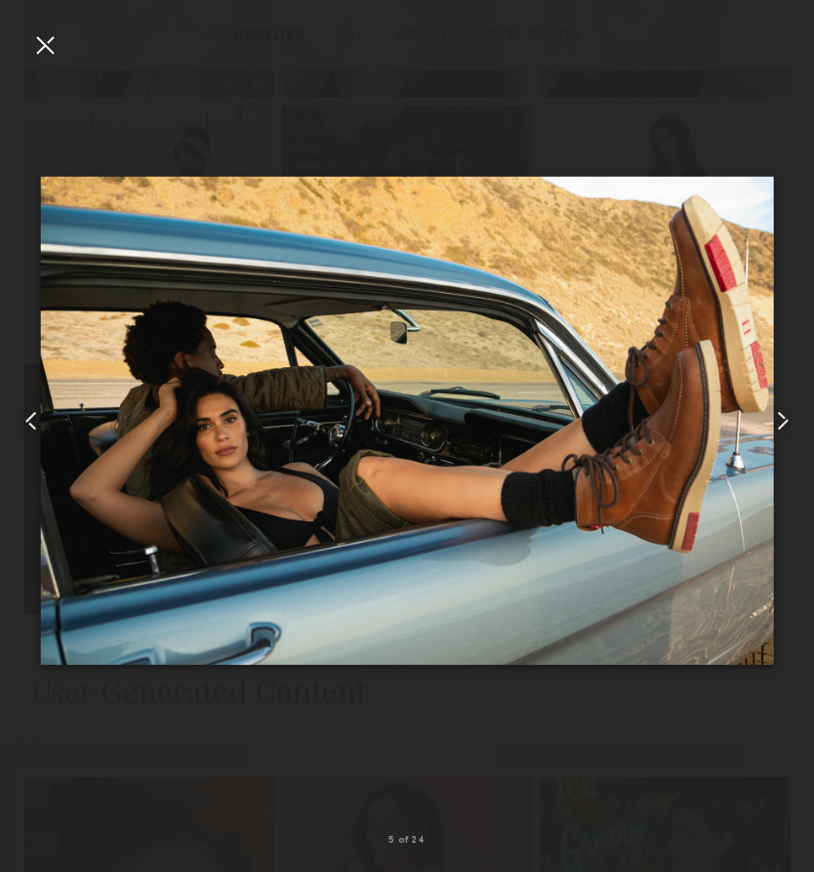
click at [776, 407] on common-icon at bounding box center [782, 420] width 31 height 31
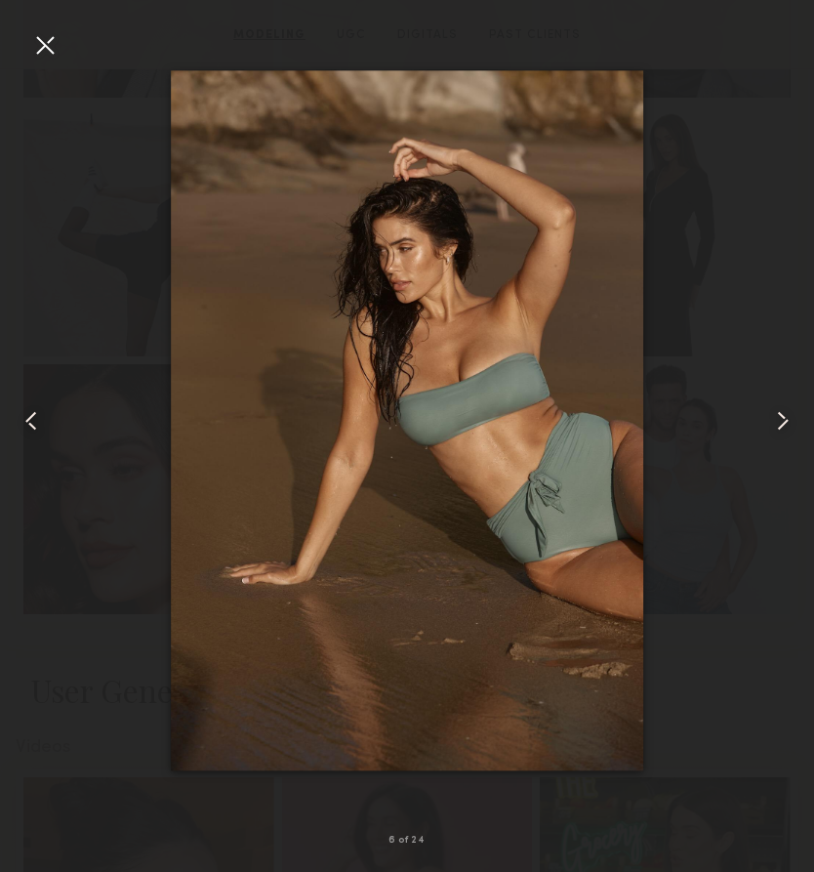
click at [776, 407] on common-icon at bounding box center [782, 420] width 31 height 31
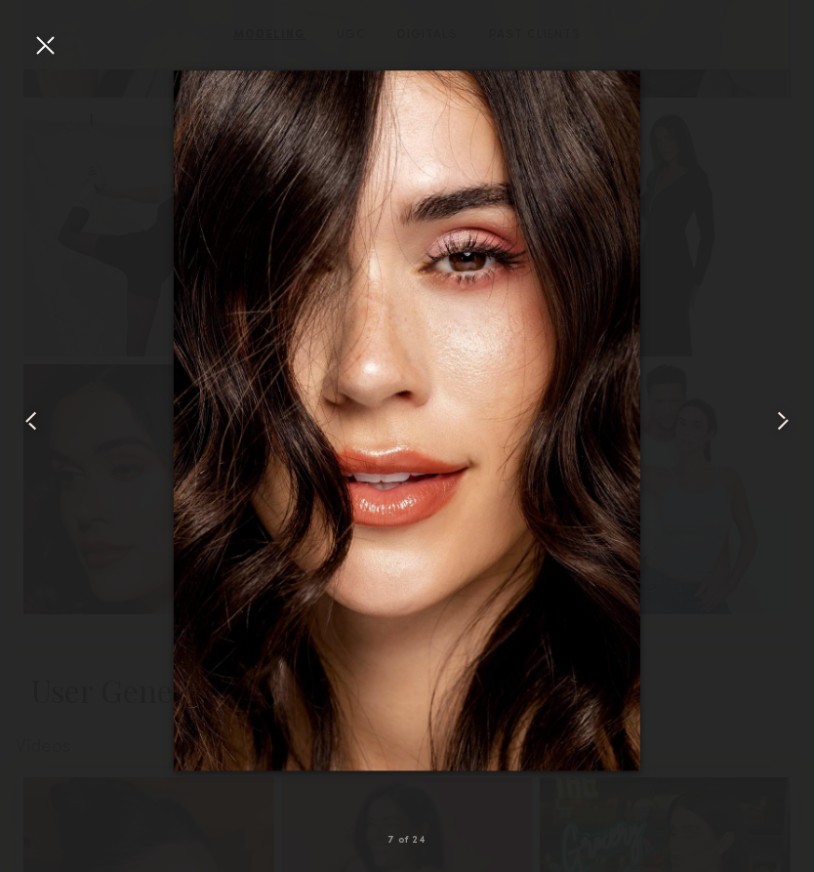
click at [776, 408] on common-icon at bounding box center [782, 420] width 31 height 31
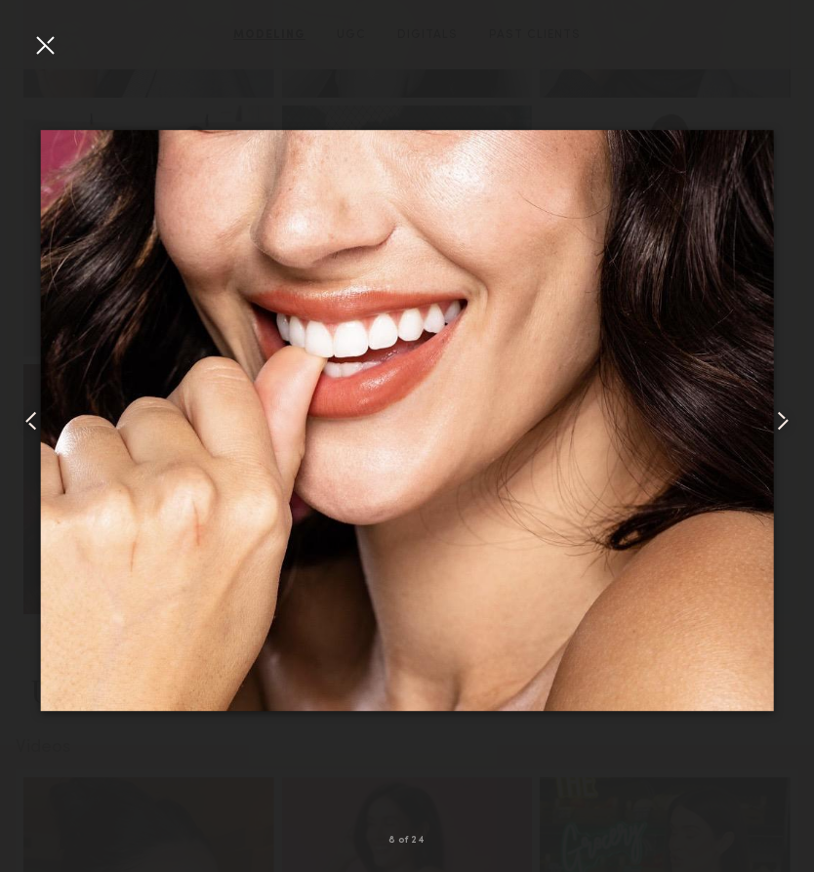
click at [34, 410] on common-icon at bounding box center [31, 420] width 31 height 31
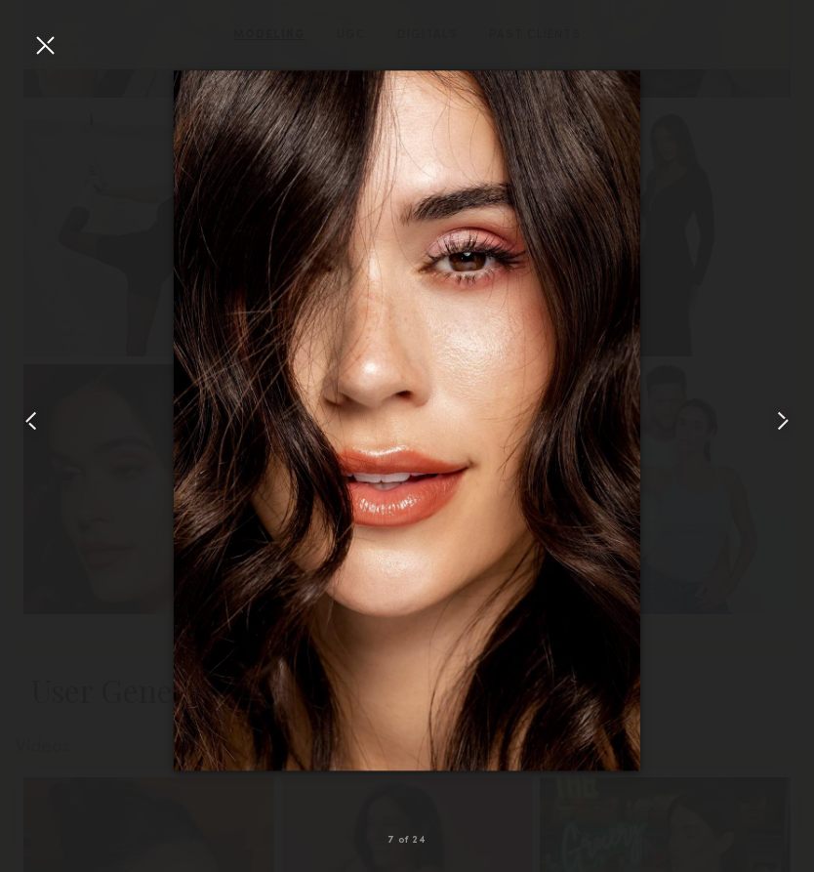
click at [776, 415] on common-icon at bounding box center [782, 420] width 31 height 31
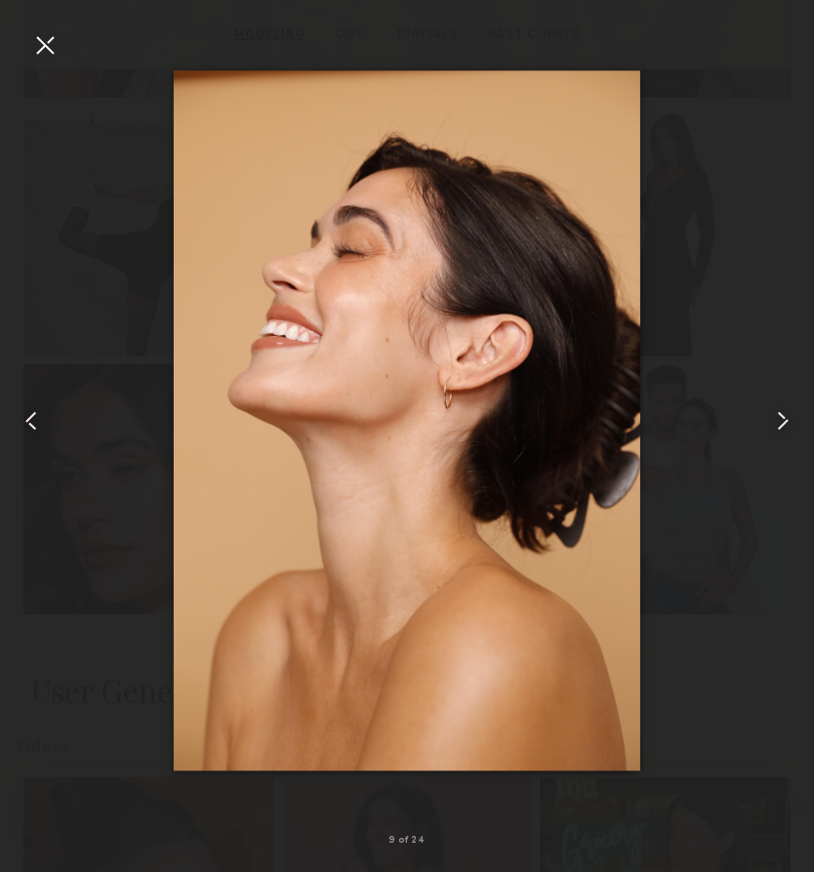
click at [776, 415] on common-icon at bounding box center [782, 420] width 31 height 31
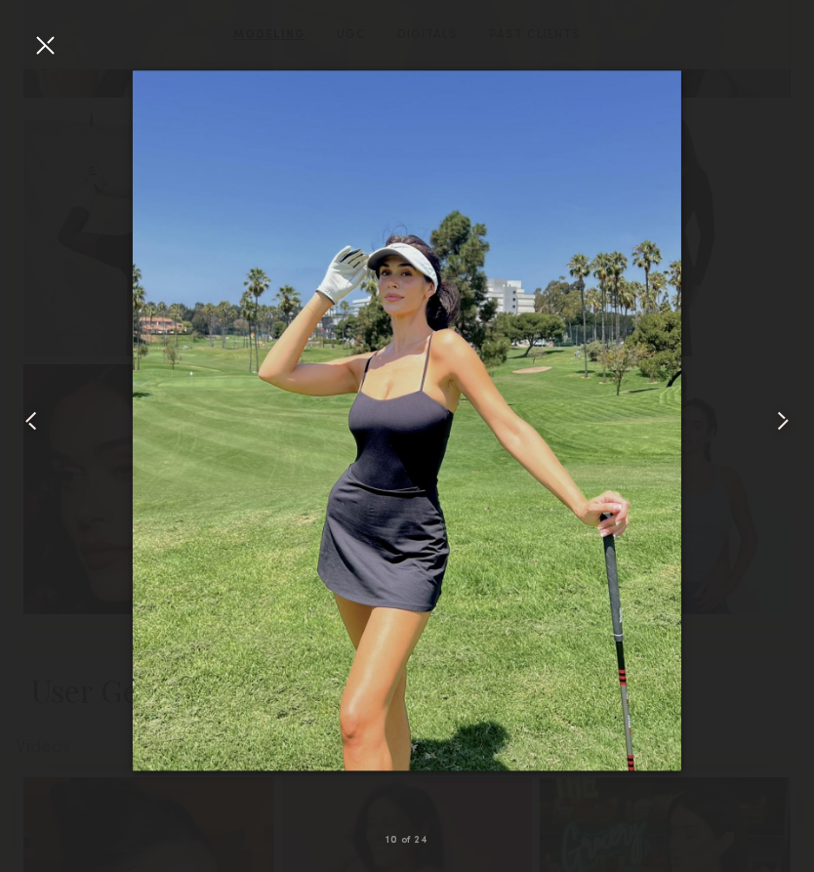
click at [778, 418] on common-icon at bounding box center [782, 420] width 31 height 31
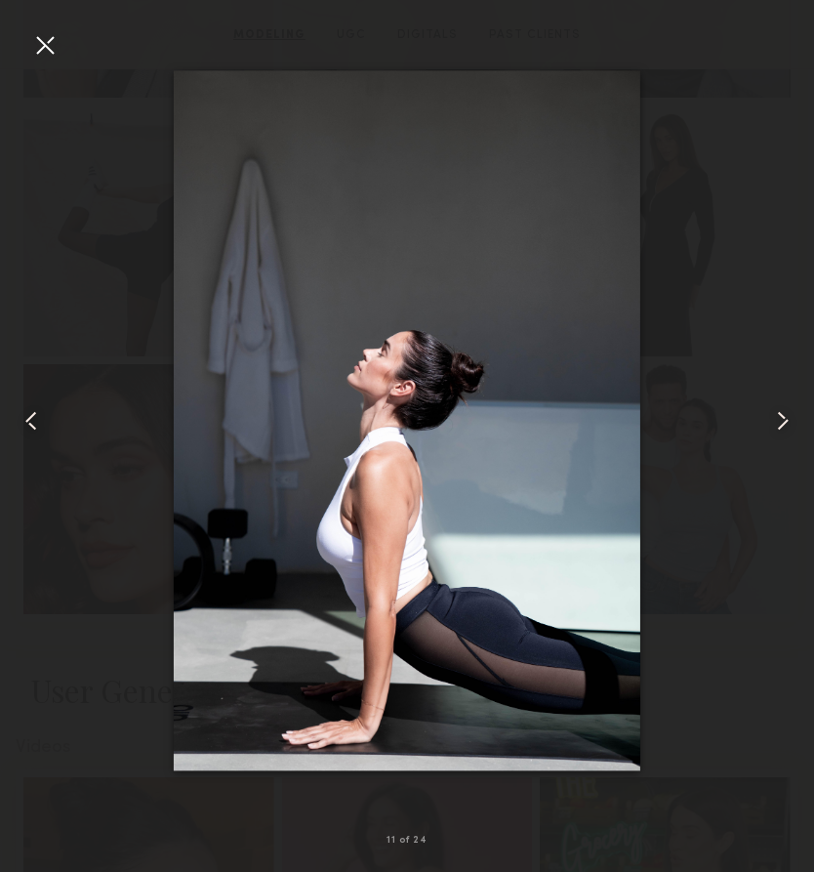
click at [778, 418] on common-icon at bounding box center [782, 420] width 31 height 31
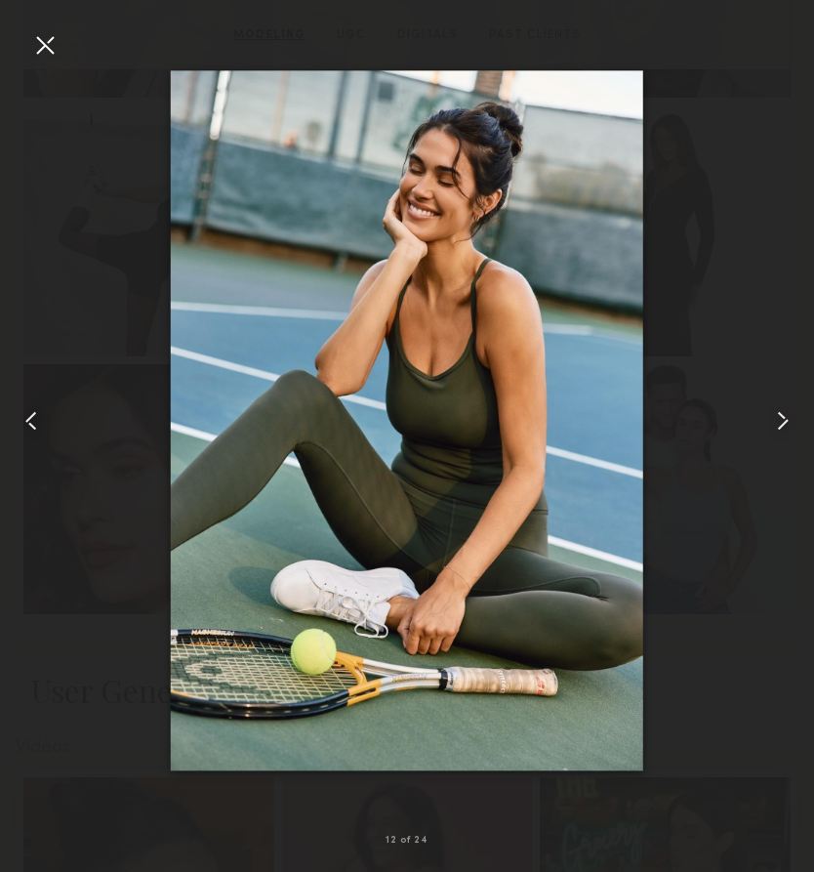
click at [779, 418] on common-icon at bounding box center [782, 420] width 31 height 31
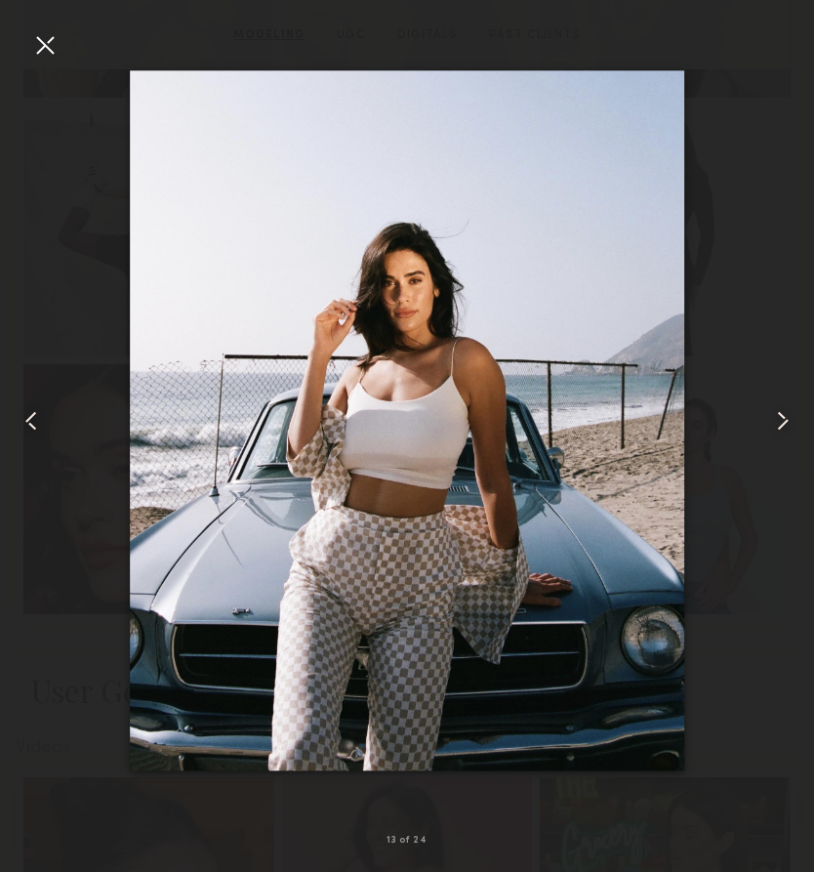
click at [779, 418] on common-icon at bounding box center [782, 420] width 31 height 31
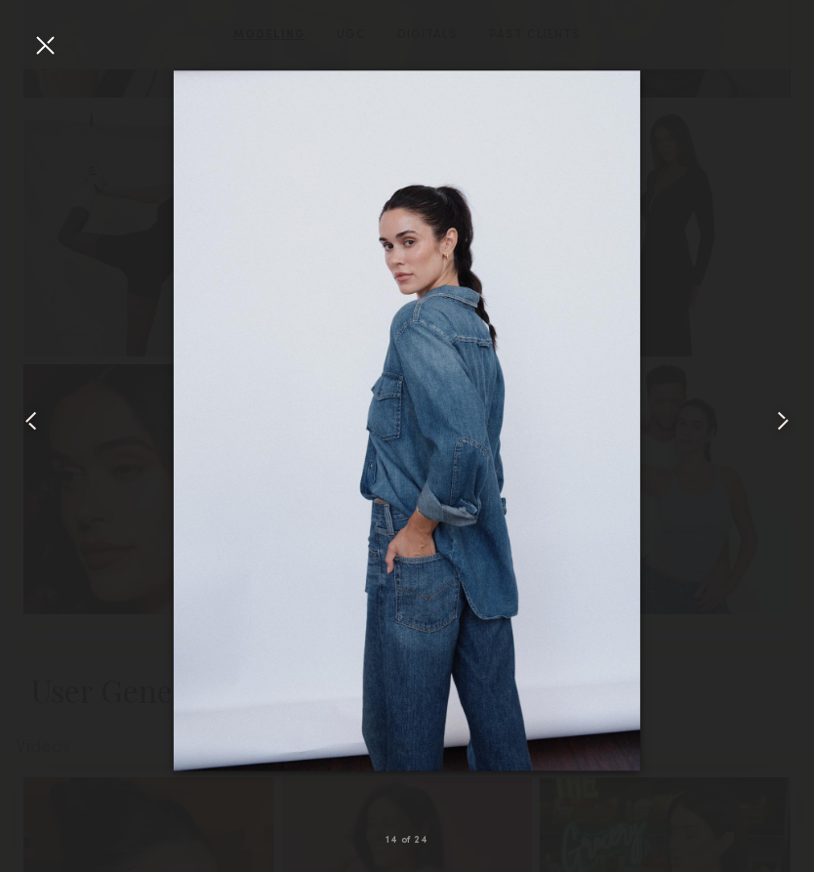
click at [779, 418] on common-icon at bounding box center [782, 420] width 31 height 31
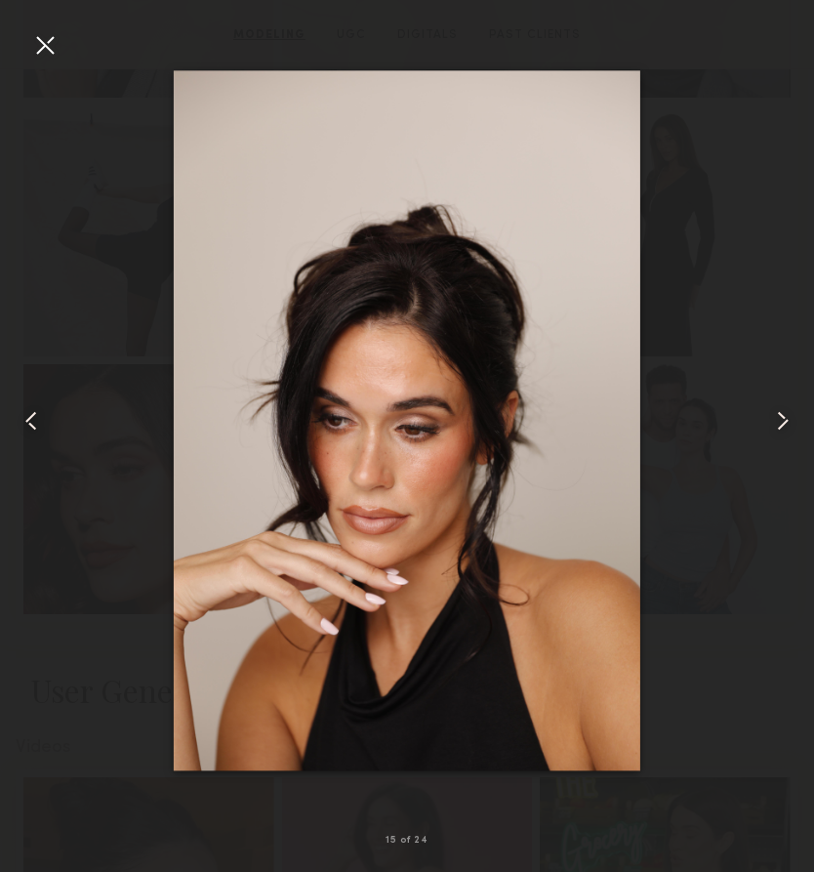
click at [779, 418] on common-icon at bounding box center [782, 420] width 31 height 31
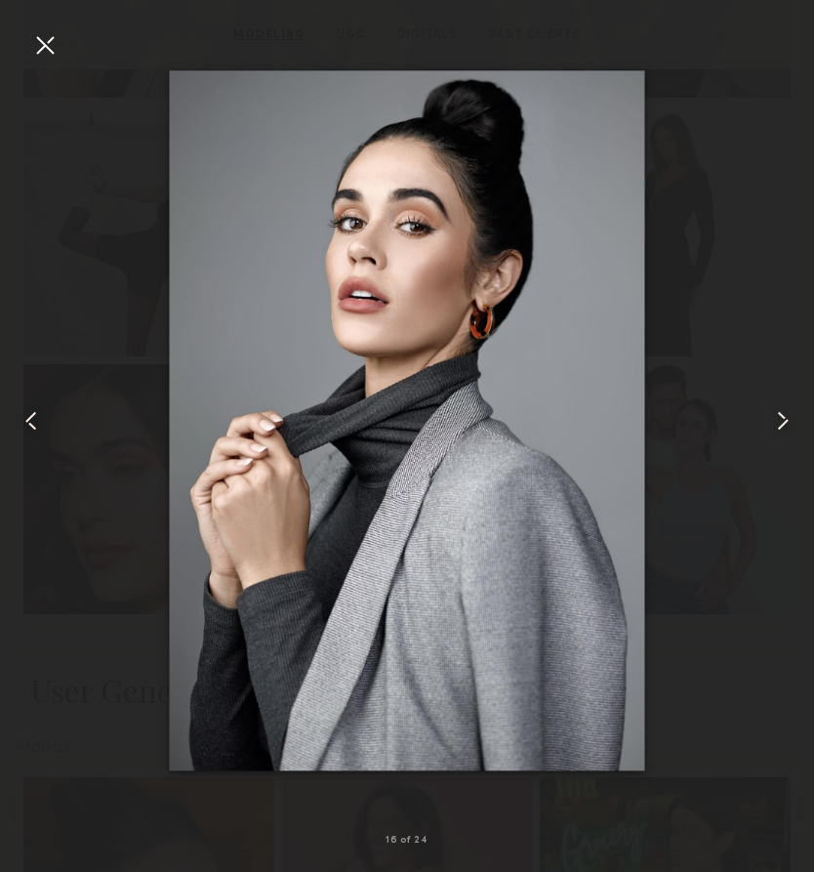
click at [779, 418] on common-icon at bounding box center [782, 420] width 31 height 31
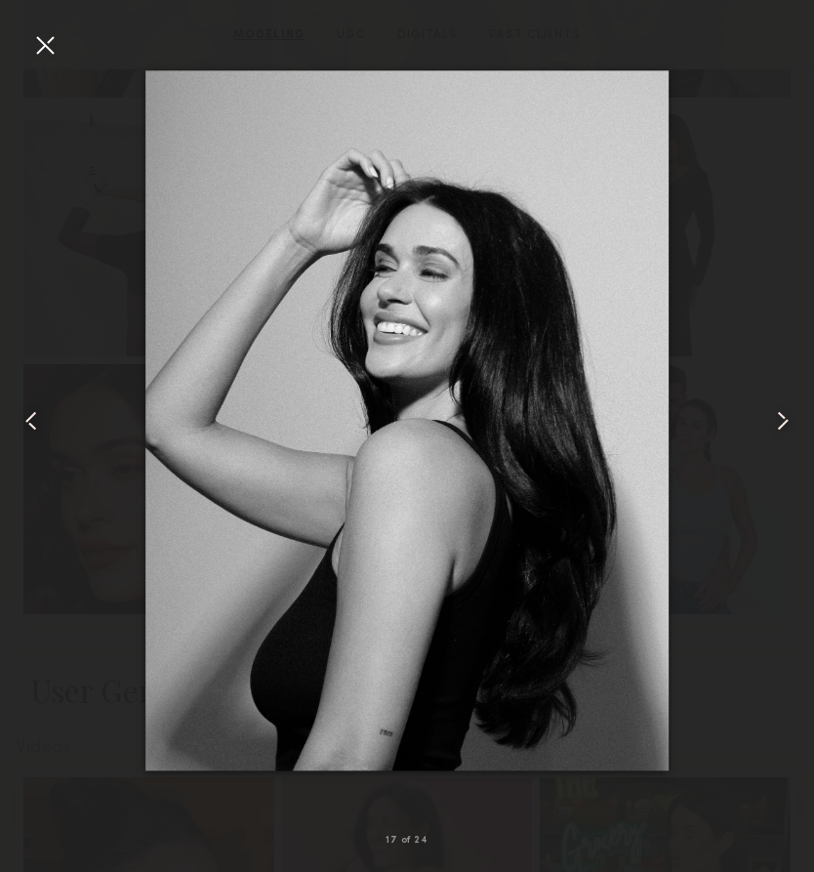
click at [779, 418] on common-icon at bounding box center [782, 420] width 31 height 31
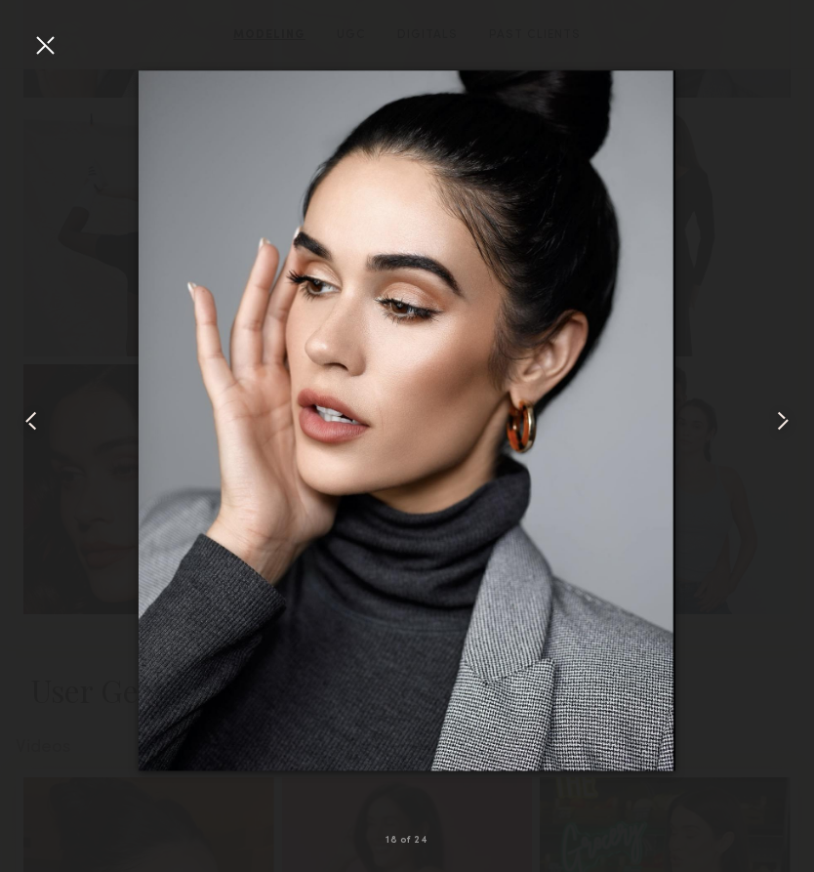
click at [779, 418] on common-icon at bounding box center [782, 420] width 31 height 31
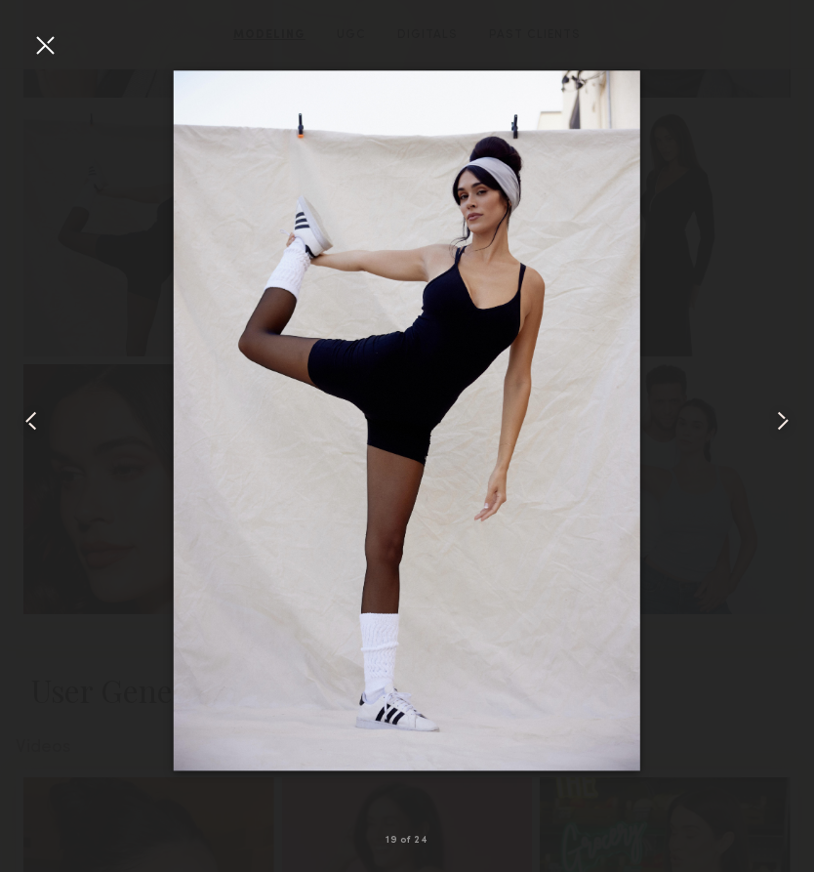
click at [779, 418] on common-icon at bounding box center [782, 420] width 31 height 31
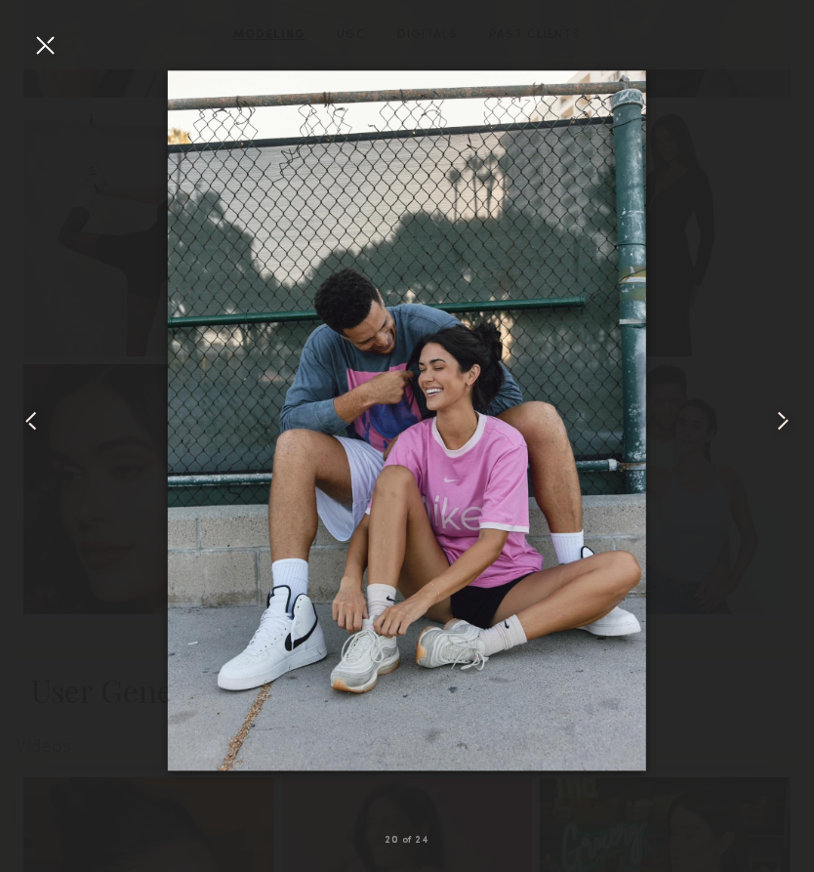
click at [779, 418] on common-icon at bounding box center [782, 420] width 31 height 31
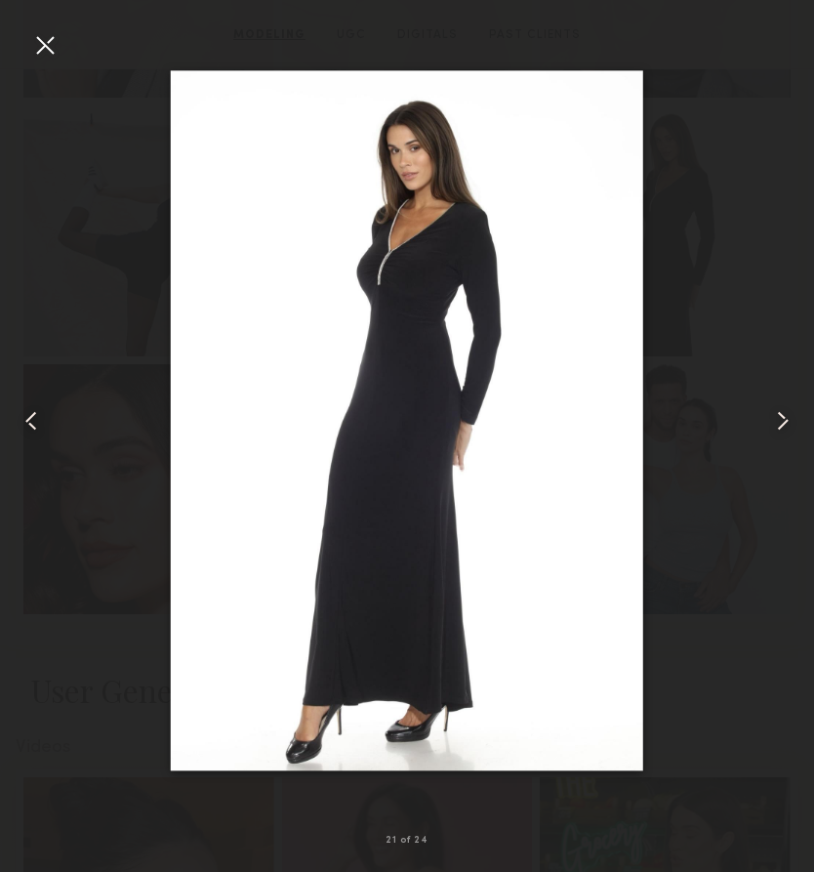
click at [779, 418] on common-icon at bounding box center [782, 420] width 31 height 31
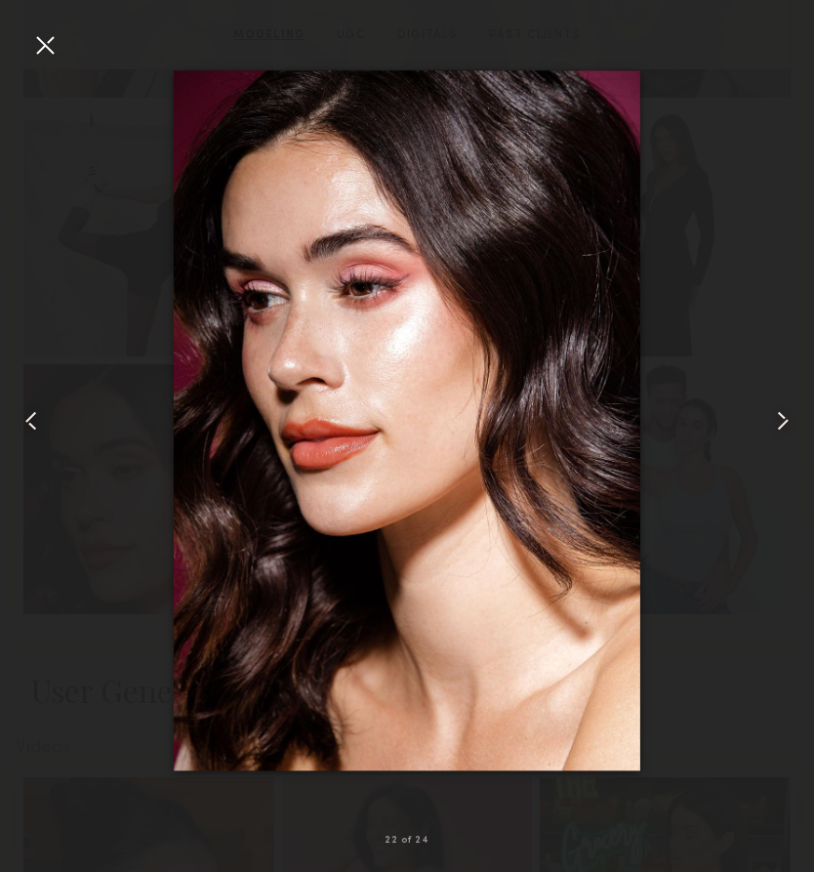
click at [779, 418] on common-icon at bounding box center [782, 420] width 31 height 31
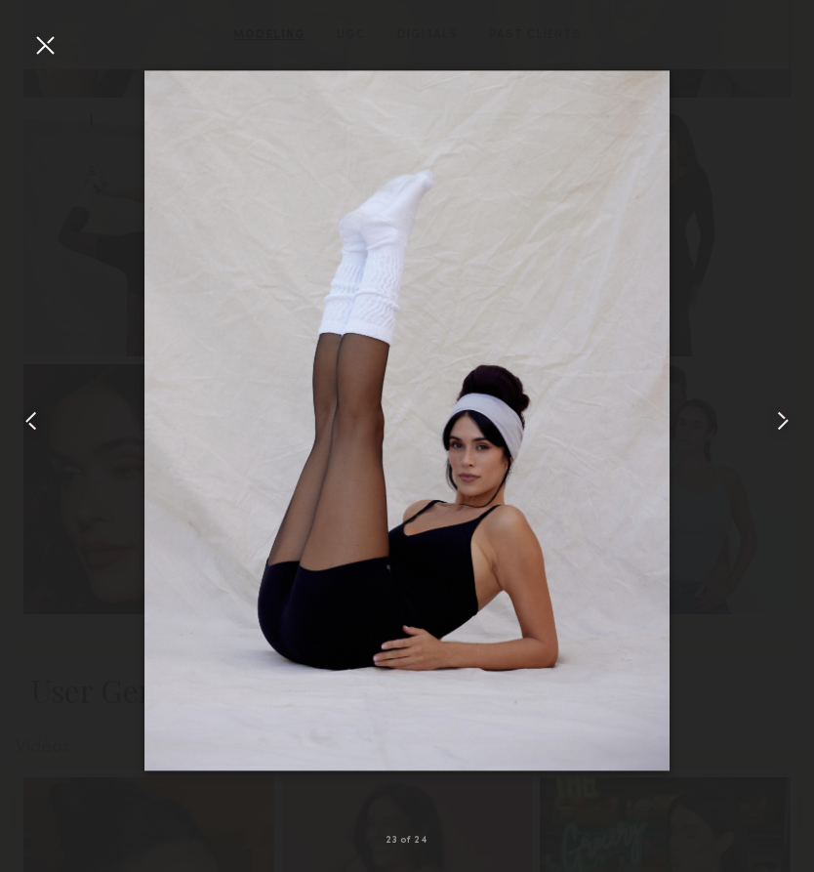
click at [779, 418] on common-icon at bounding box center [782, 420] width 31 height 31
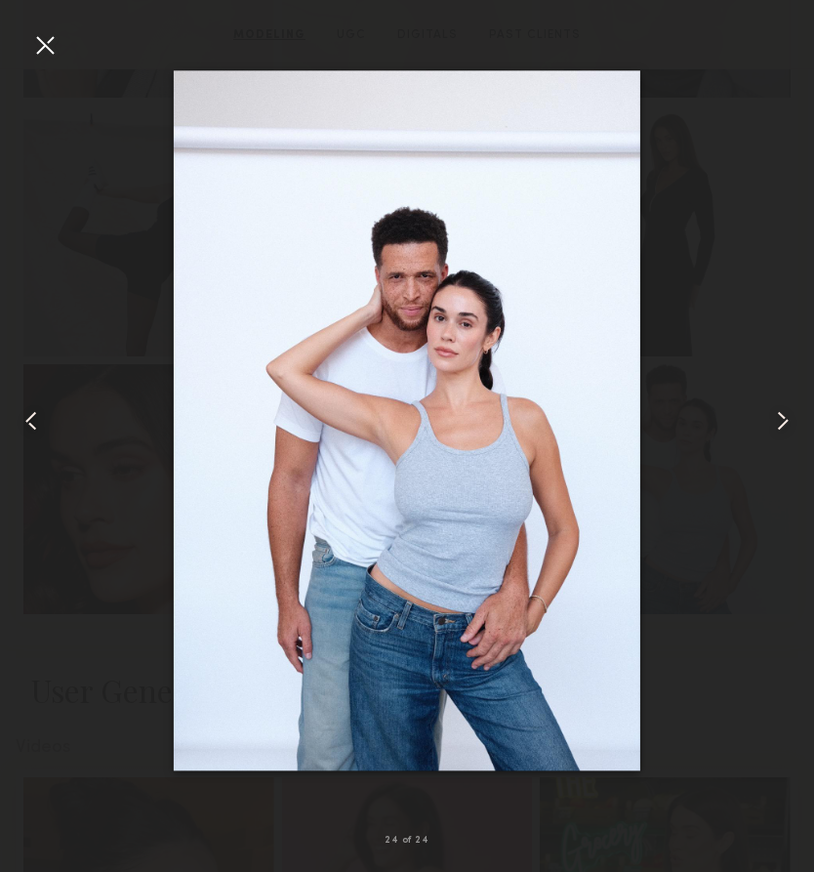
click at [779, 418] on common-icon at bounding box center [782, 420] width 31 height 31
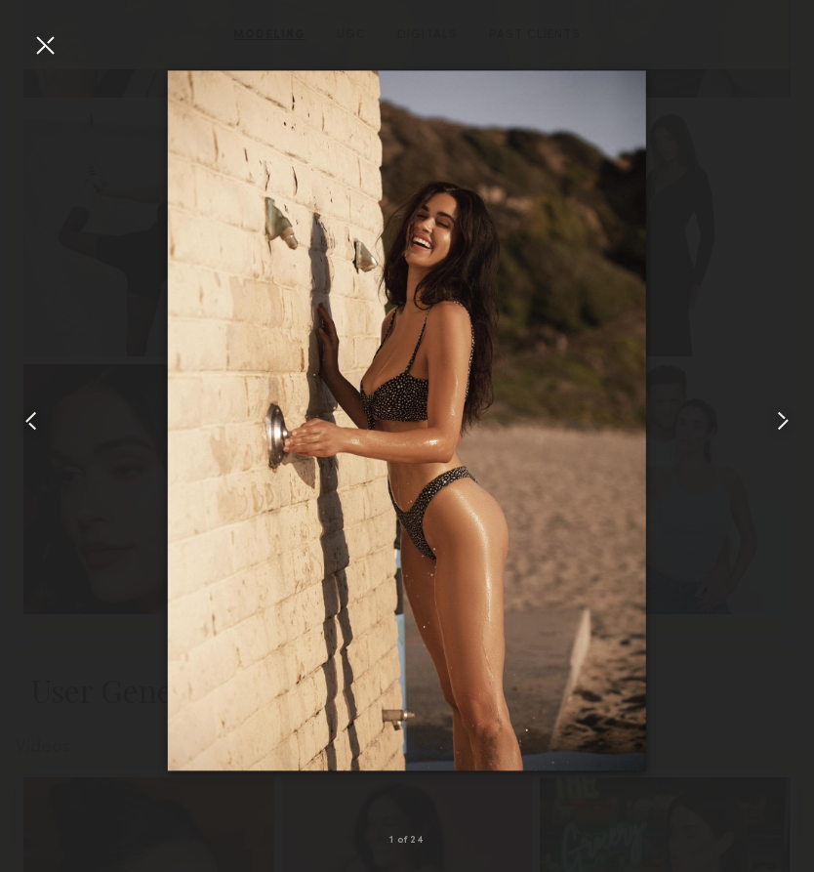
click at [779, 418] on common-icon at bounding box center [782, 420] width 31 height 31
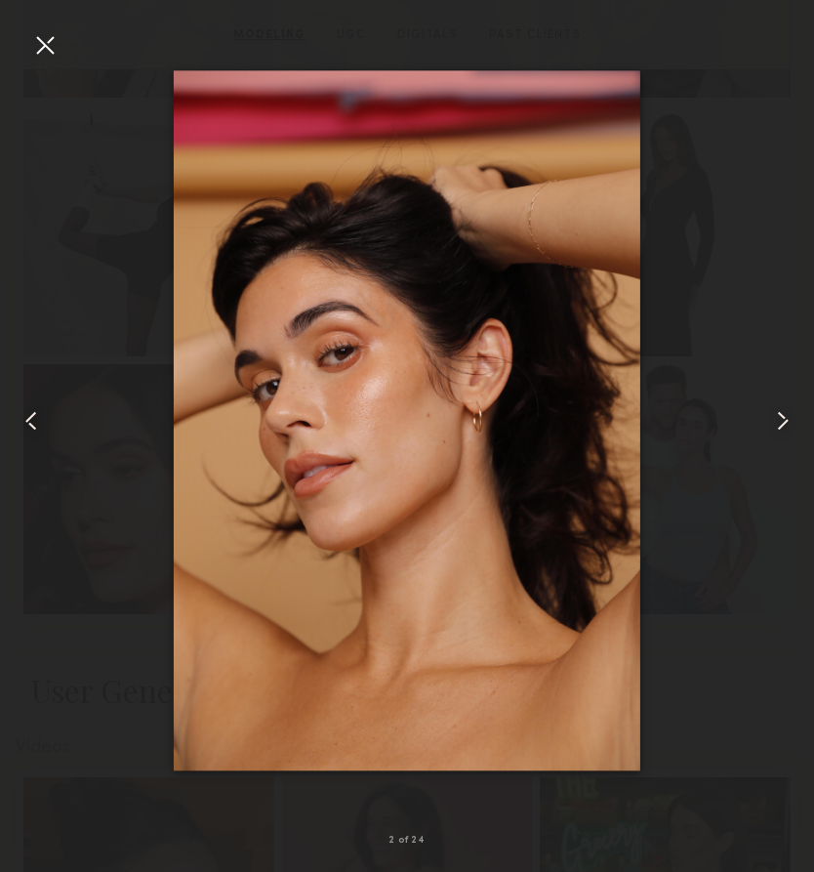
click at [779, 418] on common-icon at bounding box center [782, 420] width 31 height 31
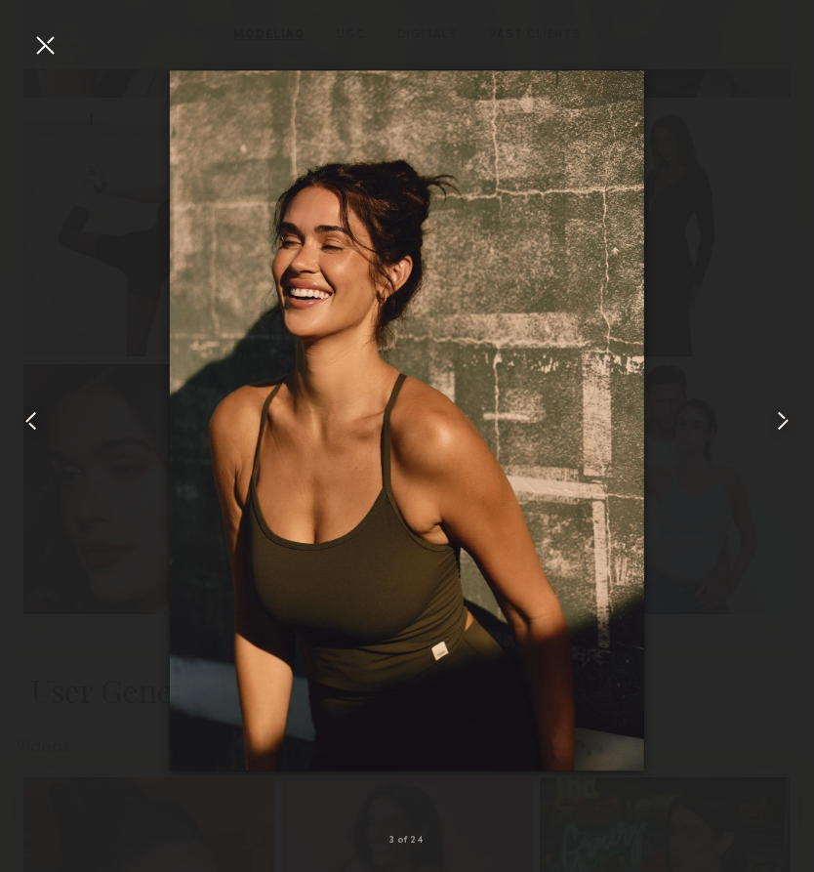
click at [779, 418] on common-icon at bounding box center [782, 420] width 31 height 31
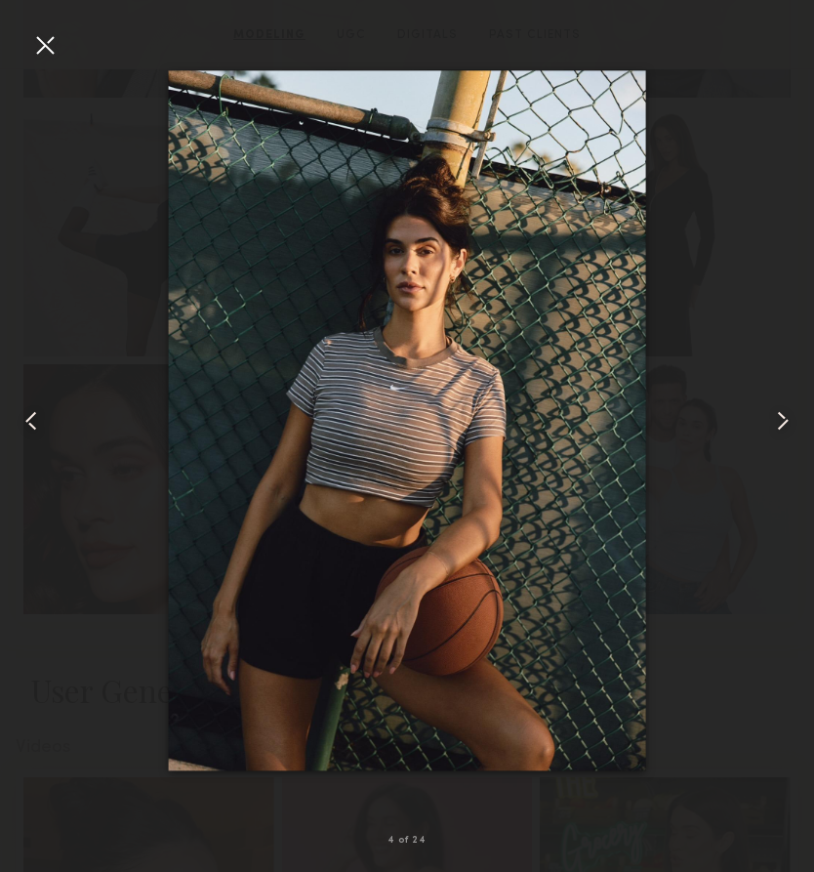
click at [36, 432] on common-icon at bounding box center [31, 420] width 31 height 31
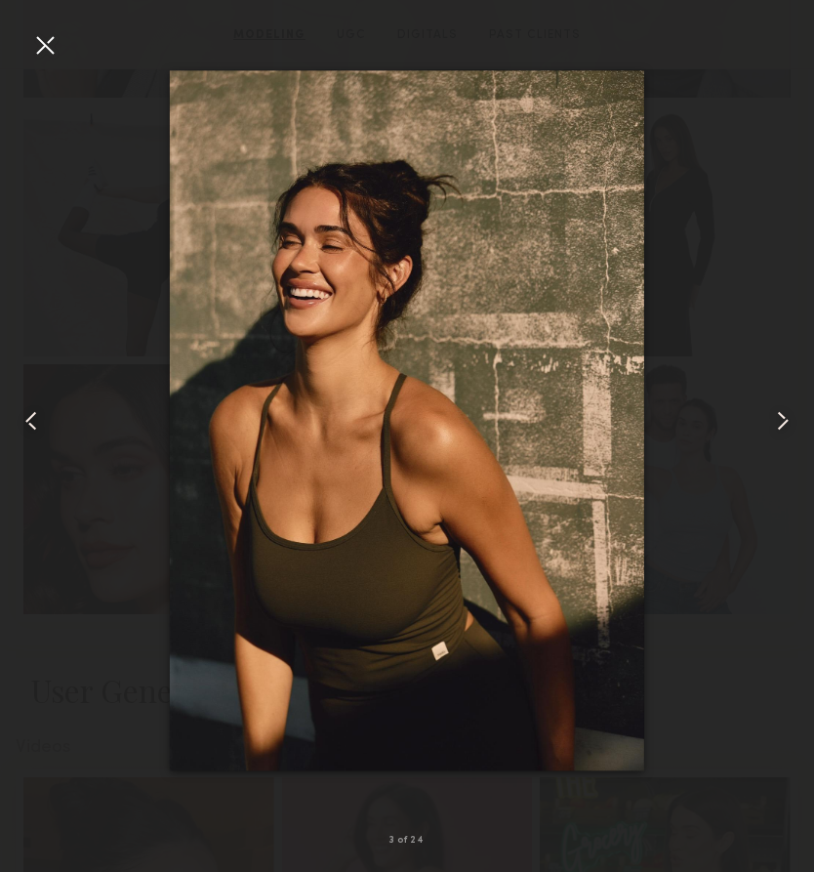
click at [39, 59] on div at bounding box center [44, 44] width 31 height 31
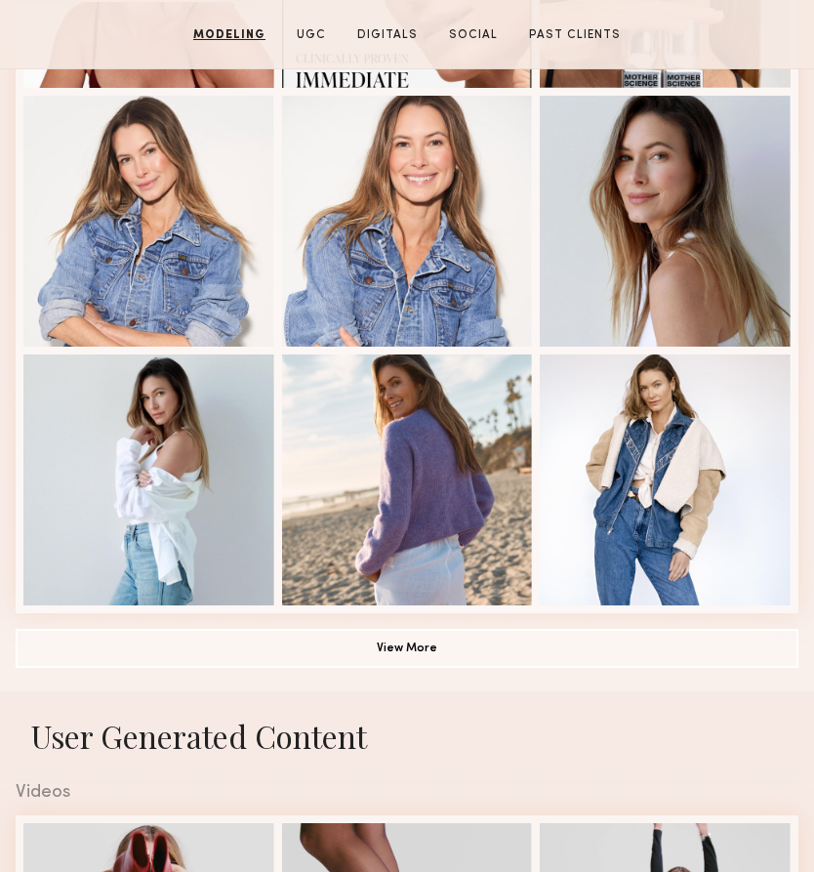
scroll to position [1023, 0]
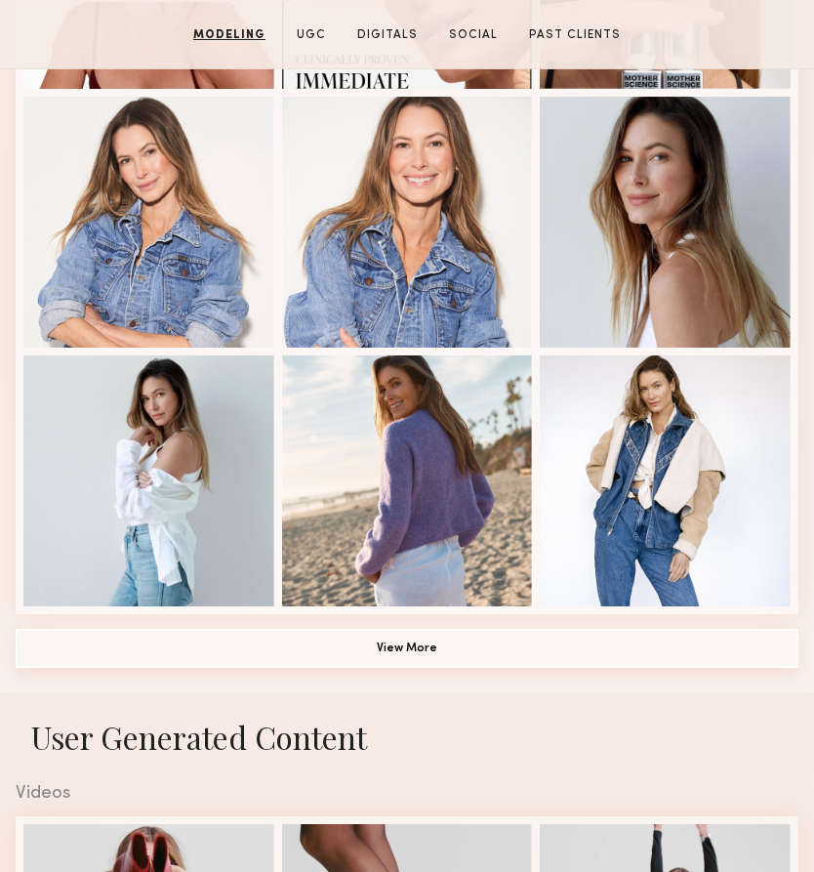
click at [414, 648] on button "View More" at bounding box center [407, 648] width 783 height 39
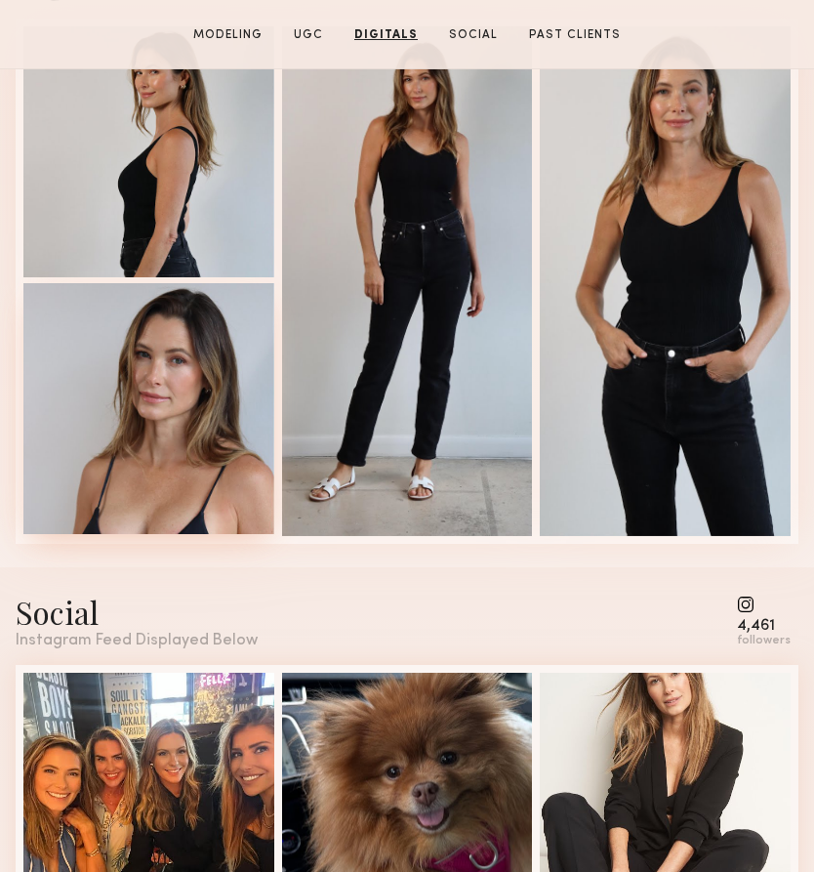
scroll to position [3734, 0]
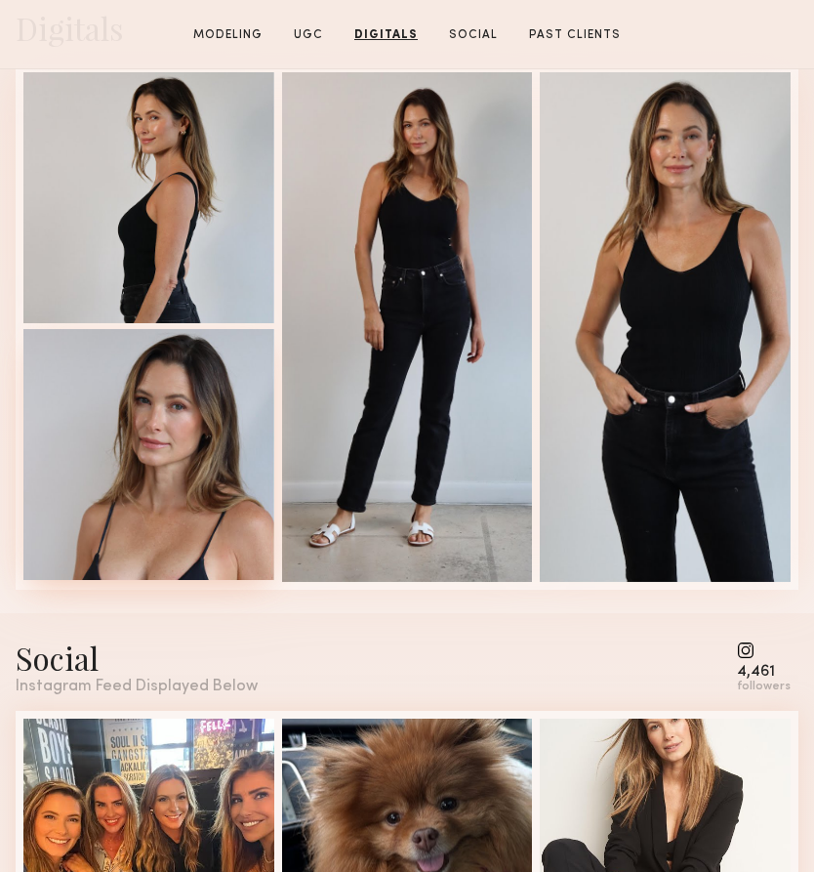
click at [136, 424] on div at bounding box center [148, 454] width 251 height 251
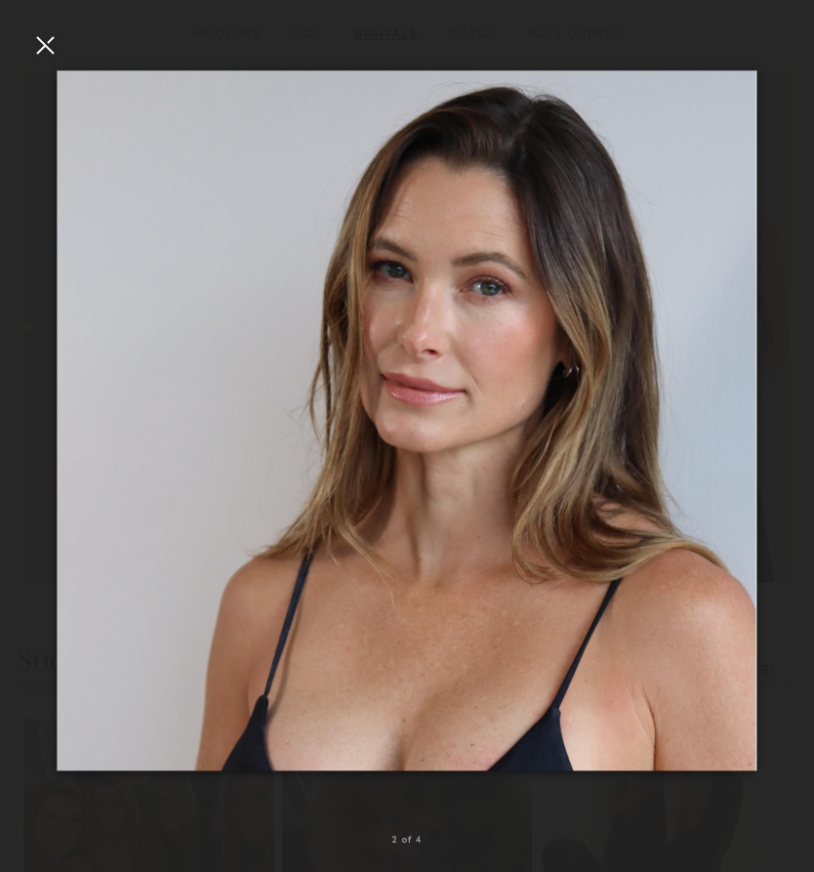
click at [49, 48] on div at bounding box center [44, 44] width 31 height 31
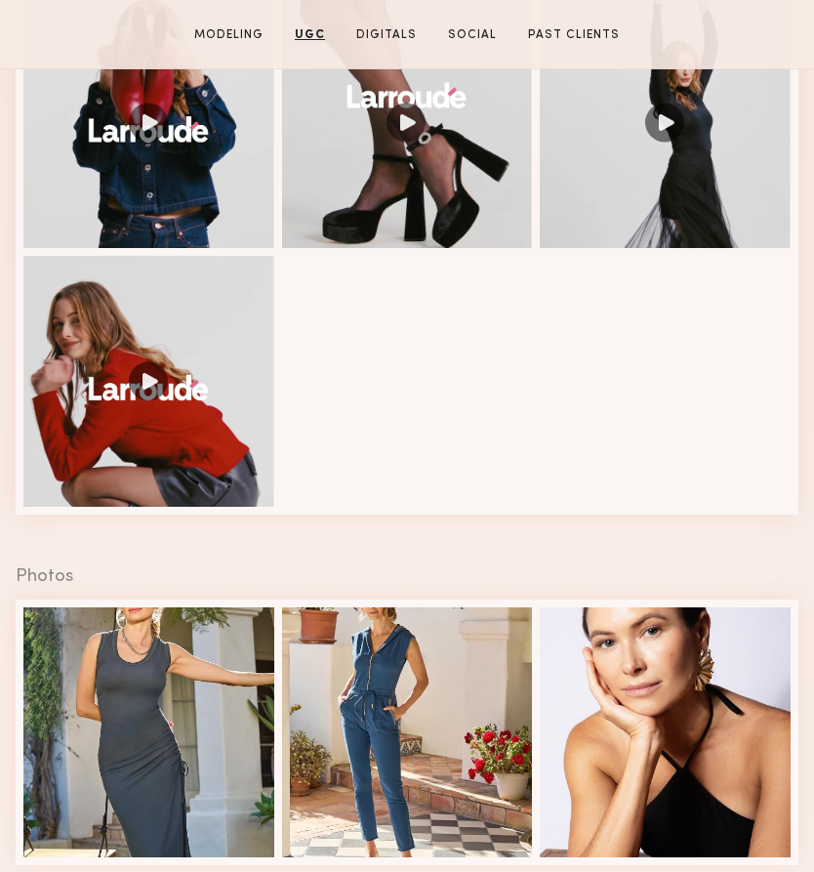
scroll to position [2776, 0]
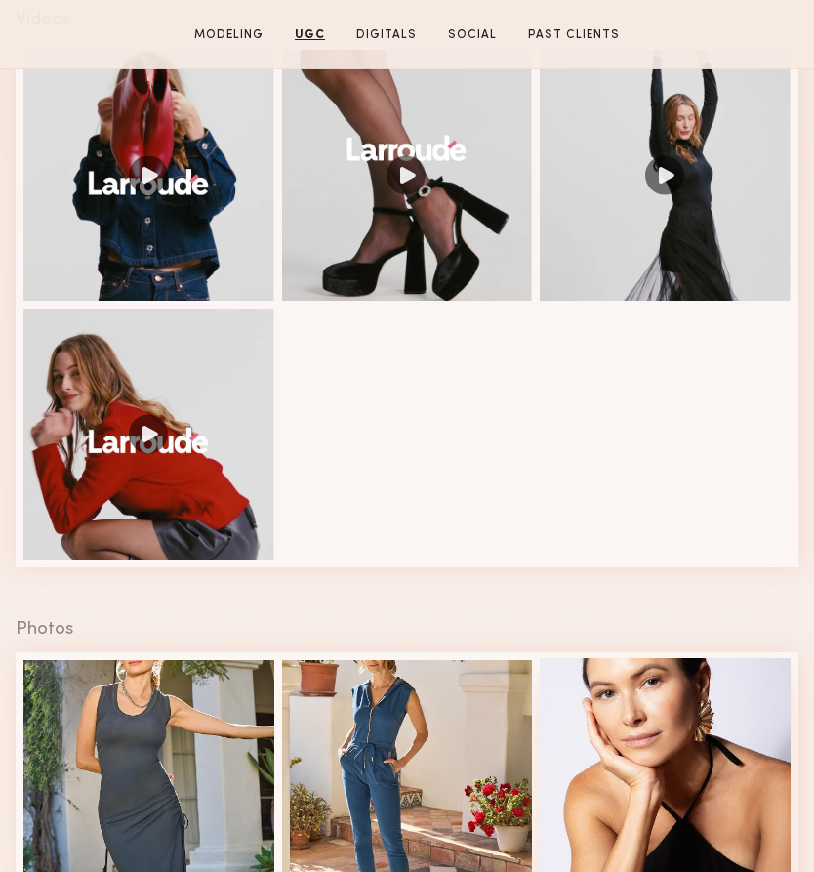
click at [655, 763] on div at bounding box center [665, 783] width 251 height 251
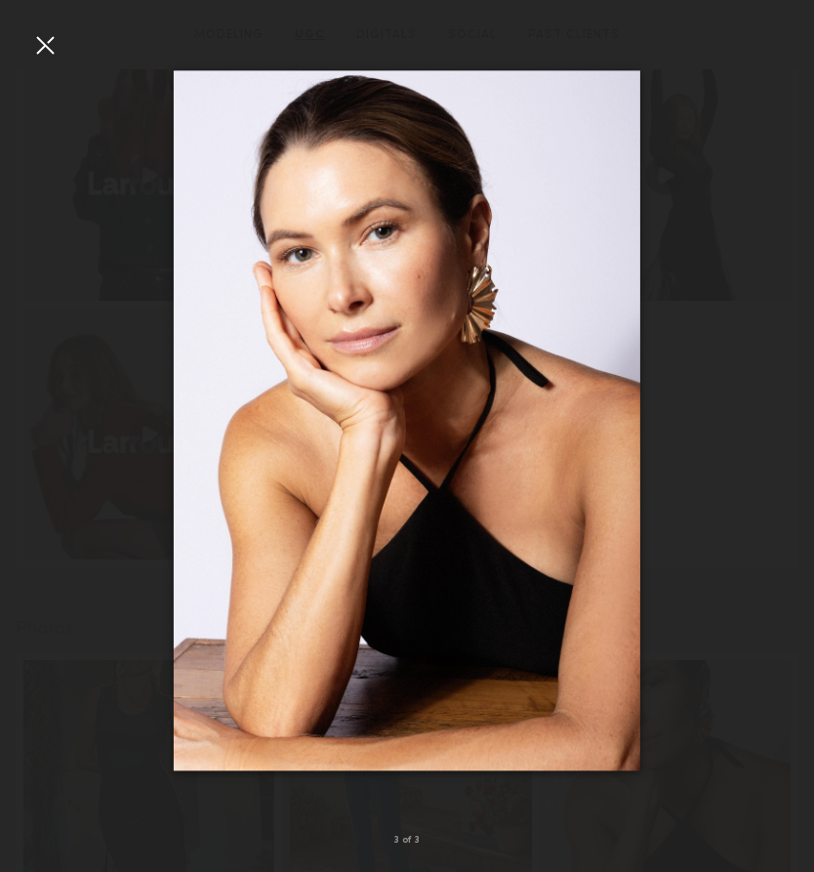
click at [45, 37] on div at bounding box center [44, 44] width 31 height 31
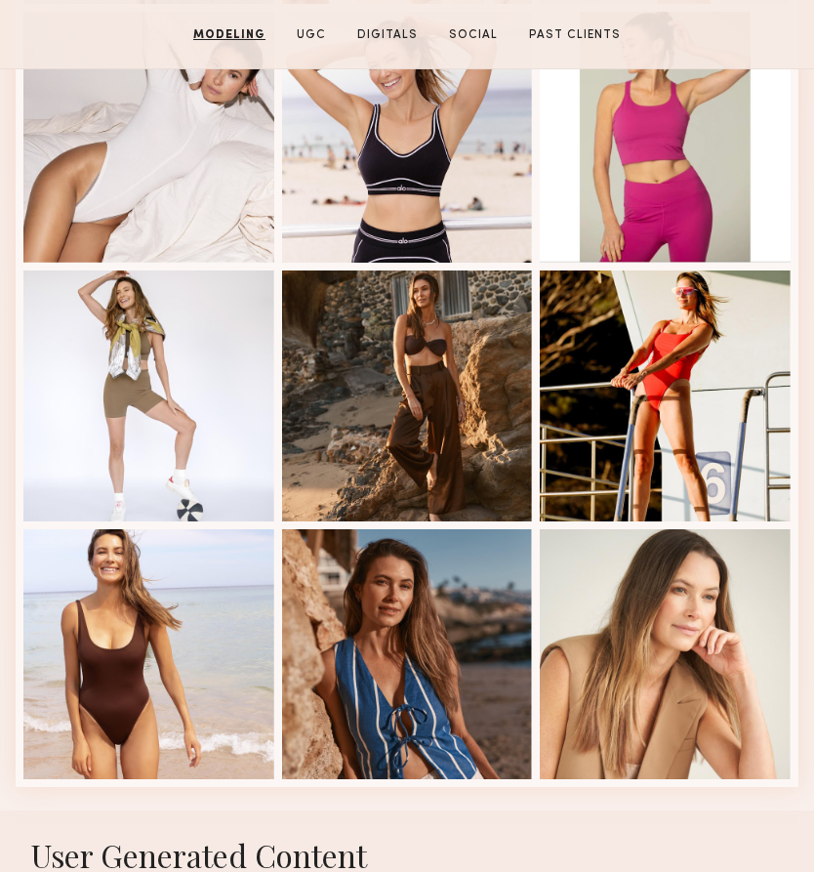
scroll to position [1878, 0]
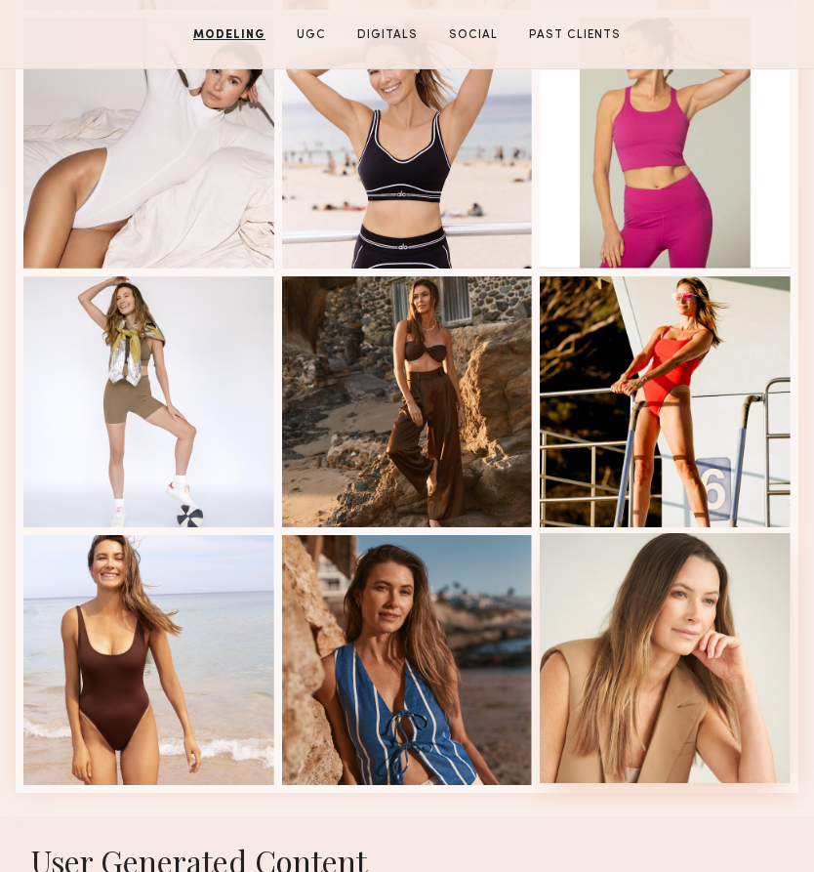
click at [668, 622] on div at bounding box center [665, 658] width 251 height 251
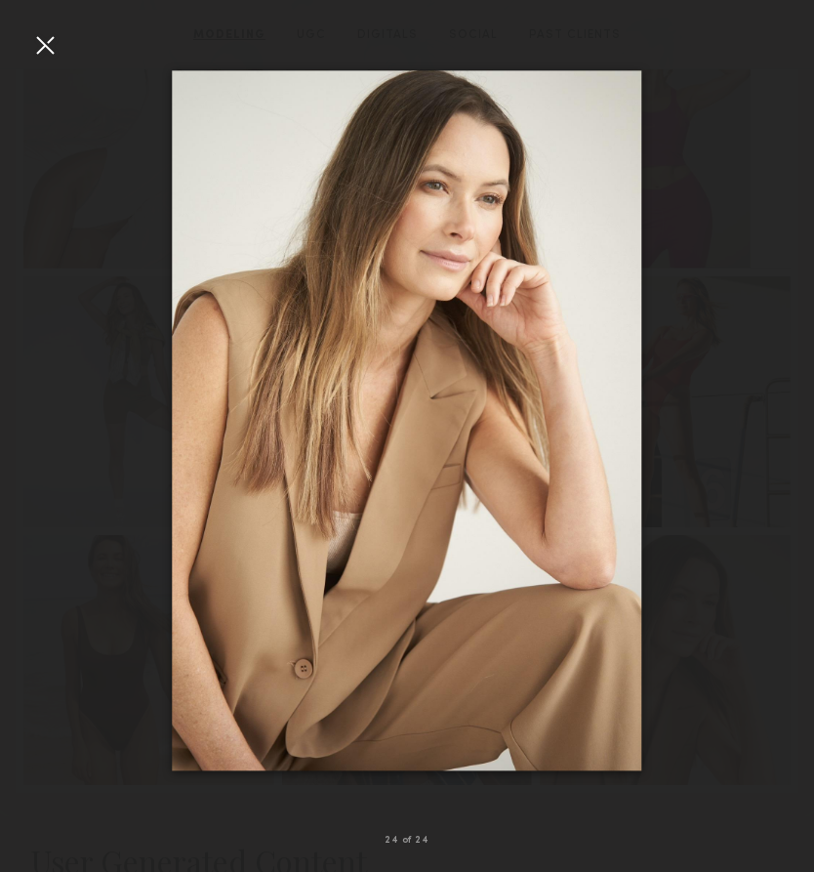
click at [45, 49] on div at bounding box center [44, 44] width 31 height 31
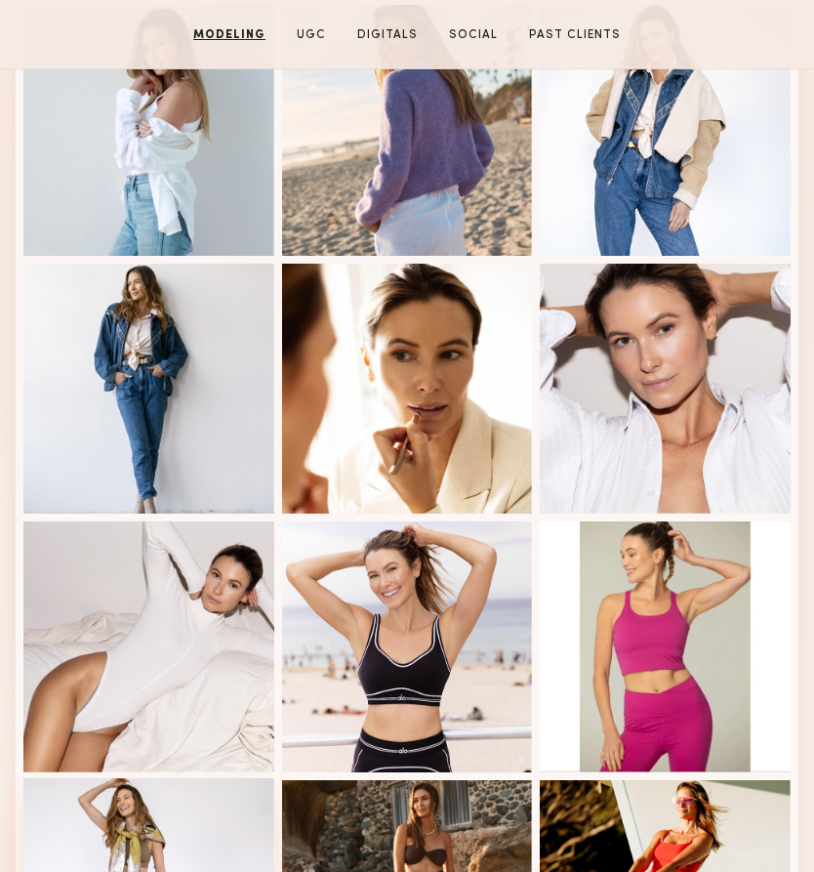
scroll to position [1358, 0]
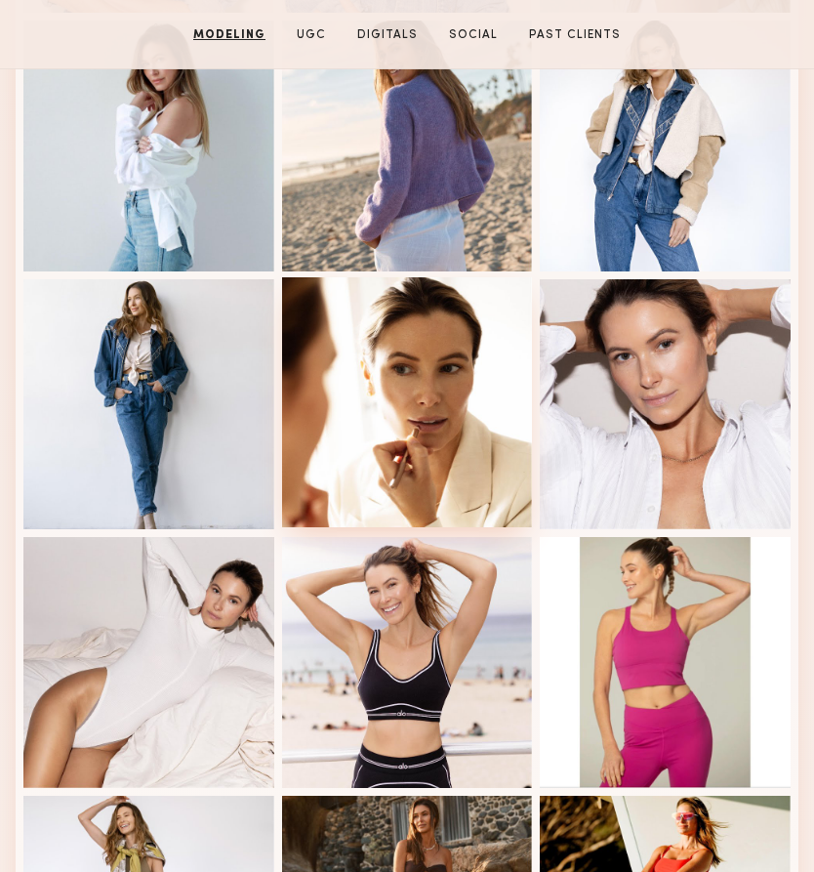
click at [384, 440] on div at bounding box center [407, 402] width 251 height 251
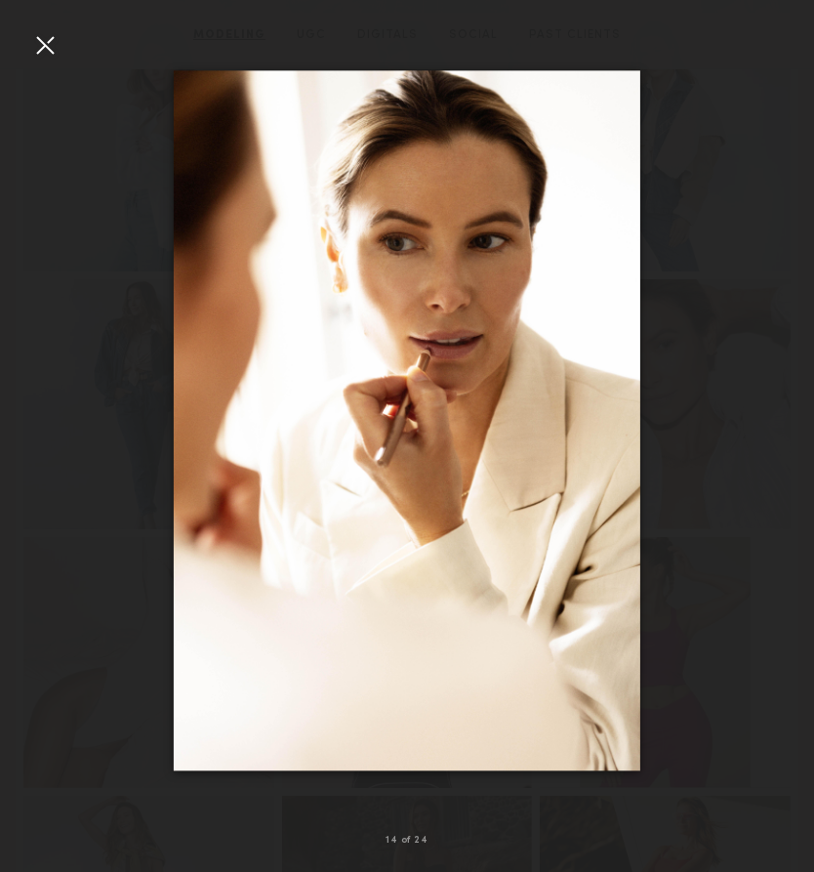
click at [48, 40] on div at bounding box center [44, 44] width 31 height 31
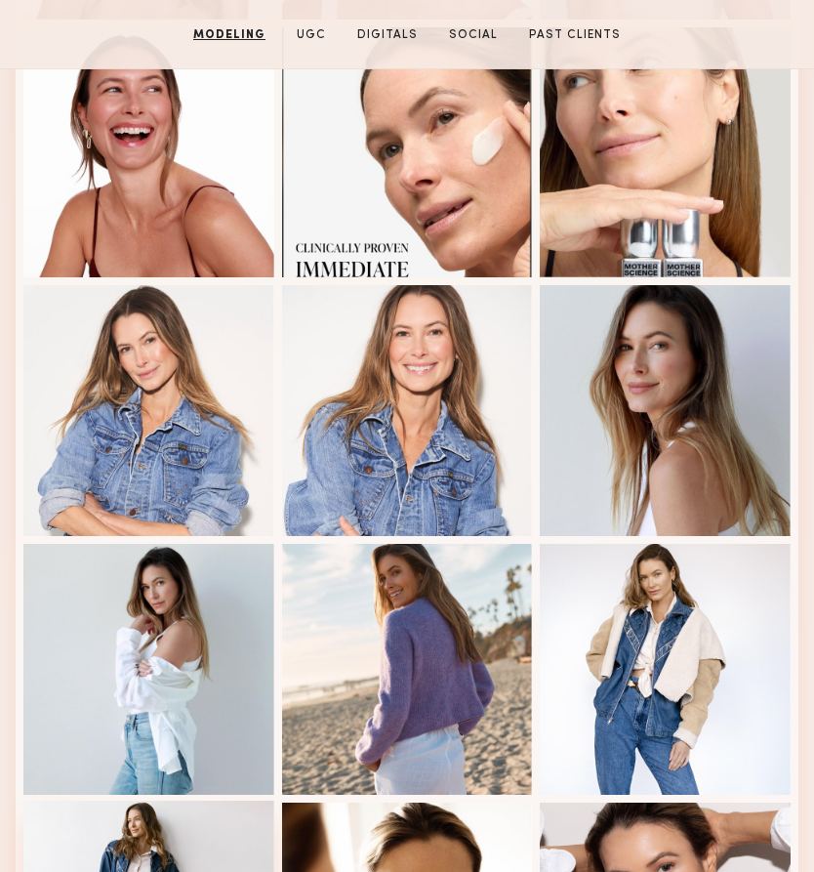
scroll to position [805, 0]
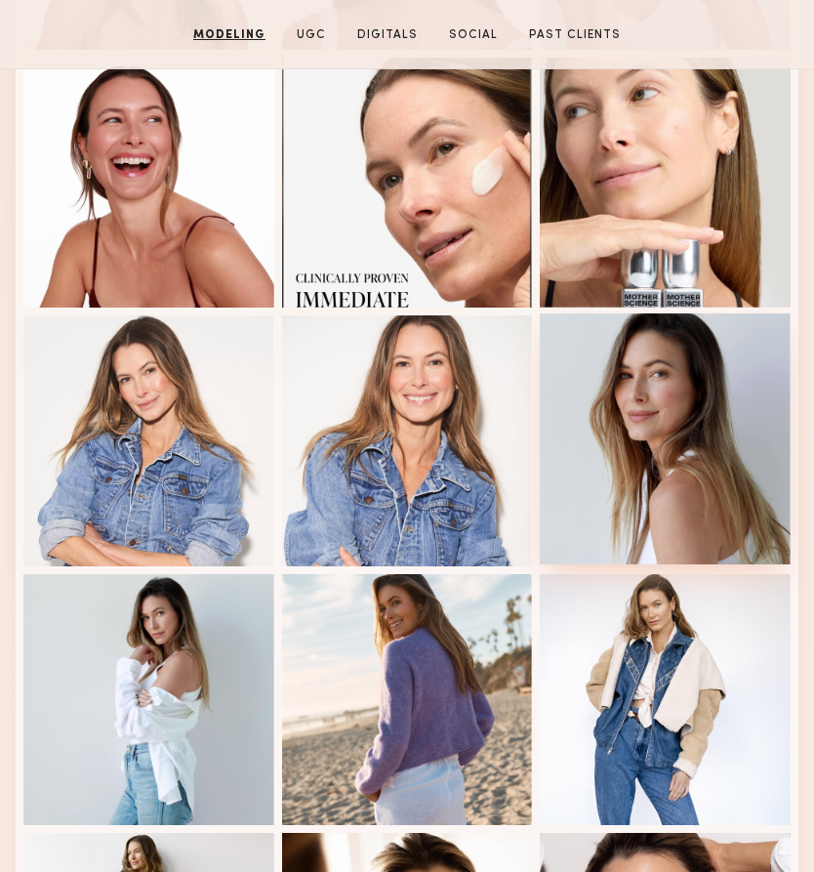
click at [681, 440] on div at bounding box center [665, 438] width 251 height 251
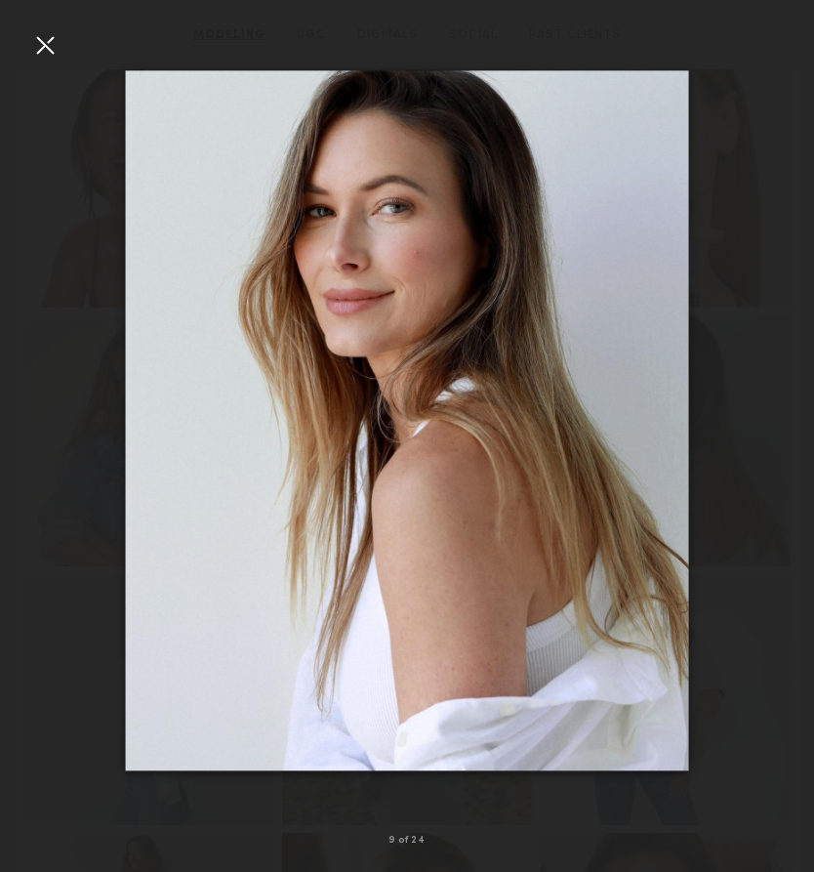
click at [40, 41] on div at bounding box center [44, 44] width 31 height 31
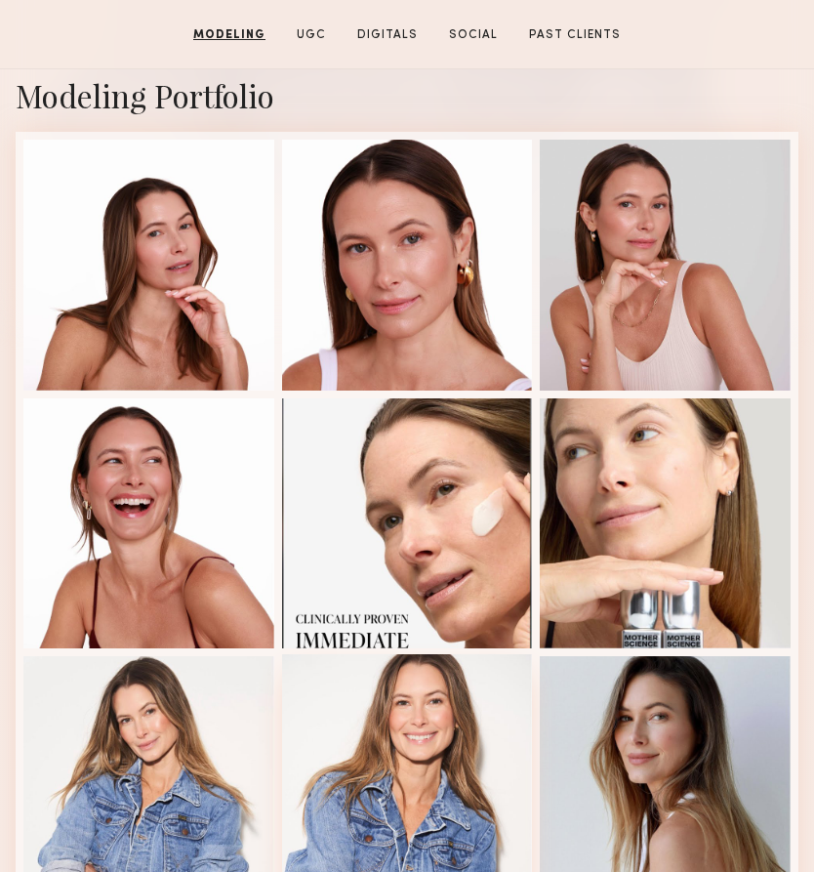
scroll to position [440, 0]
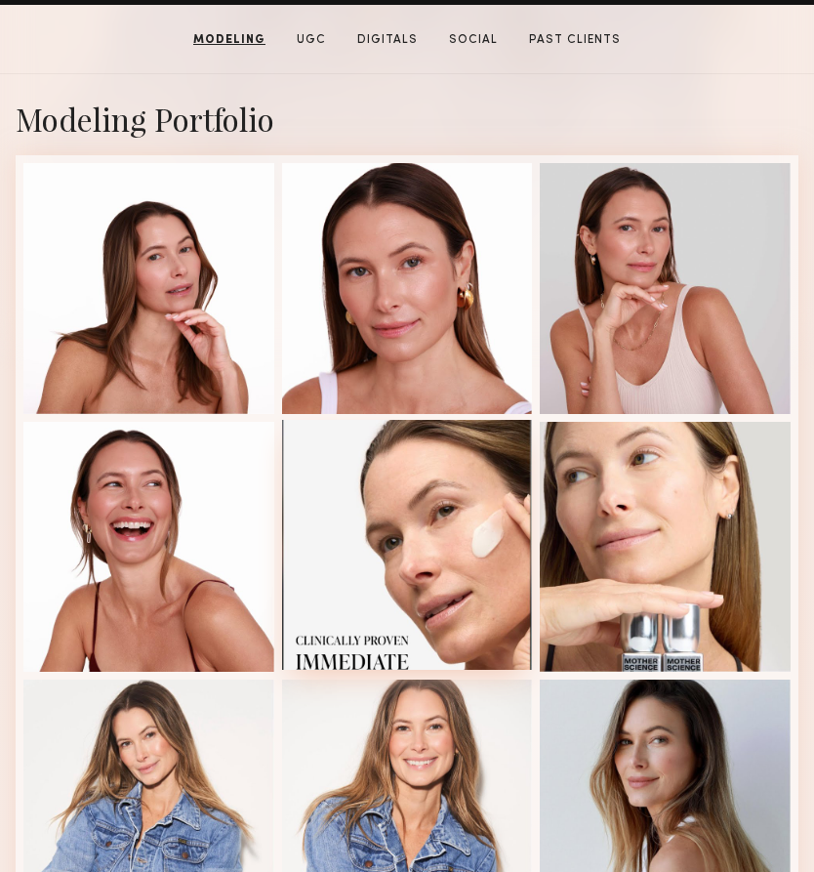
click at [452, 581] on div at bounding box center [407, 545] width 251 height 251
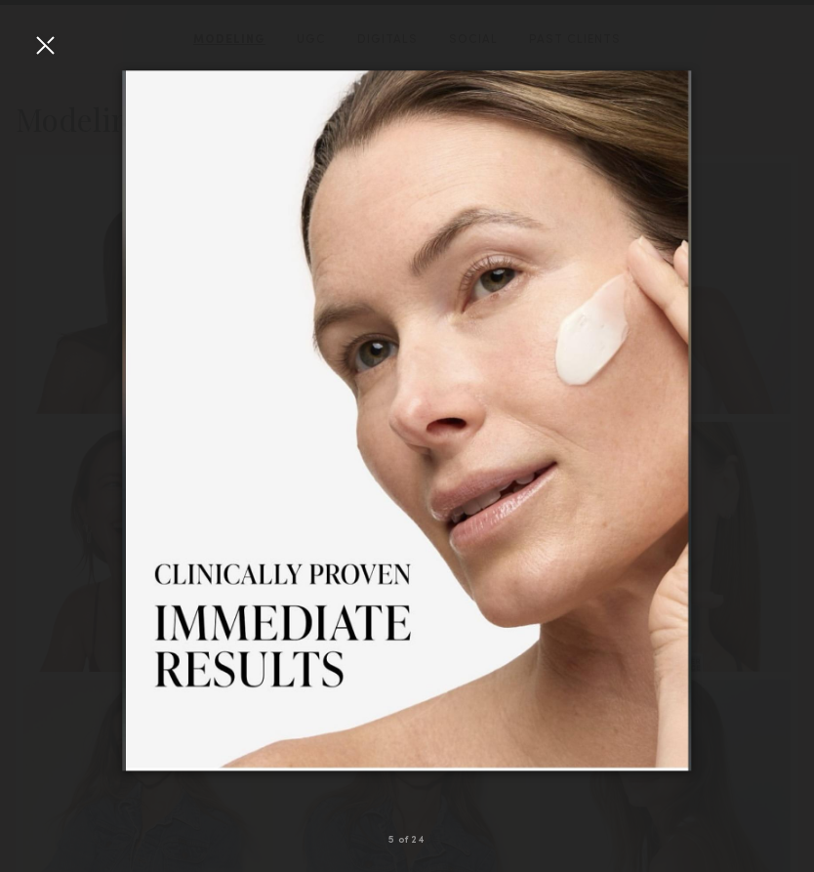
click at [795, 351] on div at bounding box center [798, 420] width 32 height 778
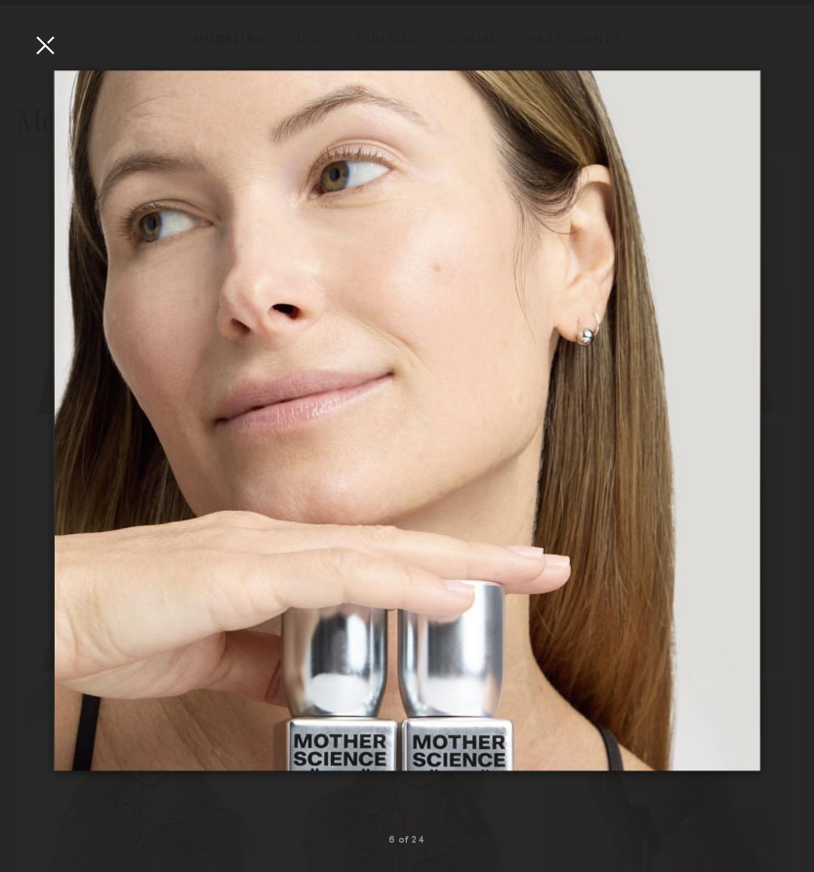
click at [54, 500] on img at bounding box center [408, 420] width 708 height 700
click at [38, 459] on div at bounding box center [407, 420] width 814 height 778
click at [14, 442] on div at bounding box center [16, 420] width 32 height 778
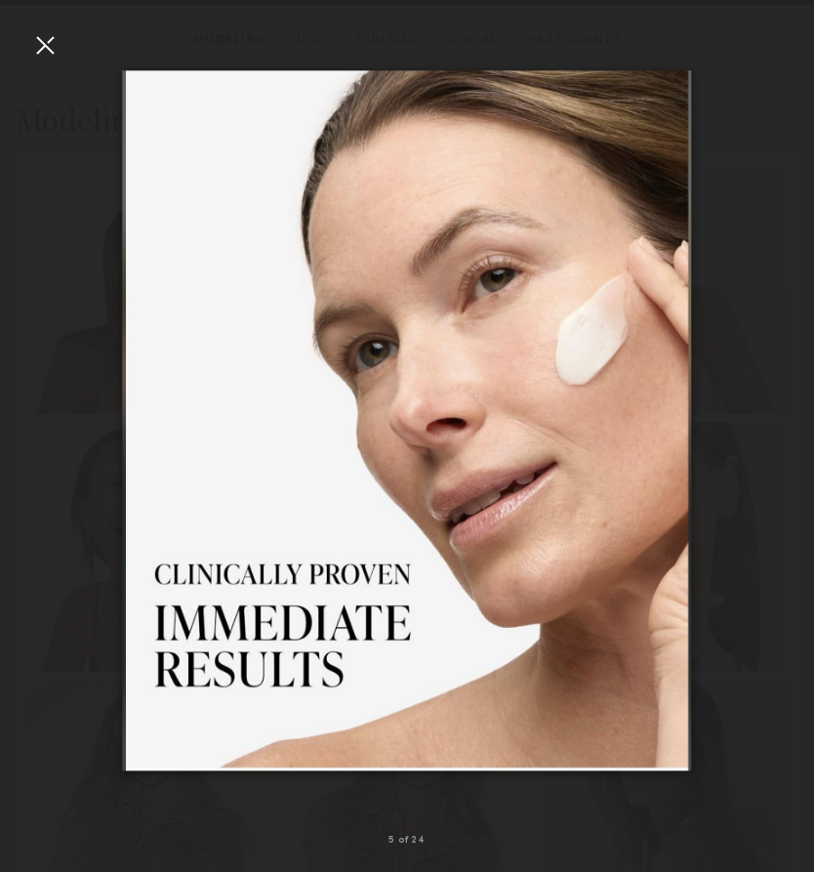
click at [14, 443] on div at bounding box center [16, 420] width 32 height 778
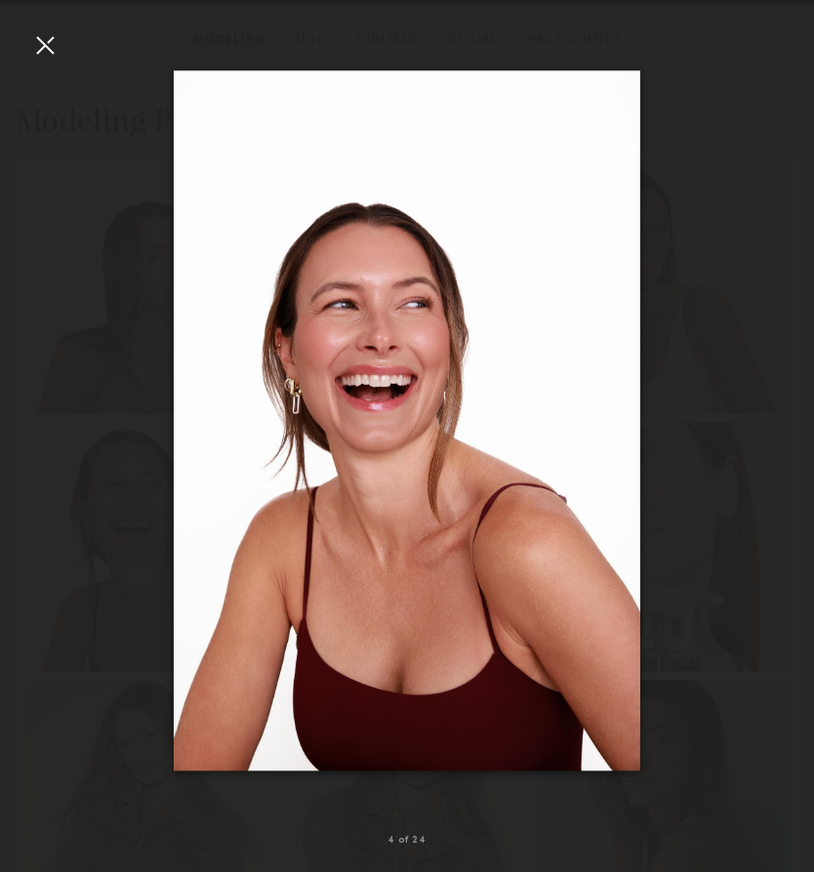
click at [14, 444] on div at bounding box center [16, 420] width 32 height 778
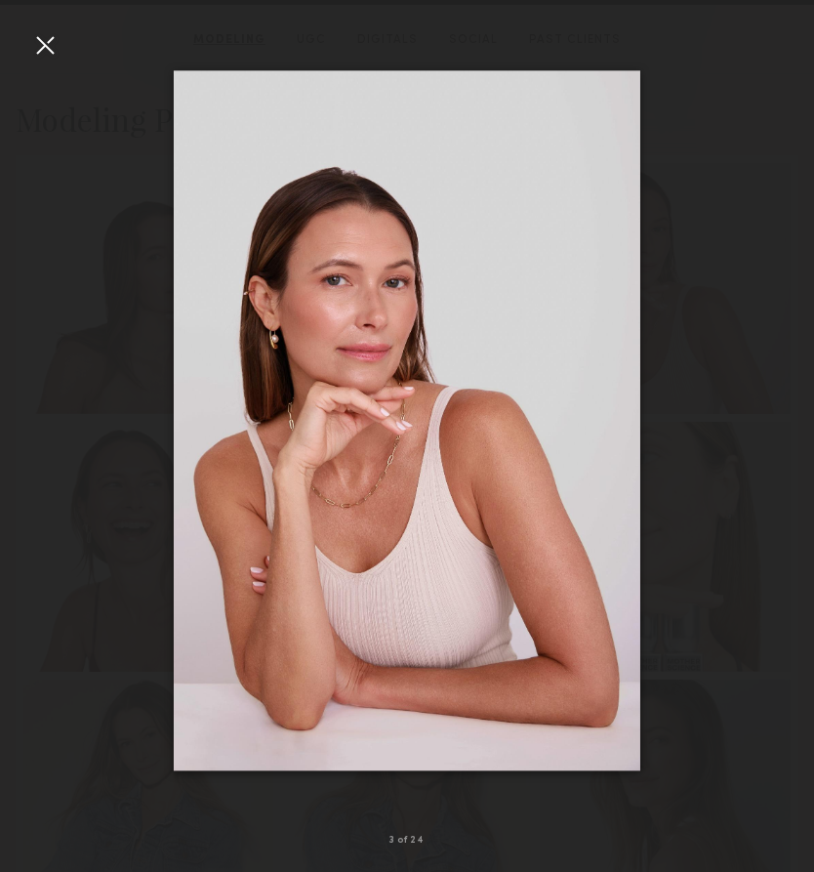
click at [15, 445] on div at bounding box center [16, 420] width 32 height 778
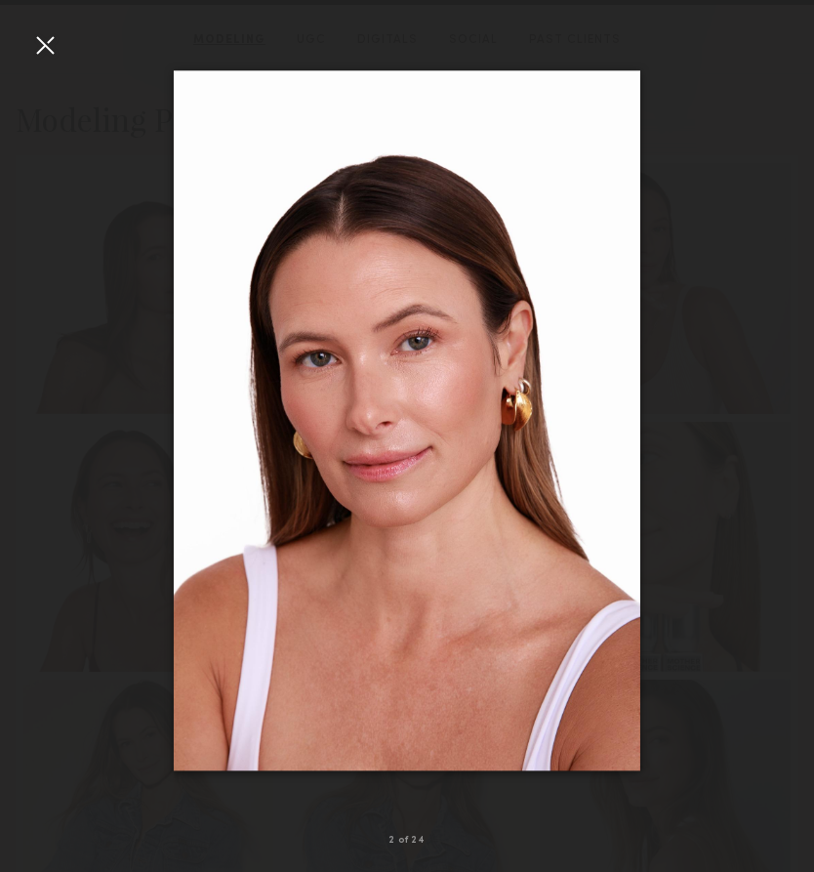
click at [15, 445] on div at bounding box center [16, 420] width 32 height 778
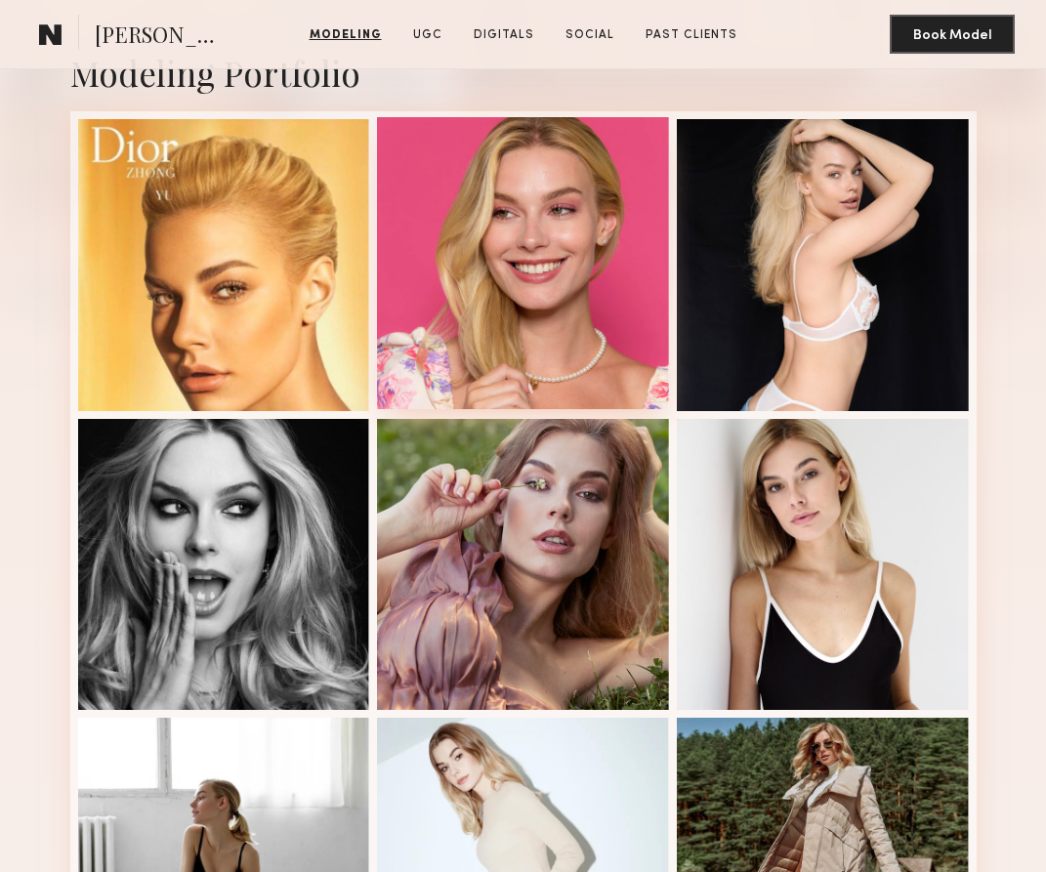
scroll to position [422, 0]
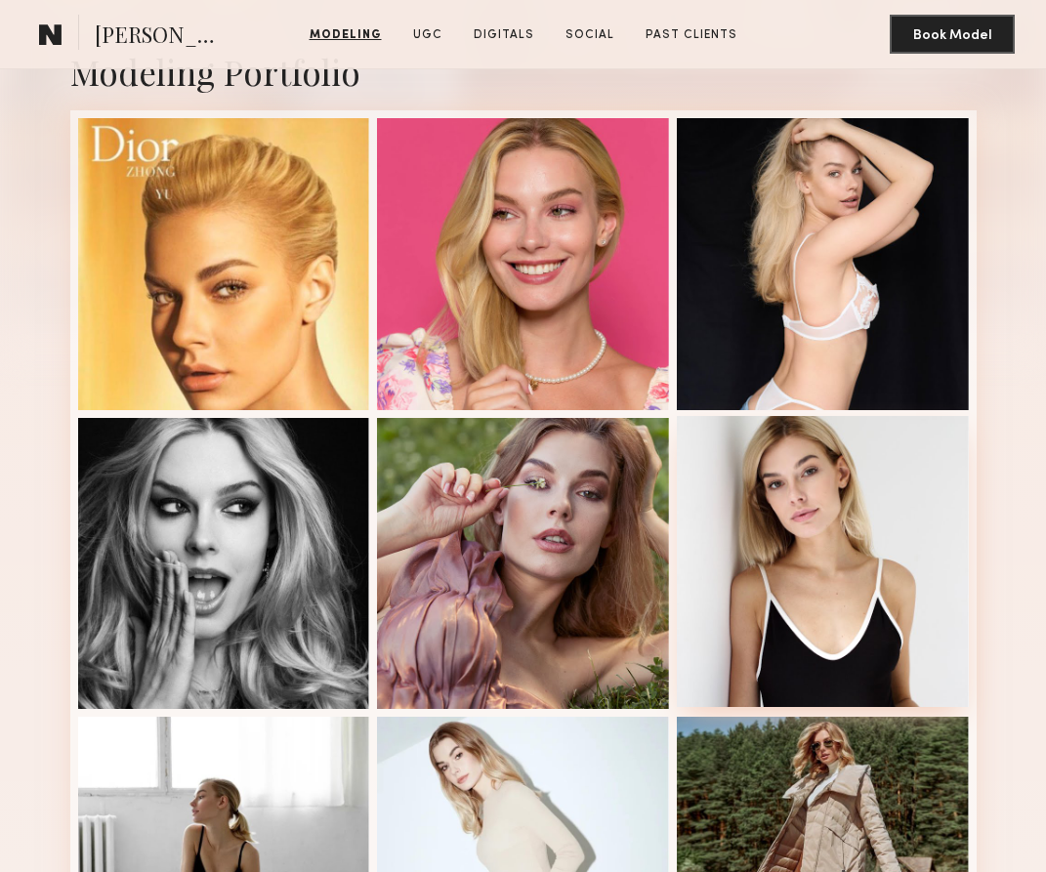
click at [788, 503] on div at bounding box center [823, 562] width 292 height 292
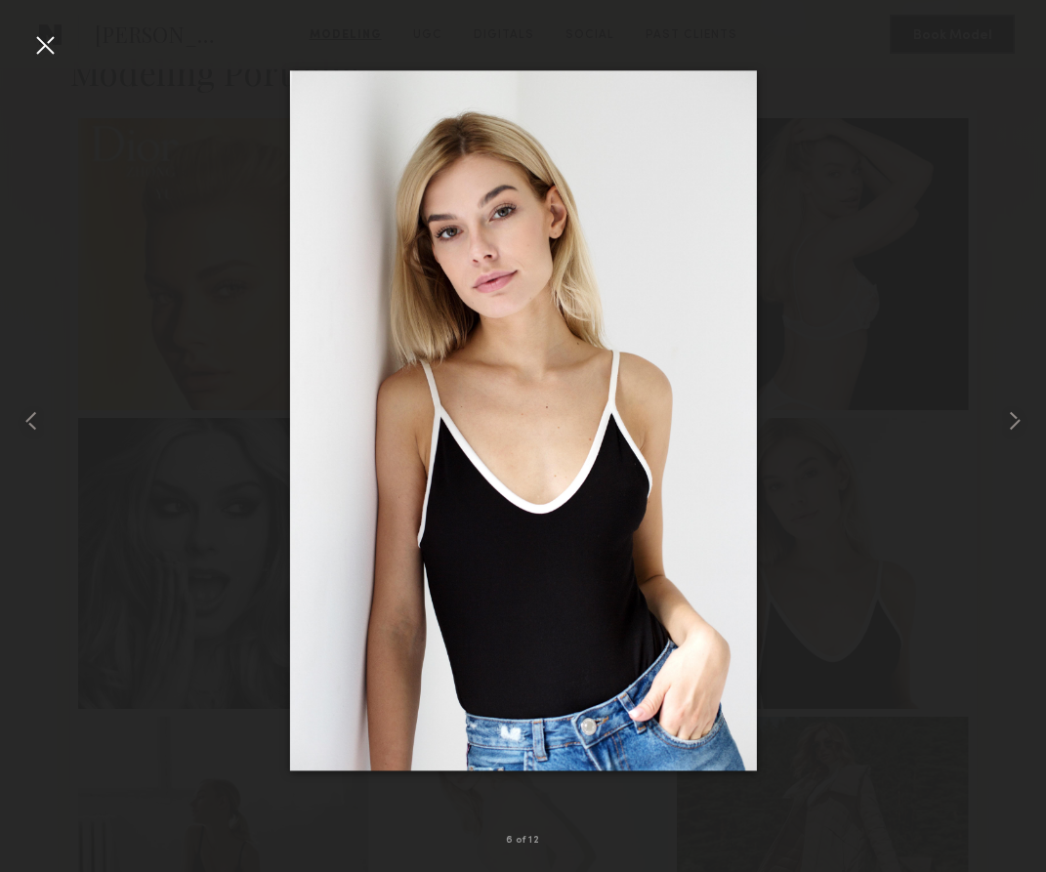
click at [39, 45] on div at bounding box center [44, 44] width 31 height 31
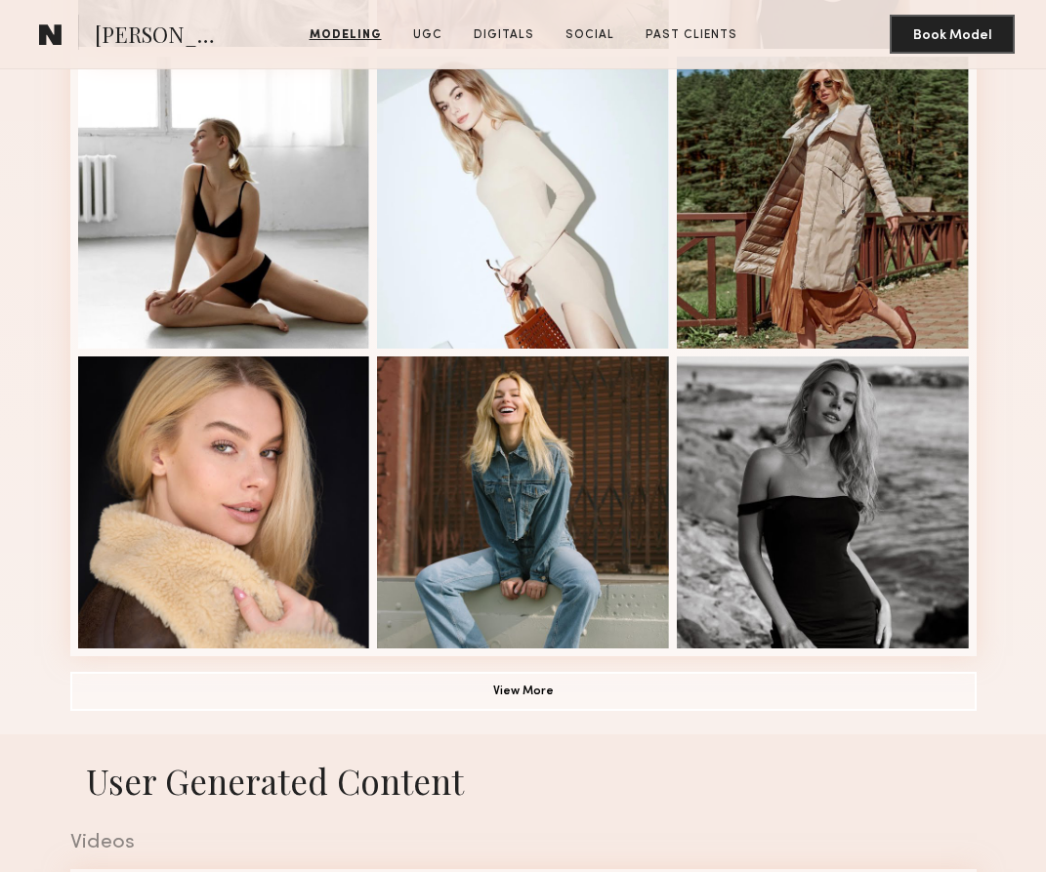
scroll to position [1086, 0]
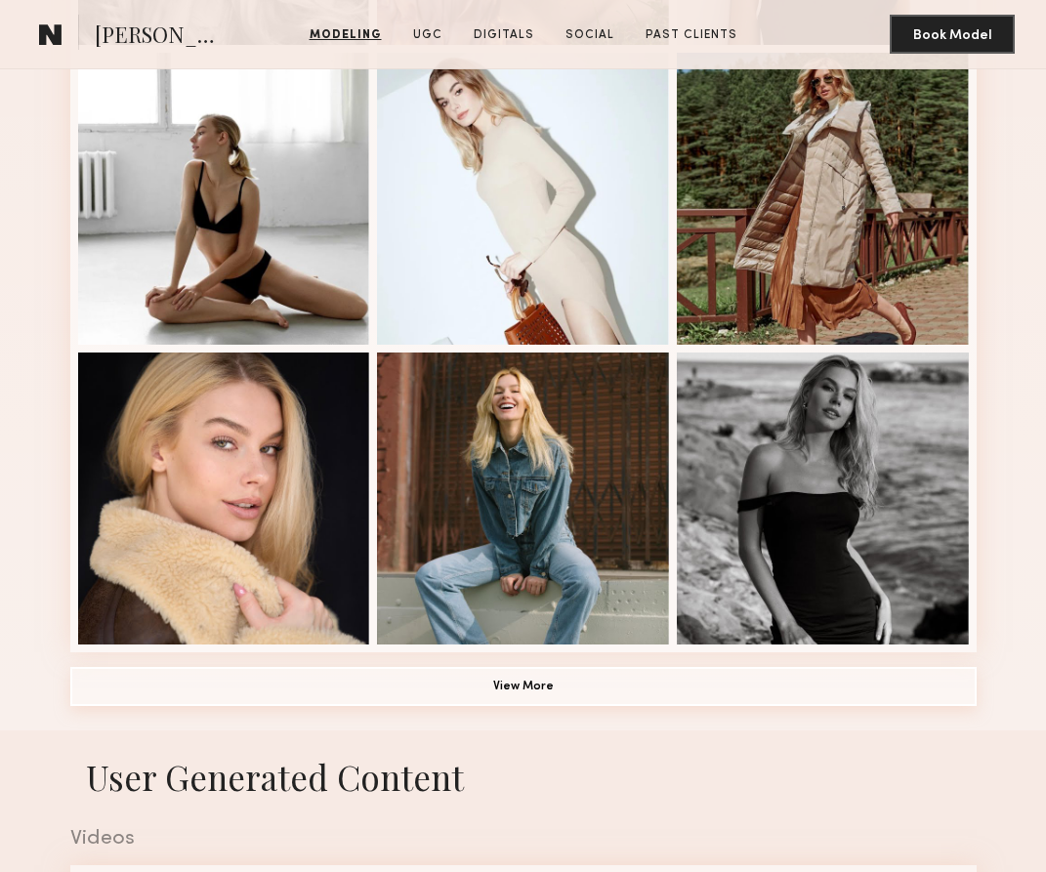
click at [505, 680] on button "View More" at bounding box center [523, 686] width 906 height 39
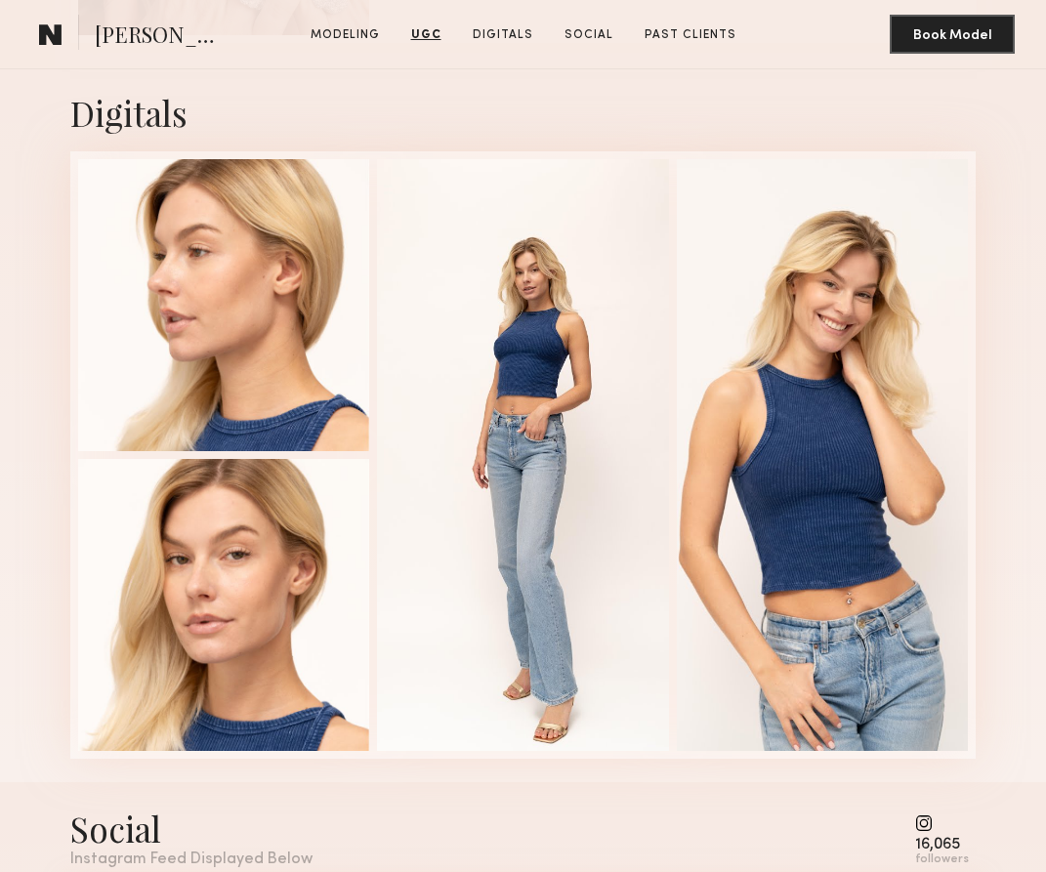
scroll to position [5268, 0]
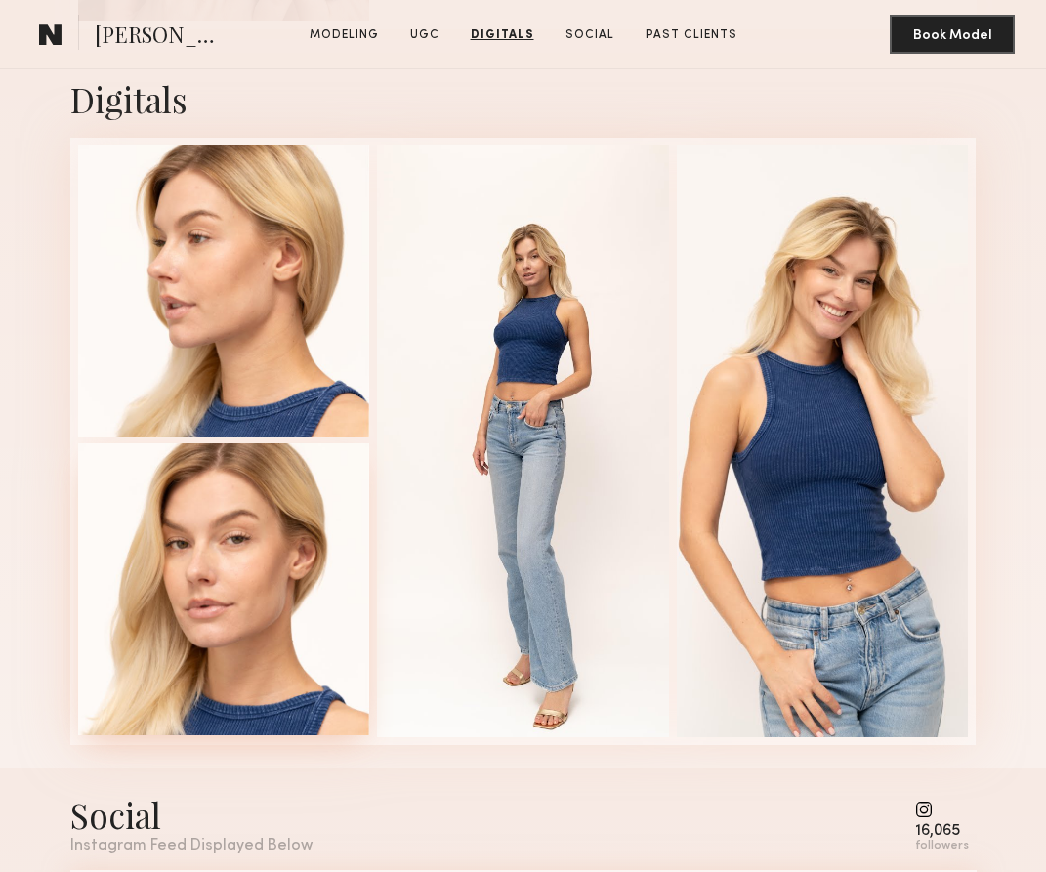
click at [284, 599] on div at bounding box center [224, 589] width 292 height 292
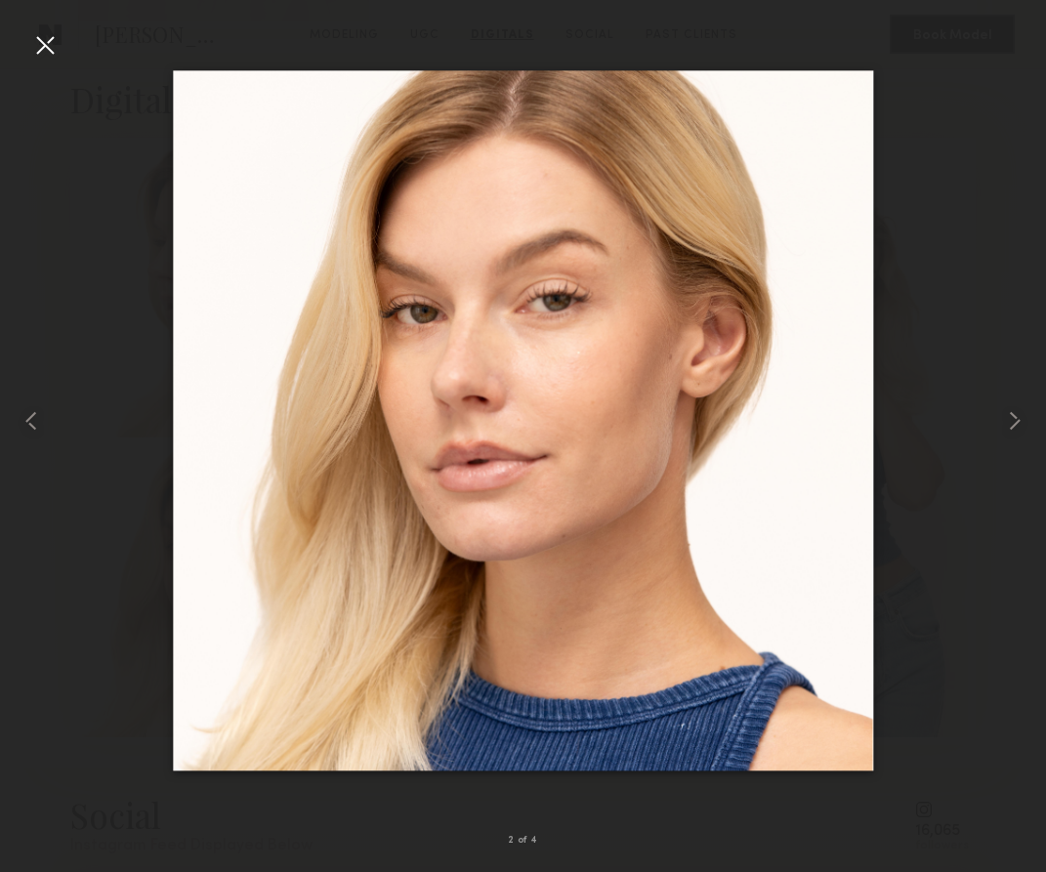
click at [49, 47] on div at bounding box center [44, 44] width 31 height 31
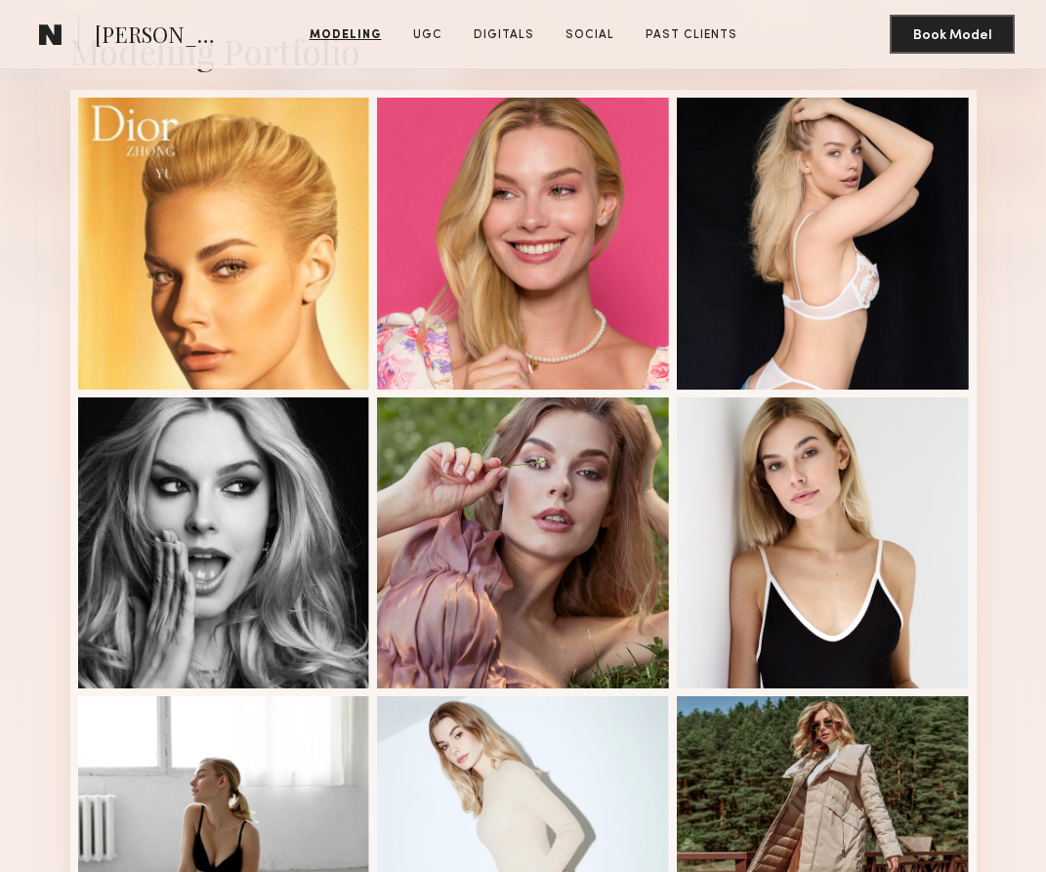
scroll to position [431, 0]
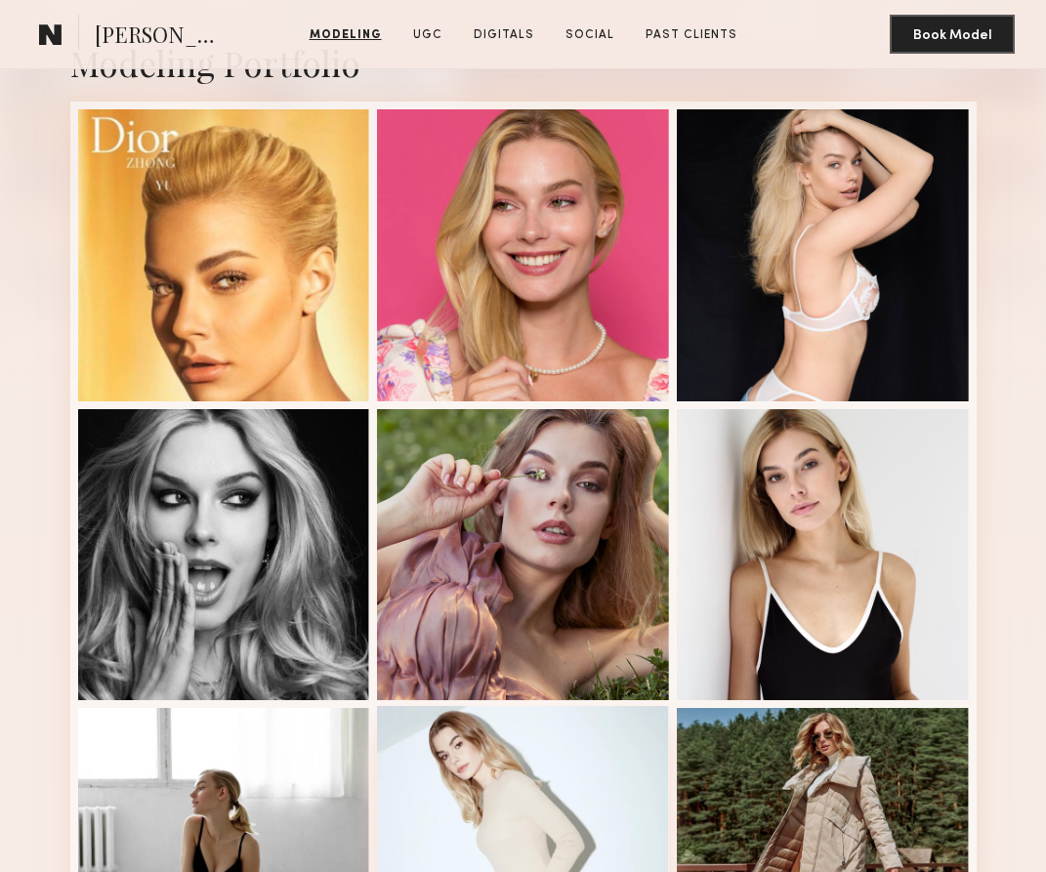
click at [473, 756] on div at bounding box center [523, 852] width 292 height 292
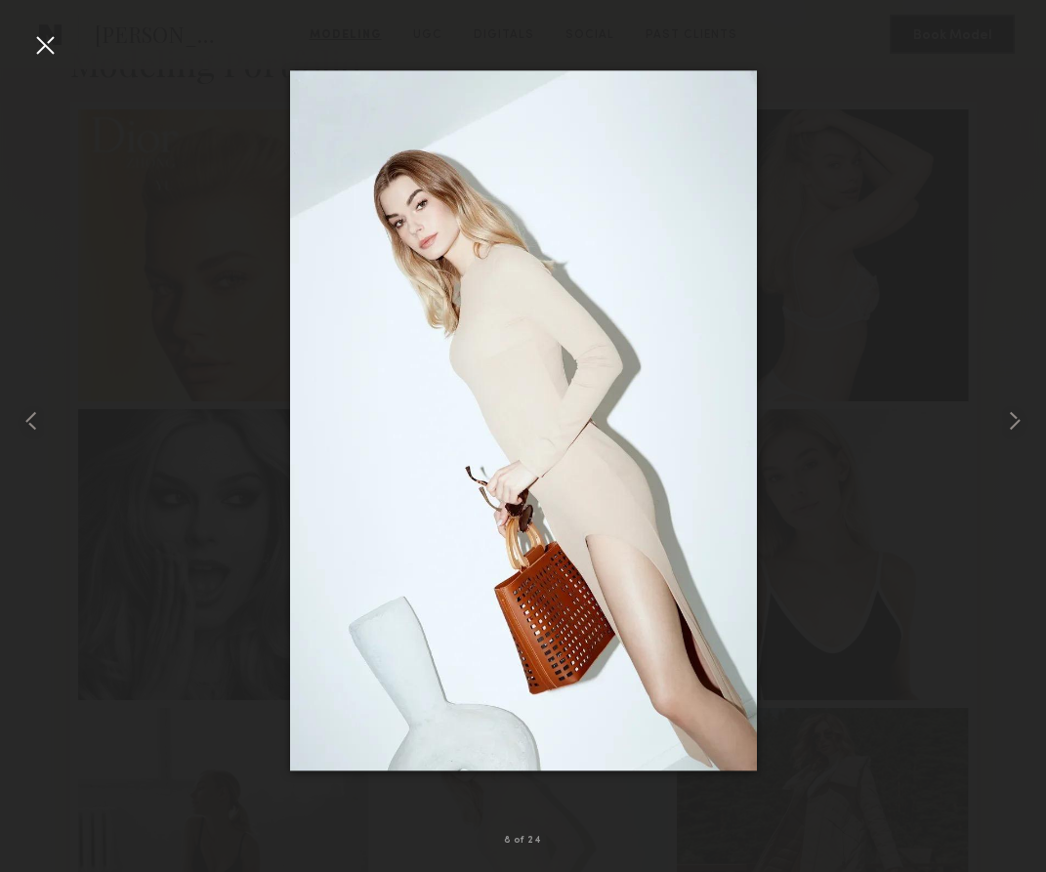
click at [813, 417] on div at bounding box center [523, 420] width 1046 height 778
click at [813, 418] on common-icon at bounding box center [1014, 420] width 31 height 31
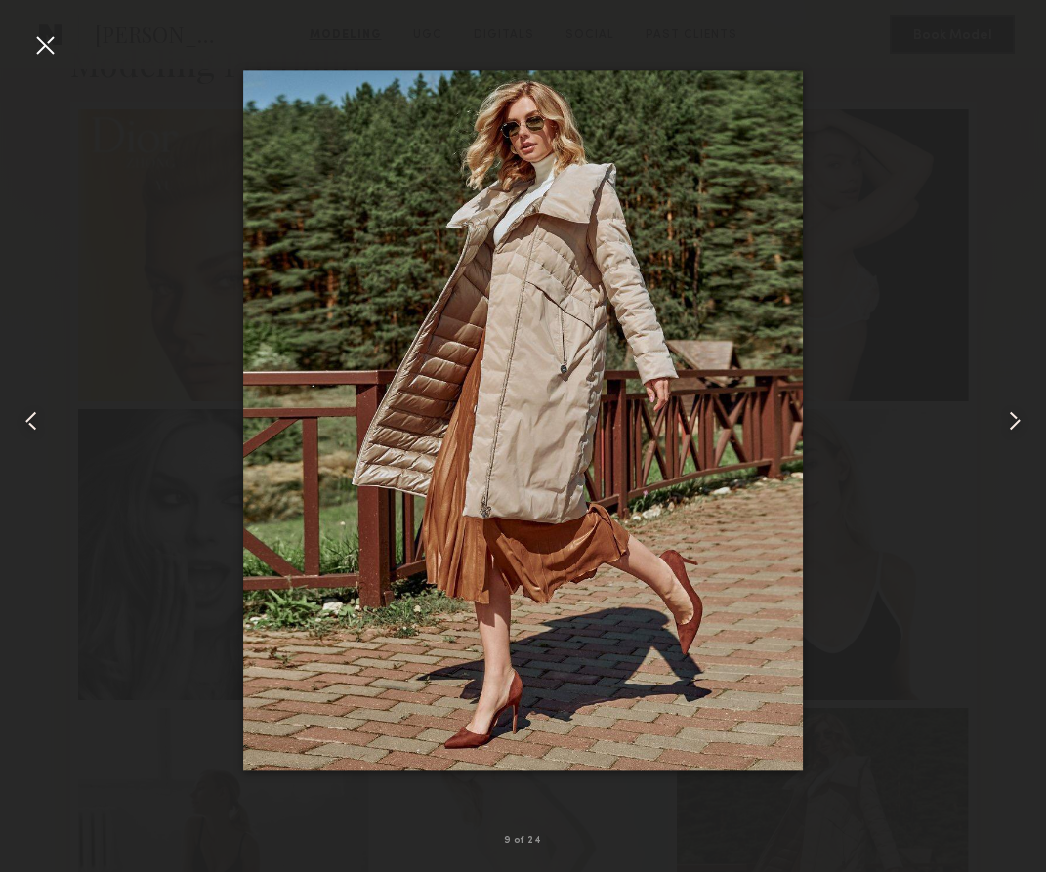
click at [813, 418] on common-icon at bounding box center [1014, 420] width 31 height 31
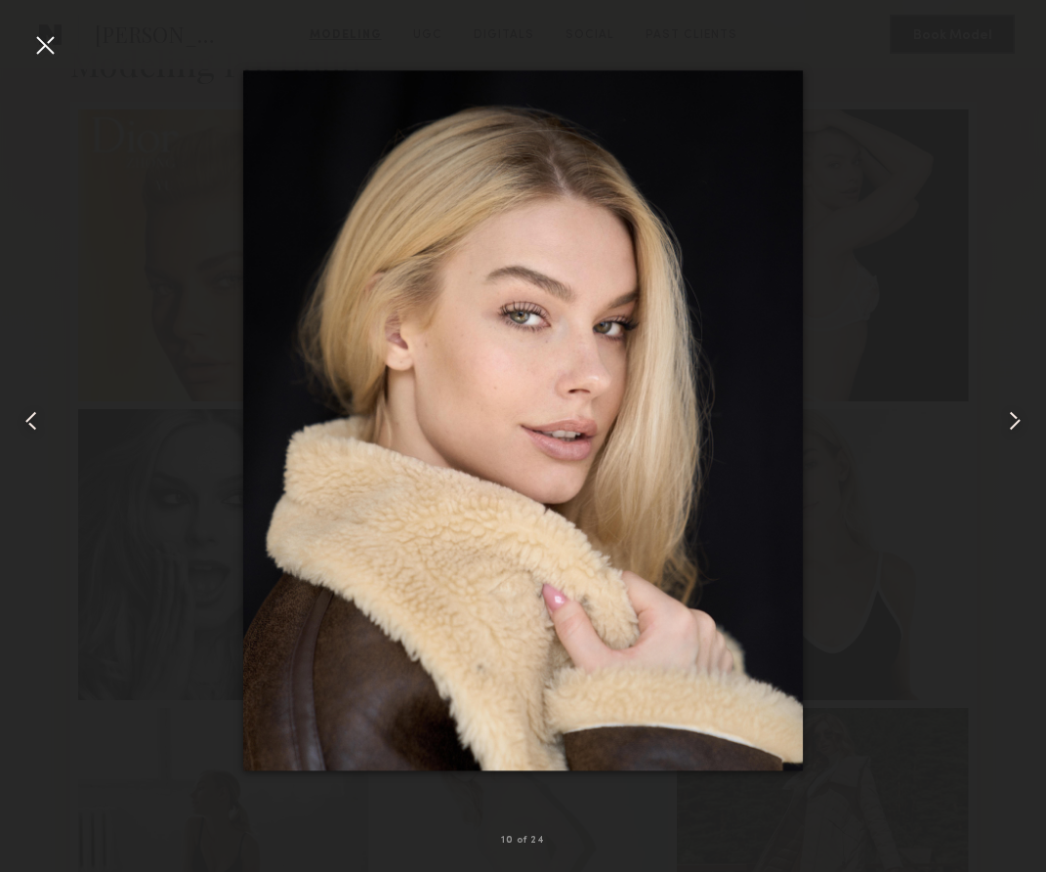
click at [813, 418] on common-icon at bounding box center [1014, 420] width 31 height 31
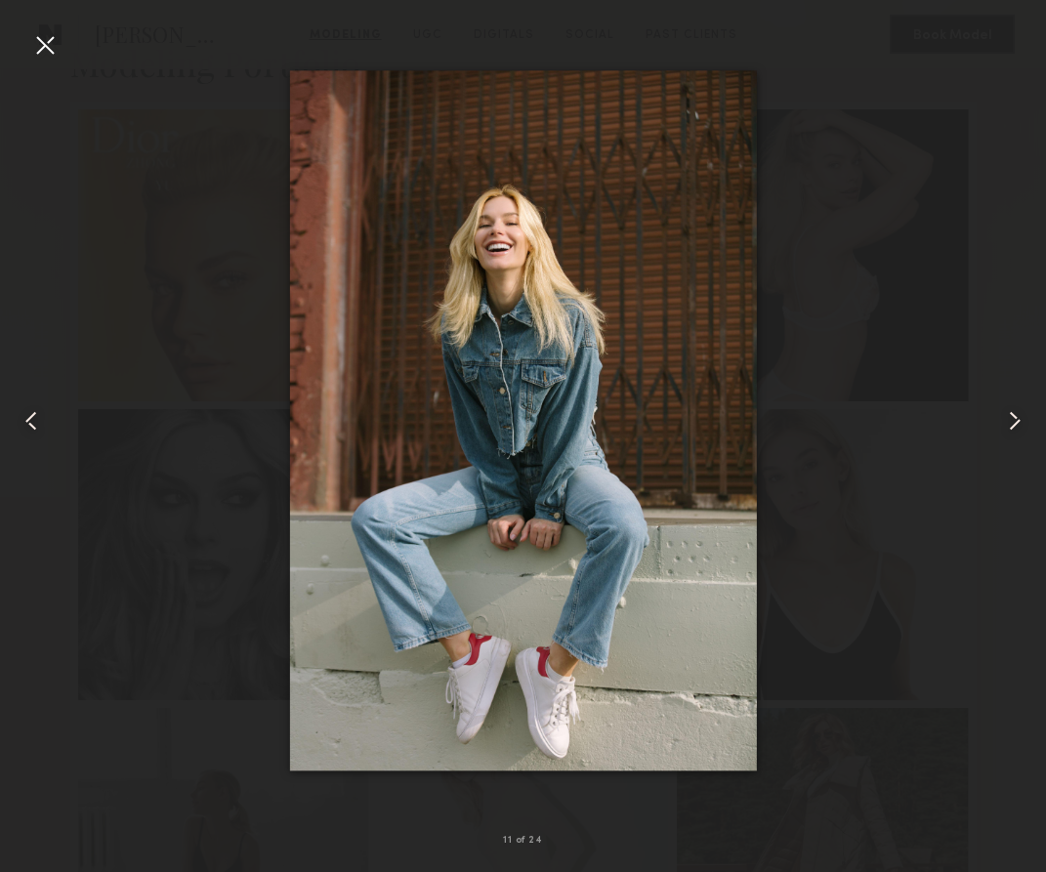
click at [813, 418] on common-icon at bounding box center [1014, 420] width 31 height 31
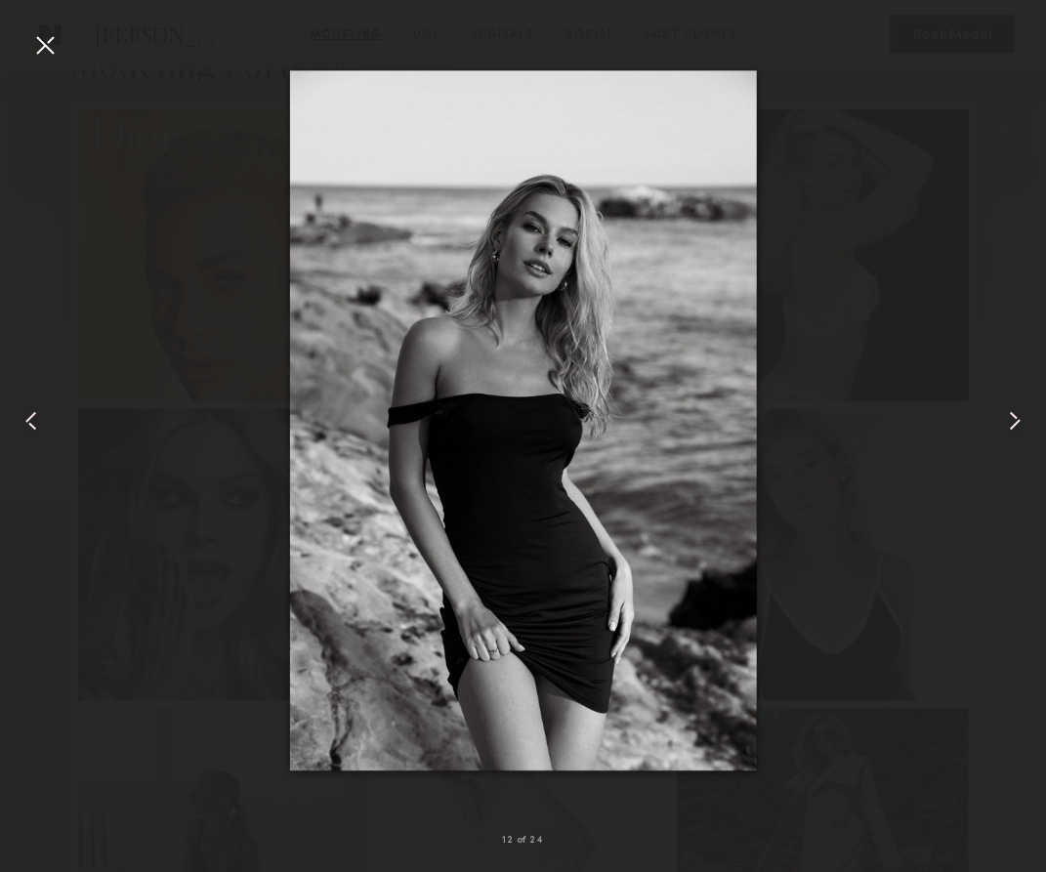
click at [813, 418] on common-icon at bounding box center [1014, 420] width 31 height 31
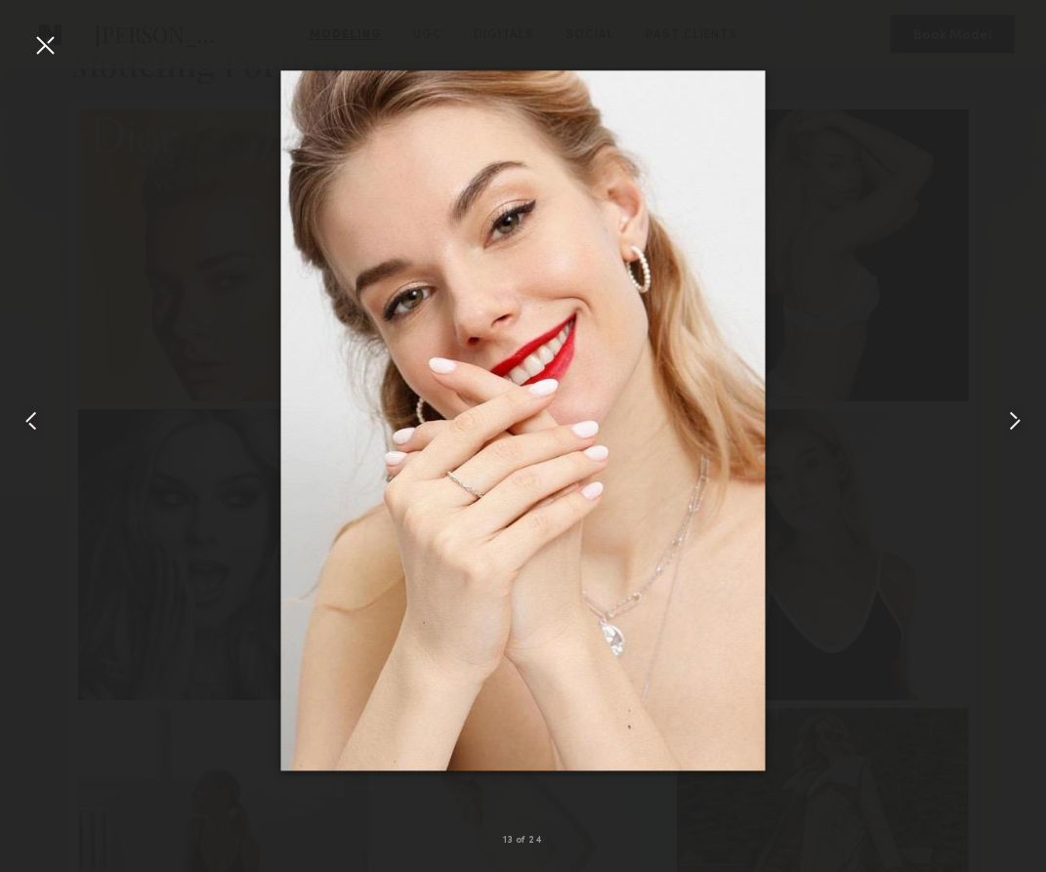
click at [813, 418] on common-icon at bounding box center [1014, 420] width 31 height 31
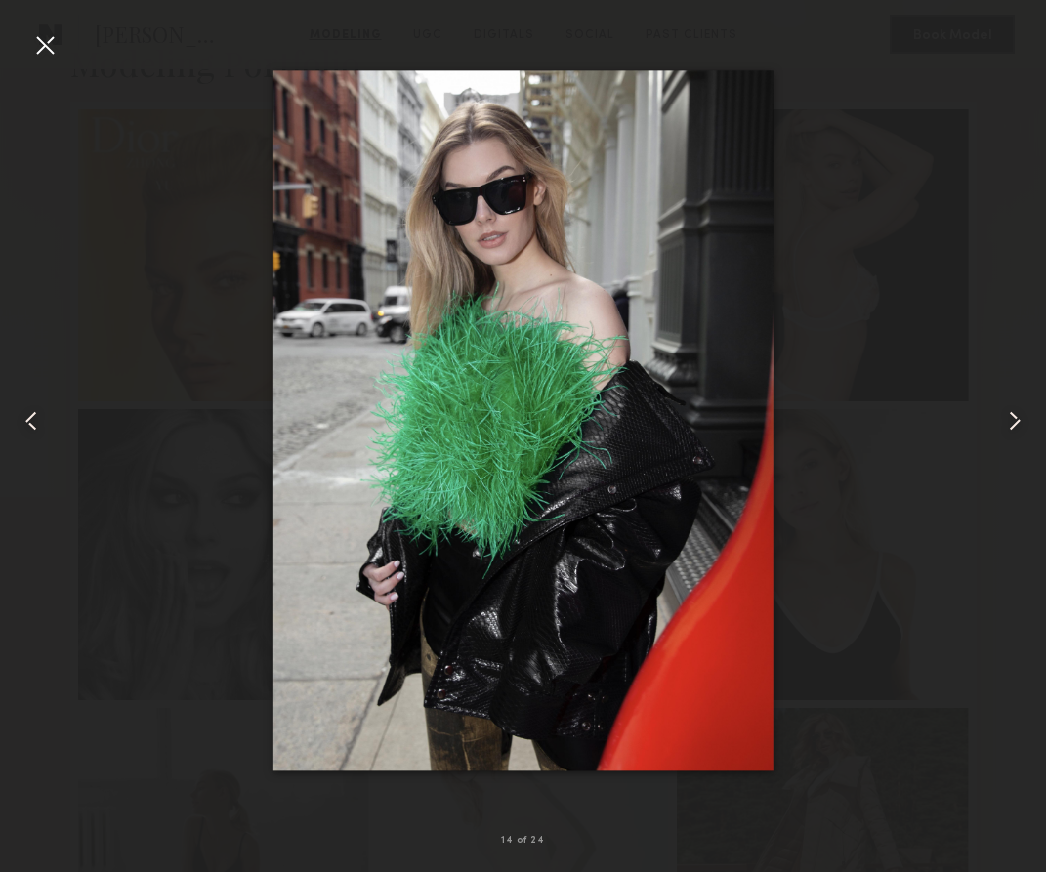
click at [813, 418] on common-icon at bounding box center [1014, 420] width 31 height 31
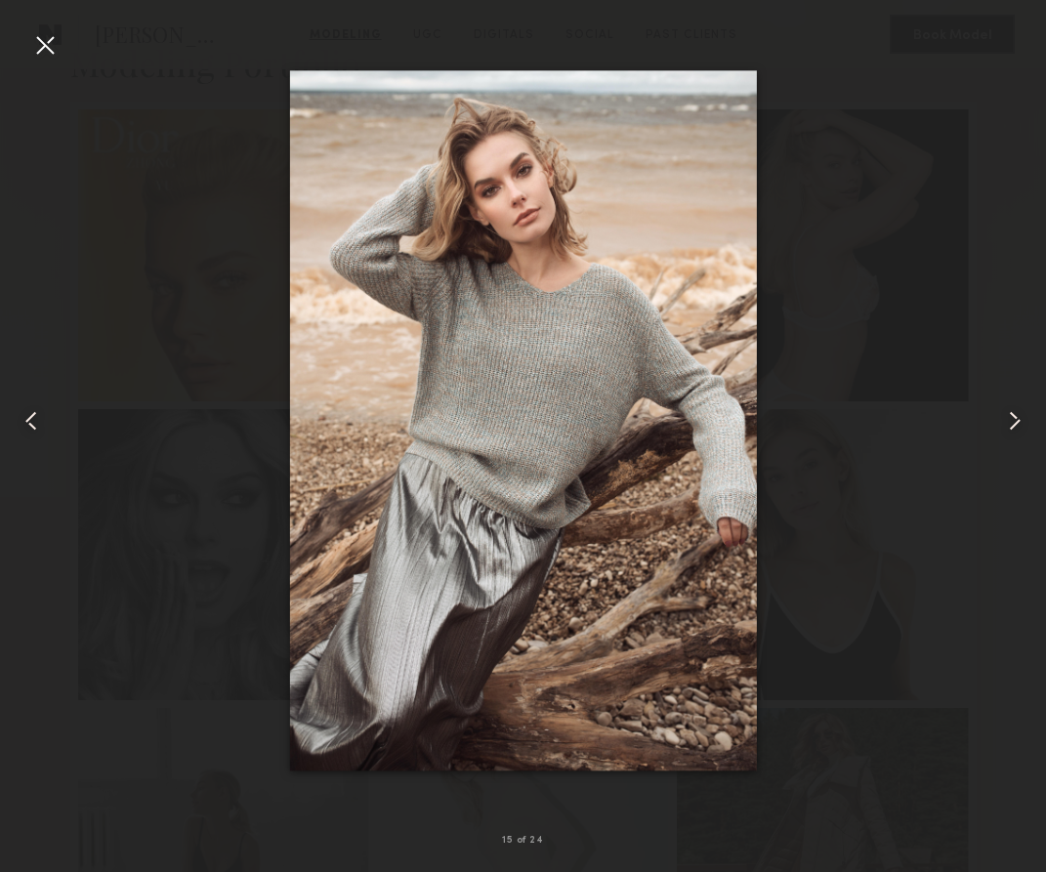
click at [813, 419] on common-icon at bounding box center [1014, 420] width 31 height 31
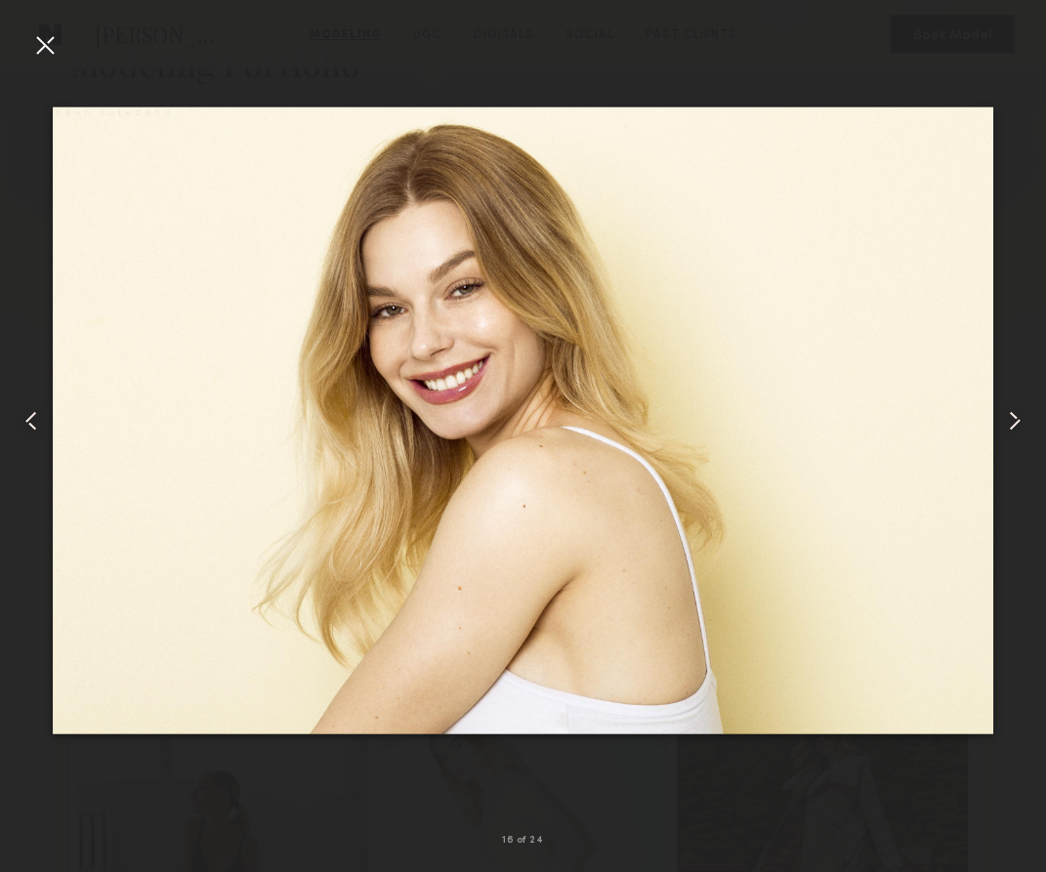
click at [813, 419] on common-icon at bounding box center [1014, 420] width 31 height 31
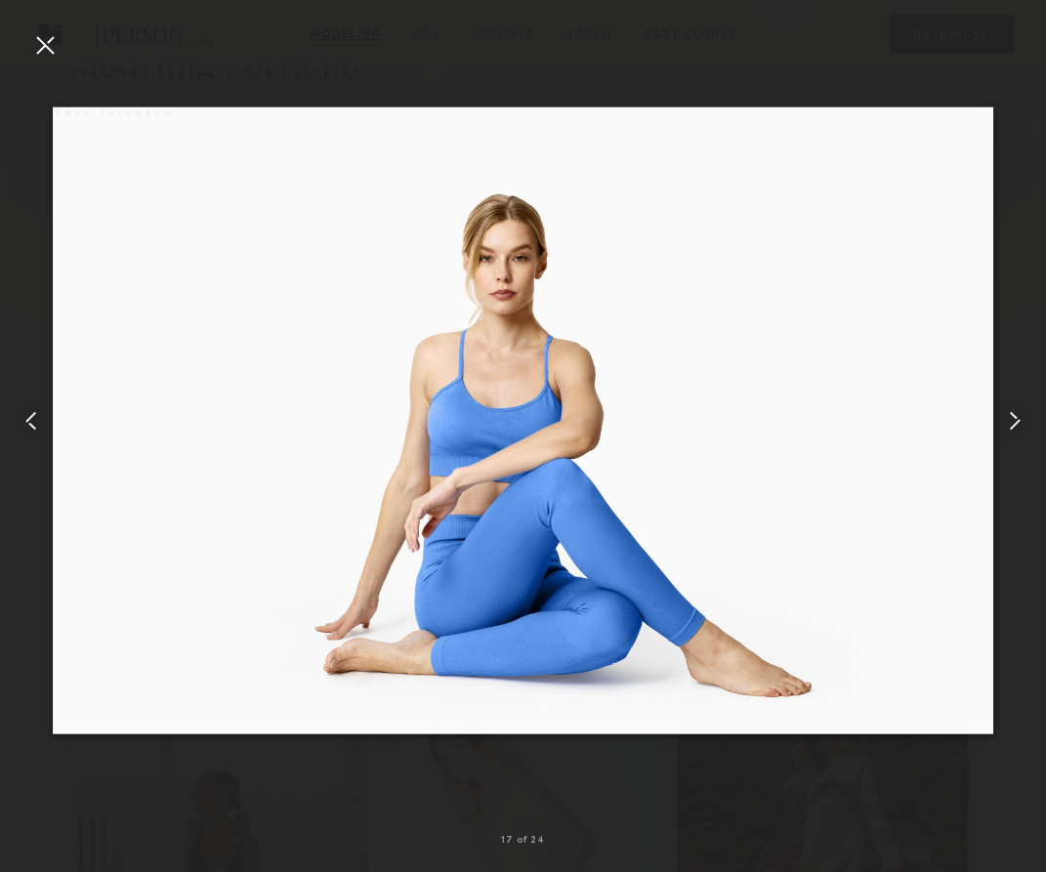
click at [813, 419] on common-icon at bounding box center [1014, 420] width 31 height 31
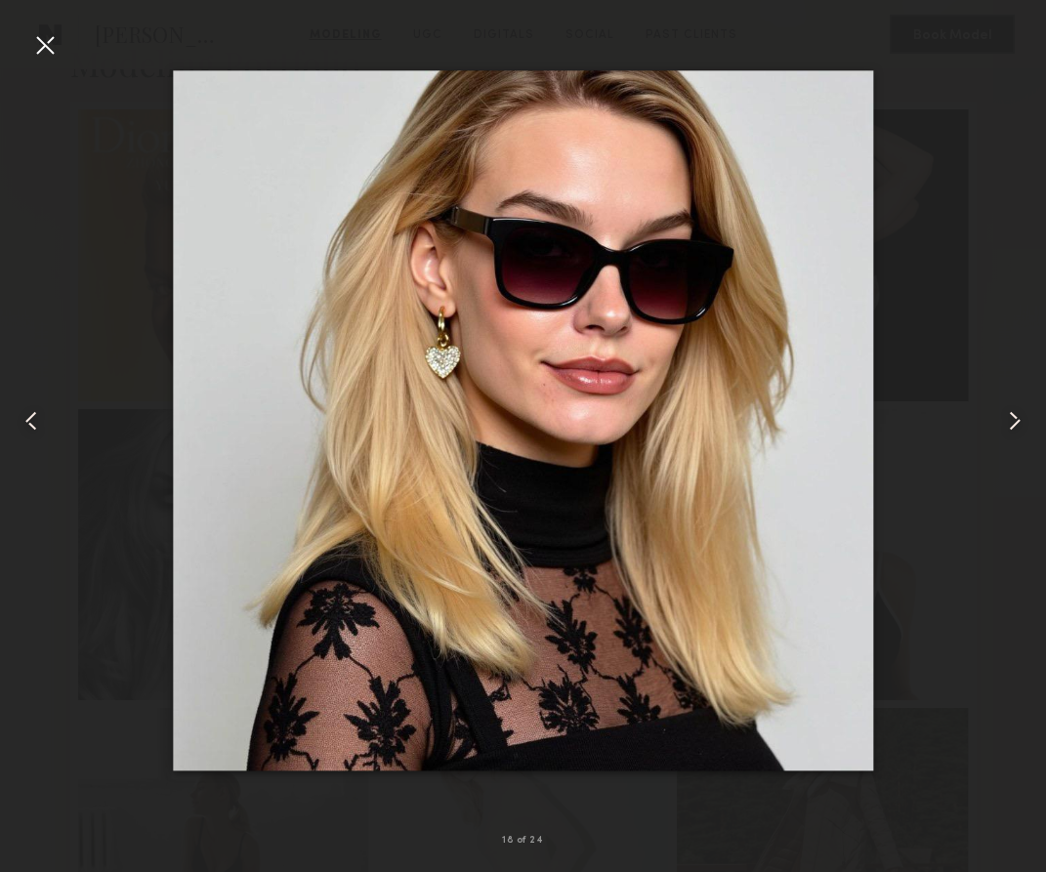
click at [813, 419] on common-icon at bounding box center [1014, 420] width 31 height 31
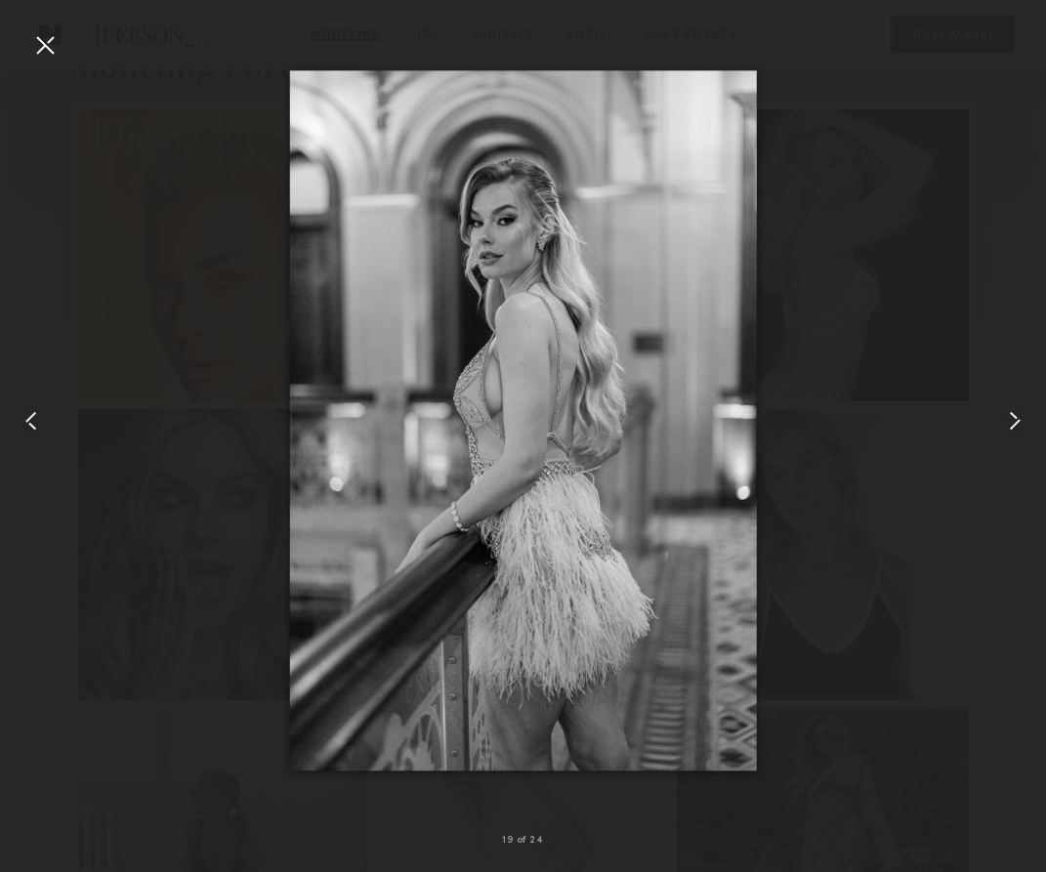
click at [813, 419] on common-icon at bounding box center [1014, 420] width 31 height 31
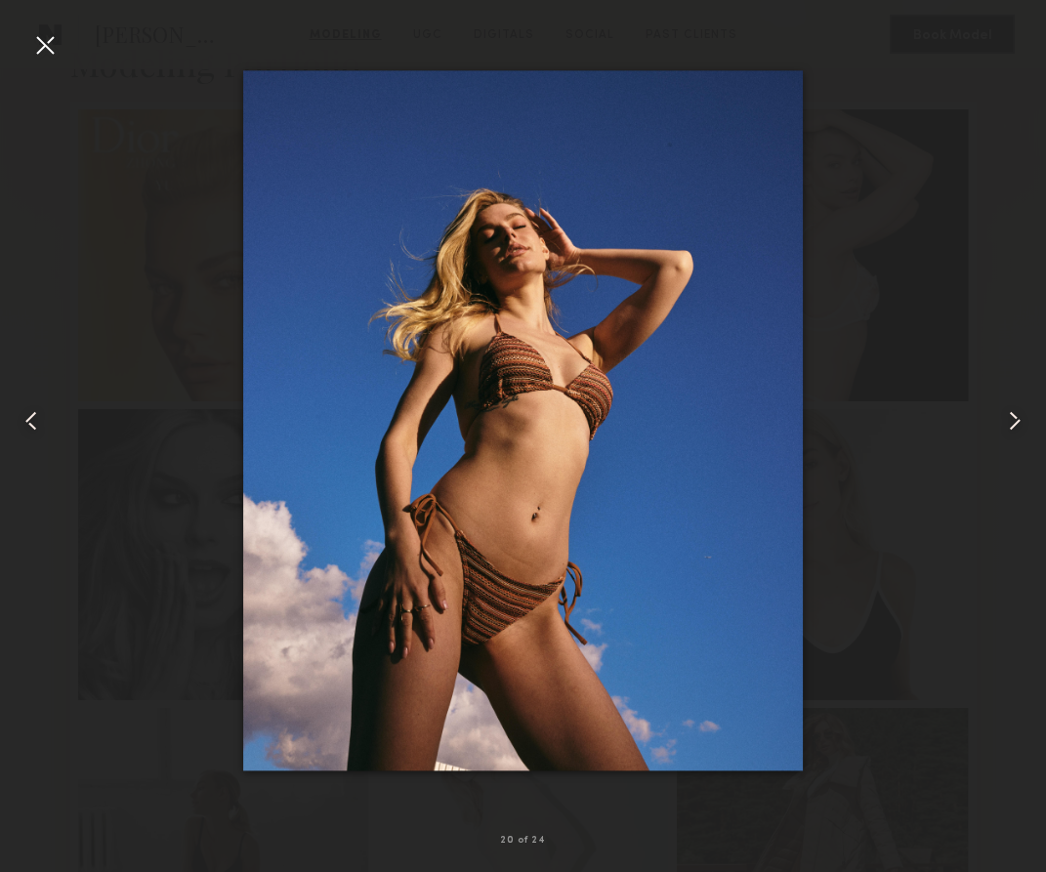
click at [813, 419] on common-icon at bounding box center [1014, 420] width 31 height 31
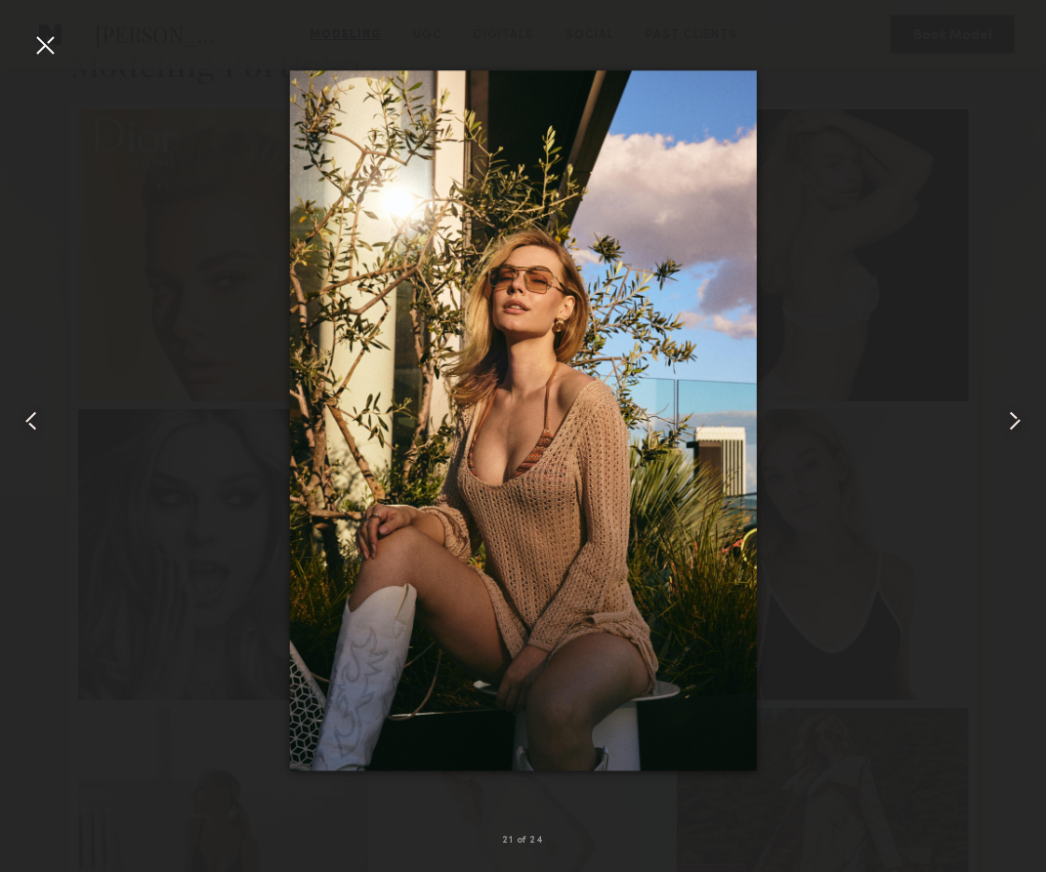
click at [813, 419] on common-icon at bounding box center [1014, 420] width 31 height 31
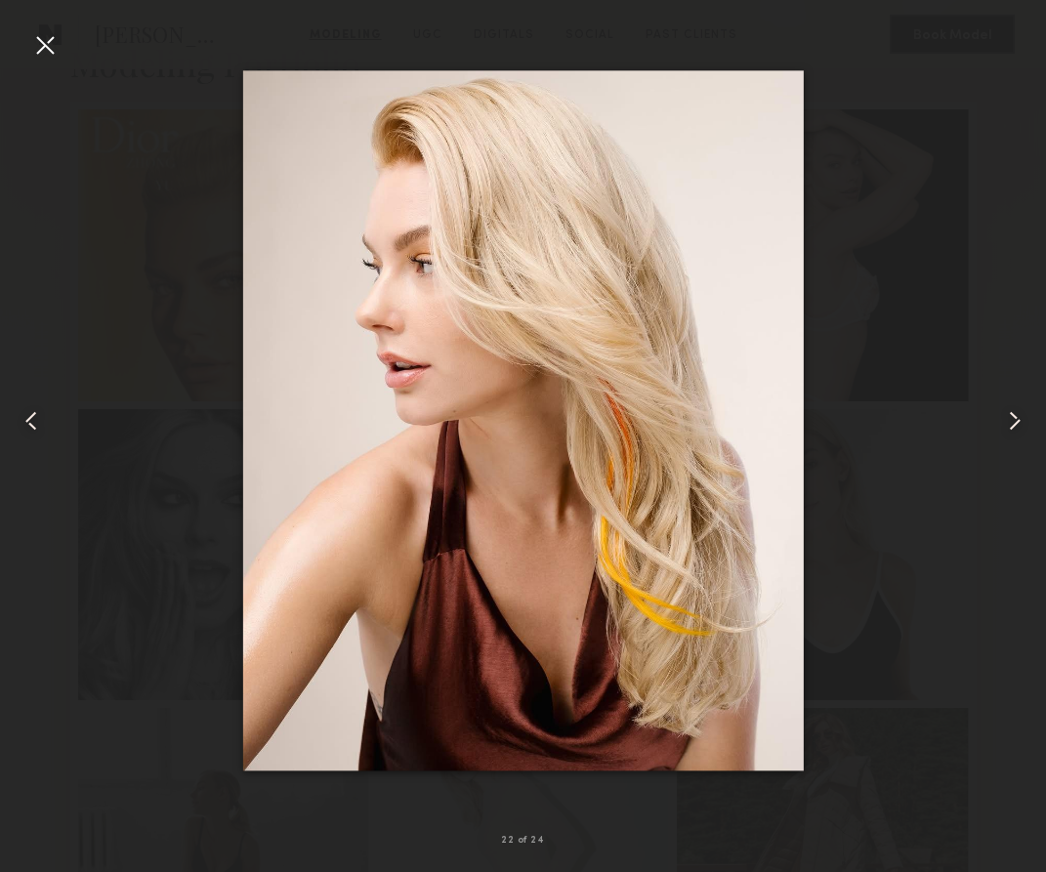
click at [813, 431] on common-icon at bounding box center [1014, 420] width 31 height 31
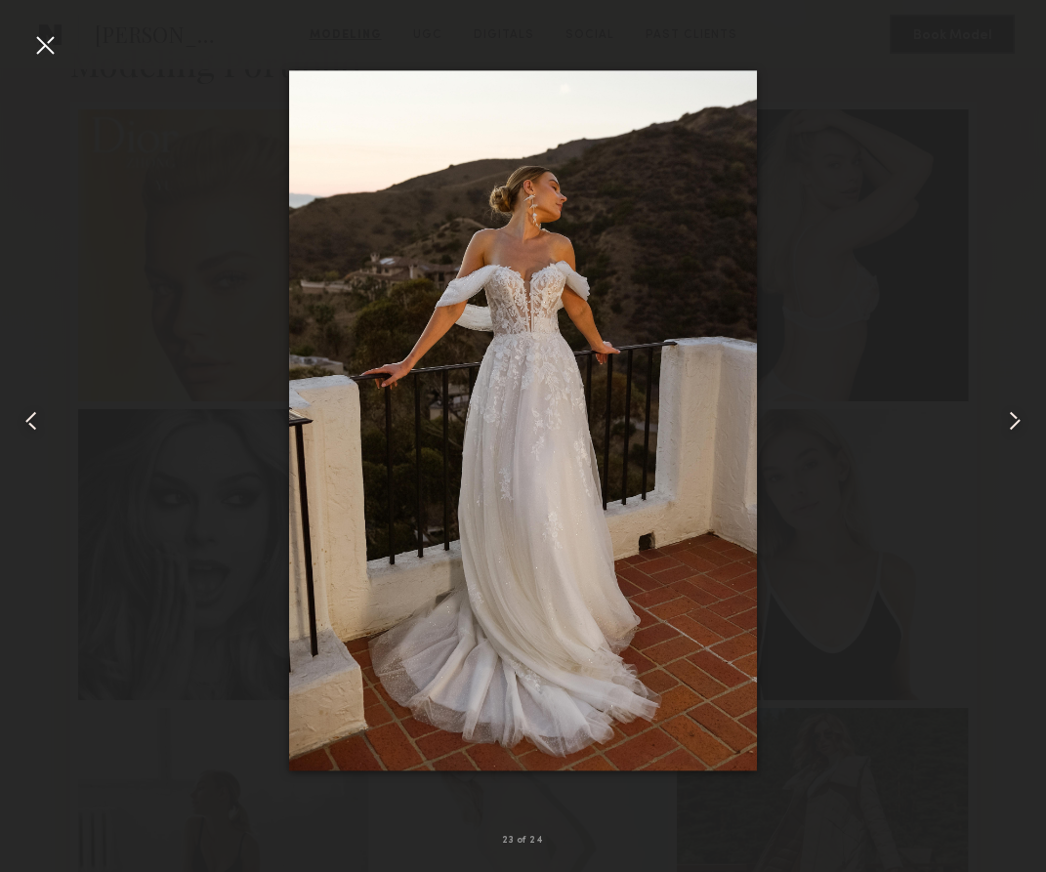
click at [40, 46] on div at bounding box center [44, 44] width 31 height 31
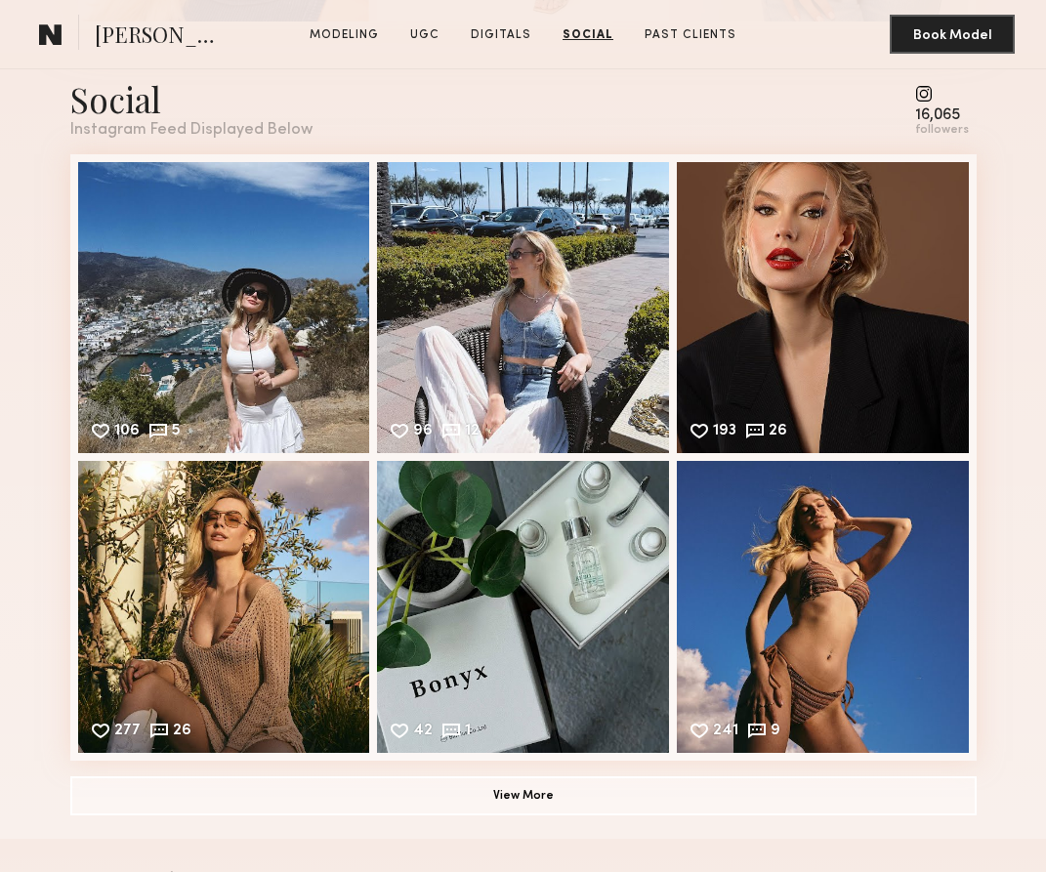
scroll to position [5955, 0]
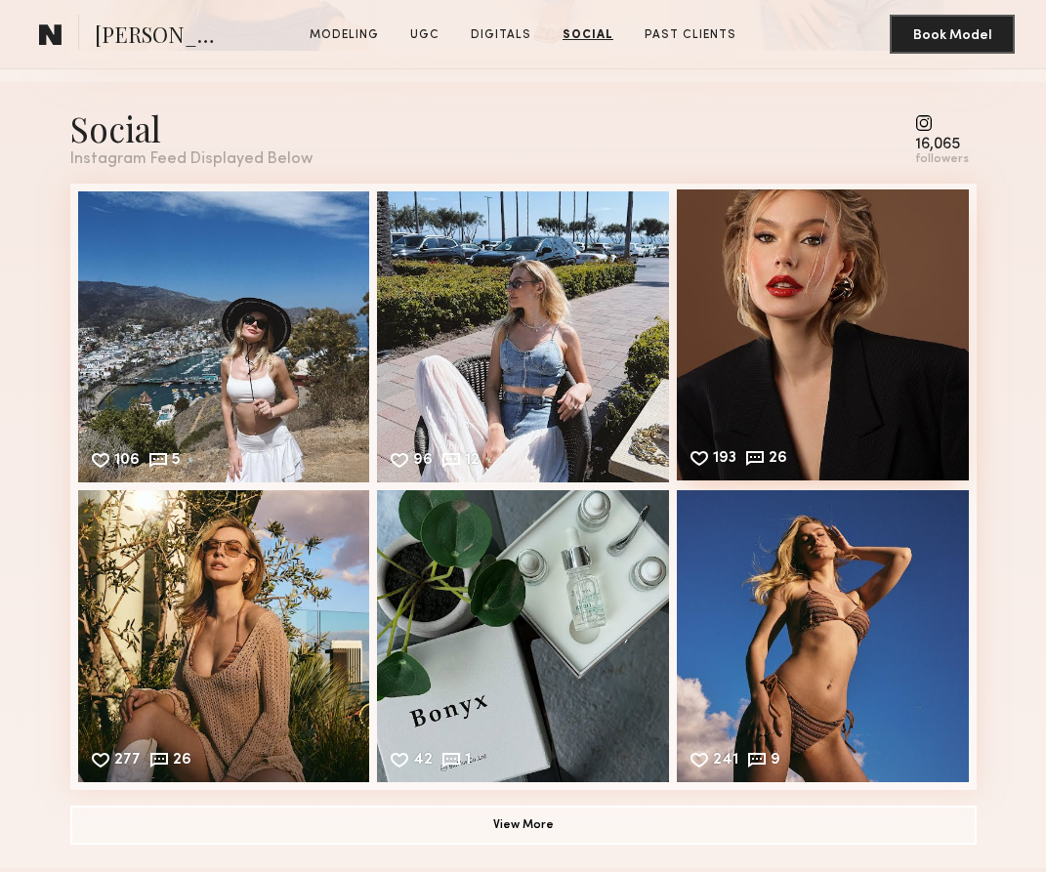
click at [813, 290] on div "193 26 Likes & comments displayed to show model’s engagement" at bounding box center [823, 335] width 292 height 292
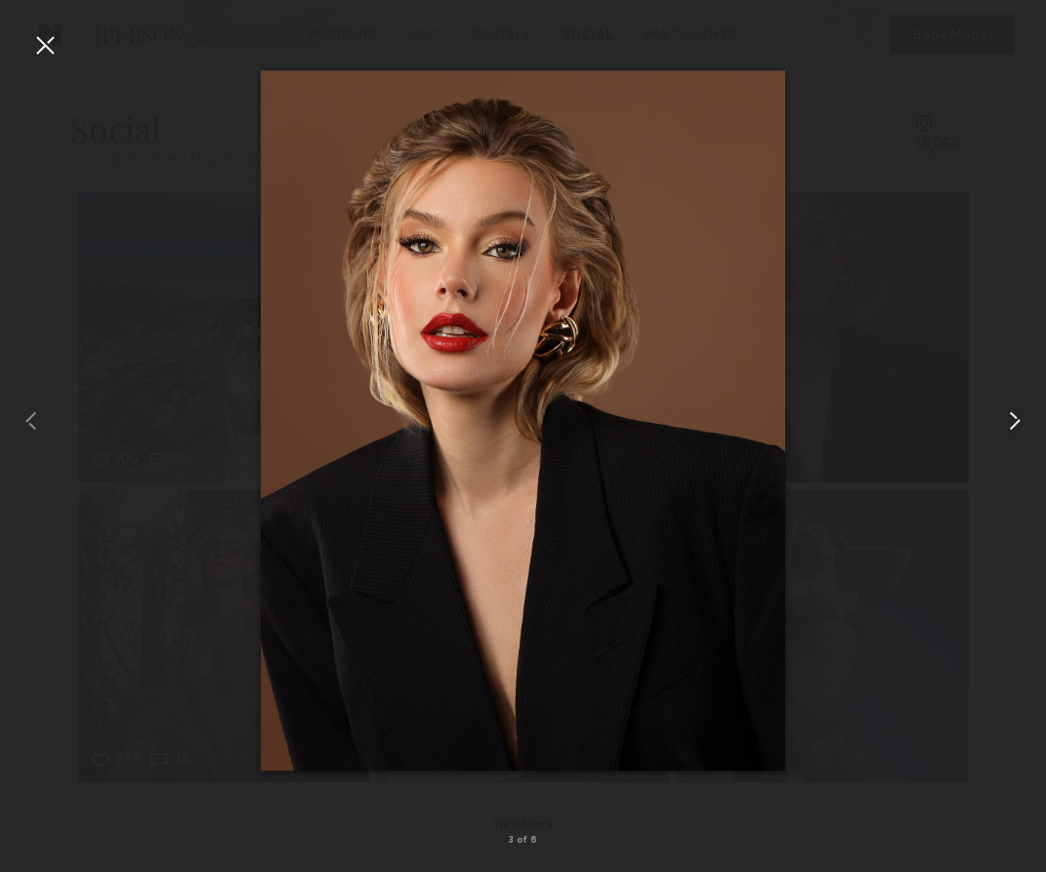
click at [813, 420] on common-icon at bounding box center [1014, 420] width 31 height 31
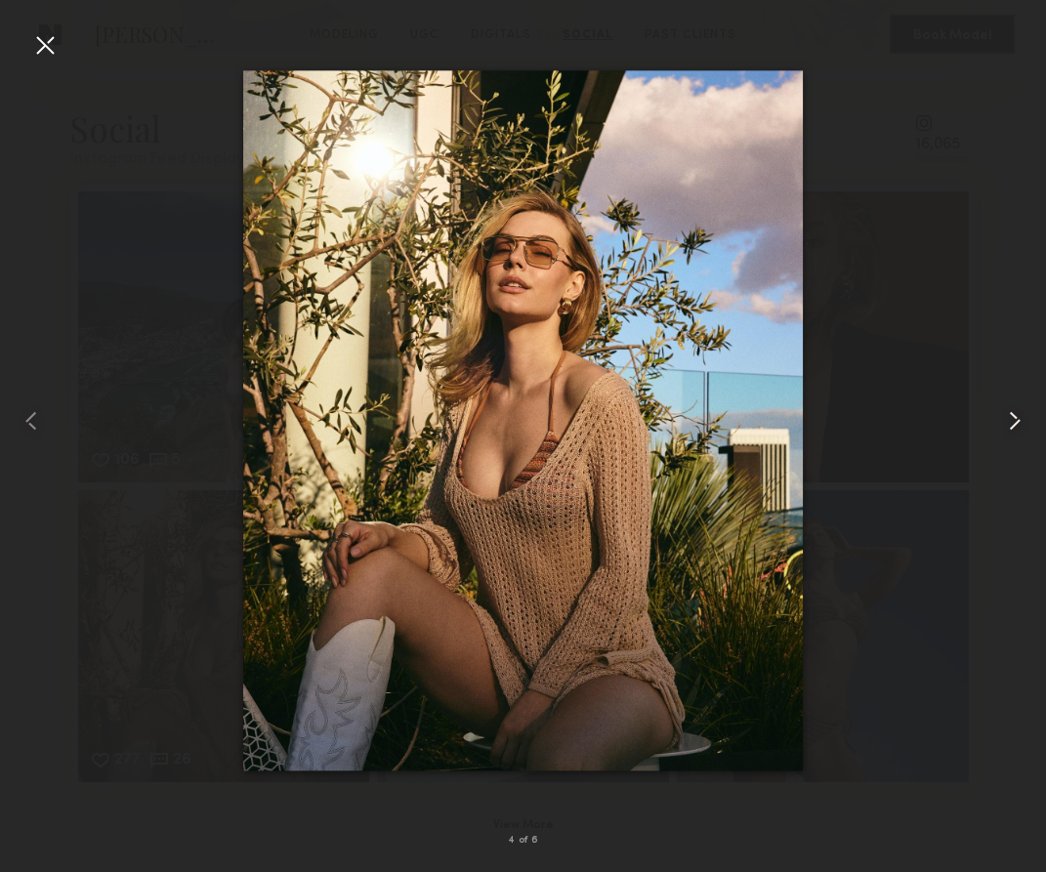
click at [813, 420] on common-icon at bounding box center [1014, 420] width 31 height 31
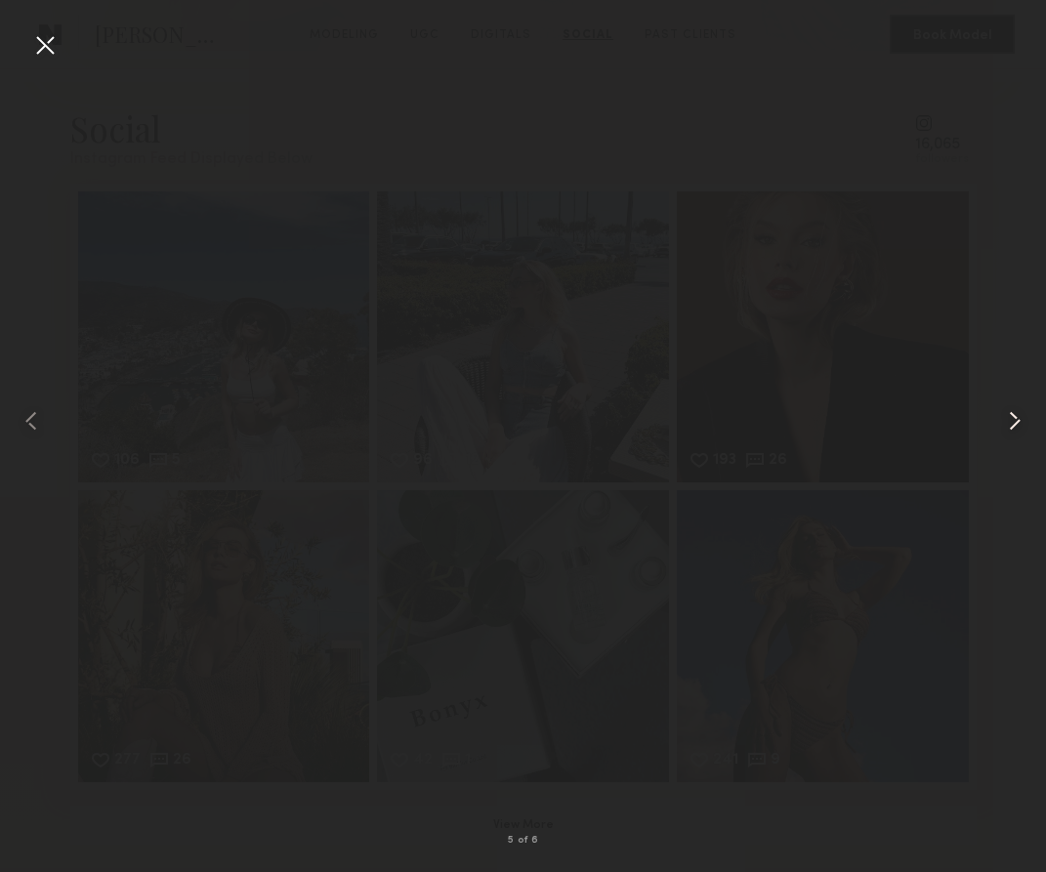
click at [813, 420] on common-icon at bounding box center [1014, 420] width 31 height 31
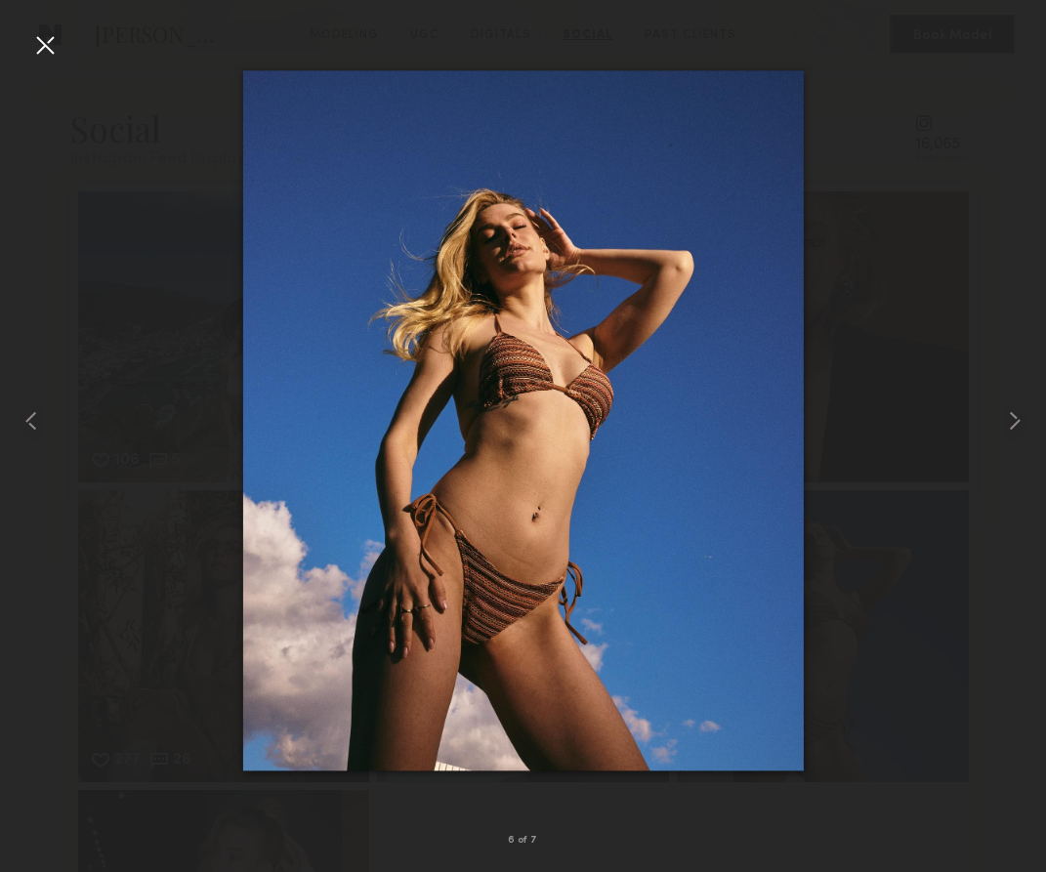
click at [48, 38] on div at bounding box center [44, 44] width 31 height 31
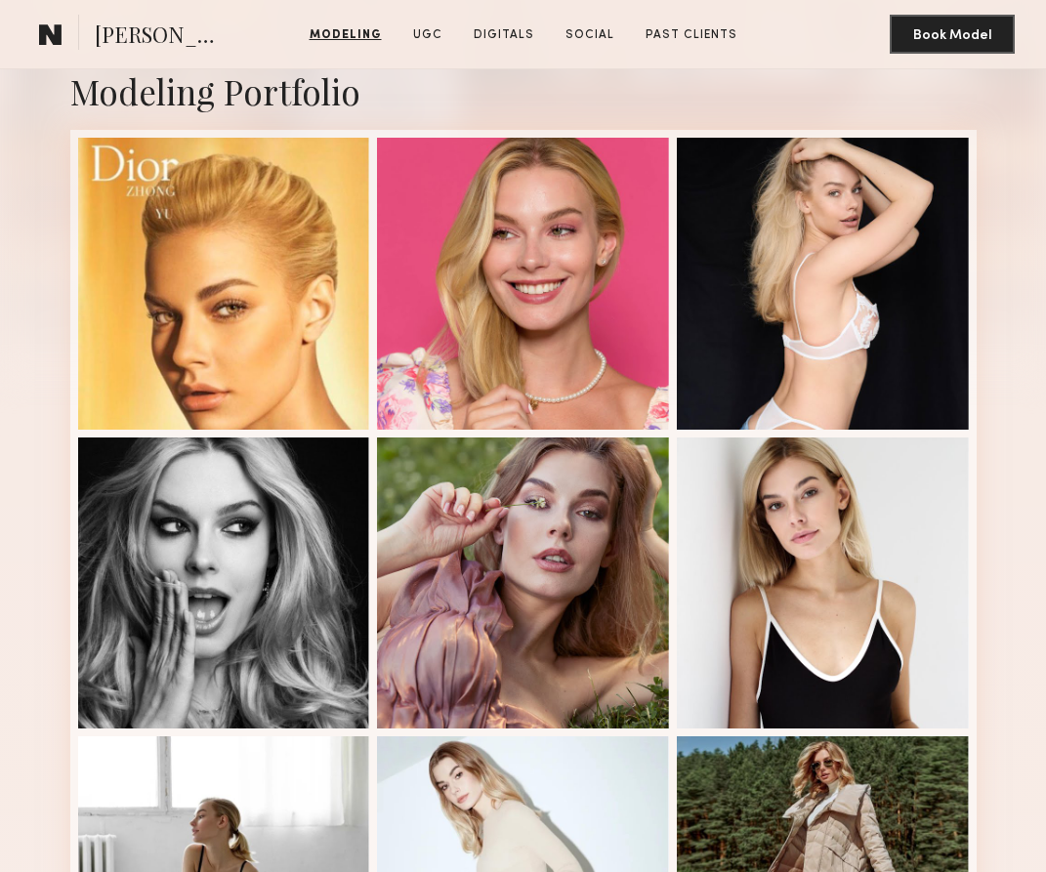
scroll to position [392, 0]
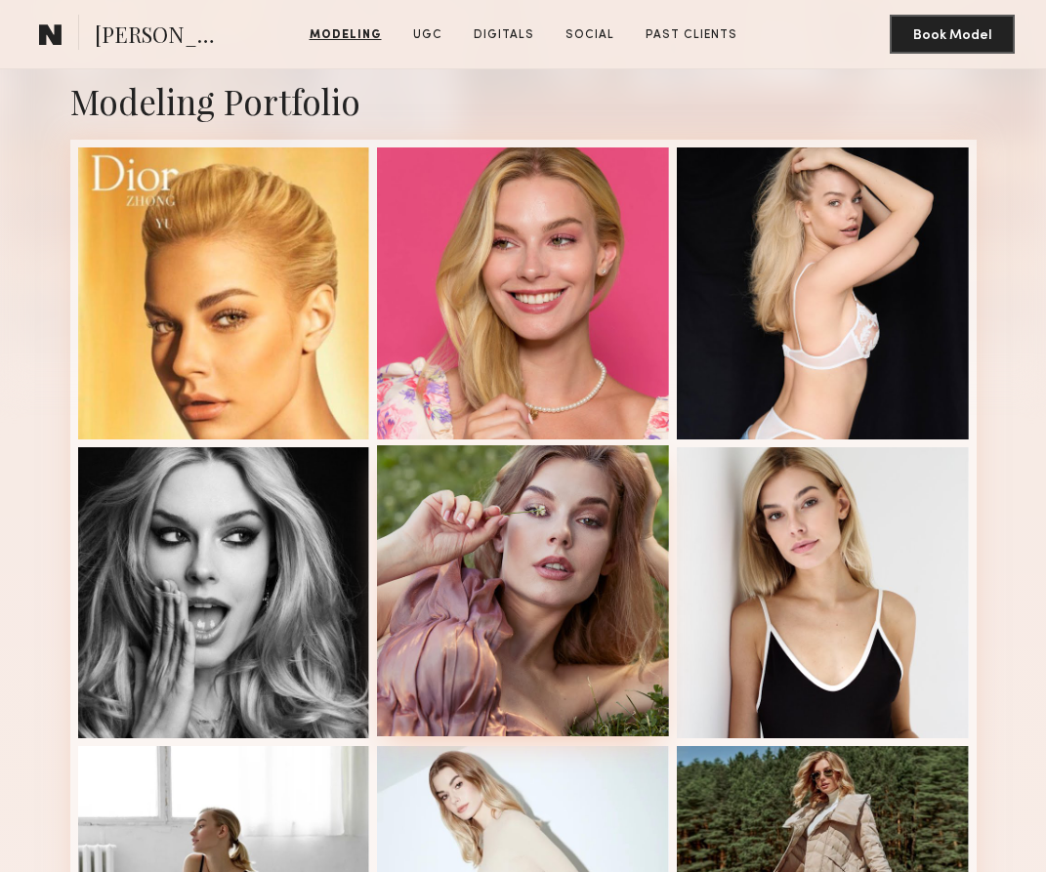
click at [507, 575] on div at bounding box center [523, 591] width 292 height 292
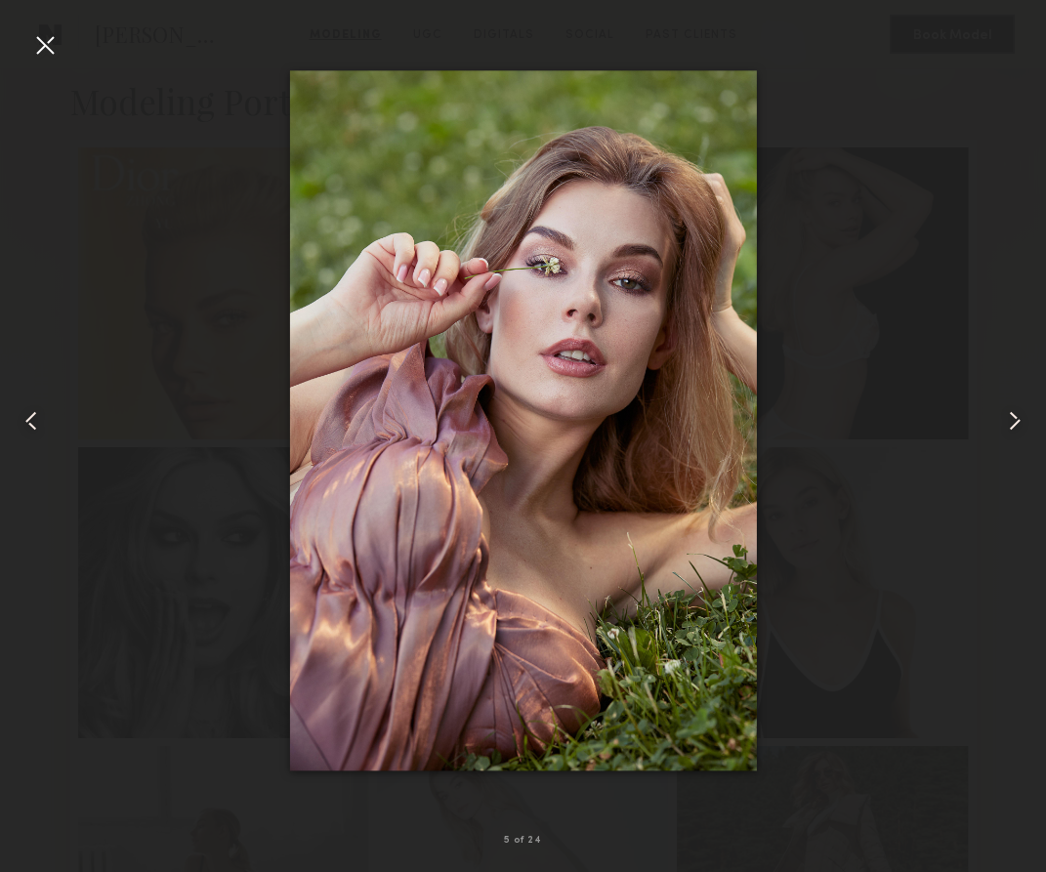
click at [813, 418] on common-icon at bounding box center [1014, 420] width 31 height 31
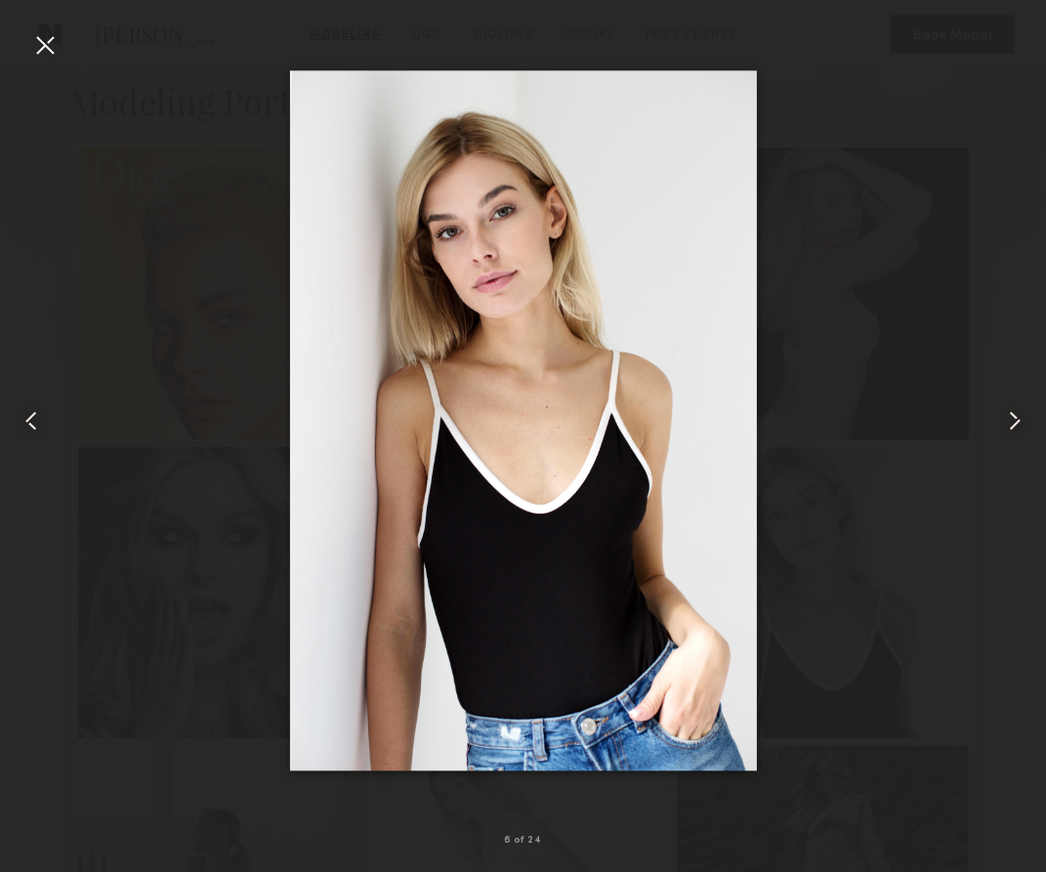
click at [813, 421] on common-icon at bounding box center [1014, 420] width 31 height 31
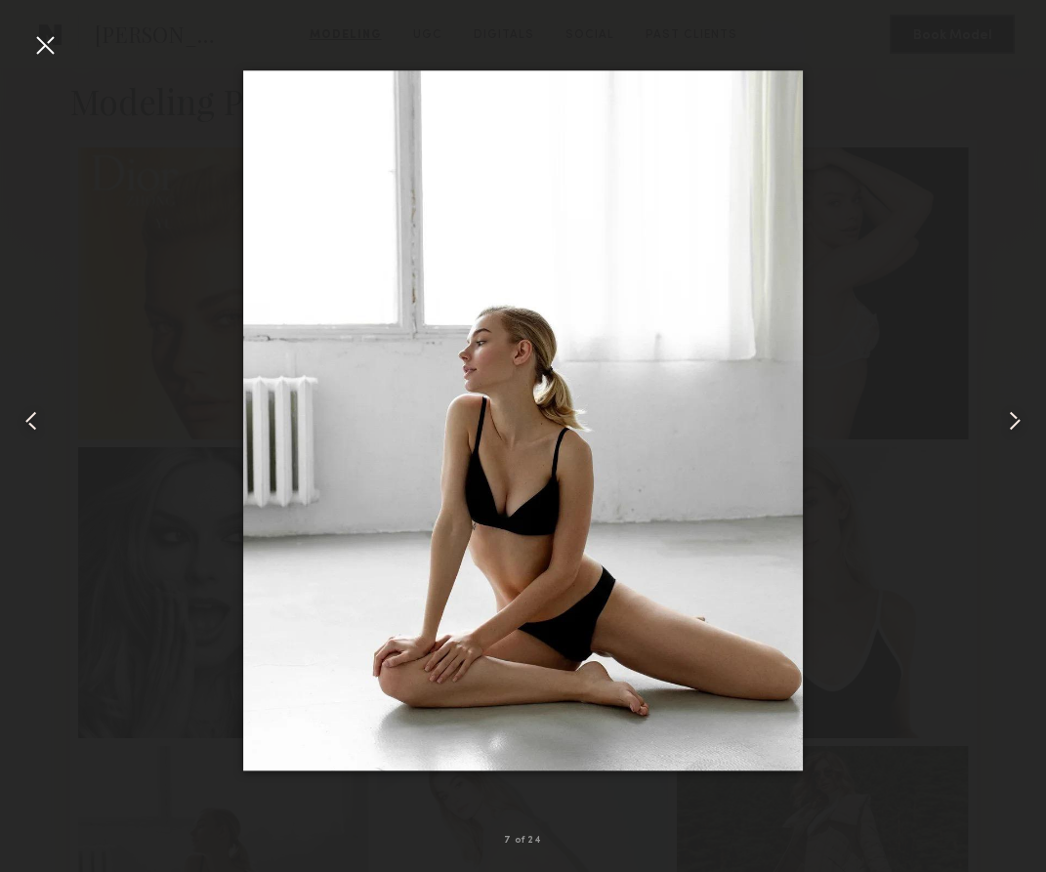
click at [813, 421] on common-icon at bounding box center [1014, 420] width 31 height 31
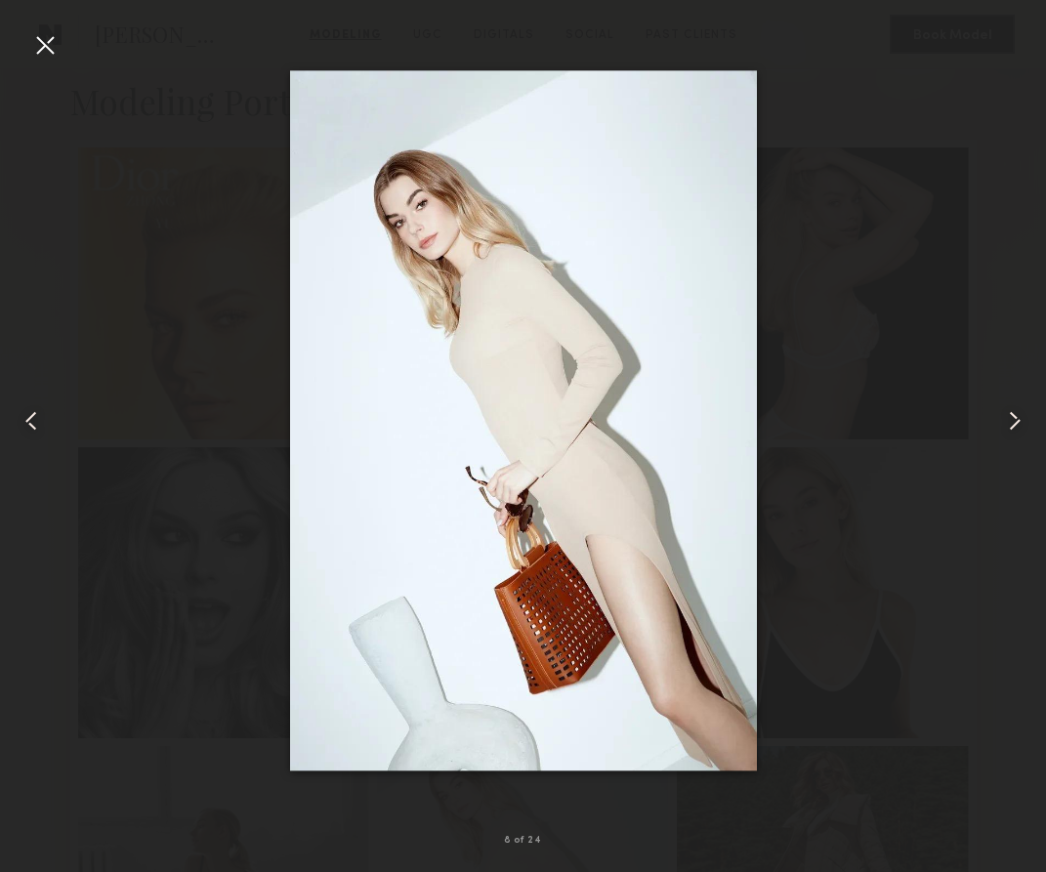
click at [813, 421] on common-icon at bounding box center [1014, 420] width 31 height 31
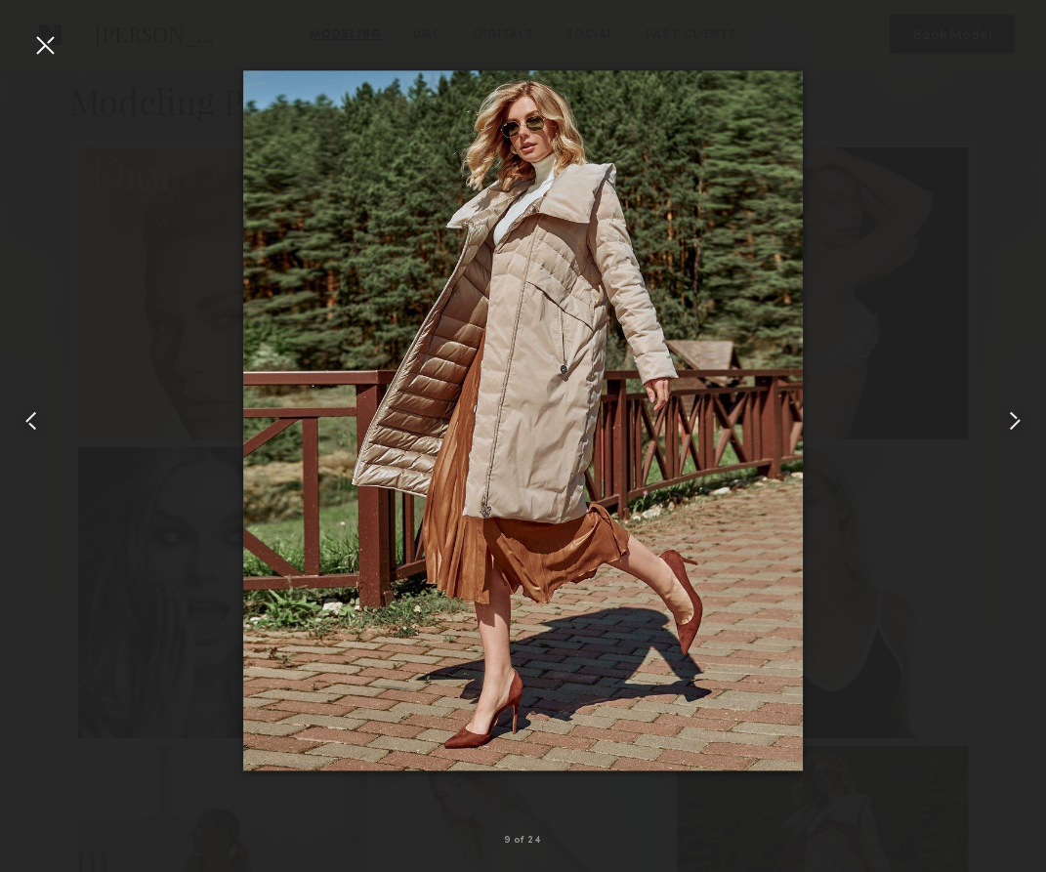
click at [26, 58] on div at bounding box center [21, 420] width 42 height 778
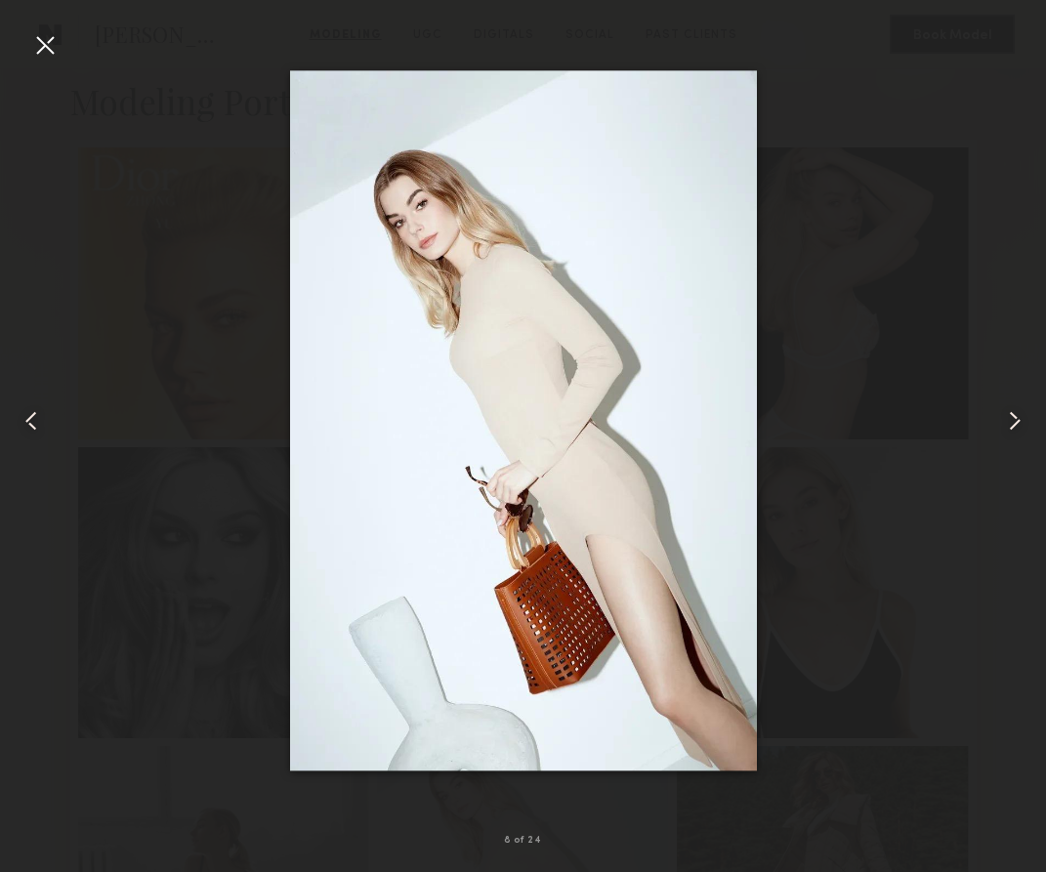
click at [36, 45] on div at bounding box center [44, 44] width 31 height 31
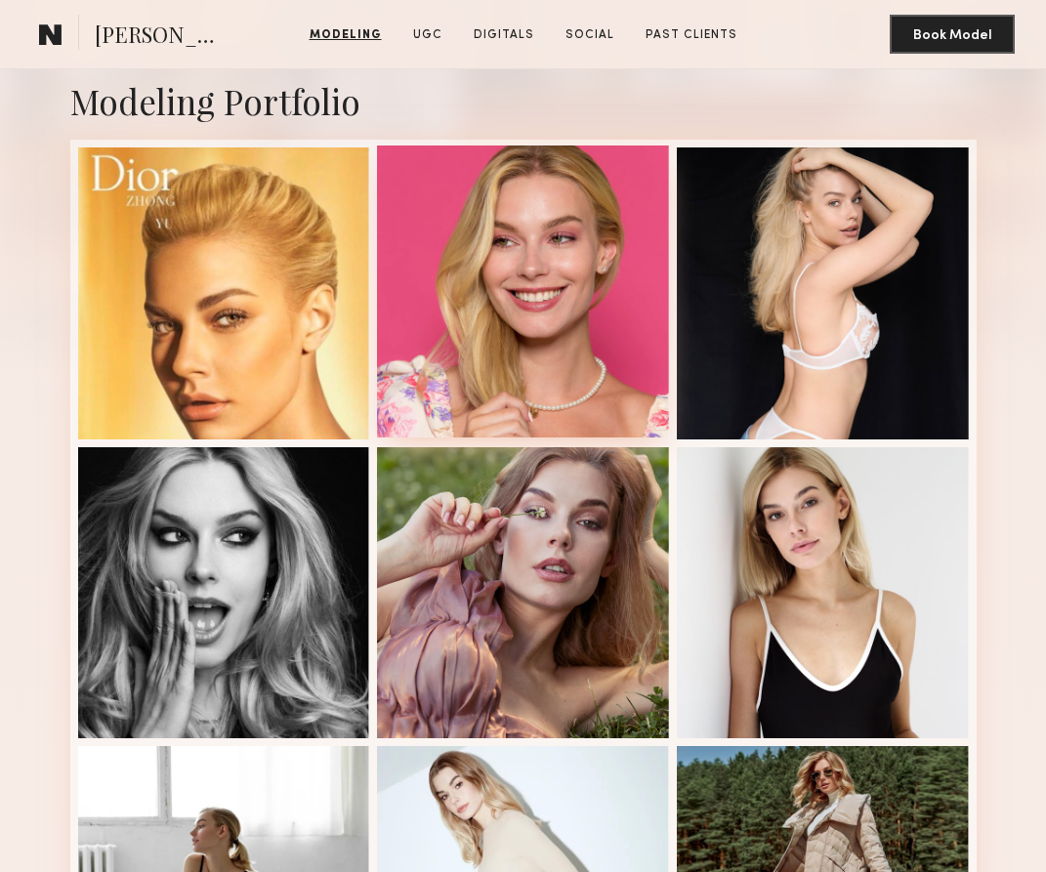
click at [496, 365] on div at bounding box center [523, 291] width 292 height 292
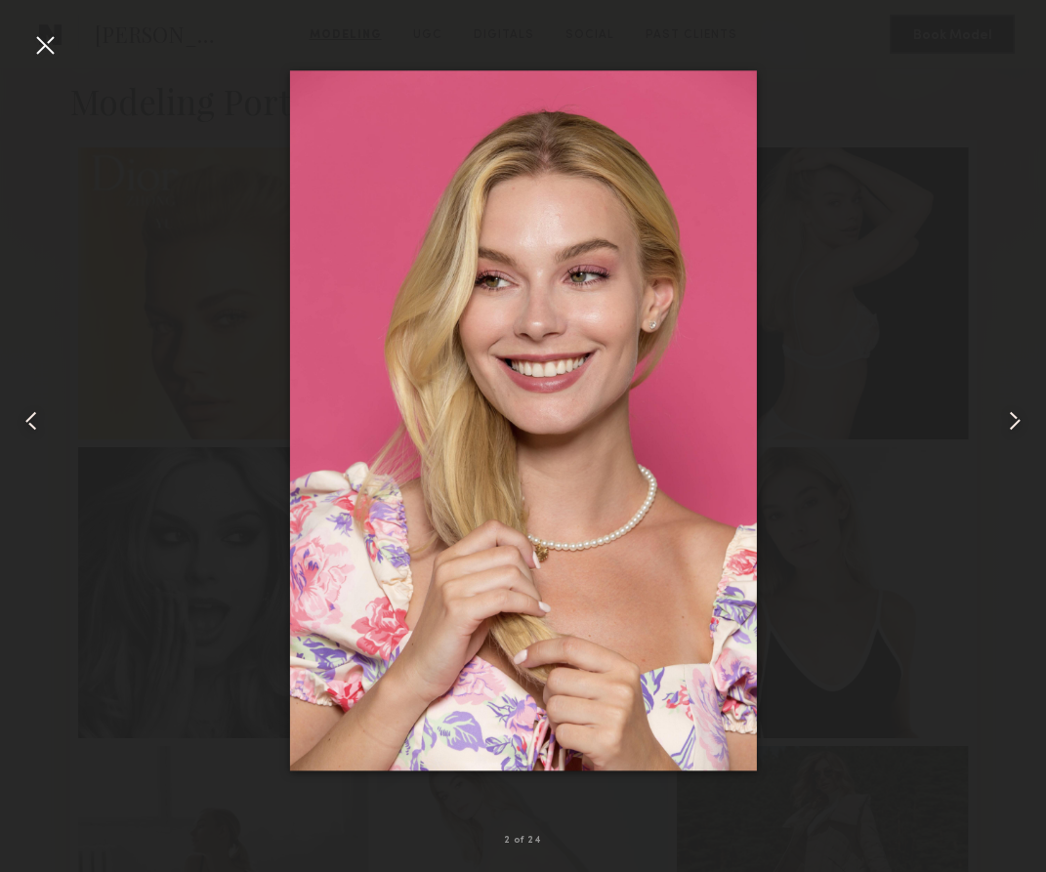
click at [44, 47] on div at bounding box center [44, 44] width 31 height 31
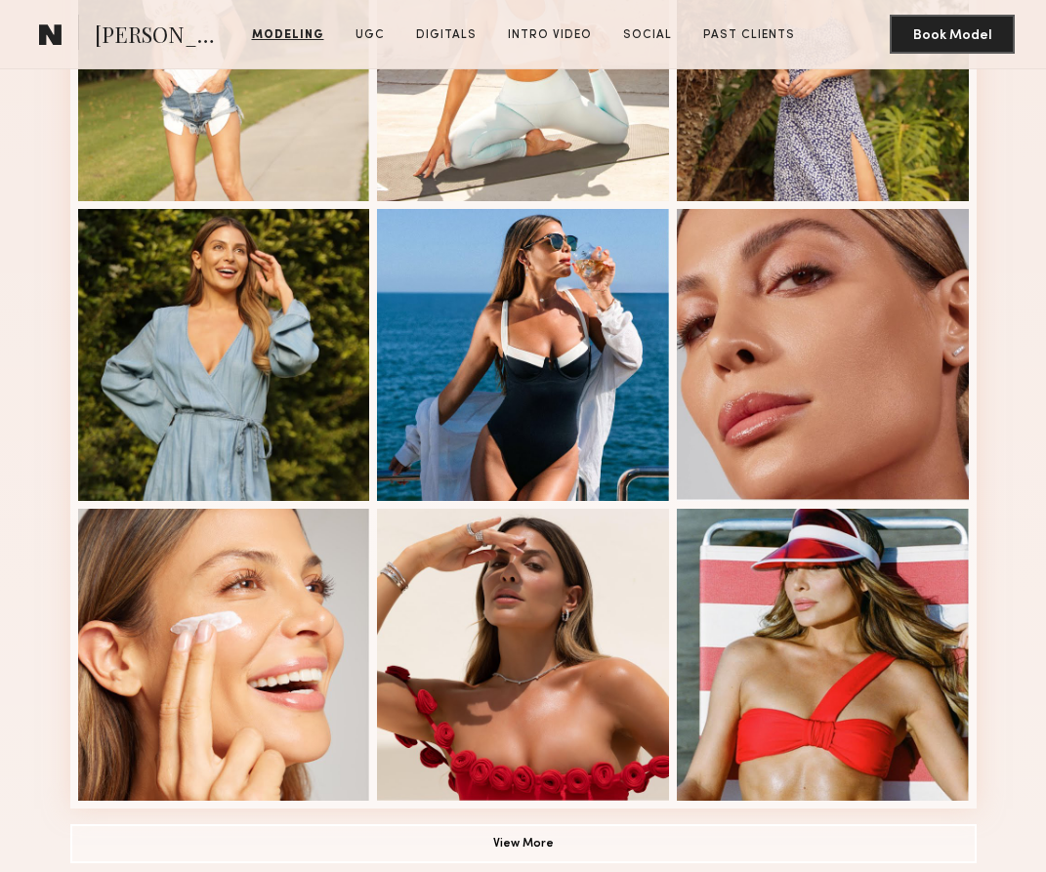
scroll to position [948, 0]
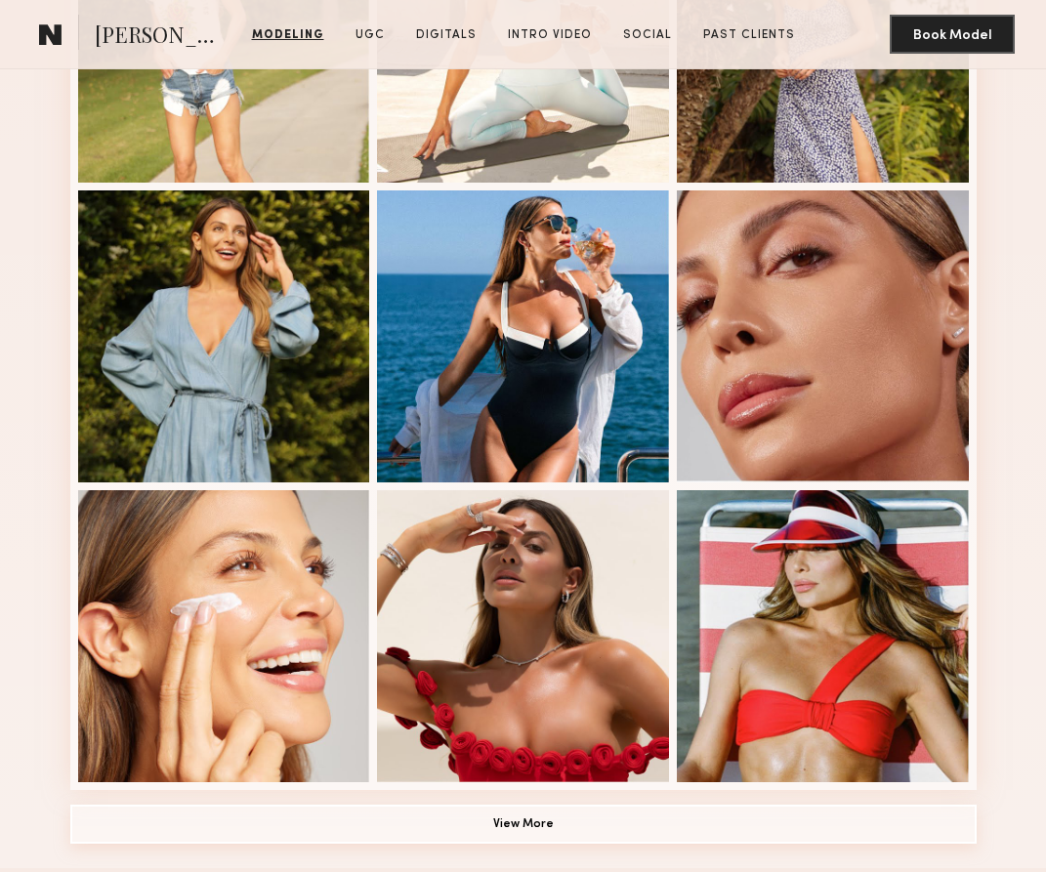
click at [536, 817] on button "View More" at bounding box center [523, 824] width 906 height 39
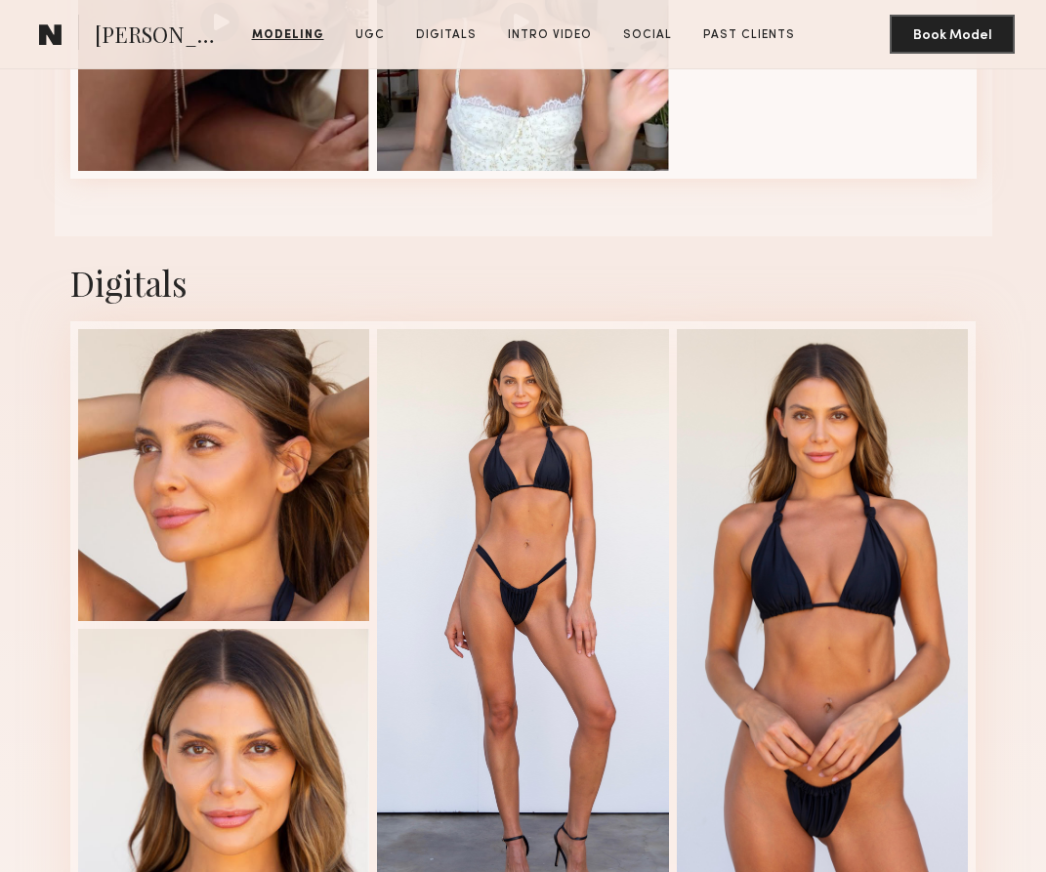
scroll to position [3863, 0]
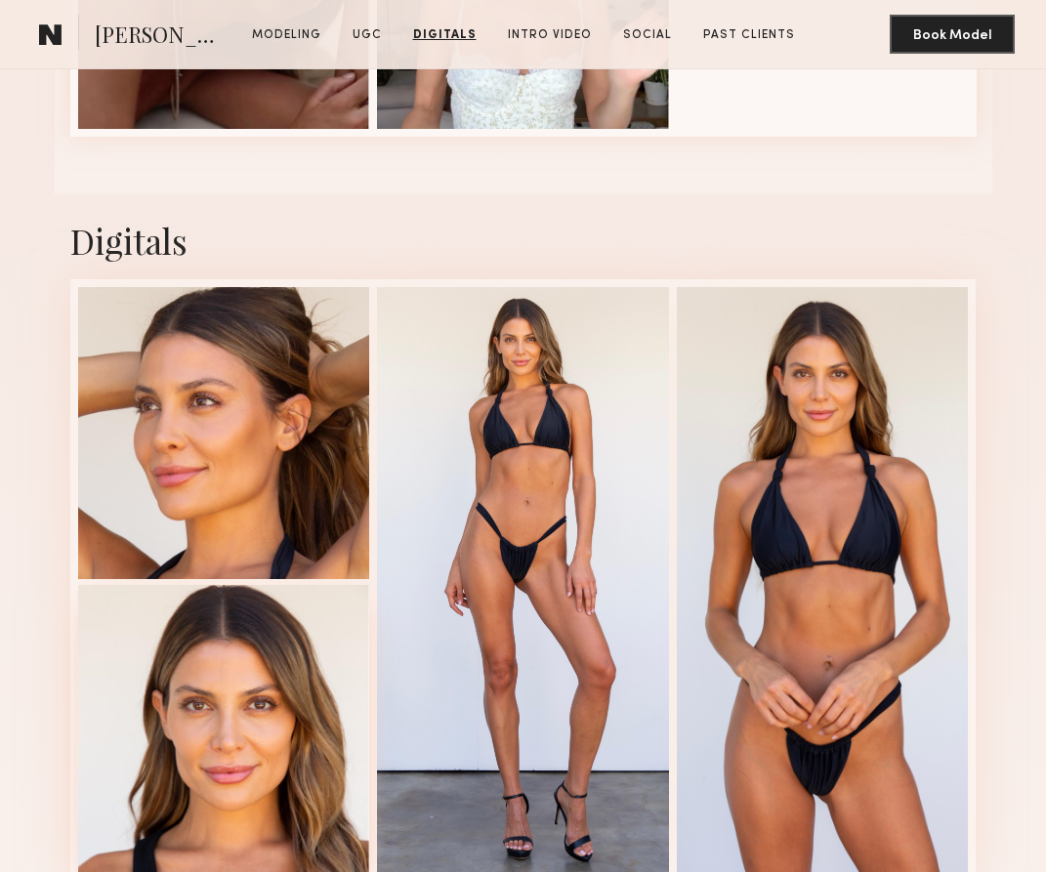
click at [209, 752] on div at bounding box center [224, 731] width 292 height 292
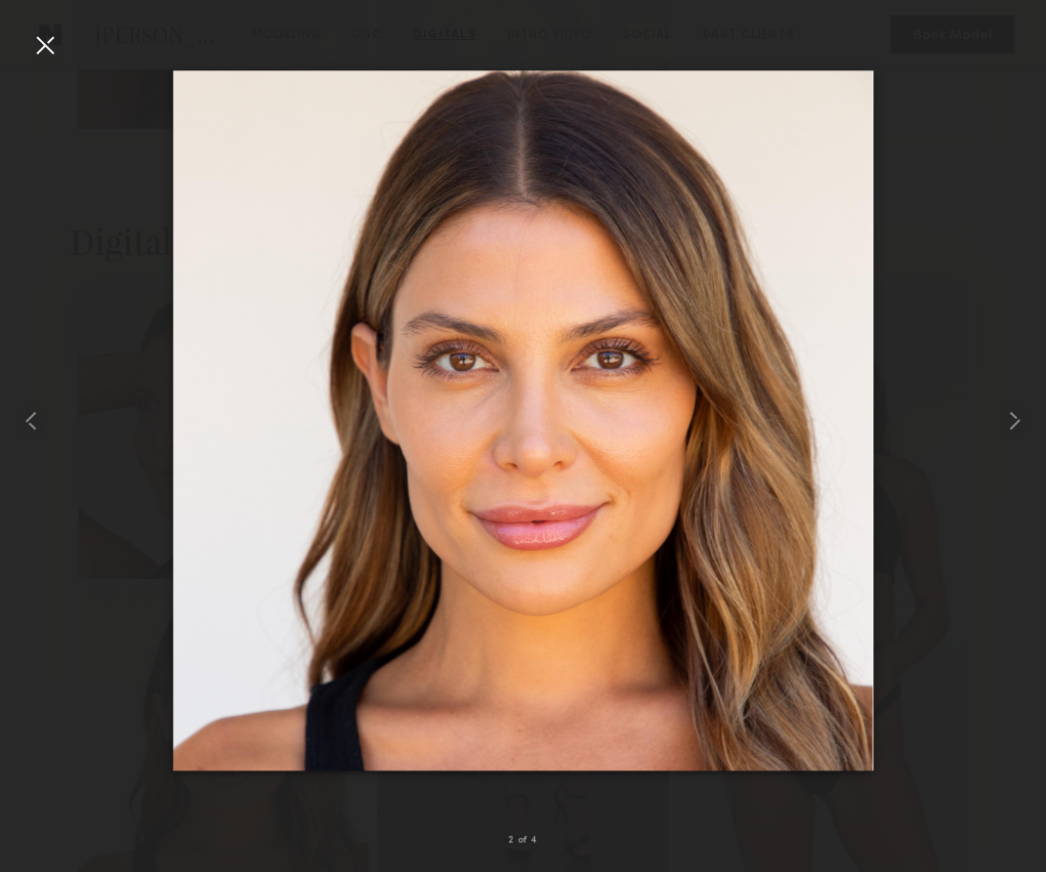
click at [30, 40] on div at bounding box center [44, 44] width 31 height 31
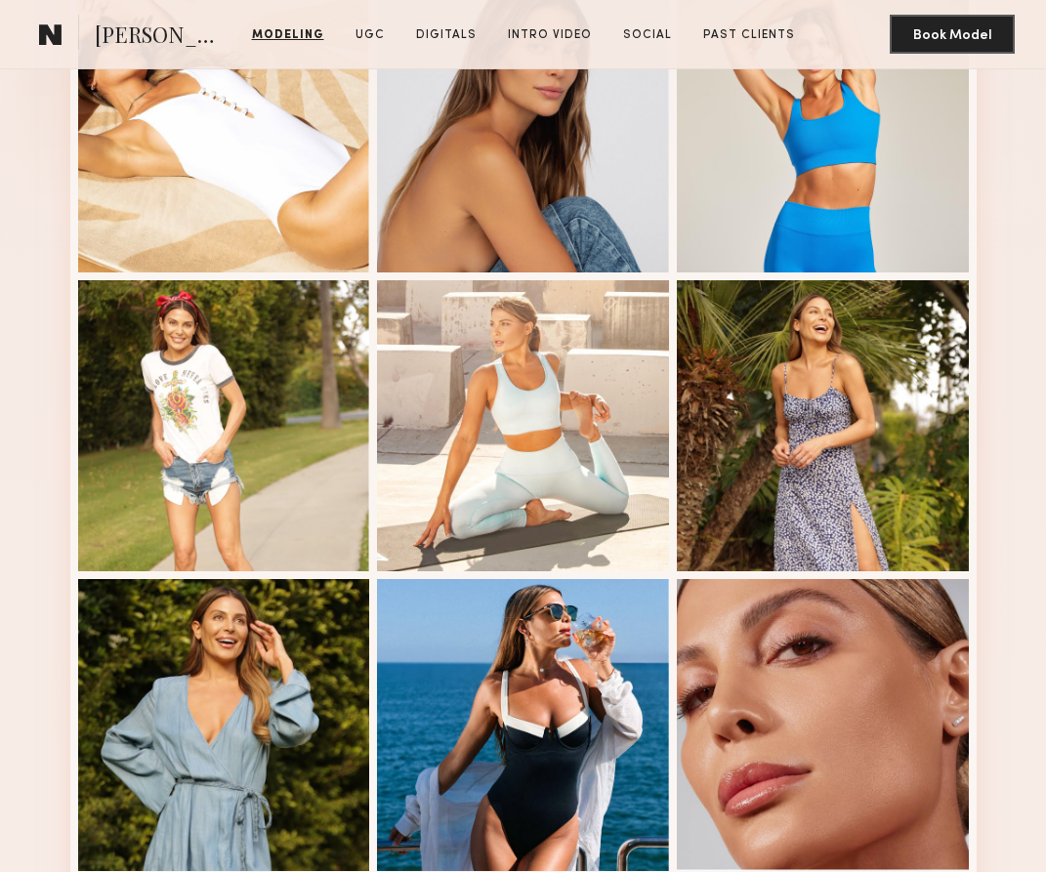
scroll to position [582, 0]
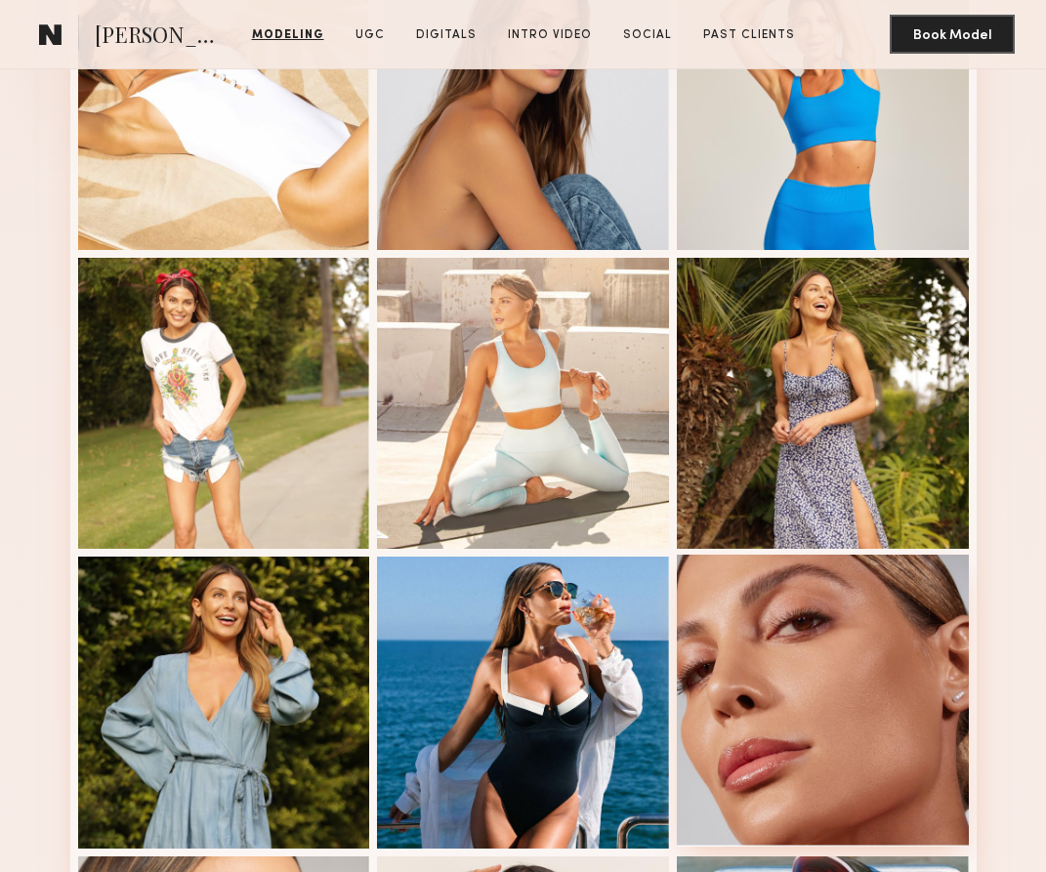
click at [719, 733] on div at bounding box center [823, 701] width 292 height 292
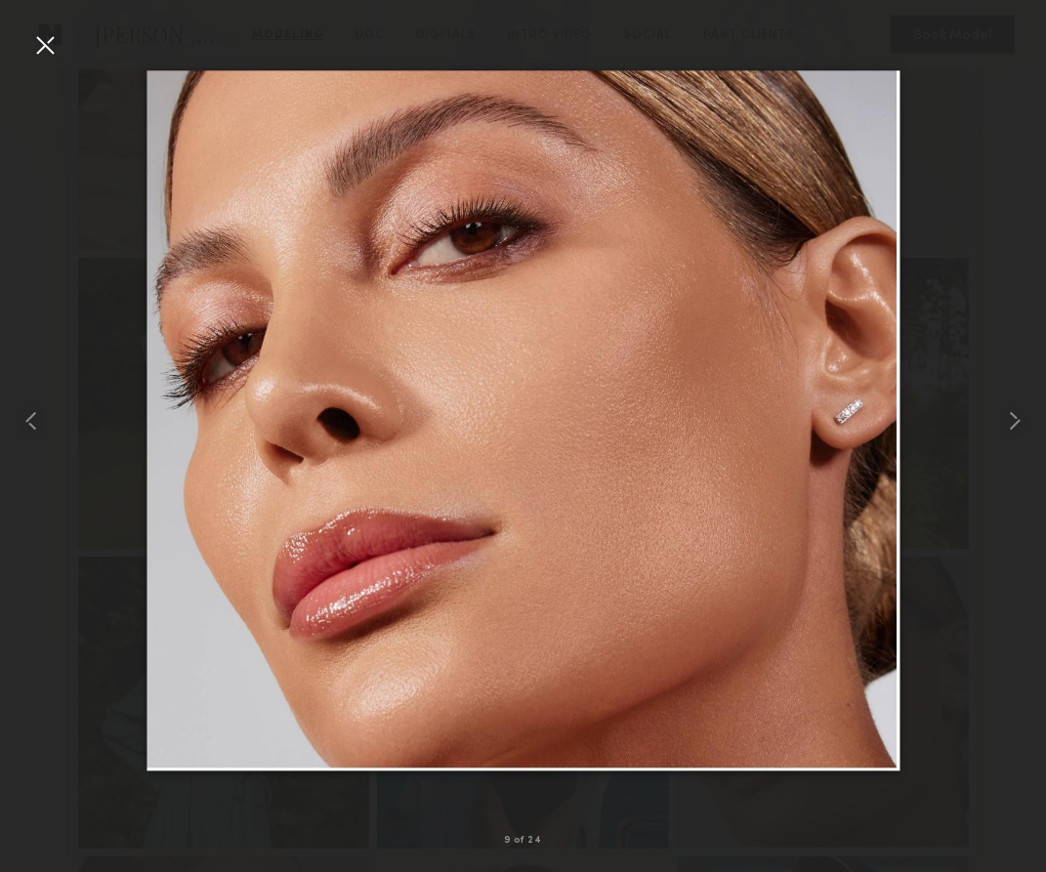
click at [43, 46] on div at bounding box center [44, 44] width 31 height 31
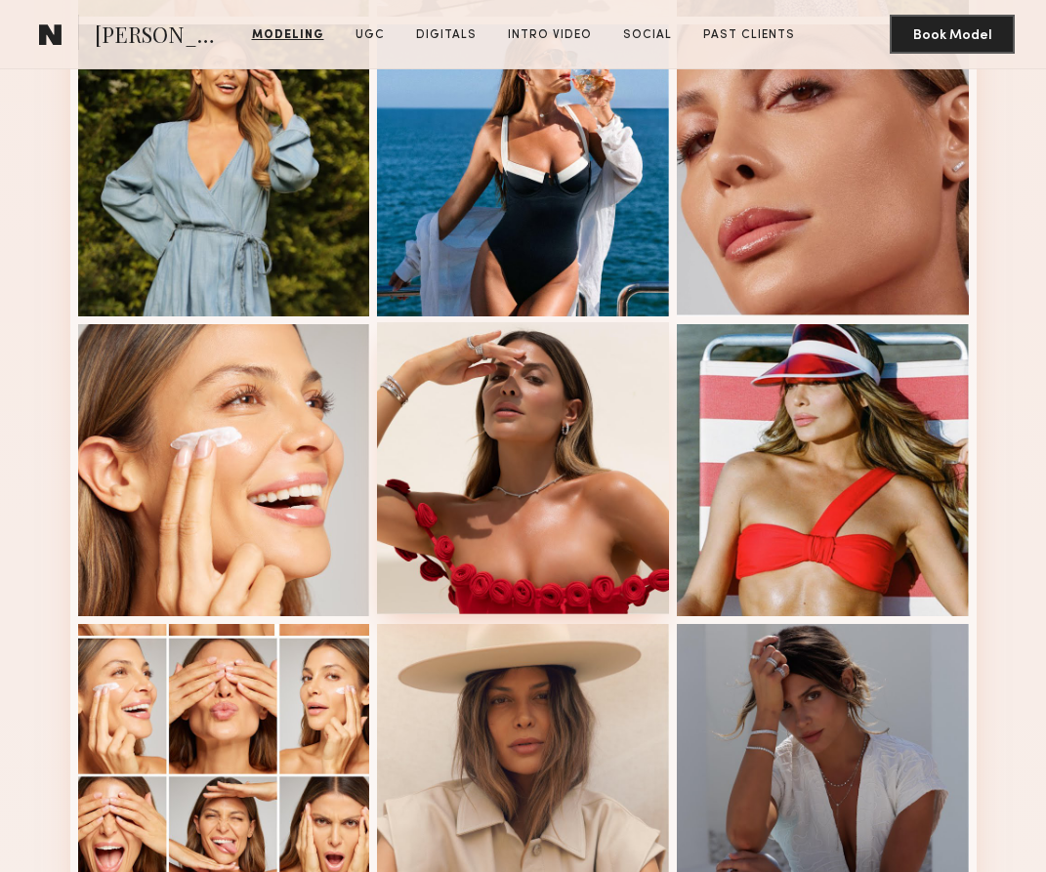
scroll to position [1129, 0]
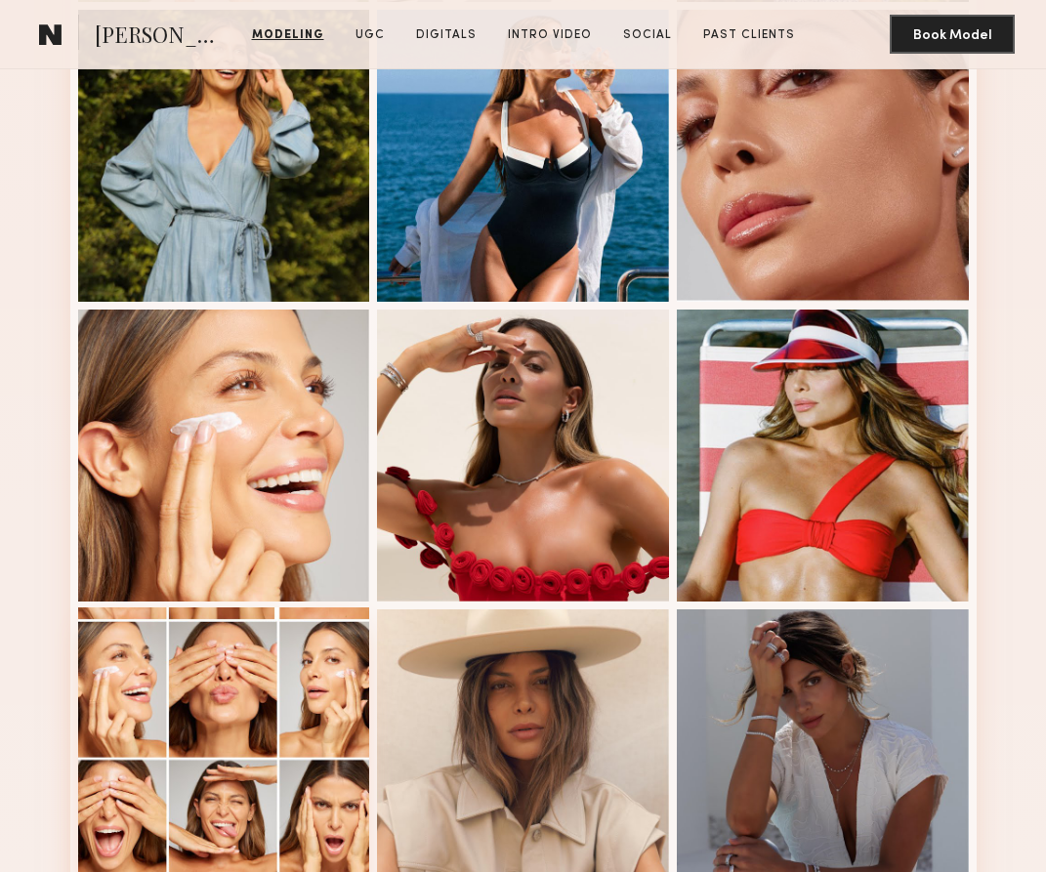
click at [221, 701] on div at bounding box center [224, 753] width 292 height 292
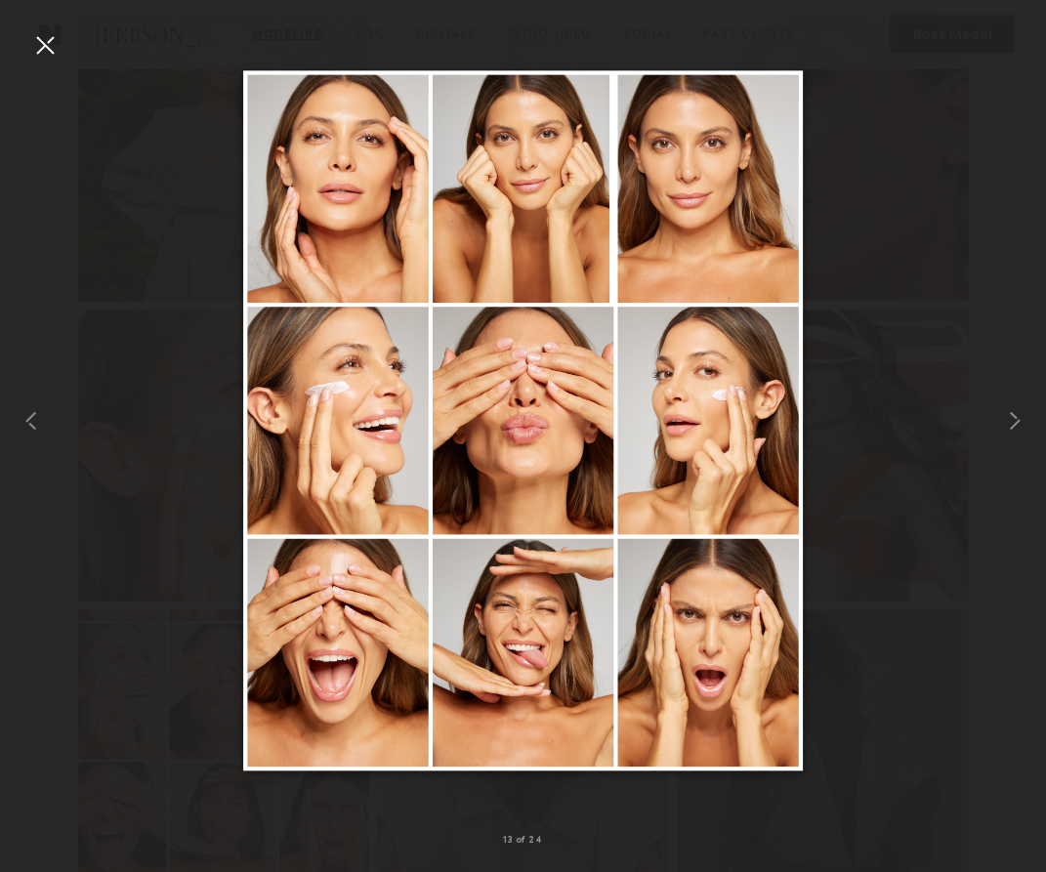
click at [38, 44] on div at bounding box center [44, 44] width 31 height 31
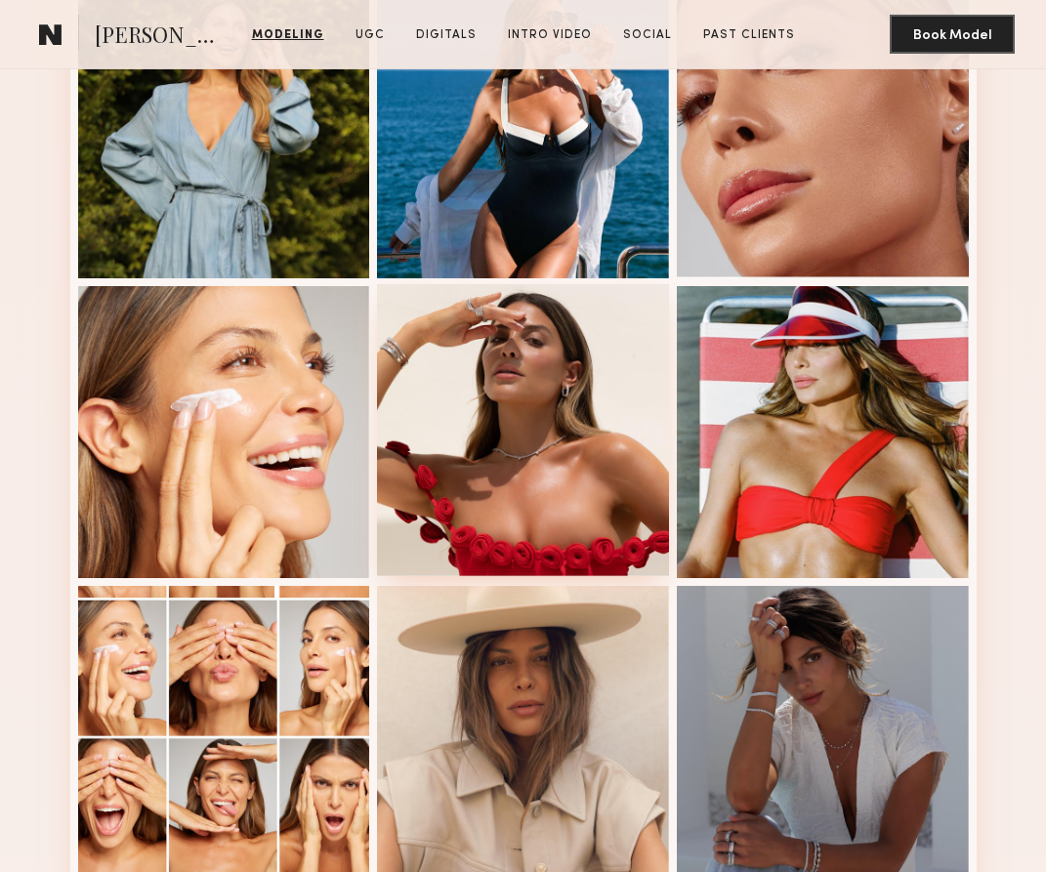
scroll to position [1160, 0]
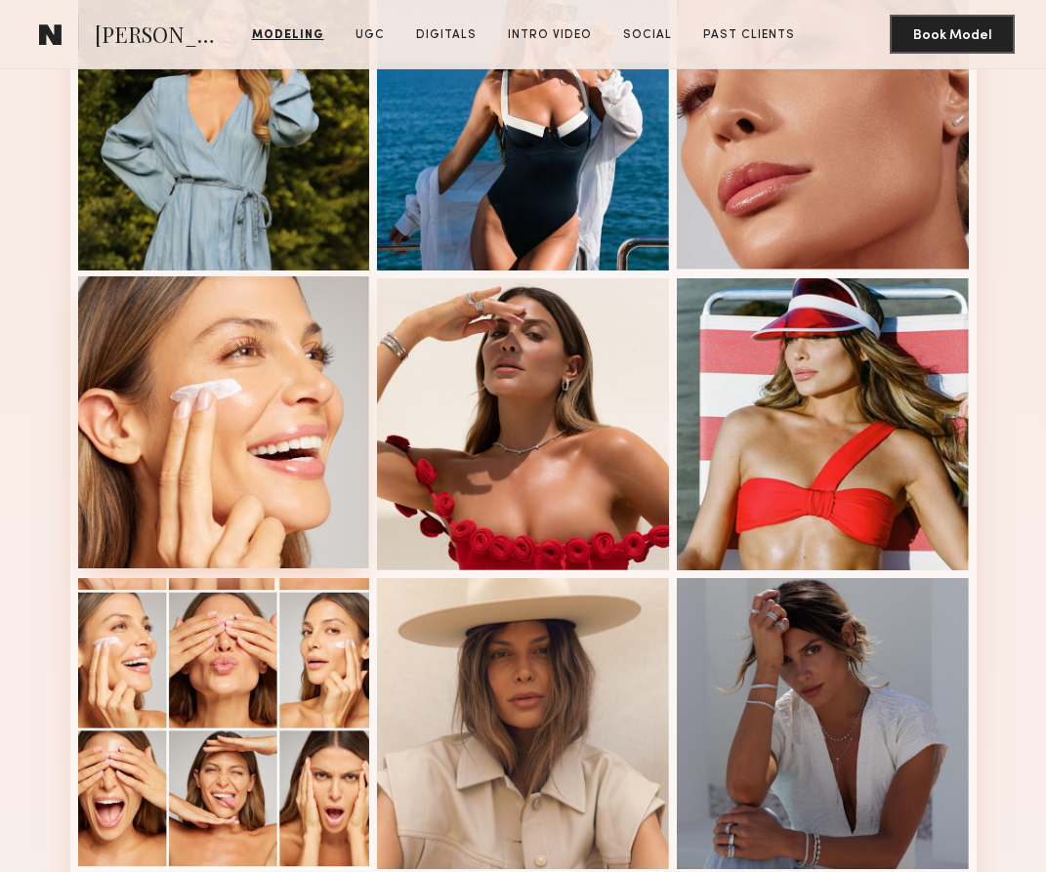
click at [283, 491] on div at bounding box center [224, 422] width 292 height 292
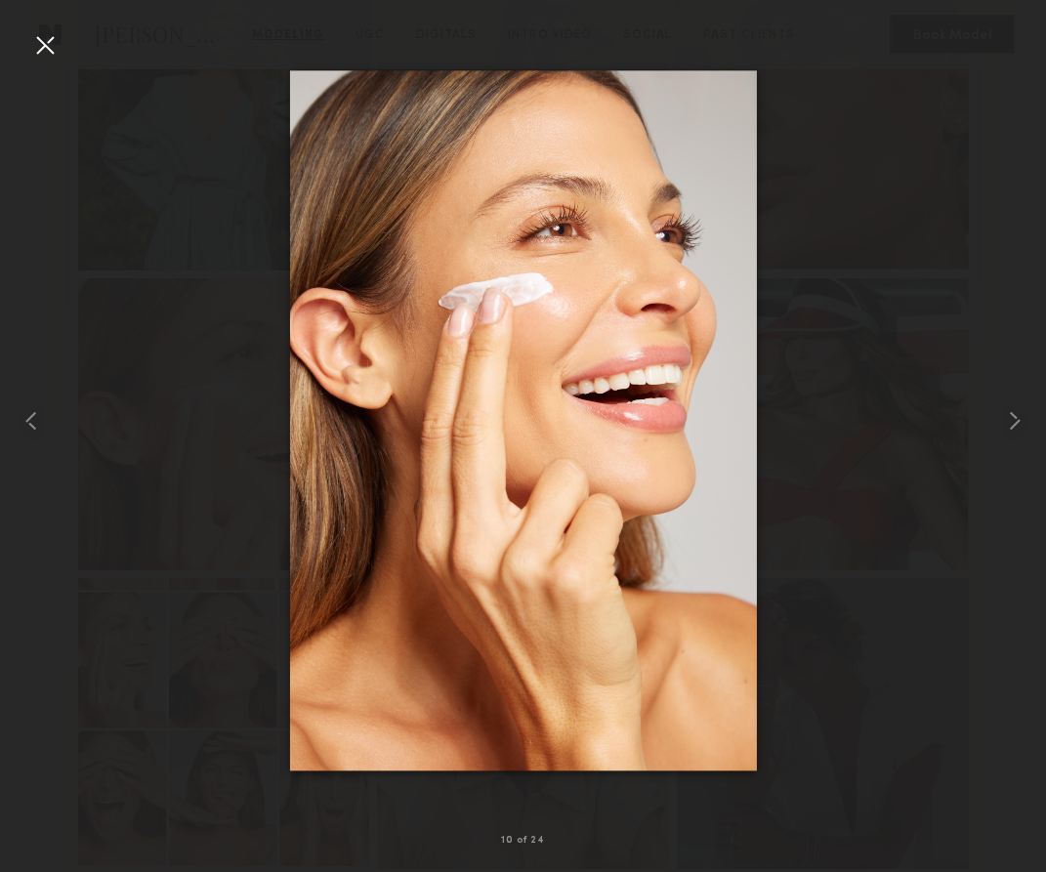
click at [41, 36] on div at bounding box center [44, 44] width 31 height 31
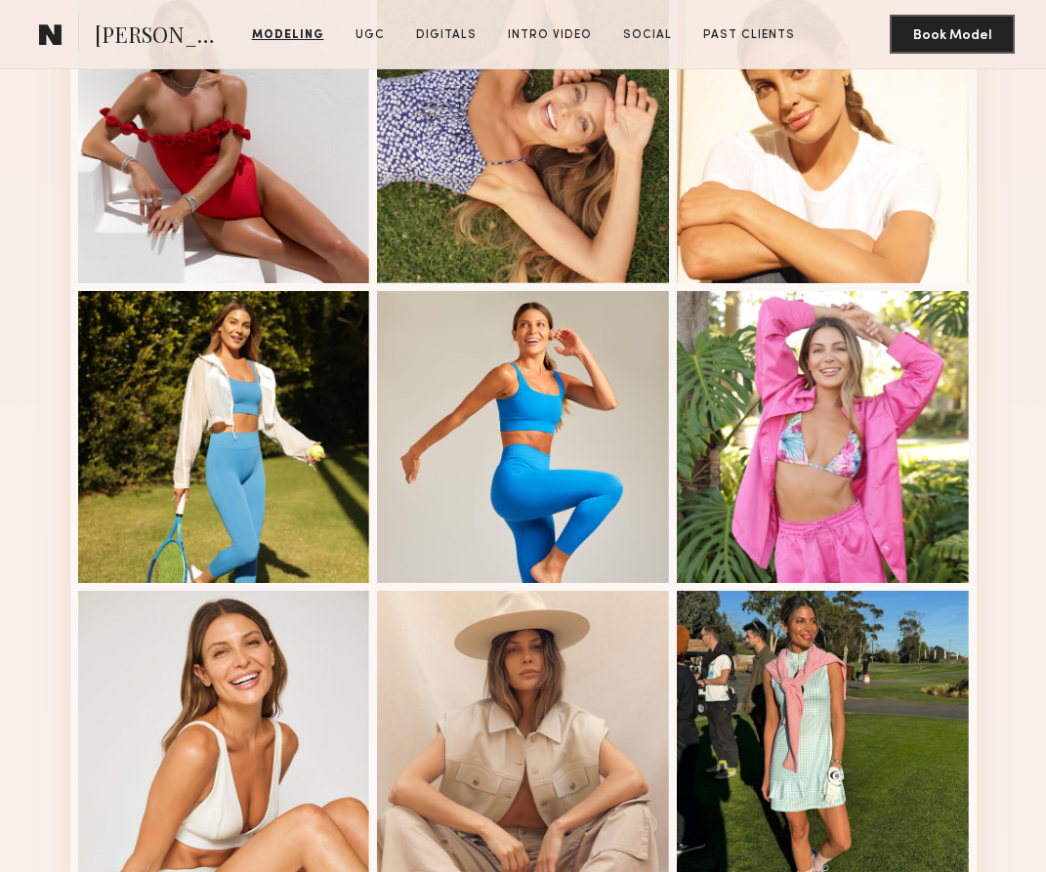
scroll to position [2065, 0]
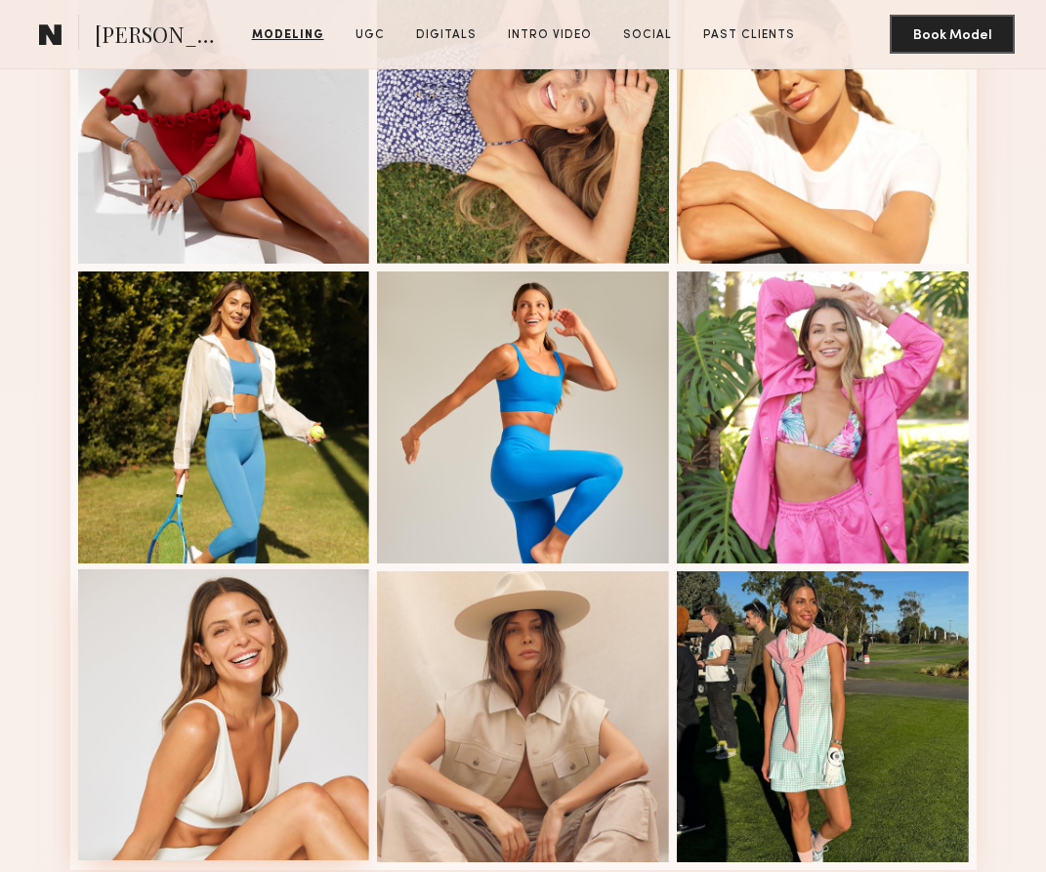
click at [233, 646] on div at bounding box center [224, 715] width 292 height 292
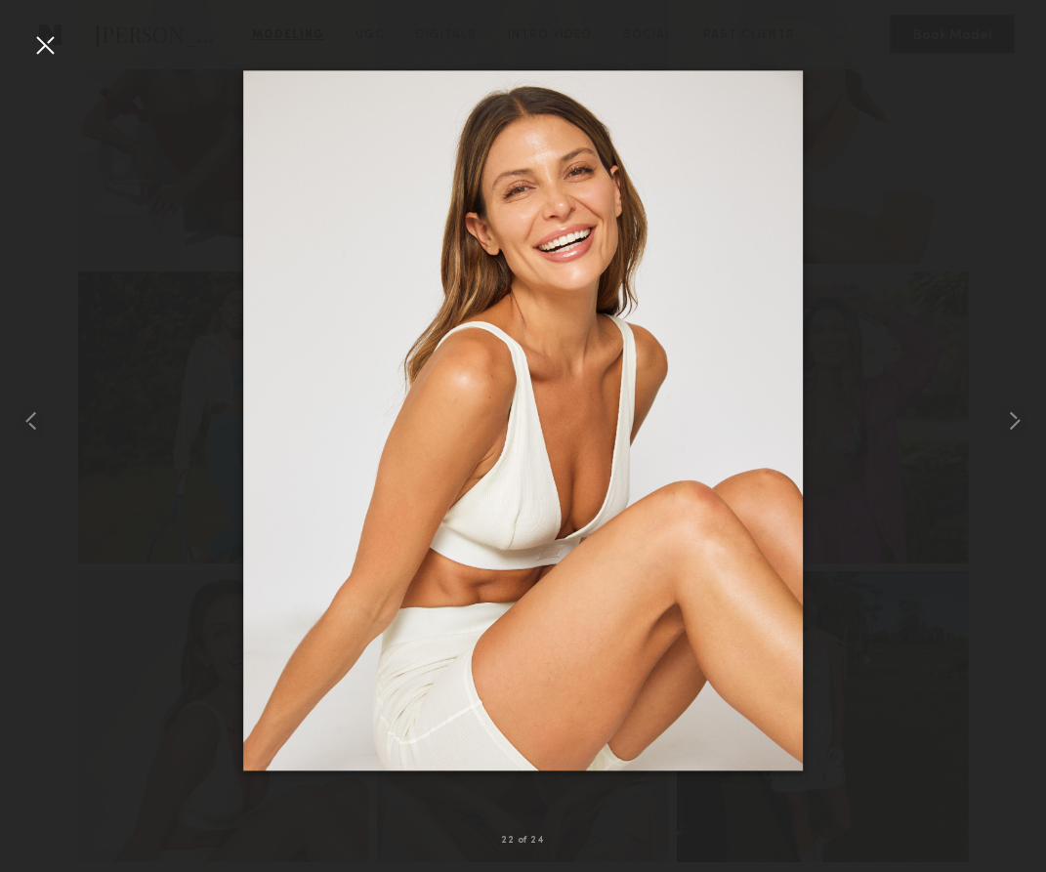
click at [50, 33] on div at bounding box center [44, 44] width 31 height 31
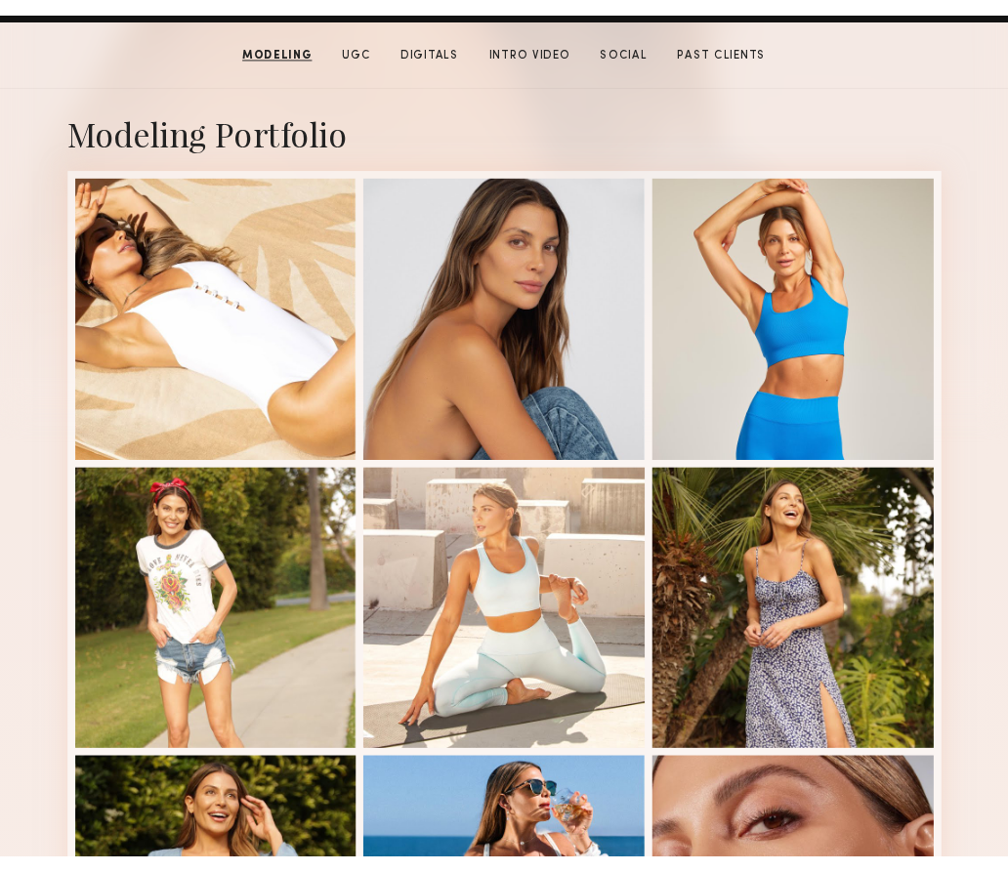
scroll to position [367, 0]
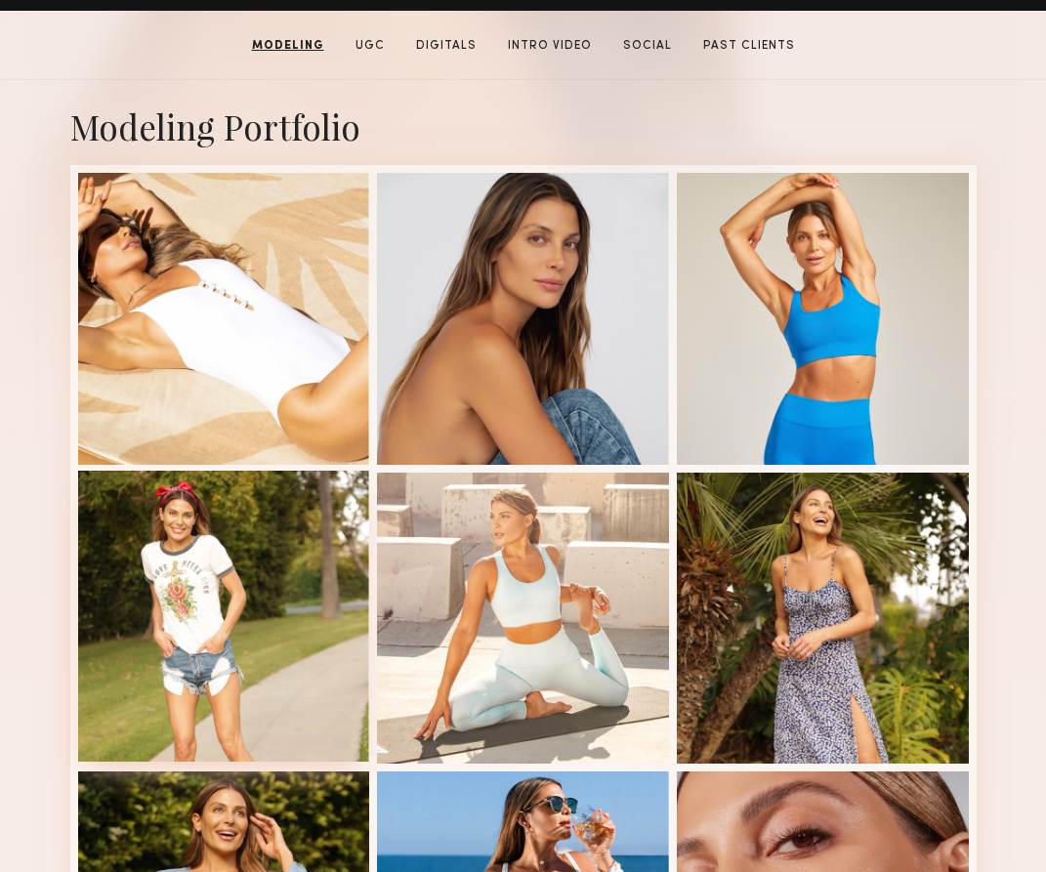
click at [266, 621] on div at bounding box center [224, 617] width 292 height 292
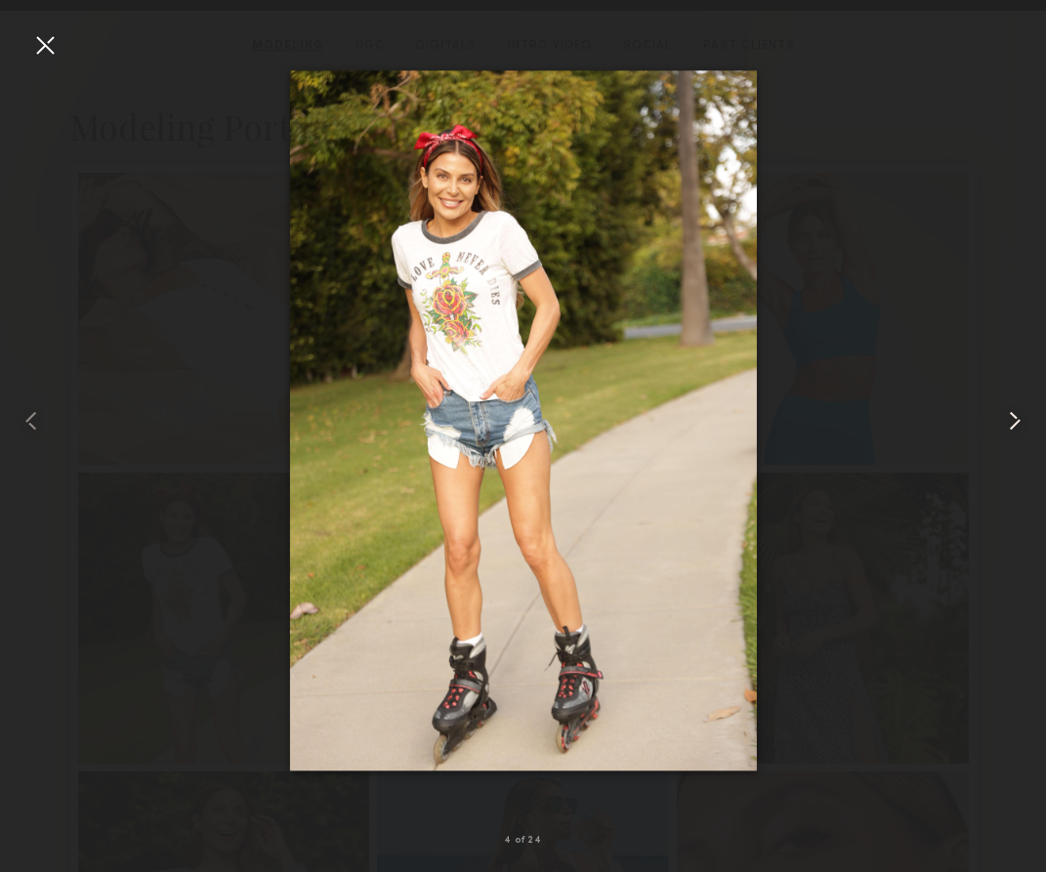
click at [1014, 430] on common-icon at bounding box center [1014, 420] width 31 height 31
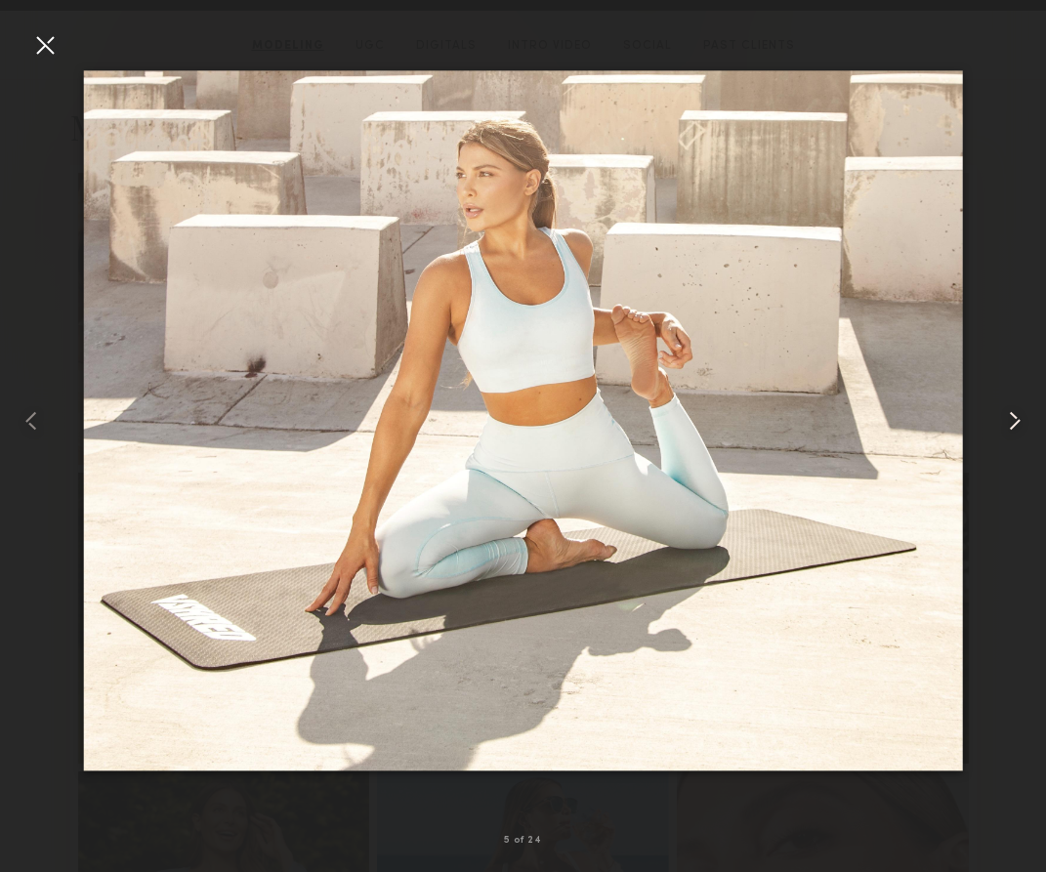
click at [1014, 430] on common-icon at bounding box center [1014, 420] width 31 height 31
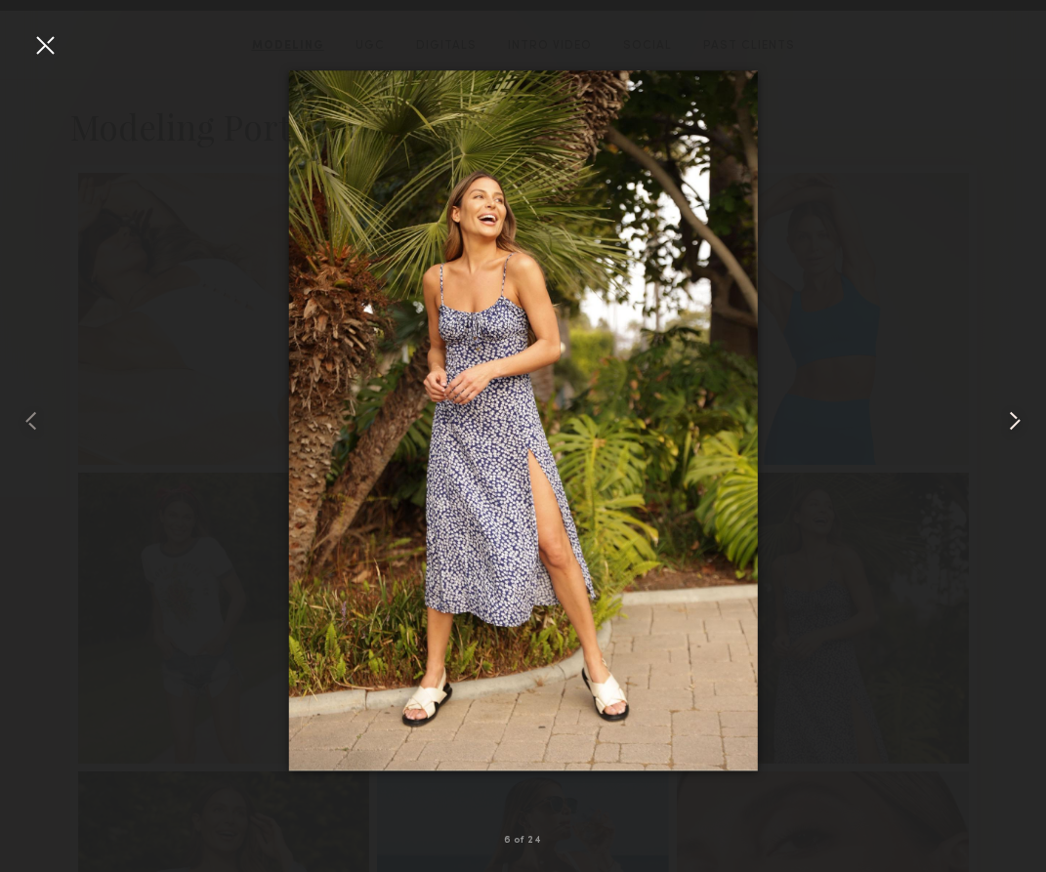
click at [1014, 430] on common-icon at bounding box center [1014, 420] width 31 height 31
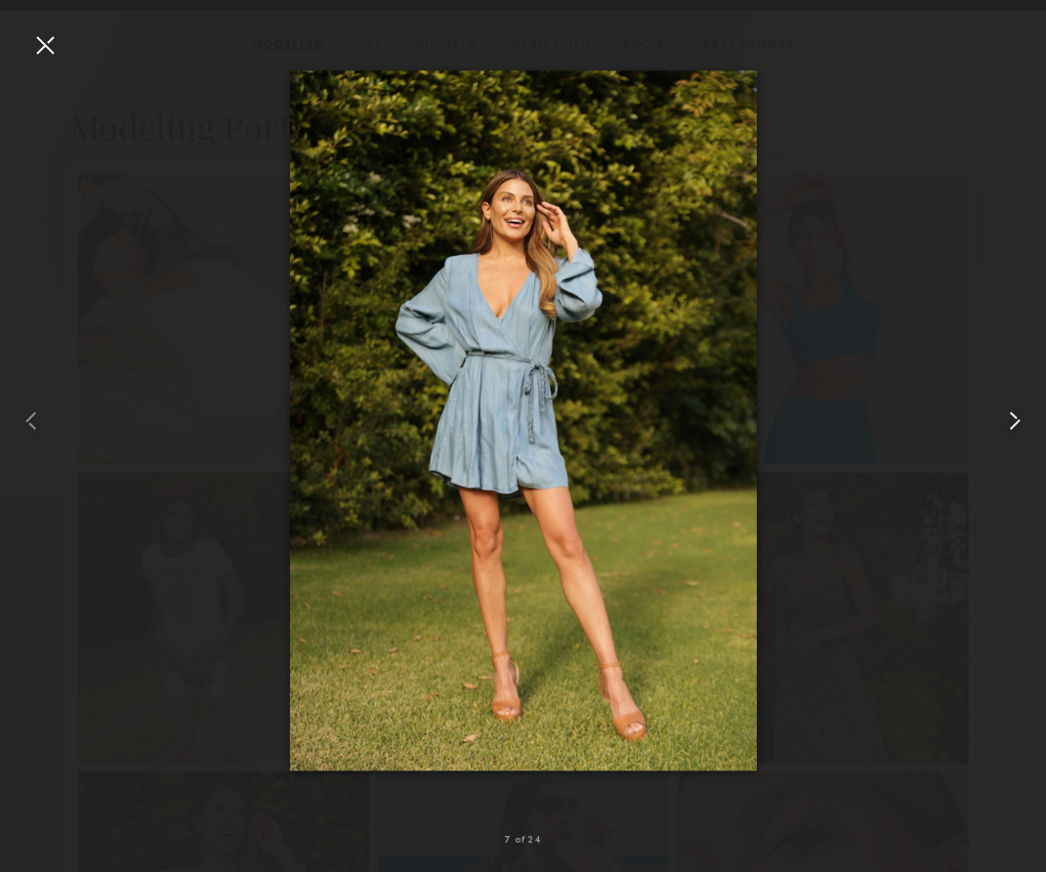
click at [1014, 430] on common-icon at bounding box center [1014, 420] width 31 height 31
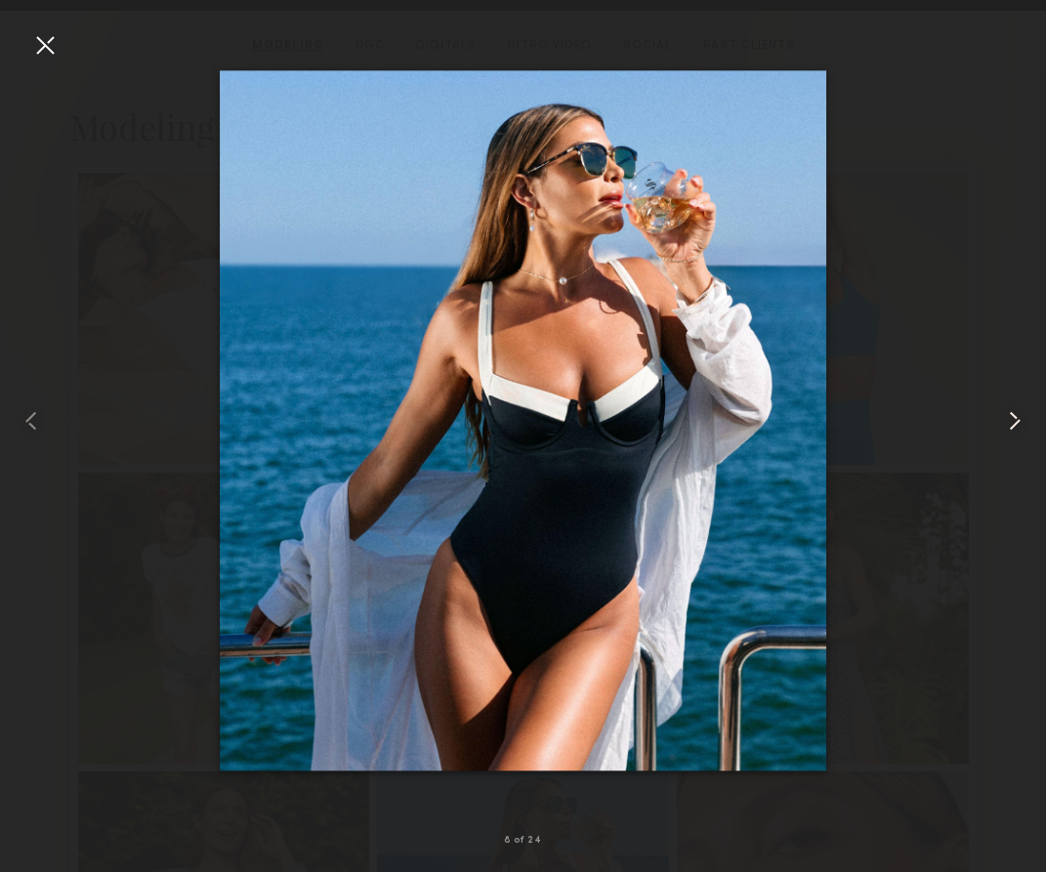
click at [1014, 430] on common-icon at bounding box center [1014, 420] width 31 height 31
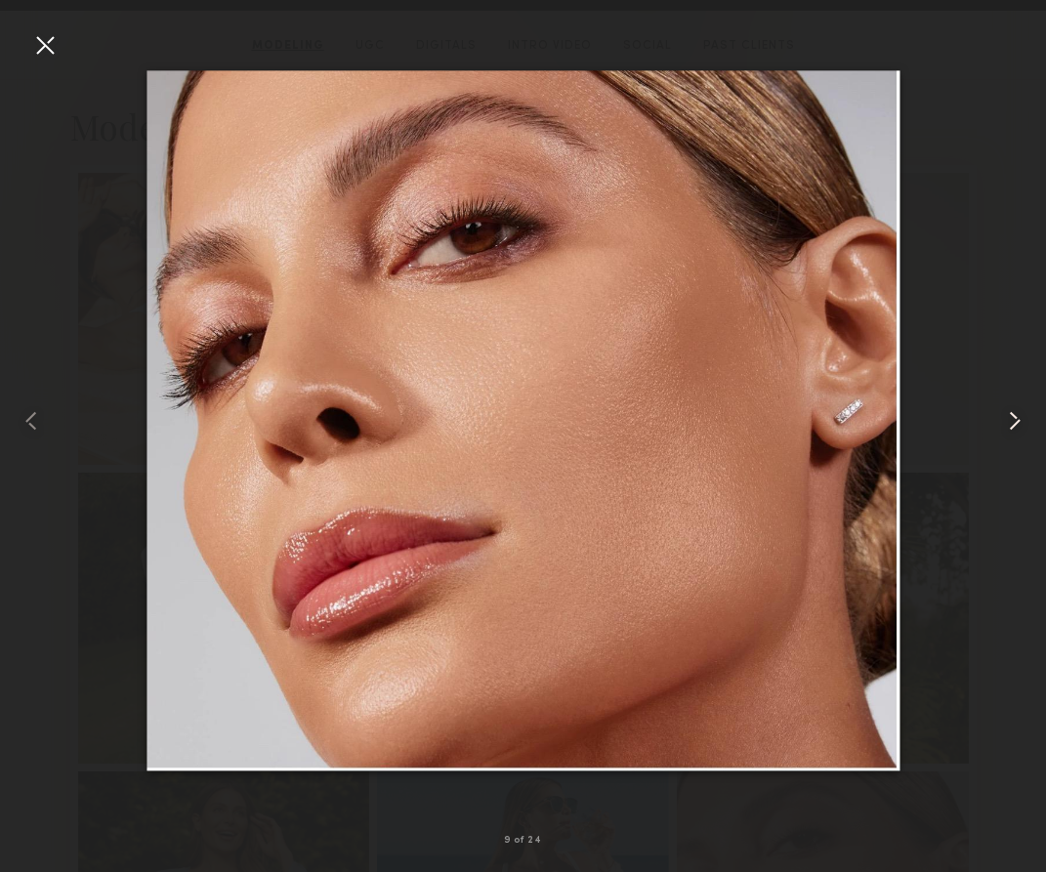
click at [1014, 430] on common-icon at bounding box center [1014, 420] width 31 height 31
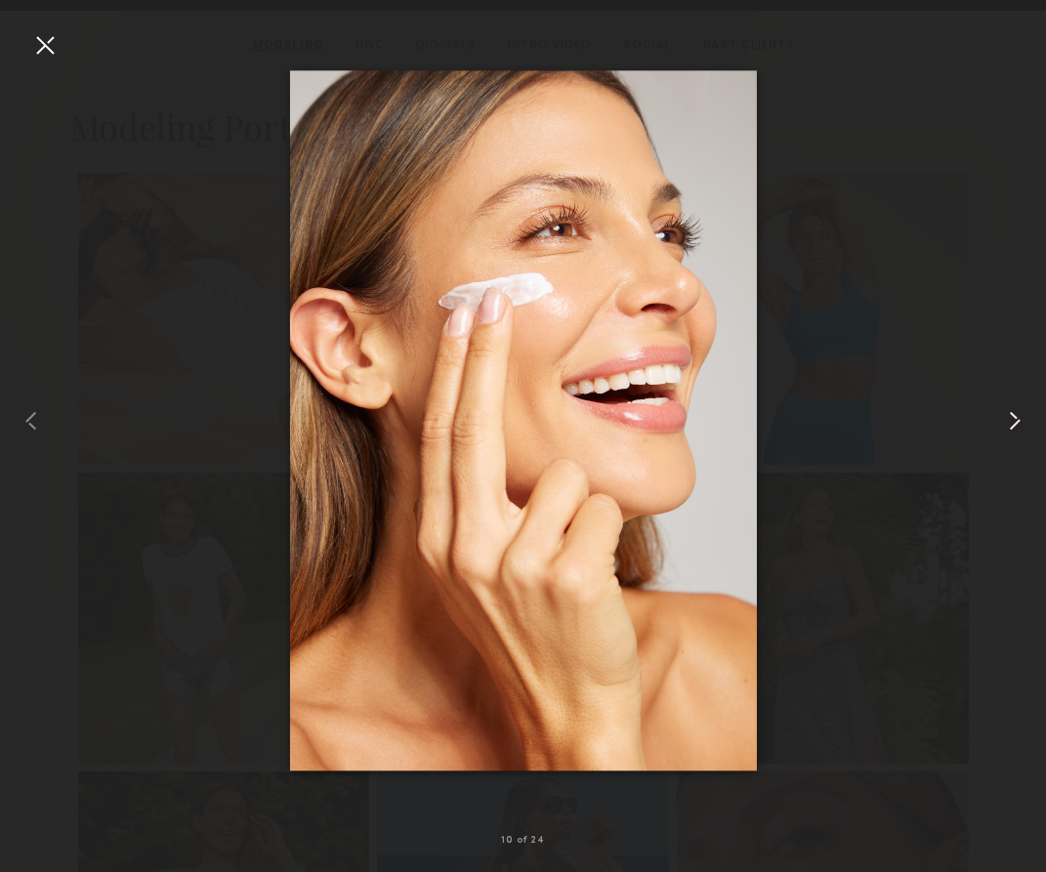
click at [1014, 430] on common-icon at bounding box center [1014, 420] width 31 height 31
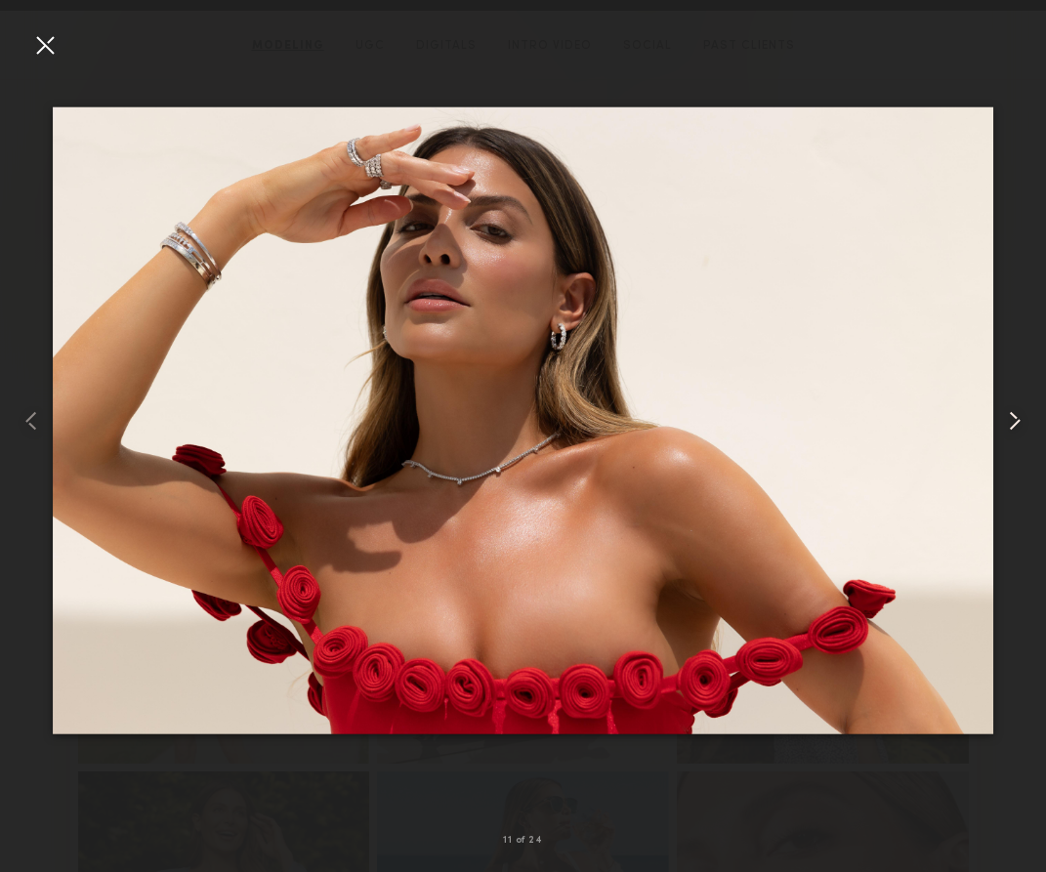
click at [1014, 430] on common-icon at bounding box center [1014, 420] width 31 height 31
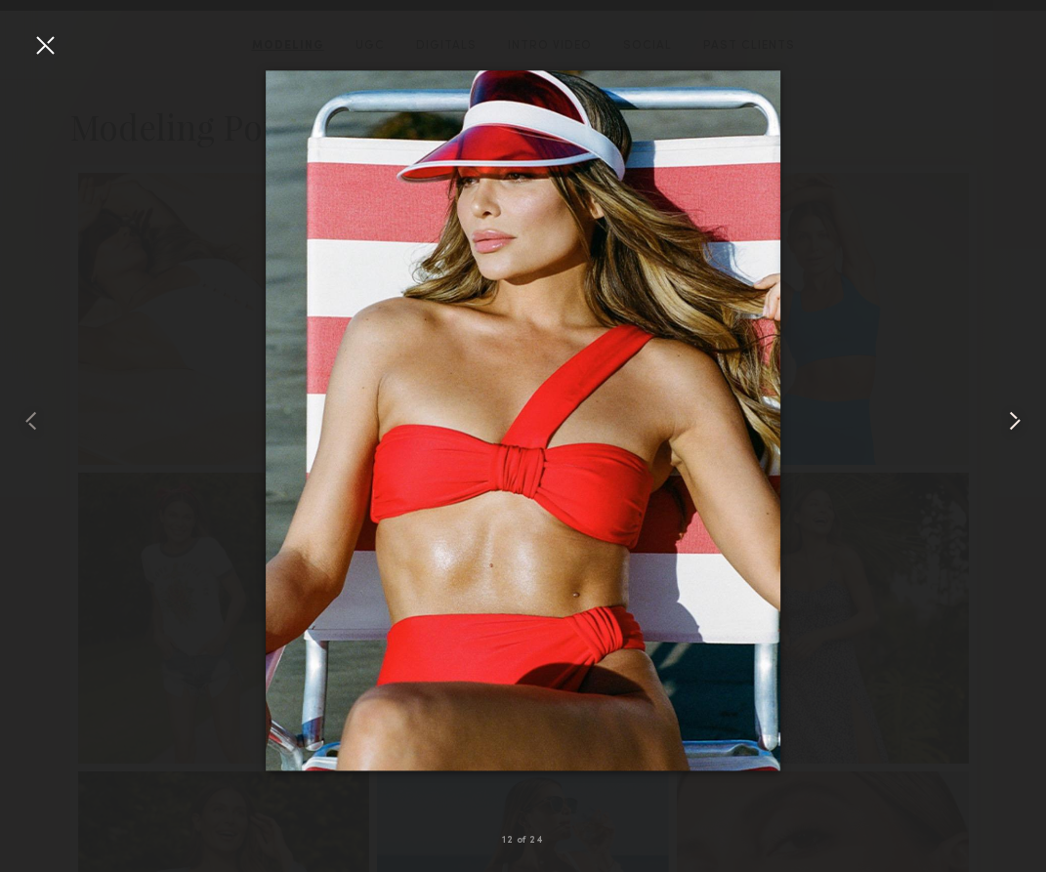
click at [1014, 430] on common-icon at bounding box center [1014, 420] width 31 height 31
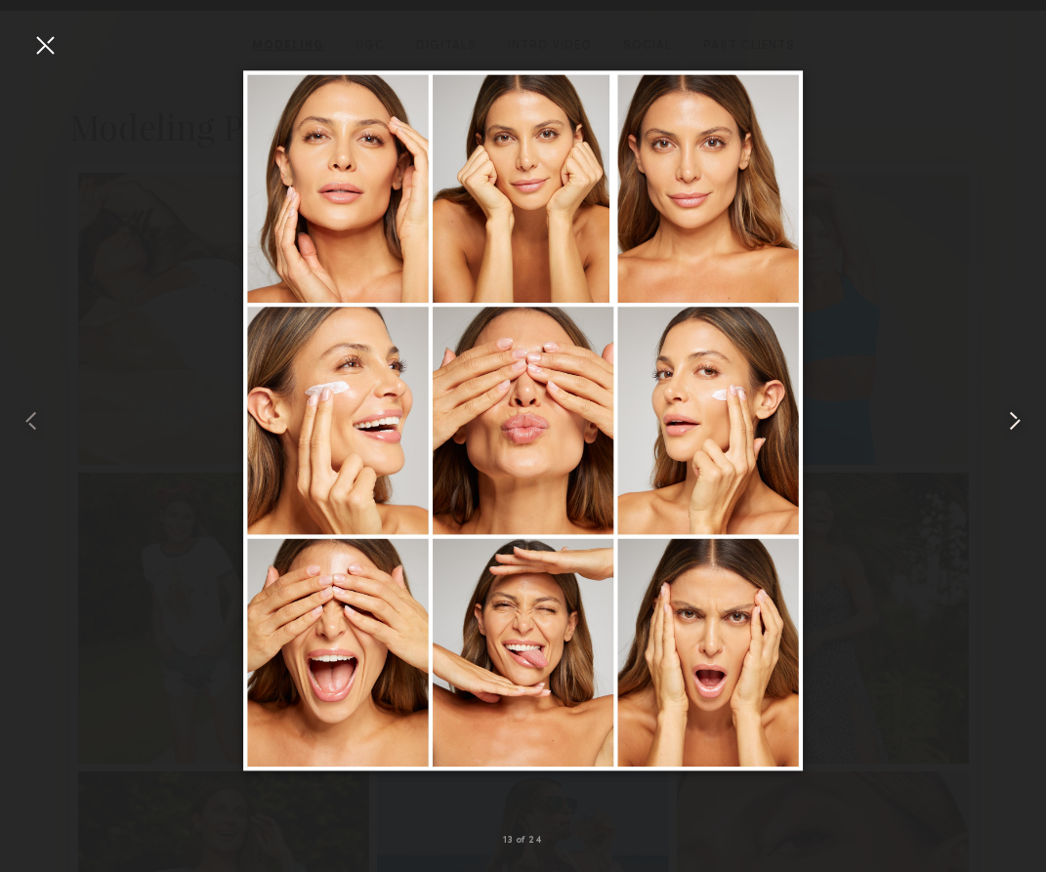
click at [1014, 430] on common-icon at bounding box center [1014, 420] width 31 height 31
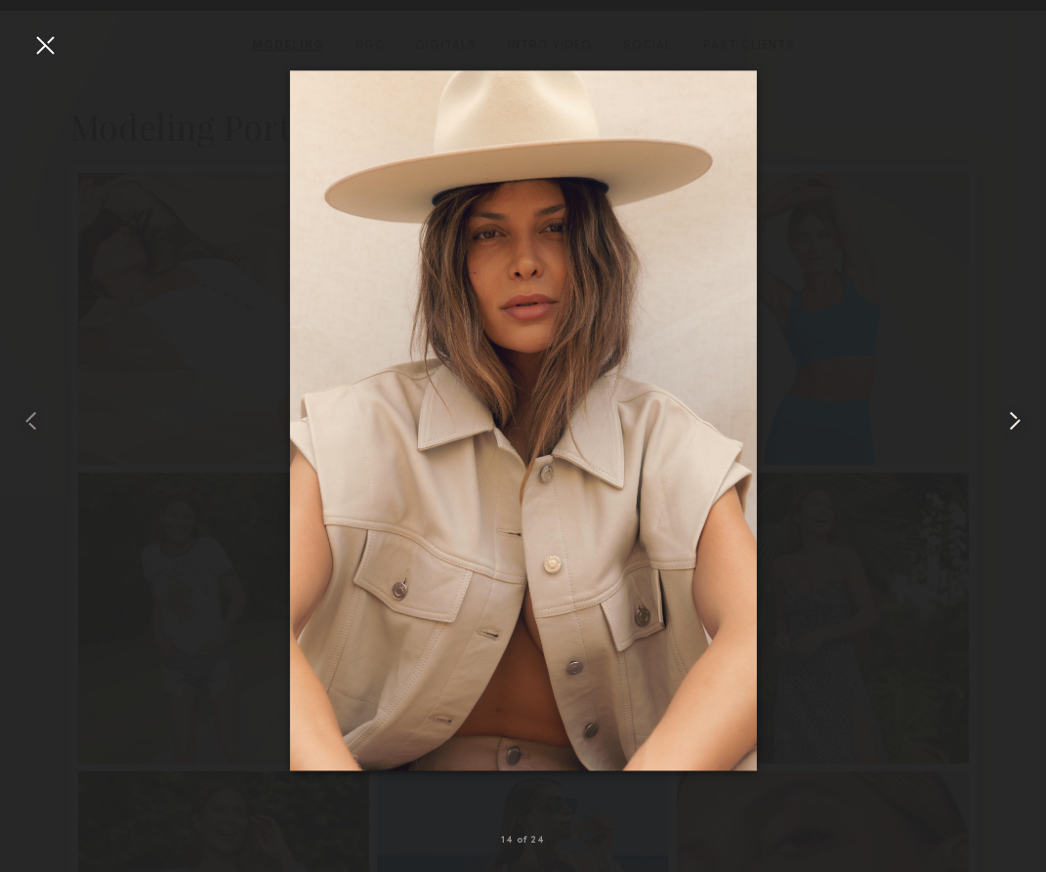
click at [1014, 430] on common-icon at bounding box center [1014, 420] width 31 height 31
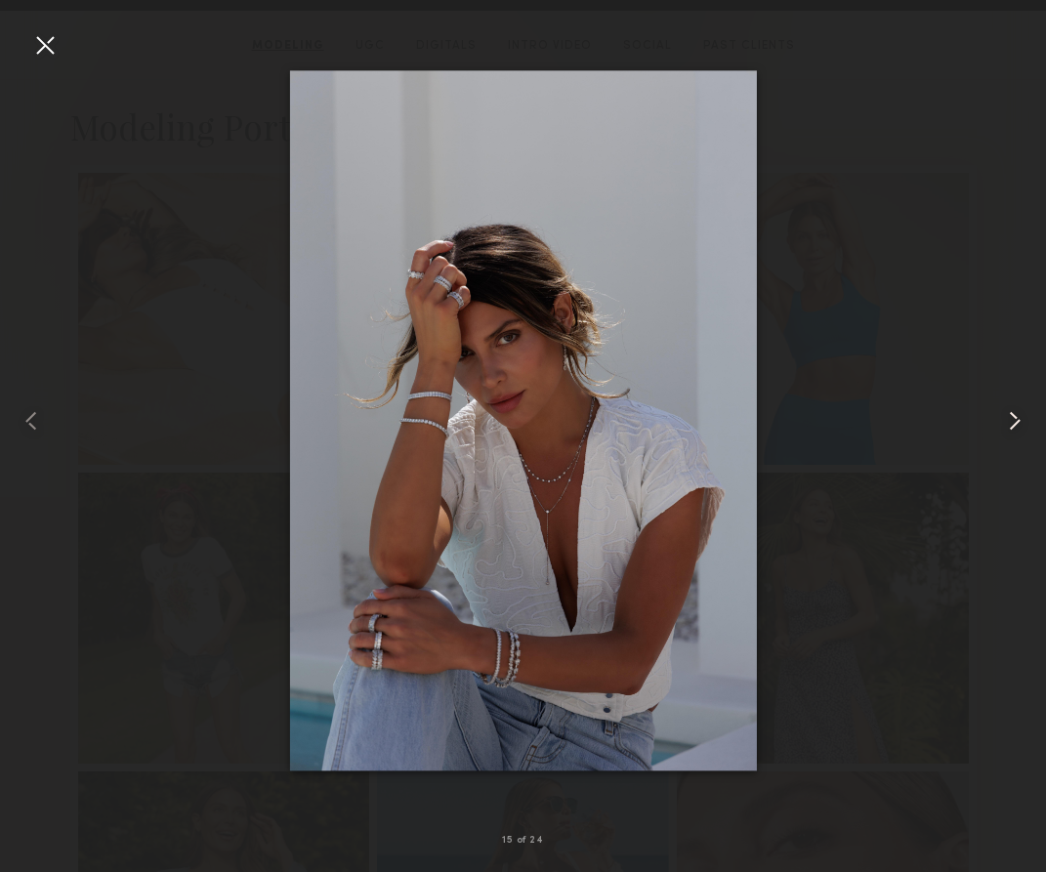
click at [1014, 430] on common-icon at bounding box center [1014, 420] width 31 height 31
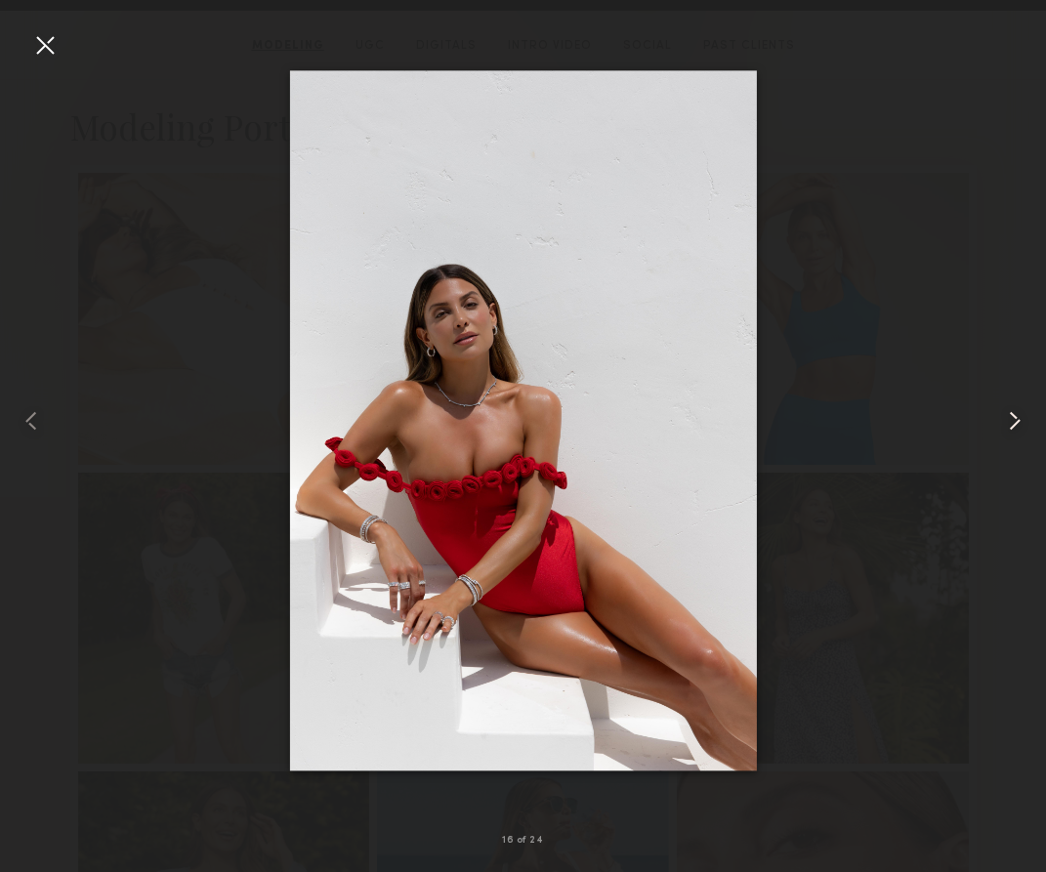
click at [1015, 430] on common-icon at bounding box center [1014, 420] width 31 height 31
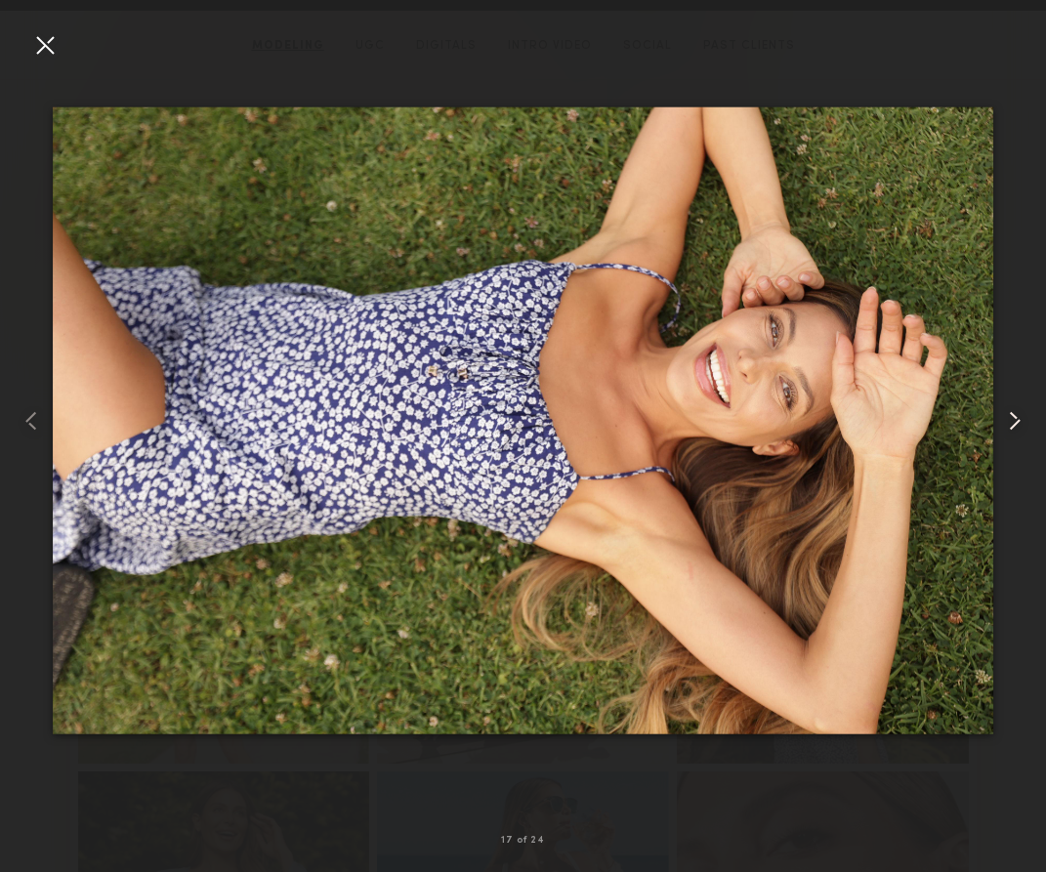
click at [1015, 430] on common-icon at bounding box center [1014, 420] width 31 height 31
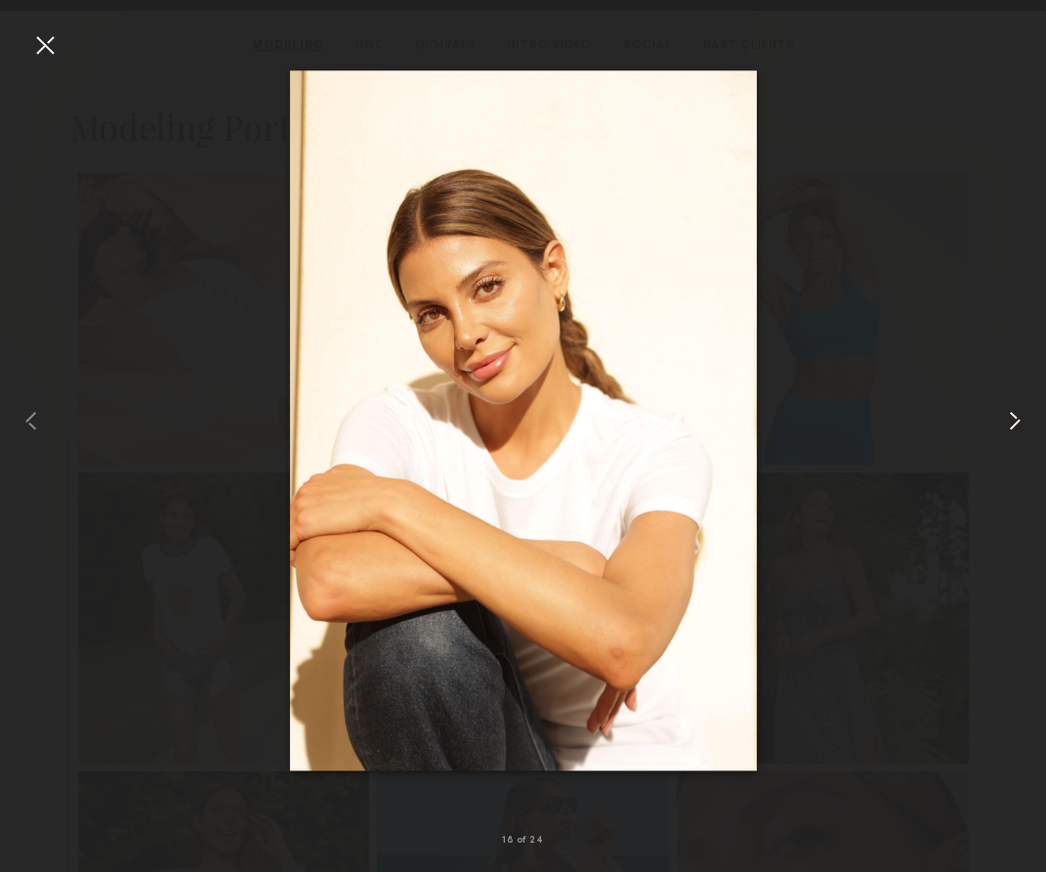
click at [1015, 430] on common-icon at bounding box center [1014, 420] width 31 height 31
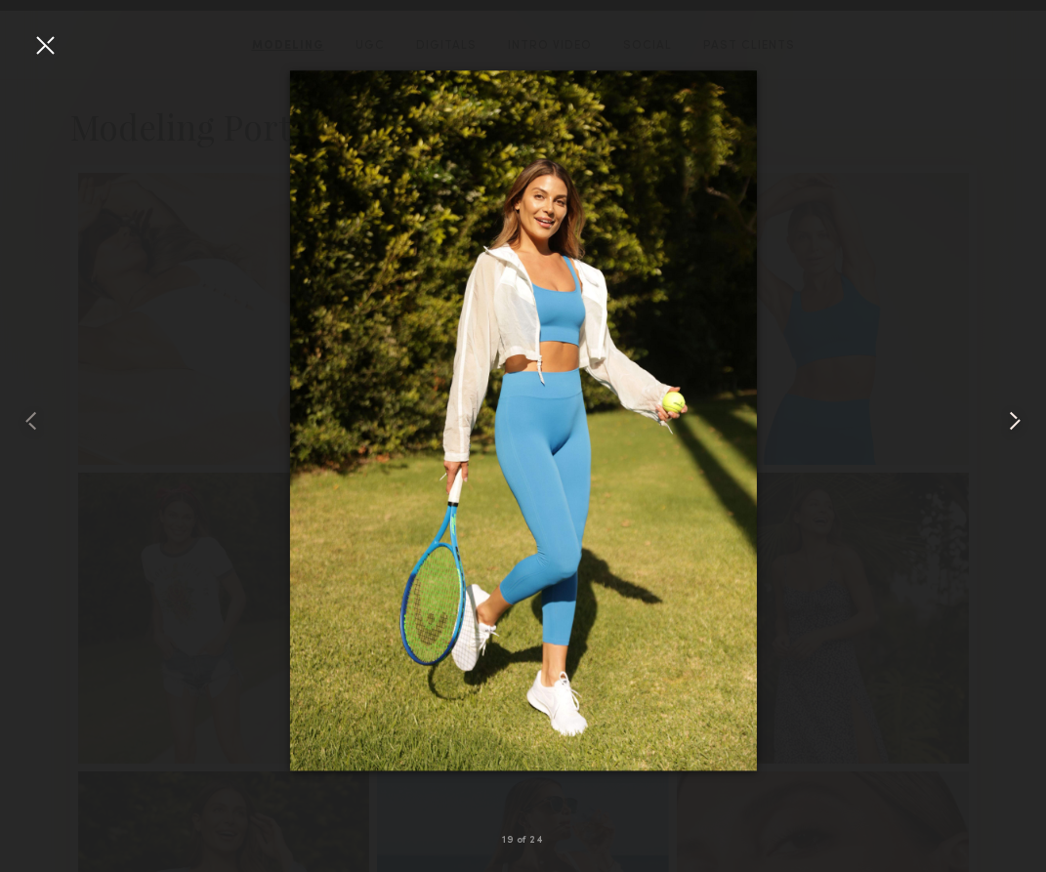
click at [1015, 430] on common-icon at bounding box center [1014, 420] width 31 height 31
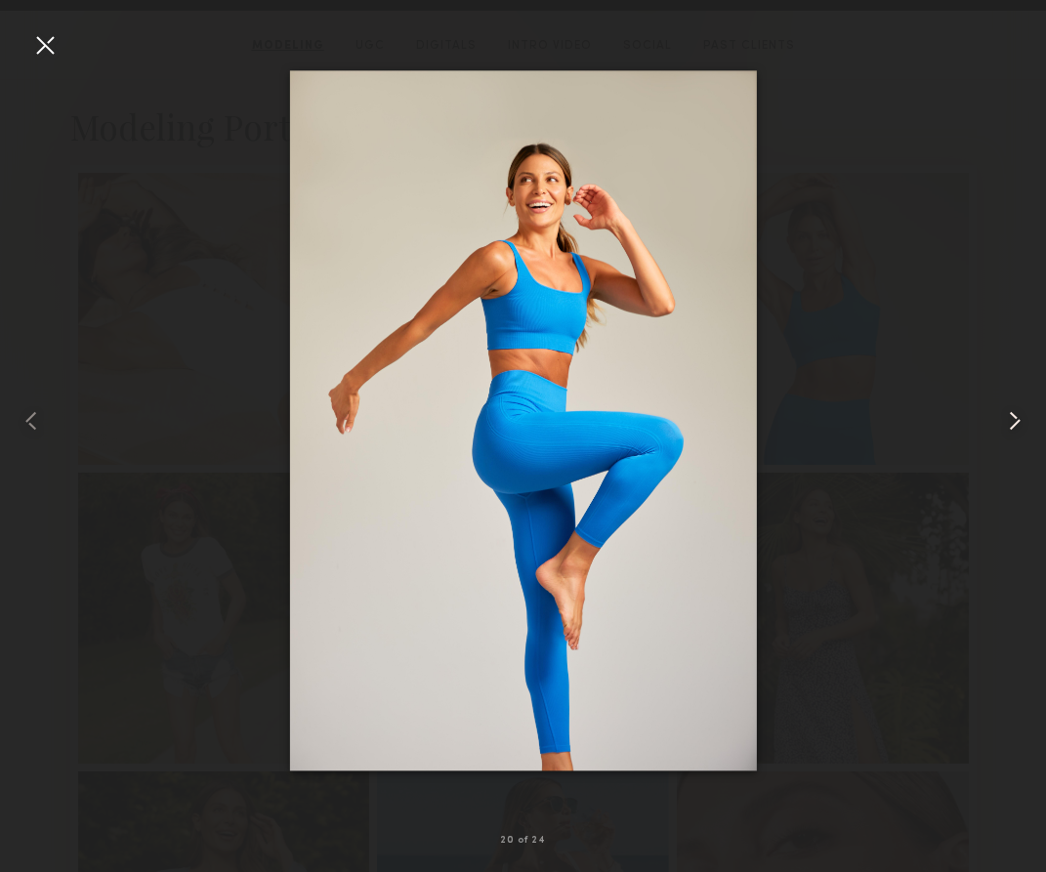
click at [1015, 430] on common-icon at bounding box center [1014, 420] width 31 height 31
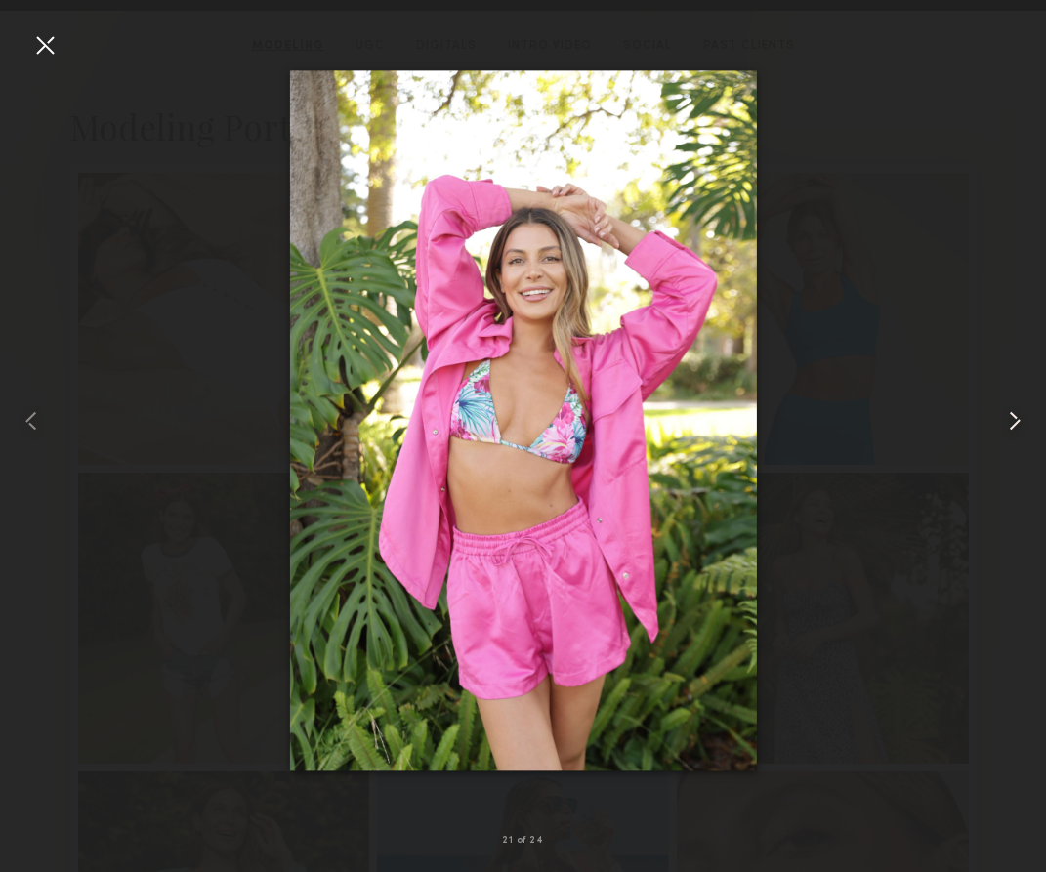
click at [1015, 430] on common-icon at bounding box center [1014, 420] width 31 height 31
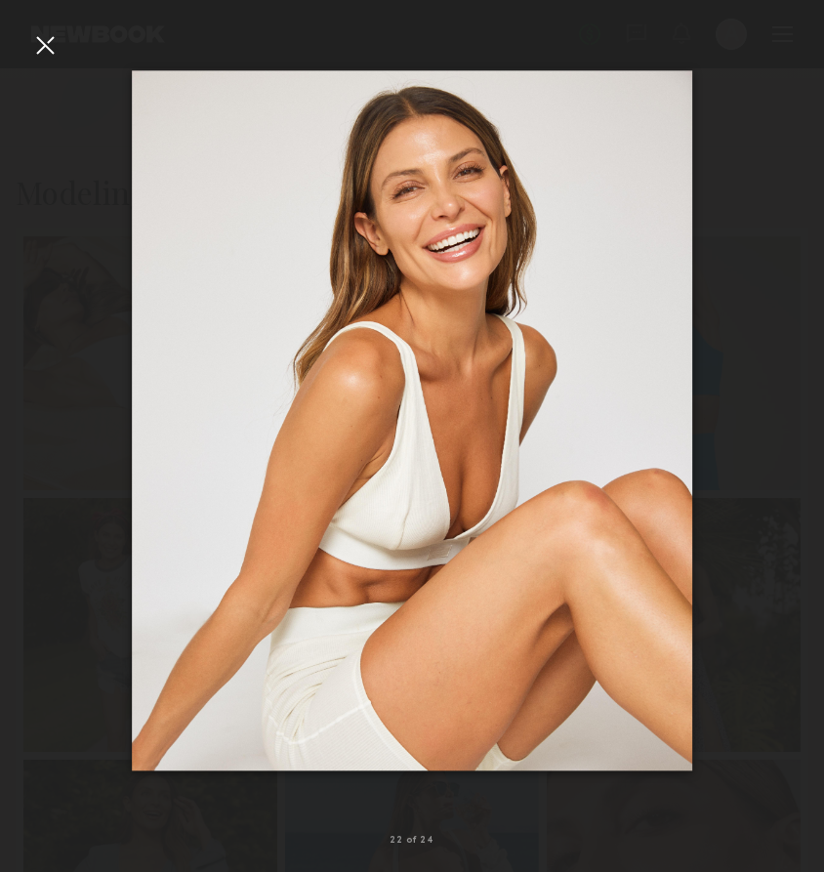
click at [41, 47] on div at bounding box center [44, 44] width 31 height 31
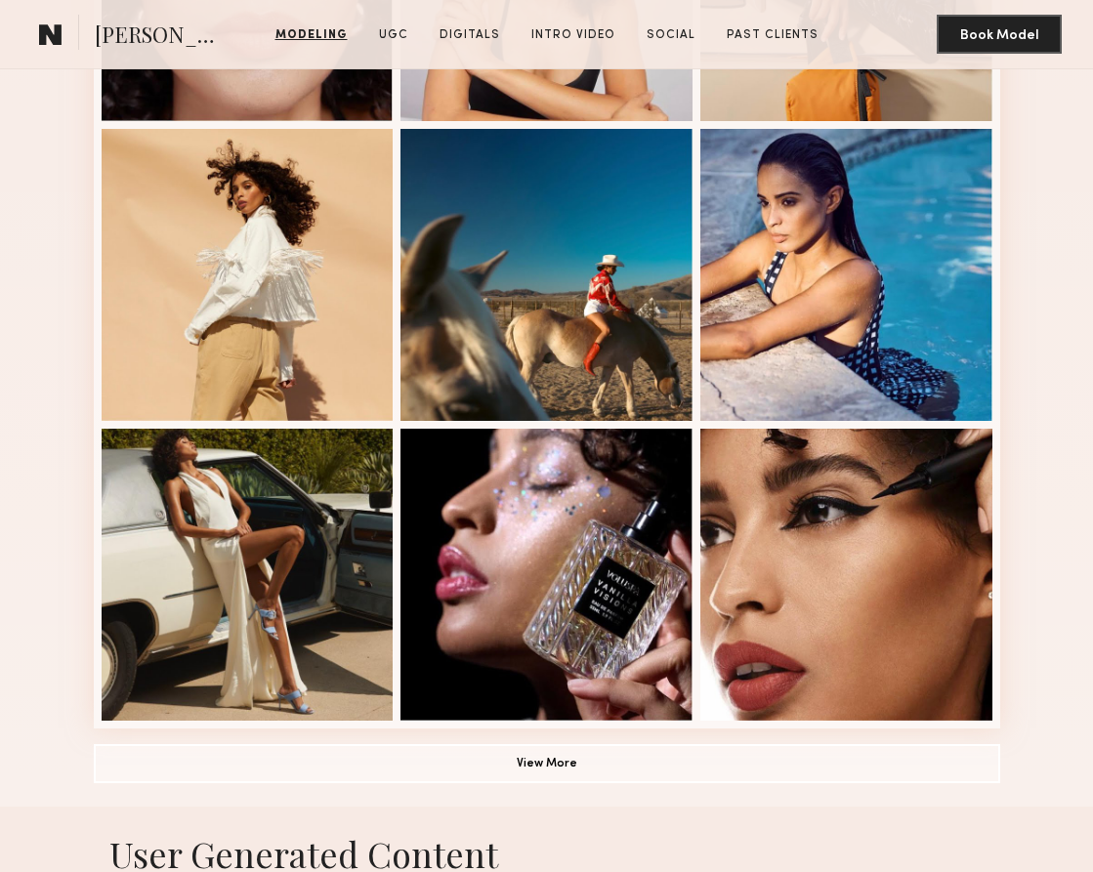
scroll to position [1042, 0]
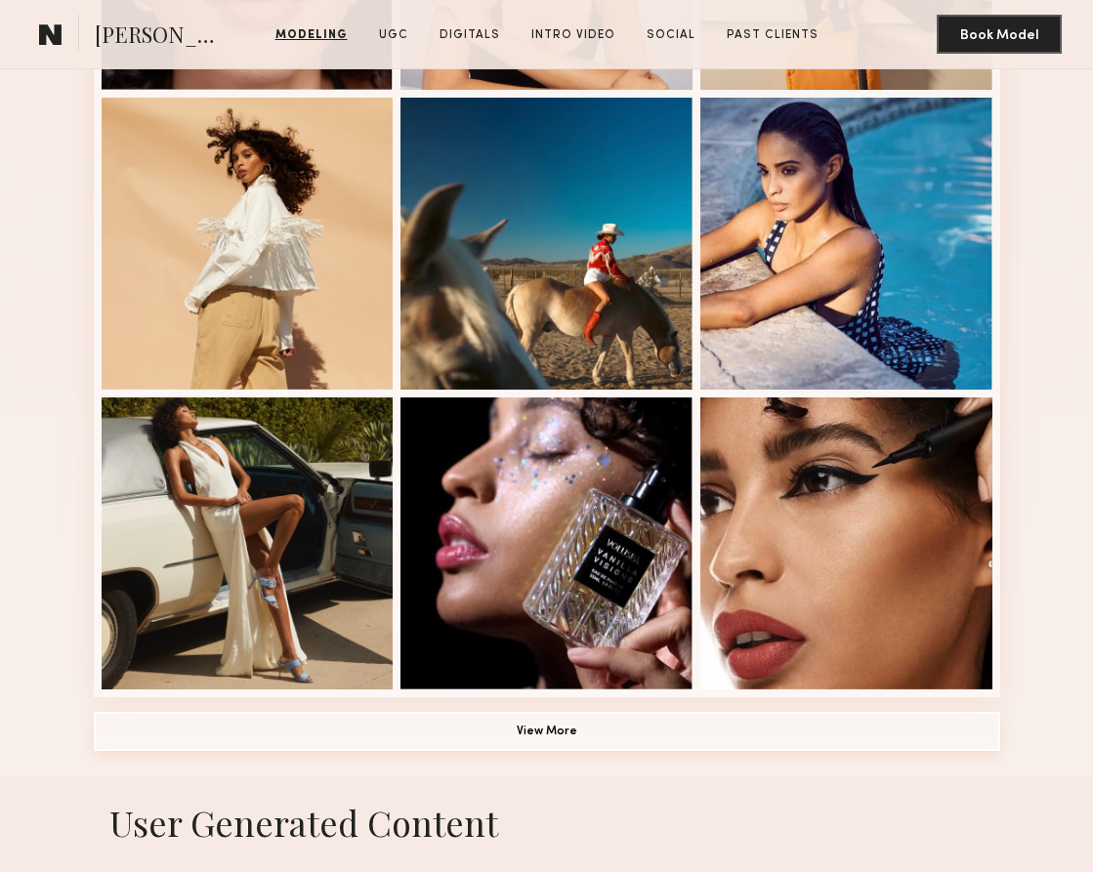
click at [517, 722] on button "View More" at bounding box center [547, 731] width 906 height 39
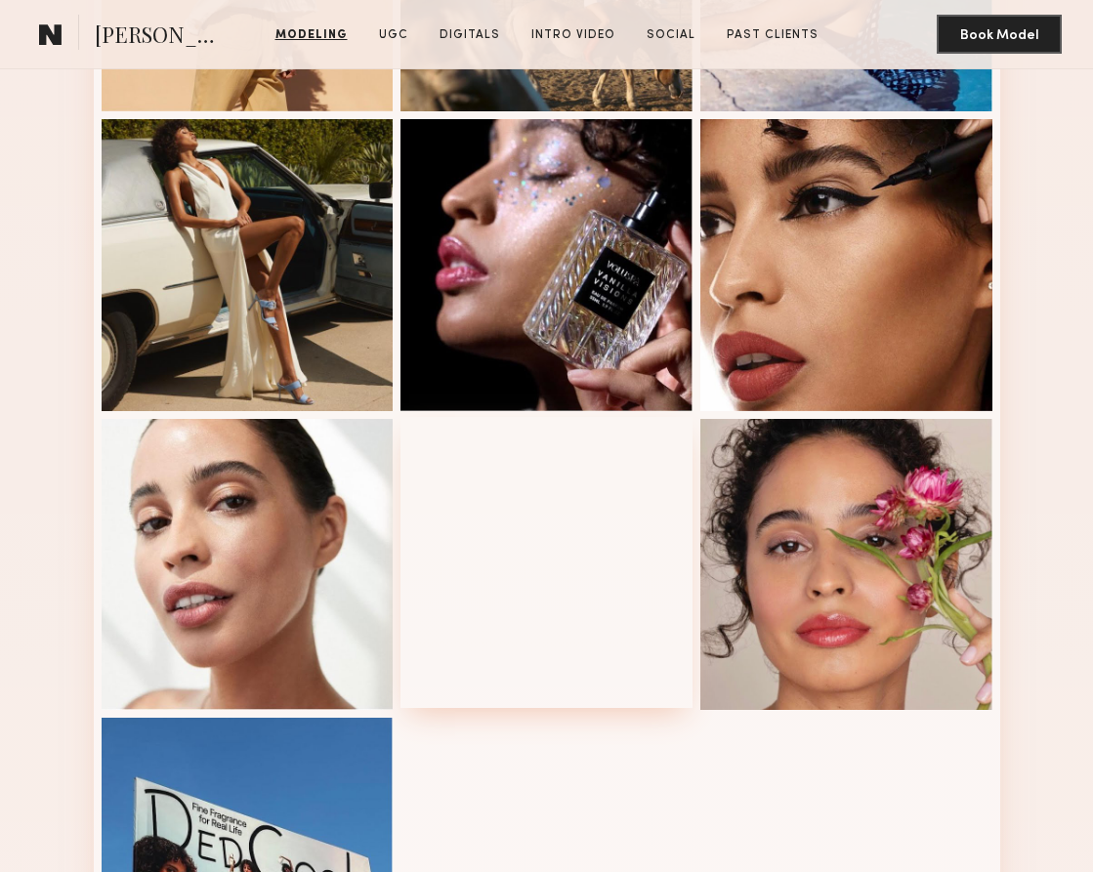
scroll to position [1322, 0]
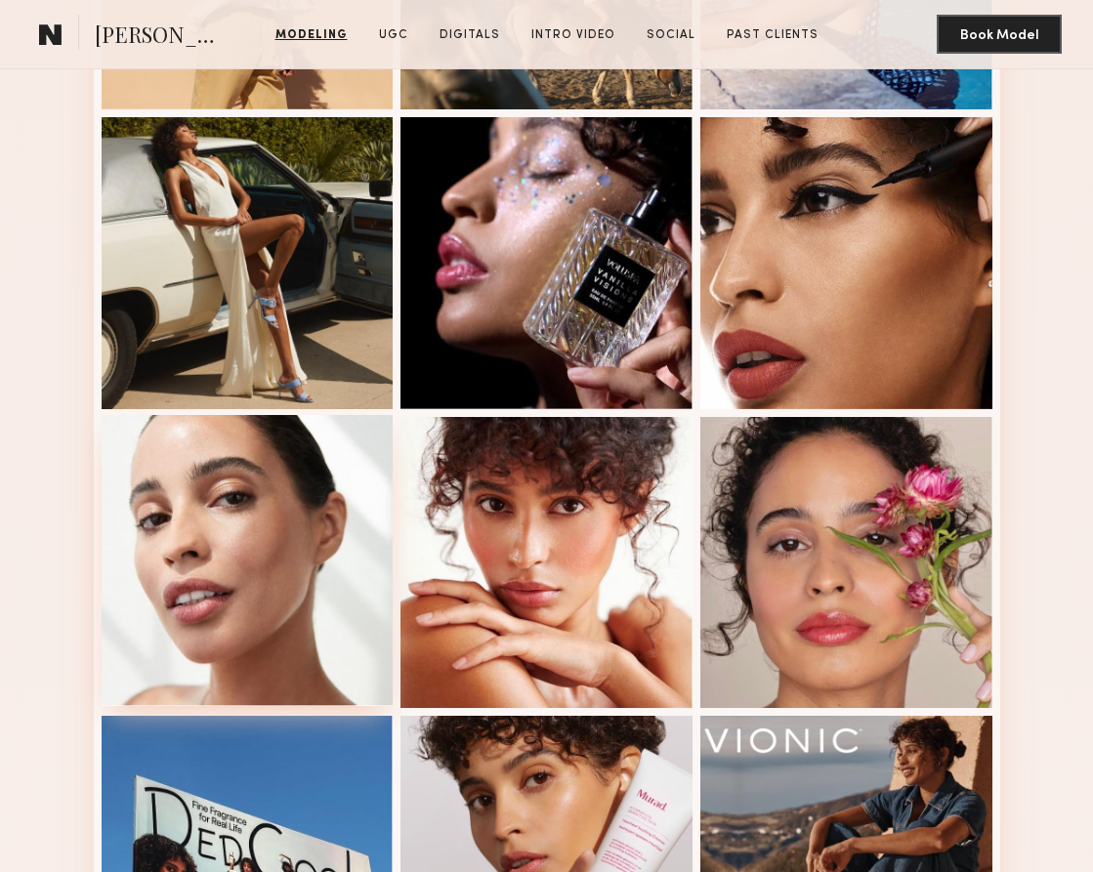
click at [264, 609] on div at bounding box center [248, 561] width 292 height 292
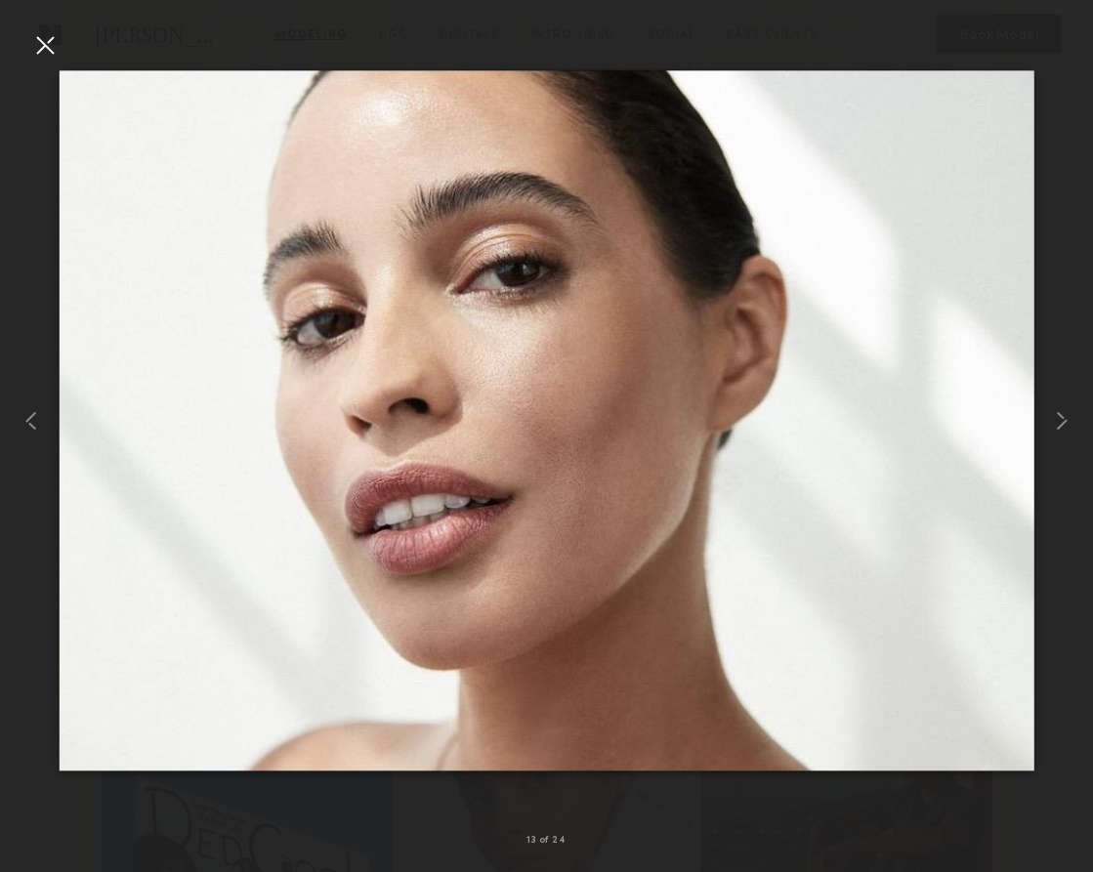
click at [36, 52] on div at bounding box center [44, 44] width 31 height 31
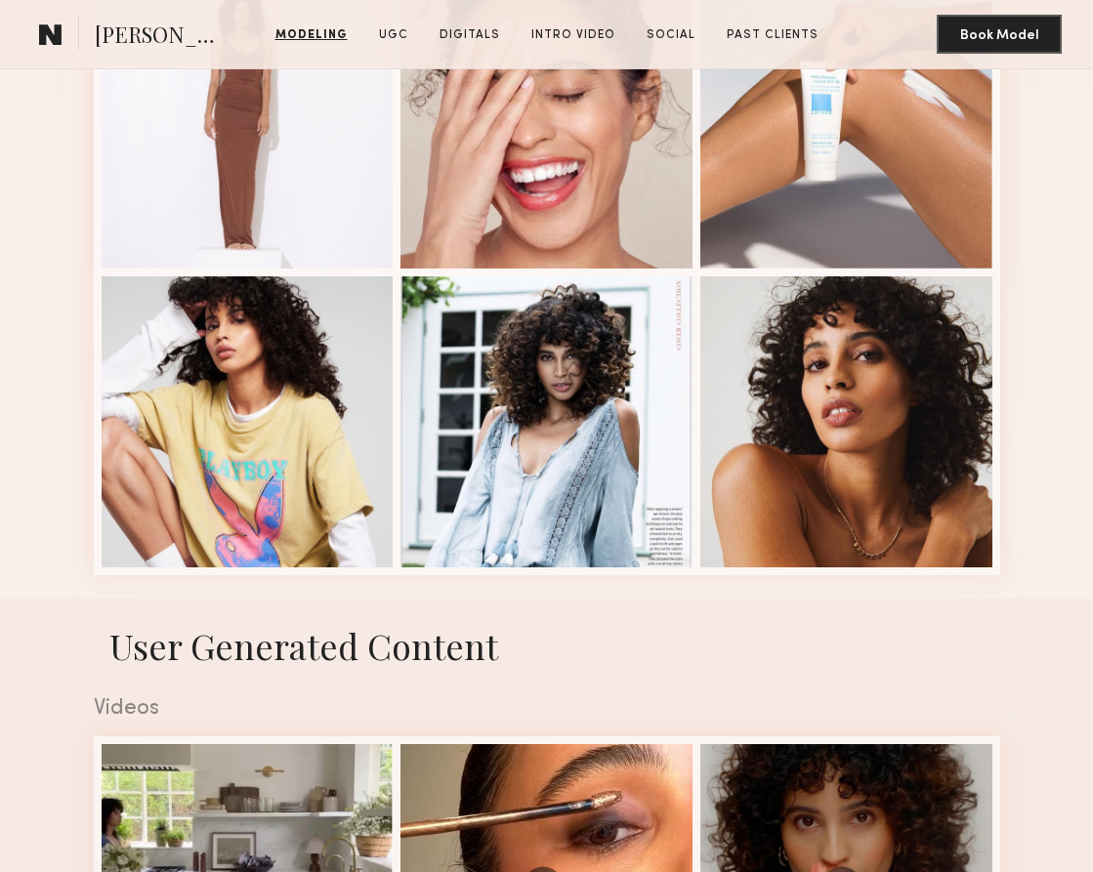
scroll to position [2348, 0]
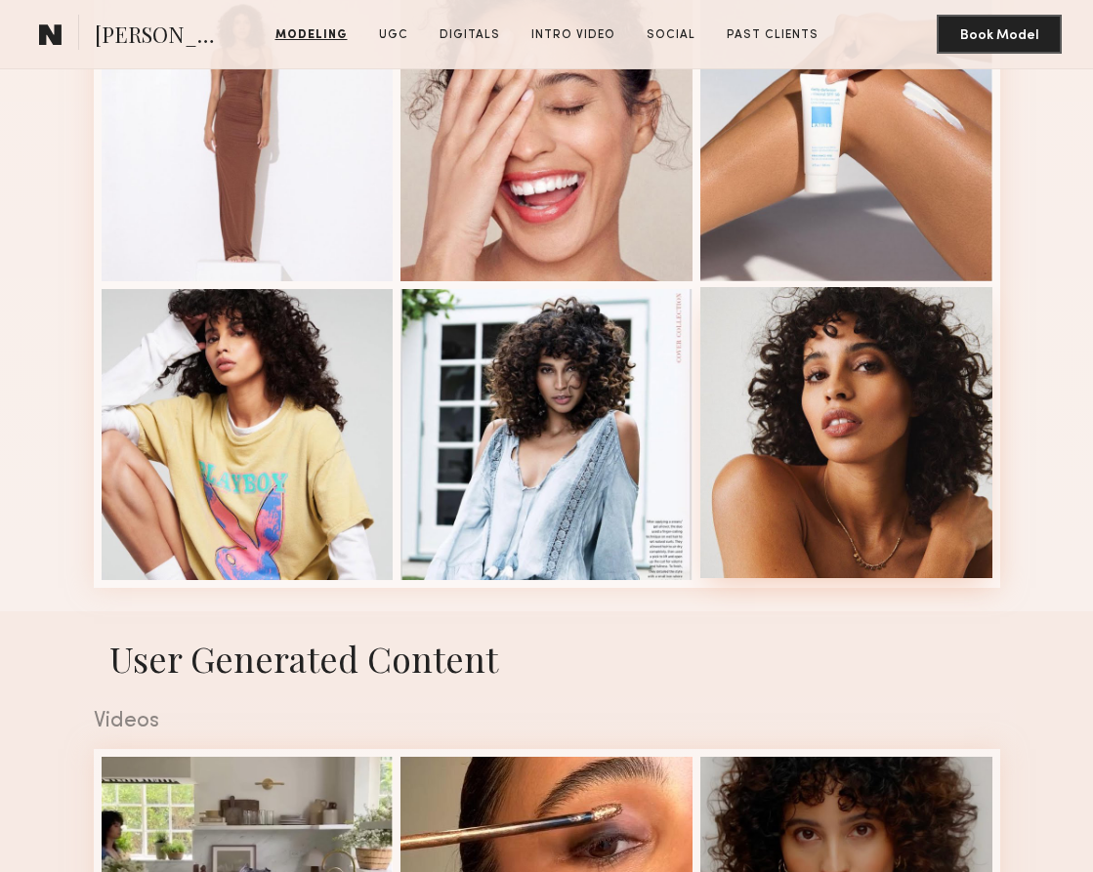
click at [823, 419] on div at bounding box center [846, 433] width 292 height 292
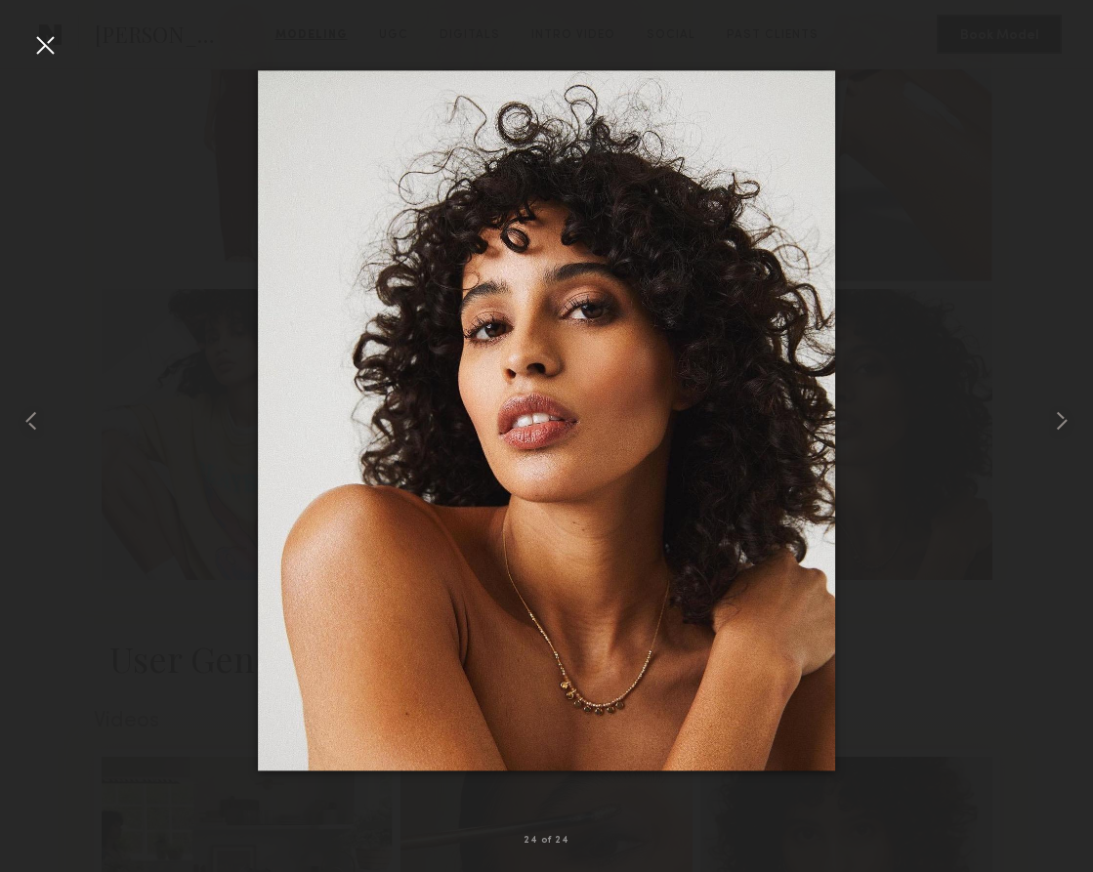
click at [36, 44] on div at bounding box center [44, 44] width 31 height 31
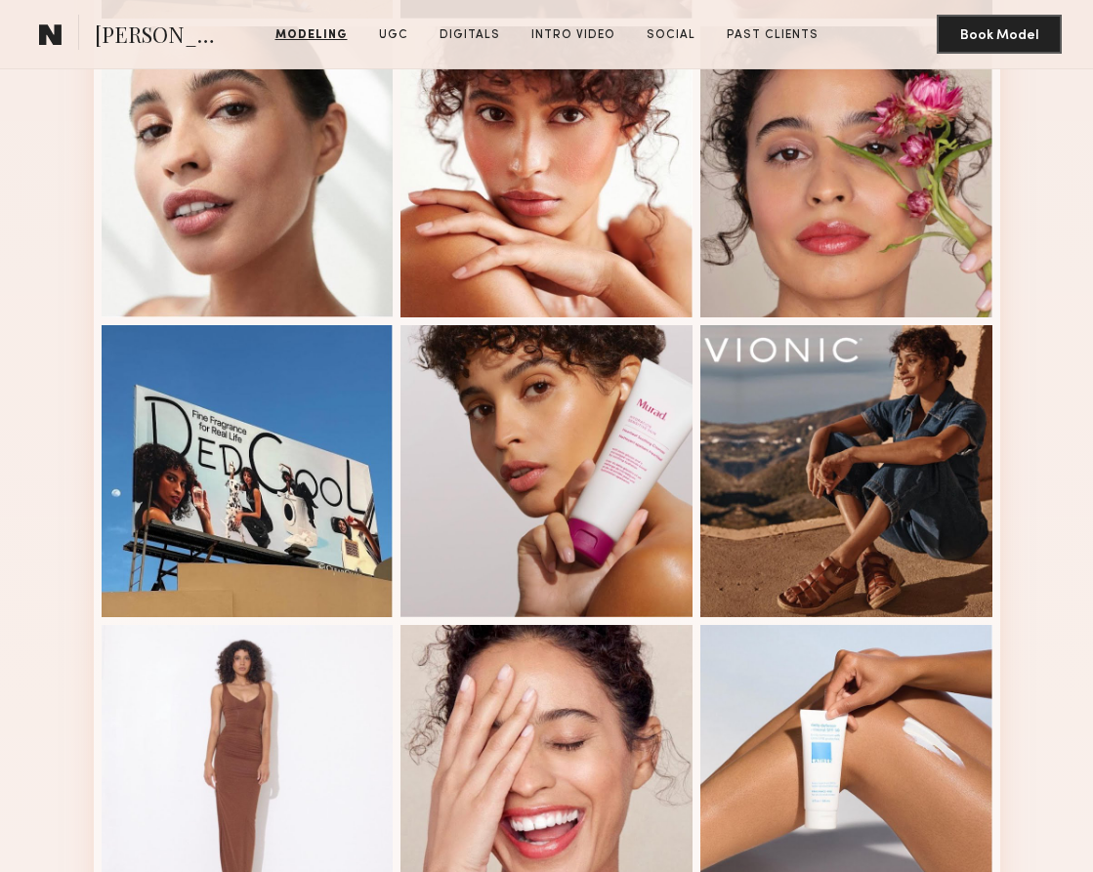
scroll to position [1440, 0]
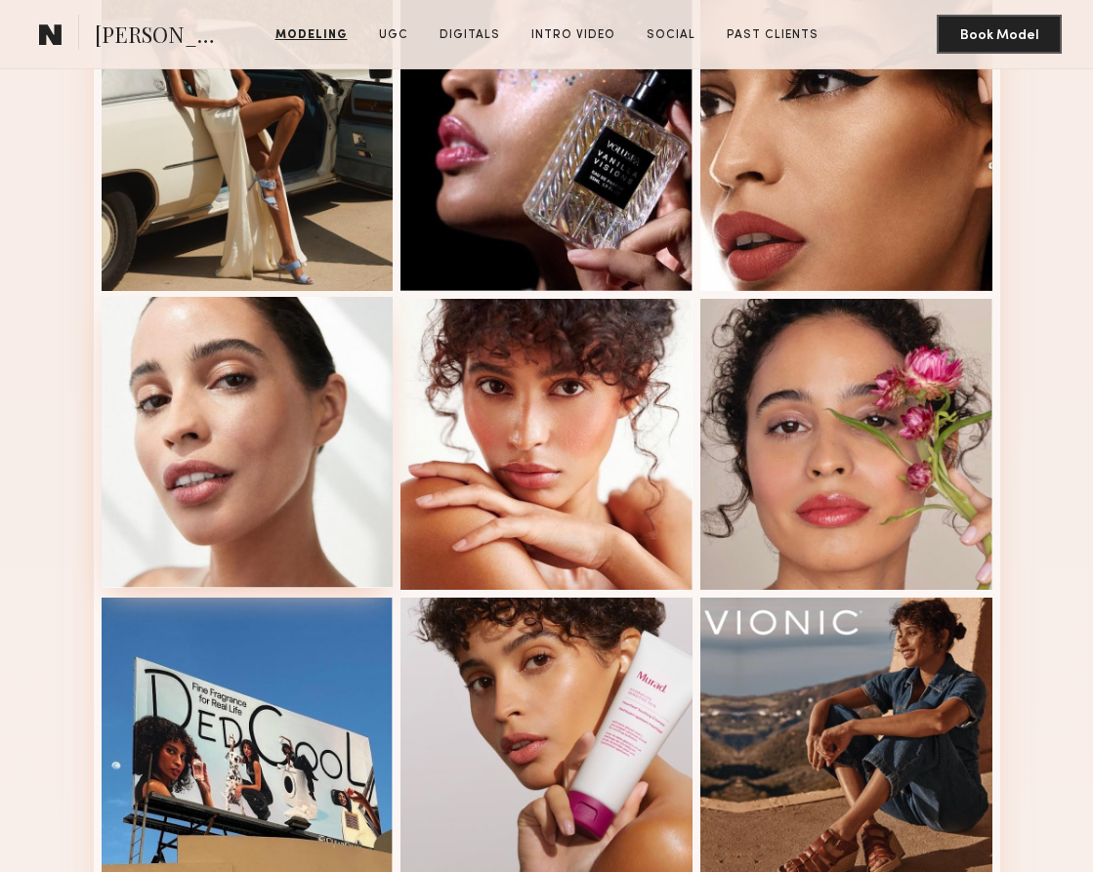
click at [227, 458] on div at bounding box center [248, 443] width 292 height 292
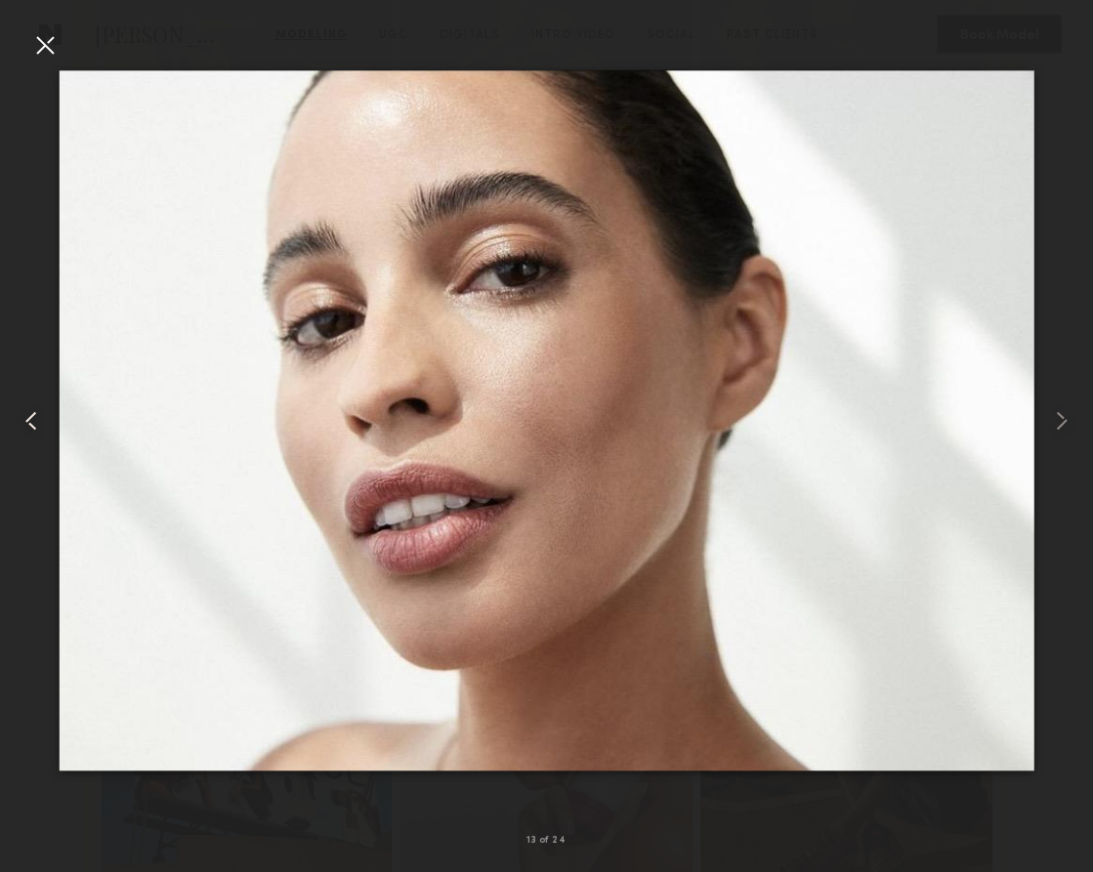
click at [17, 44] on div at bounding box center [22, 420] width 44 height 778
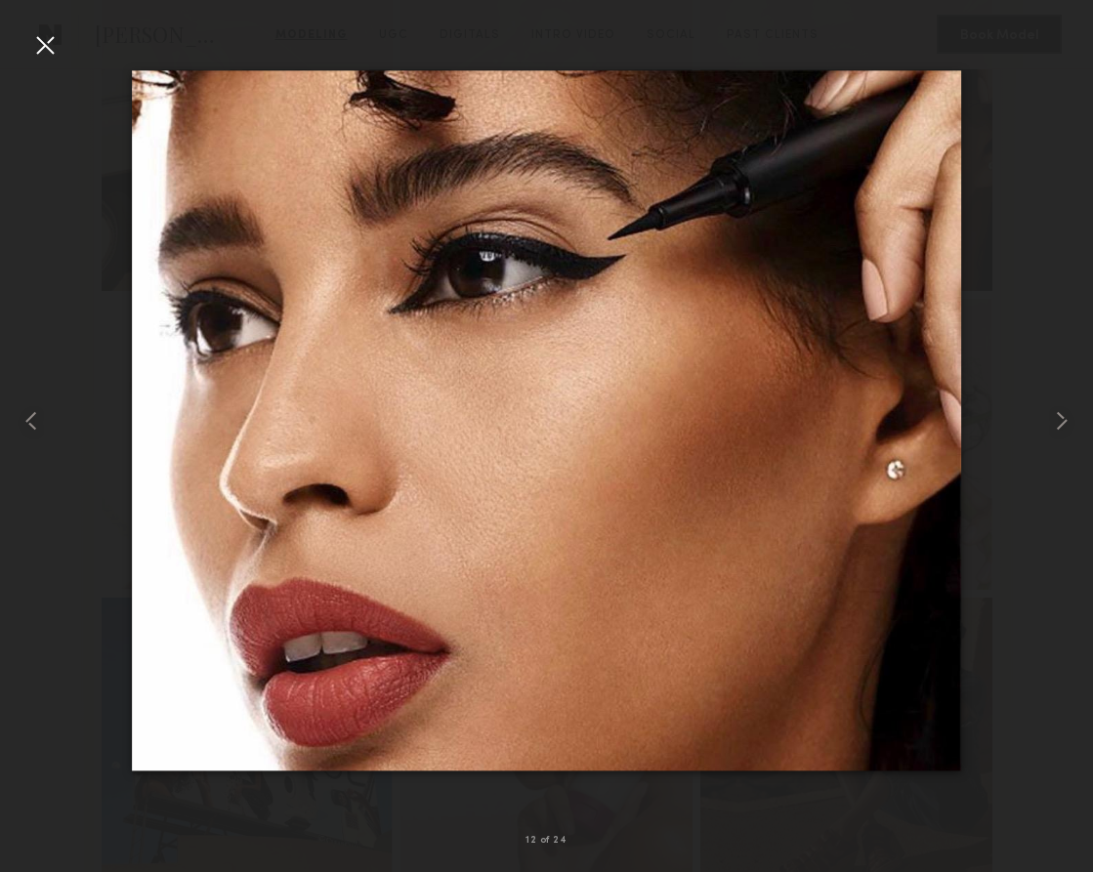
click at [46, 32] on div at bounding box center [44, 44] width 31 height 31
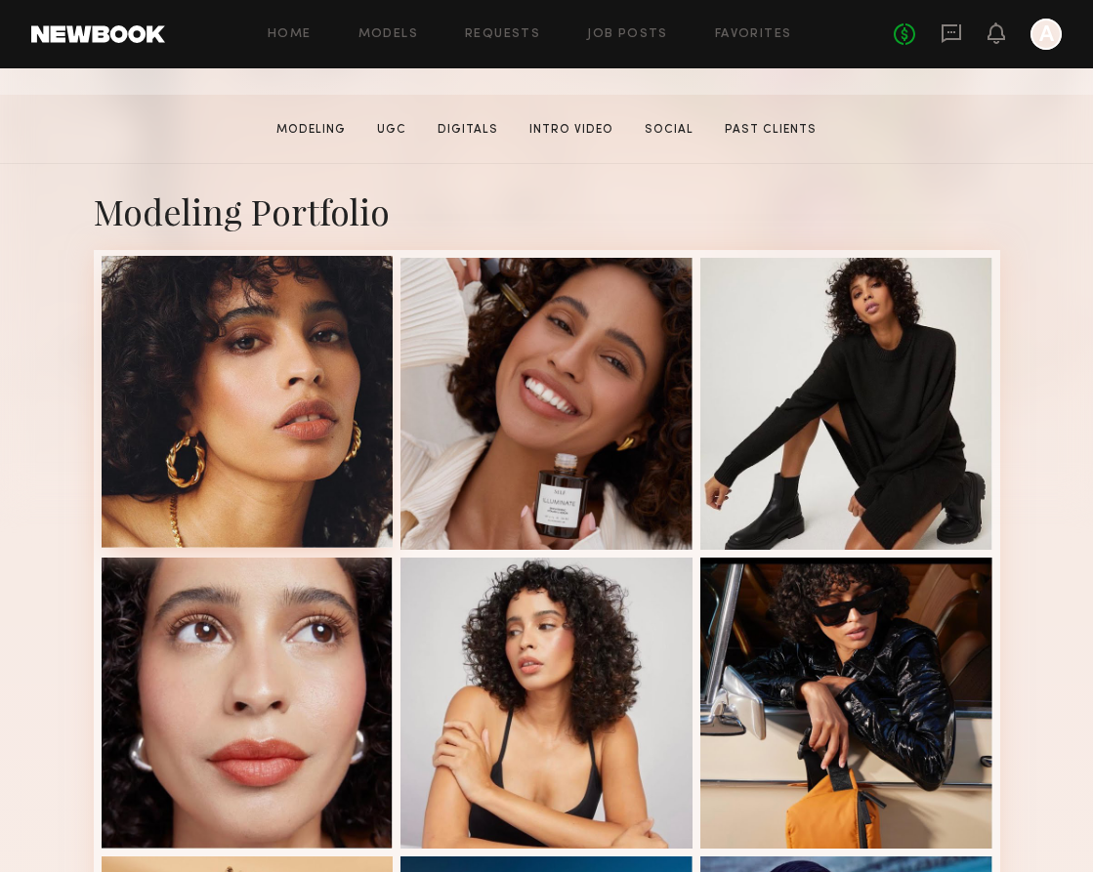
scroll to position [285, 0]
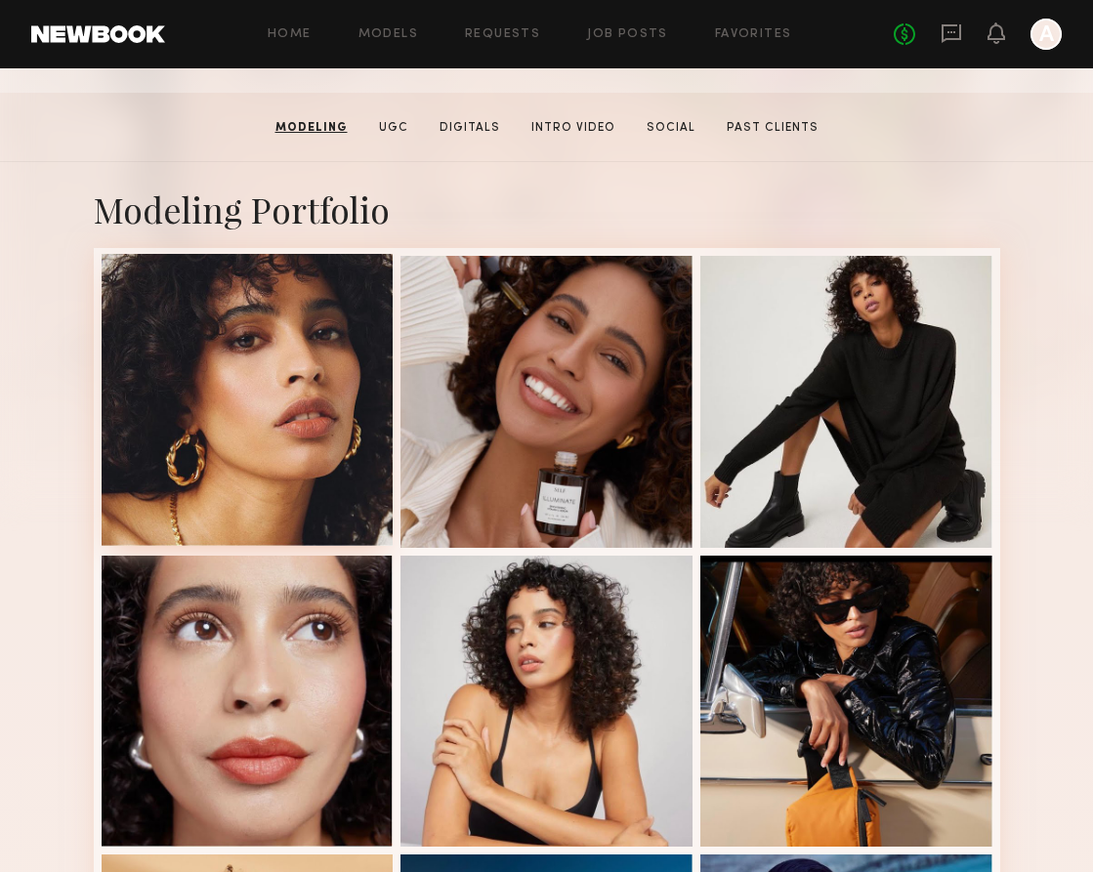
click at [227, 450] on div at bounding box center [248, 400] width 292 height 292
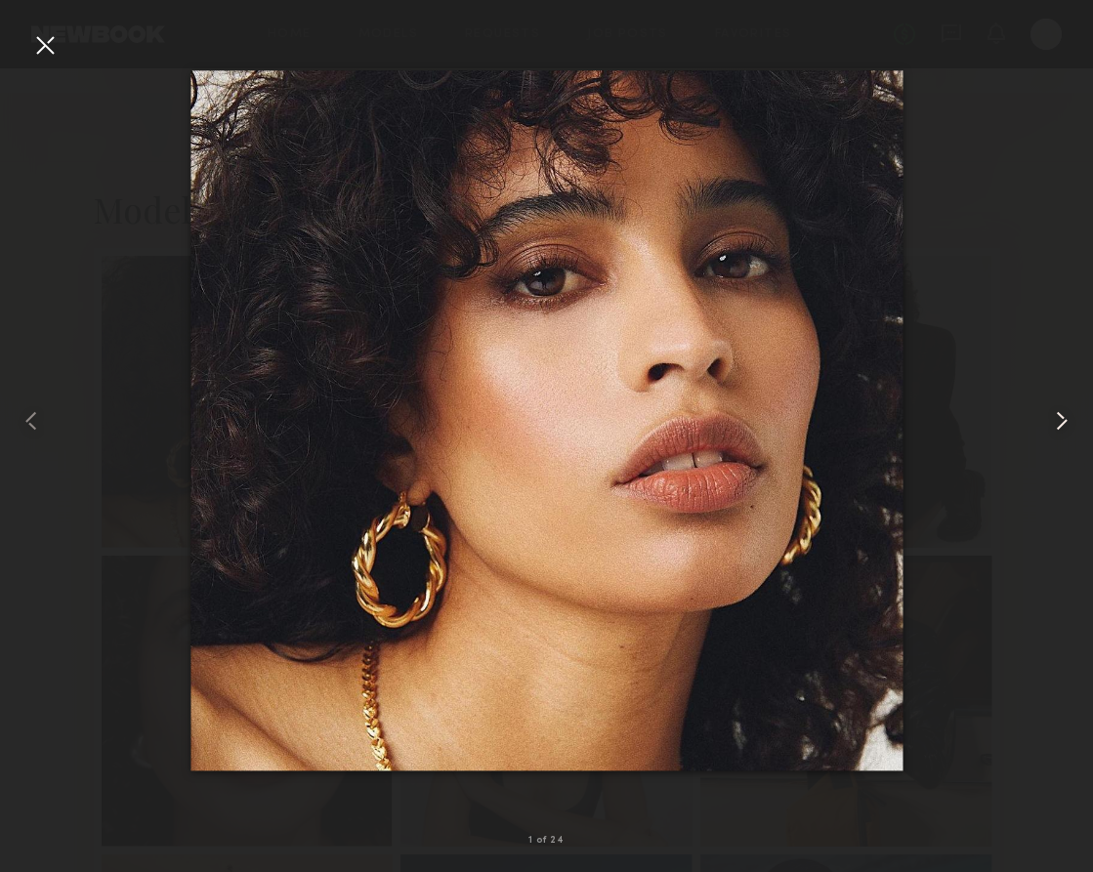
click at [823, 419] on common-icon at bounding box center [1061, 420] width 31 height 31
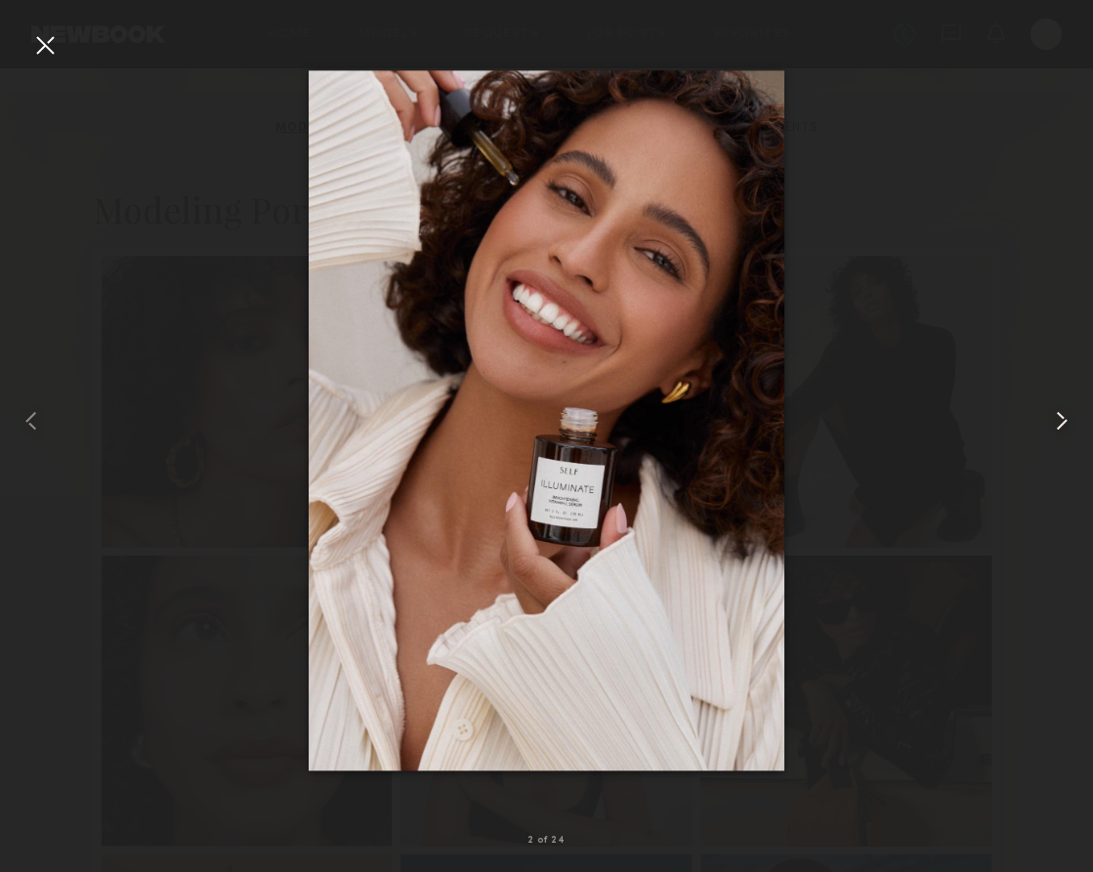
click at [823, 419] on common-icon at bounding box center [1061, 420] width 31 height 31
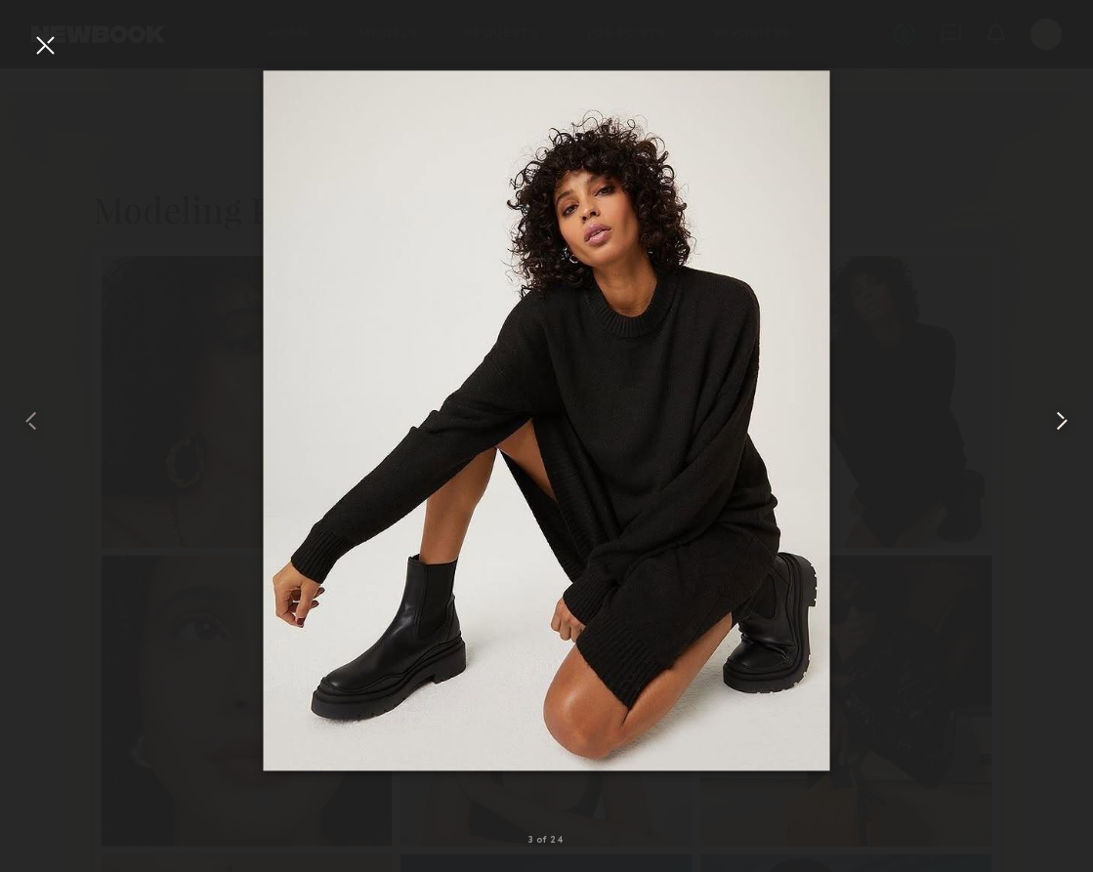
click at [823, 419] on common-icon at bounding box center [1061, 420] width 31 height 31
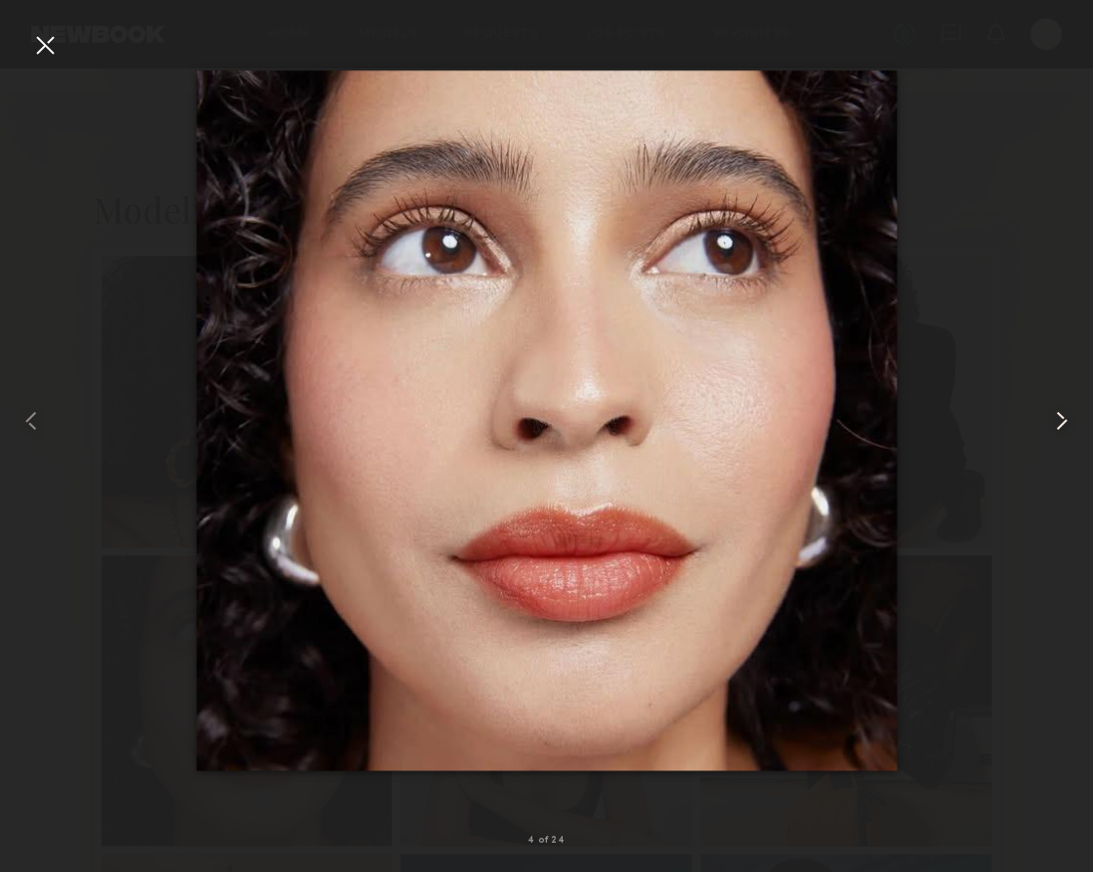
click at [823, 419] on common-icon at bounding box center [1061, 420] width 31 height 31
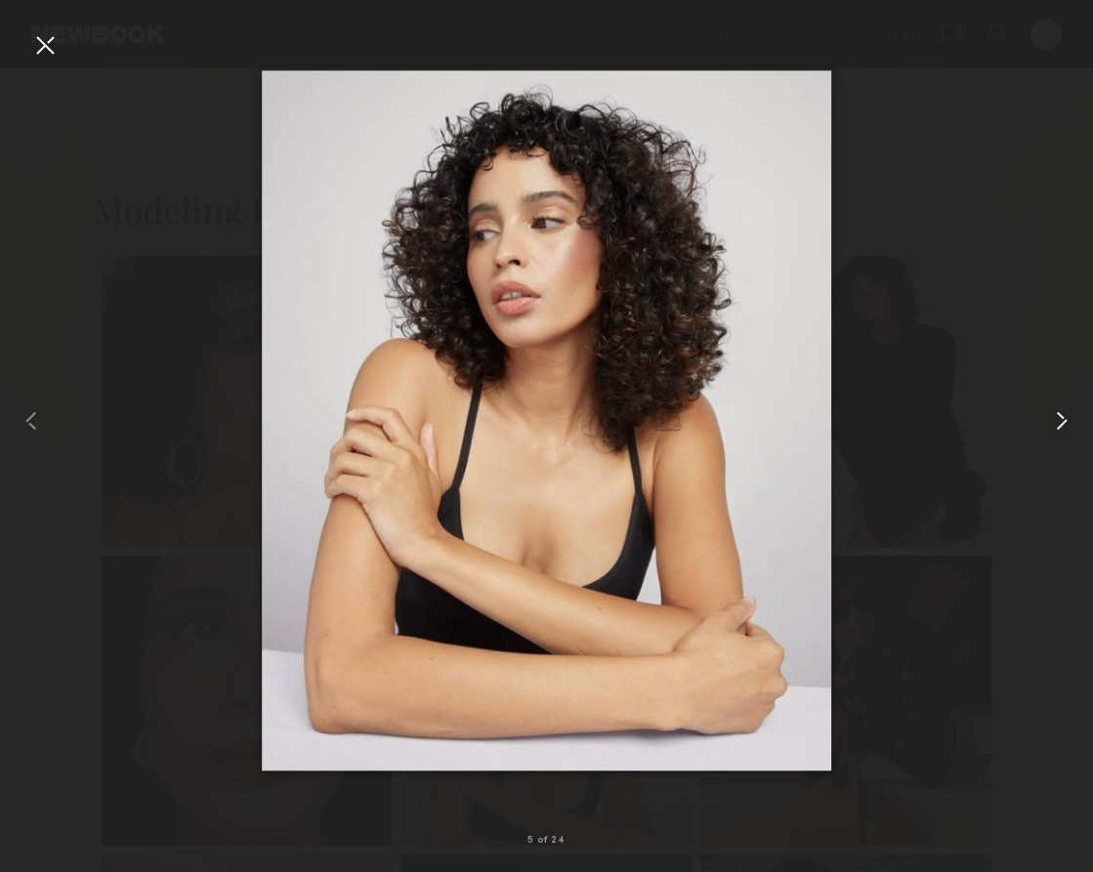
click at [823, 420] on common-icon at bounding box center [1061, 420] width 31 height 31
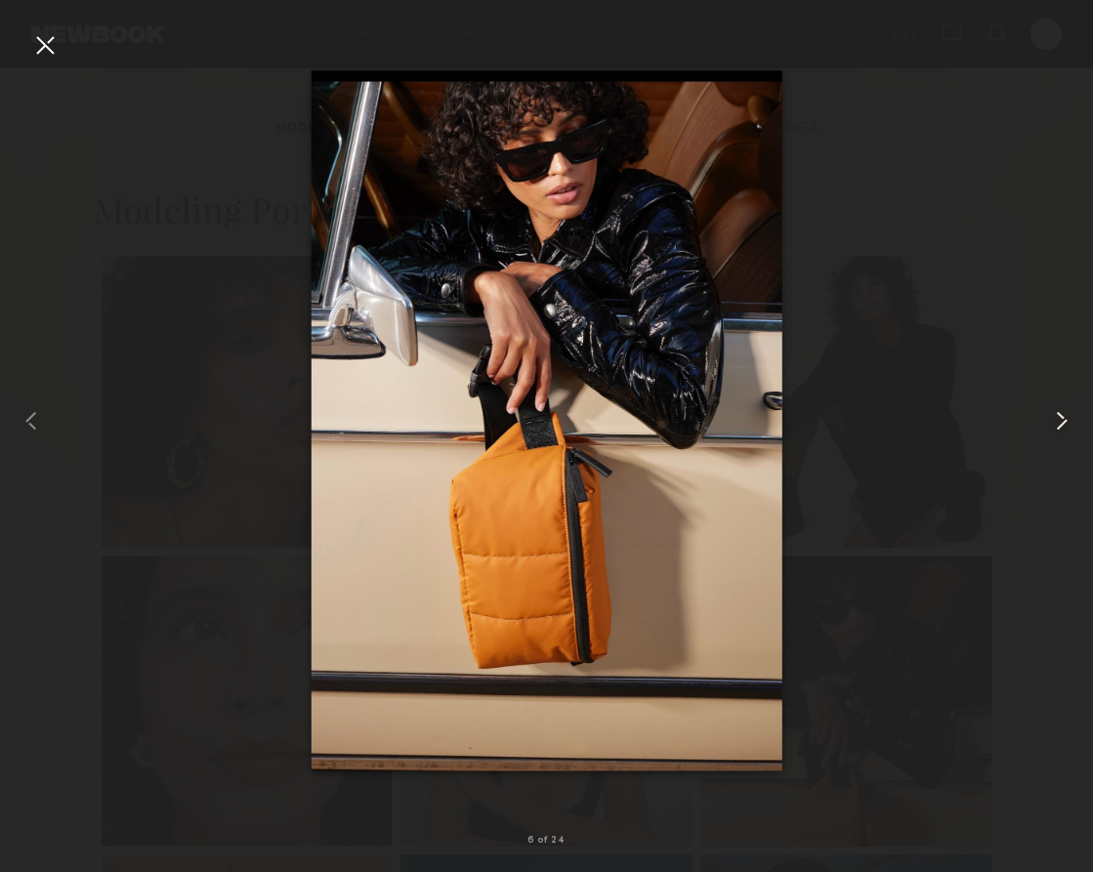
click at [823, 420] on common-icon at bounding box center [1061, 420] width 31 height 31
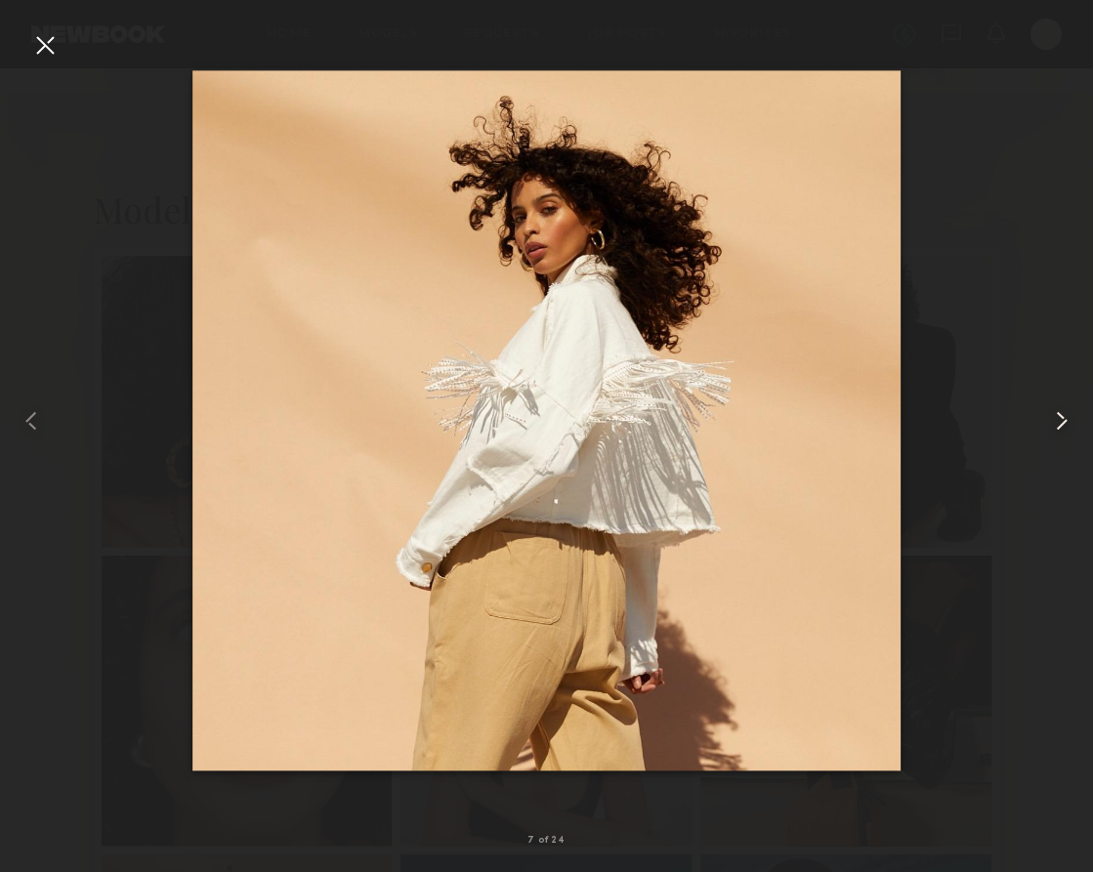
click at [823, 420] on common-icon at bounding box center [1061, 420] width 31 height 31
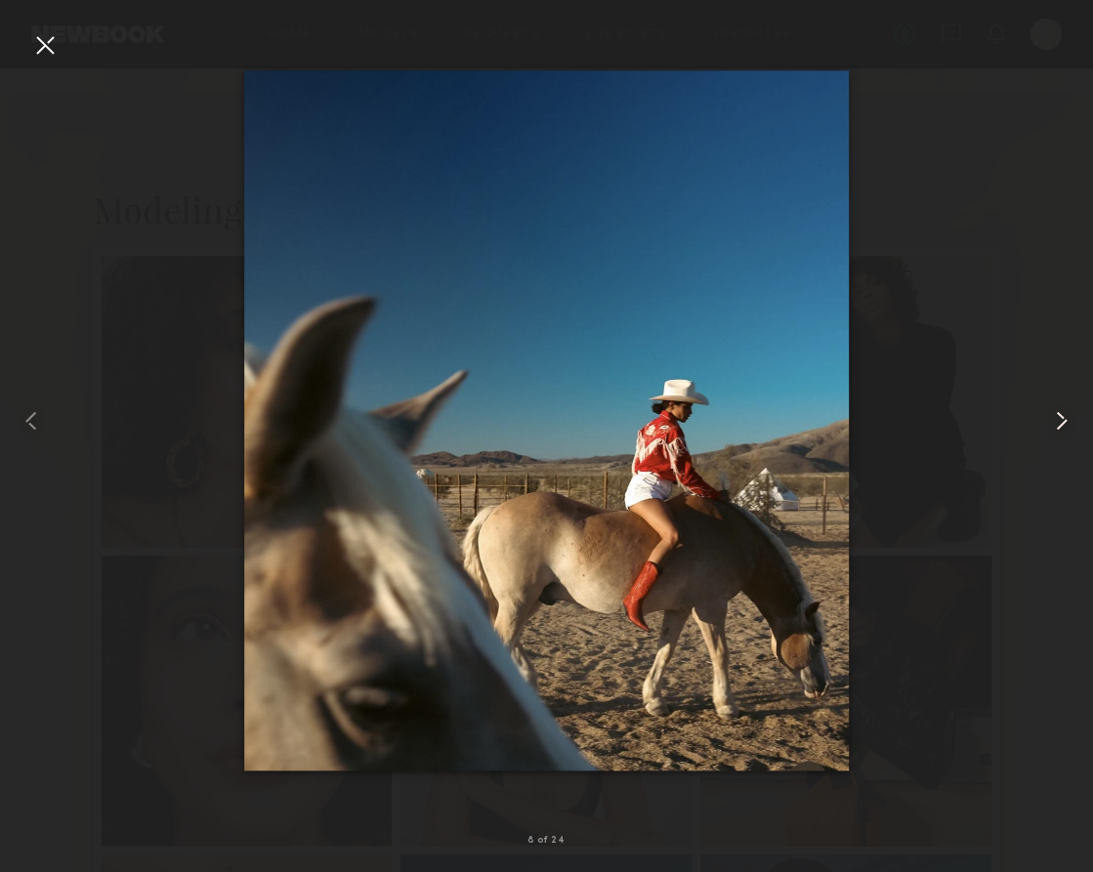
click at [823, 420] on common-icon at bounding box center [1061, 420] width 31 height 31
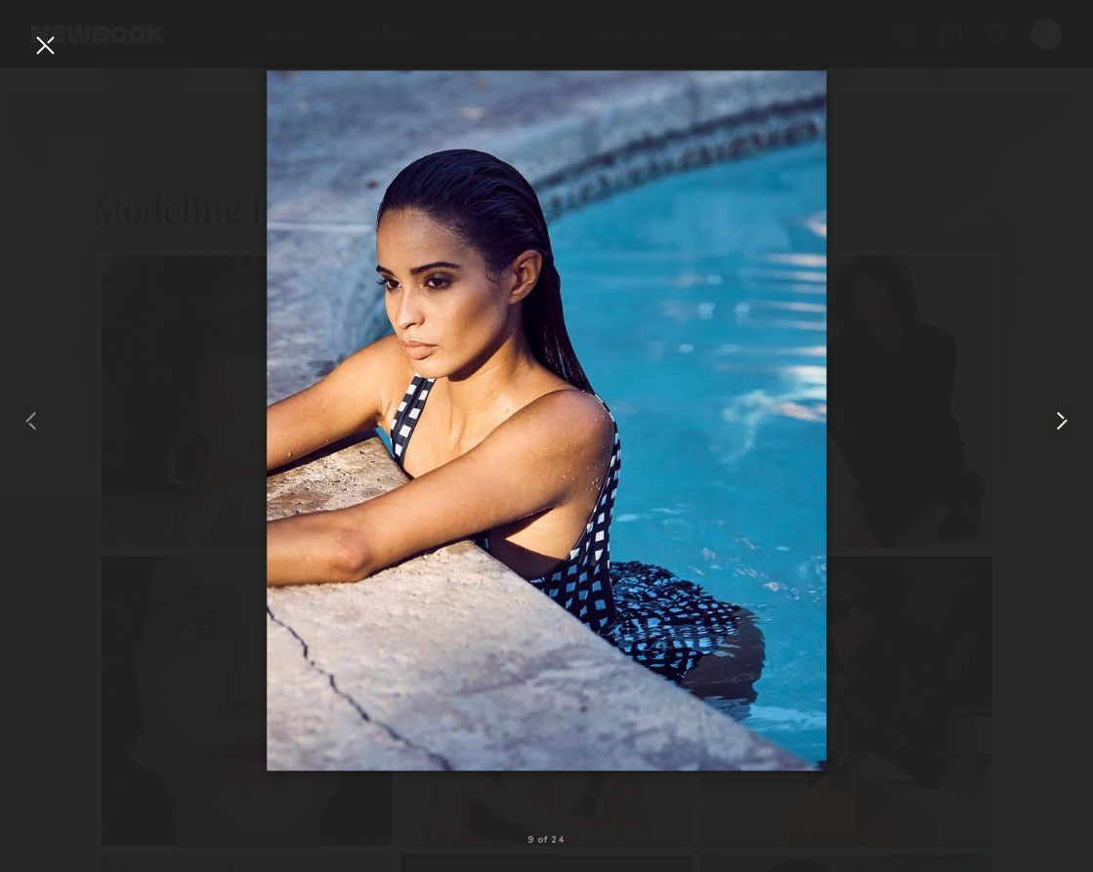
click at [823, 420] on common-icon at bounding box center [1061, 420] width 31 height 31
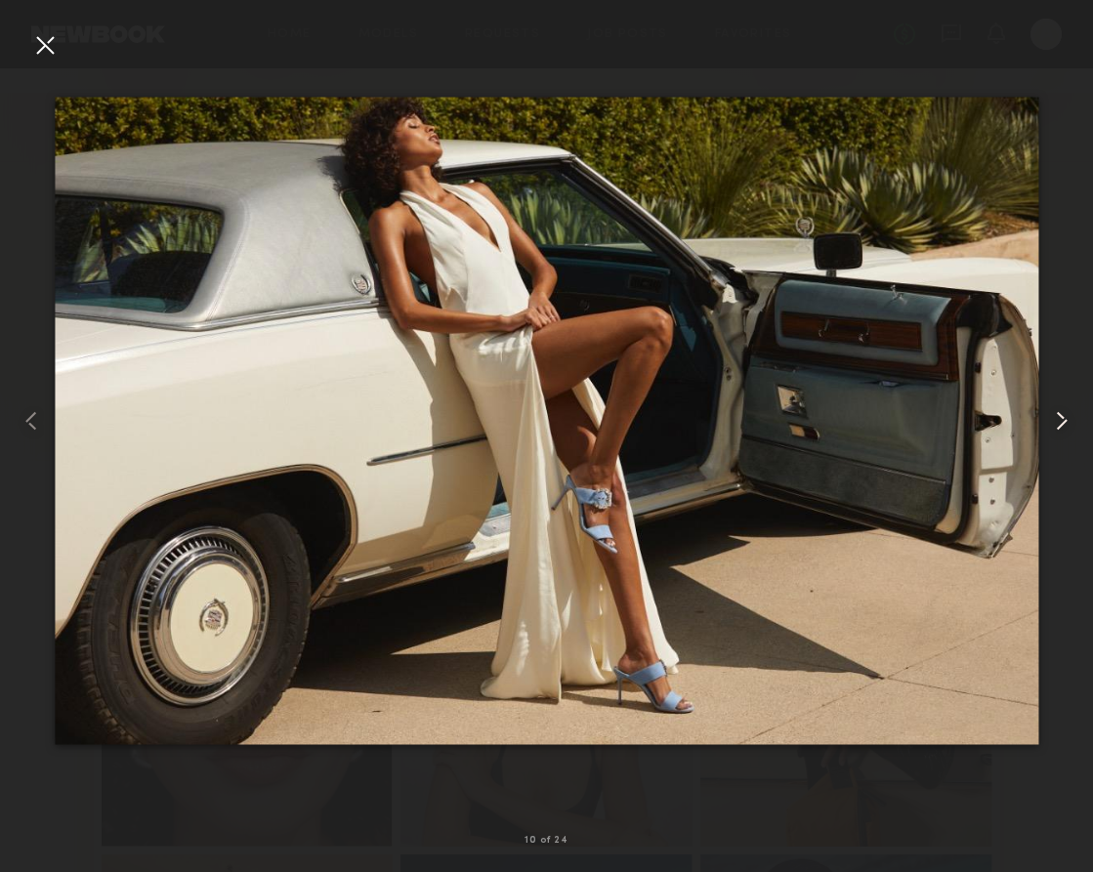
click at [823, 421] on common-icon at bounding box center [1061, 420] width 31 height 31
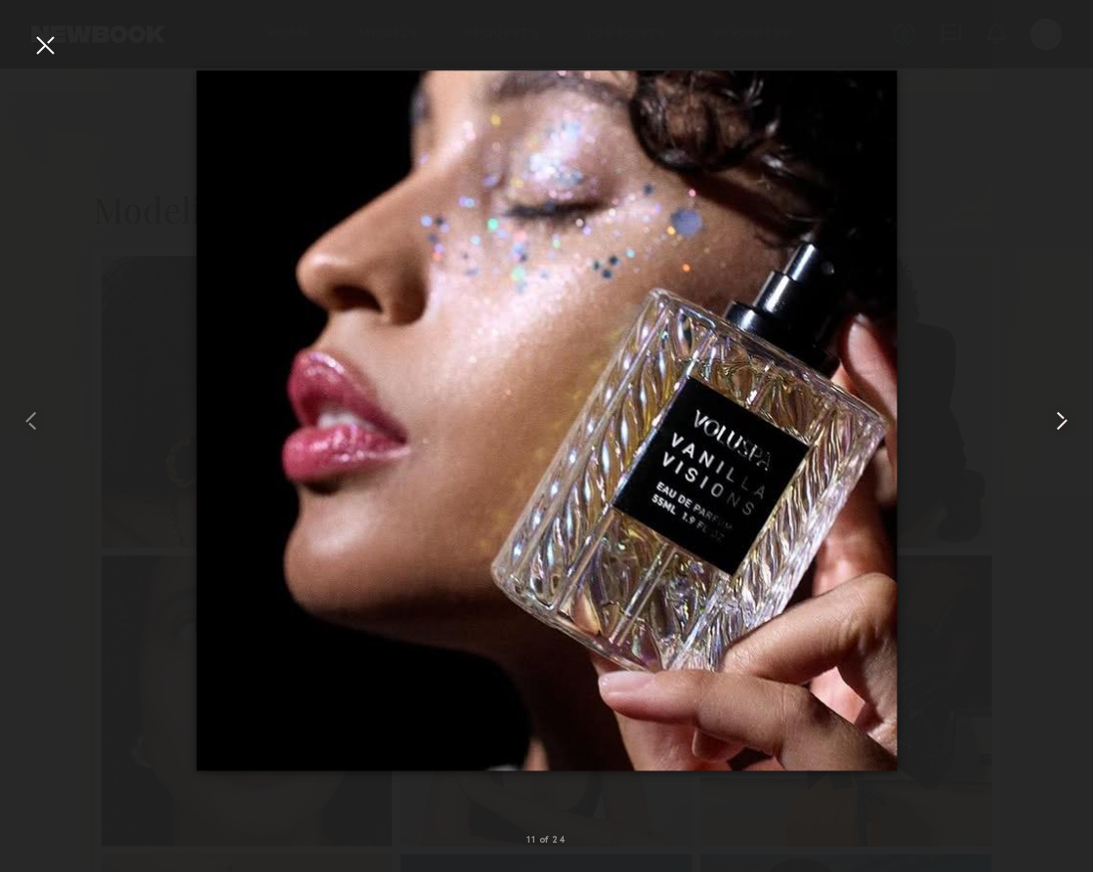
click at [823, 421] on common-icon at bounding box center [1061, 420] width 31 height 31
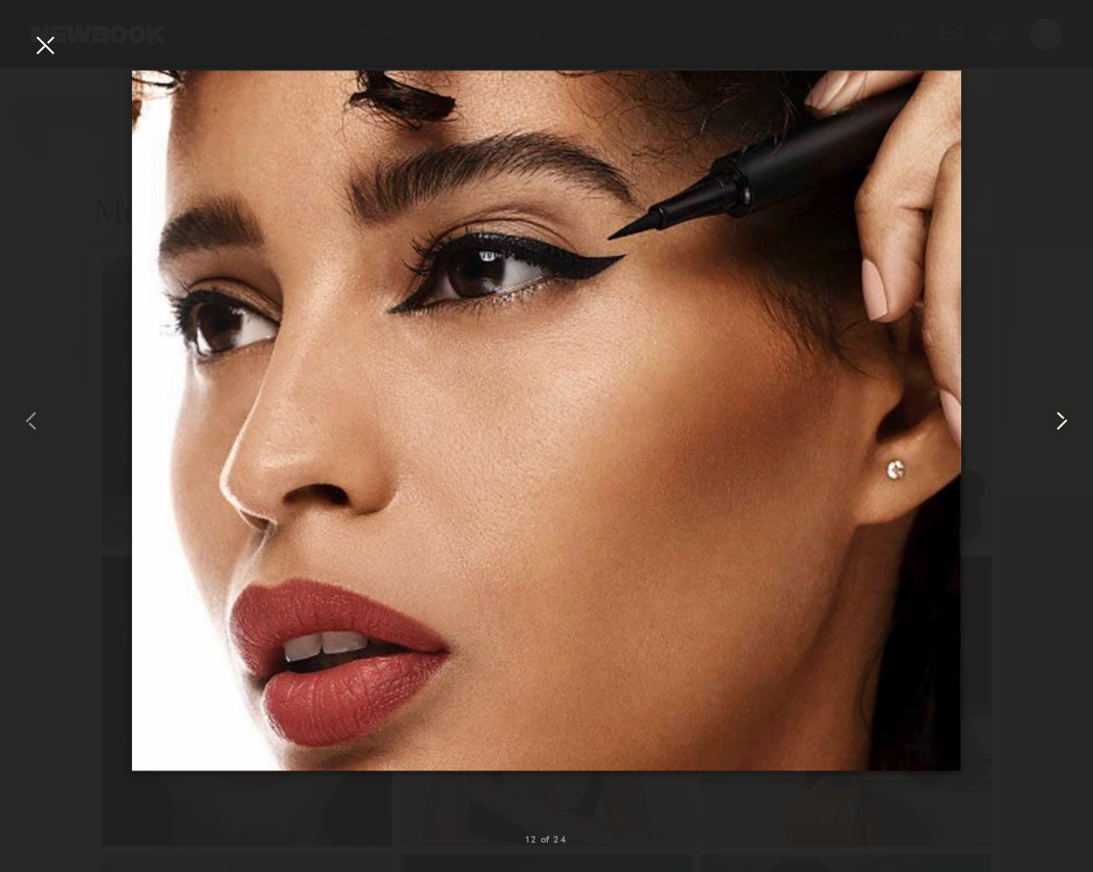
click at [823, 421] on common-icon at bounding box center [1061, 420] width 31 height 31
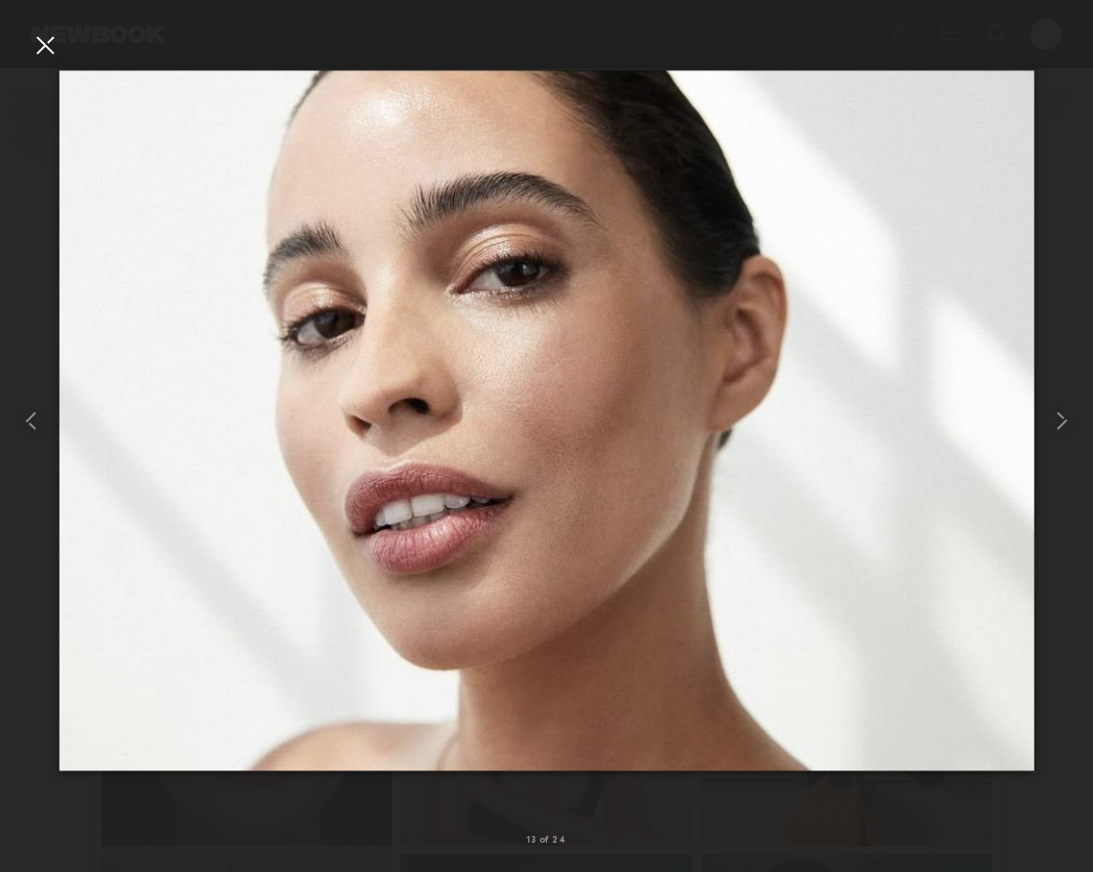
click at [38, 44] on div at bounding box center [44, 44] width 31 height 31
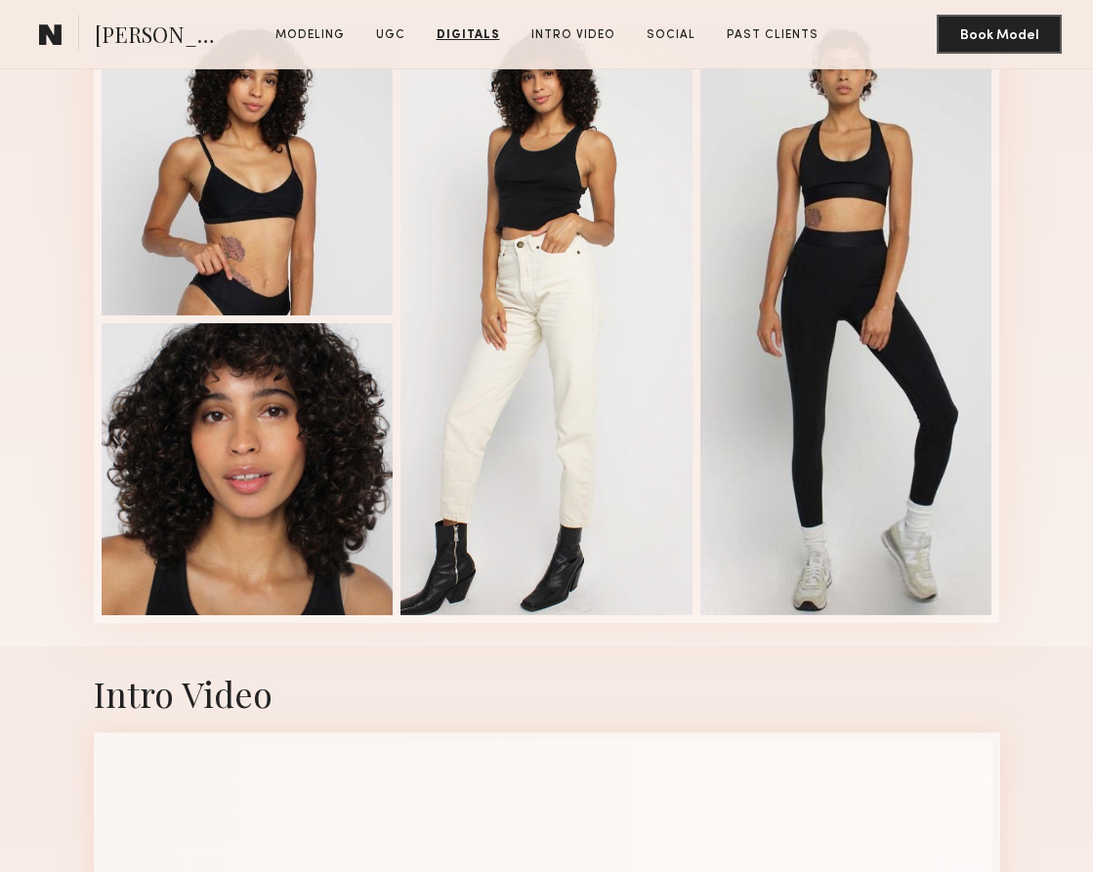
scroll to position [4453, 0]
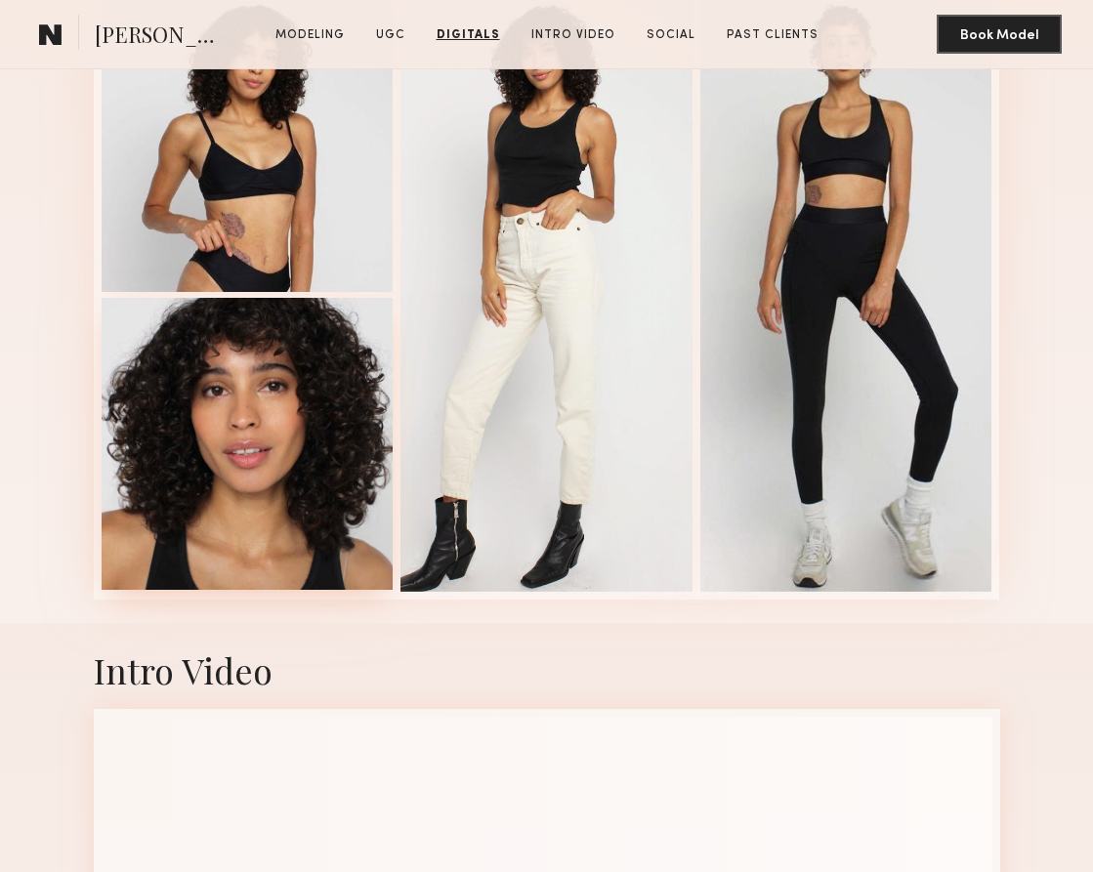
click at [275, 461] on div at bounding box center [248, 444] width 292 height 292
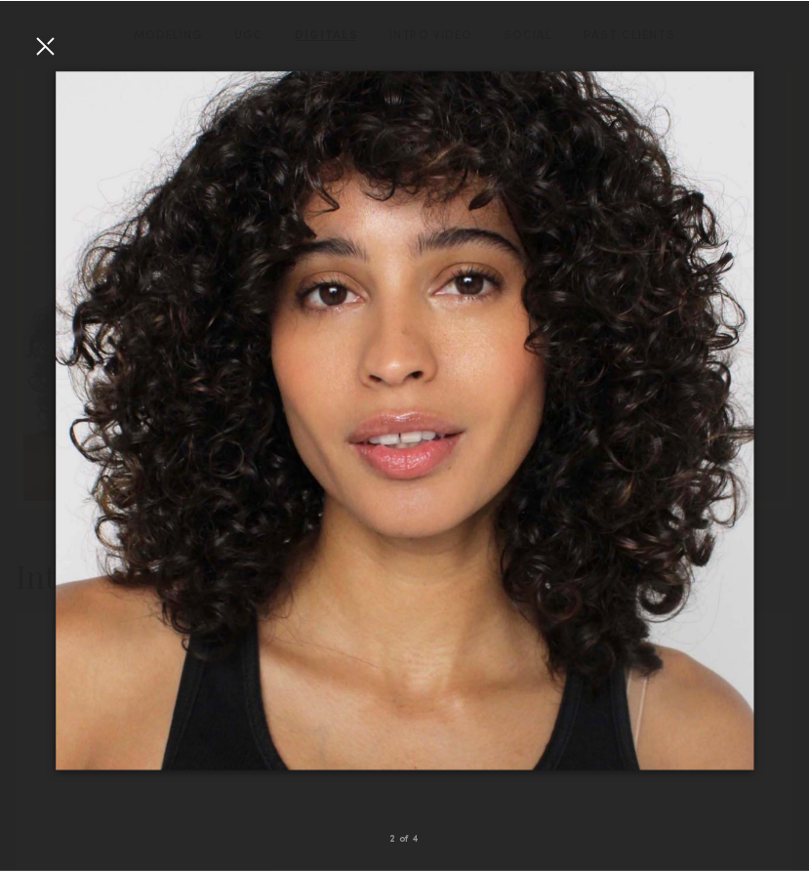
scroll to position [3989, 0]
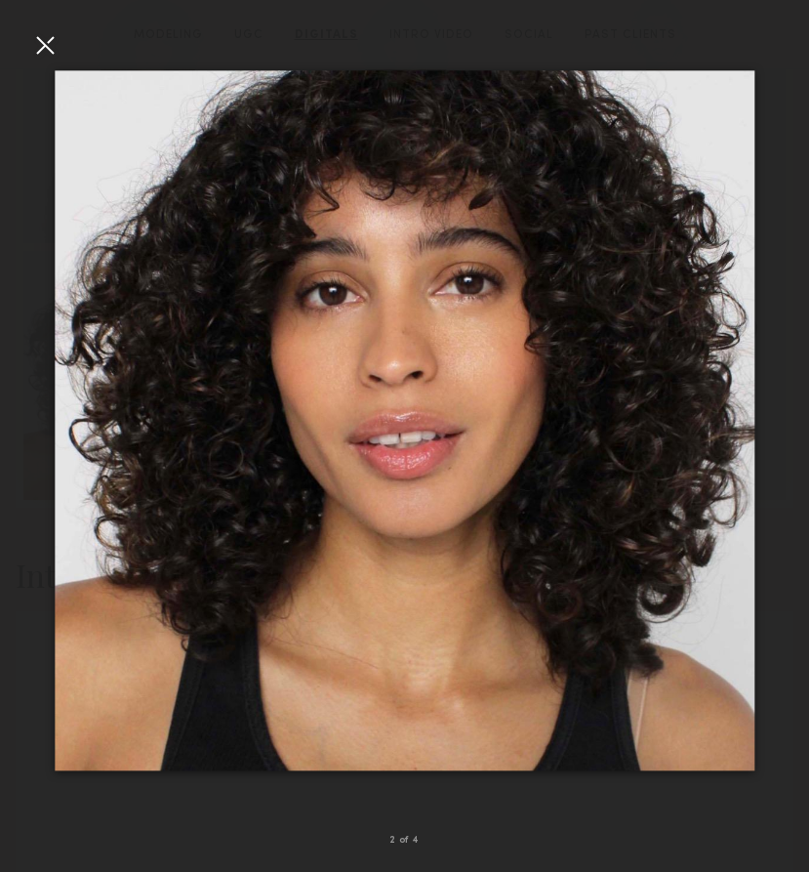
click at [36, 47] on div at bounding box center [44, 44] width 31 height 31
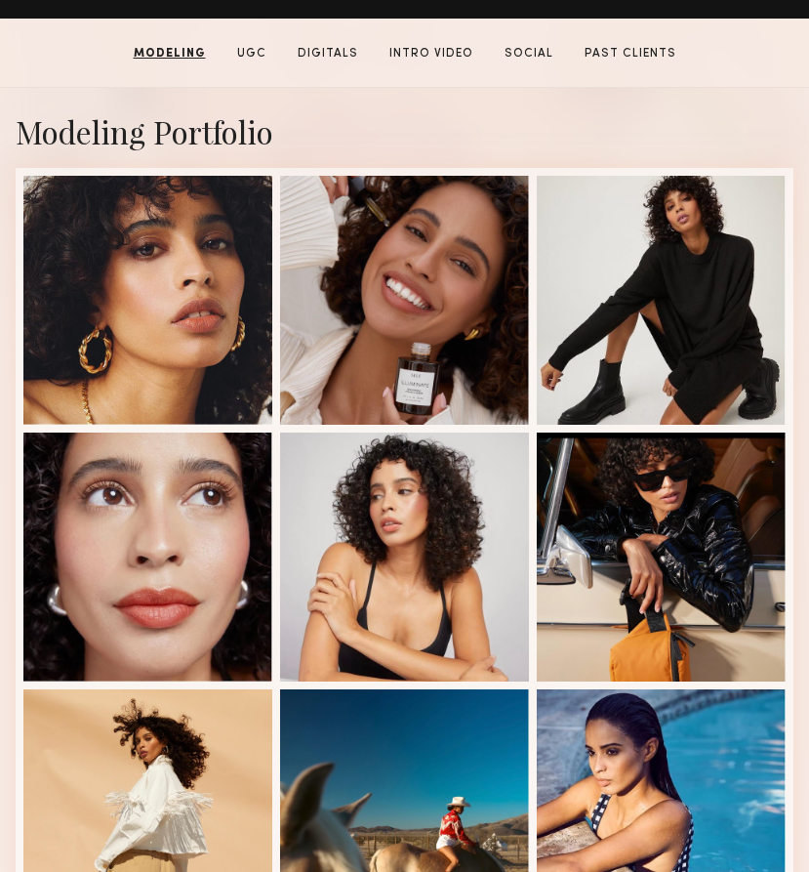
scroll to position [370, 4]
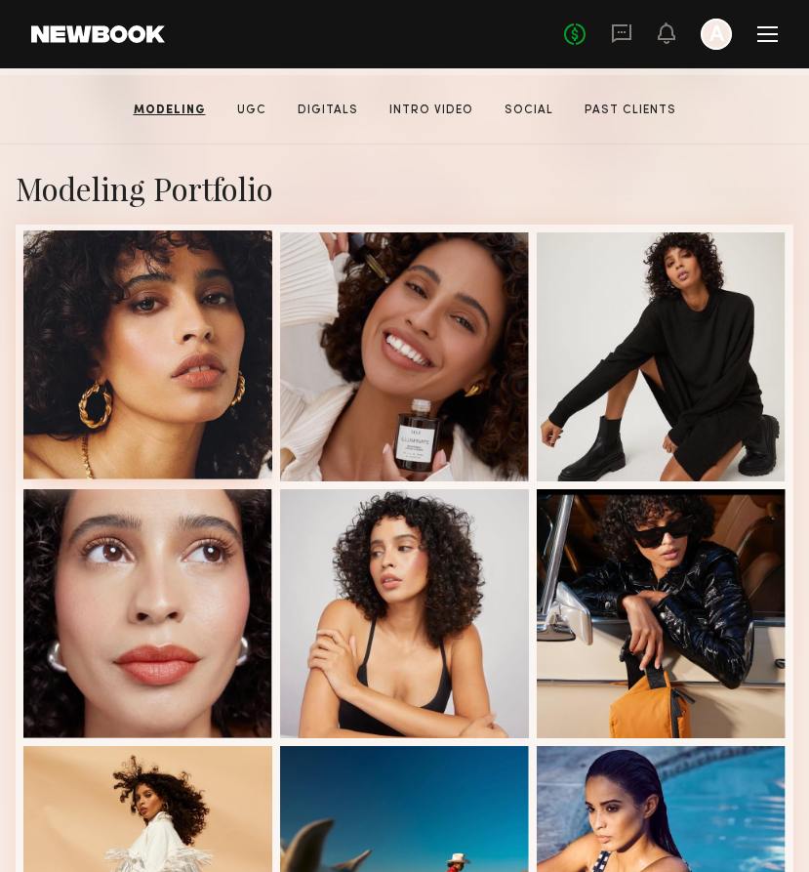
click at [191, 338] on div at bounding box center [147, 354] width 249 height 249
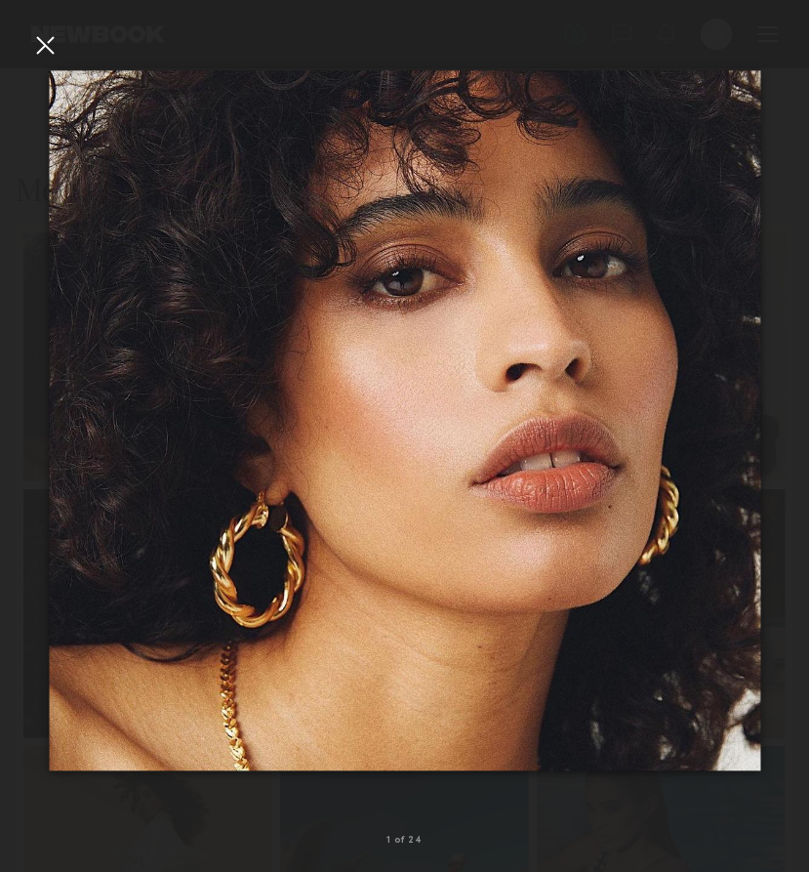
click at [42, 46] on div at bounding box center [44, 44] width 31 height 31
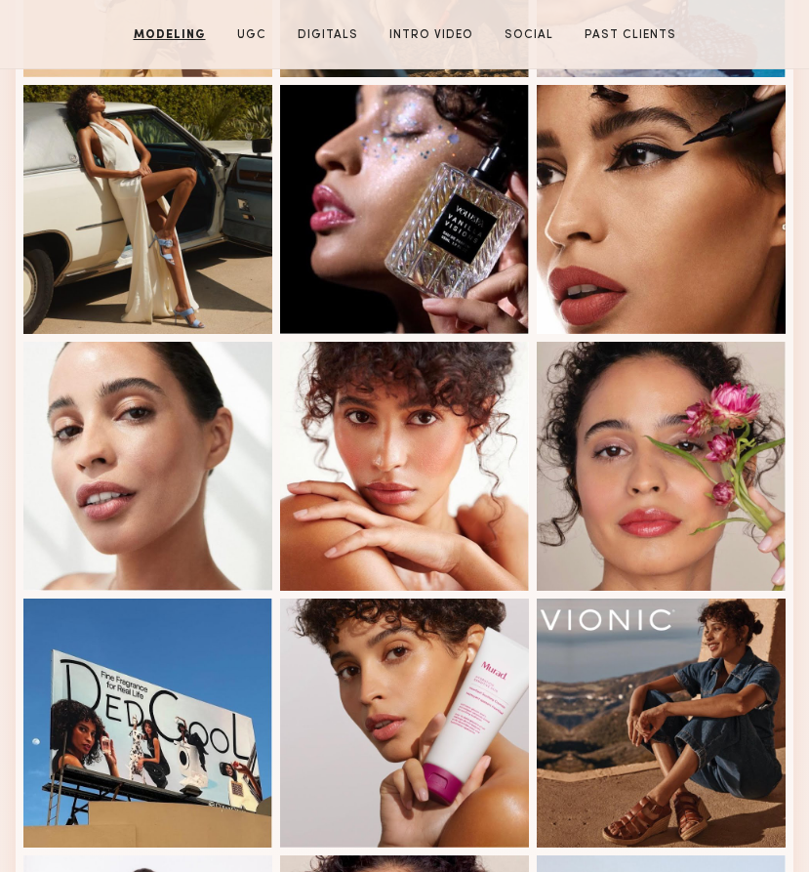
scroll to position [1305, 4]
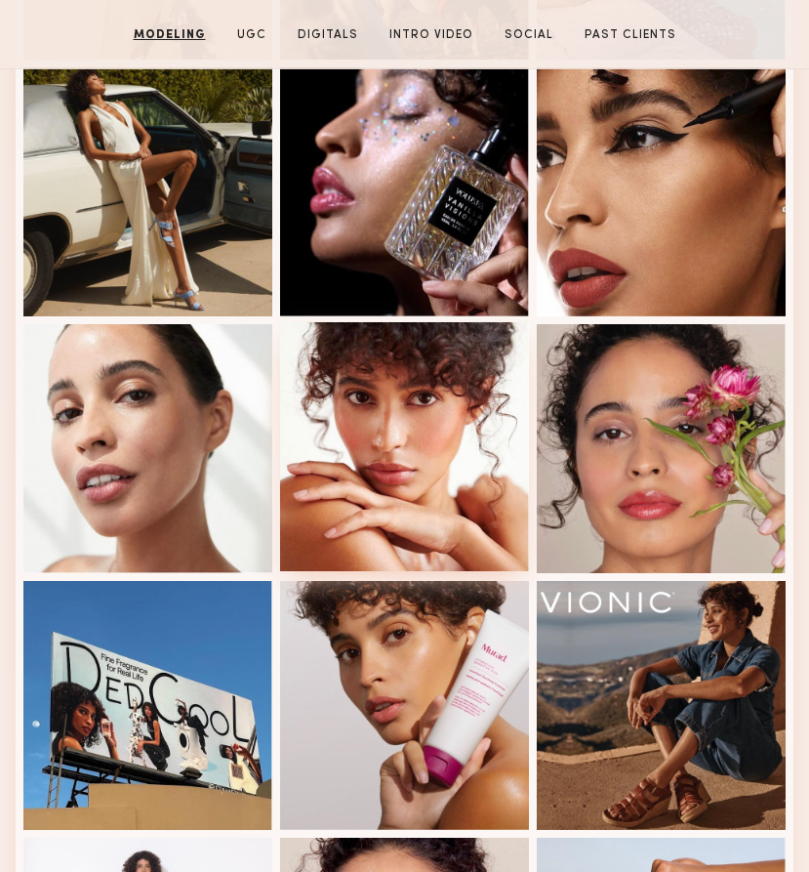
click at [435, 440] on div at bounding box center [404, 446] width 249 height 249
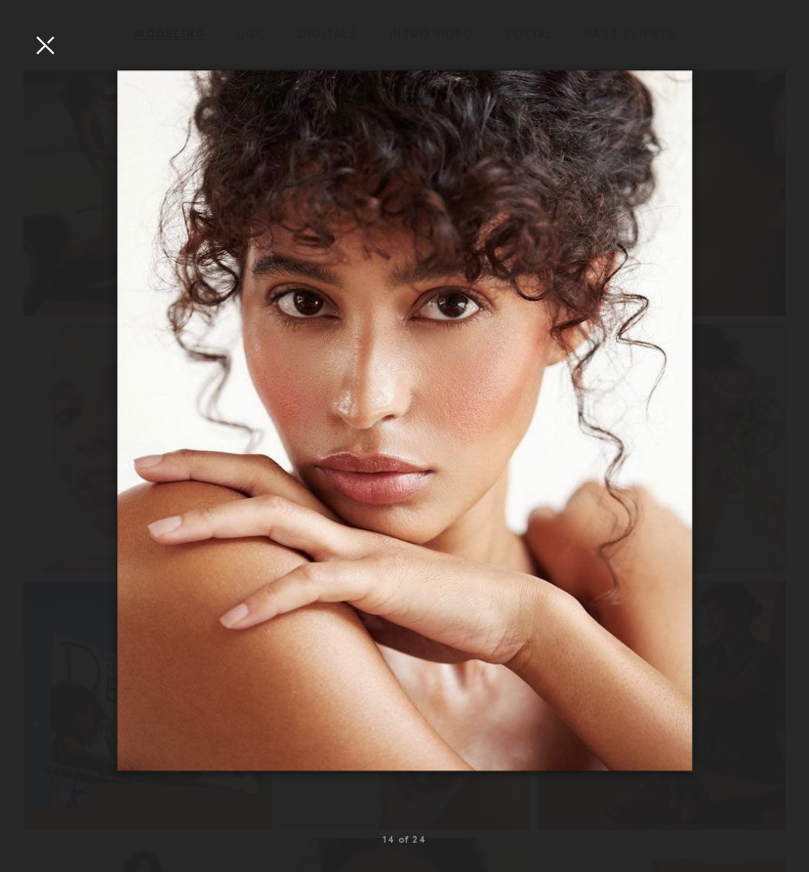
click at [44, 44] on div at bounding box center [44, 44] width 31 height 31
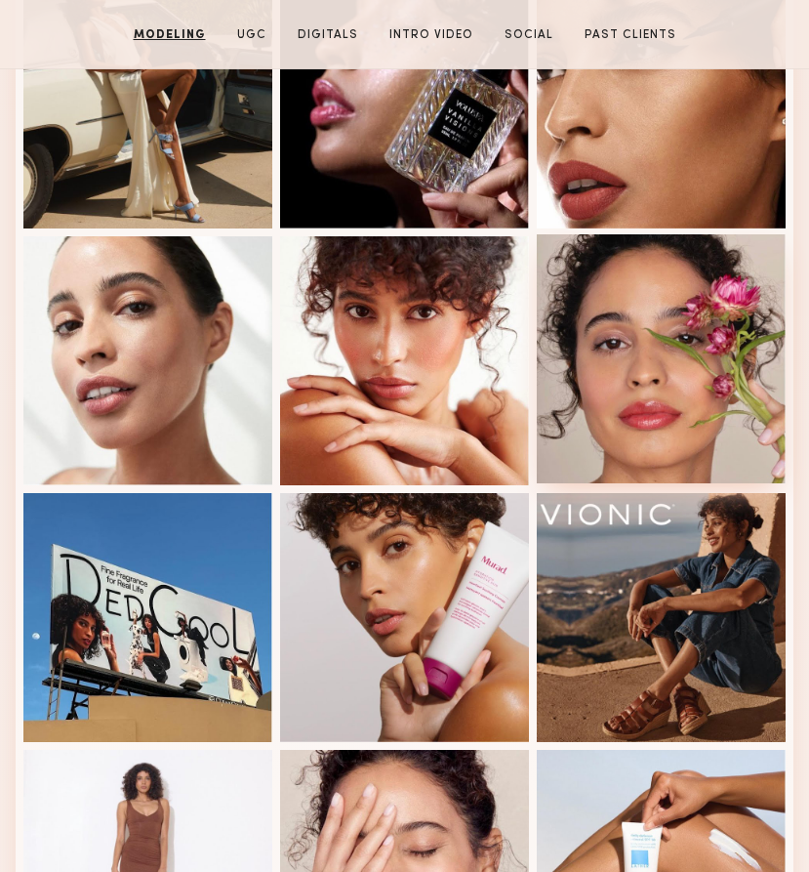
scroll to position [1397, 4]
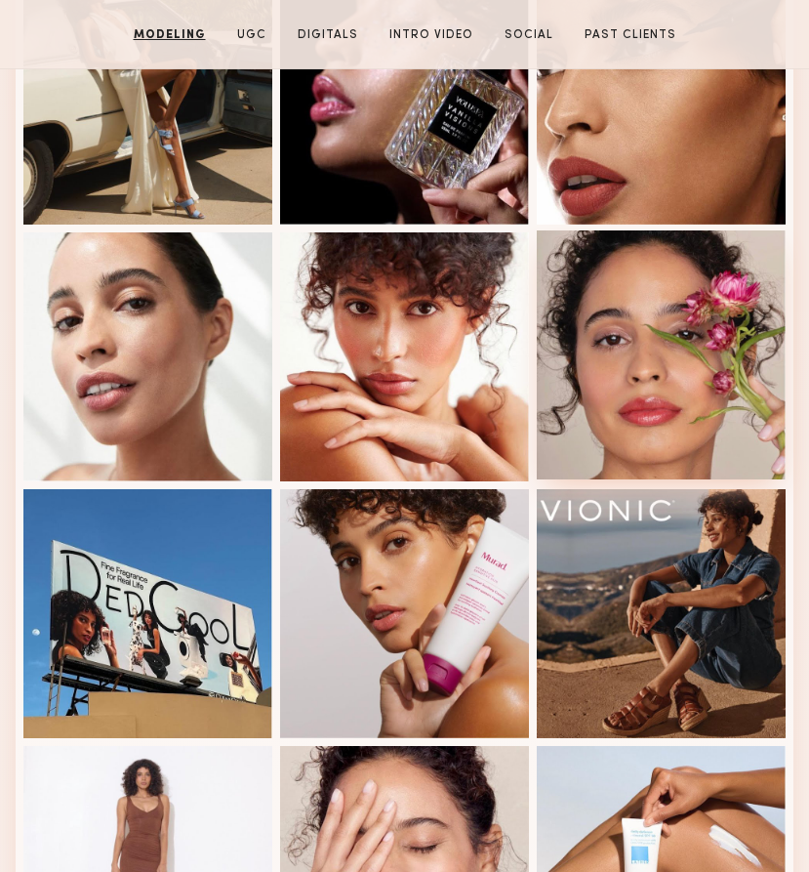
click at [604, 410] on div at bounding box center [661, 354] width 249 height 249
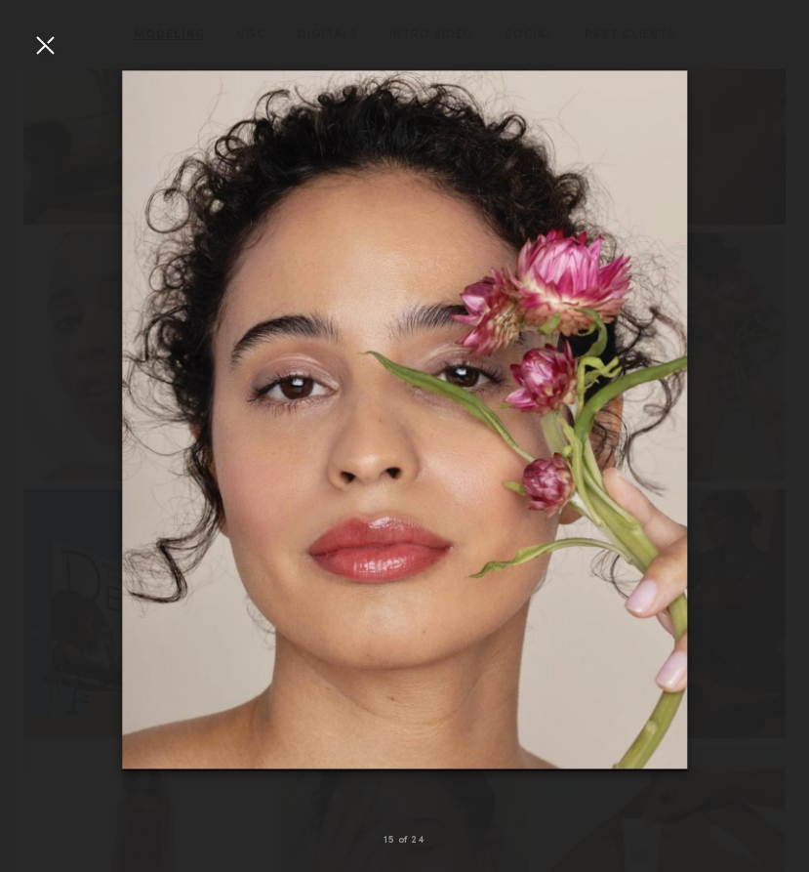
click at [52, 43] on div at bounding box center [44, 44] width 31 height 31
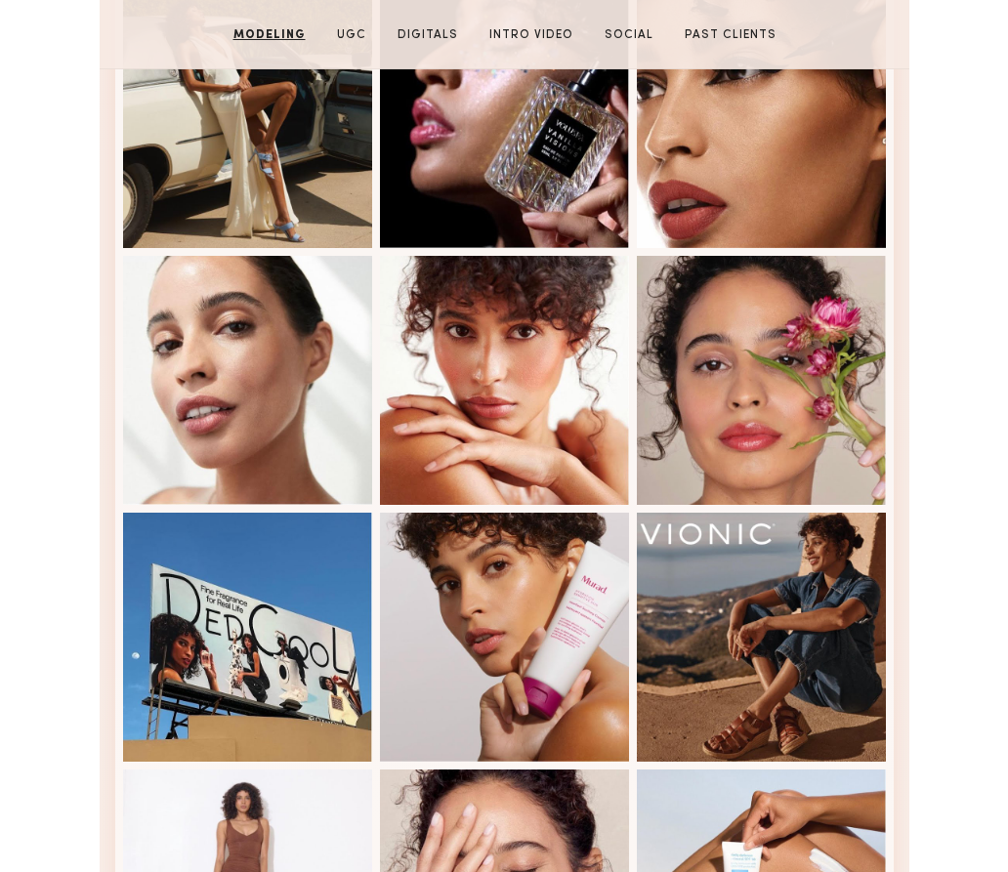
scroll to position [1374, 0]
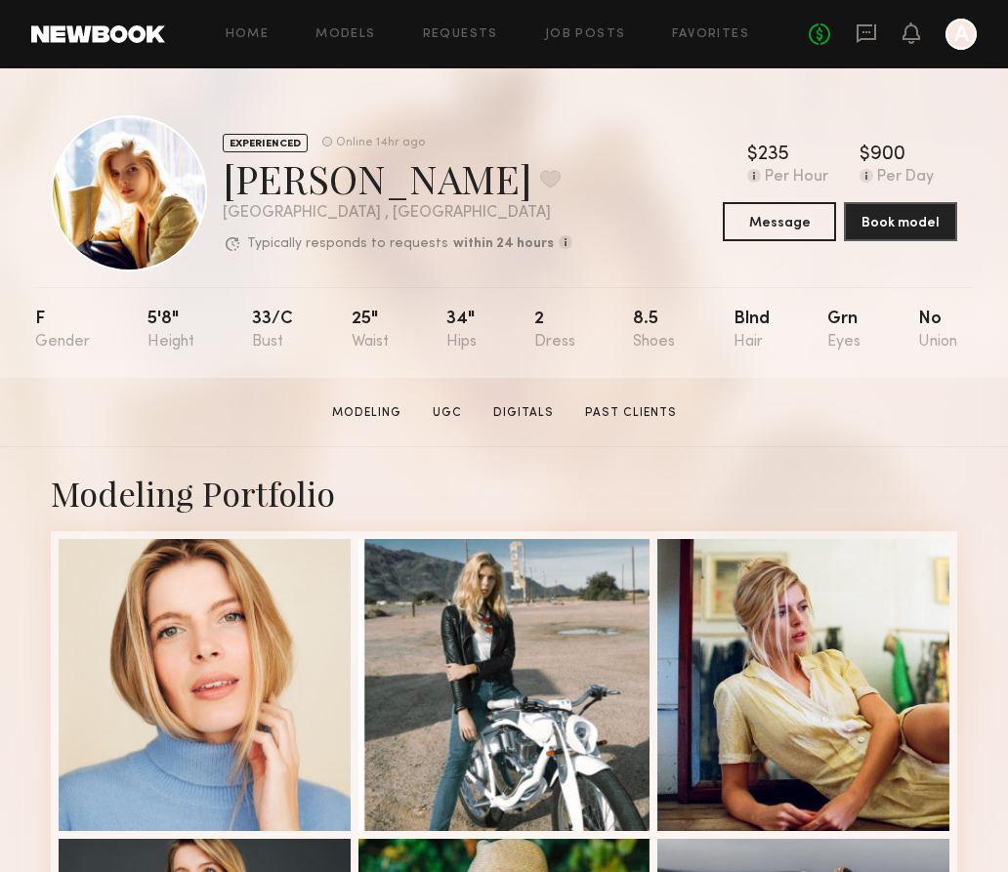
drag, startPoint x: 865, startPoint y: 807, endPoint x: -102, endPoint y: 531, distance: 1005.3
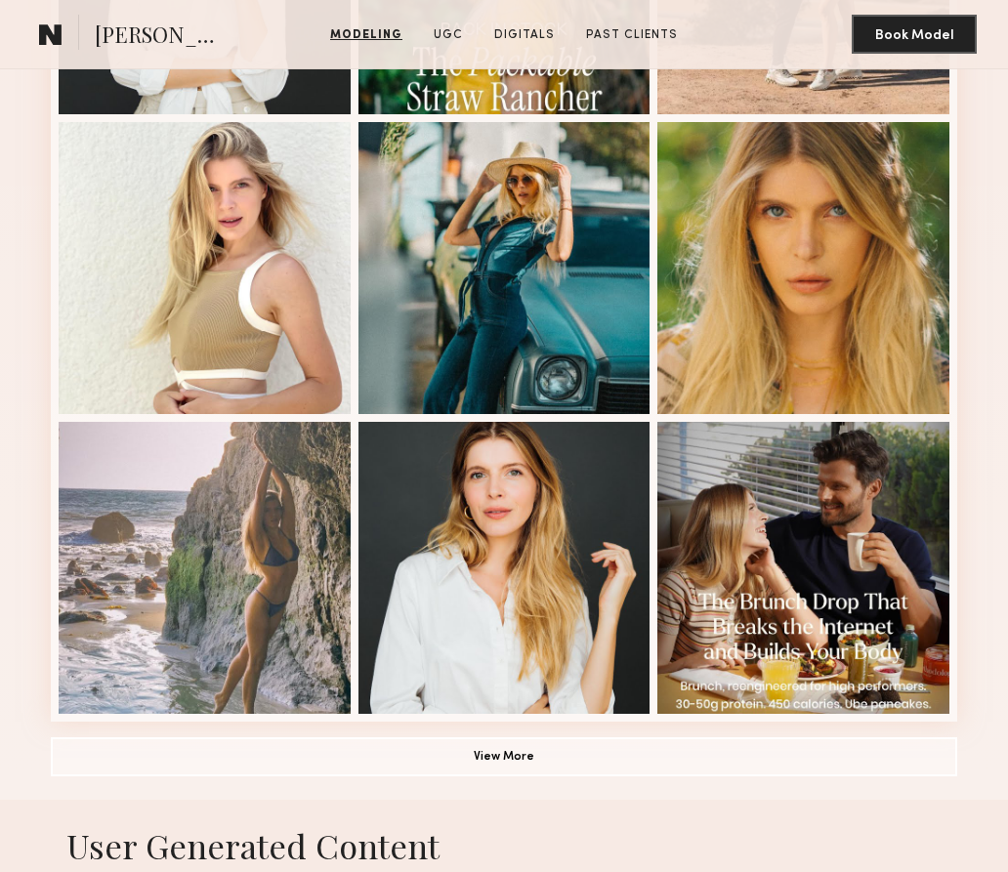
scroll to position [1030, 0]
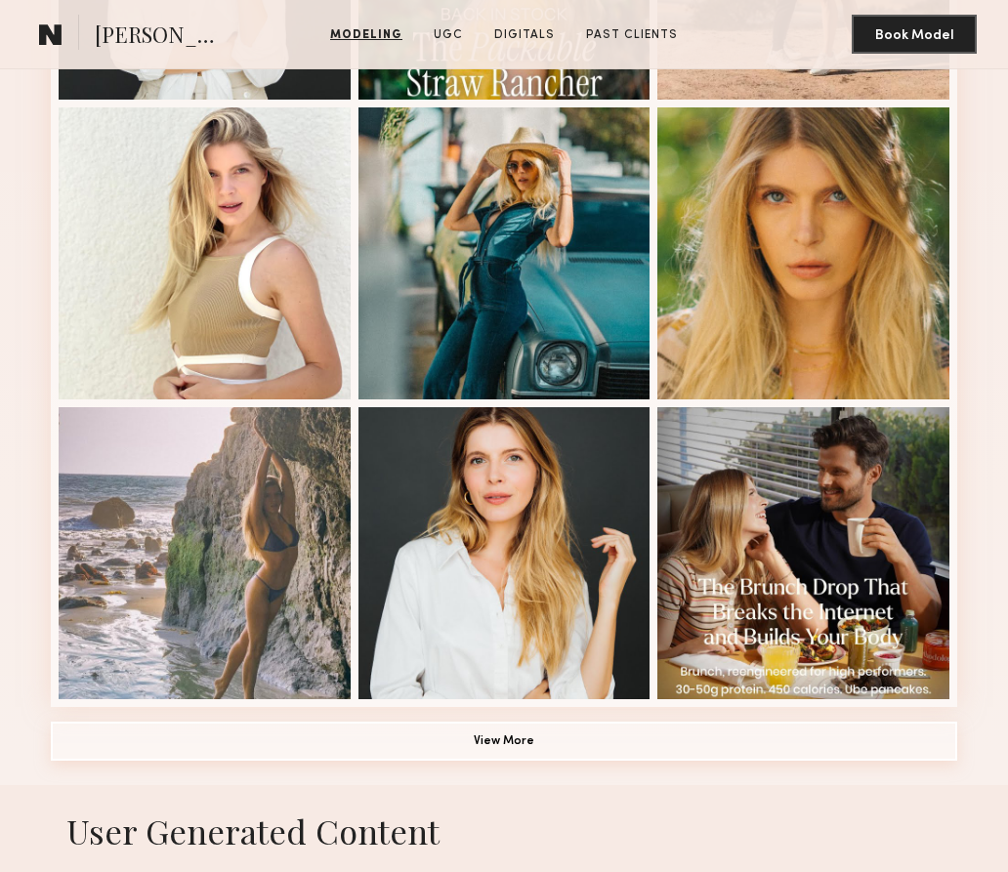
click at [509, 731] on button "View More" at bounding box center [504, 741] width 906 height 39
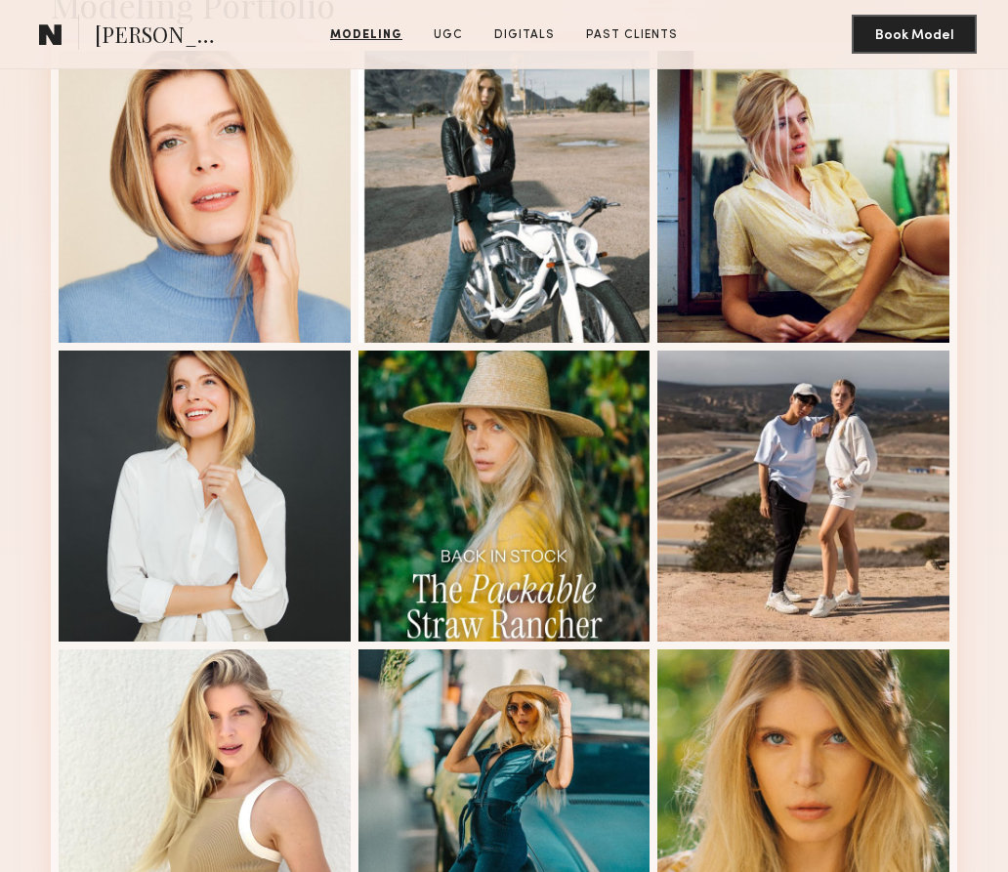
scroll to position [444, 0]
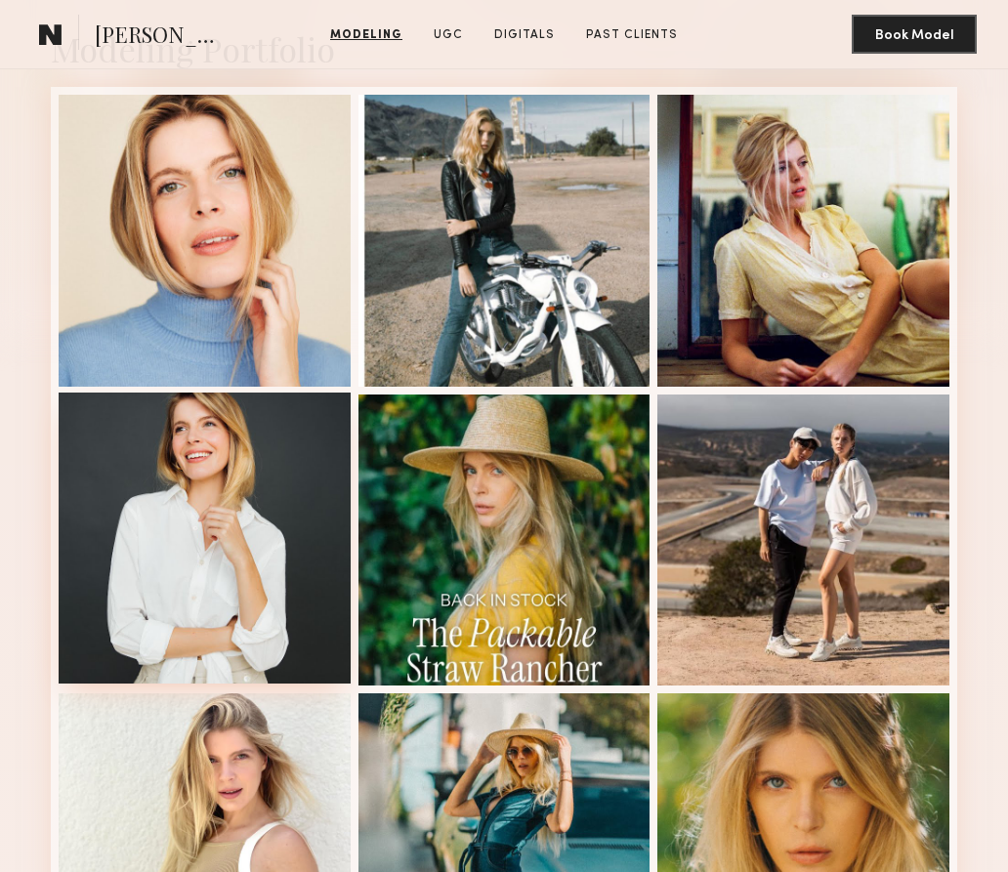
click at [213, 450] on div at bounding box center [205, 538] width 292 height 292
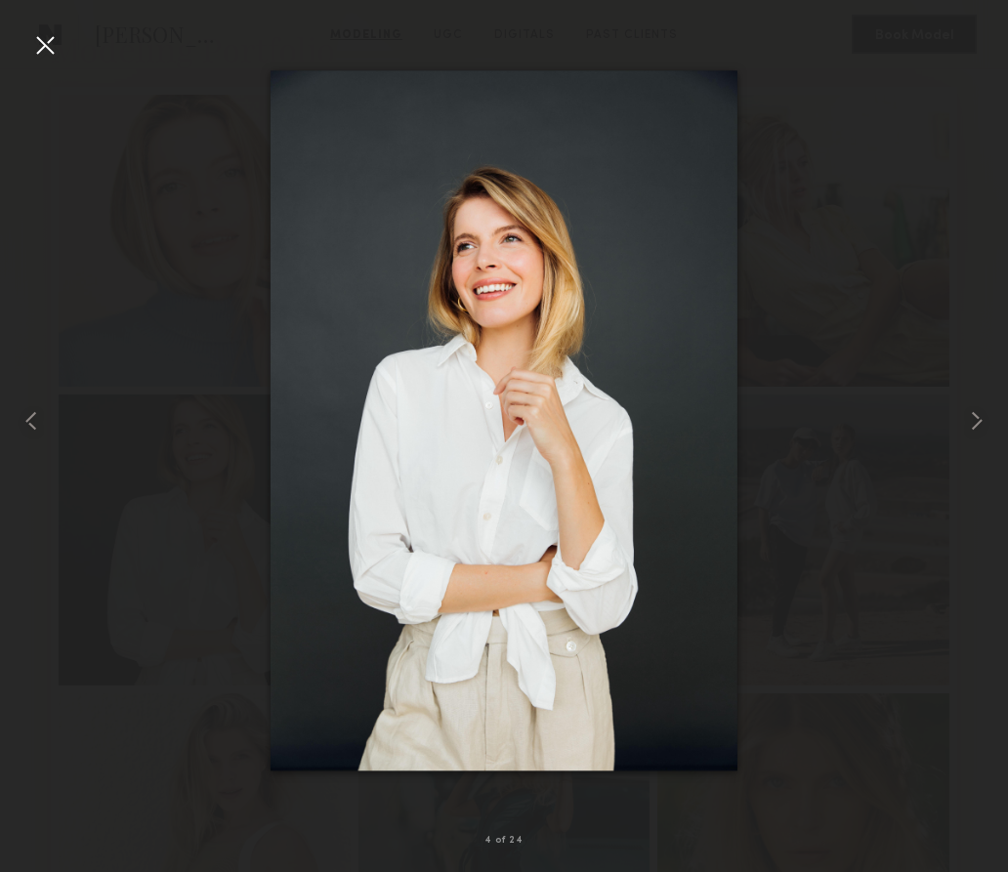
click at [47, 46] on div at bounding box center [44, 44] width 31 height 31
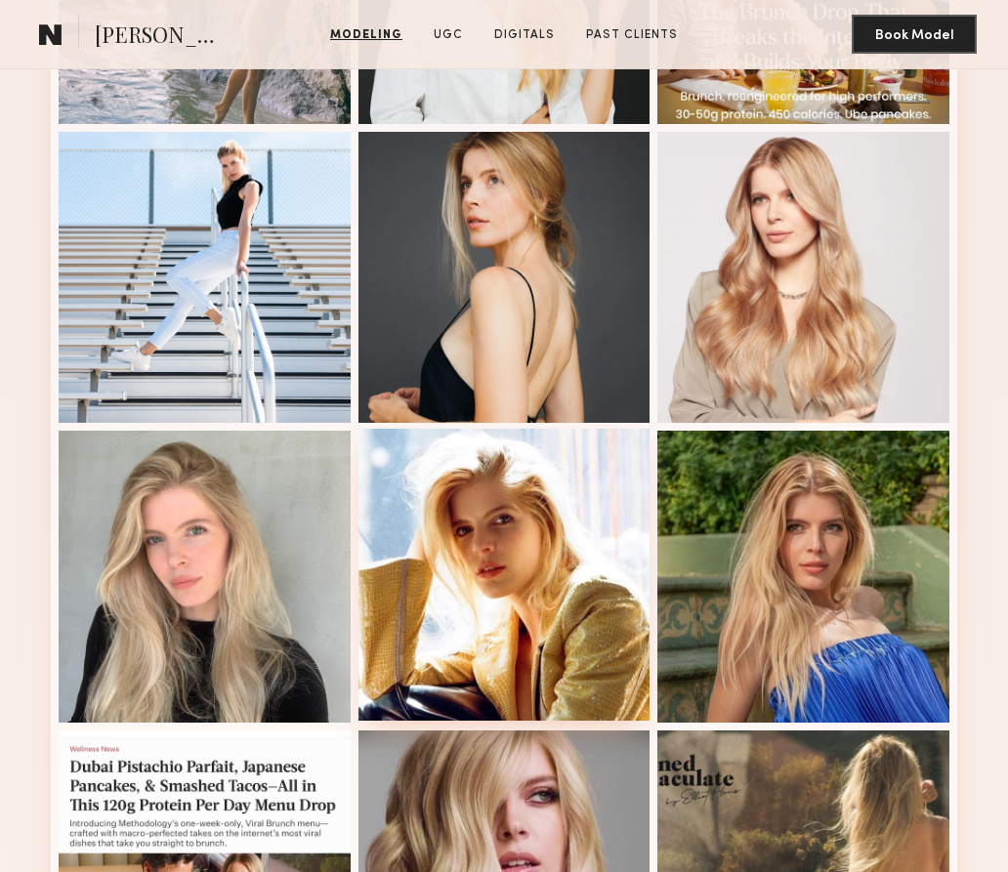
scroll to position [1613, 0]
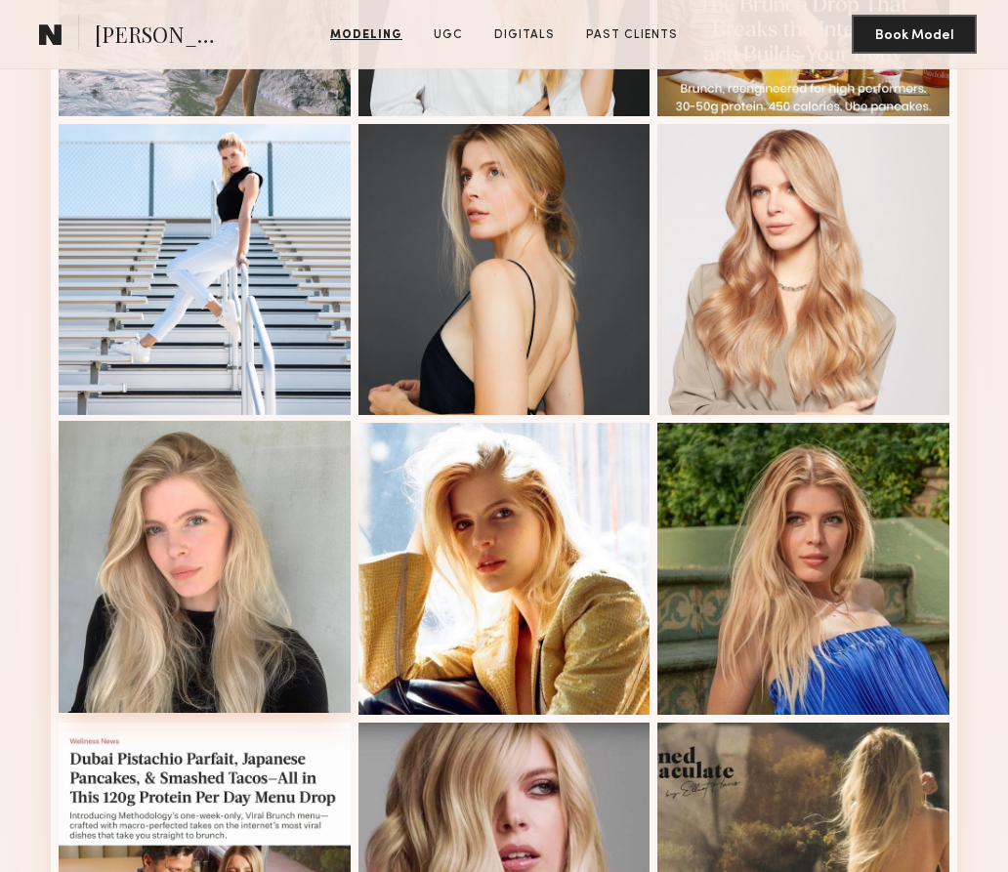
click at [223, 521] on div at bounding box center [205, 567] width 292 height 292
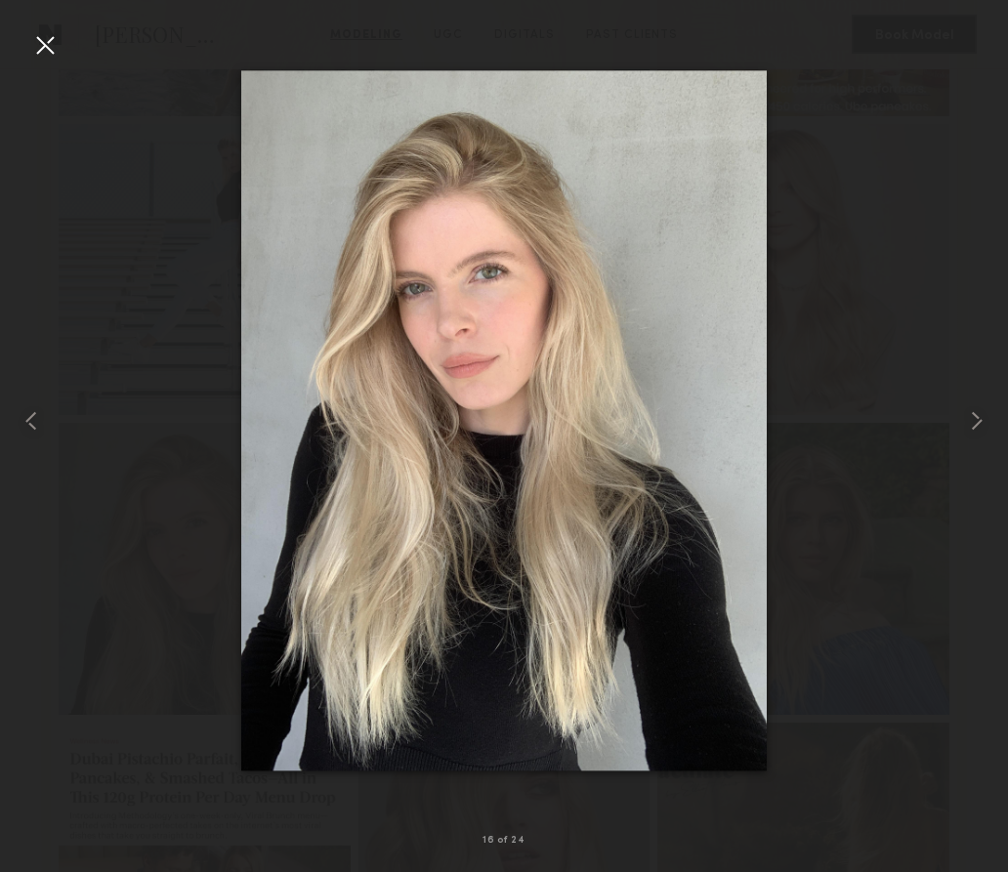
click at [52, 48] on div at bounding box center [44, 44] width 31 height 31
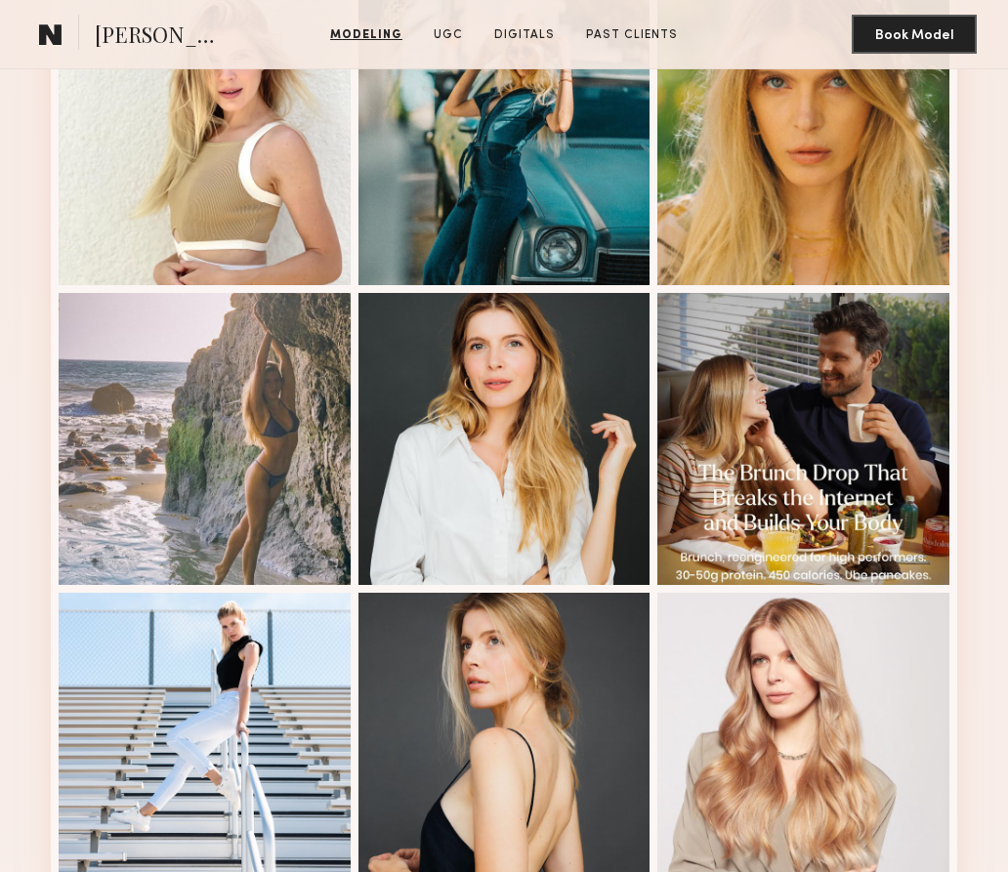
scroll to position [1151, 0]
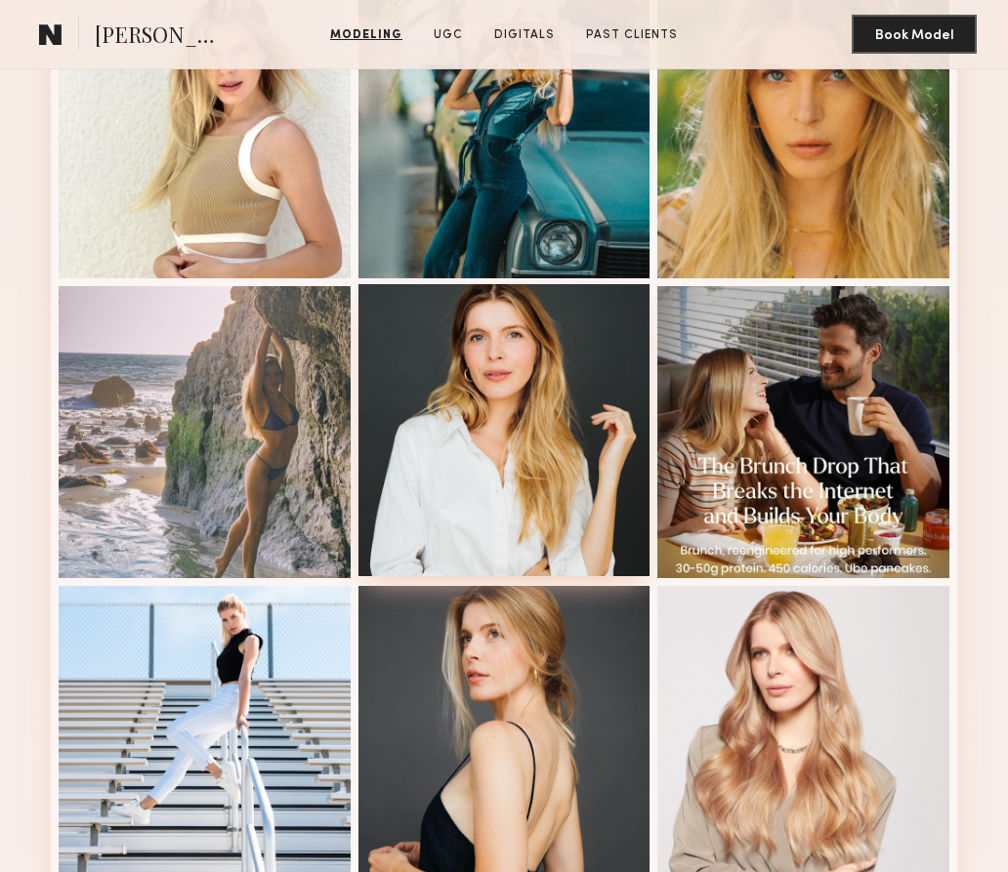
click at [496, 355] on div at bounding box center [504, 430] width 292 height 292
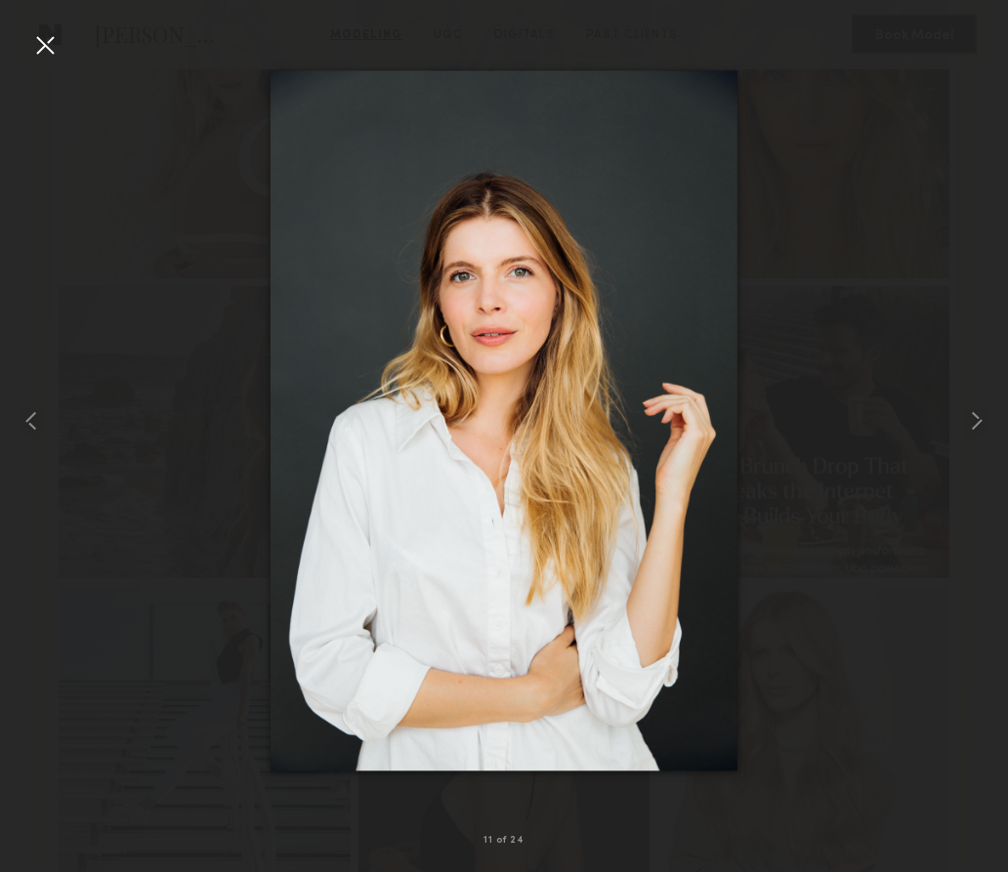
click at [43, 32] on div at bounding box center [44, 44] width 31 height 31
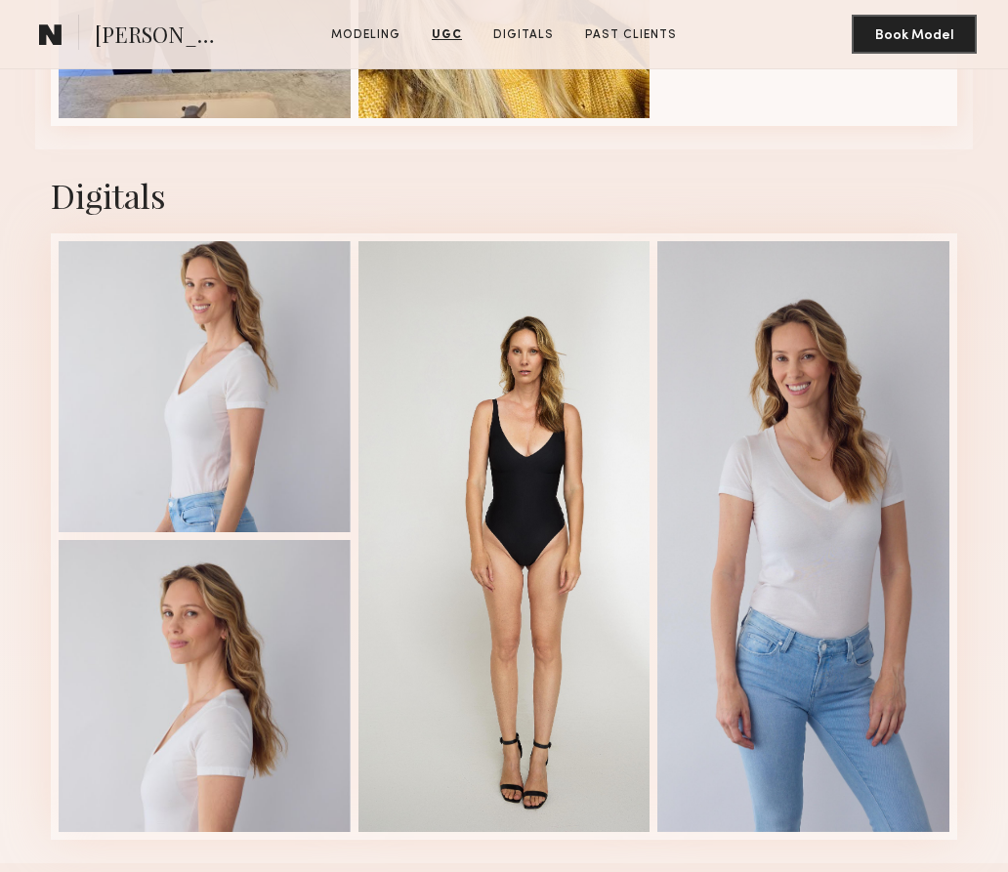
scroll to position [2862, 0]
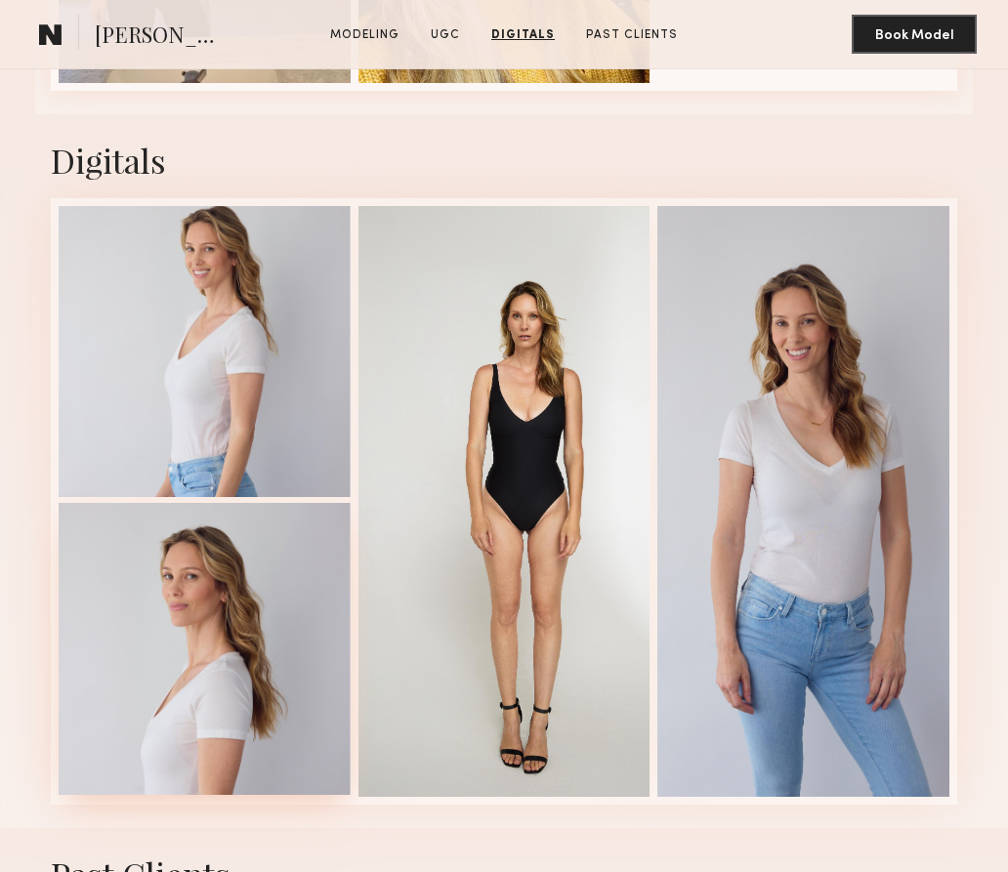
click at [217, 607] on div at bounding box center [205, 649] width 292 height 292
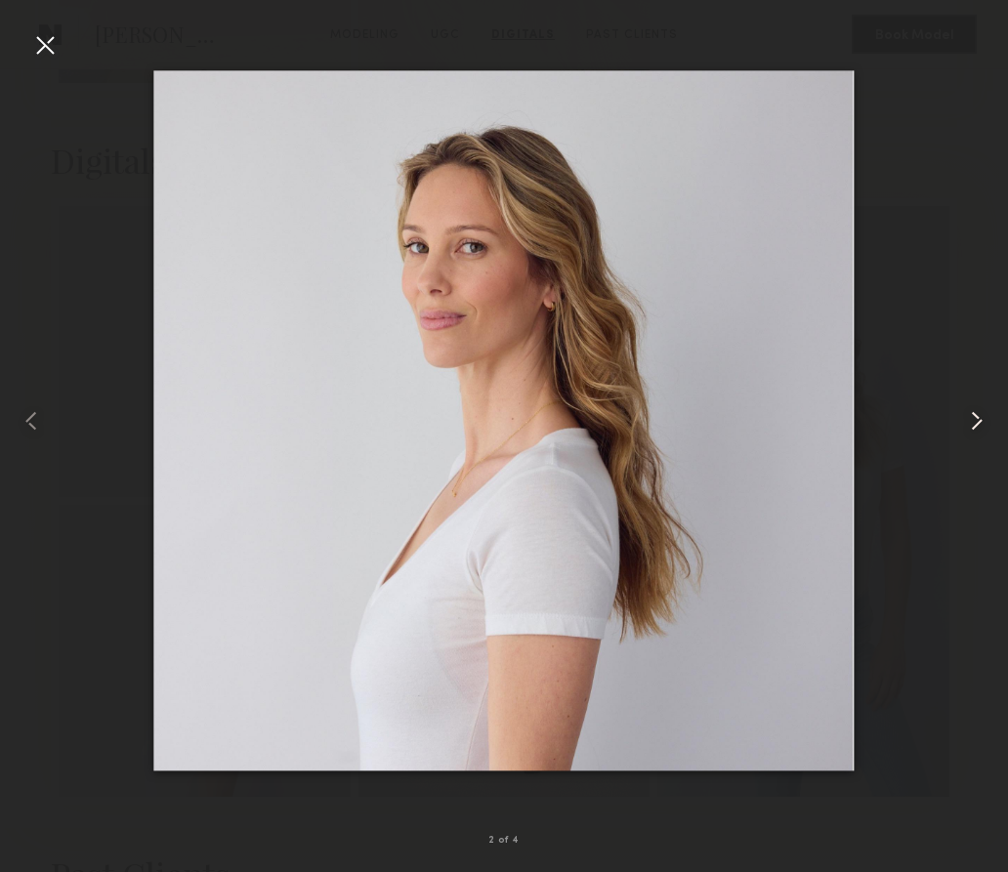
click at [992, 423] on div at bounding box center [988, 420] width 40 height 778
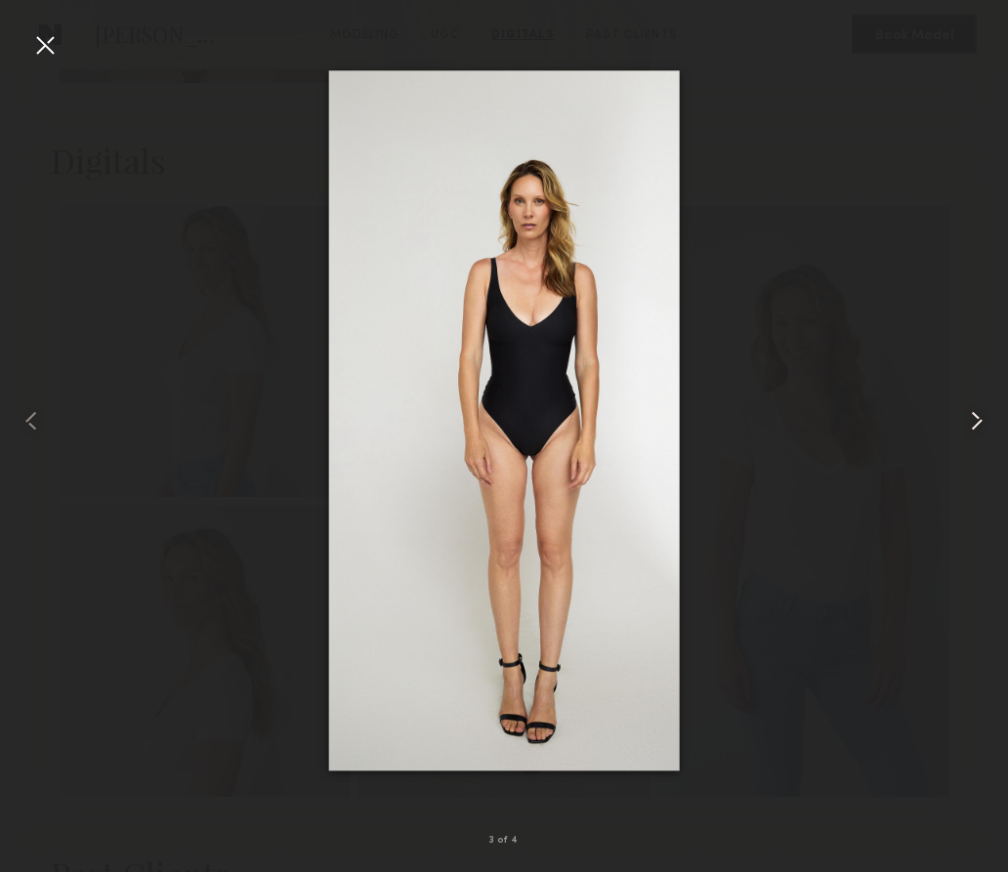
click at [992, 423] on div at bounding box center [988, 420] width 40 height 778
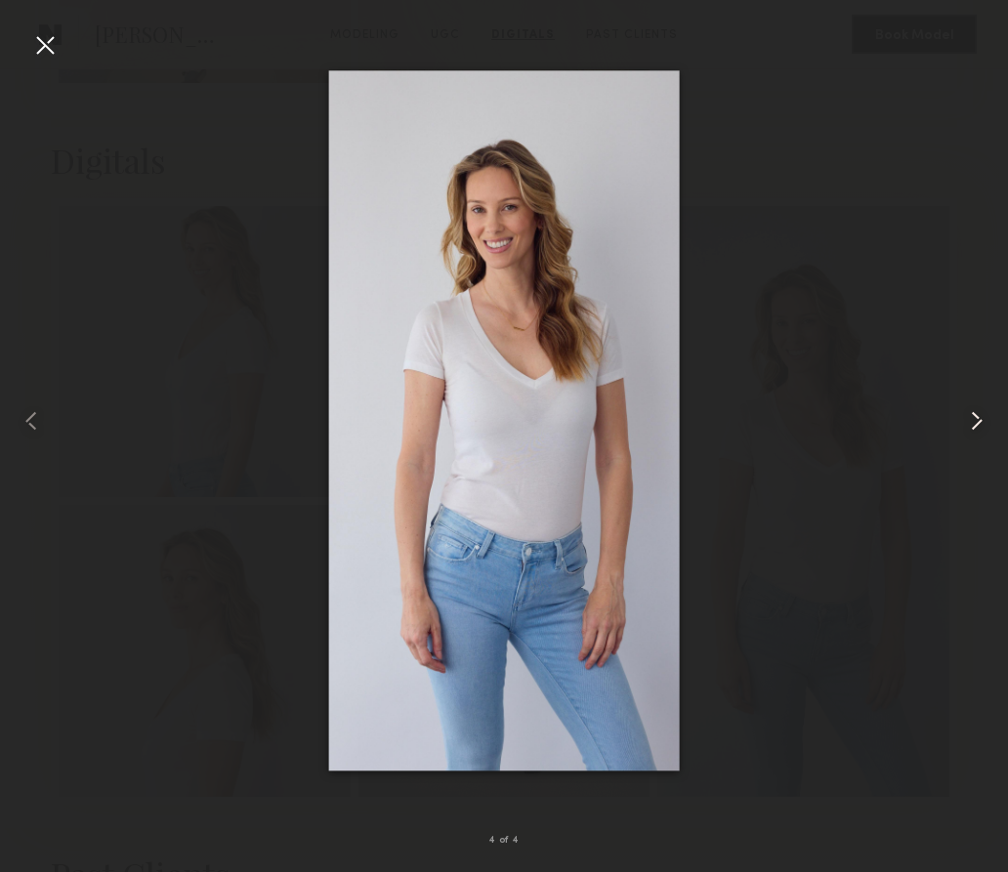
click at [992, 423] on div at bounding box center [988, 420] width 40 height 778
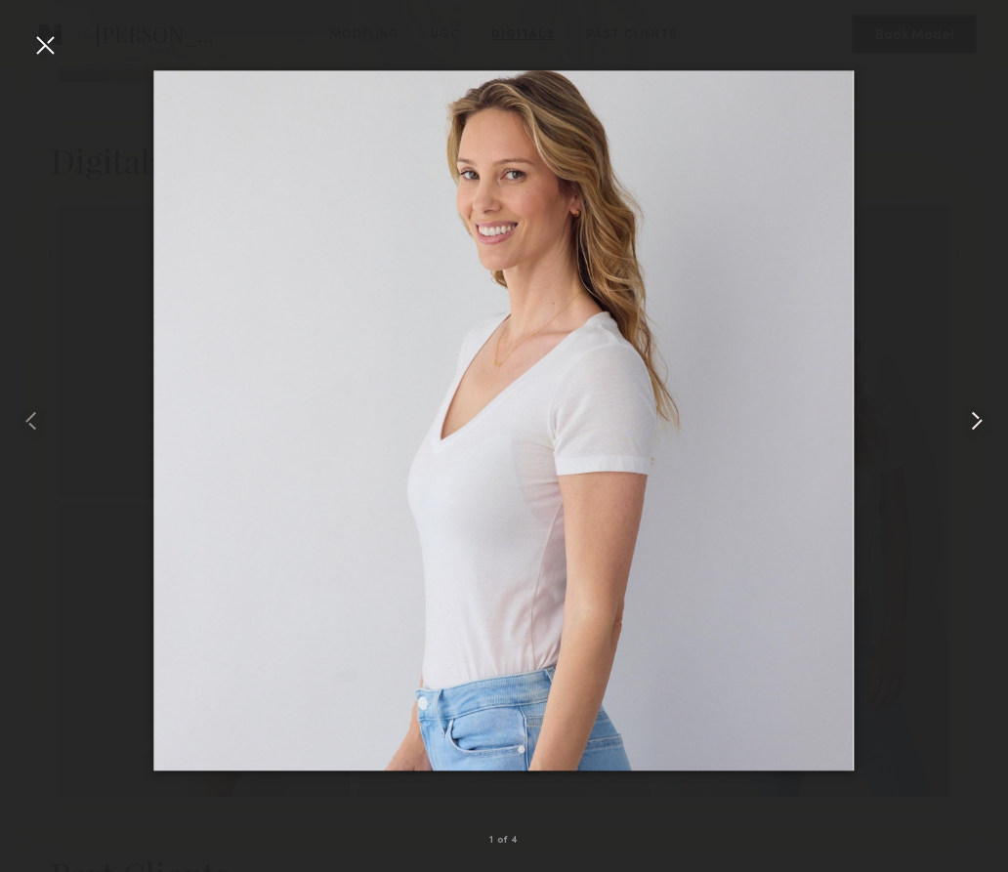
click at [992, 423] on div at bounding box center [988, 420] width 40 height 778
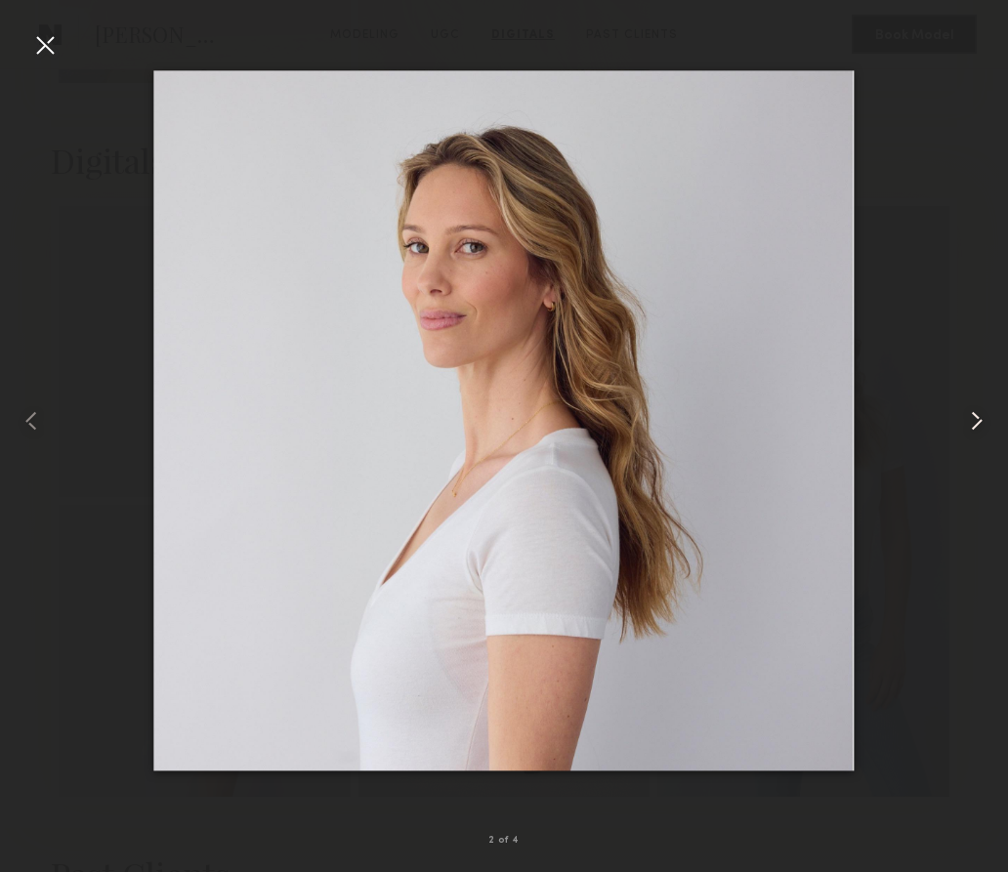
click at [992, 423] on div at bounding box center [988, 420] width 40 height 778
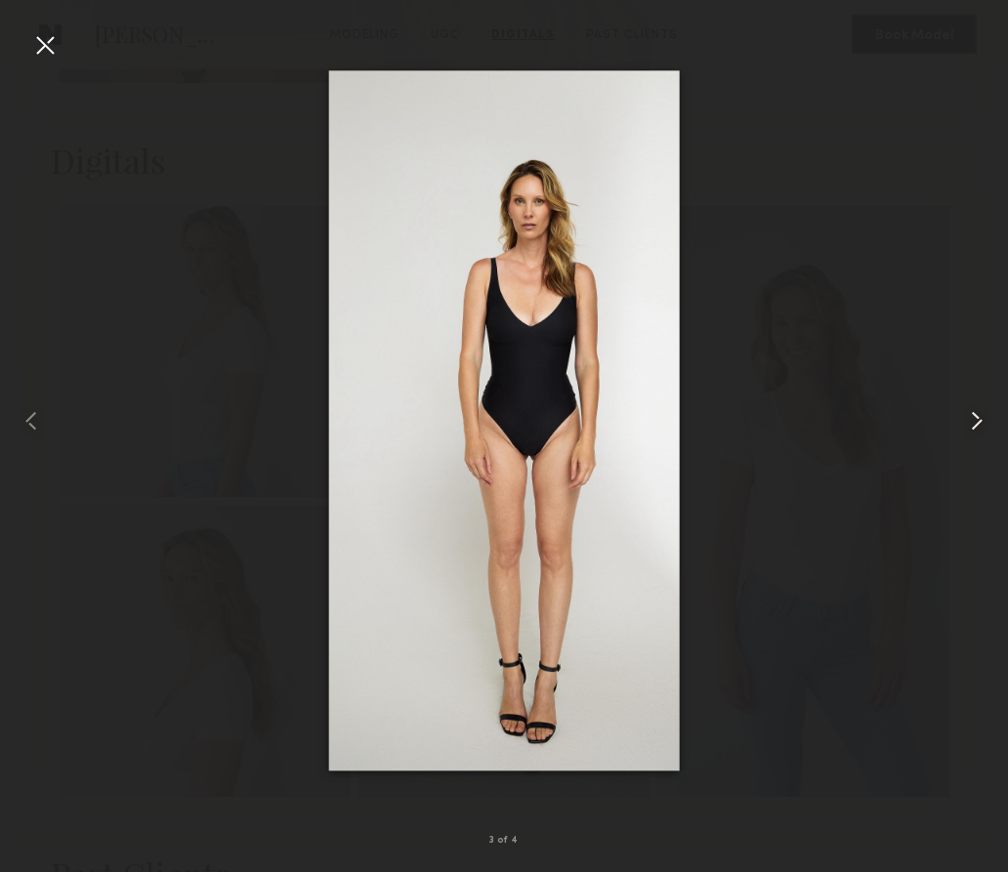
click at [992, 423] on div at bounding box center [988, 420] width 40 height 778
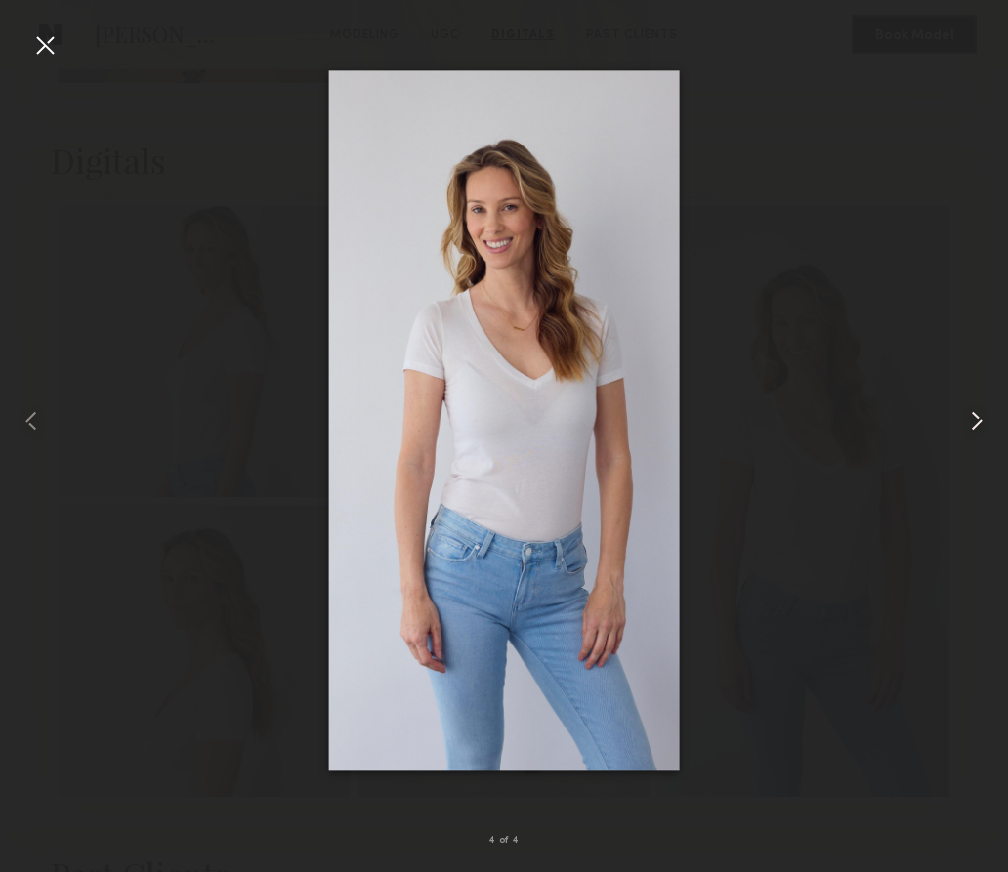
click at [992, 423] on div at bounding box center [988, 420] width 40 height 778
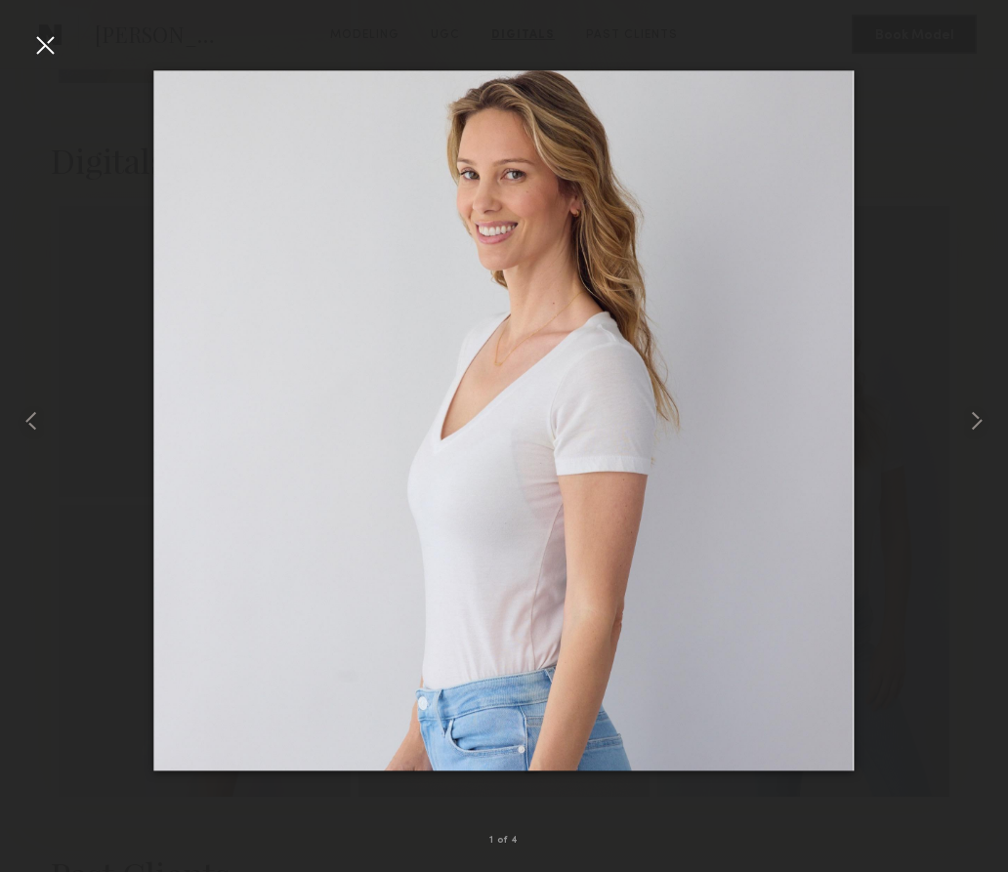
click at [51, 44] on div at bounding box center [44, 44] width 31 height 31
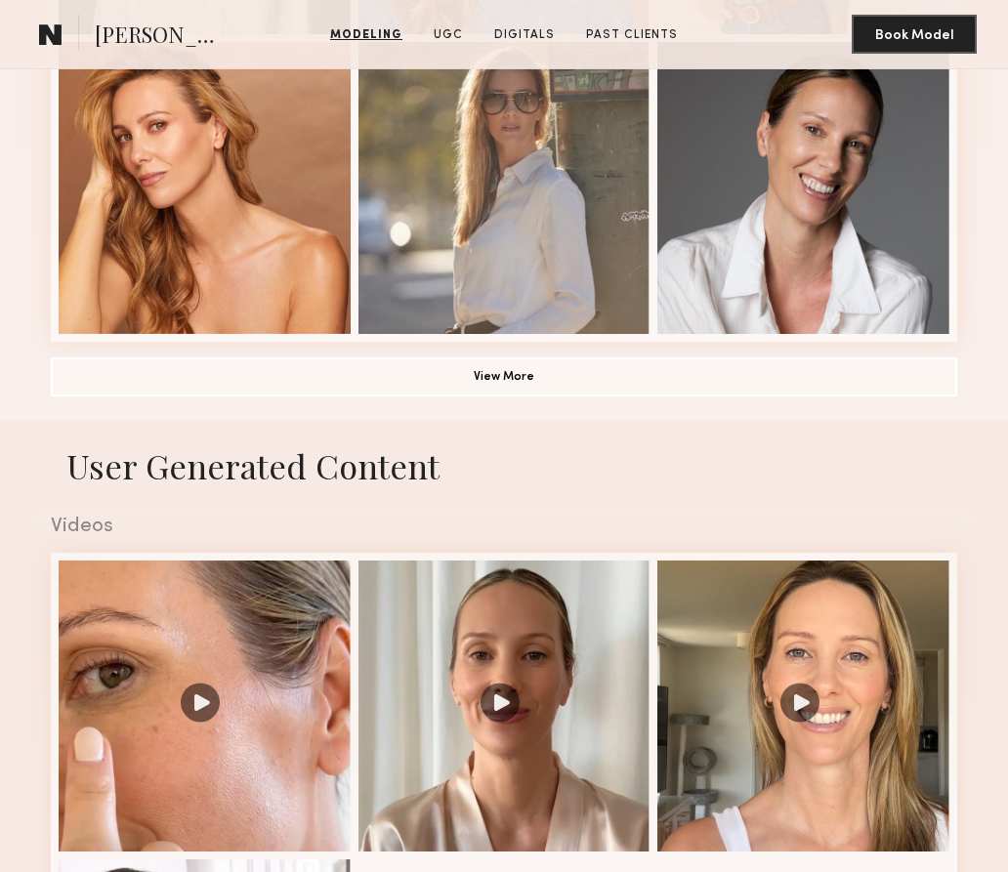
scroll to position [1393, 0]
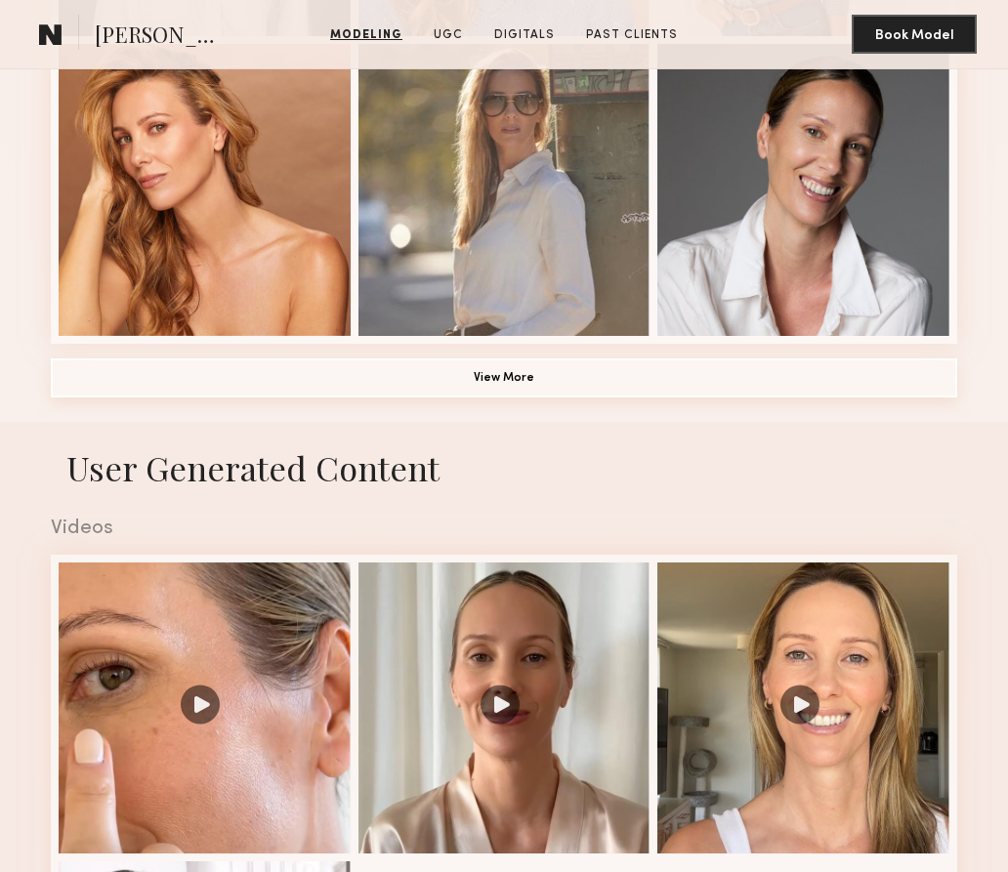
click at [487, 369] on button "View More" at bounding box center [504, 377] width 906 height 39
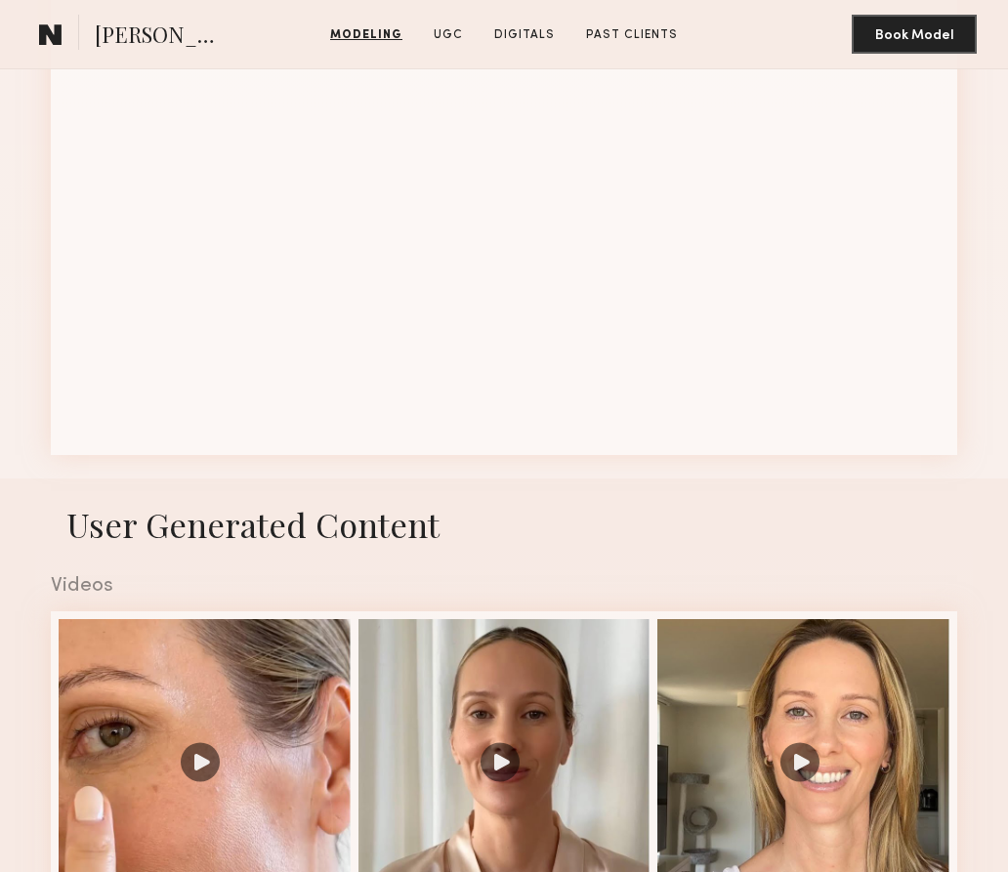
scroll to position [2507, 0]
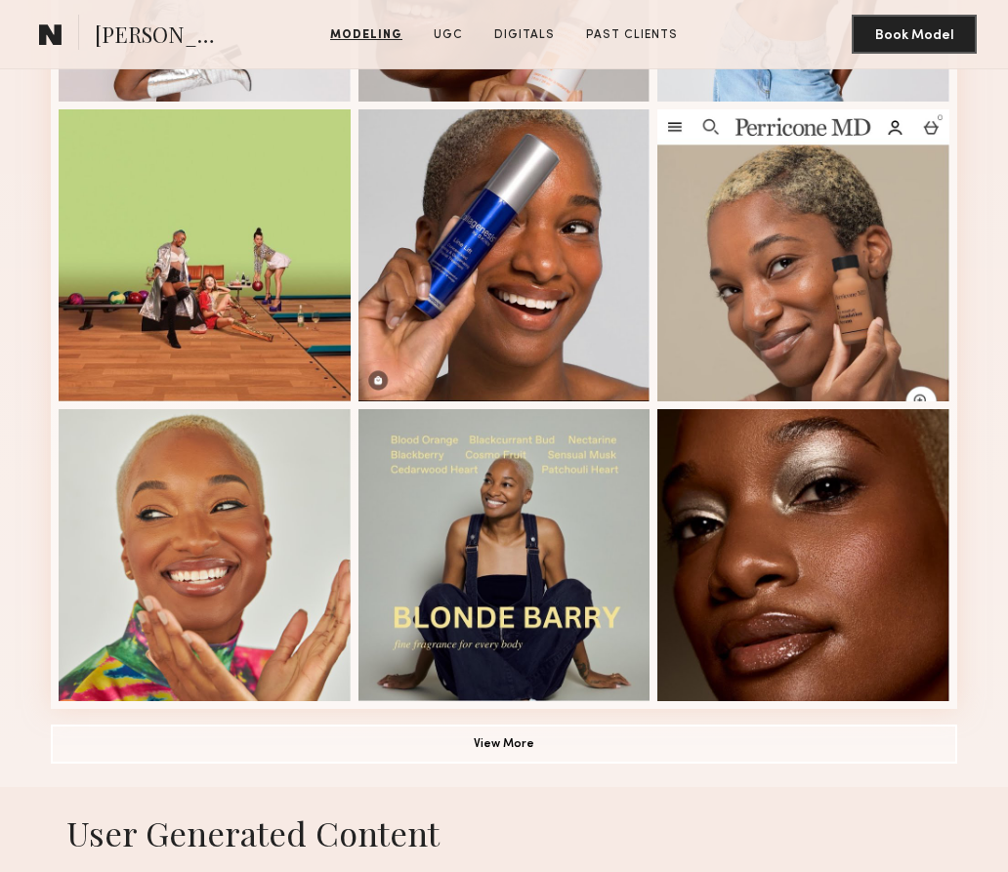
scroll to position [1038, 0]
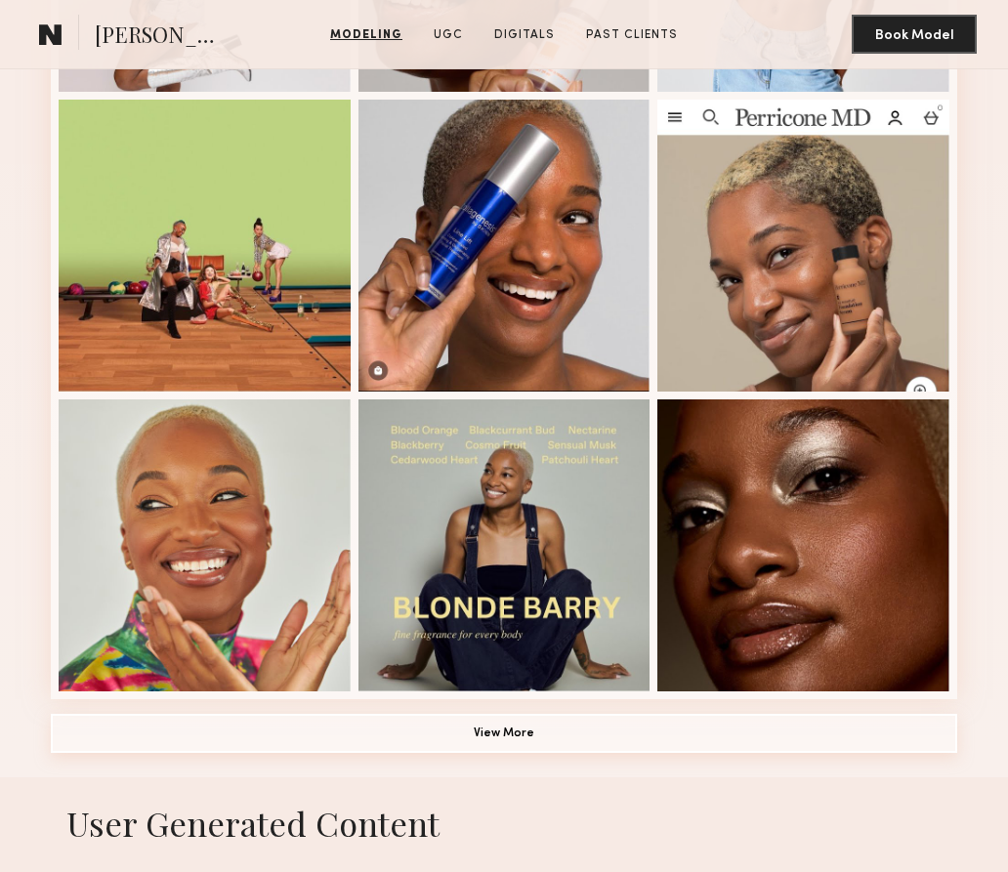
click at [501, 725] on button "View More" at bounding box center [504, 733] width 906 height 39
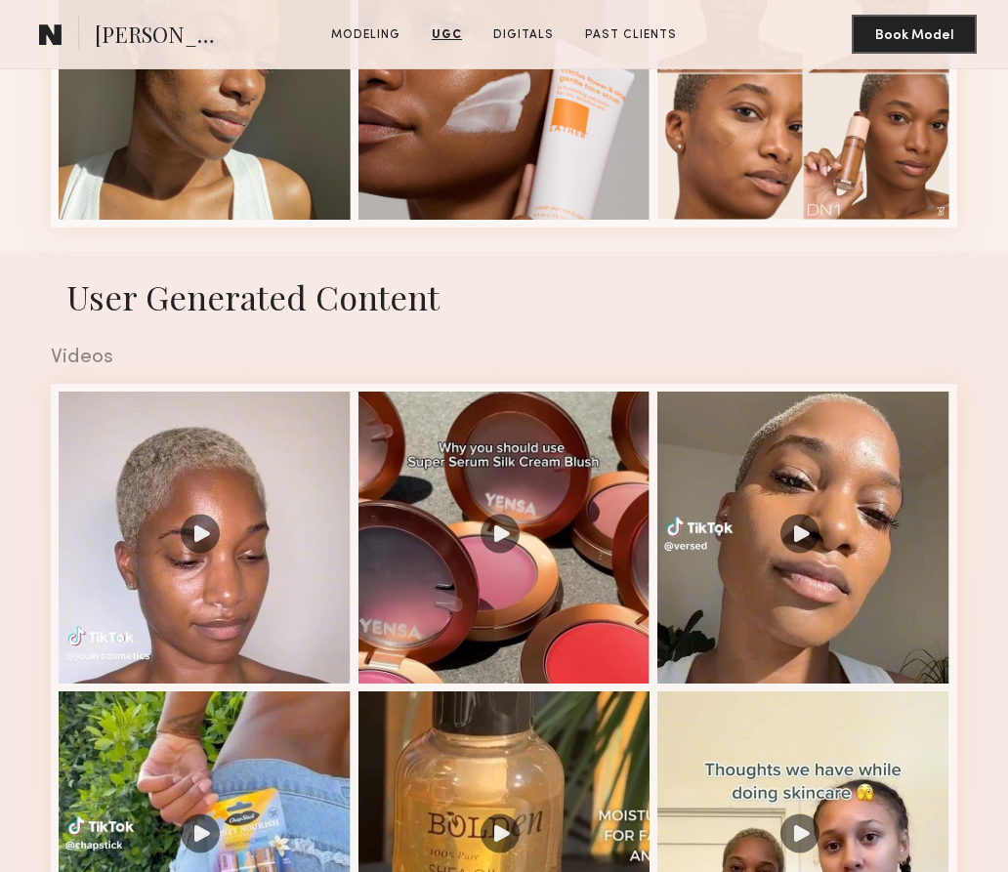
scroll to position [1731, 0]
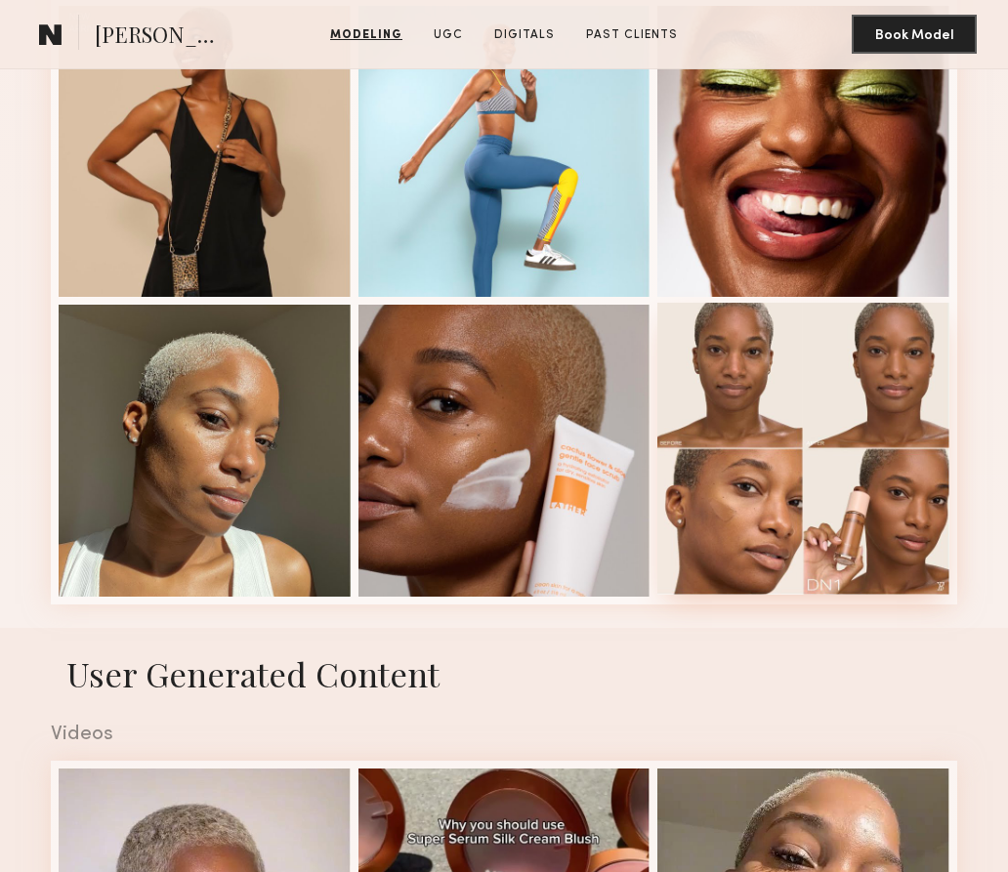
click at [801, 555] on div at bounding box center [803, 449] width 292 height 292
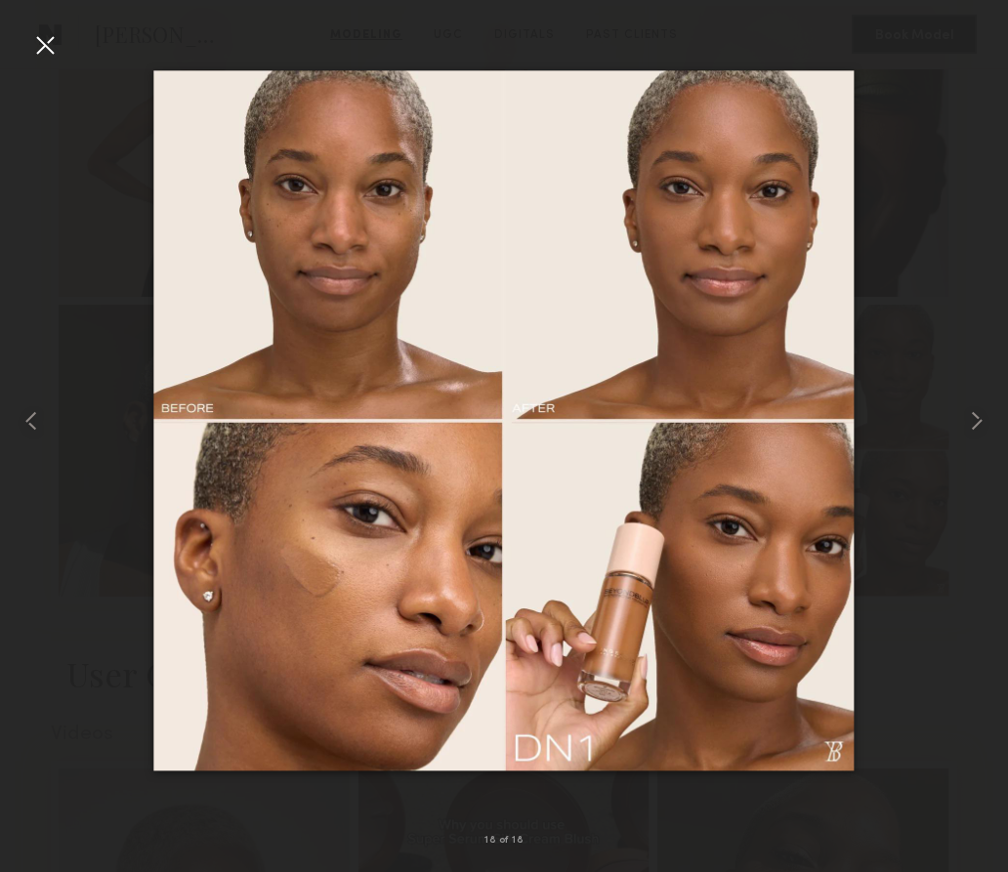
click at [47, 40] on div at bounding box center [44, 44] width 31 height 31
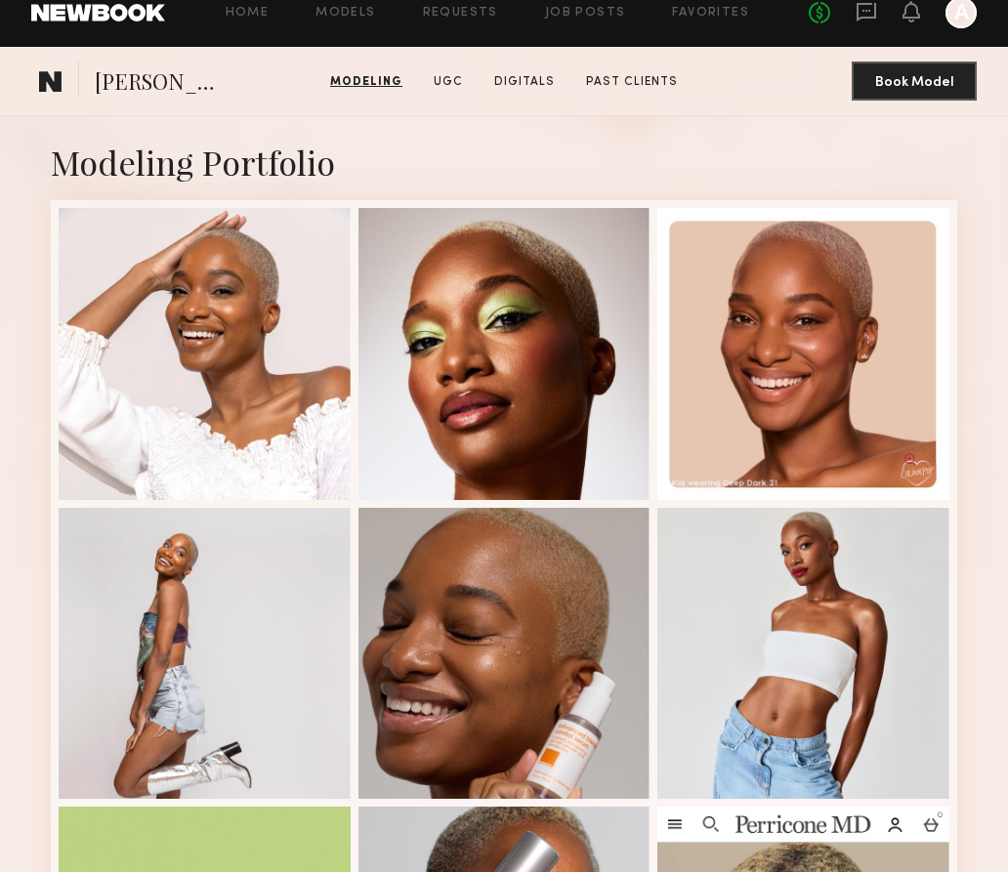
scroll to position [293, 0]
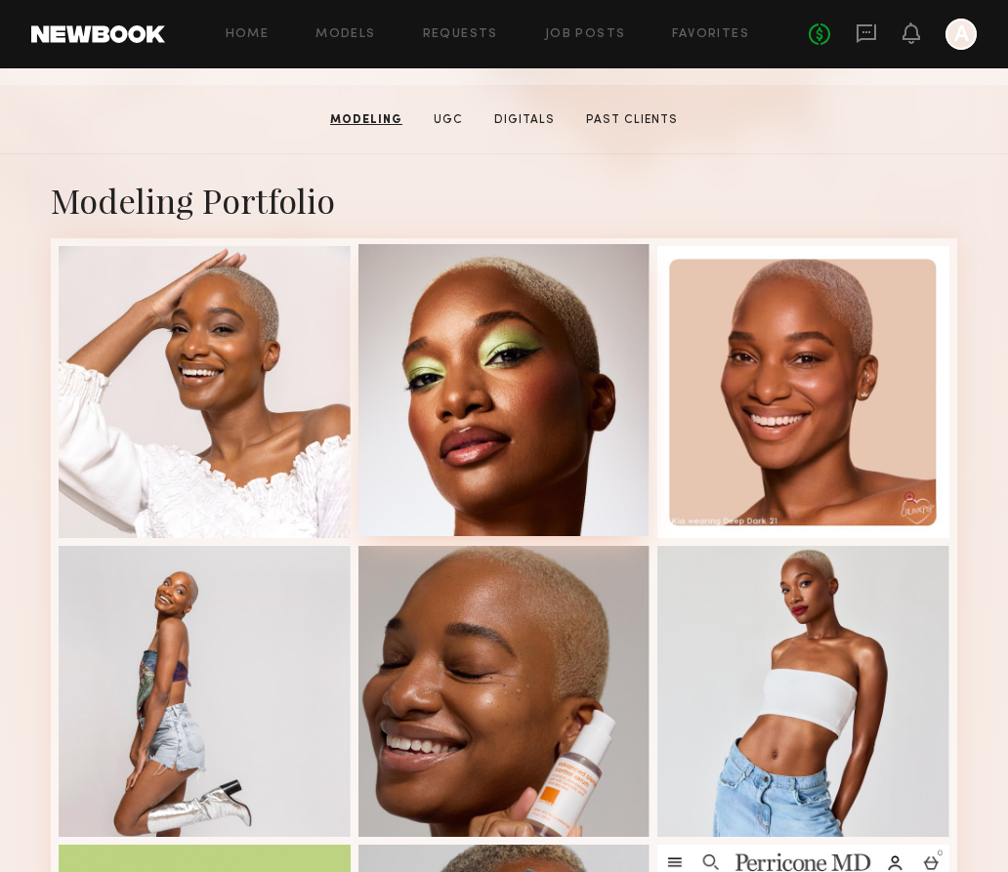
click at [582, 382] on div at bounding box center [504, 390] width 292 height 292
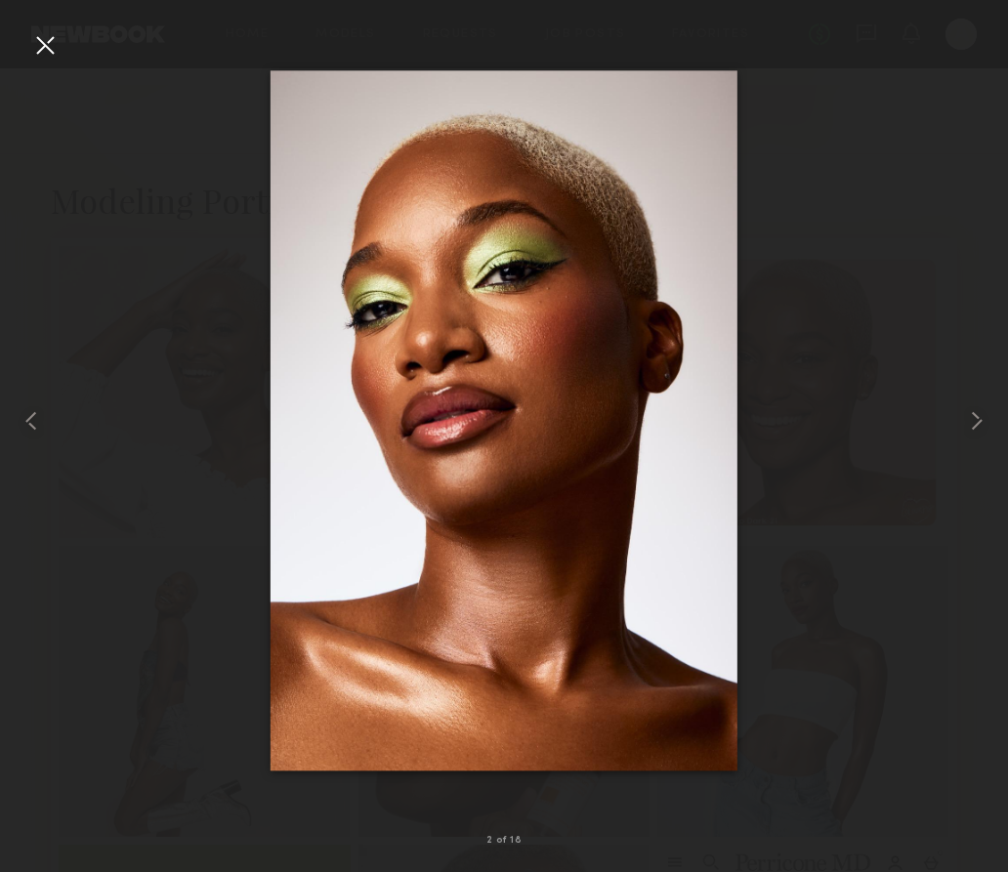
click at [41, 62] on div at bounding box center [504, 420] width 1008 height 778
click at [41, 41] on div at bounding box center [44, 44] width 31 height 31
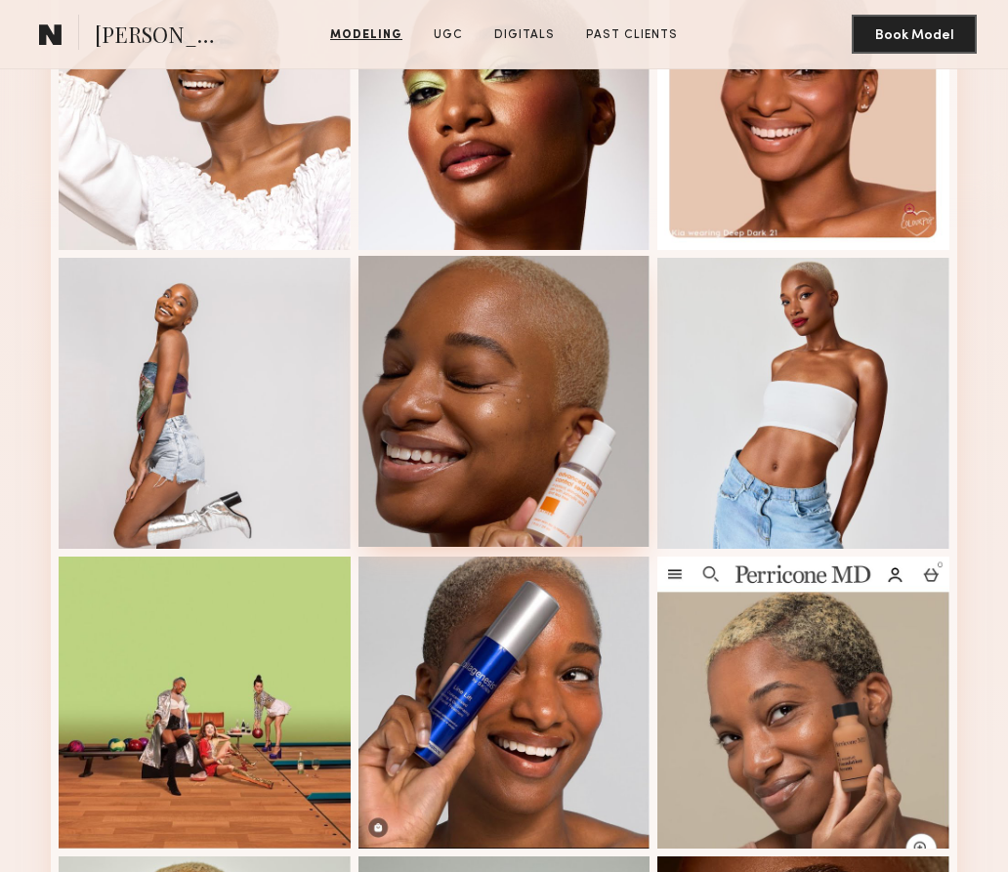
scroll to position [584, 0]
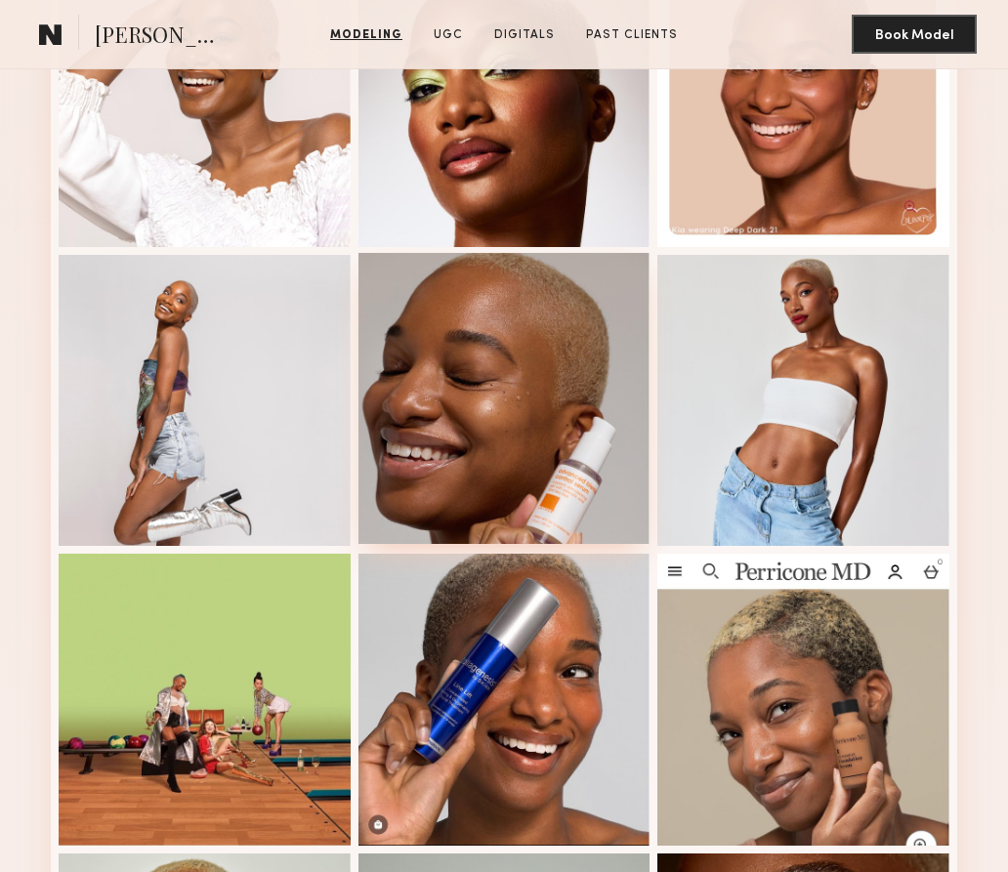
click at [474, 418] on div at bounding box center [504, 399] width 292 height 292
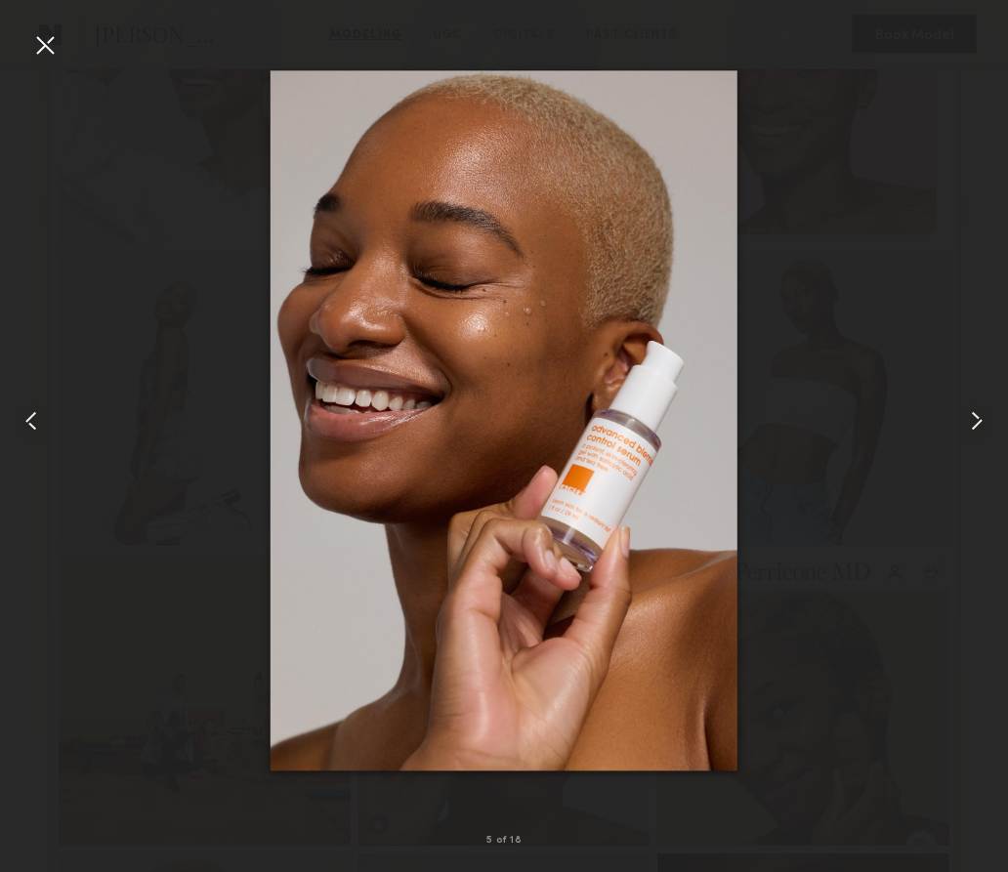
click at [984, 410] on common-icon at bounding box center [976, 420] width 31 height 31
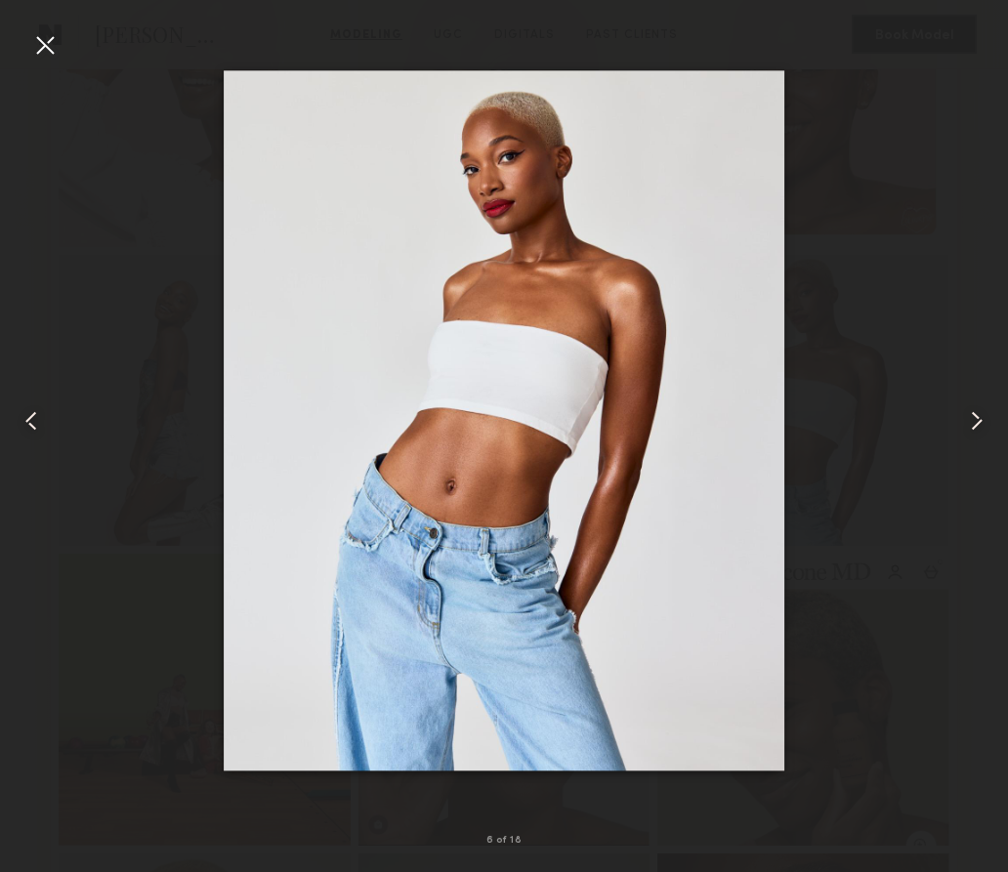
click at [984, 413] on common-icon at bounding box center [976, 420] width 31 height 31
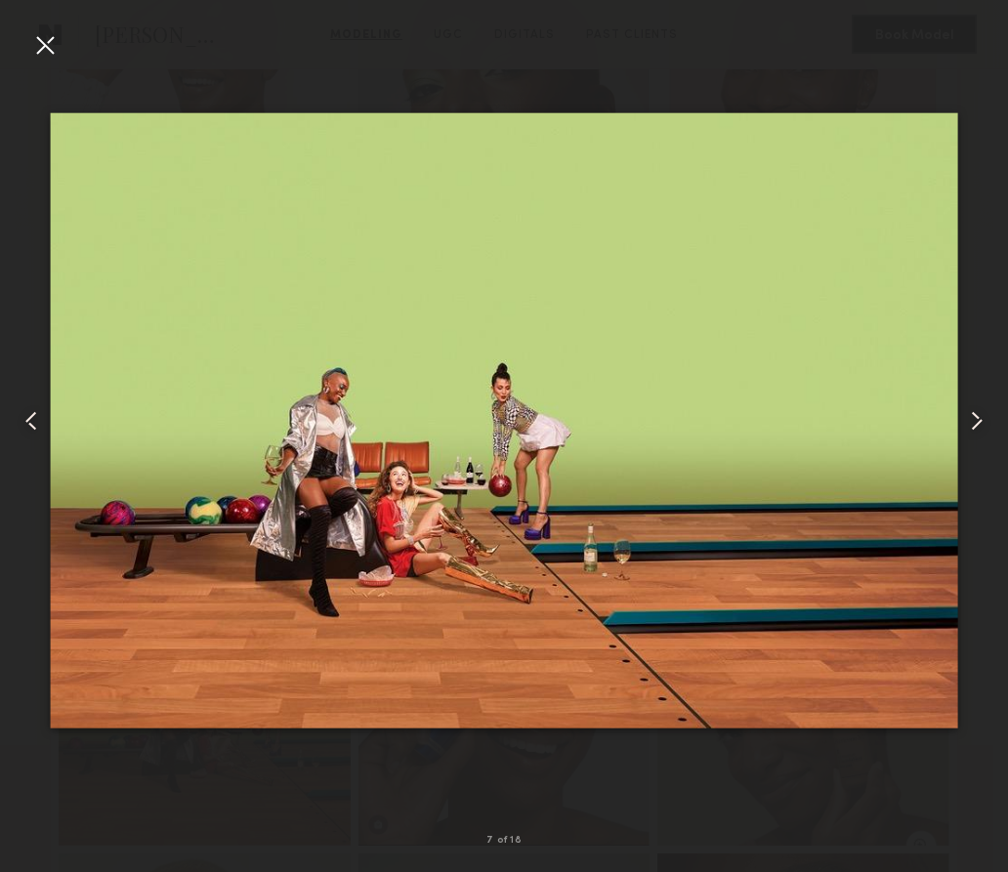
click at [984, 413] on common-icon at bounding box center [976, 420] width 31 height 31
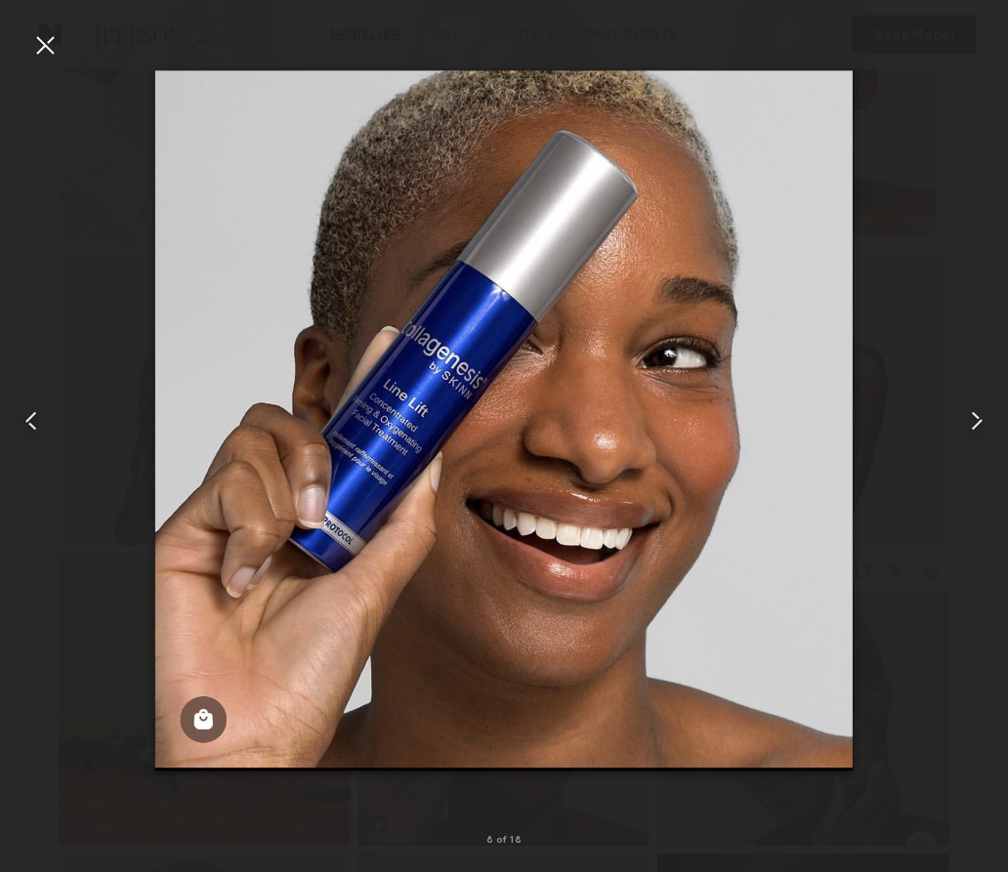
click at [984, 413] on common-icon at bounding box center [976, 420] width 31 height 31
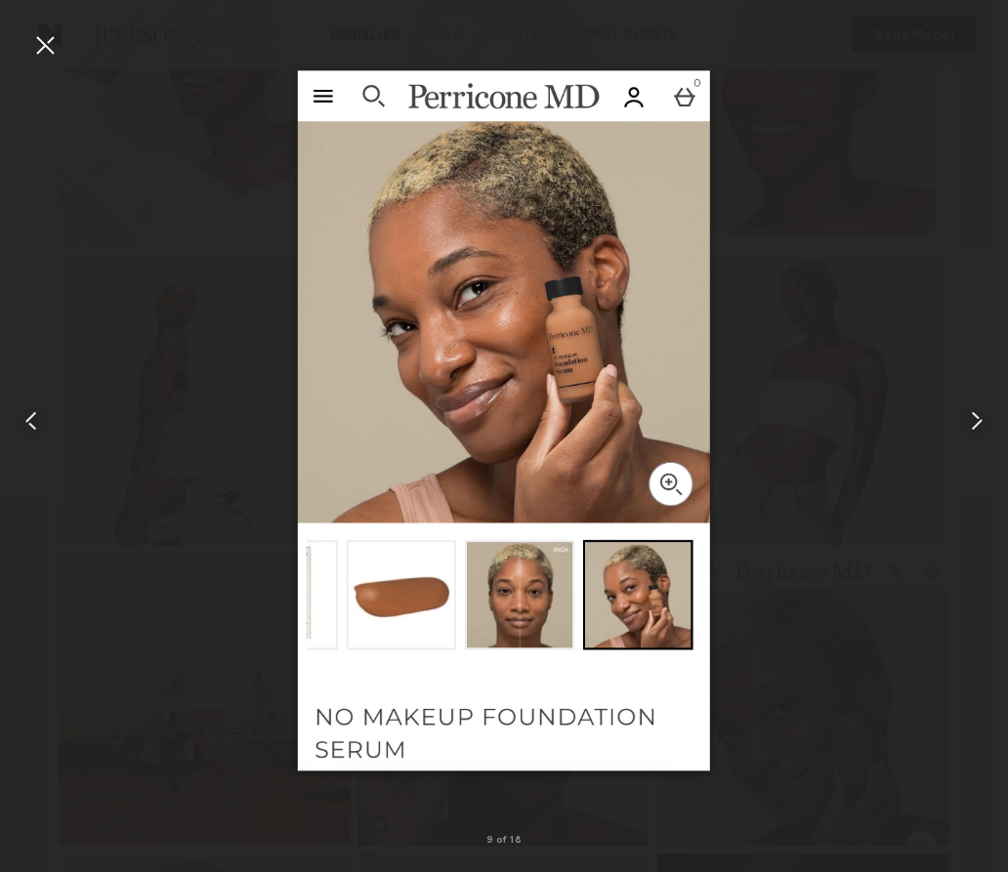
click at [984, 413] on common-icon at bounding box center [976, 420] width 31 height 31
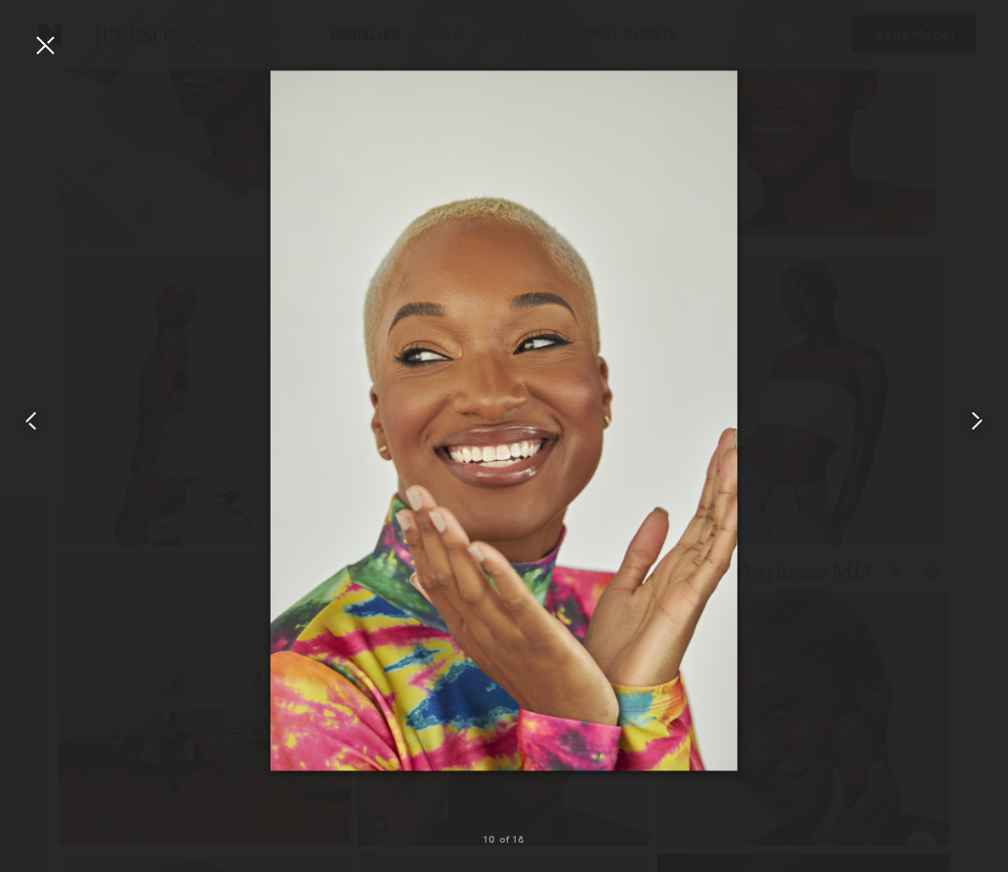
click at [984, 413] on common-icon at bounding box center [976, 420] width 31 height 31
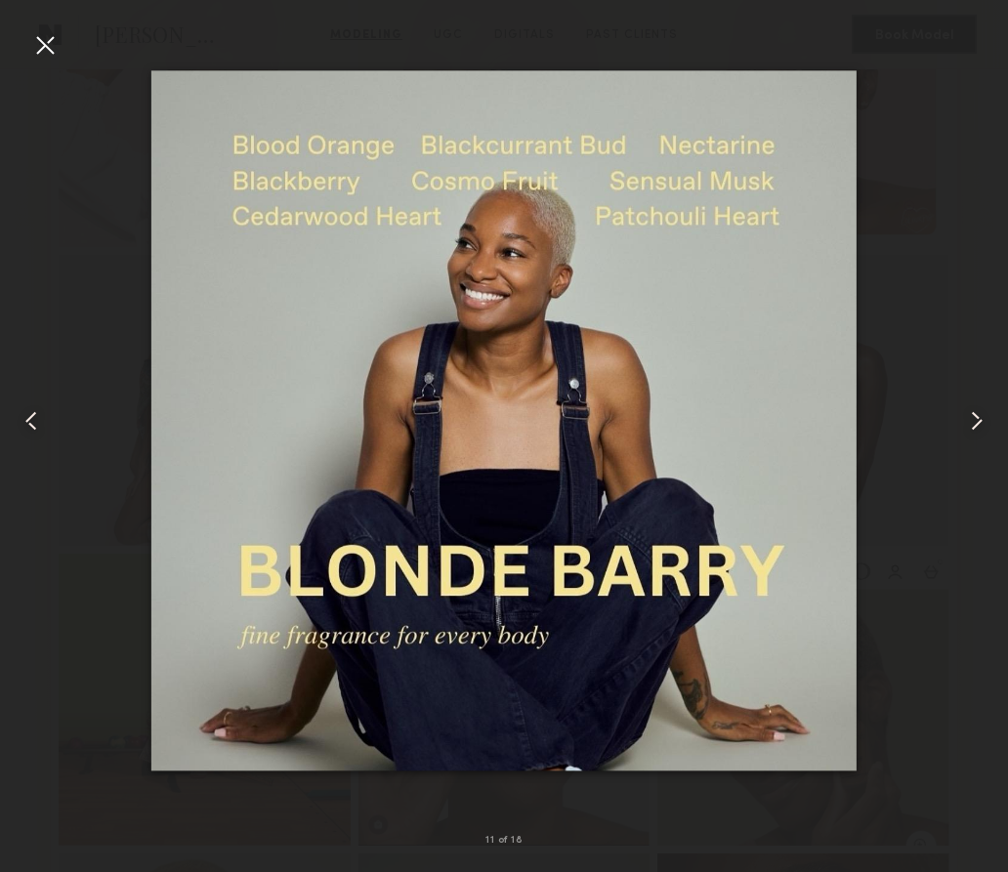
click at [984, 413] on common-icon at bounding box center [976, 420] width 31 height 31
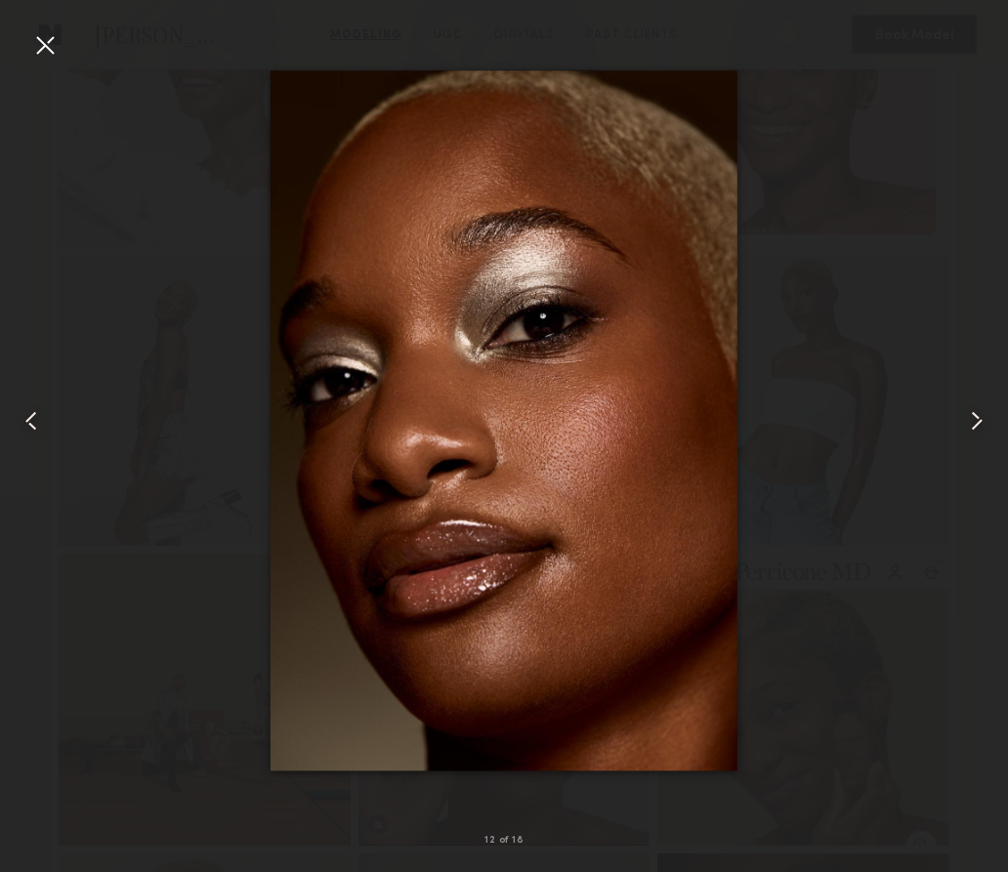
click at [984, 413] on common-icon at bounding box center [976, 420] width 31 height 31
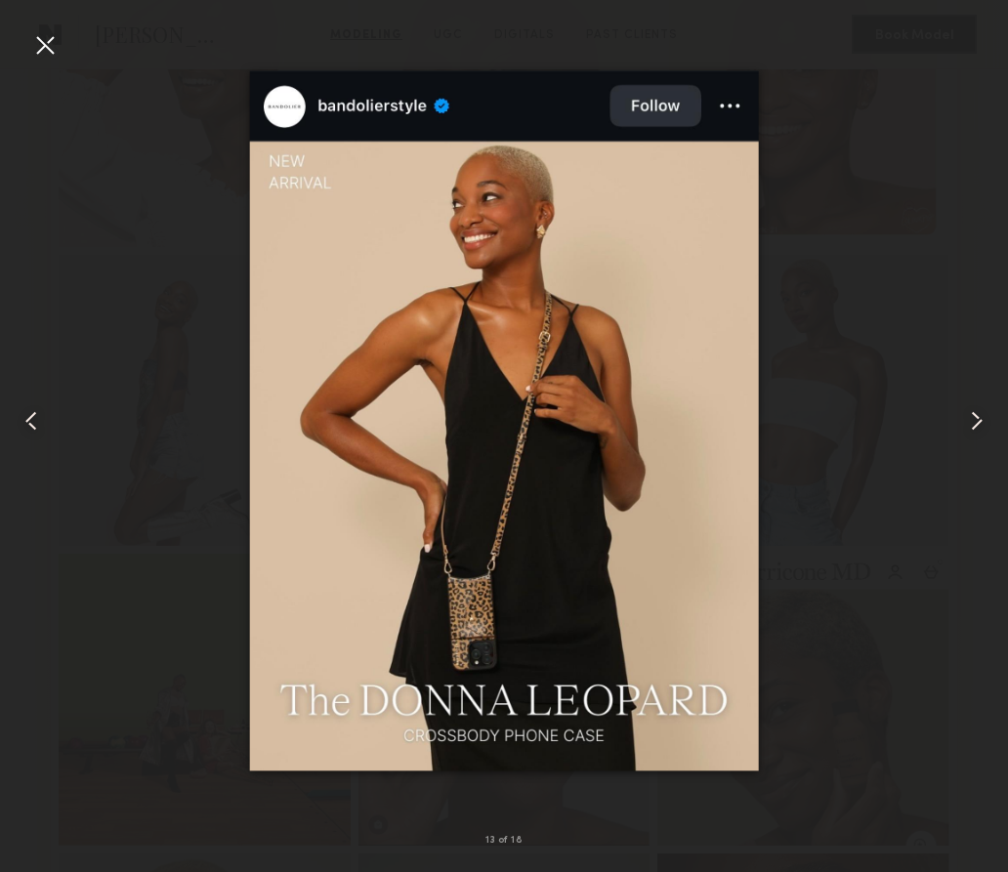
click at [984, 414] on common-icon at bounding box center [976, 420] width 31 height 31
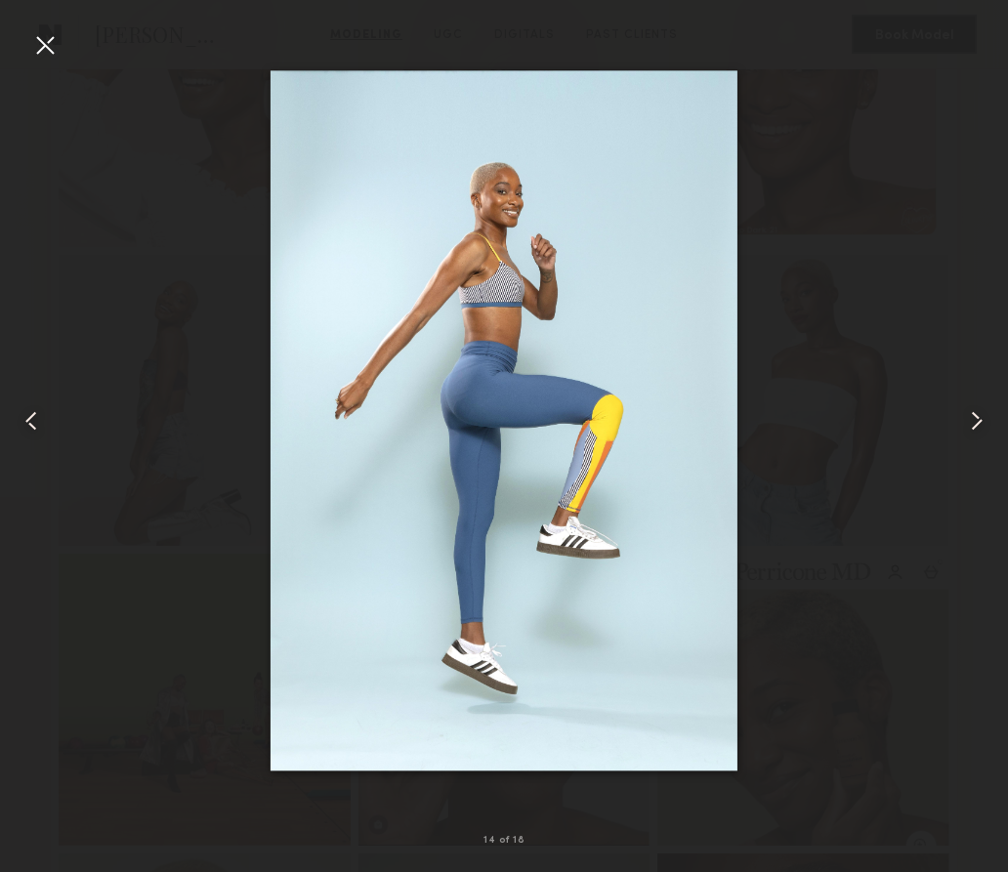
click at [984, 414] on common-icon at bounding box center [976, 420] width 31 height 31
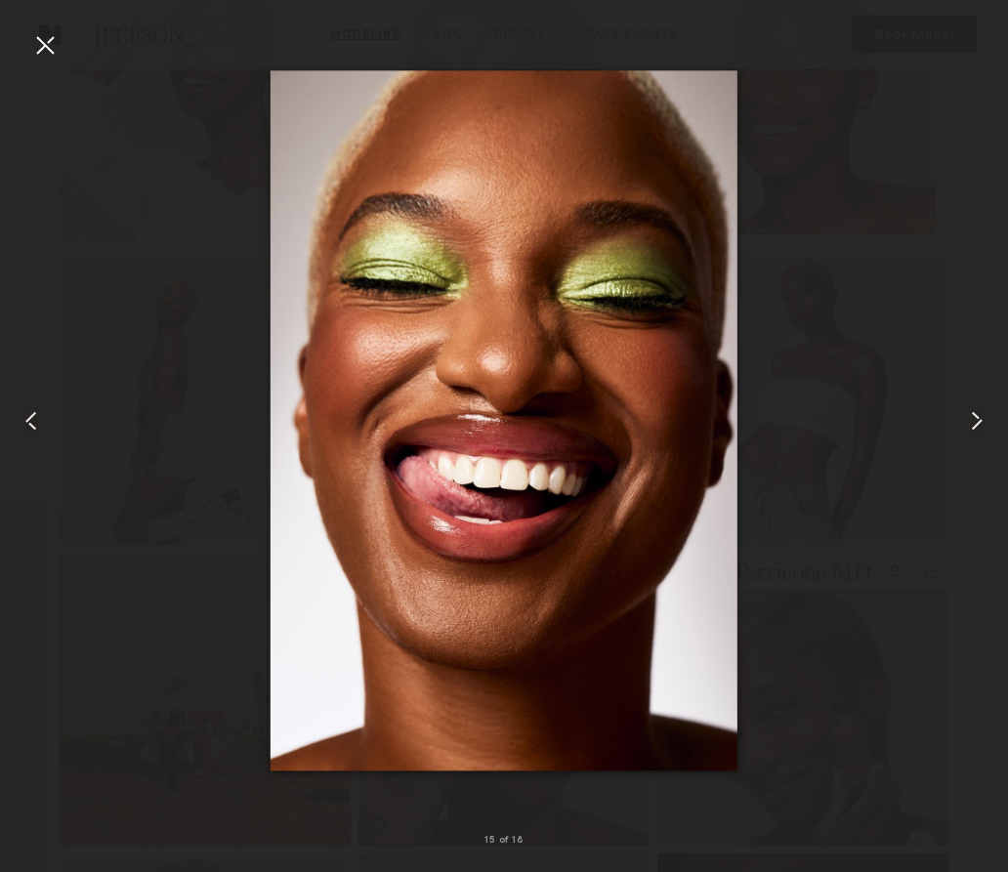
click at [984, 414] on common-icon at bounding box center [976, 420] width 31 height 31
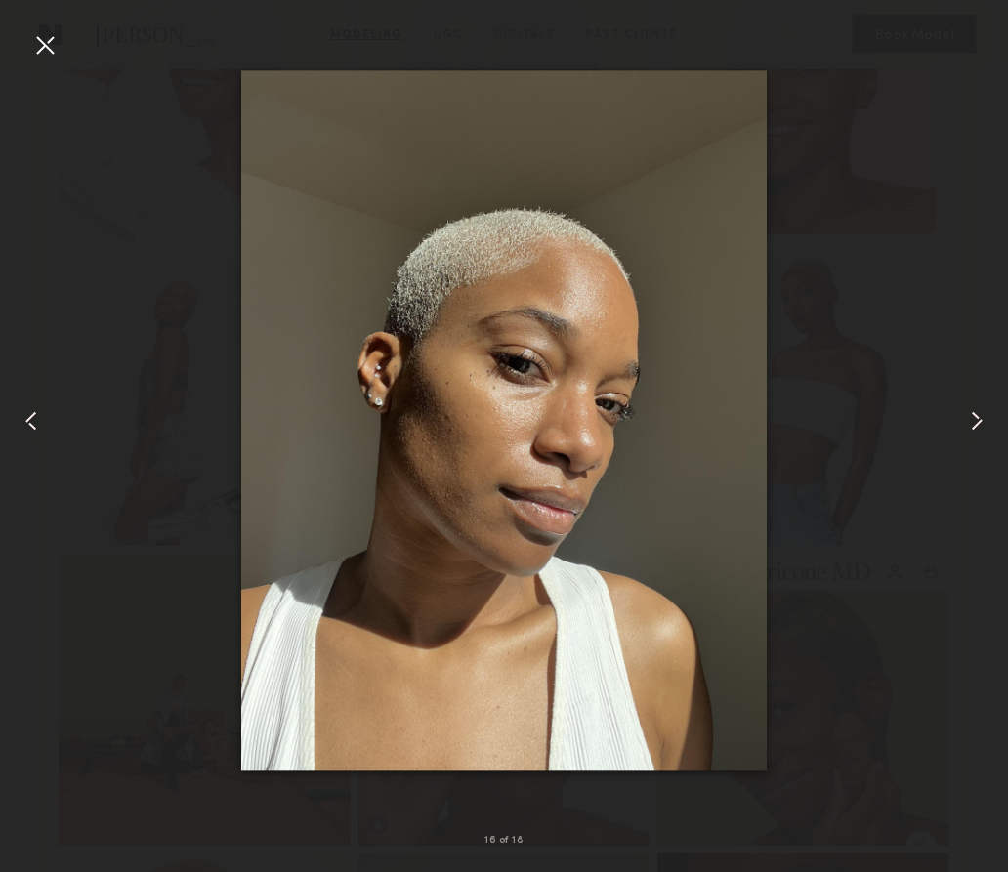
click at [984, 414] on common-icon at bounding box center [976, 420] width 31 height 31
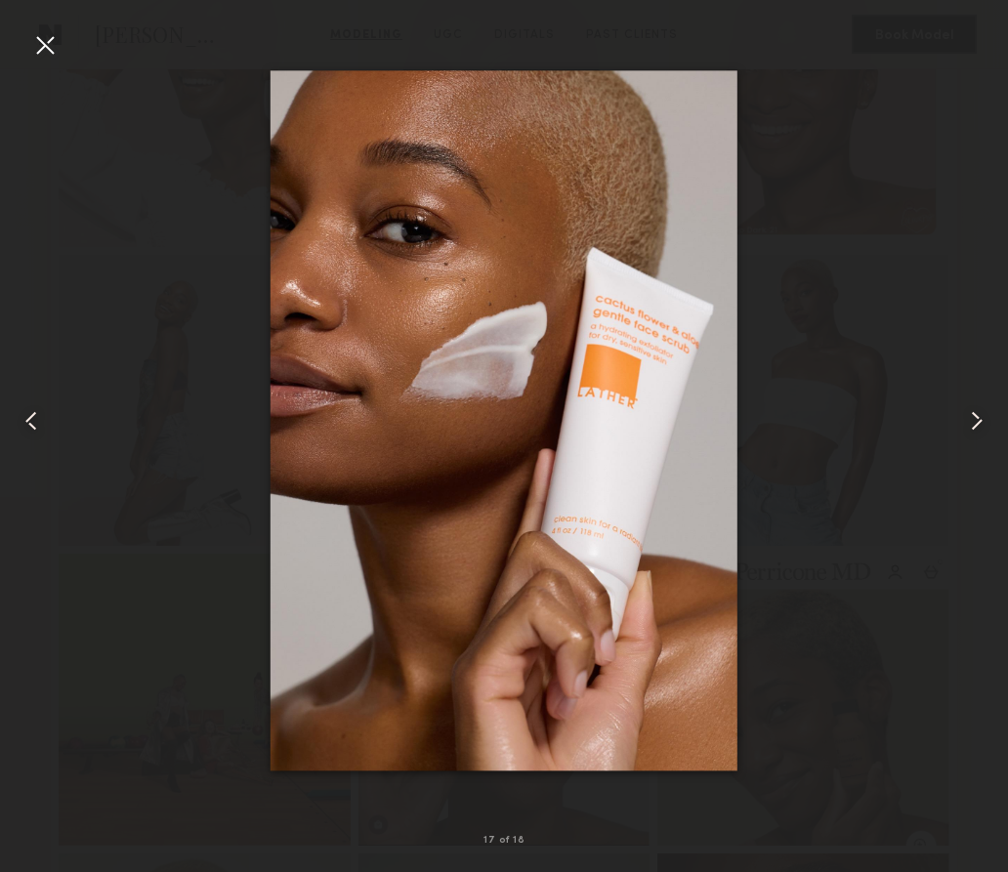
click at [984, 414] on common-icon at bounding box center [976, 420] width 31 height 31
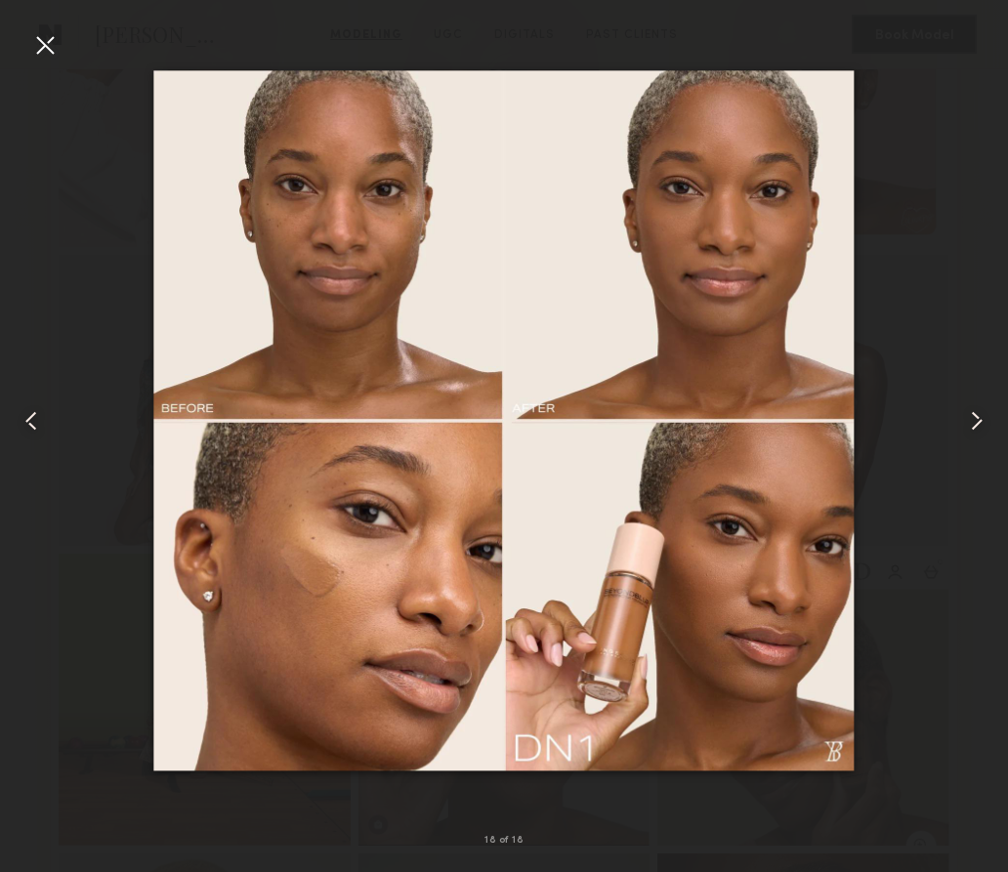
click at [984, 414] on common-icon at bounding box center [976, 420] width 31 height 31
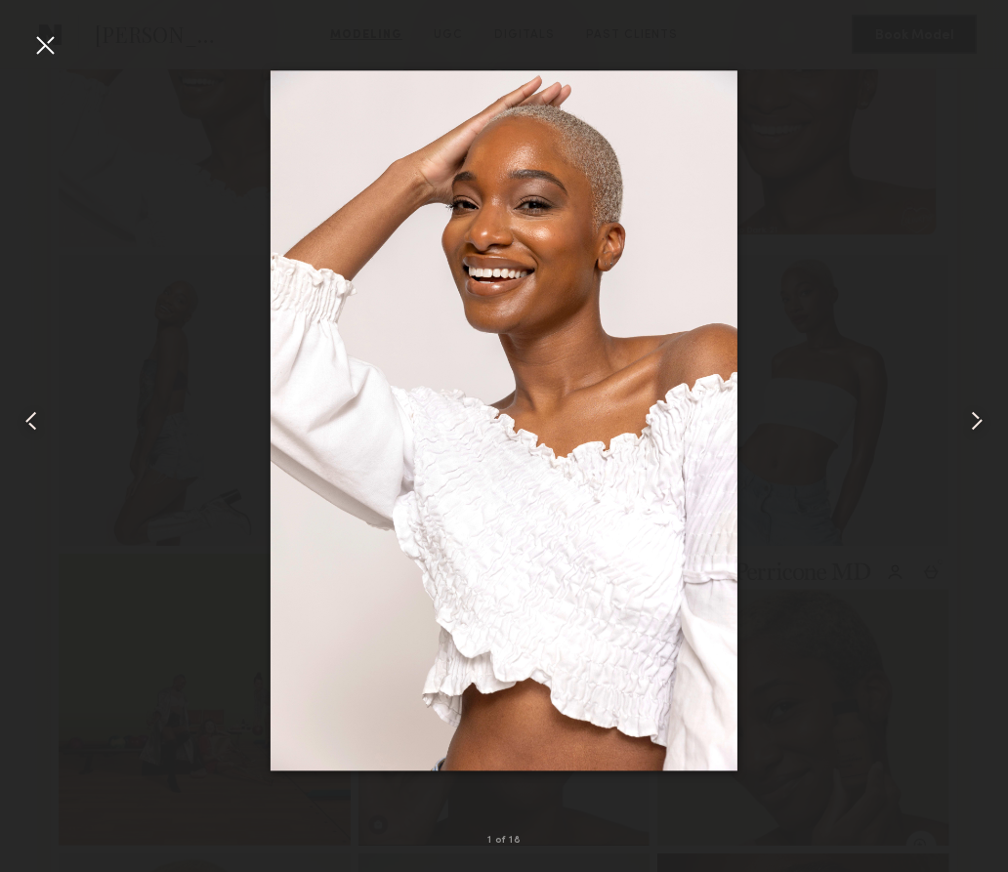
click at [984, 414] on common-icon at bounding box center [976, 420] width 31 height 31
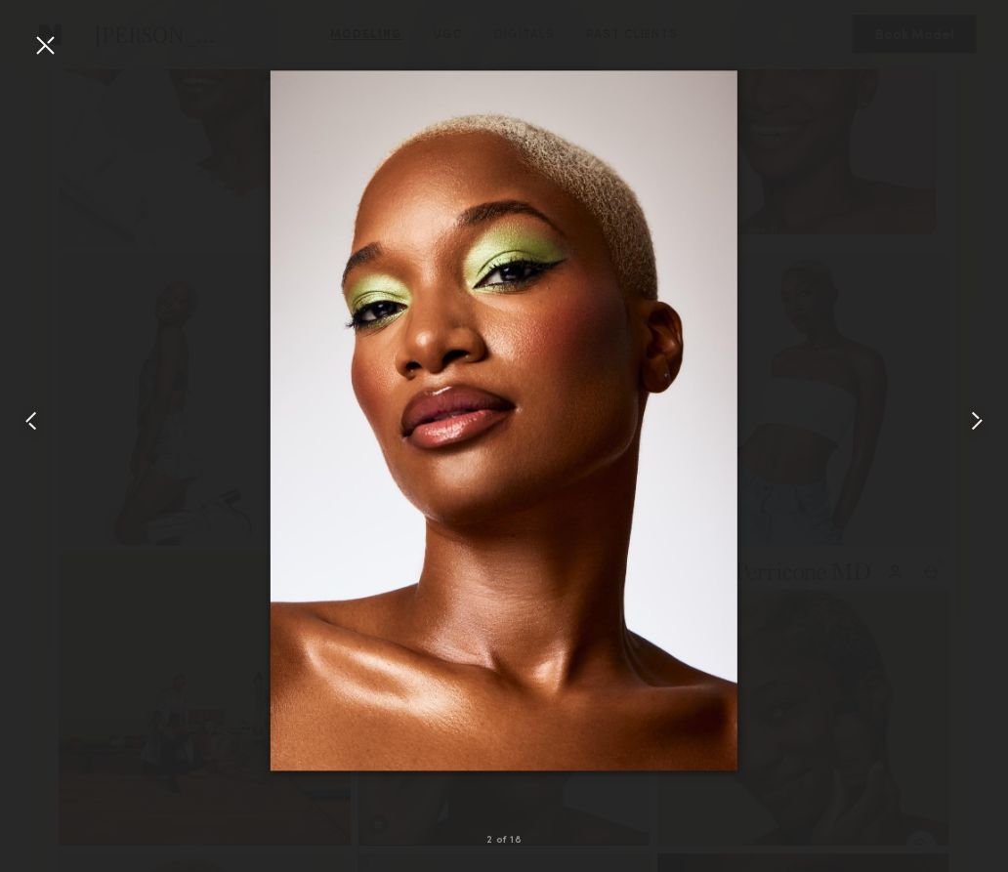
click at [984, 414] on common-icon at bounding box center [976, 420] width 31 height 31
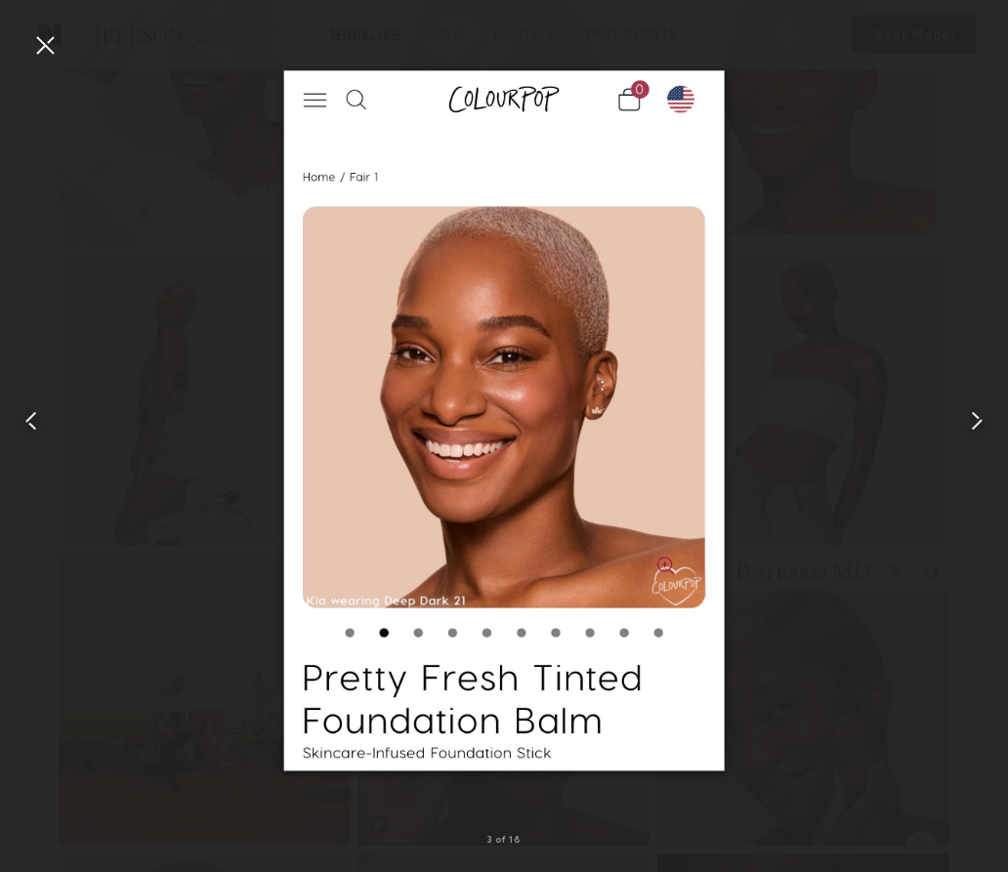
click at [42, 40] on div at bounding box center [44, 44] width 31 height 31
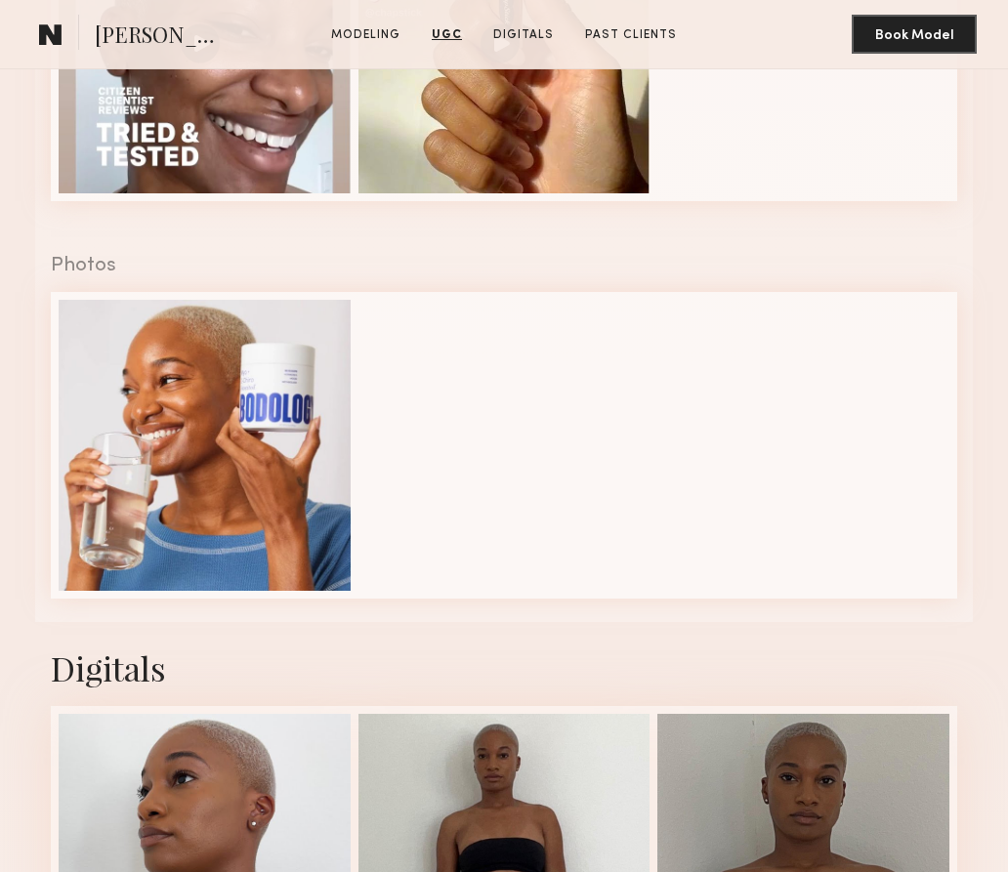
scroll to position [3509, 0]
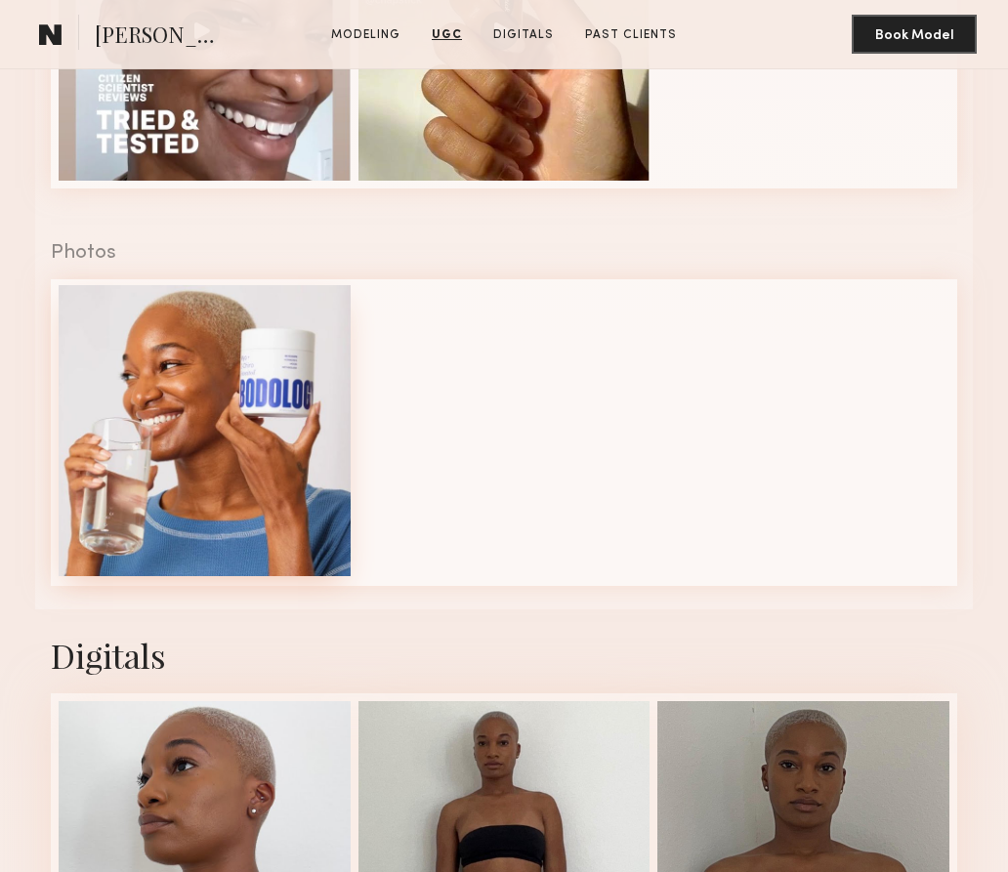
click at [214, 482] on div at bounding box center [205, 431] width 292 height 292
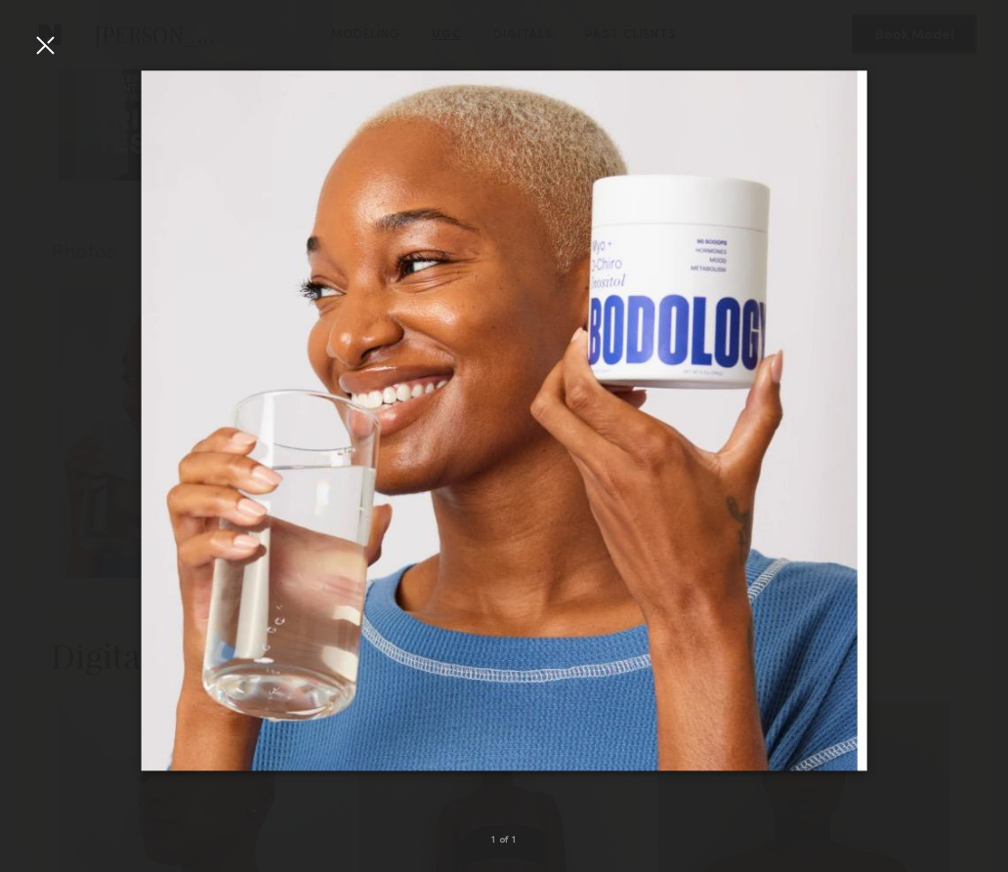
click at [39, 43] on div at bounding box center [44, 44] width 31 height 31
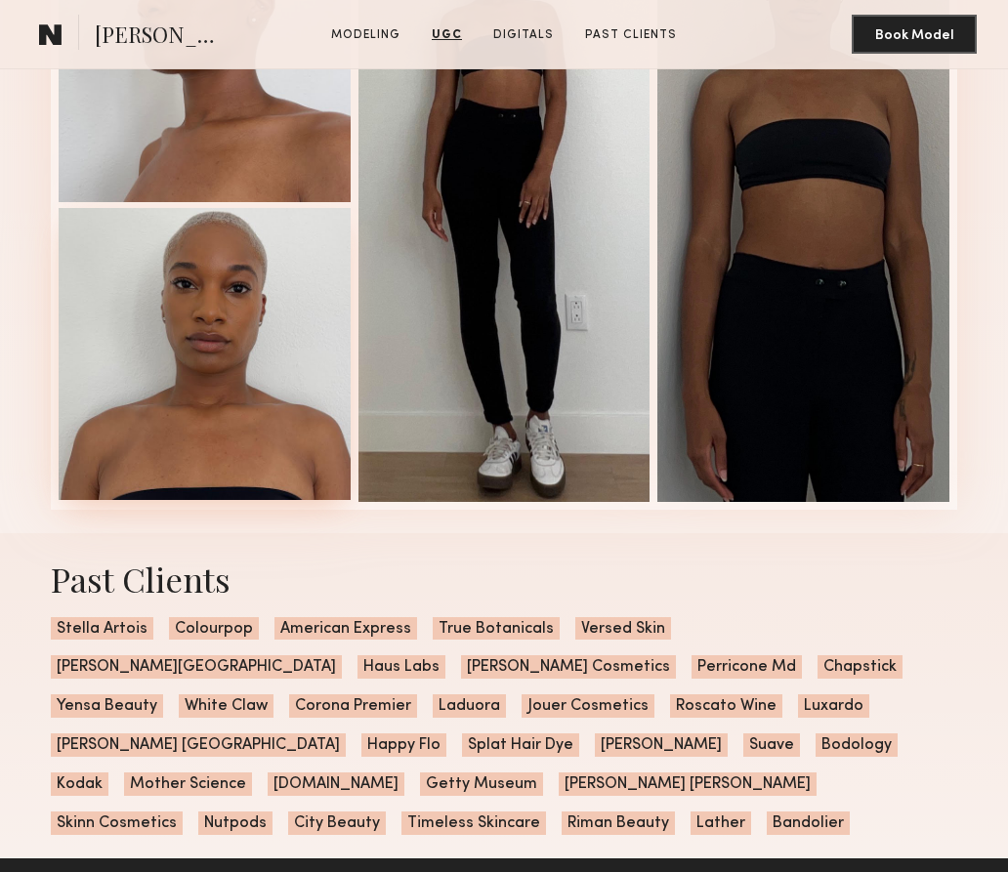
scroll to position [4342, 0]
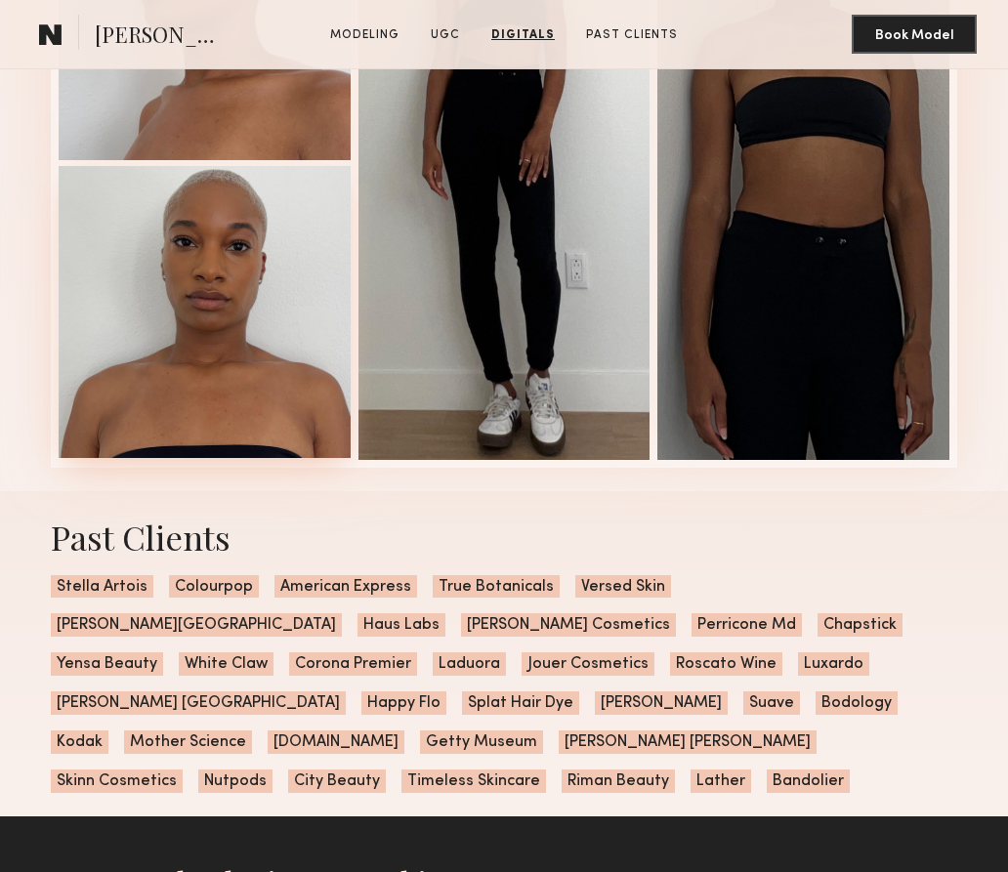
click at [218, 356] on div at bounding box center [205, 312] width 292 height 292
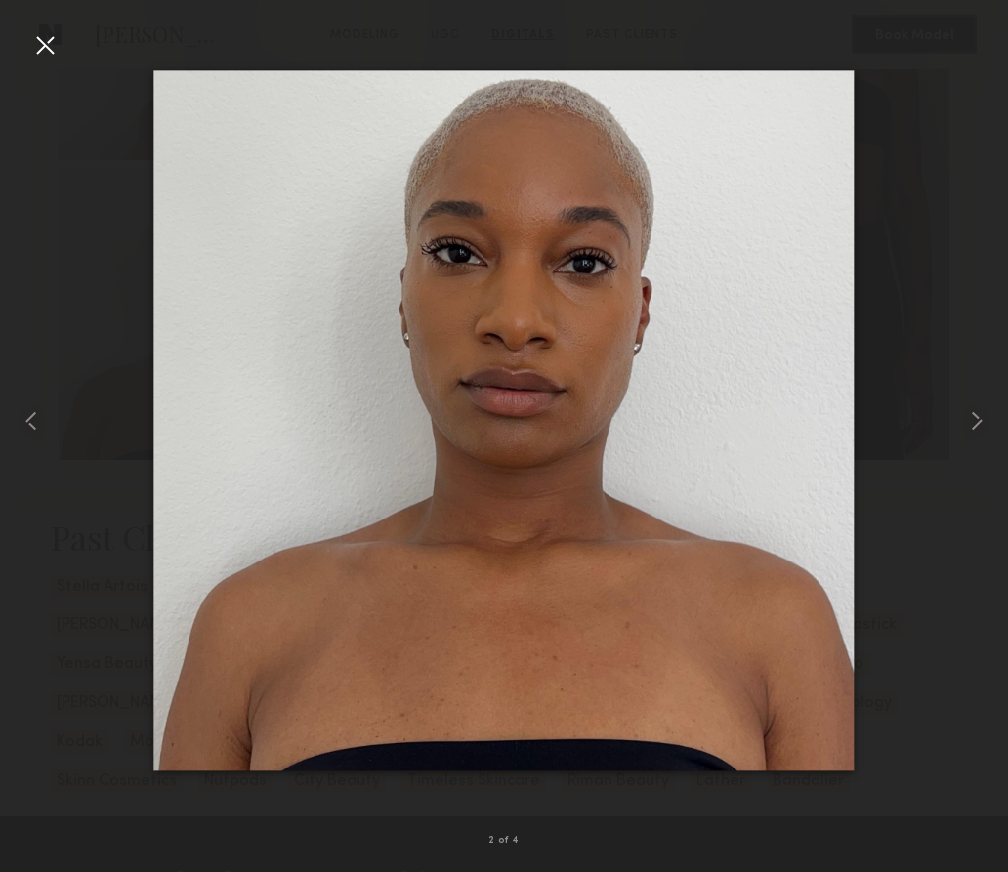
click at [34, 27] on nb-gallery-light "2 of 4" at bounding box center [504, 436] width 1008 height 872
click at [49, 43] on div at bounding box center [44, 44] width 31 height 31
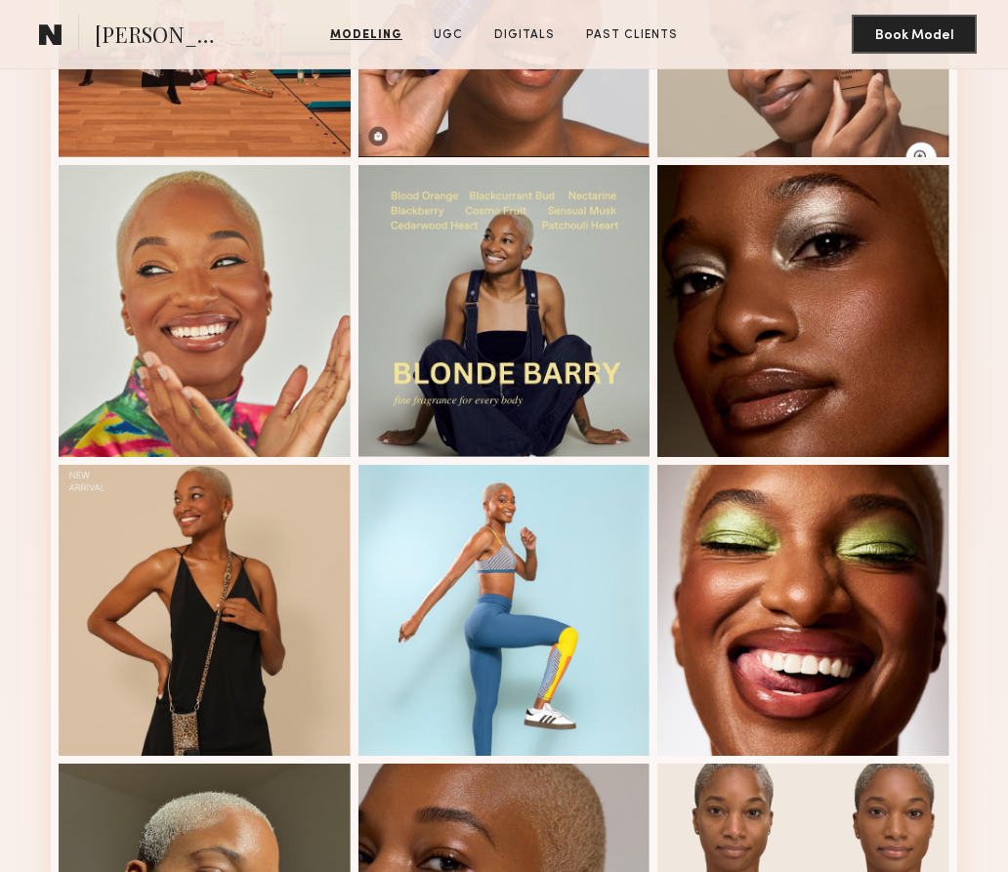
scroll to position [1267, 0]
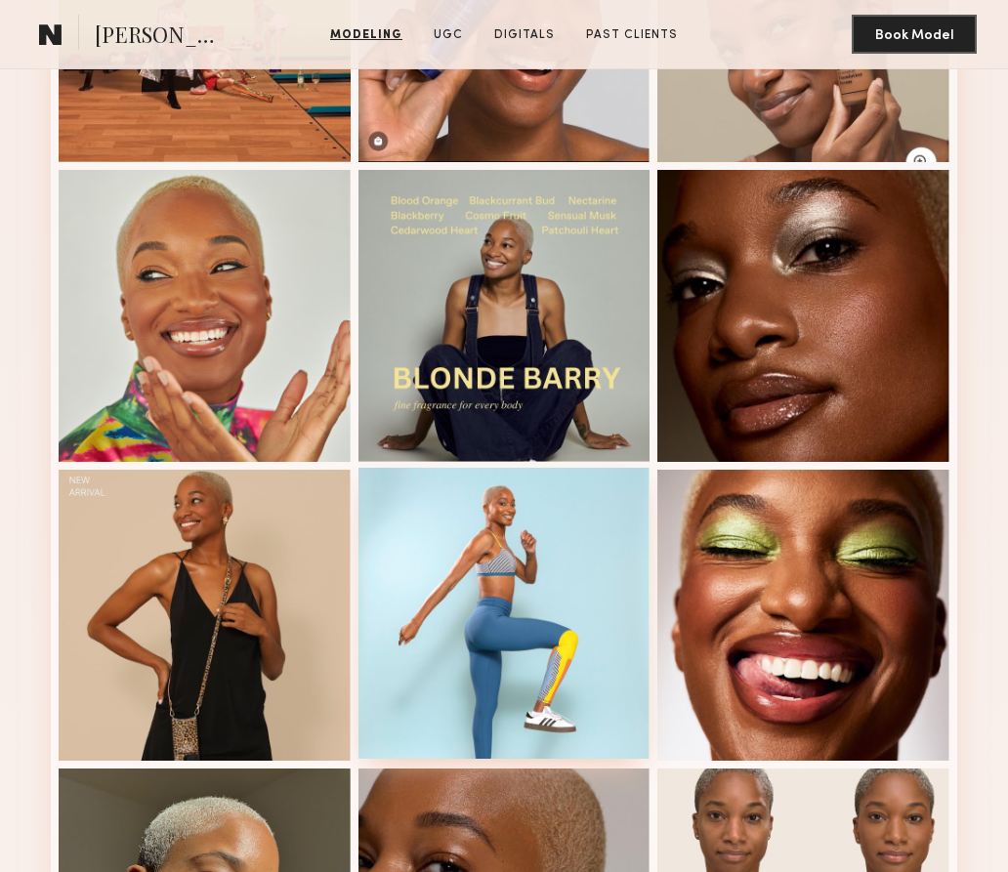
click at [477, 537] on div at bounding box center [504, 614] width 292 height 292
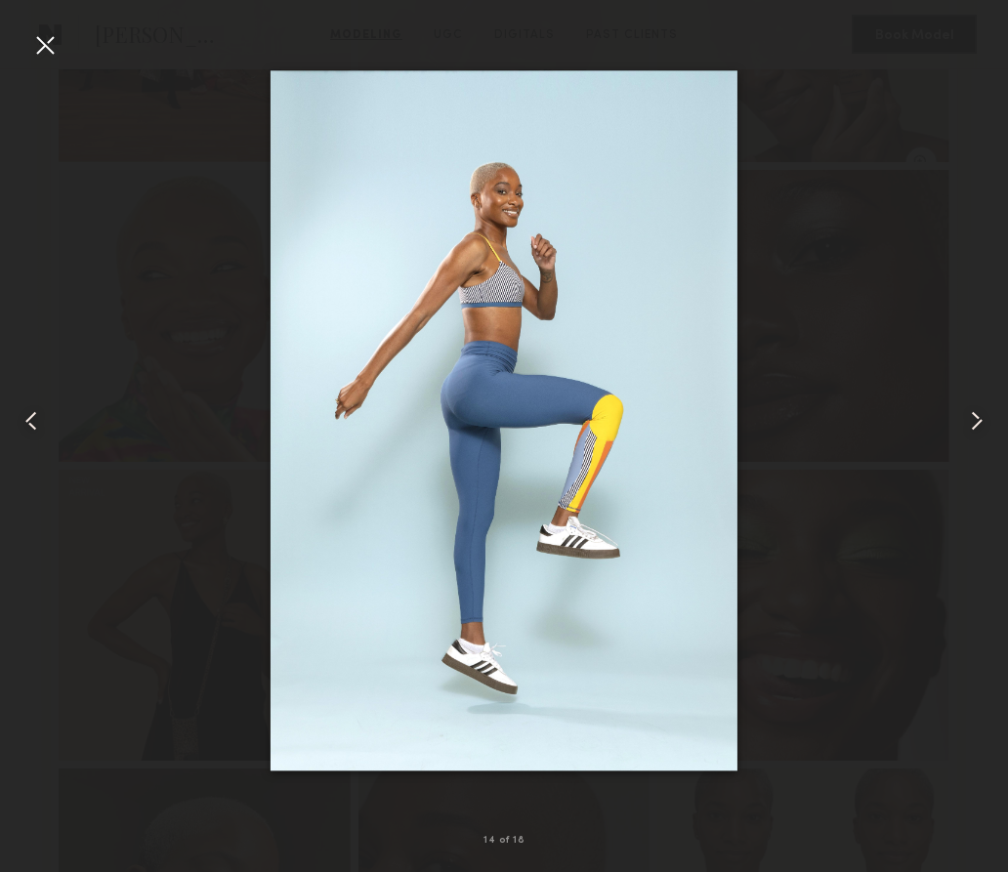
click at [39, 48] on div at bounding box center [44, 44] width 31 height 31
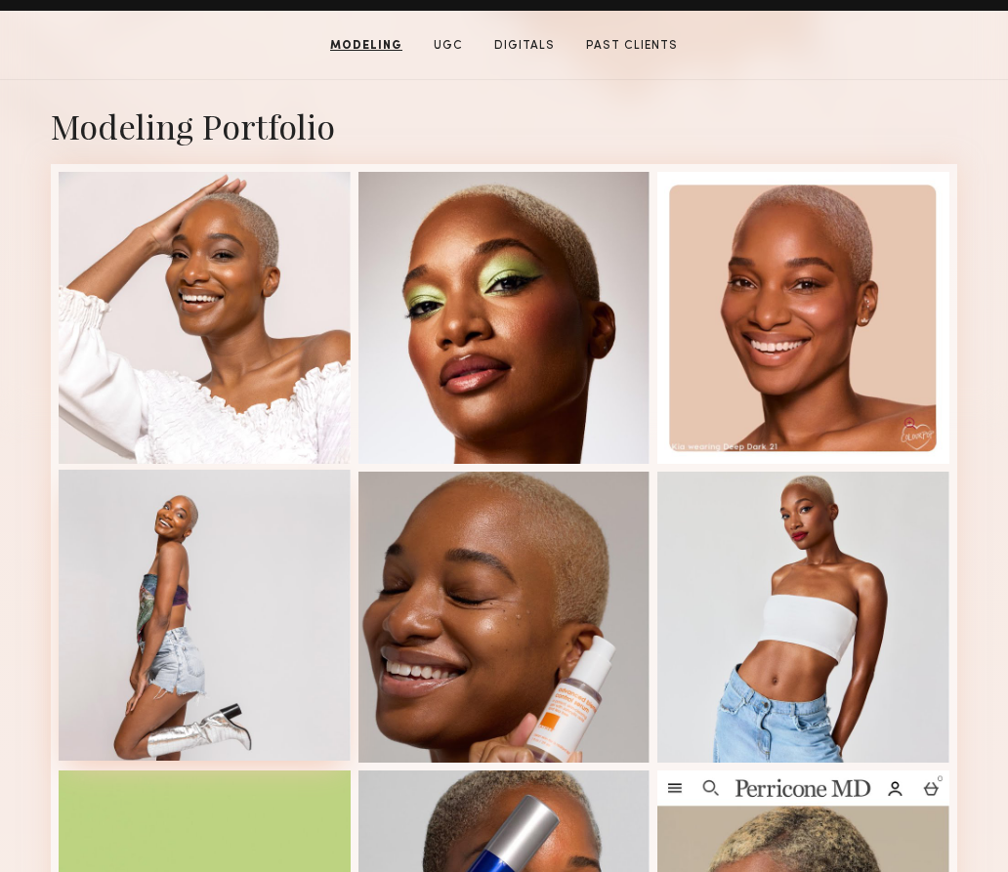
scroll to position [366, 0]
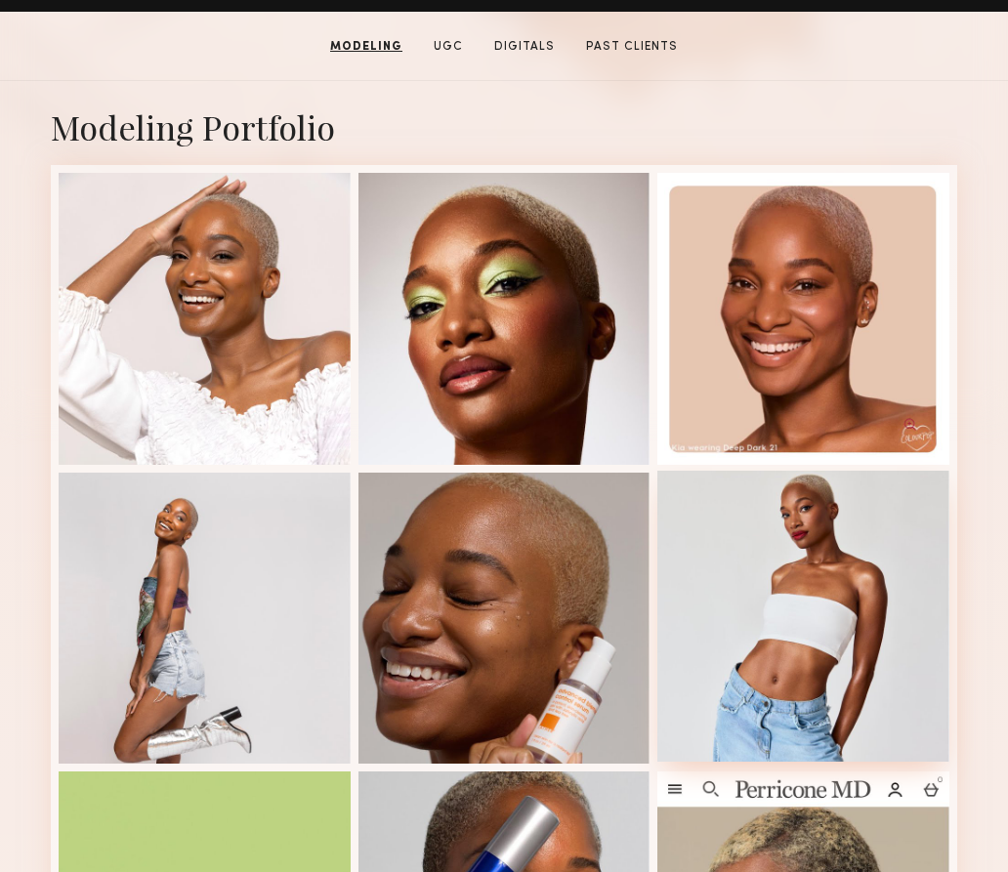
click at [789, 622] on div at bounding box center [803, 617] width 292 height 292
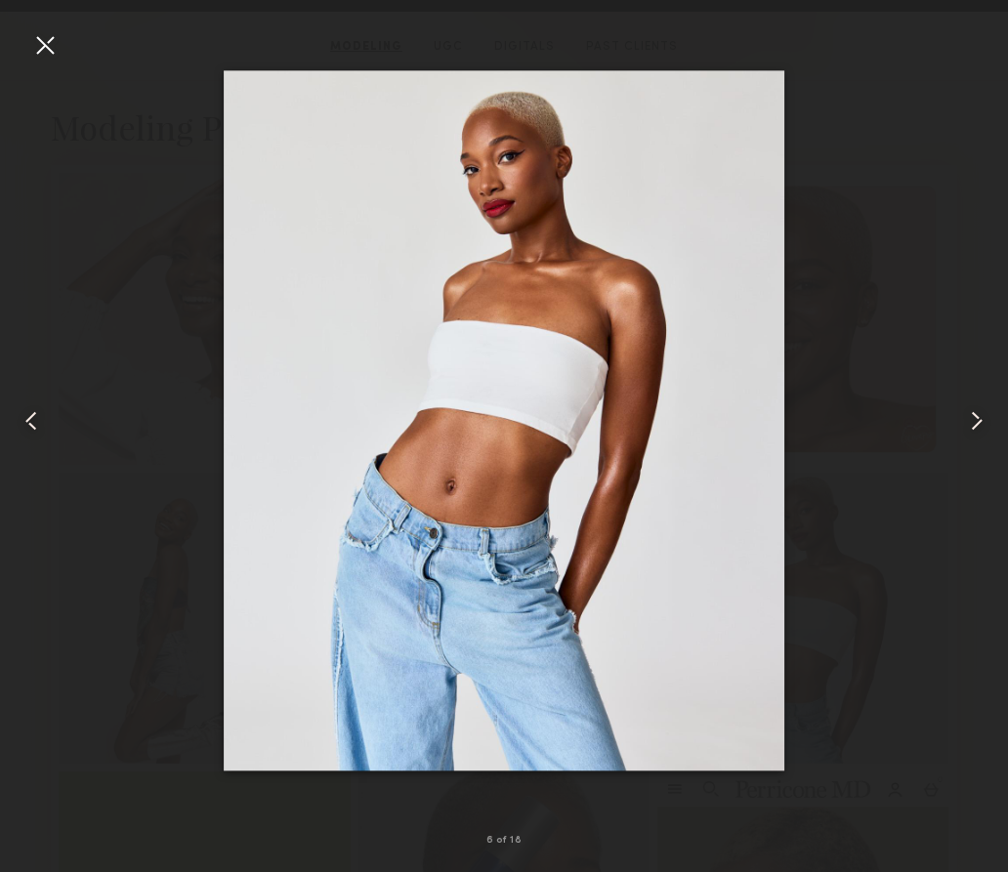
click at [32, 48] on div at bounding box center [44, 44] width 31 height 31
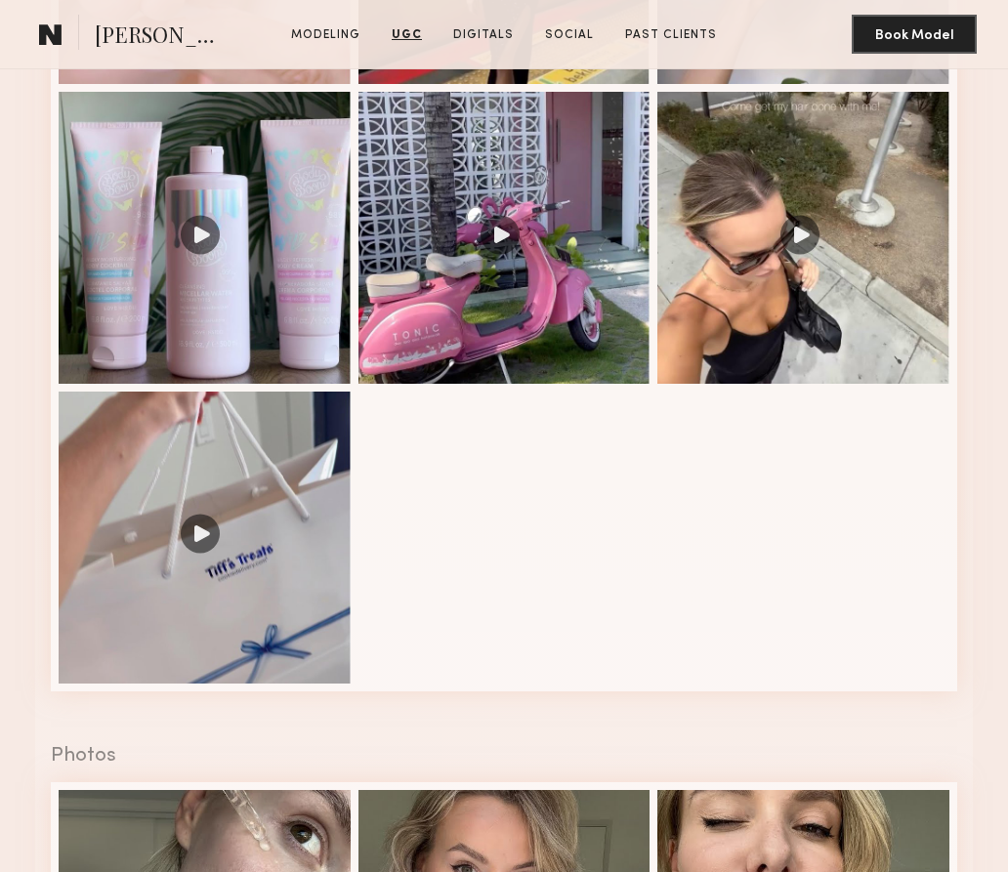
scroll to position [2400, 0]
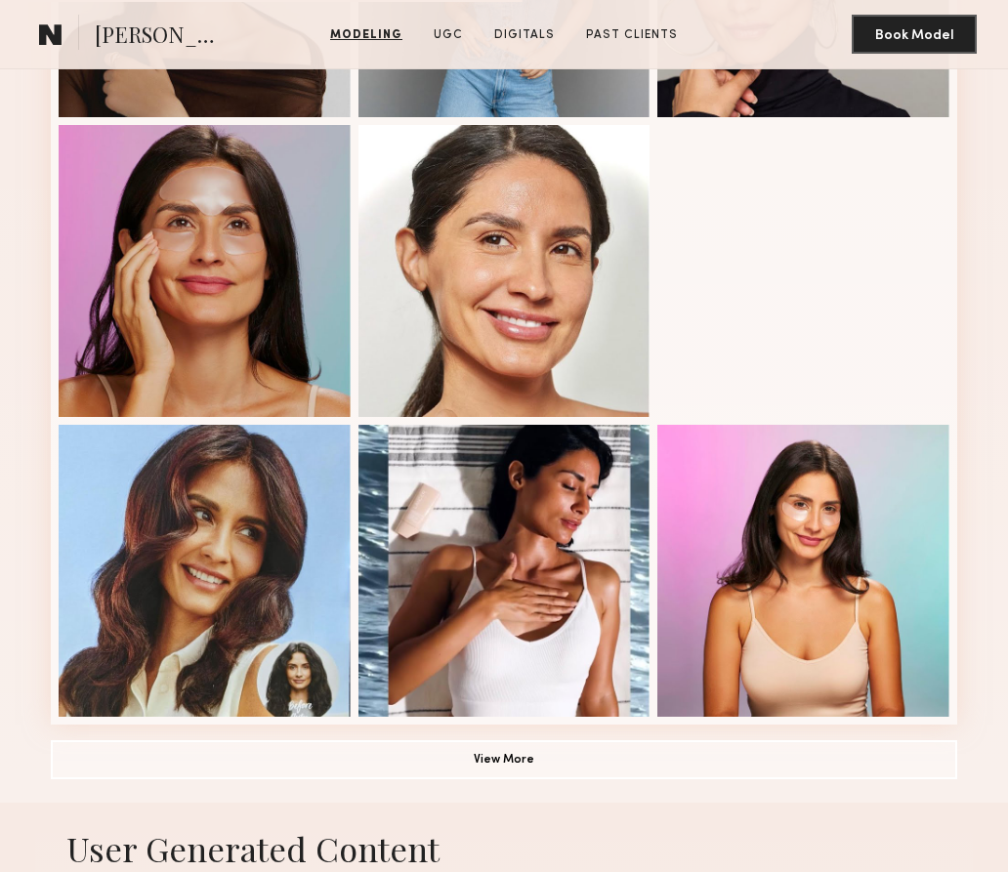
scroll to position [1011, 0]
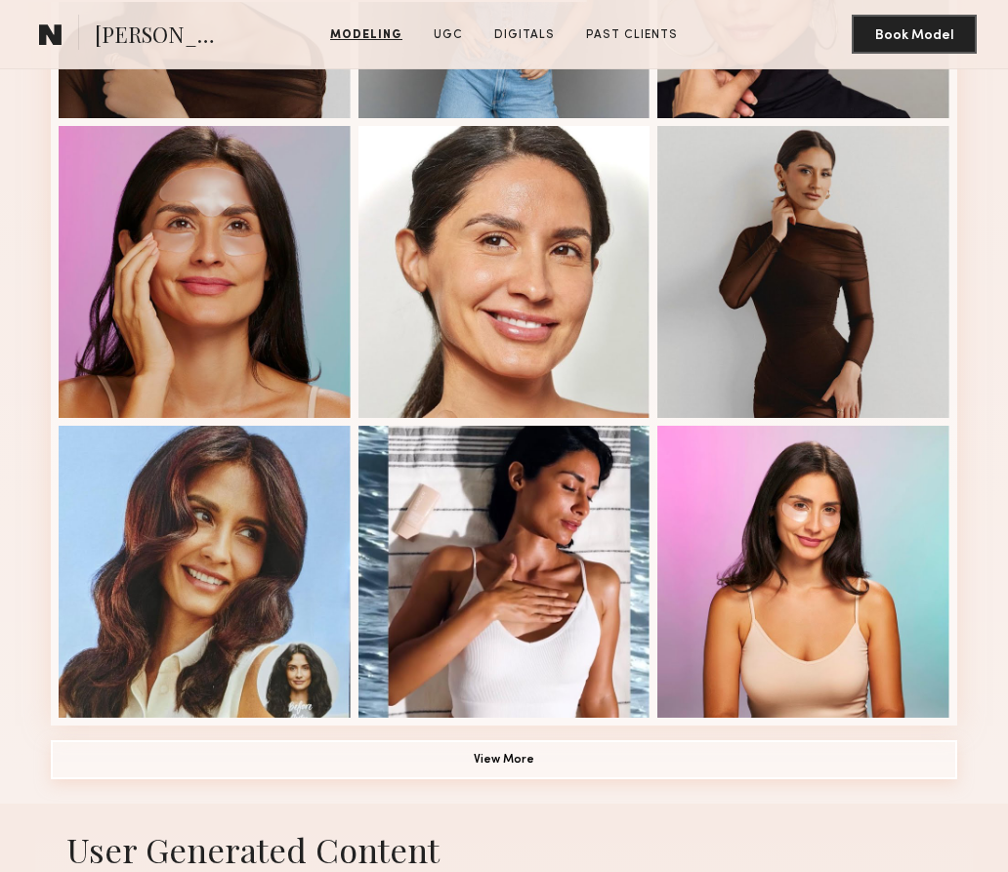
click at [540, 746] on button "View More" at bounding box center [504, 759] width 906 height 39
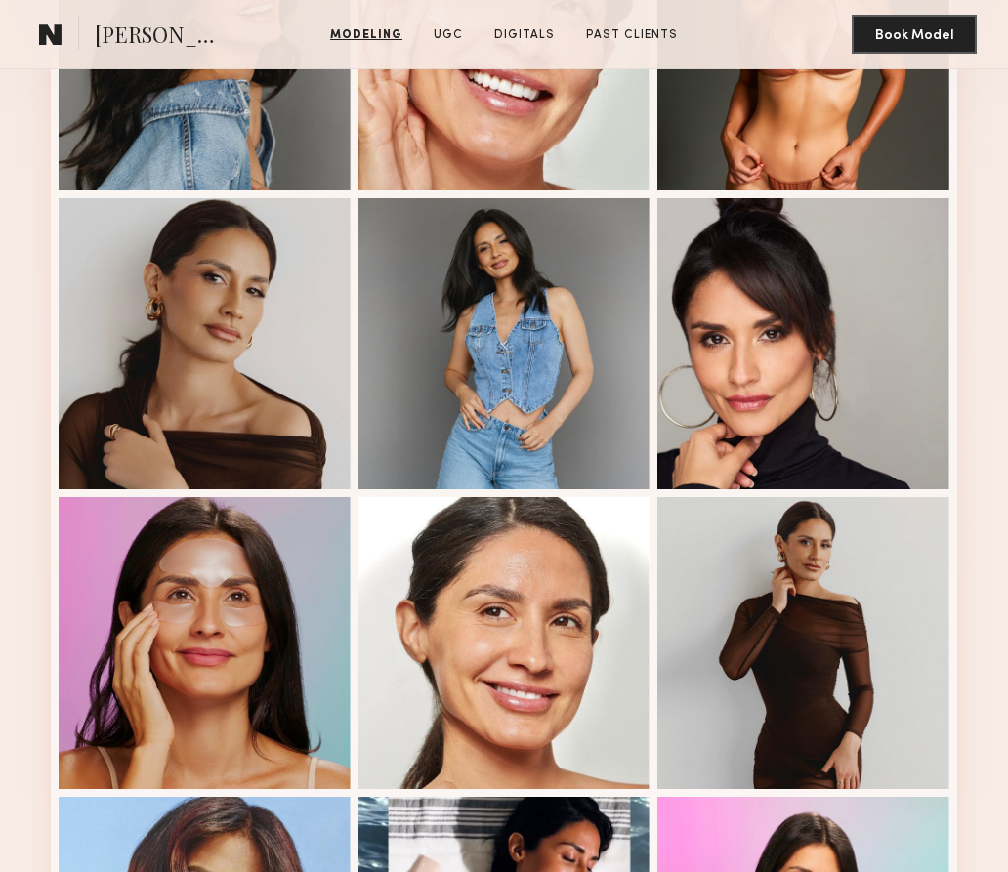
scroll to position [557, 0]
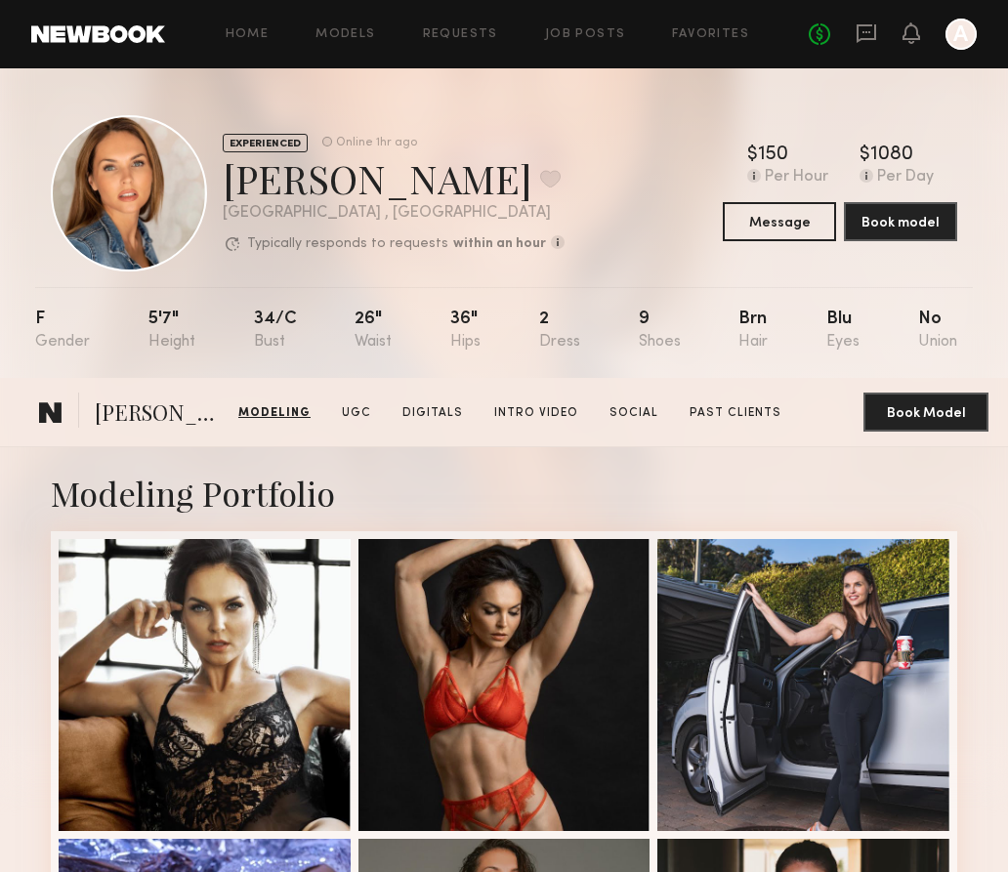
scroll to position [2431, 0]
